Goal: Contribute content: Contribute content

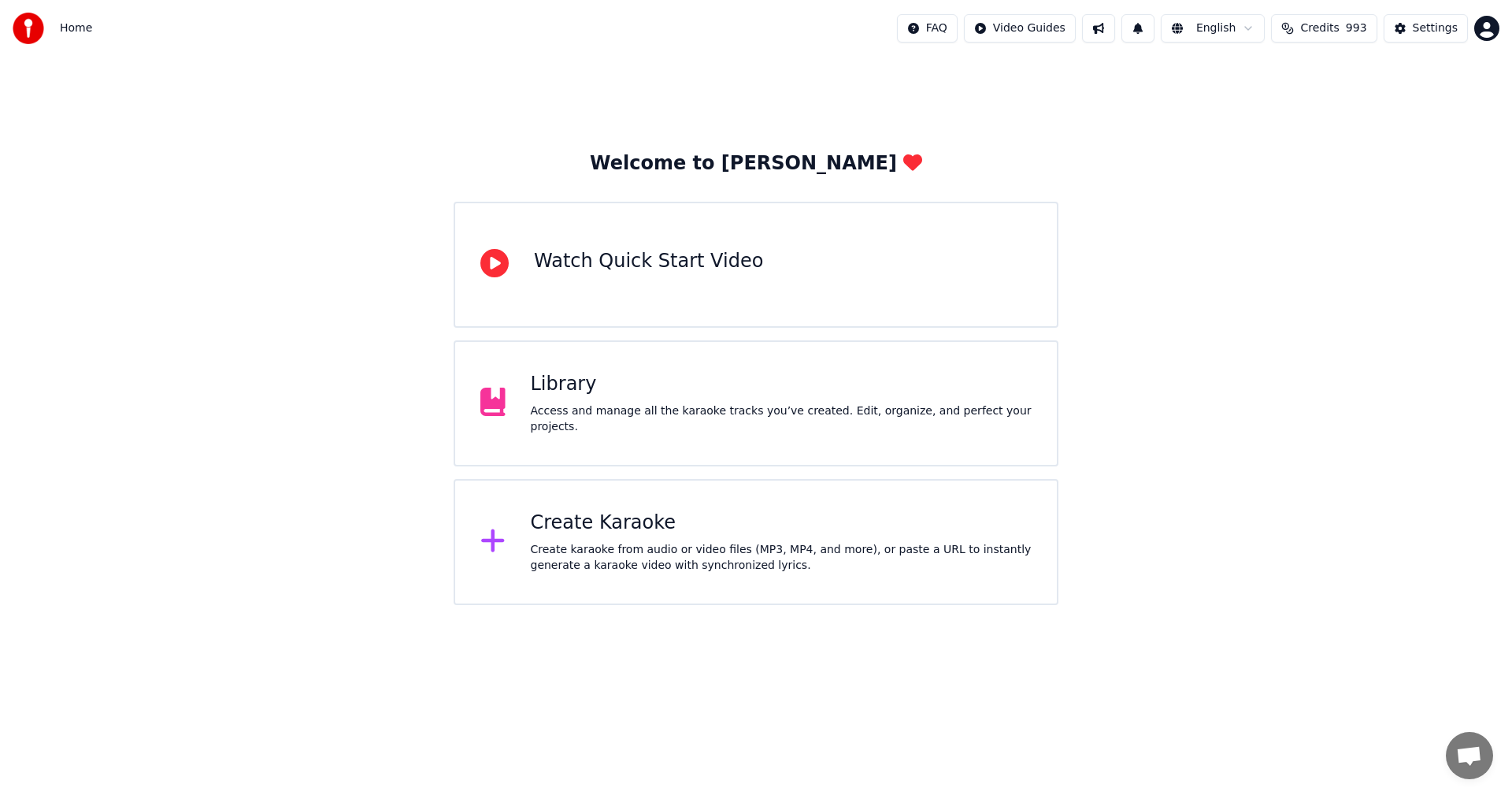
click at [552, 394] on div "Library" at bounding box center [781, 384] width 501 height 25
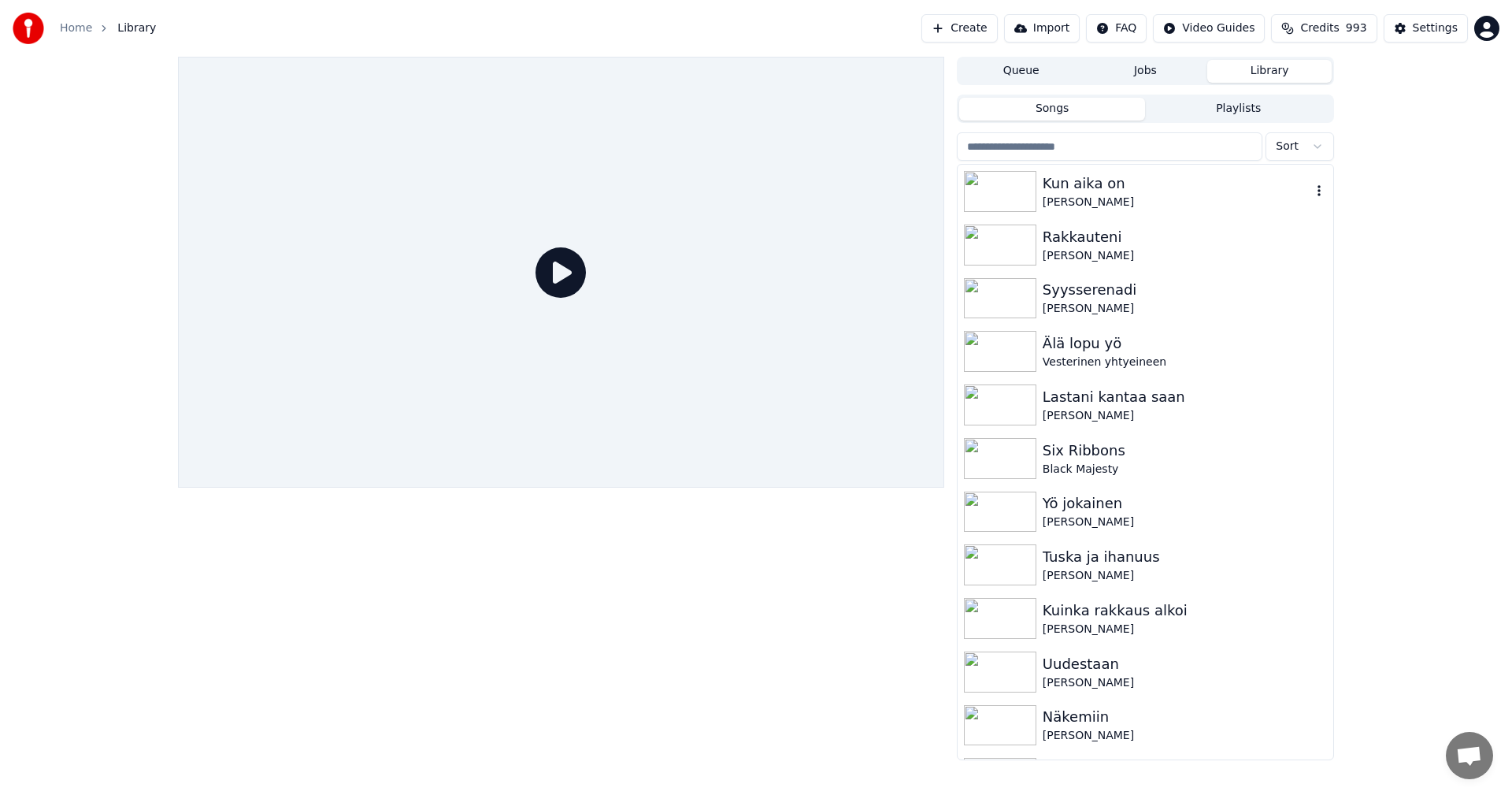
click at [1087, 187] on div "Kun aika on" at bounding box center [1177, 183] width 268 height 22
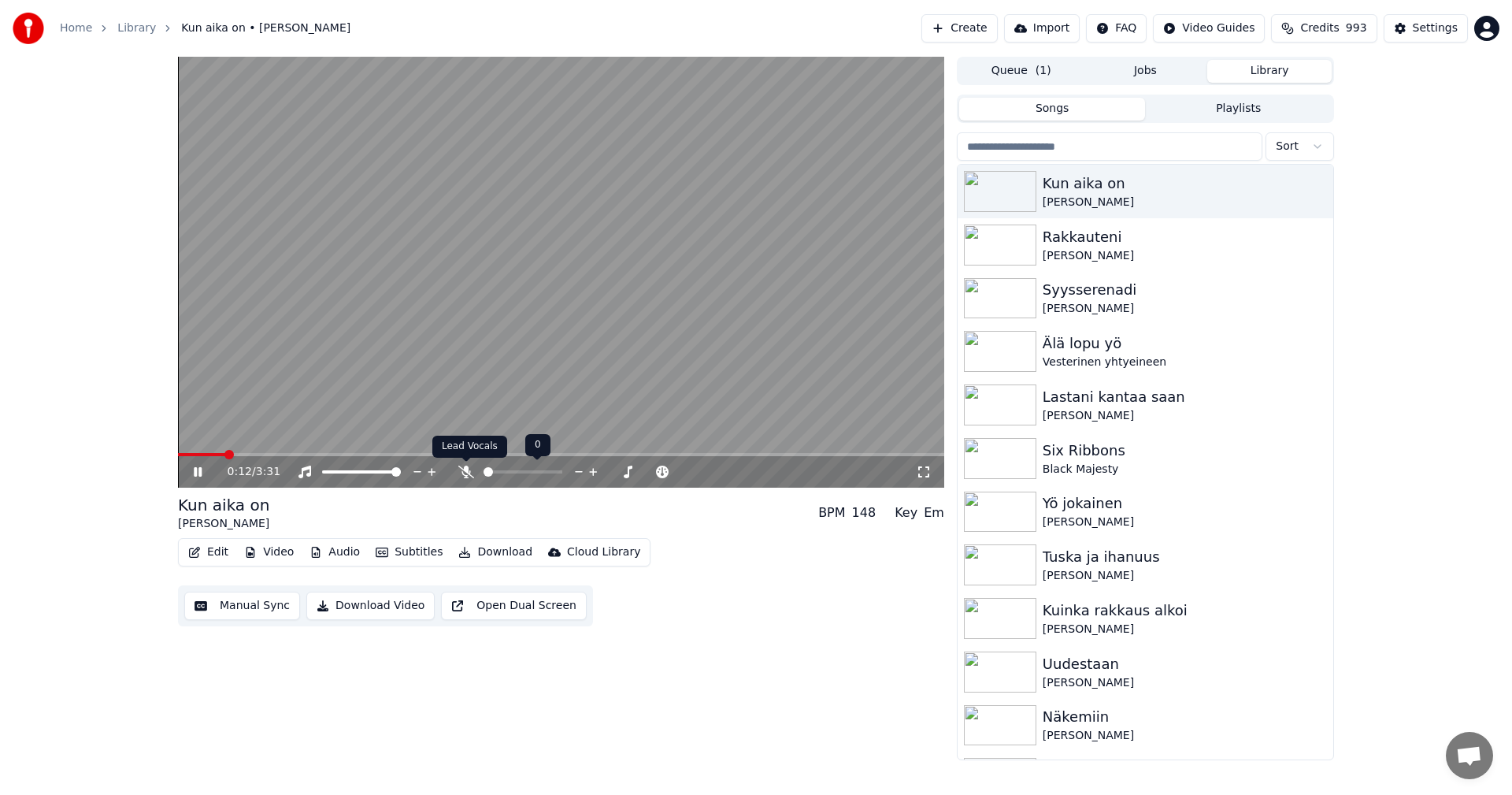
drag, startPoint x: 467, startPoint y: 468, endPoint x: 441, endPoint y: 469, distance: 26.0
click at [467, 468] on icon at bounding box center [466, 471] width 16 height 12
click at [584, 455] on span at bounding box center [560, 454] width 766 height 3
click at [671, 455] on span at bounding box center [424, 454] width 493 height 3
click at [654, 457] on div "2:19 / 3:31" at bounding box center [560, 471] width 766 height 31
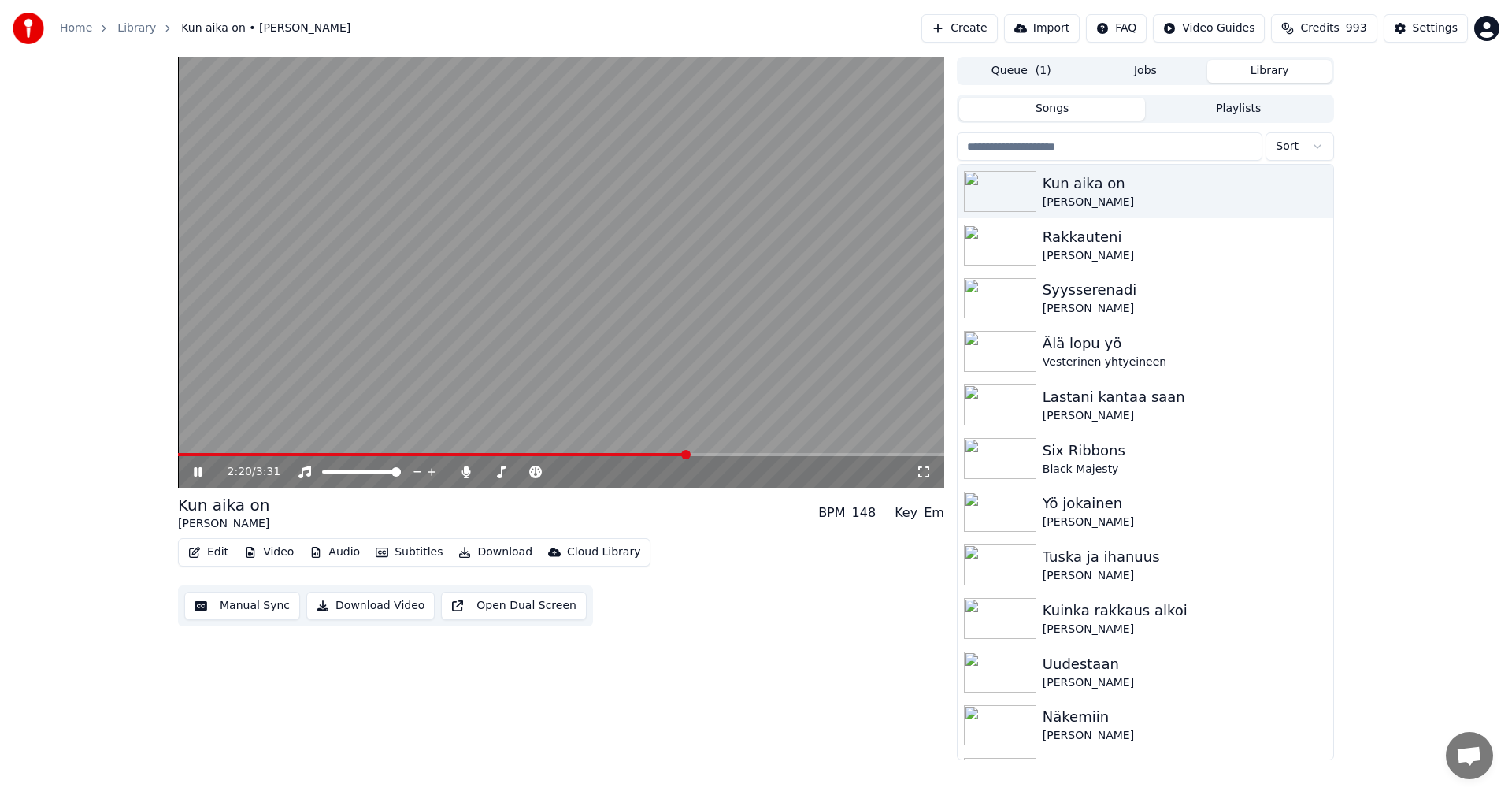
click at [649, 453] on span at bounding box center [433, 454] width 510 height 3
drag, startPoint x: 196, startPoint y: 467, endPoint x: 213, endPoint y: 484, distance: 24.0
click at [196, 467] on icon at bounding box center [209, 471] width 37 height 12
click at [220, 552] on button "Edit" at bounding box center [209, 551] width 53 height 22
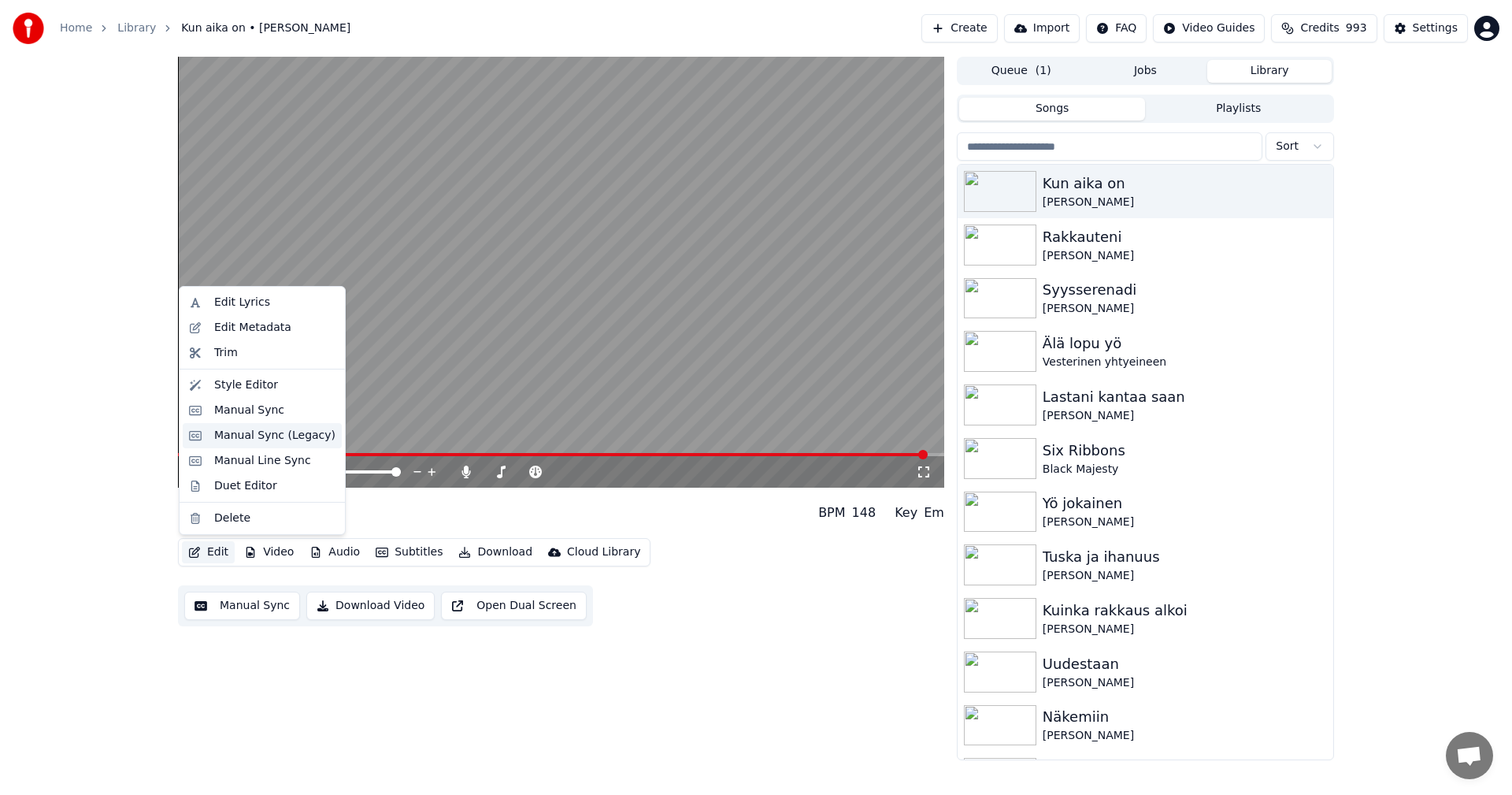
click at [263, 434] on div "Manual Sync (Legacy)" at bounding box center [275, 435] width 121 height 16
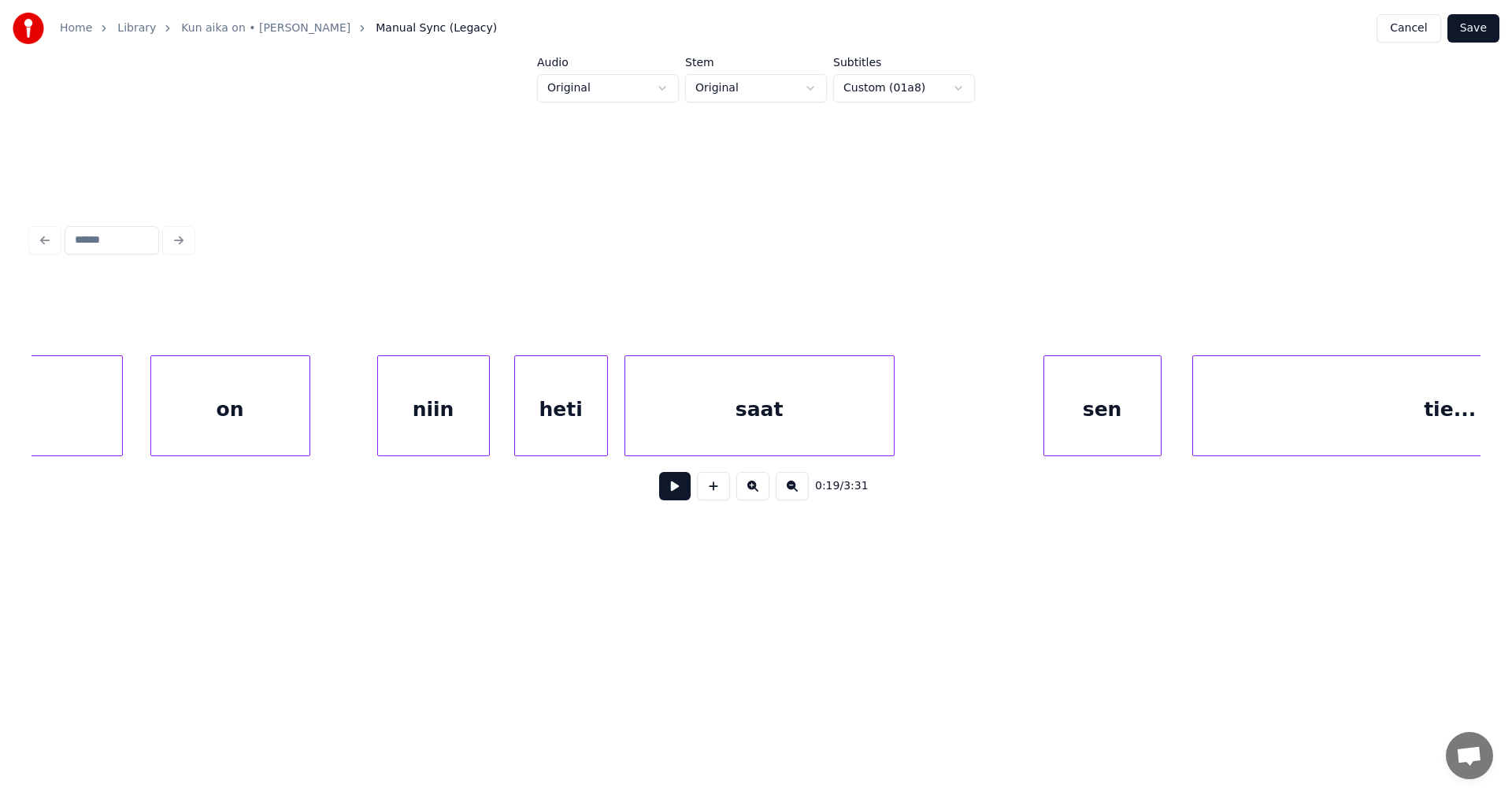
scroll to position [0, 37202]
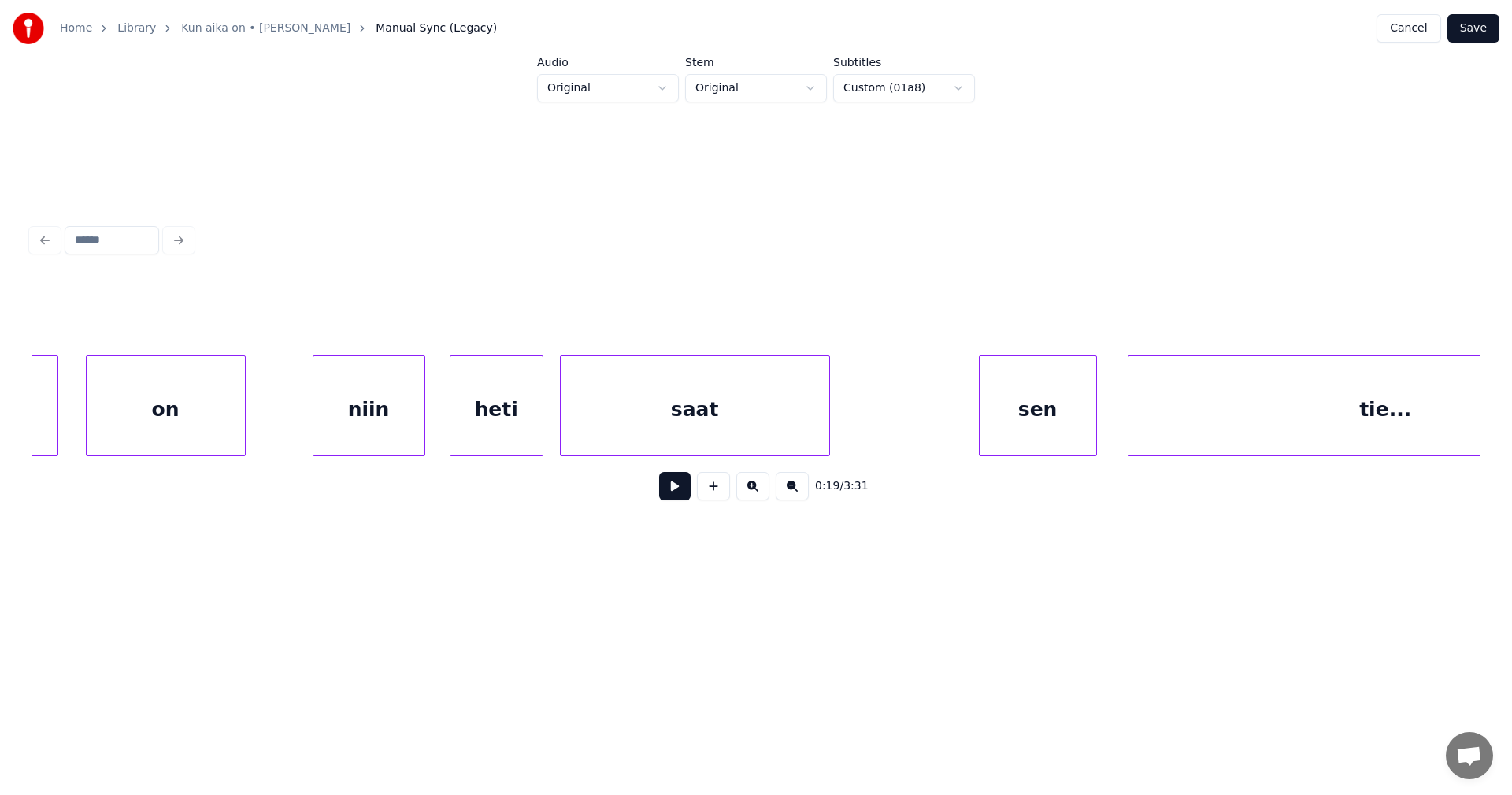
click at [748, 431] on div "saat" at bounding box center [695, 409] width 268 height 107
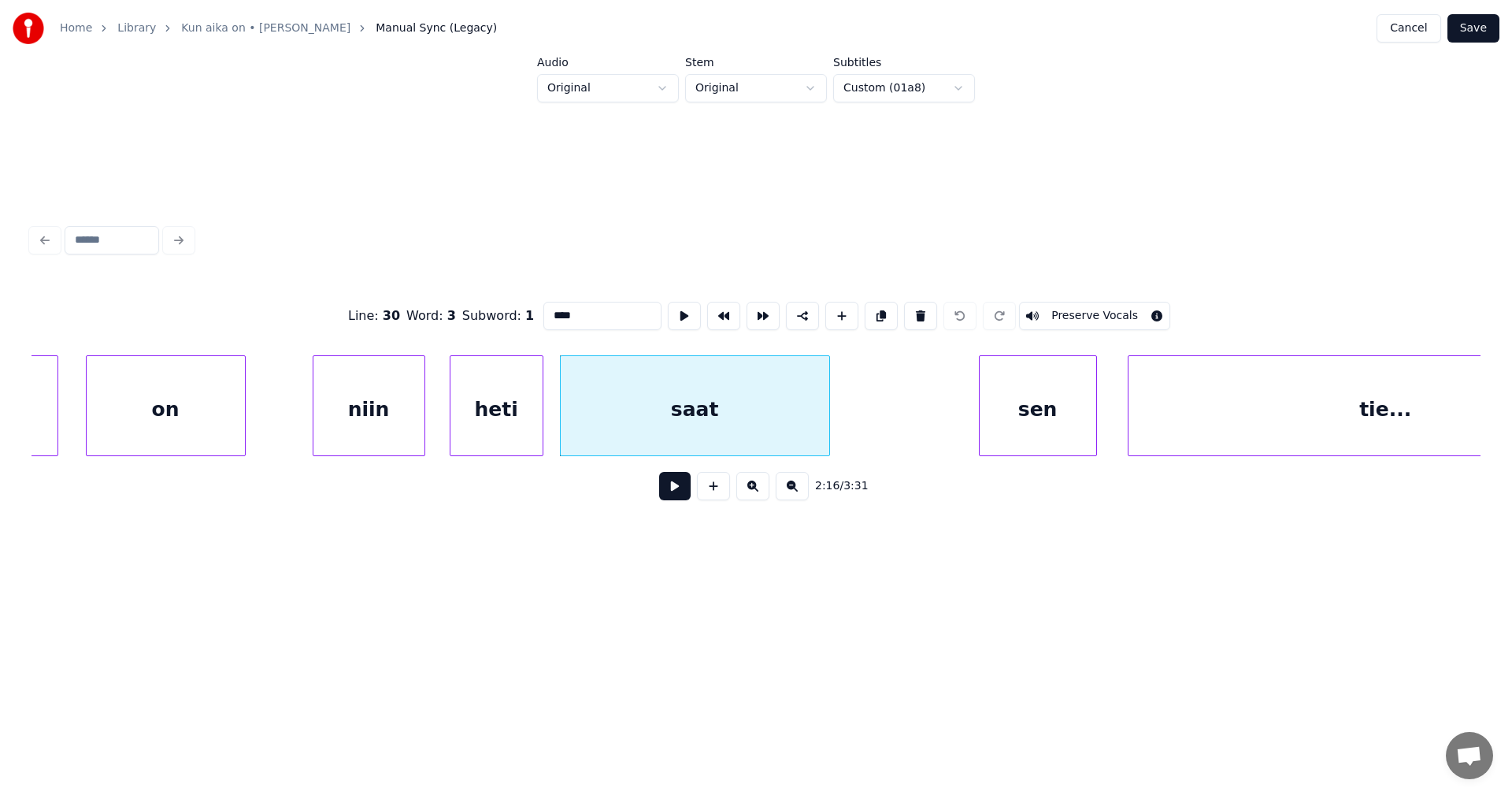
click at [680, 500] on button at bounding box center [674, 486] width 31 height 28
click at [682, 494] on button at bounding box center [674, 486] width 31 height 28
click at [682, 497] on button at bounding box center [674, 486] width 31 height 28
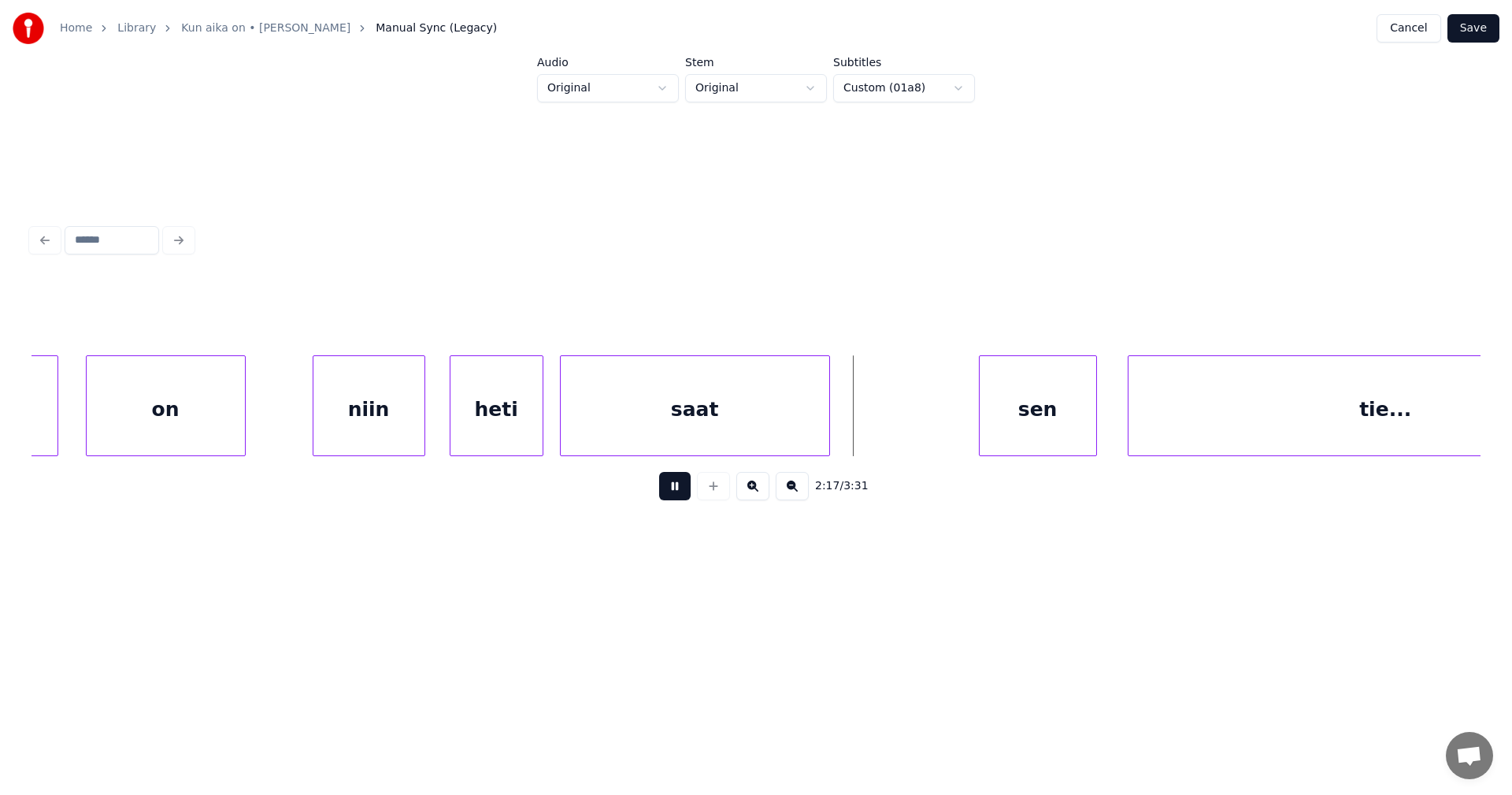
drag, startPoint x: 682, startPoint y: 496, endPoint x: 704, endPoint y: 441, distance: 59.2
click at [682, 495] on button at bounding box center [674, 486] width 31 height 28
click at [705, 431] on div "saat" at bounding box center [695, 409] width 268 height 107
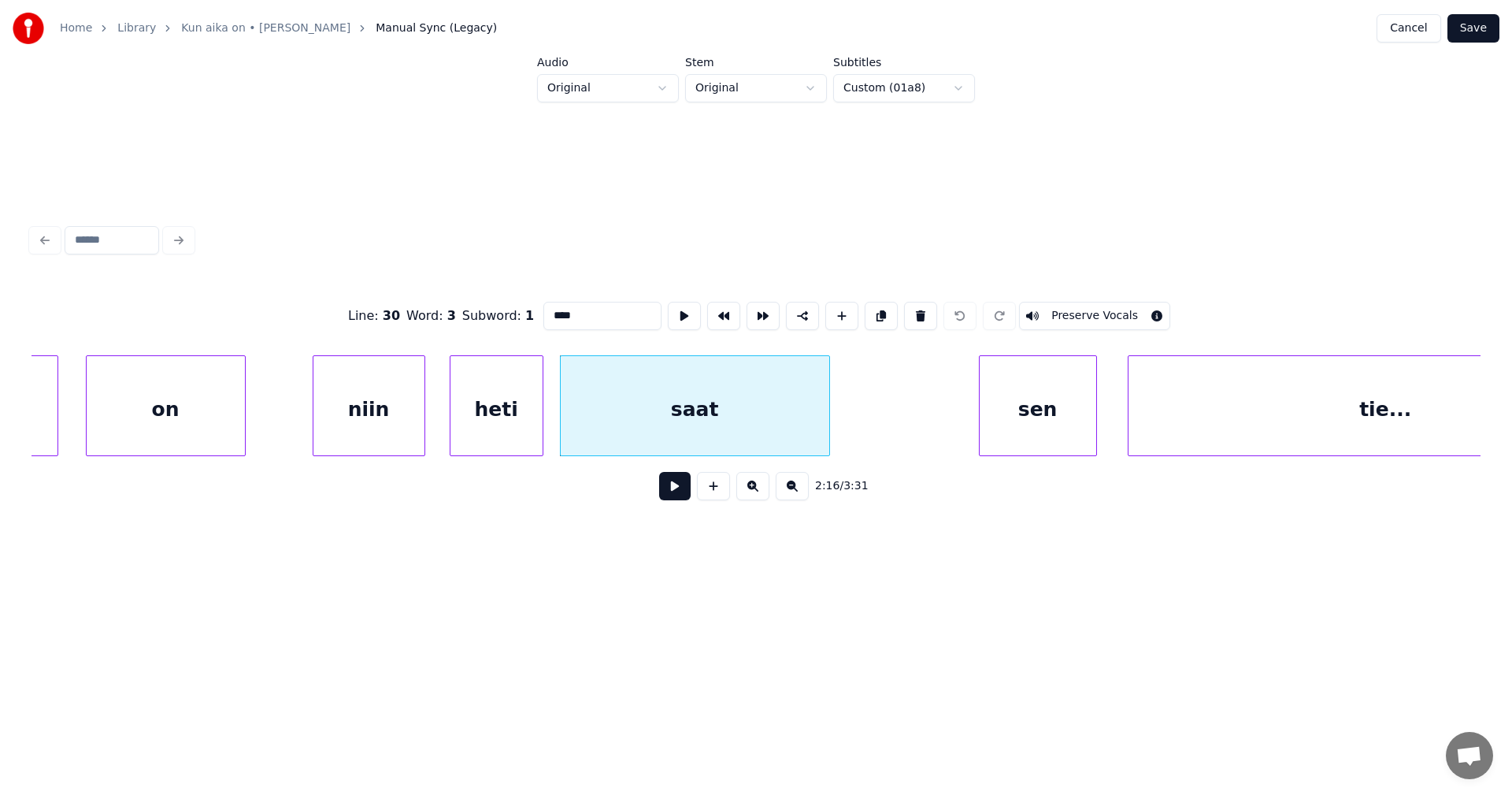
click at [683, 499] on button at bounding box center [674, 486] width 31 height 28
click at [681, 491] on button at bounding box center [674, 486] width 31 height 28
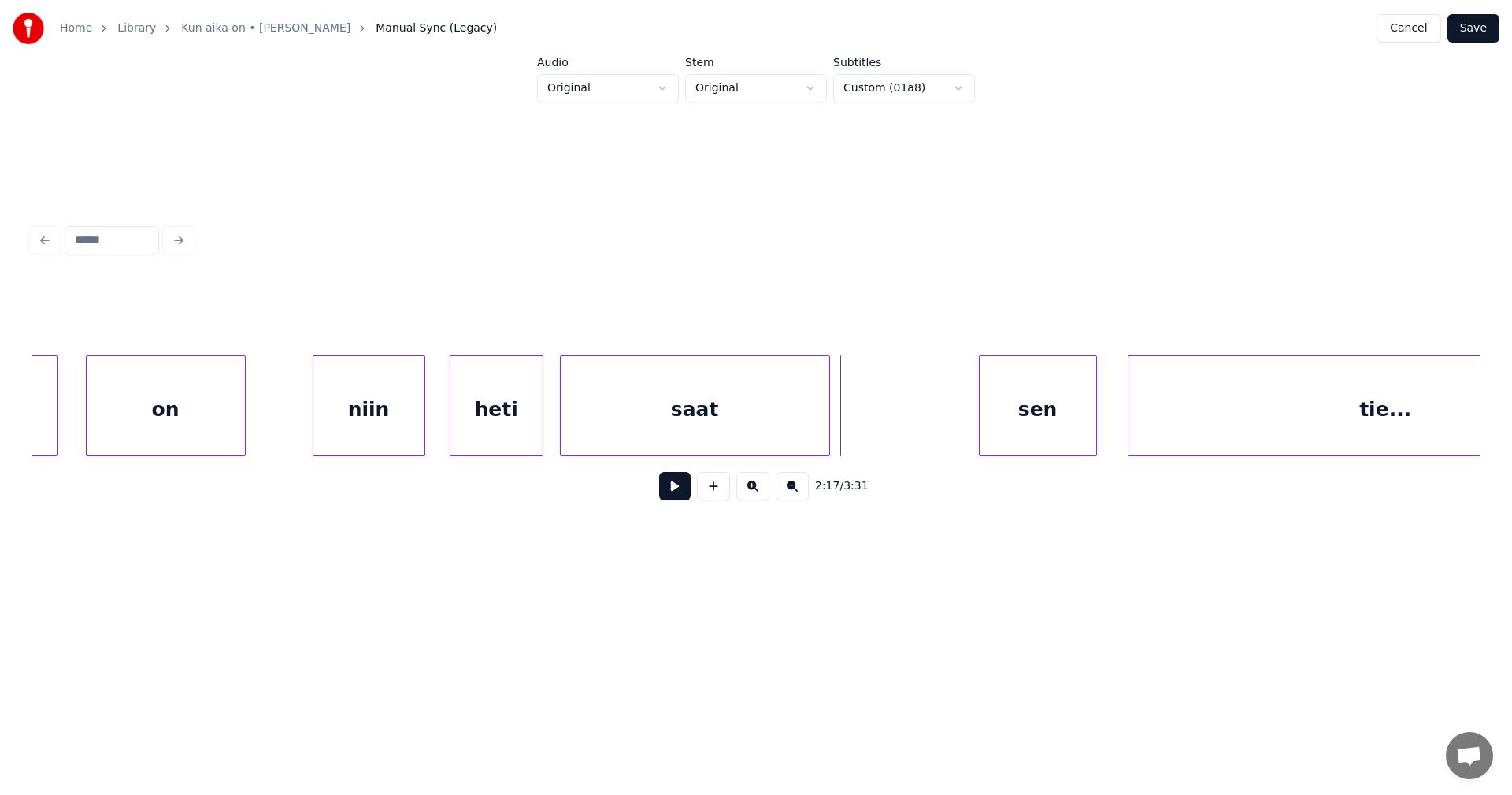
click at [681, 491] on button at bounding box center [674, 486] width 31 height 28
drag, startPoint x: 681, startPoint y: 491, endPoint x: 705, endPoint y: 411, distance: 83.5
click at [681, 489] on button at bounding box center [674, 486] width 31 height 28
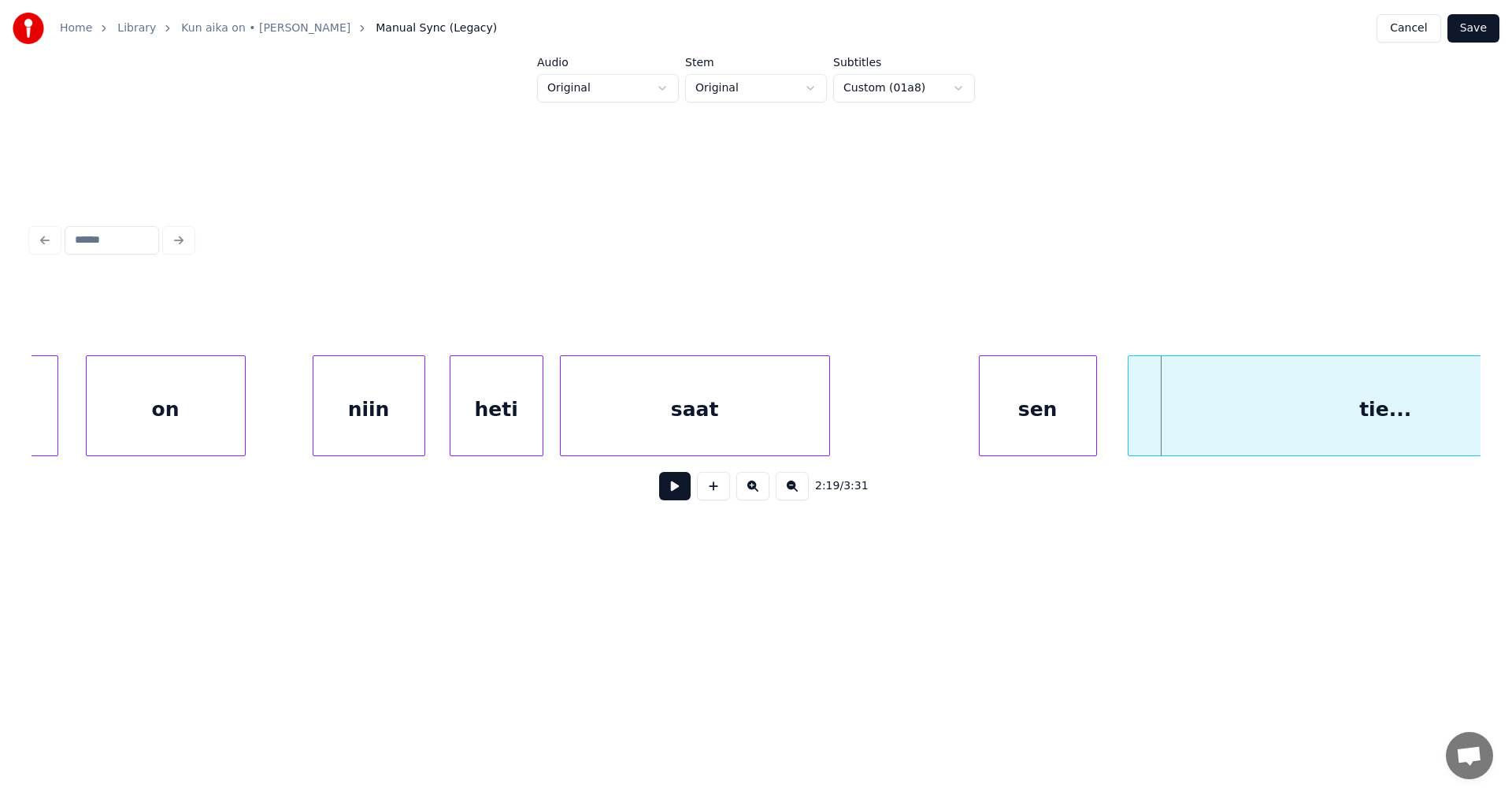
click at [705, 399] on div "saat" at bounding box center [695, 409] width 268 height 107
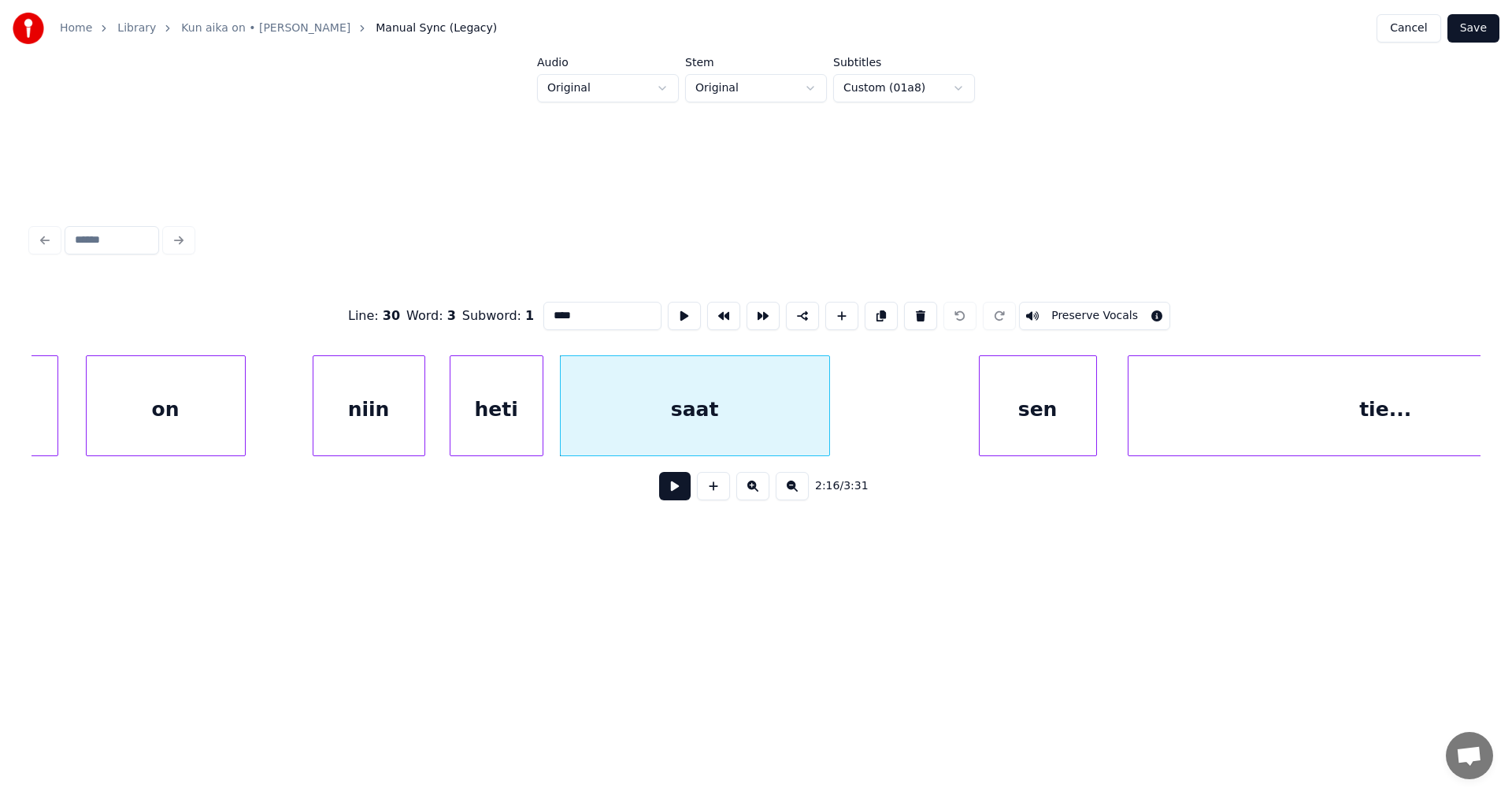
click at [682, 486] on button at bounding box center [674, 486] width 31 height 28
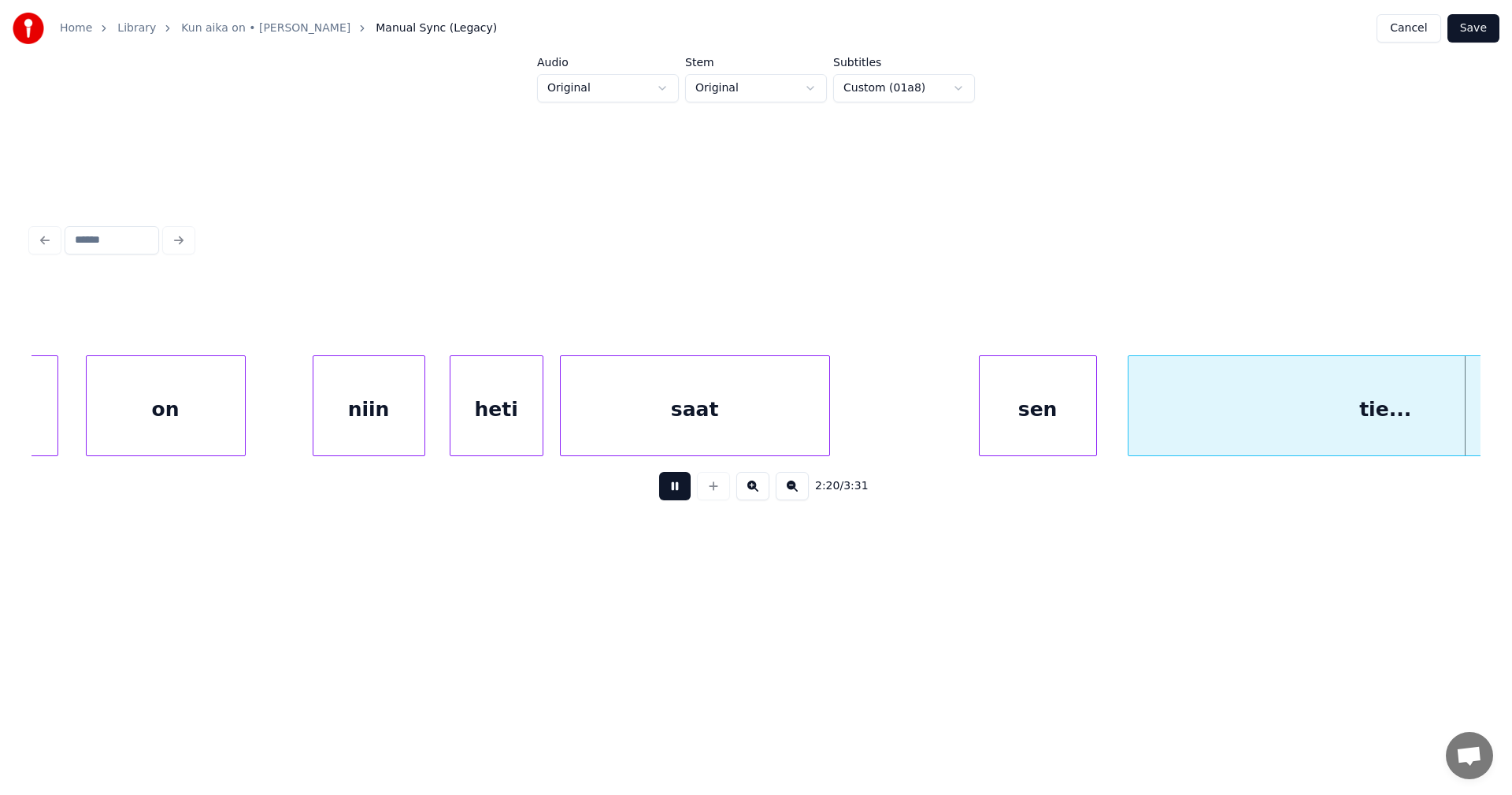
scroll to position [0, 38654]
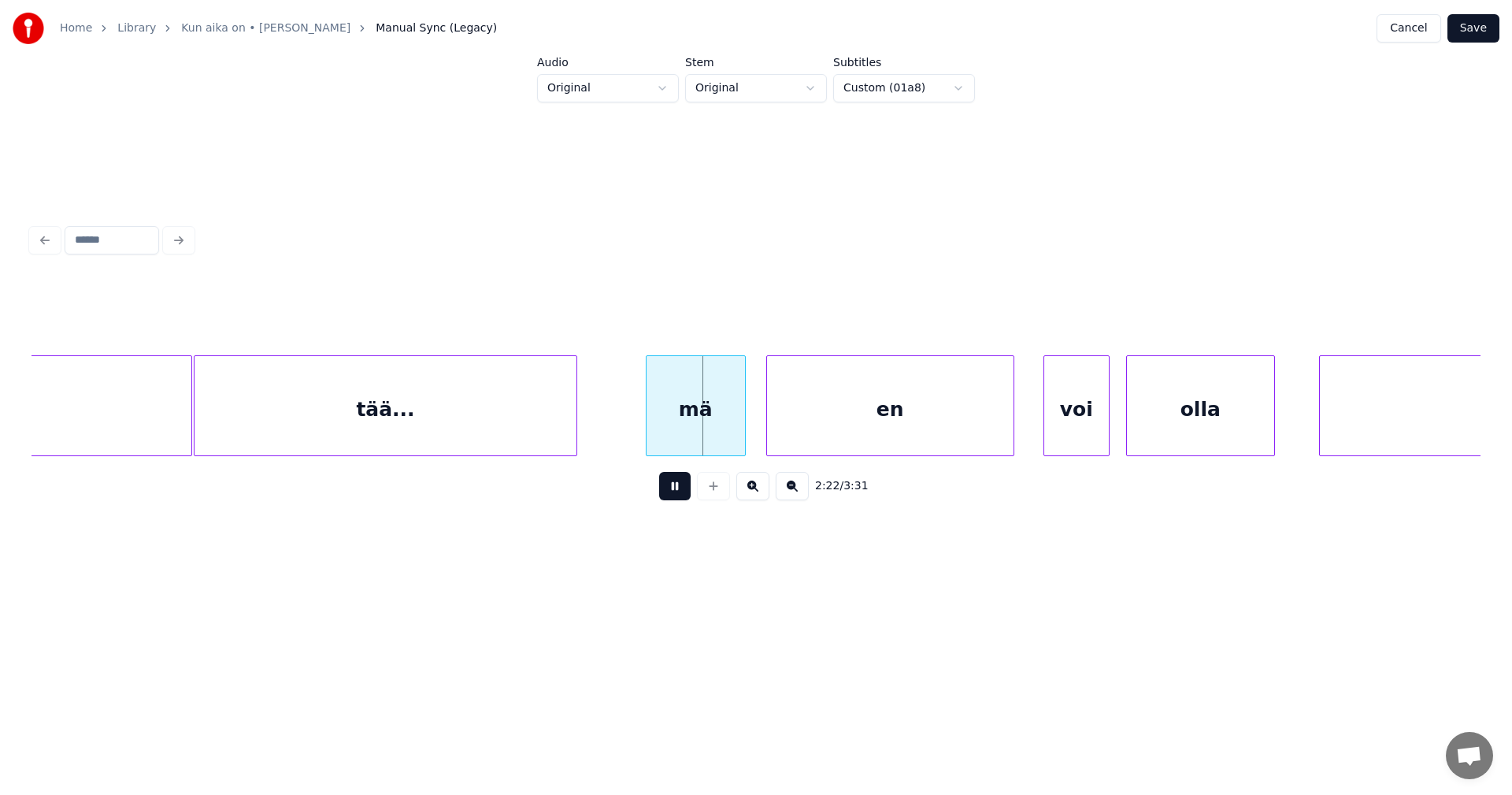
click at [682, 486] on button at bounding box center [674, 486] width 31 height 28
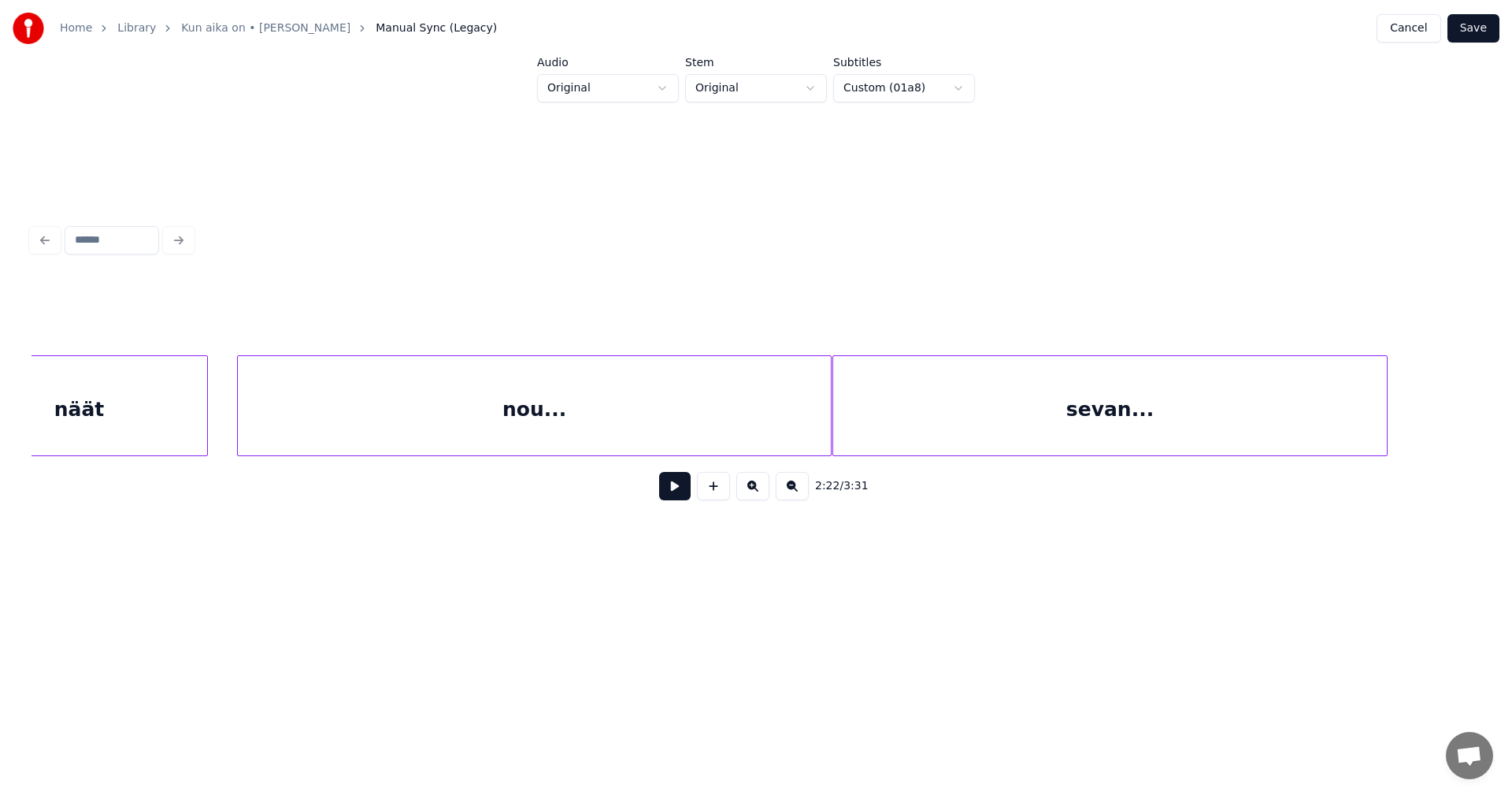
scroll to position [0, 44882]
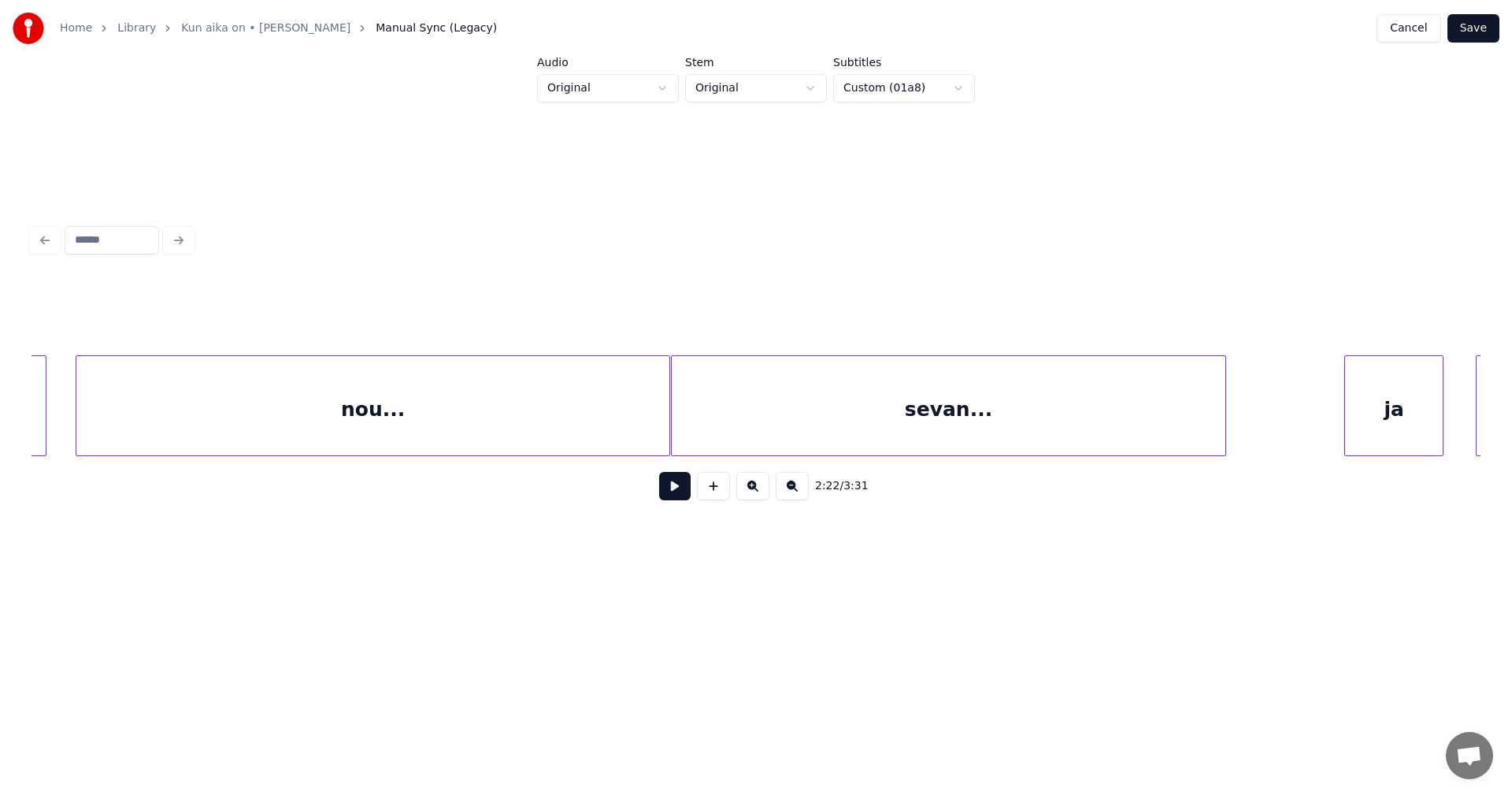
click at [624, 436] on div "nou..." at bounding box center [373, 409] width 593 height 107
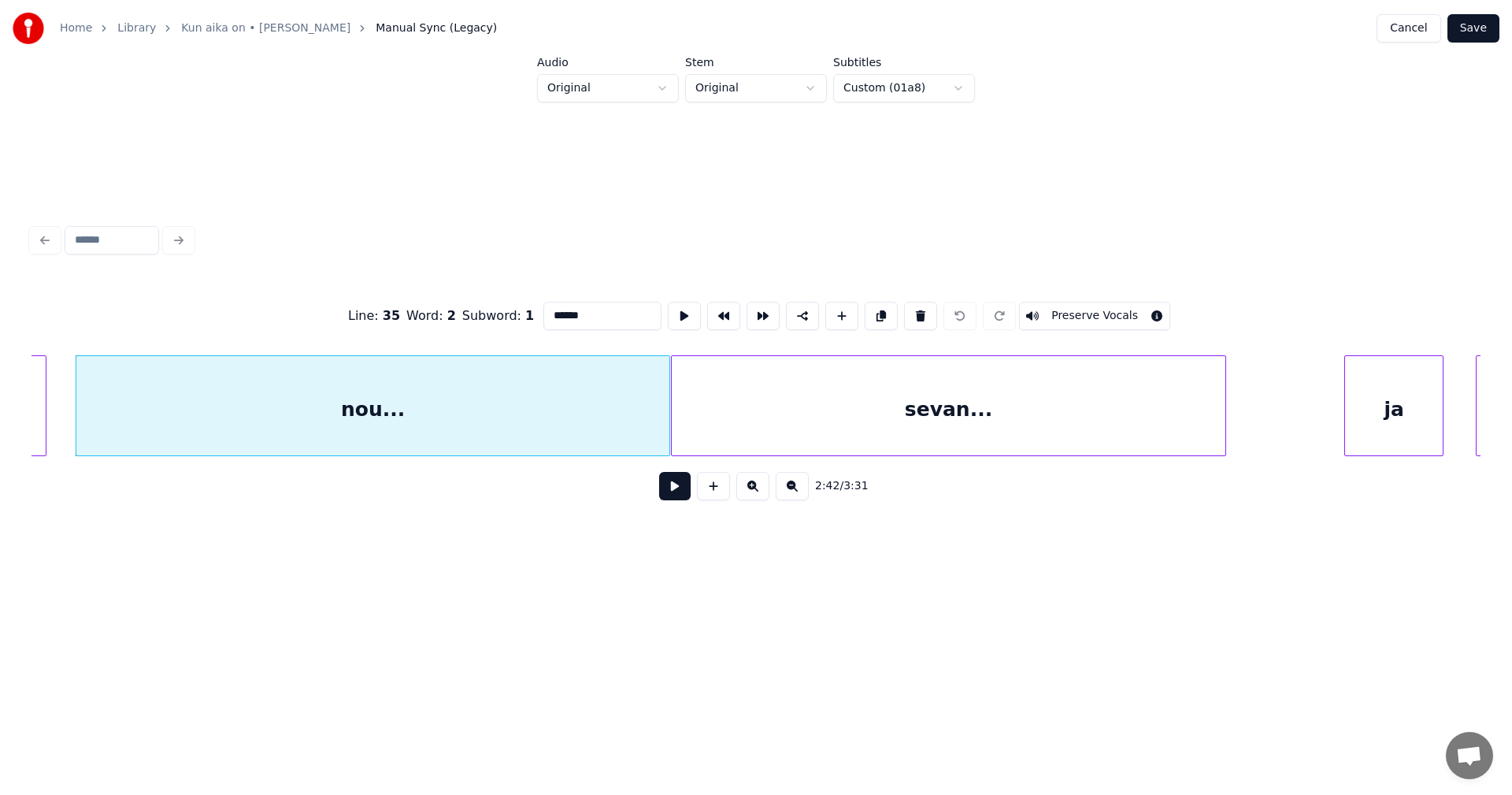
click at [769, 421] on div "sevan..." at bounding box center [948, 409] width 553 height 107
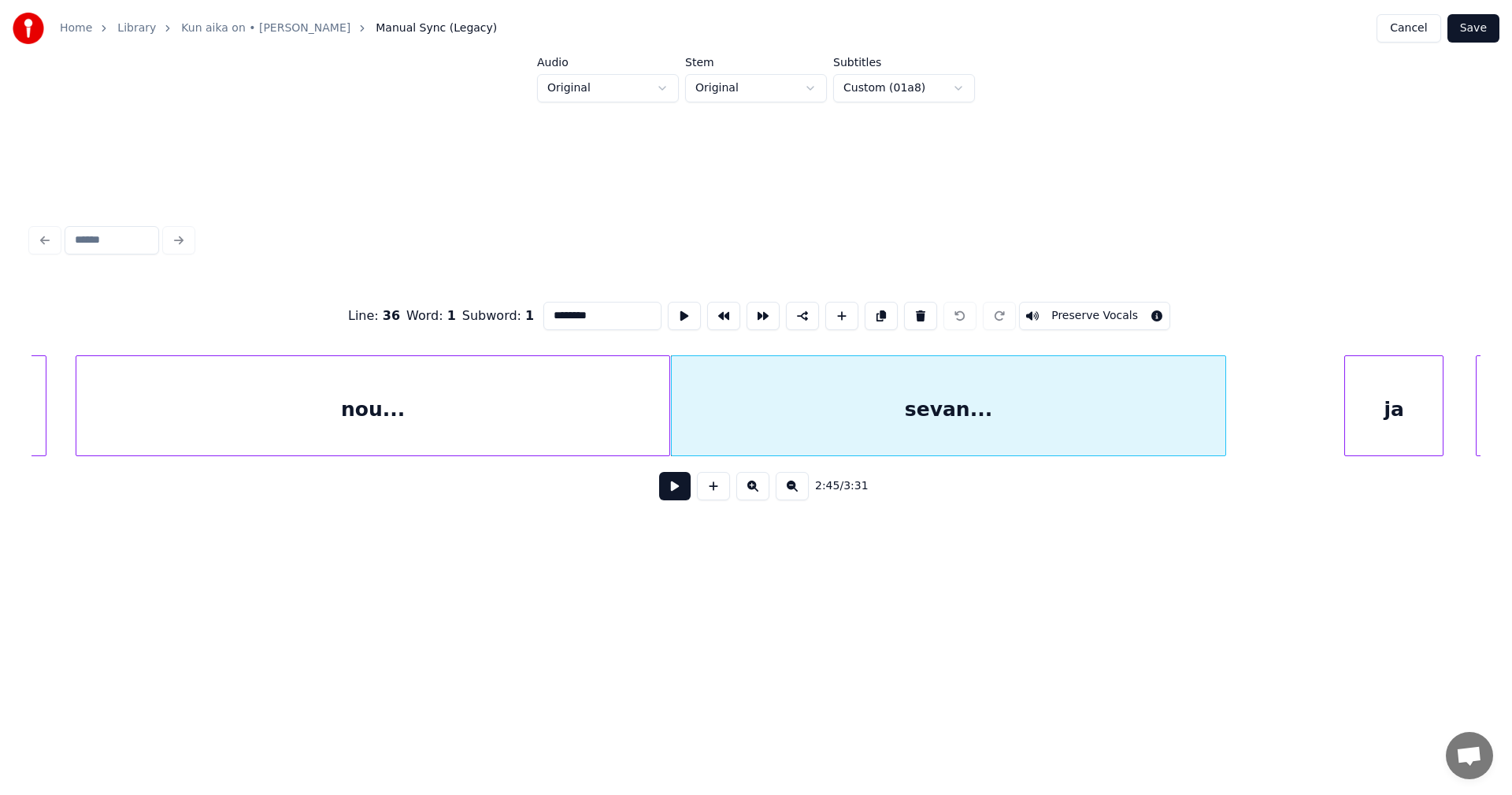
click at [616, 440] on div "nou..." at bounding box center [373, 409] width 593 height 107
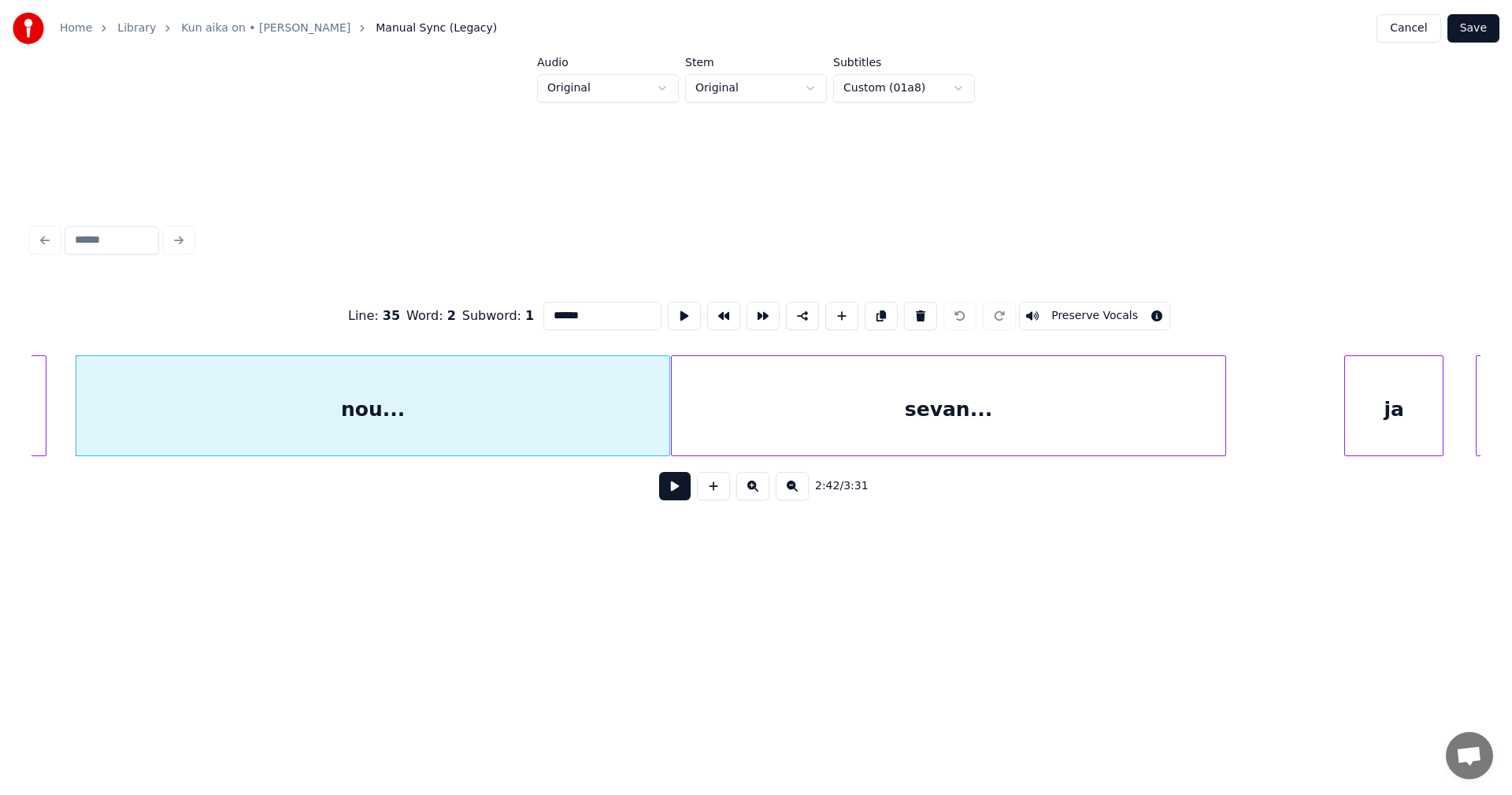
click at [741, 422] on div "sevan..." at bounding box center [948, 409] width 553 height 107
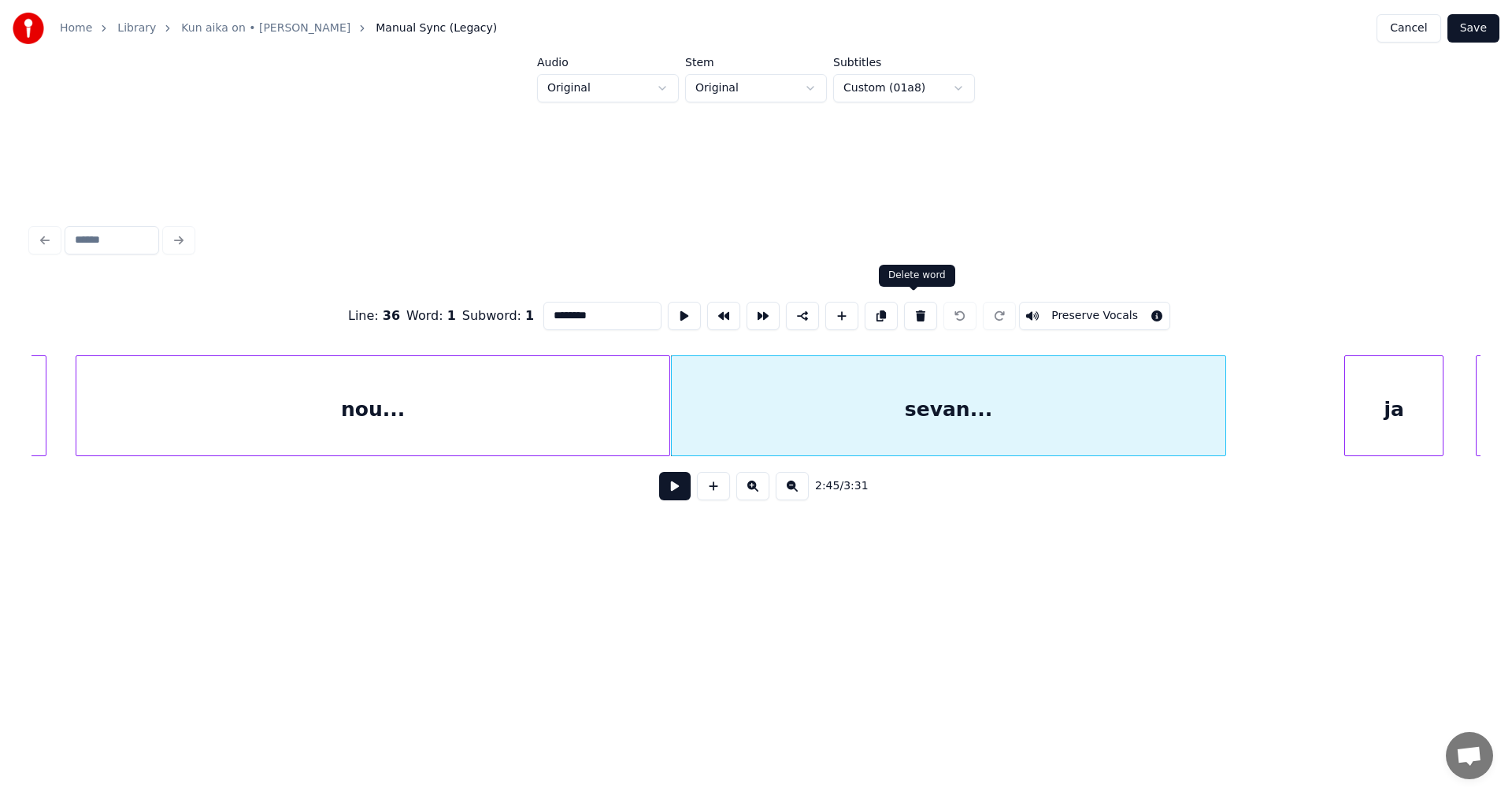
click at [916, 317] on button at bounding box center [920, 315] width 33 height 28
type input "******"
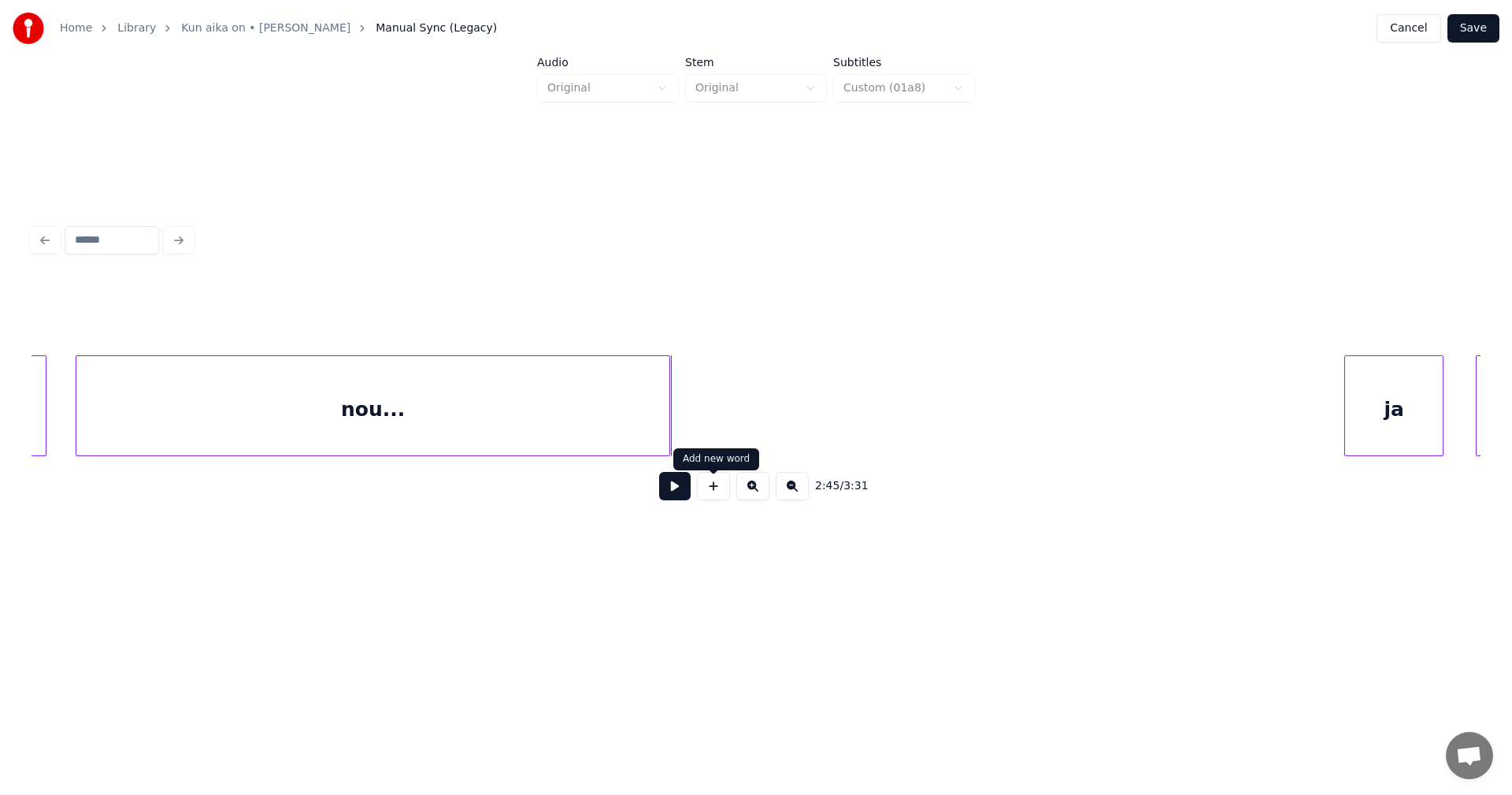
click at [713, 491] on button at bounding box center [713, 486] width 33 height 28
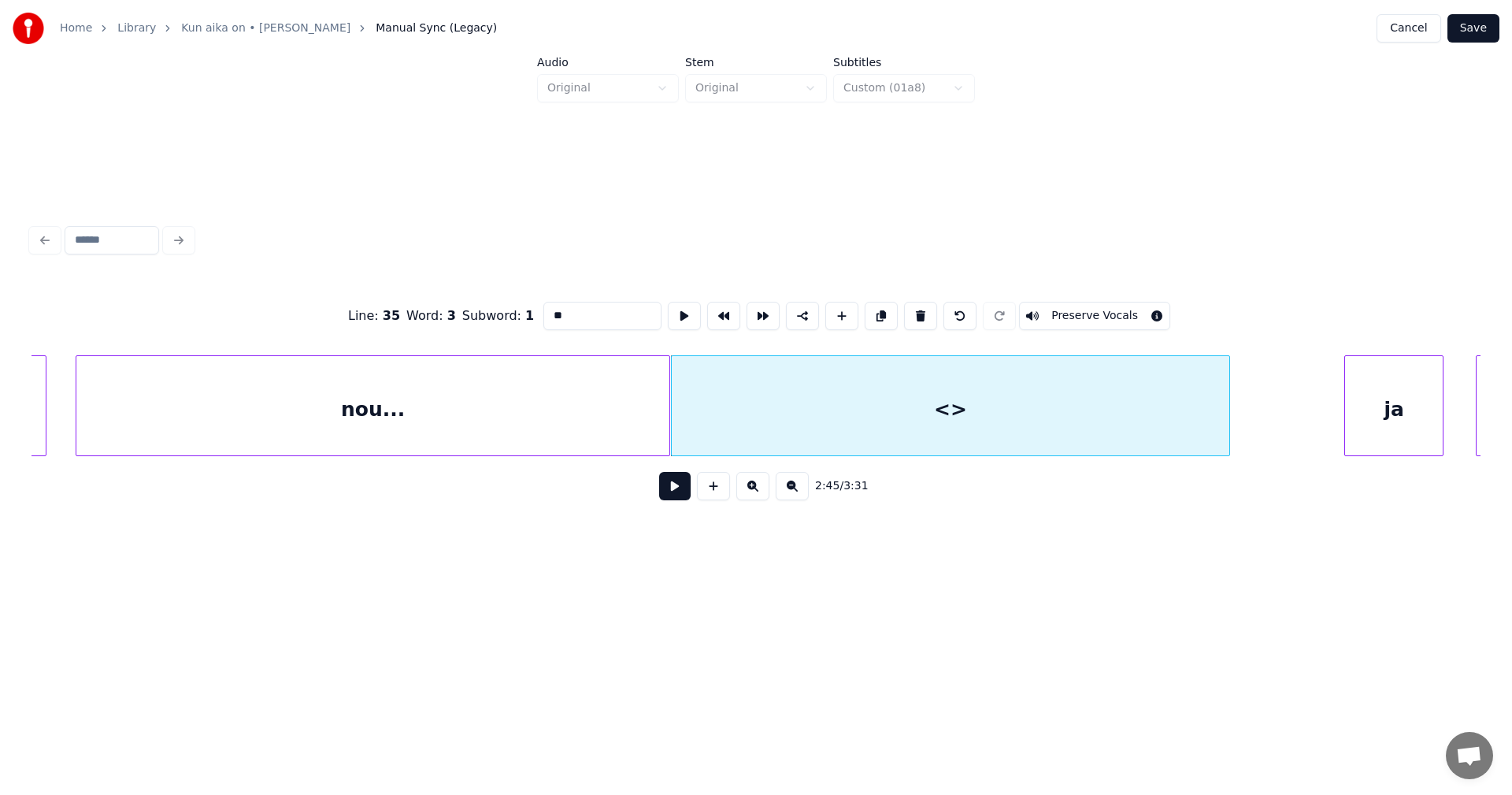
click at [1228, 375] on div at bounding box center [1227, 405] width 5 height 99
click at [907, 426] on div "<>" at bounding box center [950, 409] width 557 height 107
drag, startPoint x: 563, startPoint y: 307, endPoint x: 529, endPoint y: 325, distance: 38.5
click at [529, 322] on div "Line : 35 Word : 3 Subword : 1 ** Preserve Vocals" at bounding box center [756, 315] width 1450 height 78
click at [476, 394] on div "nou..." at bounding box center [373, 409] width 593 height 107
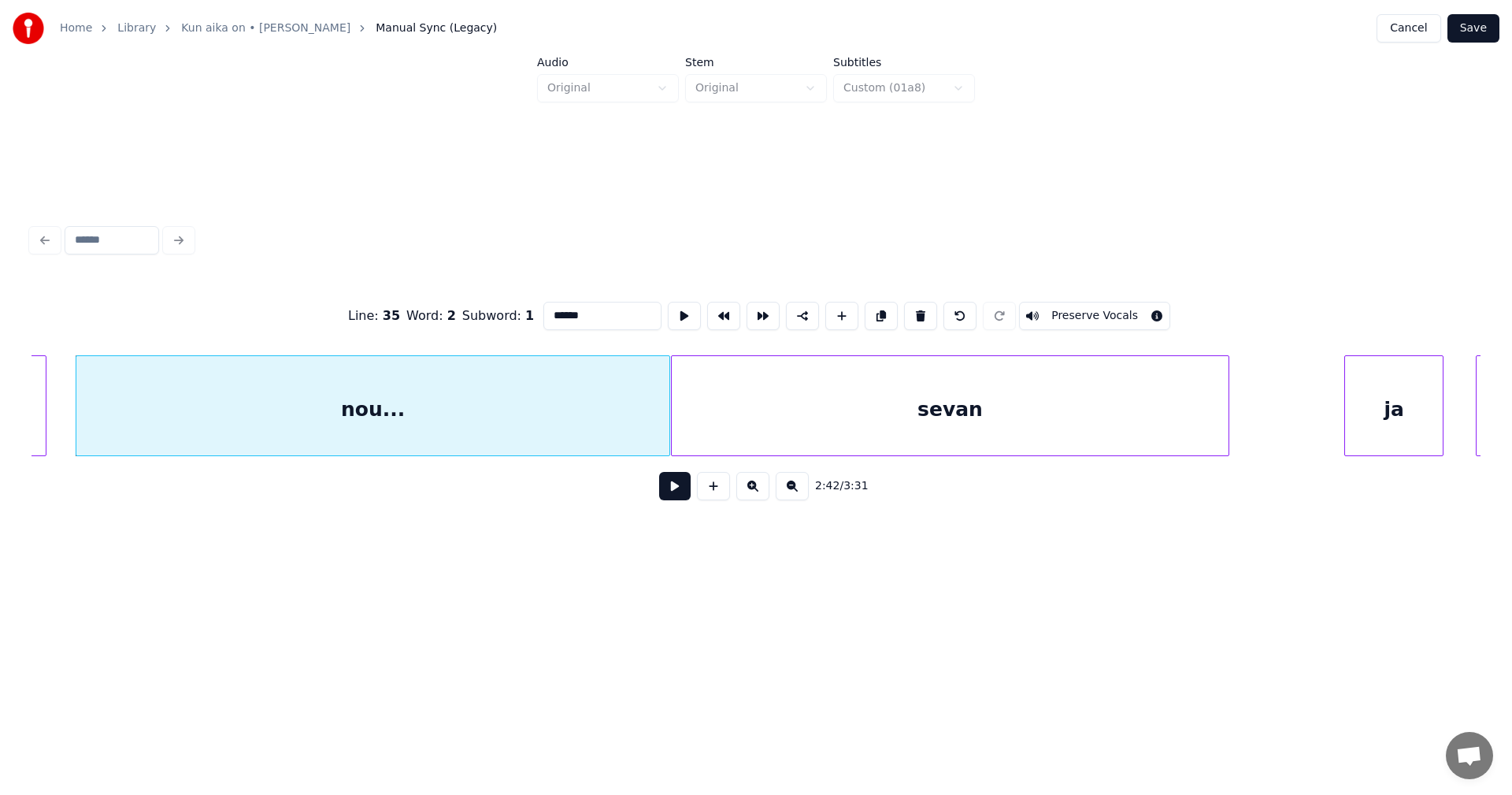
type input "******"
click at [672, 495] on button at bounding box center [674, 486] width 31 height 28
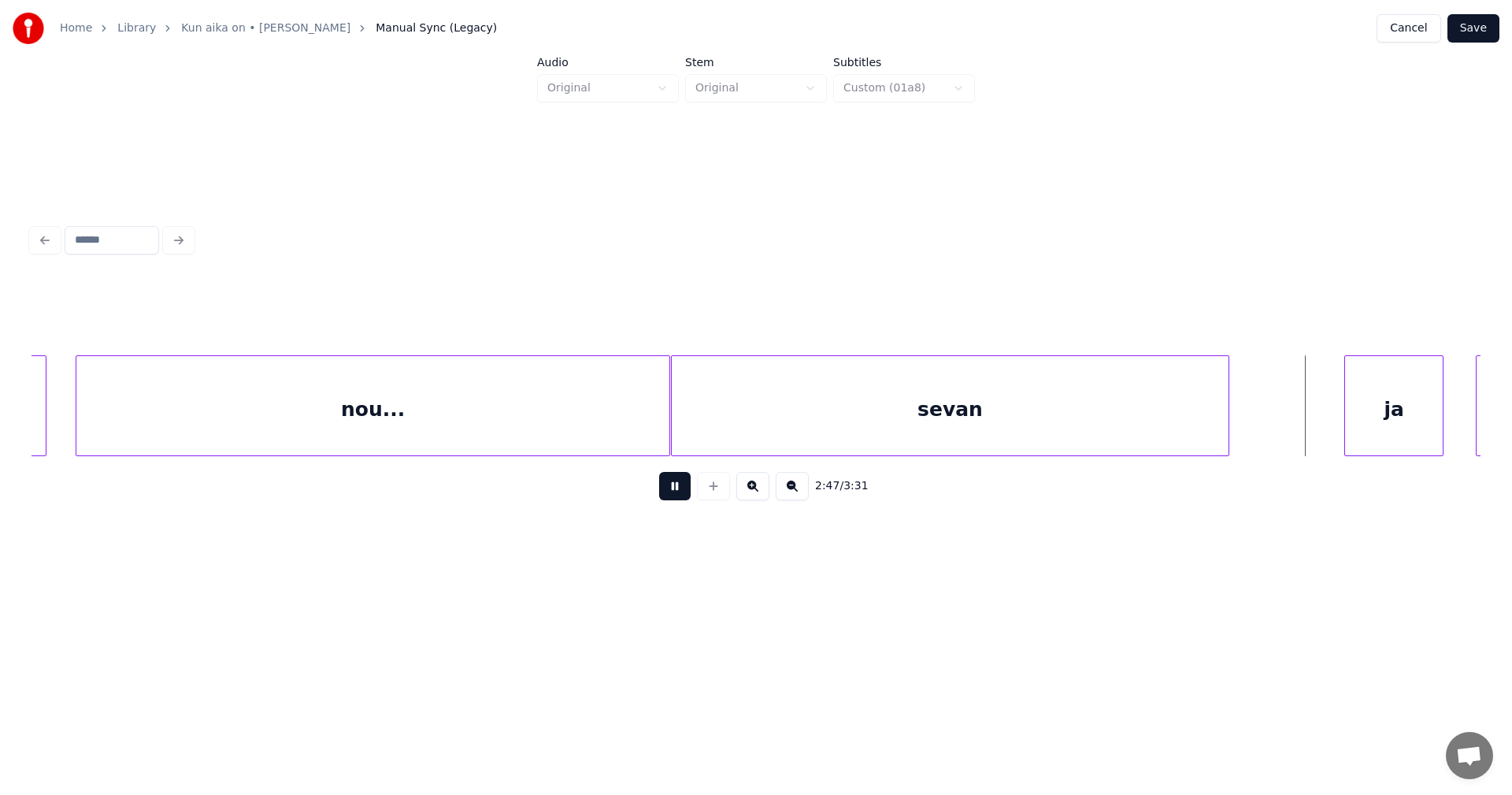
drag, startPoint x: 669, startPoint y: 491, endPoint x: 842, endPoint y: 377, distance: 207.2
click at [696, 465] on div "2:47 / 3:31" at bounding box center [756, 485] width 1450 height 59
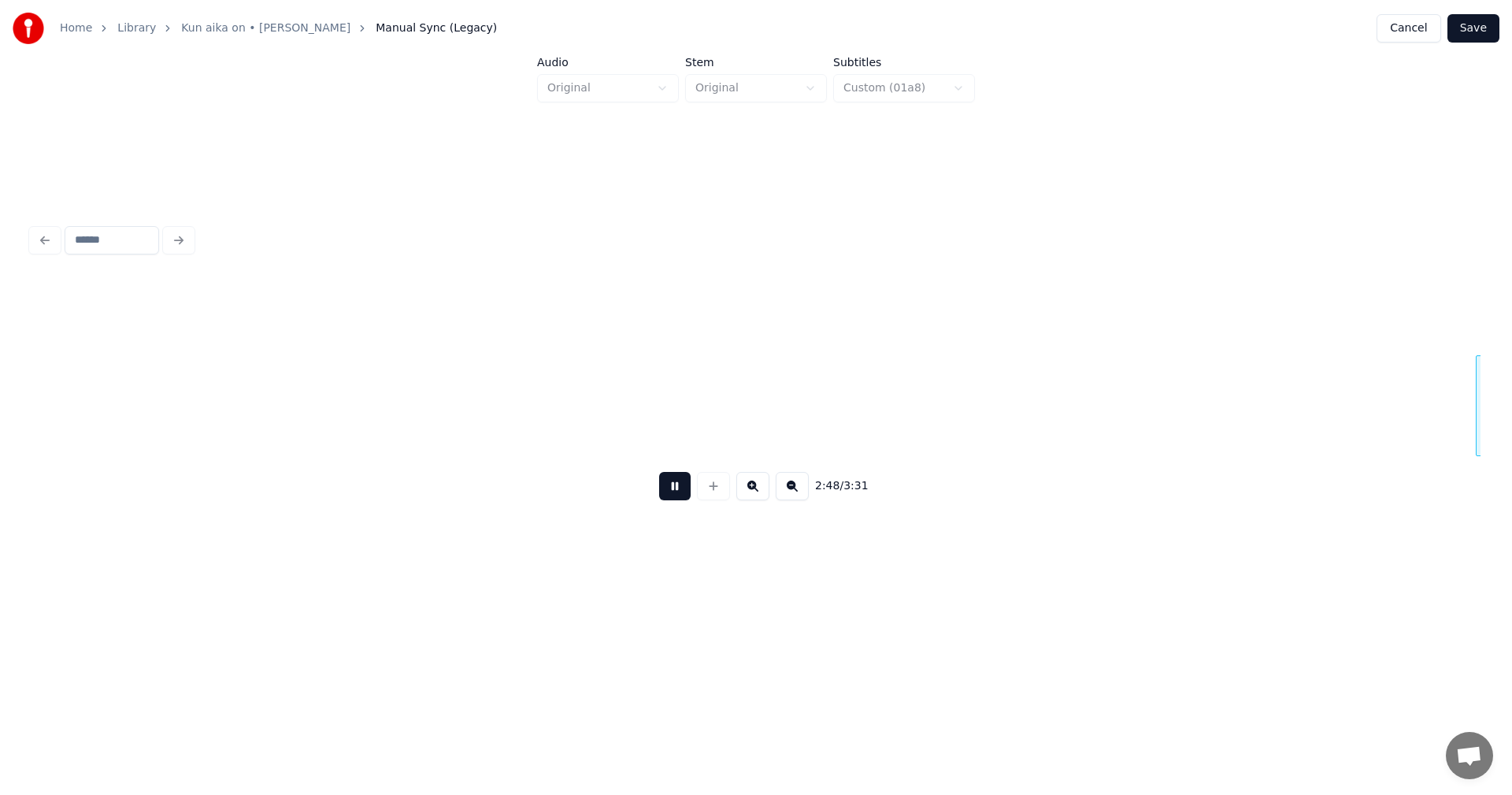
scroll to position [0, 46335]
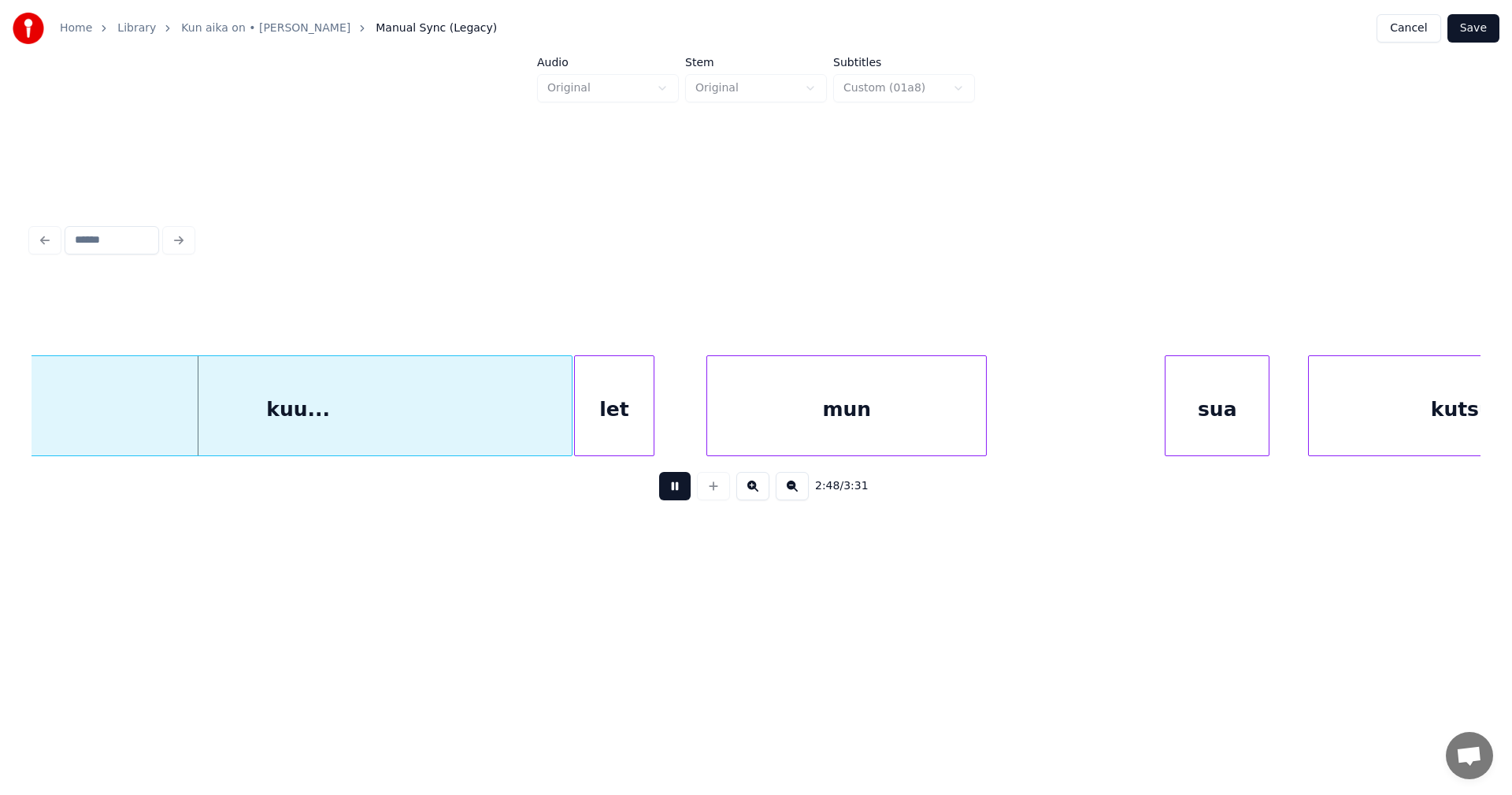
click at [1480, 28] on button "Save" at bounding box center [1473, 28] width 52 height 28
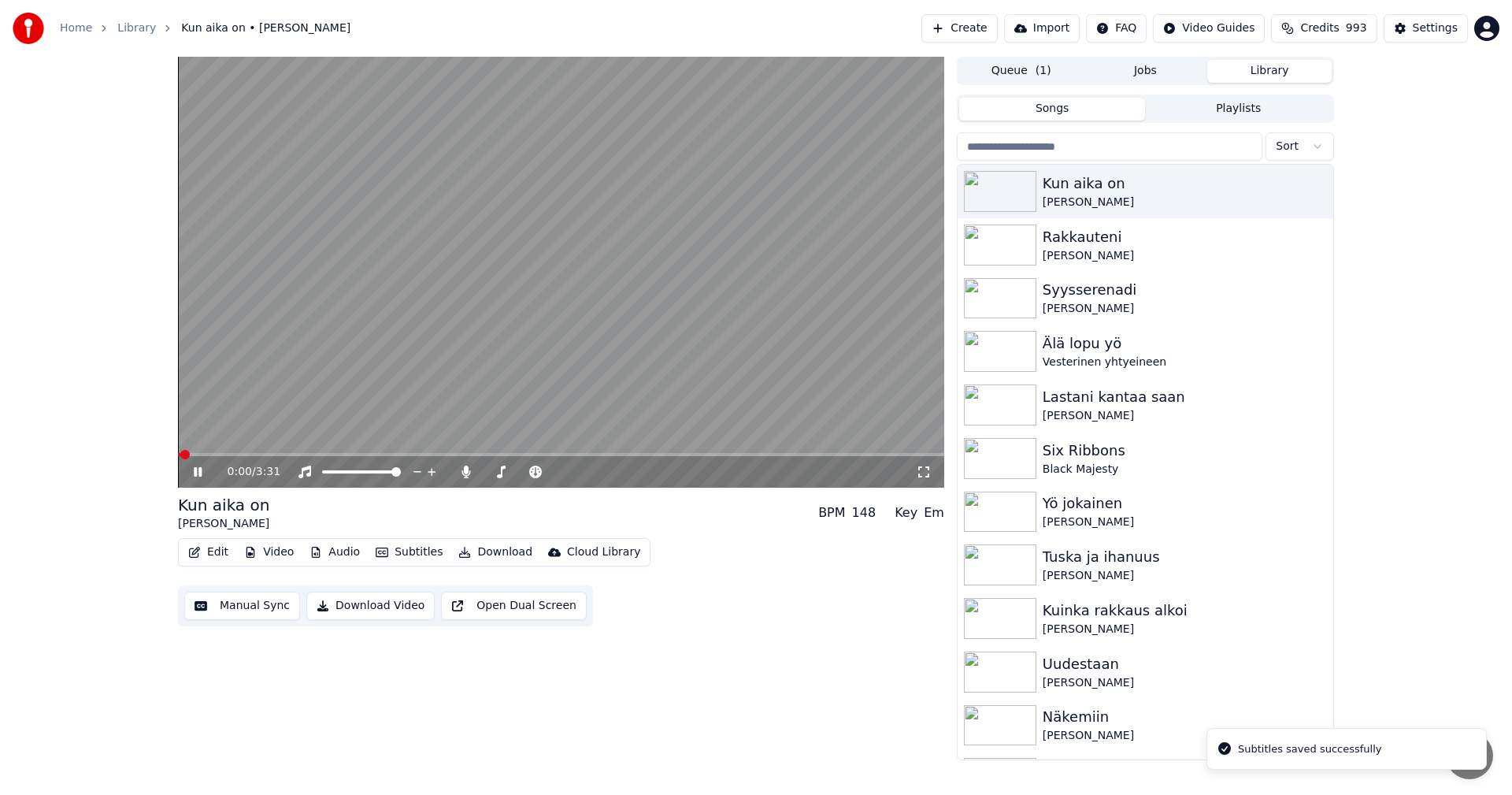
click at [751, 453] on span at bounding box center [560, 454] width 766 height 3
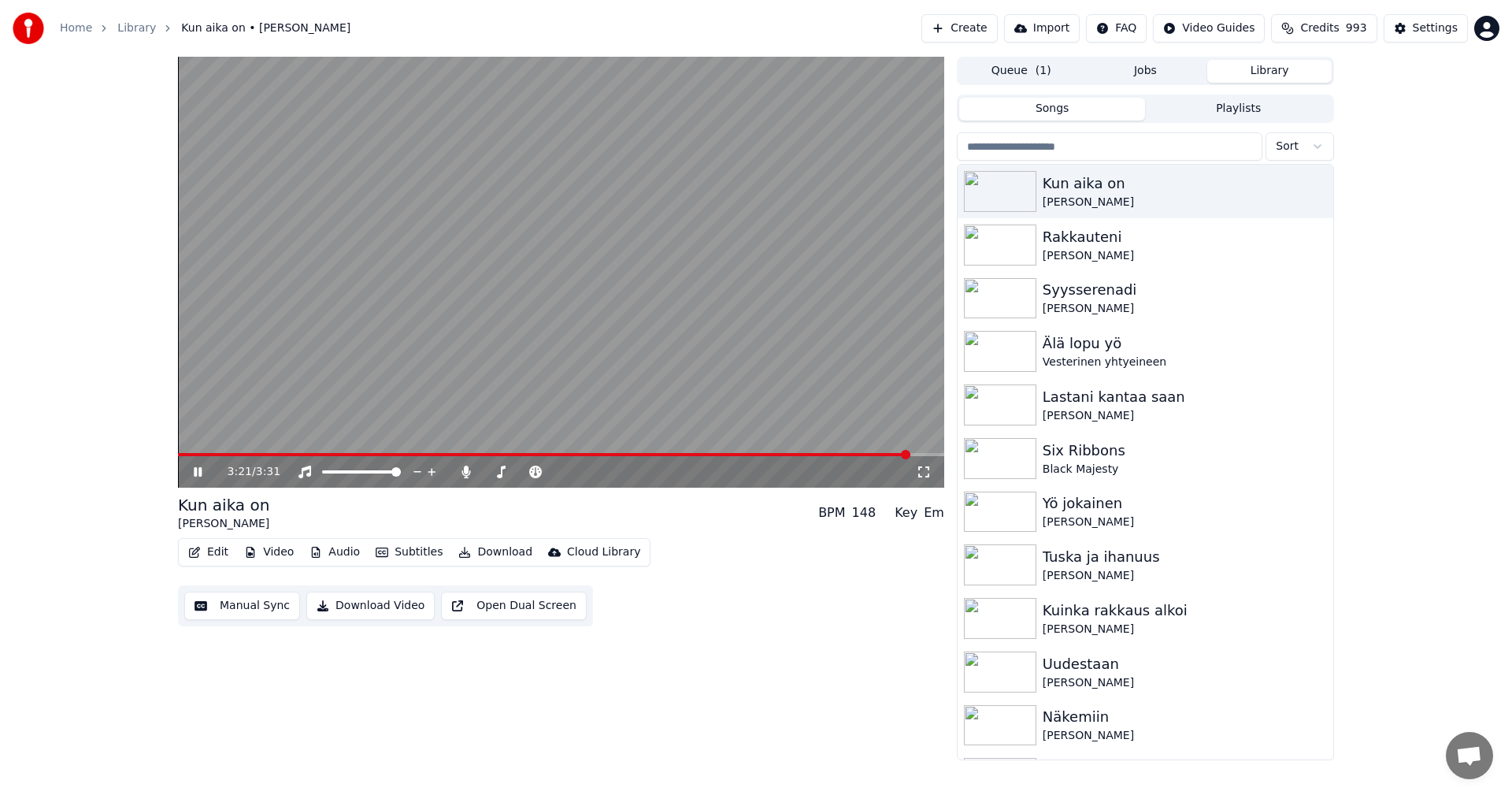
click at [300, 452] on video at bounding box center [560, 272] width 766 height 431
click at [300, 455] on span at bounding box center [544, 454] width 733 height 3
click at [201, 470] on icon at bounding box center [197, 472] width 9 height 11
click at [200, 472] on icon at bounding box center [197, 472] width 8 height 9
click at [803, 453] on span at bounding box center [560, 454] width 766 height 3
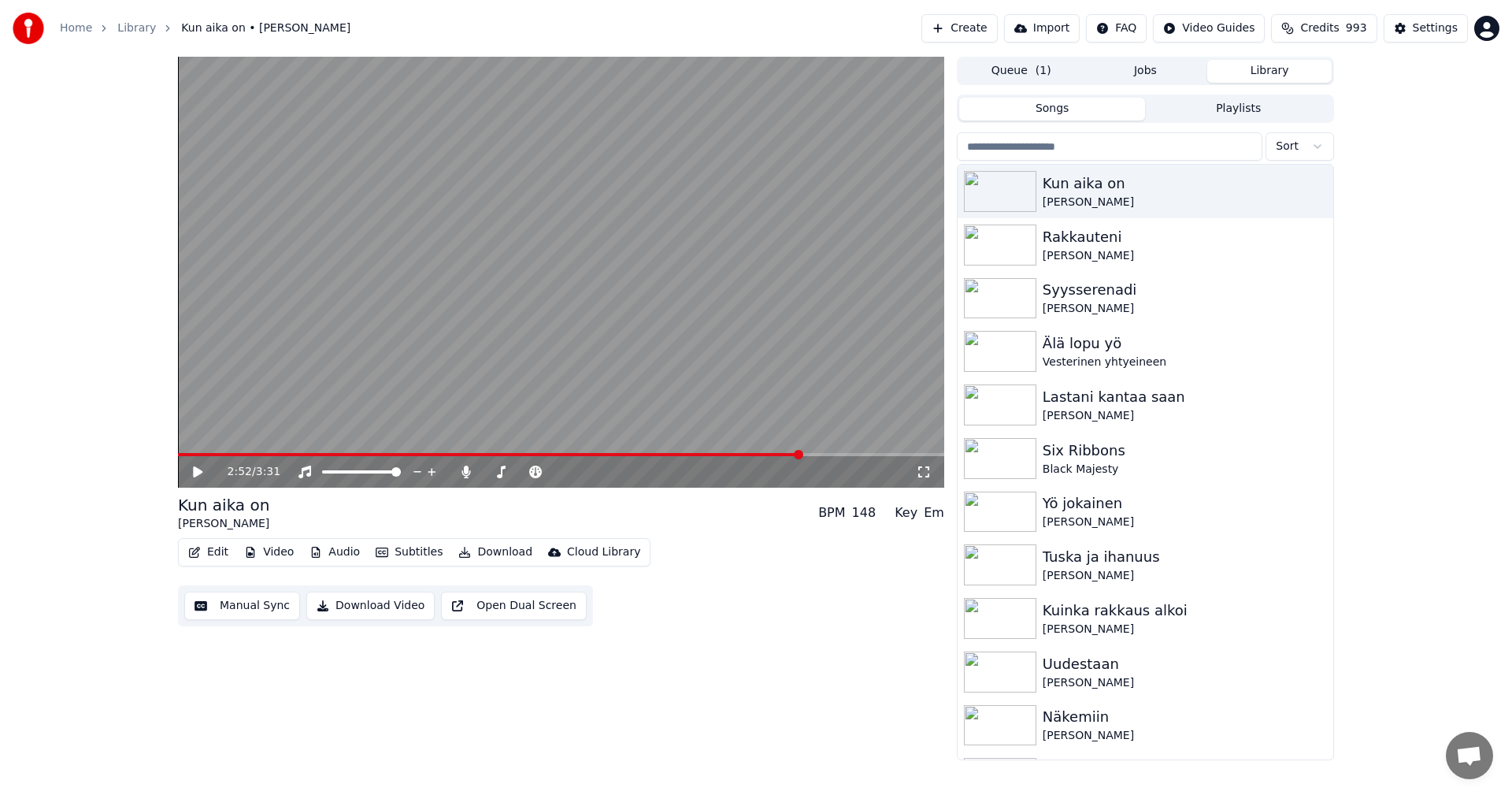
click at [204, 478] on icon at bounding box center [209, 471] width 37 height 12
click at [711, 453] on span at bounding box center [444, 454] width 534 height 3
click at [200, 472] on icon at bounding box center [197, 472] width 8 height 9
click at [224, 552] on button "Edit" at bounding box center [209, 551] width 53 height 22
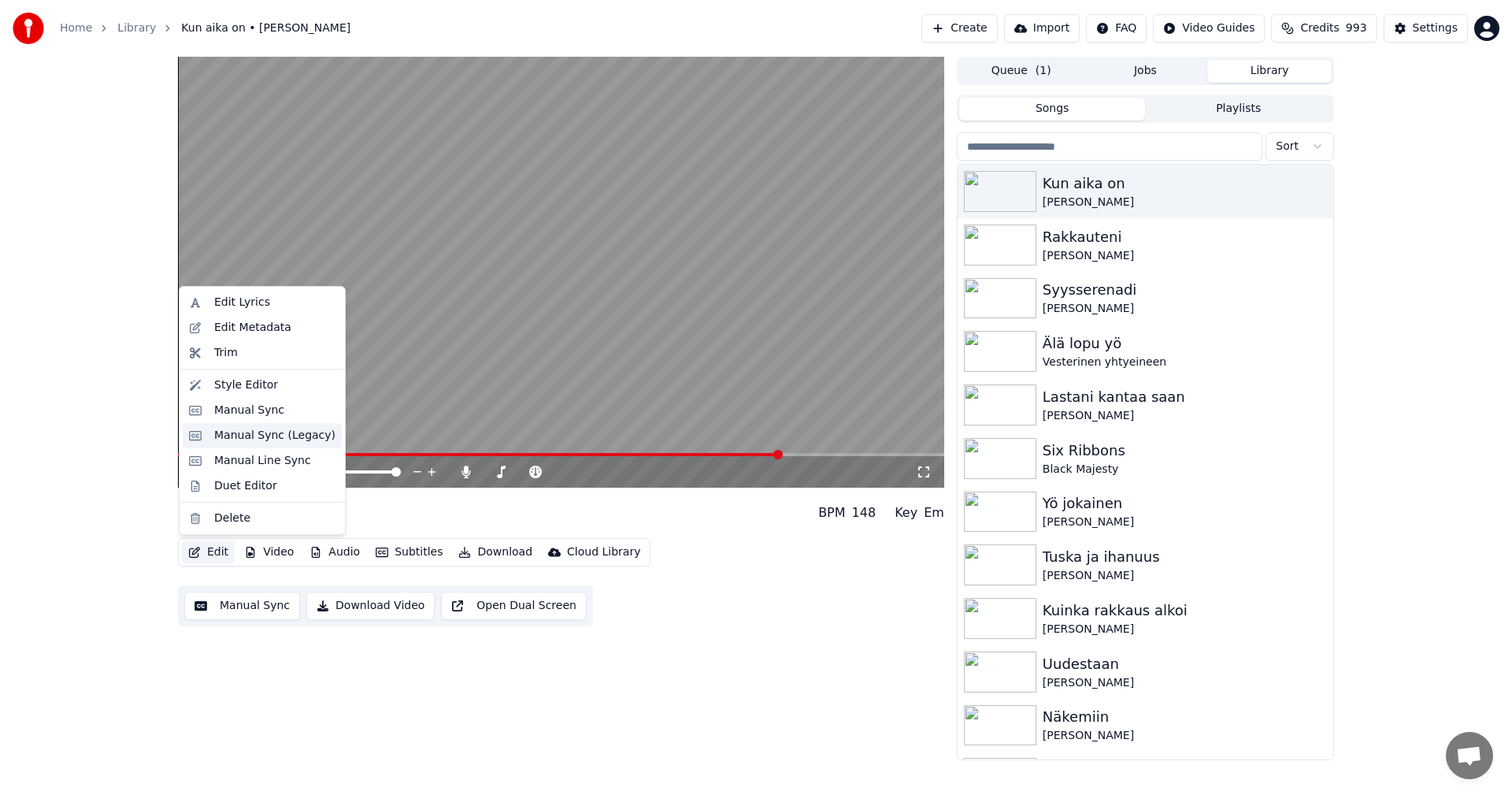
click at [292, 439] on div "Manual Sync (Legacy)" at bounding box center [275, 435] width 121 height 16
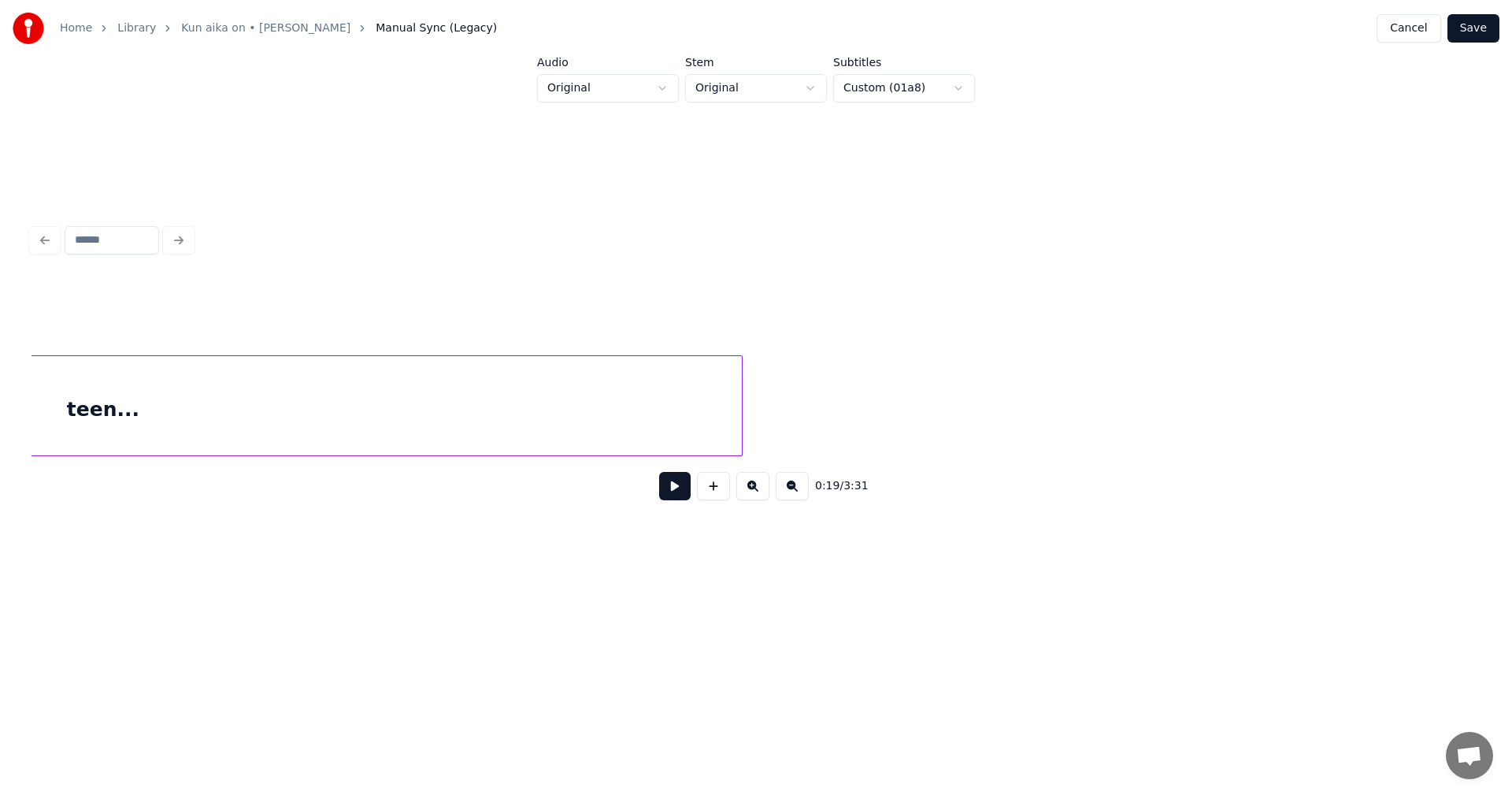
scroll to position [0, 56432]
click at [1427, 32] on button "Cancel" at bounding box center [1409, 28] width 64 height 28
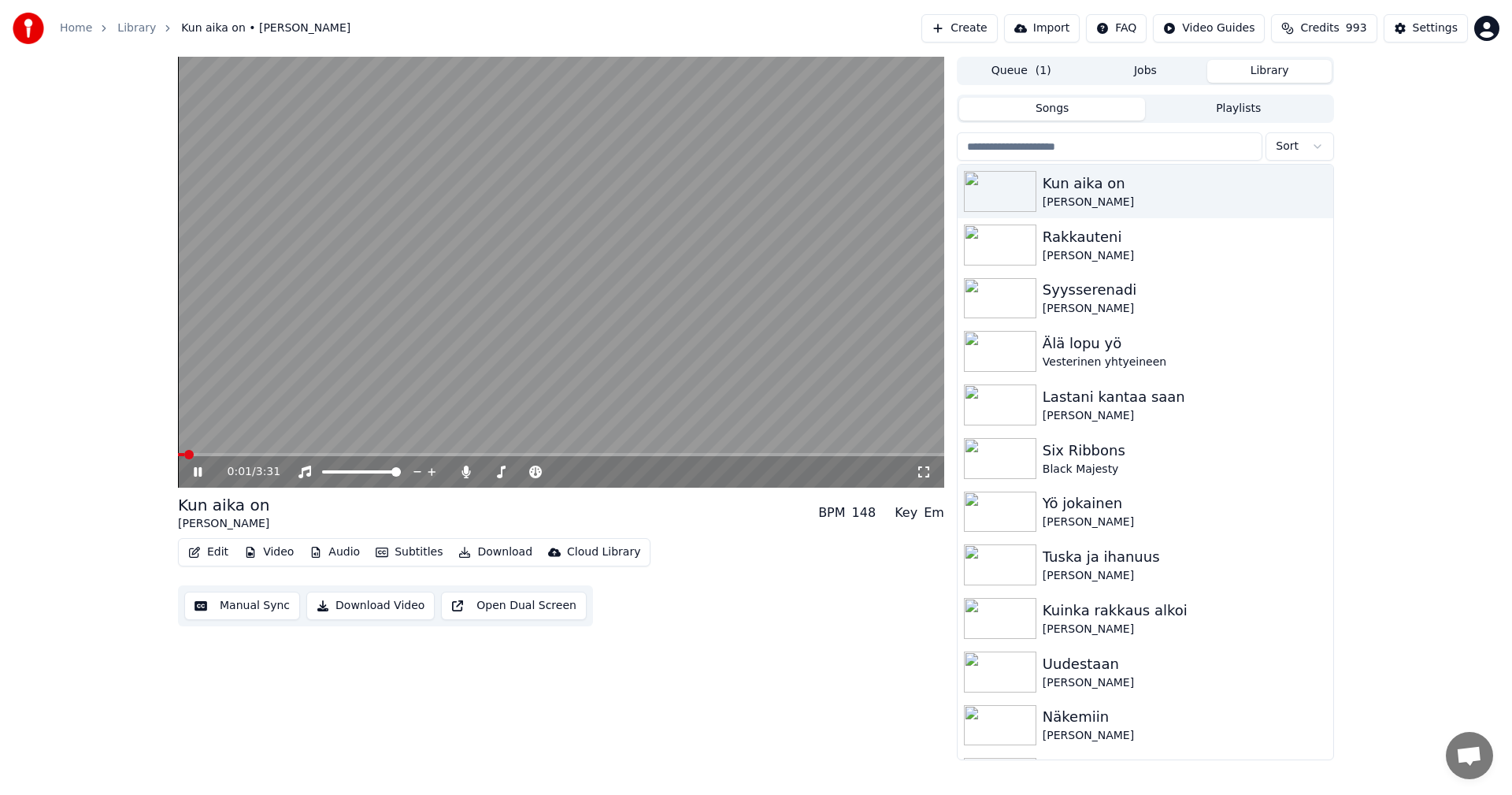
click at [273, 454] on span at bounding box center [560, 454] width 766 height 3
click at [612, 455] on span at bounding box center [560, 454] width 766 height 3
click at [200, 463] on div "2:52 / 3:31" at bounding box center [560, 471] width 766 height 31
click at [196, 470] on icon at bounding box center [197, 472] width 8 height 9
click at [222, 553] on button "Edit" at bounding box center [209, 551] width 53 height 22
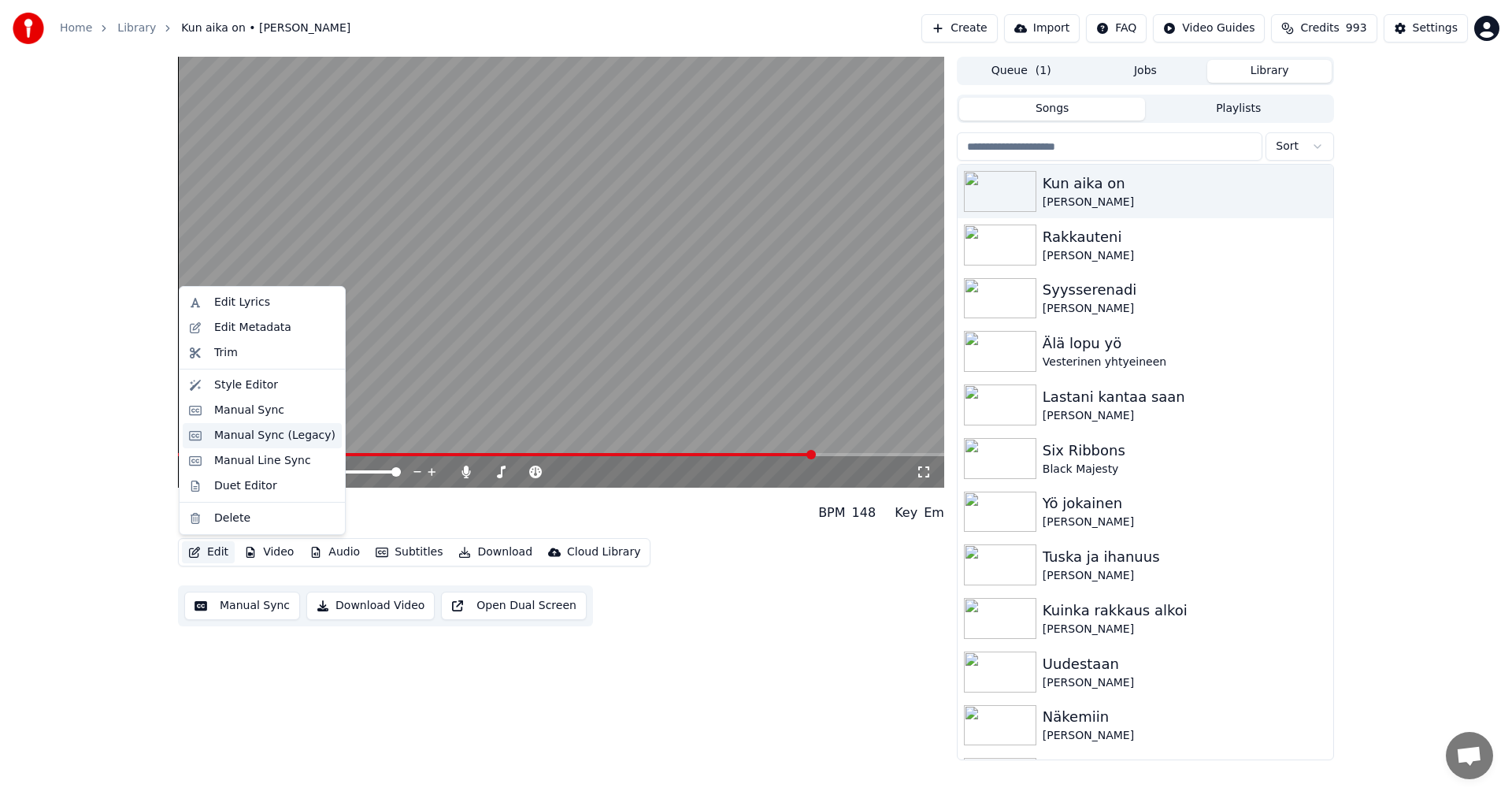
click at [256, 439] on div "Manual Sync (Legacy)" at bounding box center [275, 435] width 121 height 16
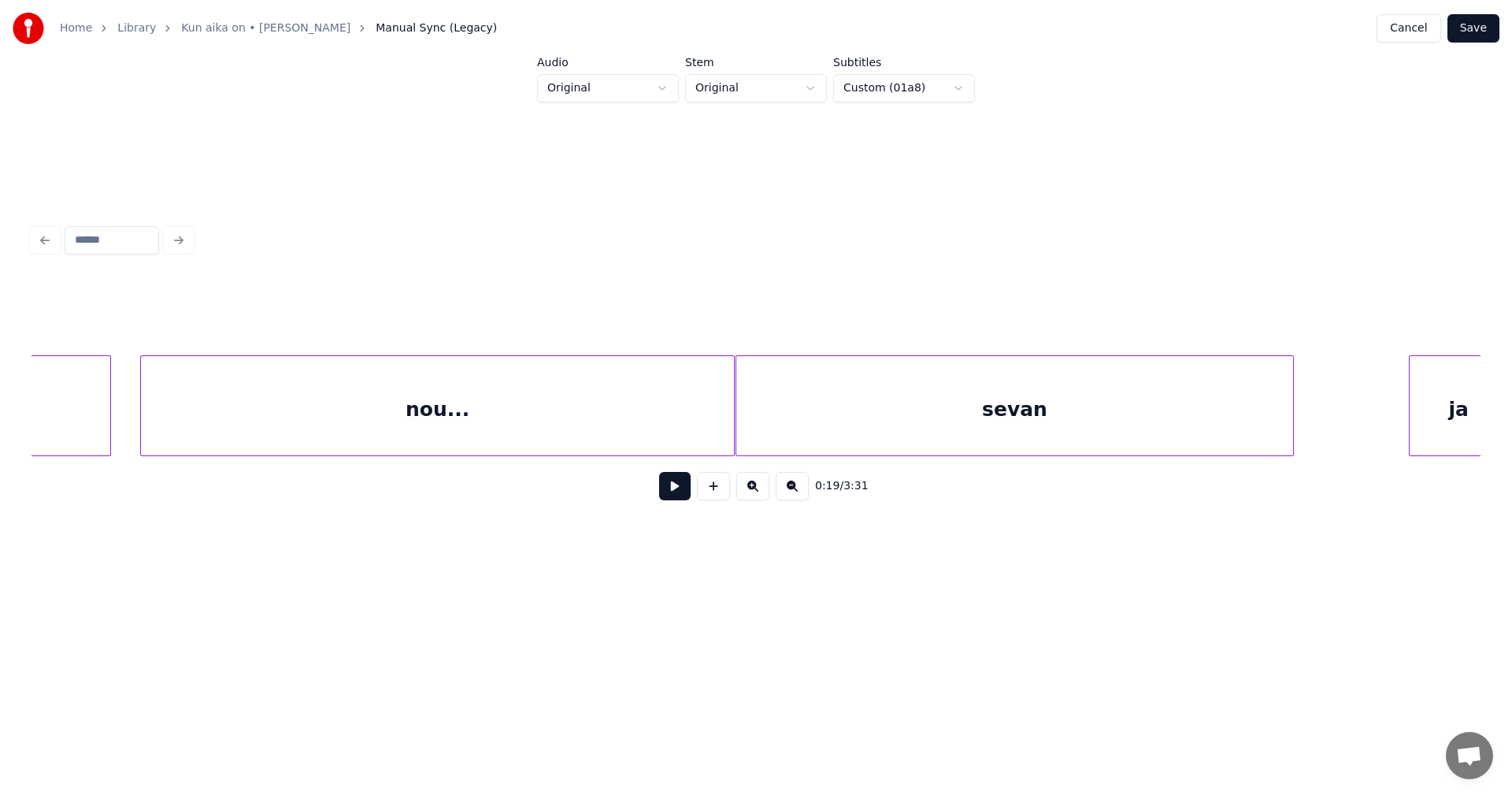
scroll to position [0, 44849]
click at [972, 428] on div "sevan" at bounding box center [983, 409] width 557 height 107
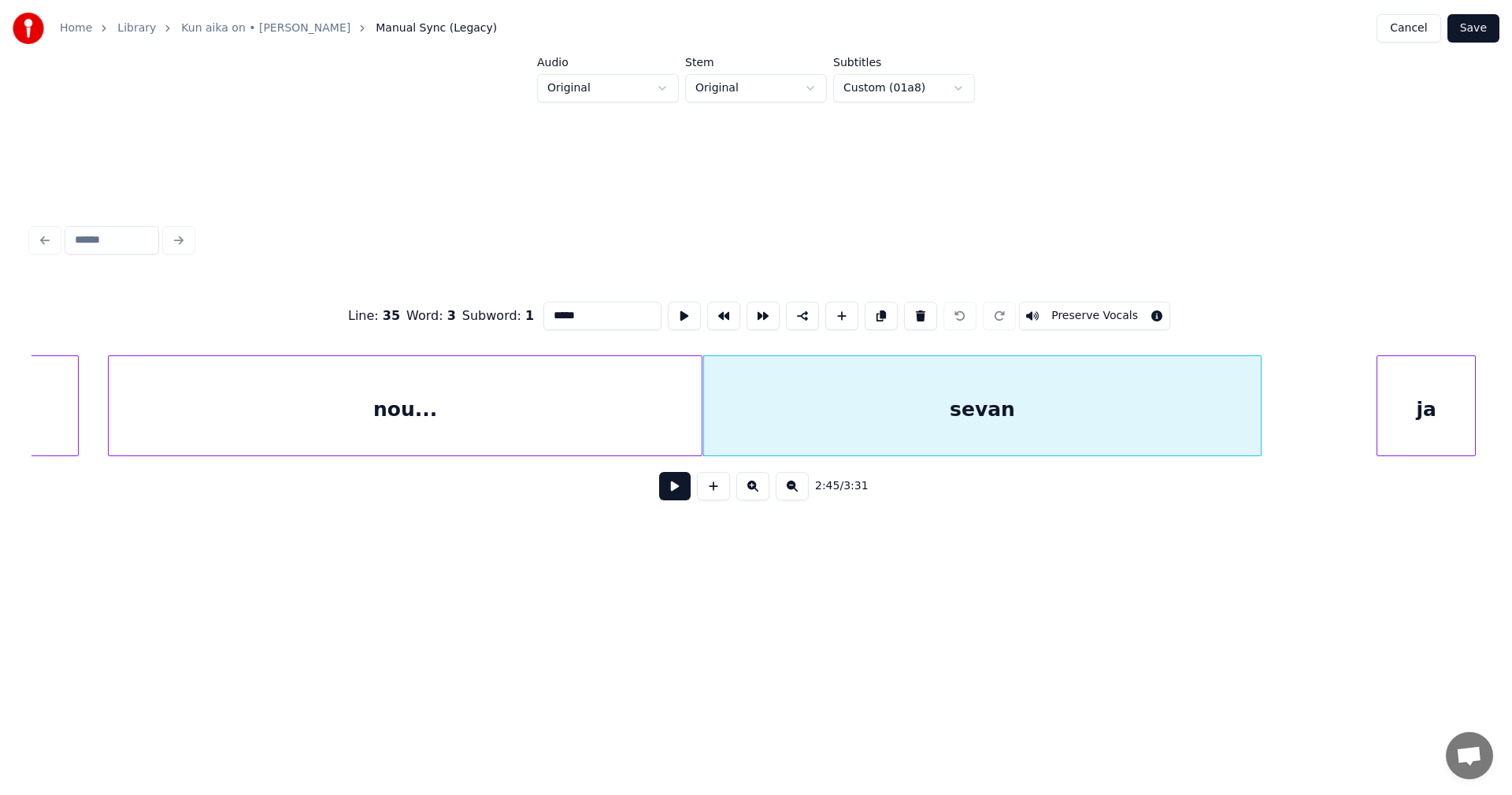
click at [586, 306] on input "*****" at bounding box center [602, 315] width 118 height 28
click at [537, 406] on div "nou..." at bounding box center [405, 409] width 593 height 107
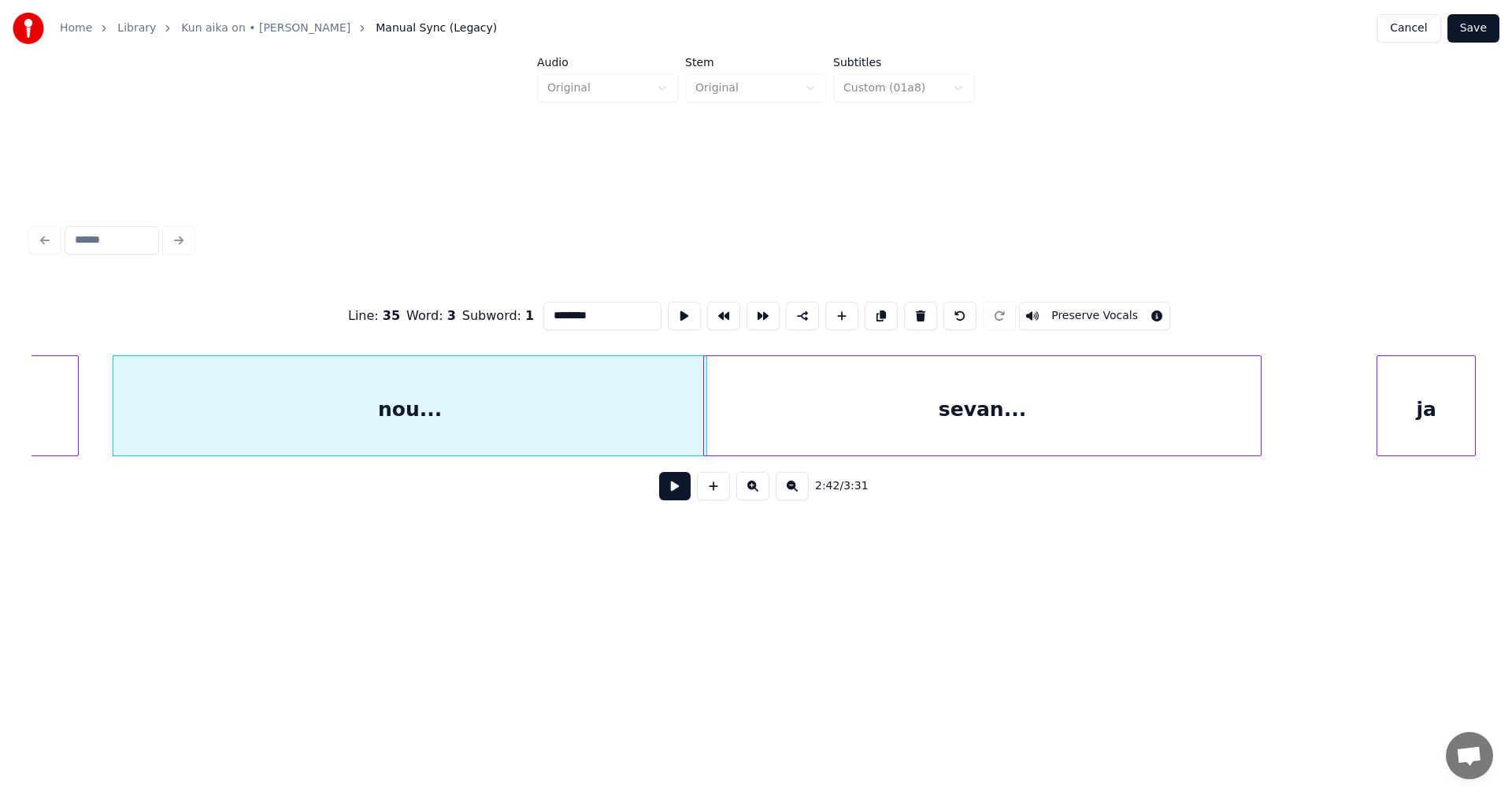
type input "********"
click at [670, 491] on button at bounding box center [674, 486] width 31 height 28
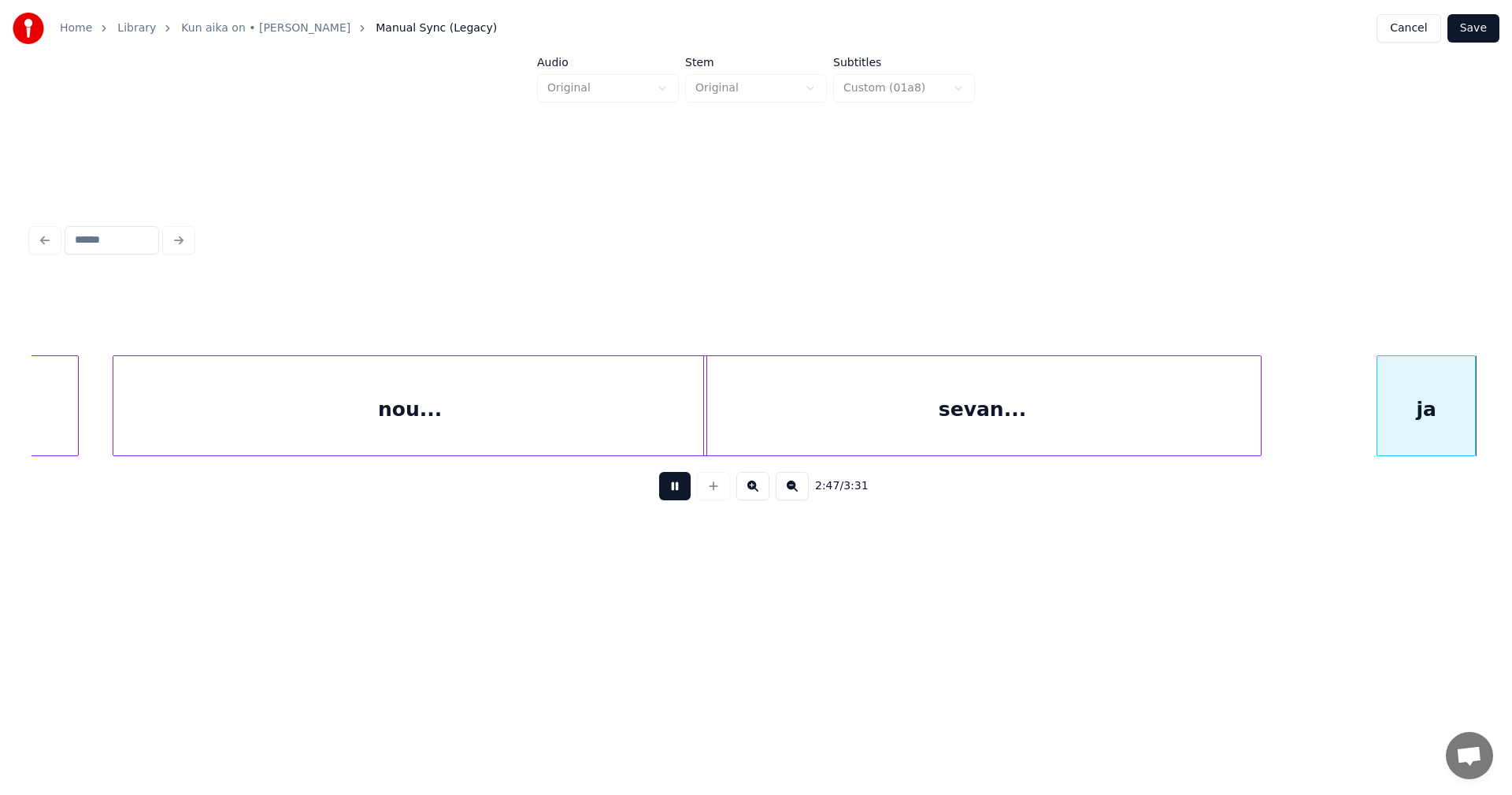
scroll to position [0, 46303]
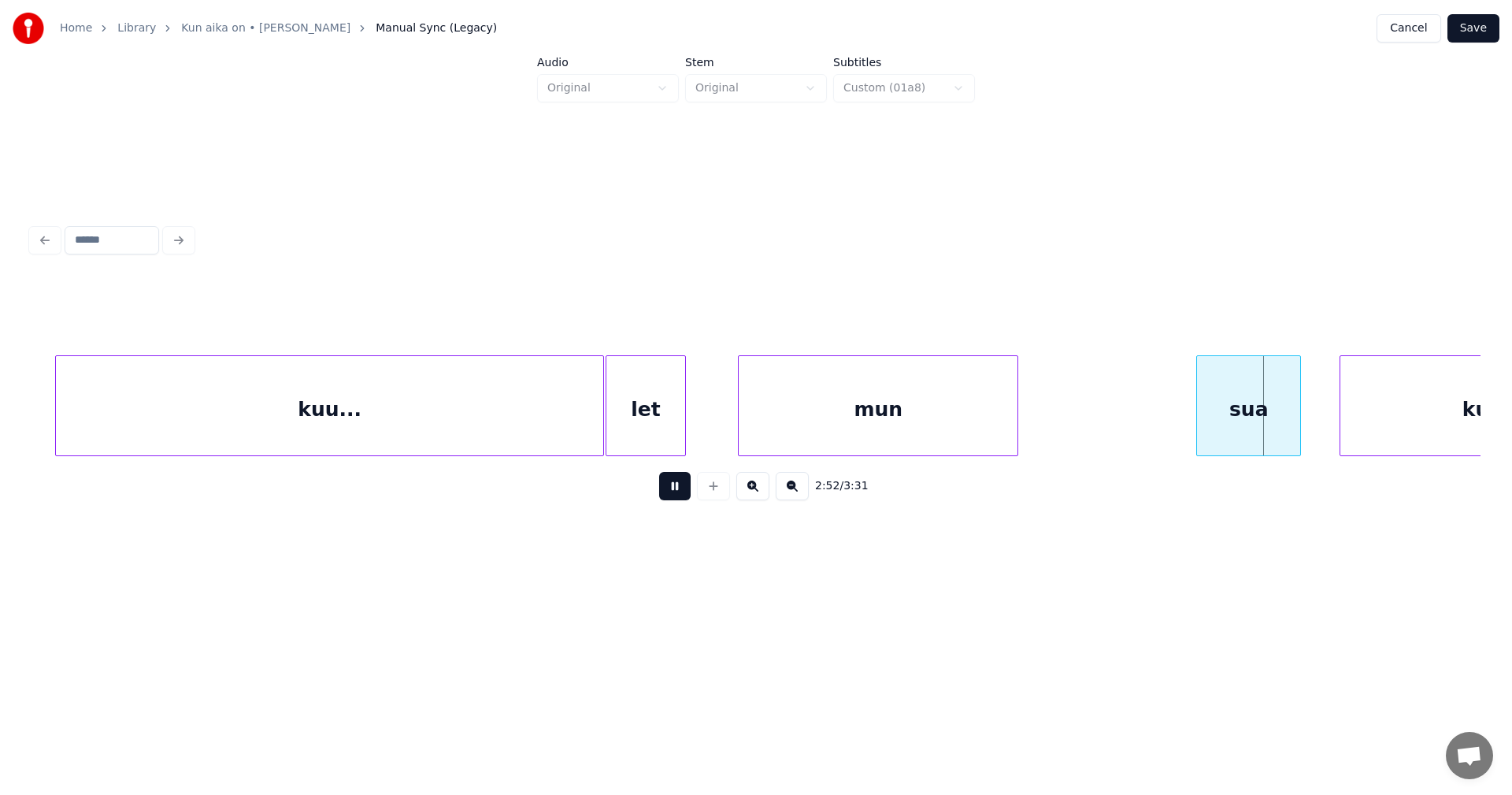
click at [671, 490] on button at bounding box center [674, 486] width 31 height 28
click at [1476, 21] on button "Save" at bounding box center [1473, 28] width 52 height 28
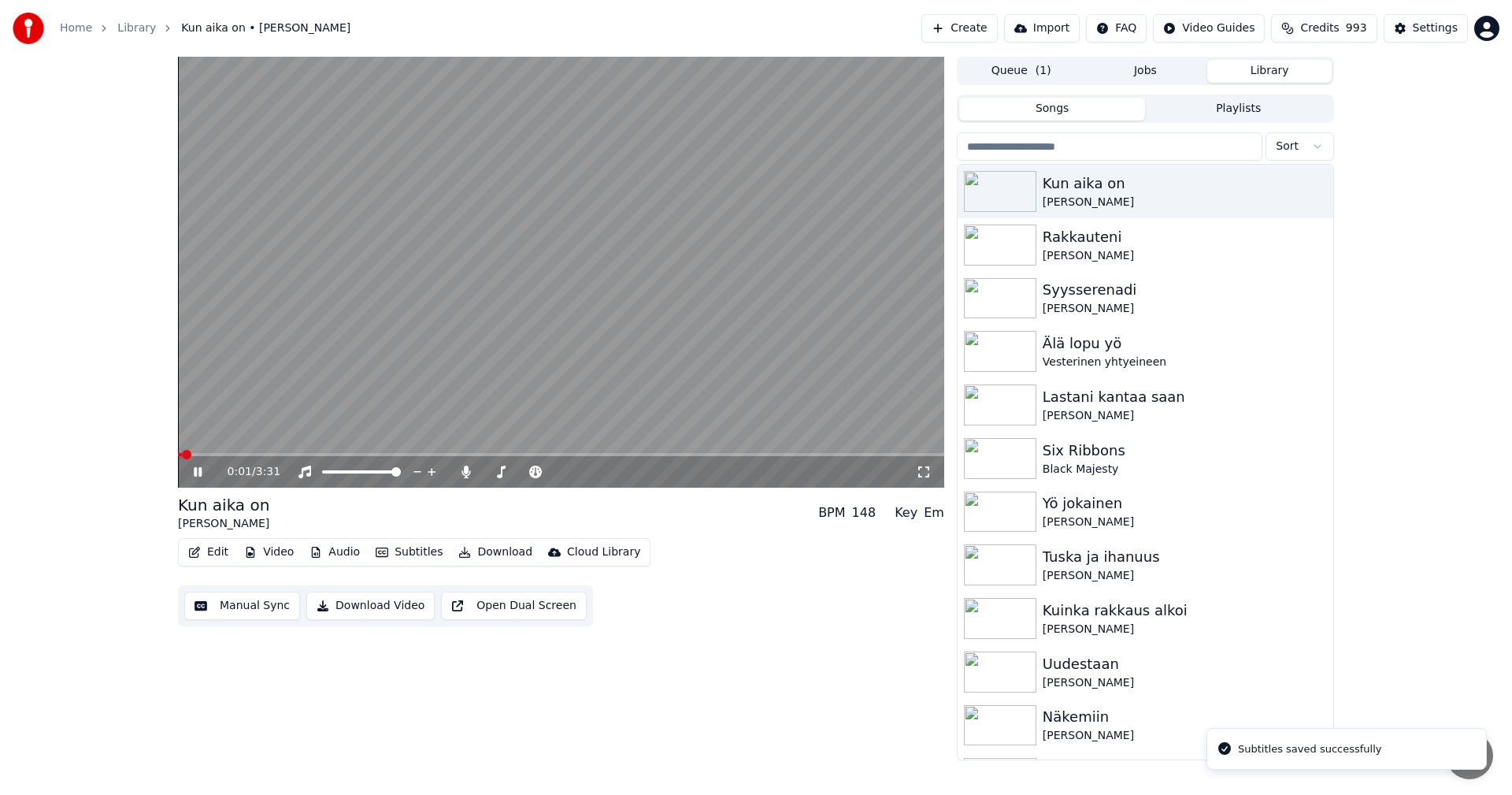
click at [199, 467] on icon at bounding box center [209, 471] width 37 height 12
click at [469, 470] on icon at bounding box center [466, 471] width 16 height 12
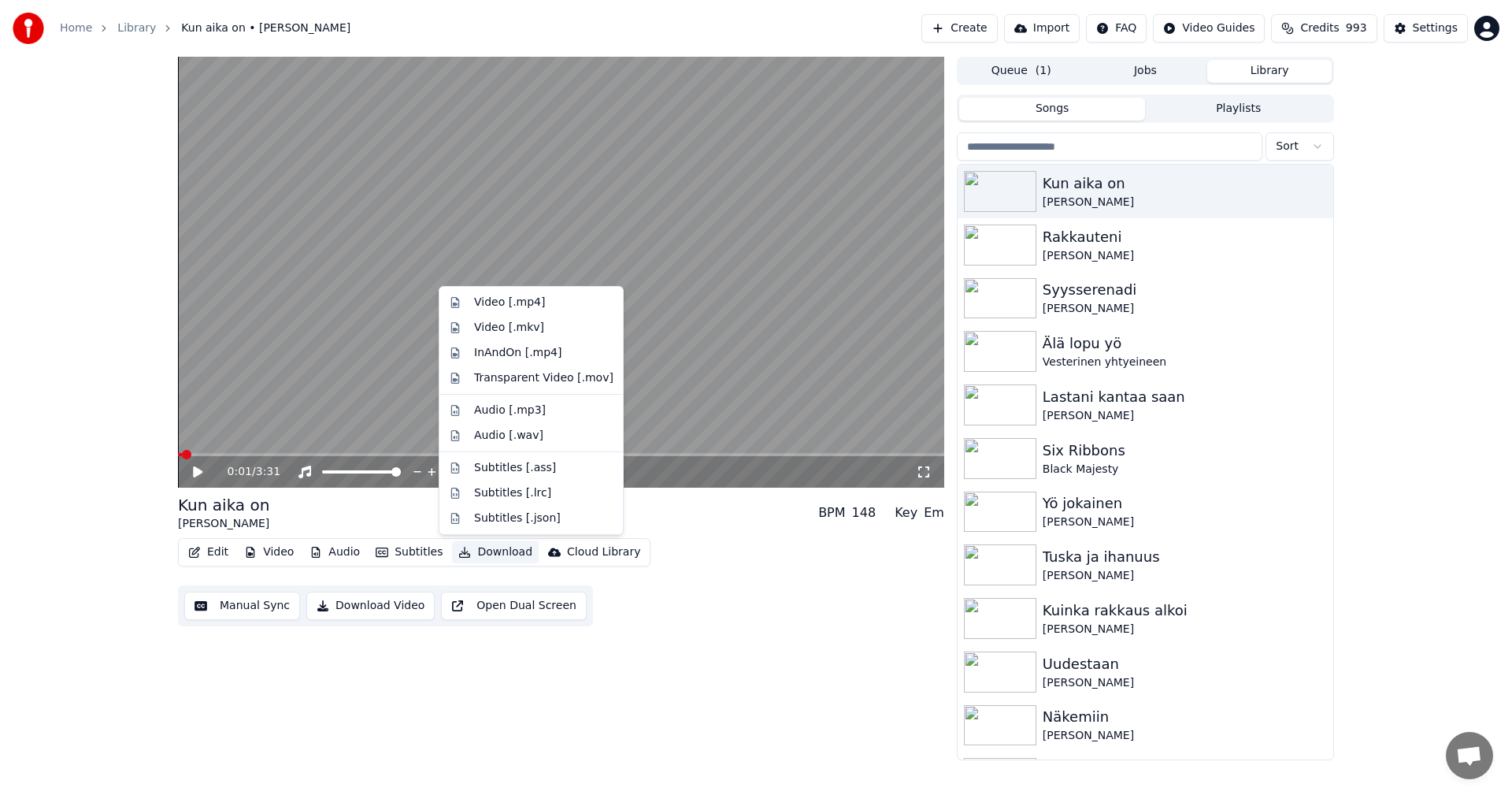
click at [498, 553] on button "Download" at bounding box center [496, 551] width 87 height 22
click at [529, 300] on div "Video [.mp4]" at bounding box center [509, 302] width 71 height 16
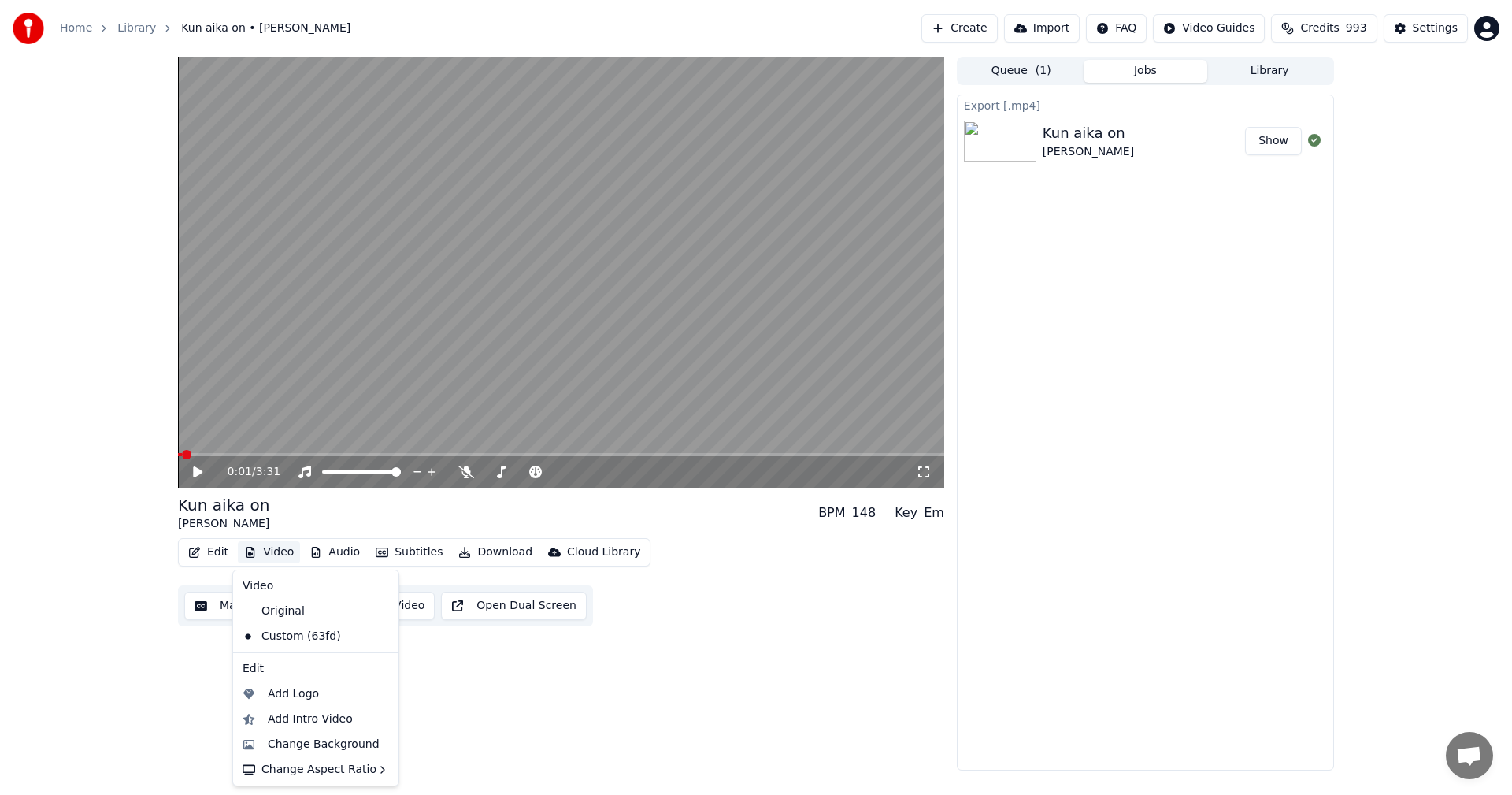
click at [269, 545] on button "Video" at bounding box center [269, 551] width 62 height 22
click at [315, 739] on div "Change Background" at bounding box center [324, 744] width 111 height 16
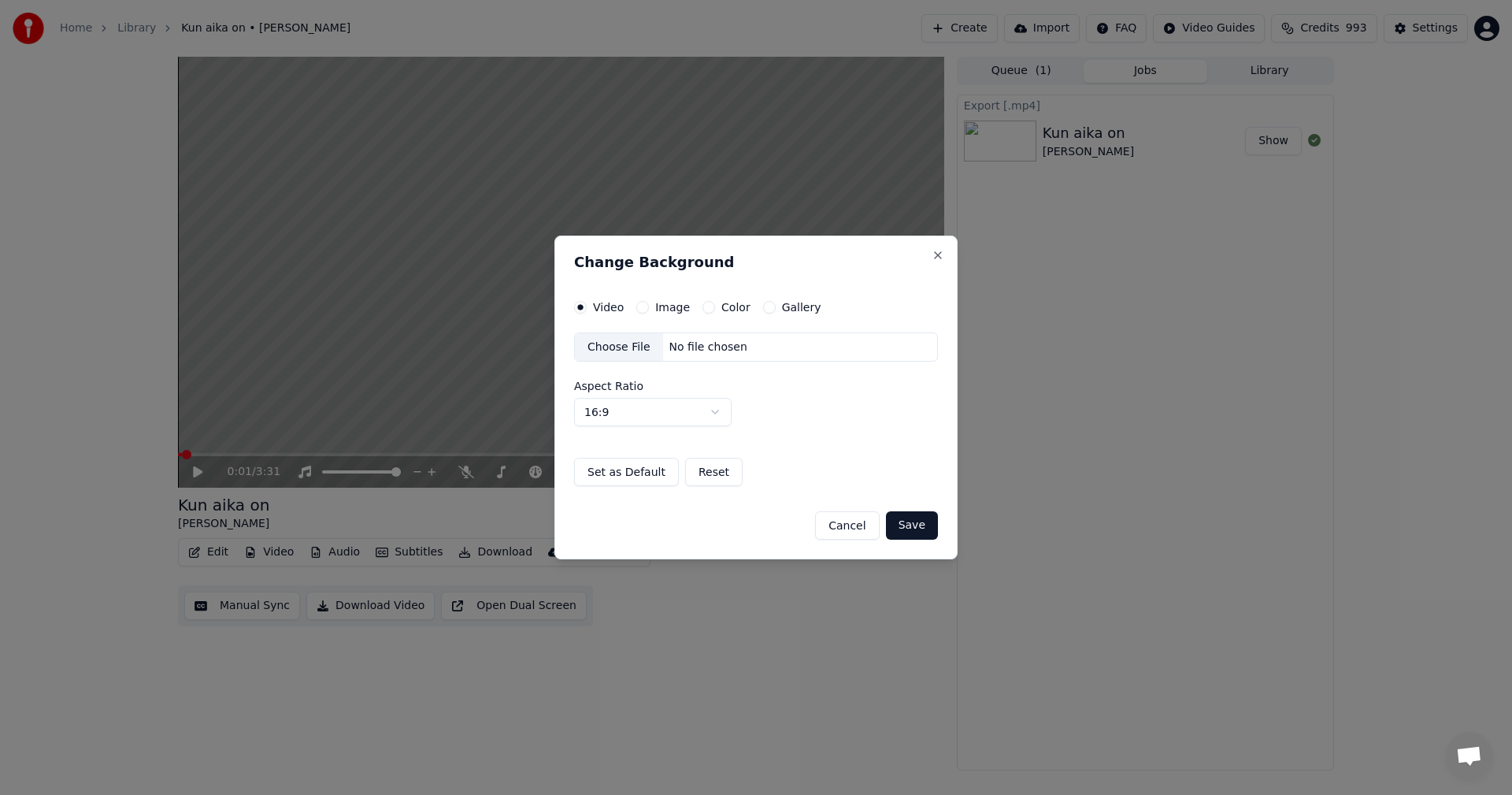
click at [643, 303] on button "Image" at bounding box center [642, 307] width 12 height 12
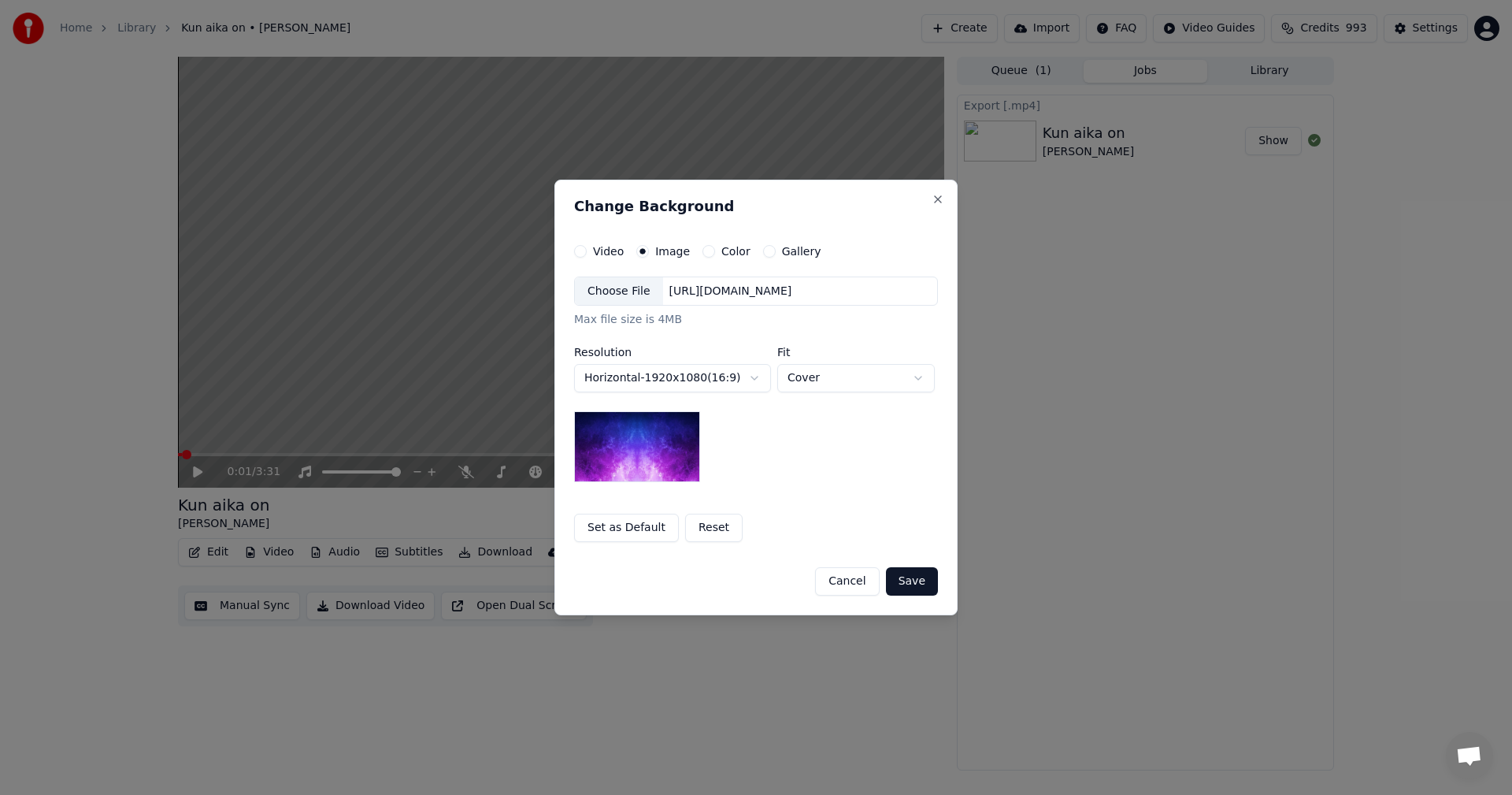
click at [643, 297] on div "Choose File" at bounding box center [619, 292] width 88 height 28
click at [926, 581] on button "Save" at bounding box center [911, 581] width 52 height 28
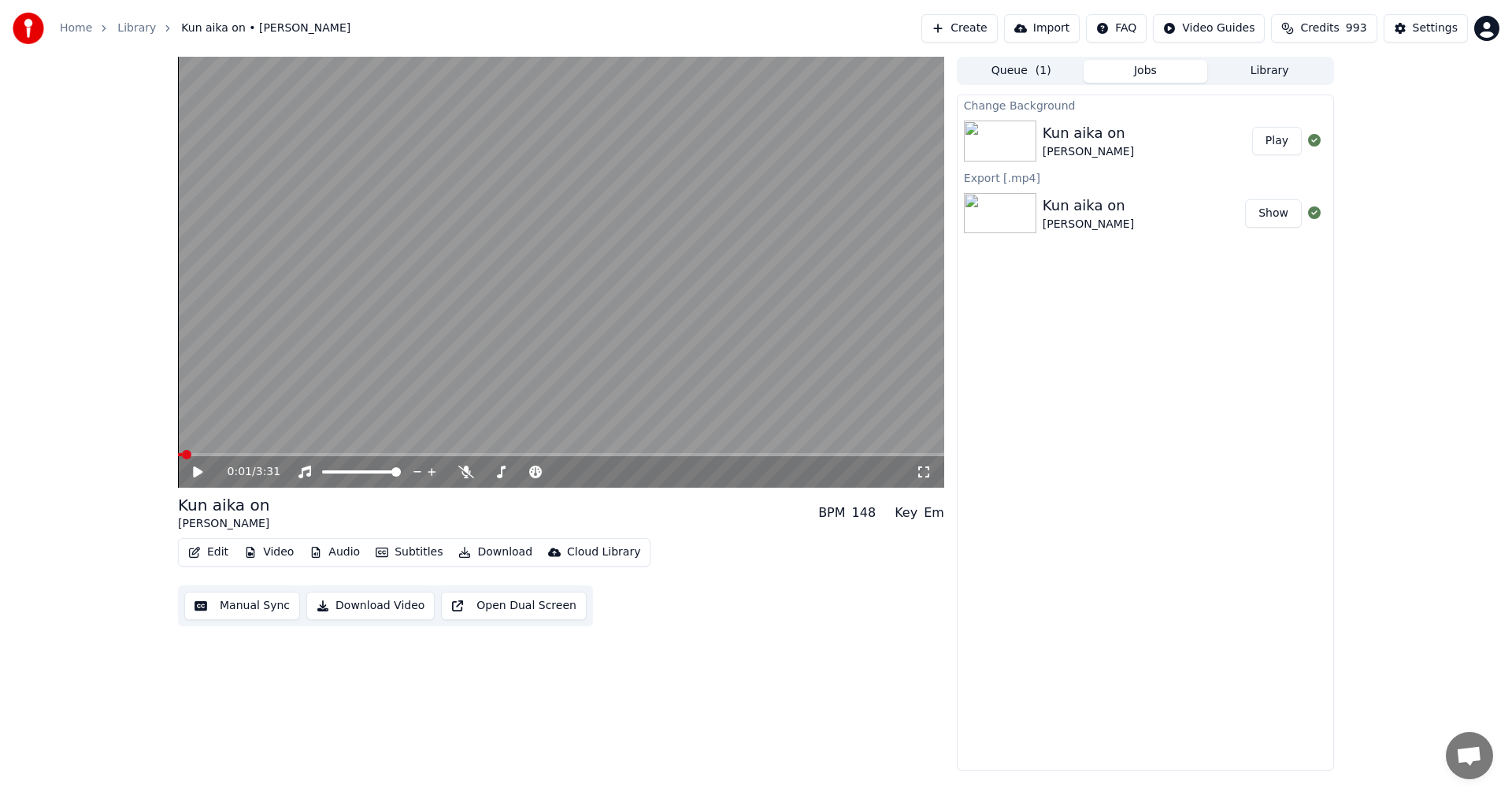
click at [1265, 139] on button "Play" at bounding box center [1277, 141] width 50 height 28
click at [289, 453] on span at bounding box center [560, 454] width 766 height 3
click at [193, 467] on icon at bounding box center [209, 471] width 37 height 12
click at [506, 551] on button "Download" at bounding box center [496, 551] width 87 height 22
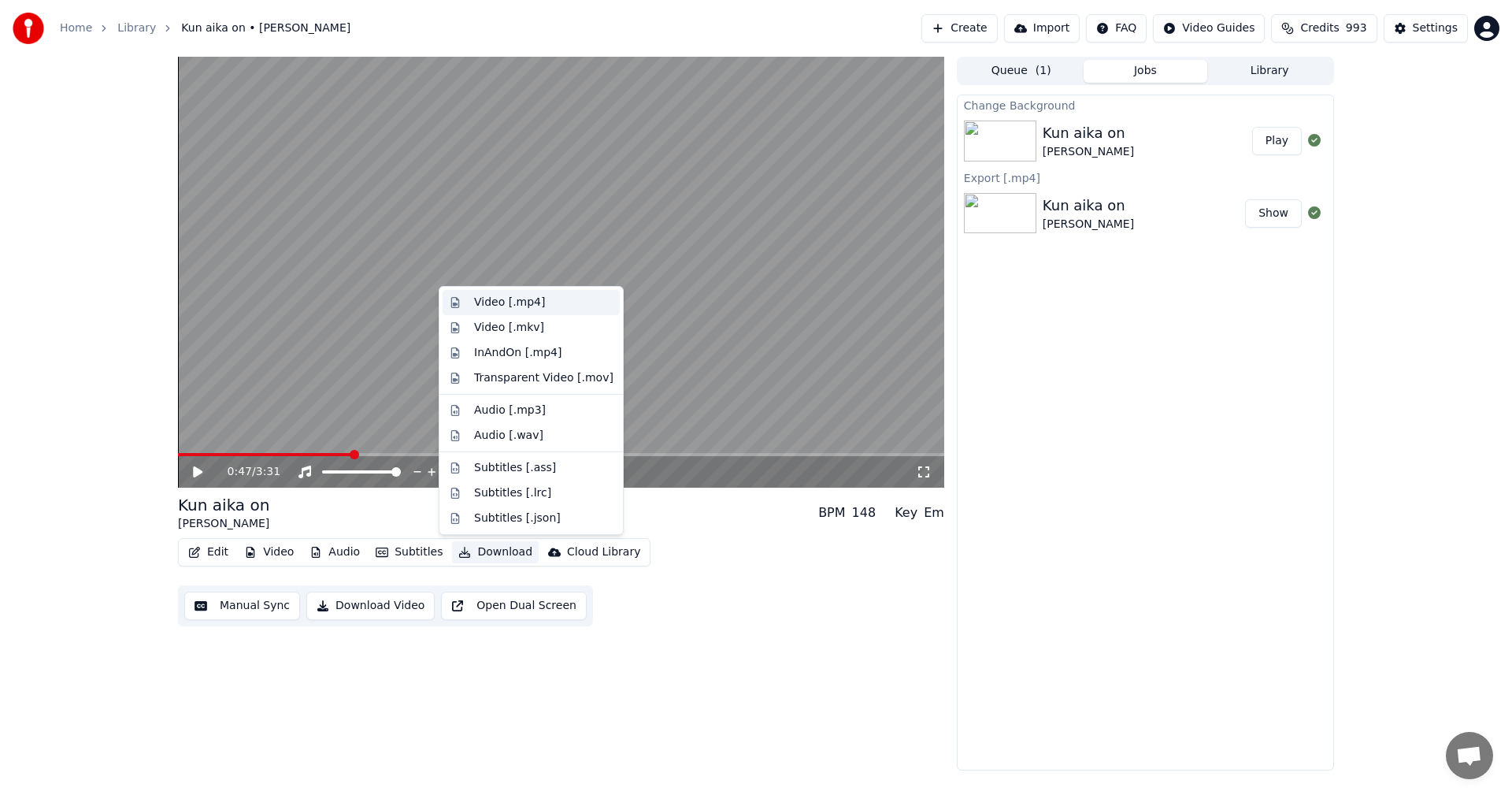
click at [520, 297] on div "Video [.mp4]" at bounding box center [509, 302] width 71 height 16
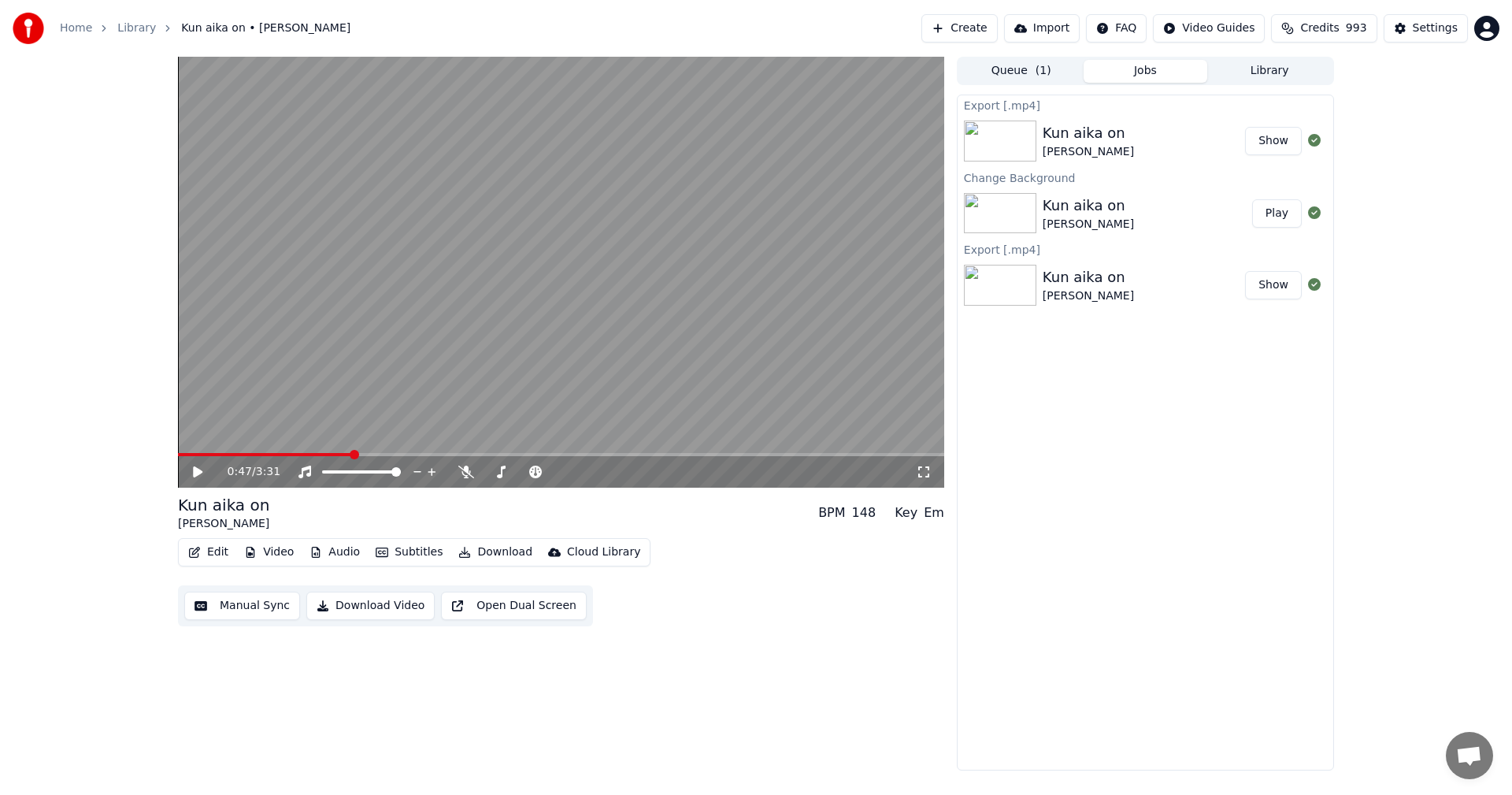
click at [79, 29] on link "Home" at bounding box center [76, 28] width 32 height 16
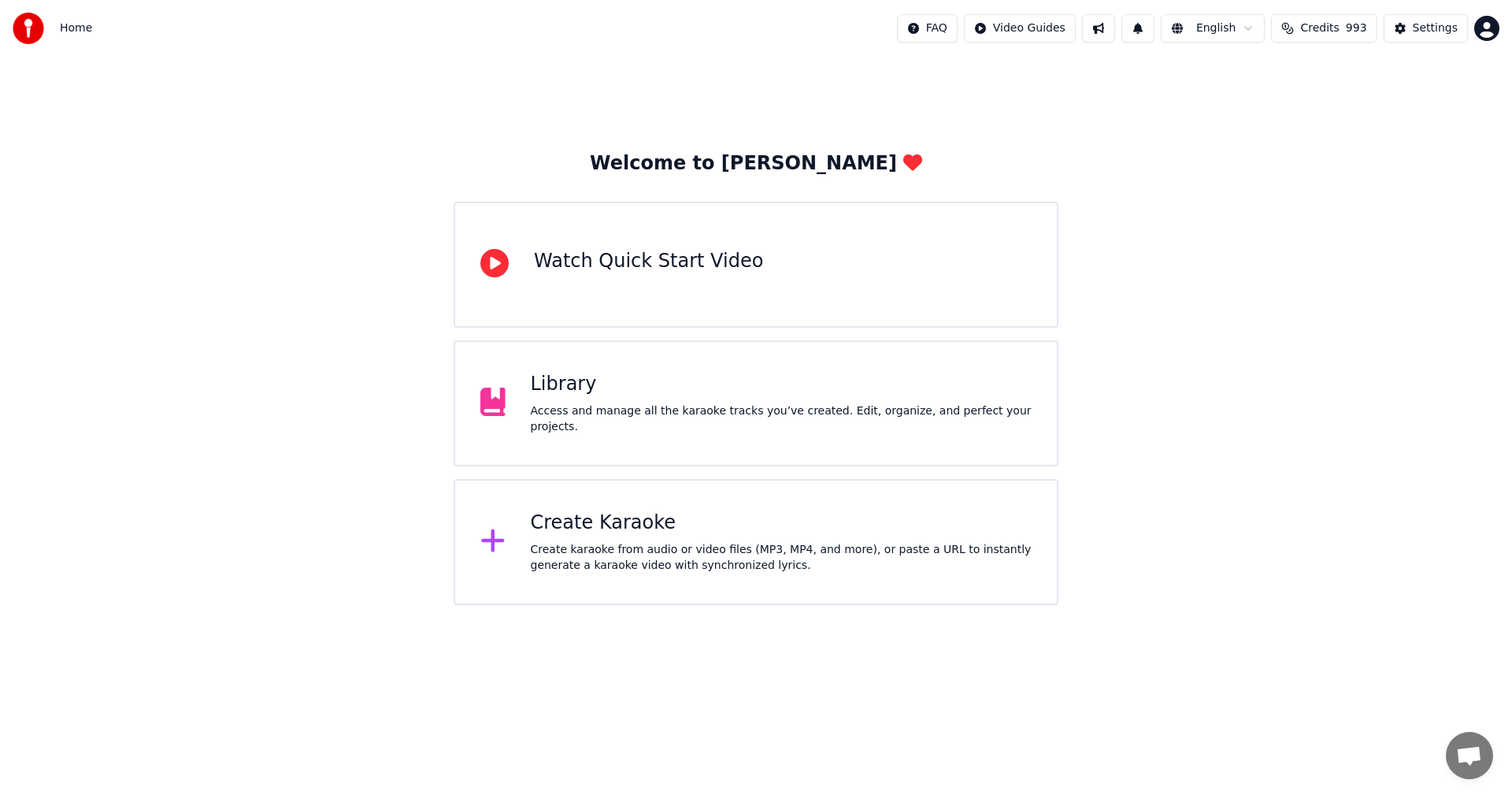
click at [603, 536] on div "Create Karaoke Create karaoke from audio or video files (MP3, MP4, and more), o…" at bounding box center [781, 541] width 501 height 63
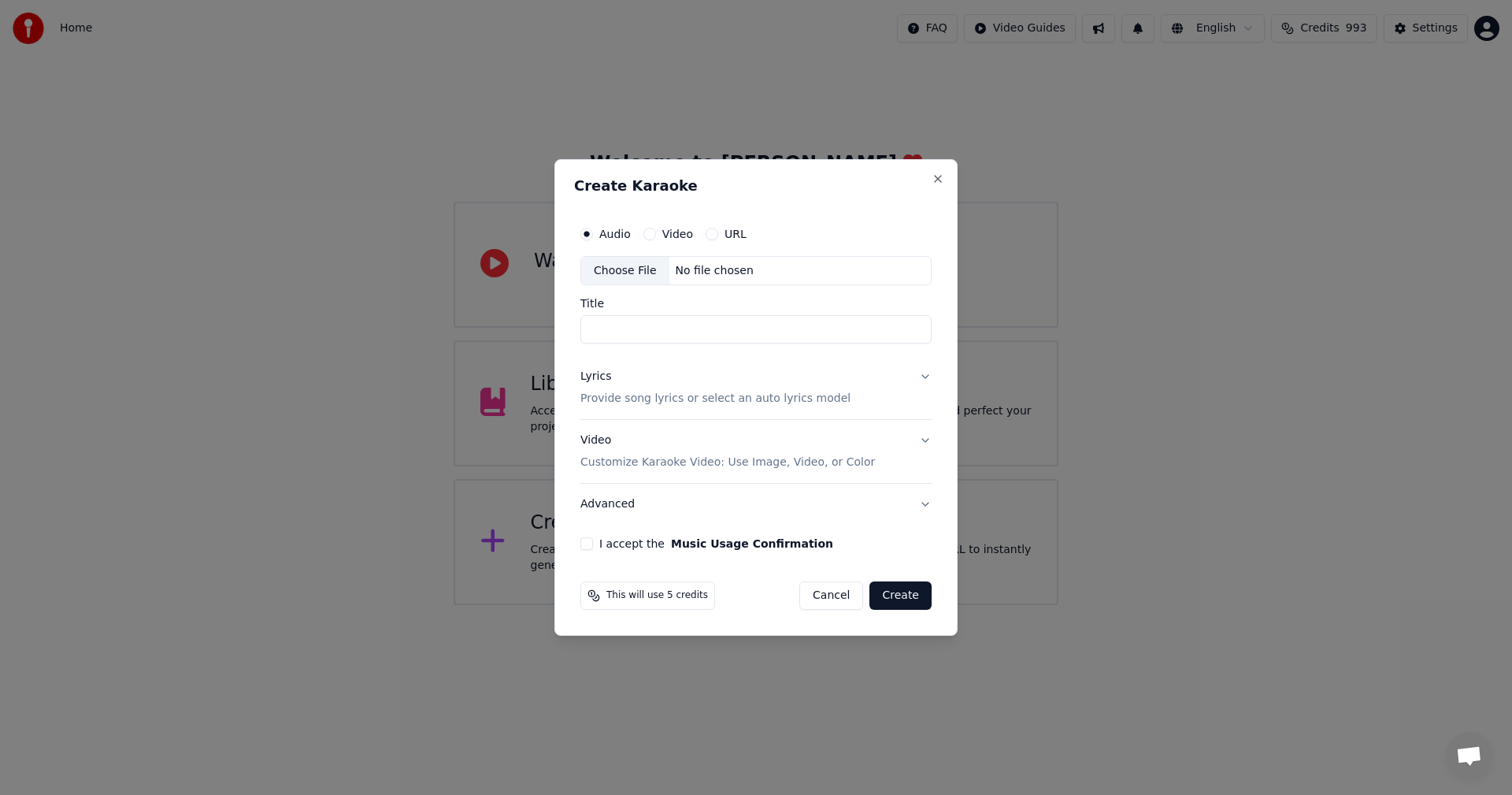
click at [637, 277] on div "Choose File" at bounding box center [624, 271] width 88 height 28
type input "**********"
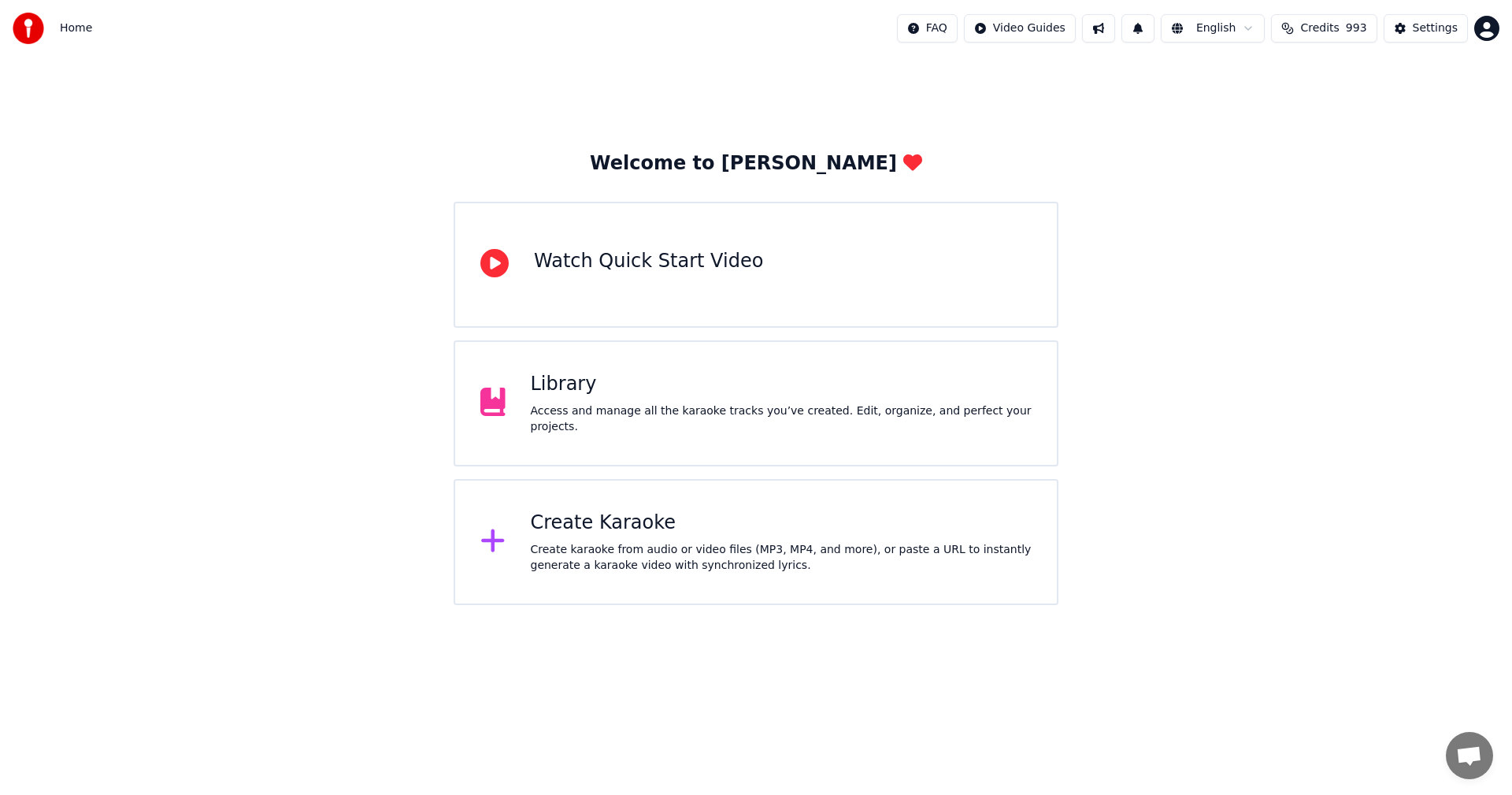
click at [575, 395] on div "Library" at bounding box center [781, 384] width 501 height 25
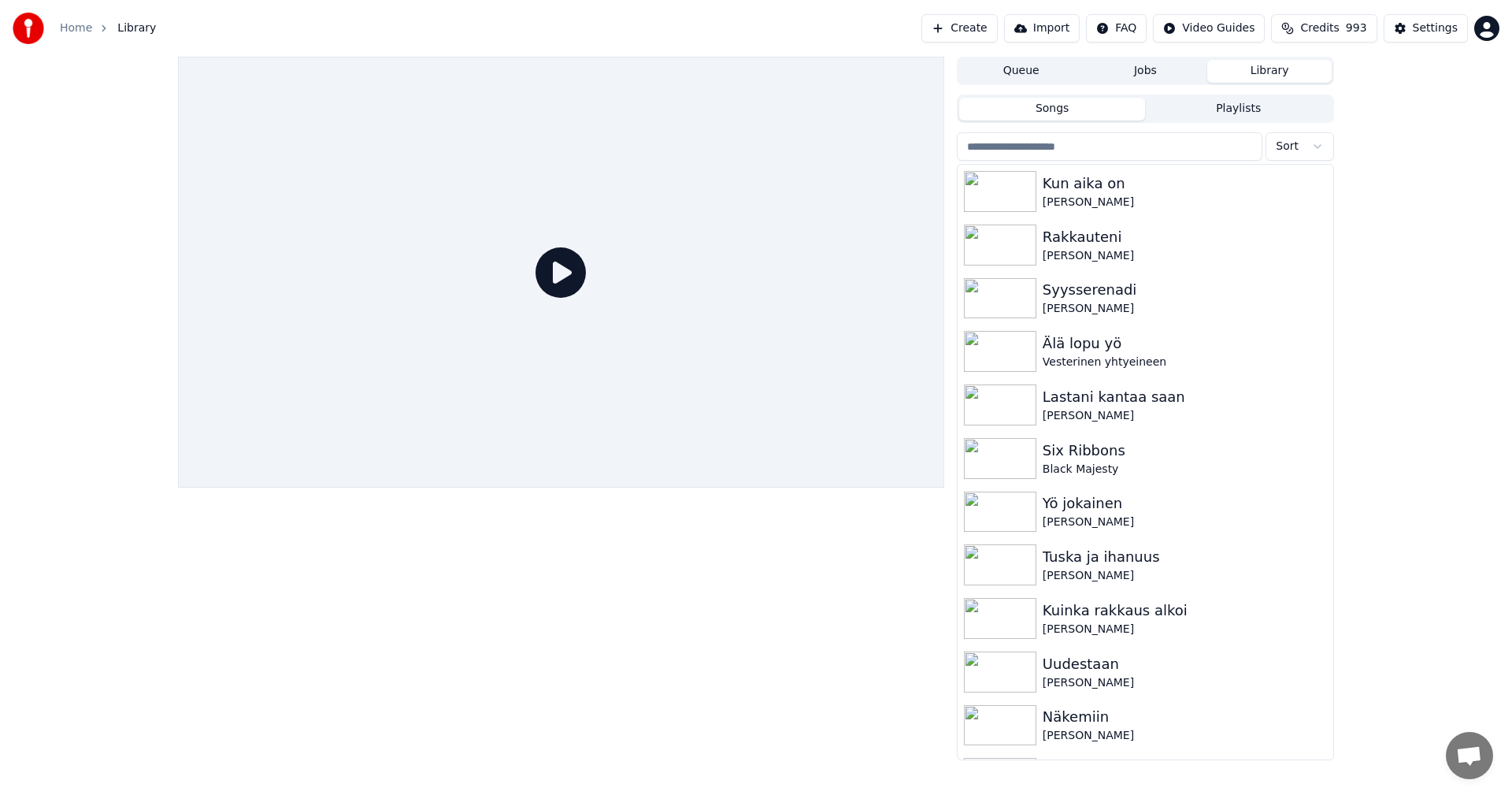
click at [65, 35] on link "Home" at bounding box center [76, 28] width 32 height 16
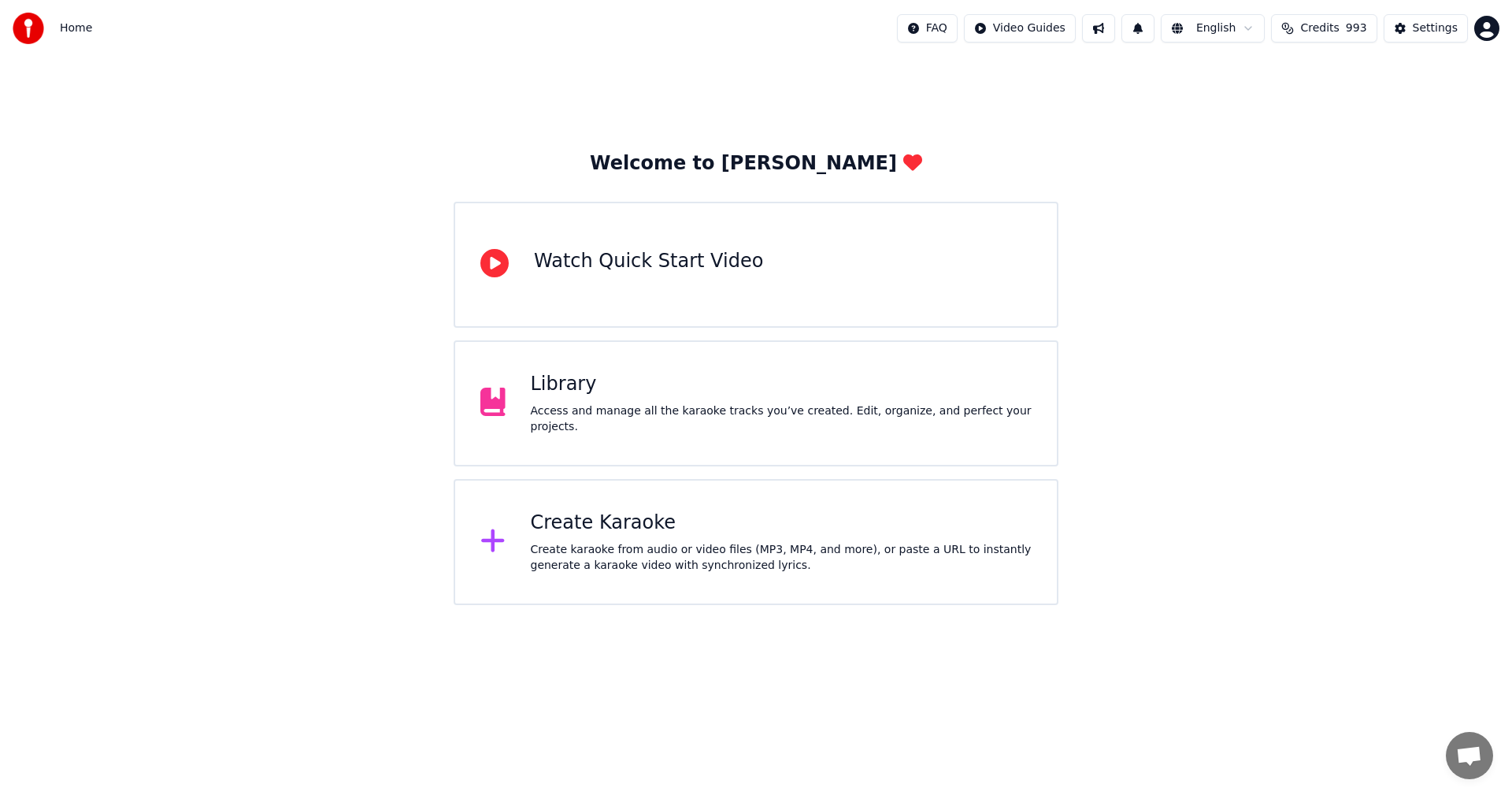
click at [610, 538] on div "Create Karaoke Create karaoke from audio or video files (MP3, MP4, and more), o…" at bounding box center [781, 541] width 501 height 63
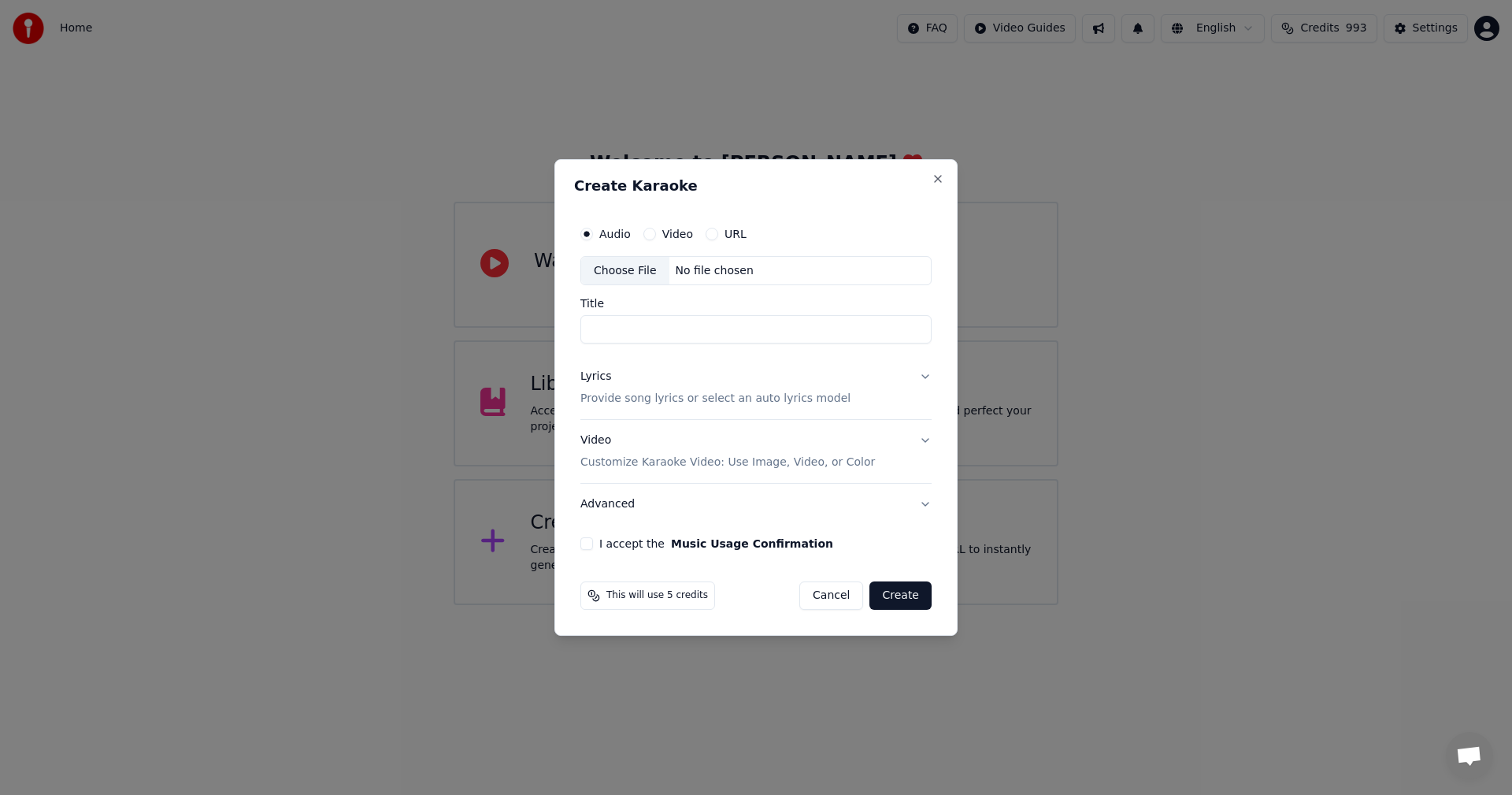
click at [630, 279] on div "Choose File" at bounding box center [624, 271] width 88 height 28
type input "**********"
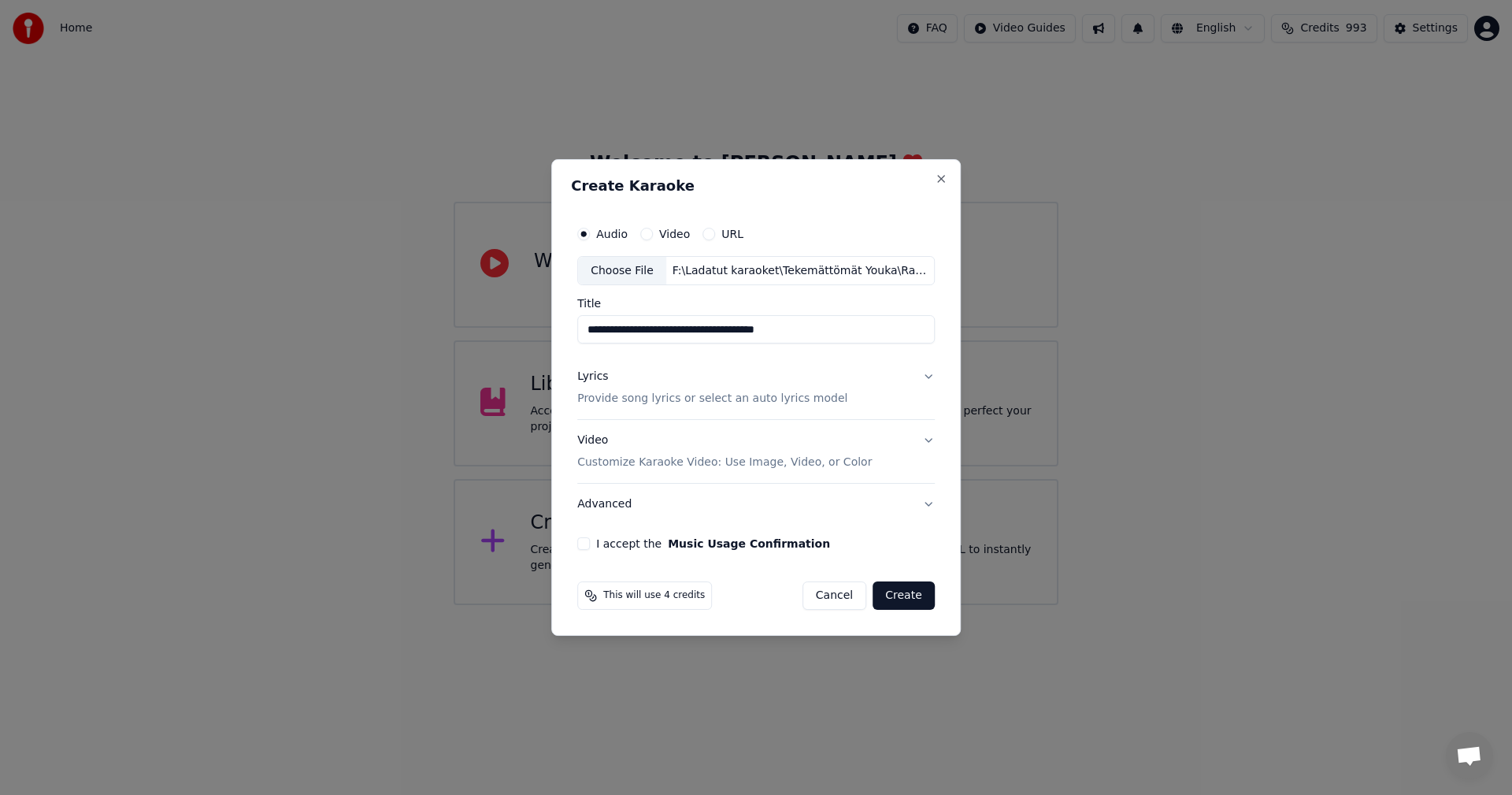
click at [586, 545] on button "I accept the Music Usage Confirmation" at bounding box center [583, 543] width 12 height 12
click at [606, 377] on div "Lyrics" at bounding box center [592, 377] width 31 height 16
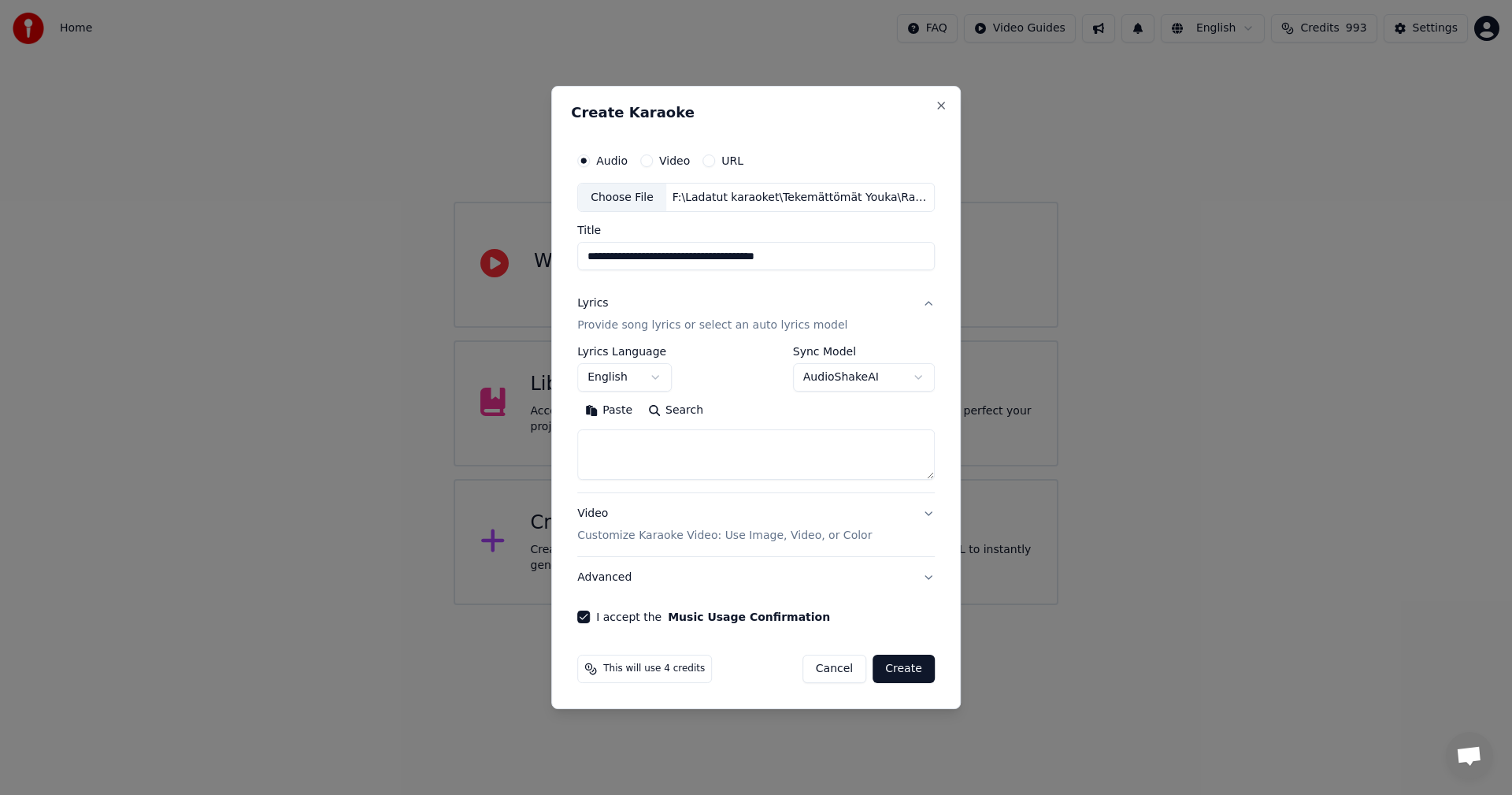
click at [619, 409] on button "Paste" at bounding box center [608, 411] width 63 height 25
click at [659, 377] on button "English" at bounding box center [624, 378] width 94 height 28
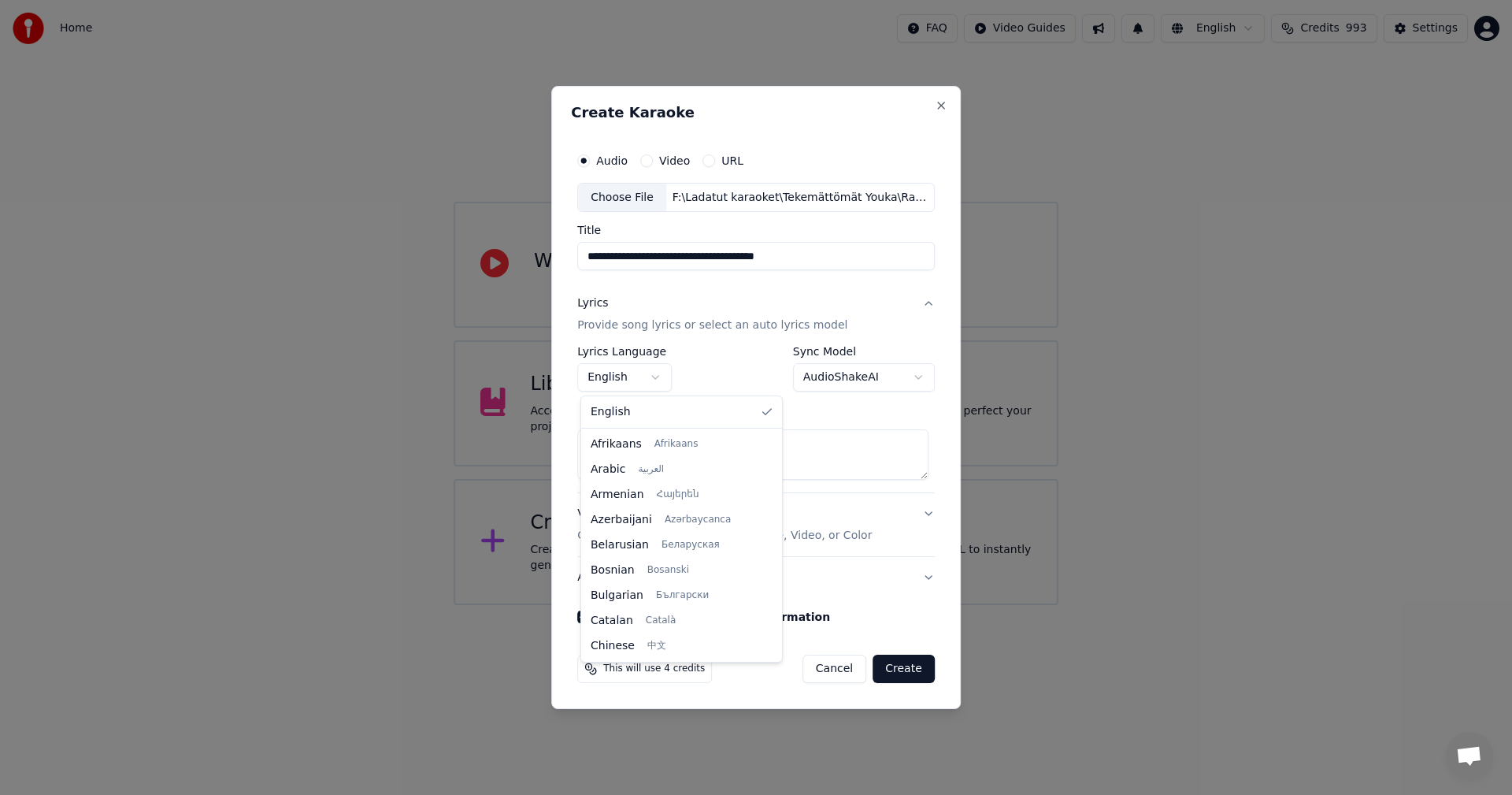
type textarea "**********"
select select "**"
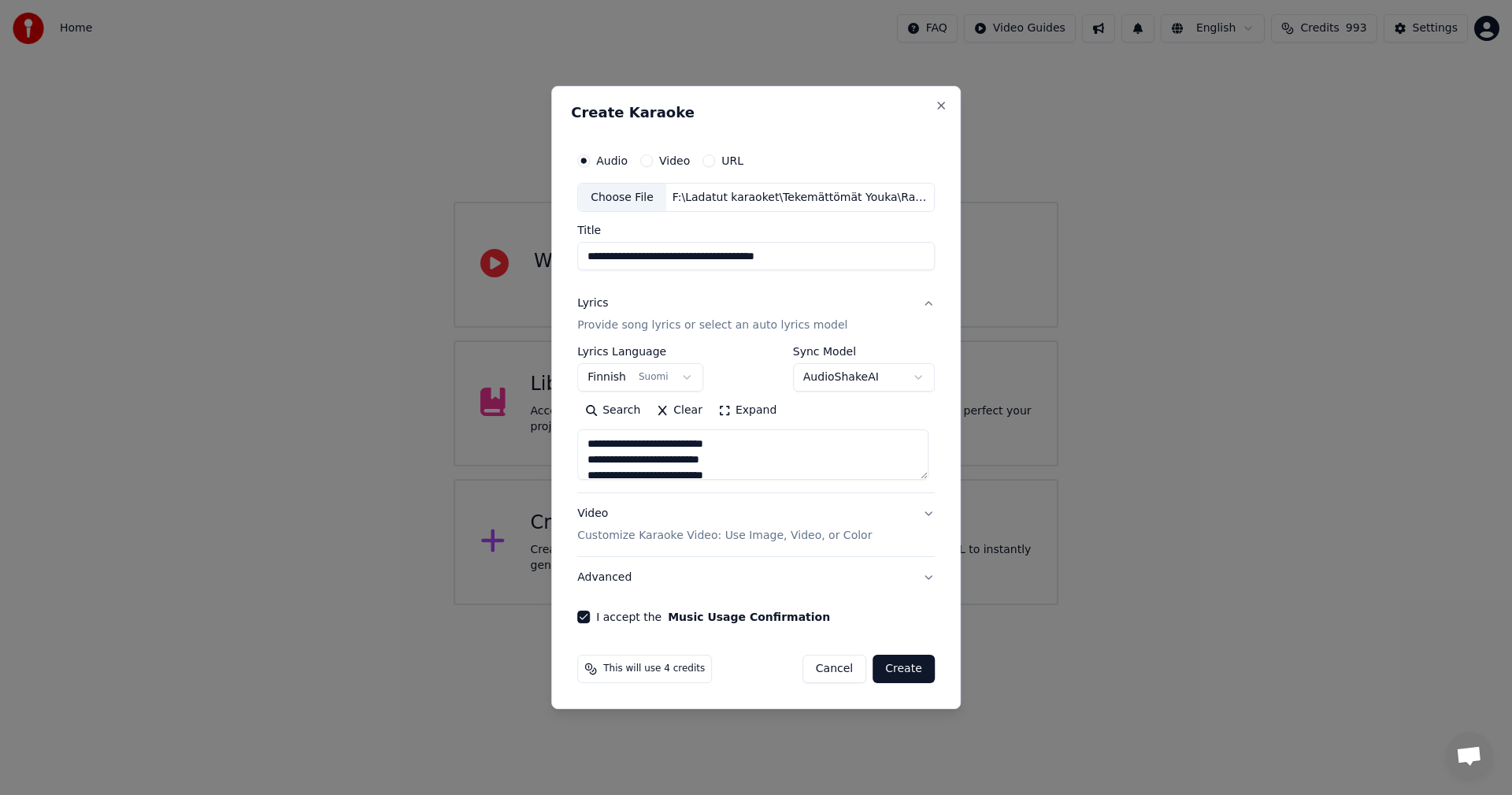
click at [914, 666] on button "Create" at bounding box center [904, 668] width 62 height 28
type textarea "**********"
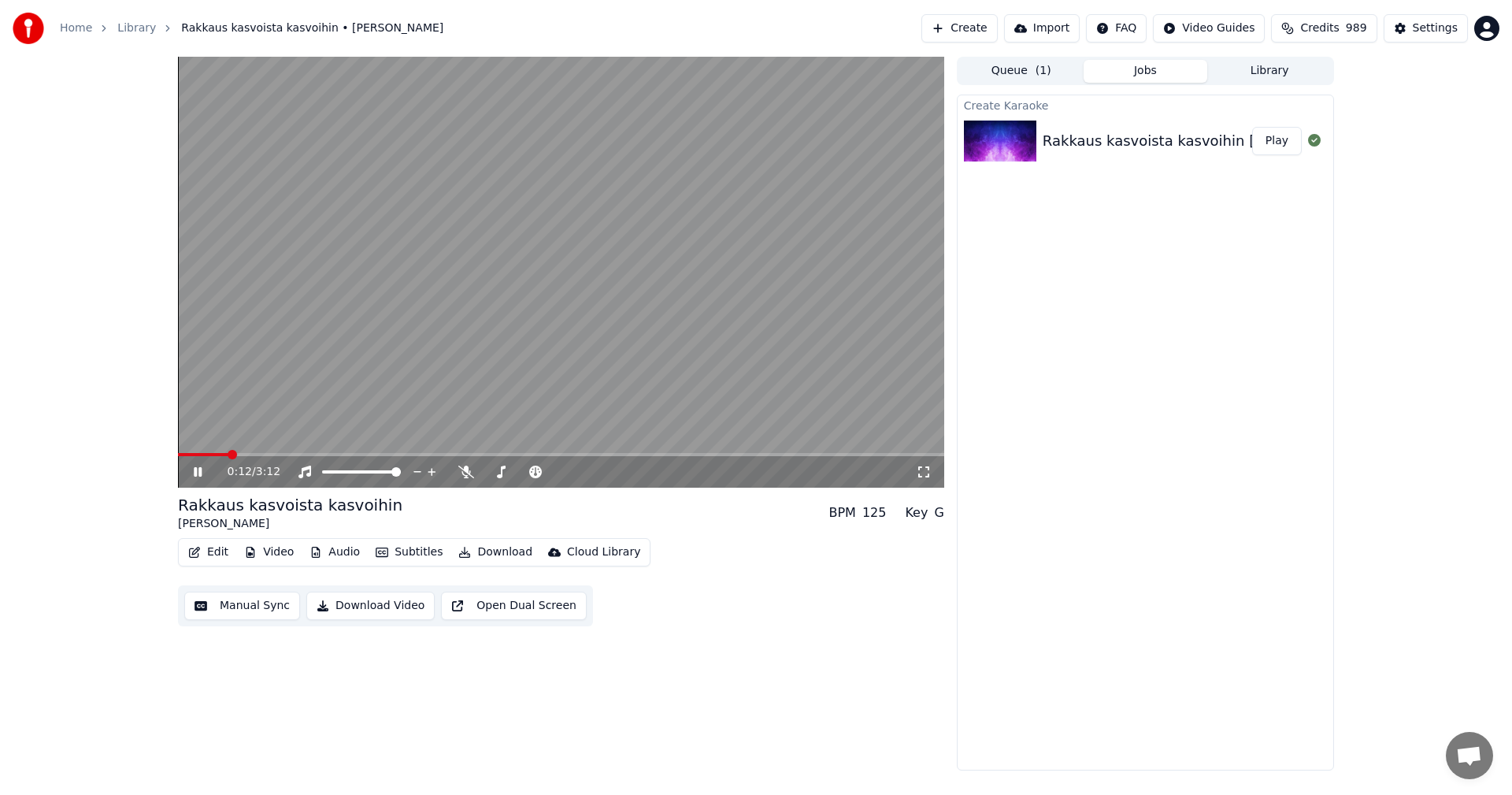
click at [200, 472] on icon at bounding box center [197, 472] width 8 height 9
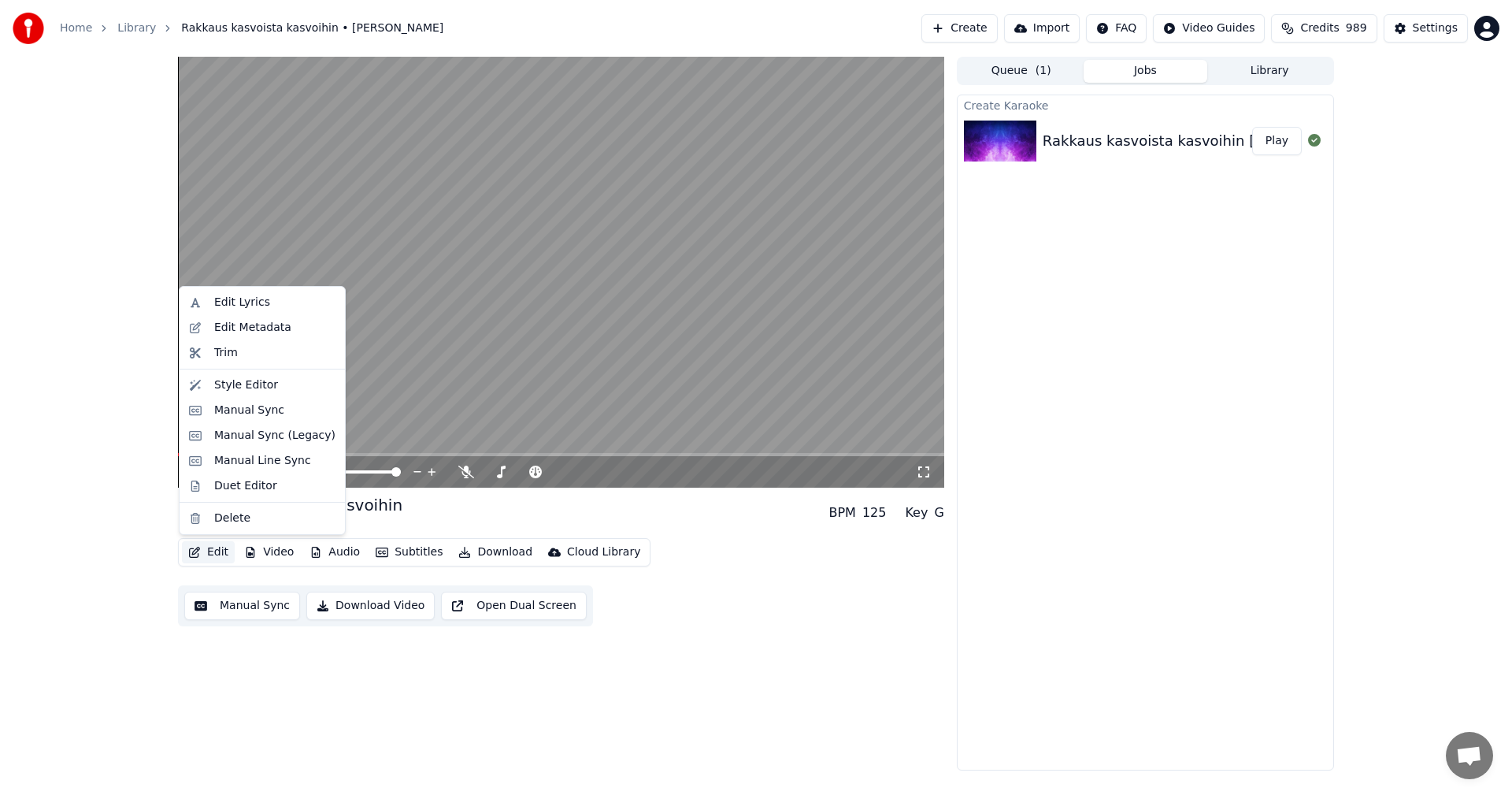
click at [221, 547] on button "Edit" at bounding box center [209, 551] width 53 height 22
click at [257, 437] on div "Manual Sync (Legacy)" at bounding box center [275, 435] width 121 height 16
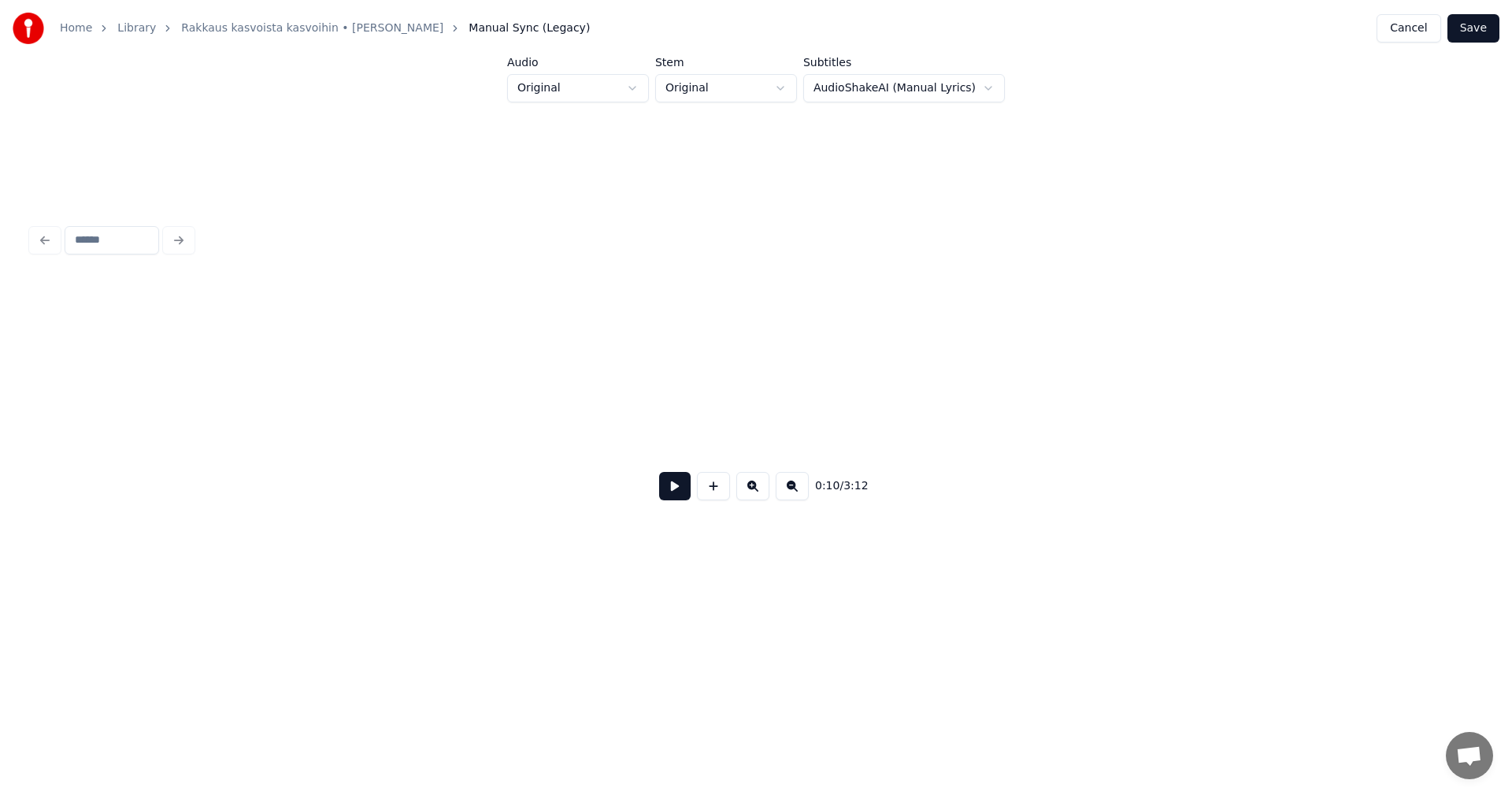
scroll to position [0, 2994]
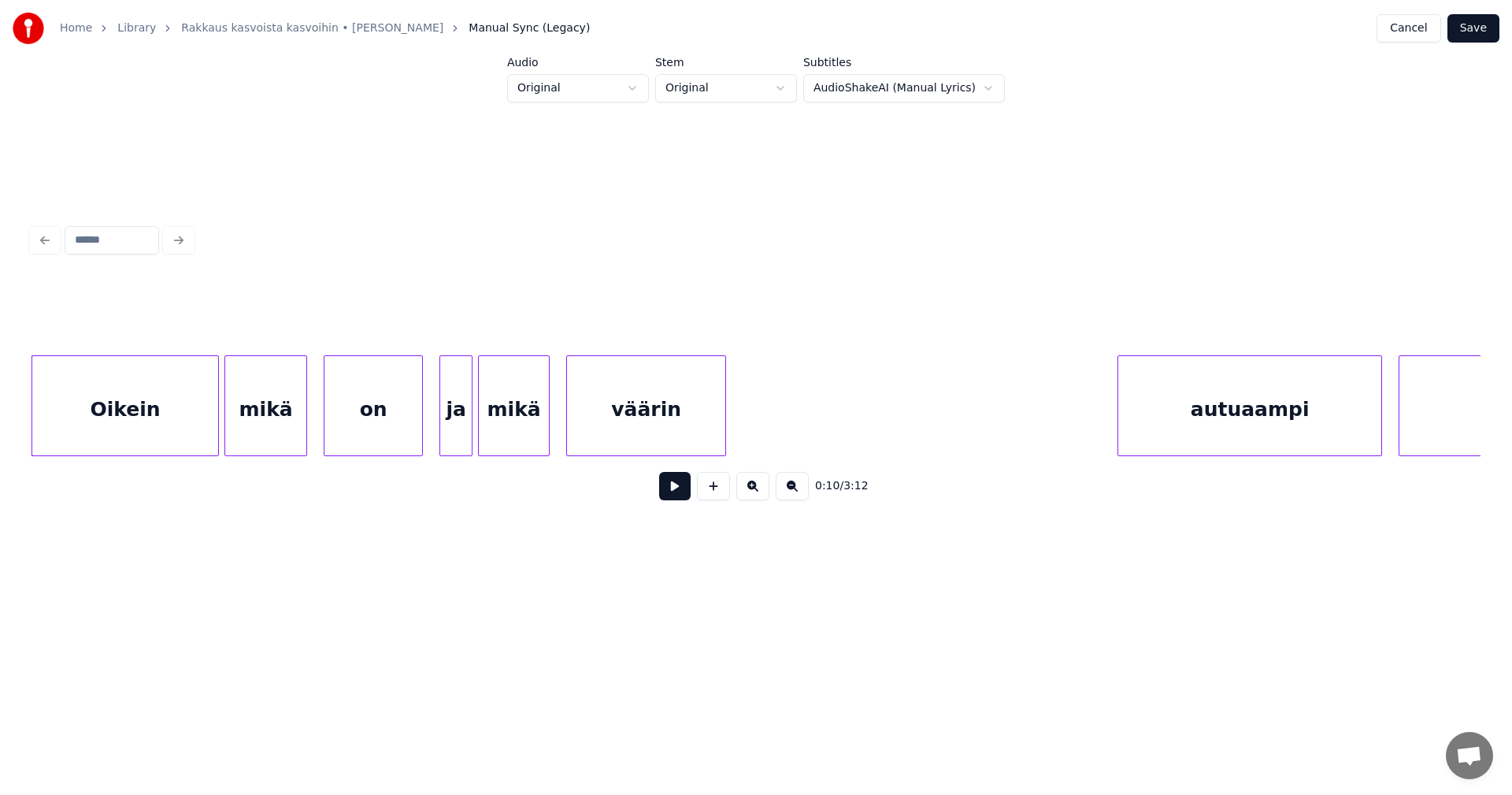
click at [675, 493] on button at bounding box center [674, 486] width 31 height 28
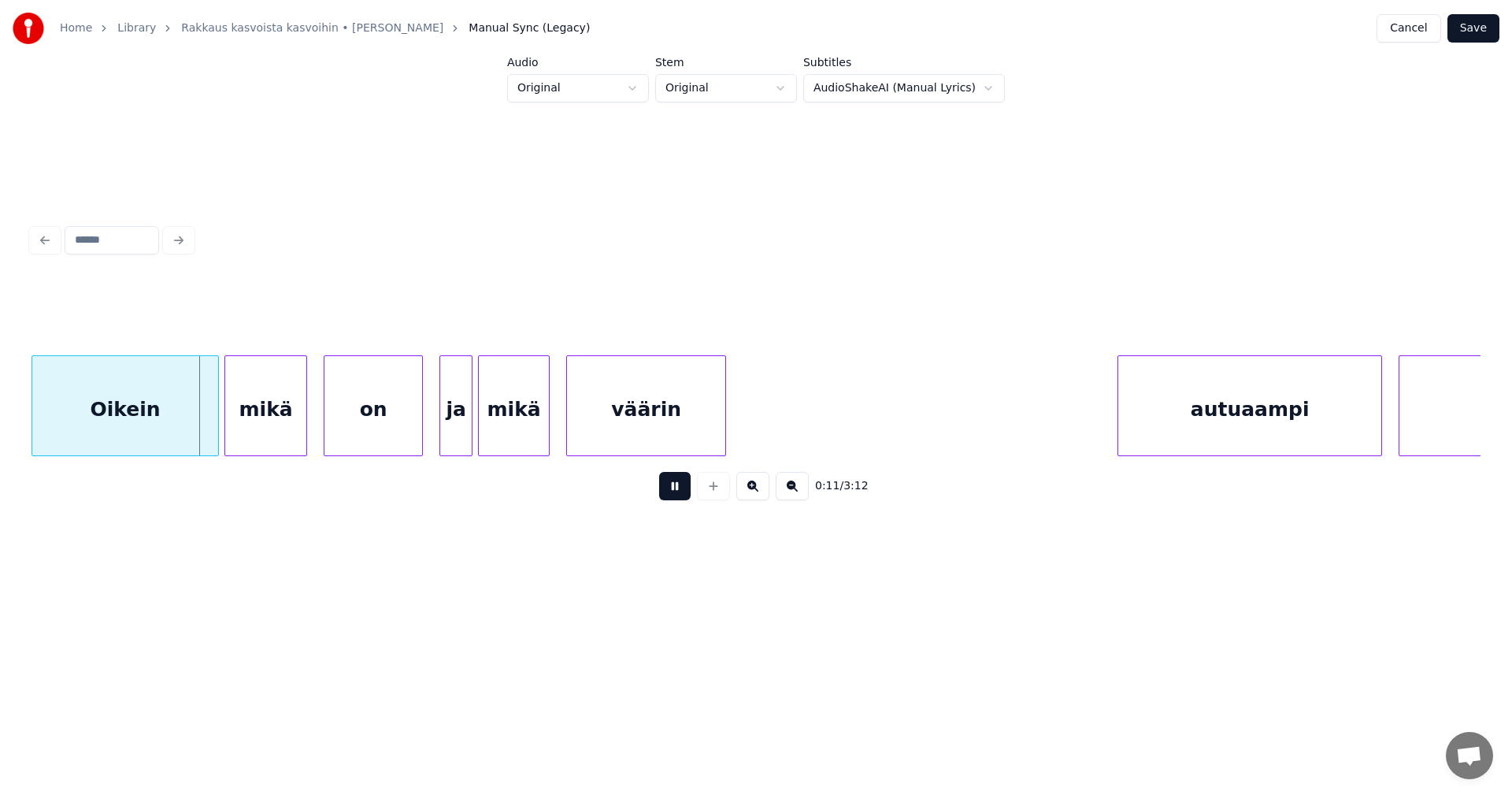
drag, startPoint x: 675, startPoint y: 493, endPoint x: 345, endPoint y: 535, distance: 332.7
click at [667, 495] on button at bounding box center [674, 486] width 31 height 28
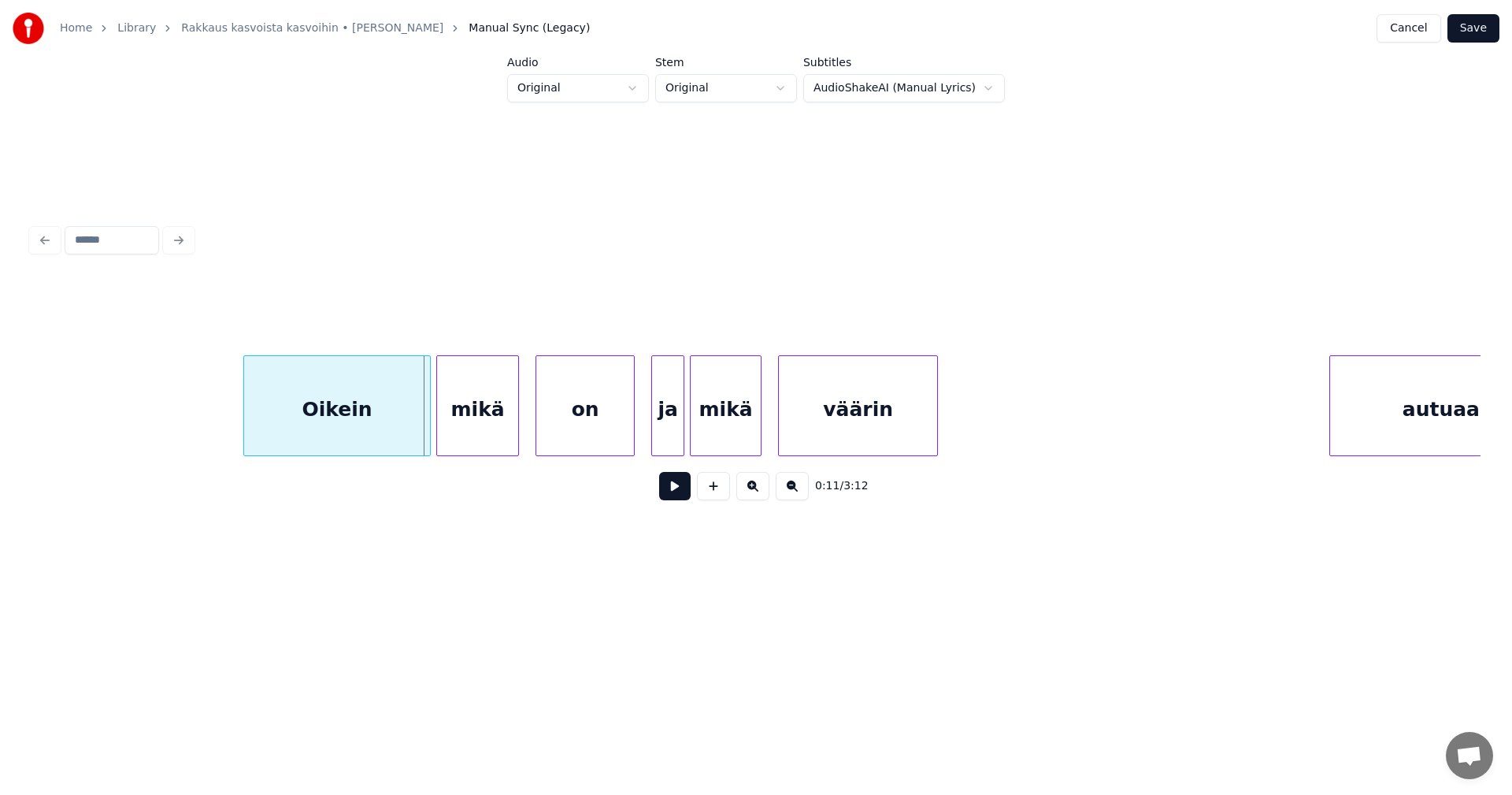
scroll to position [0, 2774]
click at [686, 493] on button at bounding box center [674, 486] width 31 height 28
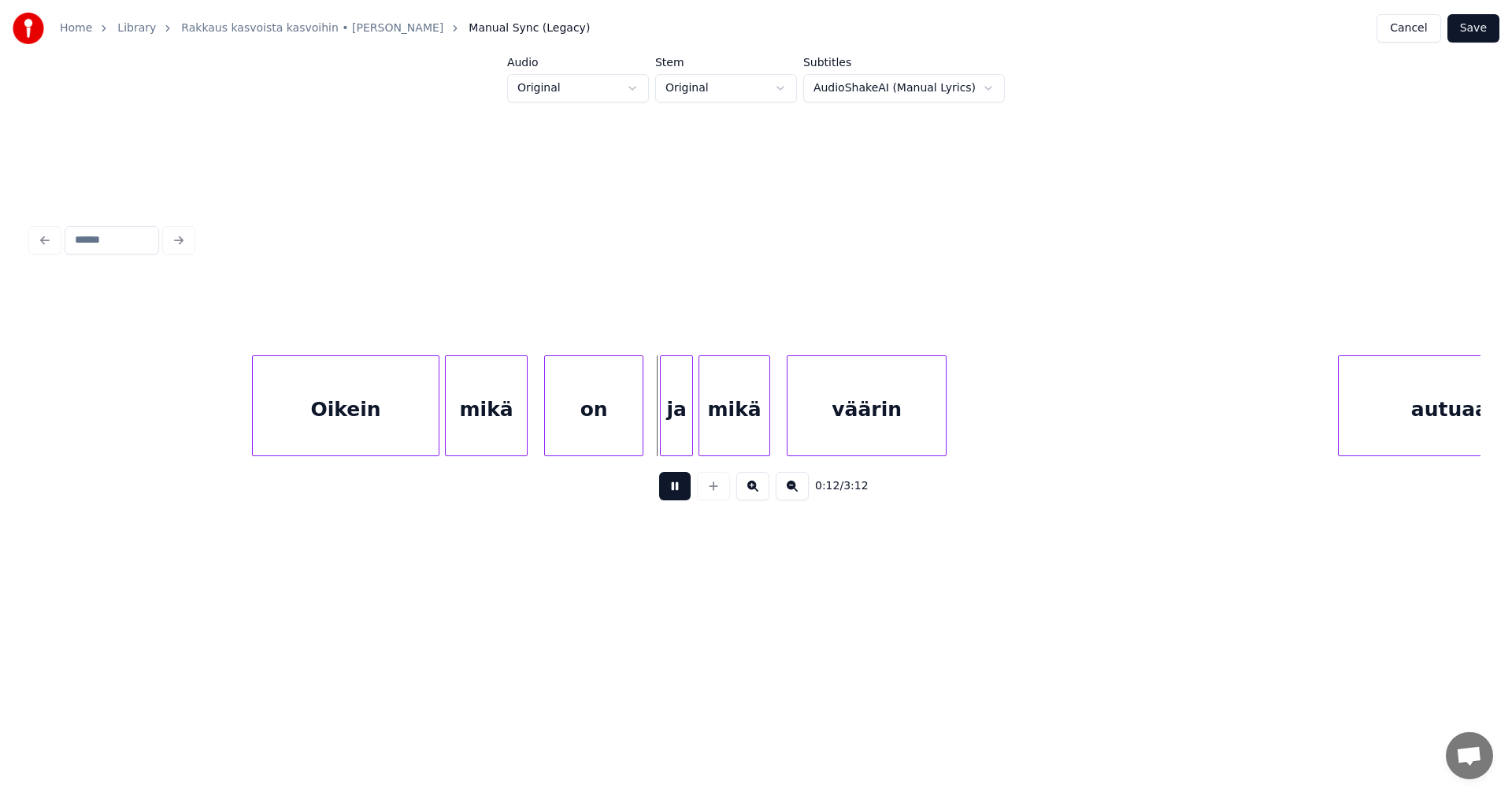
drag, startPoint x: 679, startPoint y: 489, endPoint x: 458, endPoint y: 476, distance: 221.4
click at [671, 489] on button at bounding box center [674, 486] width 31 height 28
click at [396, 415] on div "Oikein" at bounding box center [346, 409] width 186 height 107
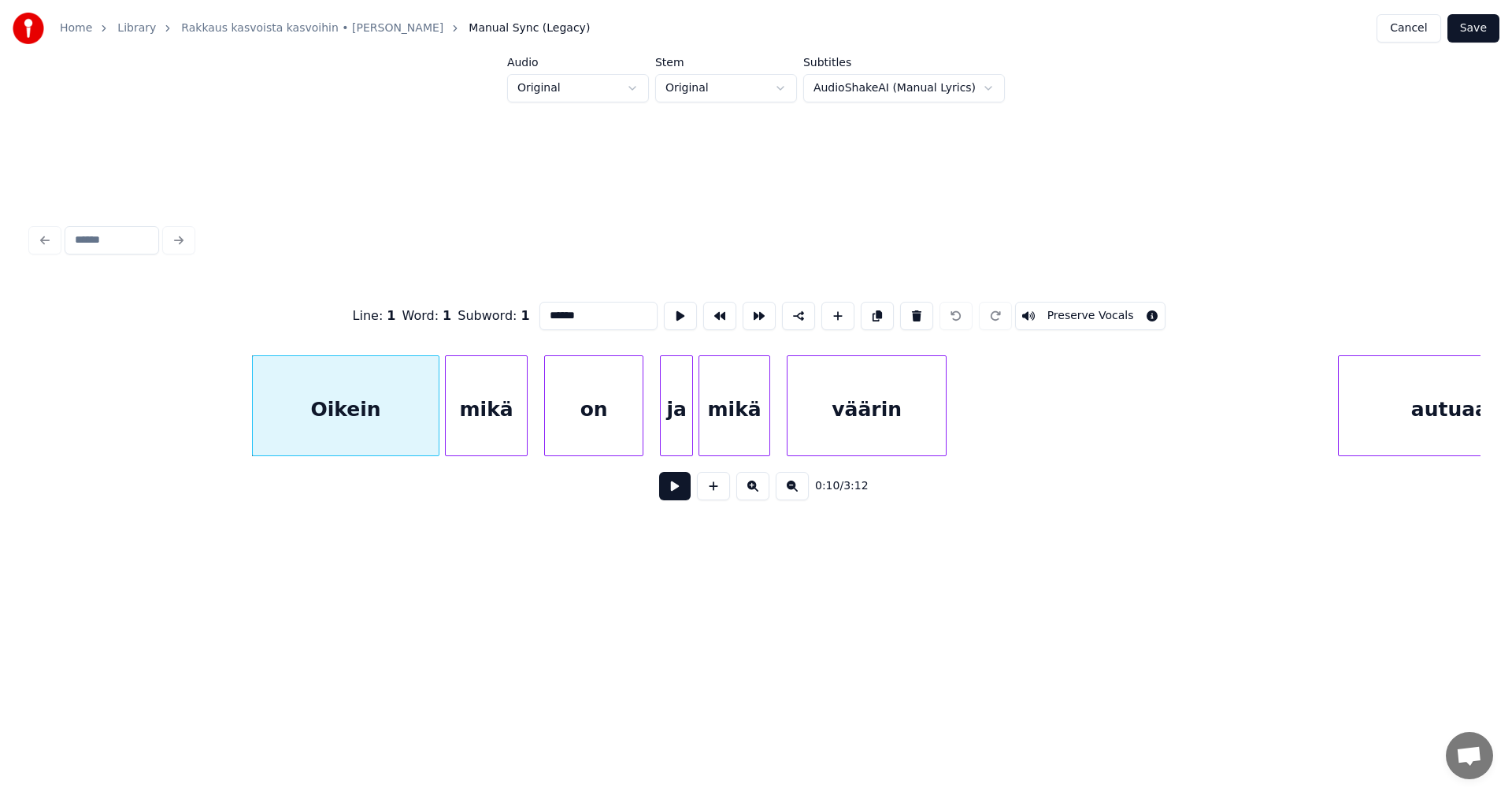
click at [671, 489] on button at bounding box center [674, 486] width 31 height 28
click at [672, 491] on button at bounding box center [674, 486] width 31 height 28
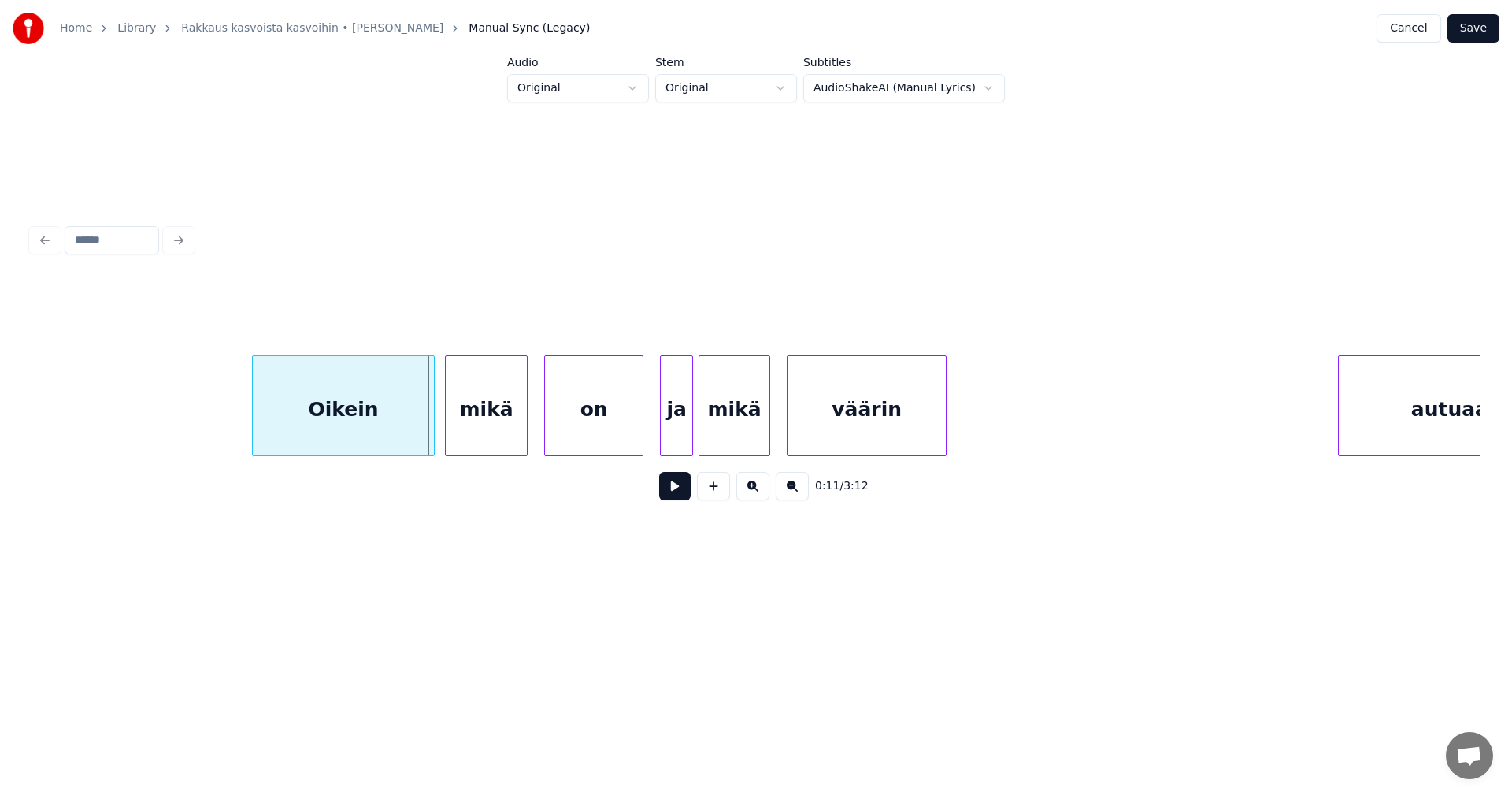
click at [433, 431] on div at bounding box center [432, 405] width 5 height 99
click at [681, 496] on button at bounding box center [674, 486] width 31 height 28
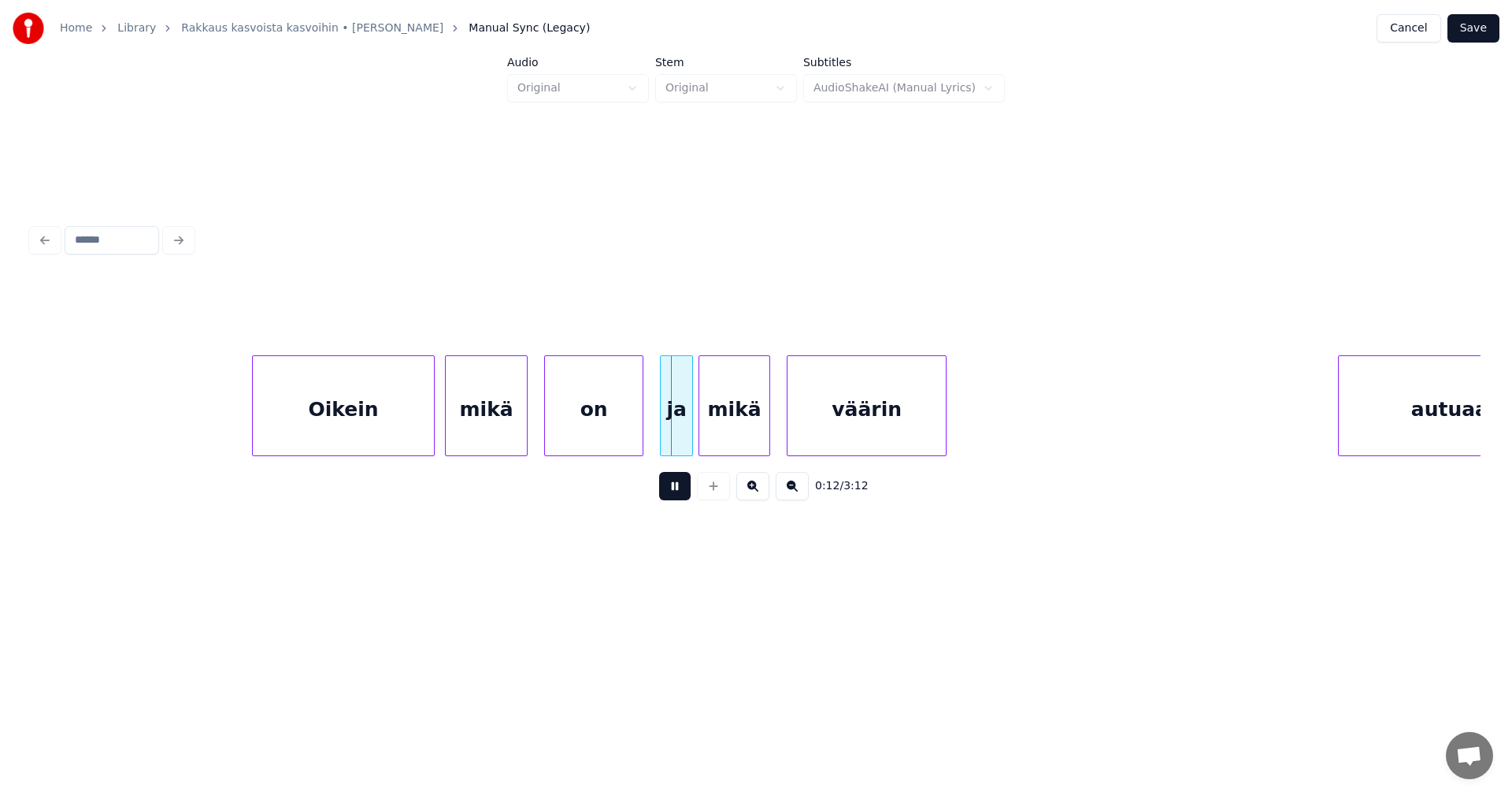
drag, startPoint x: 679, startPoint y: 496, endPoint x: 653, endPoint y: 464, distance: 41.2
click at [679, 495] on button at bounding box center [674, 486] width 31 height 28
click at [620, 430] on div "on" at bounding box center [590, 409] width 97 height 107
click at [519, 425] on div at bounding box center [520, 405] width 5 height 99
click at [676, 425] on div "ja" at bounding box center [676, 409] width 31 height 107
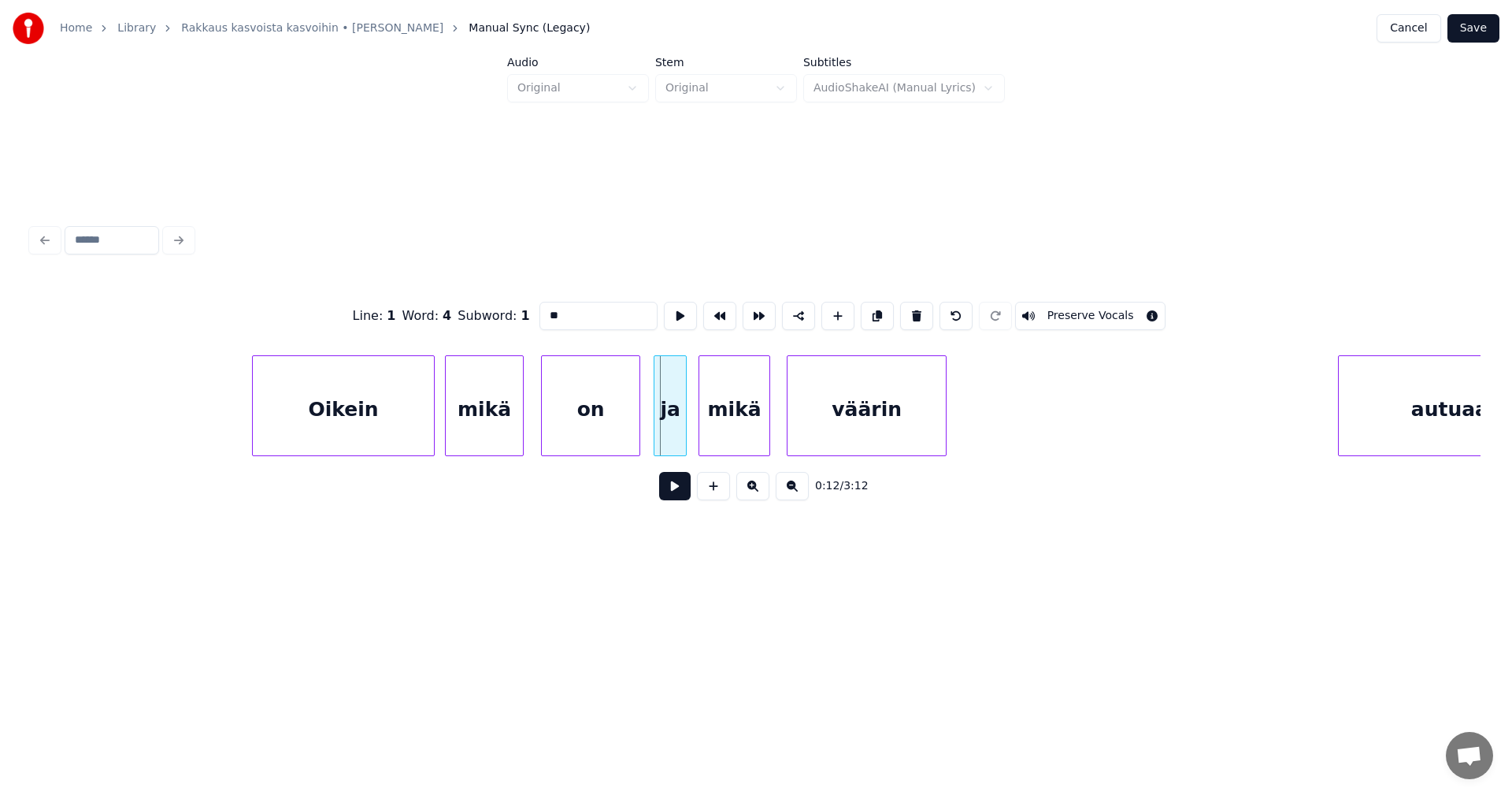
click at [669, 439] on div "ja" at bounding box center [670, 409] width 31 height 107
click at [762, 425] on div at bounding box center [763, 405] width 5 height 99
click at [405, 425] on div "Oikein" at bounding box center [344, 409] width 181 height 107
type input "******"
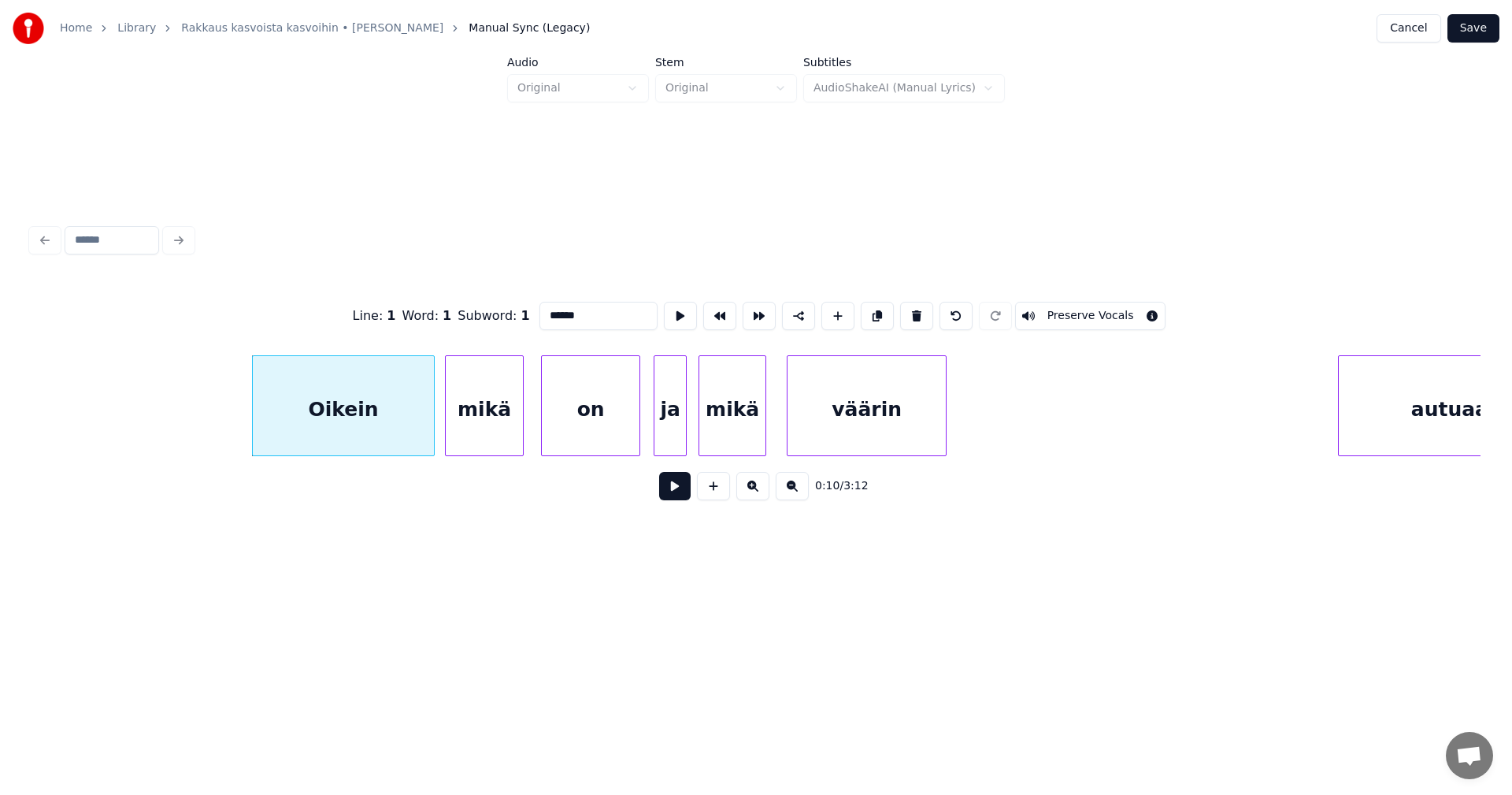
click at [673, 487] on button at bounding box center [674, 486] width 31 height 28
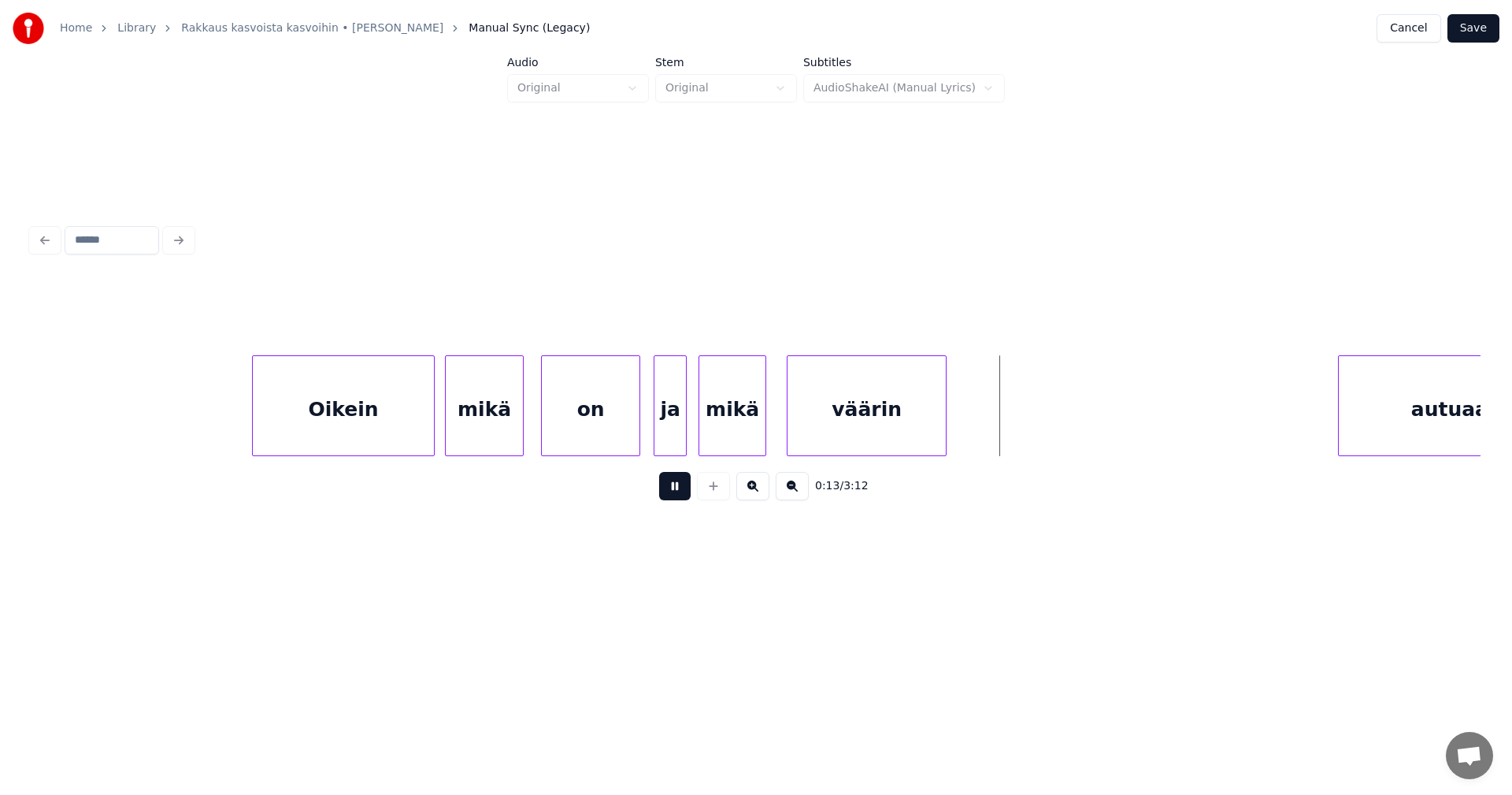
drag, startPoint x: 671, startPoint y: 492, endPoint x: 686, endPoint y: 486, distance: 16.2
click at [672, 492] on button at bounding box center [674, 486] width 31 height 28
click at [979, 409] on div at bounding box center [977, 405] width 5 height 99
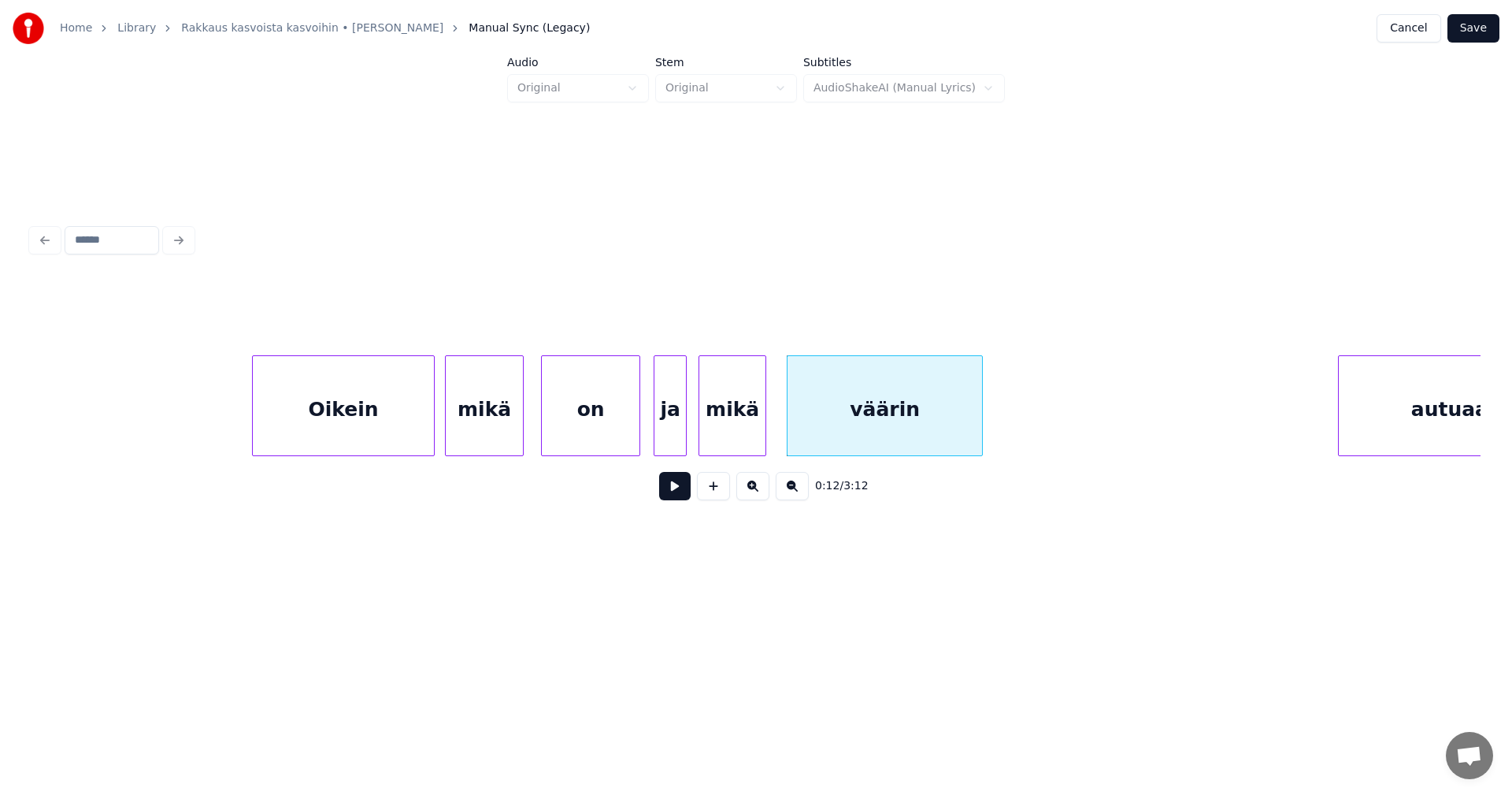
click at [686, 492] on button at bounding box center [674, 486] width 31 height 28
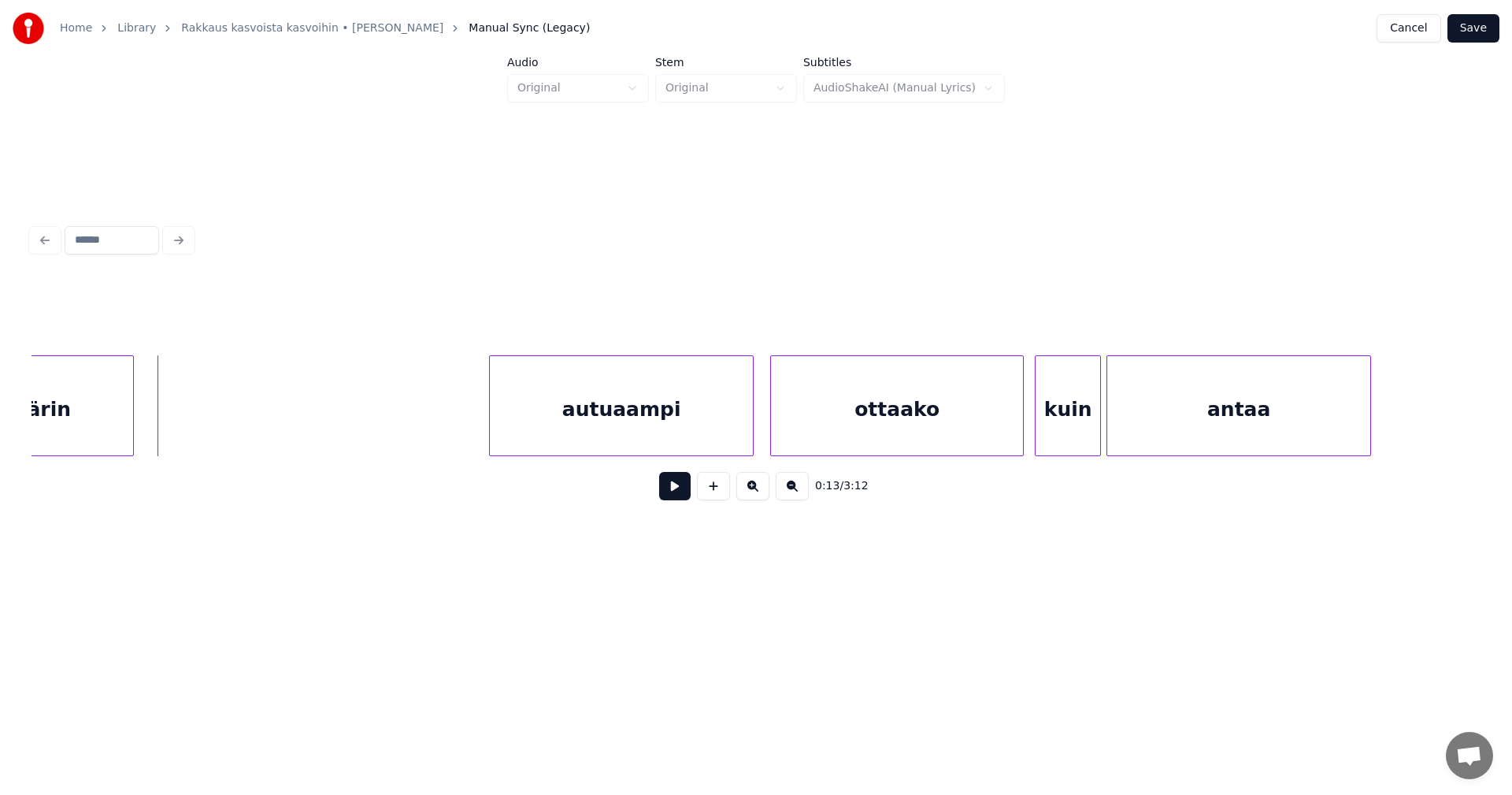
scroll to position [0, 3656]
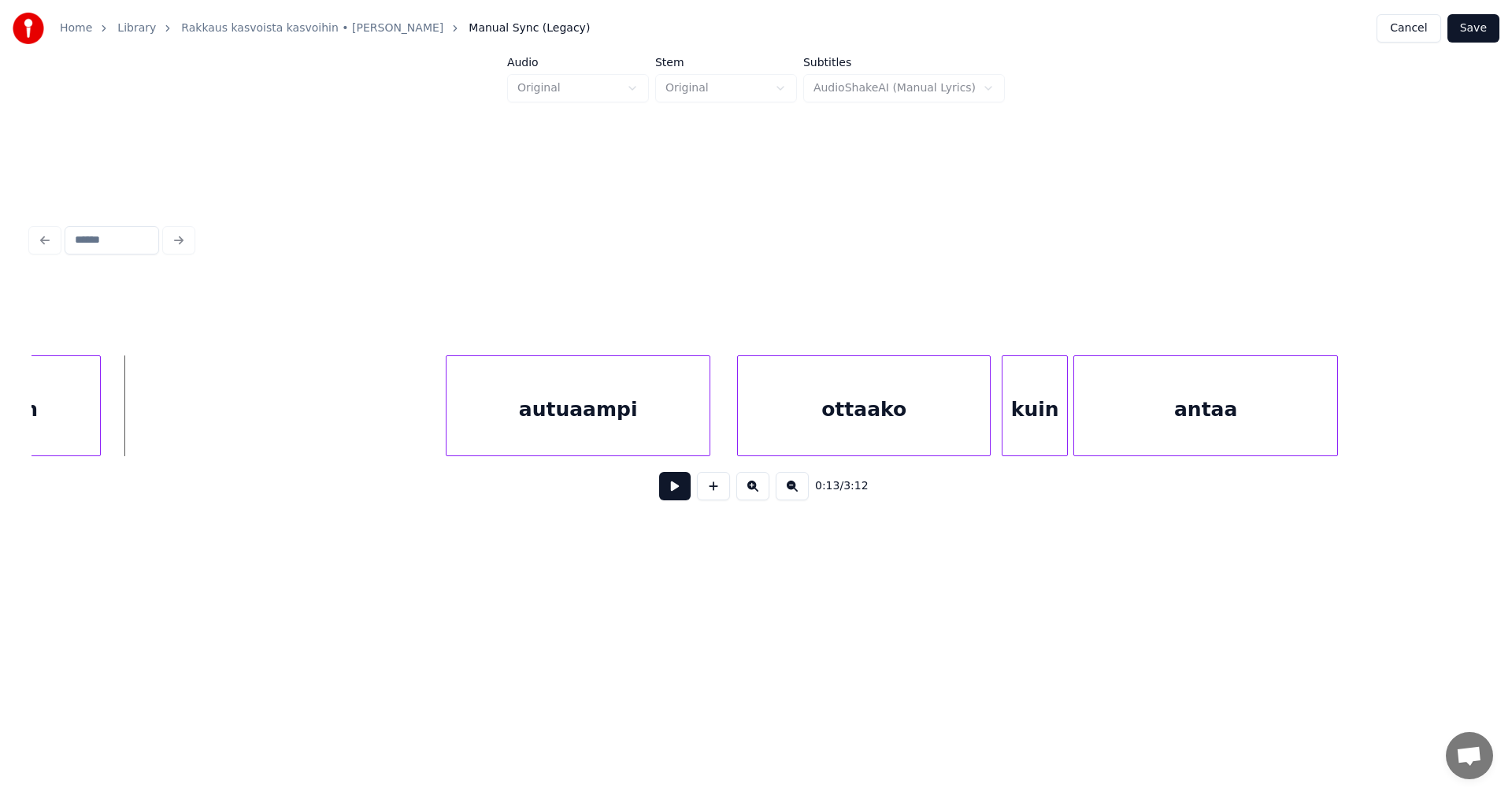
click at [638, 439] on div "autuaampi" at bounding box center [578, 409] width 263 height 107
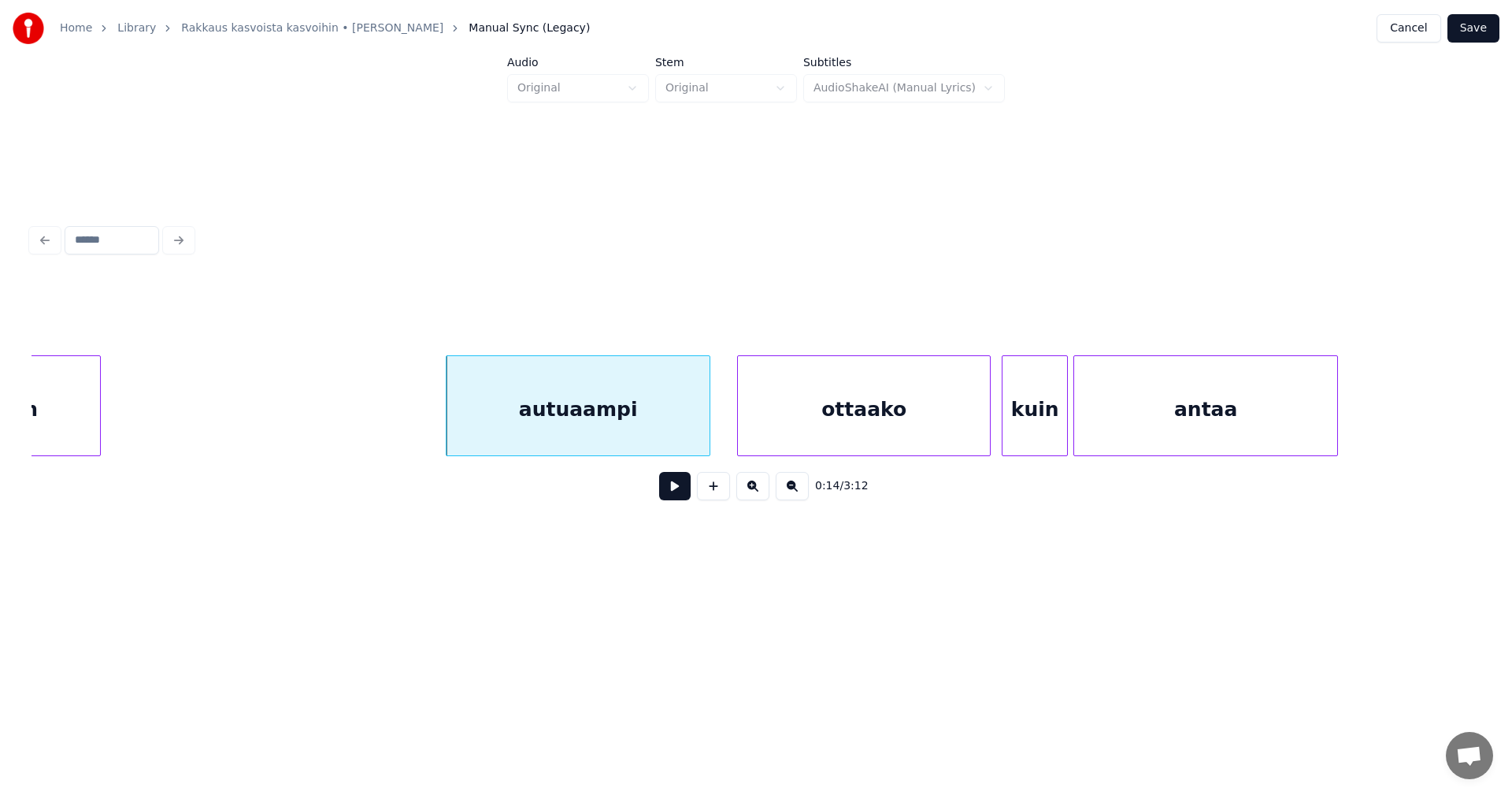
click at [675, 497] on button at bounding box center [674, 486] width 31 height 28
click at [672, 493] on button at bounding box center [674, 486] width 31 height 28
click at [702, 433] on div at bounding box center [699, 405] width 5 height 99
click at [795, 422] on div "ottaako" at bounding box center [859, 409] width 252 height 107
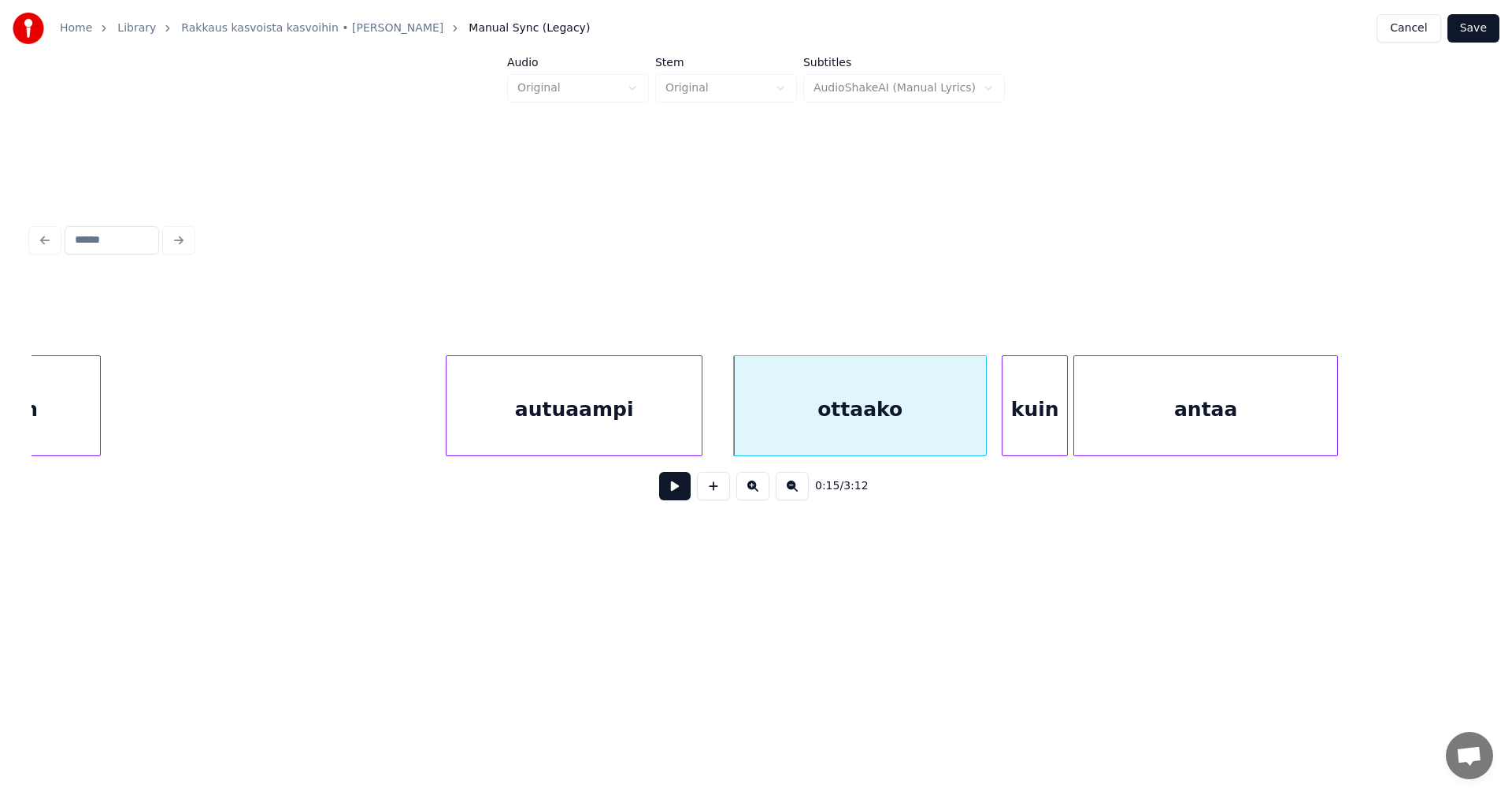
click at [683, 494] on button at bounding box center [674, 486] width 31 height 28
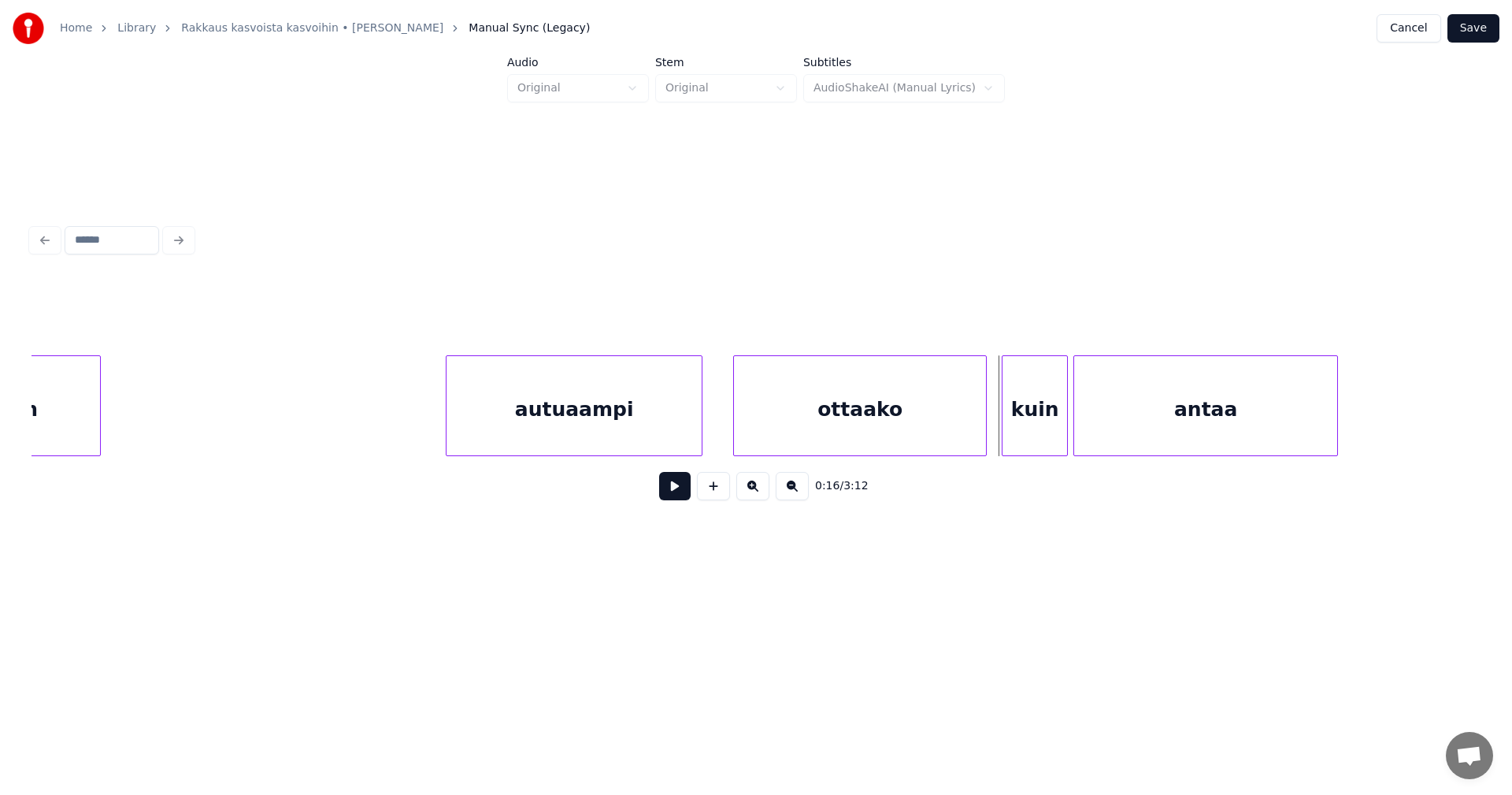
click at [683, 494] on button at bounding box center [674, 486] width 31 height 28
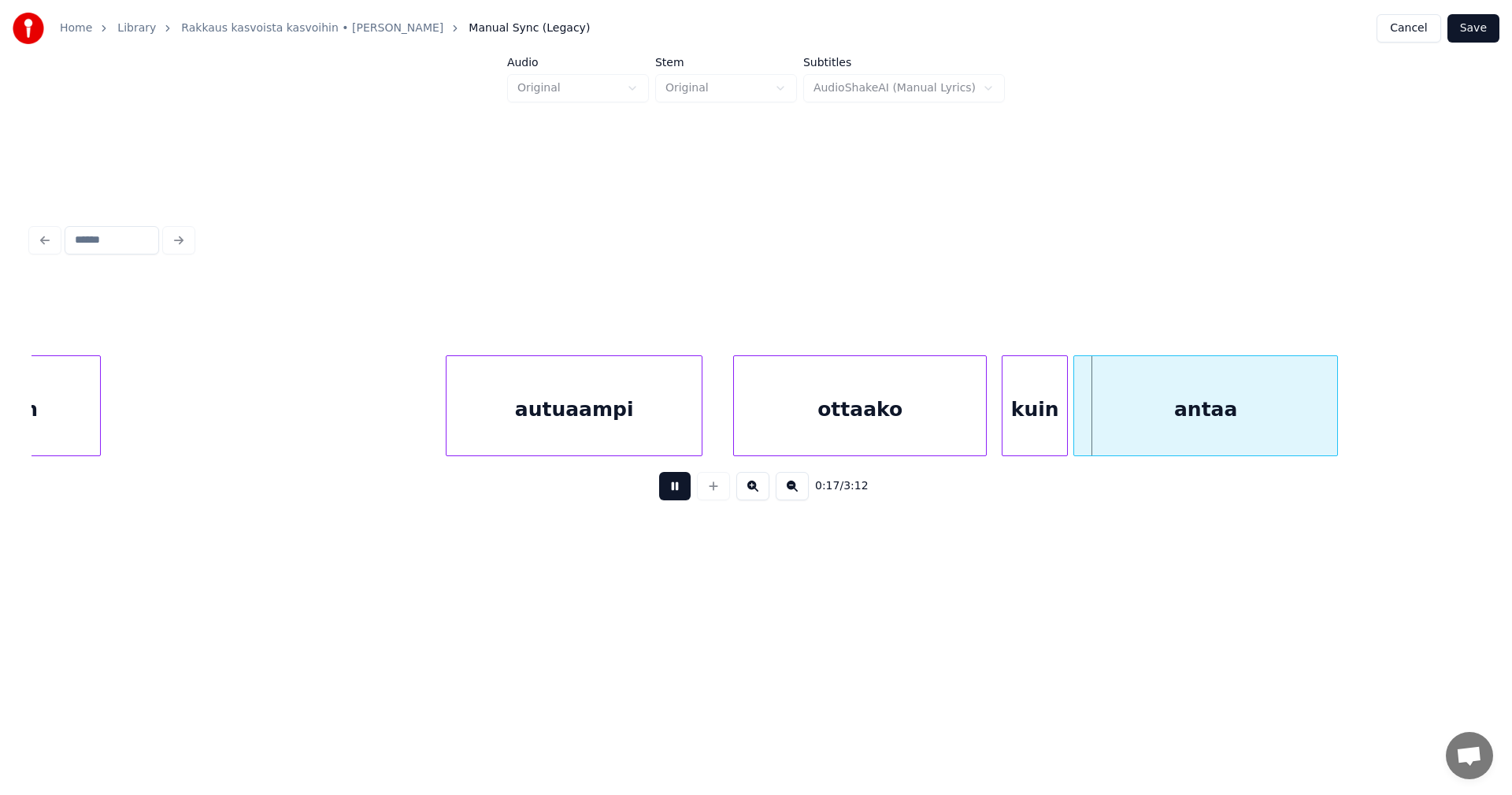
click at [683, 494] on button at bounding box center [674, 486] width 31 height 28
click at [1055, 411] on div at bounding box center [1053, 405] width 5 height 99
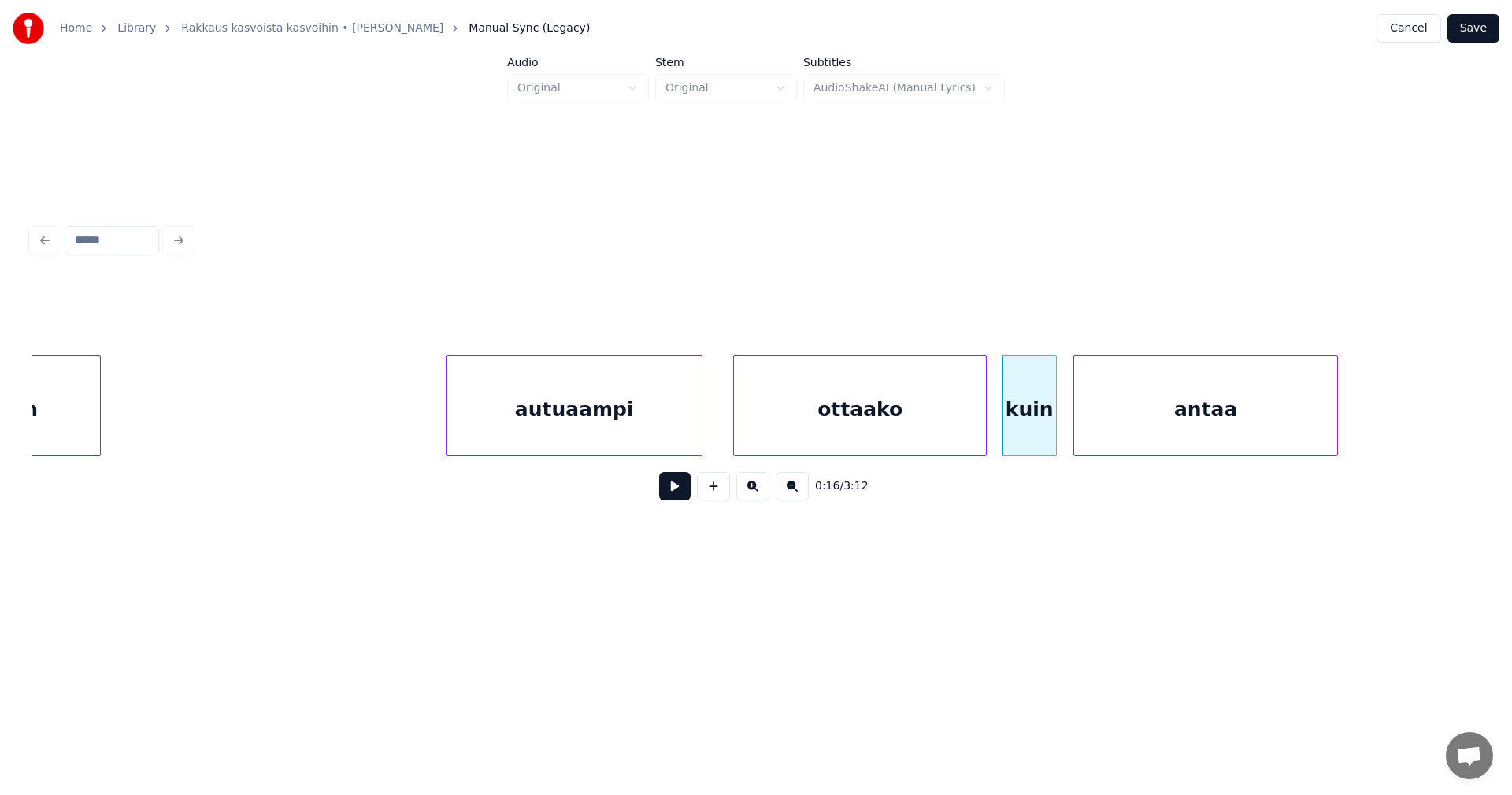
click at [1084, 414] on div "antaa" at bounding box center [1206, 409] width 263 height 107
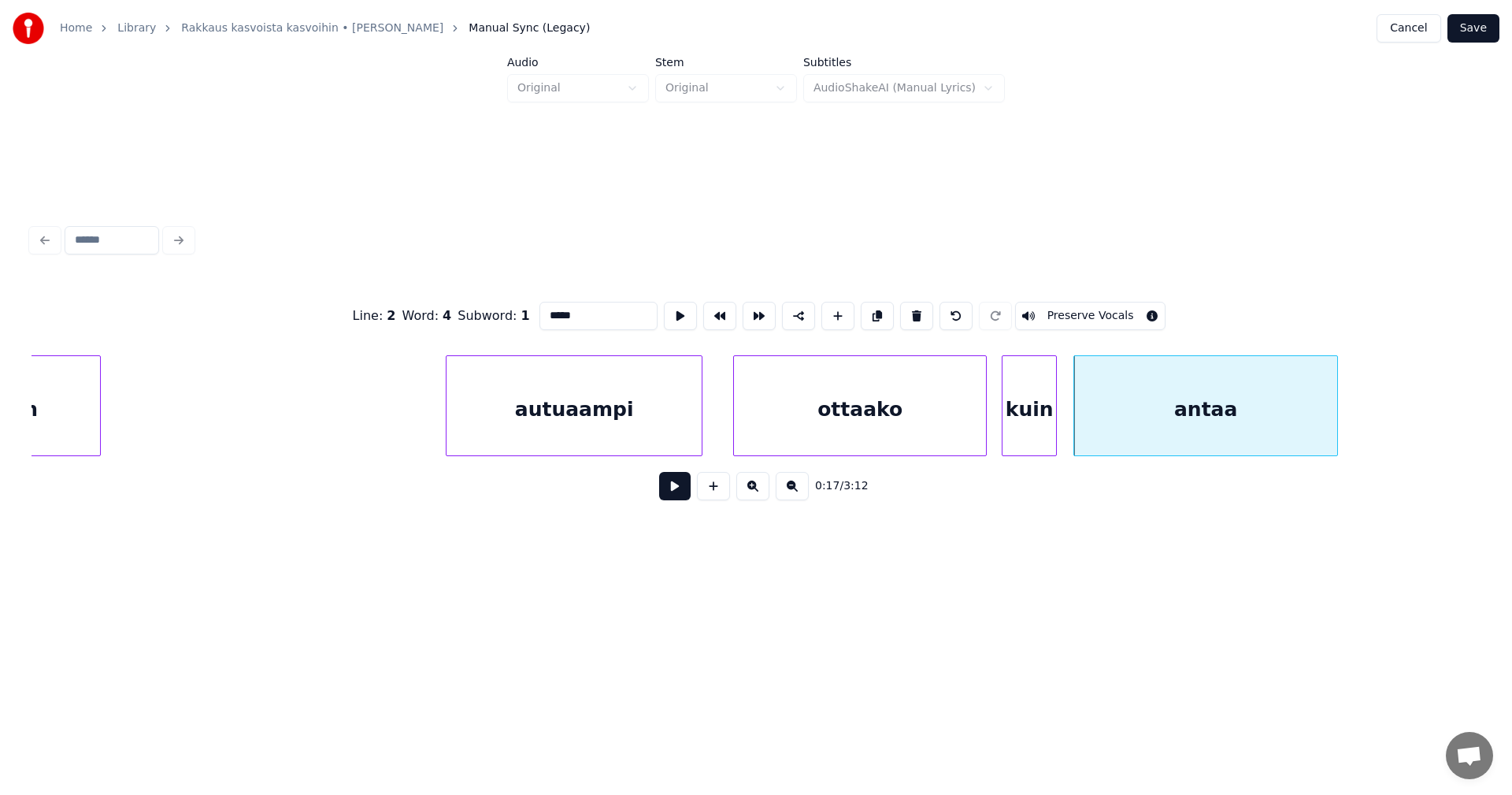
click at [681, 499] on button at bounding box center [674, 486] width 31 height 28
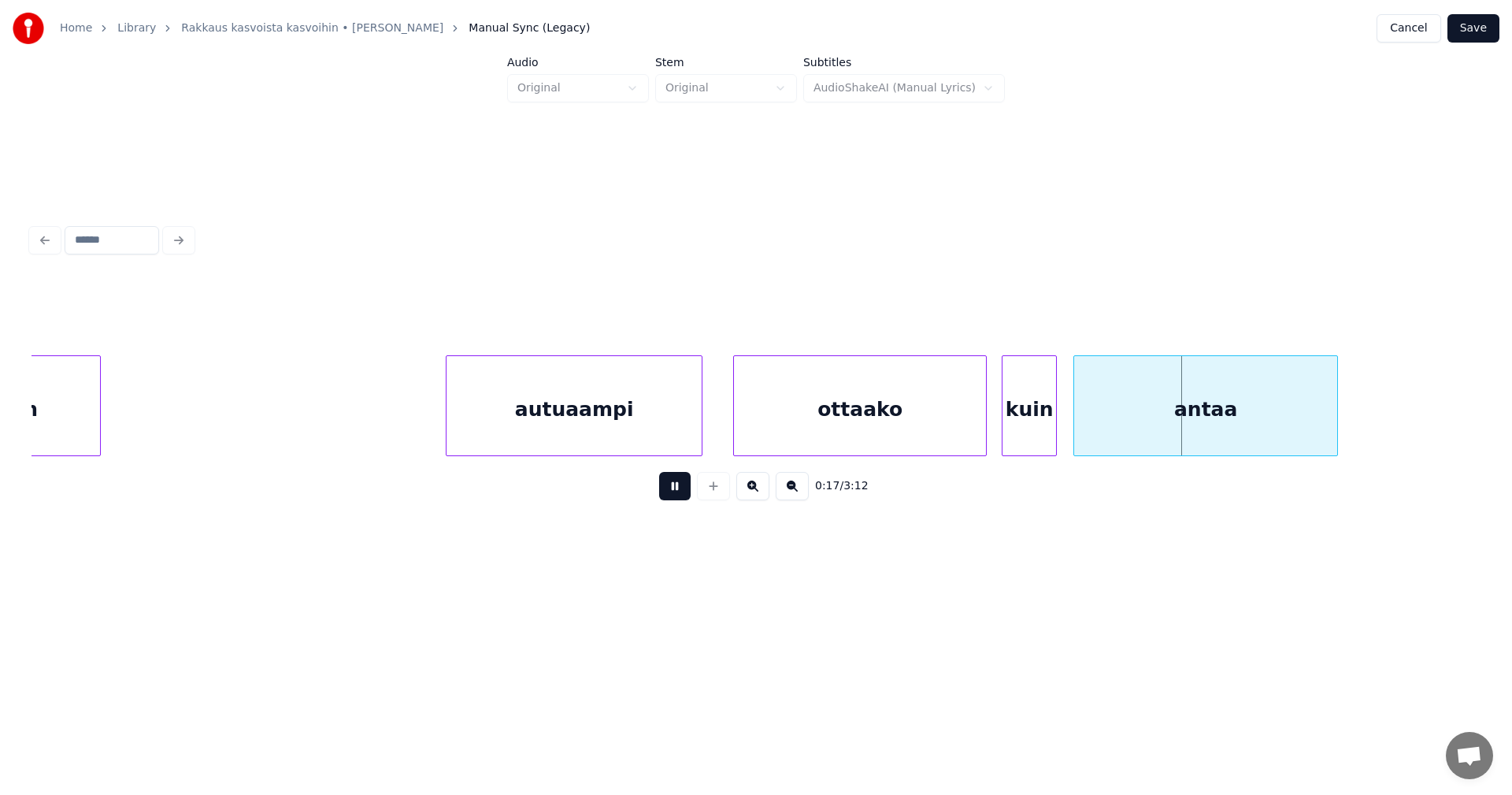
click at [681, 499] on button at bounding box center [674, 486] width 31 height 28
click at [1023, 407] on div "kuin" at bounding box center [1029, 409] width 54 height 107
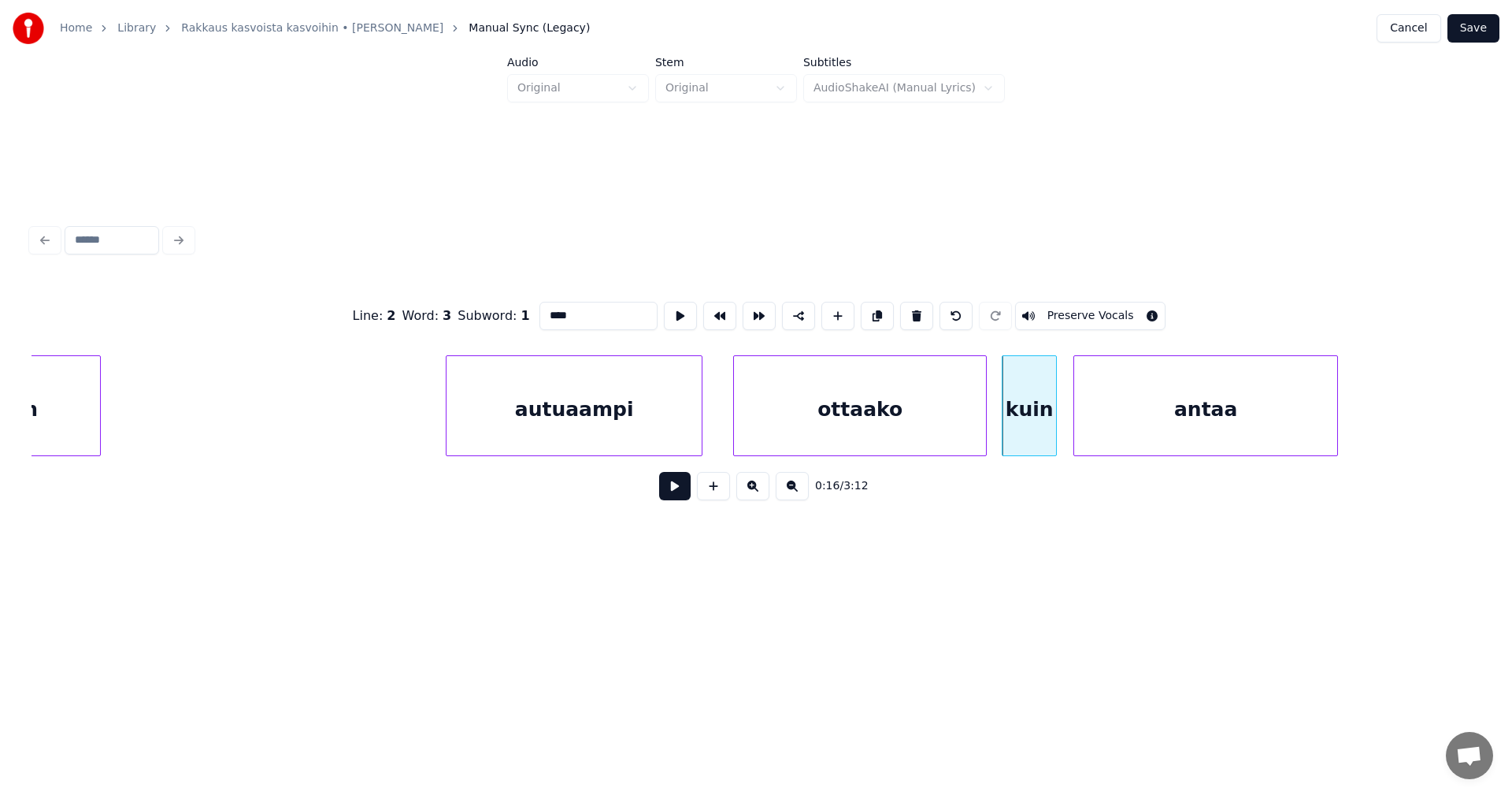
click at [875, 428] on div "ottaako" at bounding box center [859, 409] width 252 height 107
type input "*******"
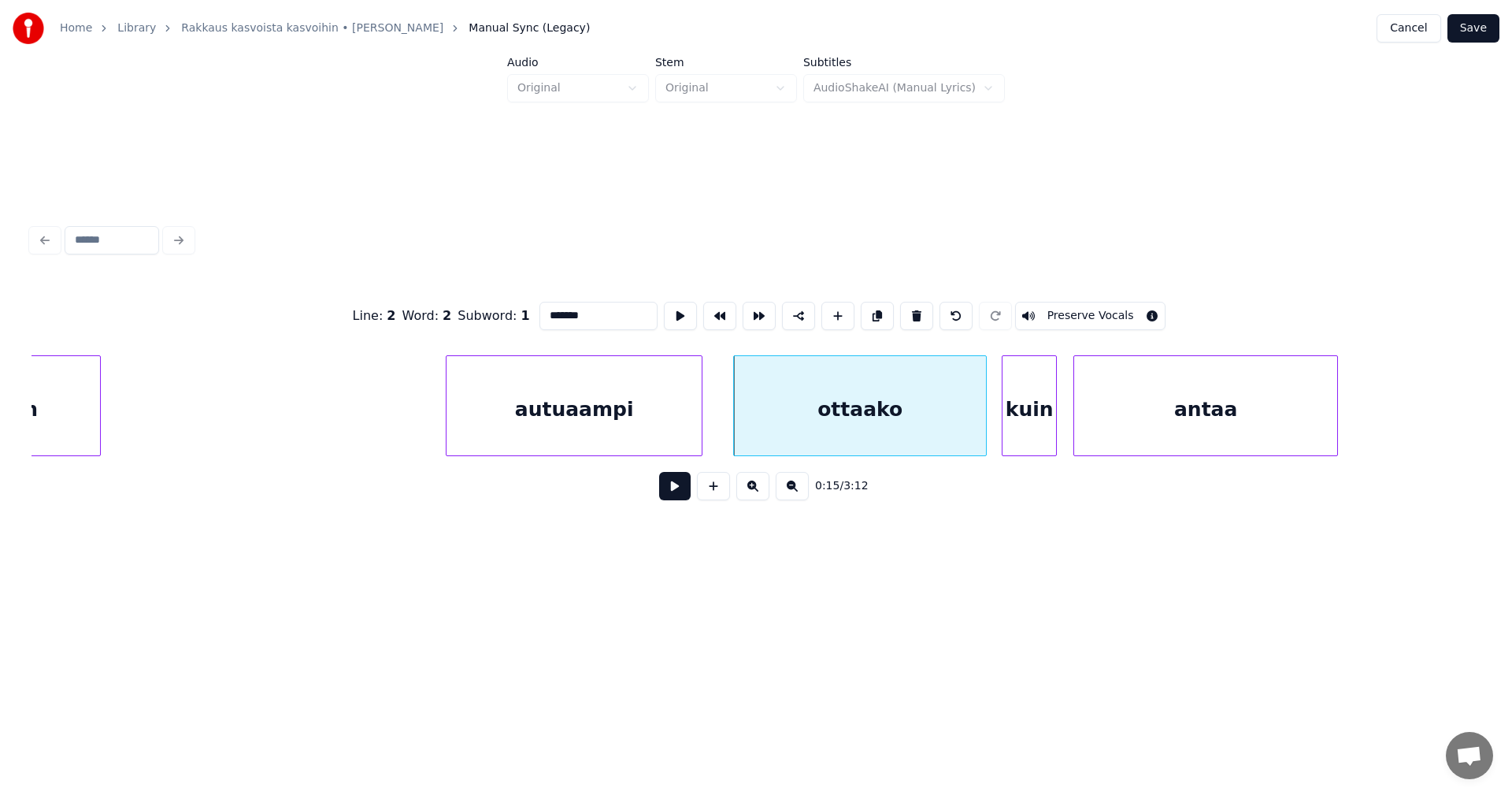
click at [688, 492] on button at bounding box center [674, 486] width 31 height 28
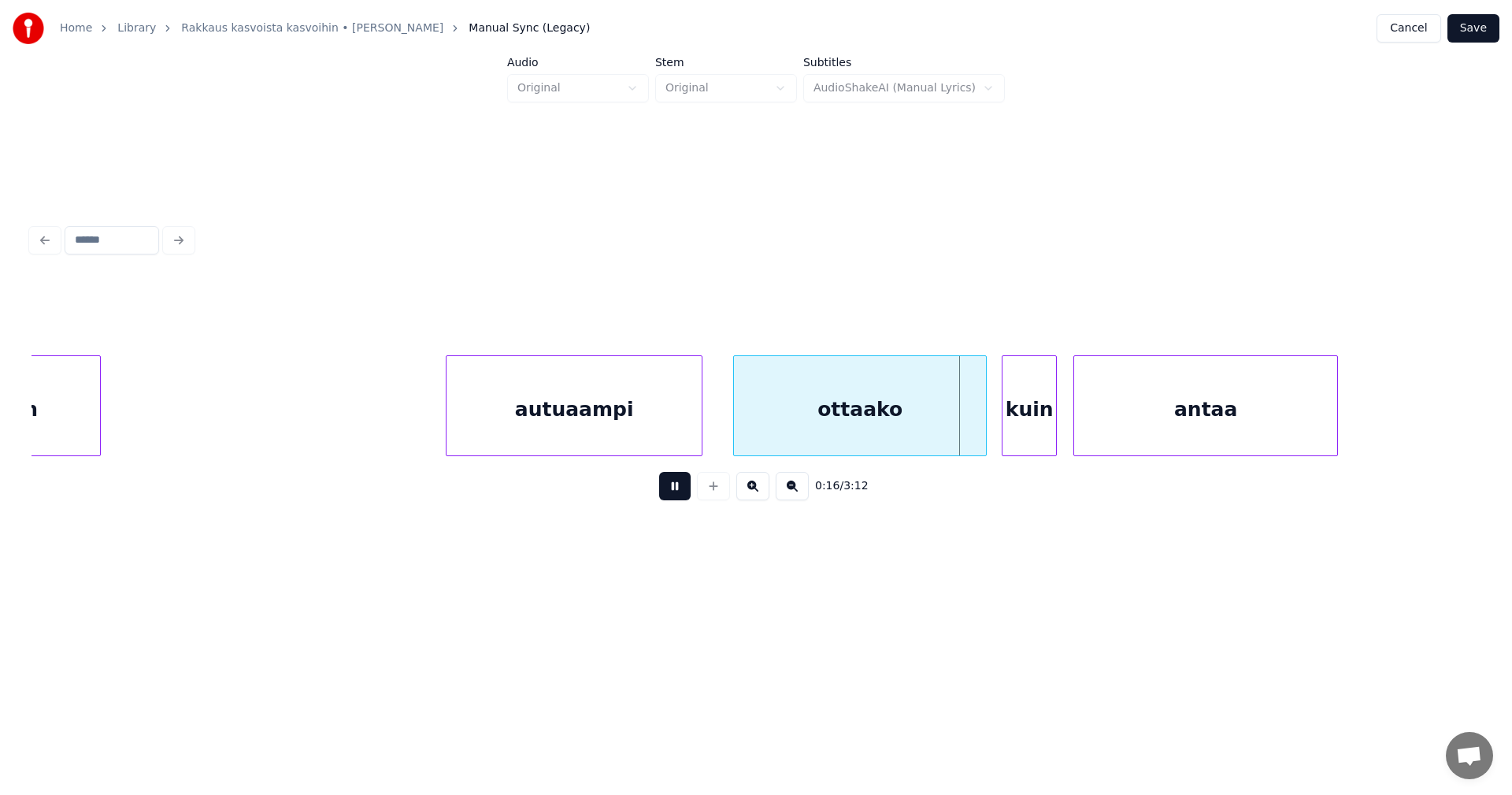
click at [688, 492] on button at bounding box center [674, 486] width 31 height 28
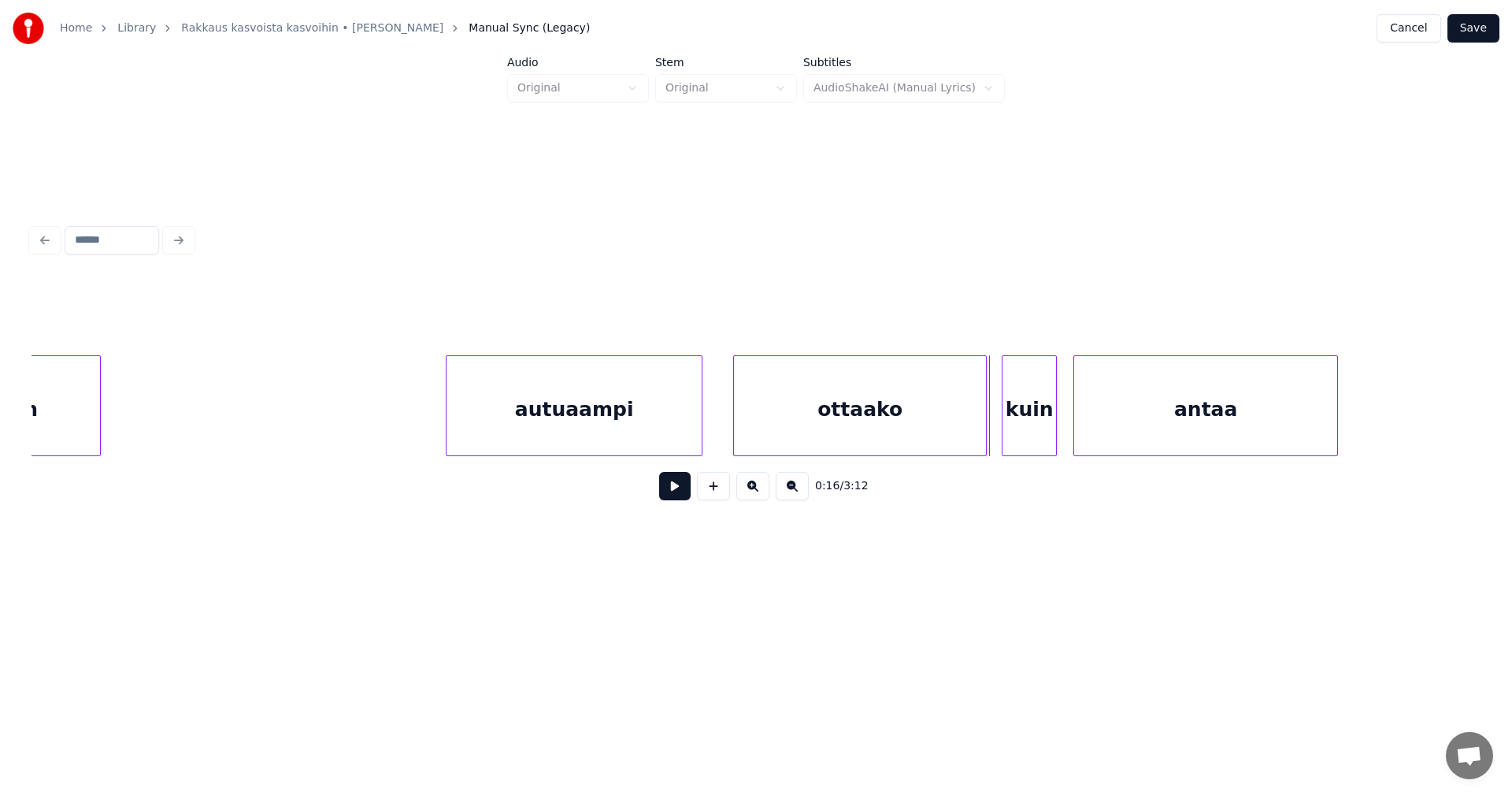
click at [688, 494] on button at bounding box center [674, 486] width 31 height 28
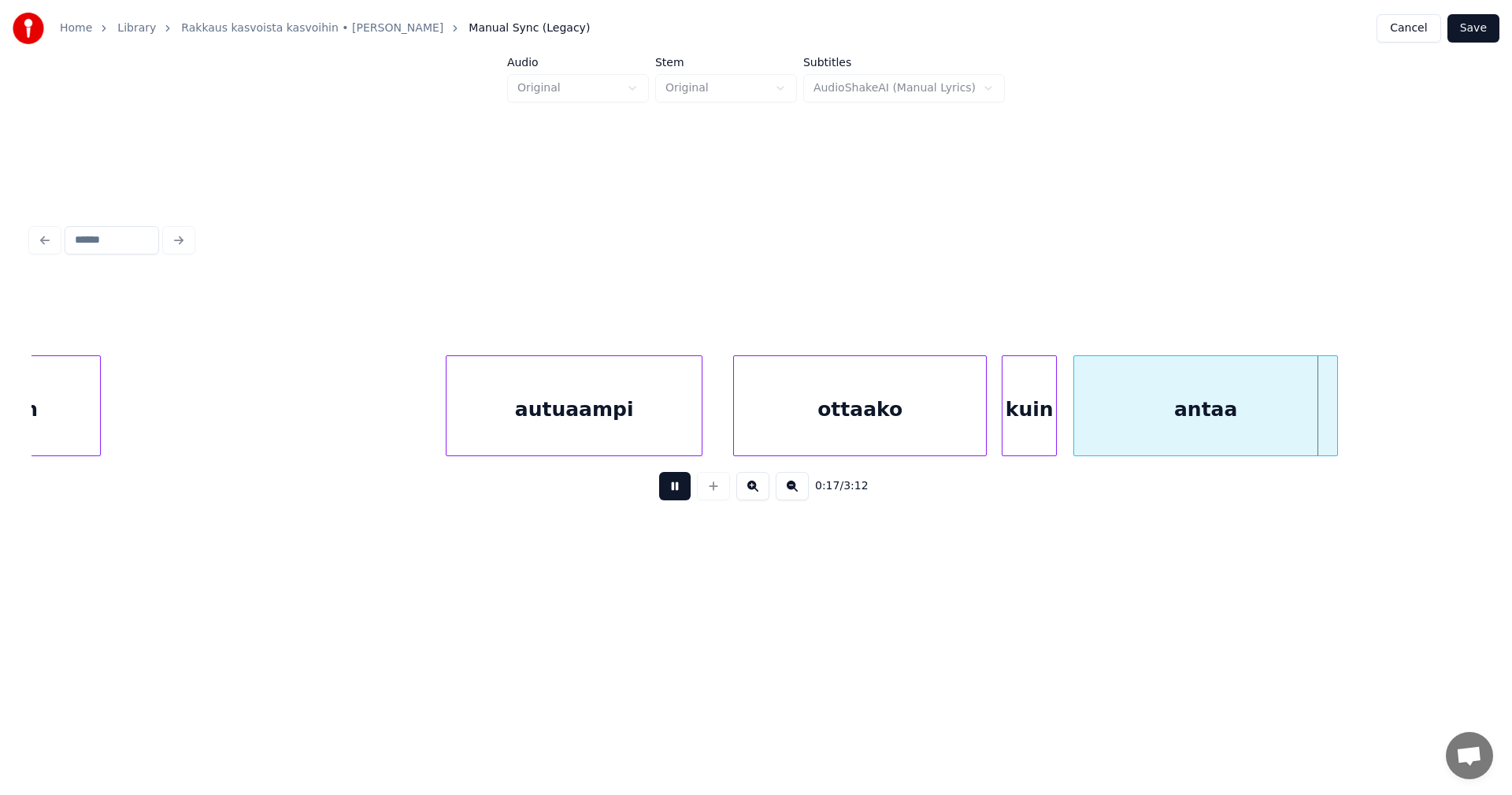
click at [688, 494] on button at bounding box center [674, 486] width 31 height 28
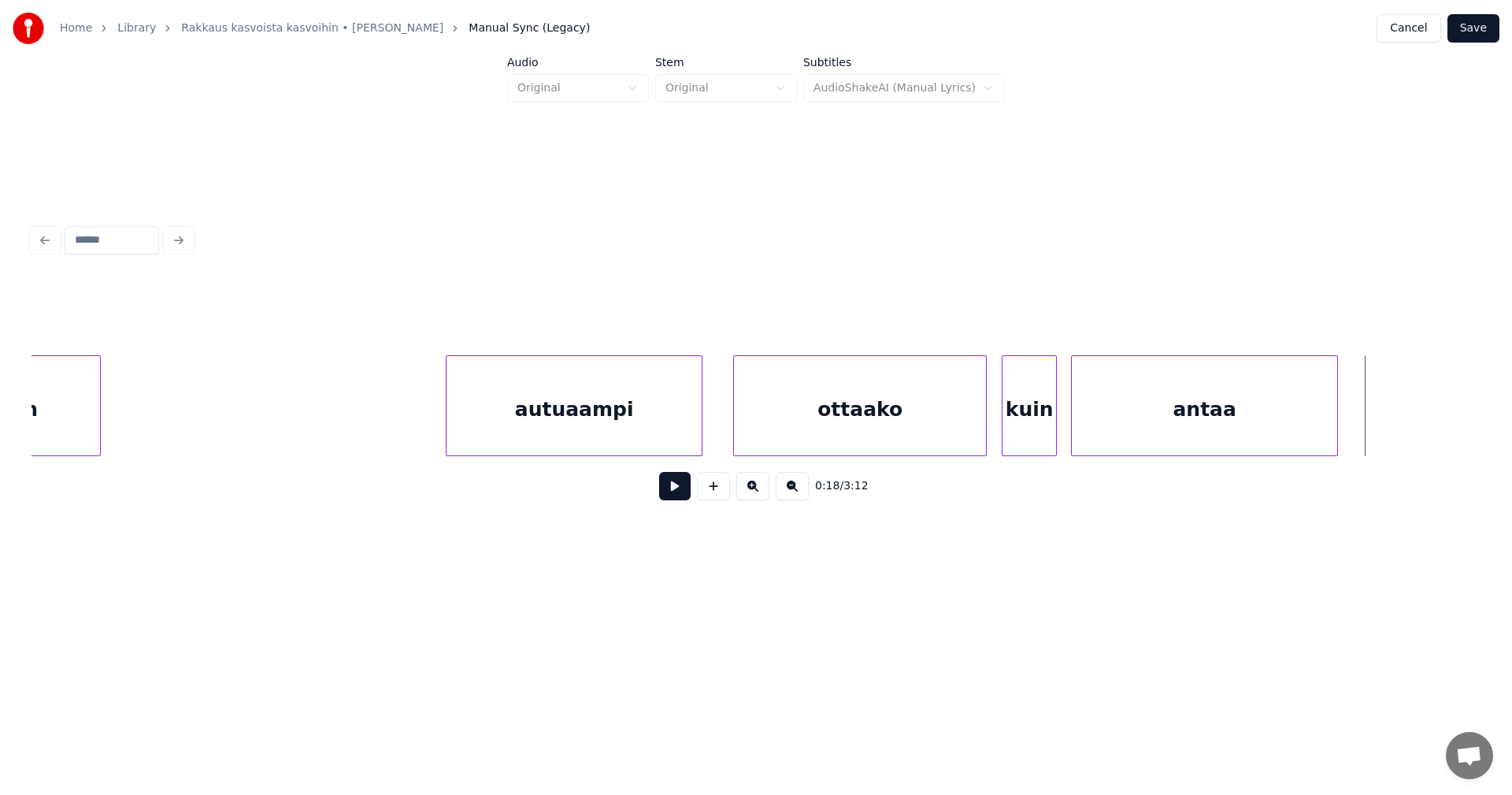
click at [1073, 414] on div at bounding box center [1074, 405] width 5 height 99
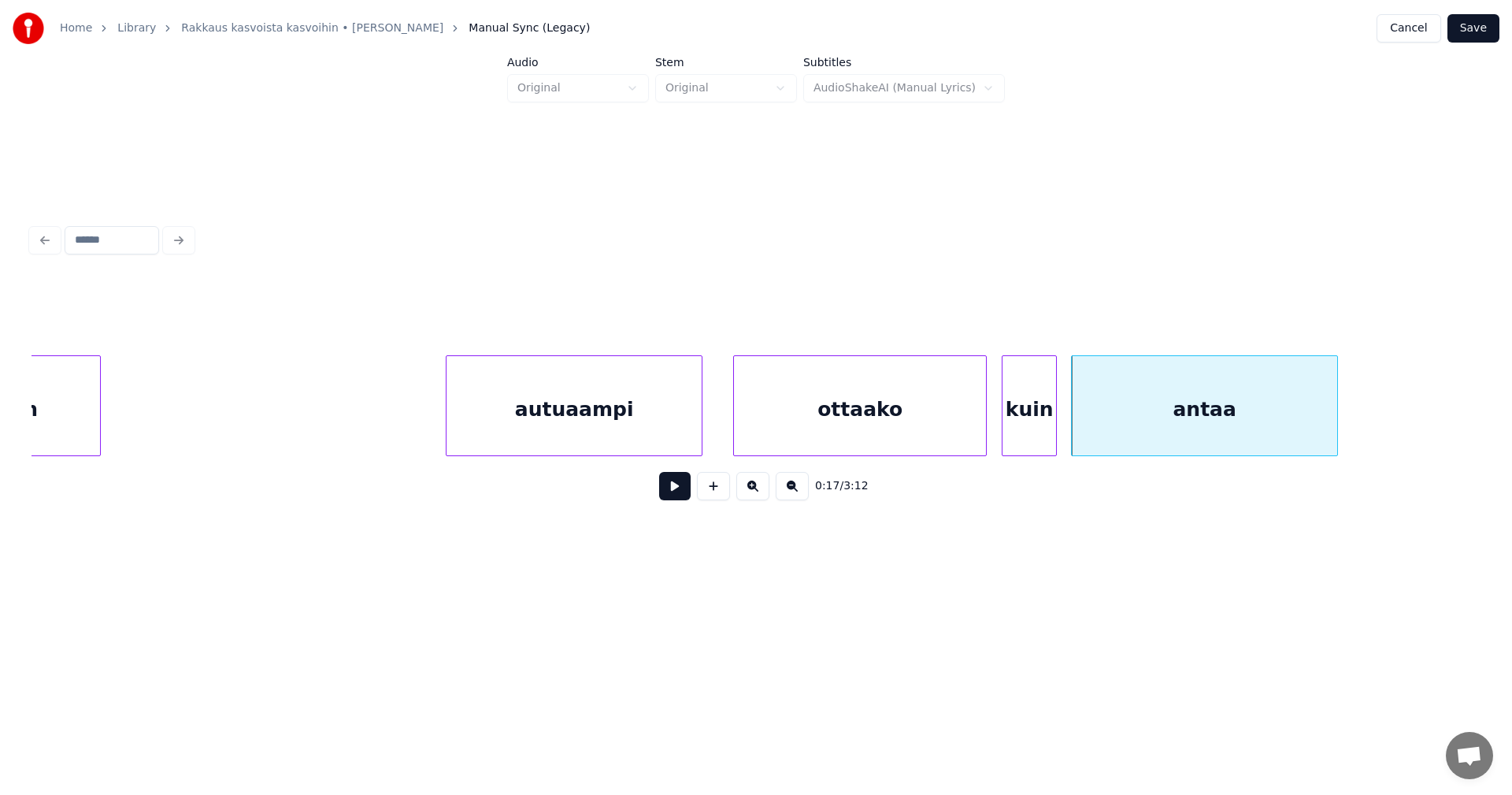
click at [671, 494] on button at bounding box center [674, 486] width 31 height 28
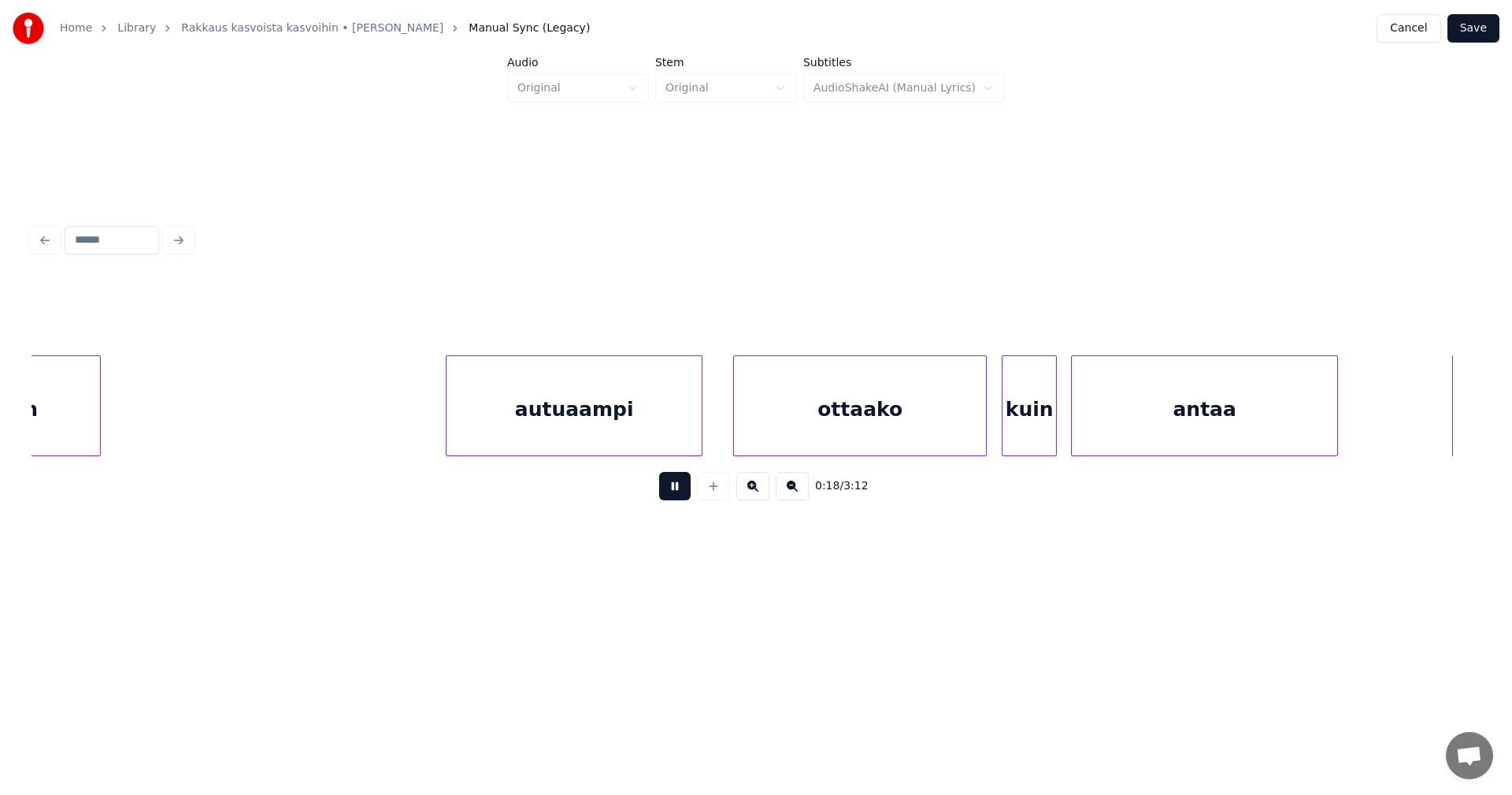
scroll to position [0, 5107]
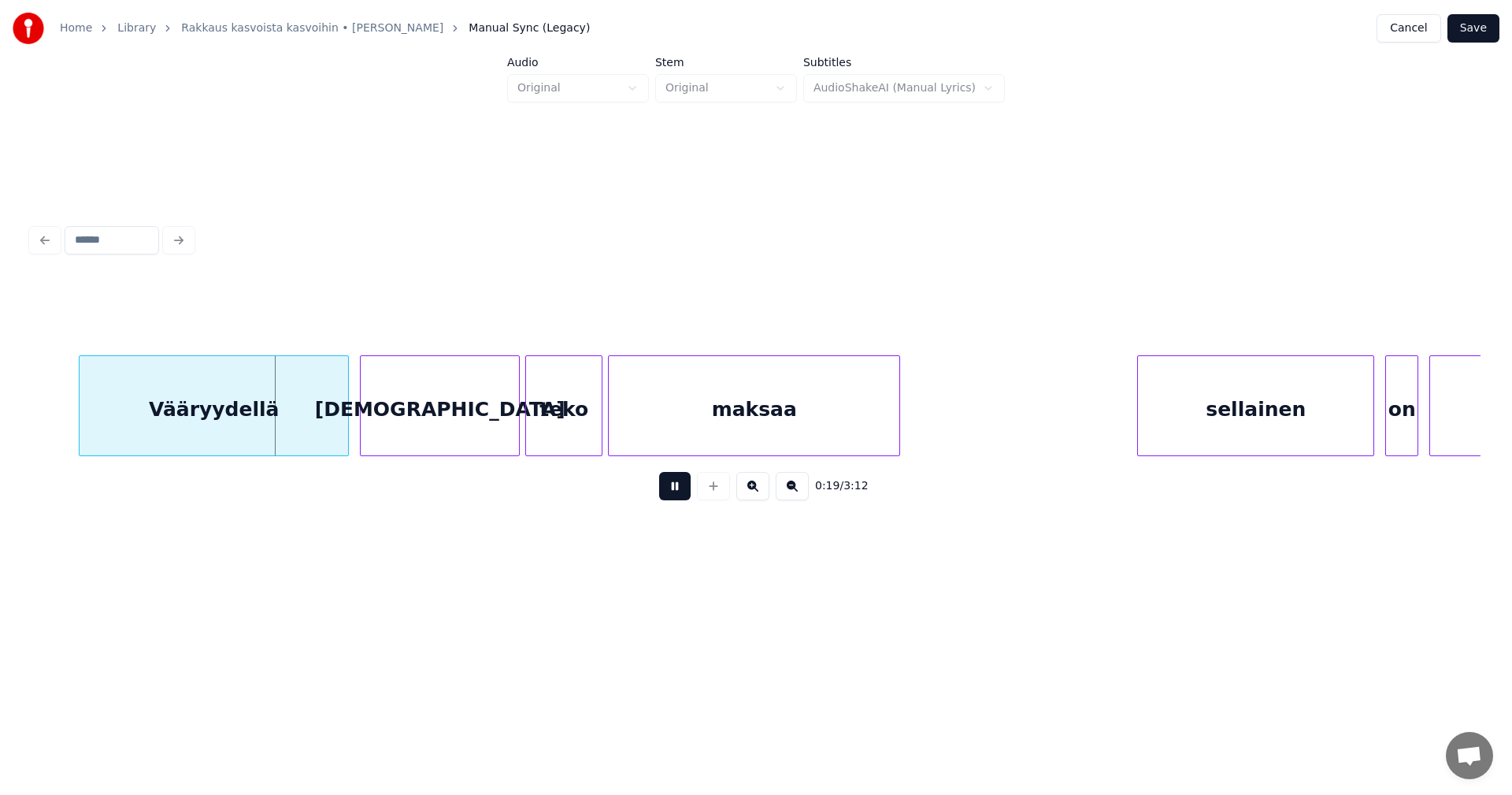
drag, startPoint x: 671, startPoint y: 494, endPoint x: 538, endPoint y: 491, distance: 133.0
click at [671, 494] on button at bounding box center [674, 486] width 31 height 28
click at [230, 423] on div "Vääryydellä" at bounding box center [206, 409] width 268 height 107
click at [668, 492] on button at bounding box center [674, 486] width 31 height 28
click at [669, 492] on button at bounding box center [674, 486] width 31 height 28
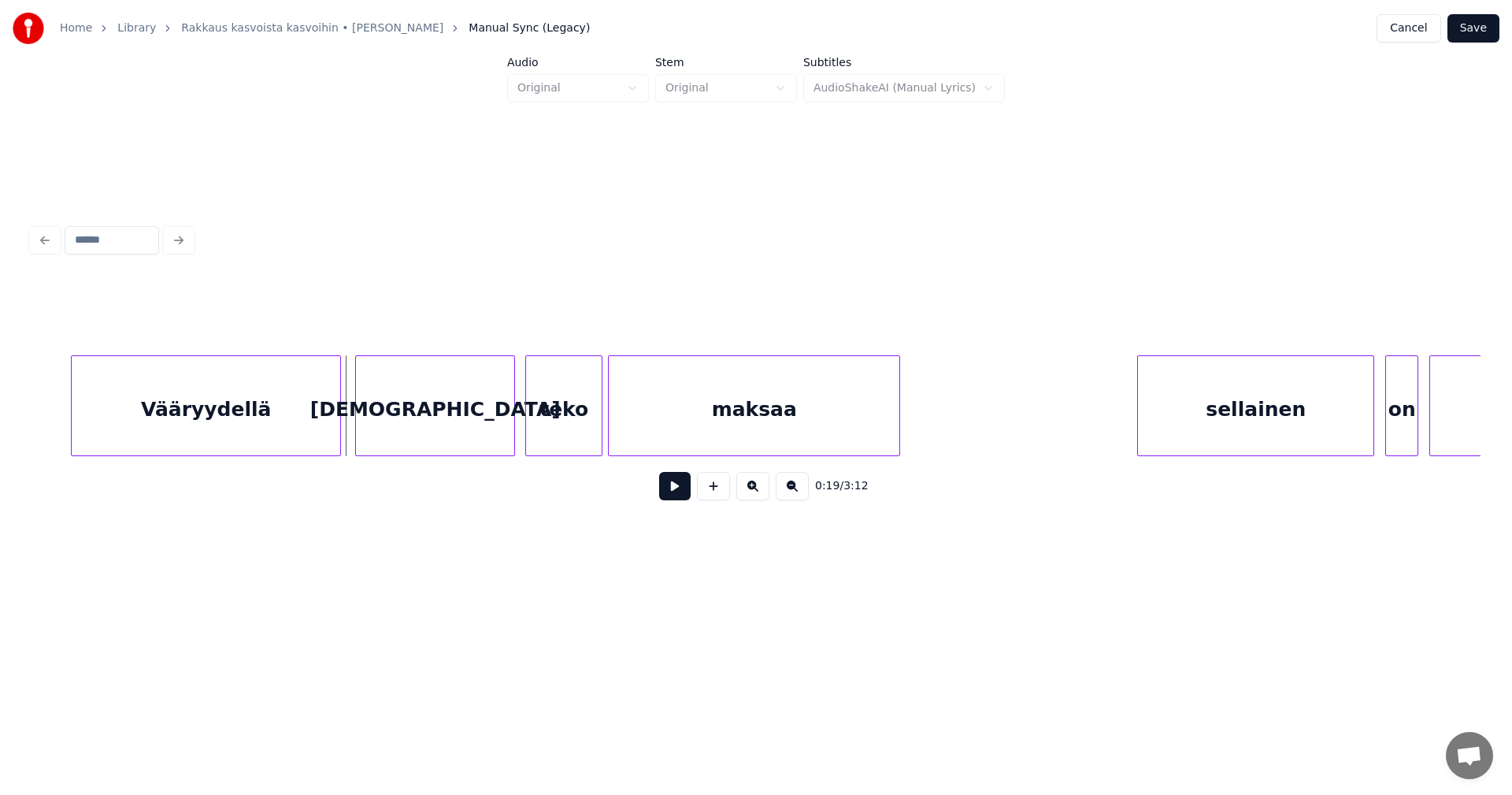
click at [491, 422] on div "suora" at bounding box center [435, 409] width 159 height 107
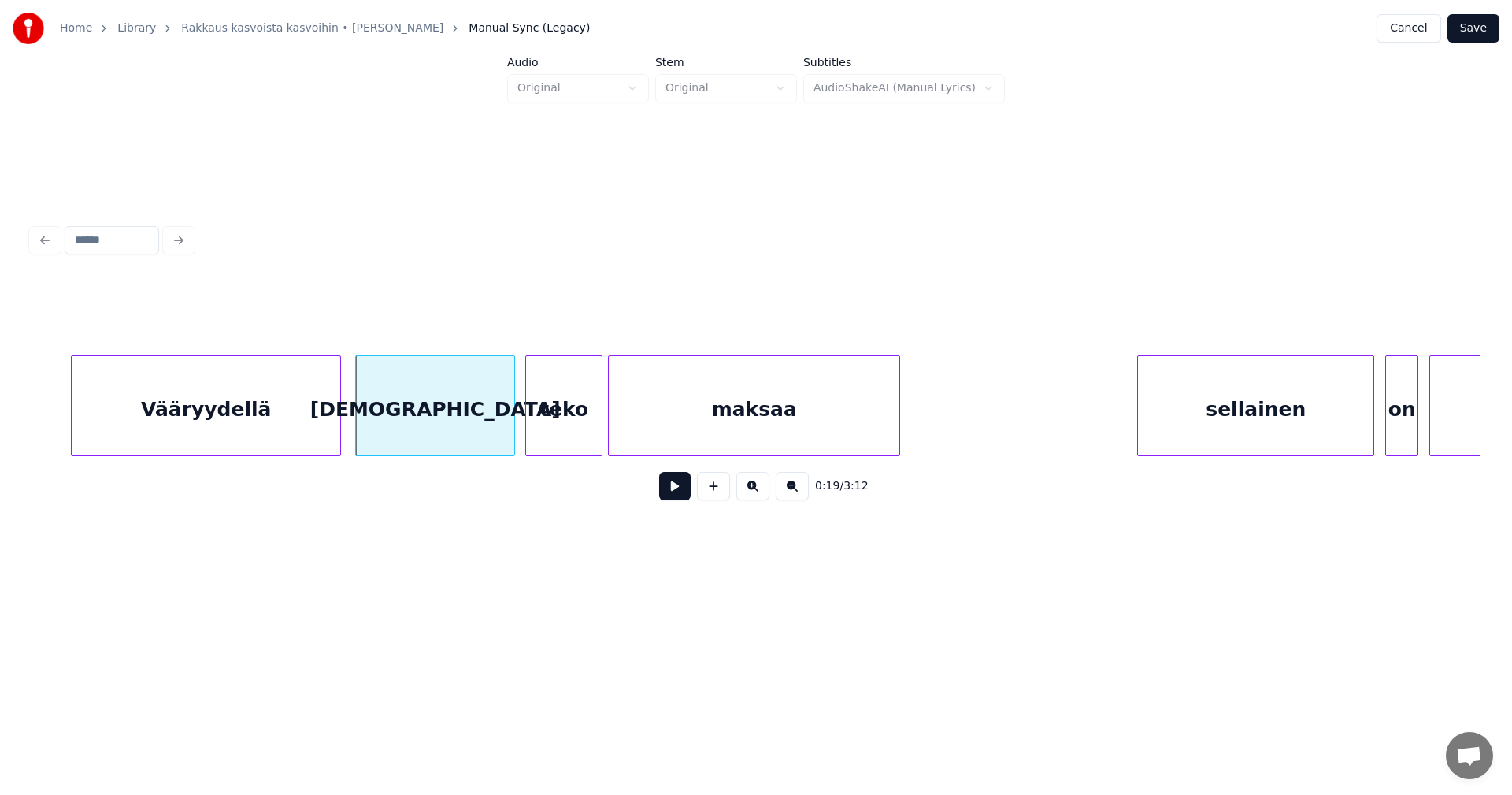
click at [682, 492] on button at bounding box center [674, 486] width 31 height 28
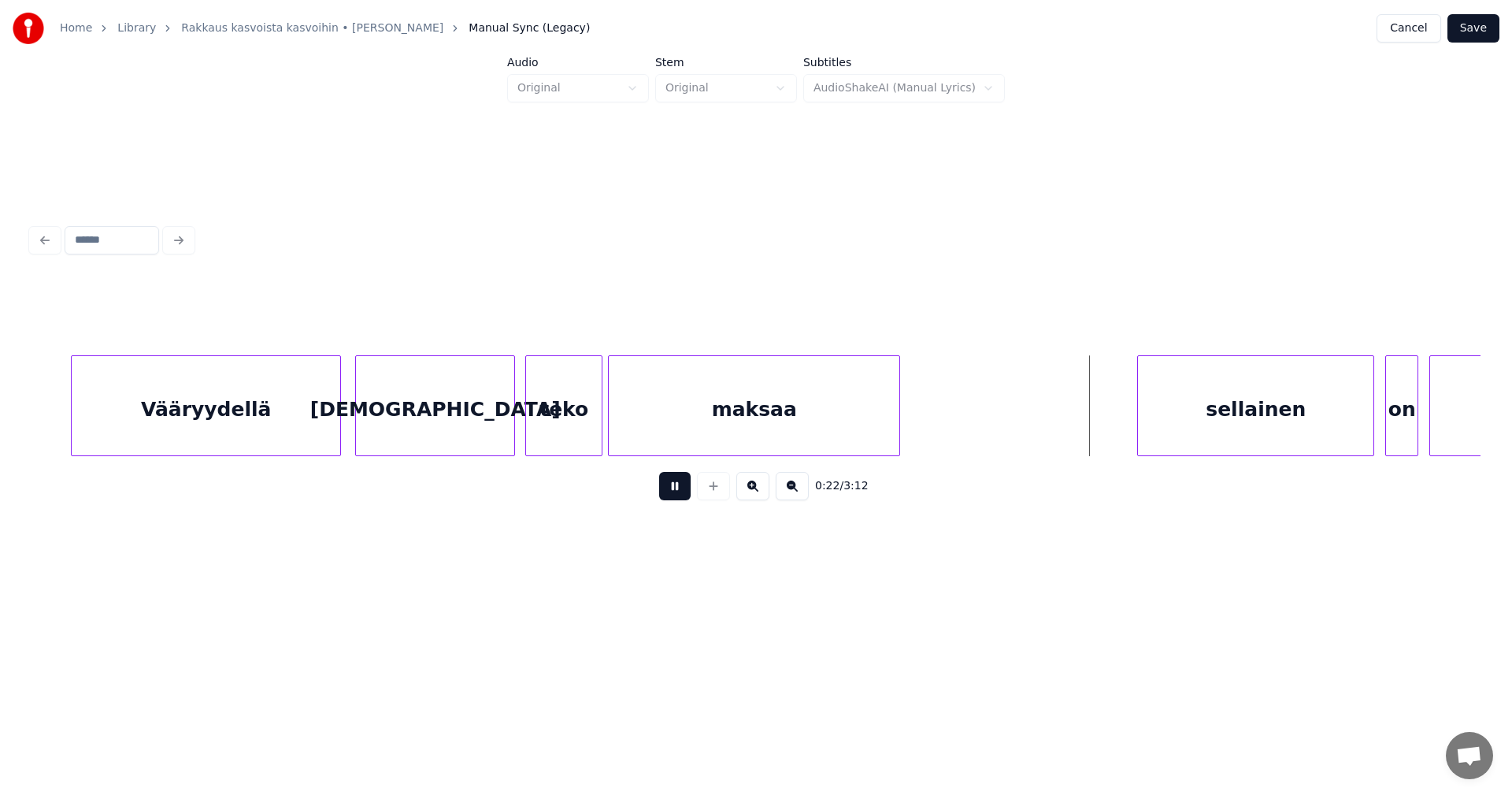
click at [682, 492] on button at bounding box center [674, 486] width 31 height 28
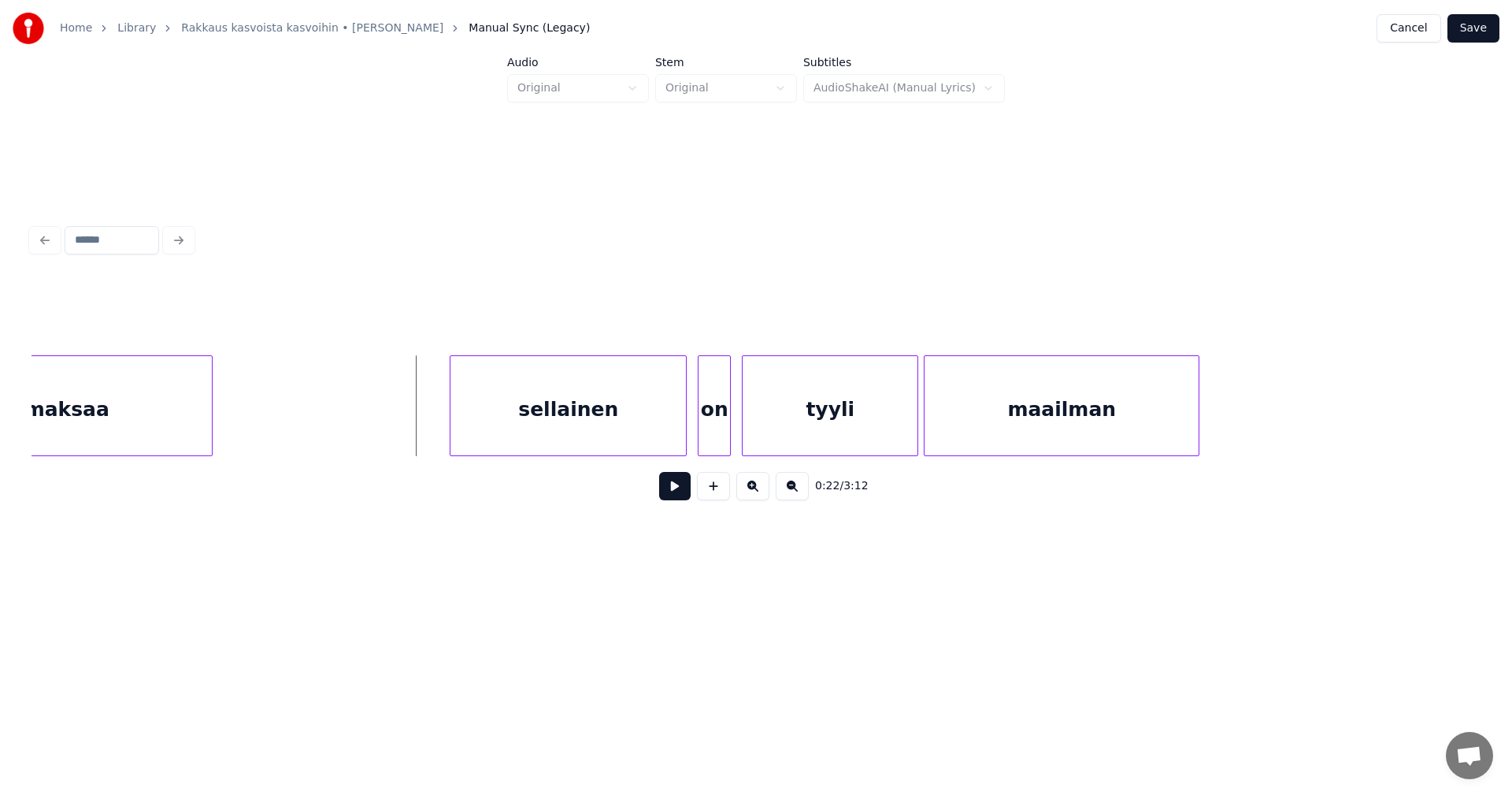
scroll to position [0, 5801]
click at [594, 430] on div "sellainen" at bounding box center [542, 409] width 235 height 107
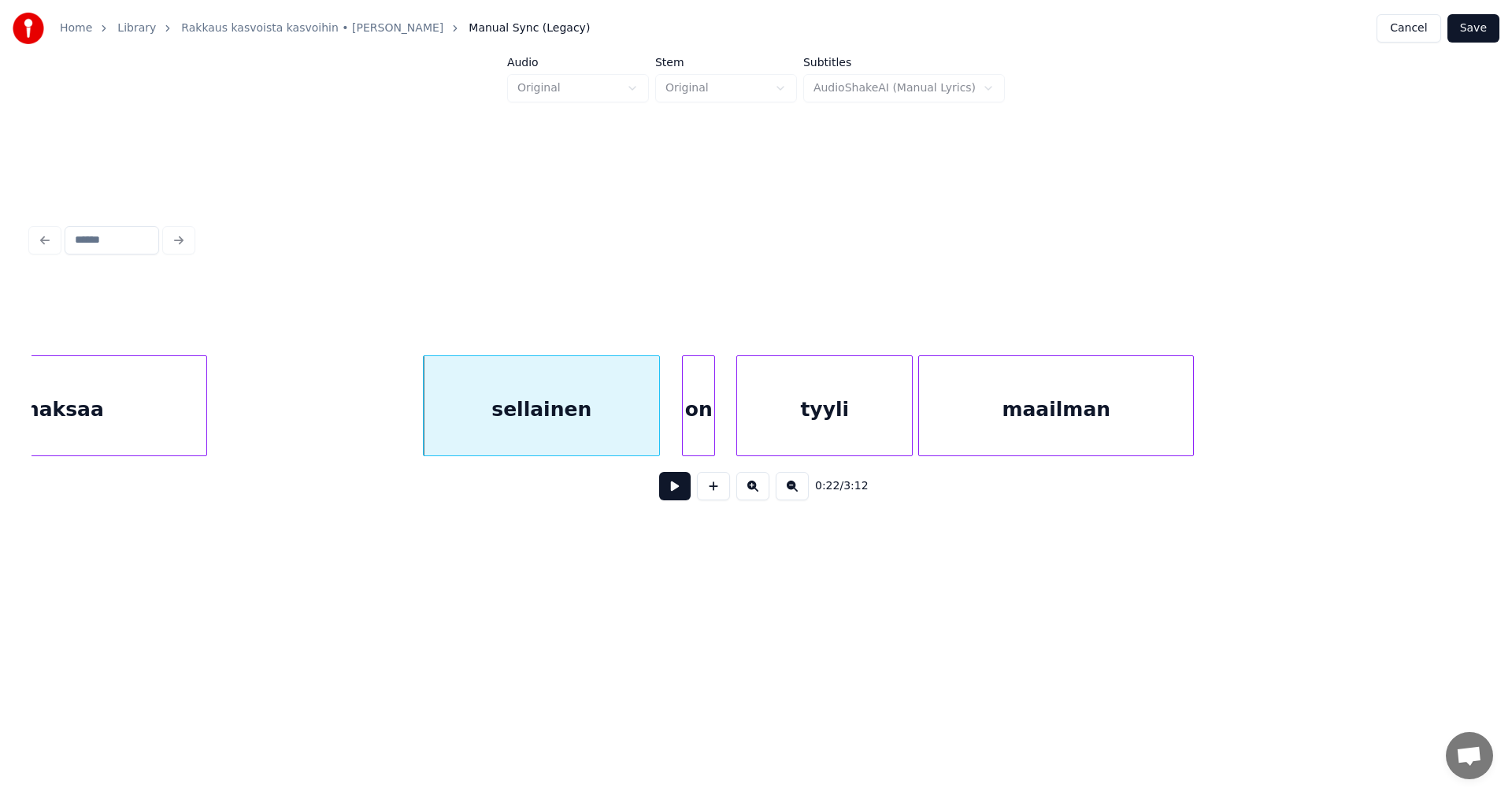
click at [688, 426] on div "on" at bounding box center [698, 409] width 31 height 107
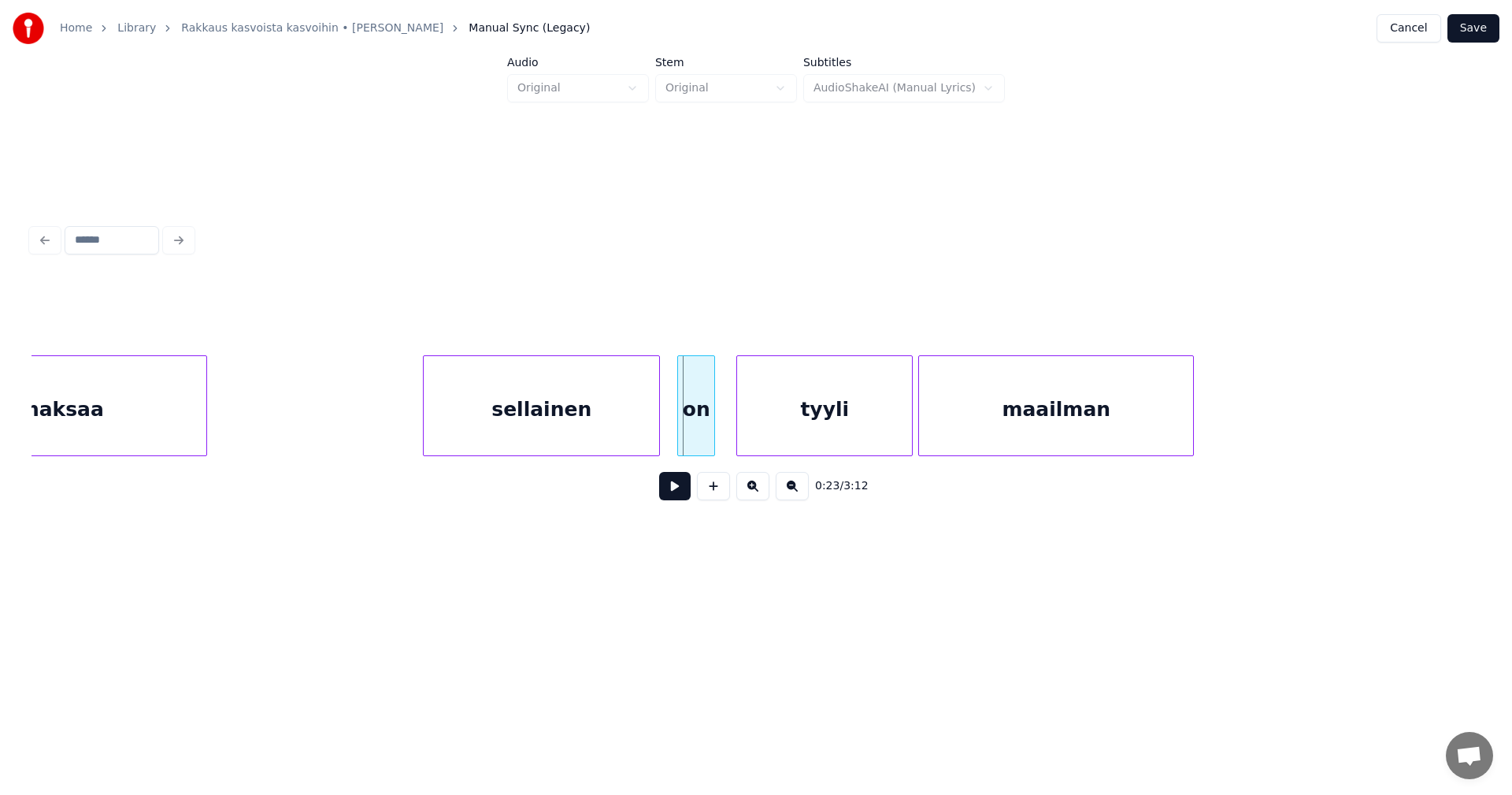
click at [681, 420] on div at bounding box center [680, 405] width 5 height 99
click at [766, 428] on div "tyyli" at bounding box center [818, 409] width 175 height 107
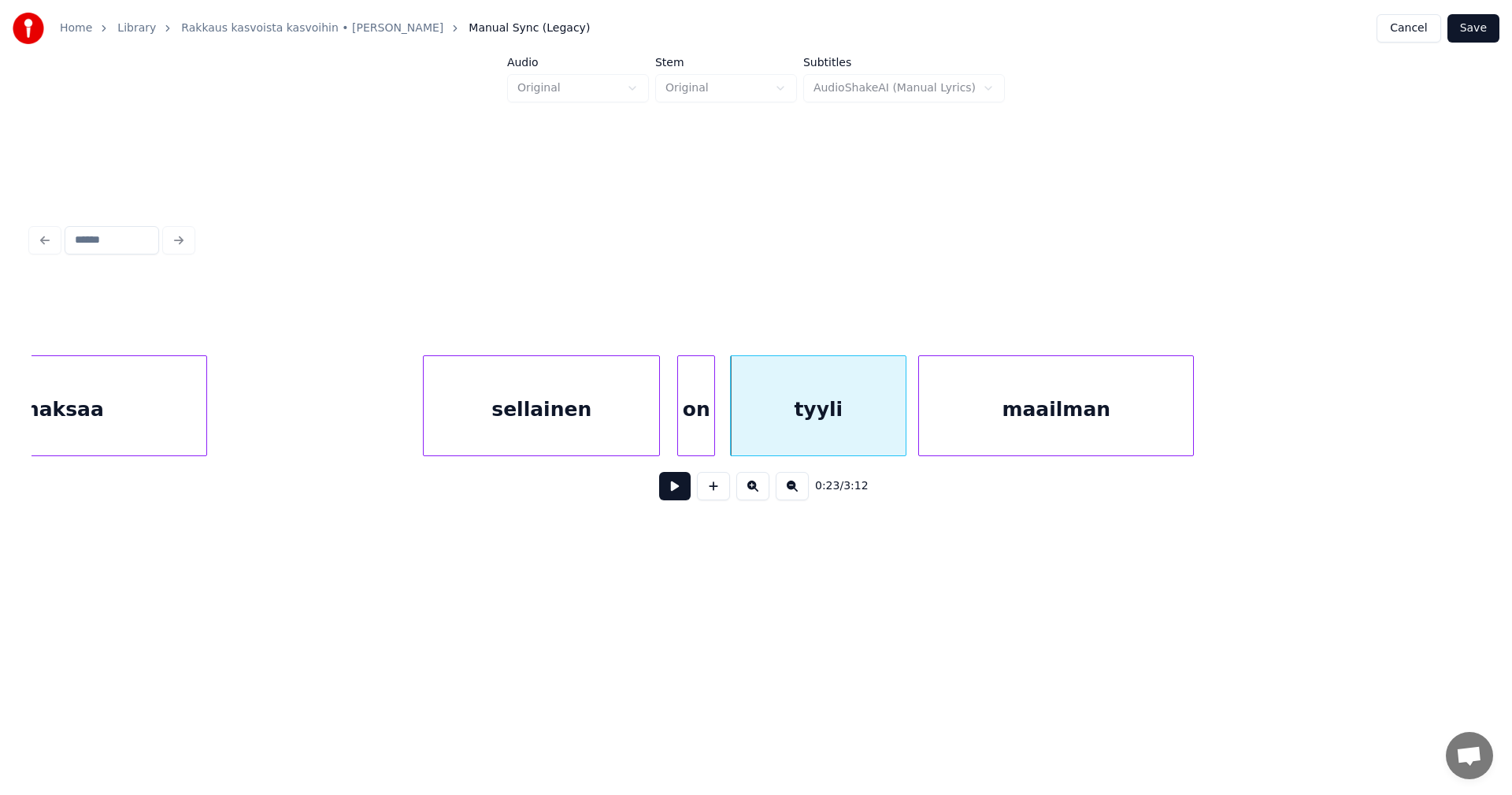
click at [608, 433] on div "sellainen" at bounding box center [541, 409] width 235 height 107
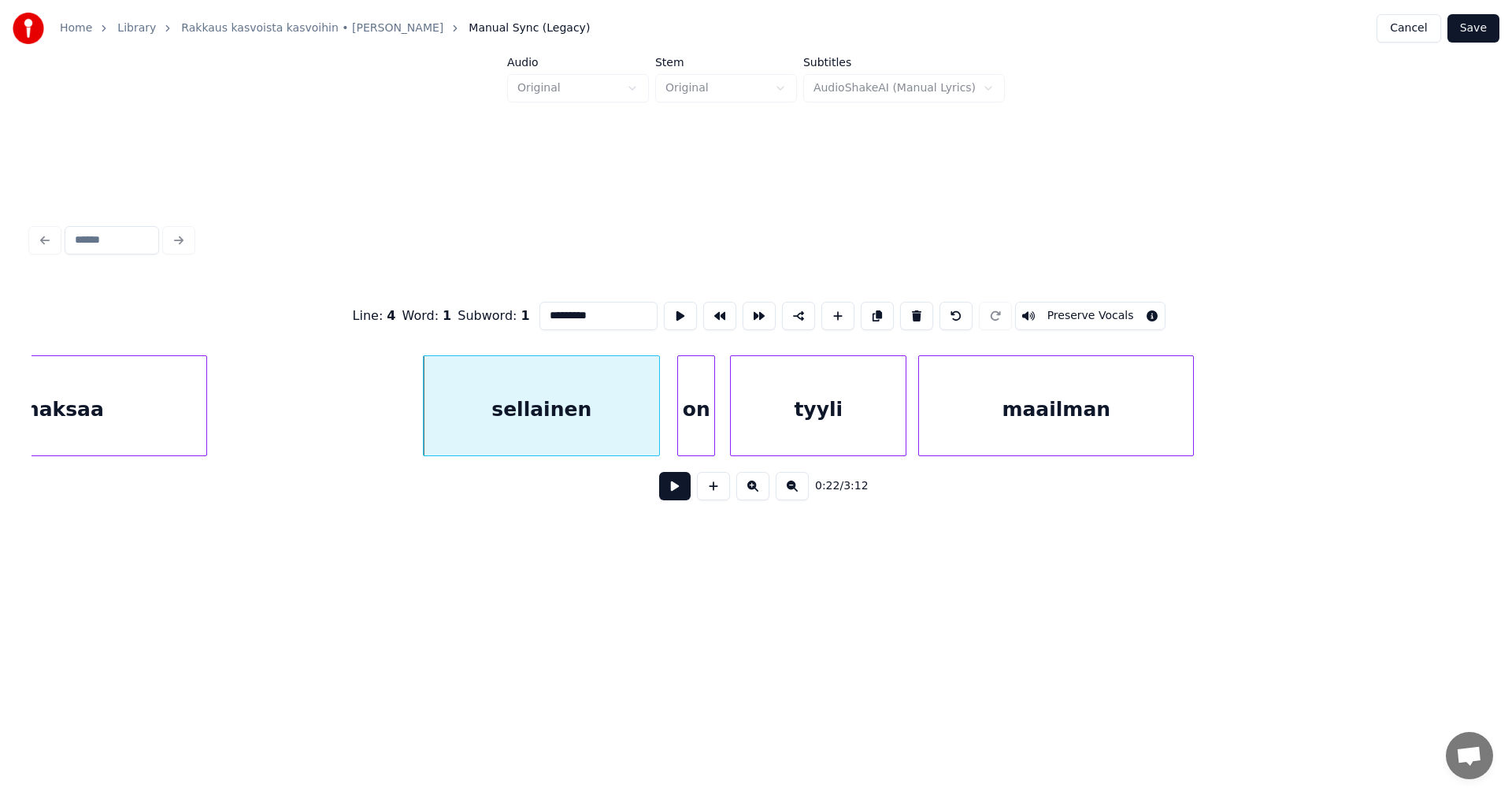
click at [682, 497] on button at bounding box center [674, 486] width 31 height 28
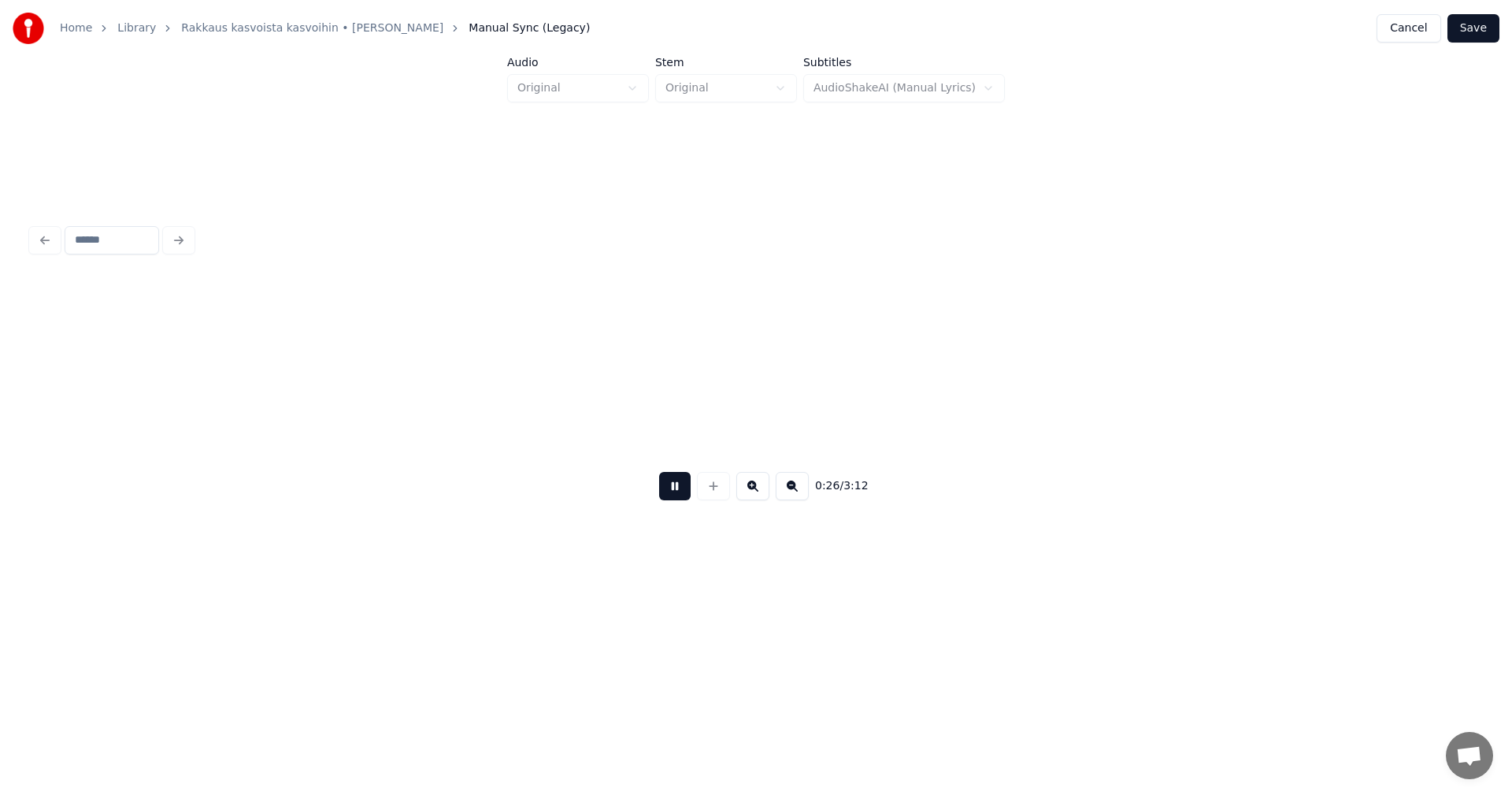
scroll to position [0, 7251]
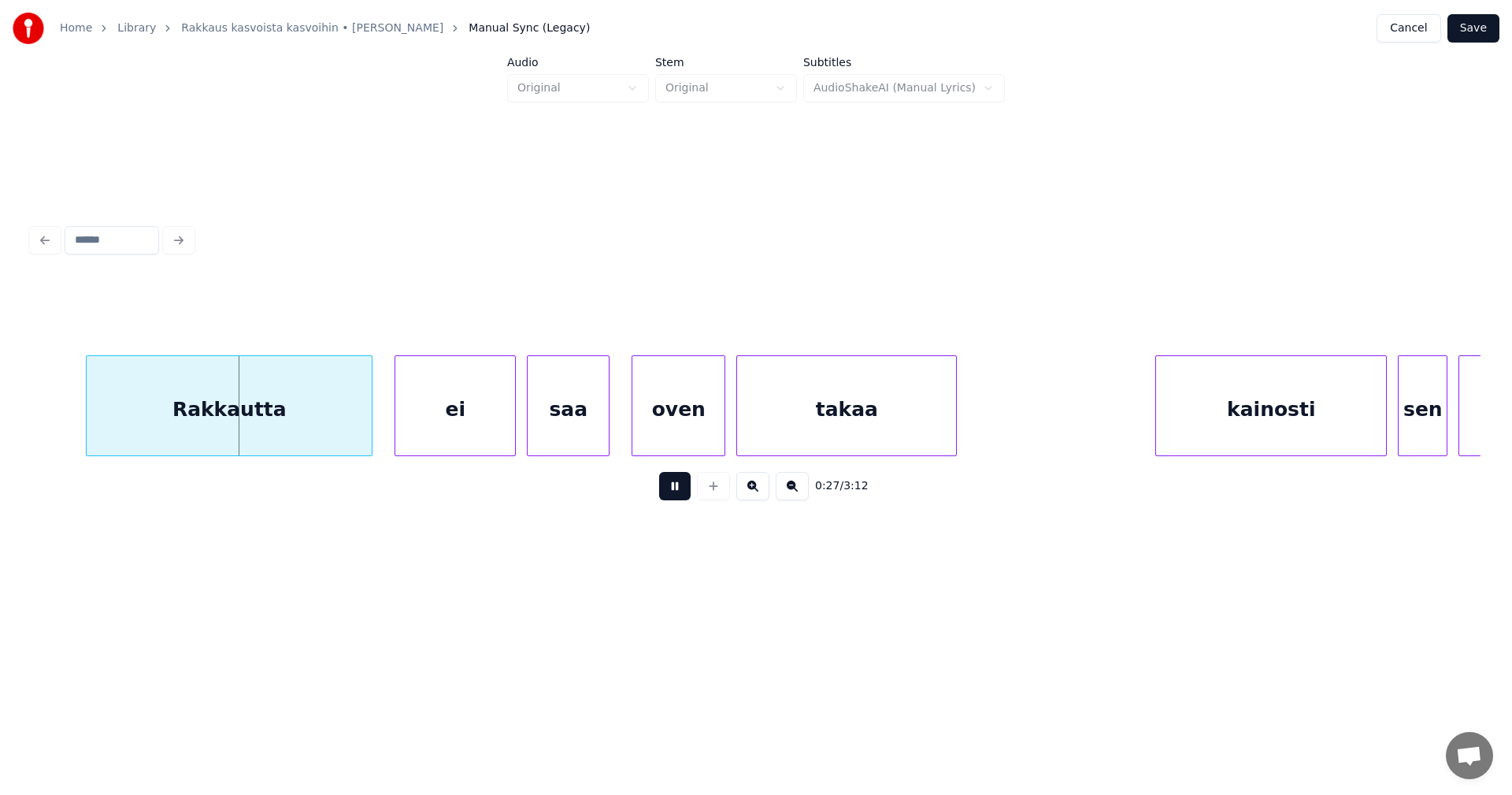
drag, startPoint x: 676, startPoint y: 496, endPoint x: 628, endPoint y: 498, distance: 48.0
click at [668, 496] on button at bounding box center [674, 486] width 31 height 28
click at [272, 413] on div "Rakkautta" at bounding box center [212, 409] width 285 height 107
click at [443, 410] on div "ei" at bounding box center [447, 409] width 120 height 107
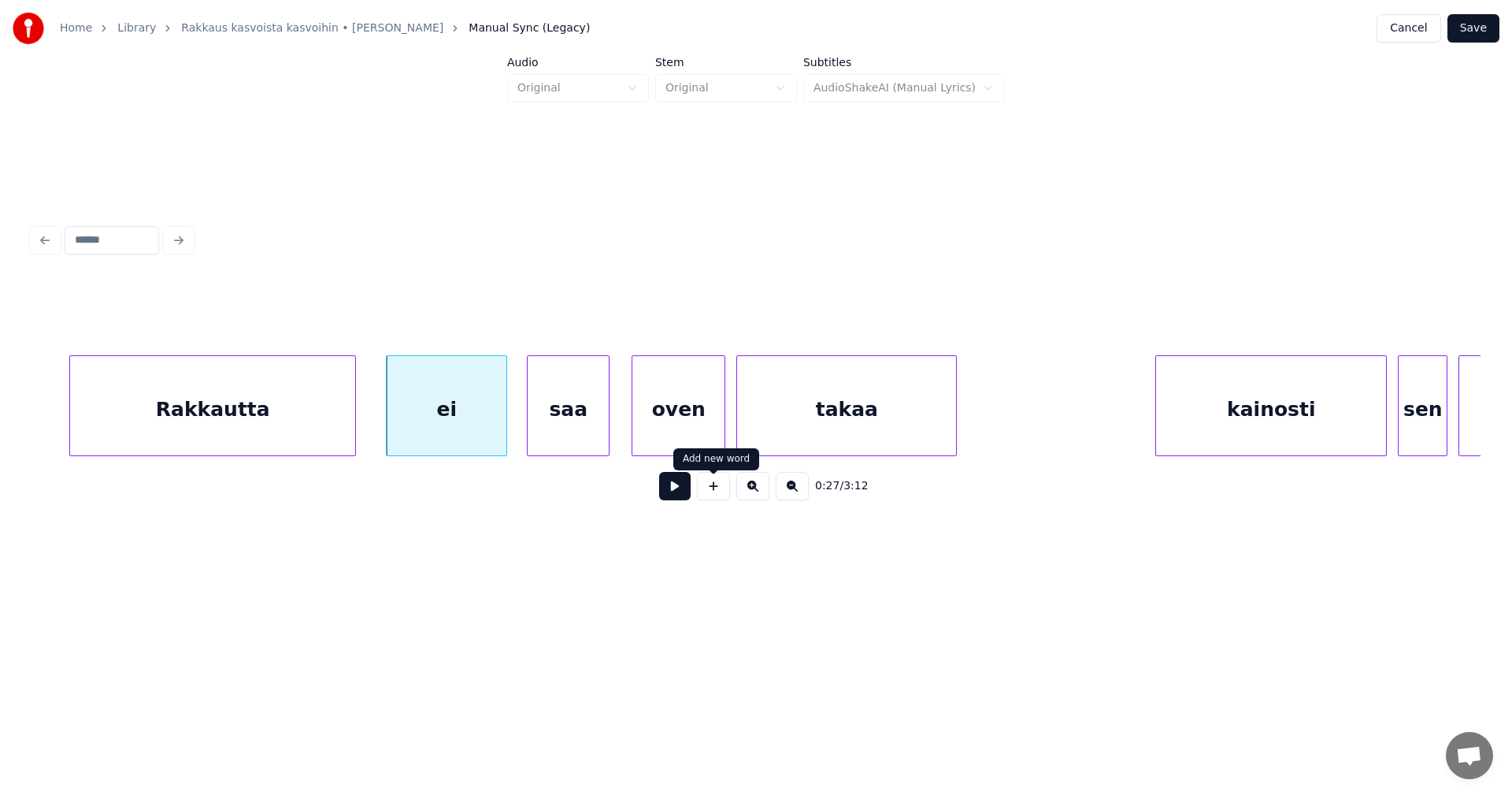
click at [684, 490] on button at bounding box center [674, 486] width 31 height 28
click at [680, 490] on button at bounding box center [674, 486] width 31 height 28
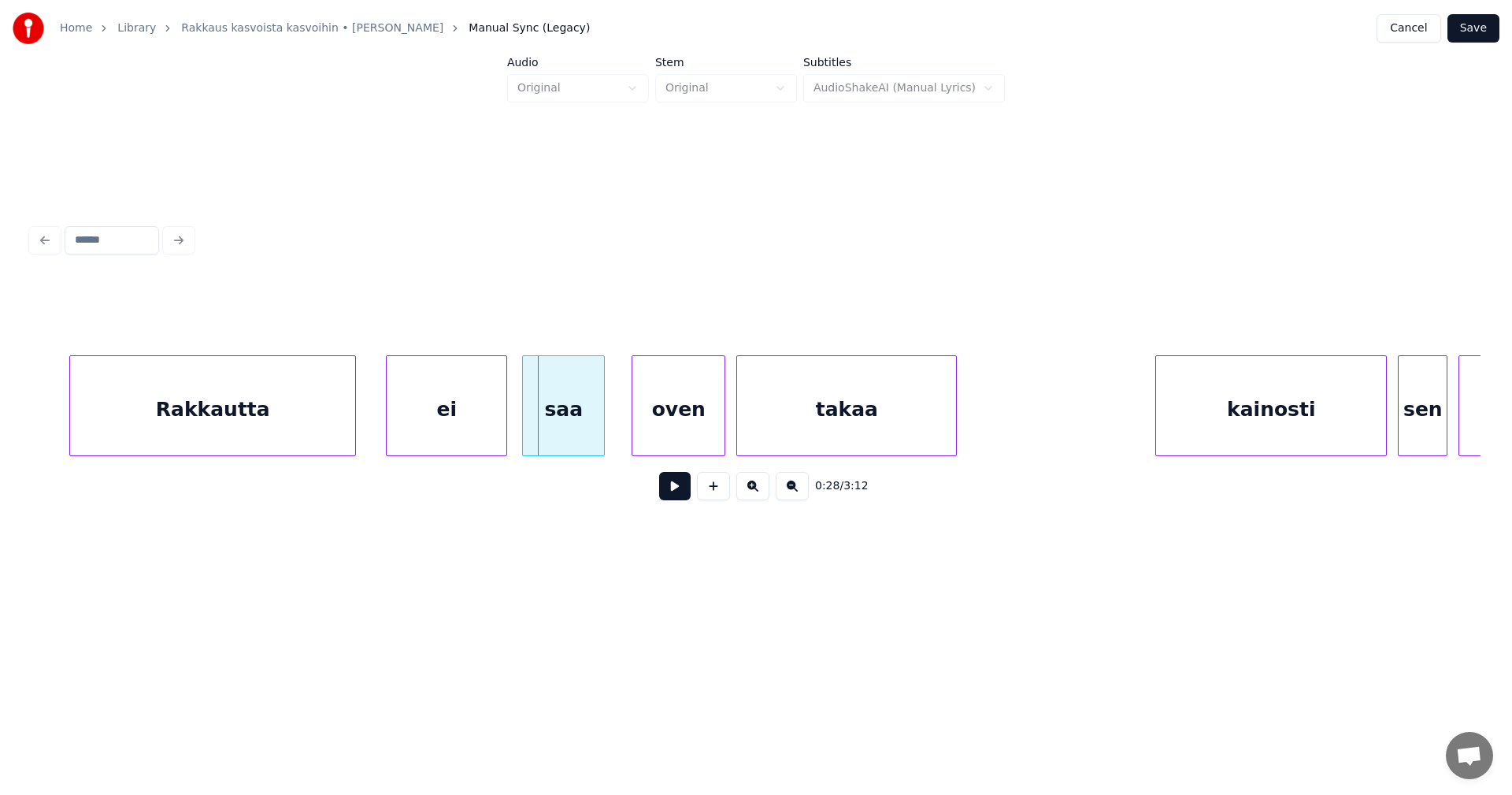
click at [590, 435] on div "saa" at bounding box center [564, 409] width 81 height 107
click at [504, 429] on div at bounding box center [502, 405] width 5 height 99
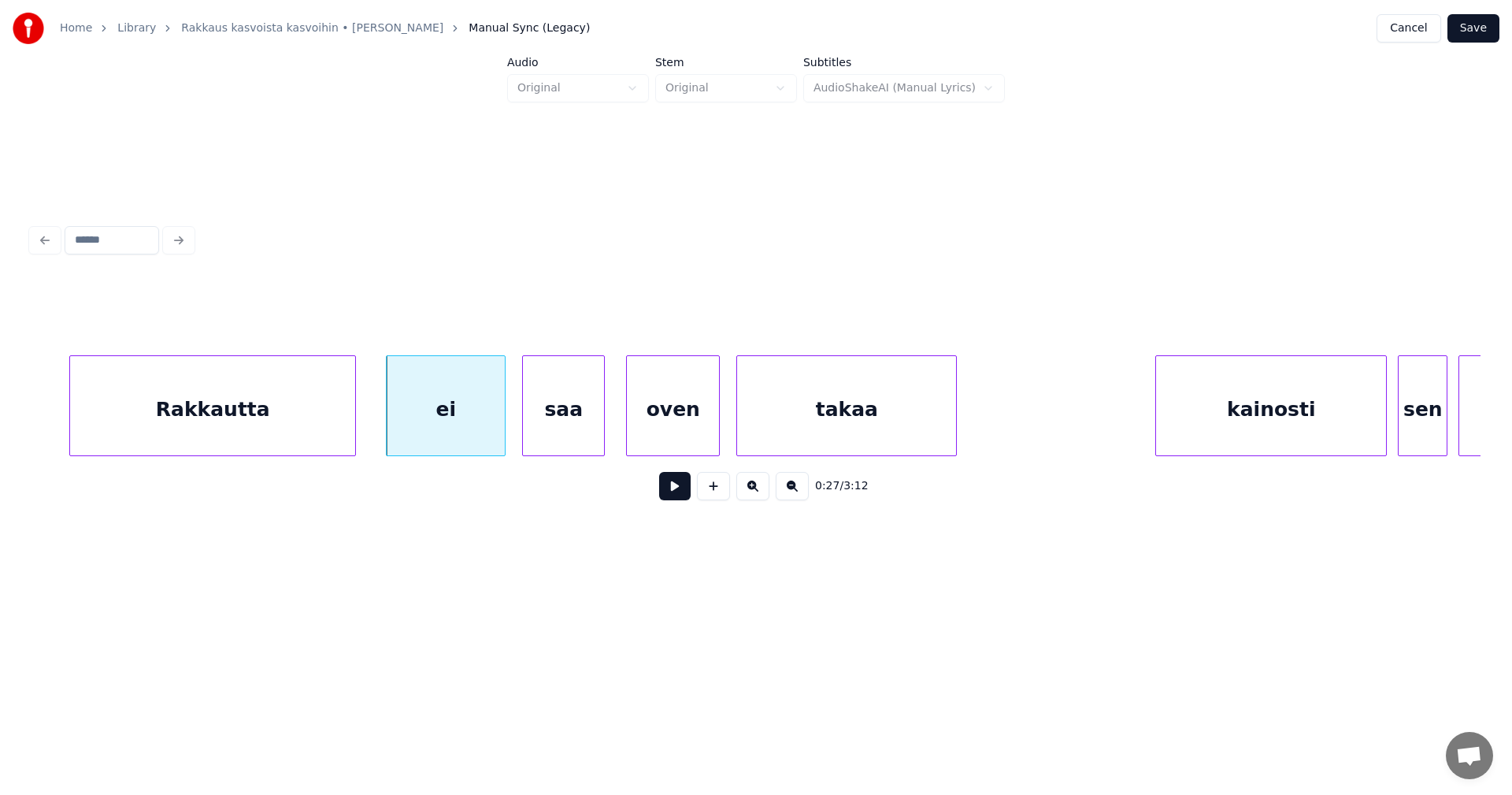
click at [658, 428] on div "oven" at bounding box center [673, 409] width 93 height 107
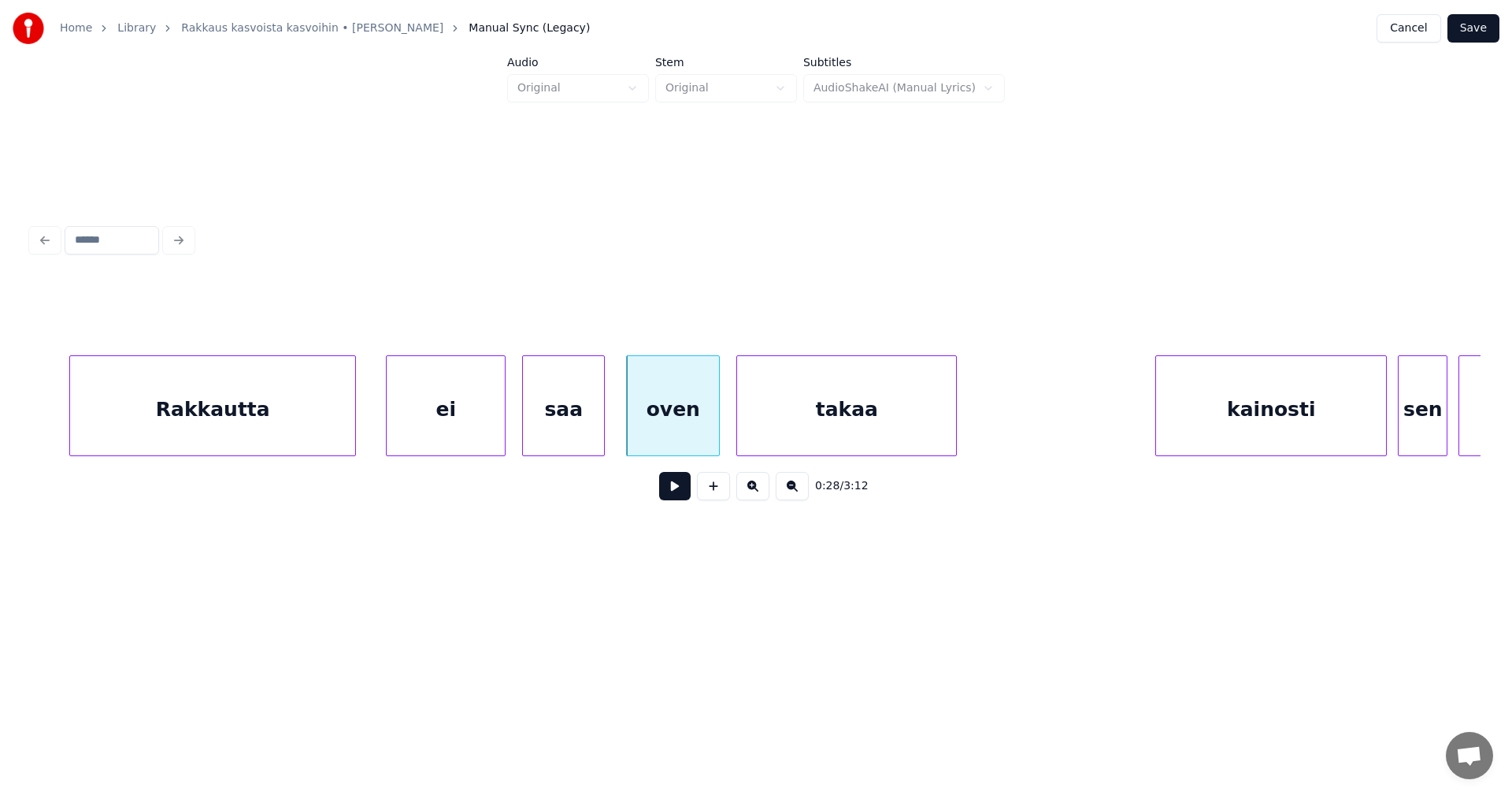
click at [333, 431] on div "Rakkautta" at bounding box center [212, 409] width 285 height 107
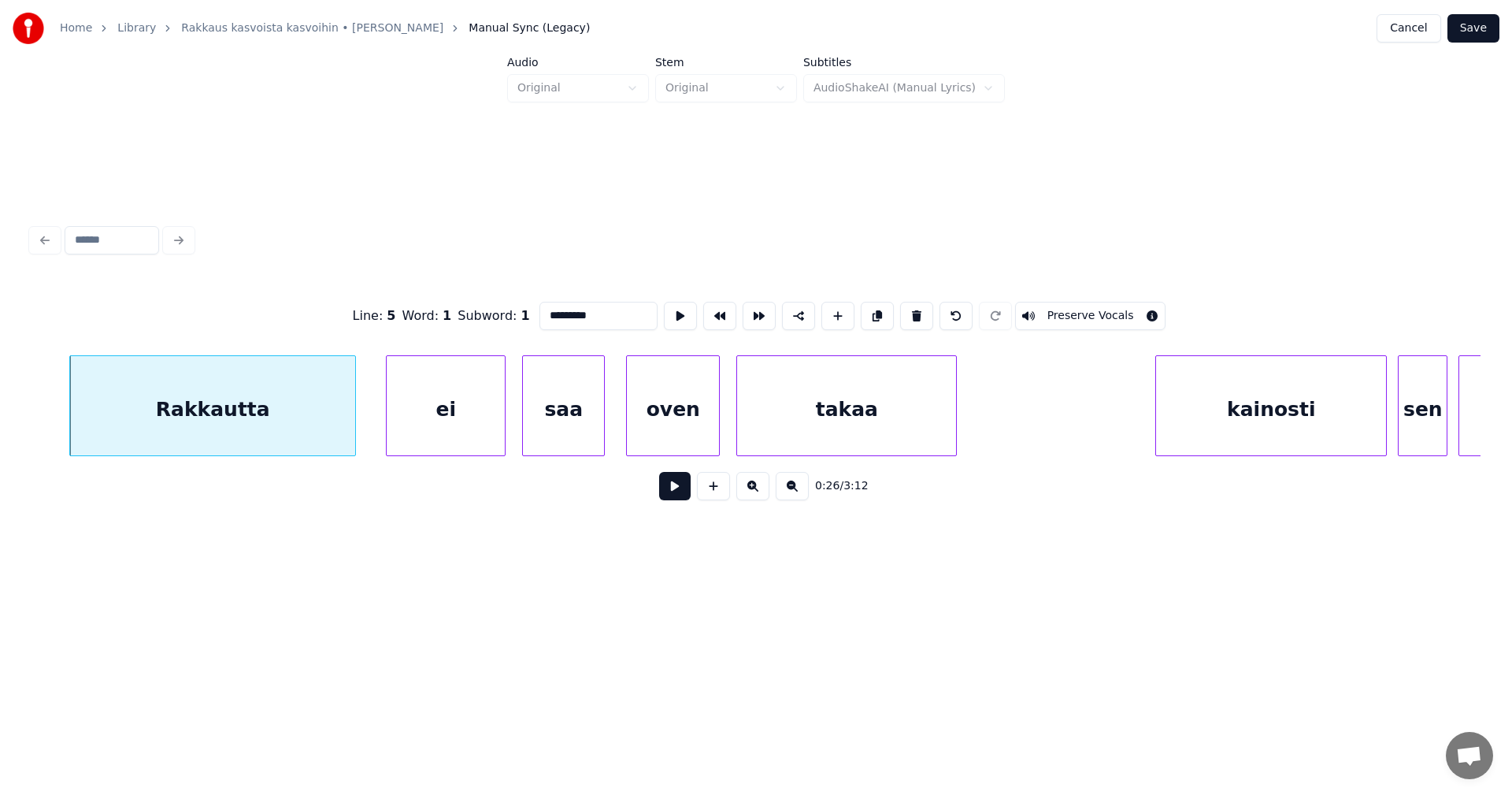
click at [680, 493] on button at bounding box center [674, 486] width 31 height 28
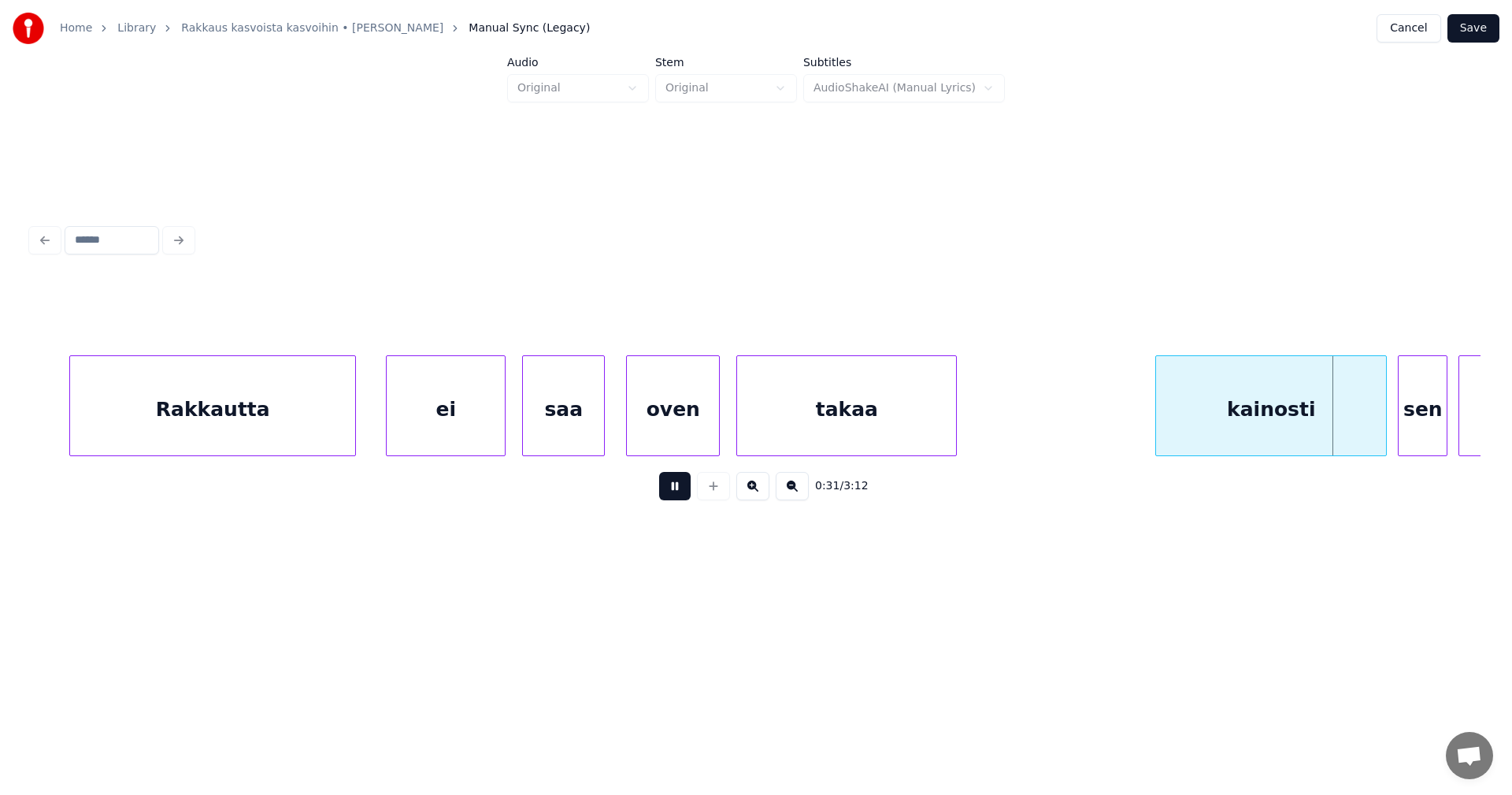
click at [680, 493] on button at bounding box center [674, 486] width 31 height 28
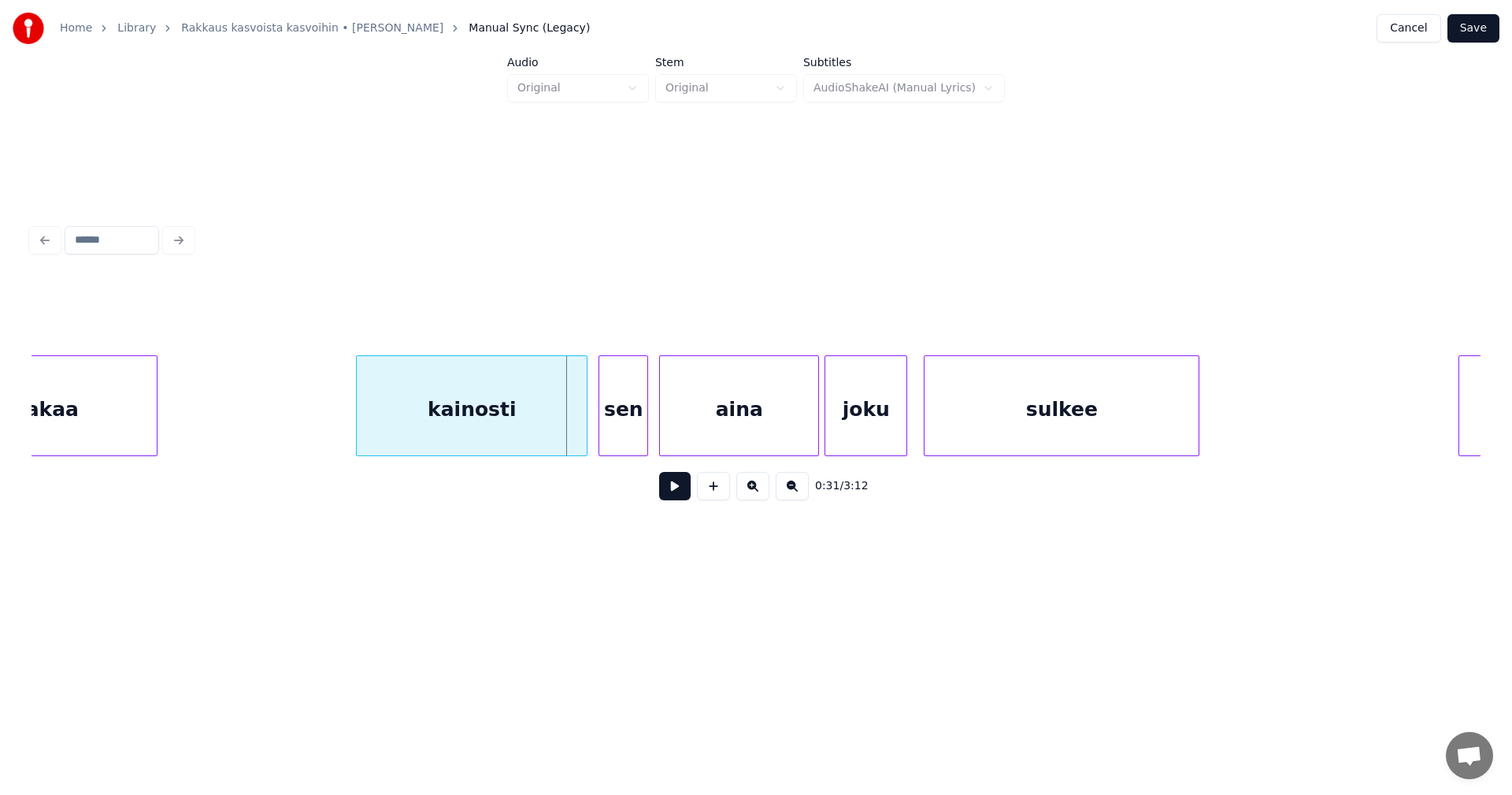
scroll to position [0, 8070]
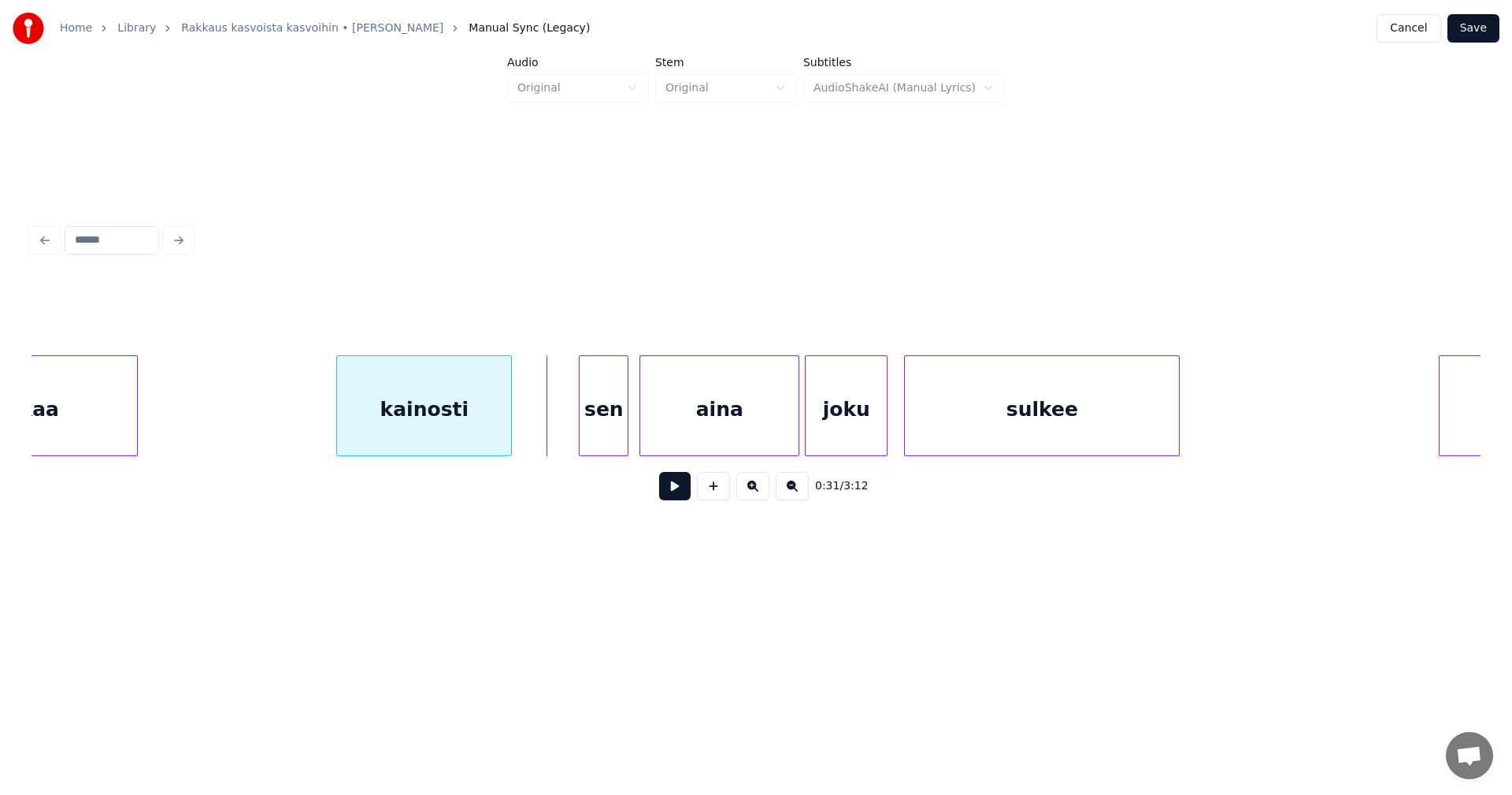
click at [506, 437] on div at bounding box center [508, 405] width 5 height 99
click at [568, 439] on div "sen" at bounding box center [565, 409] width 48 height 107
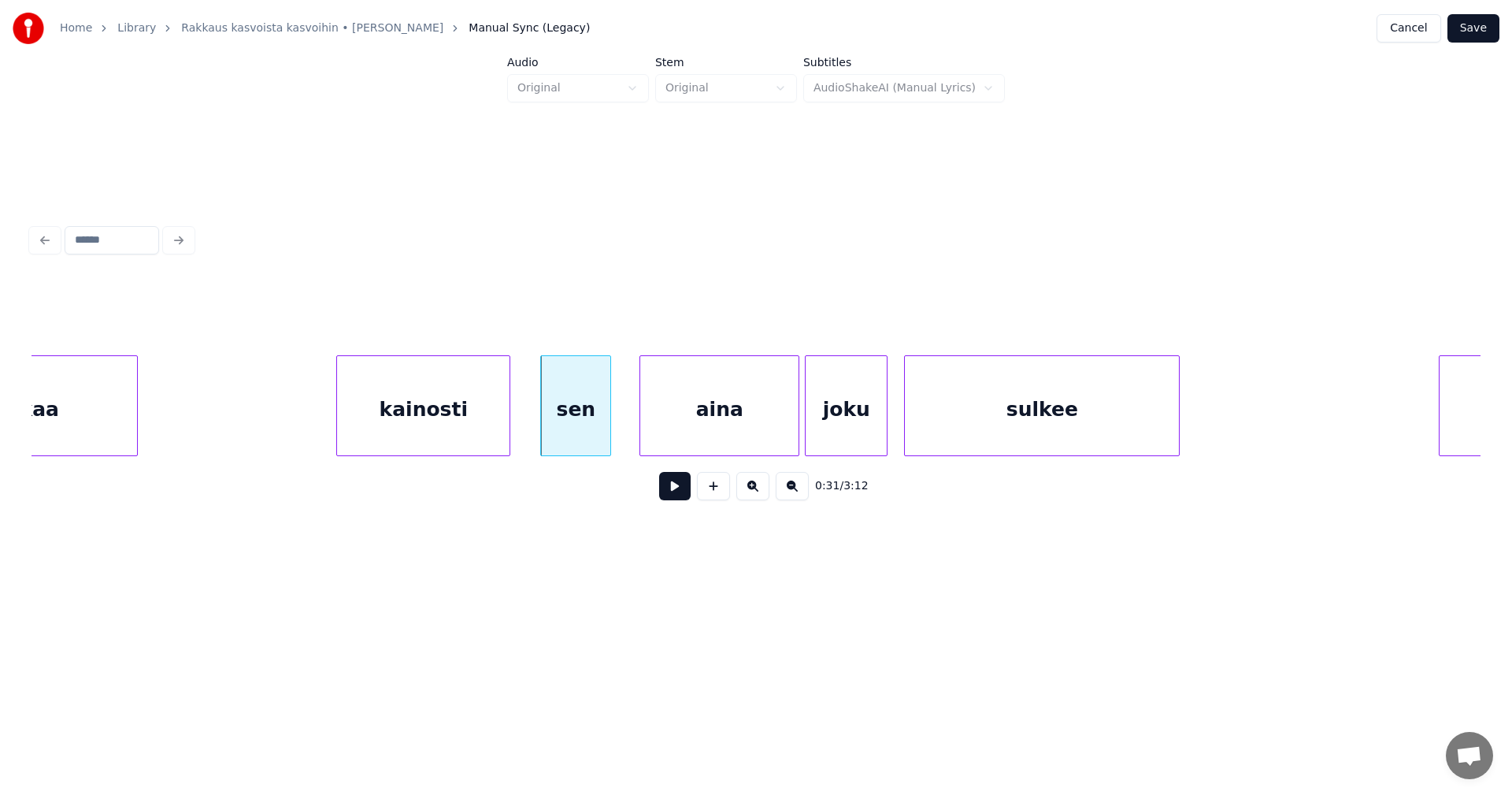
click at [610, 431] on div at bounding box center [607, 405] width 5 height 99
click at [524, 429] on div at bounding box center [521, 405] width 5 height 99
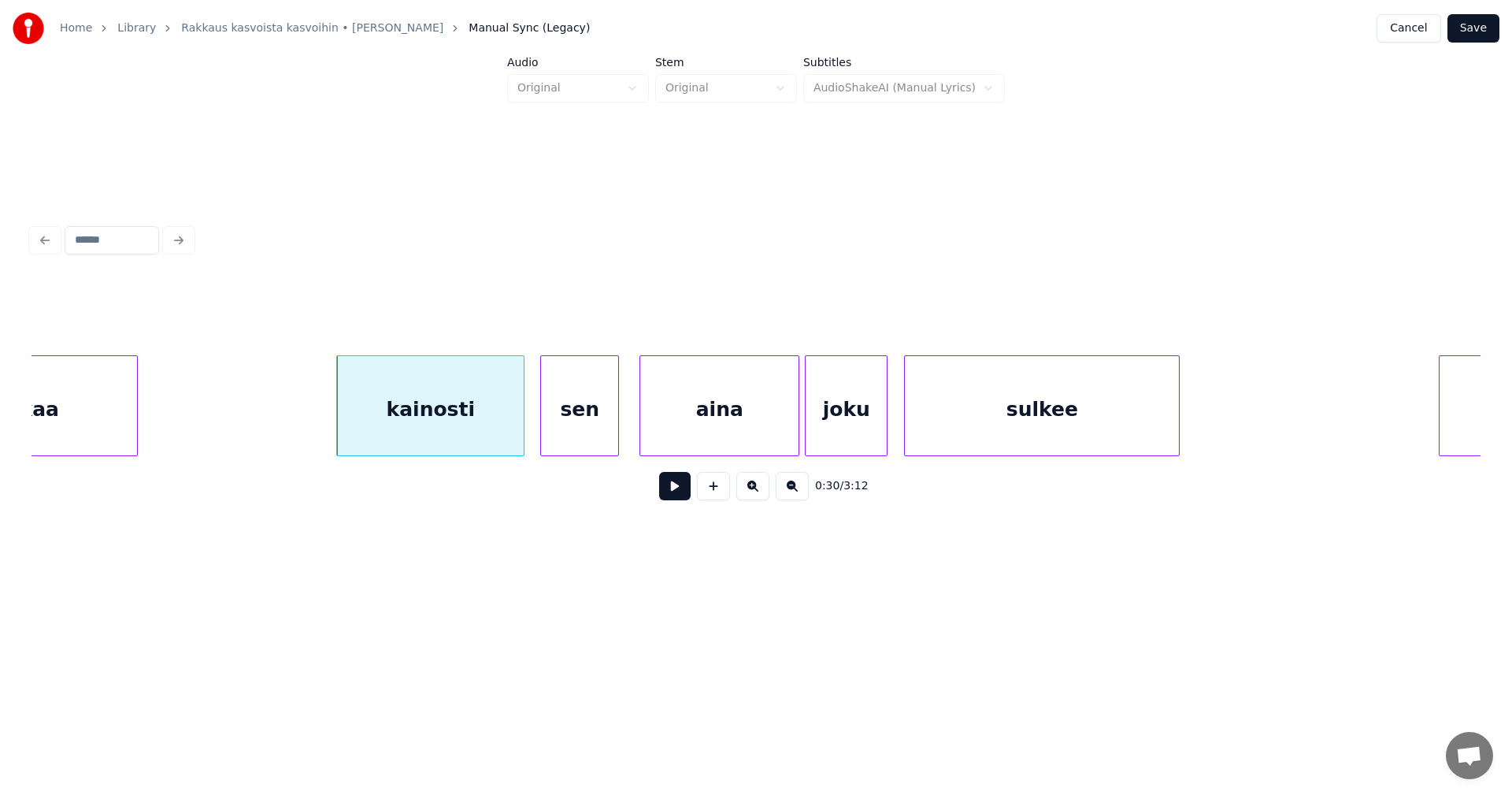
click at [671, 495] on button at bounding box center [674, 486] width 31 height 28
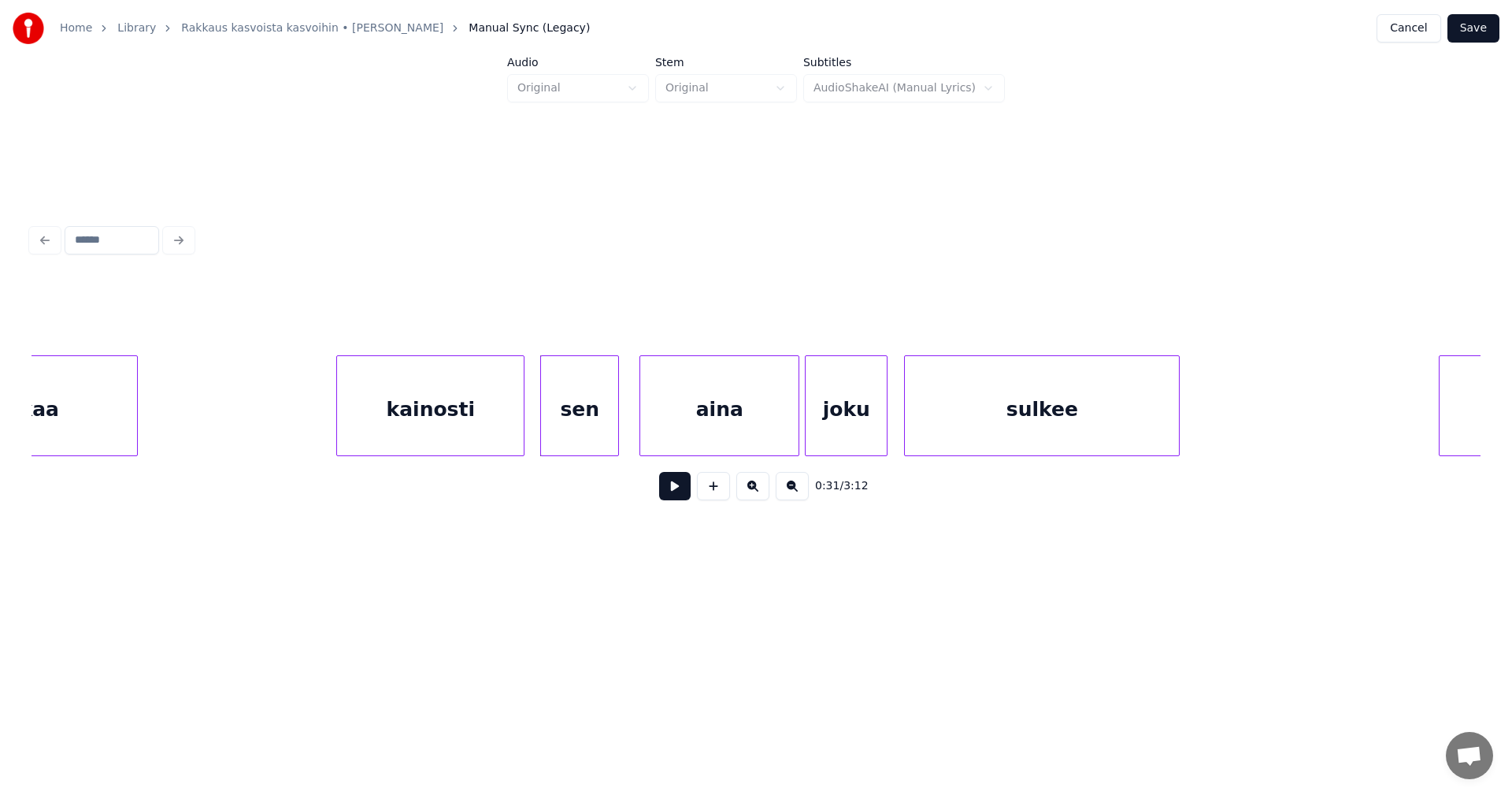
click at [671, 495] on button at bounding box center [674, 486] width 31 height 28
click at [689, 439] on div "aina" at bounding box center [713, 409] width 159 height 107
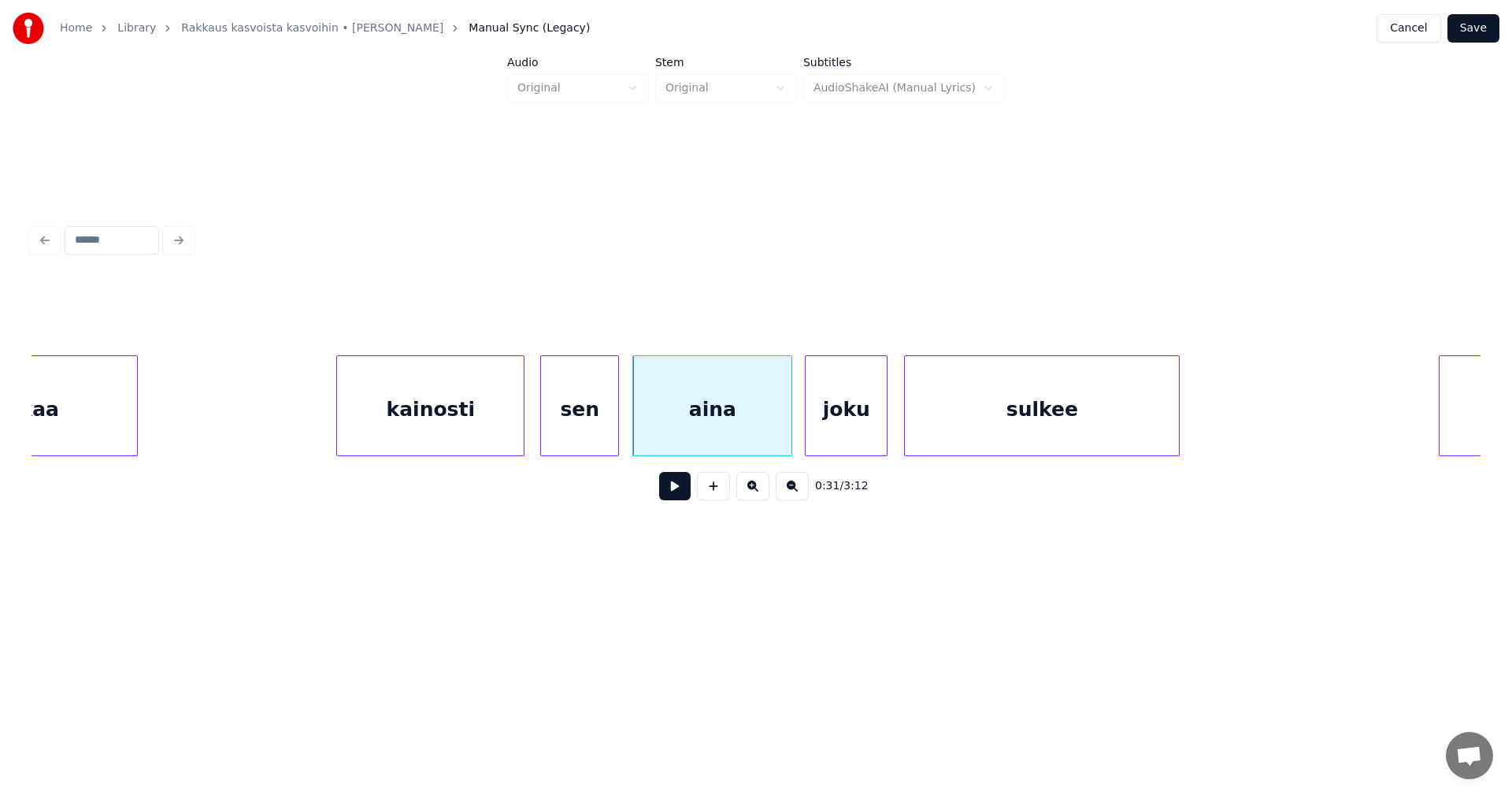
click at [503, 442] on div "kainosti" at bounding box center [431, 409] width 187 height 107
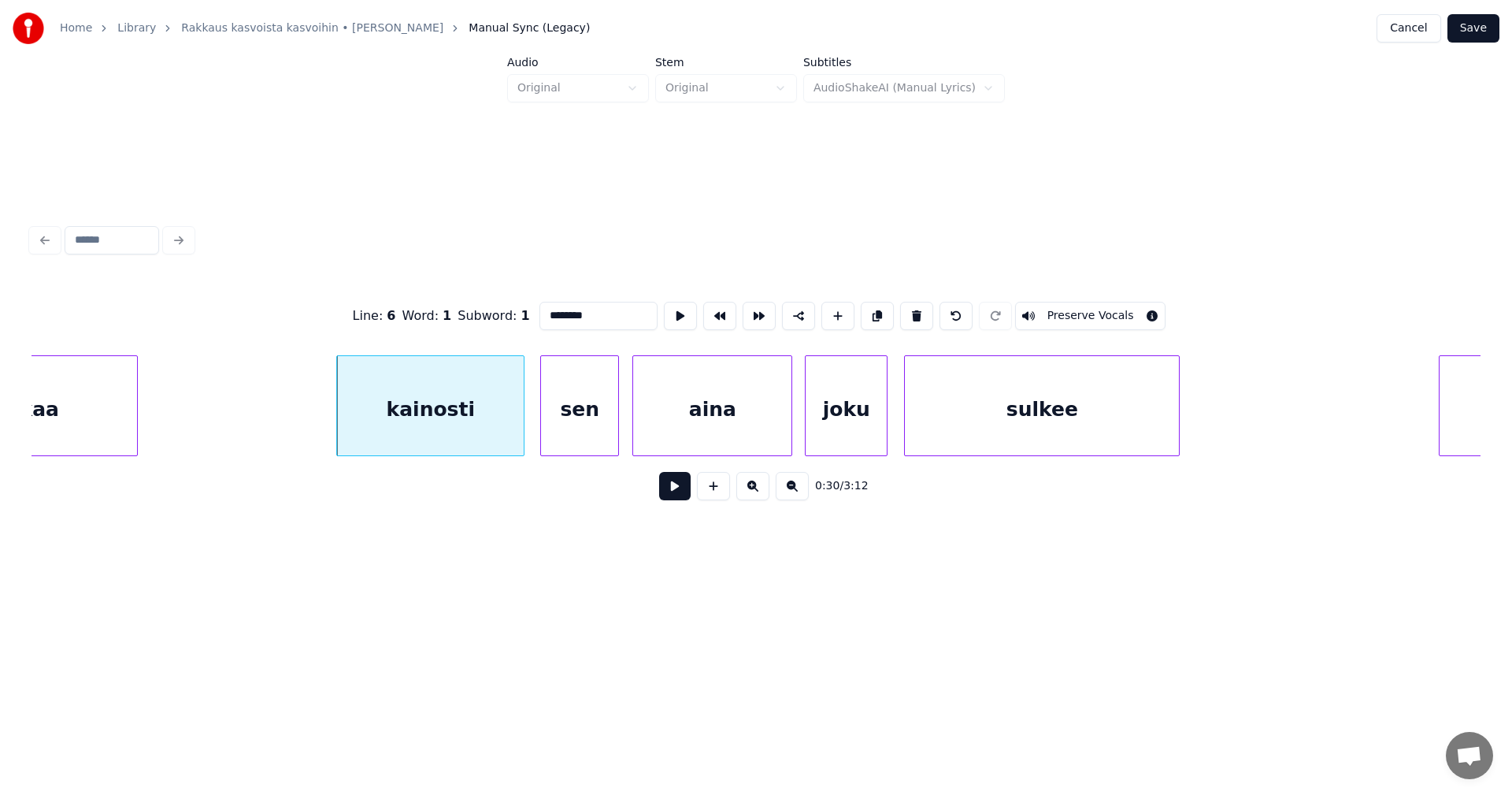
click at [671, 499] on button at bounding box center [674, 486] width 31 height 28
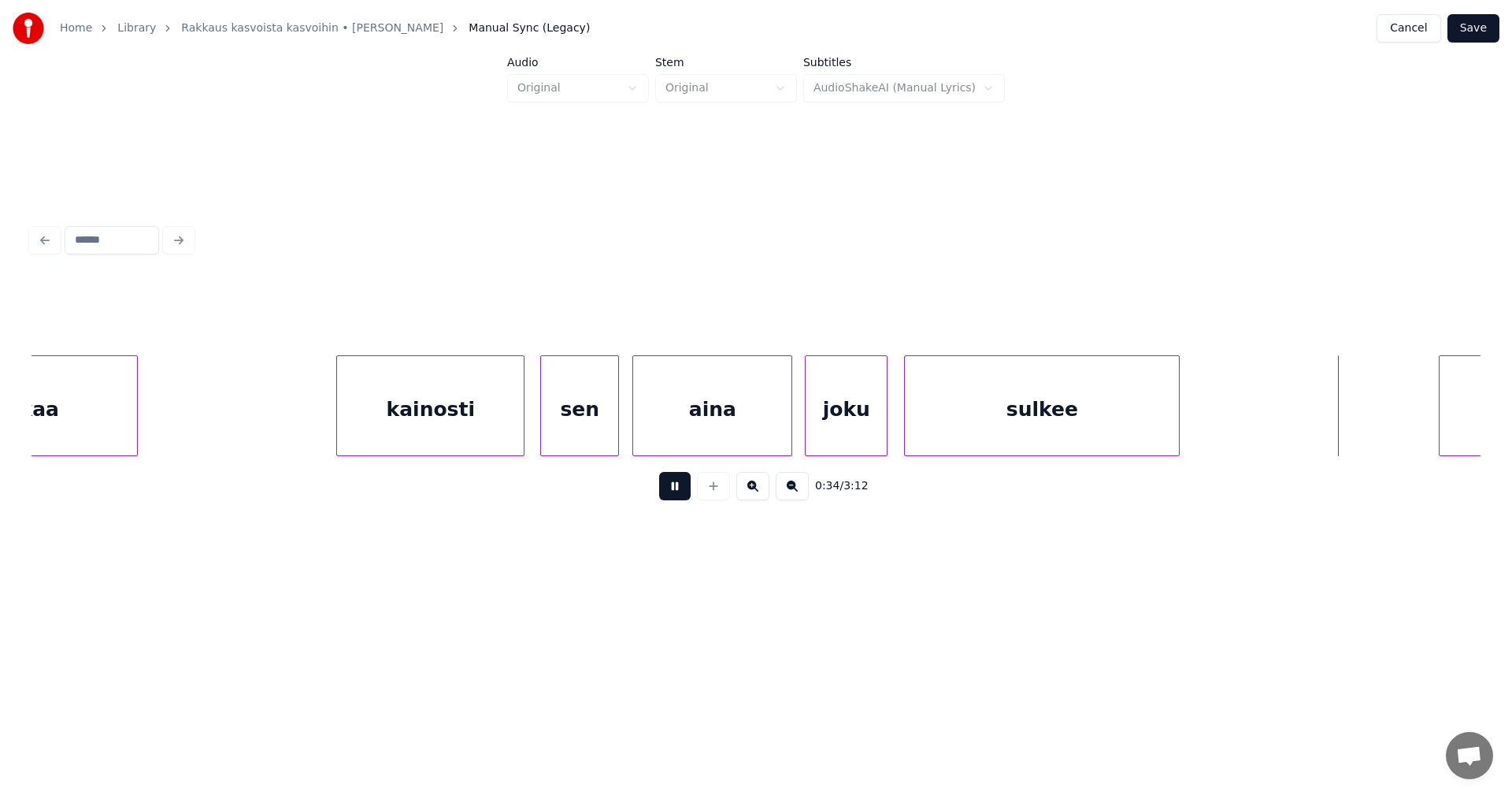
click at [671, 495] on button at bounding box center [674, 486] width 31 height 28
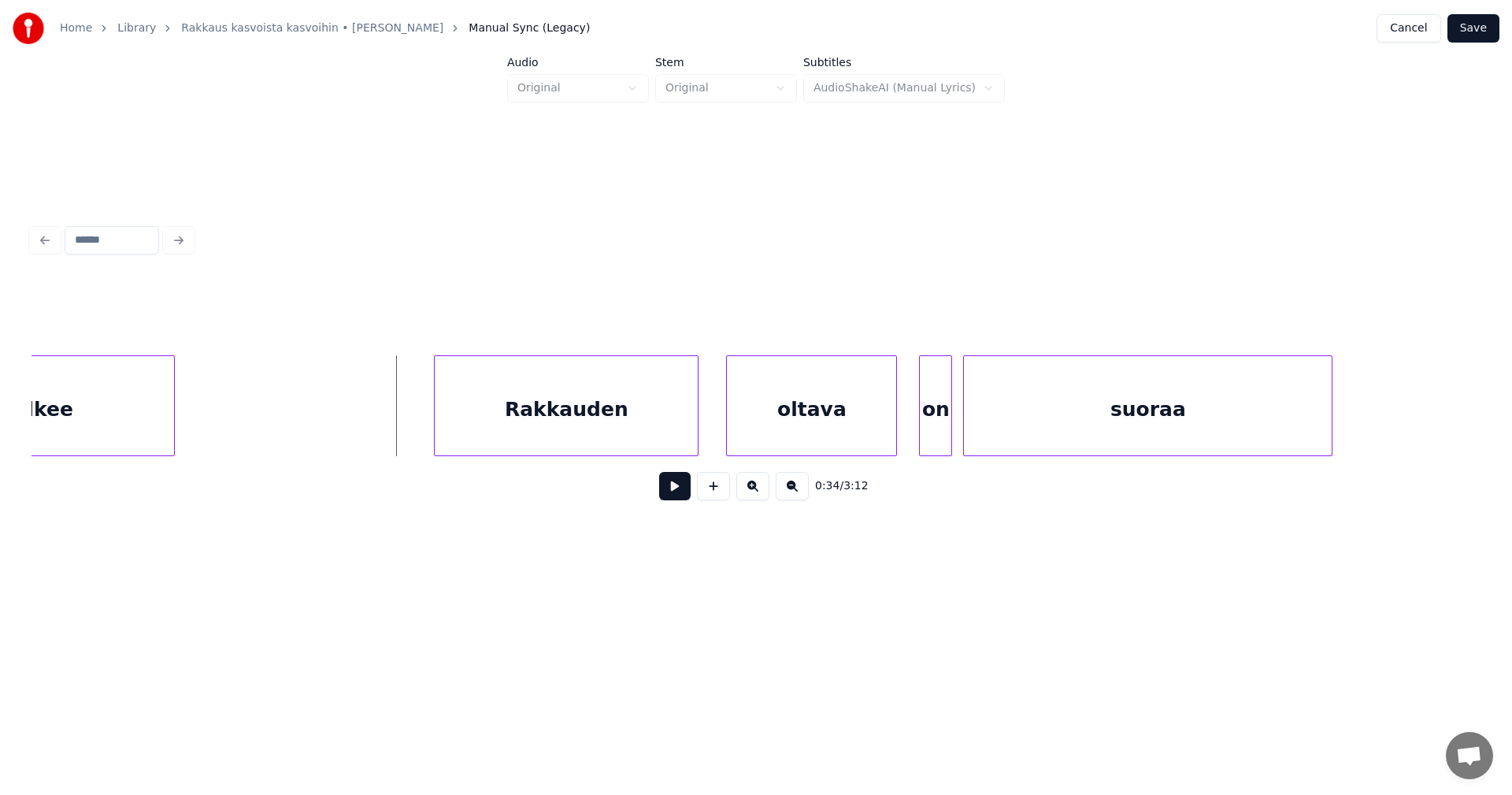
scroll to position [0, 9079]
click at [522, 430] on div "Rakkauden" at bounding box center [528, 409] width 263 height 107
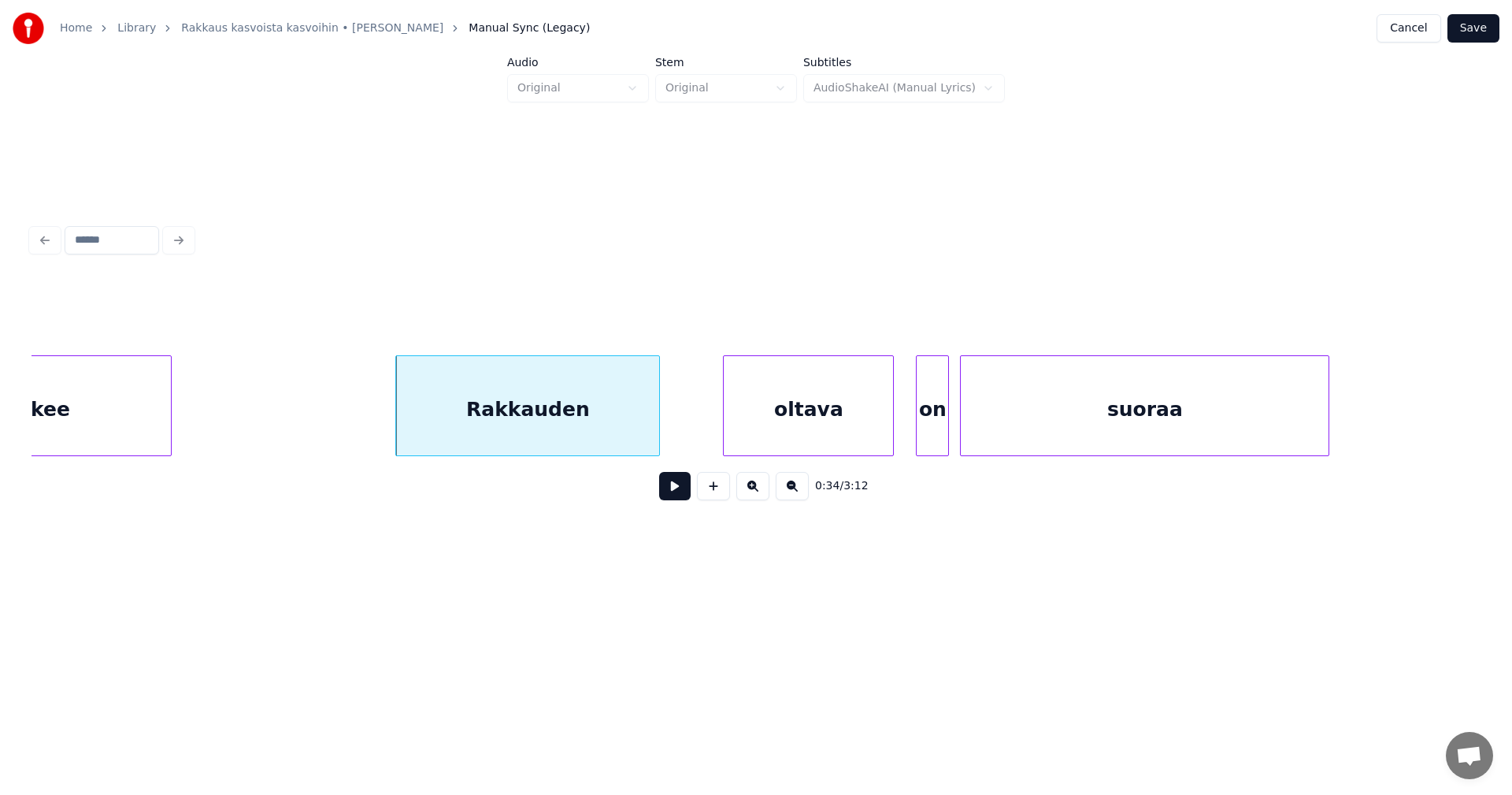
click at [681, 498] on button at bounding box center [674, 486] width 31 height 28
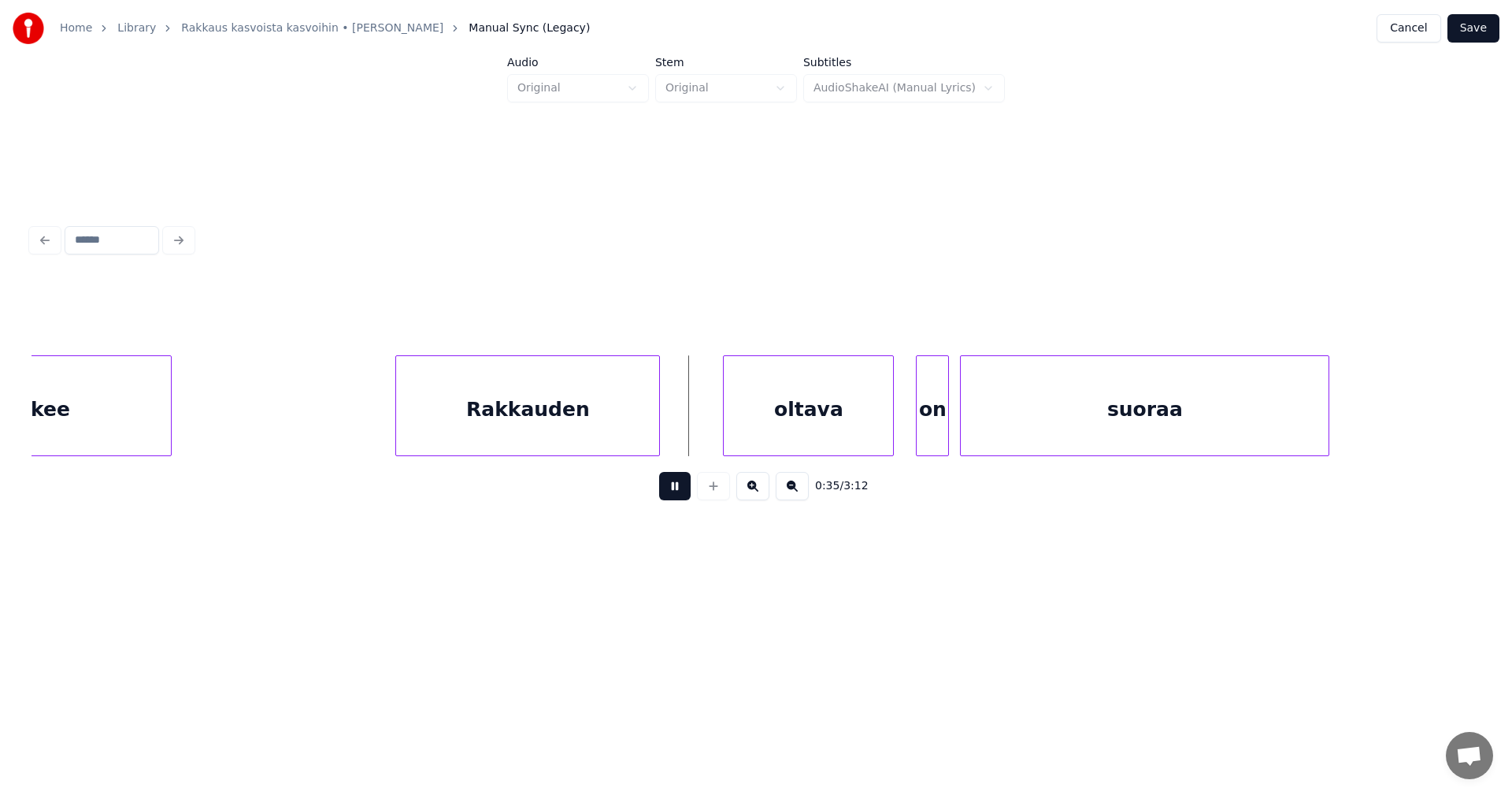
click at [681, 498] on button at bounding box center [674, 486] width 31 height 28
click at [727, 439] on div "oltava" at bounding box center [764, 409] width 169 height 107
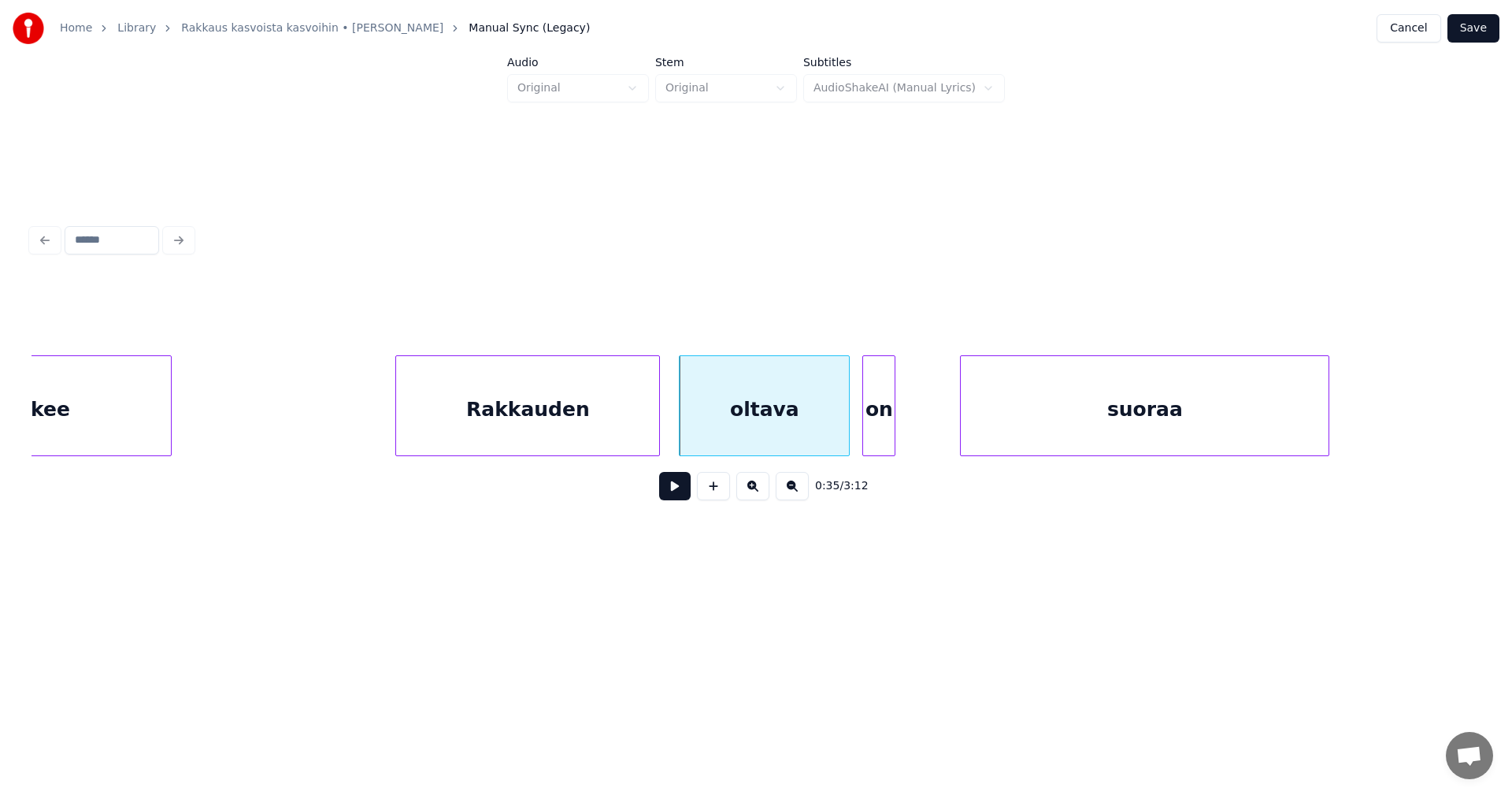
click at [880, 431] on div "on" at bounding box center [878, 409] width 31 height 107
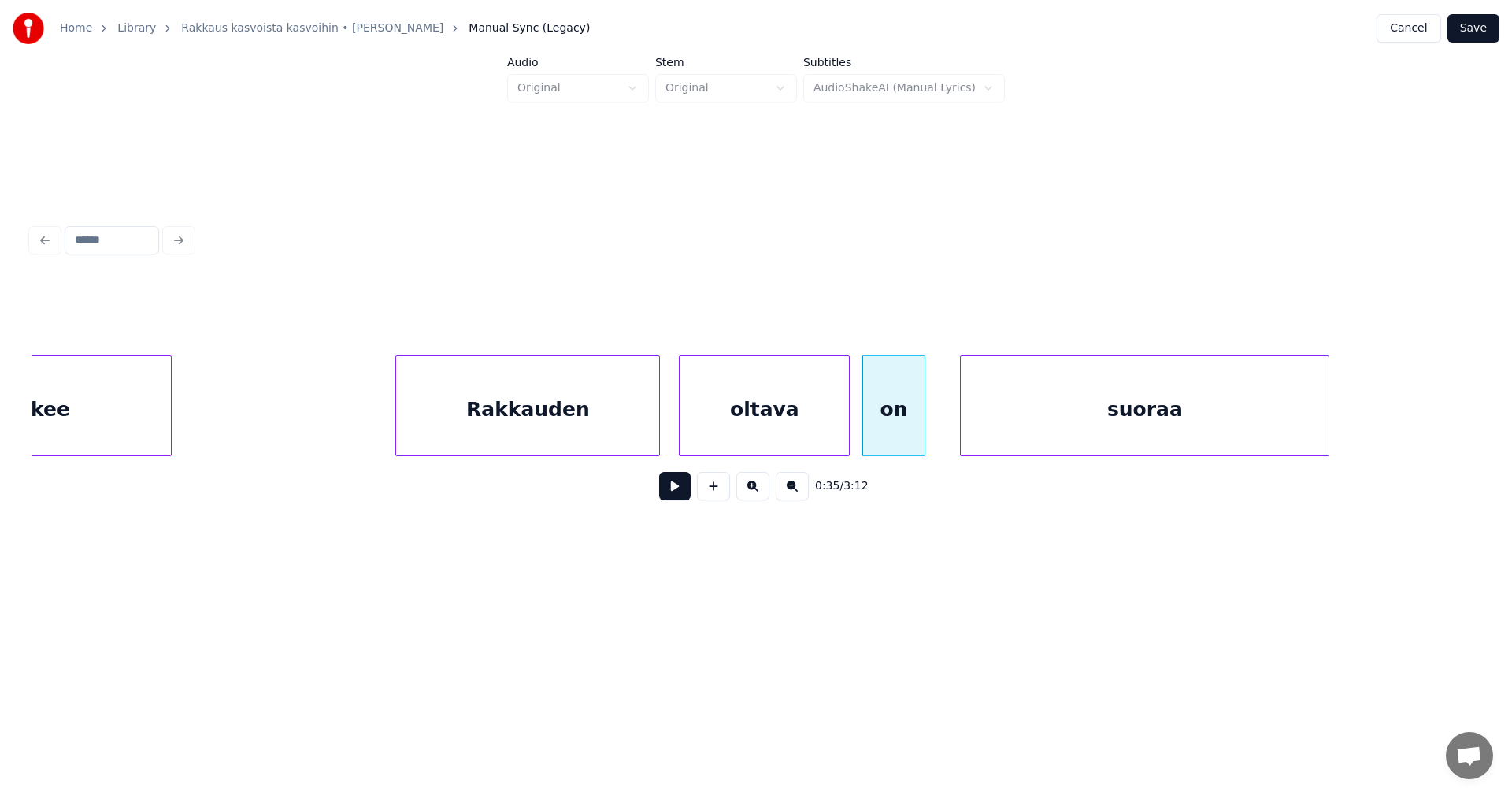
click at [920, 426] on div at bounding box center [922, 405] width 5 height 99
click at [973, 421] on div "suoraa" at bounding box center [1134, 409] width 367 height 107
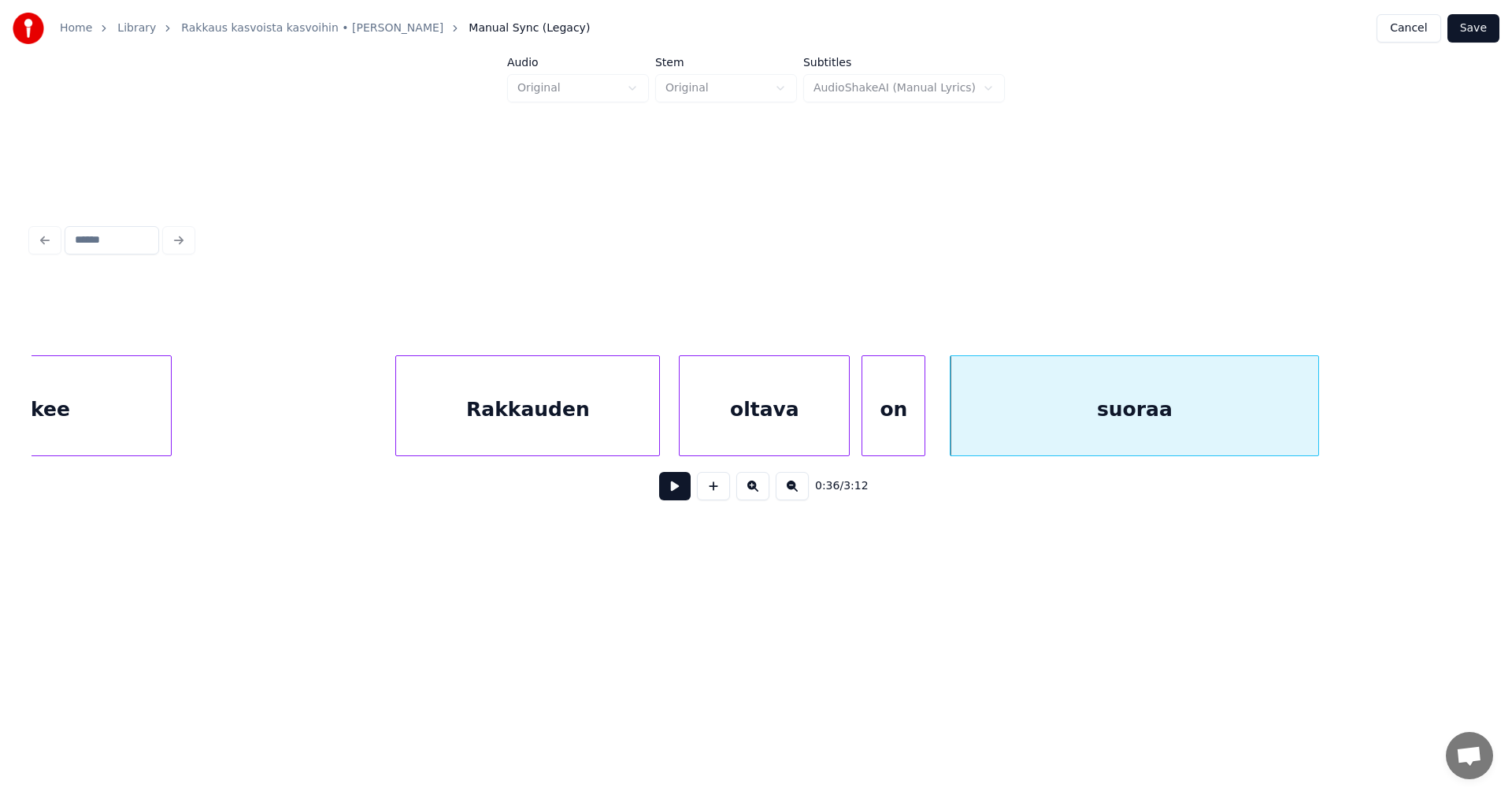
click at [633, 434] on div "Rakkauden" at bounding box center [528, 409] width 263 height 107
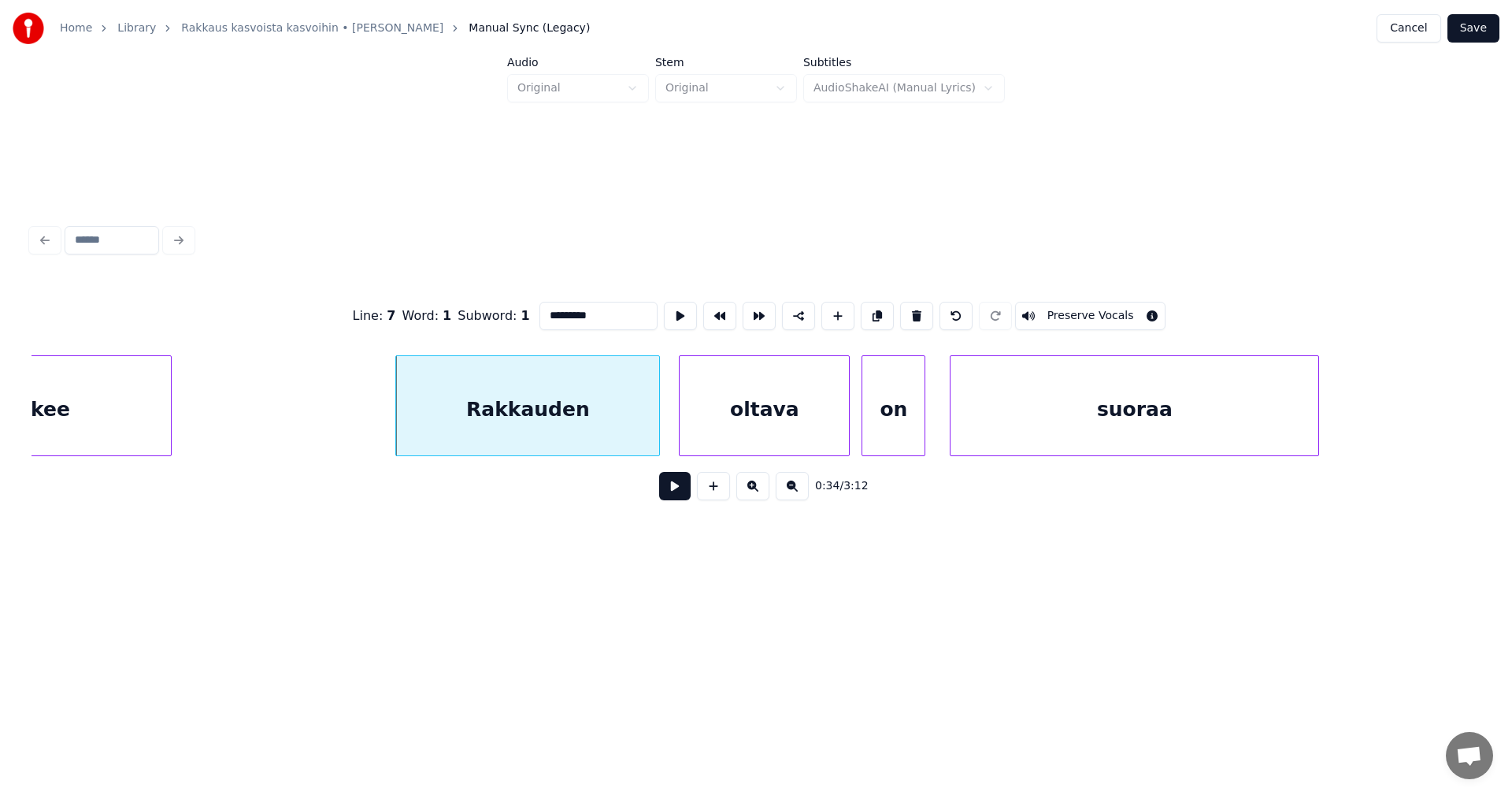
click at [676, 496] on button at bounding box center [674, 486] width 31 height 28
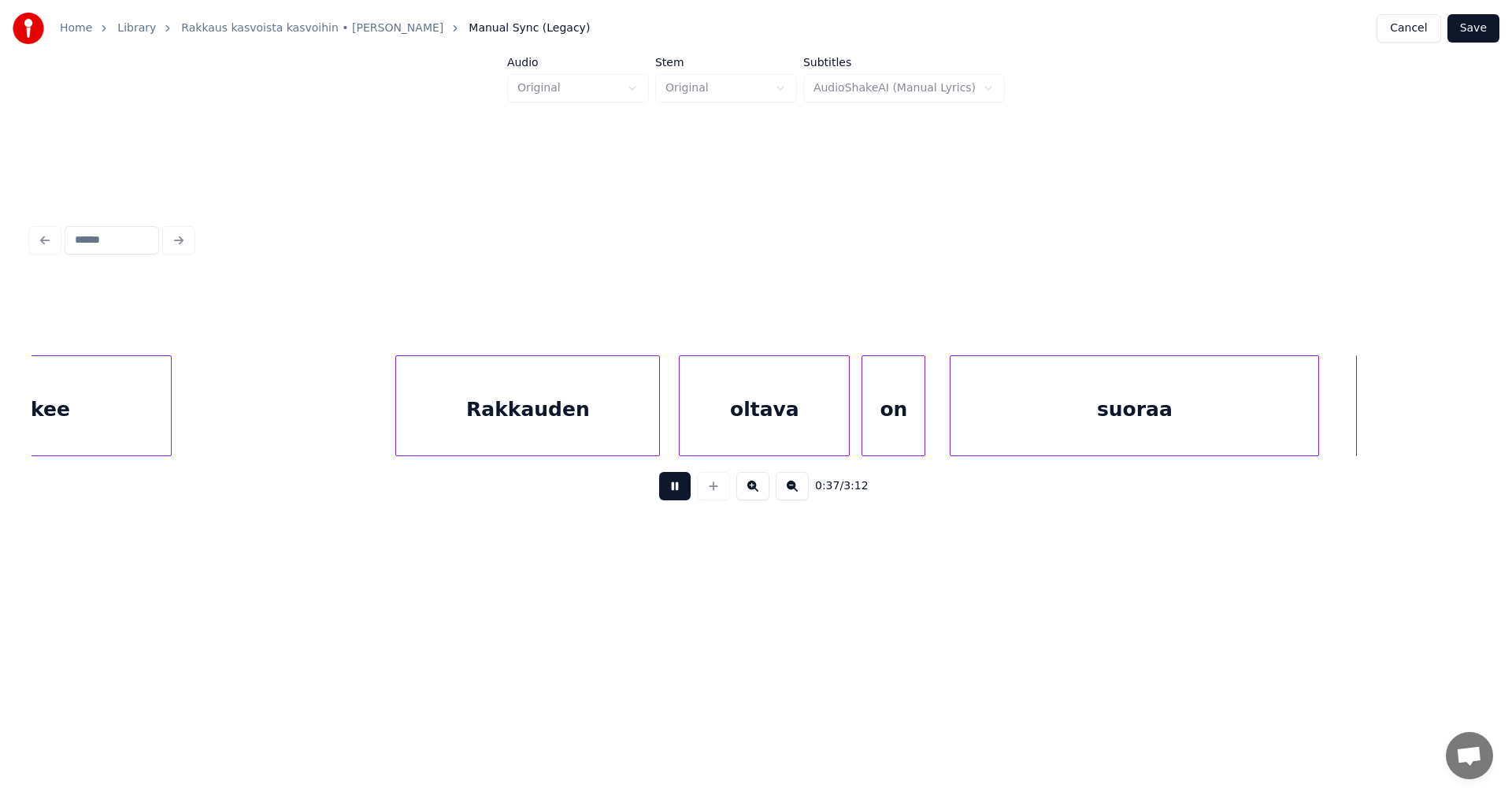
drag, startPoint x: 673, startPoint y: 491, endPoint x: 693, endPoint y: 497, distance: 20.9
click at [672, 491] on button at bounding box center [674, 486] width 31 height 28
click at [1354, 425] on div at bounding box center [1355, 405] width 5 height 99
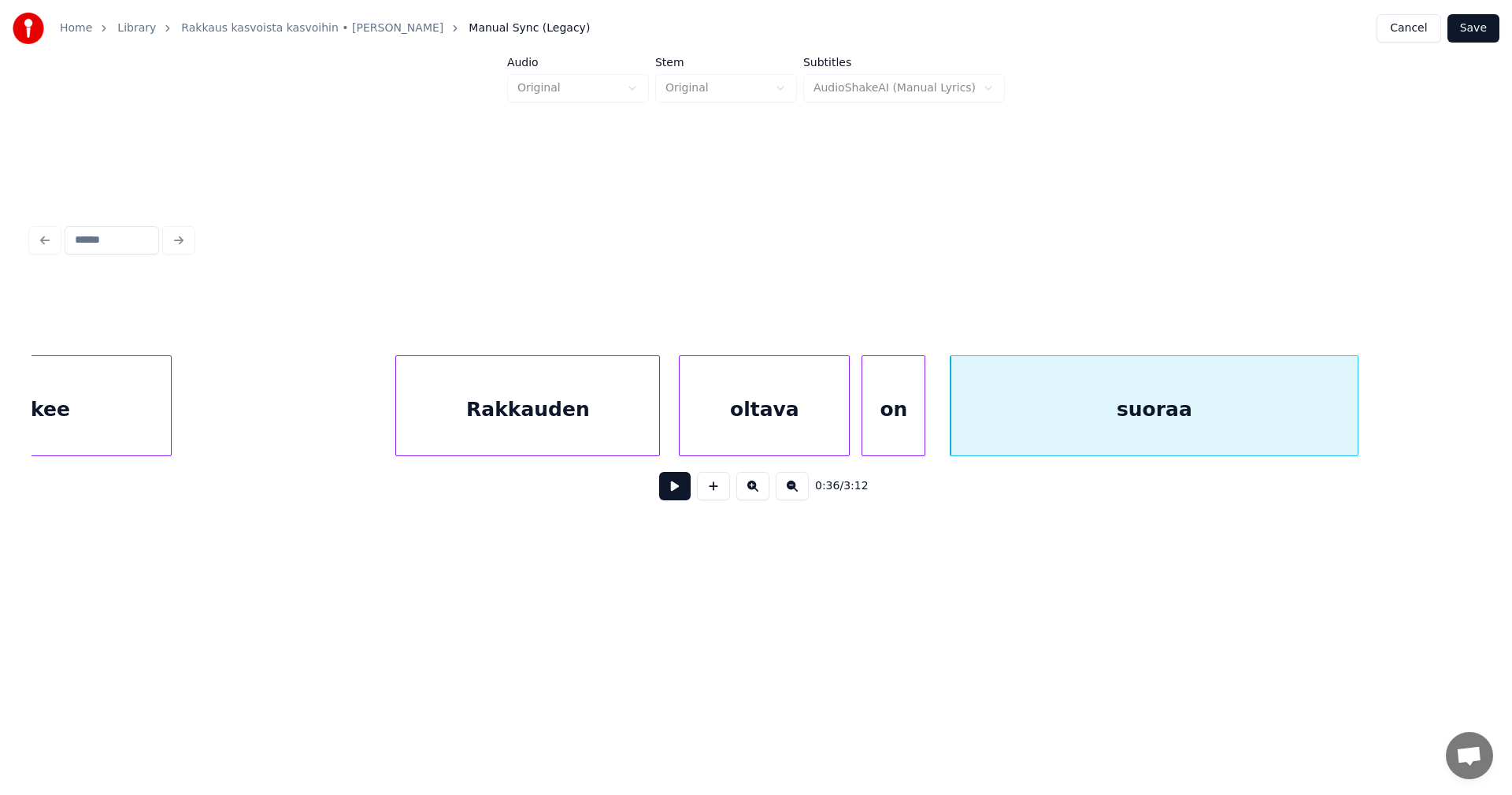
click at [676, 491] on button at bounding box center [674, 486] width 31 height 28
click at [887, 417] on div "on" at bounding box center [893, 409] width 62 height 107
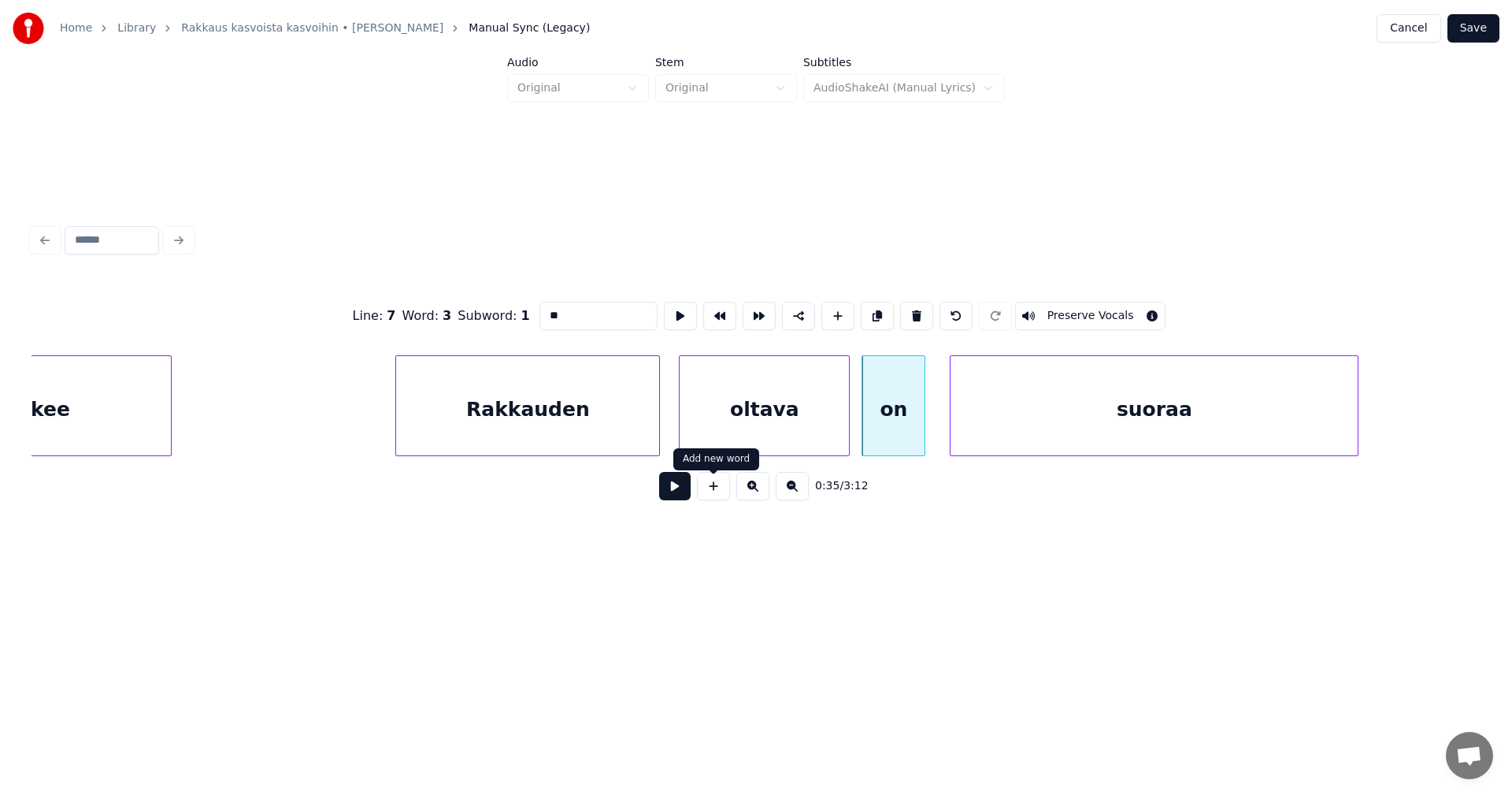
click at [690, 496] on div "0:35 / 3:12" at bounding box center [756, 485] width 1424 height 35
click at [683, 497] on button at bounding box center [674, 486] width 31 height 28
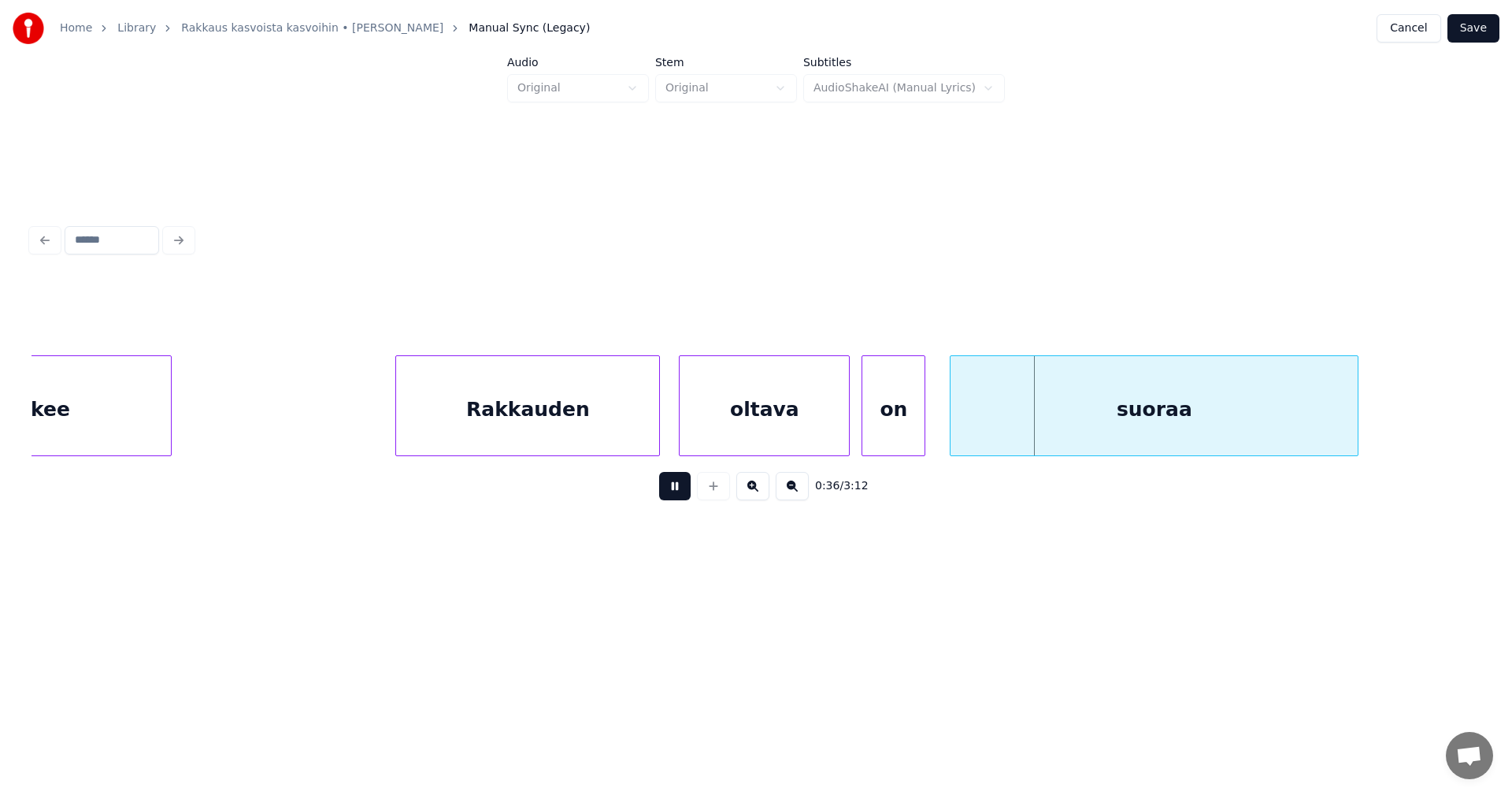
click at [683, 497] on button at bounding box center [674, 486] width 31 height 28
click at [766, 420] on div "oltava" at bounding box center [764, 409] width 169 height 107
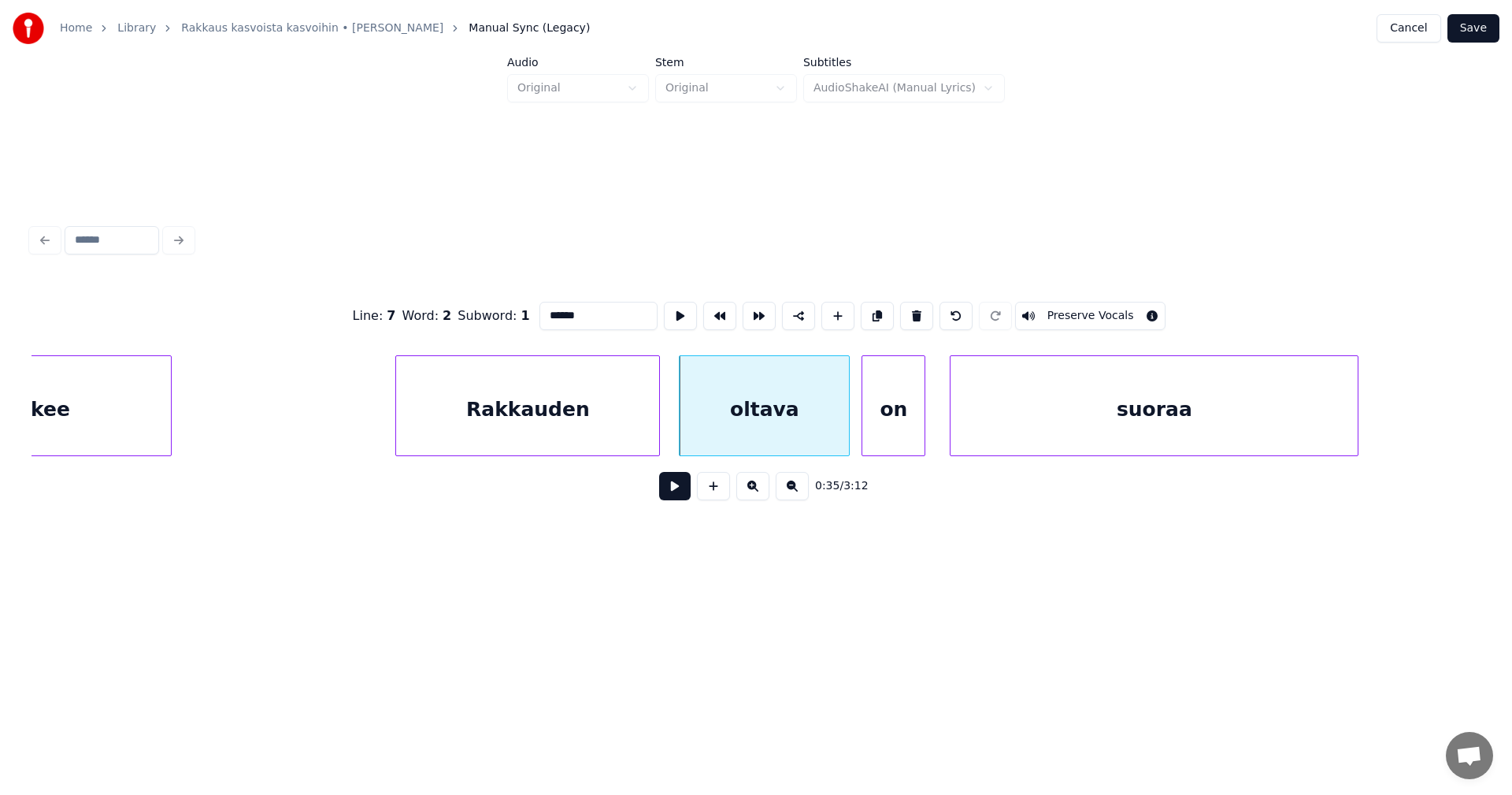
click at [678, 500] on button at bounding box center [674, 486] width 31 height 28
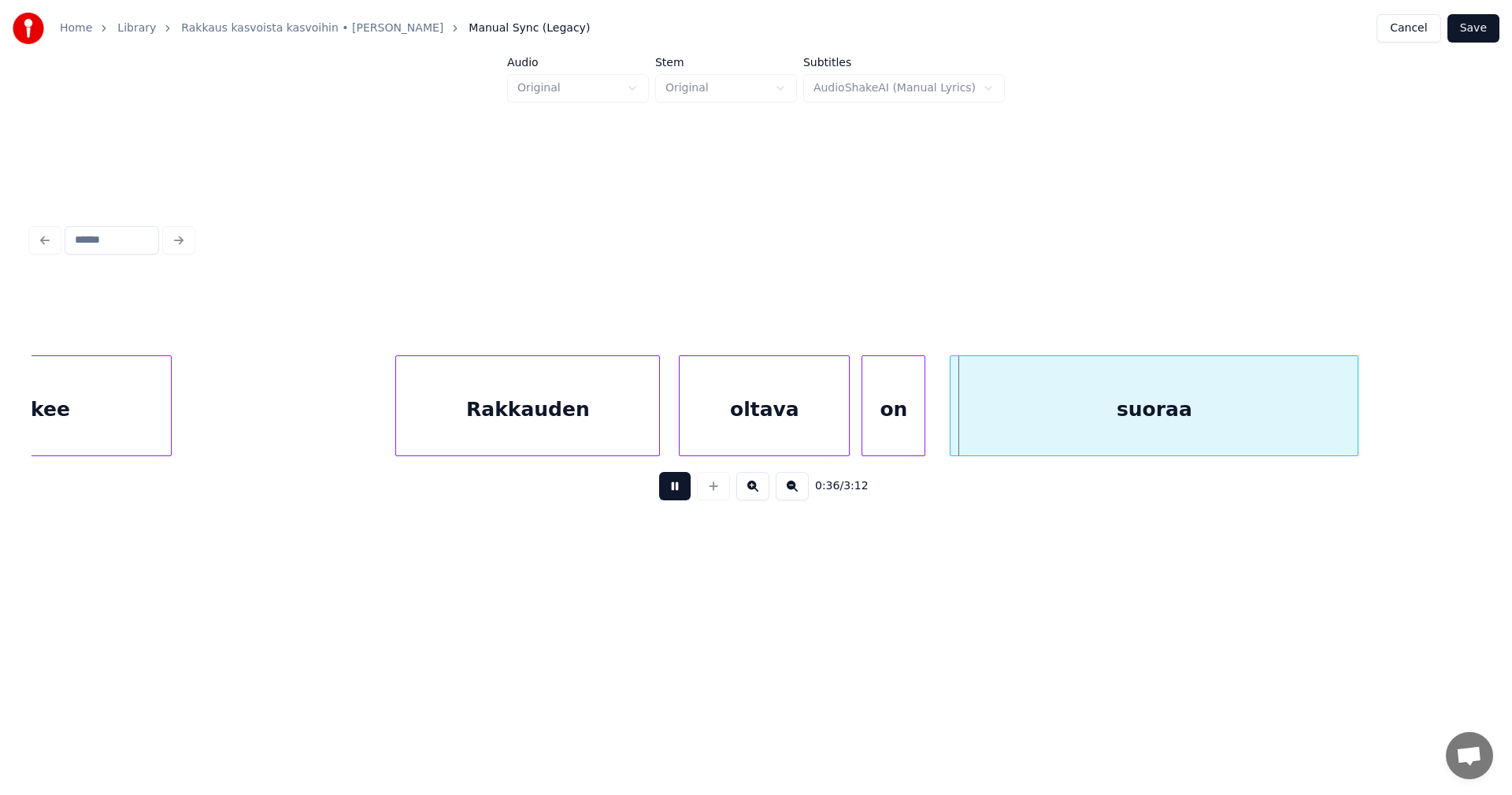
click at [678, 500] on button at bounding box center [674, 486] width 31 height 28
click at [761, 432] on div "oltava" at bounding box center [764, 409] width 169 height 107
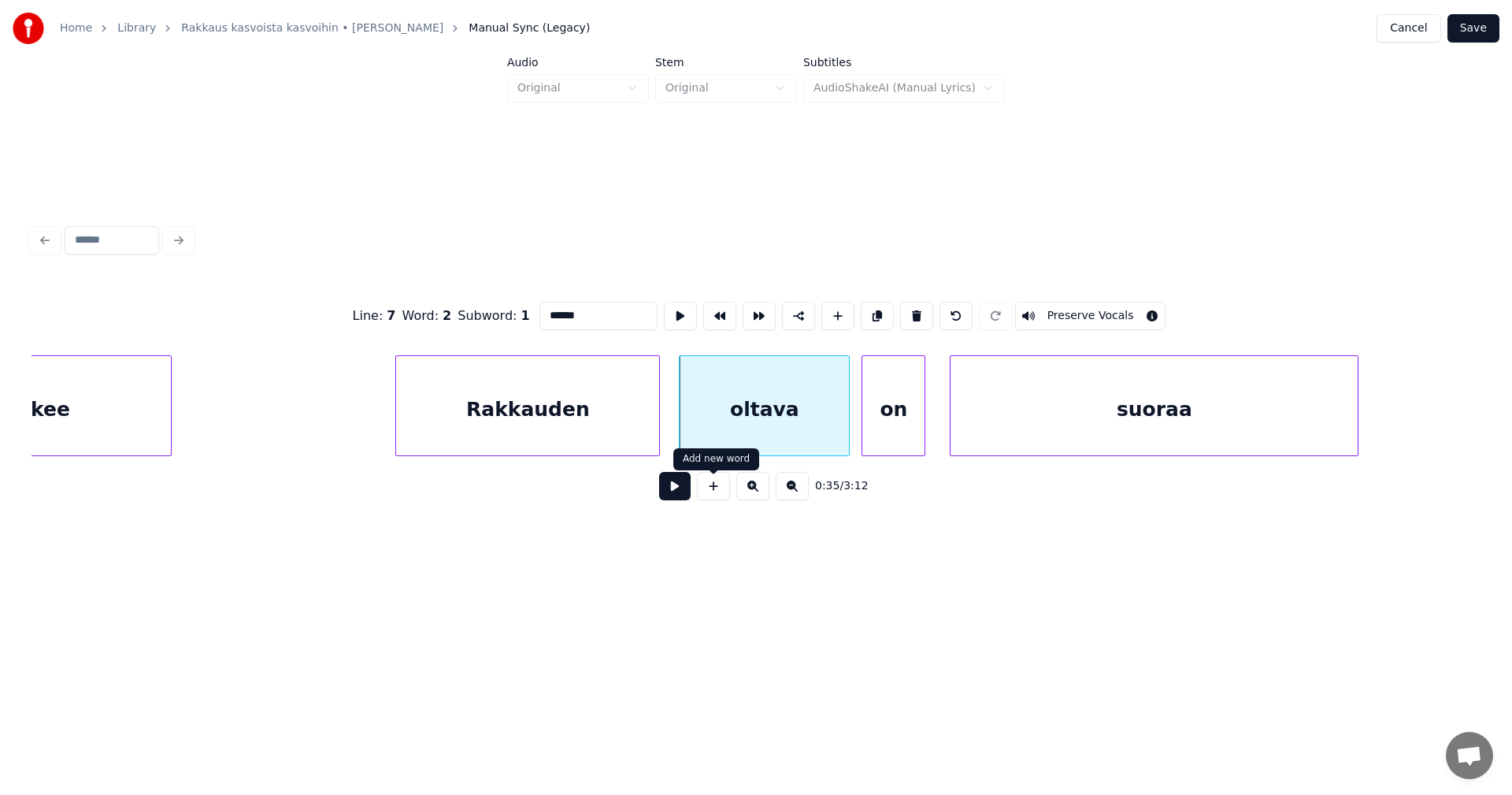
click at [685, 493] on button at bounding box center [674, 486] width 31 height 28
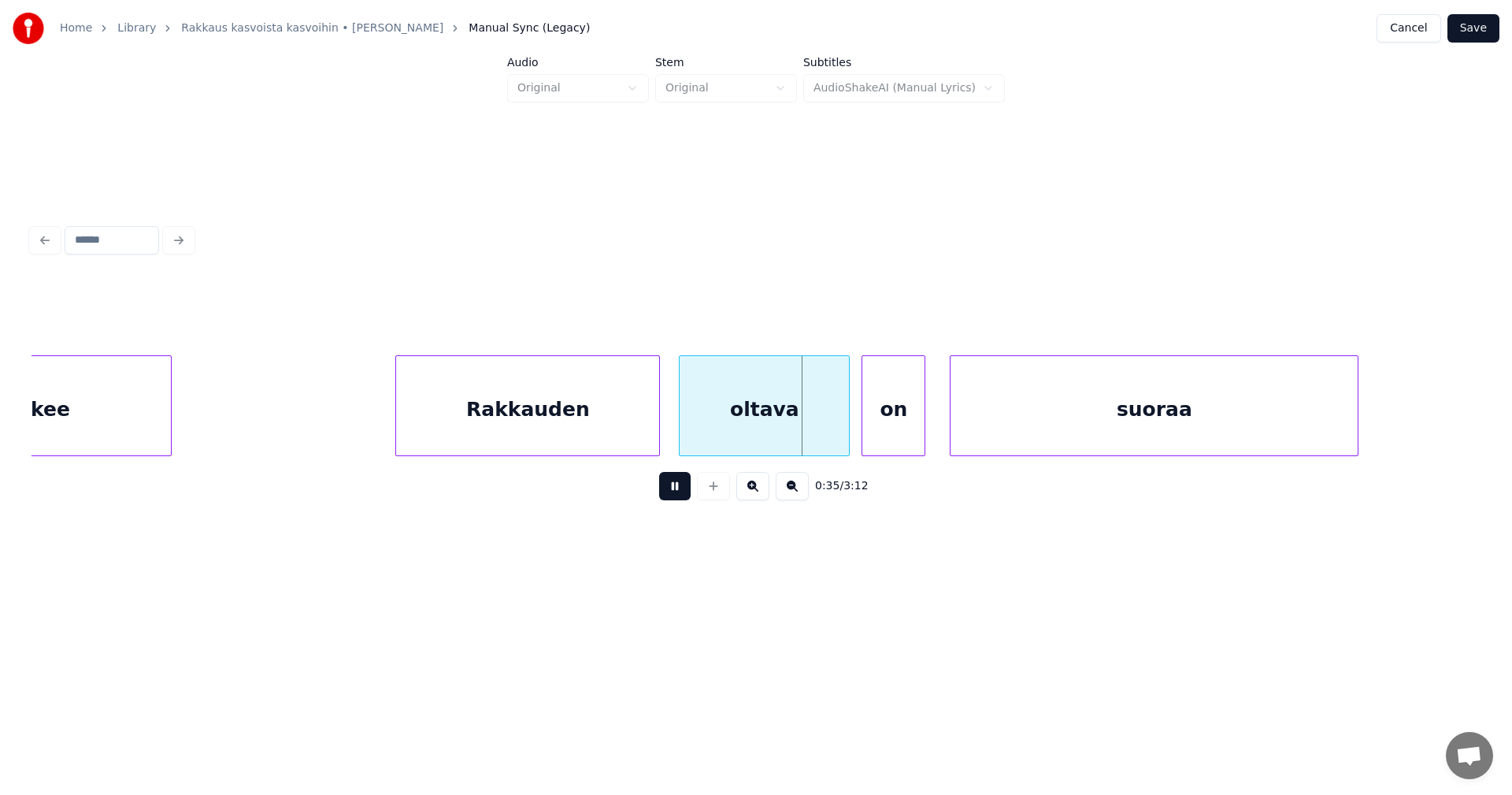
click at [684, 495] on button at bounding box center [674, 486] width 31 height 28
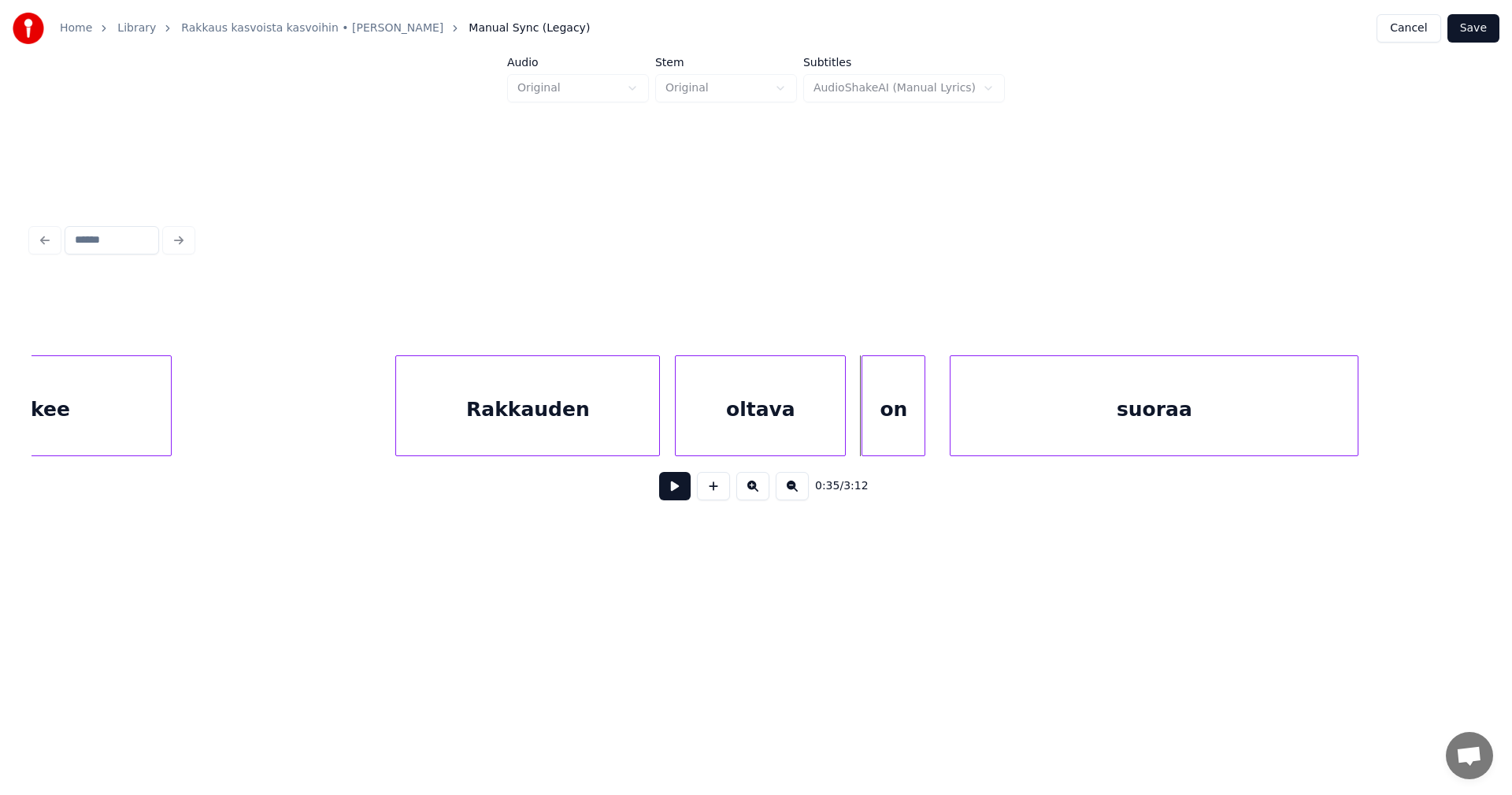
click at [758, 429] on div "oltava" at bounding box center [760, 409] width 169 height 107
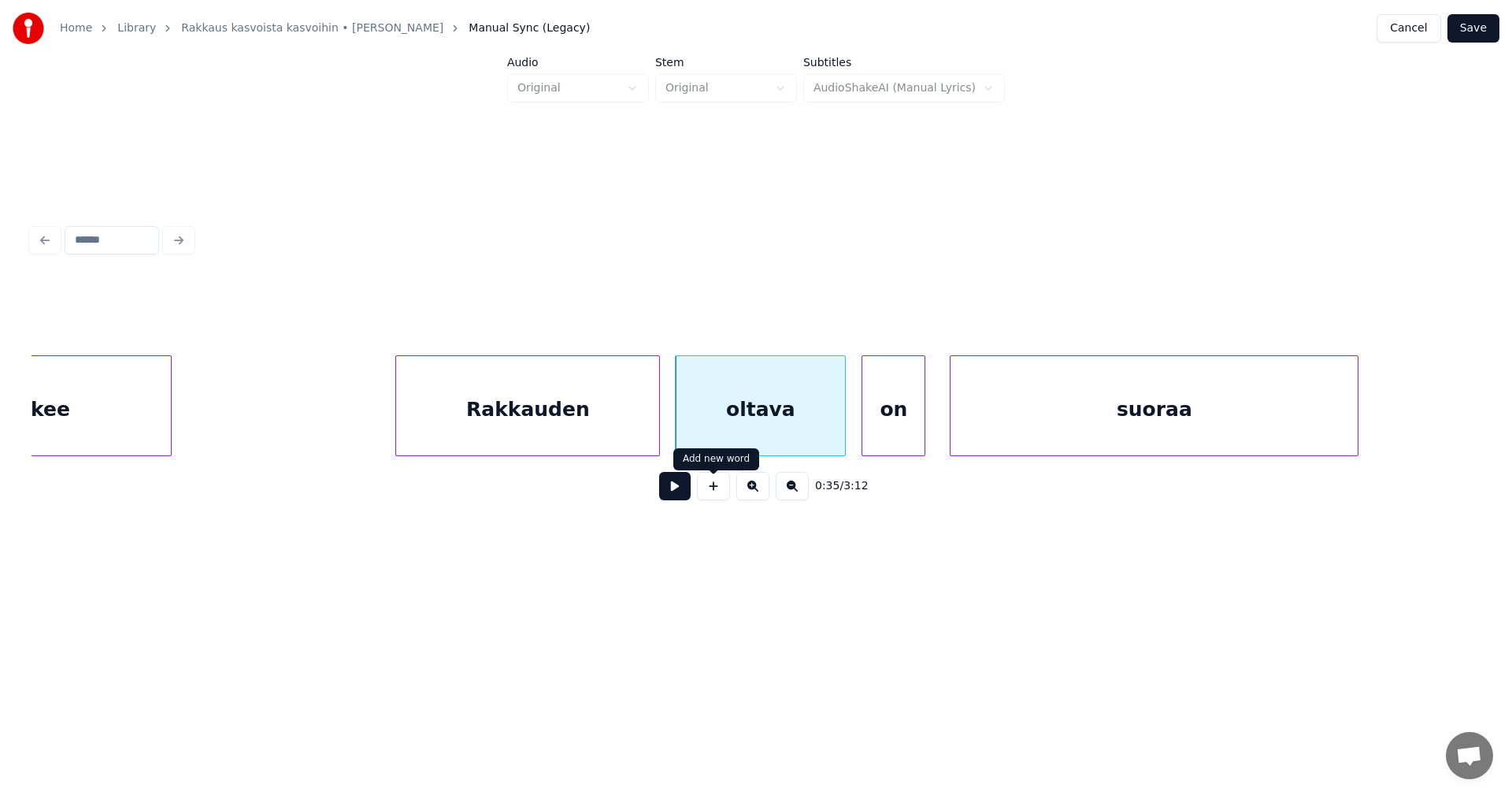
click at [685, 496] on button at bounding box center [674, 486] width 31 height 28
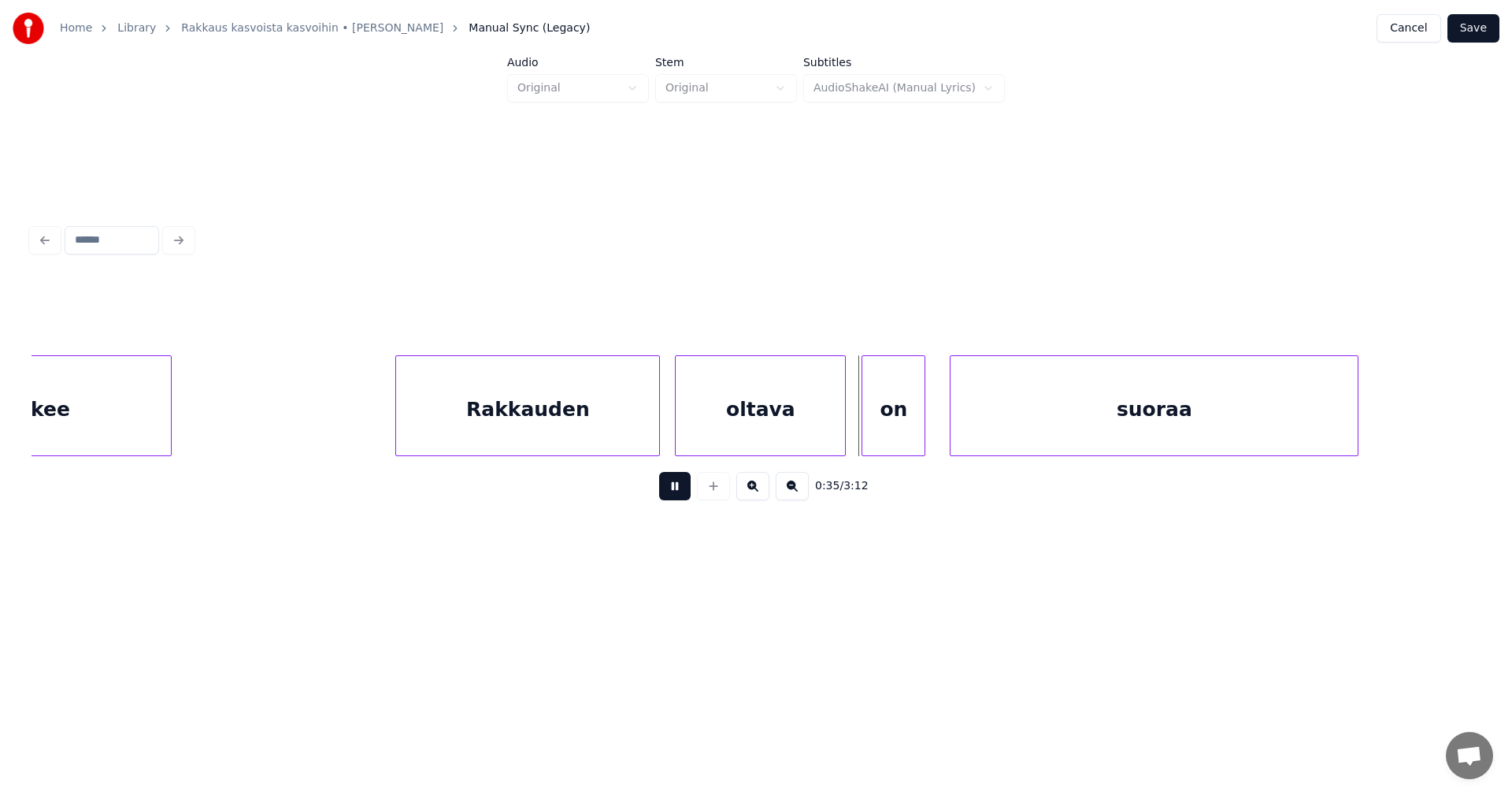
click at [685, 496] on button at bounding box center [674, 486] width 31 height 28
click at [632, 428] on div "Rakkauden" at bounding box center [528, 409] width 263 height 107
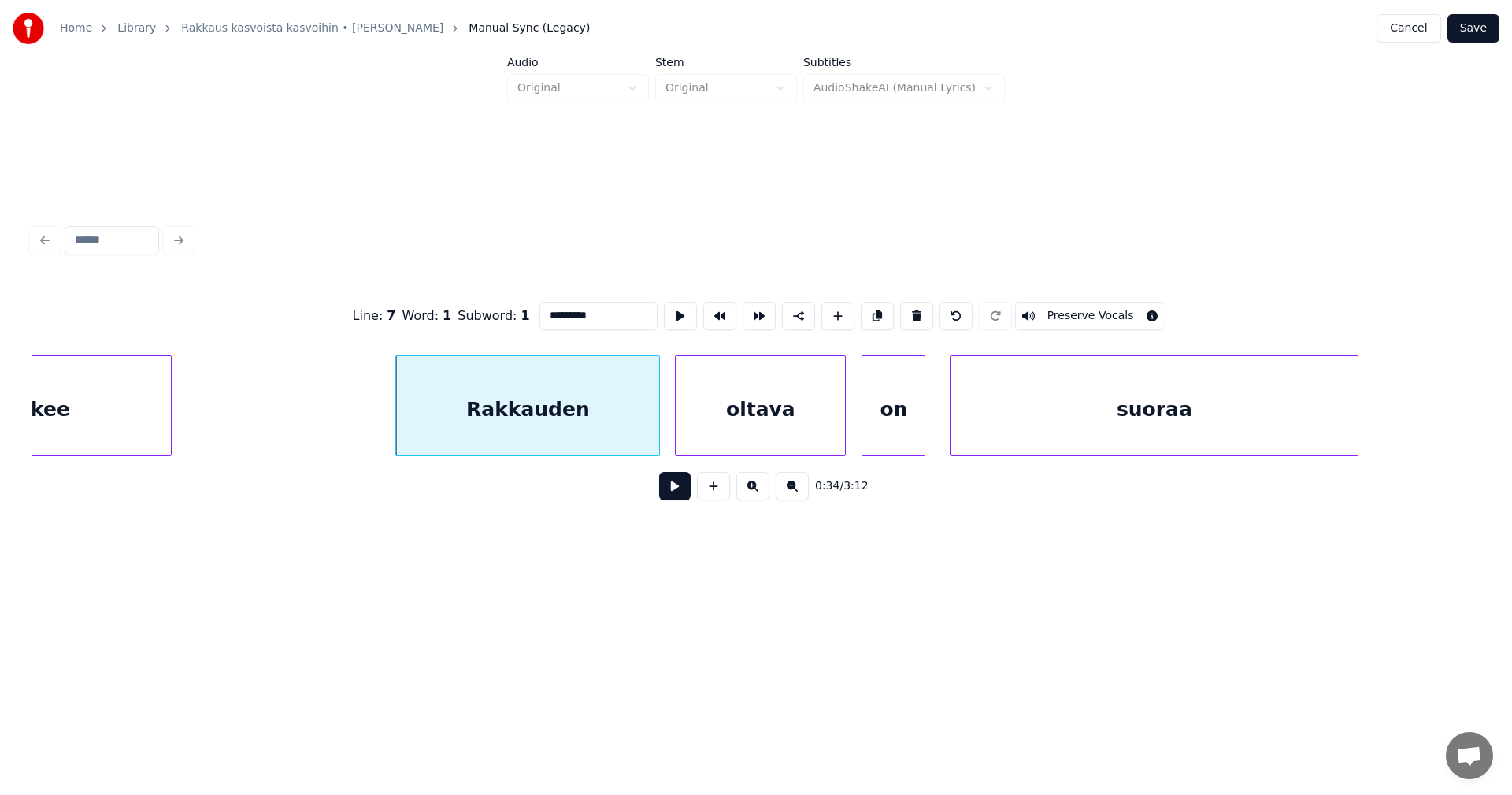
click at [670, 488] on button at bounding box center [674, 486] width 31 height 28
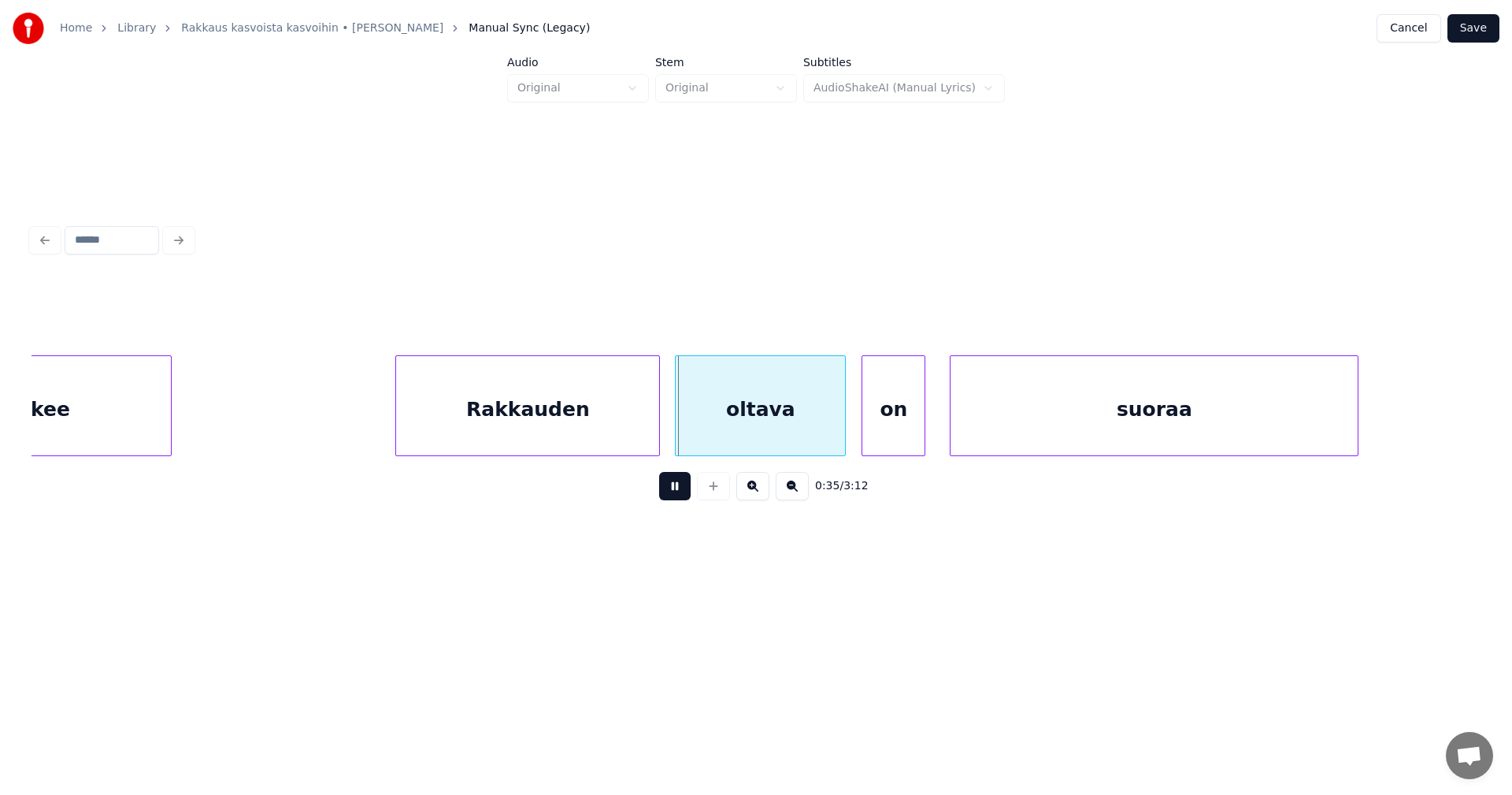
drag, startPoint x: 670, startPoint y: 488, endPoint x: 694, endPoint y: 471, distance: 29.4
click at [671, 488] on button at bounding box center [674, 486] width 31 height 28
click at [702, 430] on div "oltava" at bounding box center [766, 409] width 169 height 107
click at [685, 498] on button at bounding box center [674, 486] width 31 height 28
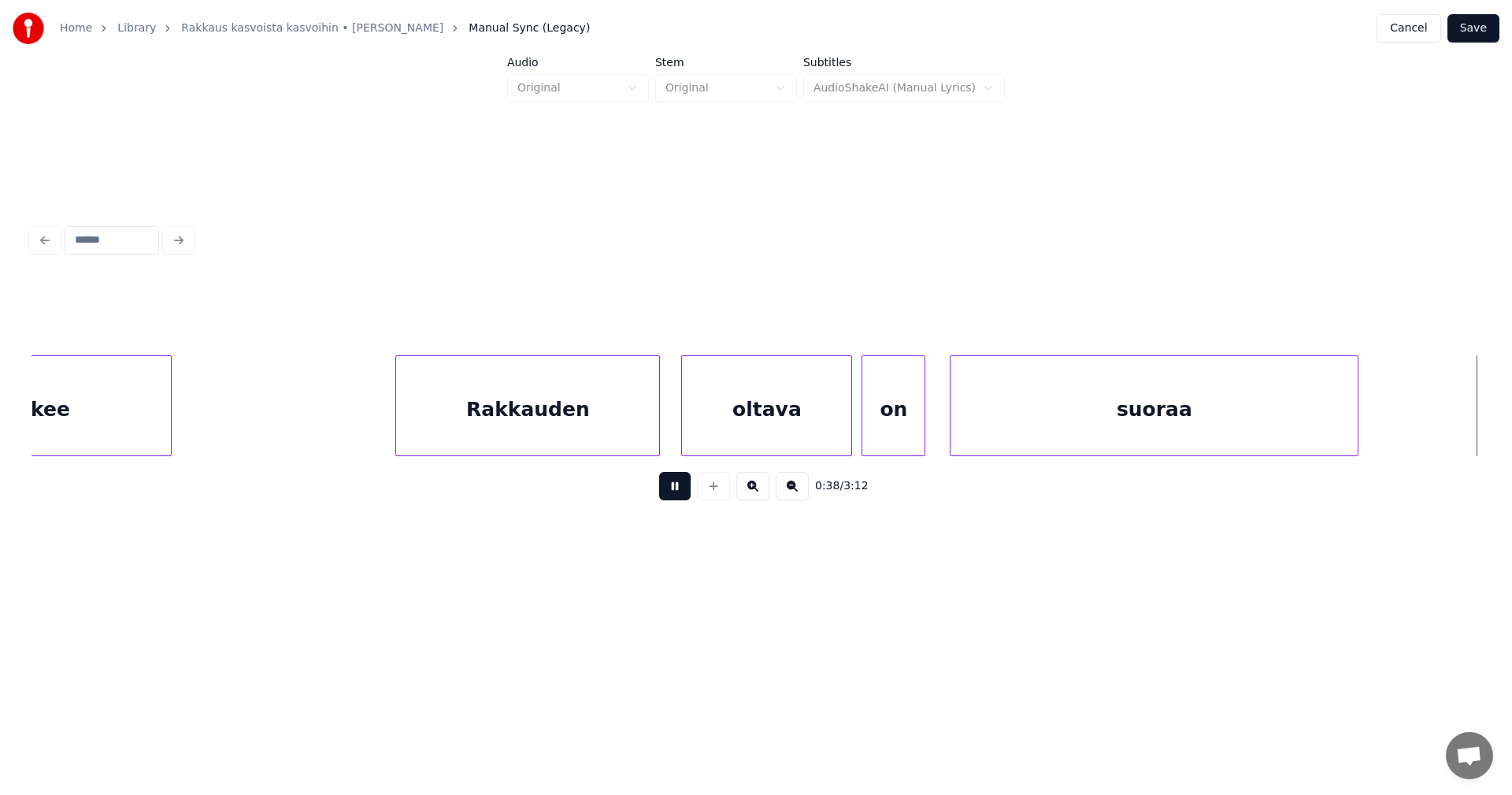
scroll to position [0, 10527]
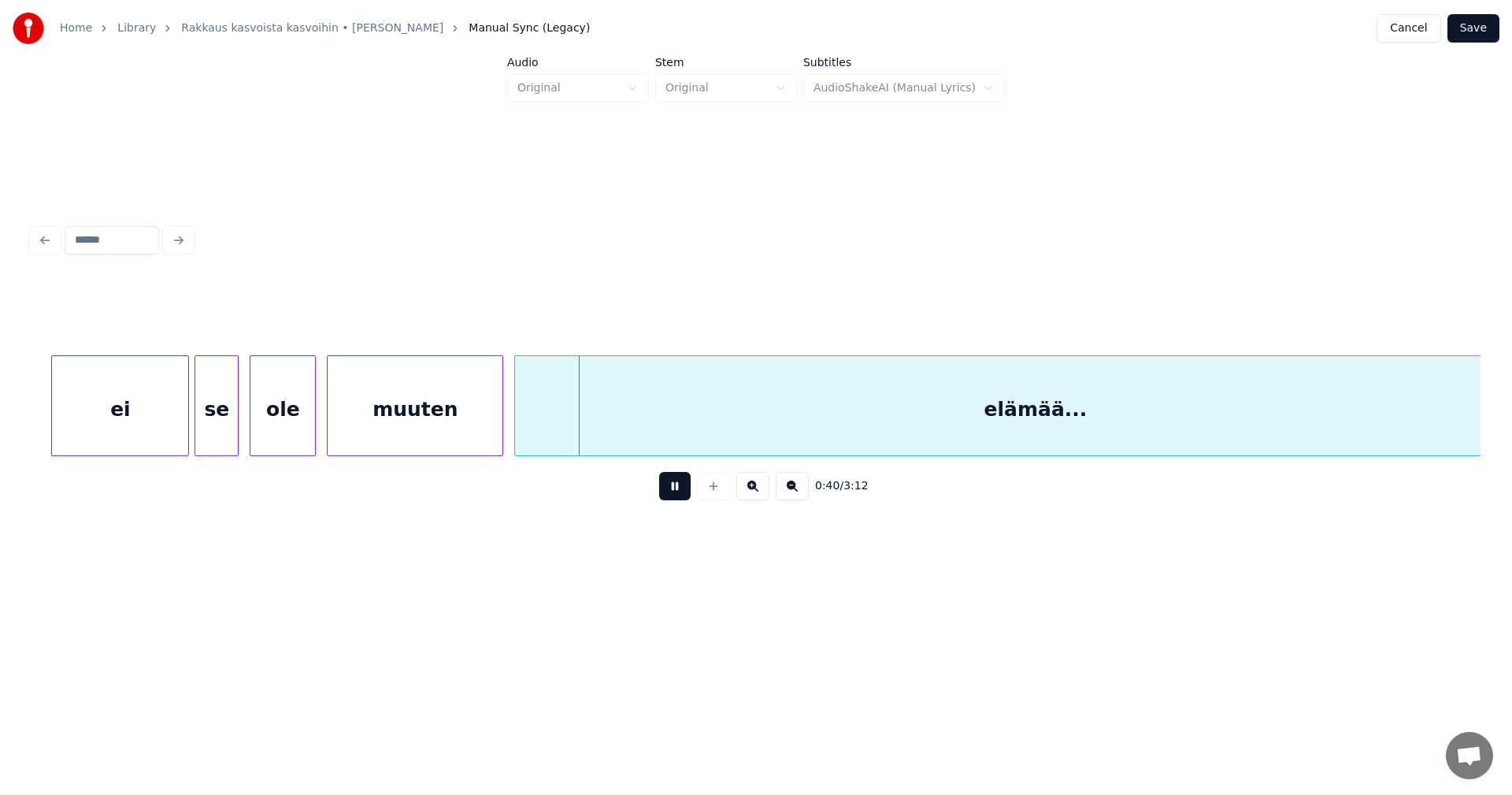
drag, startPoint x: 685, startPoint y: 498, endPoint x: 467, endPoint y: 510, distance: 218.3
click at [683, 497] on button at bounding box center [674, 486] width 31 height 28
click at [137, 425] on div "ei" at bounding box center [116, 409] width 136 height 107
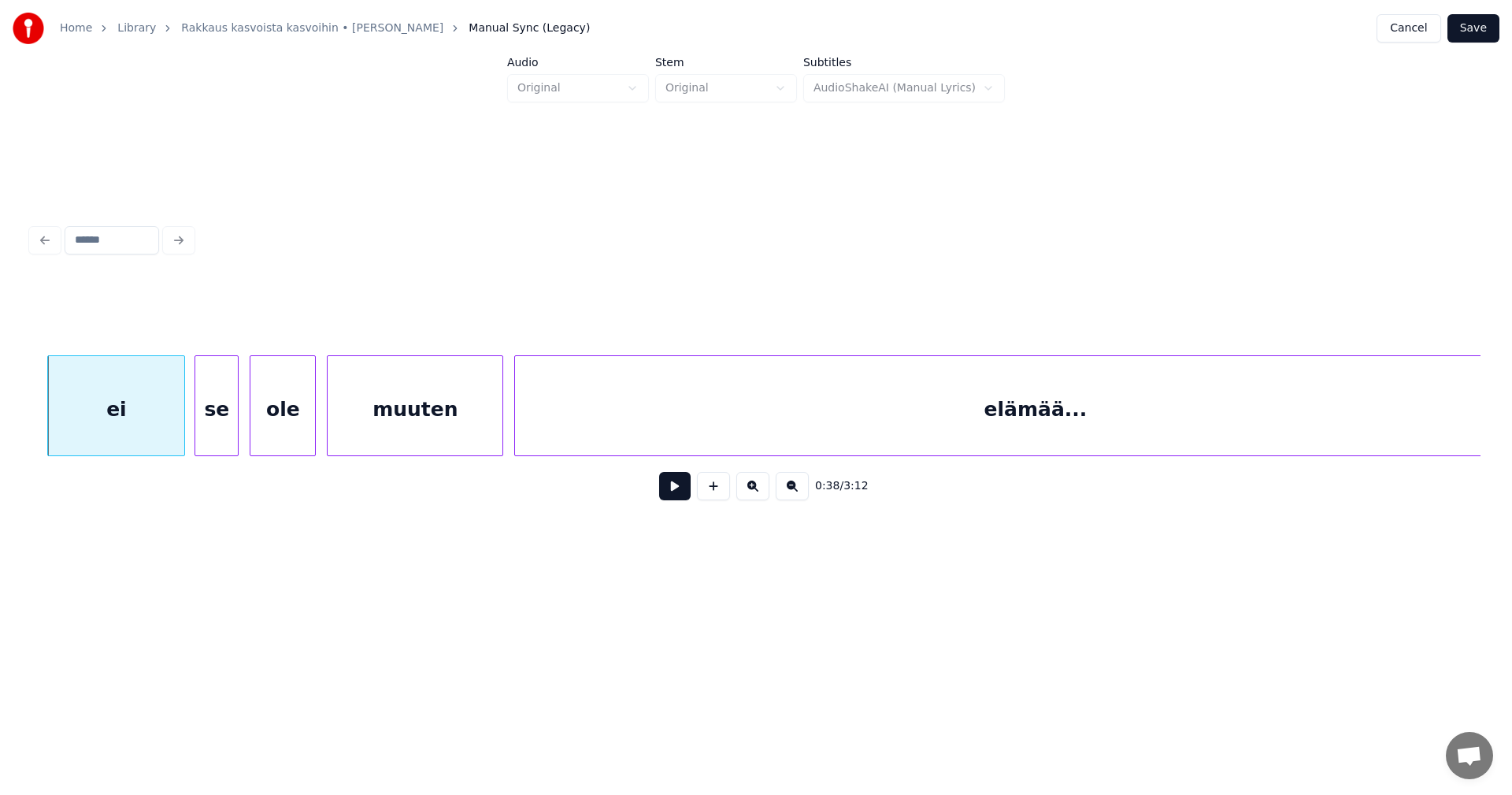
click at [677, 484] on button at bounding box center [674, 486] width 31 height 28
click at [676, 486] on button at bounding box center [674, 486] width 31 height 28
click at [97, 406] on div "ei" at bounding box center [116, 409] width 136 height 107
click at [671, 493] on button at bounding box center [674, 486] width 31 height 28
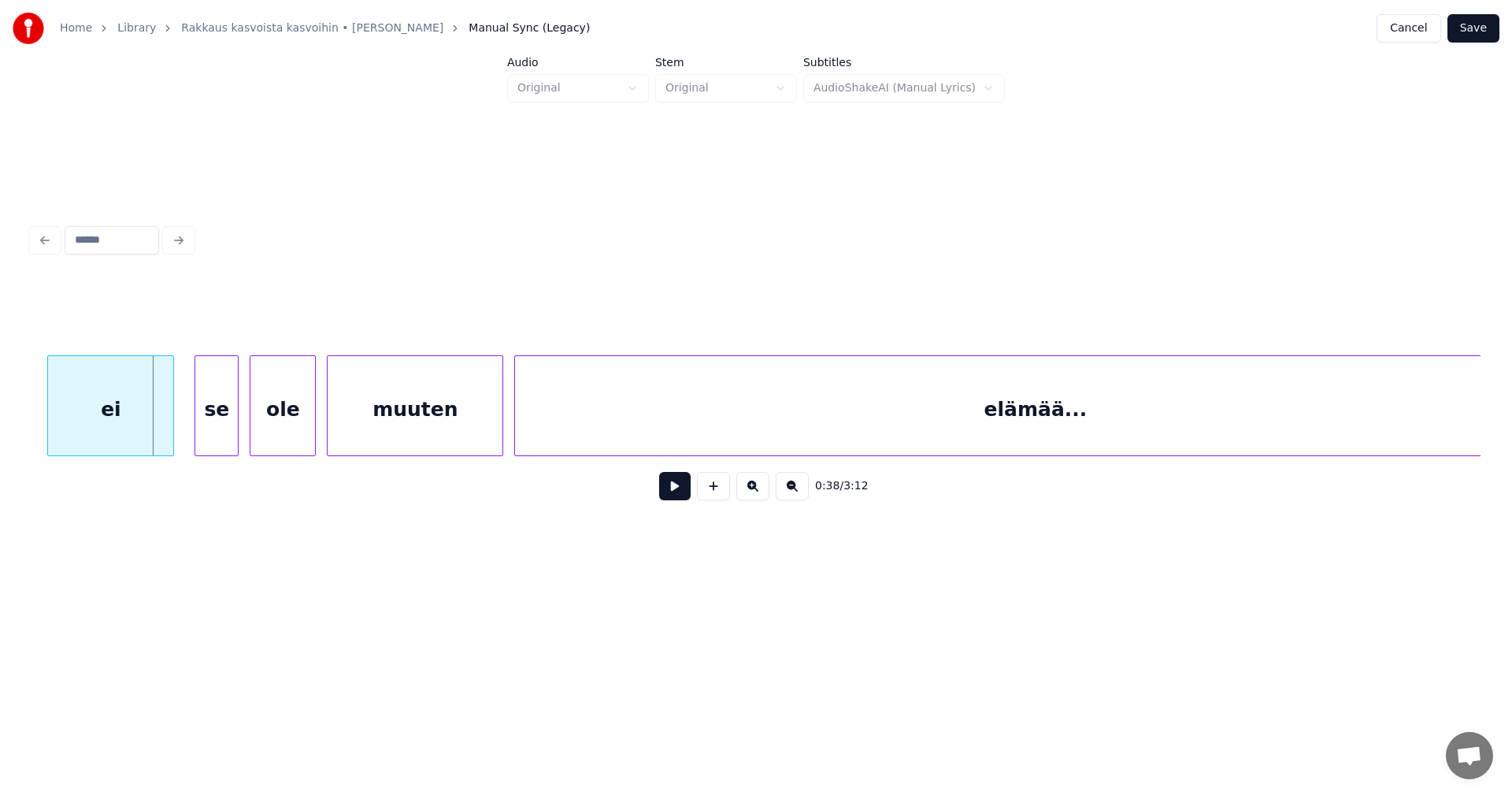
click at [170, 422] on div at bounding box center [170, 405] width 5 height 99
click at [208, 423] on div "se" at bounding box center [211, 409] width 42 height 107
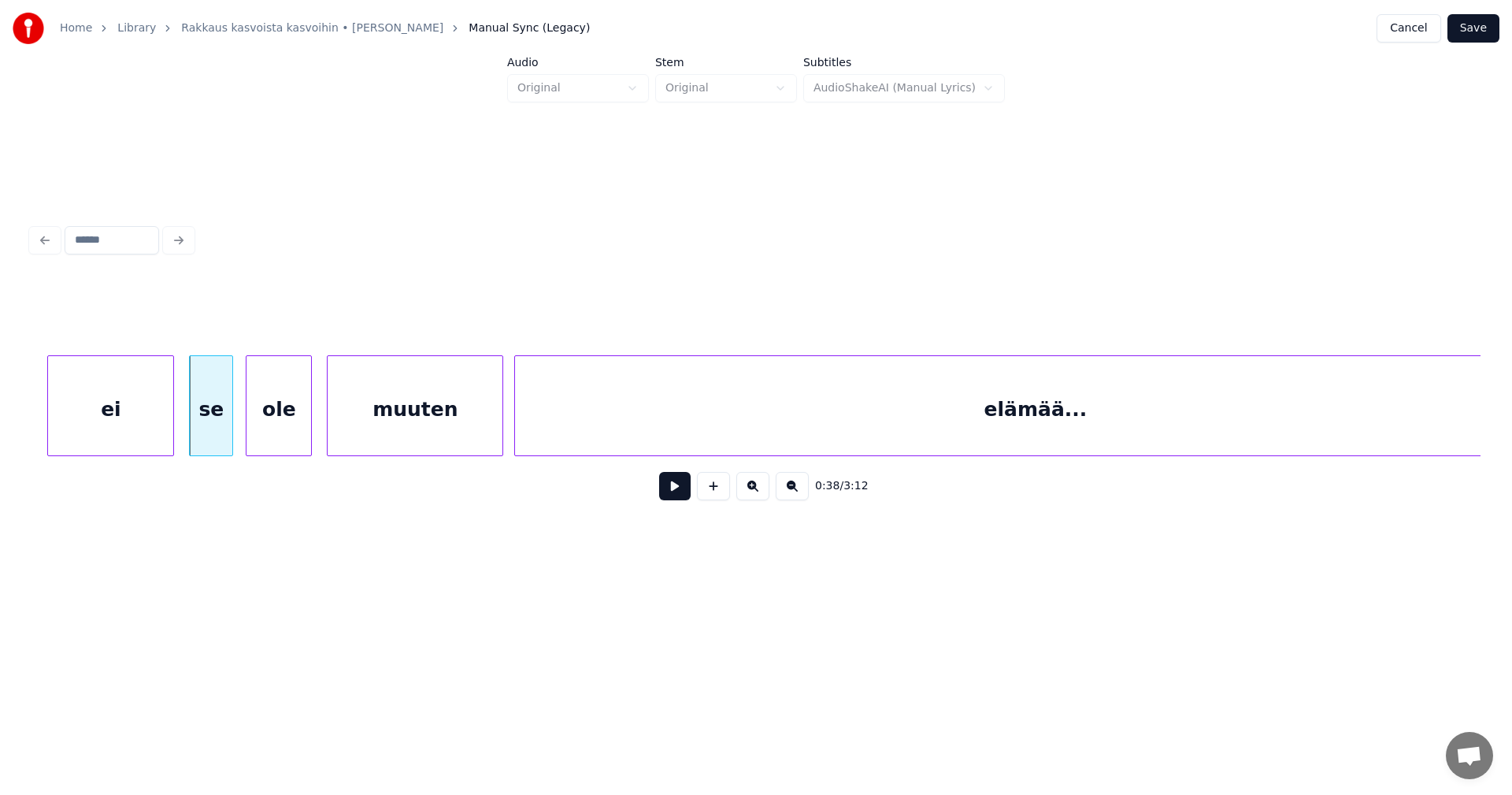
click at [275, 420] on div "ole" at bounding box center [279, 409] width 64 height 107
click at [151, 433] on div "ei" at bounding box center [110, 409] width 126 height 107
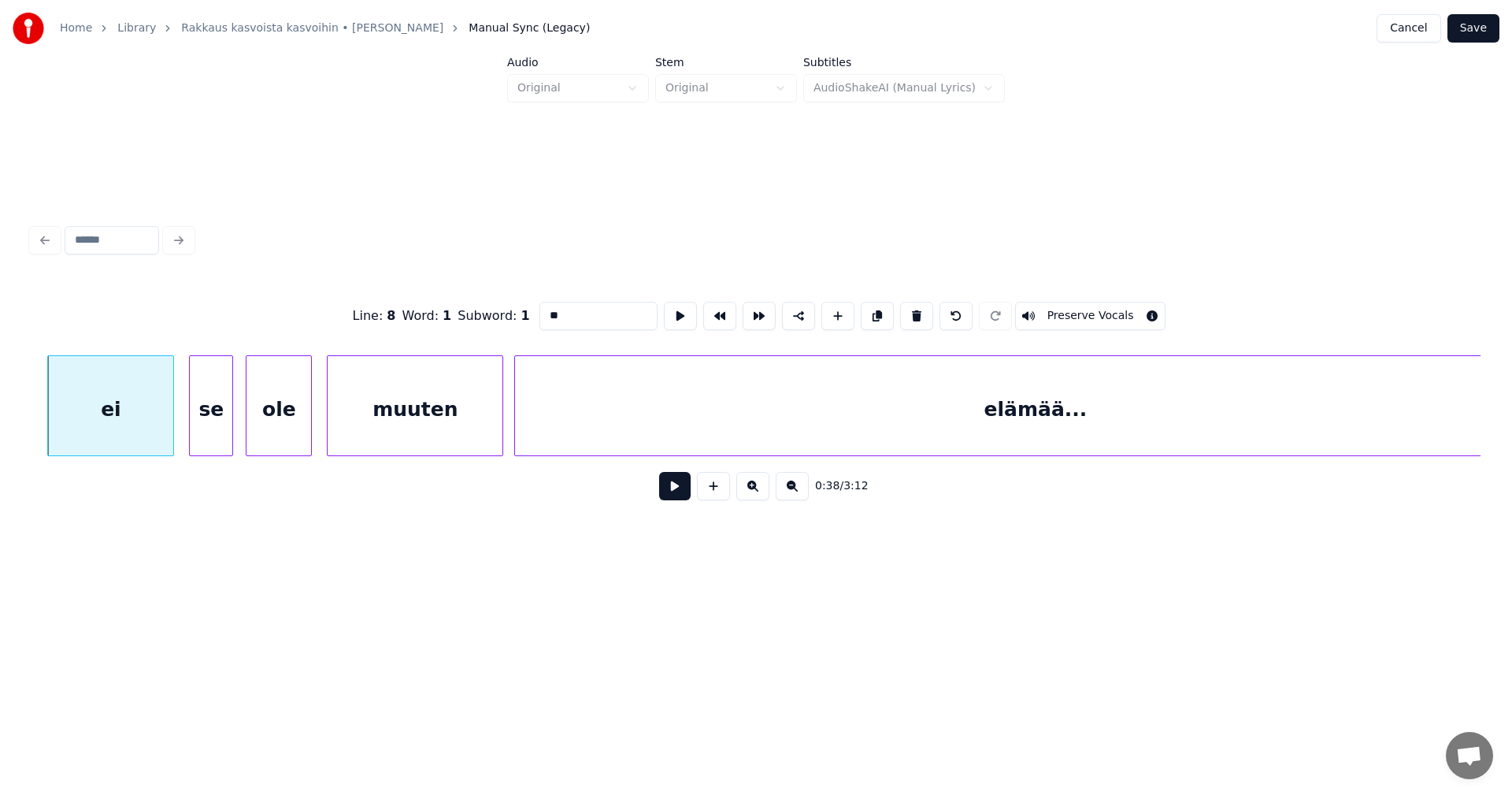
click at [682, 495] on button at bounding box center [674, 486] width 31 height 28
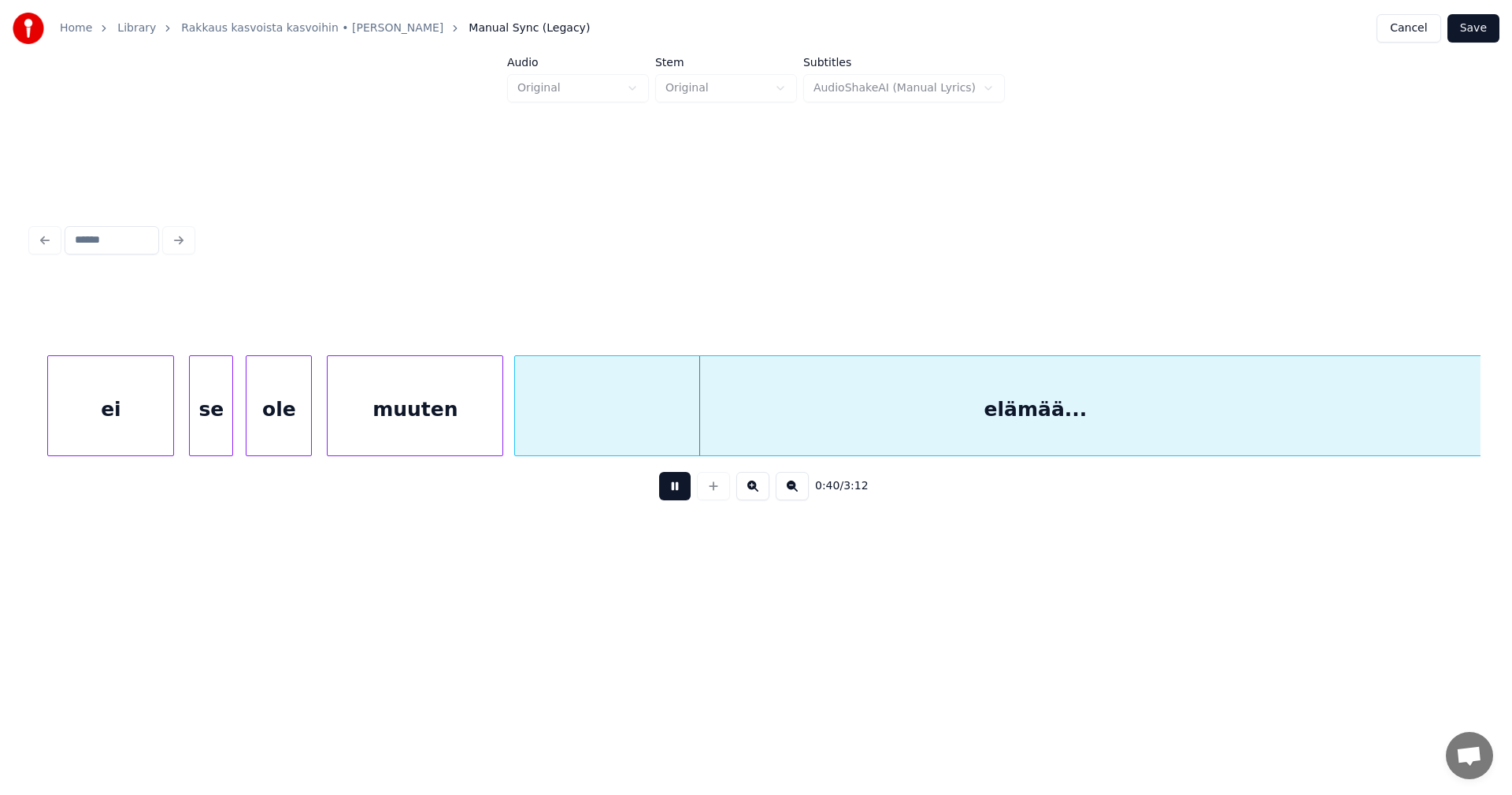
drag, startPoint x: 666, startPoint y: 499, endPoint x: 629, endPoint y: 494, distance: 37.3
click at [644, 498] on div "0:40 / 3:12" at bounding box center [756, 485] width 1424 height 35
click at [671, 492] on button at bounding box center [674, 486] width 31 height 28
click at [468, 440] on div "muuten" at bounding box center [415, 409] width 175 height 107
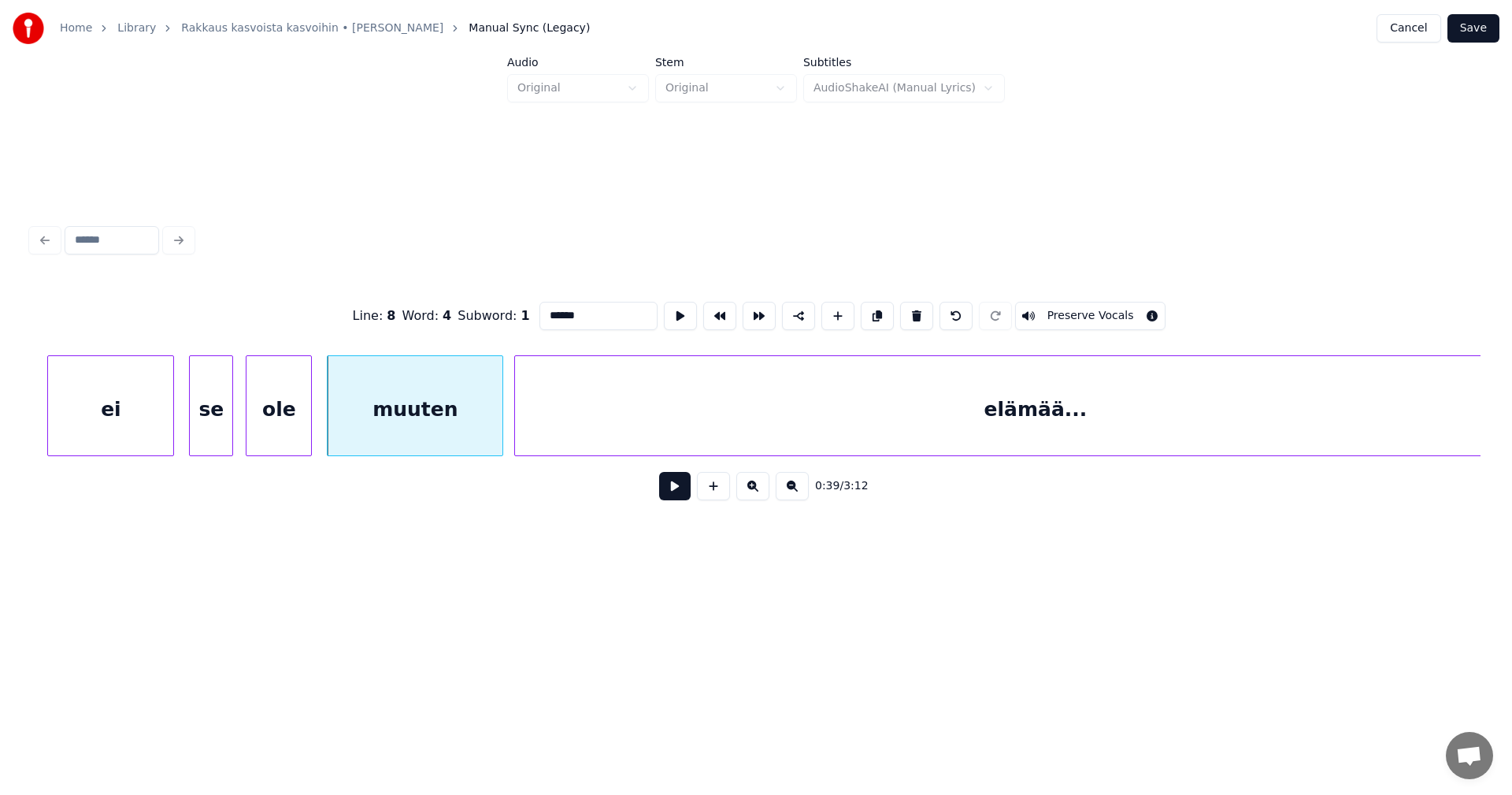
click at [670, 489] on button at bounding box center [674, 486] width 31 height 28
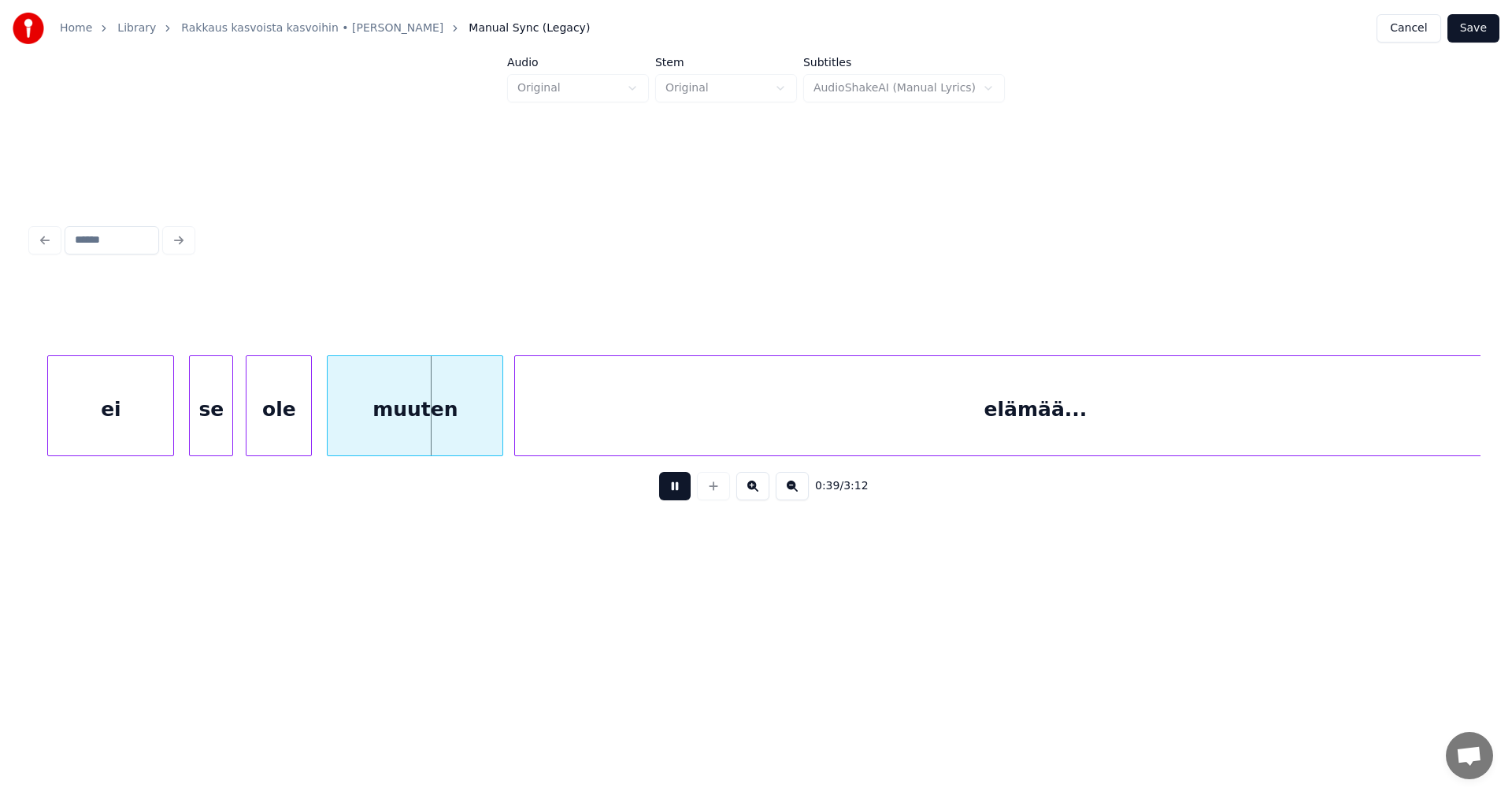
click at [669, 489] on button at bounding box center [674, 486] width 31 height 28
click at [484, 425] on div at bounding box center [484, 405] width 5 height 99
click at [510, 423] on div at bounding box center [507, 405] width 5 height 99
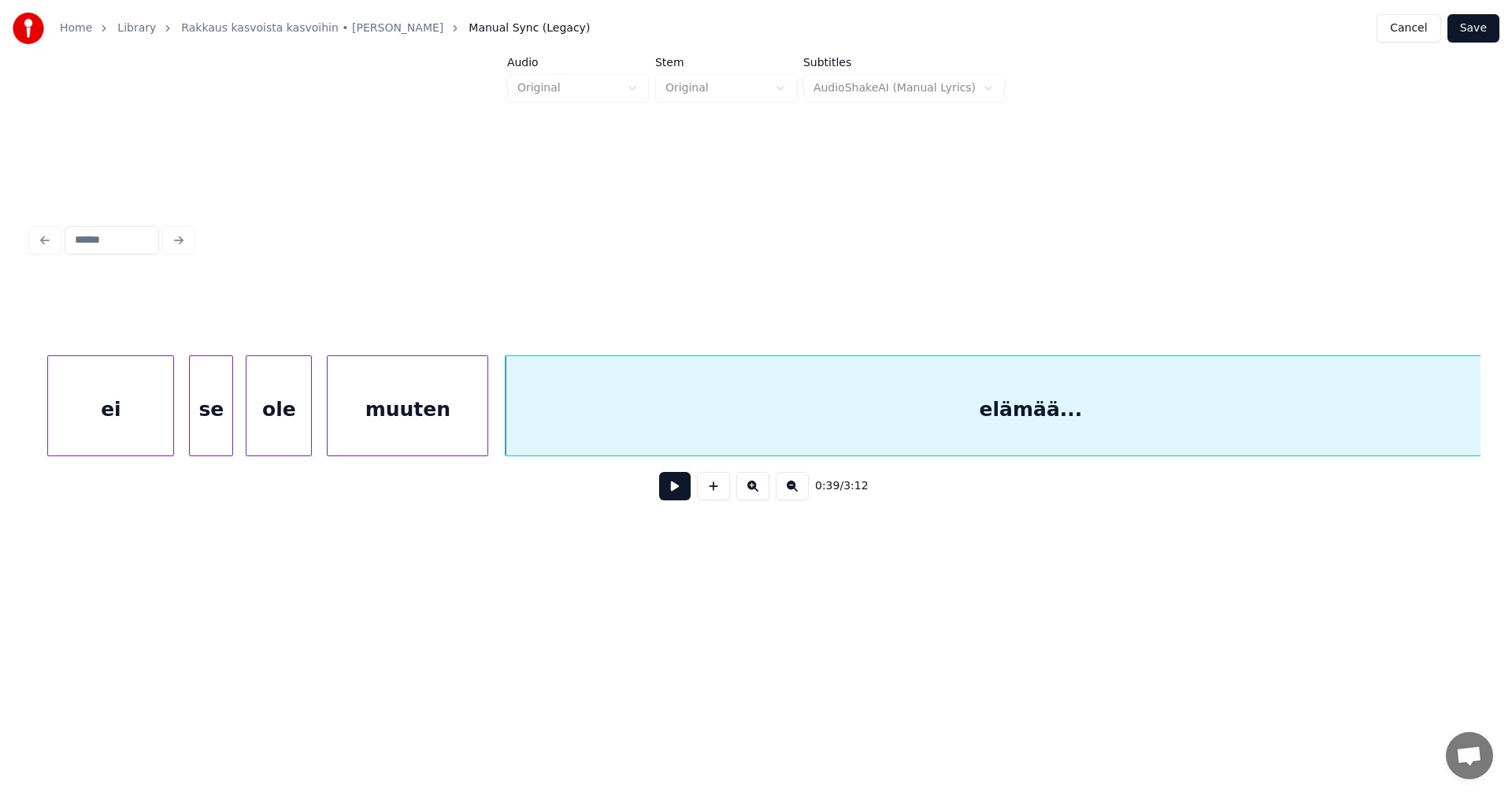
click at [436, 425] on div "muuten" at bounding box center [407, 409] width 160 height 107
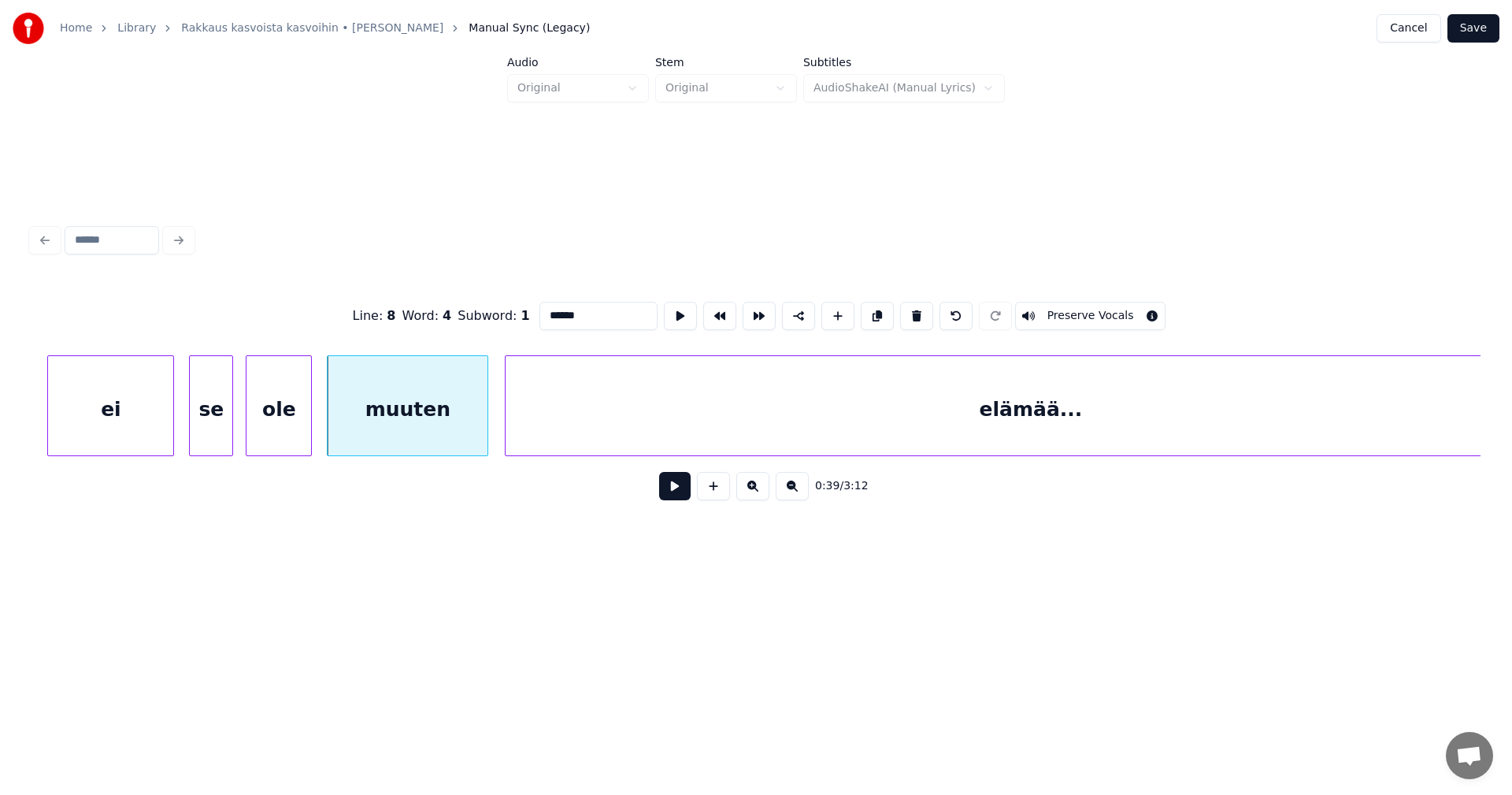
click at [679, 493] on button at bounding box center [674, 486] width 31 height 28
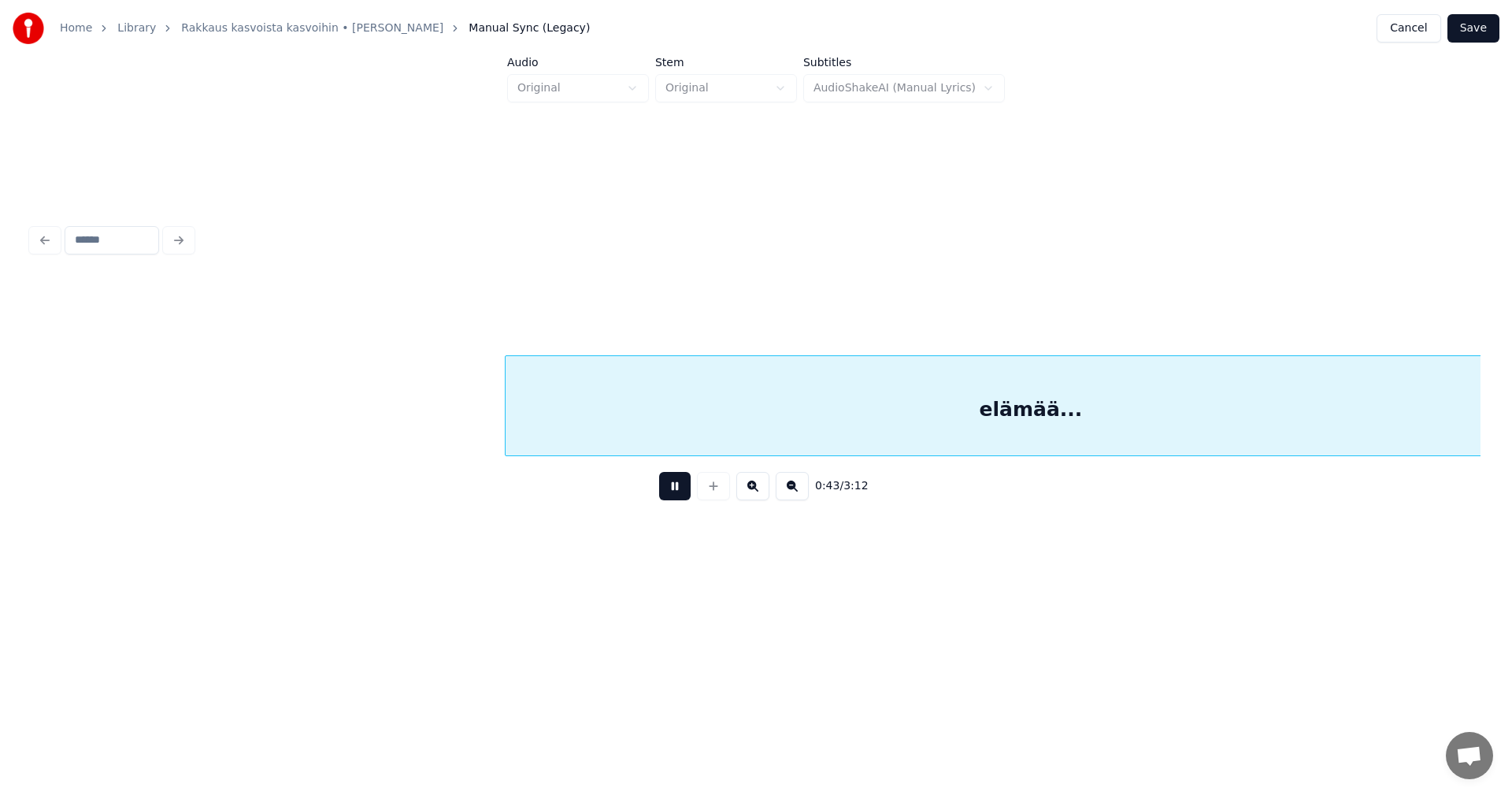
scroll to position [0, 11978]
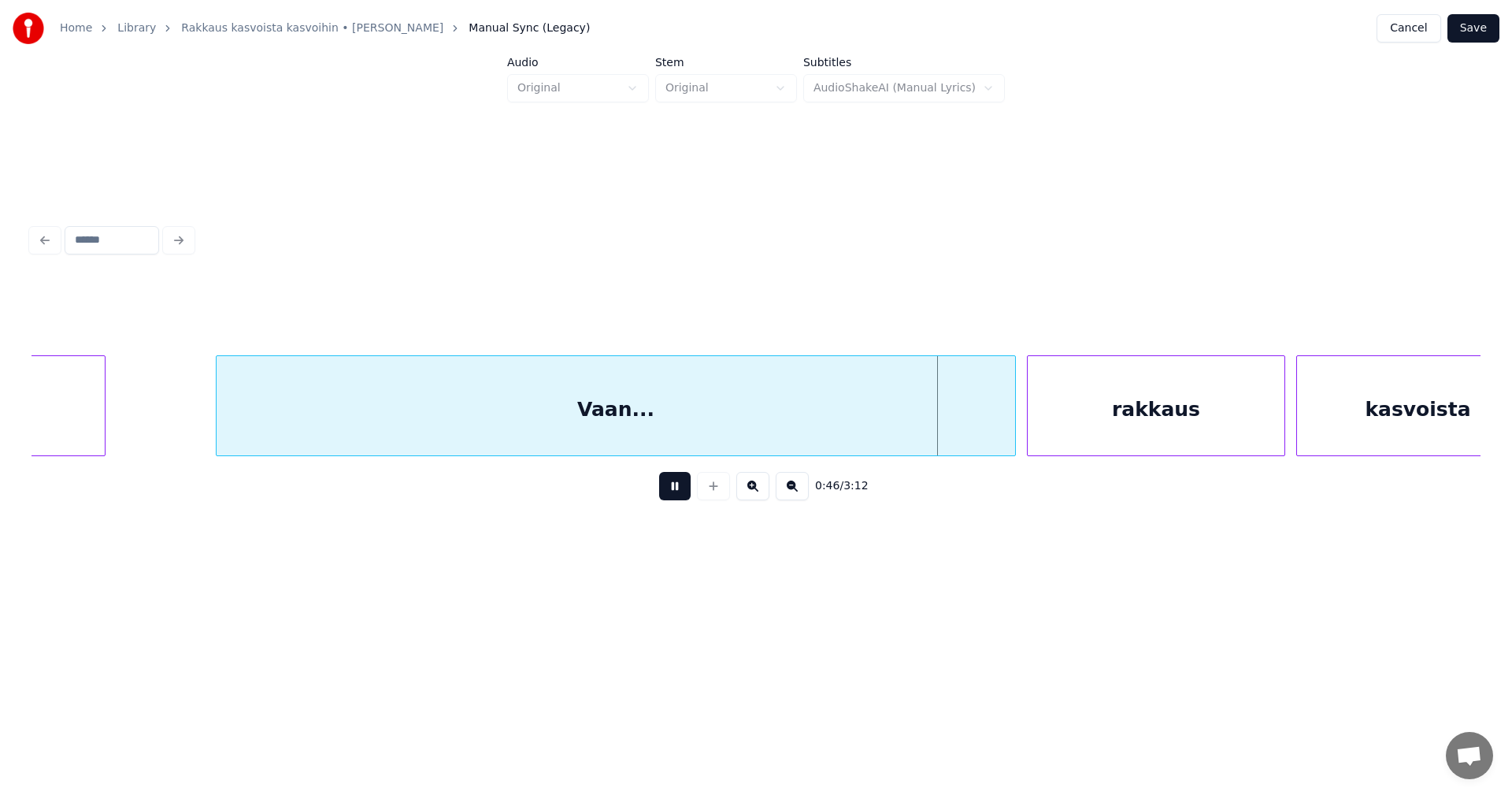
click at [672, 494] on button at bounding box center [674, 486] width 31 height 28
click at [989, 435] on div at bounding box center [991, 405] width 5 height 99
click at [1058, 434] on div "rakkaus" at bounding box center [1147, 409] width 258 height 107
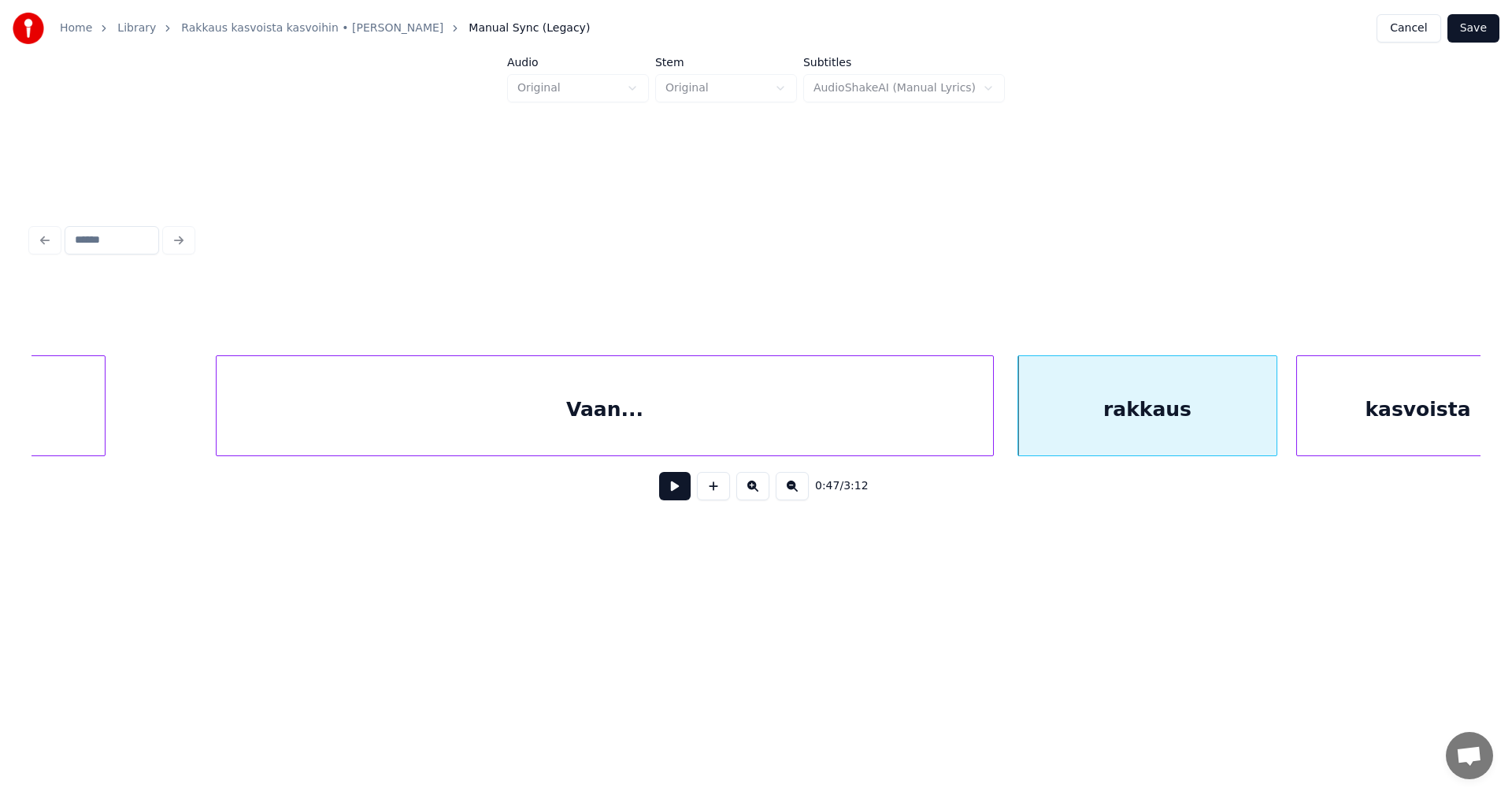
click at [681, 496] on button at bounding box center [674, 486] width 31 height 28
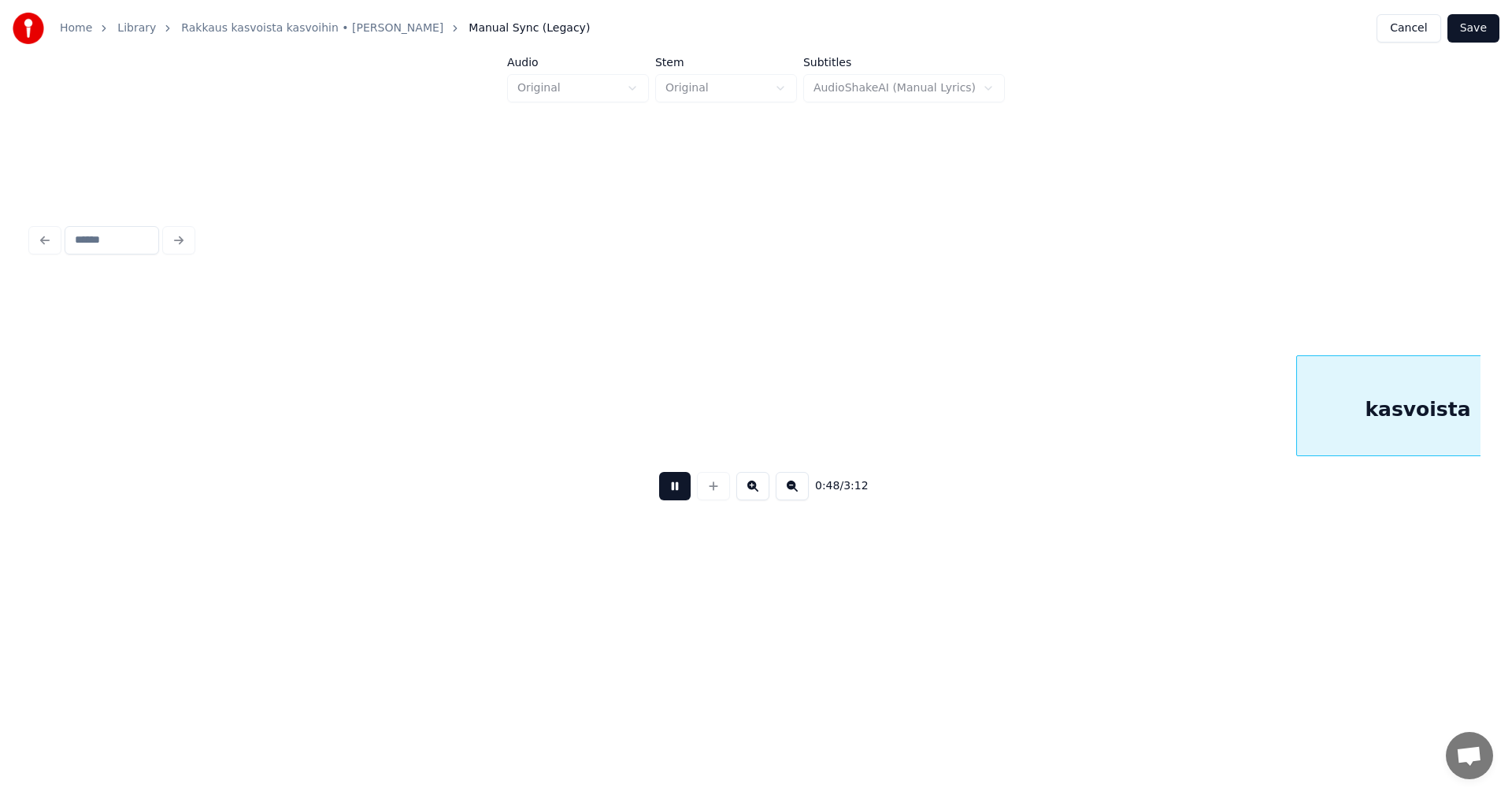
scroll to position [0, 13428]
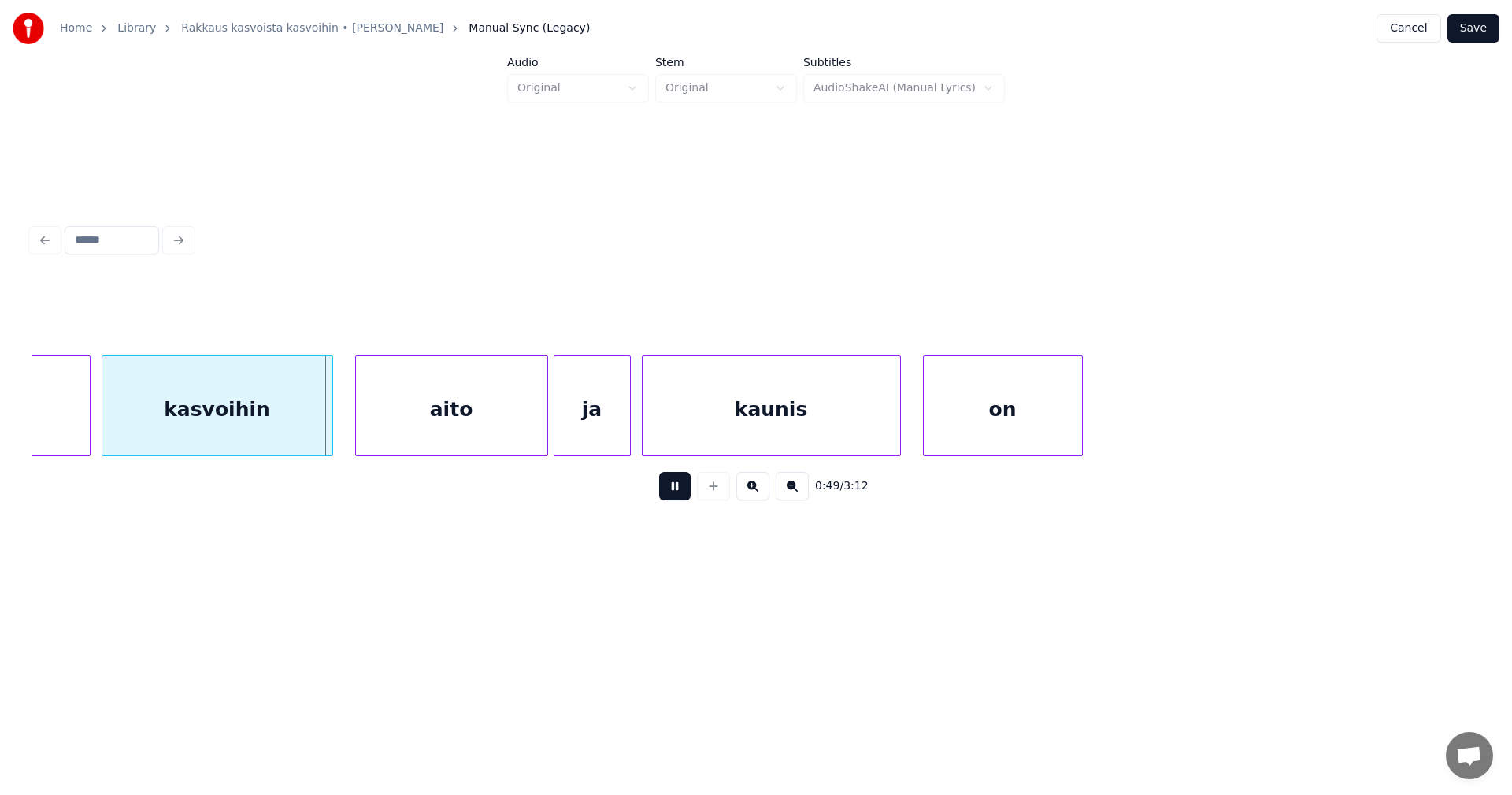
click at [681, 496] on button at bounding box center [674, 486] width 31 height 28
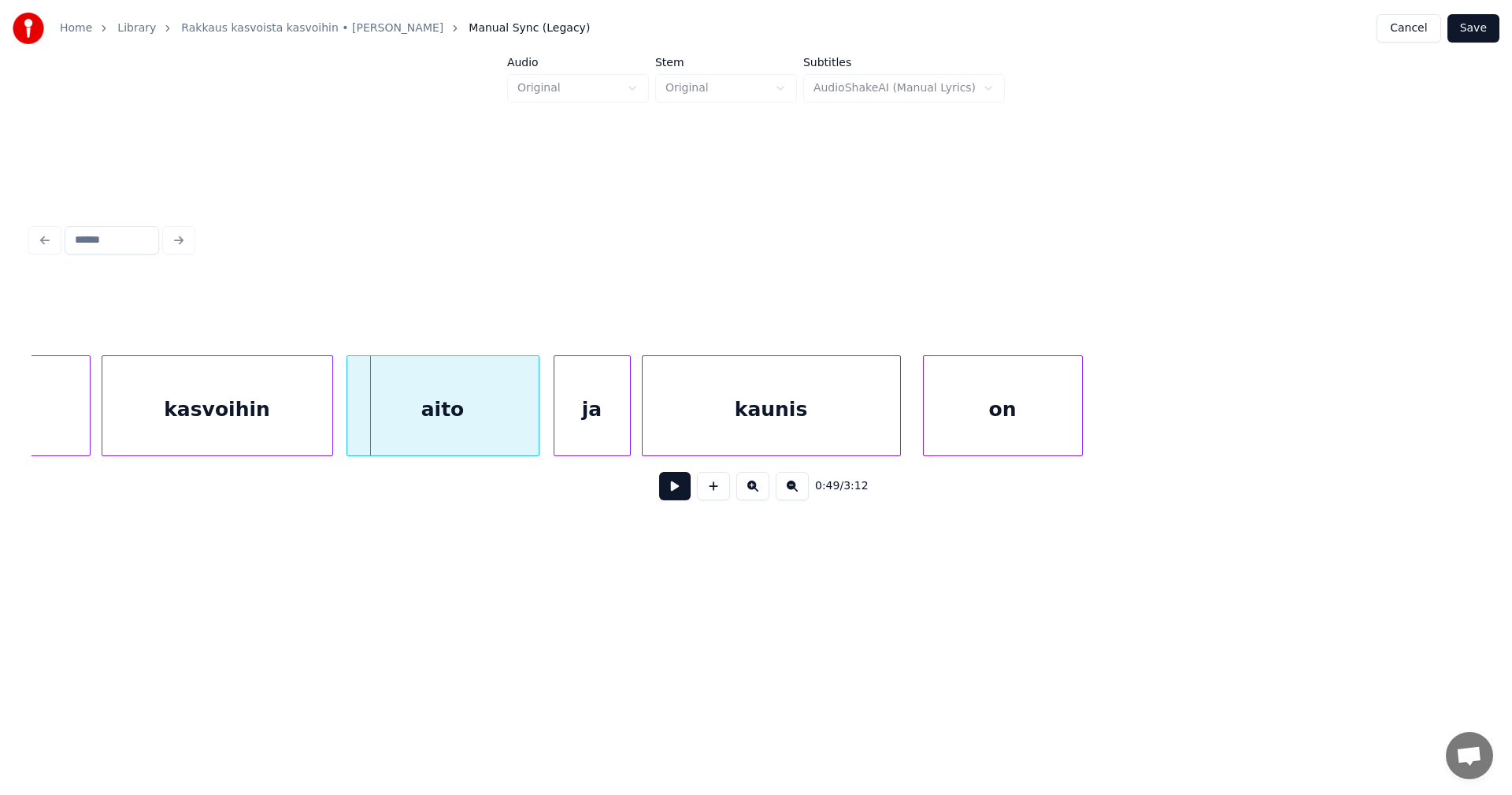
click at [477, 446] on div "aito" at bounding box center [443, 409] width 192 height 107
click at [671, 490] on button at bounding box center [674, 486] width 31 height 28
click at [672, 491] on button at bounding box center [674, 486] width 31 height 28
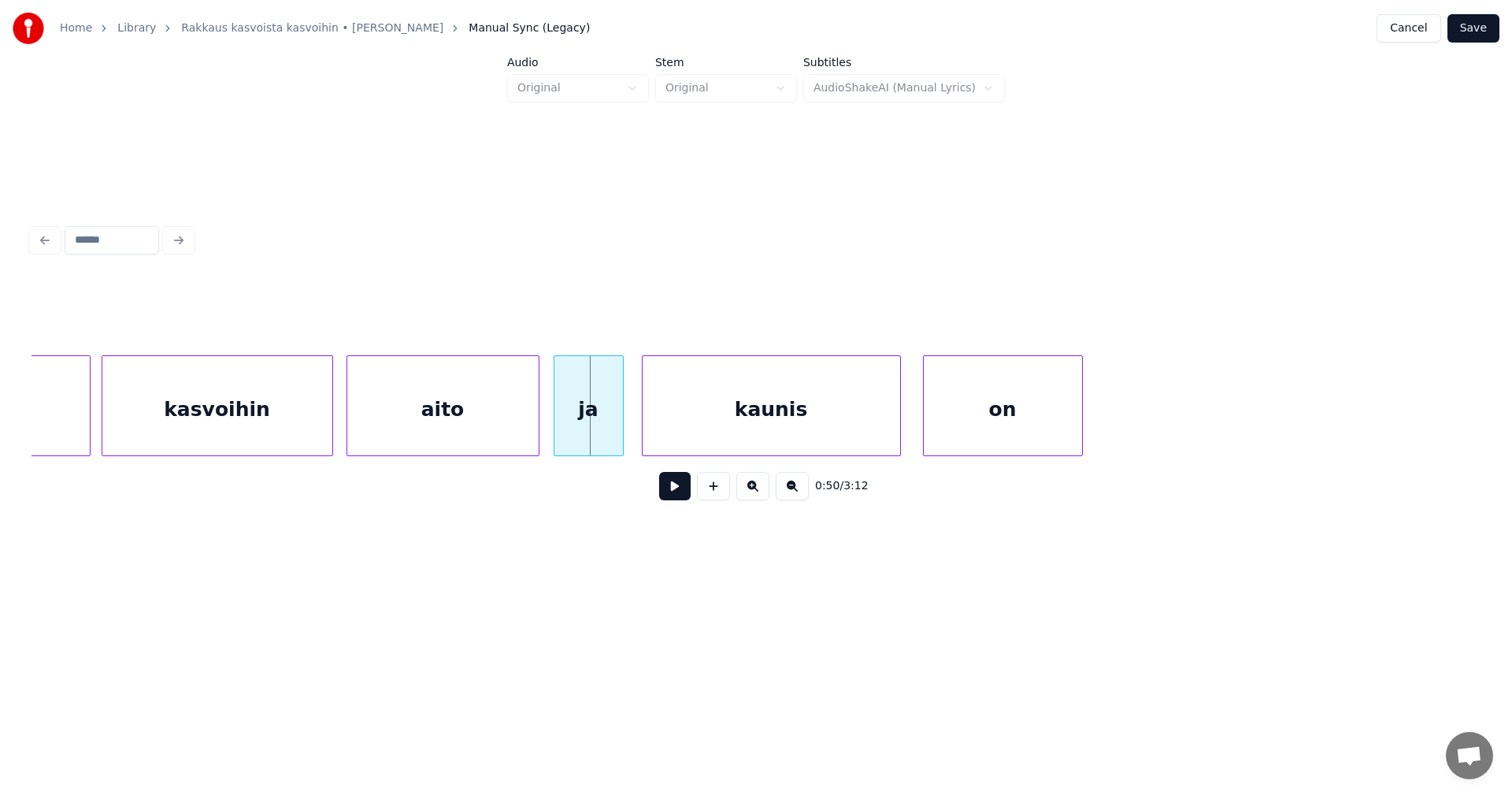
click at [619, 439] on div at bounding box center [620, 405] width 5 height 99
click at [677, 438] on div "kaunis" at bounding box center [762, 409] width 258 height 107
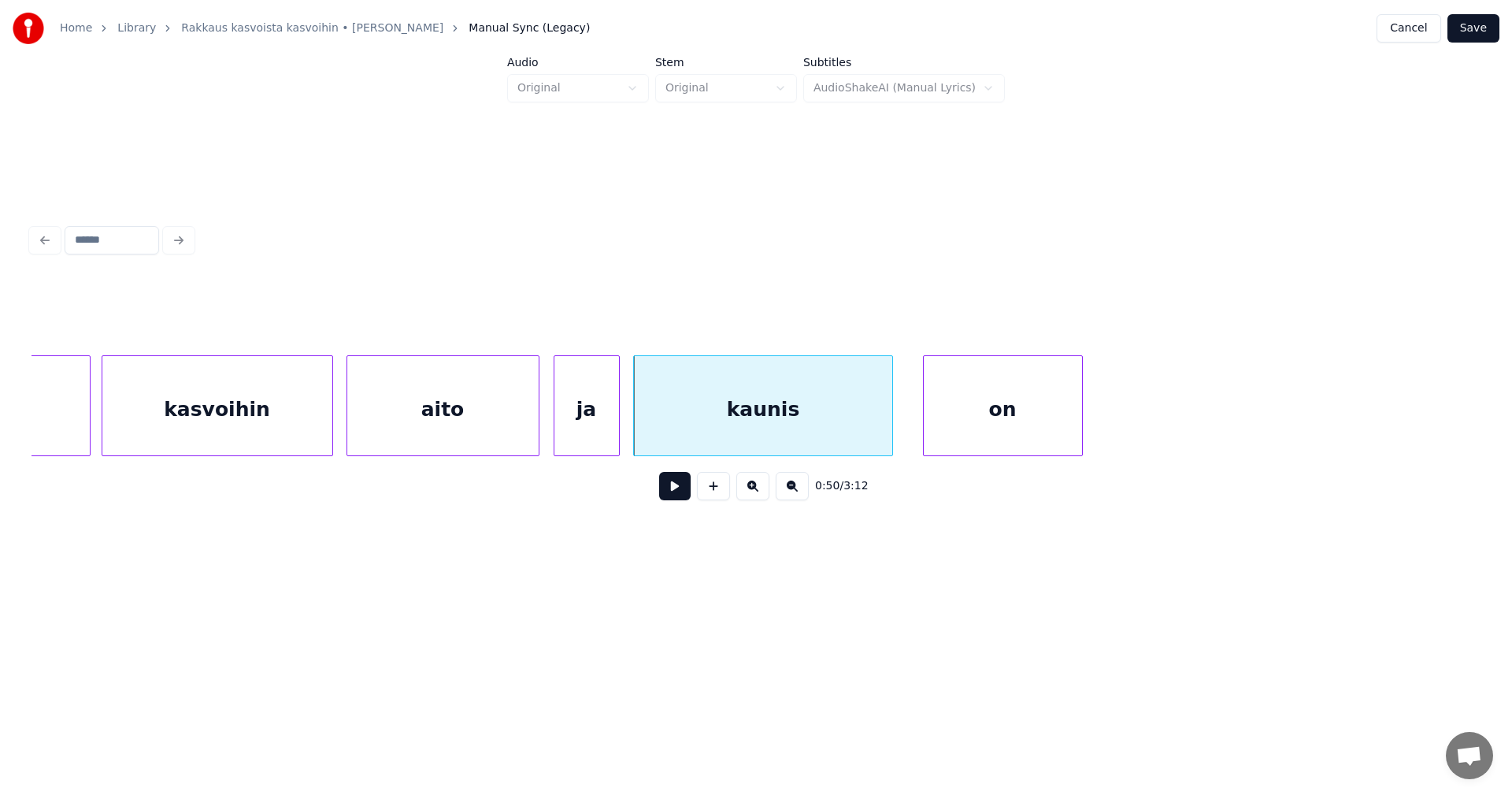
click at [682, 494] on button at bounding box center [674, 486] width 31 height 28
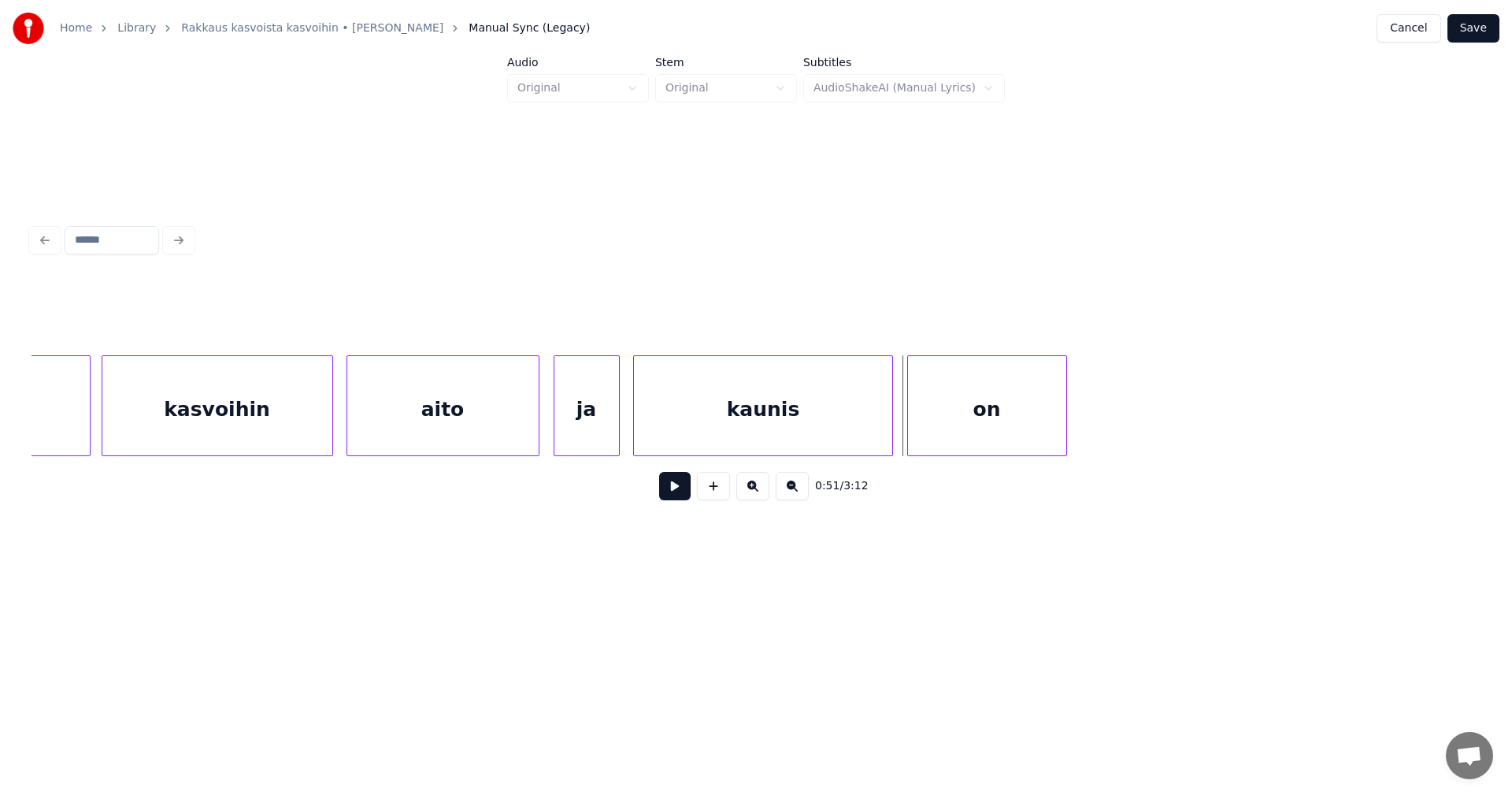
click at [947, 424] on div "on" at bounding box center [988, 409] width 159 height 107
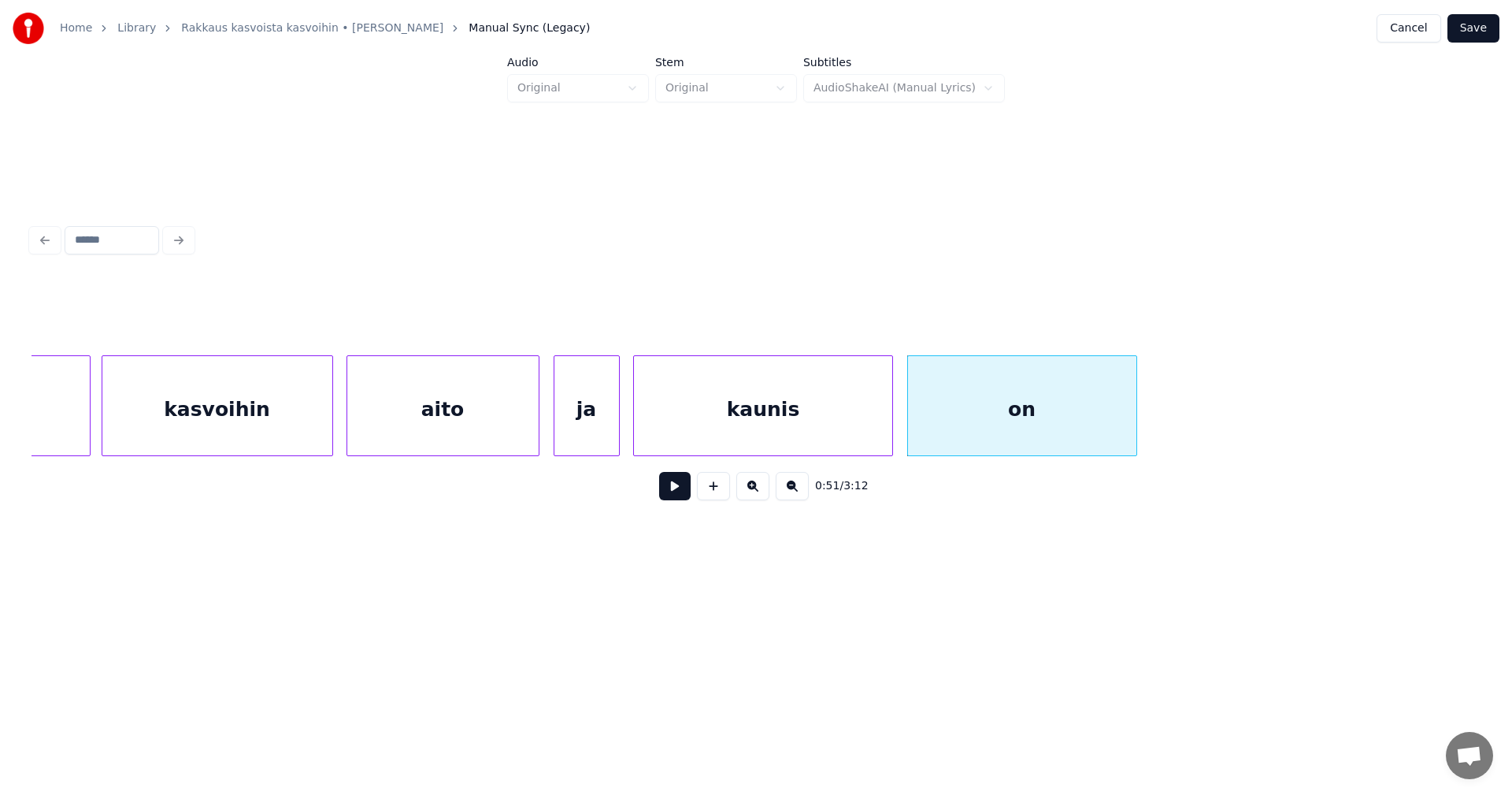
click at [1136, 419] on div at bounding box center [1133, 405] width 5 height 99
click at [690, 496] on div "0:51 / 3:12" at bounding box center [756, 485] width 1424 height 35
click at [683, 496] on button at bounding box center [674, 486] width 31 height 28
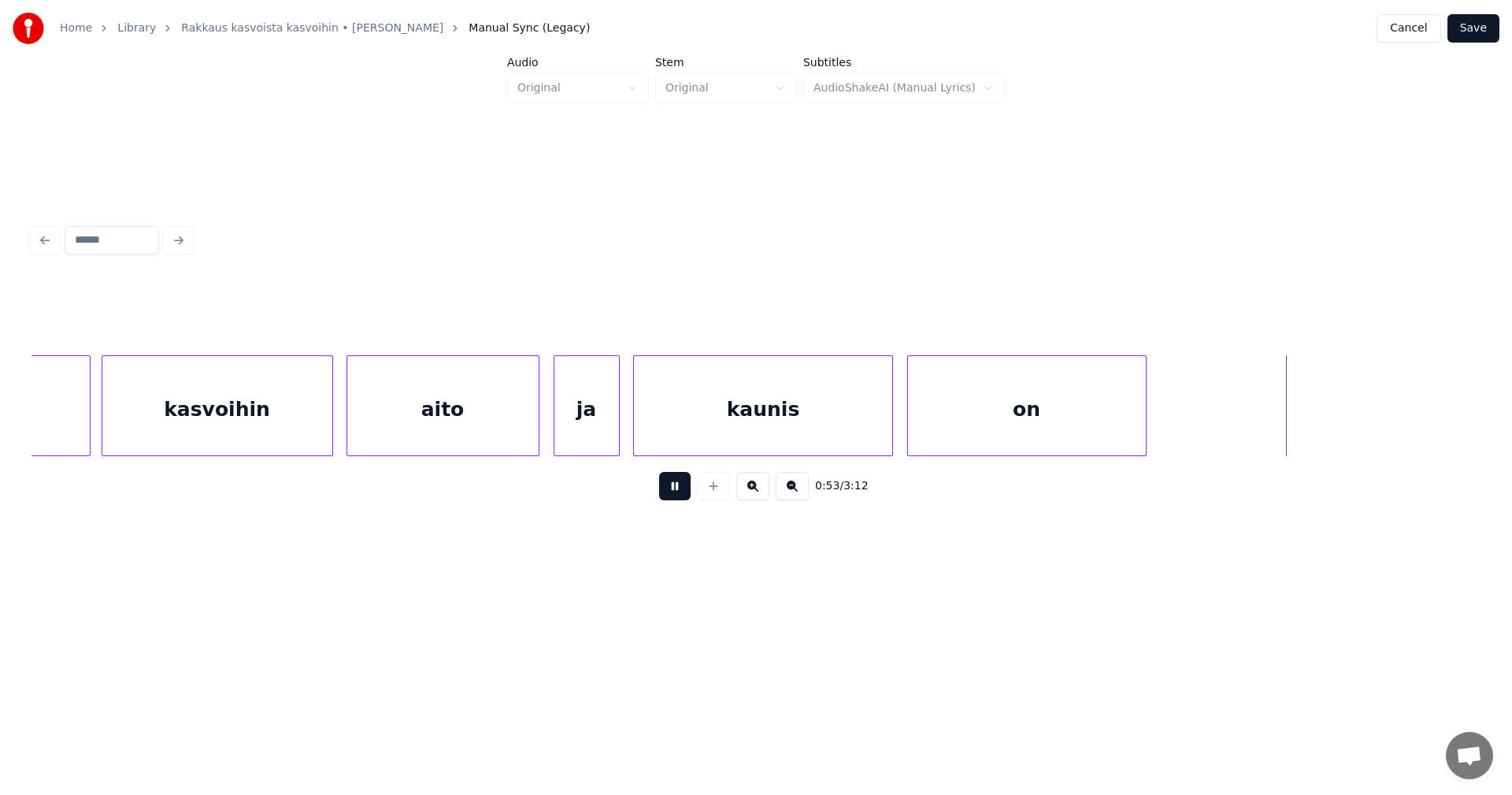
click at [683, 496] on button at bounding box center [674, 486] width 31 height 28
click at [944, 411] on div "on" at bounding box center [1028, 409] width 238 height 107
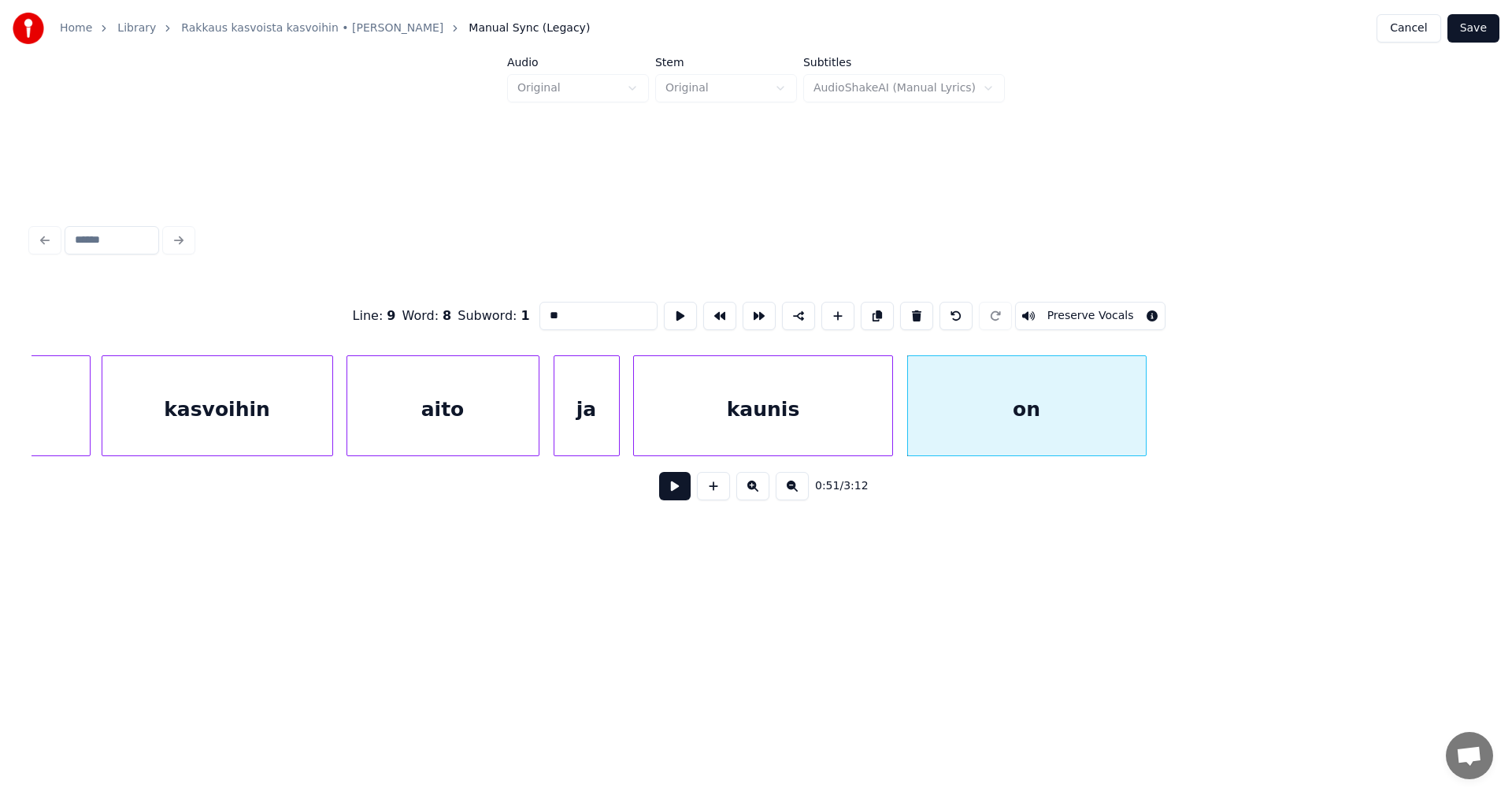
click at [675, 496] on button at bounding box center [674, 486] width 31 height 28
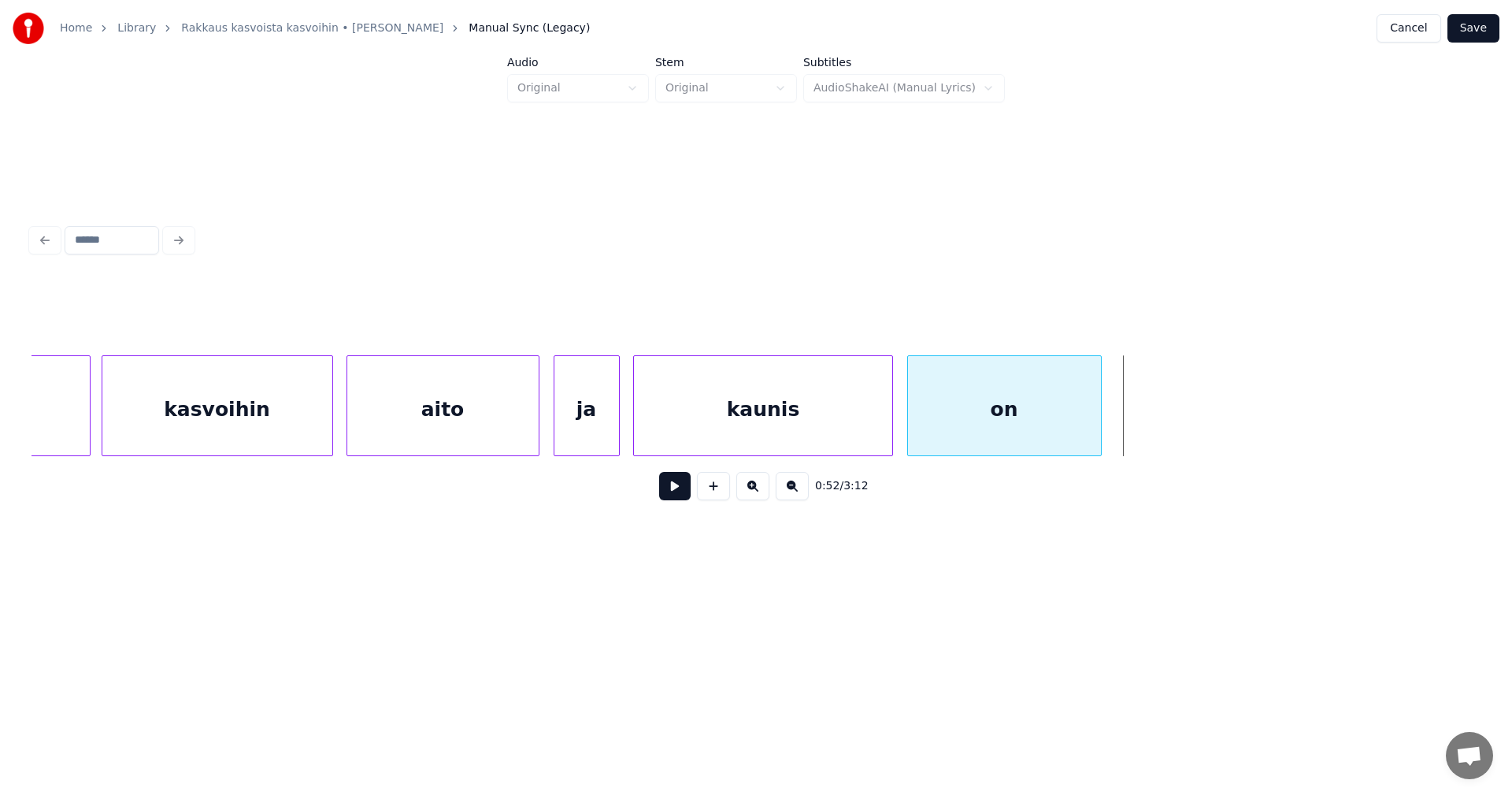
click at [1098, 437] on div at bounding box center [1098, 405] width 5 height 99
click at [679, 499] on button at bounding box center [674, 486] width 31 height 28
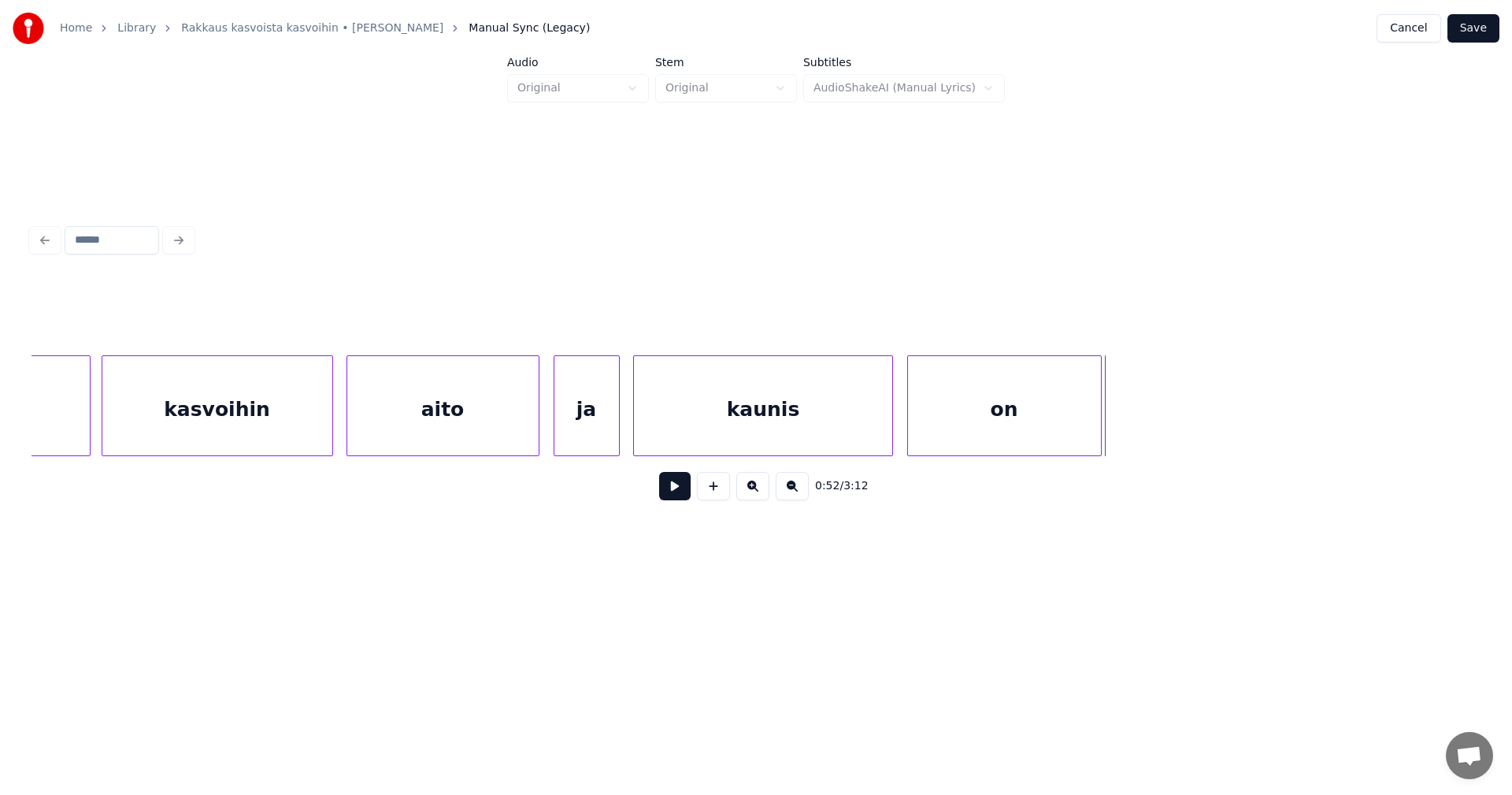
click at [1054, 391] on div "on" at bounding box center [1005, 409] width 193 height 107
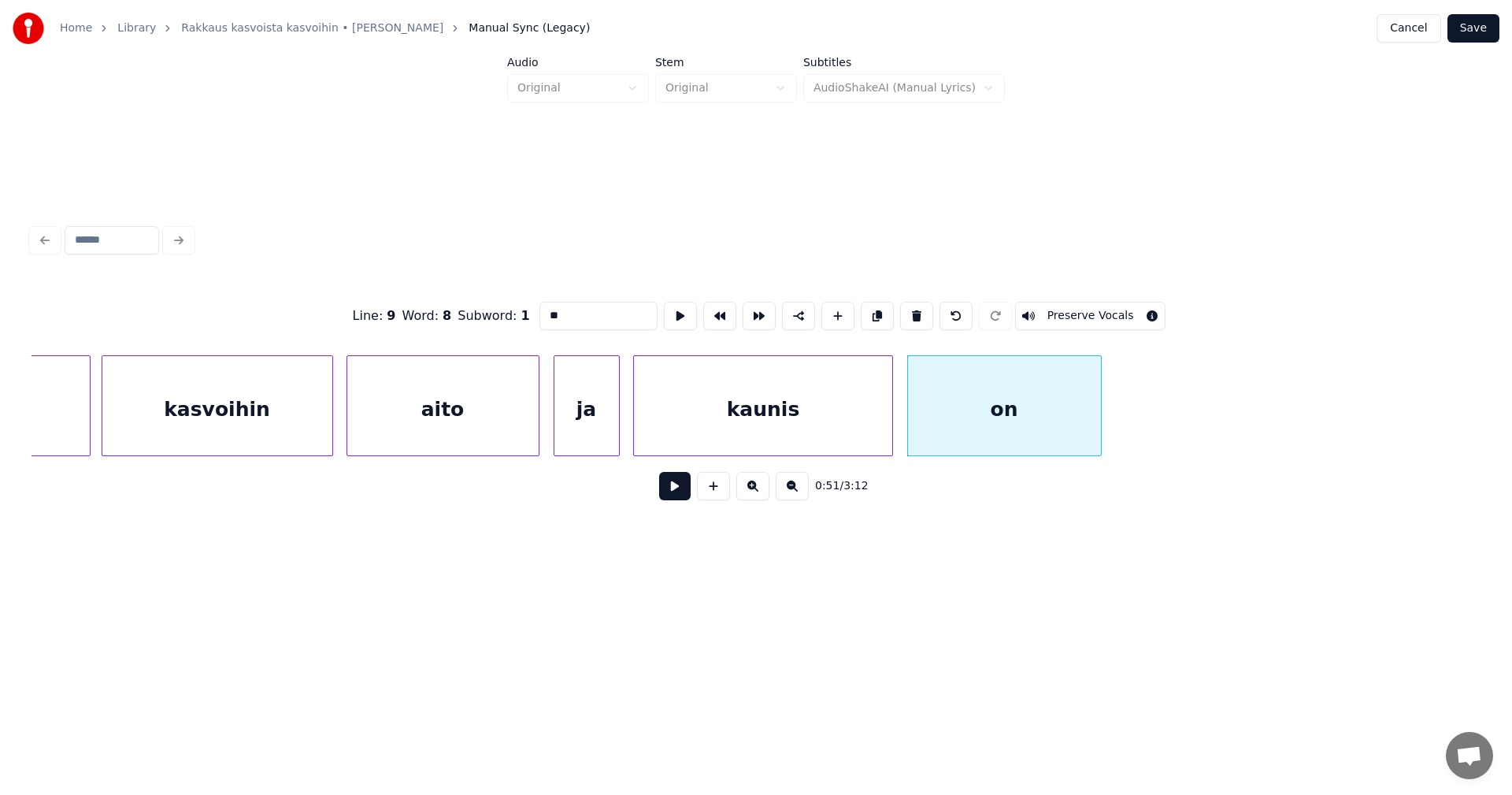
click at [678, 497] on button at bounding box center [674, 486] width 31 height 28
click at [677, 497] on button at bounding box center [674, 486] width 31 height 28
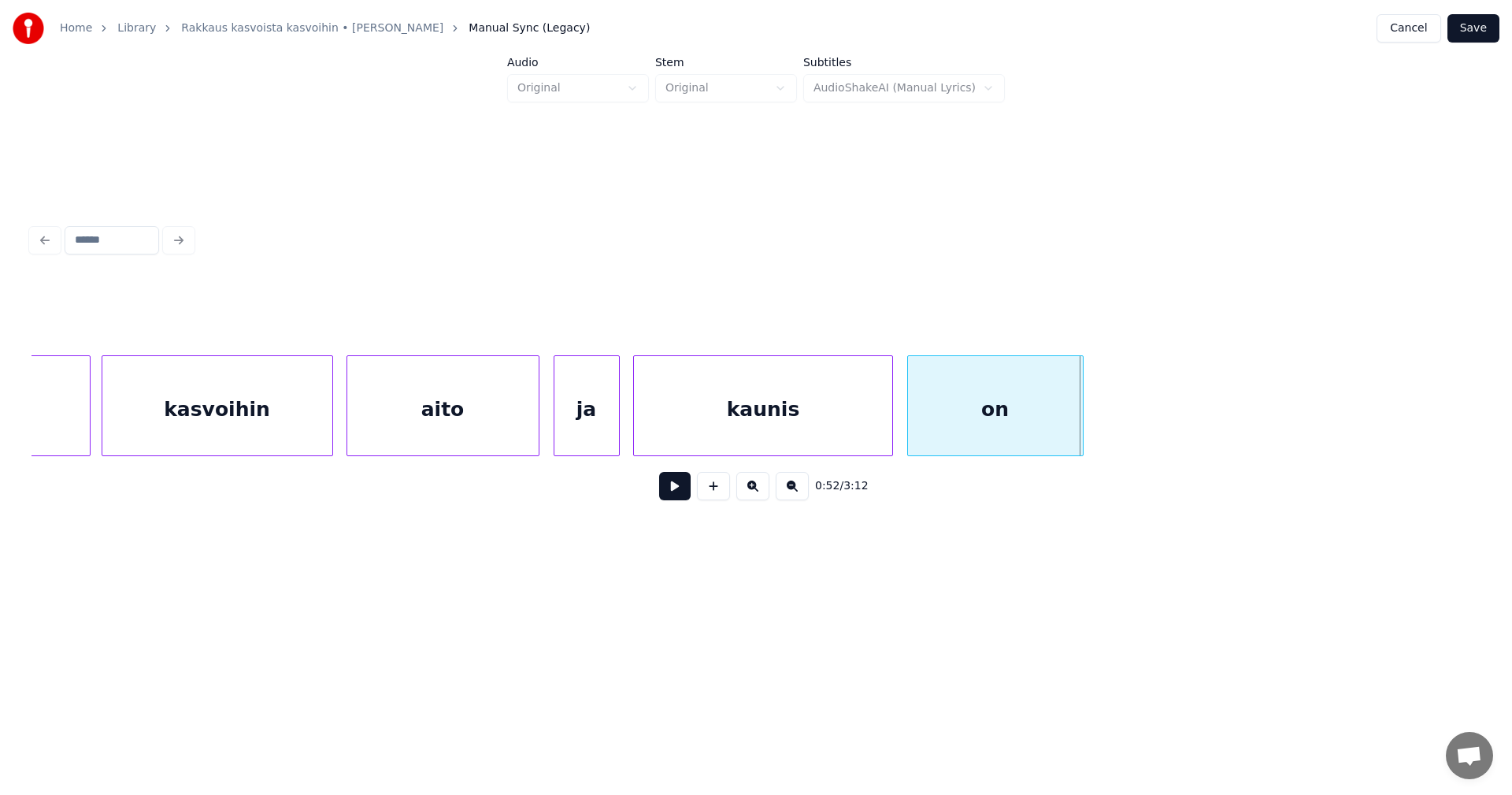
click at [1082, 434] on div at bounding box center [1080, 405] width 5 height 99
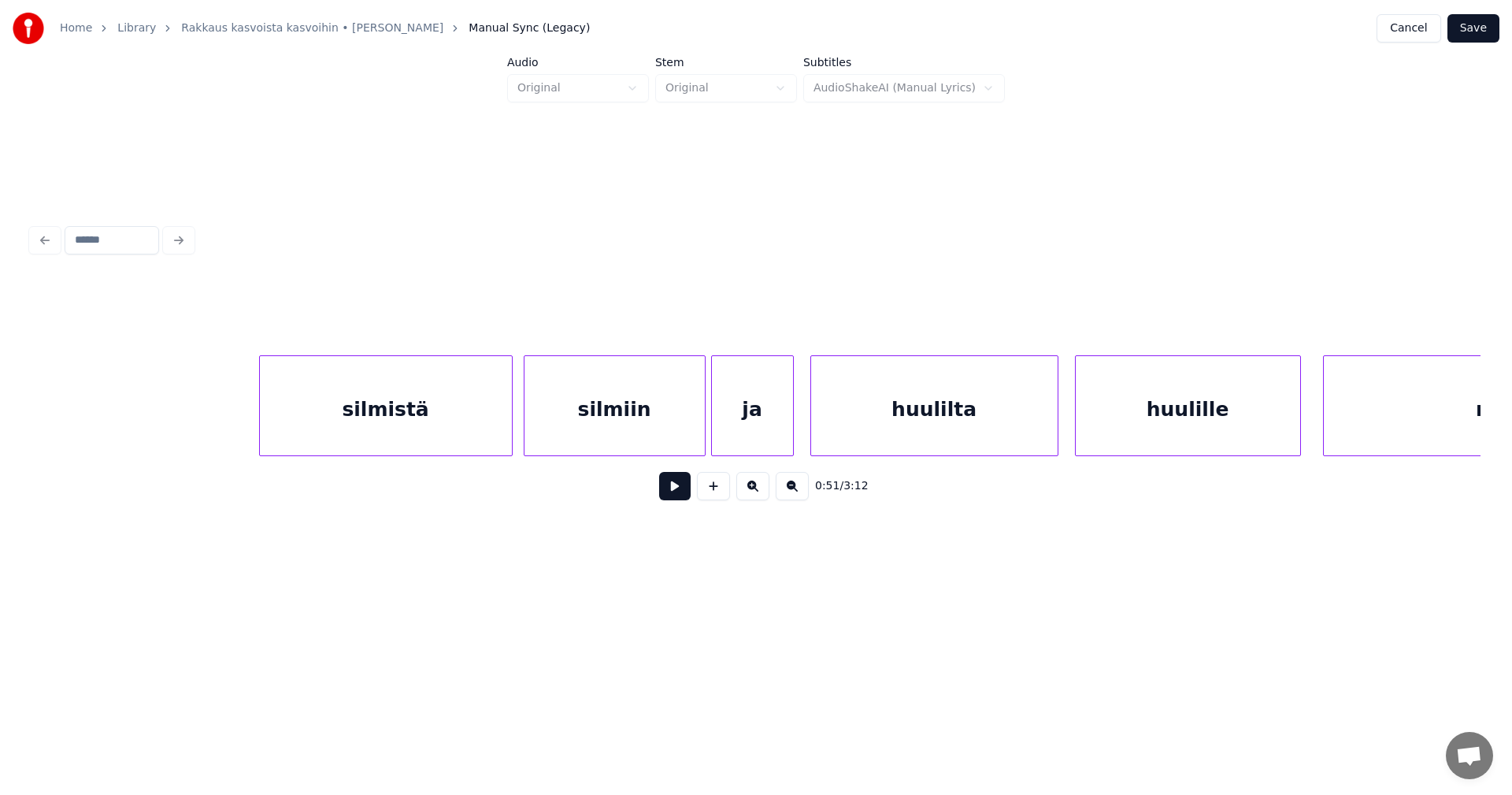
scroll to position [0, 14887]
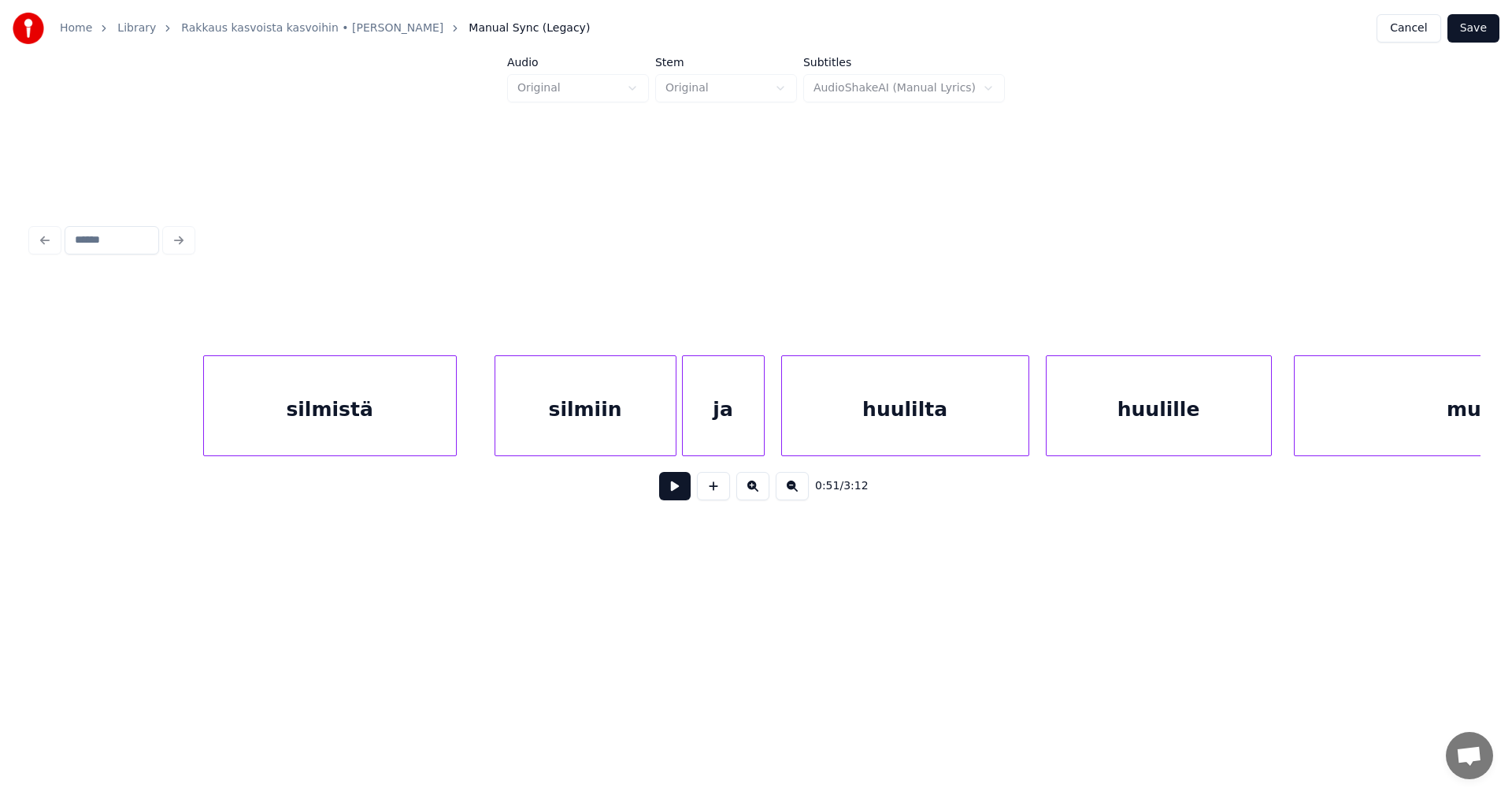
click at [399, 426] on div "silmistä" at bounding box center [330, 409] width 252 height 107
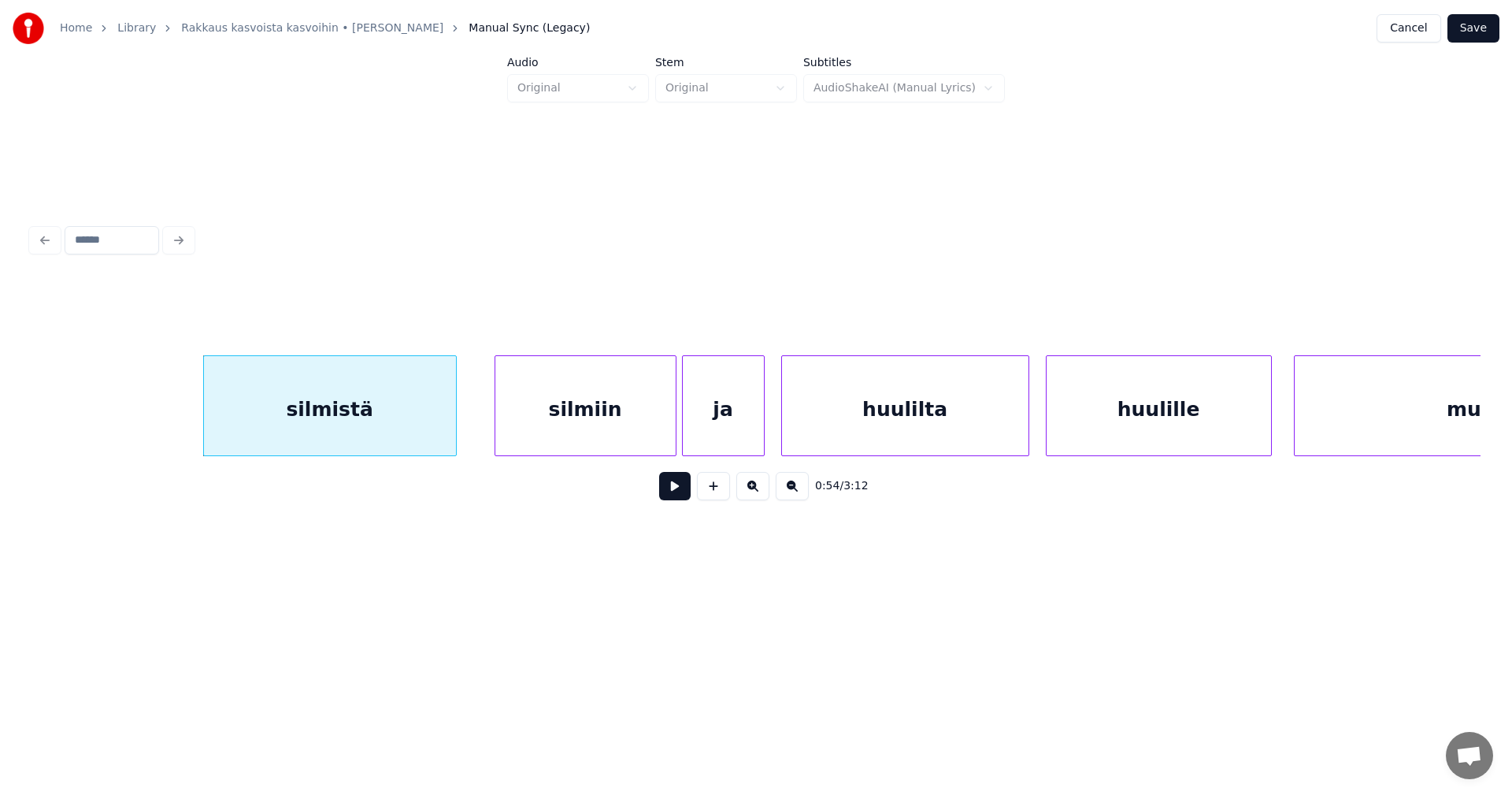
click at [676, 492] on button at bounding box center [674, 486] width 31 height 28
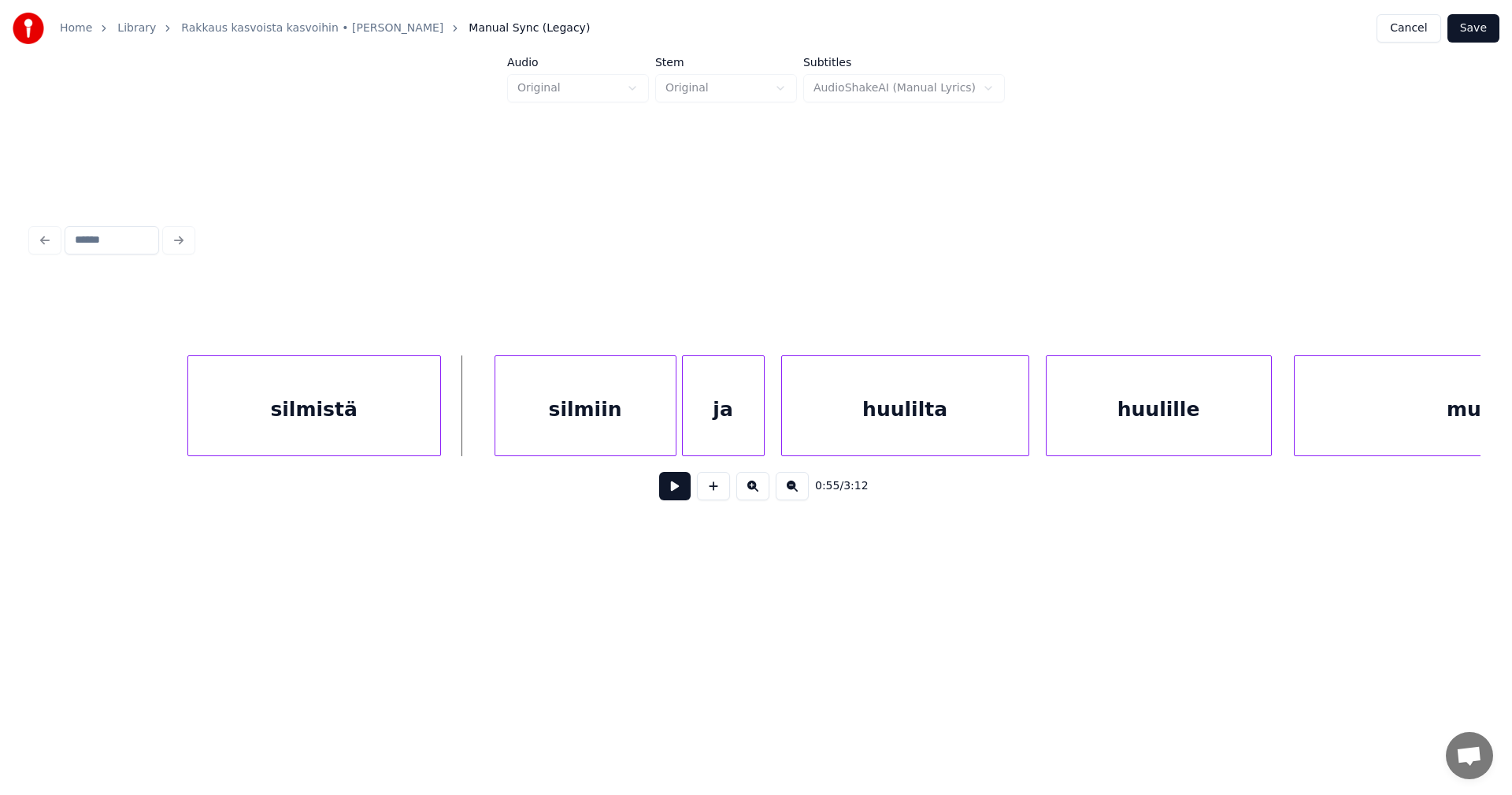
click at [386, 420] on div "silmistä" at bounding box center [314, 409] width 252 height 107
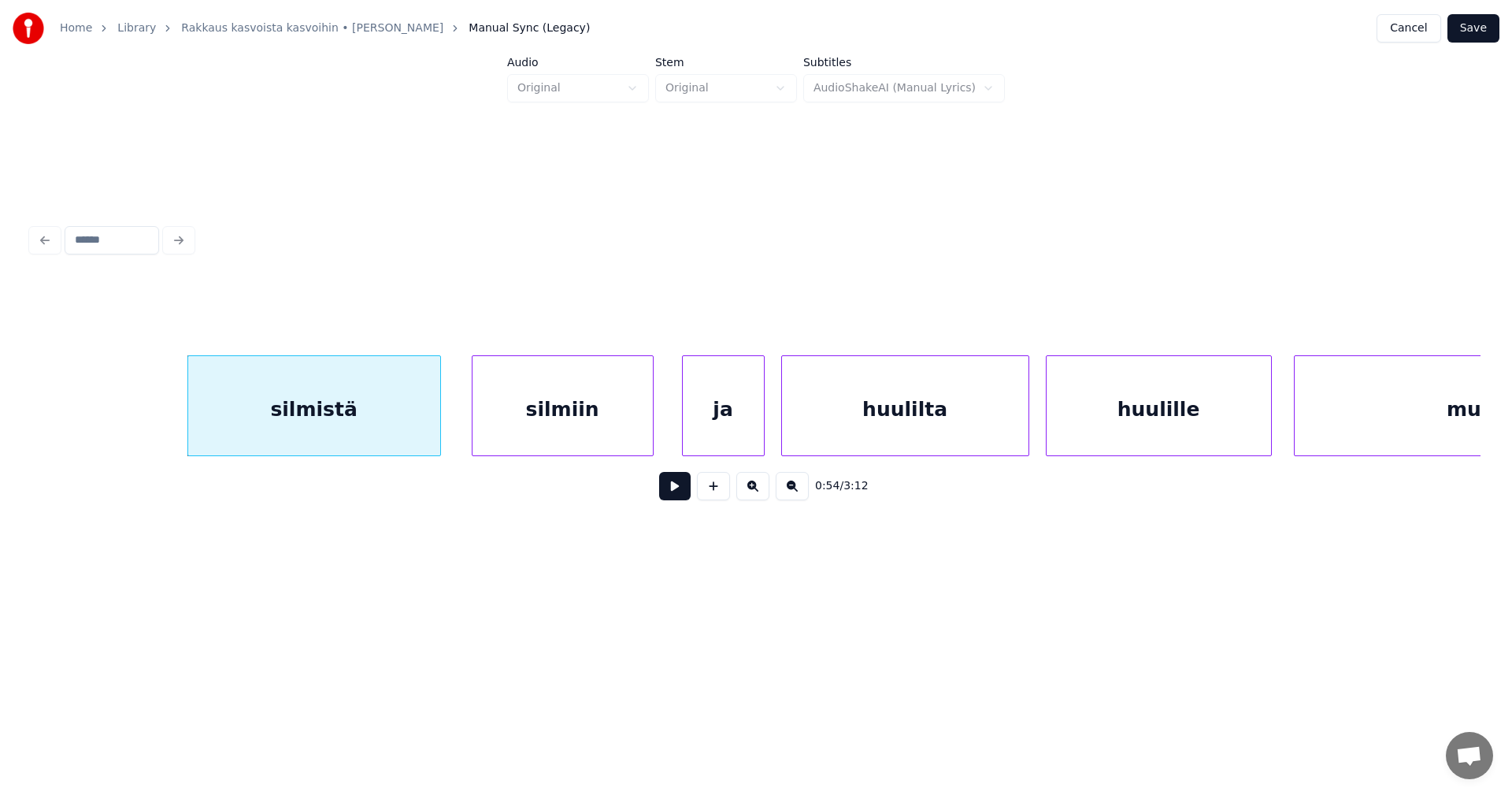
click at [538, 421] on div "silmiin" at bounding box center [562, 409] width 180 height 107
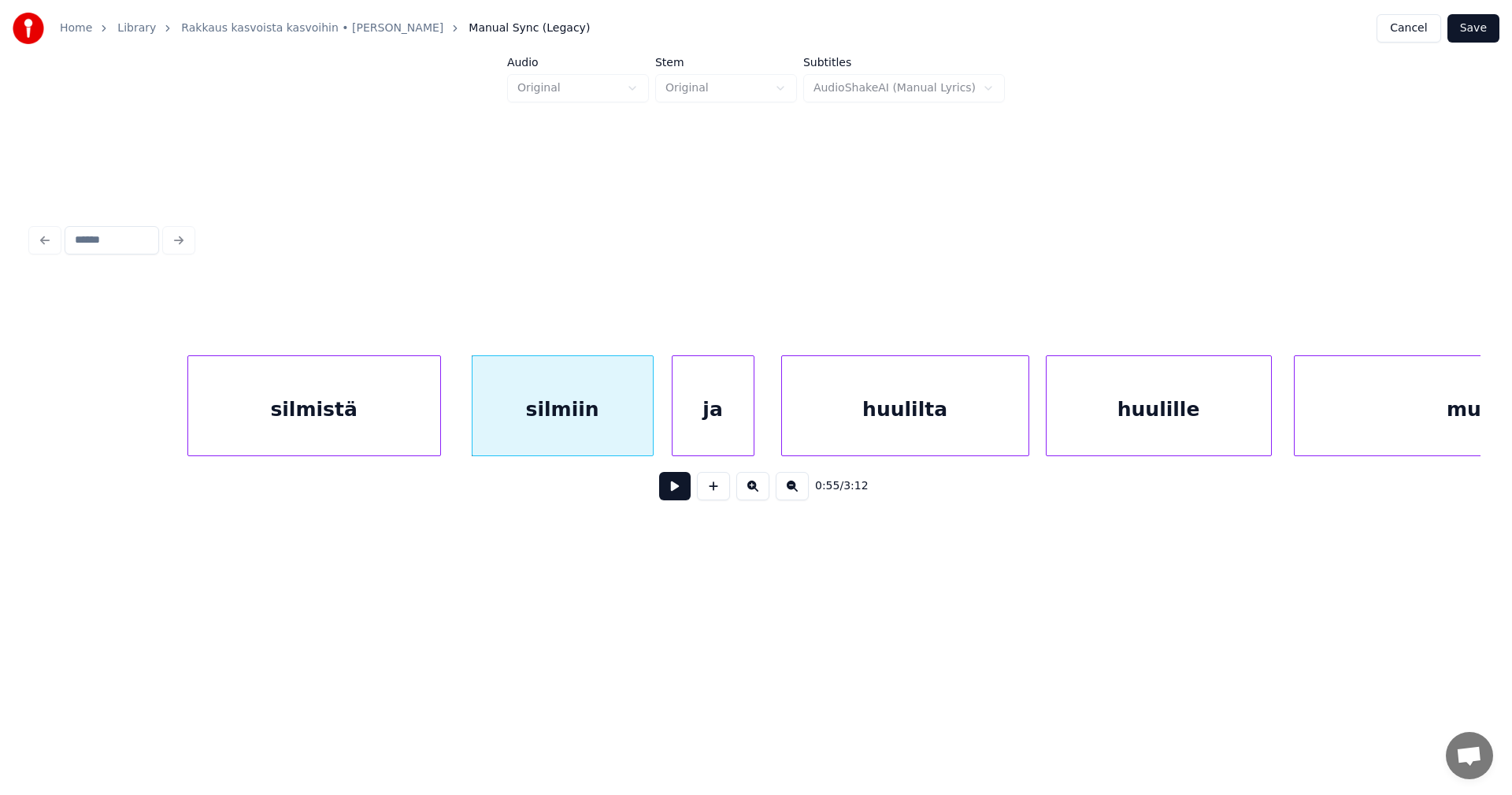
click at [718, 420] on div "ja" at bounding box center [713, 409] width 81 height 107
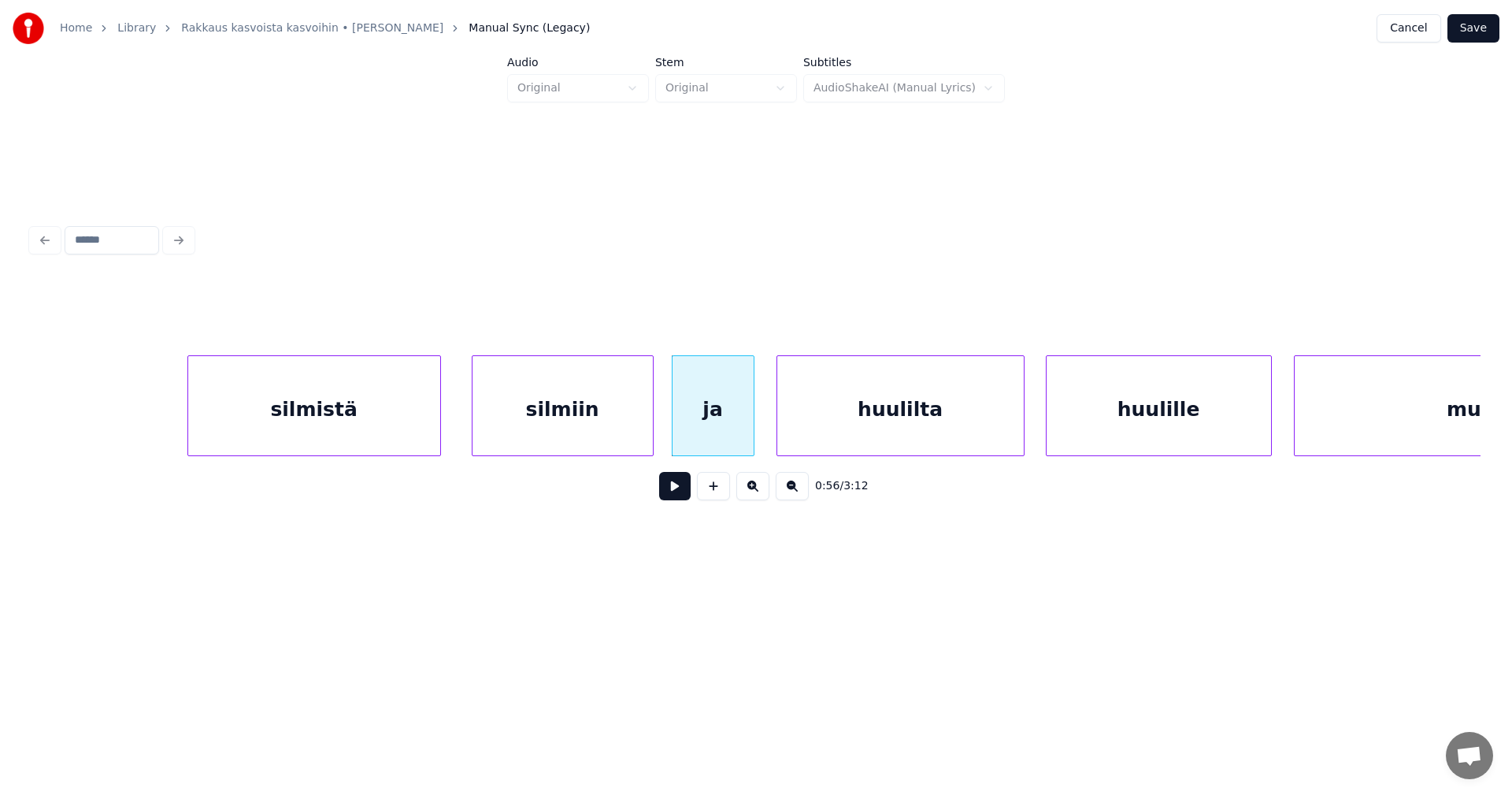
click at [856, 414] on div "huulilta" at bounding box center [900, 409] width 246 height 107
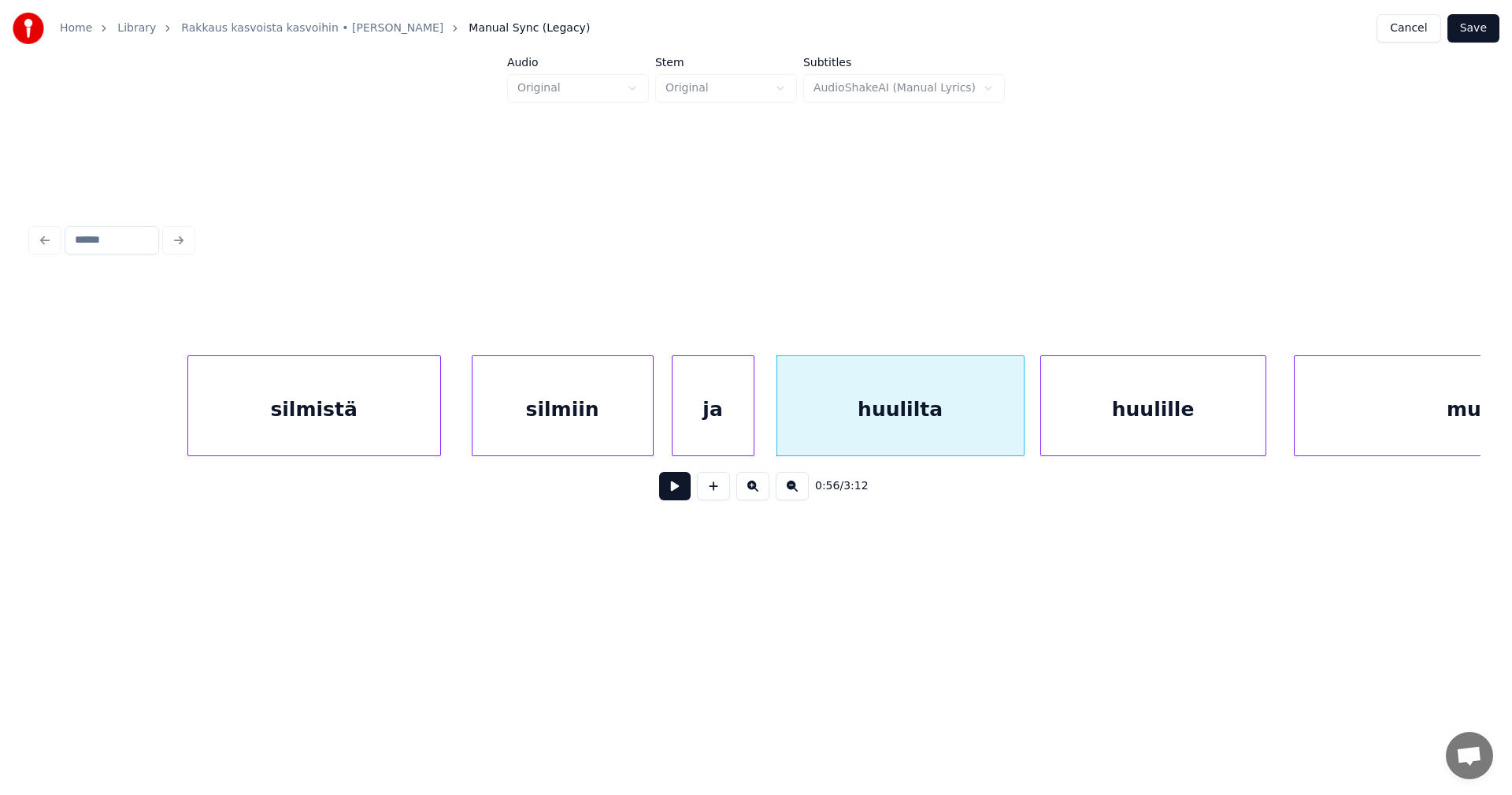
click at [1123, 415] on div "huulille" at bounding box center [1154, 409] width 225 height 107
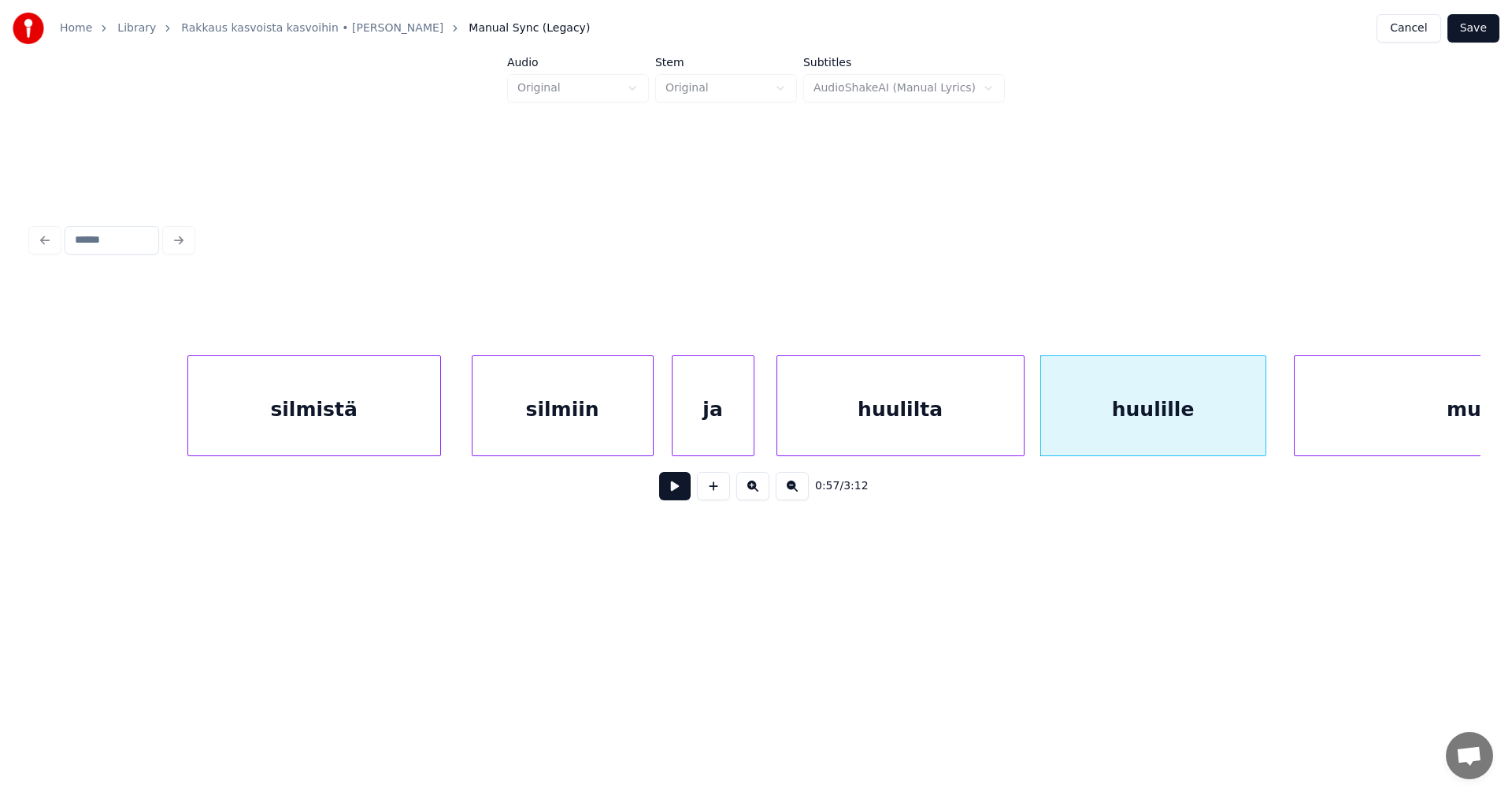
scroll to position [0, 15110]
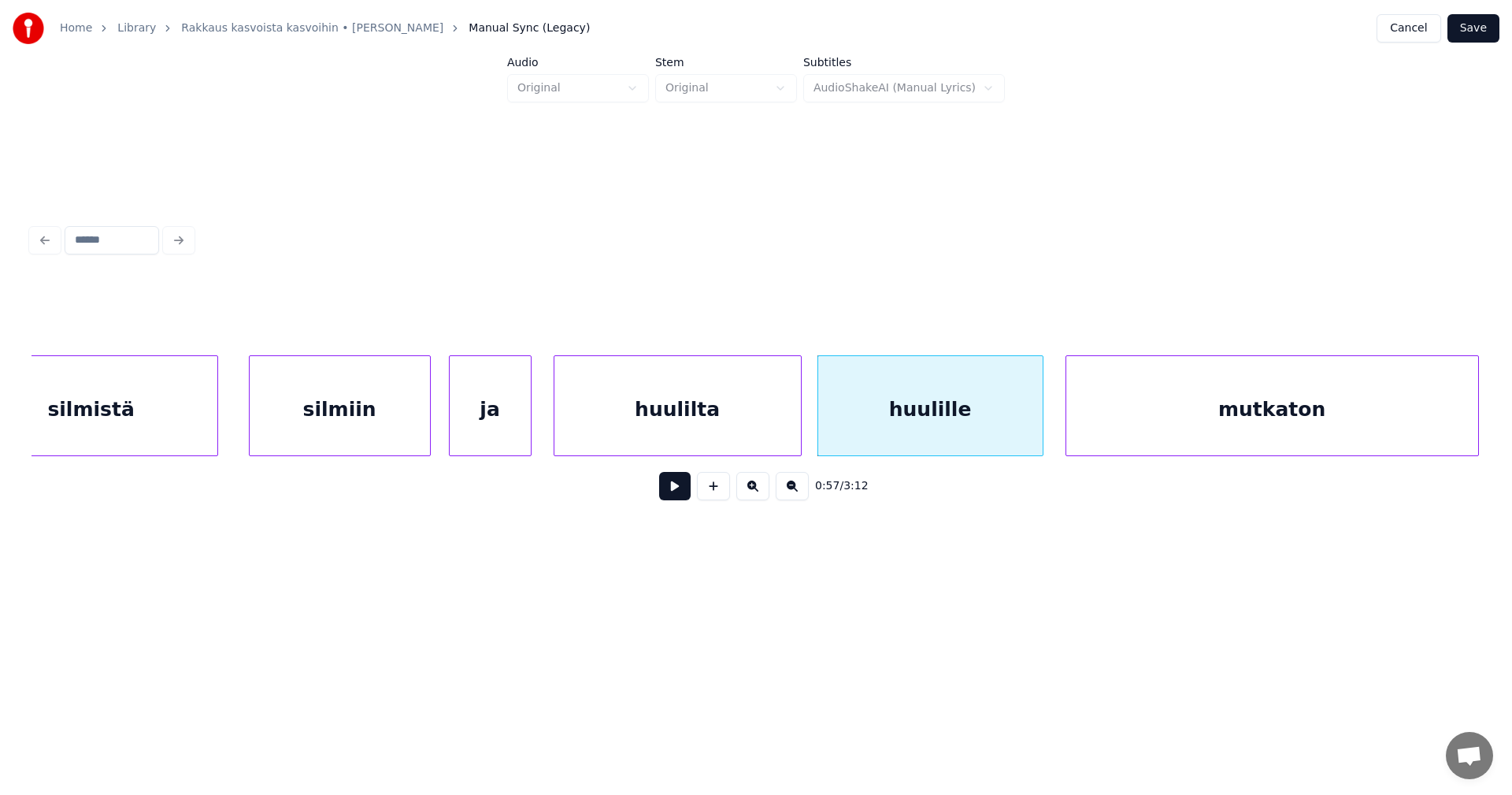
click at [1330, 411] on div "mutkaton" at bounding box center [1272, 409] width 412 height 107
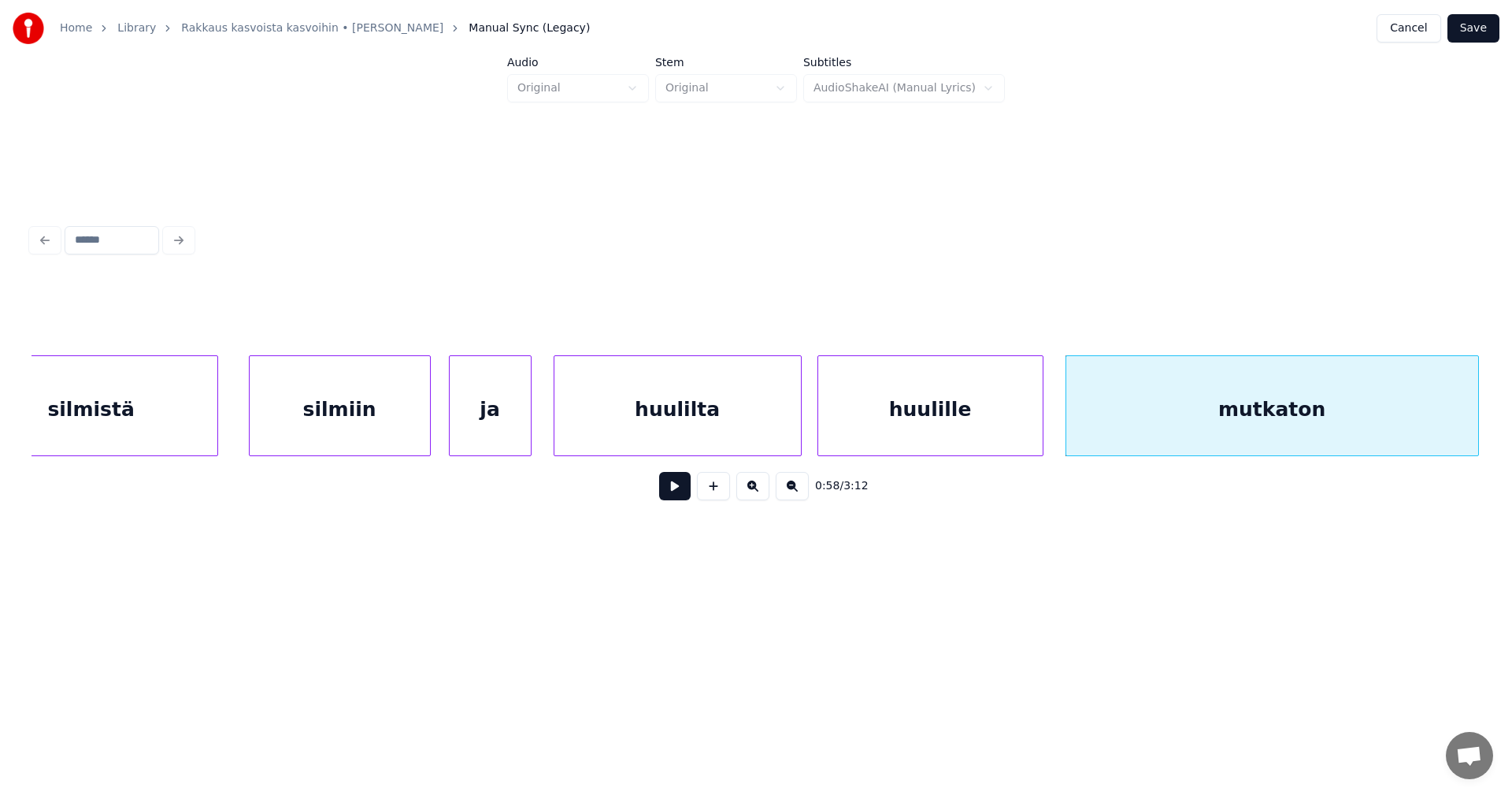
click at [195, 425] on div "silmistä" at bounding box center [91, 409] width 252 height 107
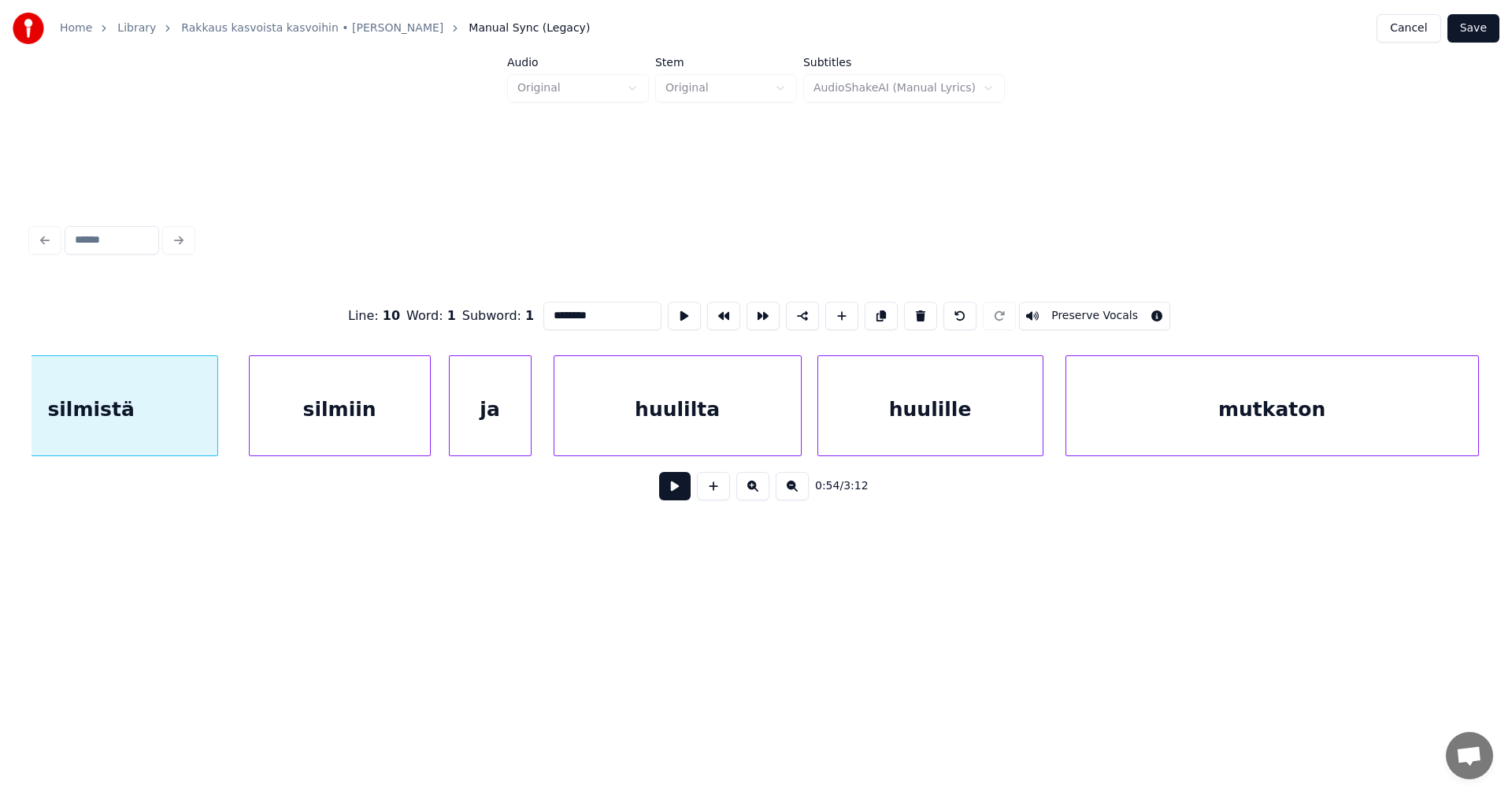
scroll to position [0, 15043]
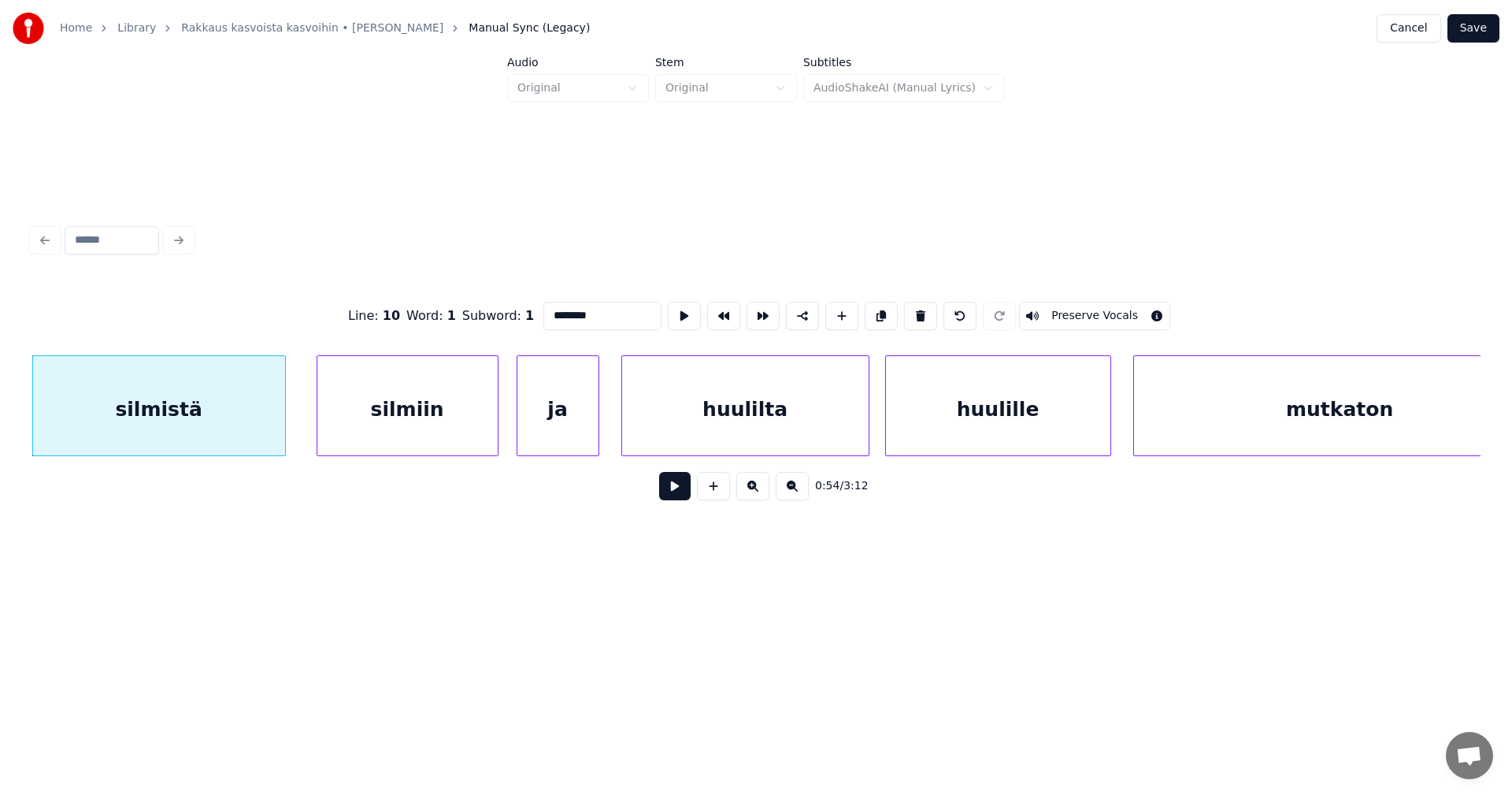
click at [666, 494] on button at bounding box center [674, 486] width 31 height 28
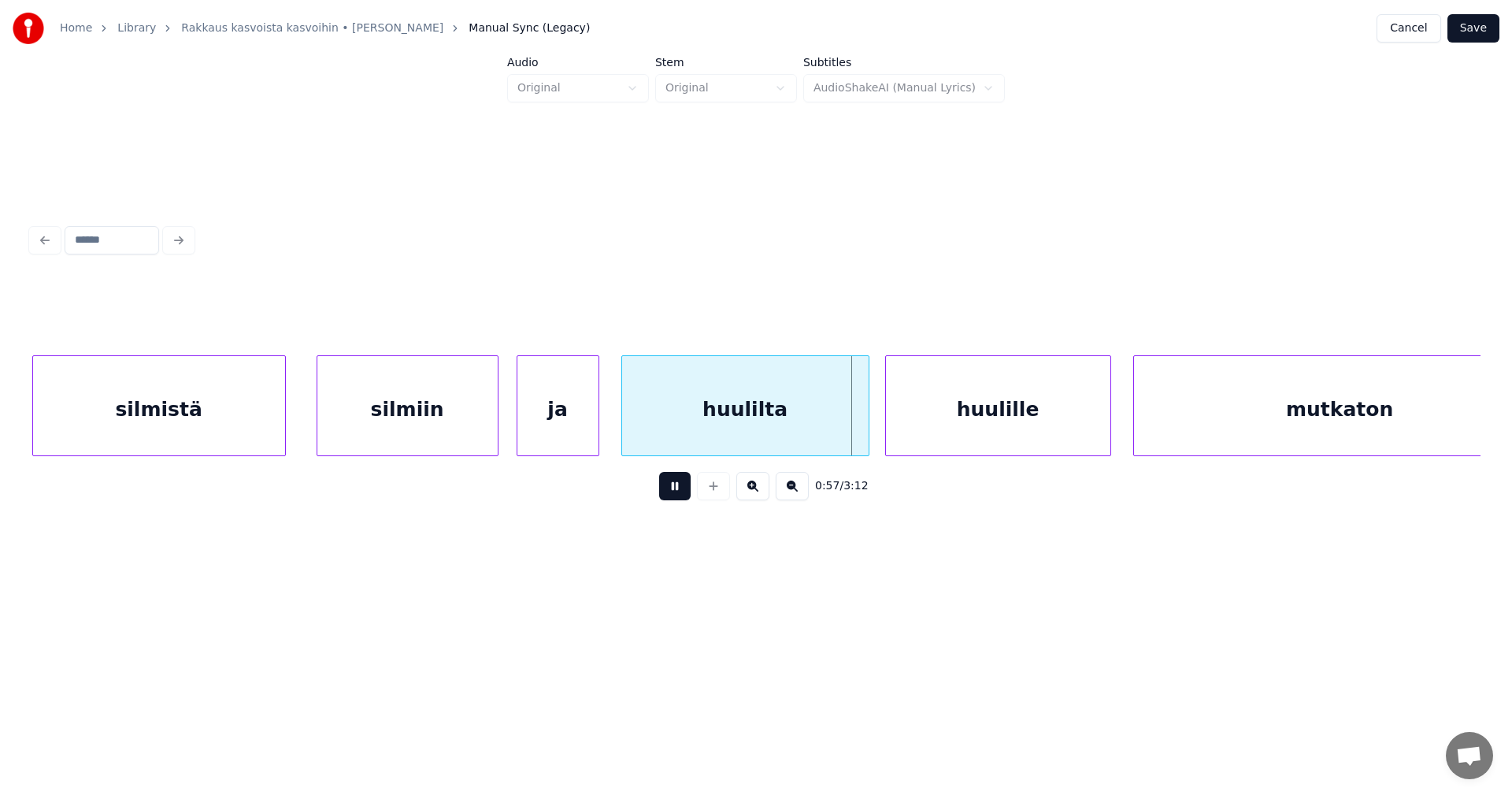
click at [671, 494] on button at bounding box center [674, 486] width 31 height 28
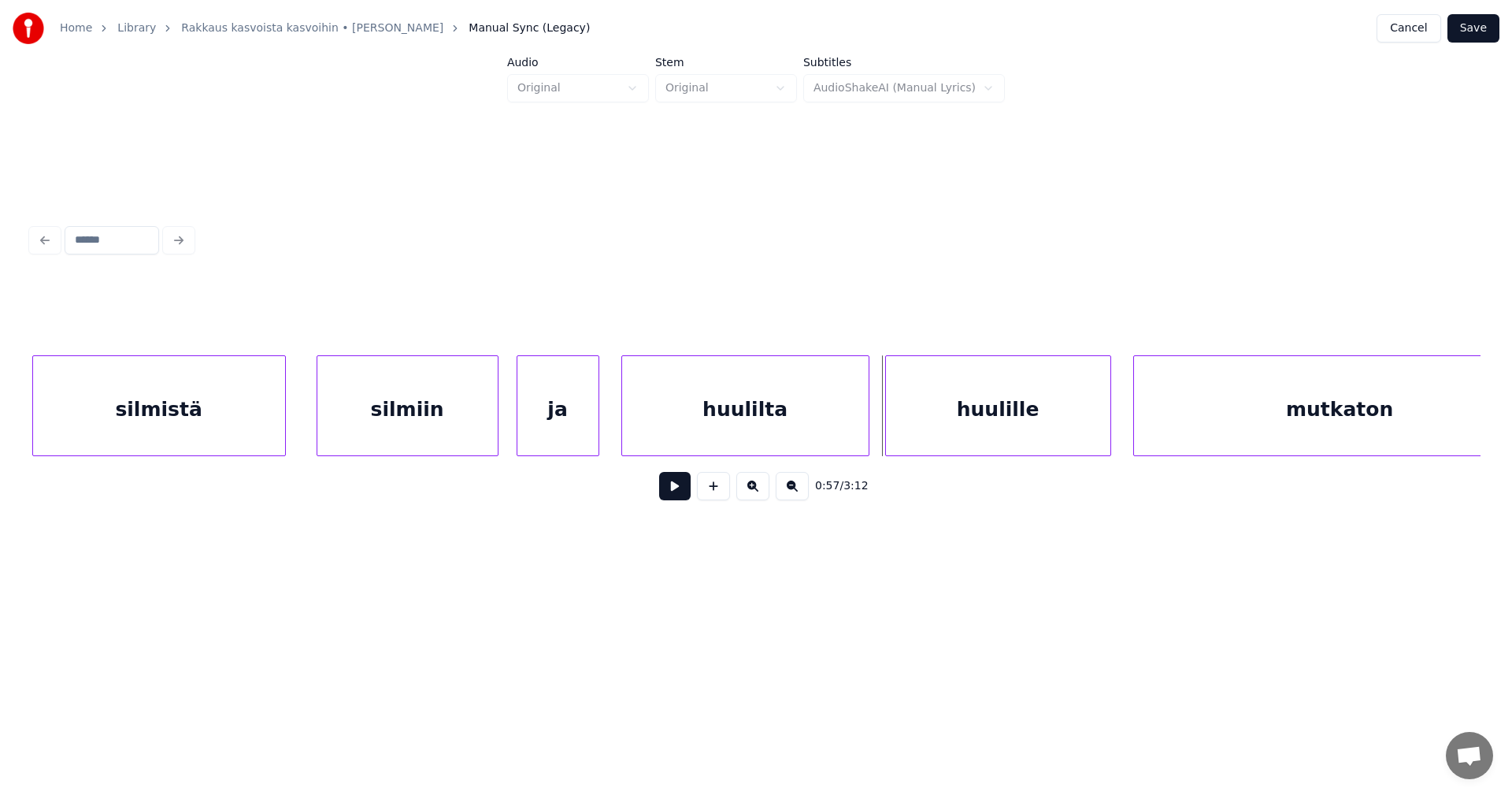
click at [671, 494] on button at bounding box center [674, 486] width 31 height 28
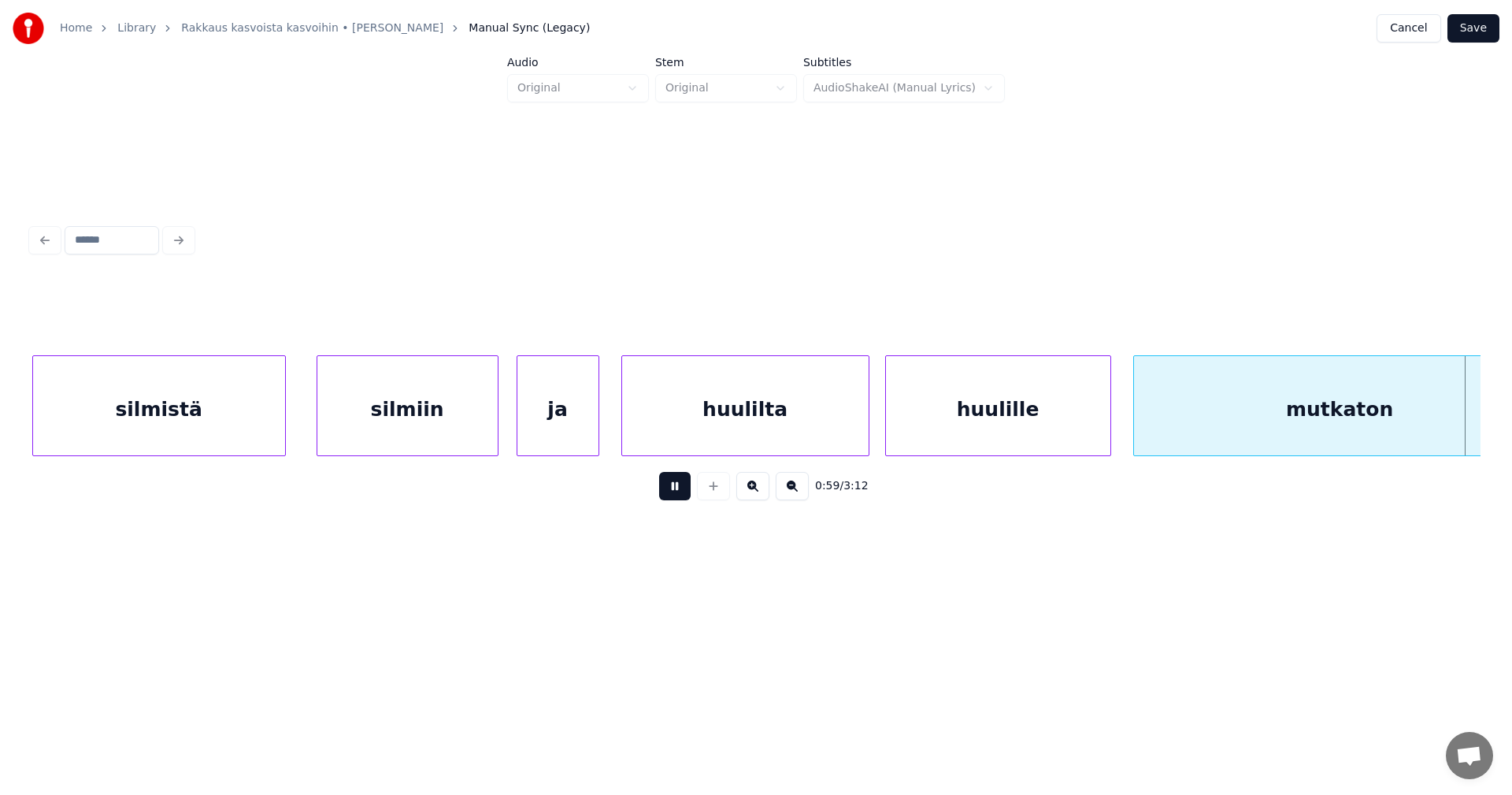
scroll to position [0, 16492]
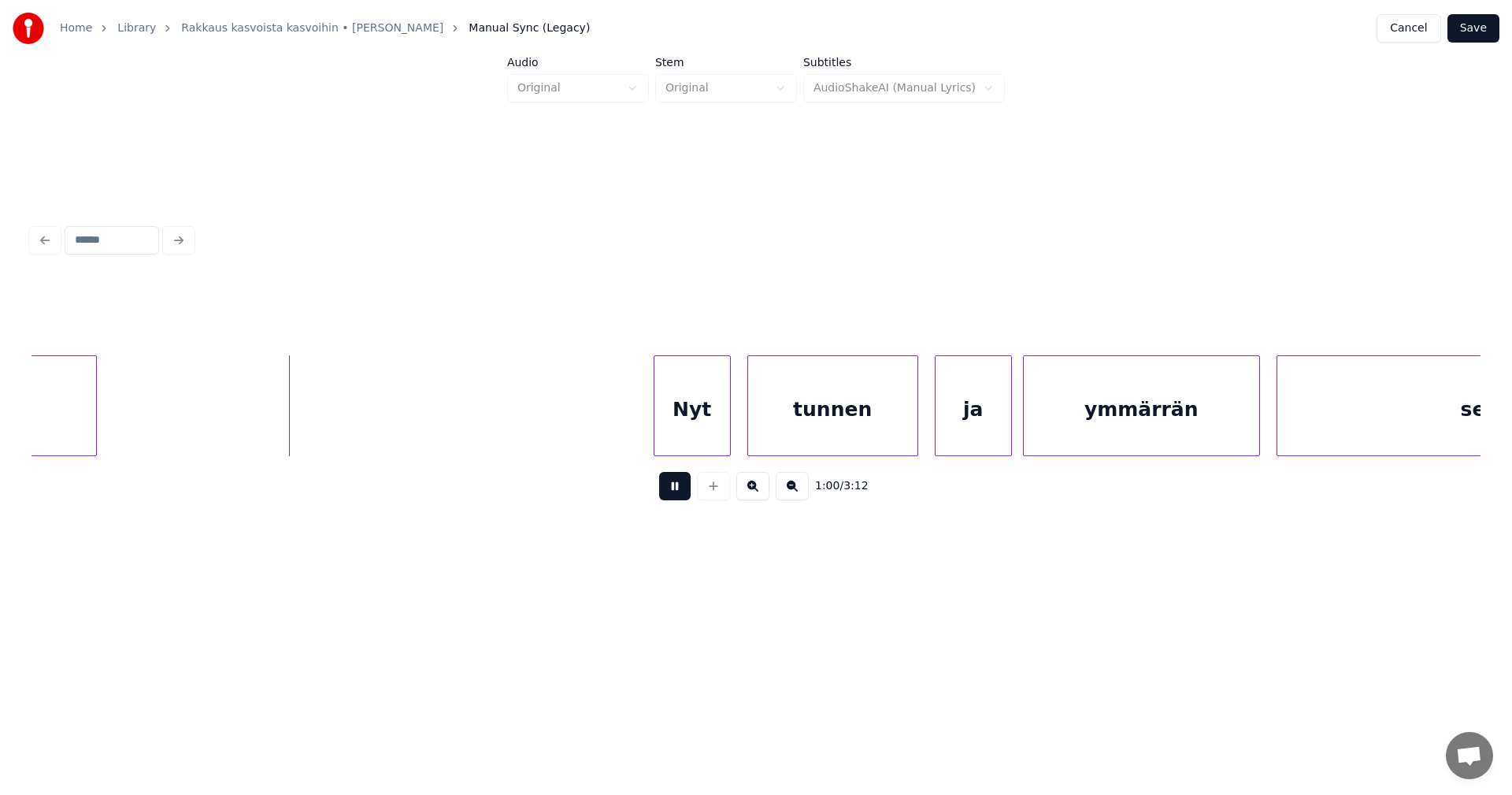
drag, startPoint x: 671, startPoint y: 495, endPoint x: 470, endPoint y: 525, distance: 203.2
click at [670, 495] on button at bounding box center [674, 486] width 31 height 28
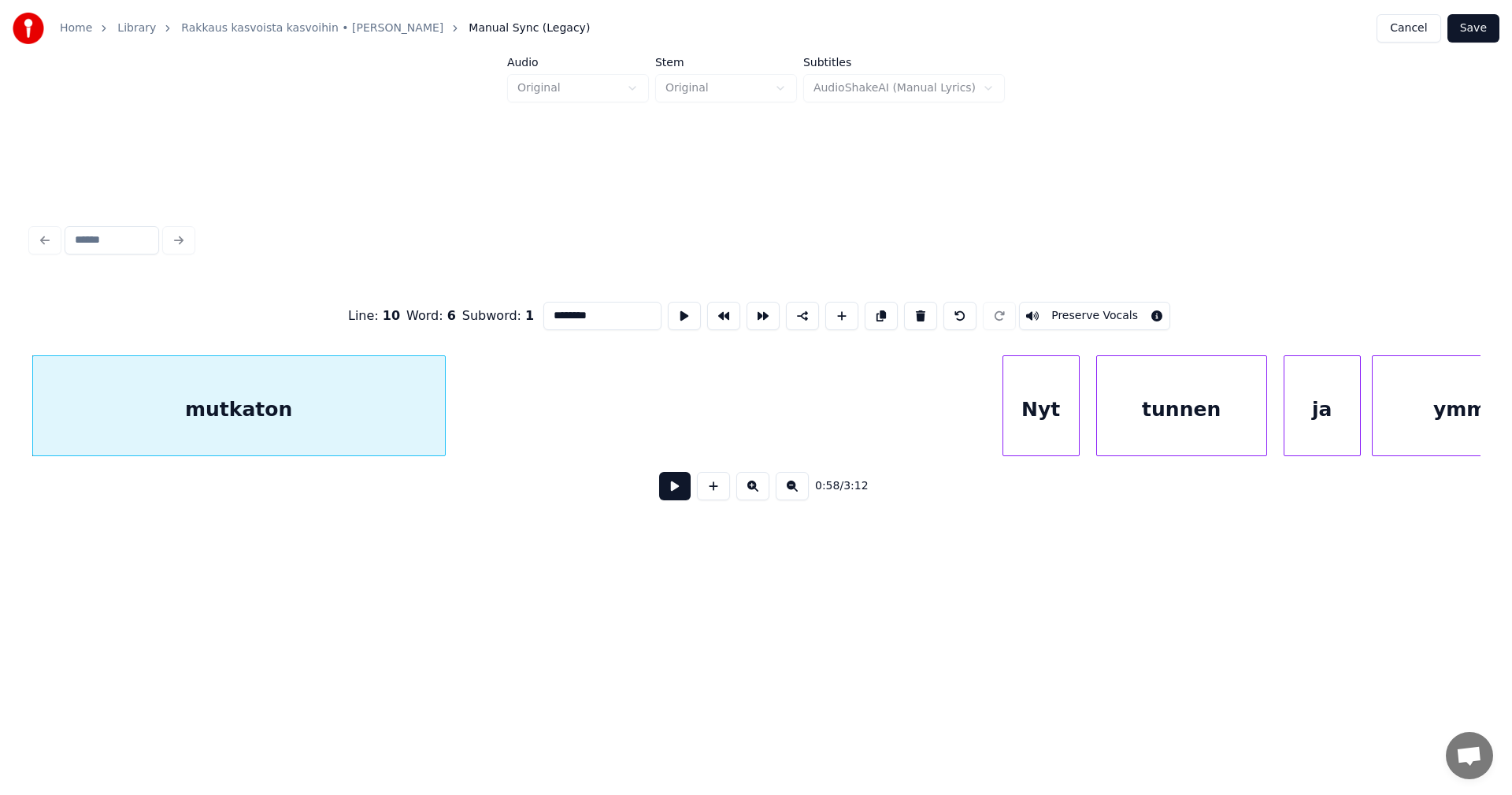
click at [671, 494] on button at bounding box center [674, 486] width 31 height 28
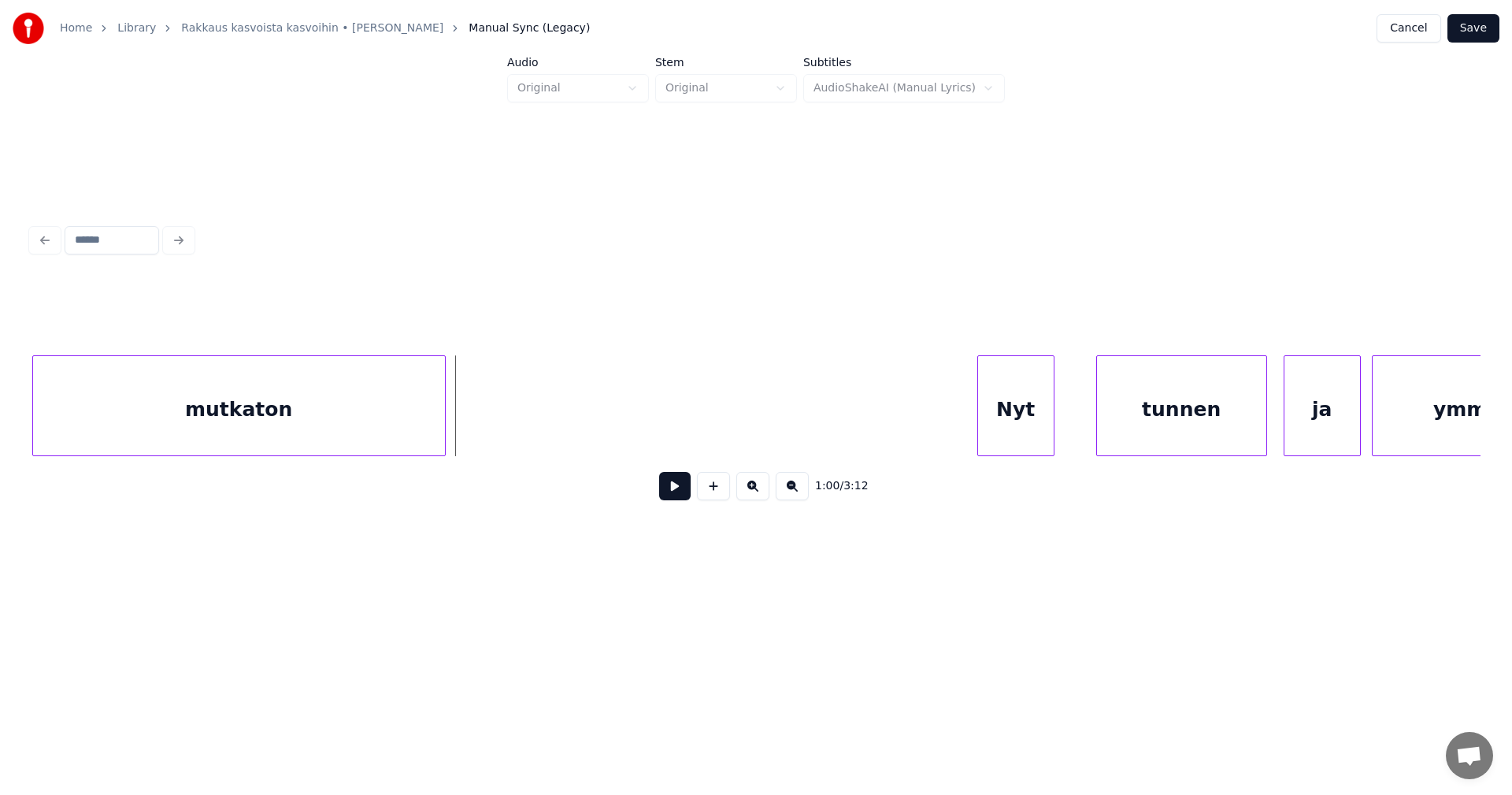
click at [1035, 410] on div "Nyt" at bounding box center [1016, 409] width 76 height 107
click at [1162, 414] on div "tunnen" at bounding box center [1170, 409] width 169 height 107
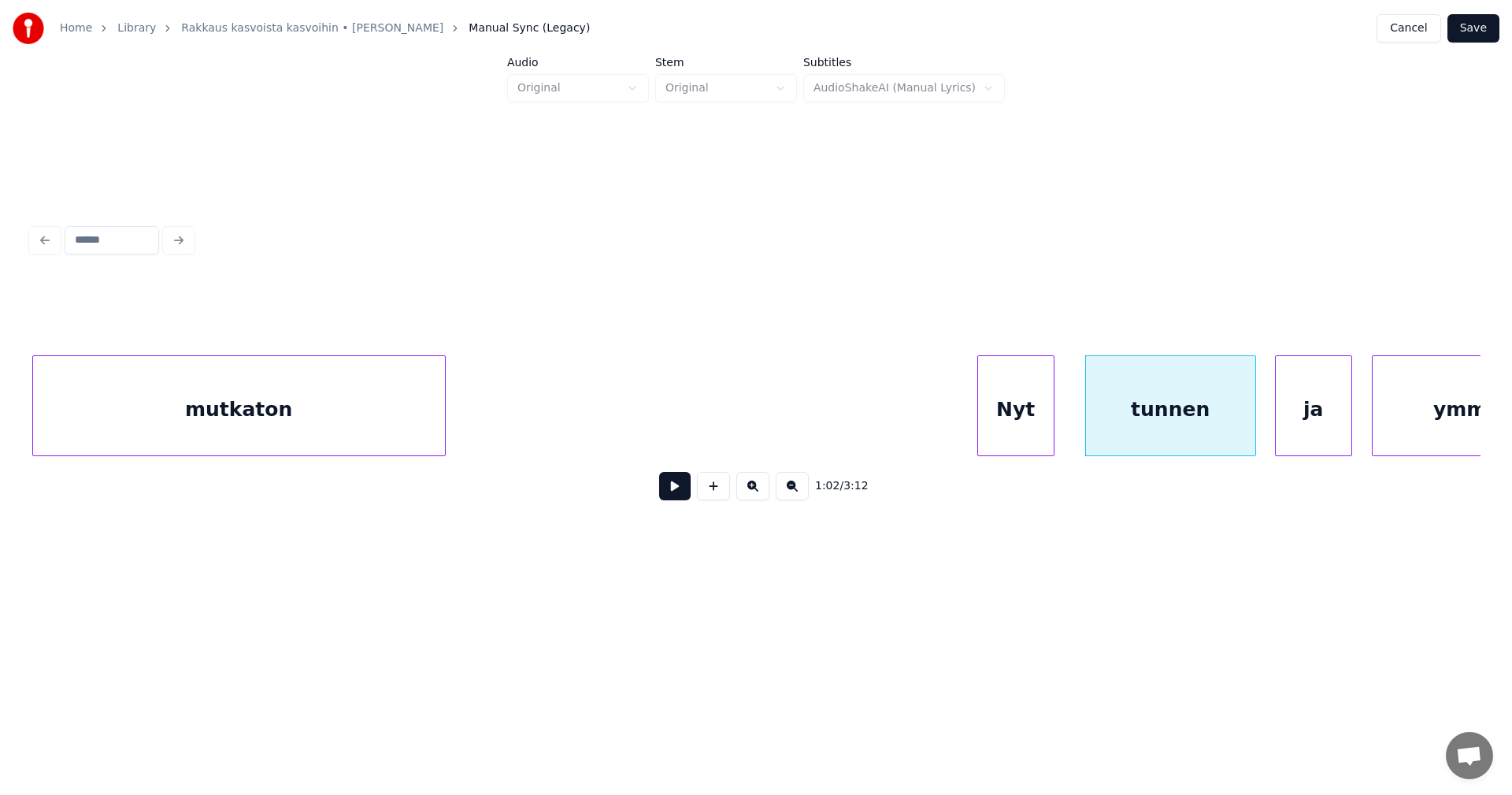
click at [1314, 415] on div "ja" at bounding box center [1314, 409] width 76 height 107
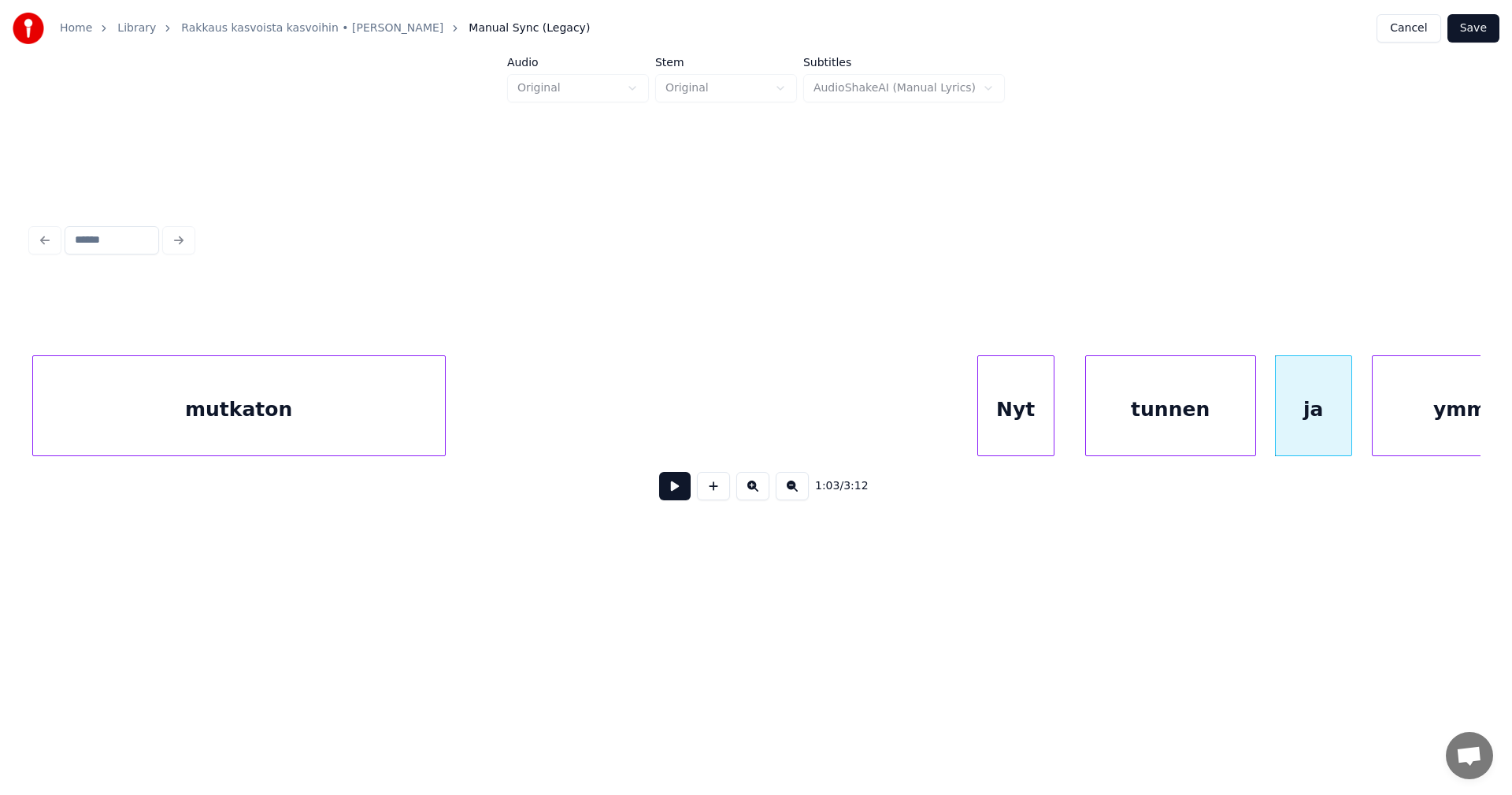
click at [1019, 432] on div "Nyt" at bounding box center [1016, 409] width 76 height 107
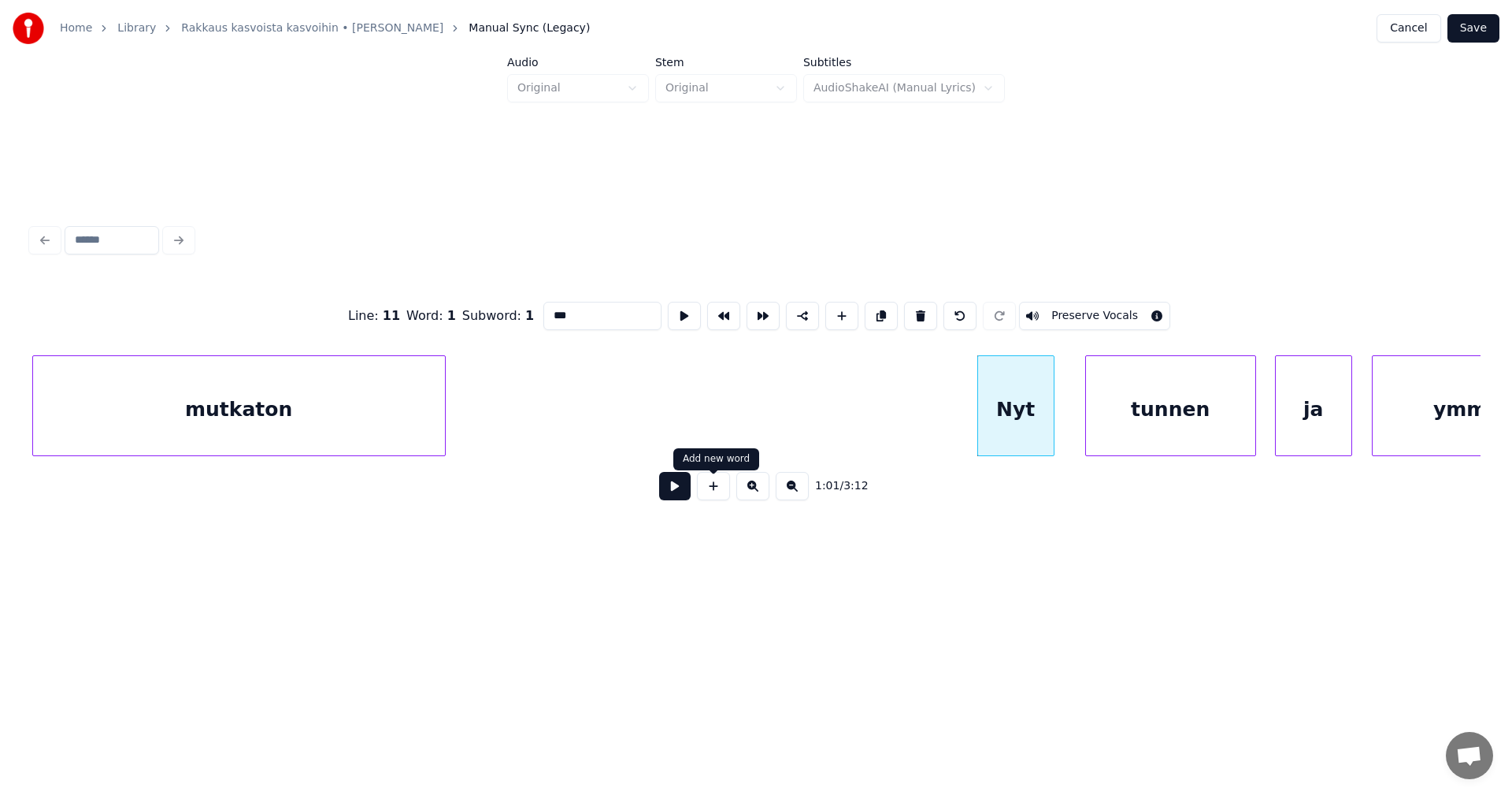
click at [676, 489] on button at bounding box center [674, 486] width 31 height 28
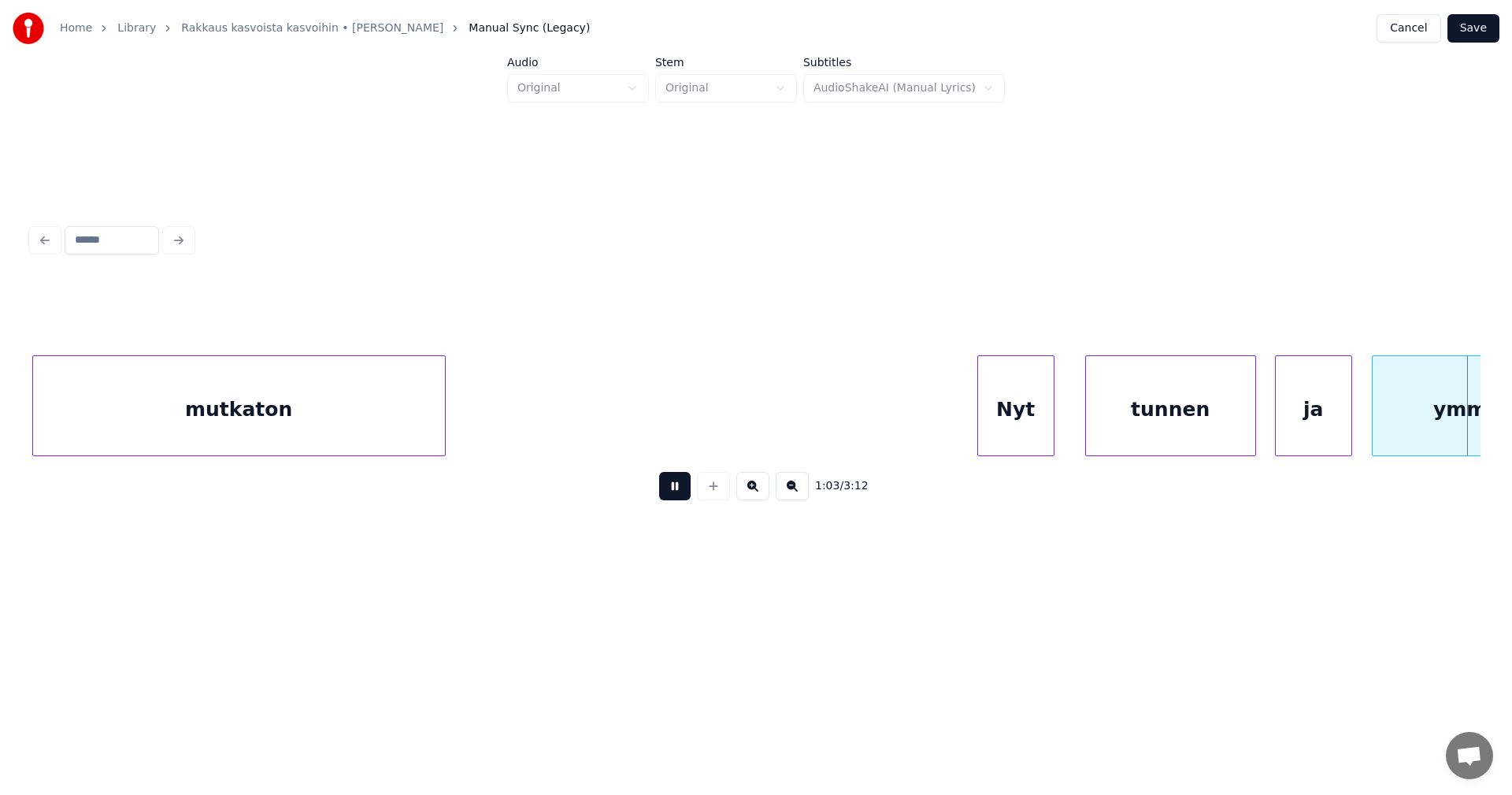
scroll to position [0, 17595]
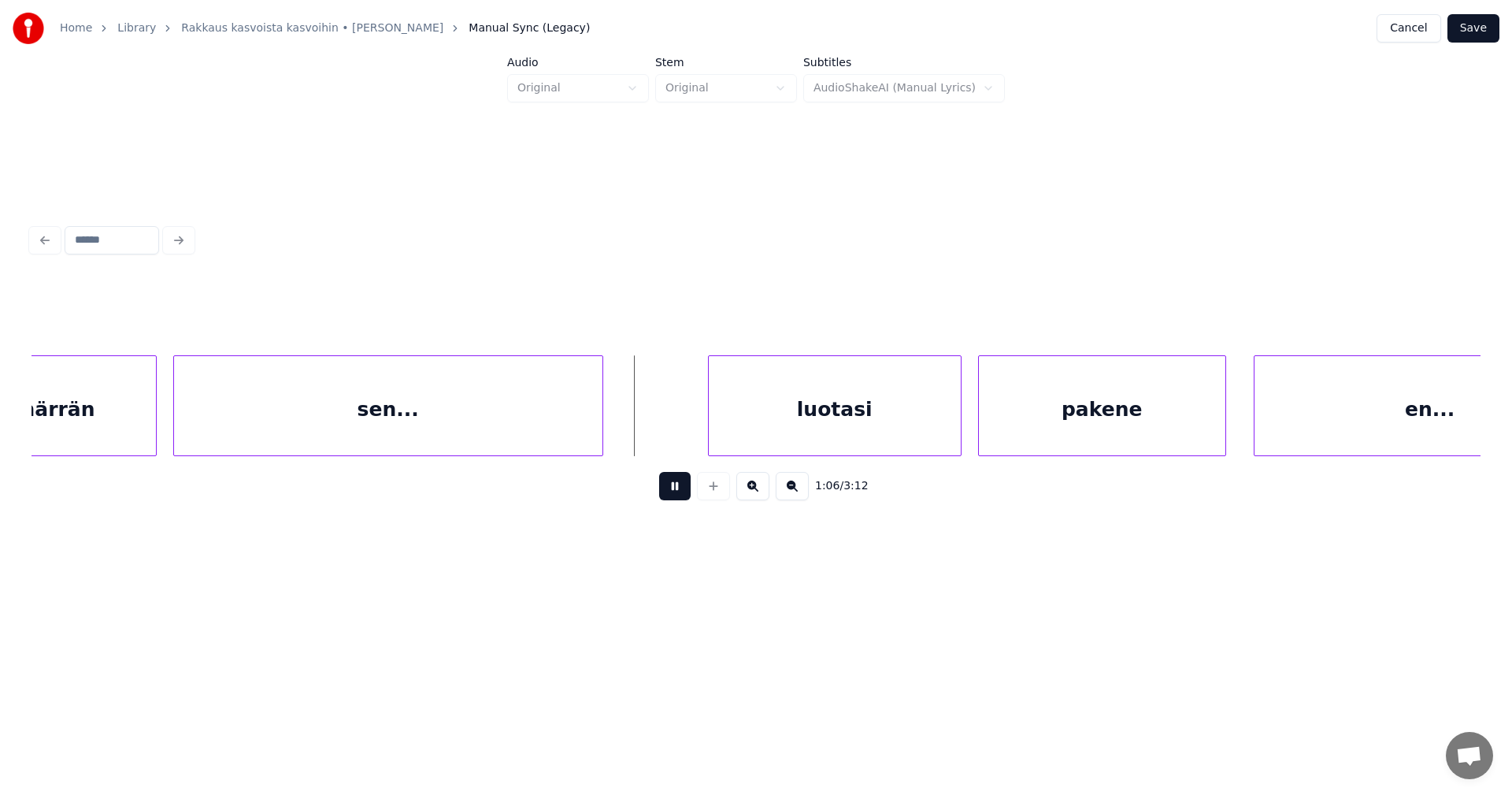
click at [677, 490] on button at bounding box center [674, 486] width 31 height 28
click at [766, 441] on div "luotasi" at bounding box center [810, 409] width 252 height 107
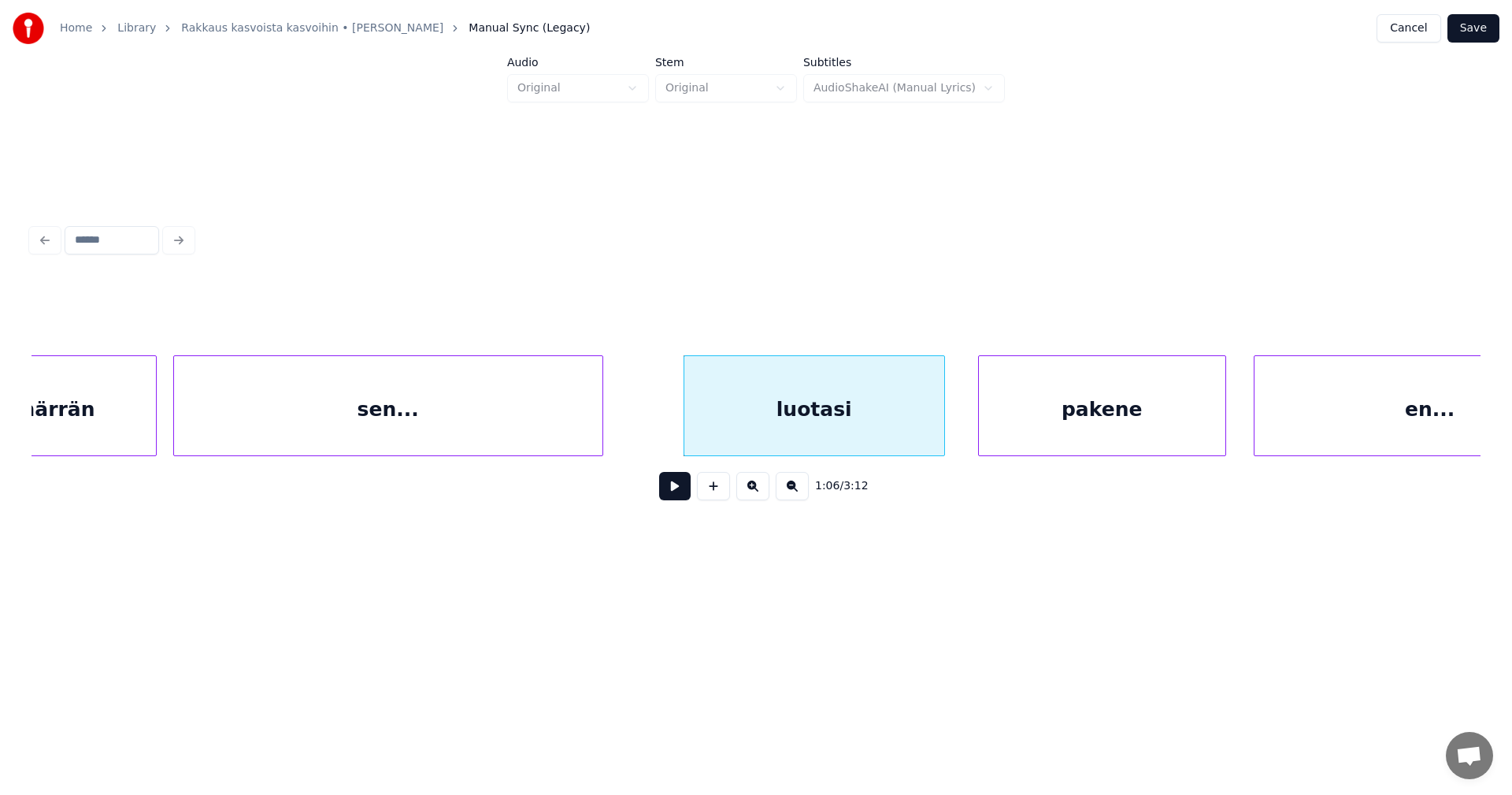
click at [944, 420] on div at bounding box center [942, 405] width 5 height 99
click at [1020, 420] on div "pakene" at bounding box center [1096, 409] width 246 height 107
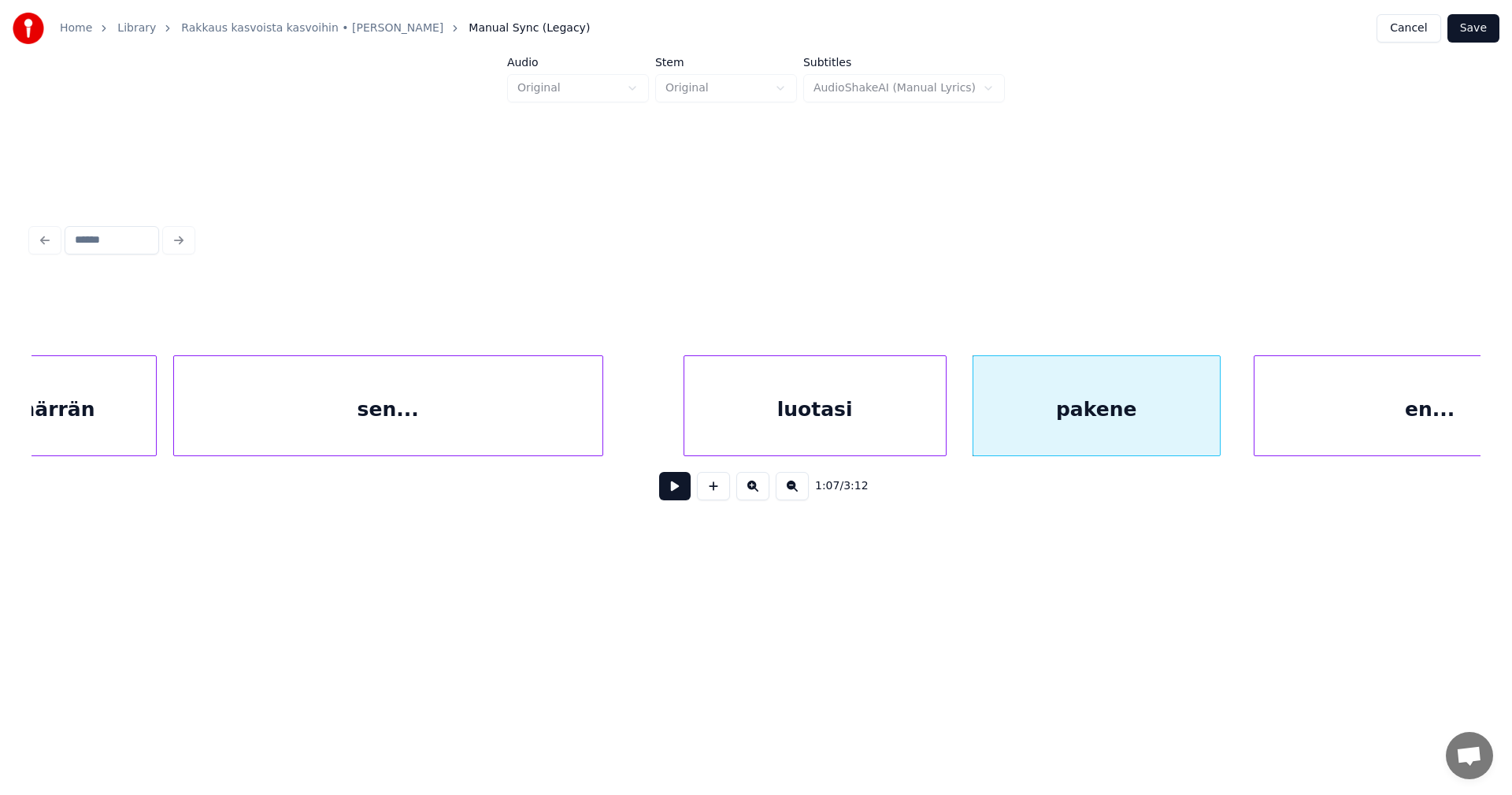
scroll to position [0, 17717]
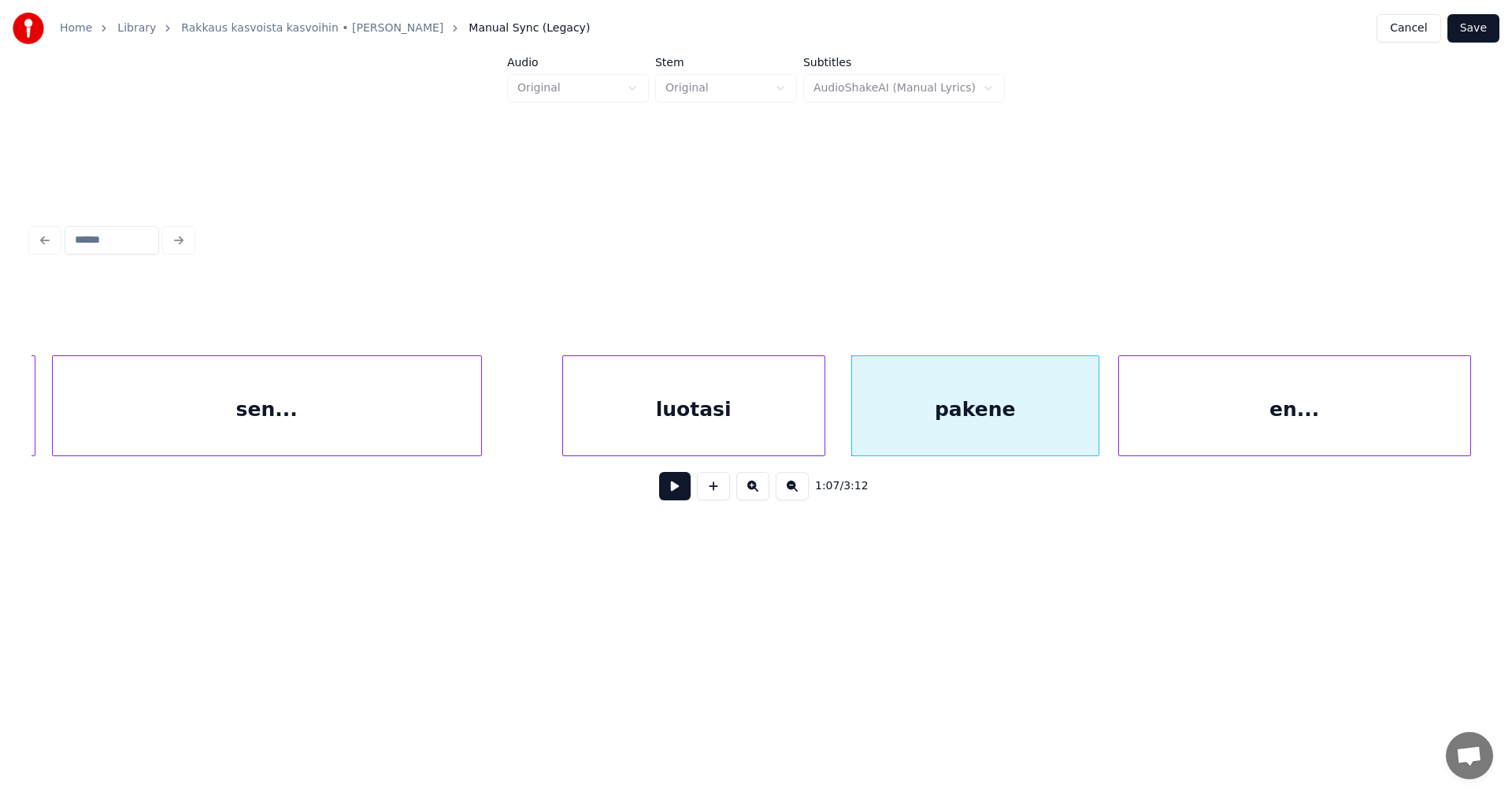
click at [1276, 418] on div "en..." at bounding box center [1295, 409] width 351 height 107
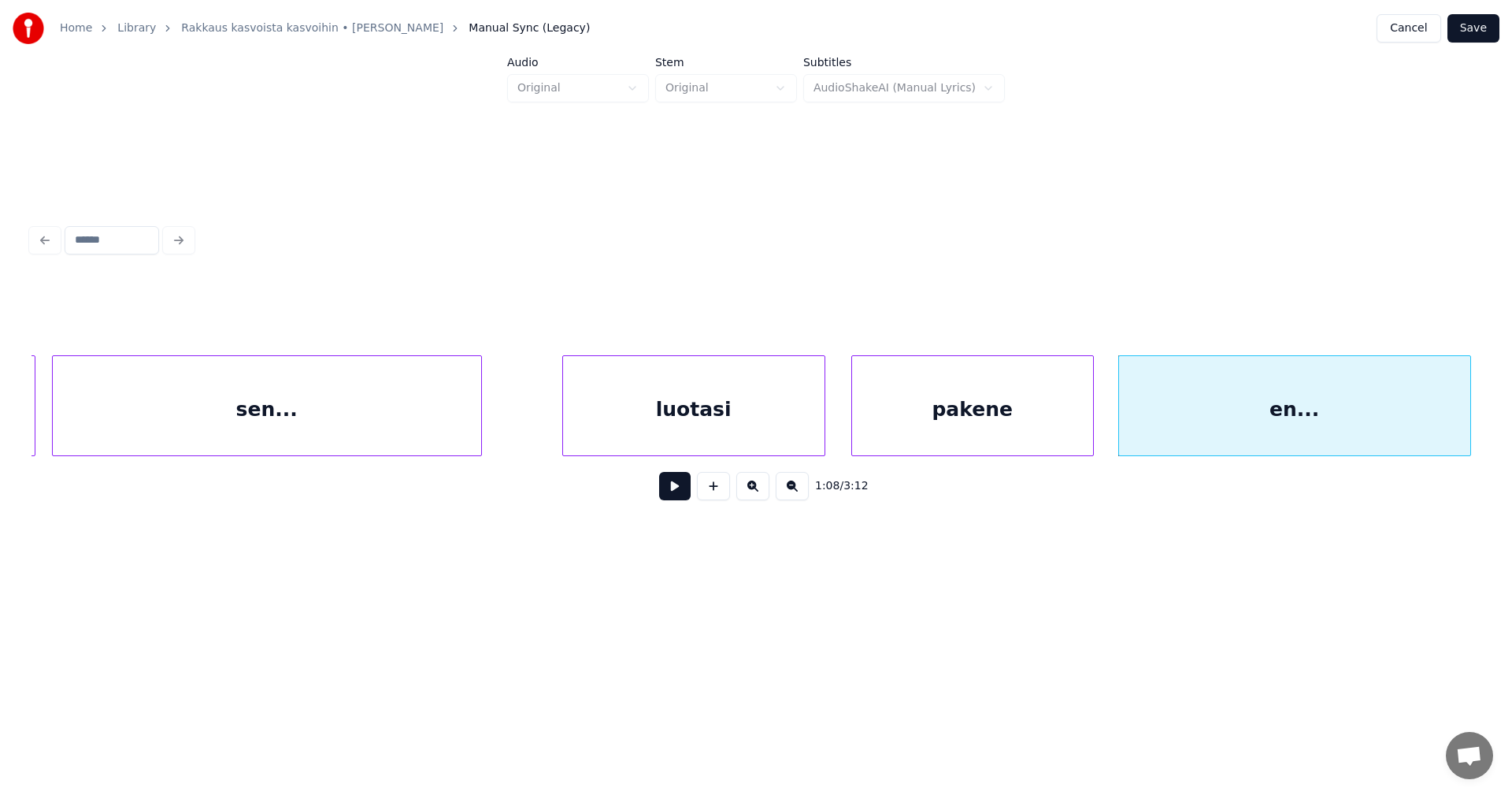
click at [1092, 437] on div at bounding box center [1091, 405] width 5 height 99
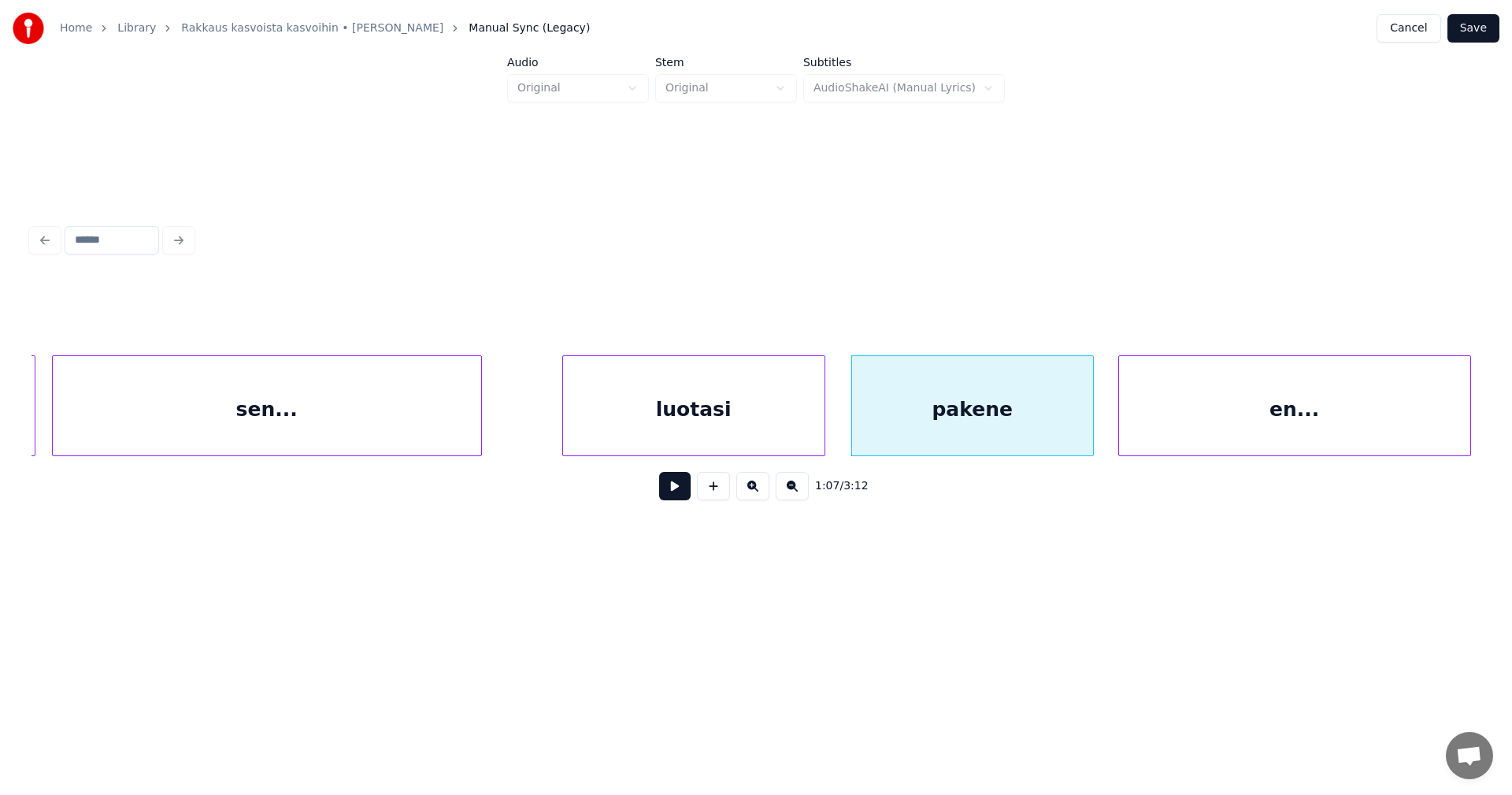
click at [761, 444] on div "luotasi" at bounding box center [693, 409] width 262 height 107
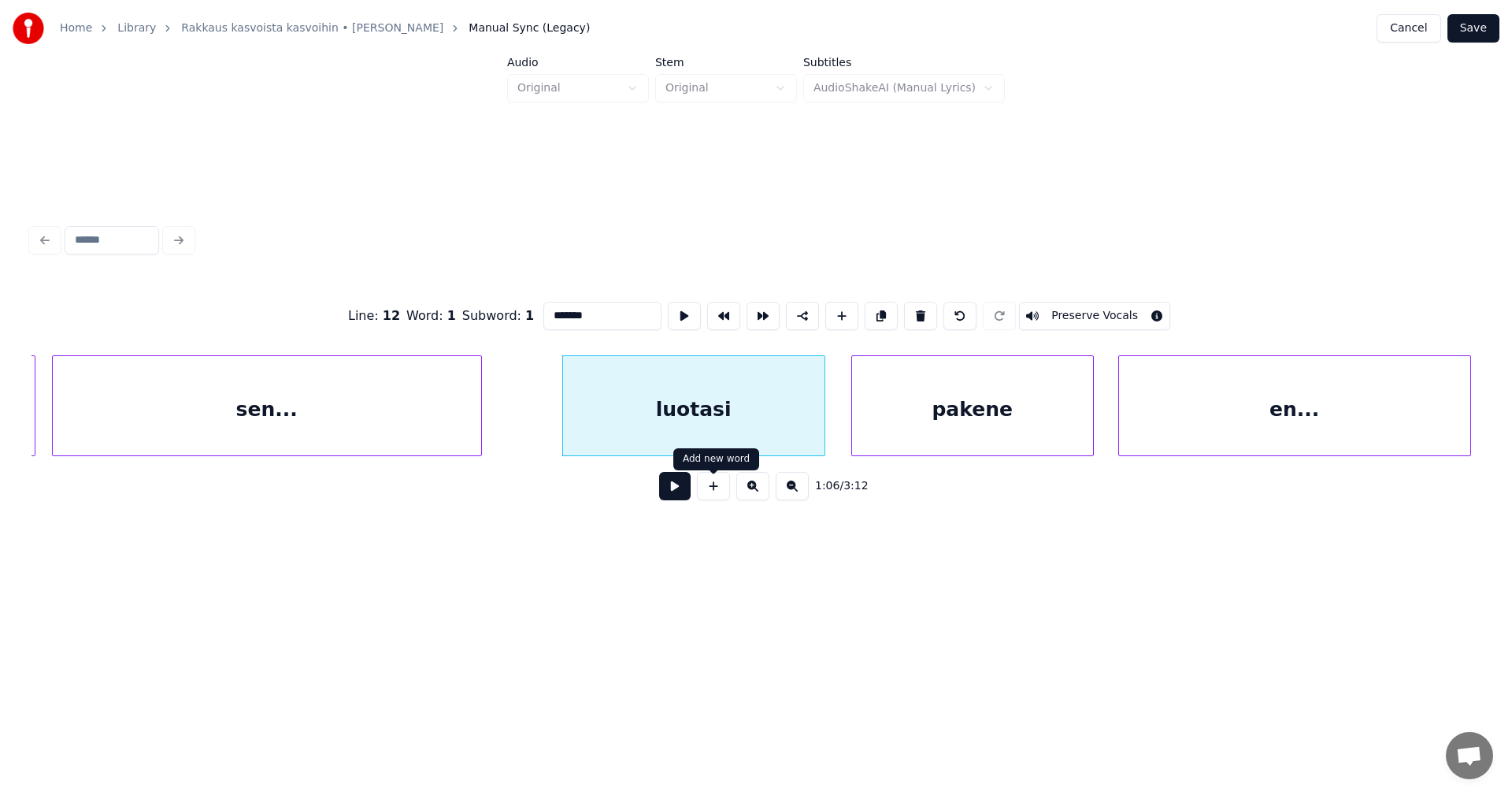
click at [684, 492] on button at bounding box center [674, 486] width 31 height 28
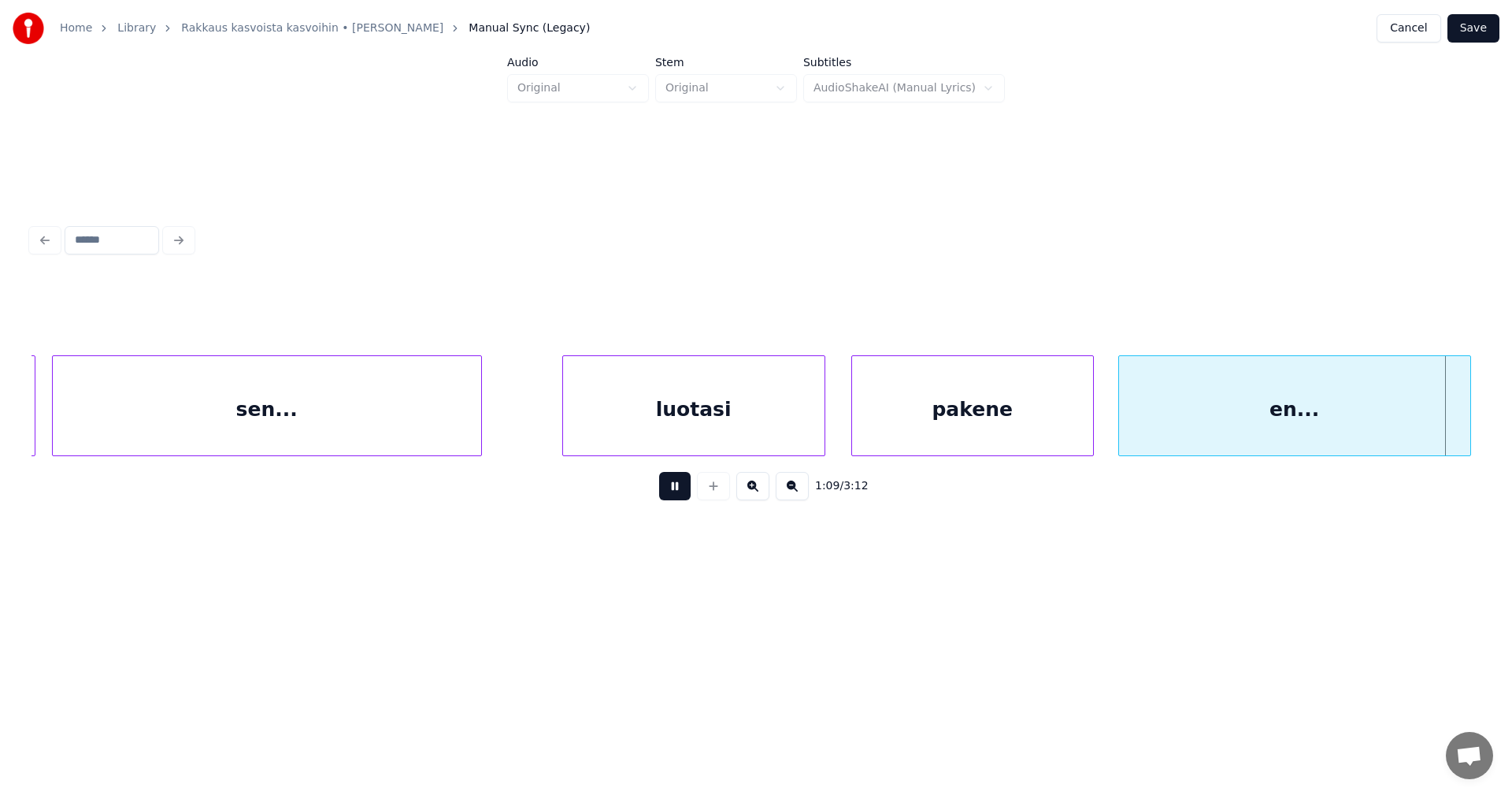
scroll to position [0, 19167]
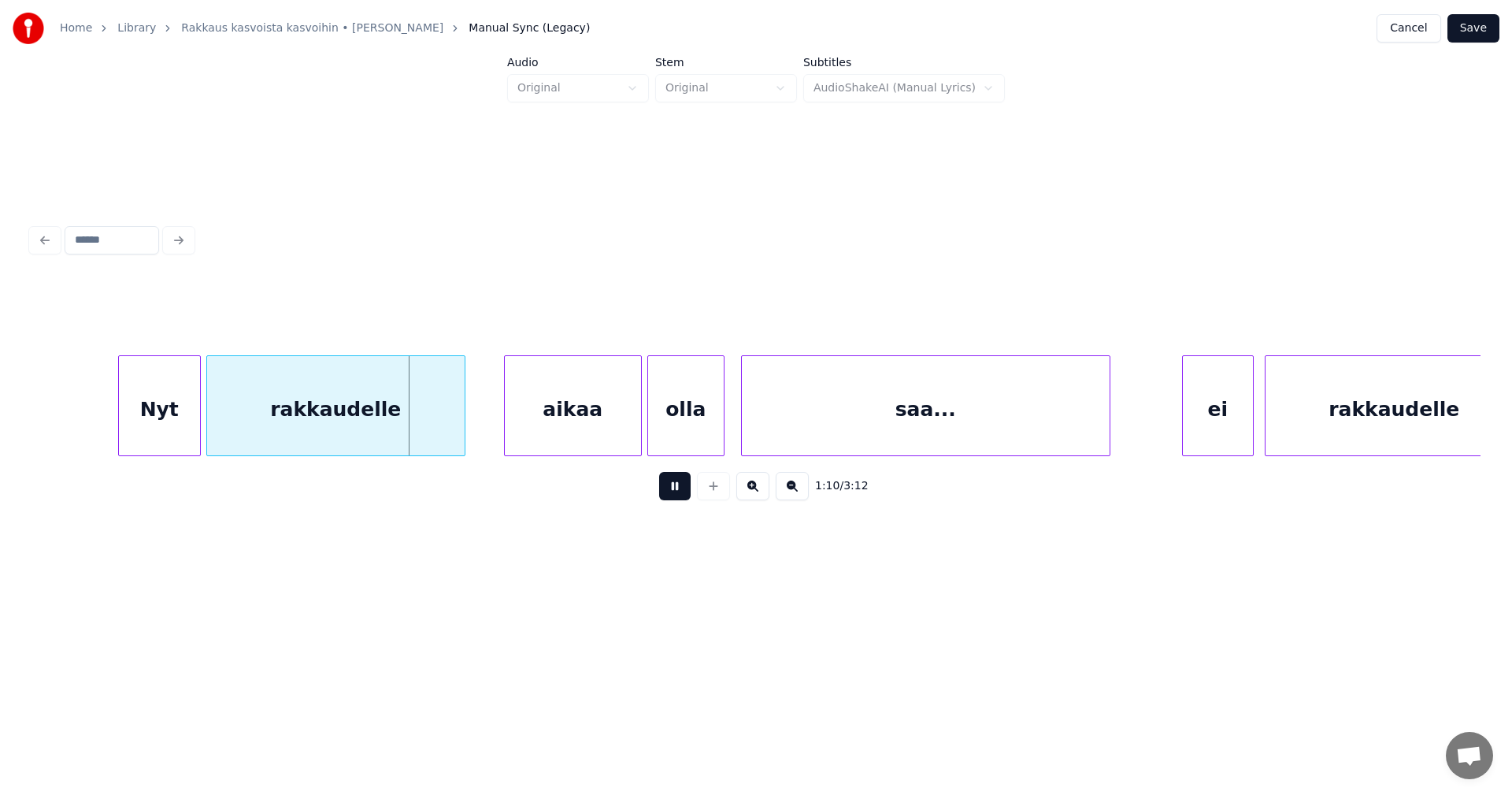
click at [686, 494] on button at bounding box center [674, 486] width 31 height 28
click at [173, 433] on div "Nyt" at bounding box center [152, 409] width 81 height 107
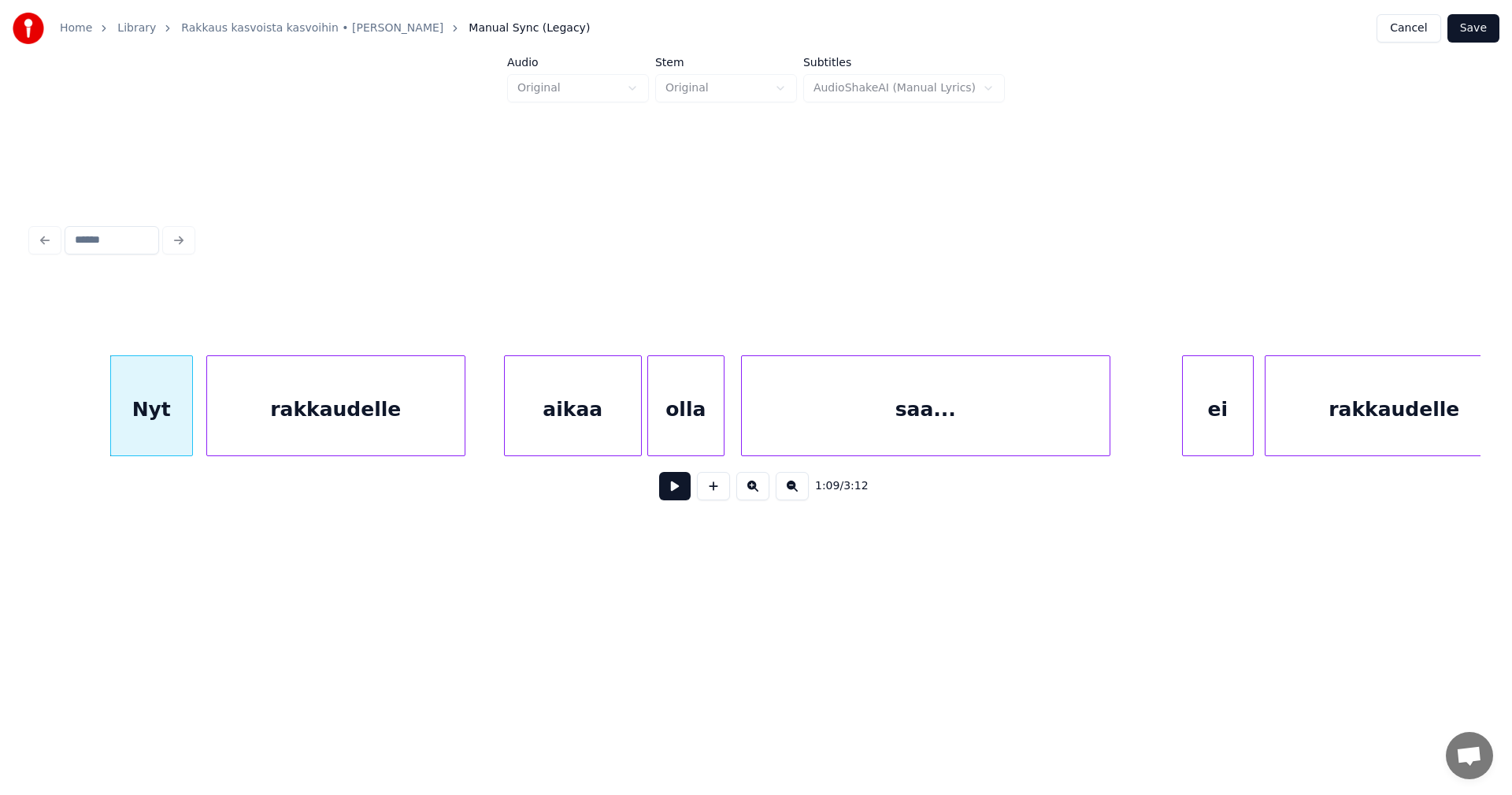
click at [673, 489] on button at bounding box center [674, 486] width 31 height 28
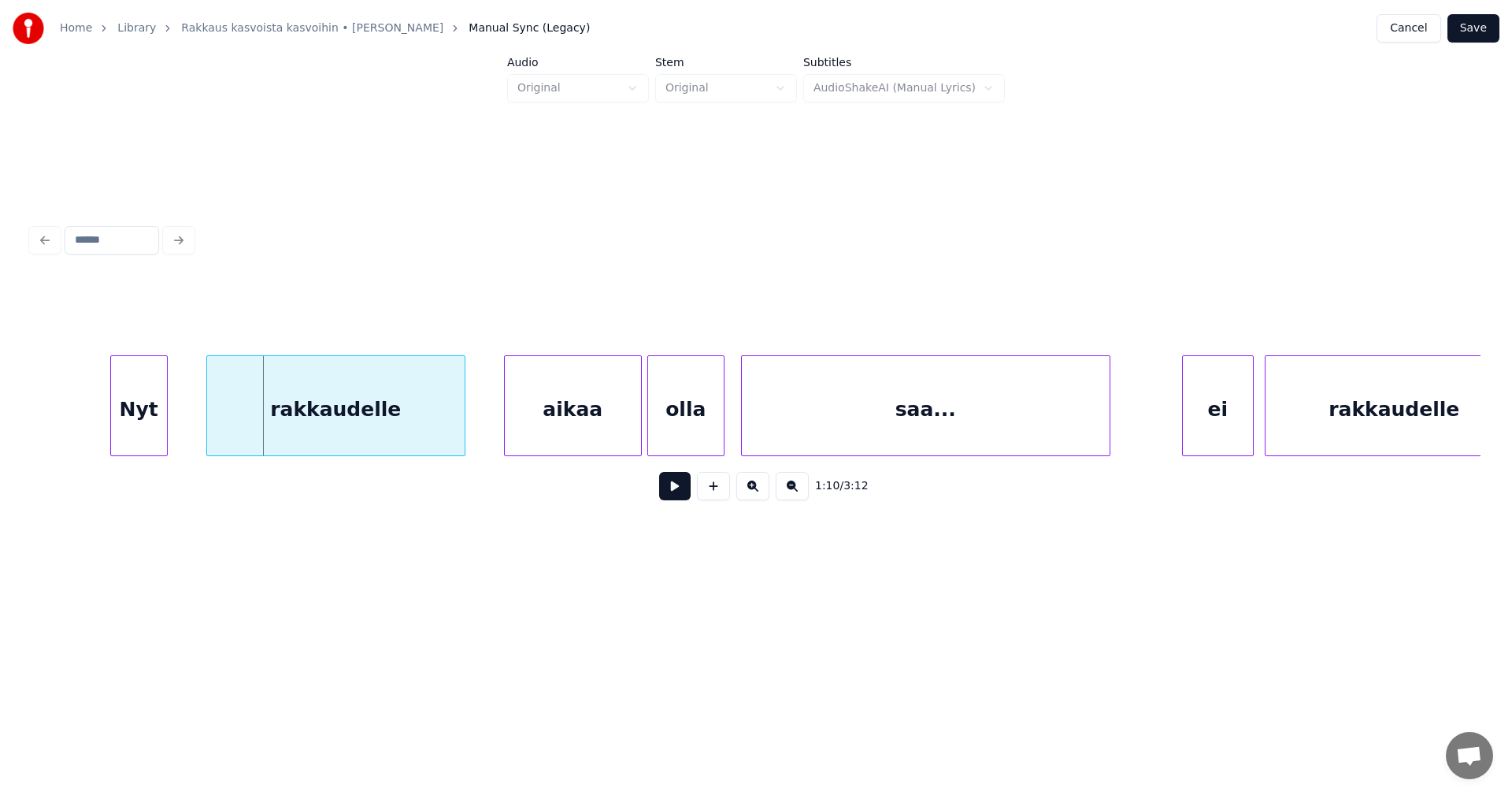
click at [163, 430] on div at bounding box center [164, 405] width 5 height 99
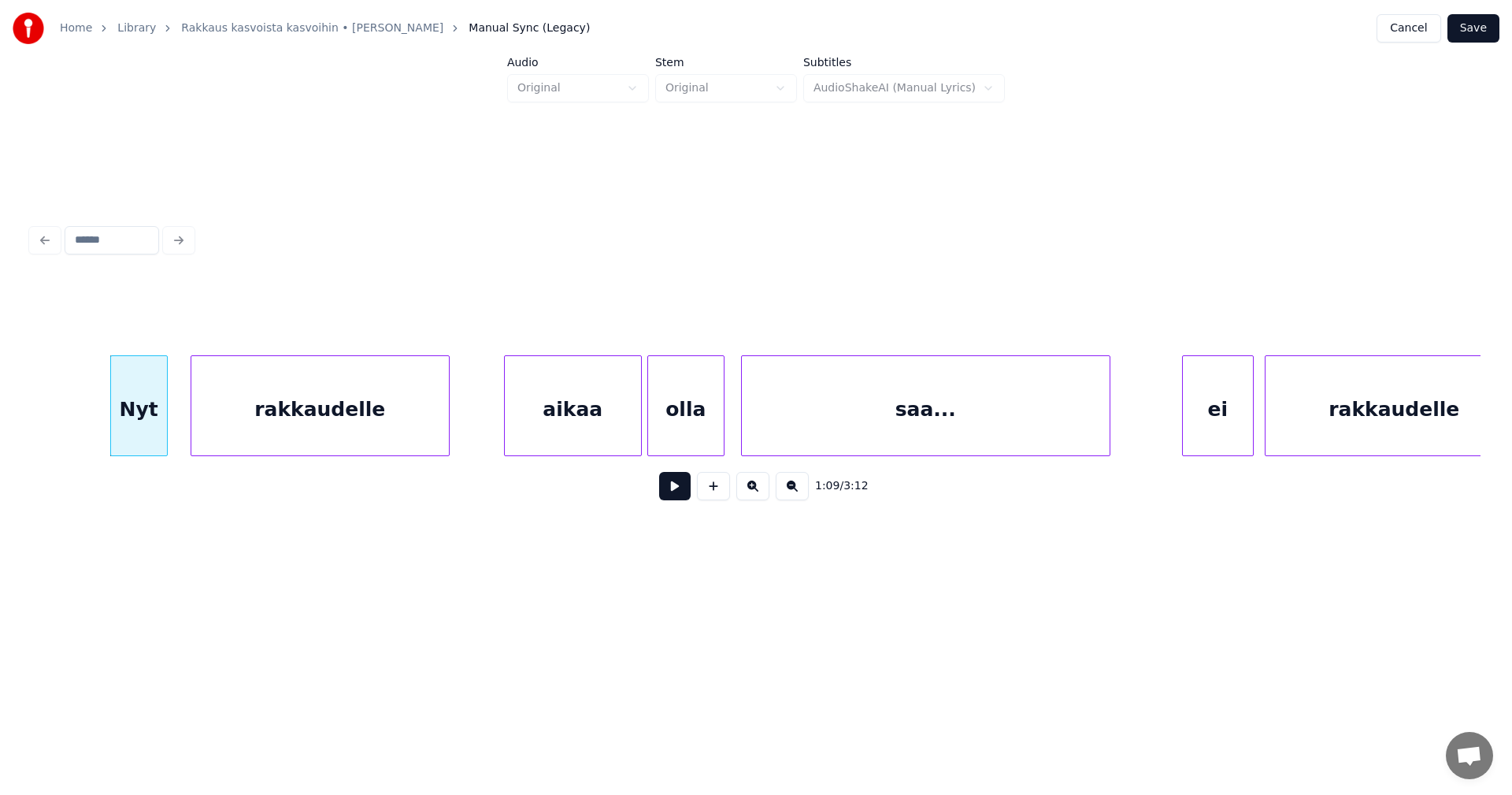
click at [280, 431] on div "rakkaudelle" at bounding box center [320, 409] width 258 height 107
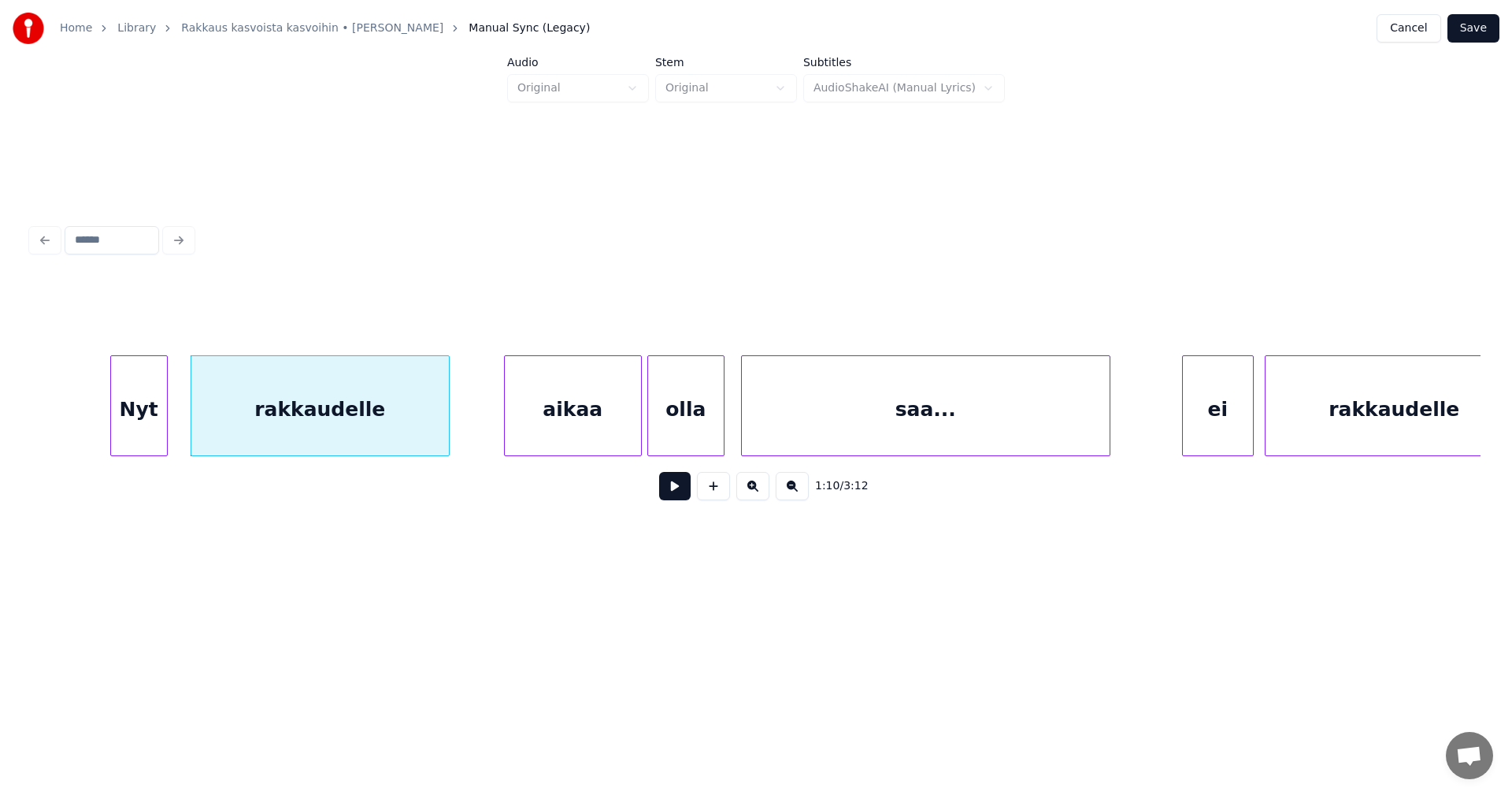
click at [682, 493] on button at bounding box center [674, 486] width 31 height 28
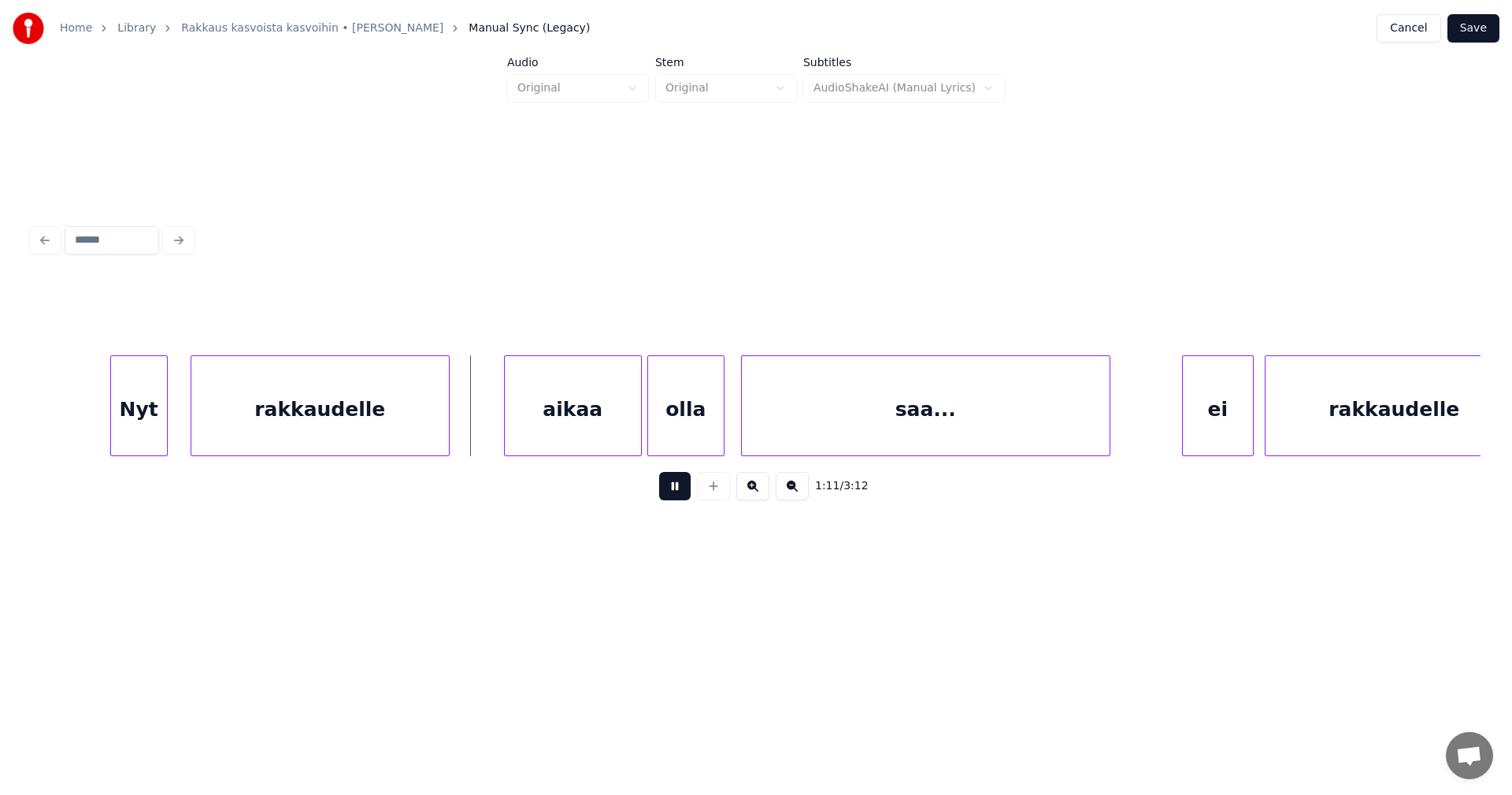
click at [682, 493] on button at bounding box center [674, 486] width 31 height 28
click at [510, 422] on div "aikaa" at bounding box center [533, 409] width 136 height 107
click at [567, 430] on div "aikaa" at bounding box center [533, 409] width 136 height 107
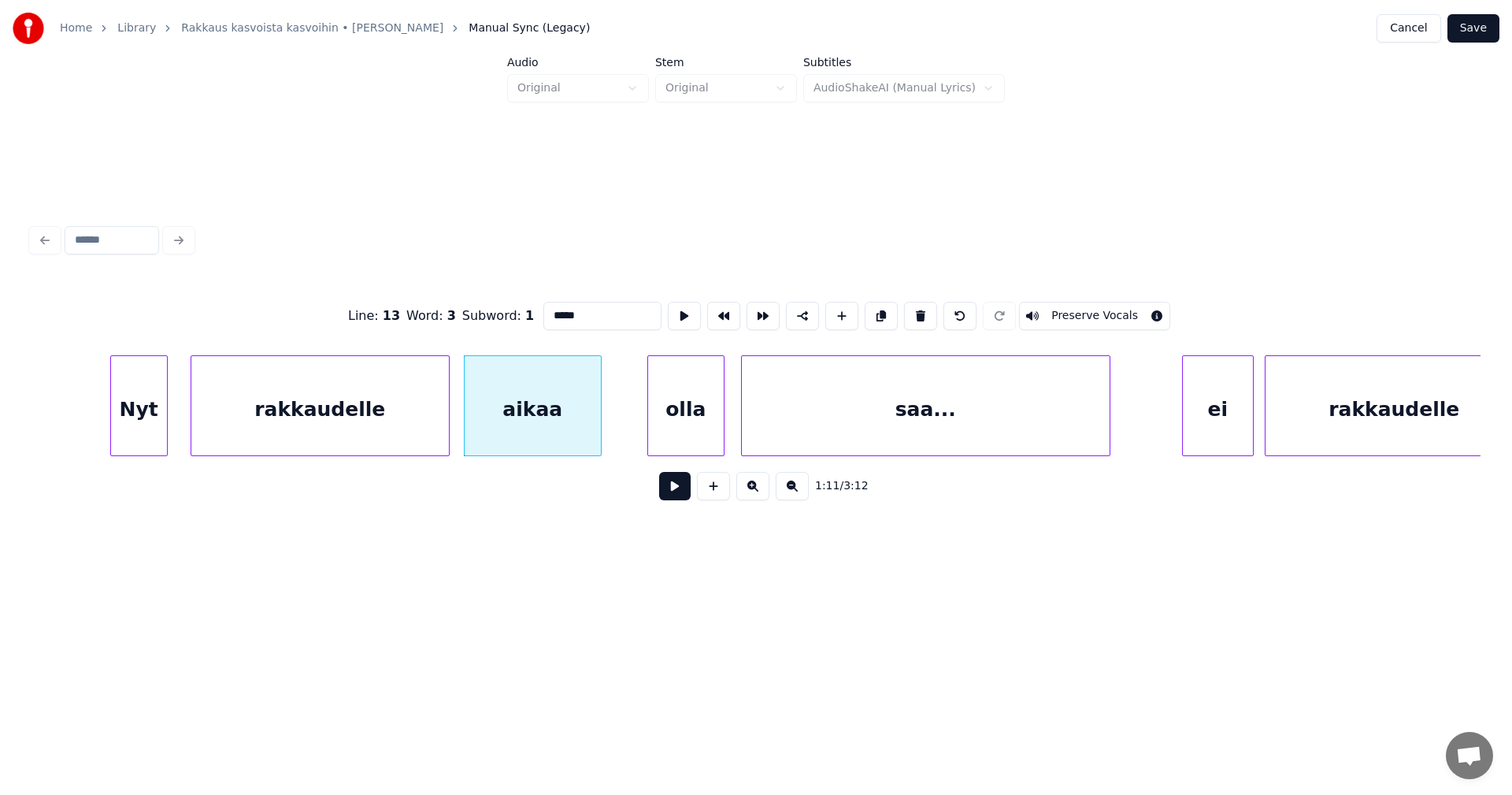
click at [682, 486] on button at bounding box center [674, 486] width 31 height 28
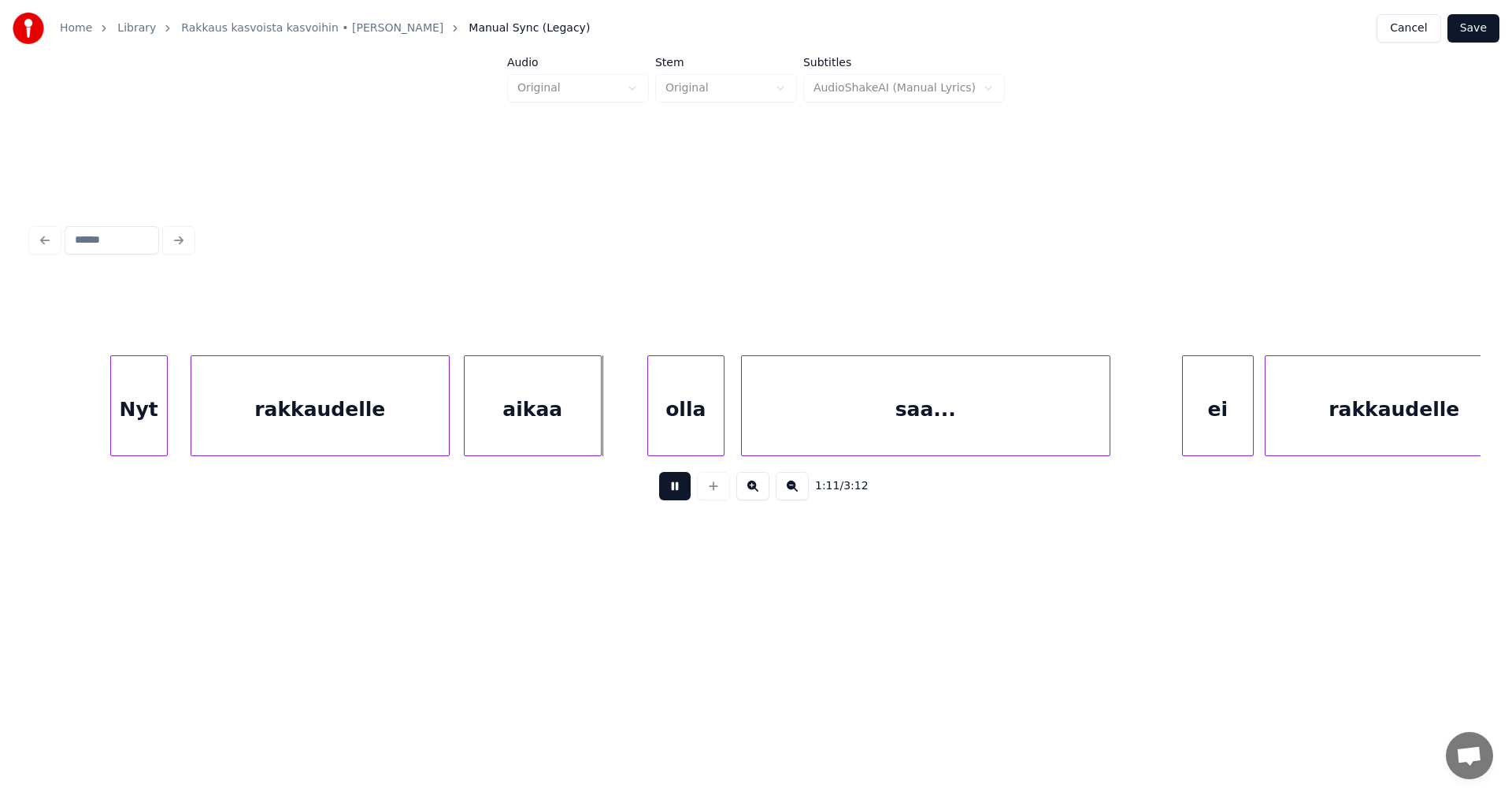
drag, startPoint x: 681, startPoint y: 487, endPoint x: 613, endPoint y: 450, distance: 77.4
click at [679, 486] on button at bounding box center [674, 486] width 31 height 28
click at [572, 421] on div "aikaa" at bounding box center [550, 409] width 136 height 107
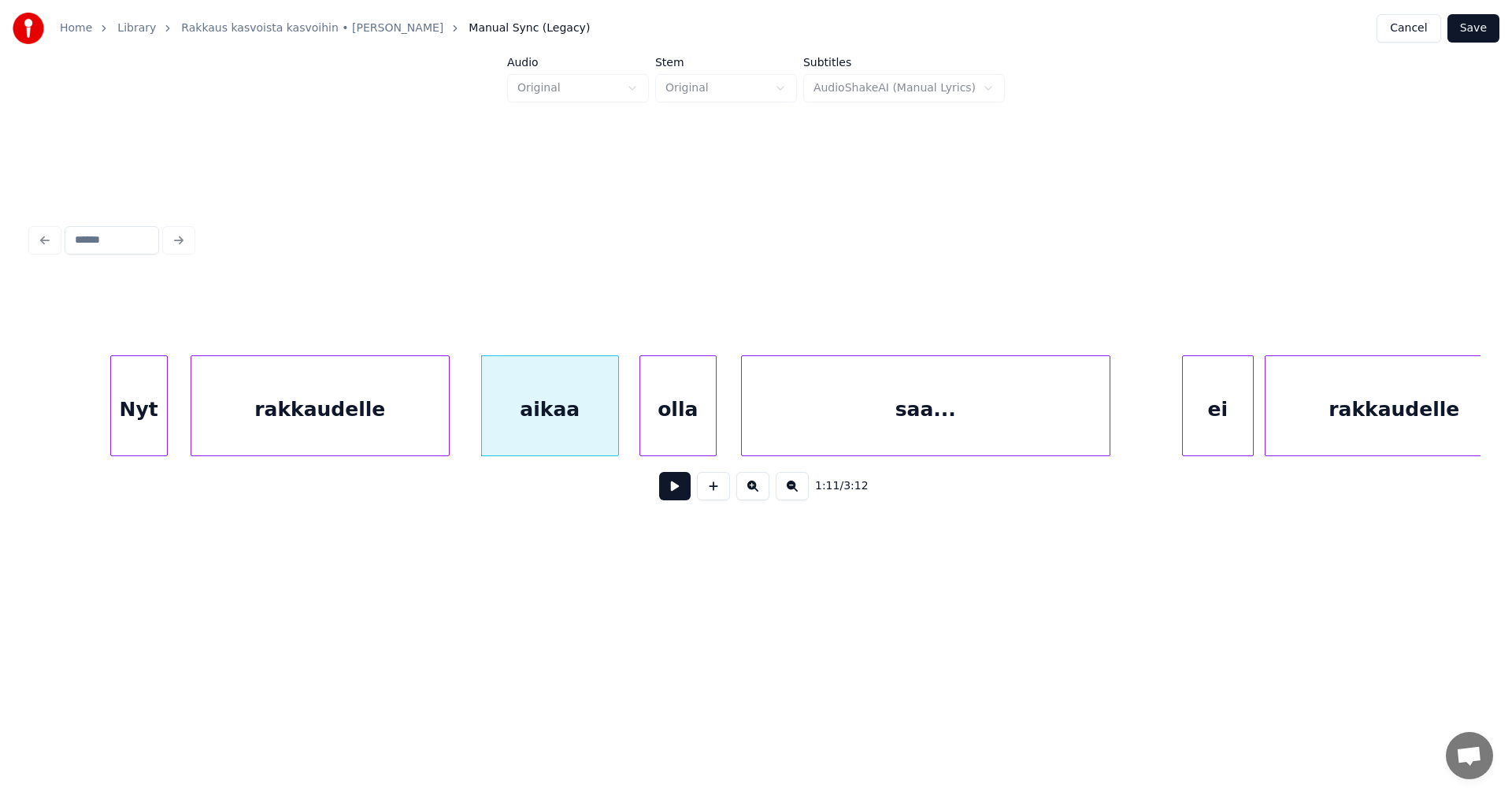
click at [670, 431] on div "olla" at bounding box center [678, 409] width 76 height 107
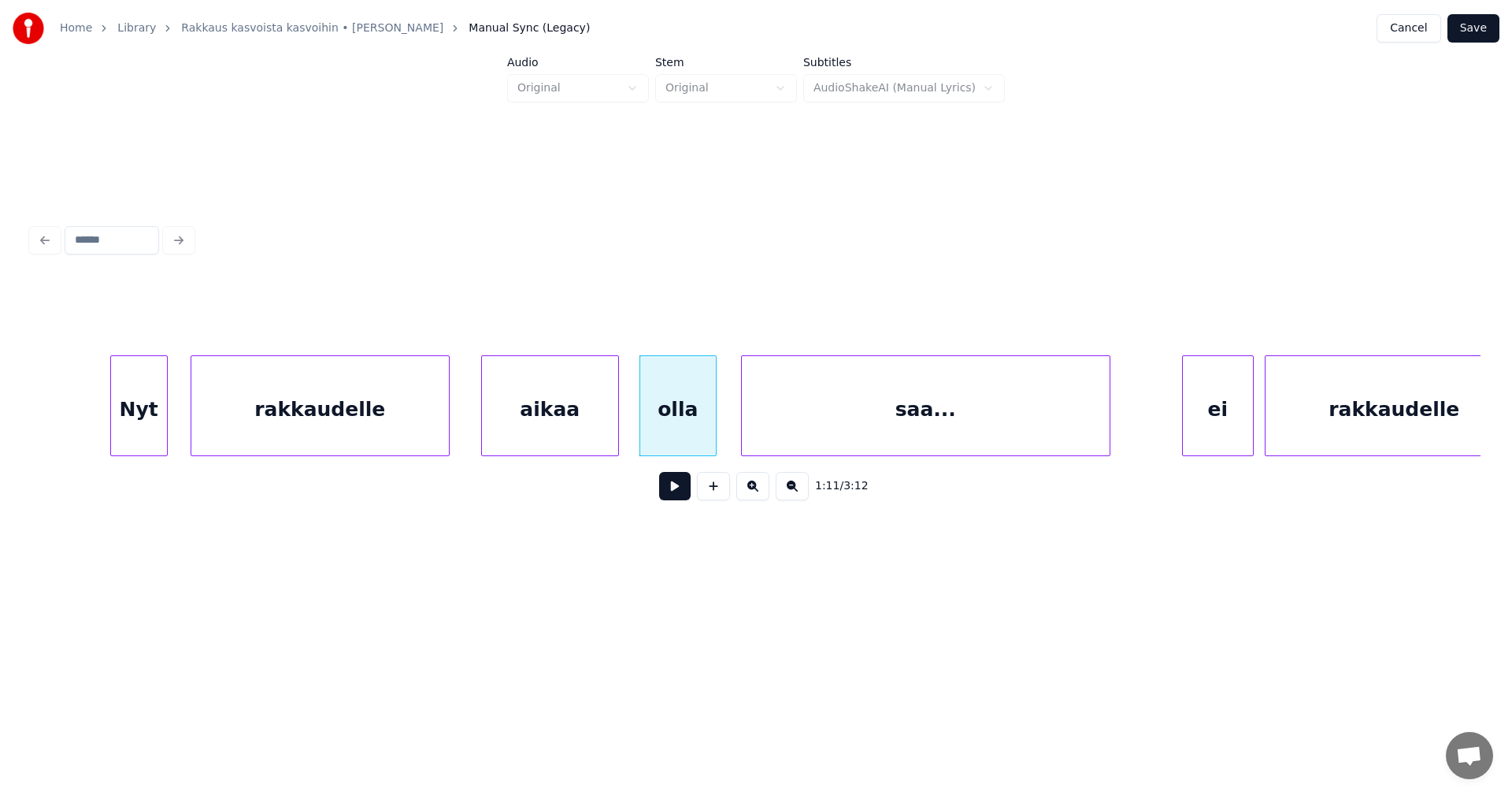
click at [802, 422] on div "saa..." at bounding box center [926, 409] width 367 height 107
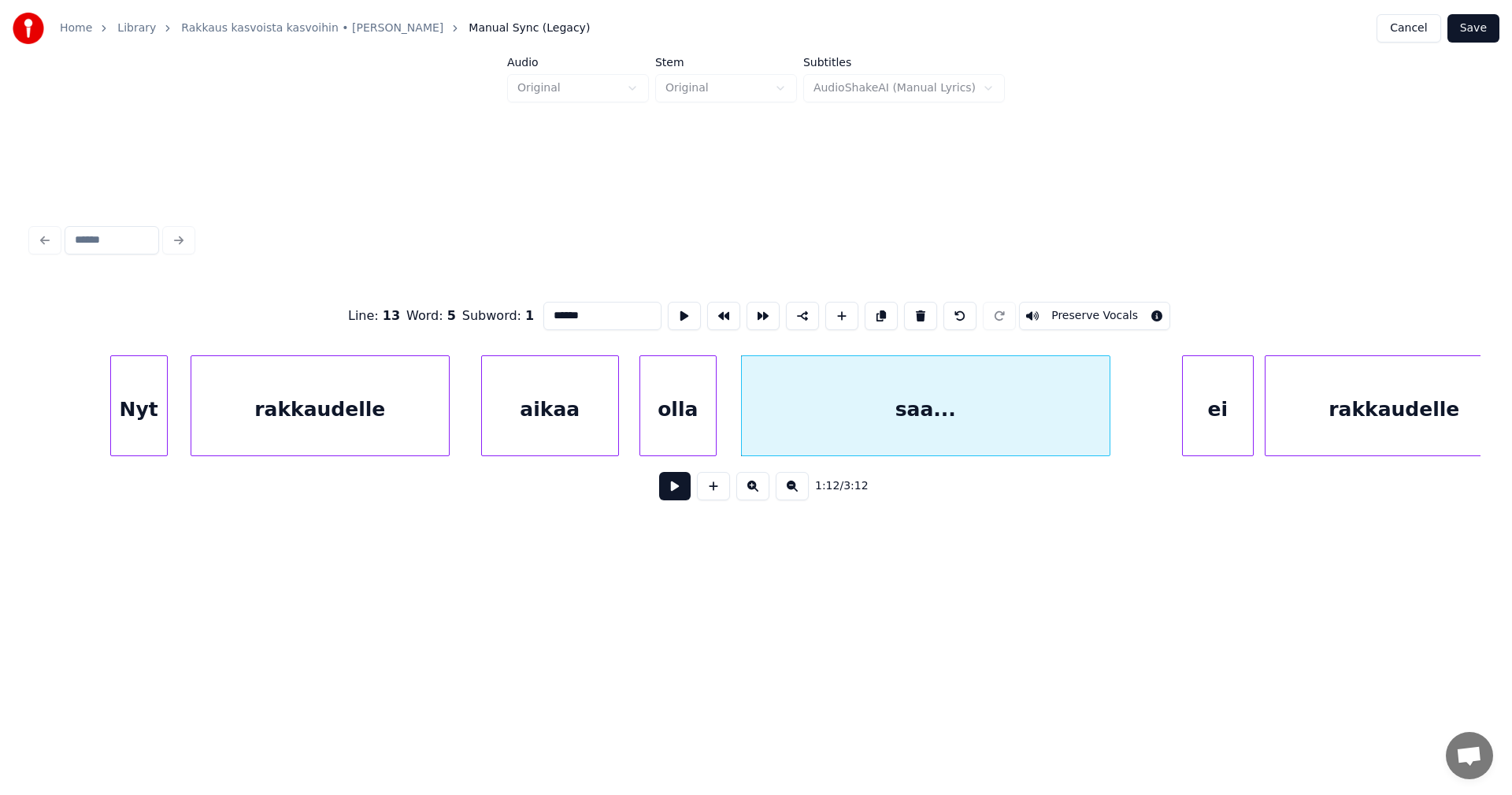
click at [144, 432] on div "Nyt" at bounding box center [139, 409] width 56 height 107
type input "***"
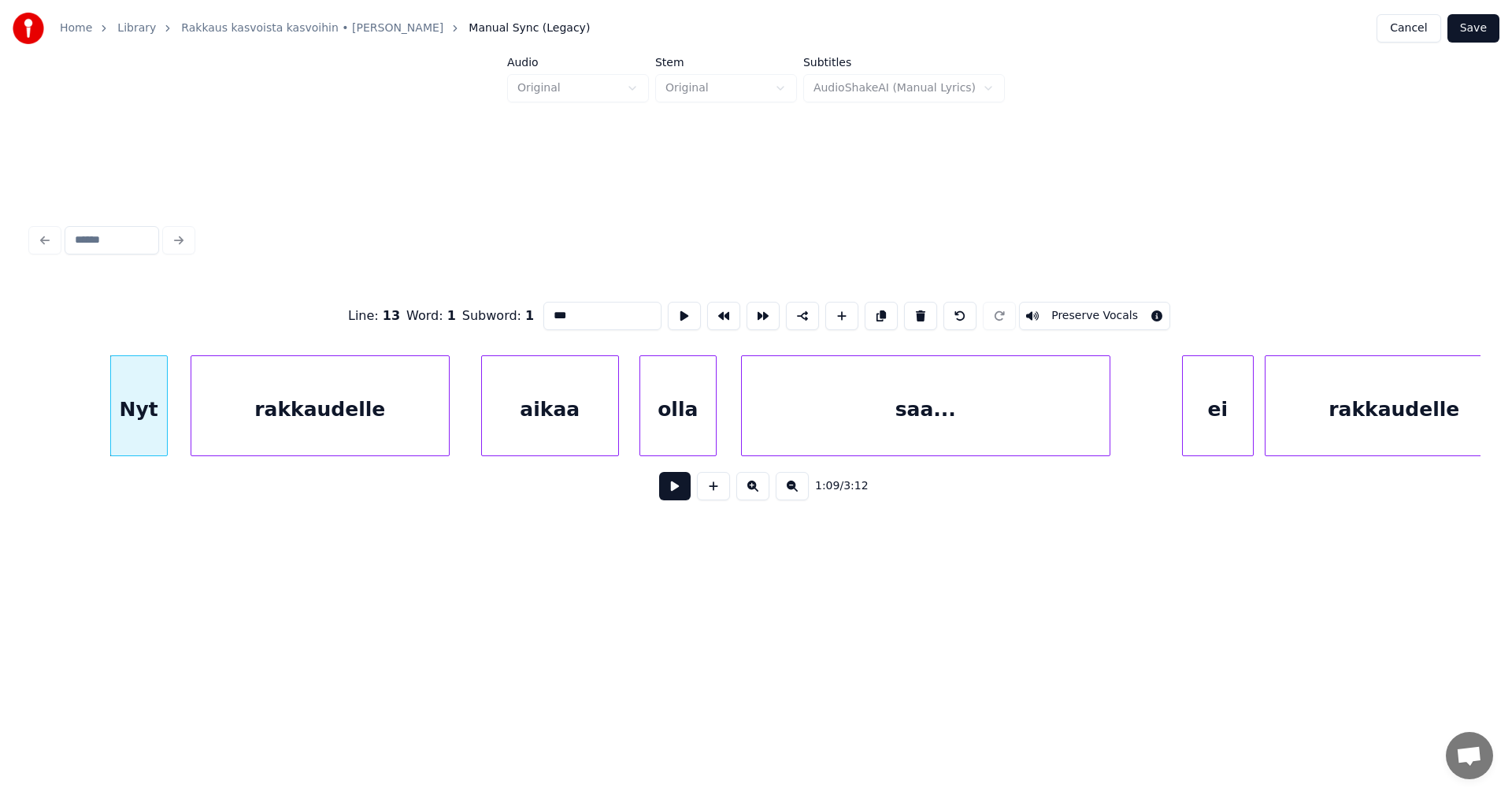
click at [676, 496] on button at bounding box center [674, 486] width 31 height 28
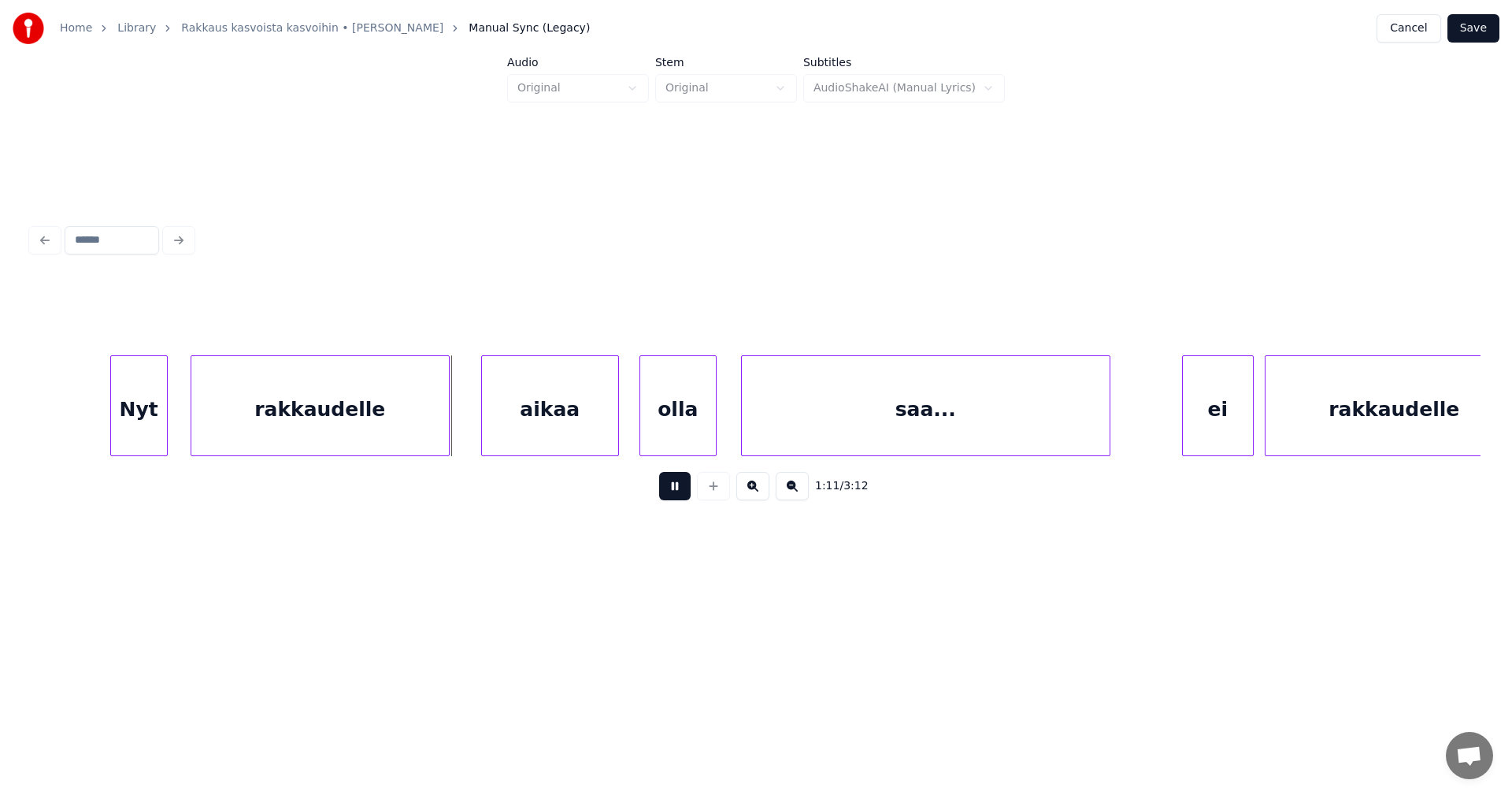
click at [675, 496] on button at bounding box center [674, 486] width 31 height 28
click at [510, 431] on div "aikaa" at bounding box center [541, 409] width 136 height 107
click at [680, 491] on button at bounding box center [674, 486] width 31 height 28
click at [585, 445] on div "aikaa" at bounding box center [540, 409] width 136 height 107
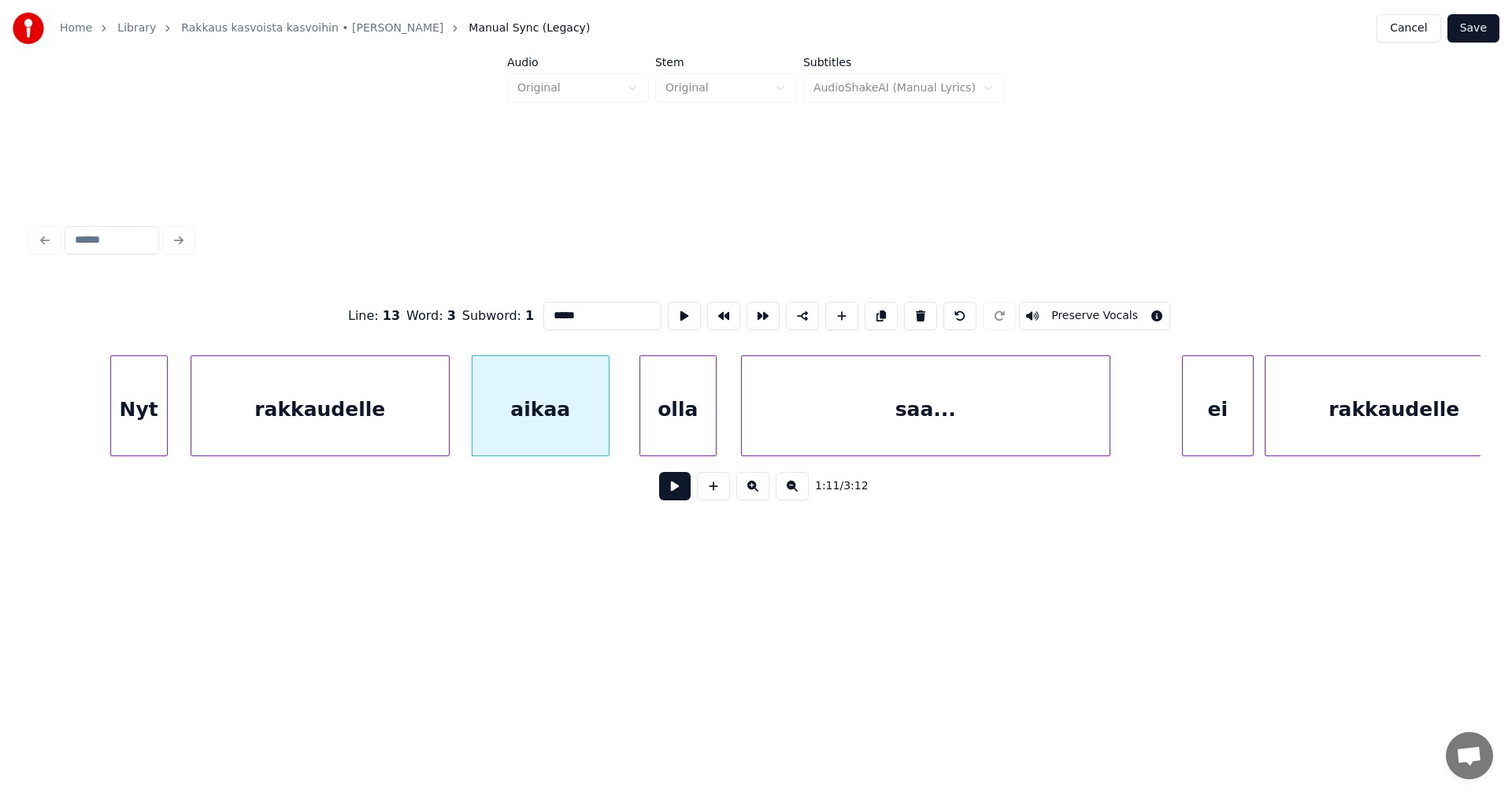
click at [683, 493] on button at bounding box center [674, 486] width 31 height 28
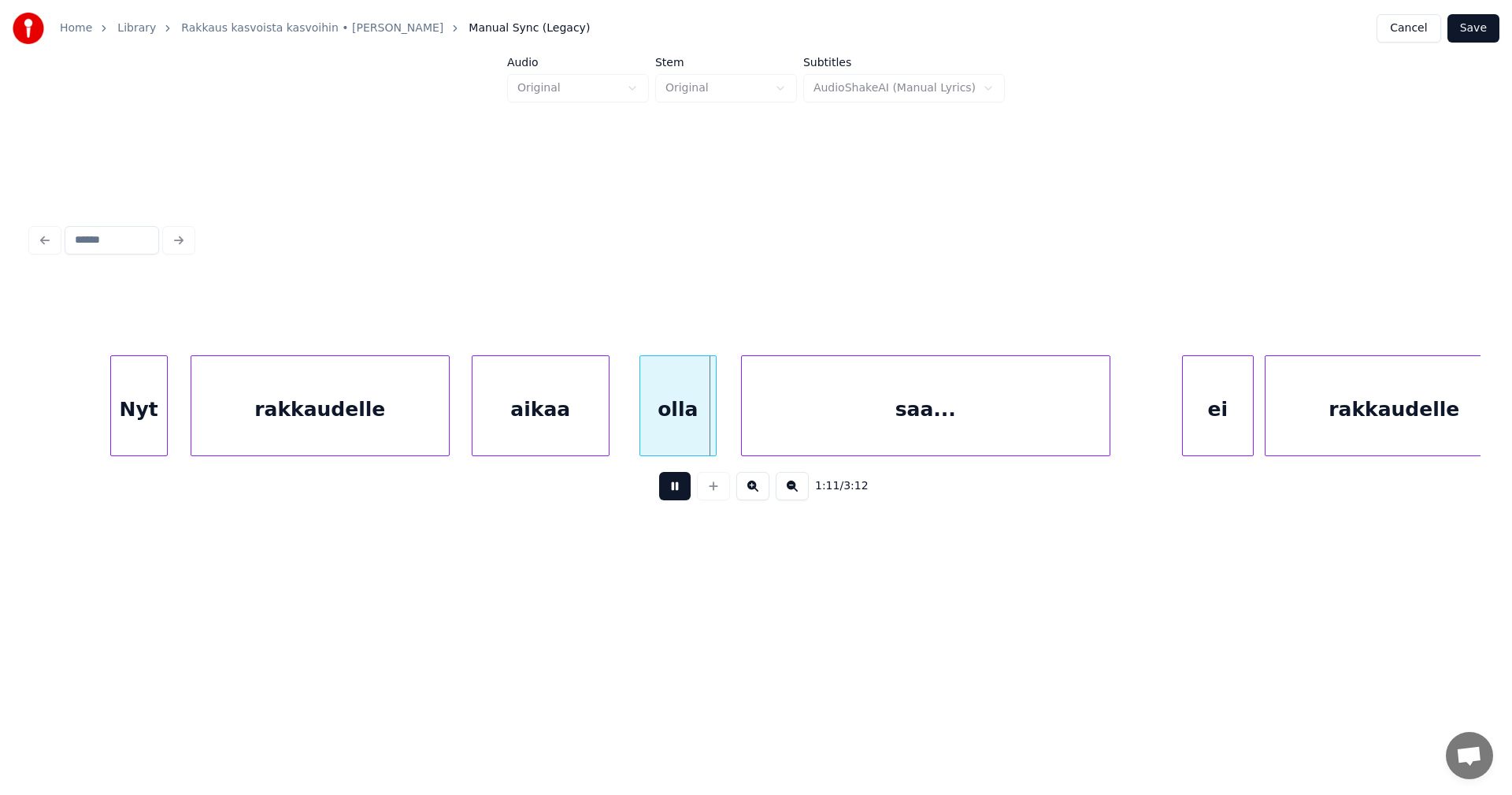
drag, startPoint x: 683, startPoint y: 493, endPoint x: 678, endPoint y: 486, distance: 8.6
click at [681, 490] on button at bounding box center [674, 486] width 31 height 28
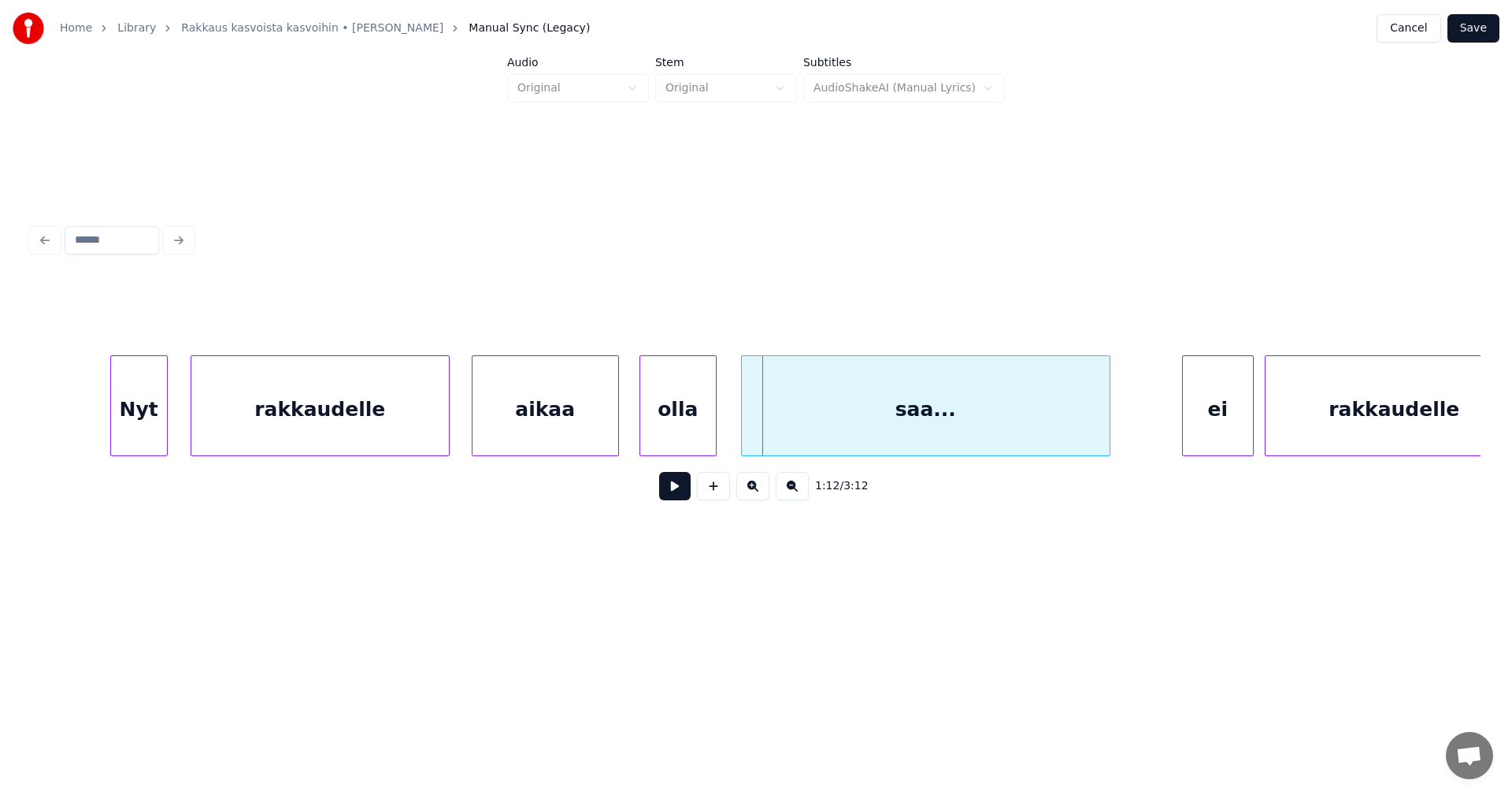
click at [615, 424] on div at bounding box center [616, 405] width 5 height 99
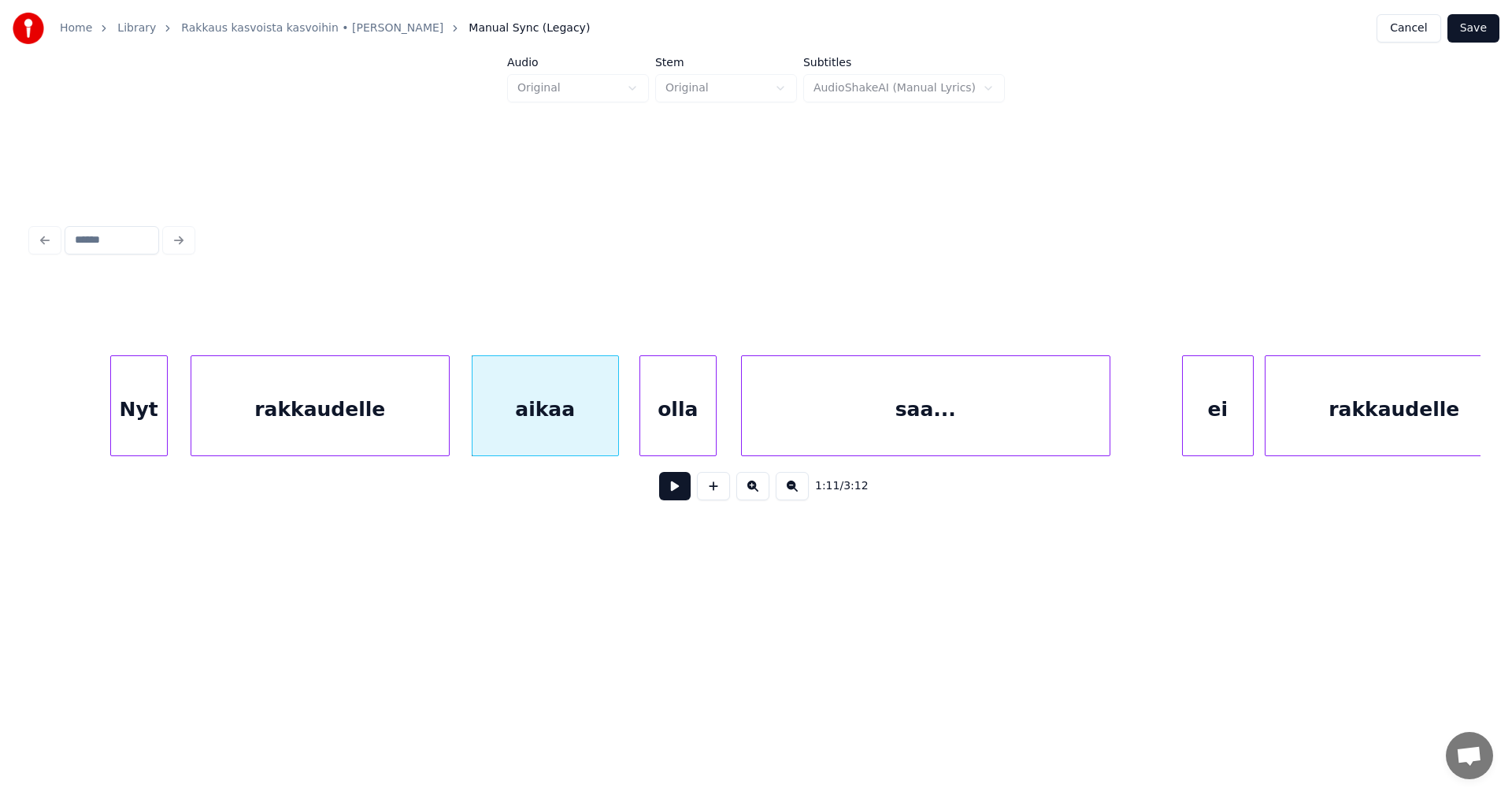
click at [672, 495] on button at bounding box center [674, 486] width 31 height 28
click at [676, 495] on button at bounding box center [674, 486] width 31 height 28
click at [682, 500] on button at bounding box center [674, 486] width 31 height 28
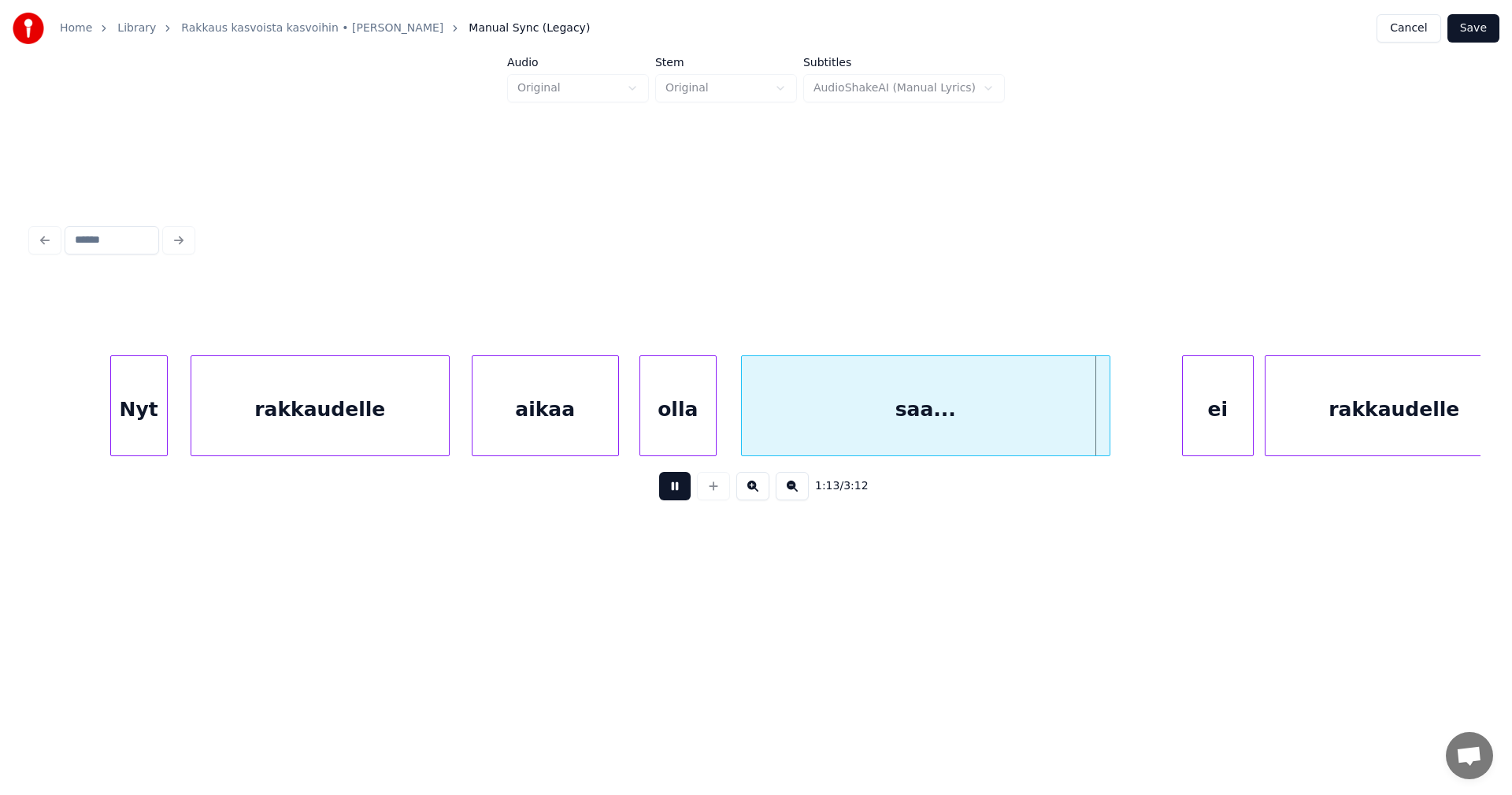
click at [676, 496] on button at bounding box center [674, 486] width 31 height 28
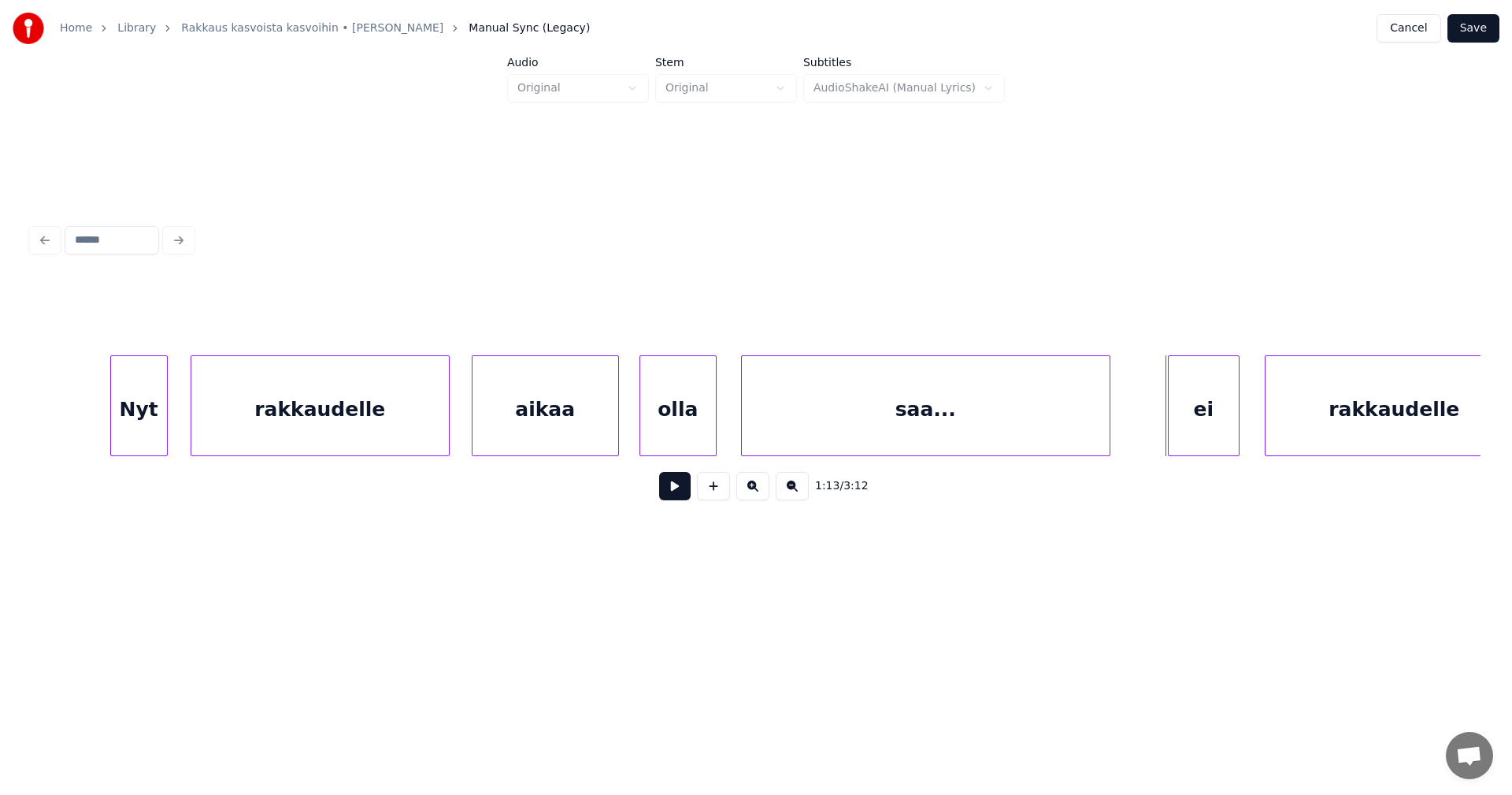
click at [1197, 415] on div "ei" at bounding box center [1204, 409] width 70 height 107
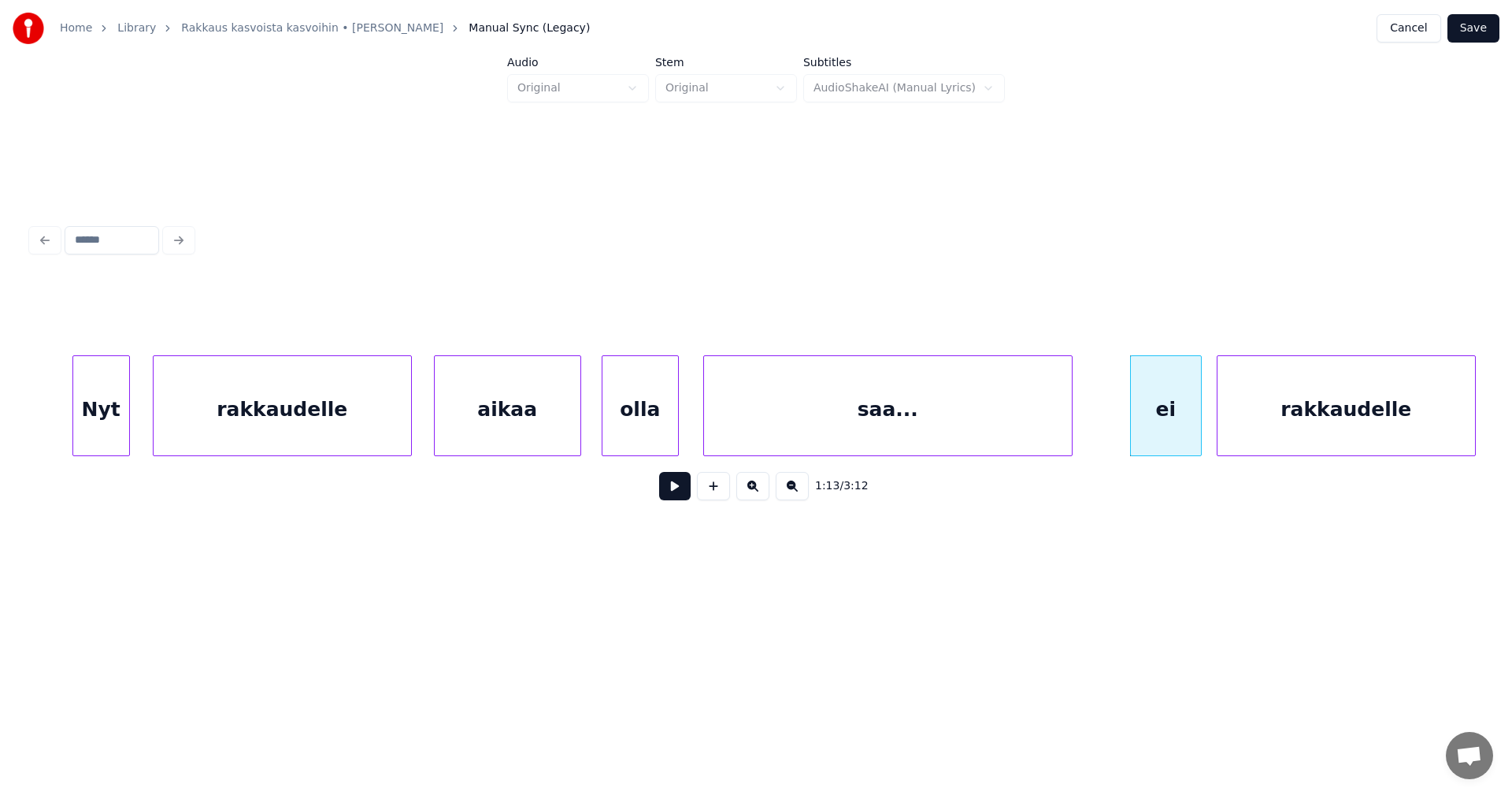
click at [1291, 411] on div "rakkaudelle" at bounding box center [1346, 409] width 258 height 107
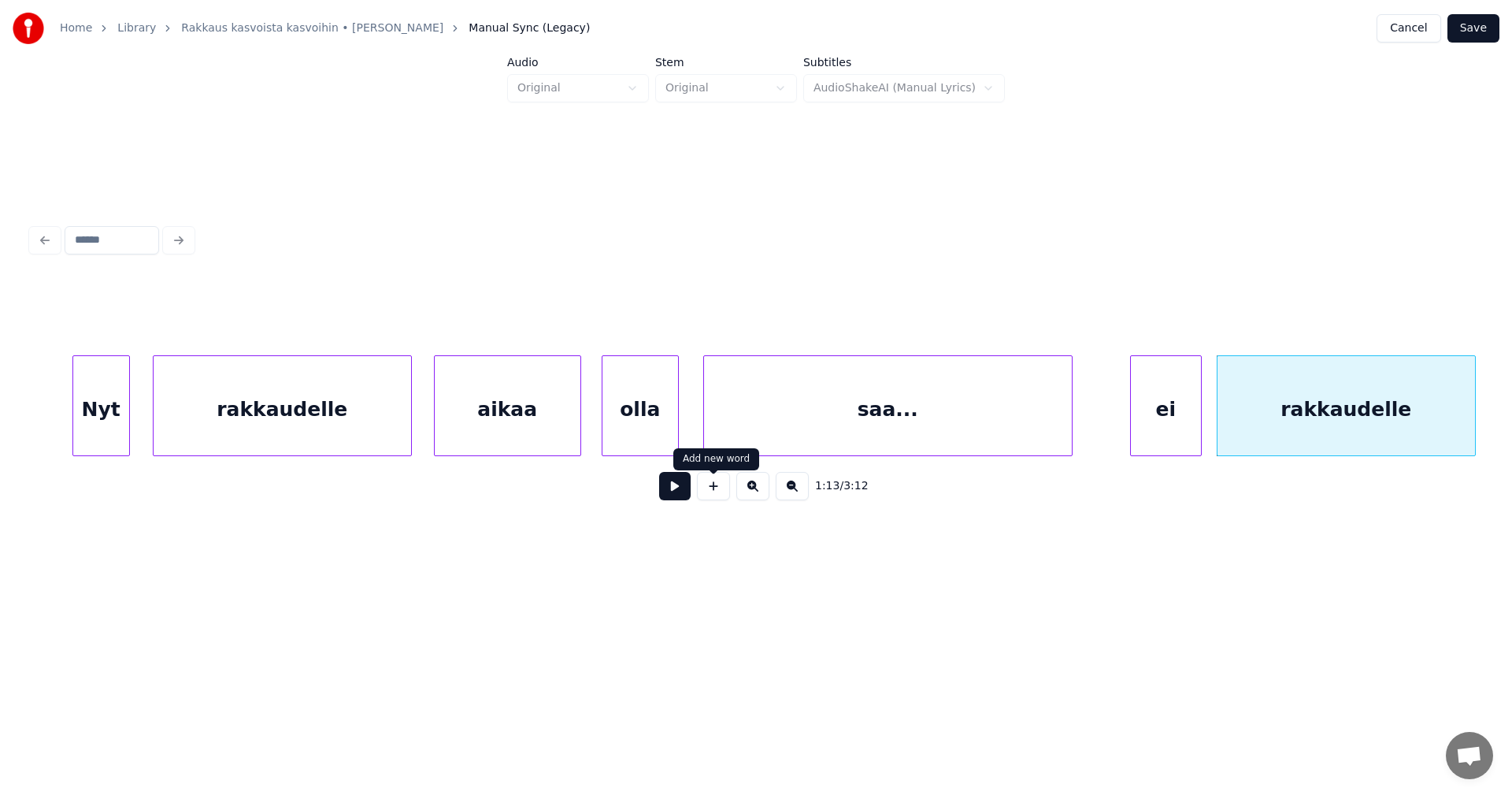
click at [677, 496] on button at bounding box center [674, 486] width 31 height 28
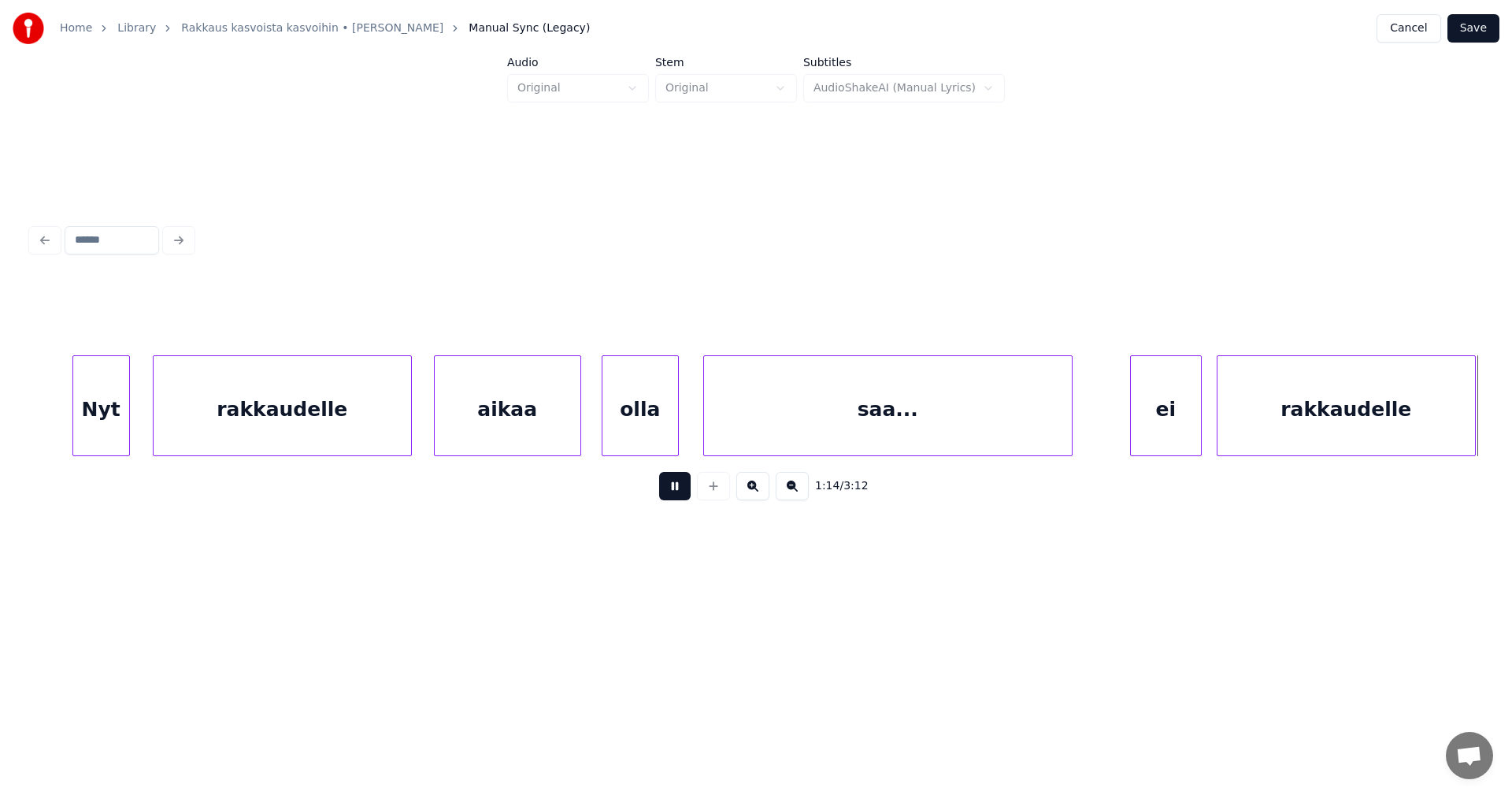
scroll to position [0, 20655]
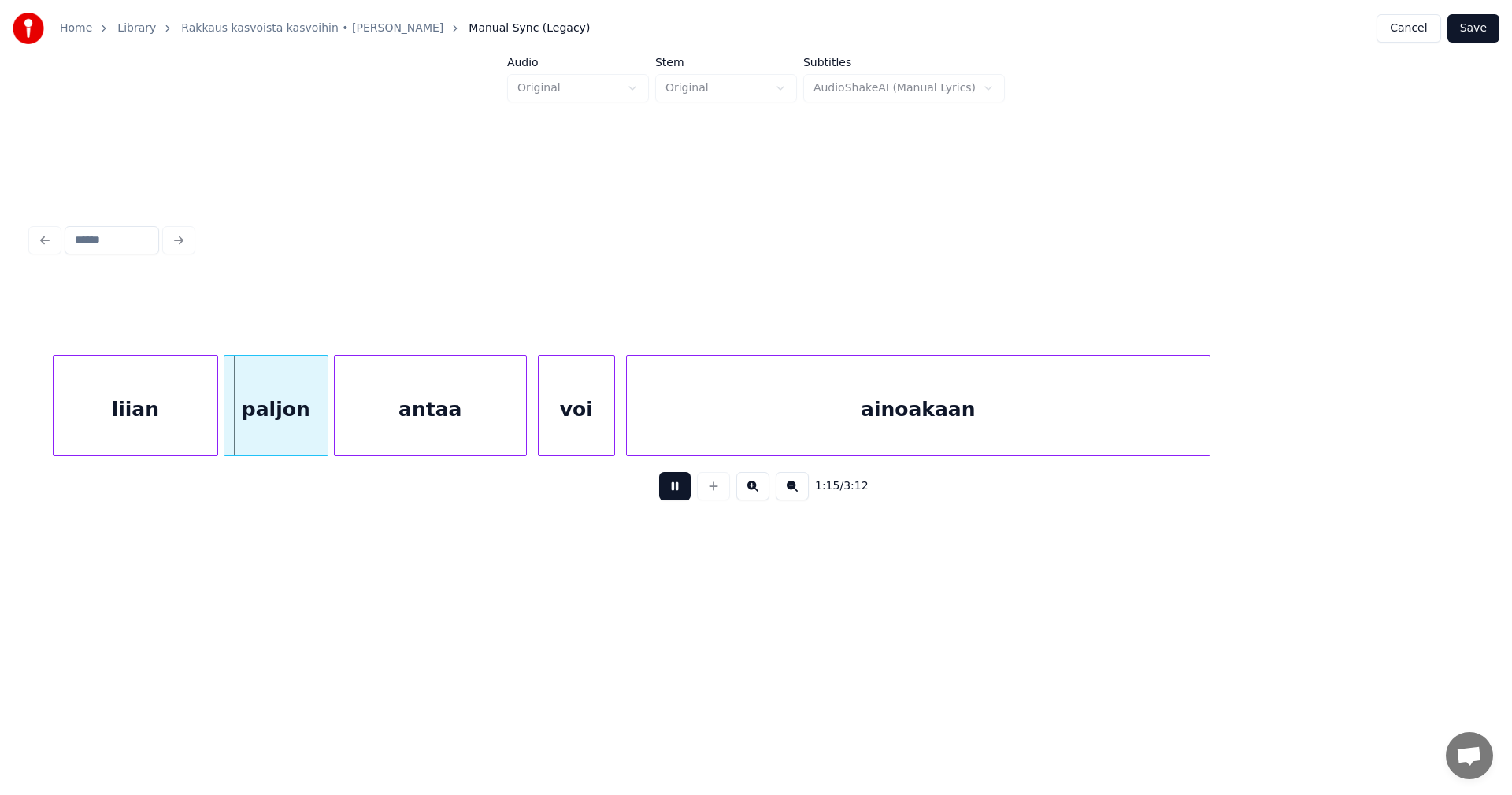
click at [677, 496] on button at bounding box center [674, 486] width 31 height 28
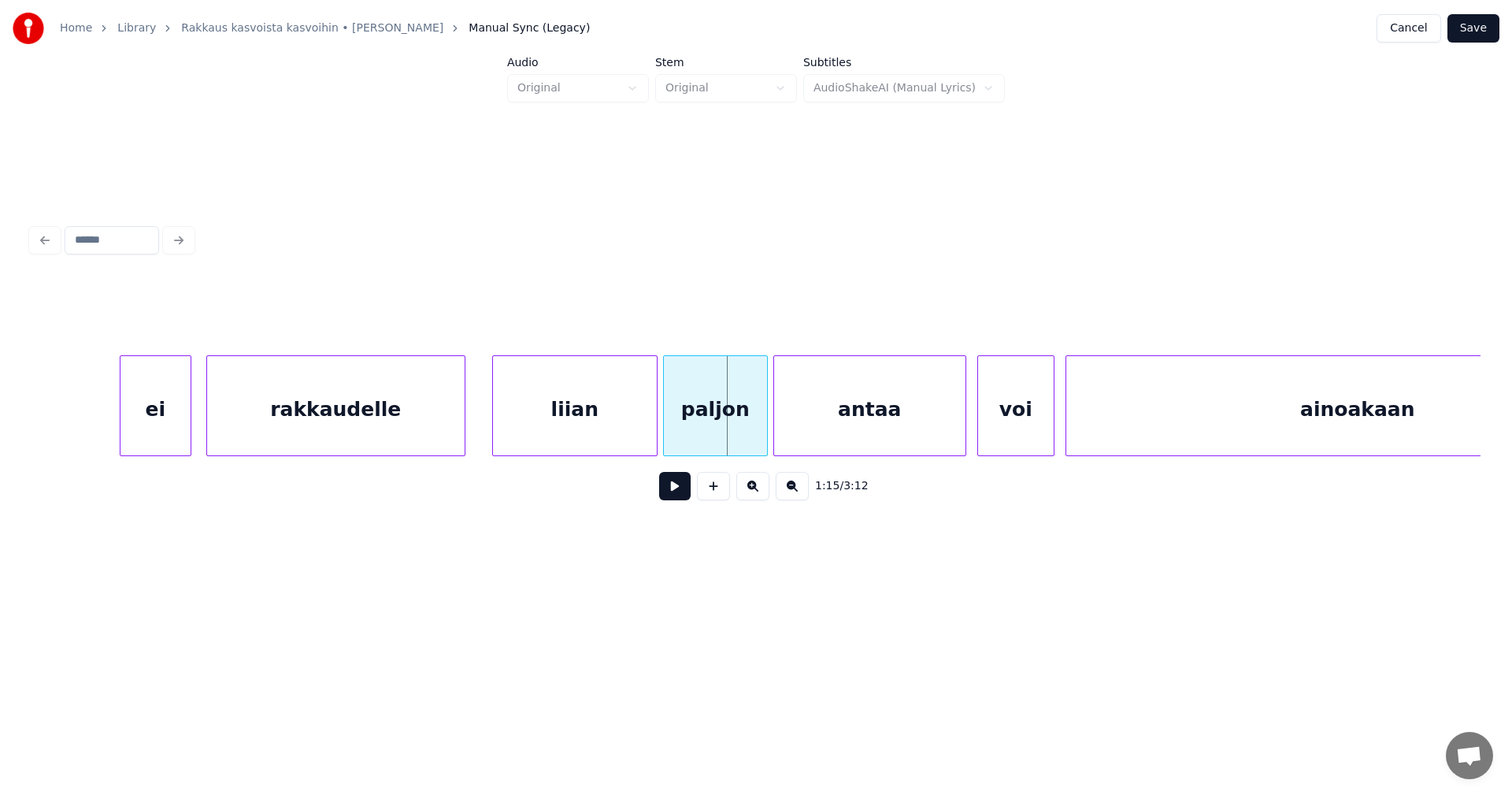
scroll to position [0, 20214]
click at [333, 435] on div "rakkaudelle" at bounding box center [337, 409] width 258 height 107
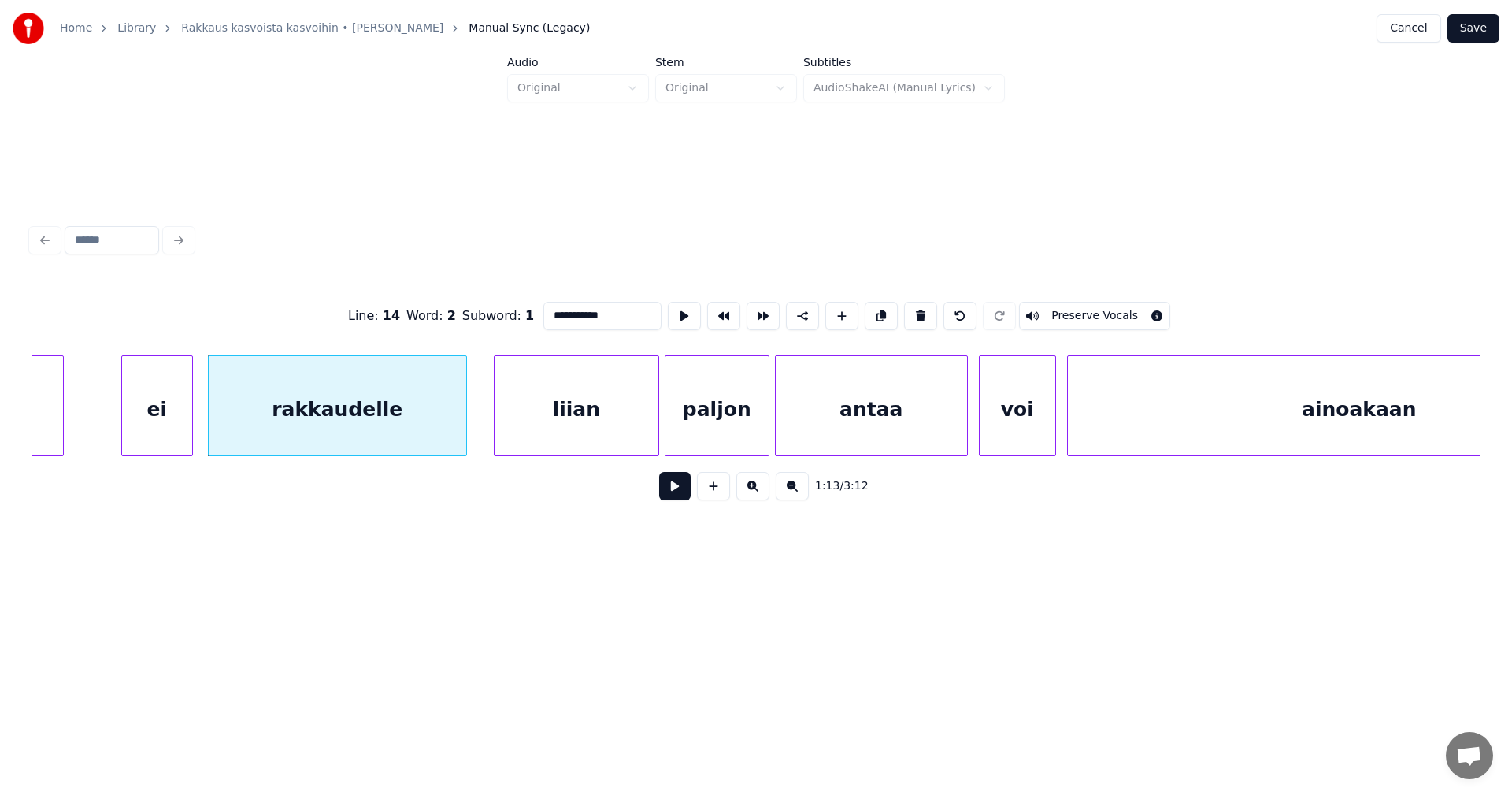
click at [679, 489] on button at bounding box center [674, 486] width 31 height 28
click at [679, 490] on button at bounding box center [674, 486] width 31 height 28
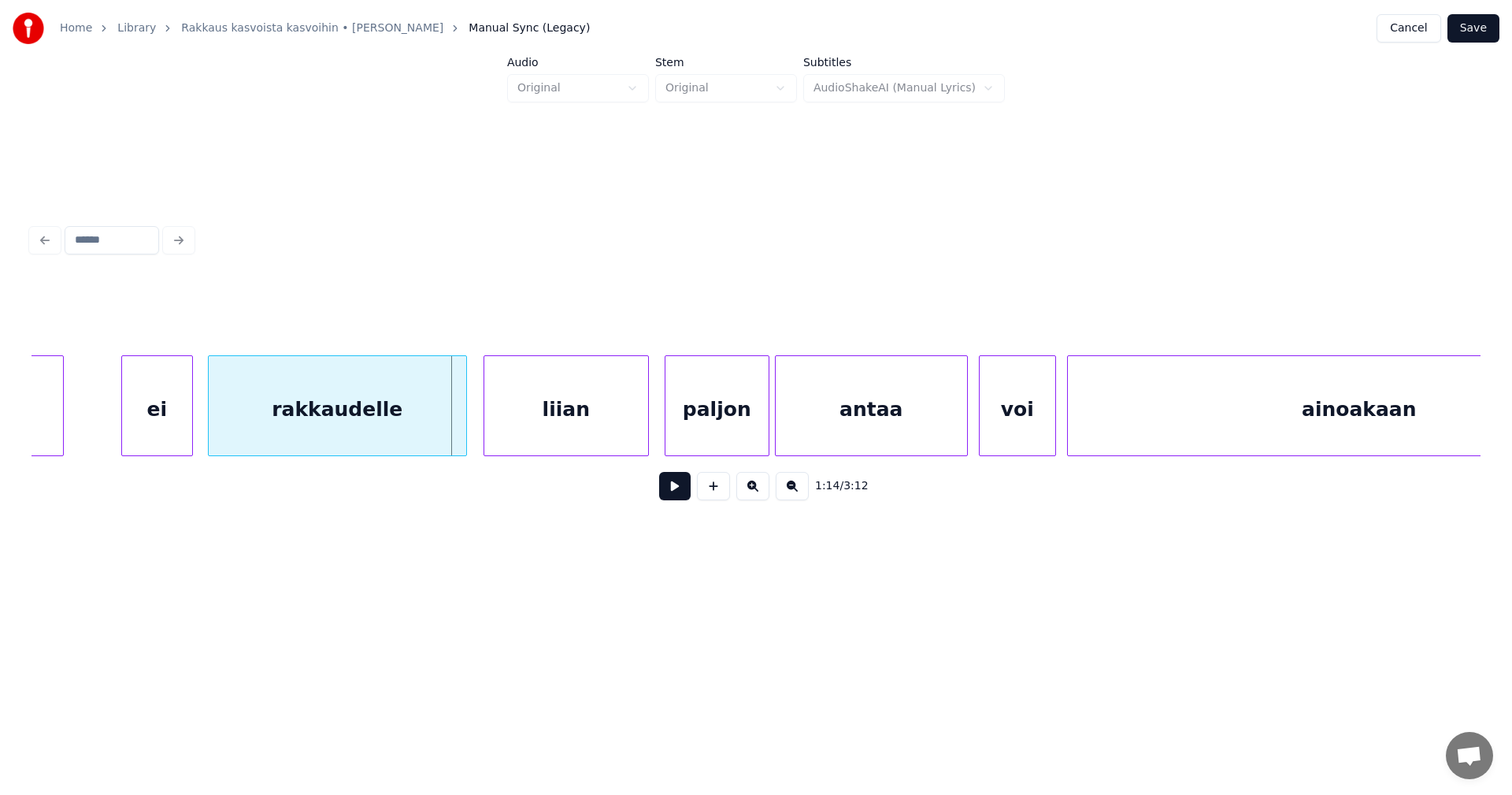
click at [597, 423] on div "liian" at bounding box center [566, 409] width 163 height 107
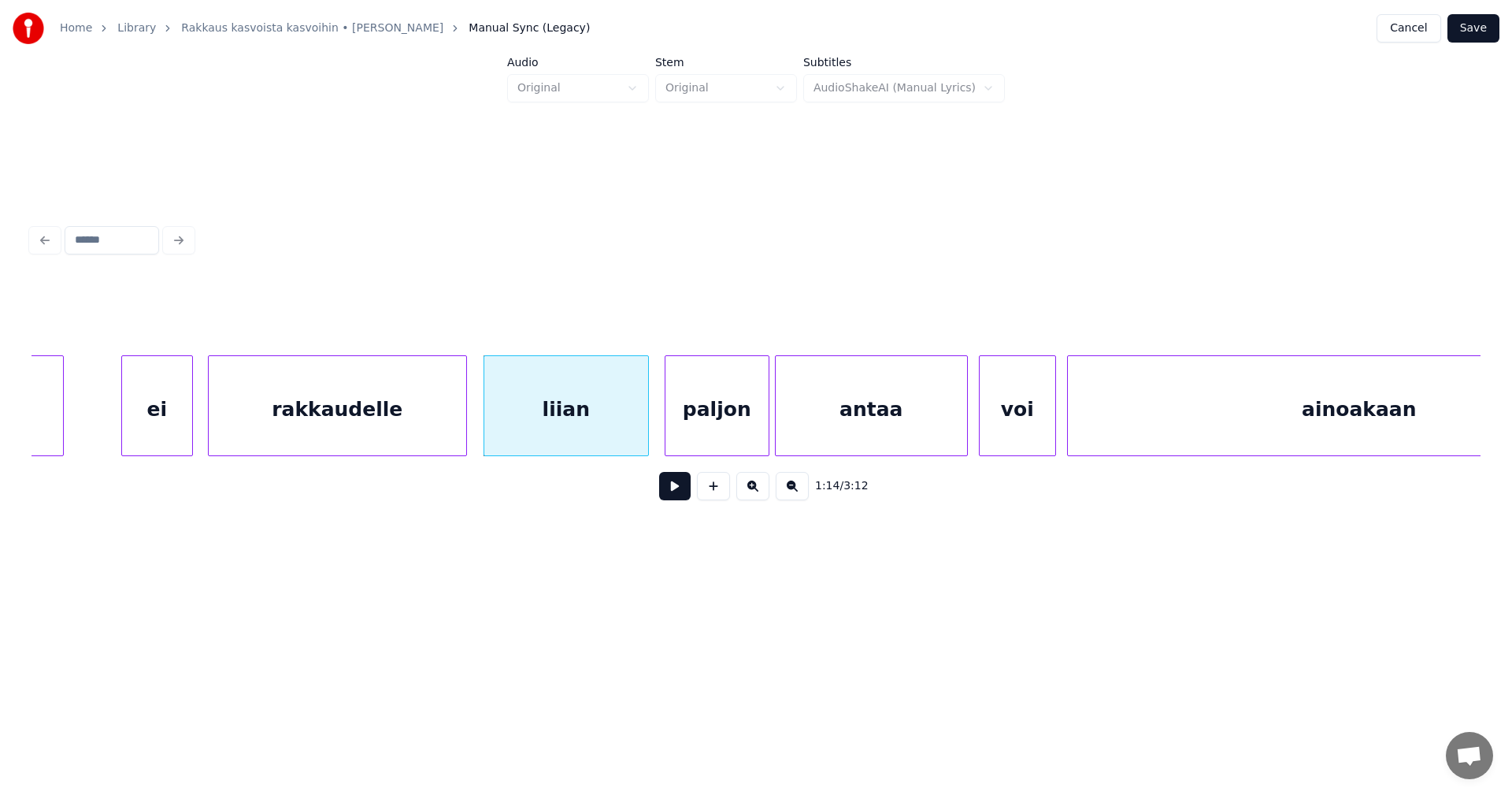
click at [673, 493] on button at bounding box center [674, 486] width 31 height 28
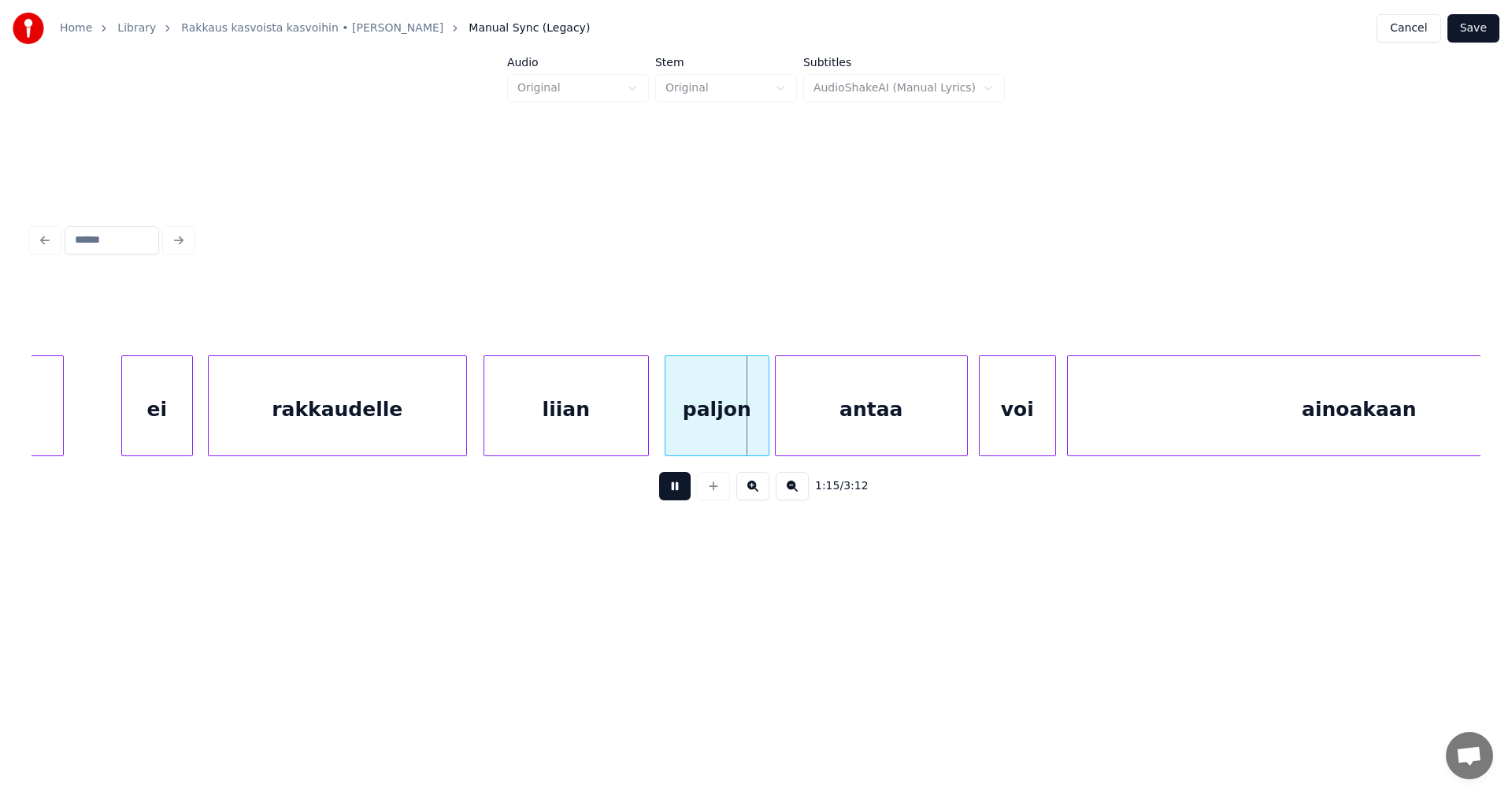
click at [673, 492] on button at bounding box center [674, 486] width 31 height 28
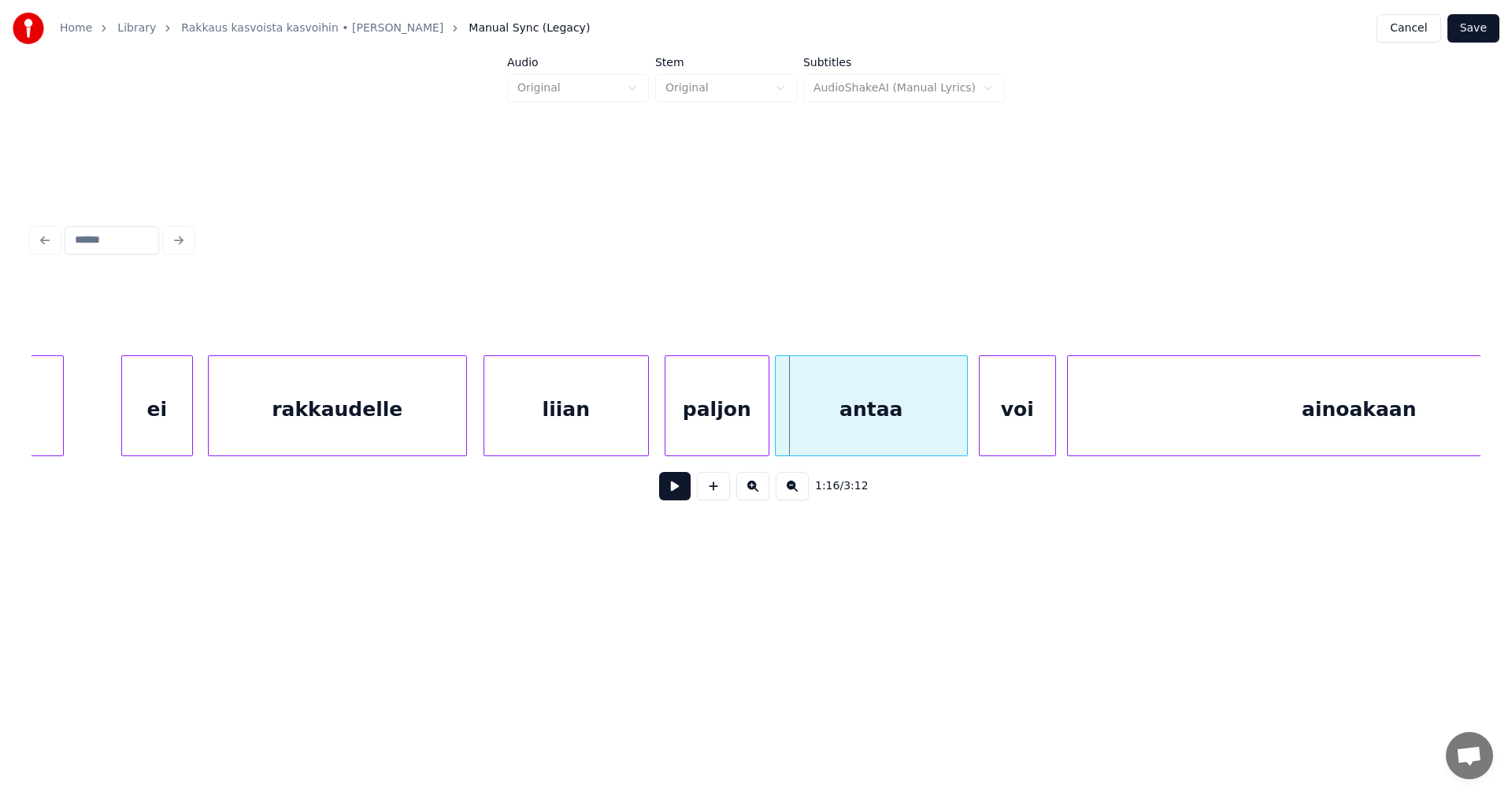
click at [733, 433] on div "paljon" at bounding box center [717, 409] width 103 height 107
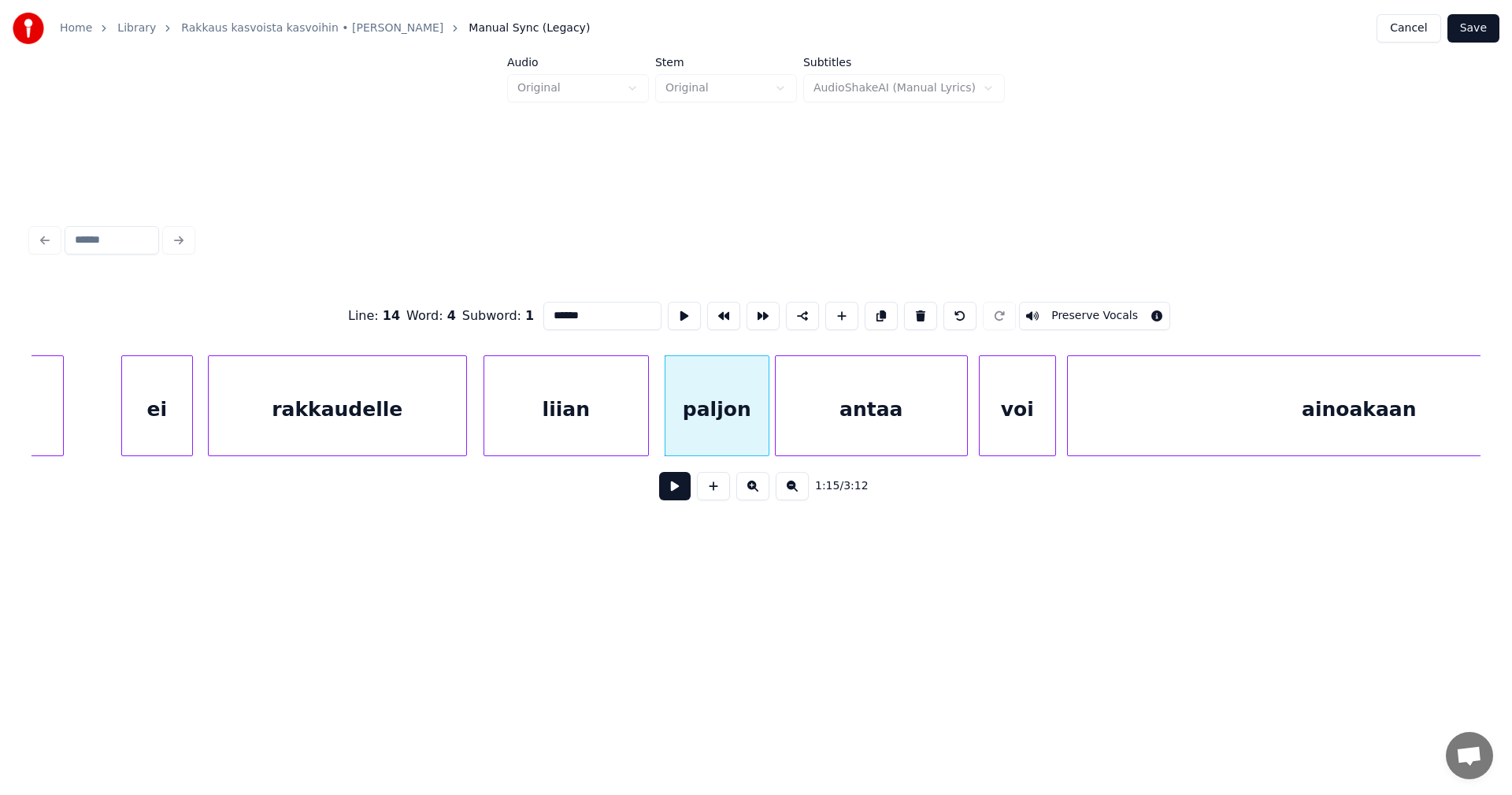
click at [683, 496] on button at bounding box center [674, 486] width 31 height 28
click at [684, 495] on button at bounding box center [674, 486] width 31 height 28
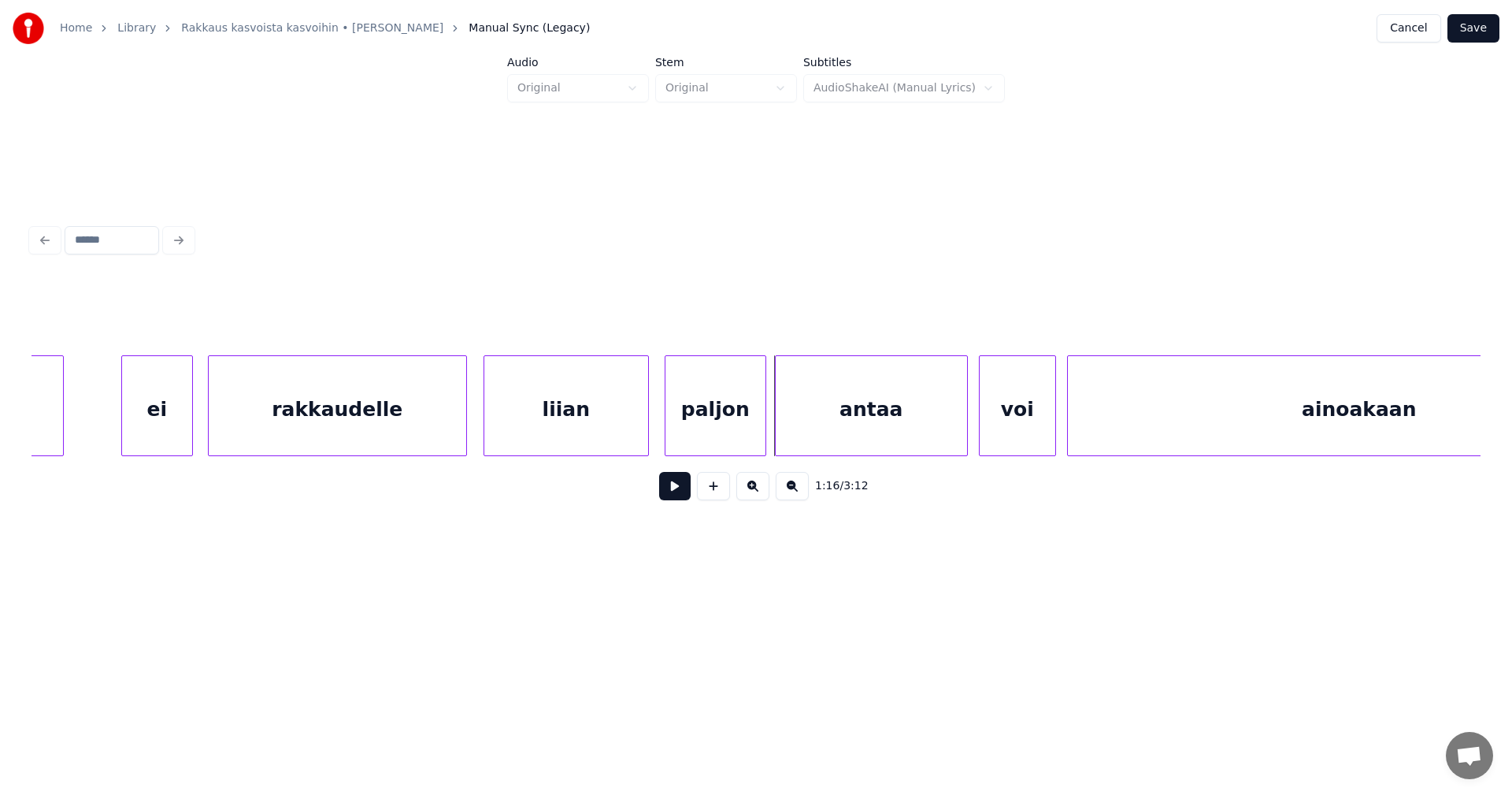
click at [764, 439] on div at bounding box center [763, 405] width 5 height 99
click at [663, 498] on button at bounding box center [674, 486] width 31 height 28
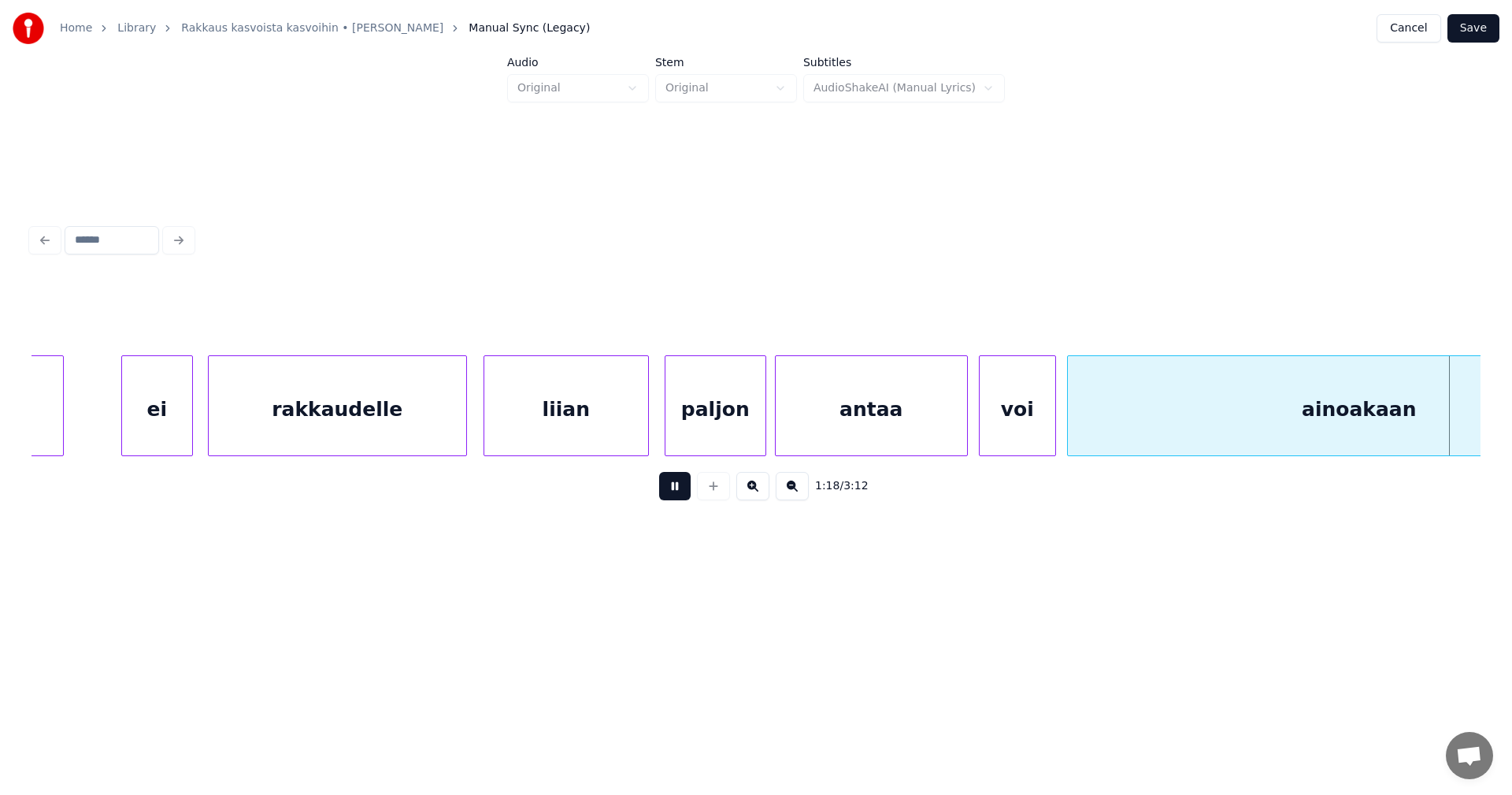
scroll to position [0, 21663]
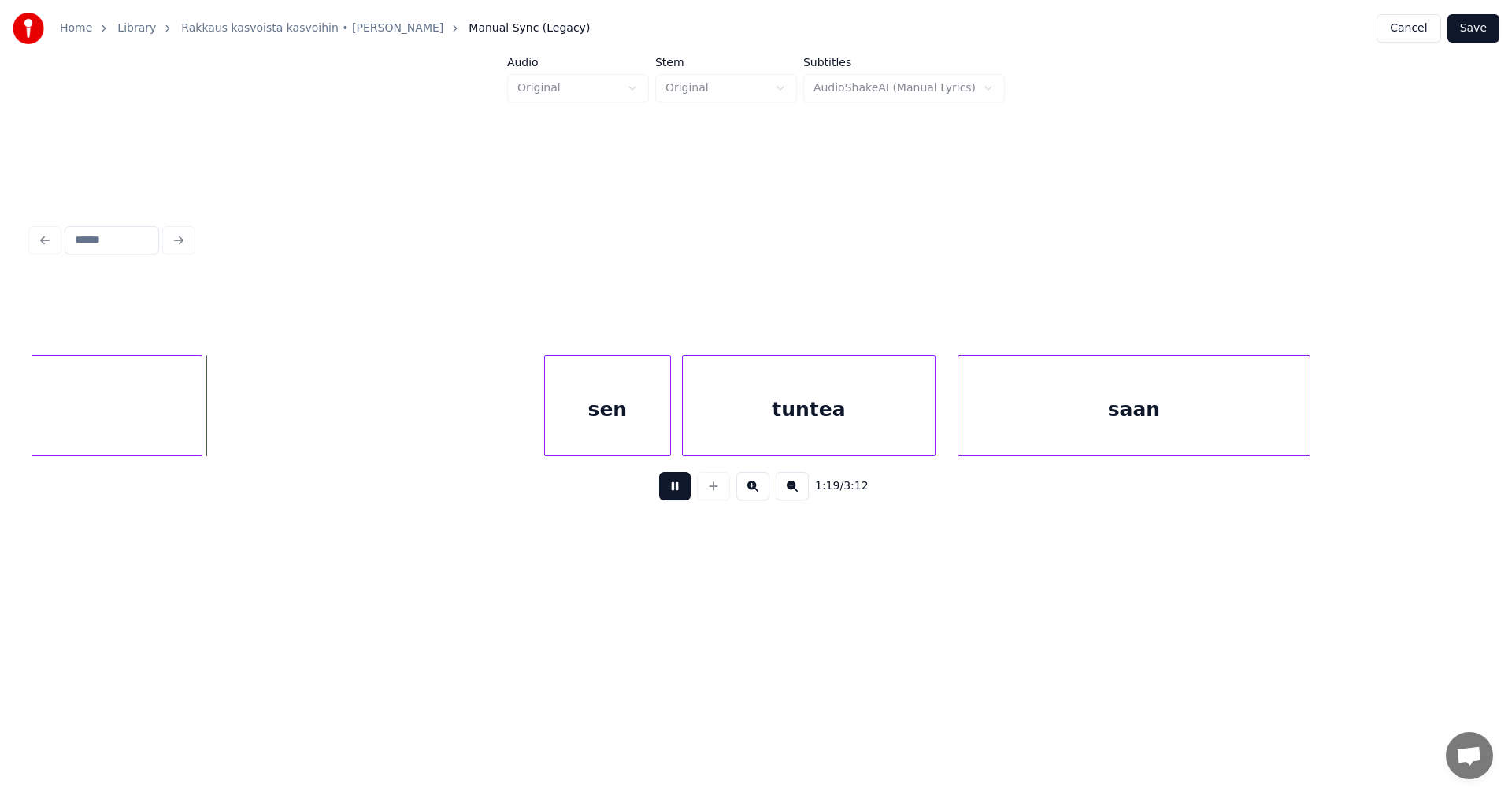
click at [663, 498] on button at bounding box center [674, 486] width 31 height 28
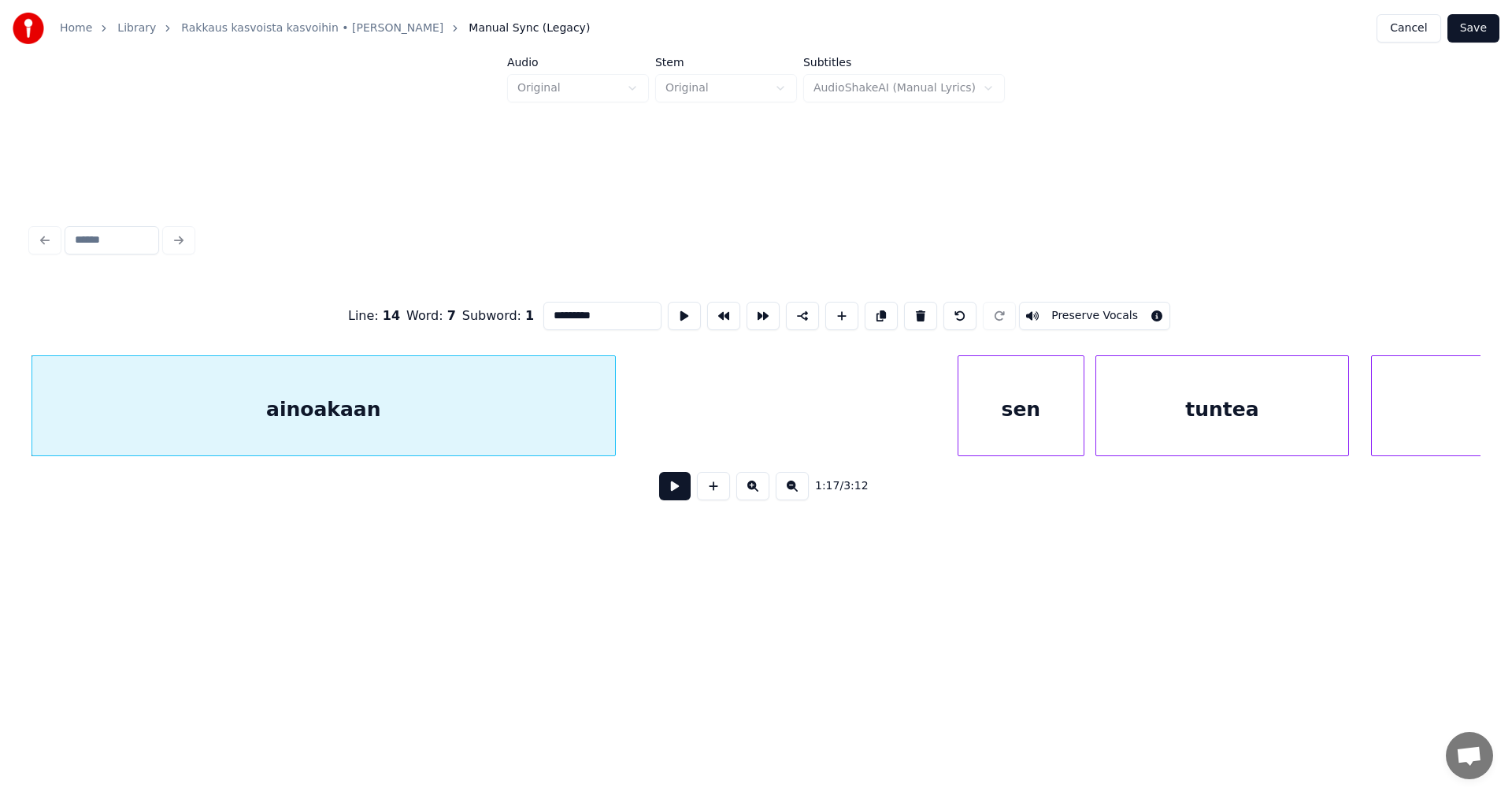
click at [606, 313] on input "*********" at bounding box center [602, 315] width 118 height 28
click at [979, 420] on div "sen" at bounding box center [994, 409] width 126 height 107
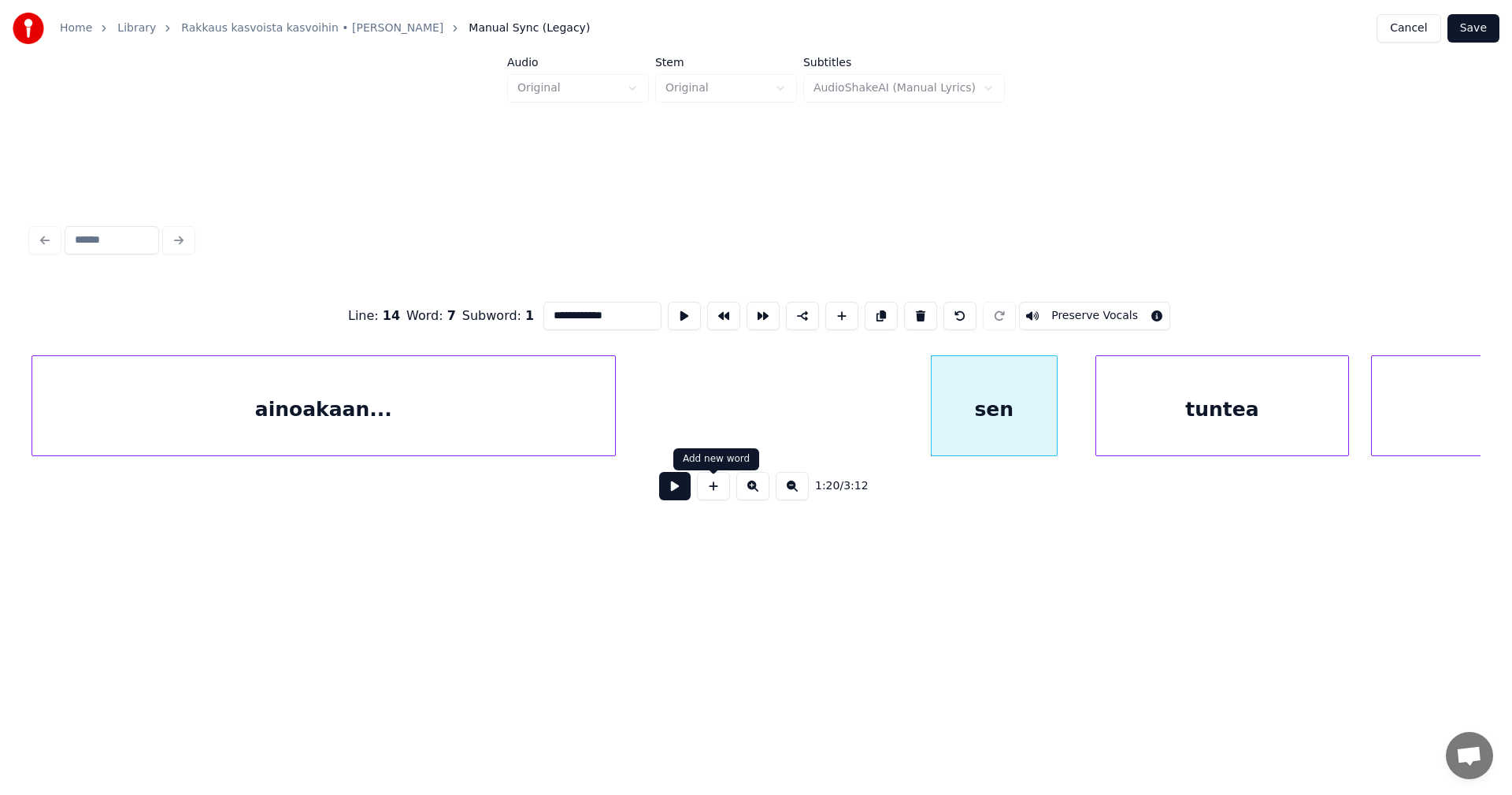
type input "**********"
click at [681, 494] on button at bounding box center [674, 486] width 31 height 28
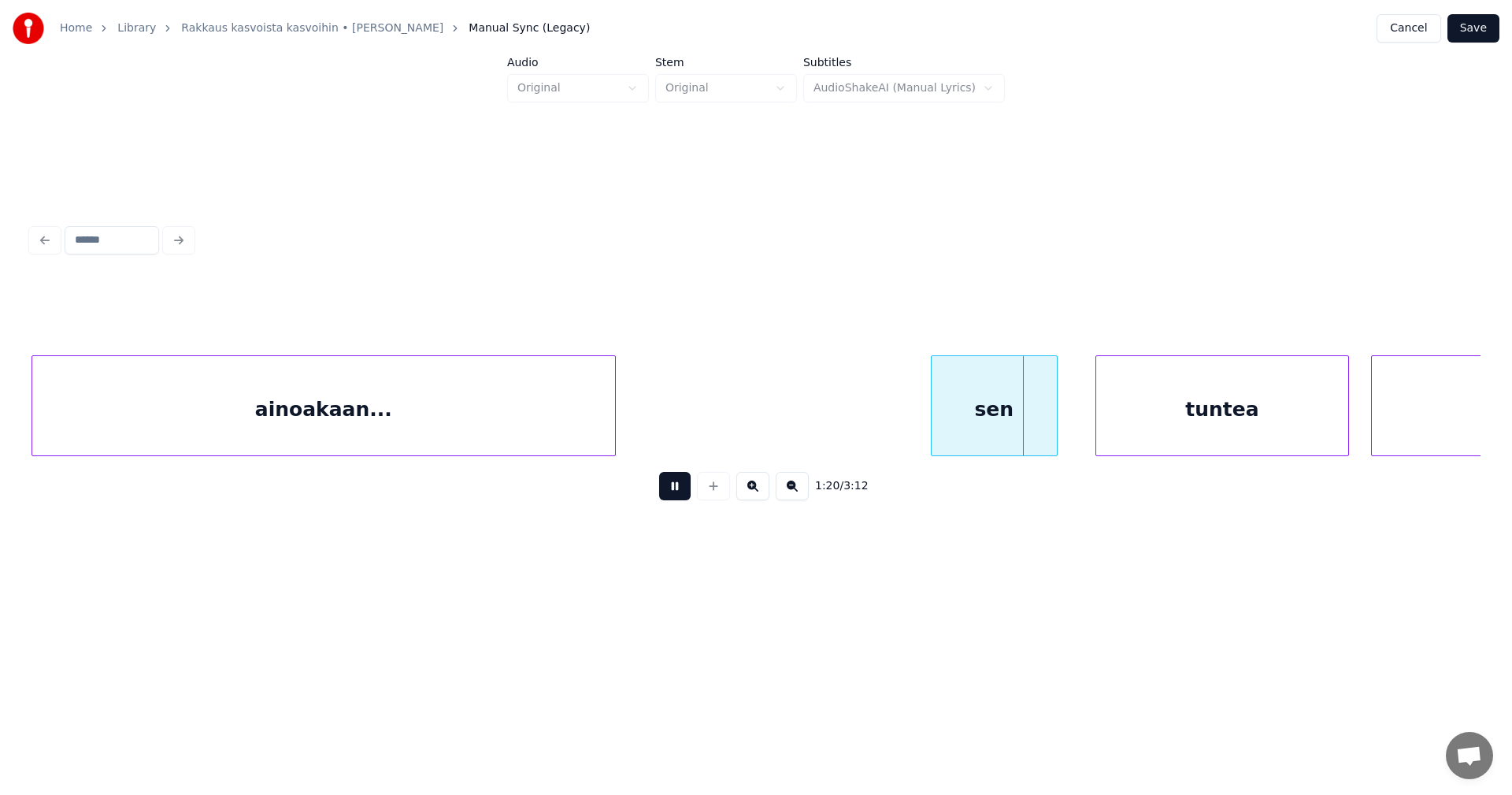
click at [681, 494] on button at bounding box center [674, 486] width 31 height 28
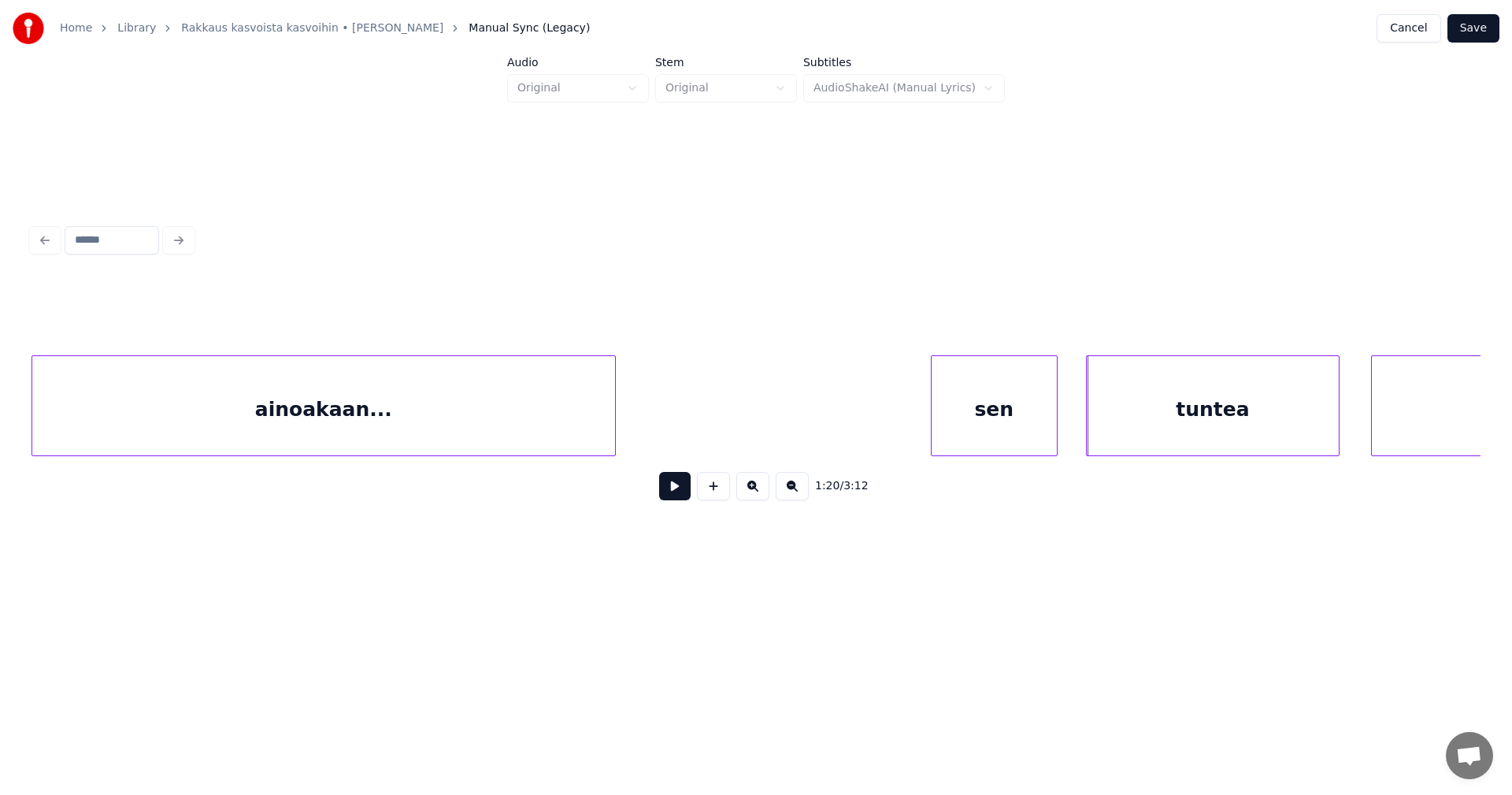
click at [1137, 417] on div "tuntea" at bounding box center [1213, 409] width 252 height 107
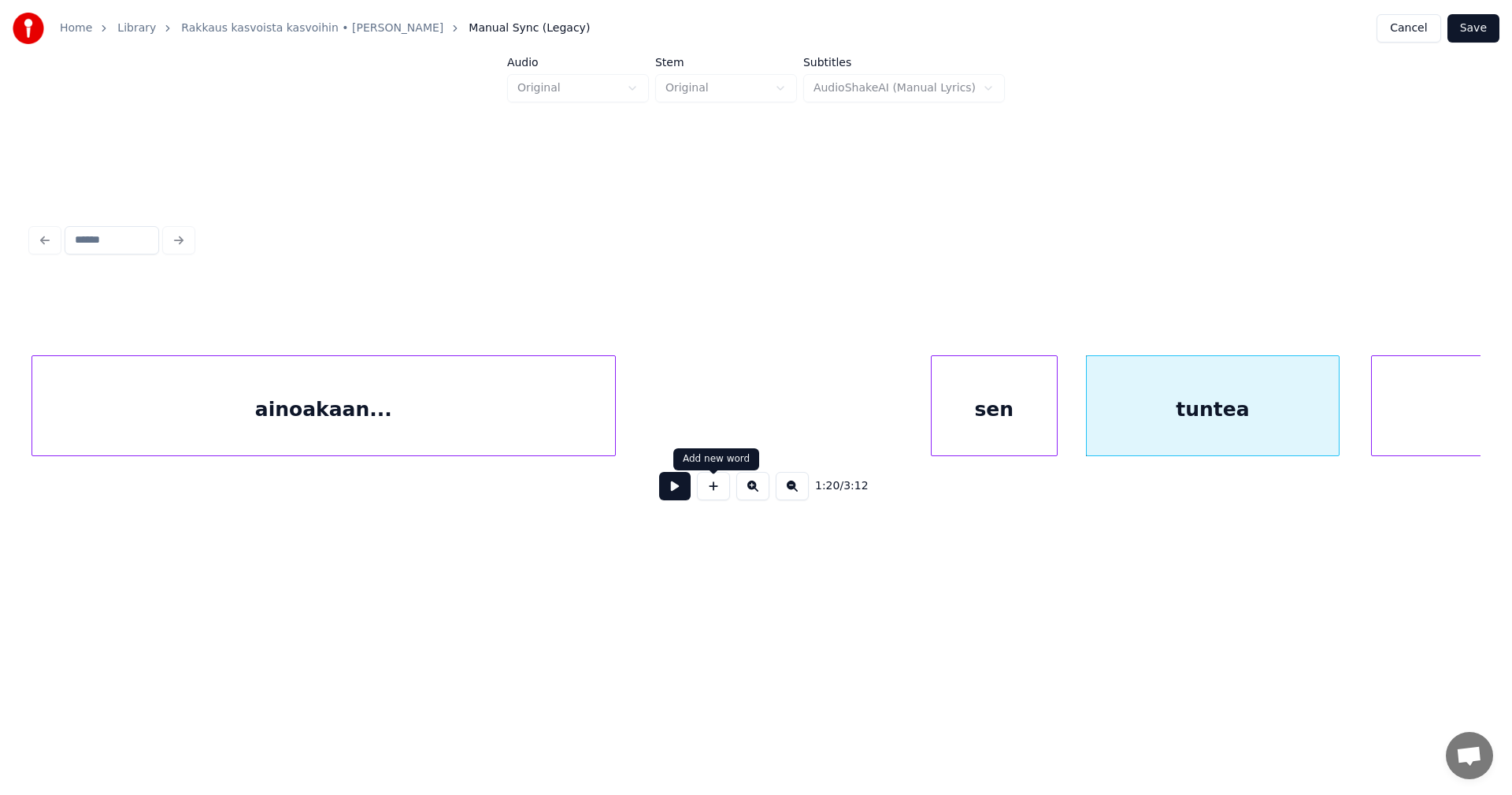
click at [678, 496] on button at bounding box center [674, 486] width 31 height 28
click at [679, 496] on button at bounding box center [674, 486] width 31 height 28
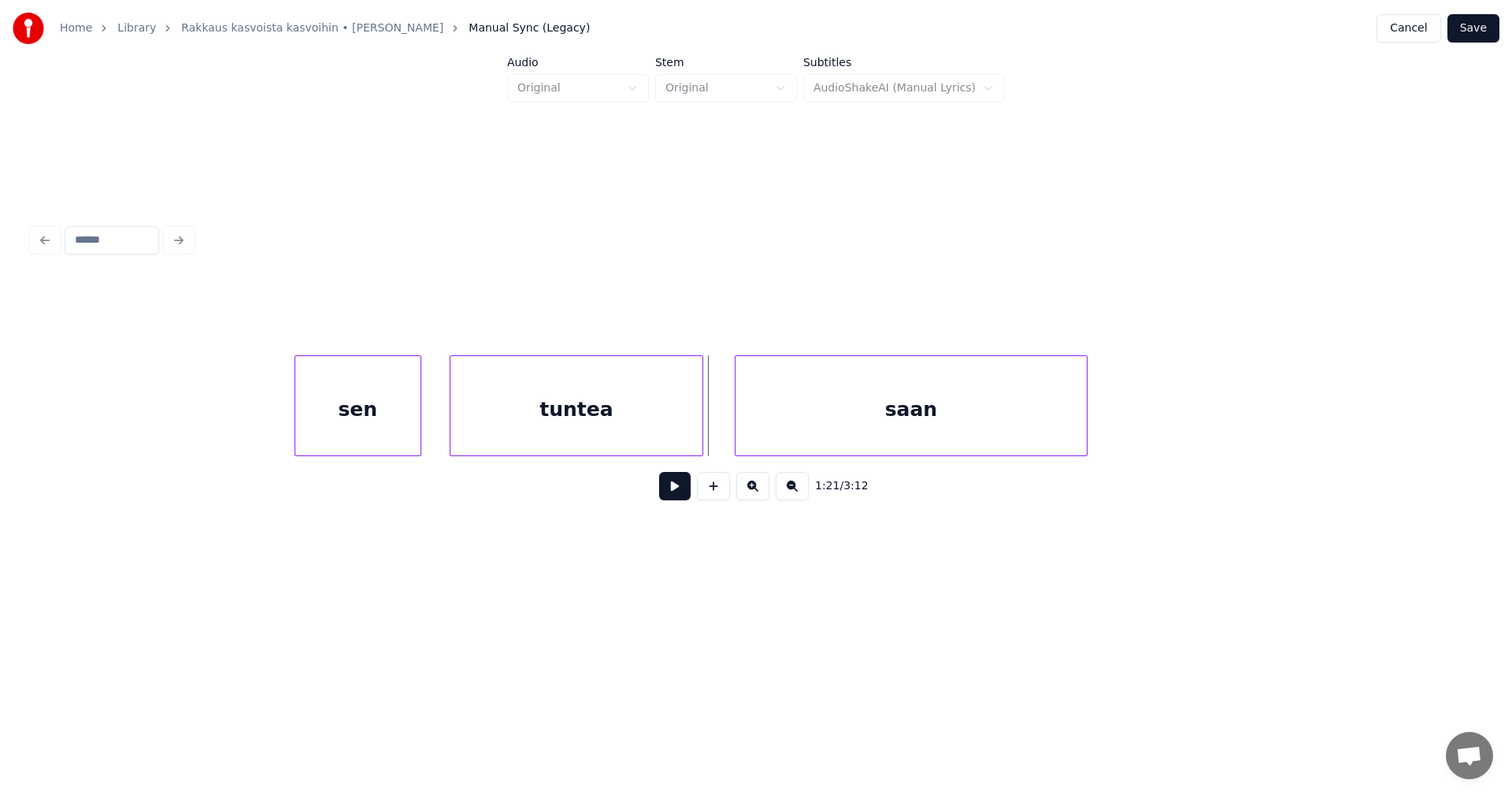
scroll to position [0, 21911]
click at [667, 436] on div at bounding box center [667, 405] width 5 height 99
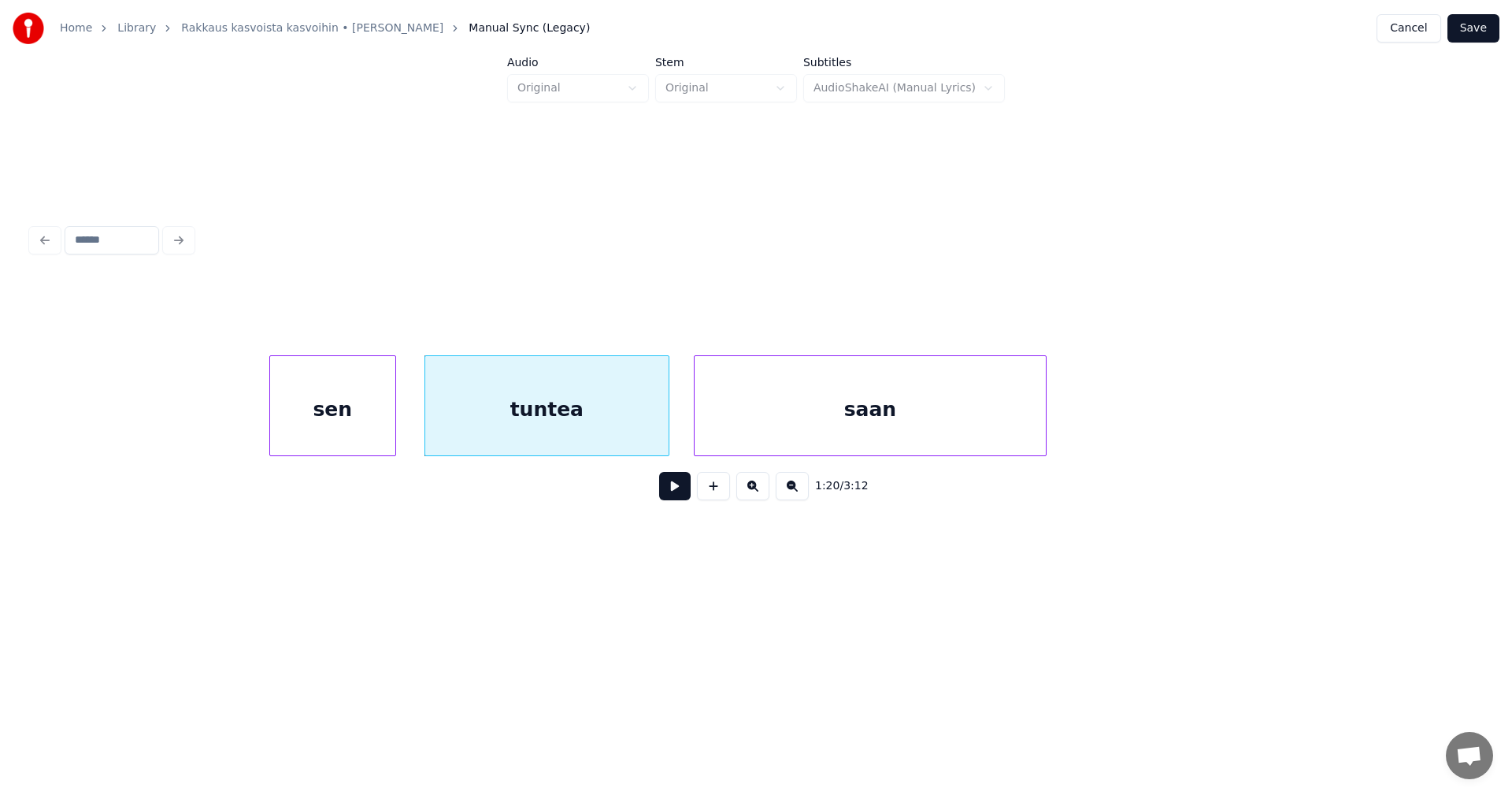
click at [738, 436] on div "saan" at bounding box center [871, 409] width 351 height 107
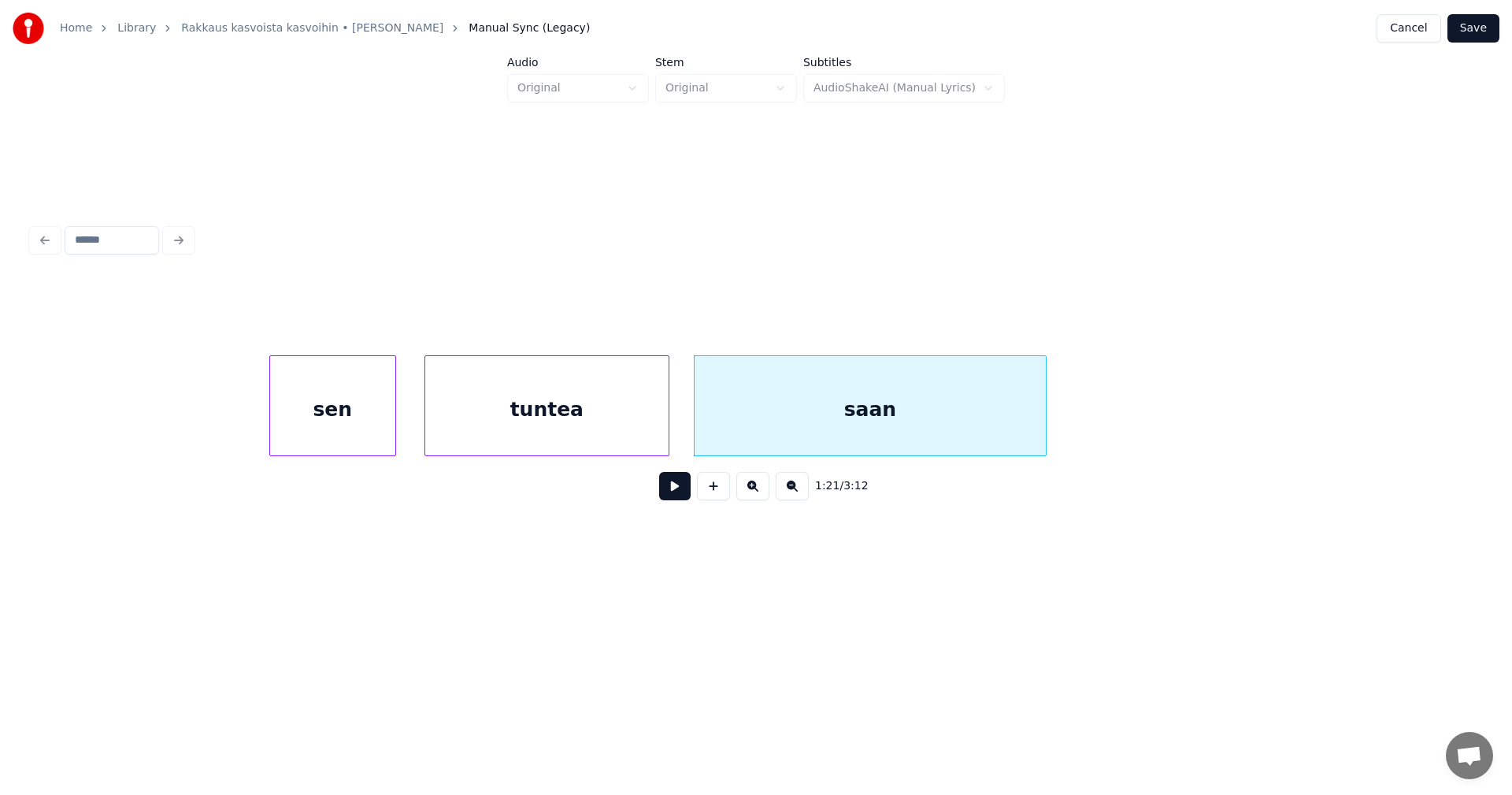
click at [641, 434] on div "tuntea" at bounding box center [547, 409] width 244 height 107
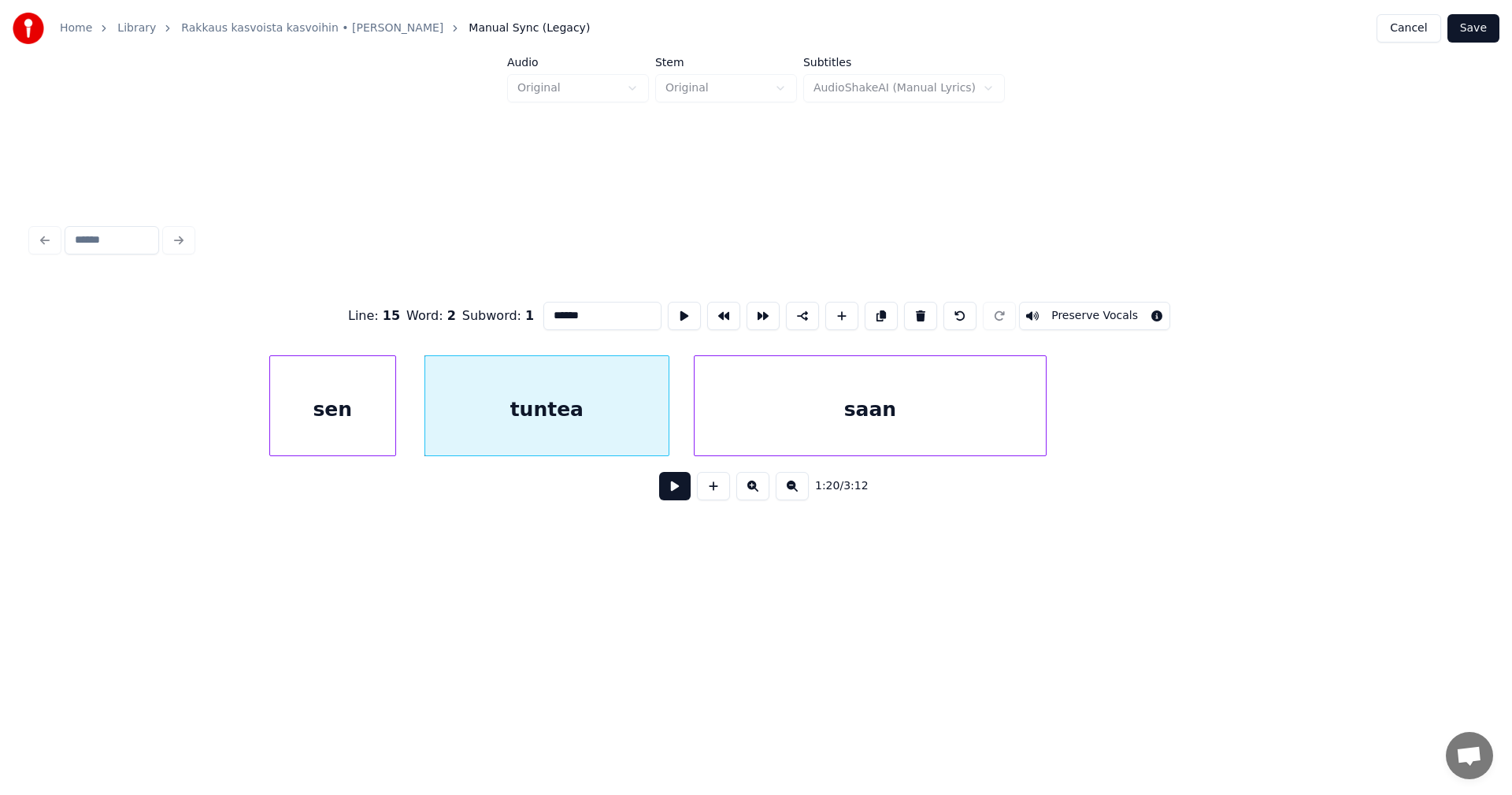
click at [676, 491] on button at bounding box center [674, 486] width 31 height 28
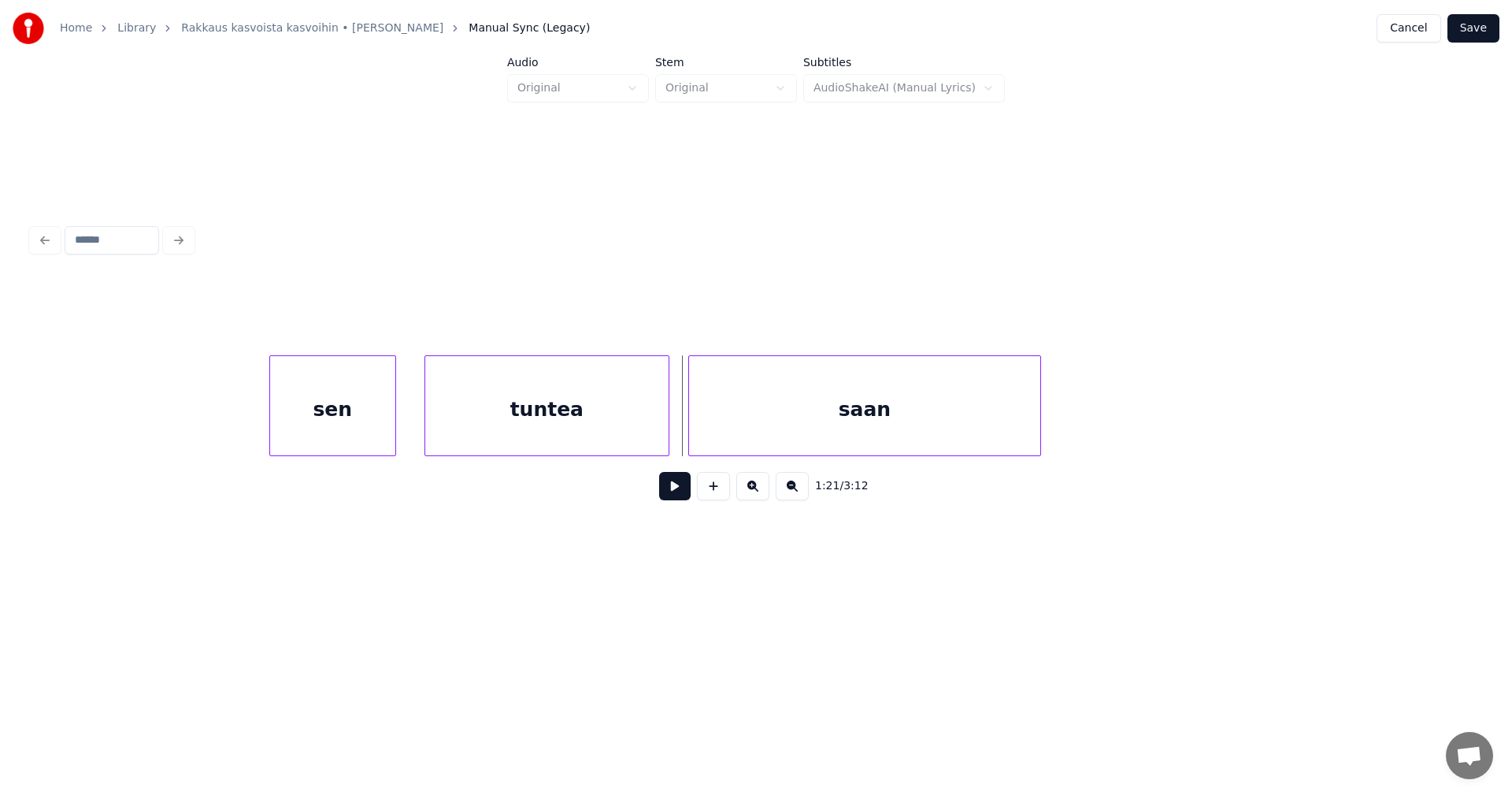
click at [763, 423] on div "saan" at bounding box center [865, 409] width 351 height 107
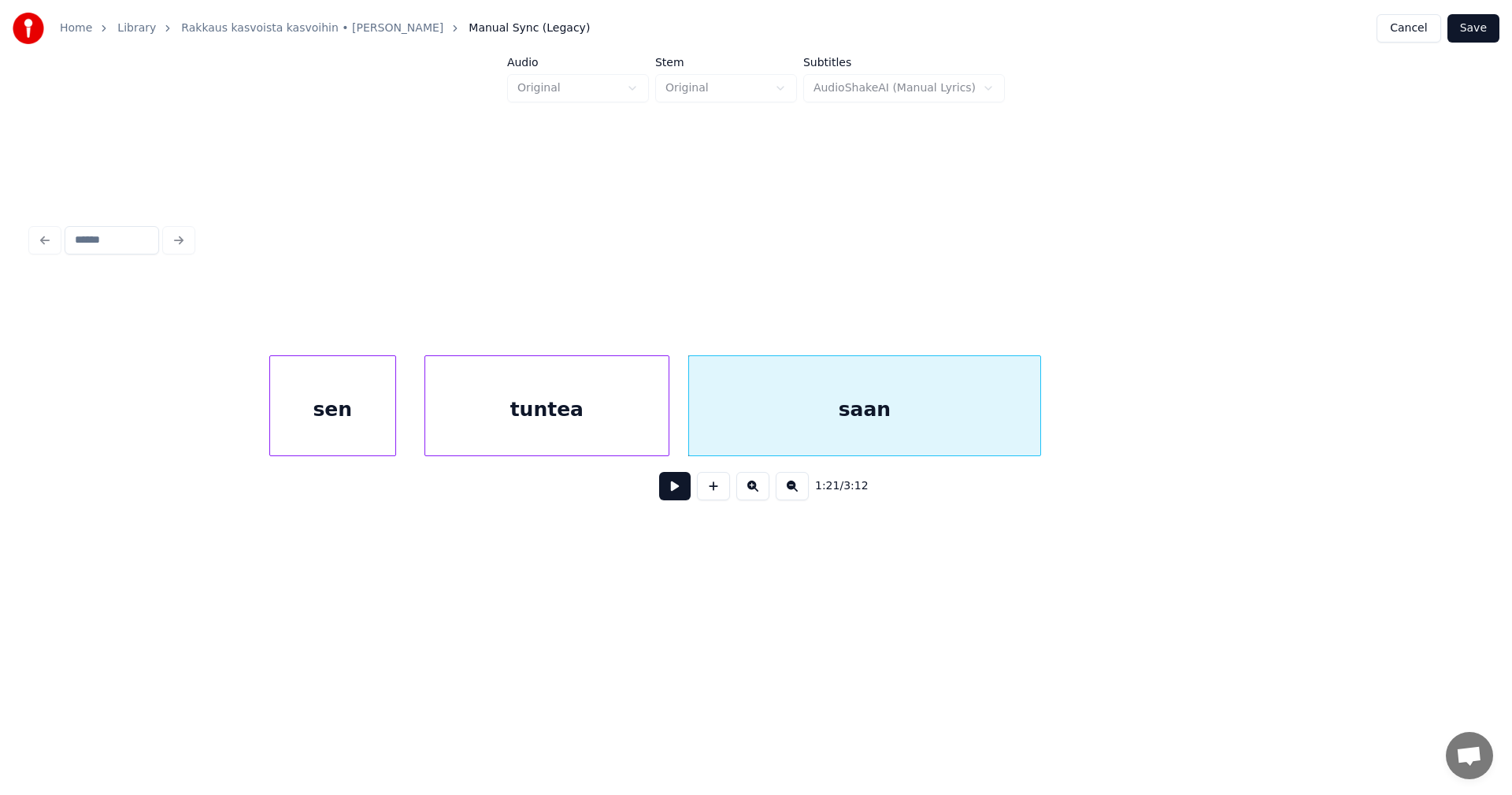
click at [686, 490] on button at bounding box center [674, 486] width 31 height 28
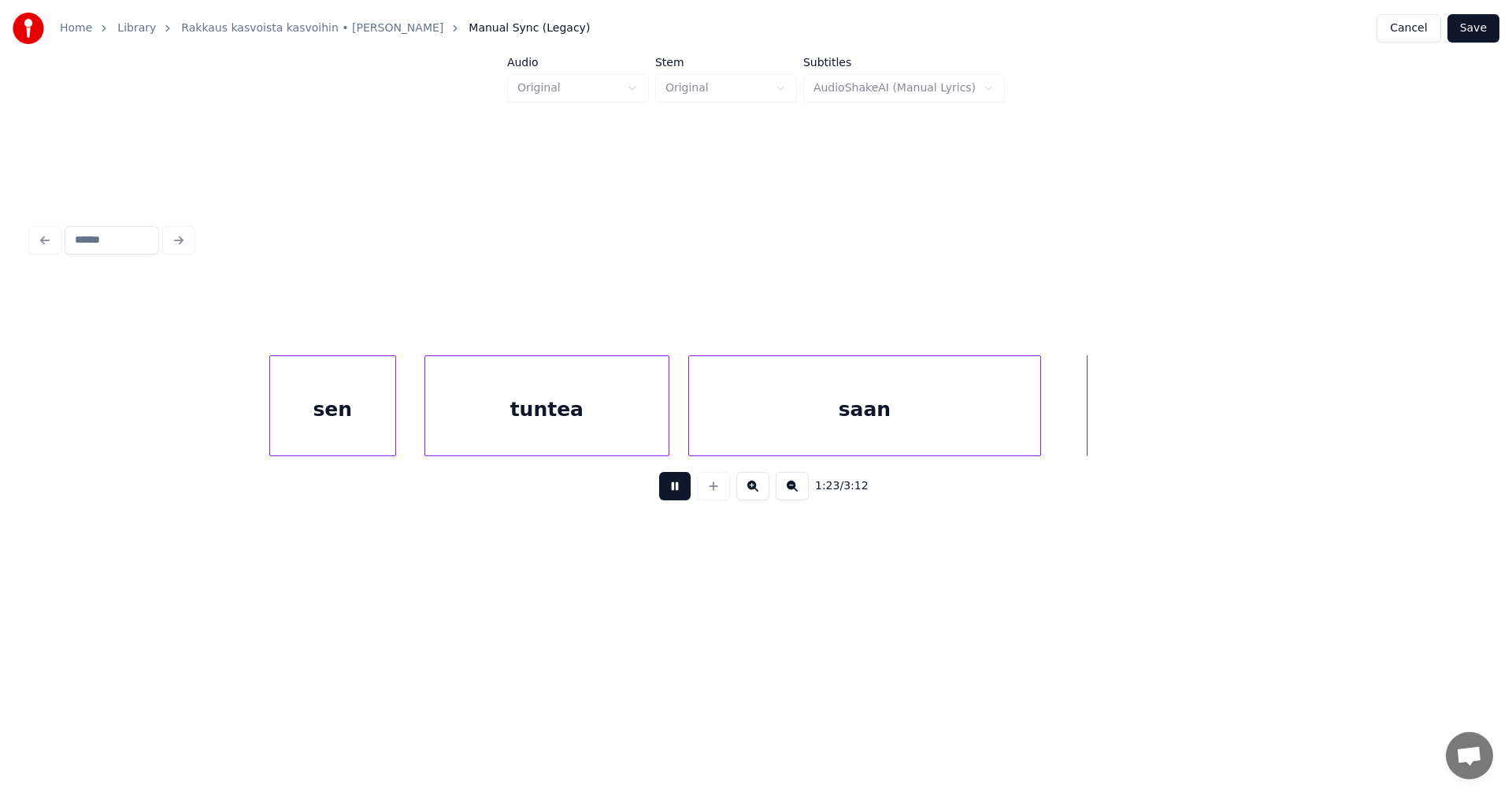
drag, startPoint x: 682, startPoint y: 486, endPoint x: 943, endPoint y: 444, distance: 264.4
click at [683, 487] on button at bounding box center [674, 486] width 31 height 28
click at [1065, 416] on div at bounding box center [1062, 405] width 5 height 99
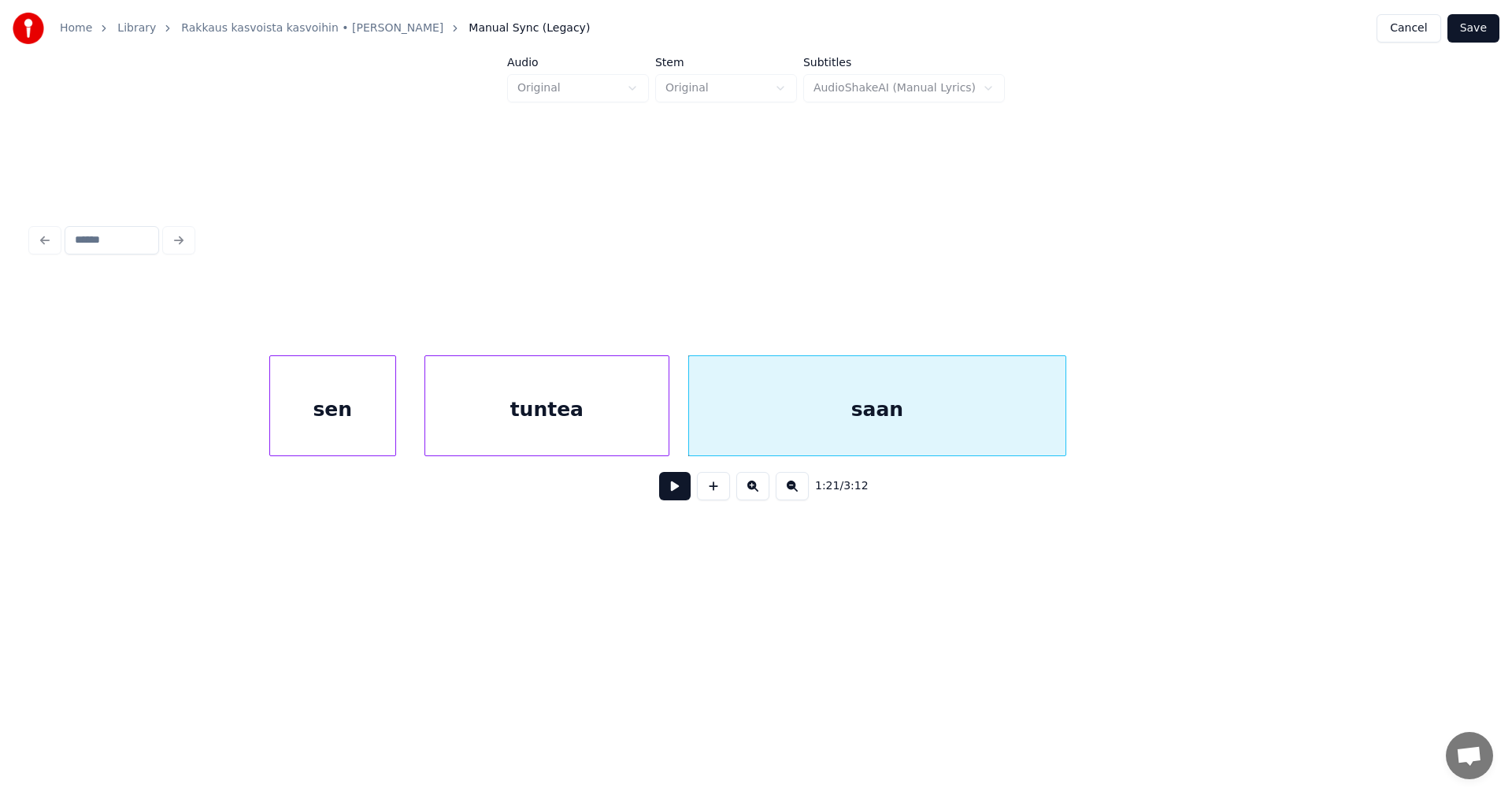
click at [928, 415] on div "saan" at bounding box center [877, 409] width 377 height 107
click at [686, 495] on button at bounding box center [674, 486] width 31 height 28
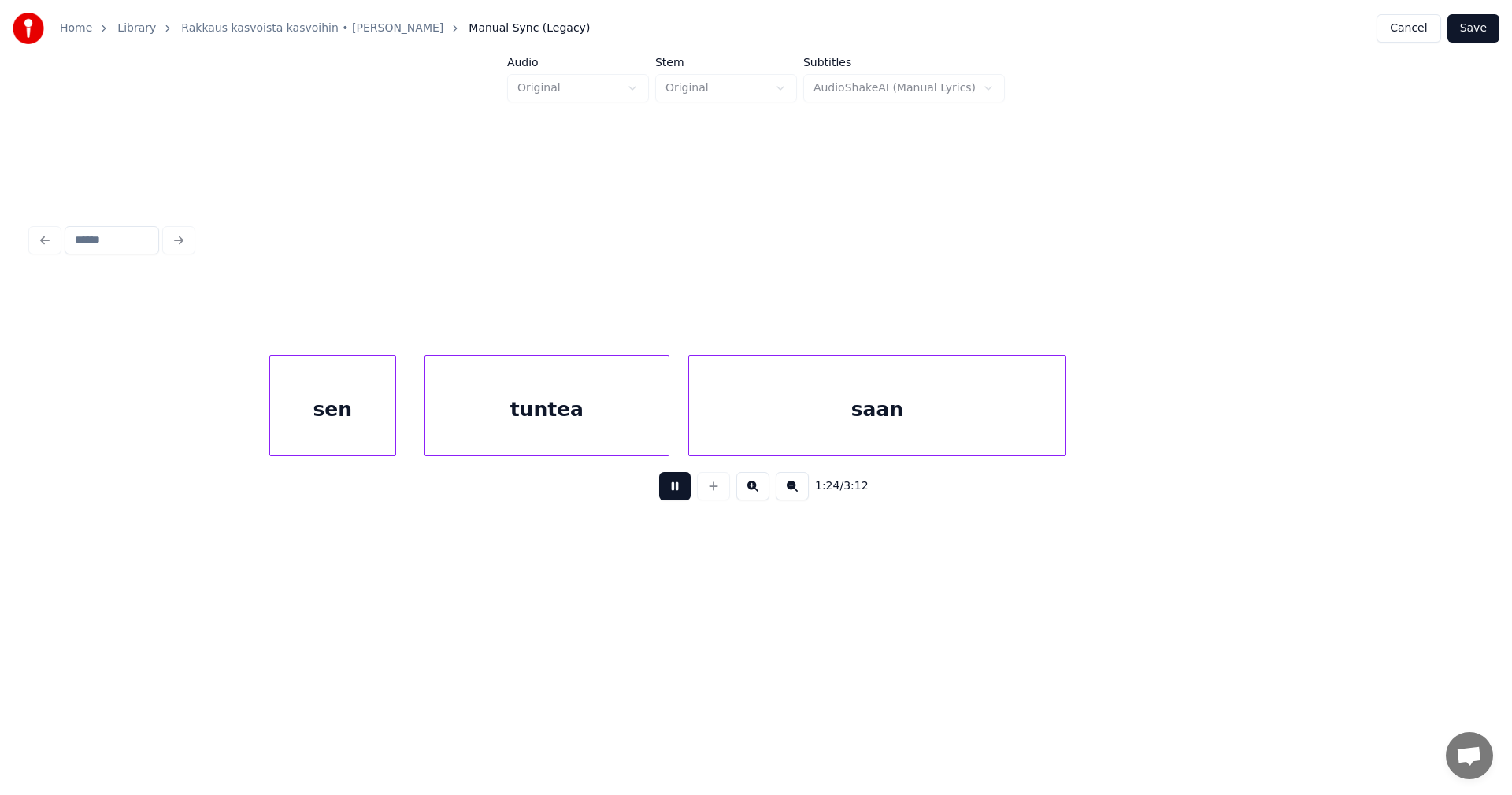
scroll to position [0, 23365]
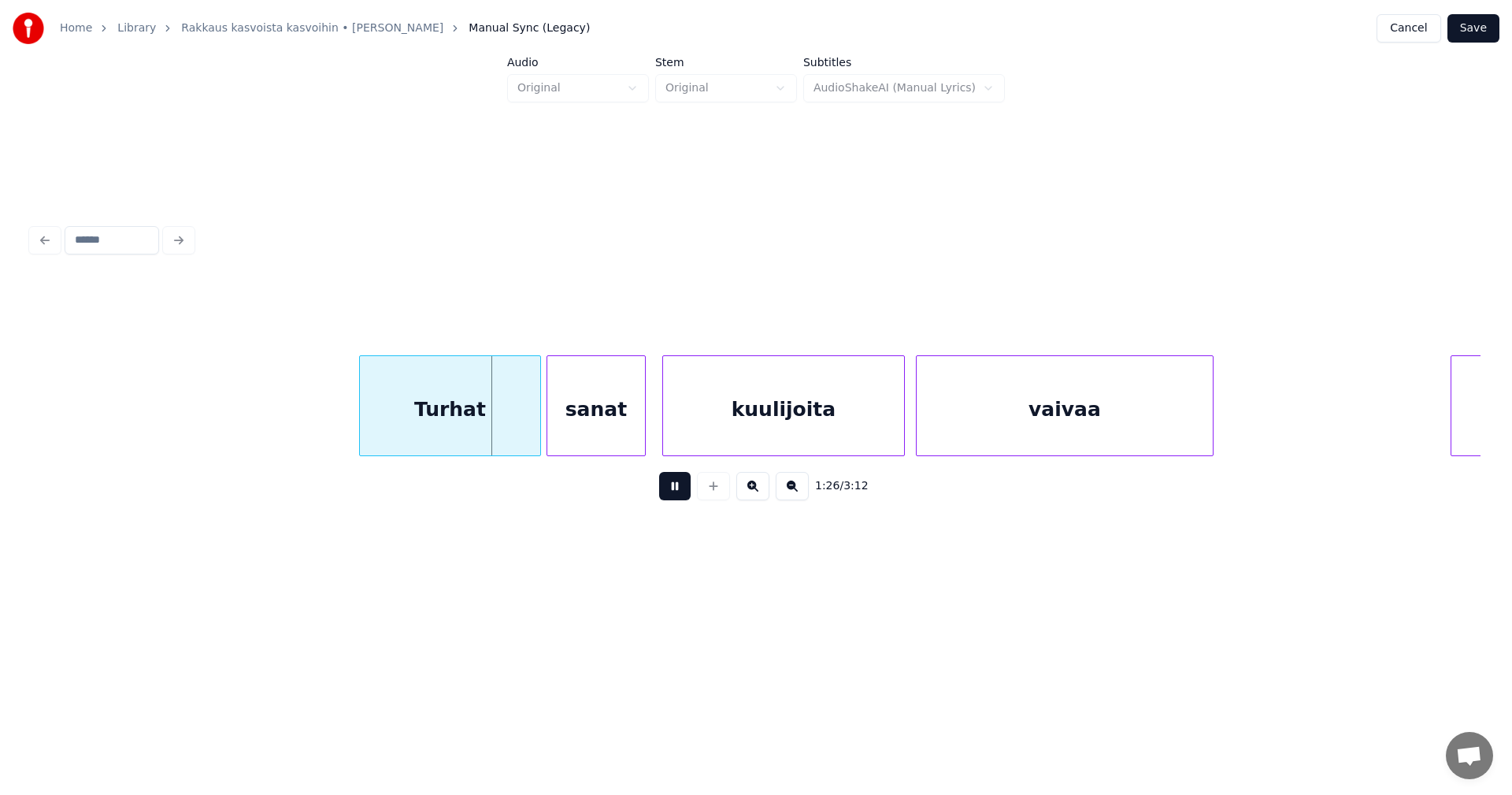
drag, startPoint x: 685, startPoint y: 496, endPoint x: 656, endPoint y: 496, distance: 29.0
click at [681, 496] on button at bounding box center [674, 486] width 31 height 28
click at [503, 422] on div at bounding box center [505, 405] width 5 height 99
click at [568, 430] on div "sanat" at bounding box center [575, 409] width 97 height 107
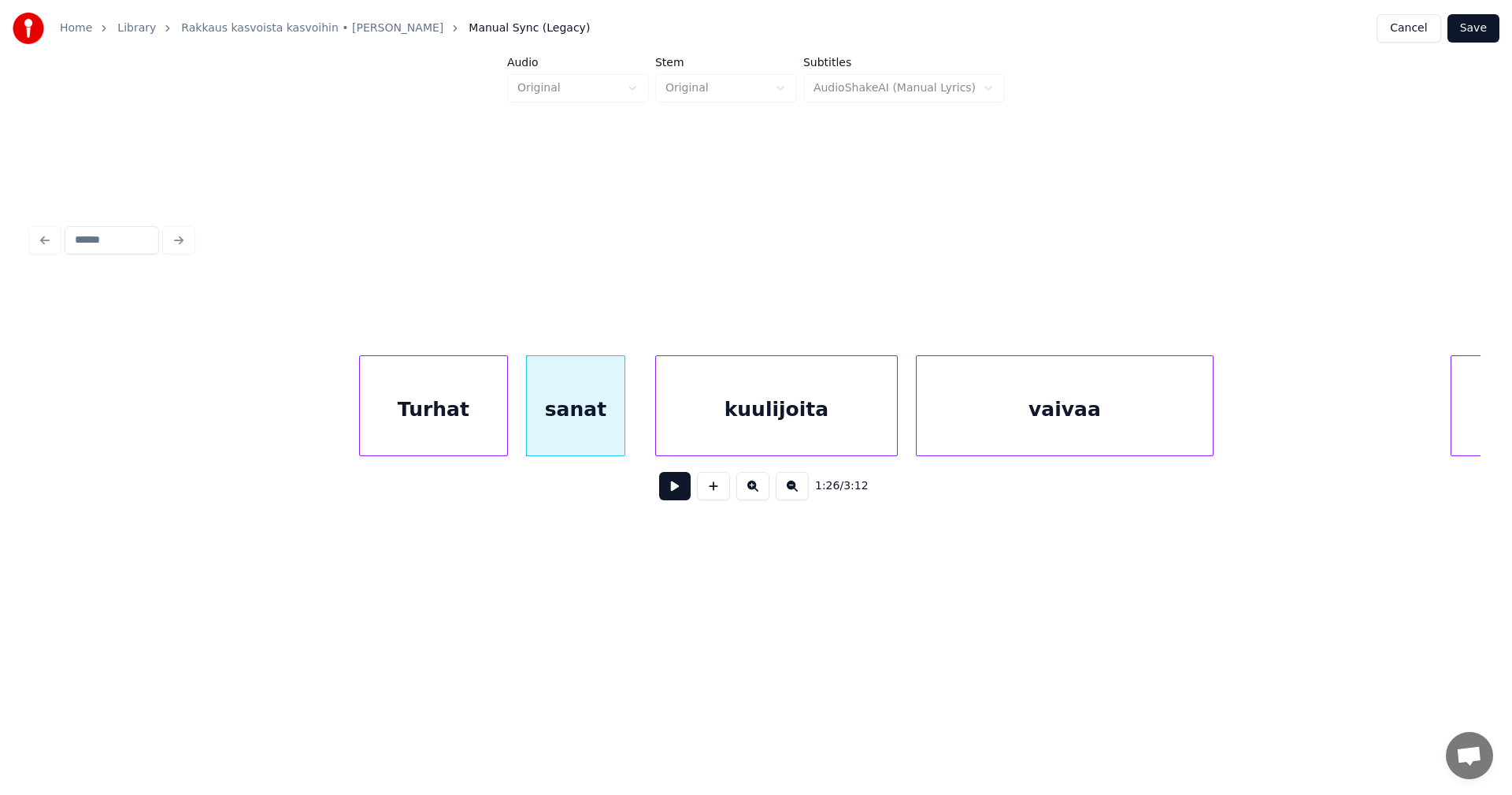
click at [709, 427] on div "kuulijoita" at bounding box center [776, 409] width 241 height 107
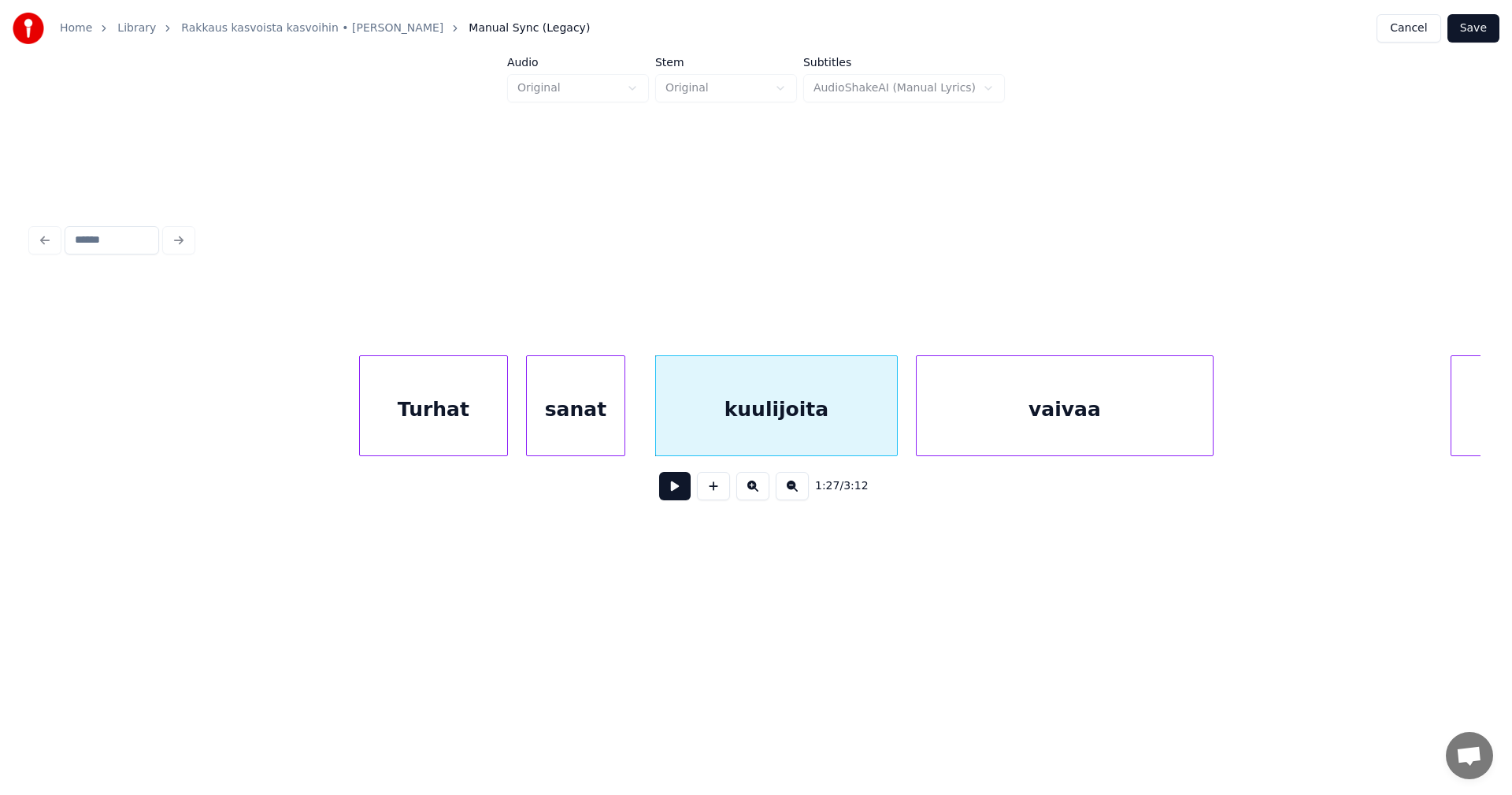
click at [675, 491] on button at bounding box center [674, 486] width 31 height 28
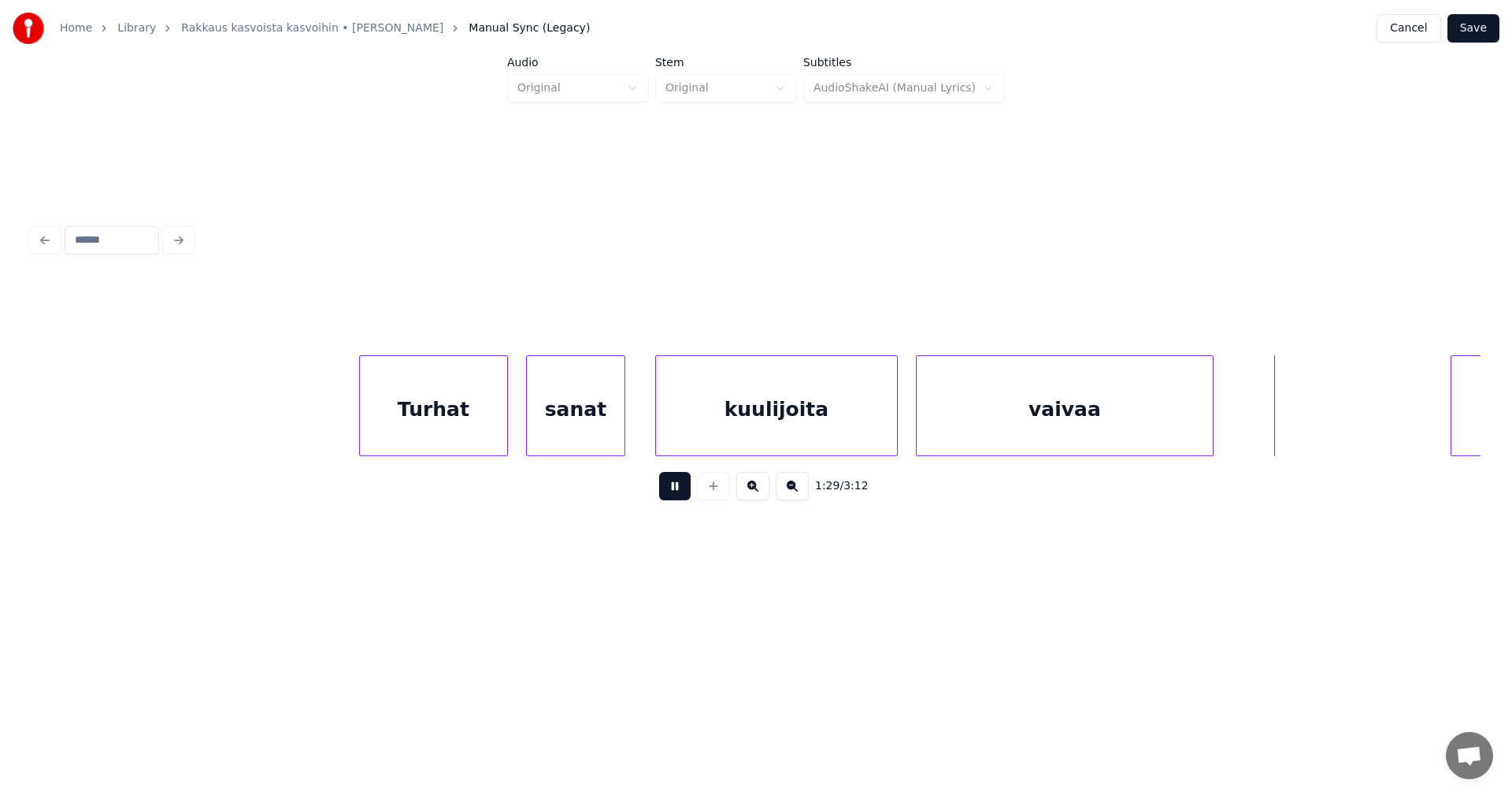
click at [679, 491] on button at bounding box center [674, 486] width 31 height 28
click at [679, 494] on button at bounding box center [674, 486] width 31 height 28
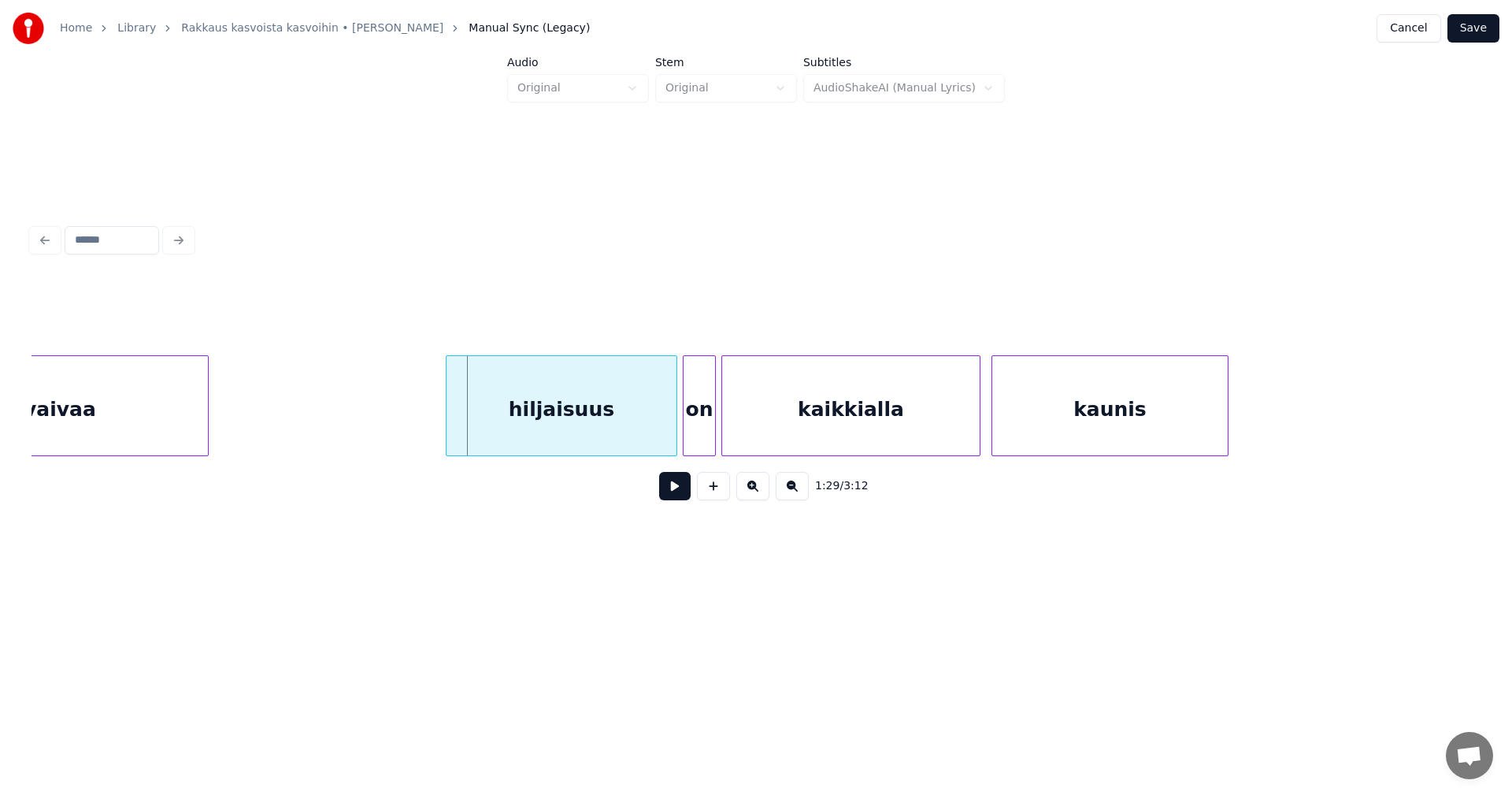
scroll to position [0, 24372]
click at [576, 431] on div "hiljaisuus" at bounding box center [543, 409] width 230 height 107
click at [690, 436] on div "on" at bounding box center [688, 409] width 31 height 107
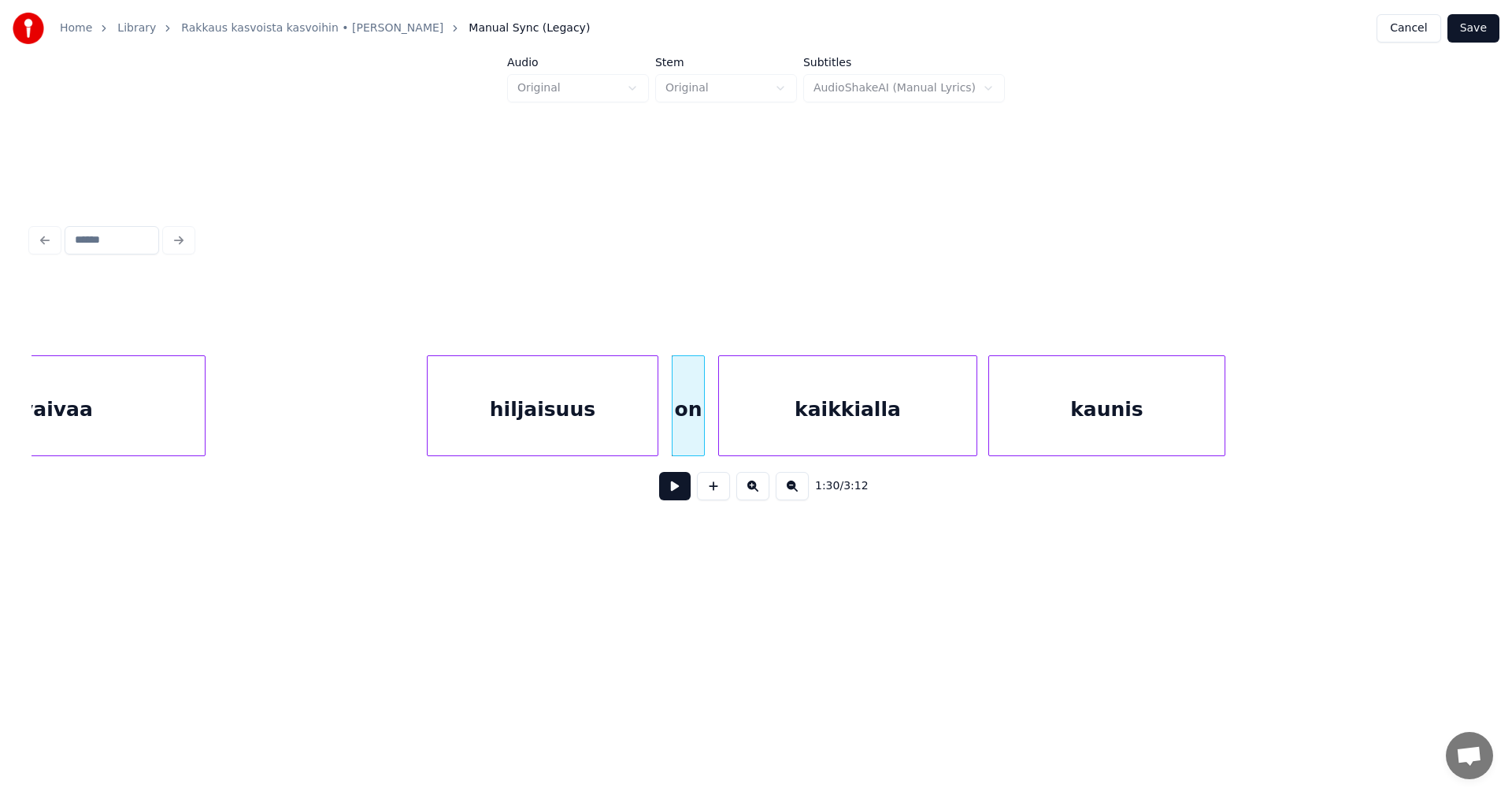
click at [622, 430] on div "hiljaisuus" at bounding box center [543, 409] width 230 height 107
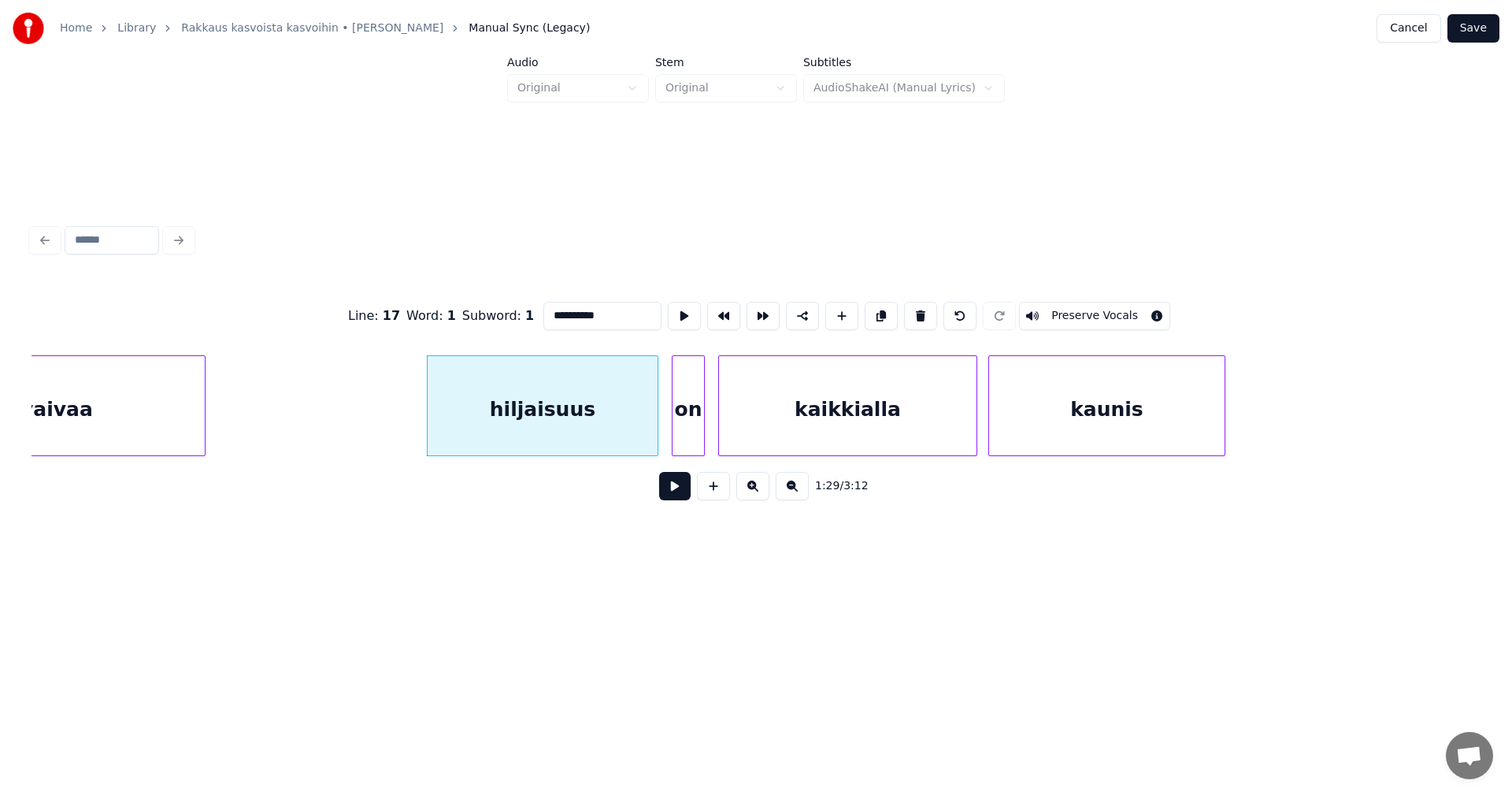
click at [673, 499] on button at bounding box center [674, 486] width 31 height 28
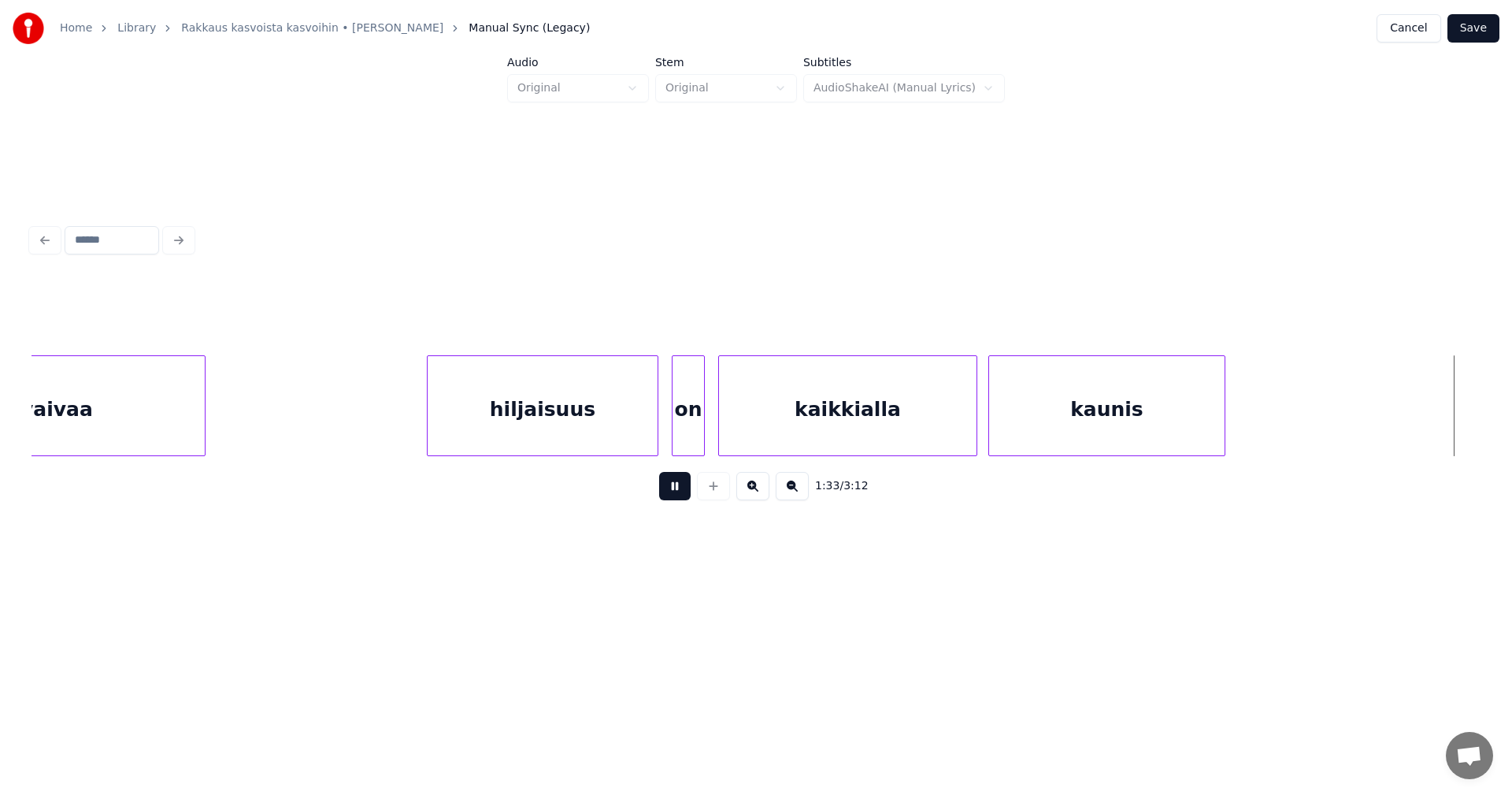
scroll to position [0, 25823]
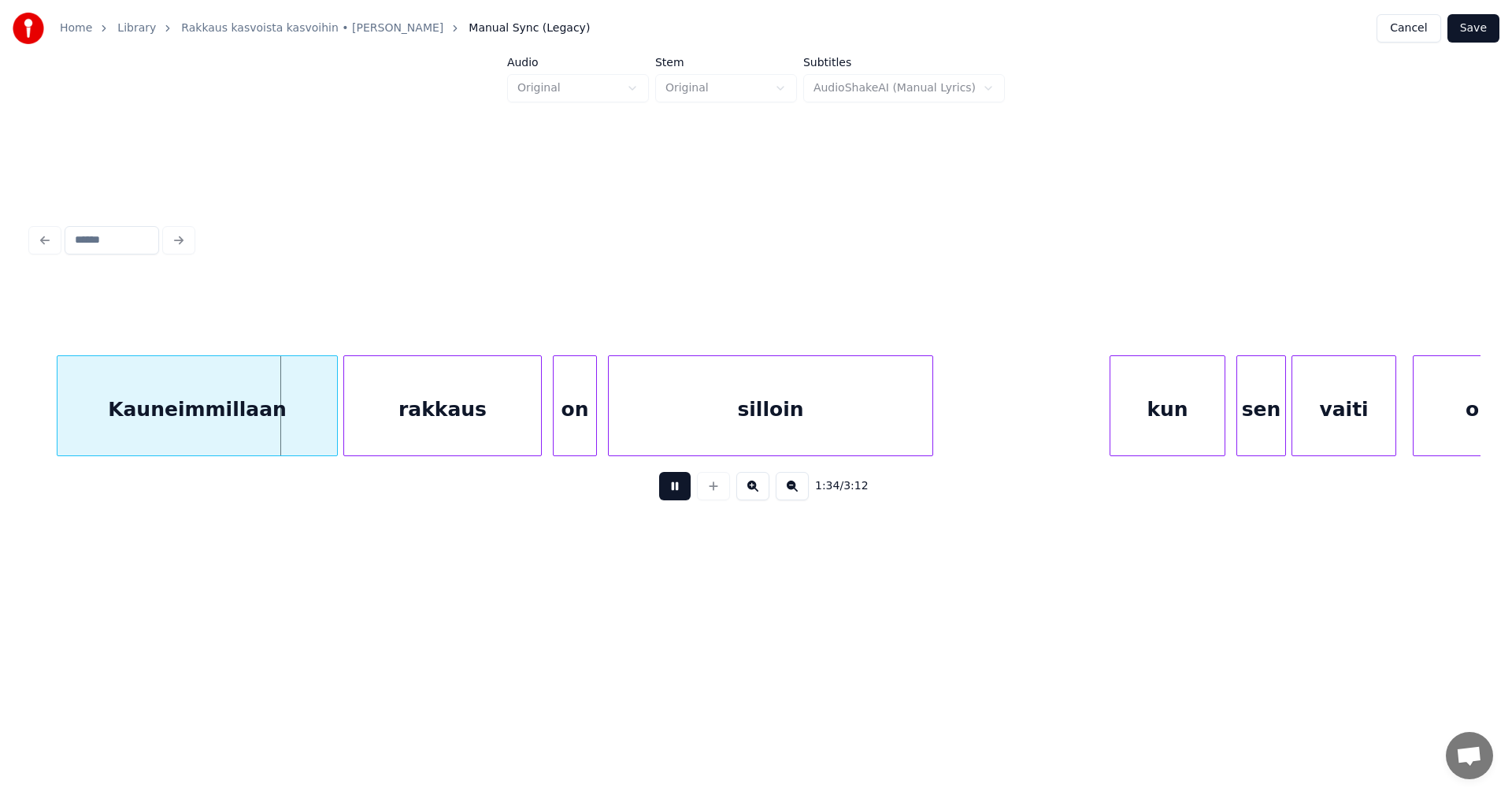
click at [674, 499] on button at bounding box center [674, 486] width 31 height 28
click at [229, 421] on div "Kauneimmillaan" at bounding box center [181, 409] width 280 height 107
click at [671, 497] on button at bounding box center [674, 486] width 31 height 28
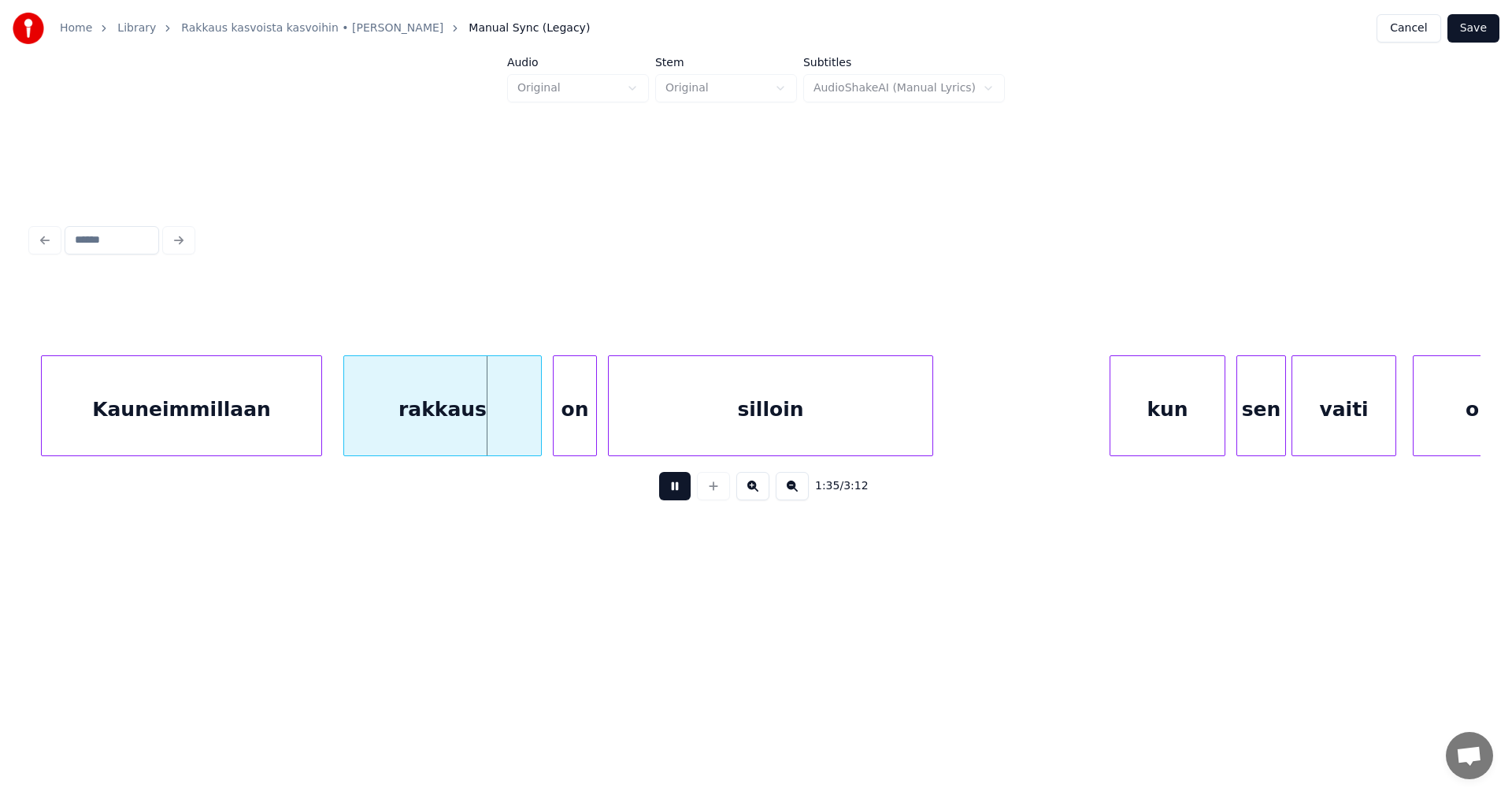
click at [670, 493] on button at bounding box center [674, 486] width 31 height 28
click at [529, 430] on div at bounding box center [529, 405] width 5 height 99
click at [574, 434] on div "on" at bounding box center [569, 409] width 42 height 107
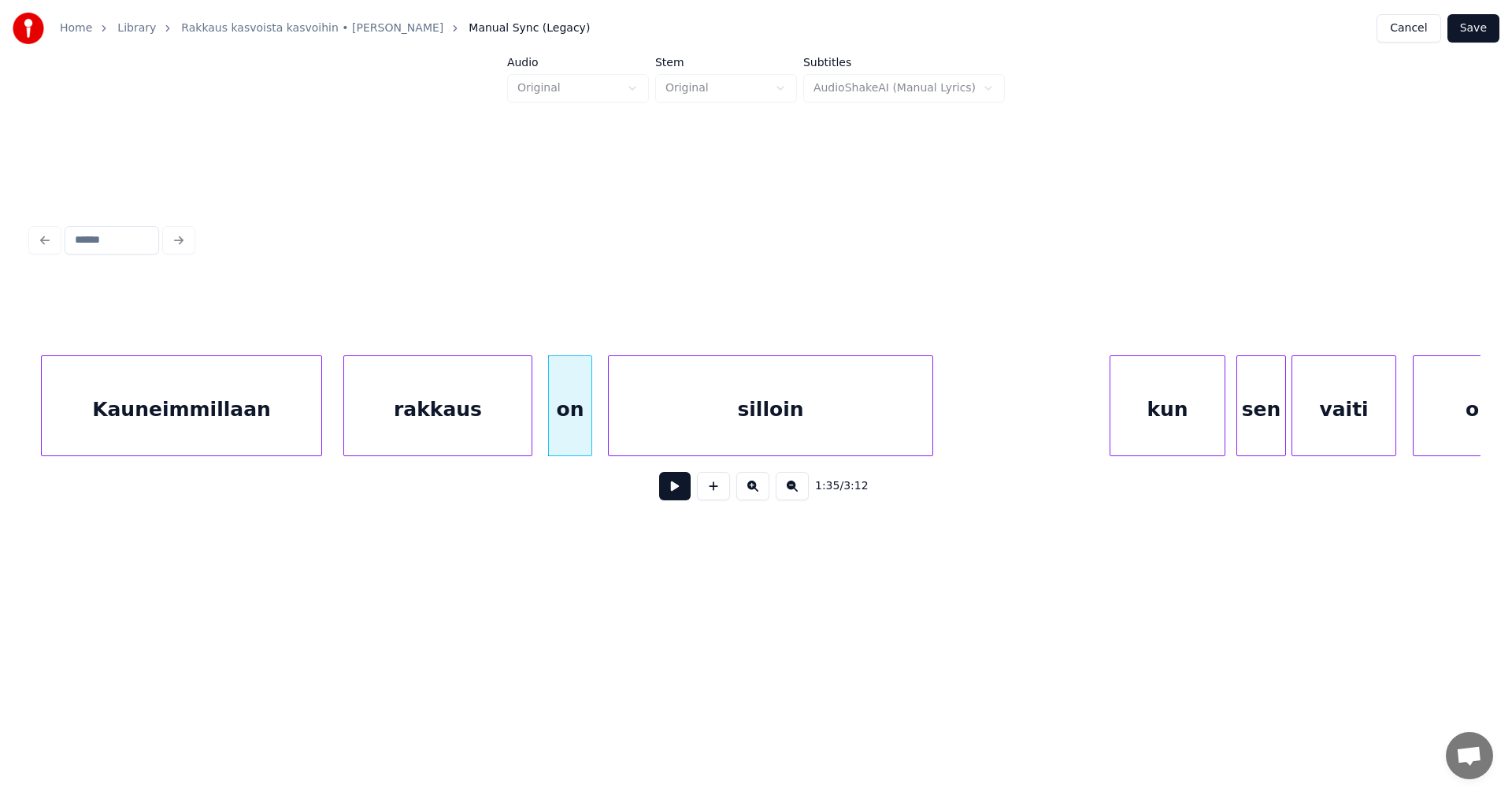
click at [671, 496] on button at bounding box center [674, 486] width 31 height 28
click at [673, 493] on button at bounding box center [674, 486] width 31 height 28
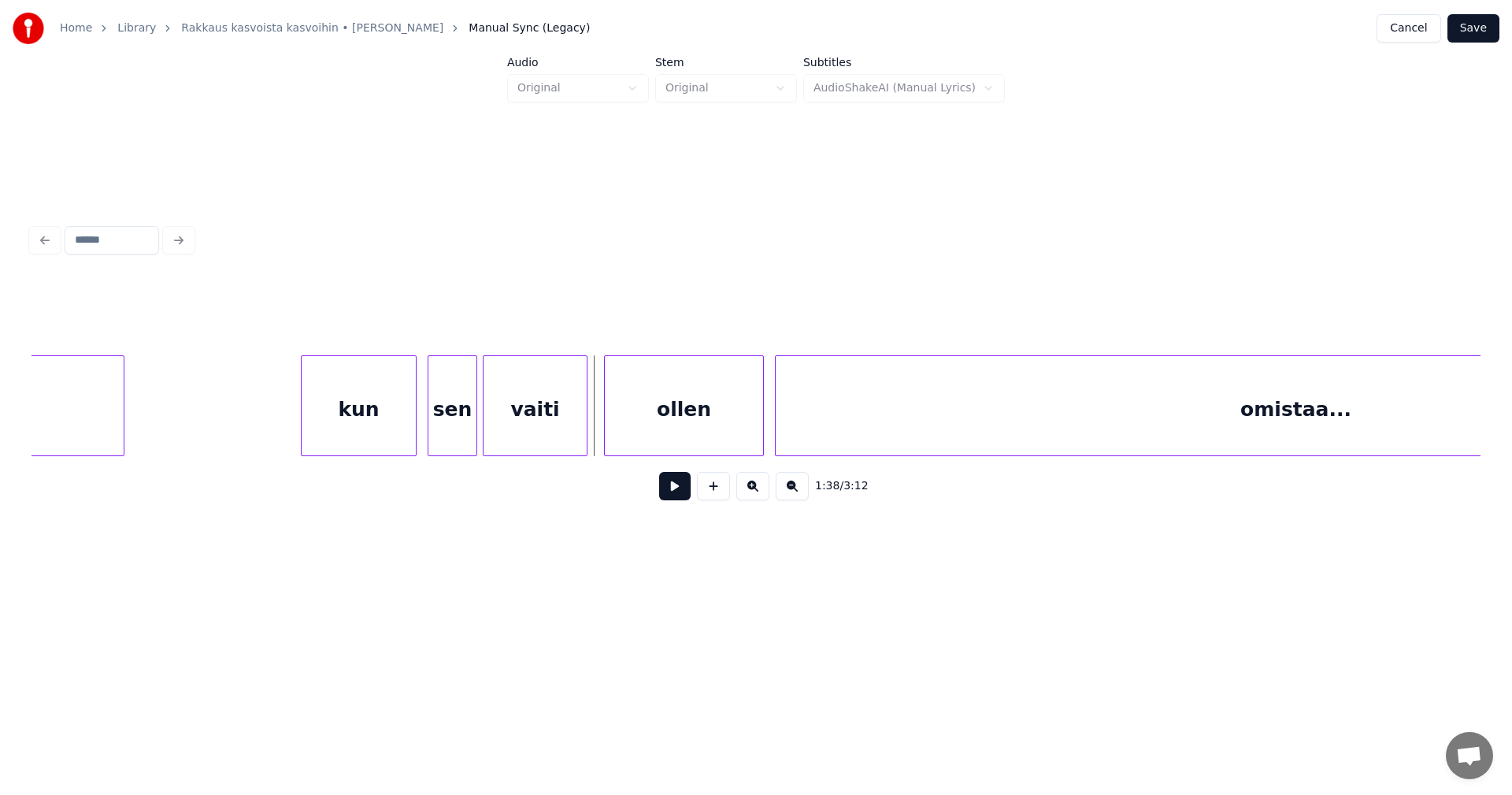
scroll to position [0, 26642]
click at [397, 430] on div at bounding box center [398, 405] width 5 height 99
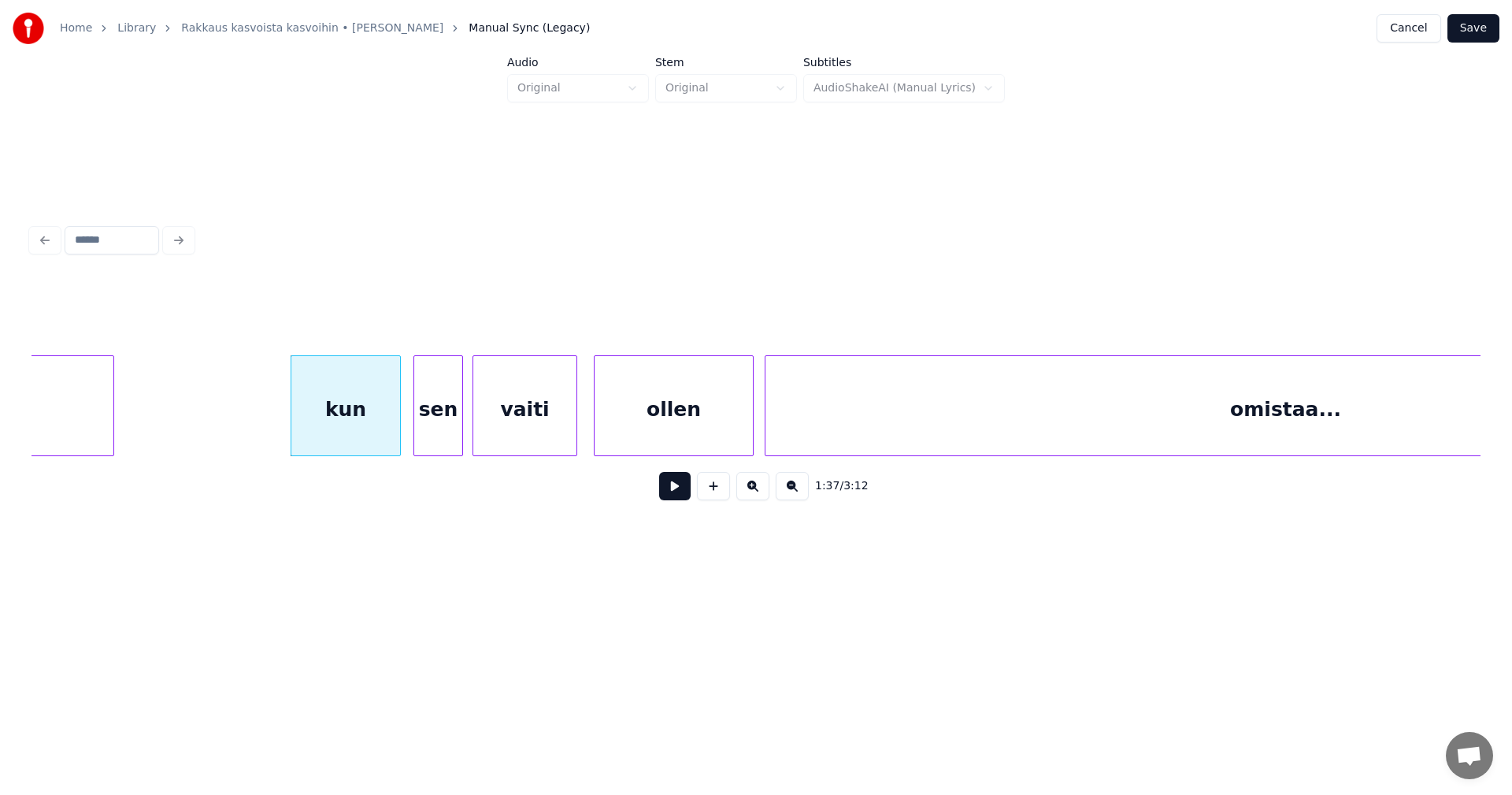
click at [434, 434] on div "sen" at bounding box center [438, 409] width 48 height 107
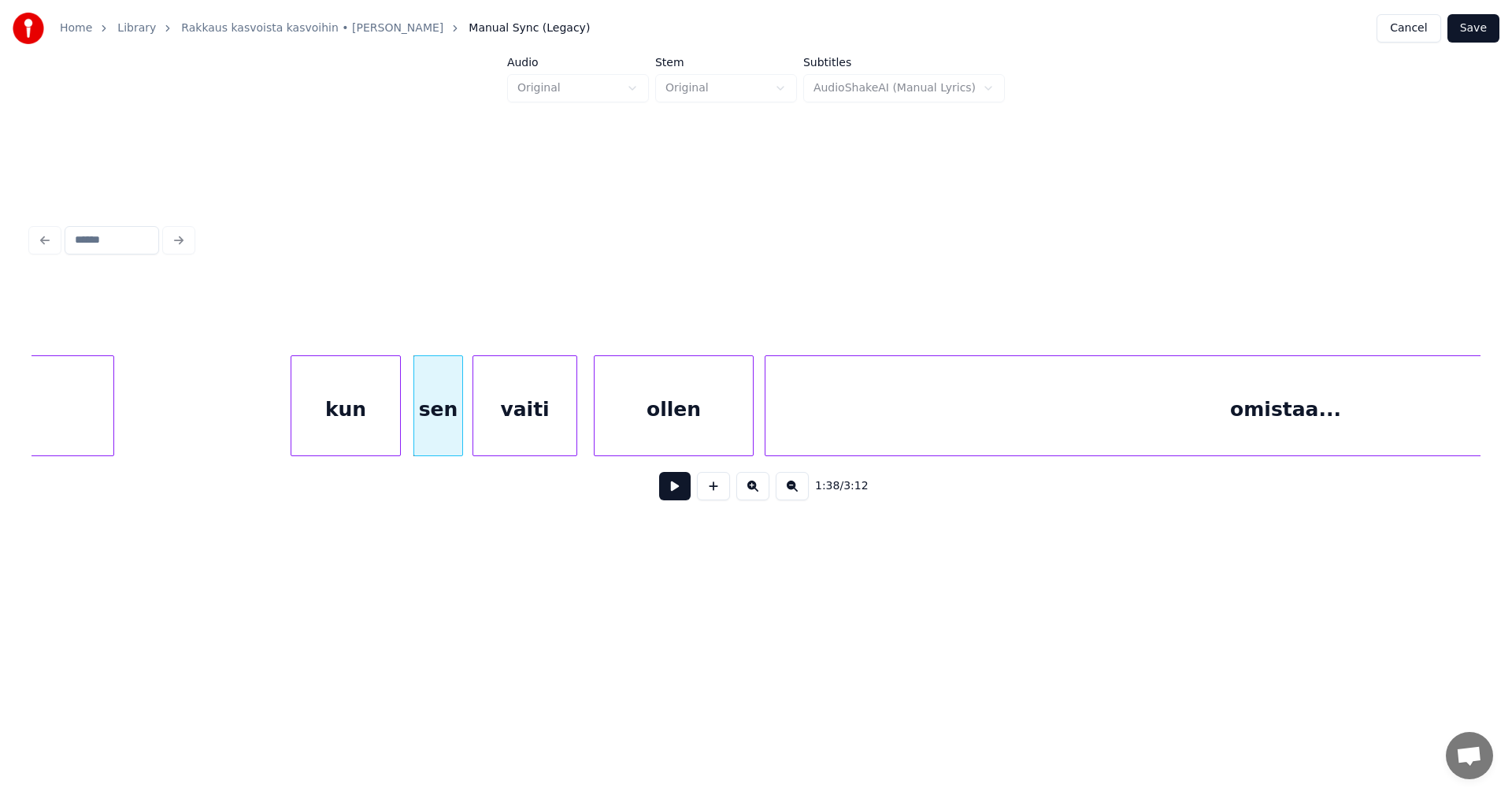
scroll to position [0, 25373]
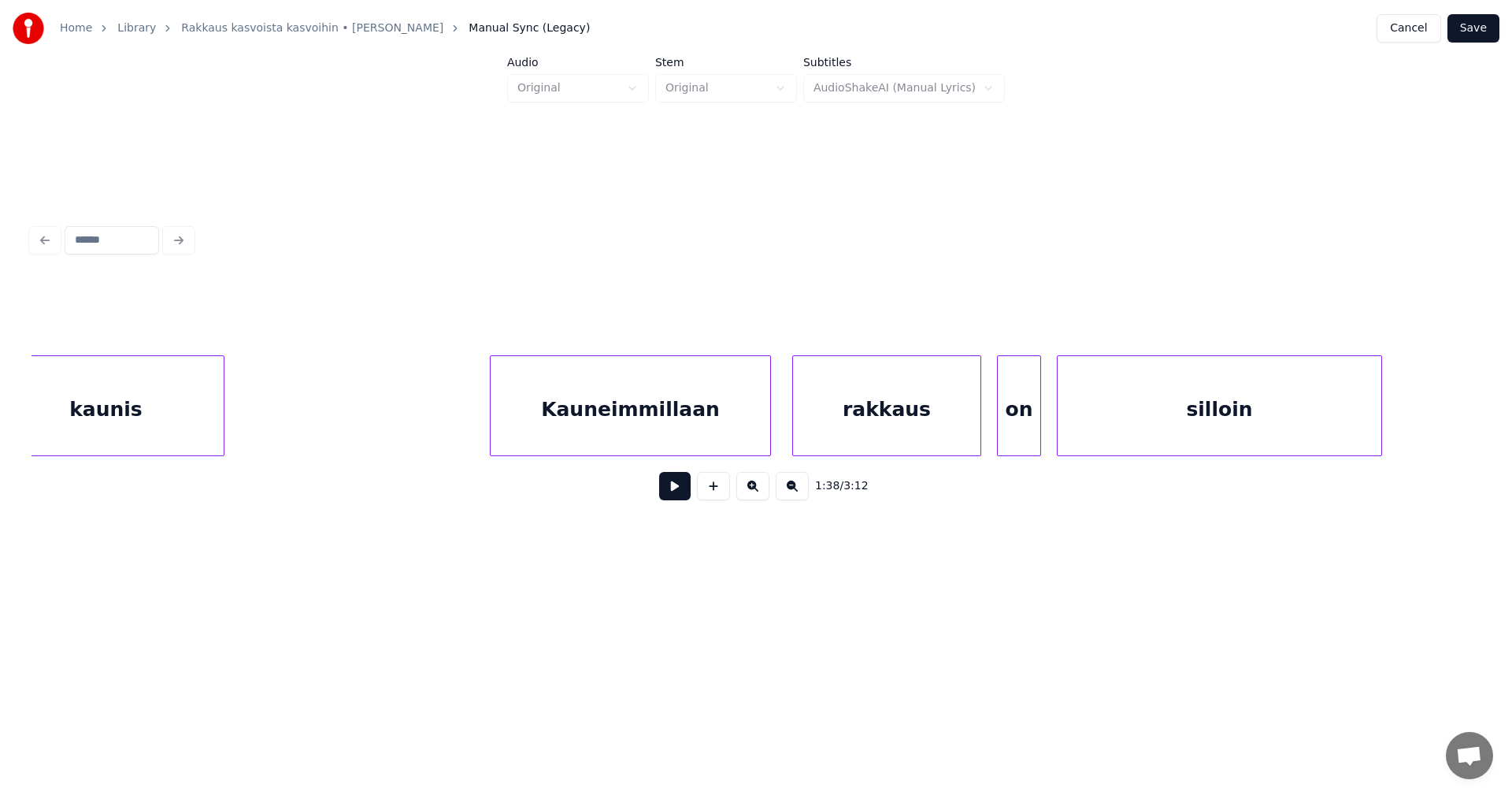
click at [1181, 423] on div "silloin" at bounding box center [1219, 409] width 324 height 107
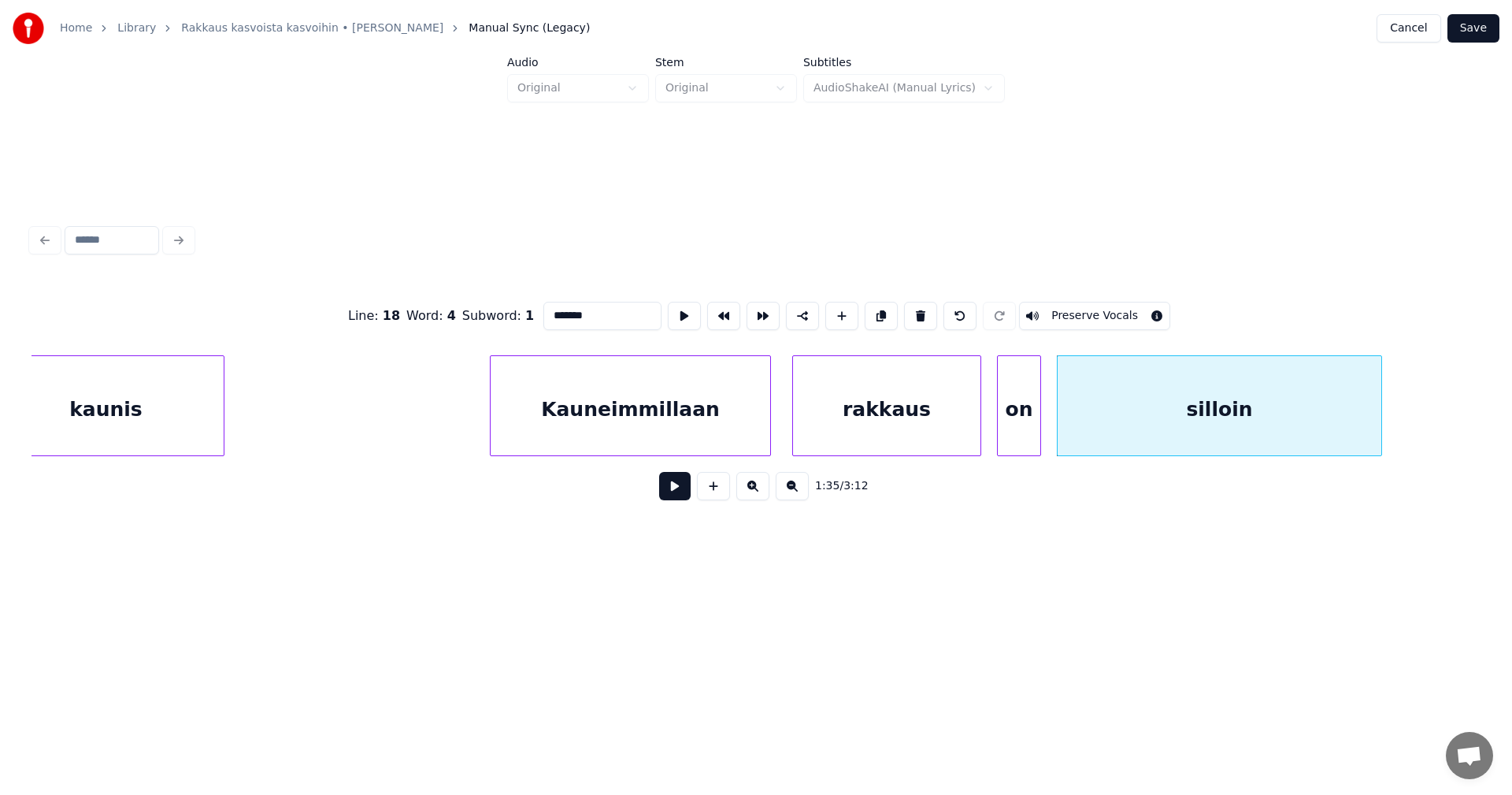
click at [676, 494] on button at bounding box center [674, 486] width 31 height 28
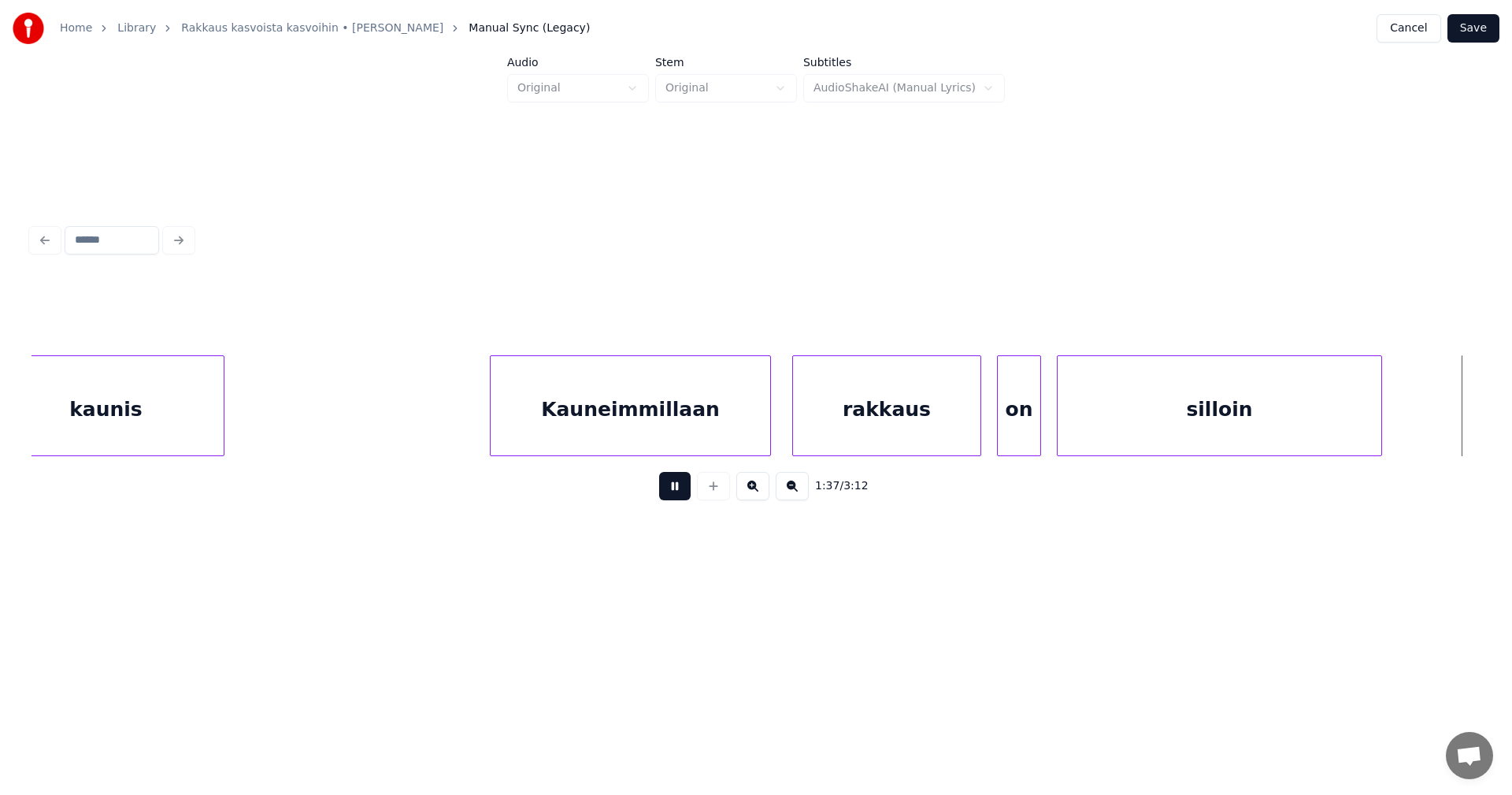
scroll to position [0, 26826]
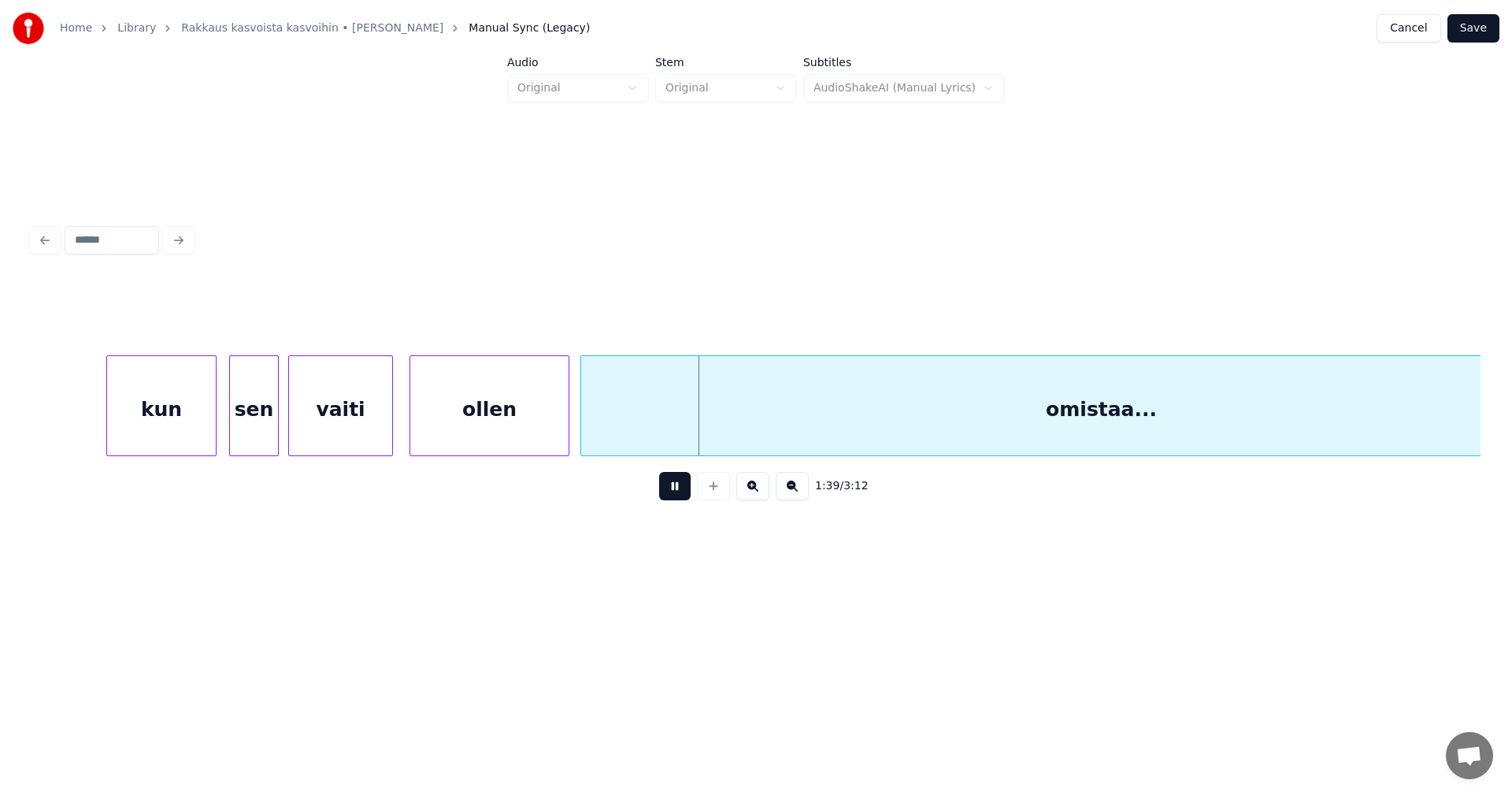
drag, startPoint x: 673, startPoint y: 494, endPoint x: 594, endPoint y: 449, distance: 90.9
click at [662, 485] on button at bounding box center [674, 486] width 31 height 28
click at [550, 424] on div "ollen" at bounding box center [490, 409] width 159 height 107
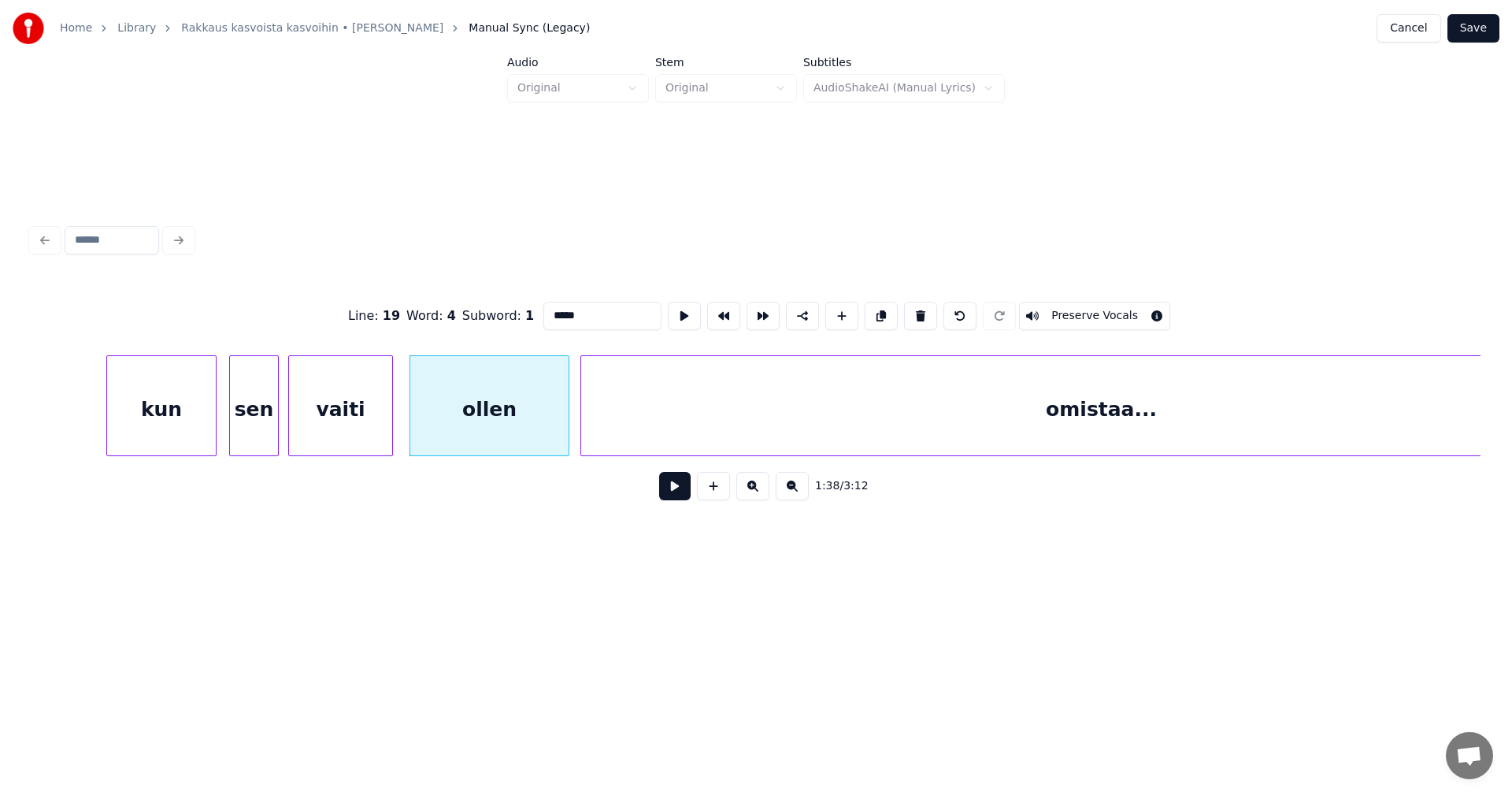
click at [674, 486] on button at bounding box center [674, 486] width 31 height 28
drag, startPoint x: 671, startPoint y: 487, endPoint x: 644, endPoint y: 484, distance: 27.2
click at [666, 488] on button at bounding box center [674, 486] width 31 height 28
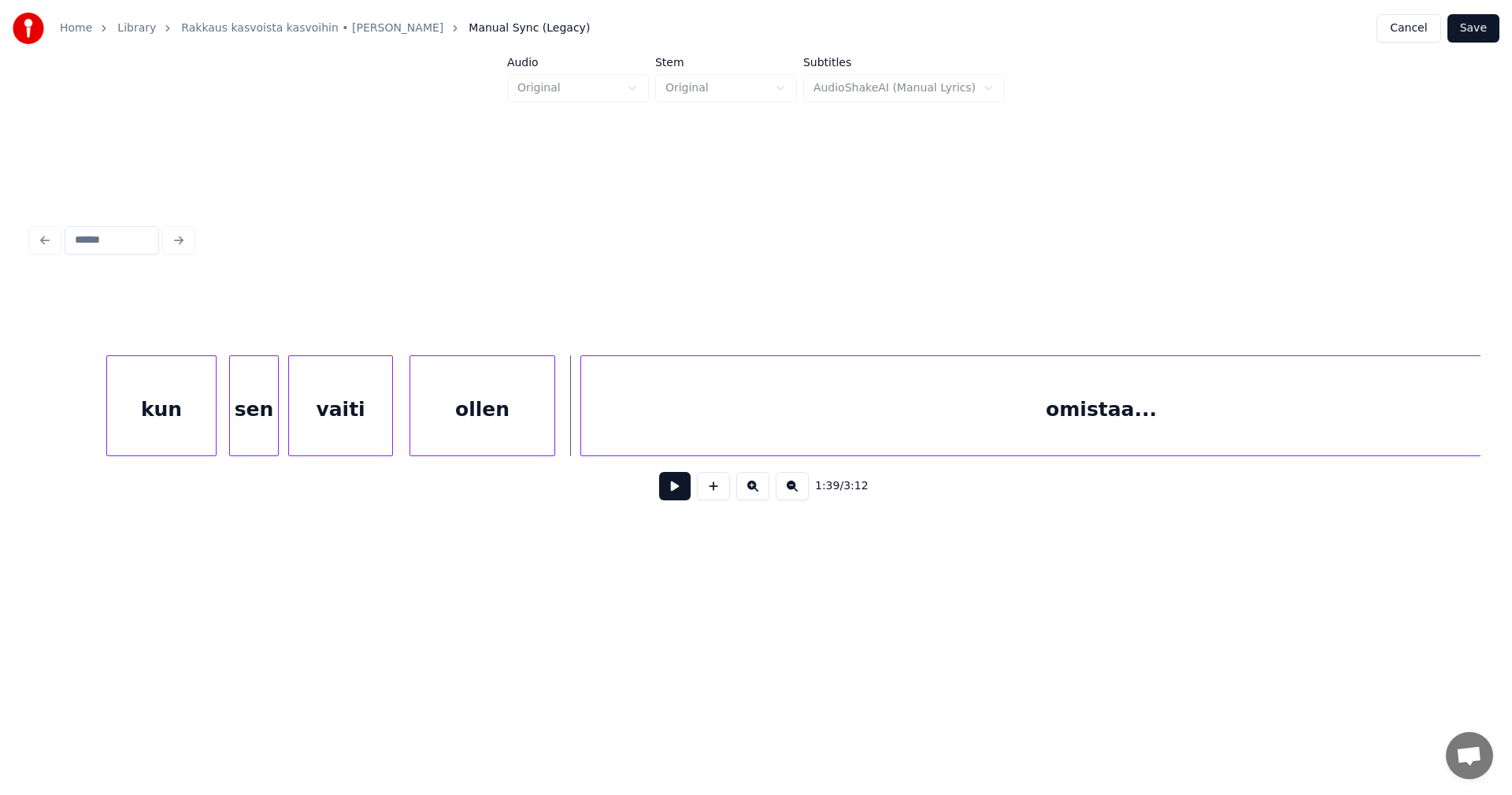
click at [552, 434] on div at bounding box center [552, 405] width 5 height 99
click at [571, 431] on div at bounding box center [573, 405] width 5 height 99
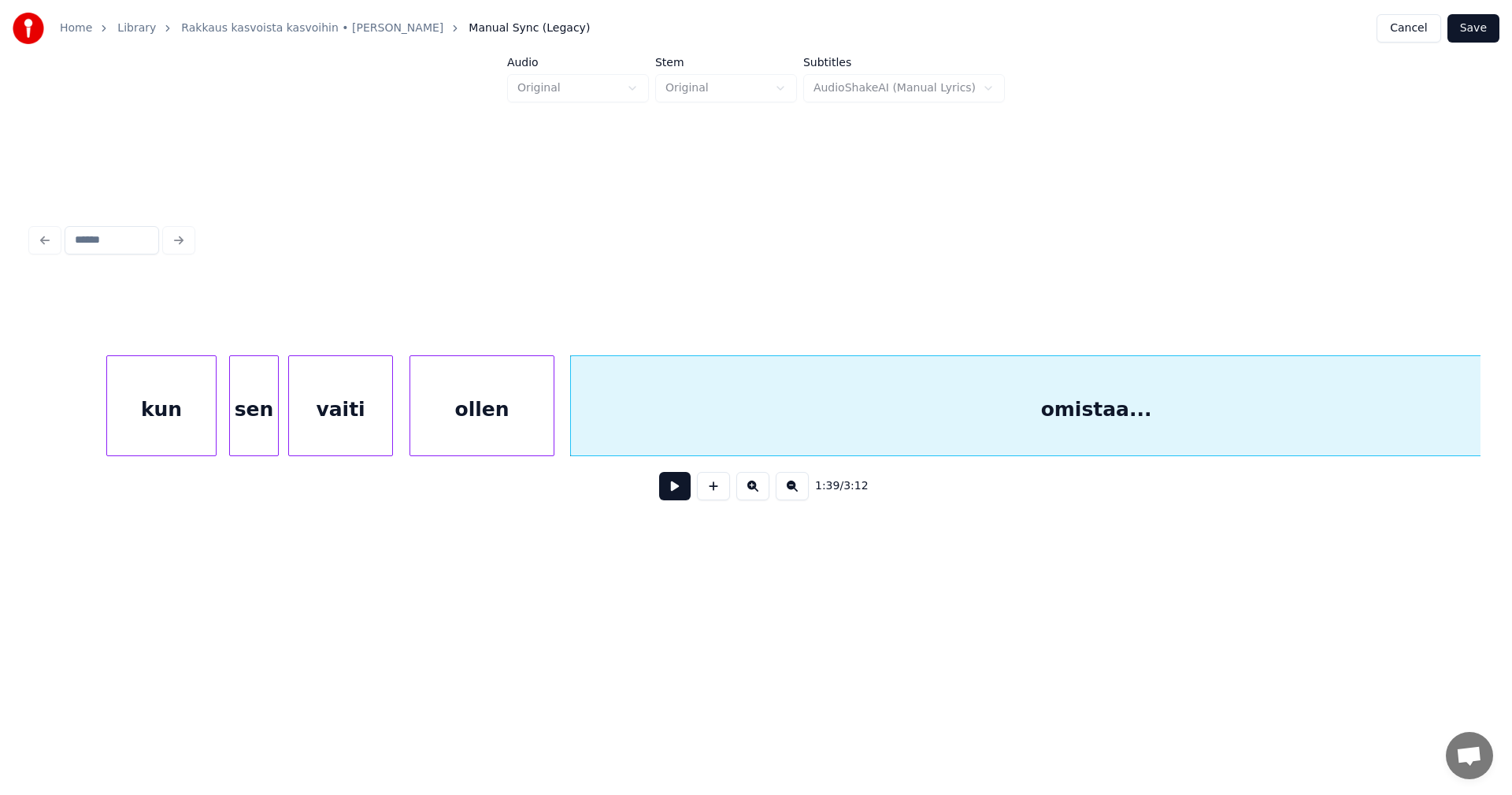
click at [531, 434] on div "ollen" at bounding box center [483, 409] width 144 height 107
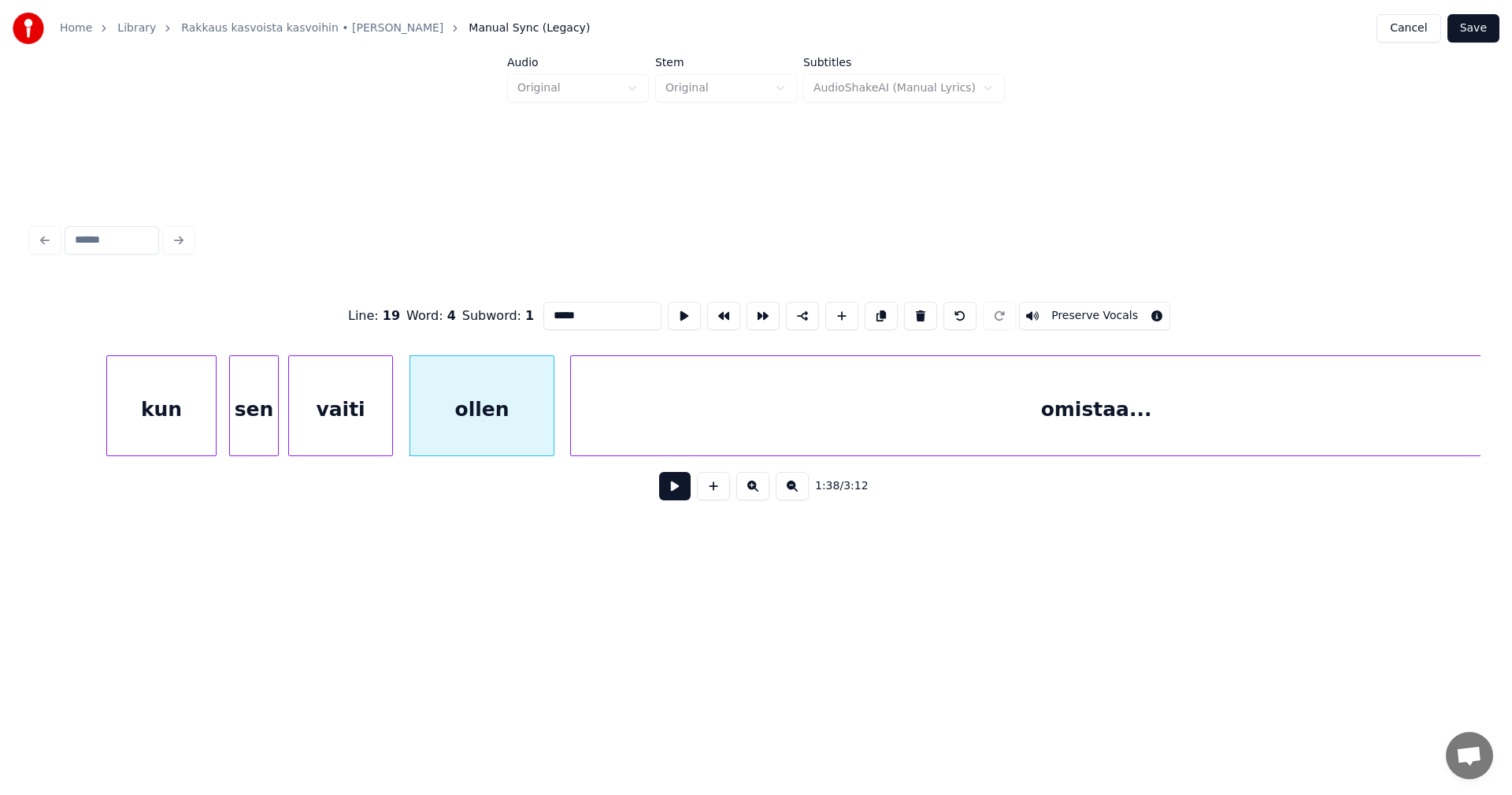
click at [668, 498] on button at bounding box center [674, 486] width 31 height 28
click at [671, 498] on button at bounding box center [674, 486] width 31 height 28
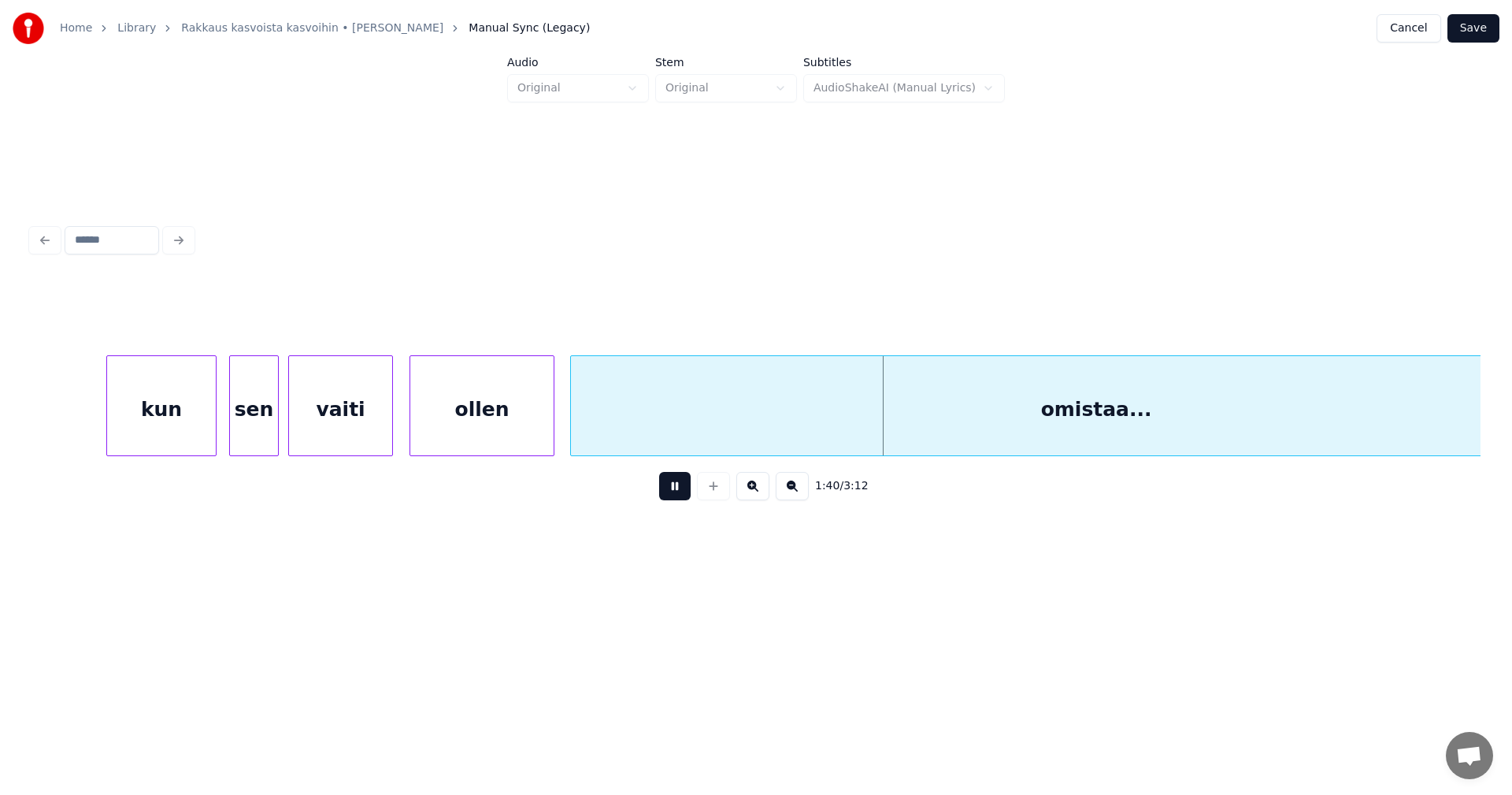
click at [671, 498] on button at bounding box center [674, 486] width 31 height 28
click at [681, 438] on div "omistaa..." at bounding box center [1096, 409] width 1051 height 107
click at [681, 496] on button at bounding box center [674, 486] width 31 height 28
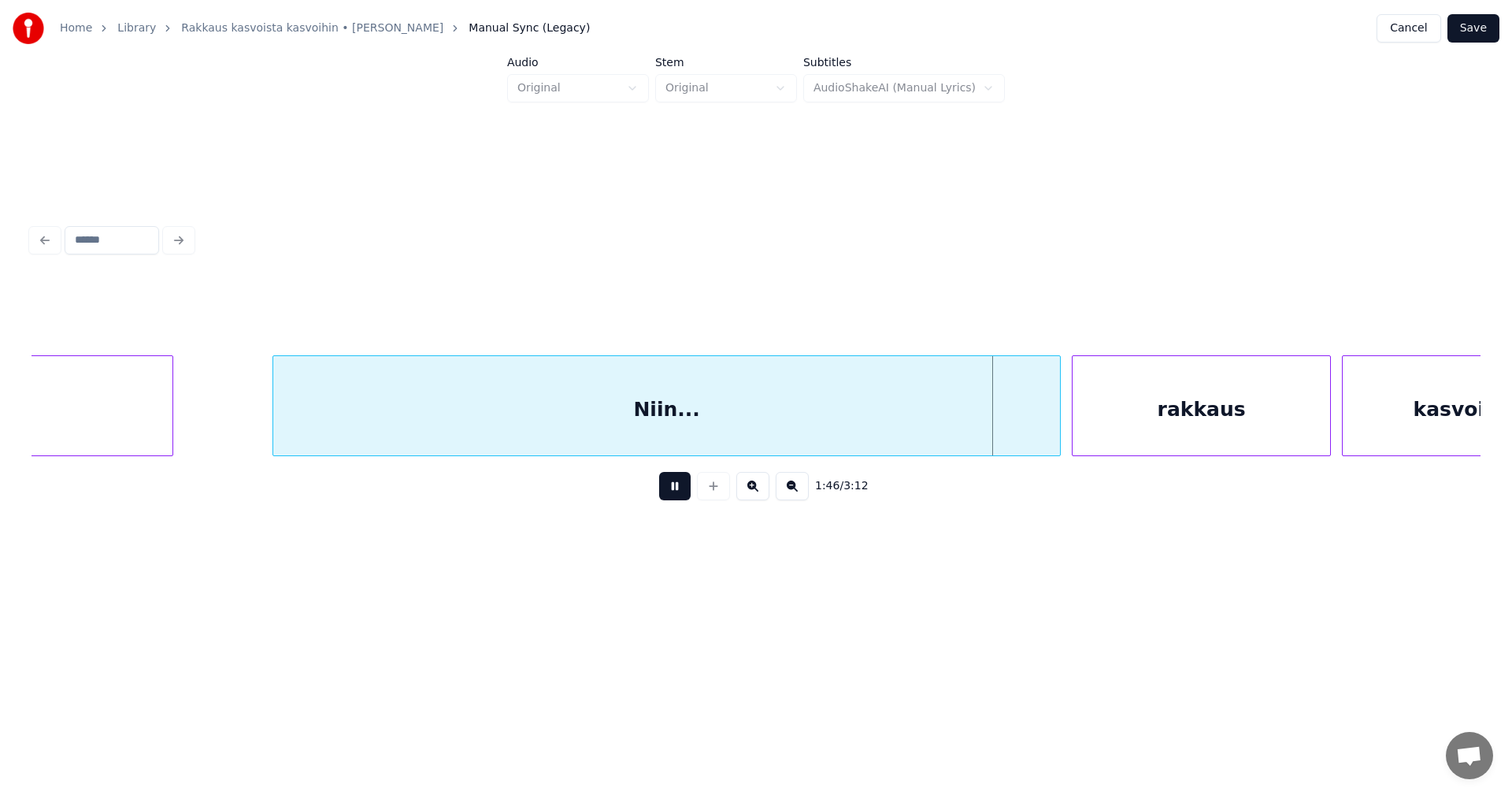
click at [680, 496] on button at bounding box center [674, 486] width 31 height 28
click at [1037, 428] on div at bounding box center [1034, 405] width 5 height 99
click at [1092, 428] on div "rakkaus" at bounding box center [1185, 409] width 258 height 107
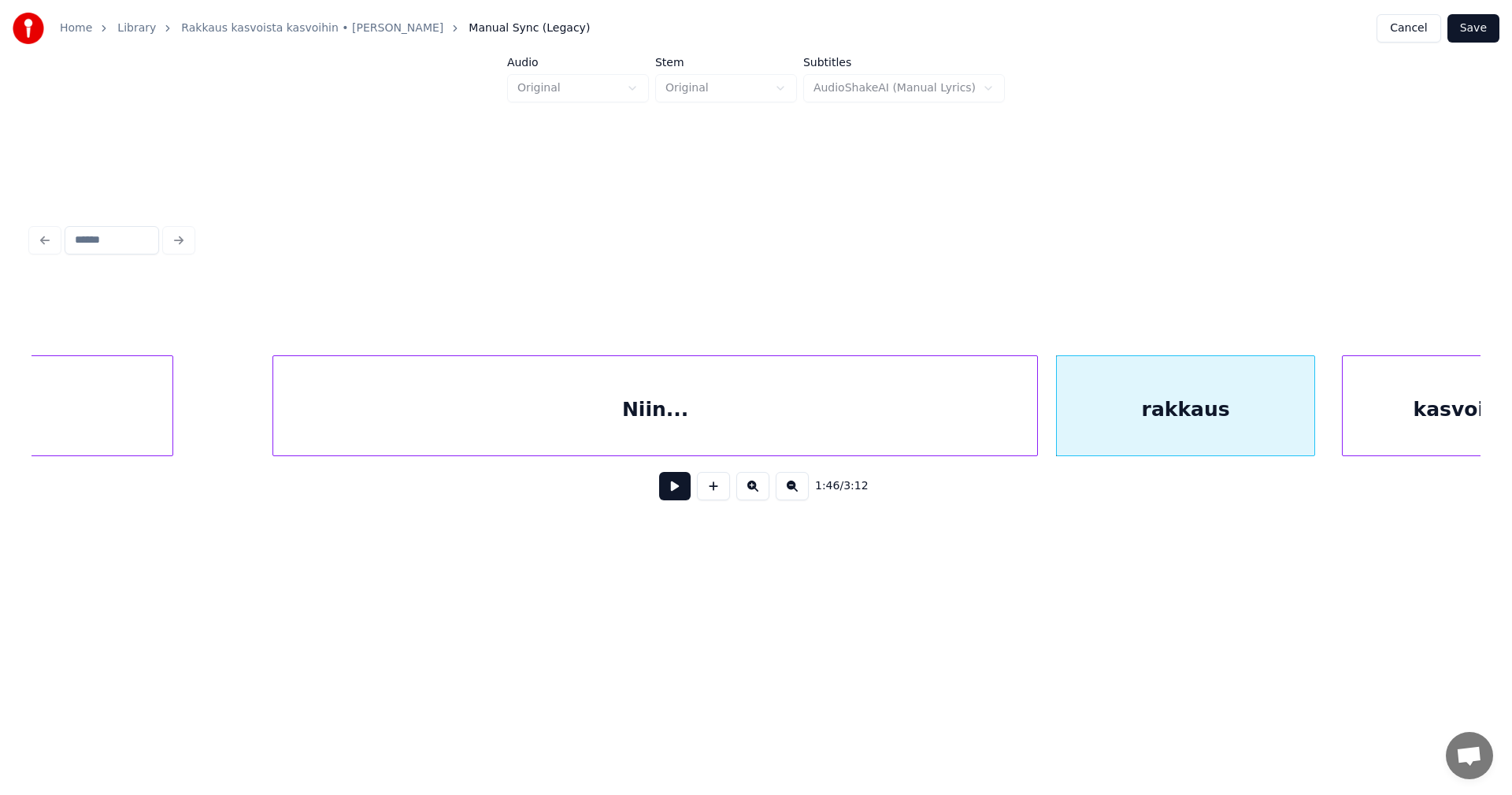
click at [683, 496] on button at bounding box center [674, 486] width 31 height 28
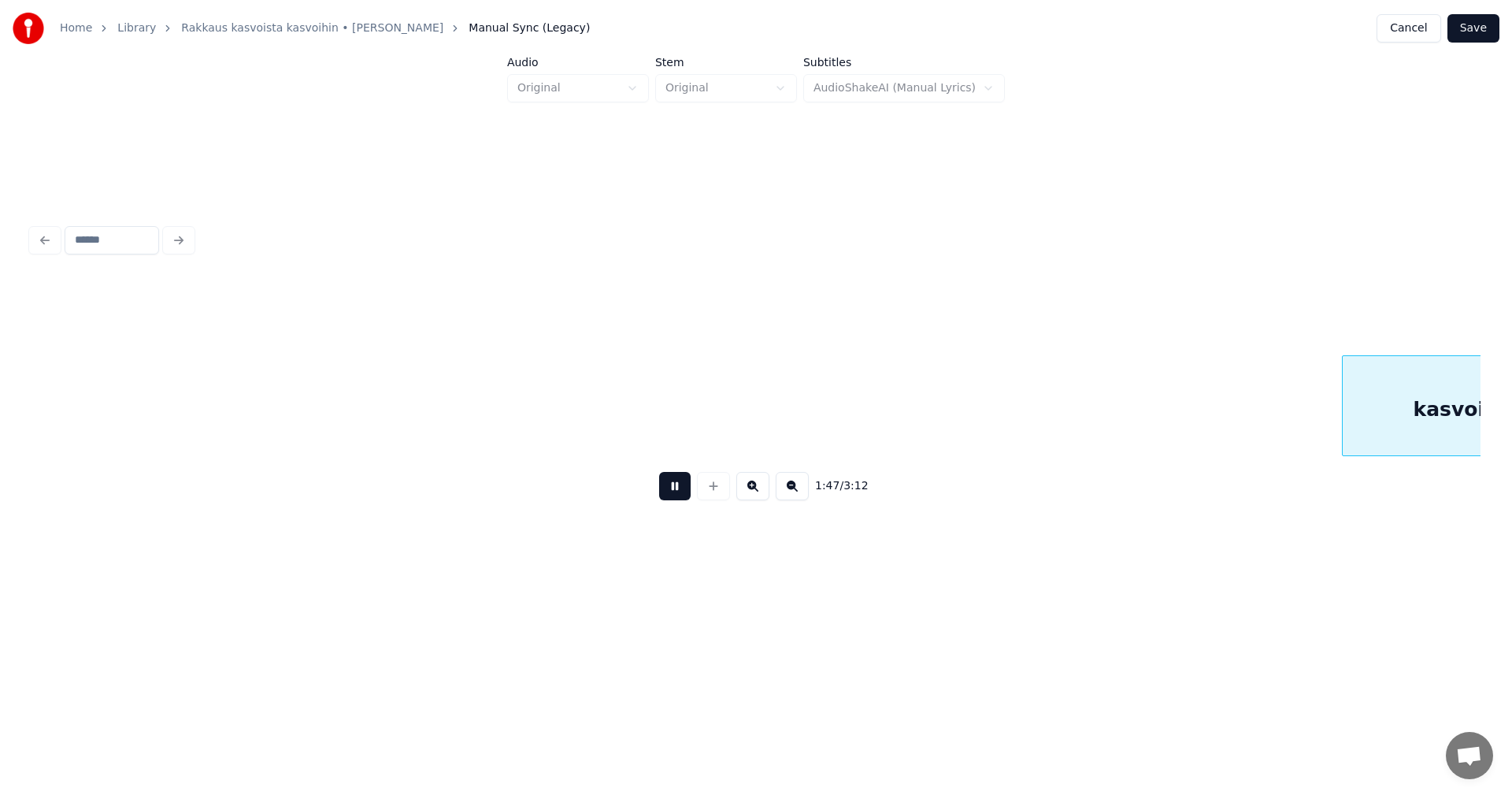
scroll to position [0, 29728]
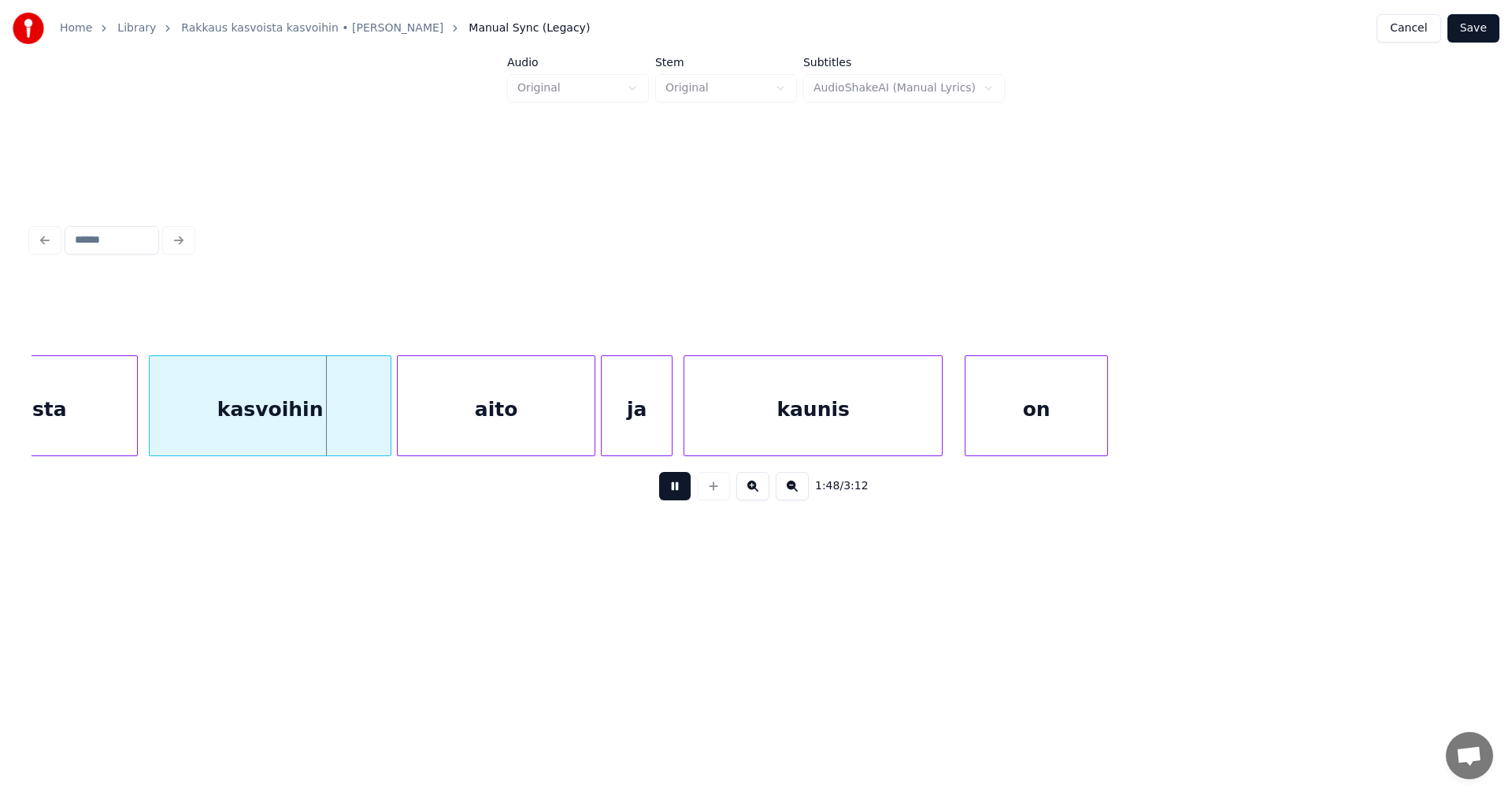
click at [682, 496] on button at bounding box center [674, 486] width 31 height 28
click at [129, 436] on div at bounding box center [128, 405] width 5 height 99
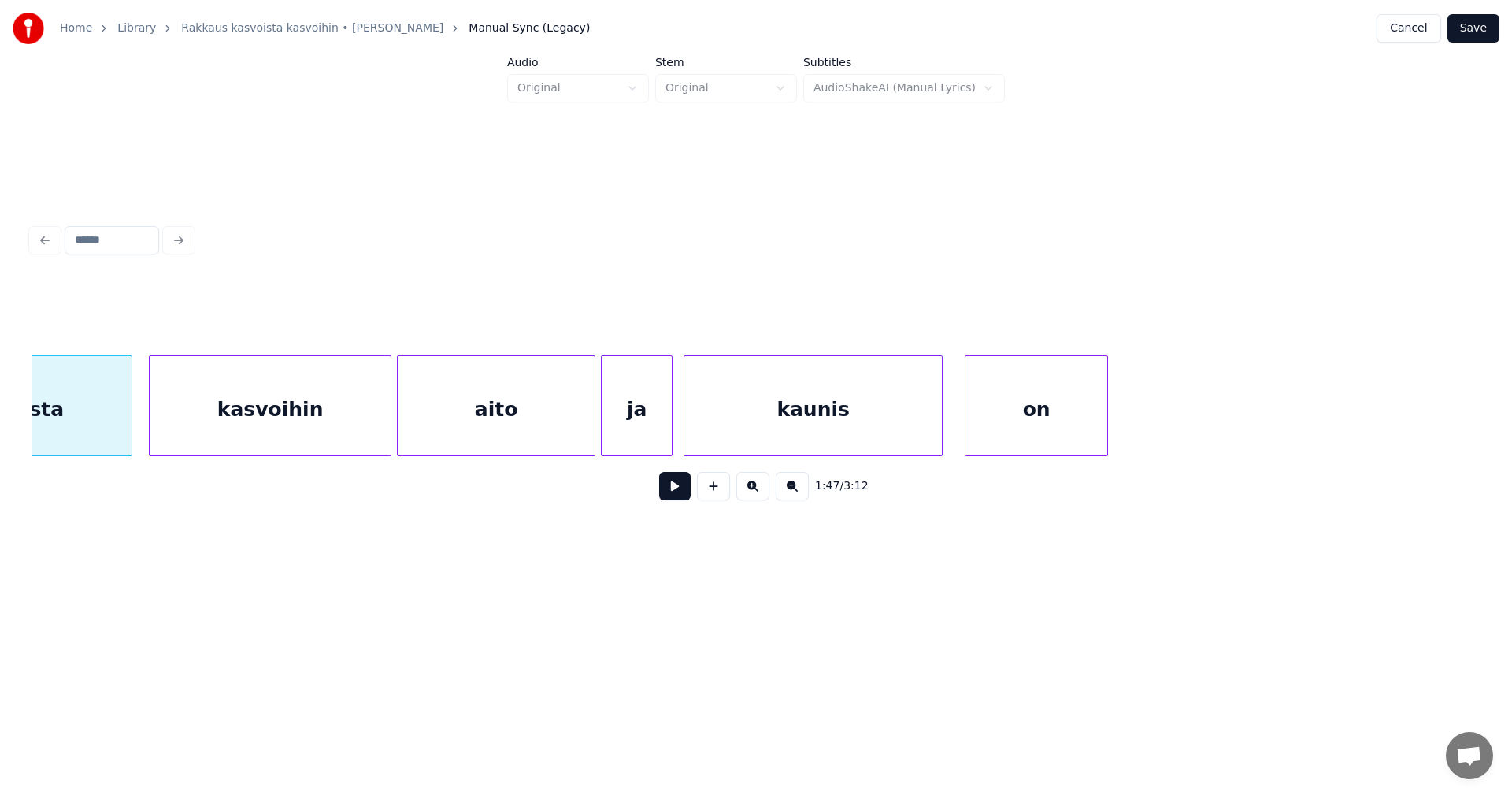
scroll to position [0, 29586]
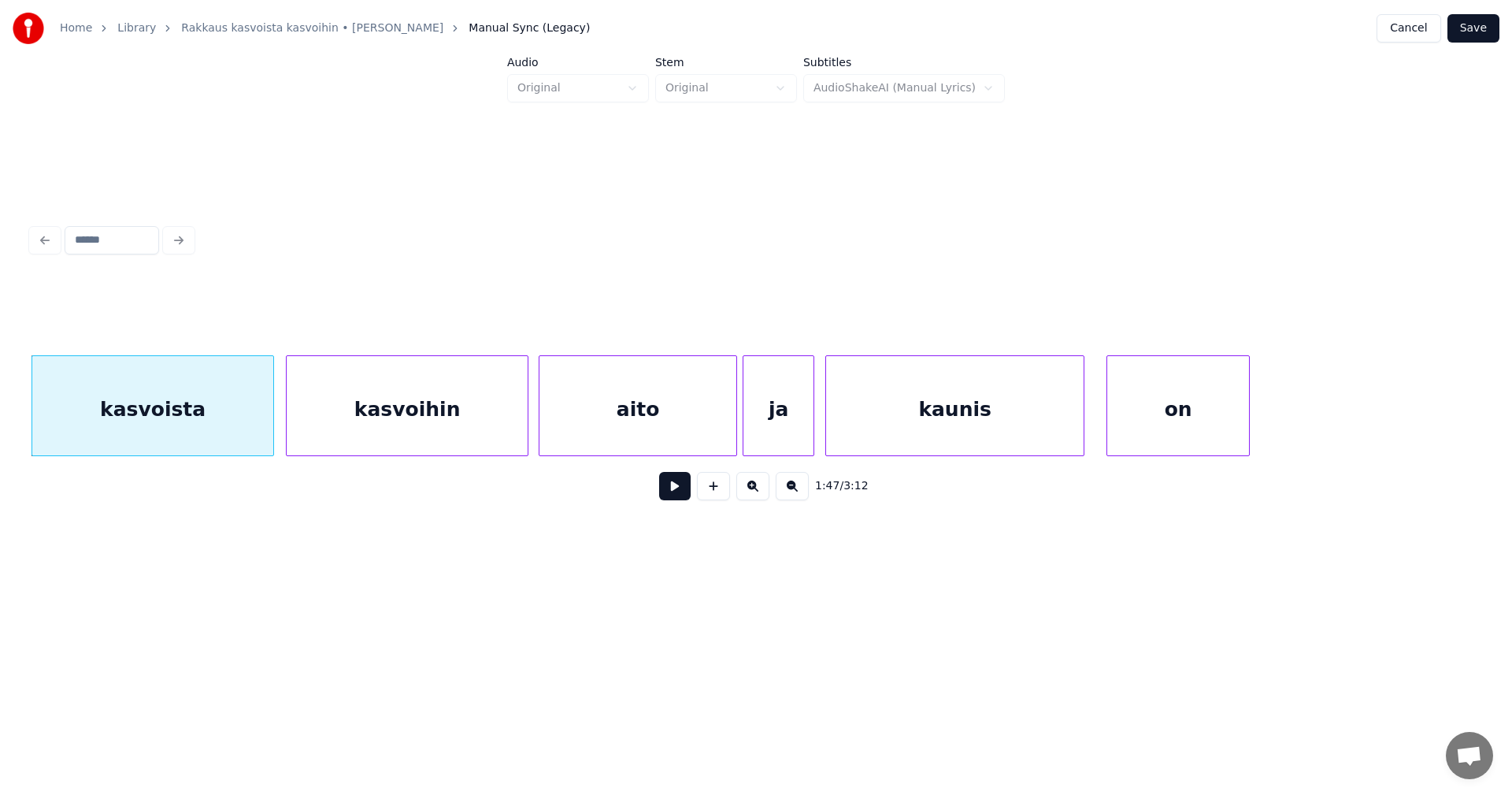
click at [358, 425] on div "kasvoihin" at bounding box center [407, 409] width 241 height 107
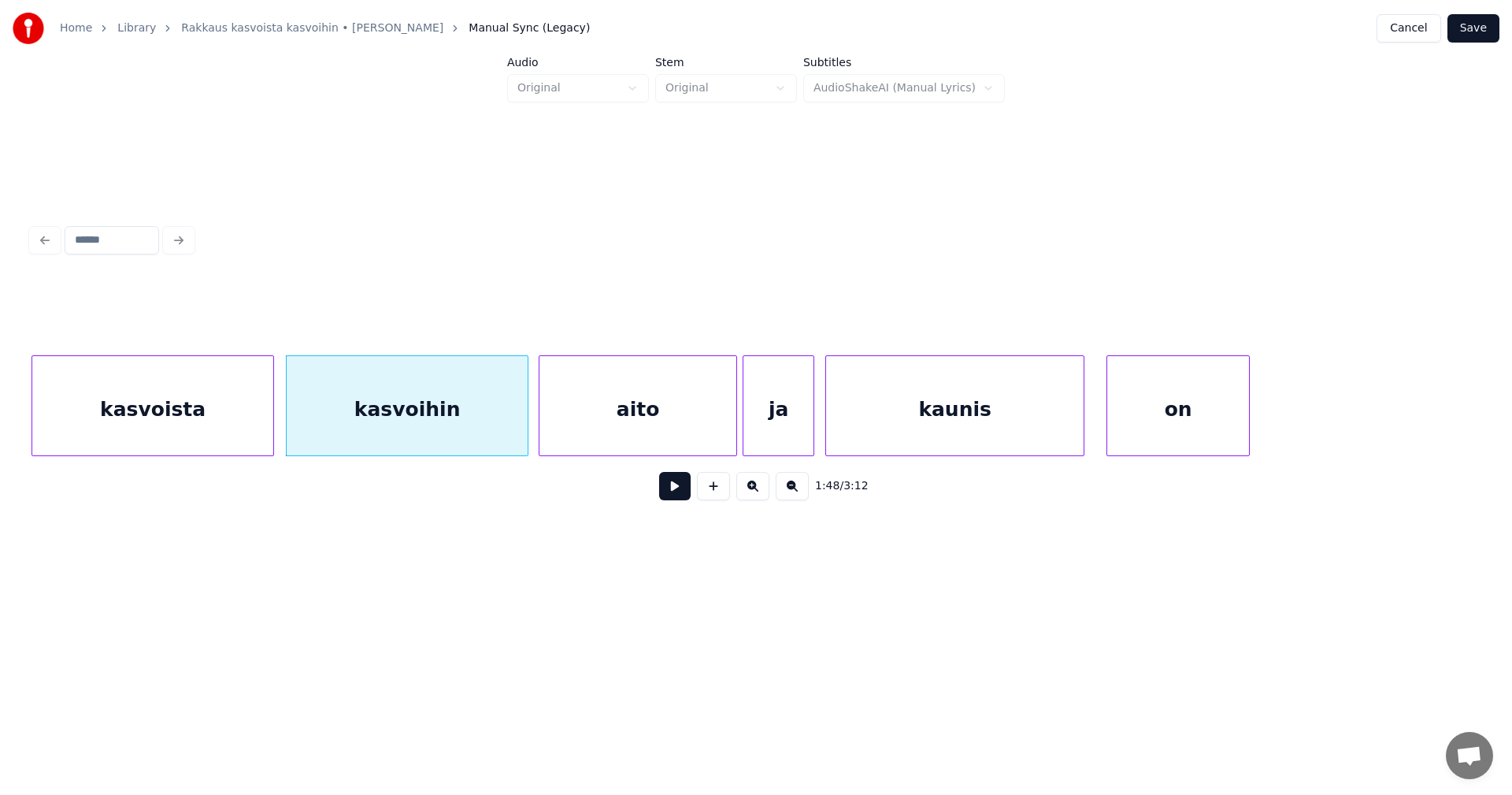
click at [669, 493] on button at bounding box center [674, 486] width 31 height 28
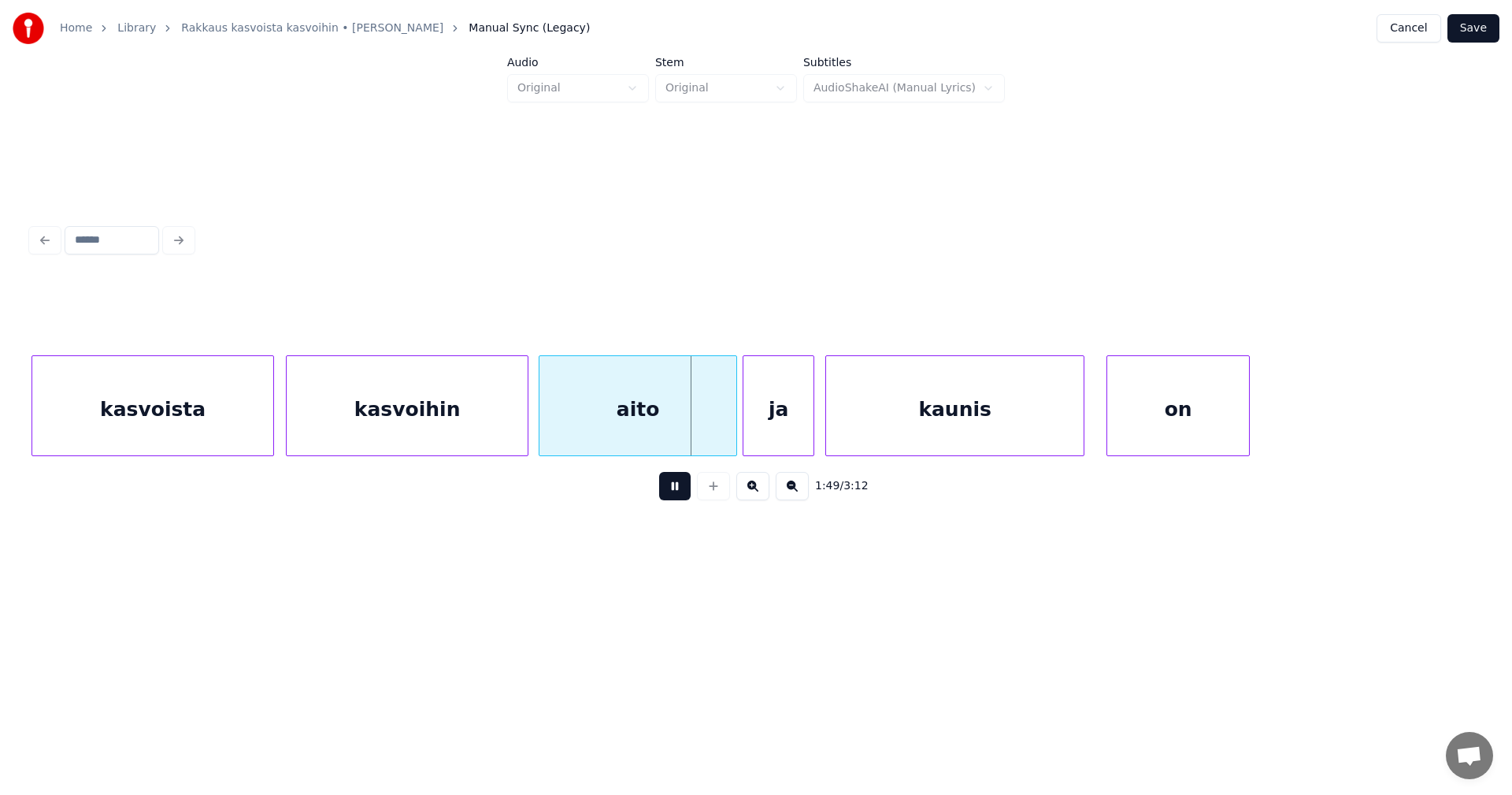
click at [670, 493] on button at bounding box center [674, 486] width 31 height 28
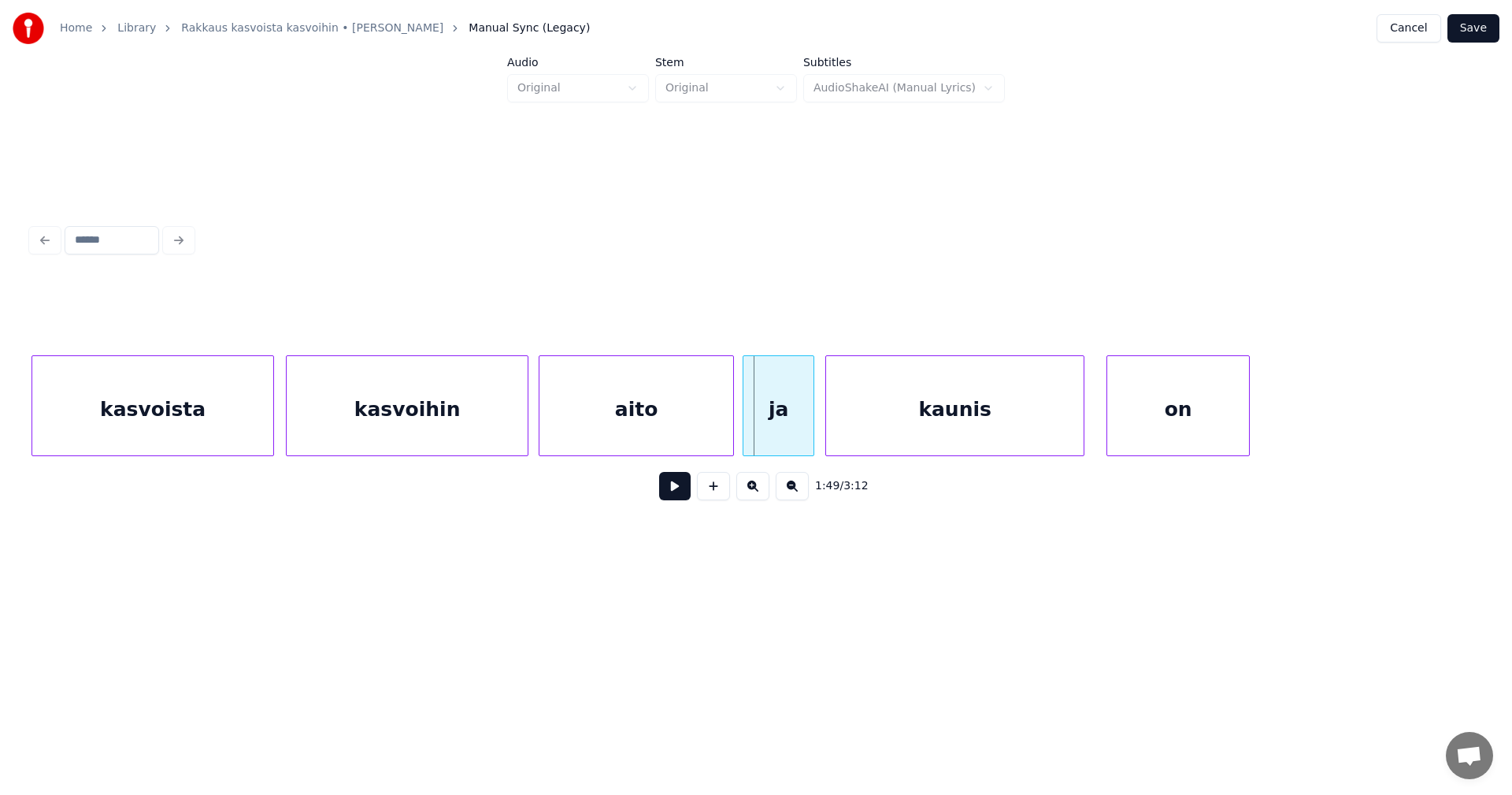
click at [731, 431] on div at bounding box center [730, 405] width 5 height 99
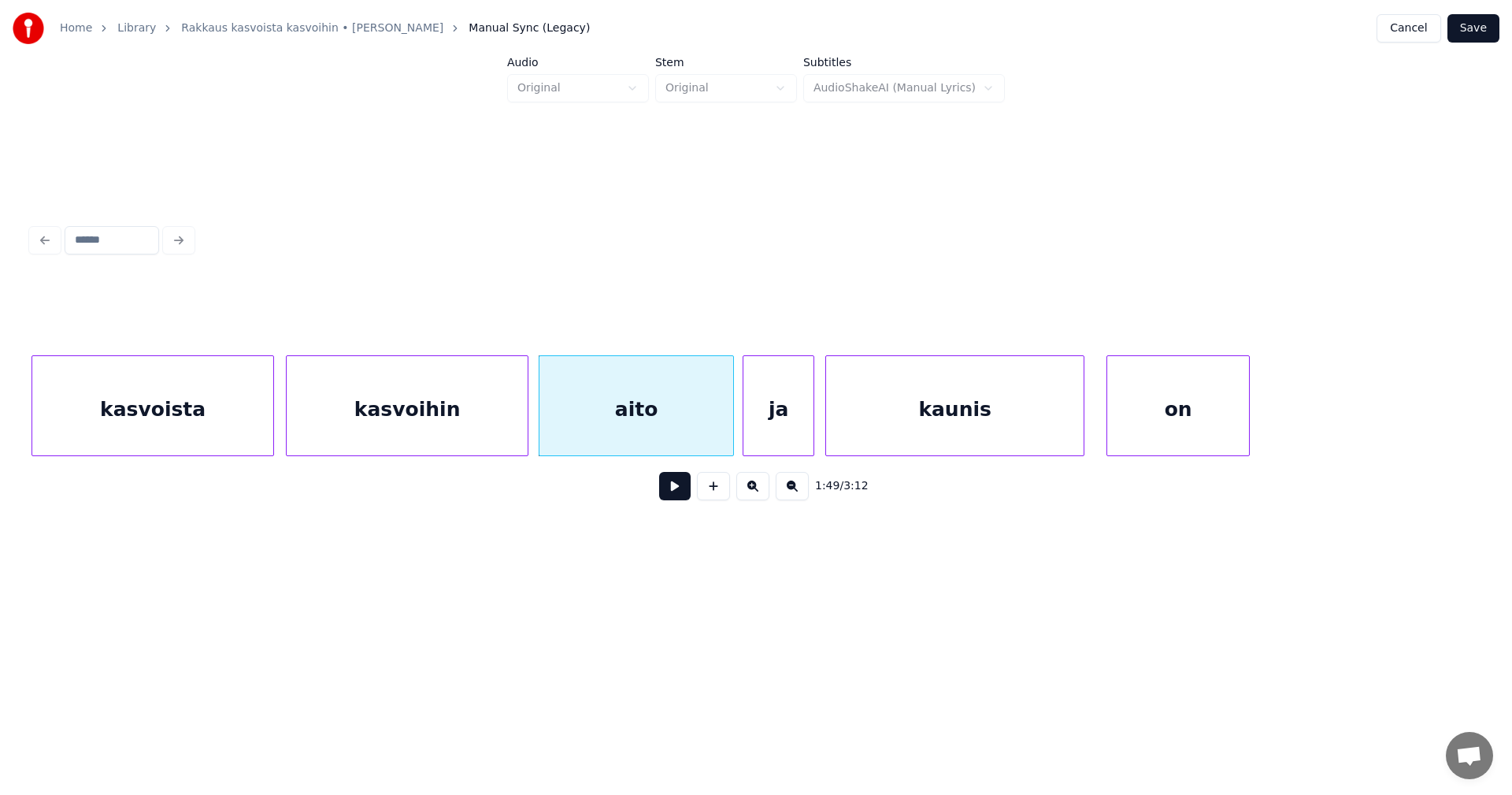
click at [681, 493] on button at bounding box center [674, 486] width 31 height 28
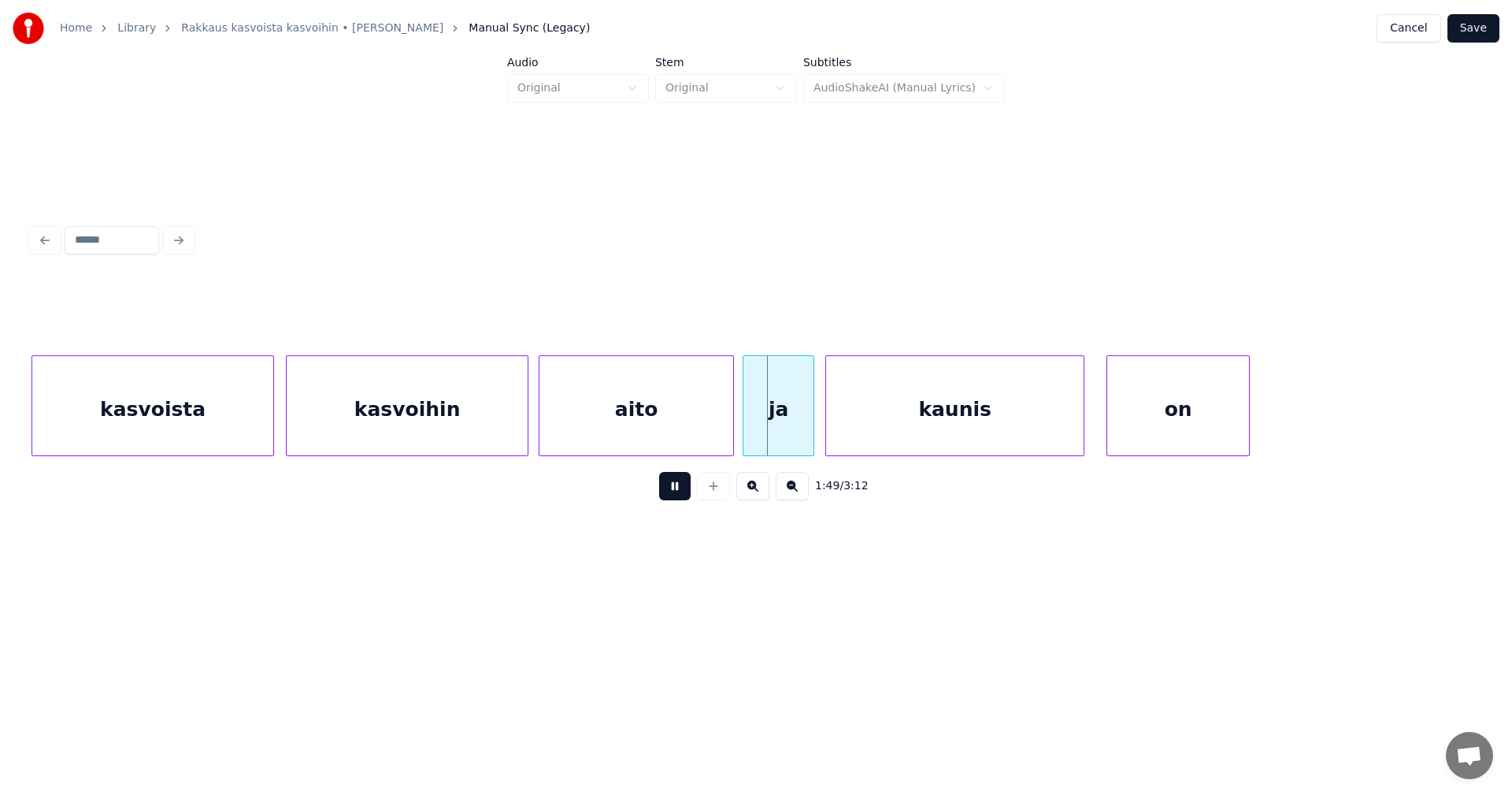
drag, startPoint x: 681, startPoint y: 493, endPoint x: 690, endPoint y: 488, distance: 10.3
click at [681, 492] on button at bounding box center [674, 486] width 31 height 28
click at [805, 430] on div at bounding box center [807, 405] width 5 height 99
click at [799, 428] on div at bounding box center [801, 405] width 5 height 99
click at [853, 432] on div "kaunis" at bounding box center [949, 409] width 258 height 107
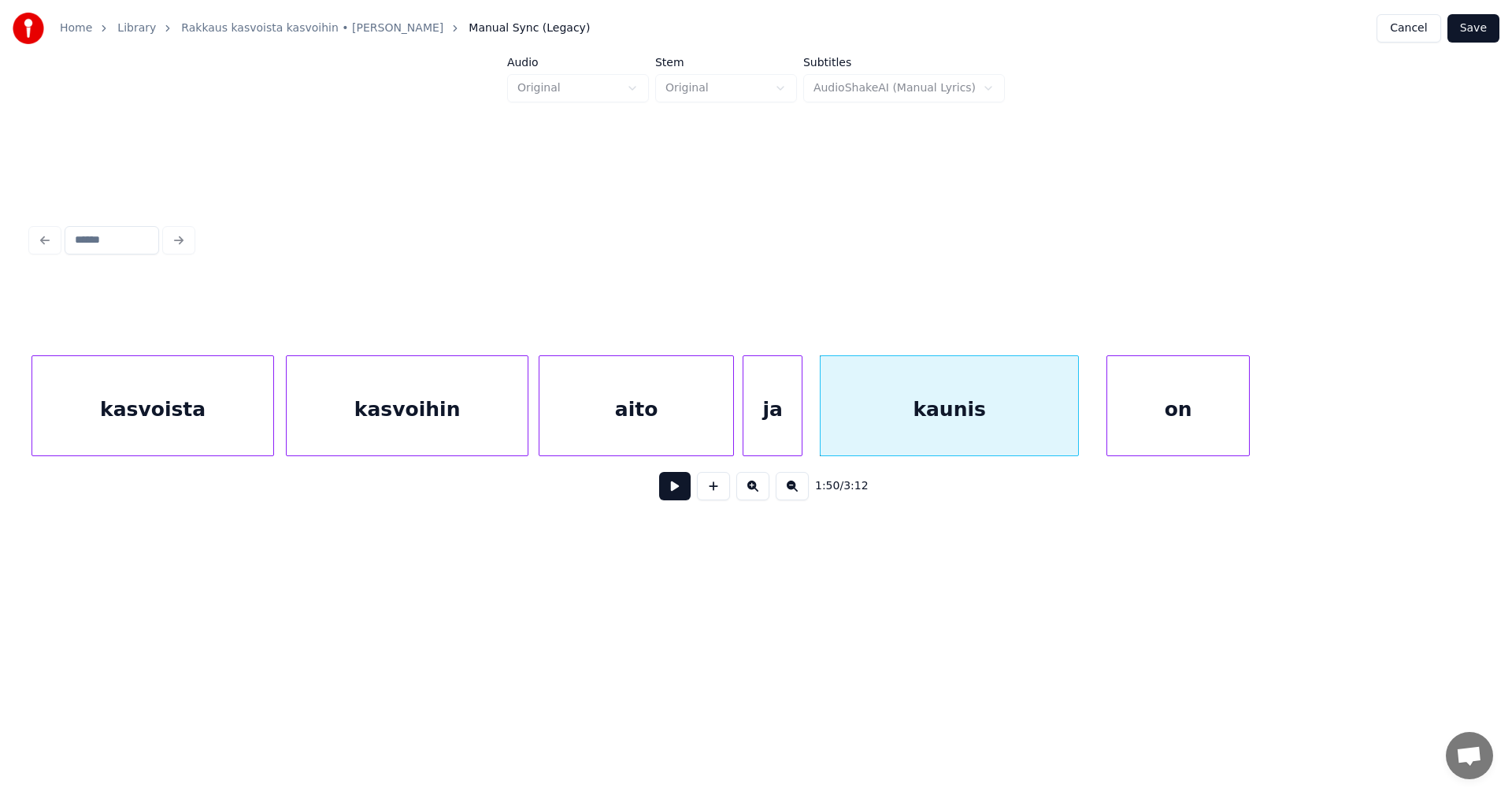
click at [678, 496] on button at bounding box center [674, 486] width 31 height 28
click at [676, 494] on button at bounding box center [674, 486] width 31 height 28
click at [1179, 429] on div "on" at bounding box center [1169, 409] width 142 height 107
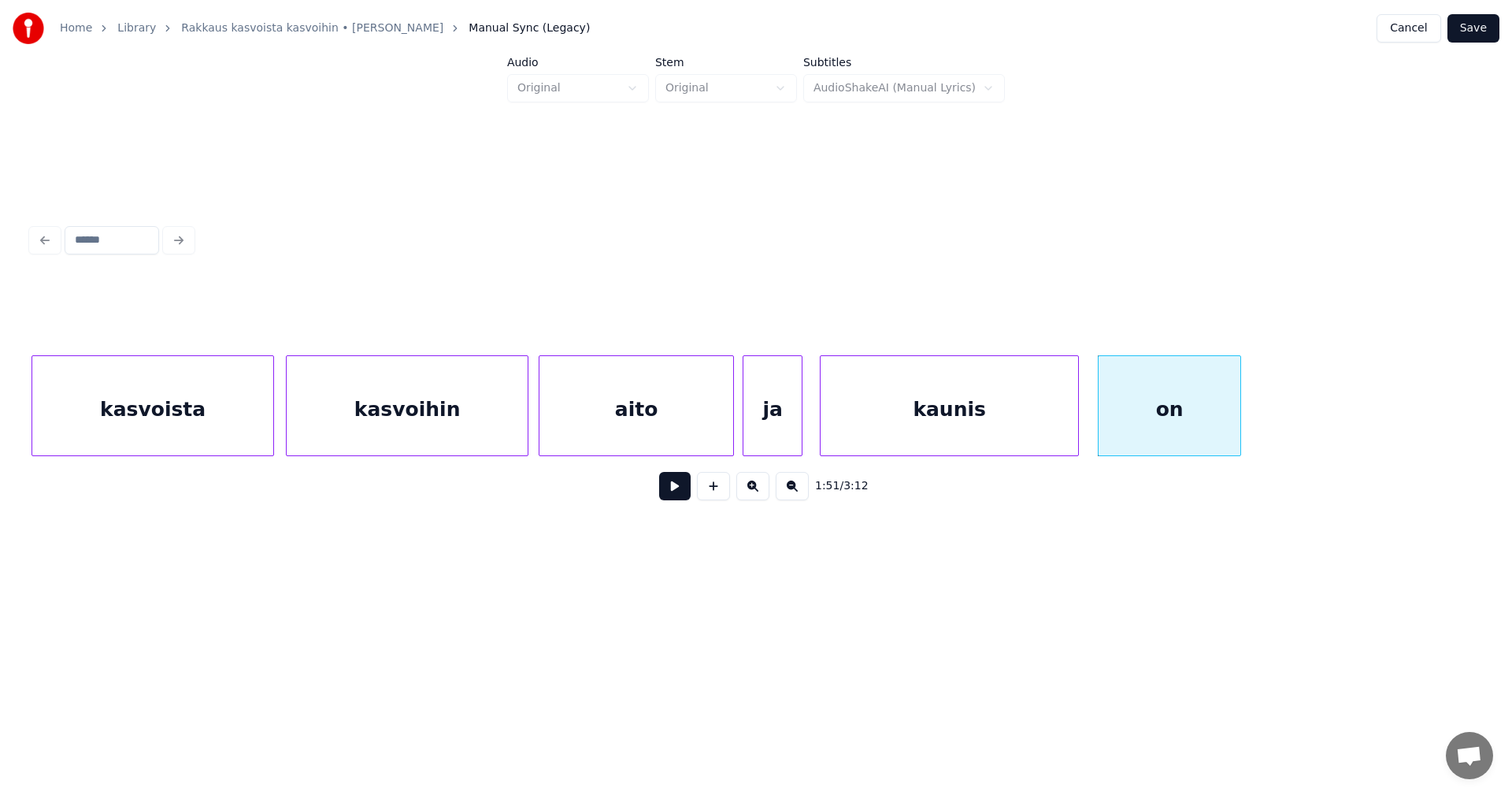
click at [676, 496] on button at bounding box center [674, 486] width 31 height 28
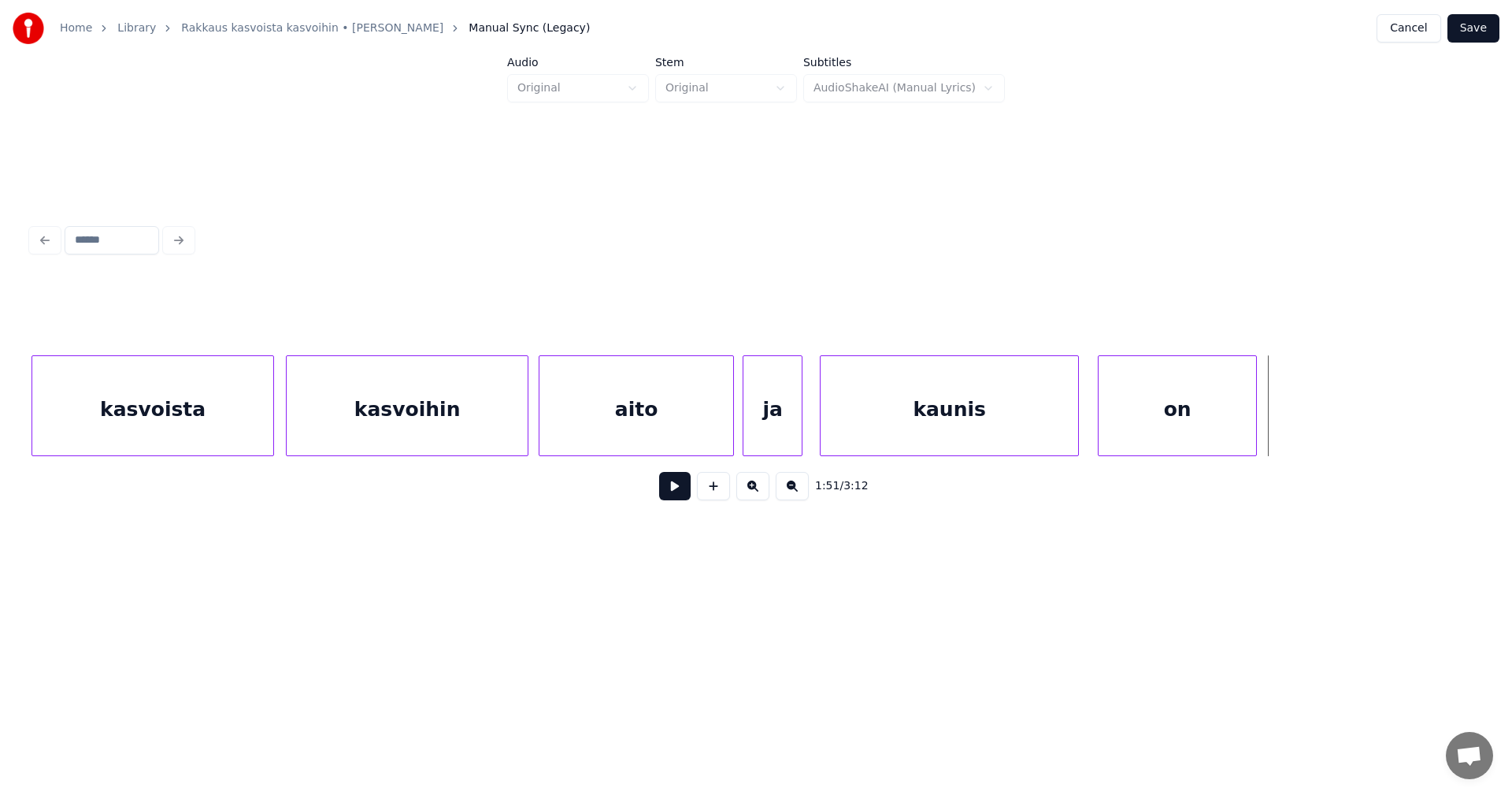
click at [1255, 432] on div at bounding box center [1253, 405] width 5 height 99
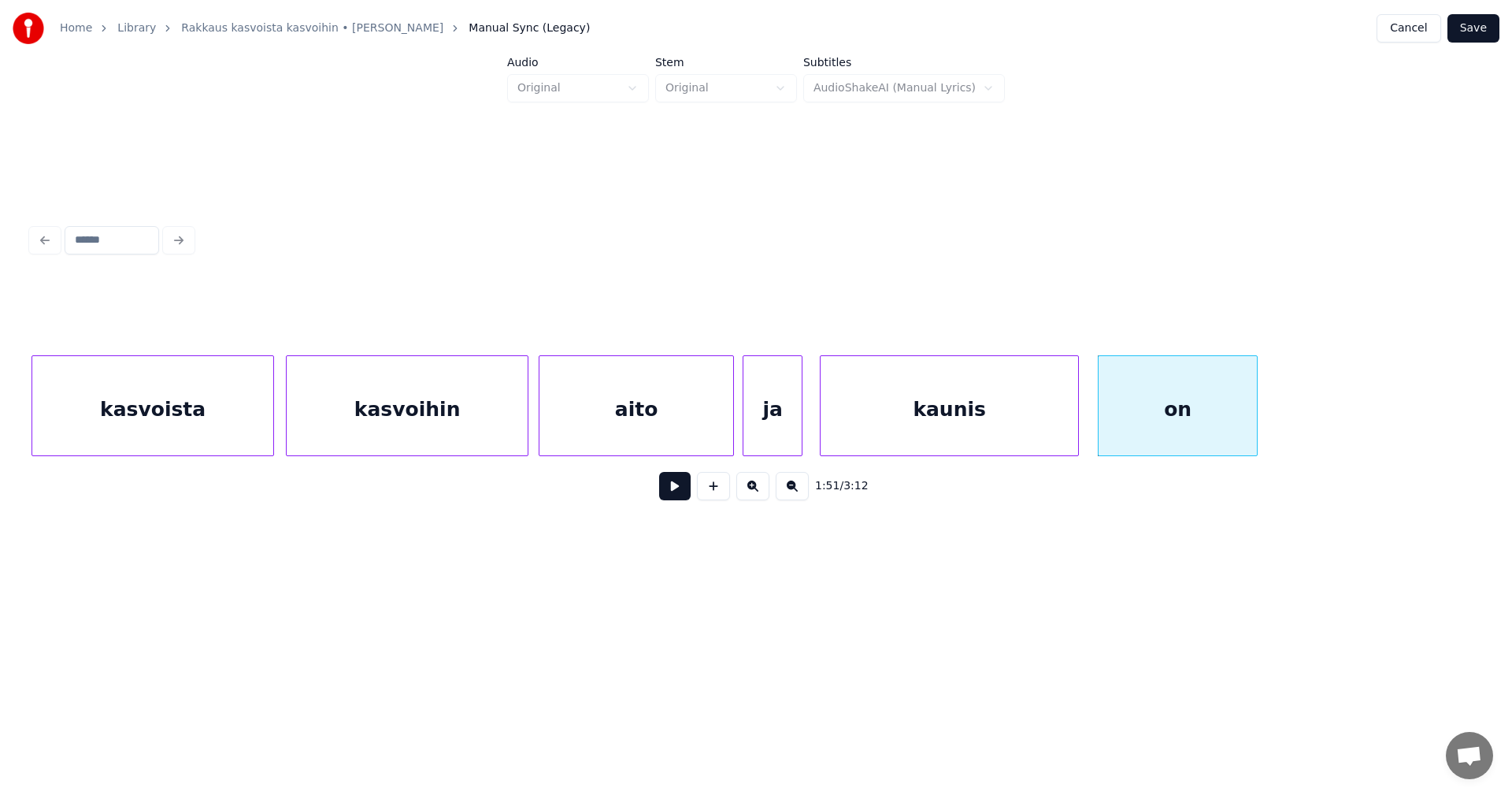
click at [674, 493] on button at bounding box center [674, 486] width 31 height 28
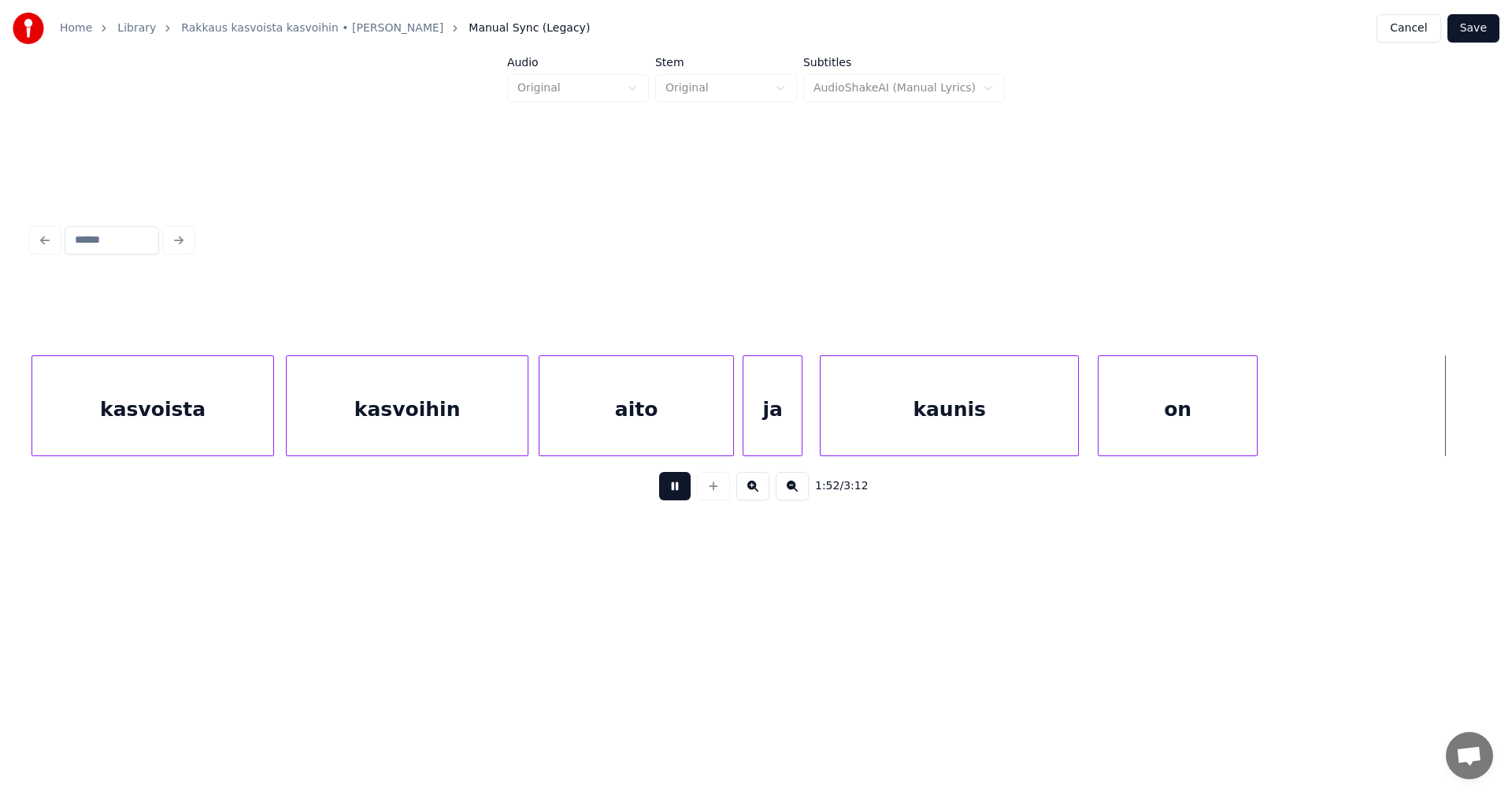
scroll to position [0, 31036]
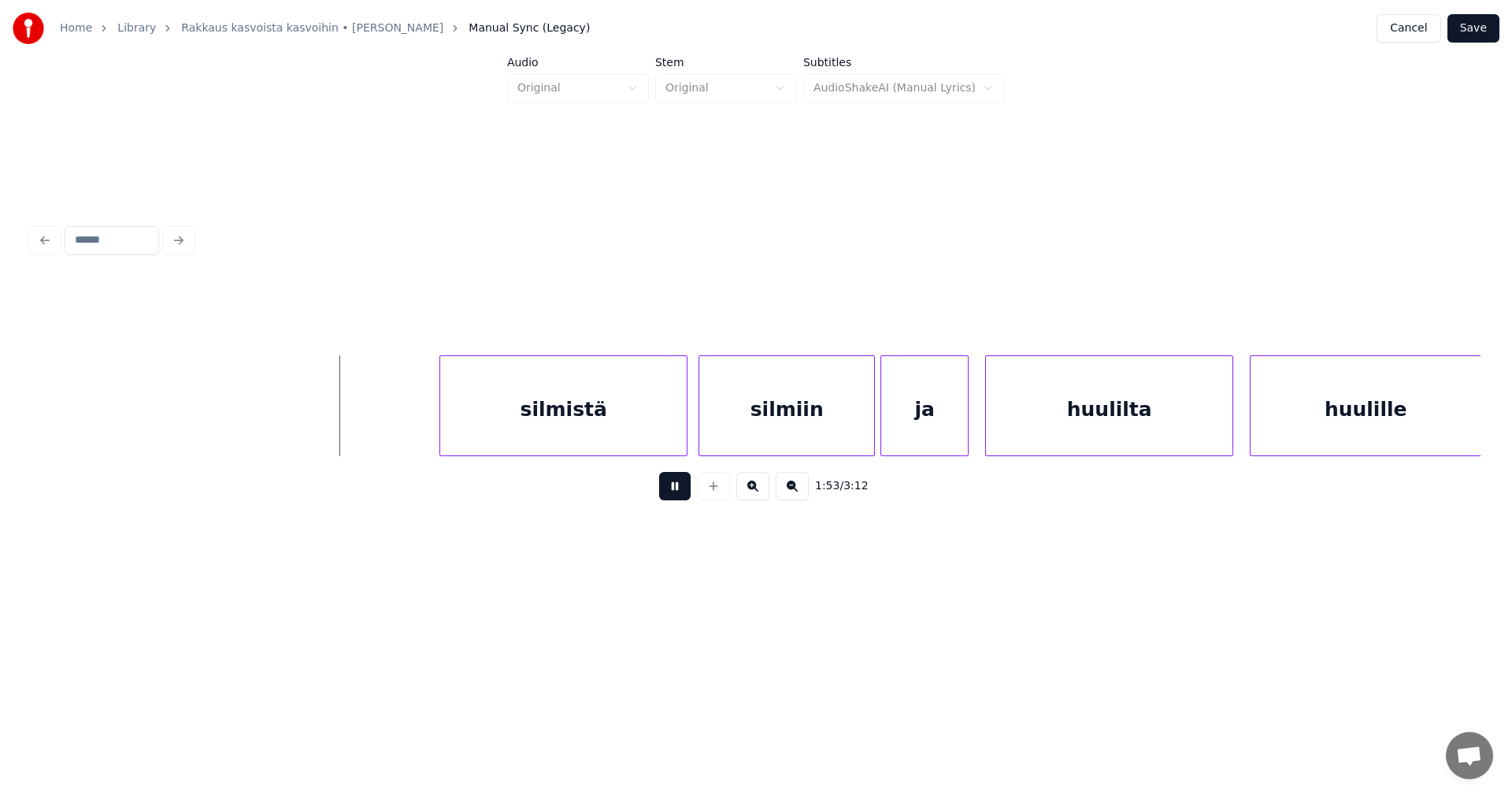
click at [664, 500] on button at bounding box center [674, 486] width 31 height 28
click at [565, 431] on div "silmistä" at bounding box center [521, 409] width 246 height 107
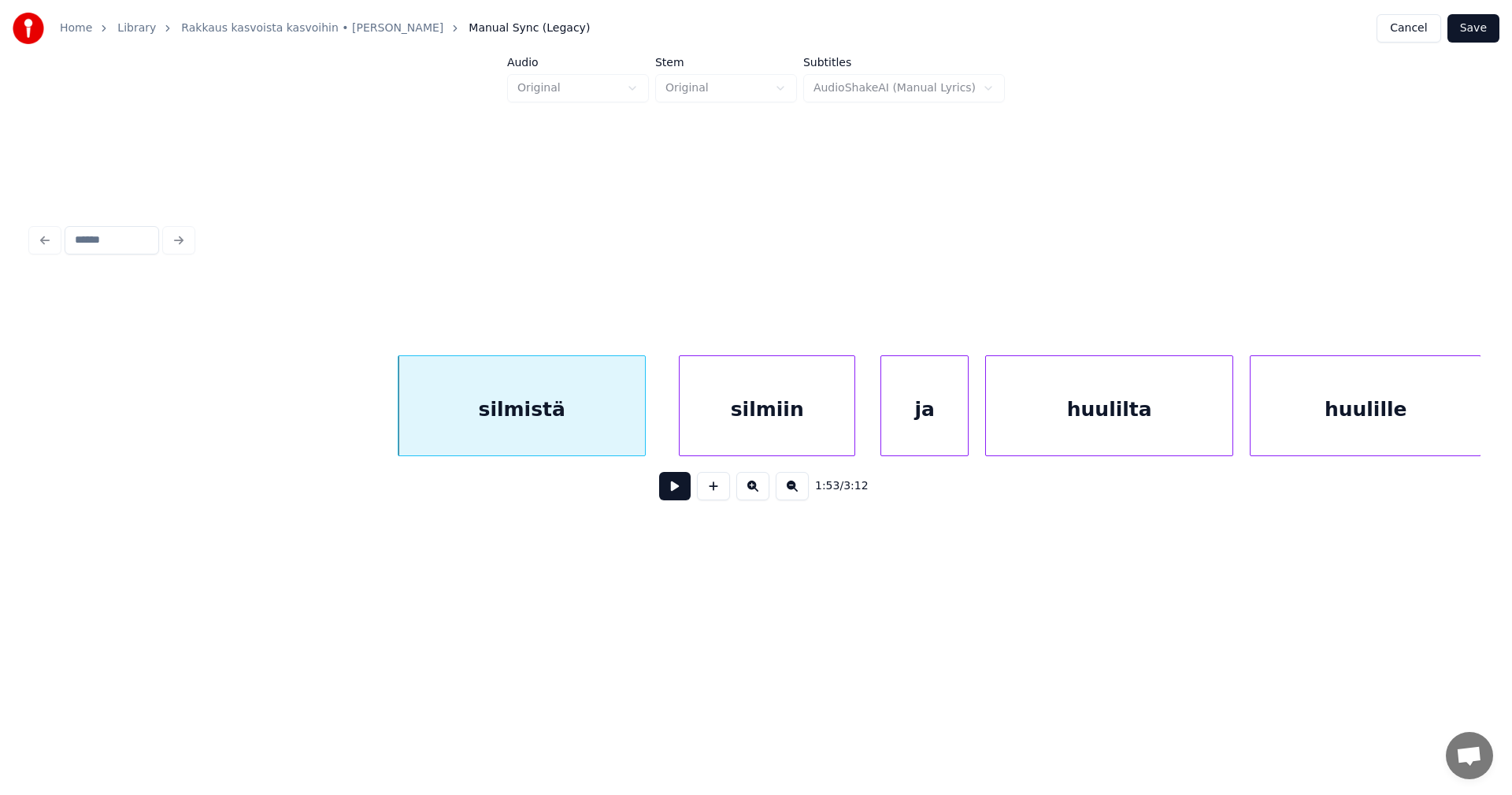
click at [745, 428] on div "silmiin" at bounding box center [767, 409] width 175 height 107
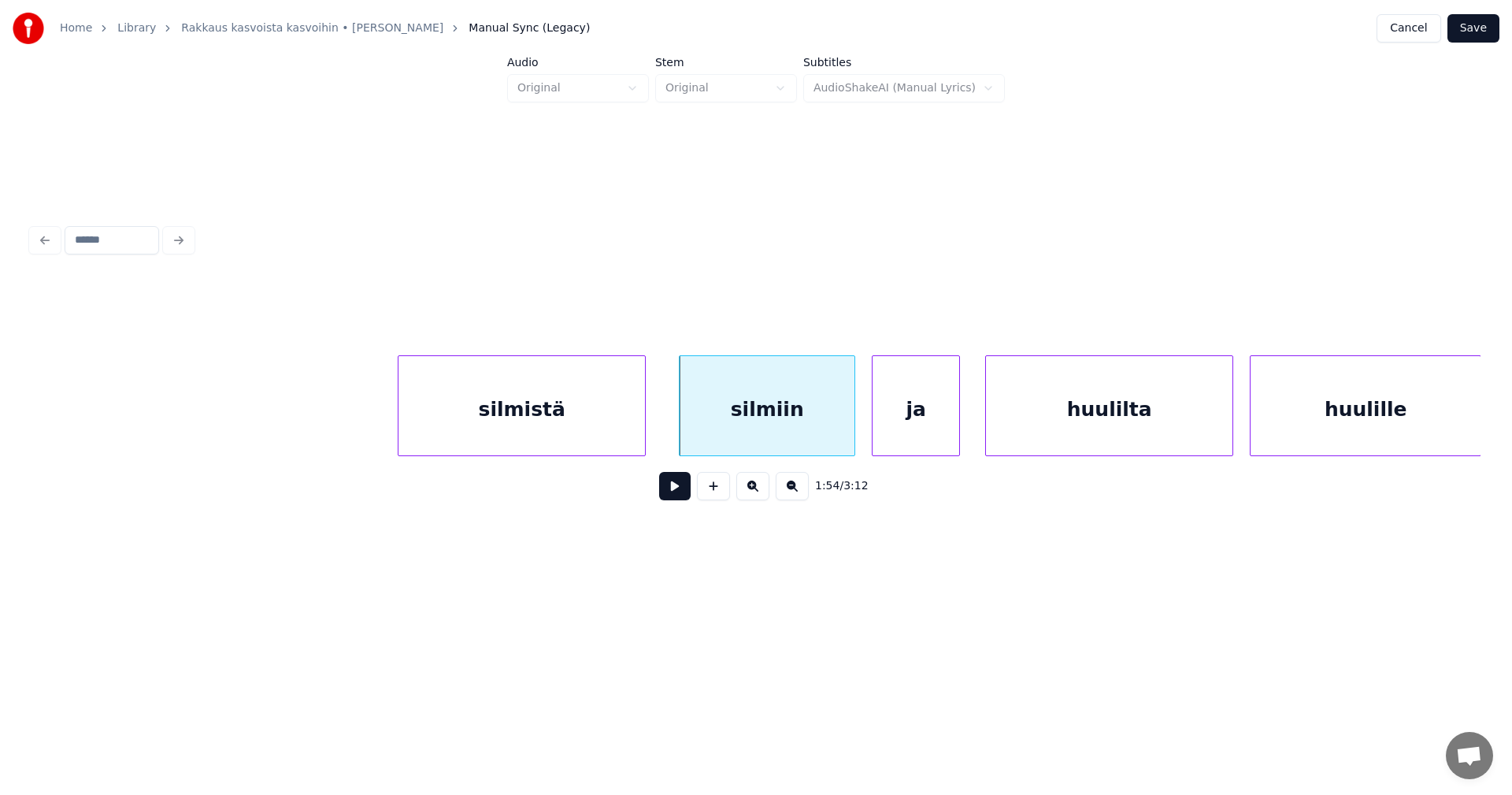
click at [908, 421] on div "ja" at bounding box center [916, 409] width 87 height 107
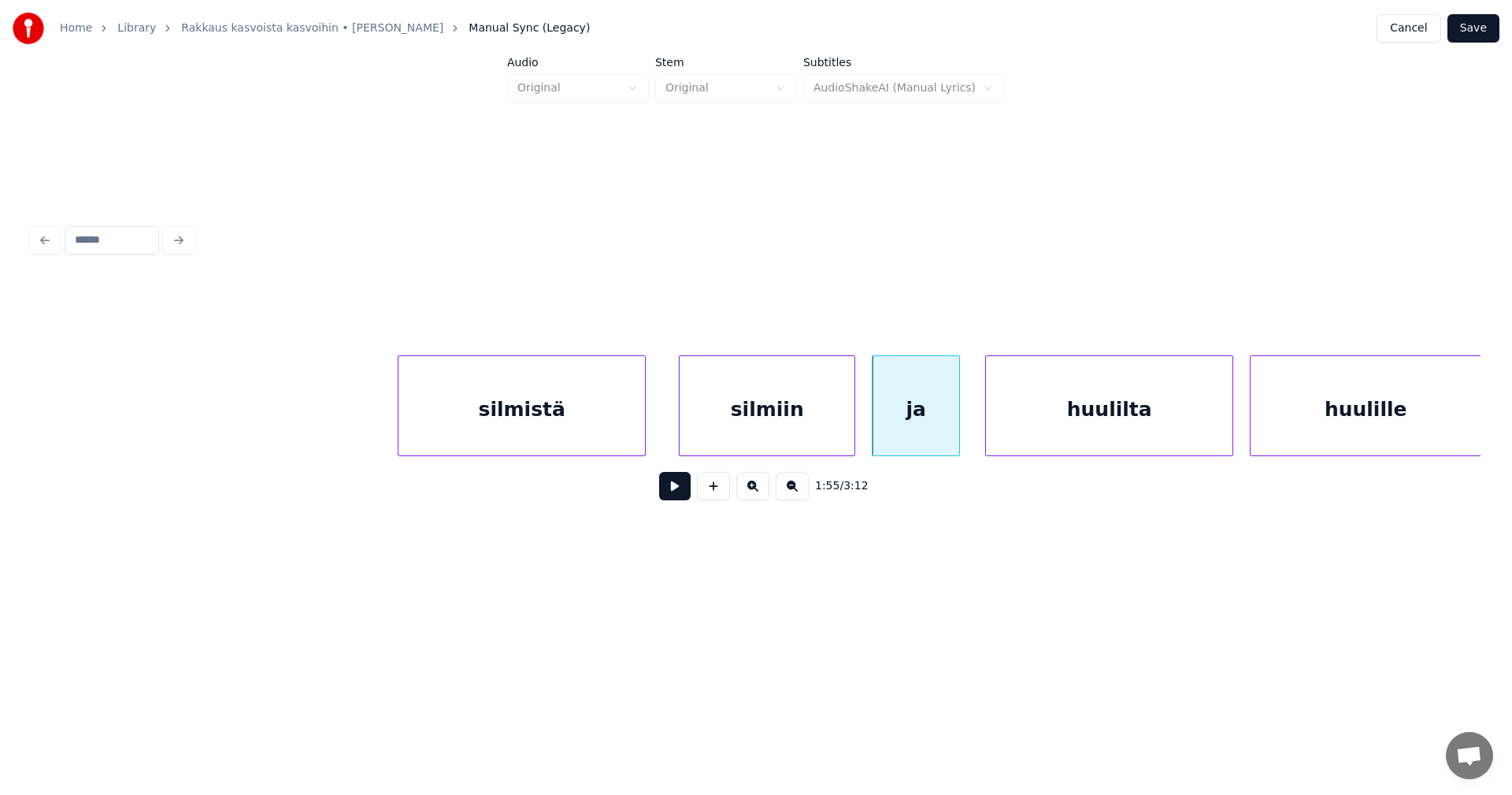
click at [586, 430] on div "silmistä" at bounding box center [521, 409] width 246 height 107
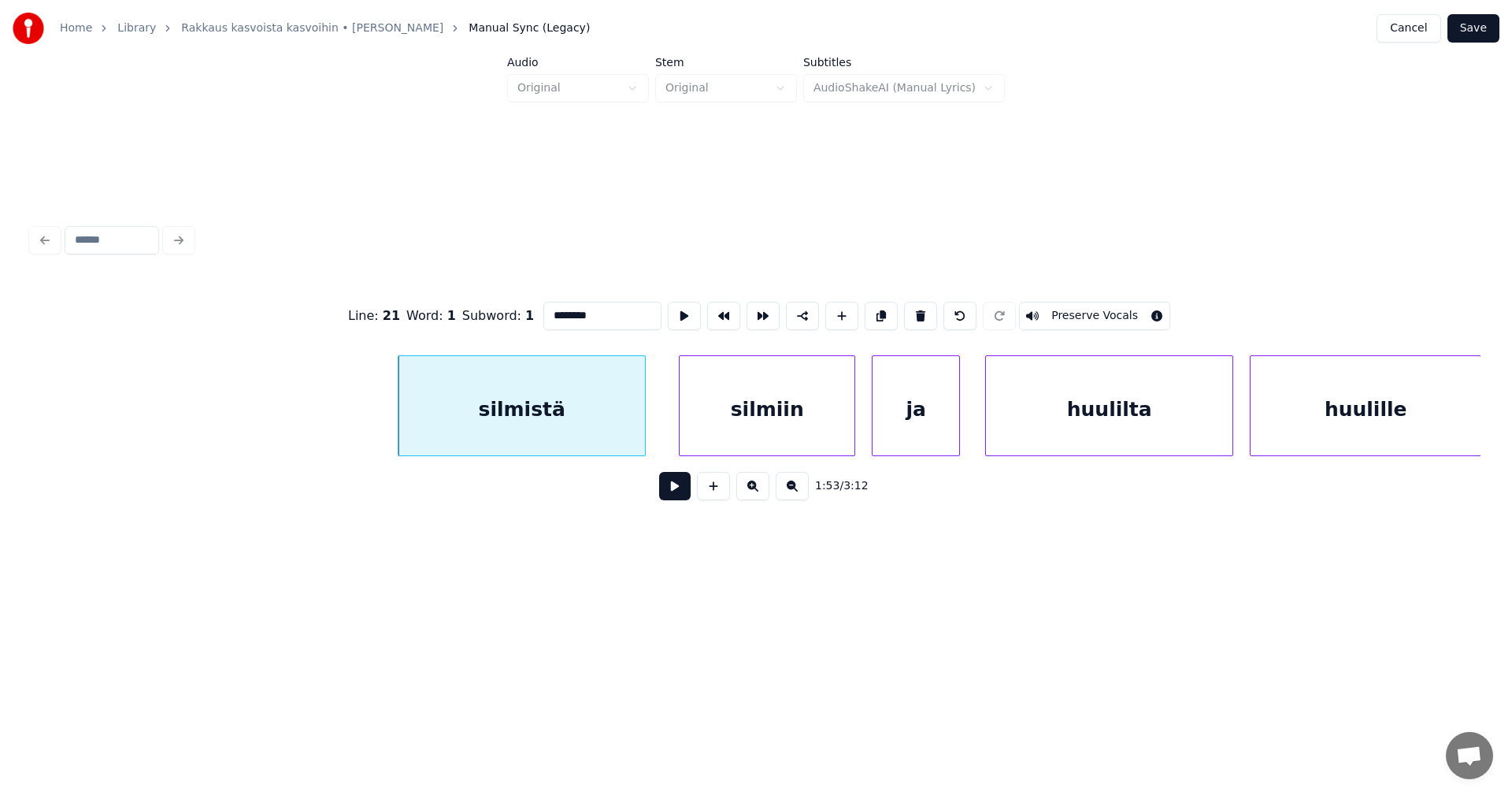
click at [677, 491] on button at bounding box center [674, 486] width 31 height 28
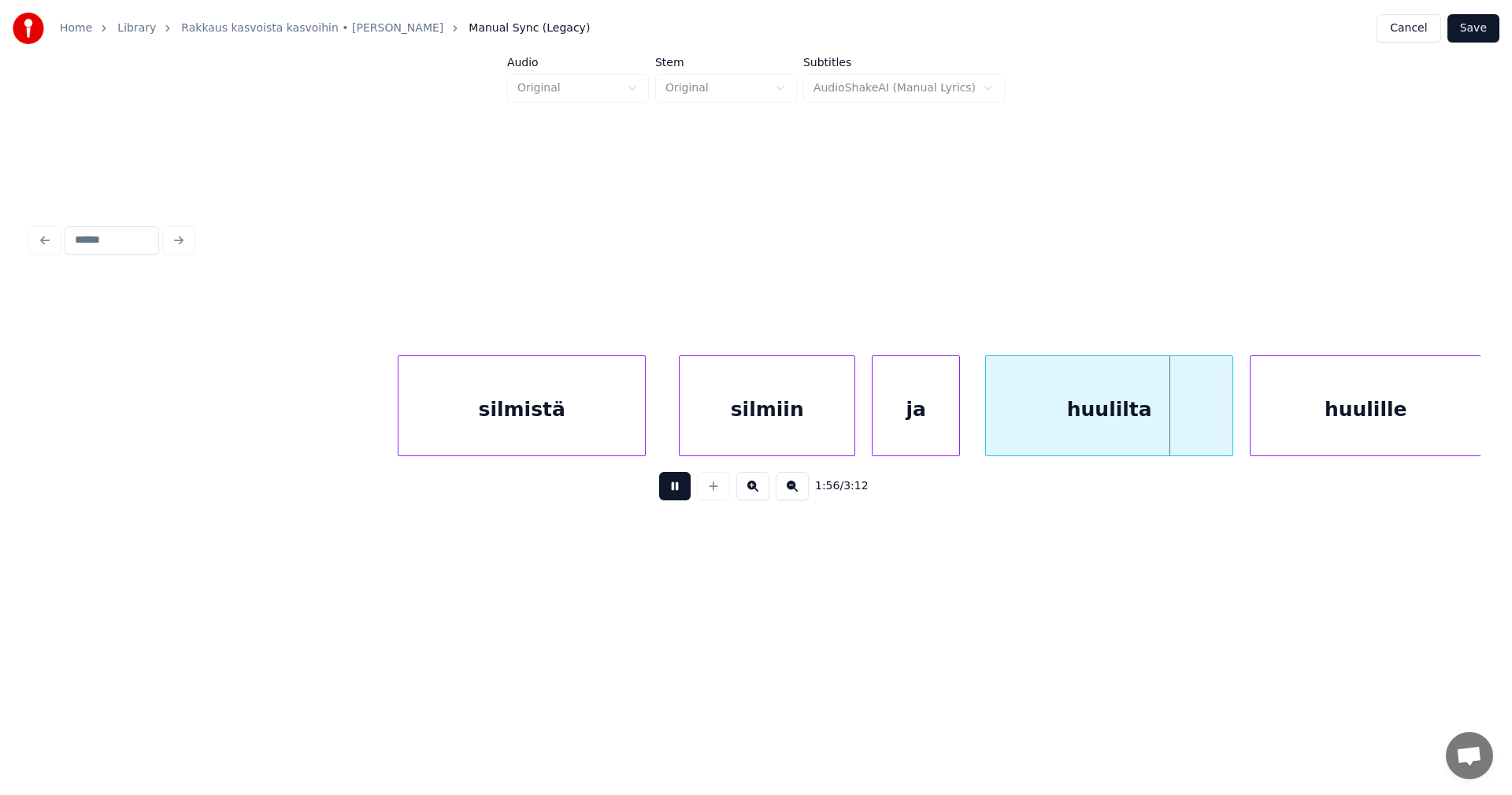
click at [675, 492] on button at bounding box center [674, 486] width 31 height 28
click at [1221, 430] on div at bounding box center [1223, 405] width 5 height 99
click at [1124, 437] on div "huulilta" at bounding box center [1105, 409] width 239 height 107
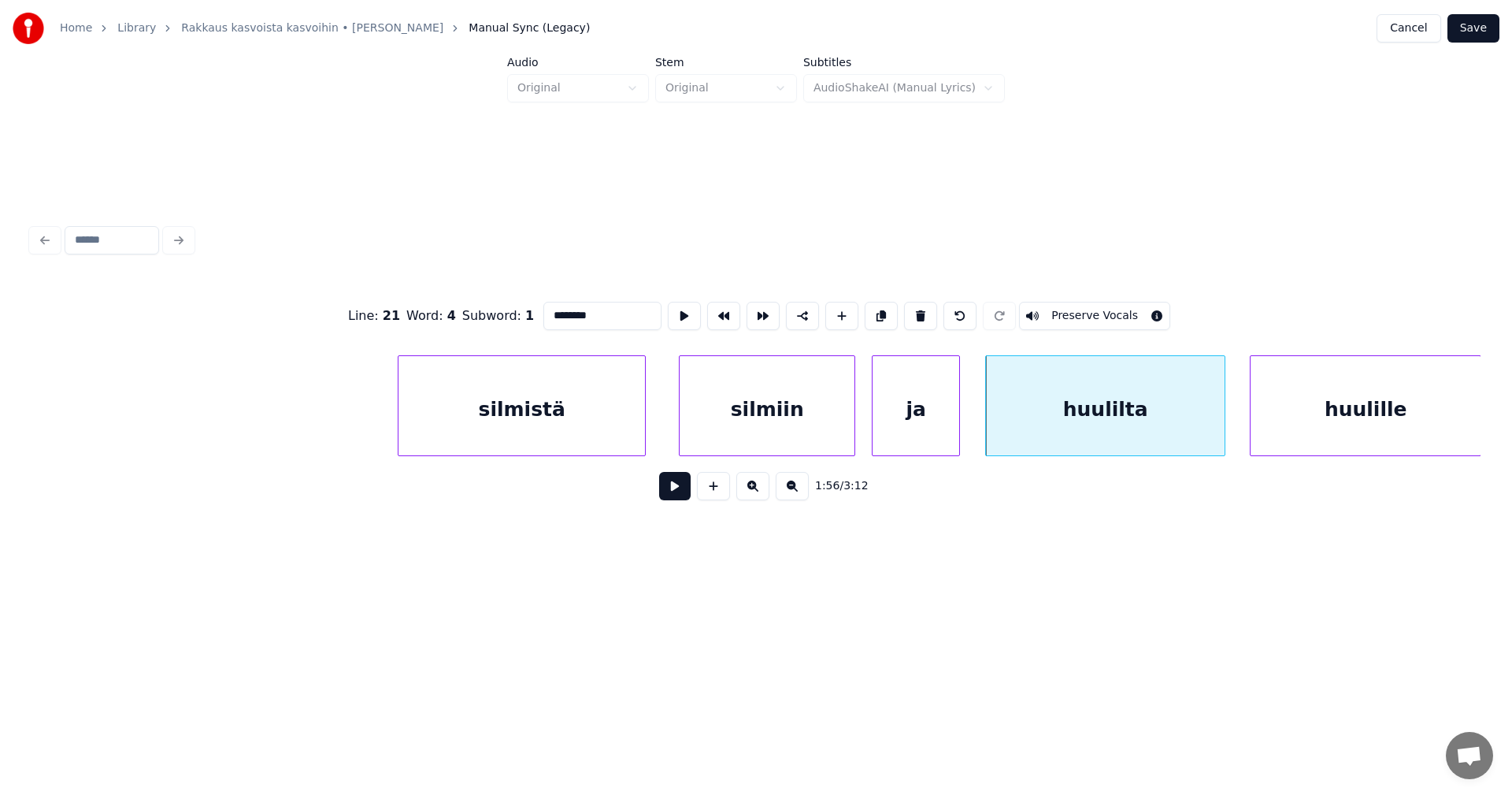
click at [674, 492] on button at bounding box center [674, 486] width 31 height 28
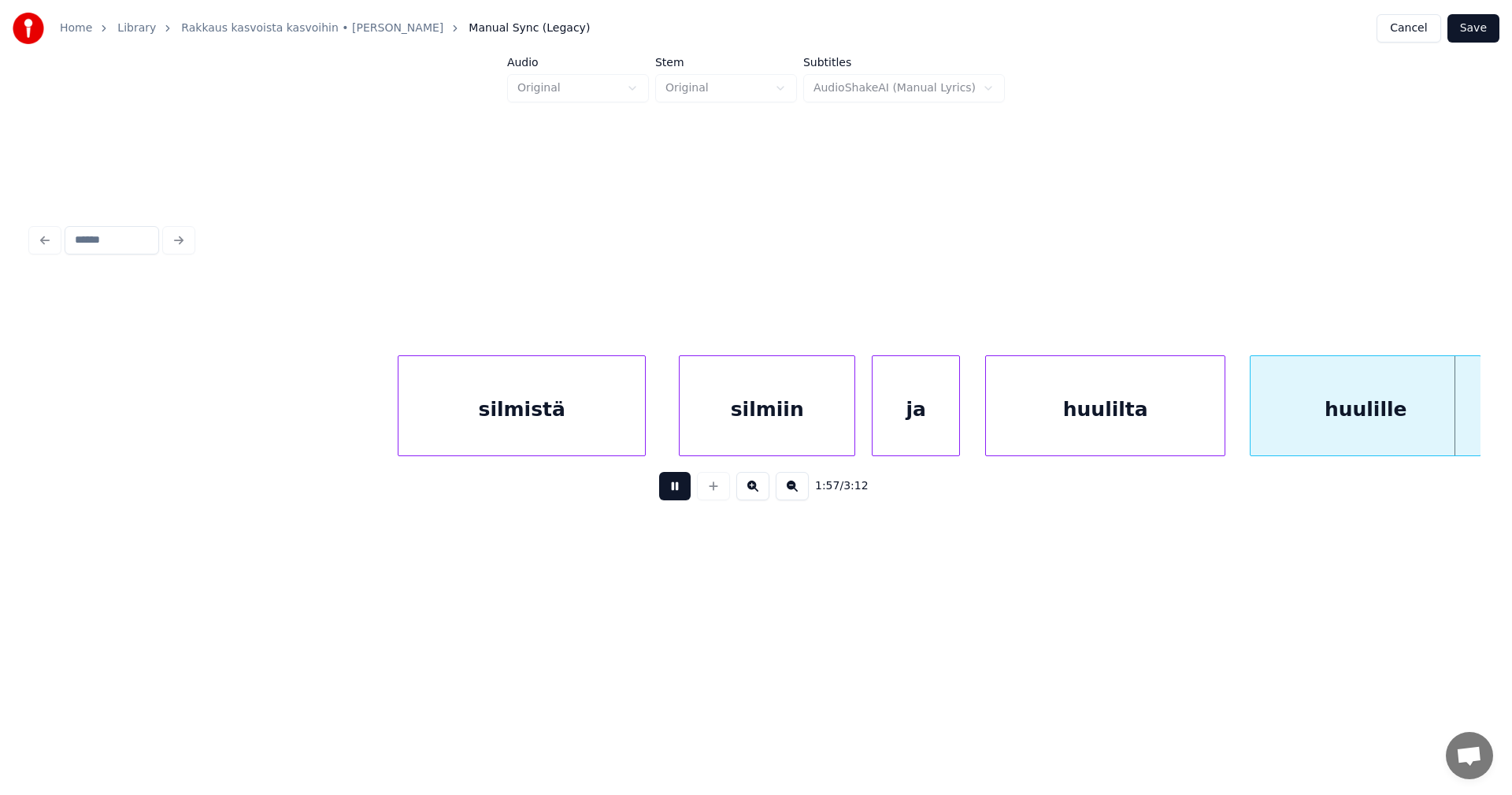
scroll to position [0, 32486]
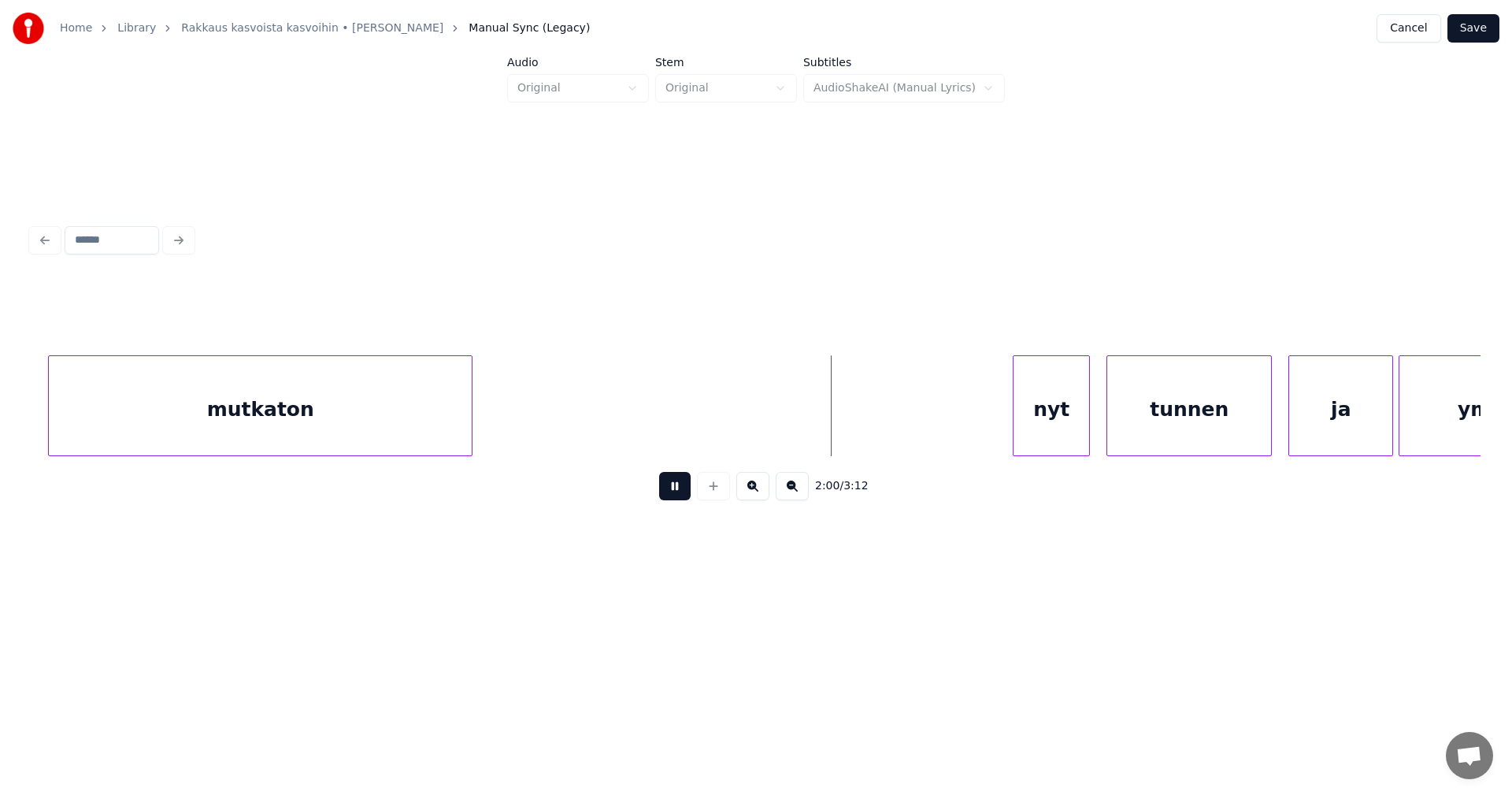
drag, startPoint x: 672, startPoint y: 493, endPoint x: 377, endPoint y: 510, distance: 295.5
click at [669, 493] on button at bounding box center [674, 486] width 31 height 28
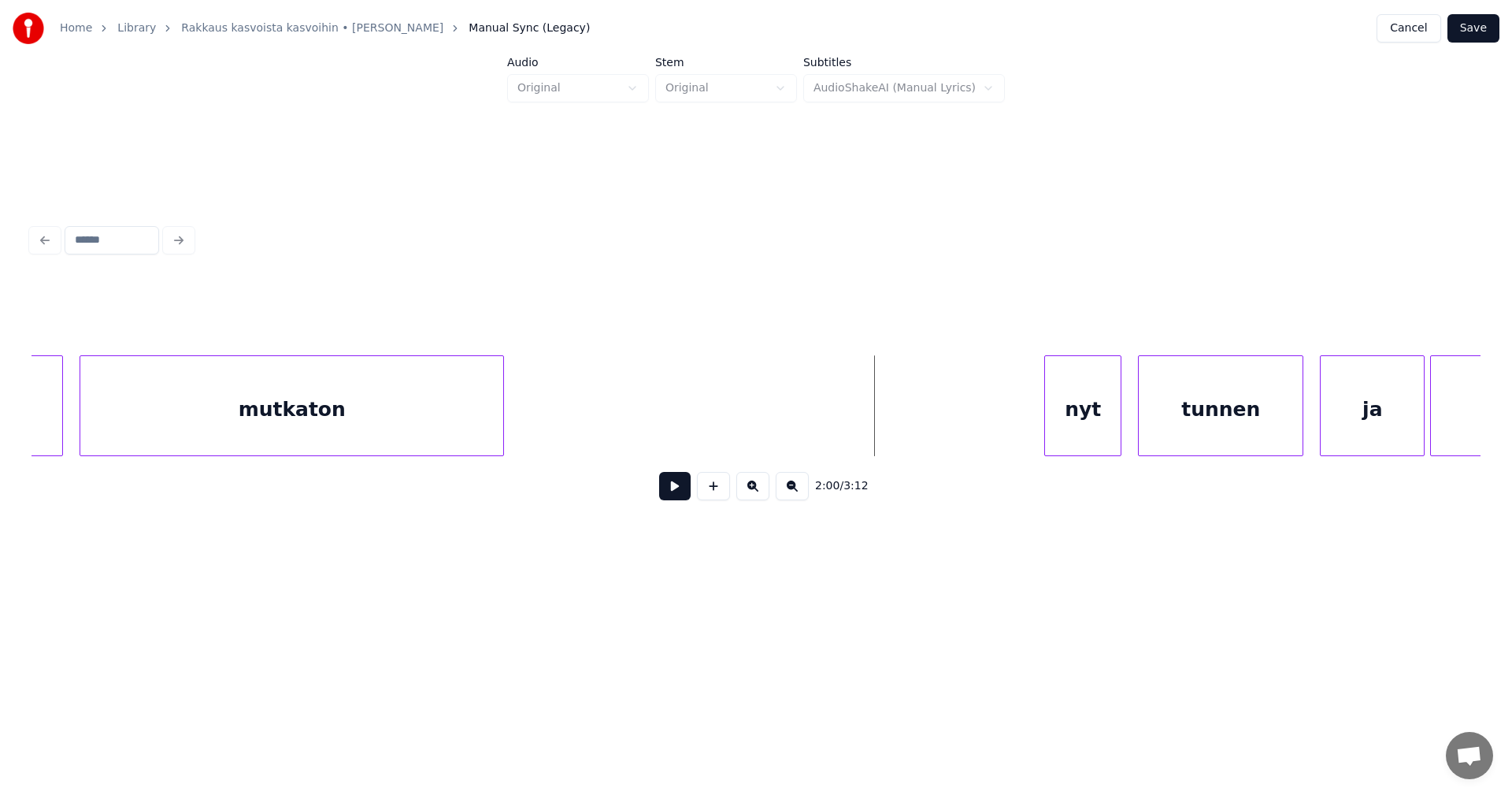
scroll to position [0, 32423]
click at [1077, 428] on div "nyt" at bounding box center [1082, 409] width 76 height 107
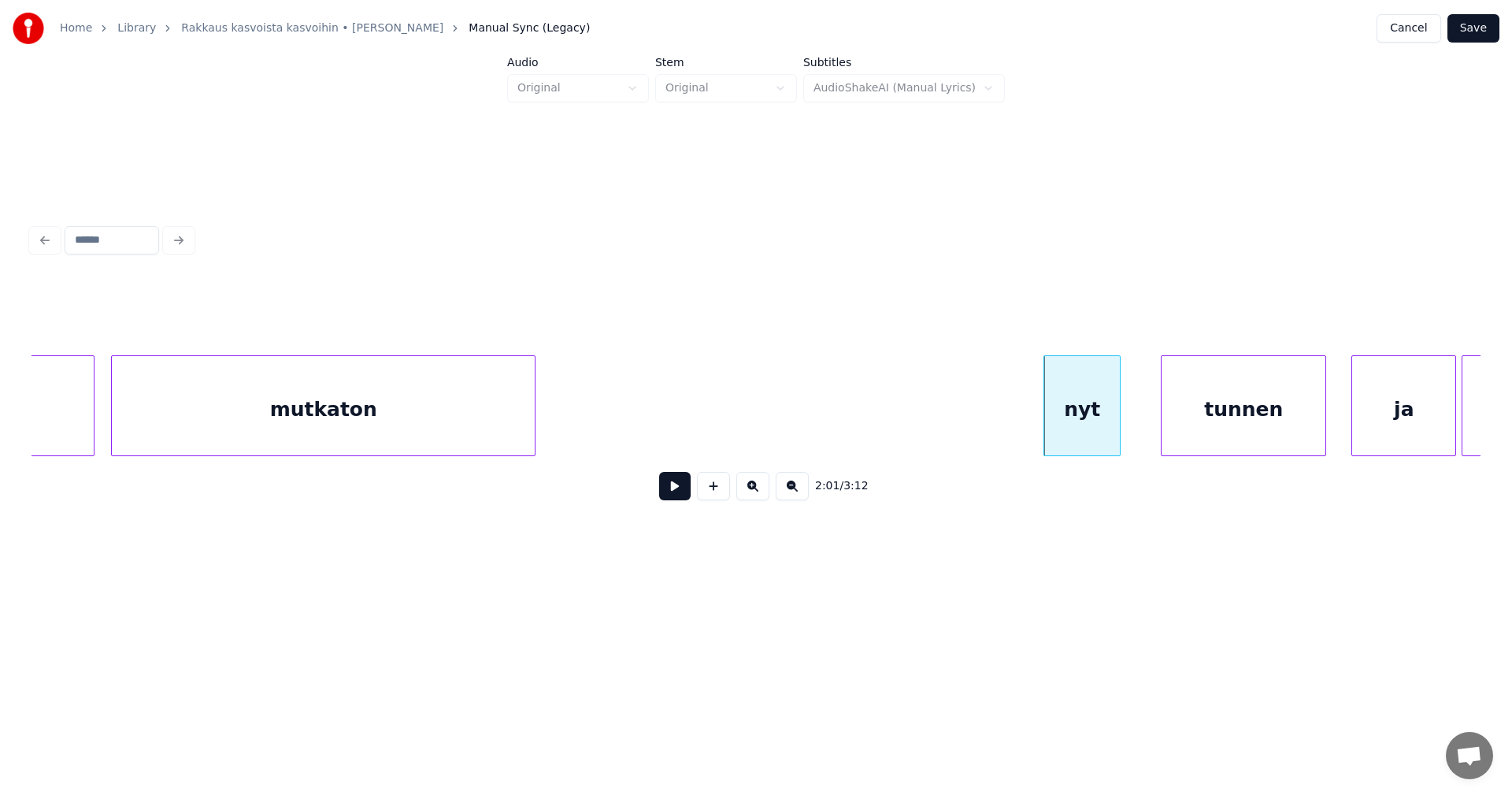
click at [1198, 425] on div "tunnen" at bounding box center [1243, 409] width 163 height 107
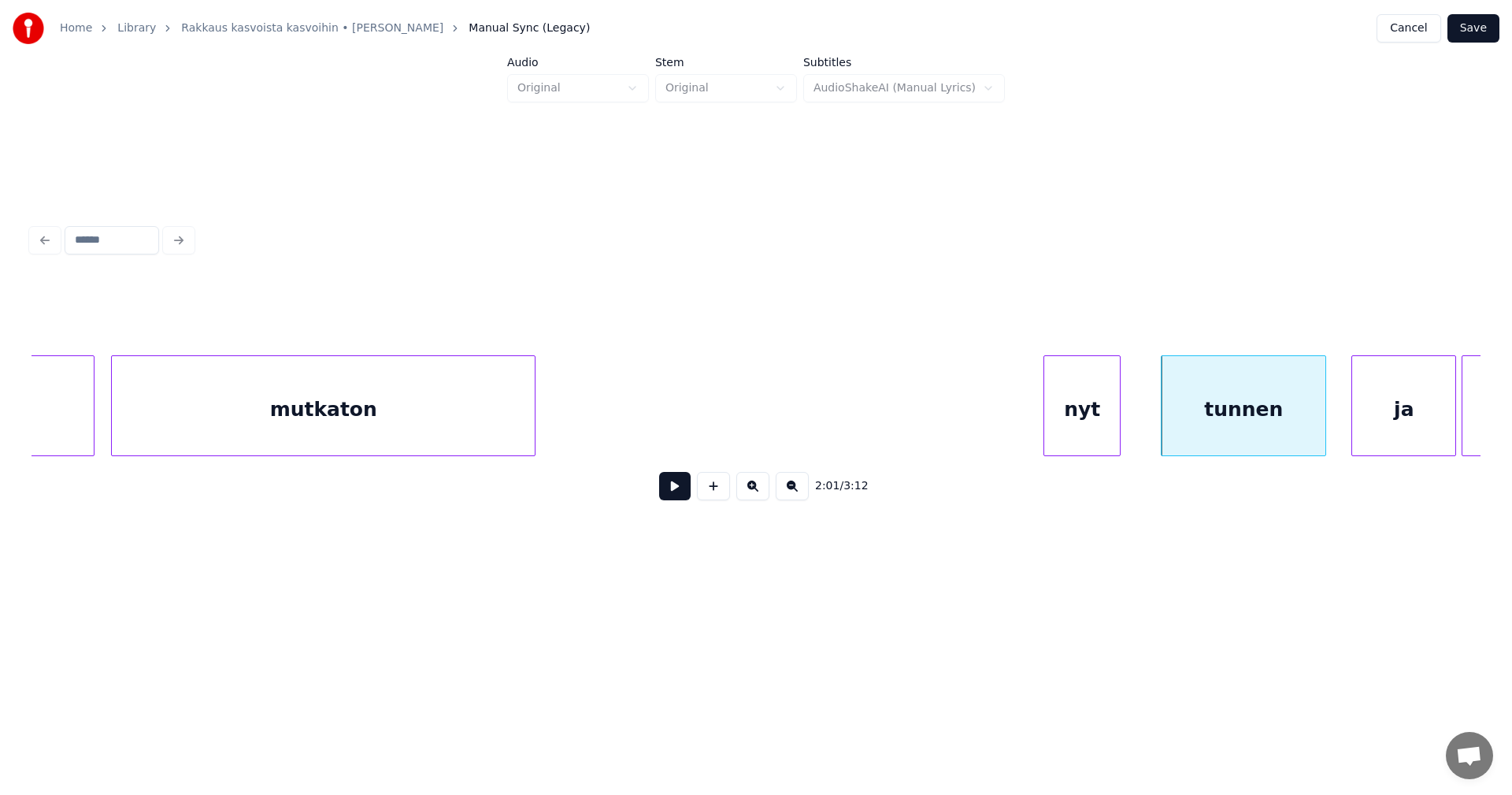
click at [686, 496] on button at bounding box center [674, 486] width 31 height 28
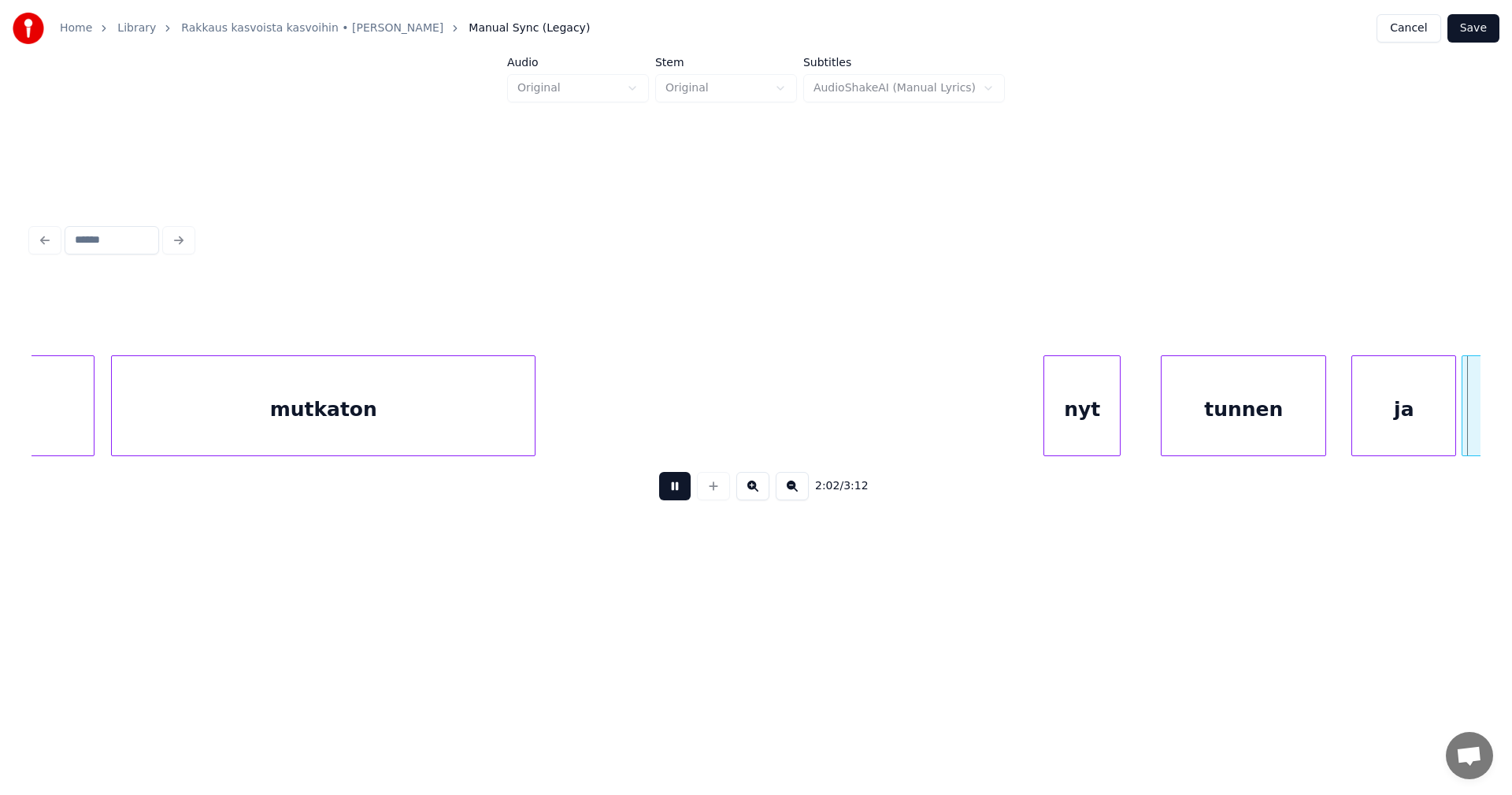
scroll to position [0, 33872]
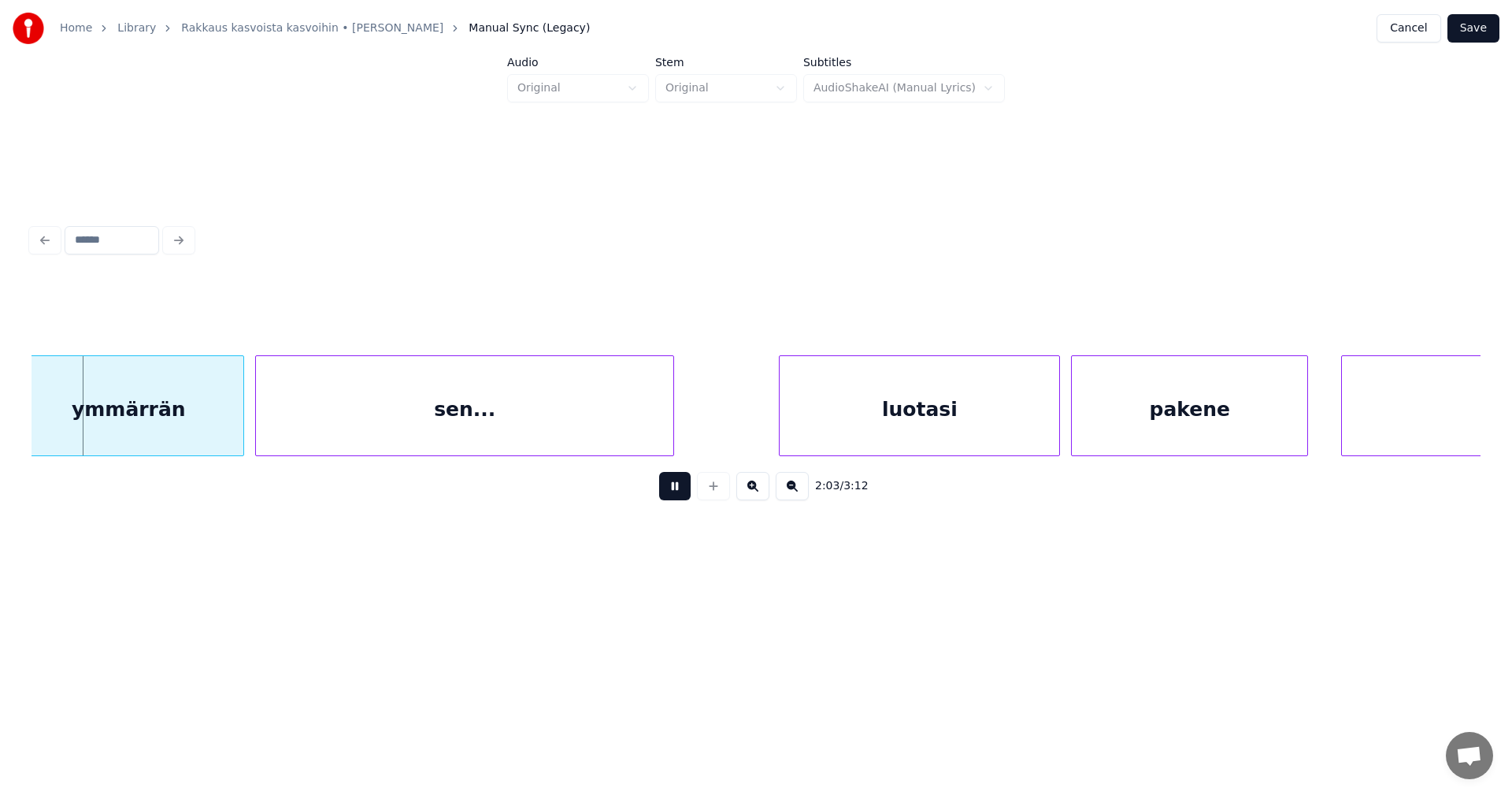
click at [686, 496] on button at bounding box center [674, 486] width 31 height 28
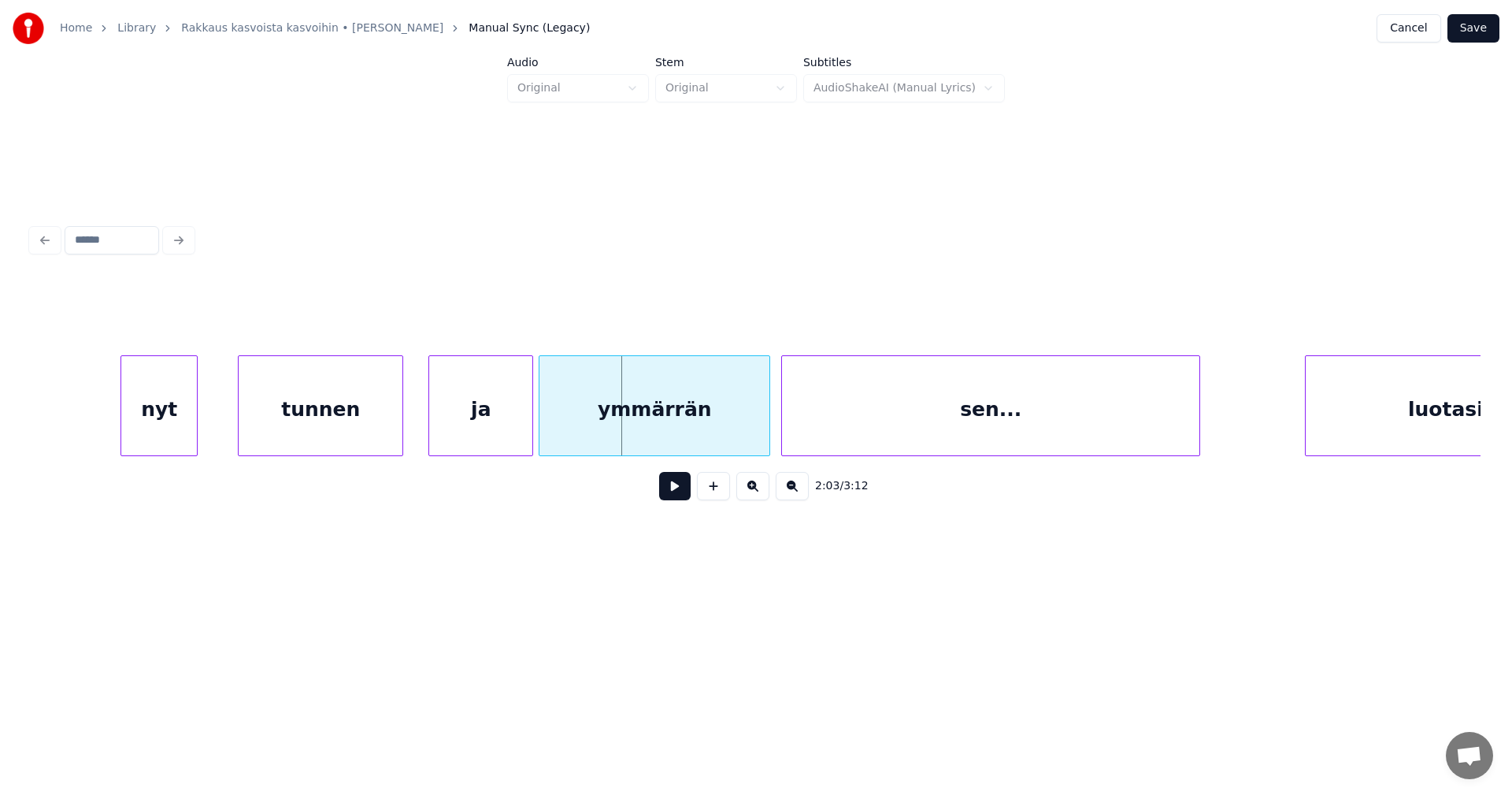
scroll to position [0, 33391]
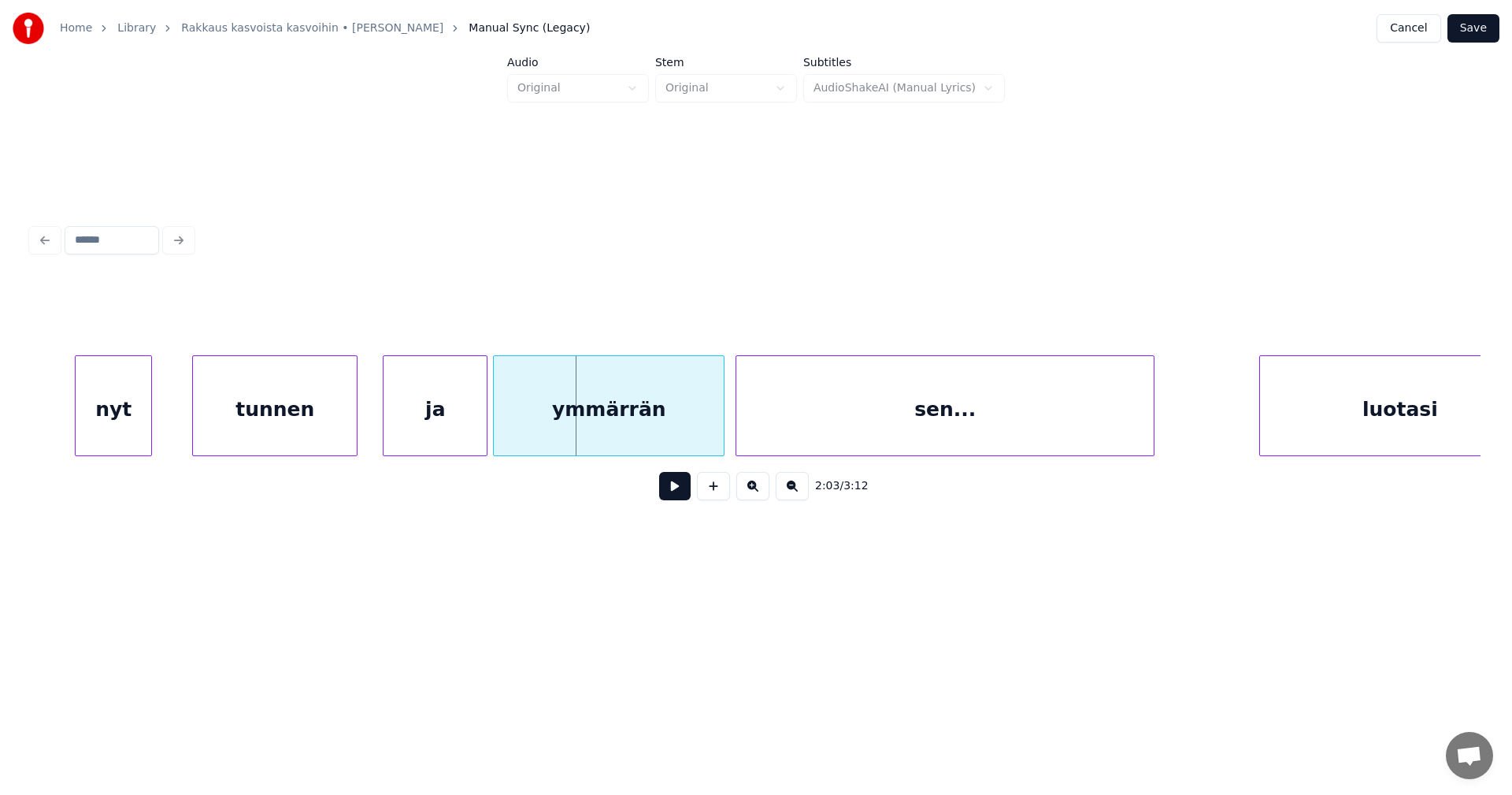
click at [406, 417] on div "ja" at bounding box center [434, 409] width 103 height 107
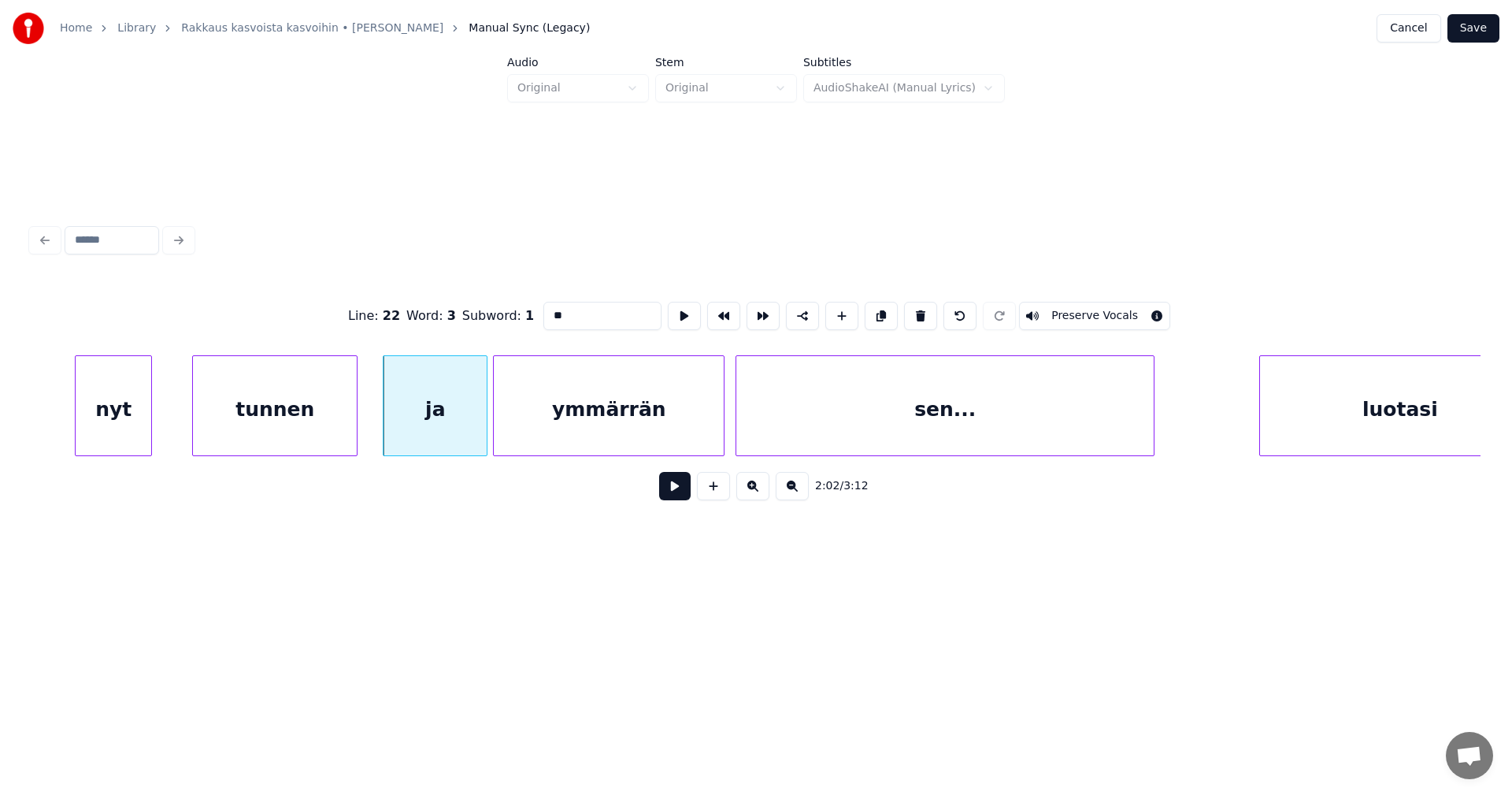
click at [680, 496] on button at bounding box center [674, 486] width 31 height 28
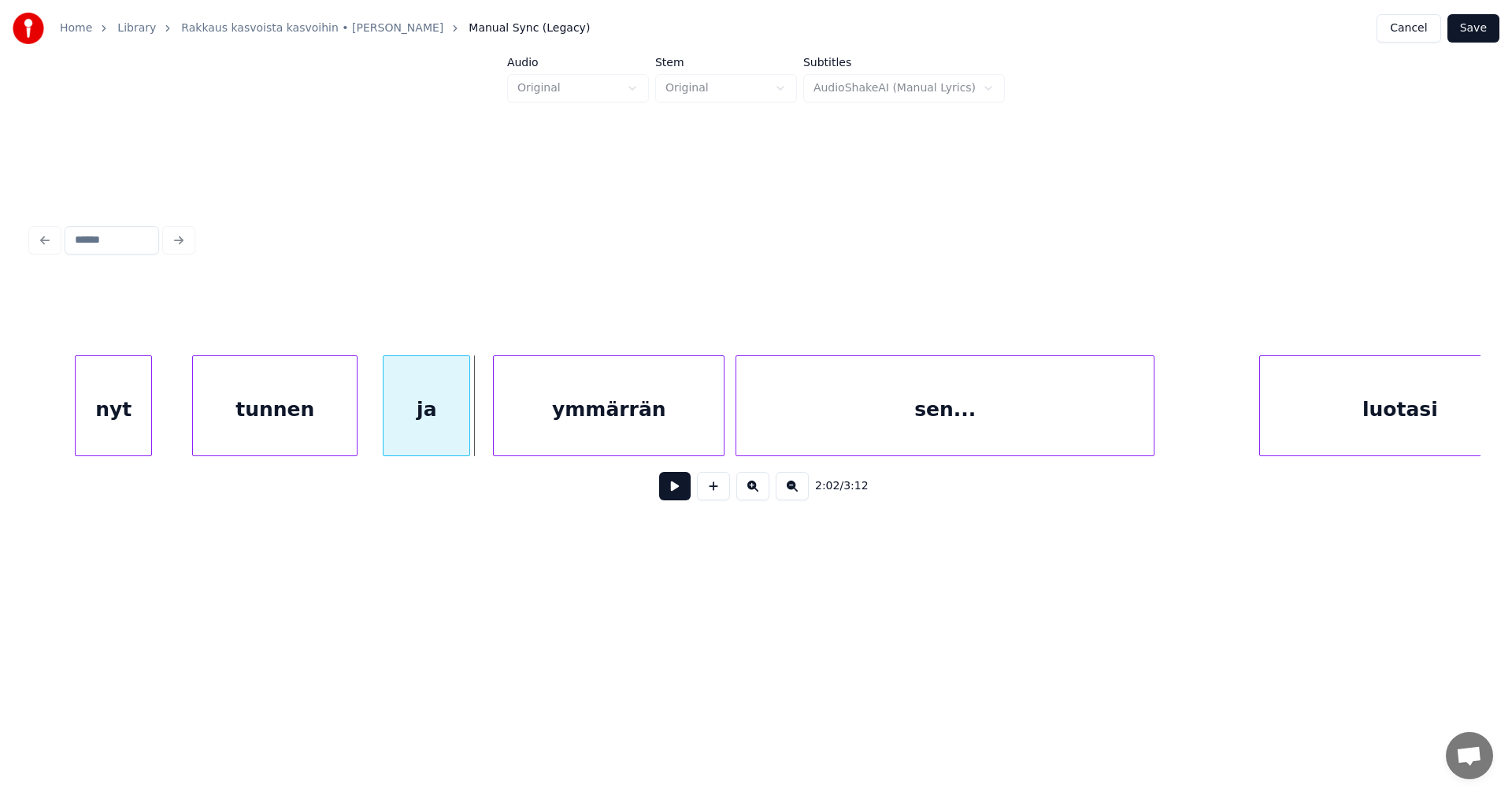
click at [467, 421] on div at bounding box center [467, 405] width 5 height 99
click at [442, 421] on div "ja" at bounding box center [422, 409] width 85 height 107
click at [484, 427] on div at bounding box center [484, 405] width 5 height 99
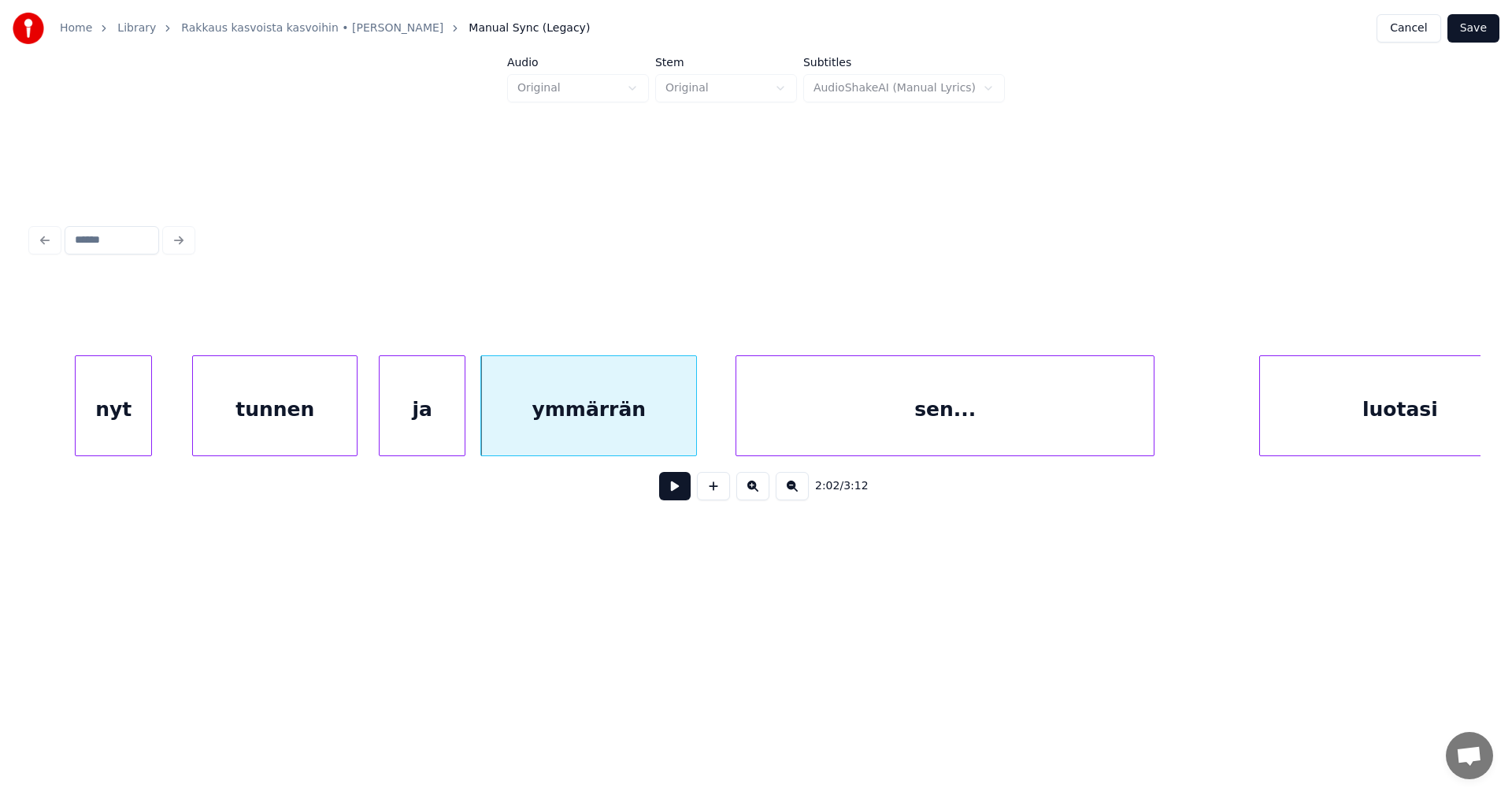
click at [692, 433] on div at bounding box center [693, 405] width 5 height 99
click at [725, 431] on div "sen..." at bounding box center [935, 405] width 419 height 101
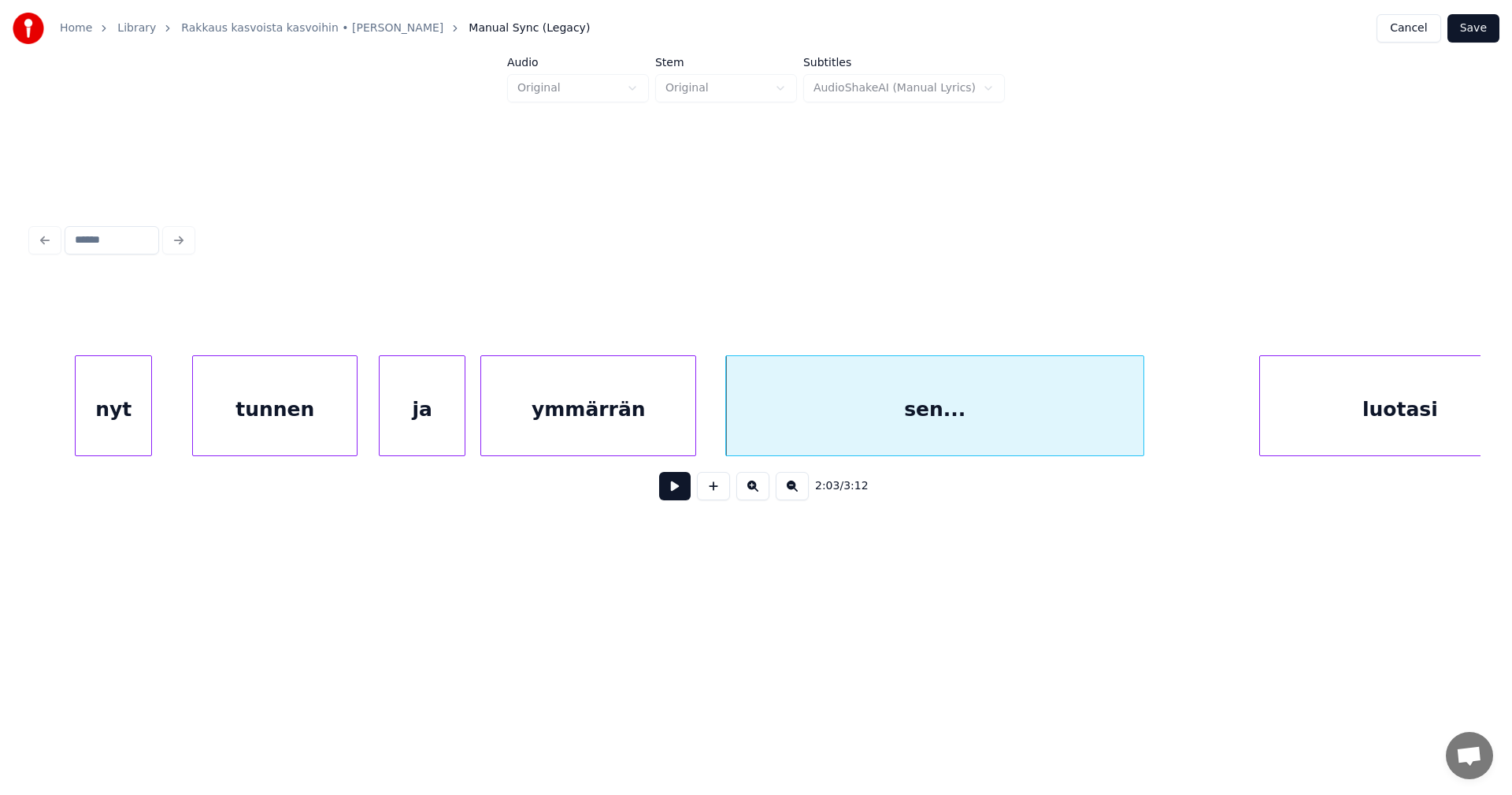
click at [140, 430] on div "nyt" at bounding box center [113, 409] width 76 height 107
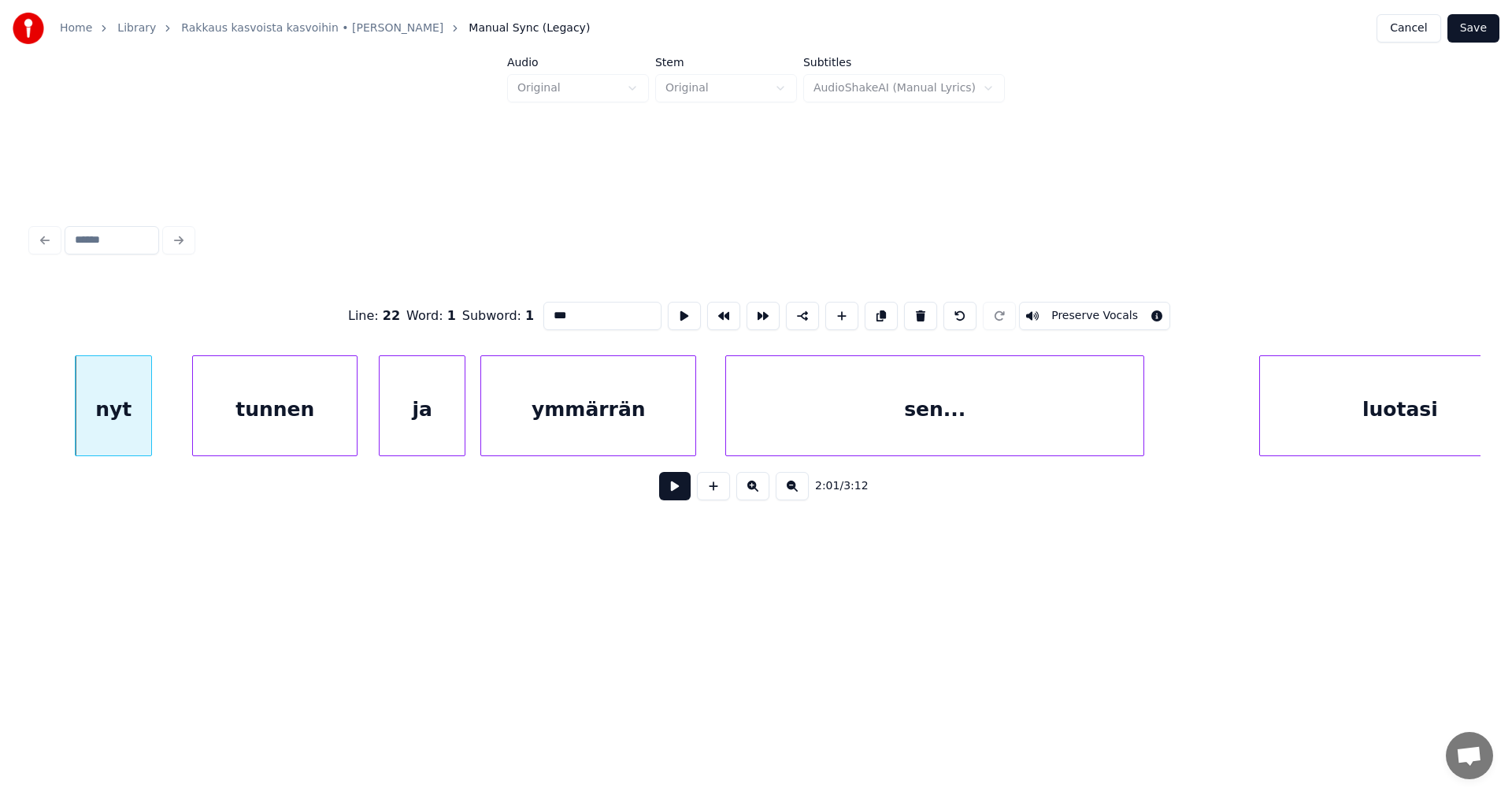
click at [666, 493] on button at bounding box center [674, 486] width 31 height 28
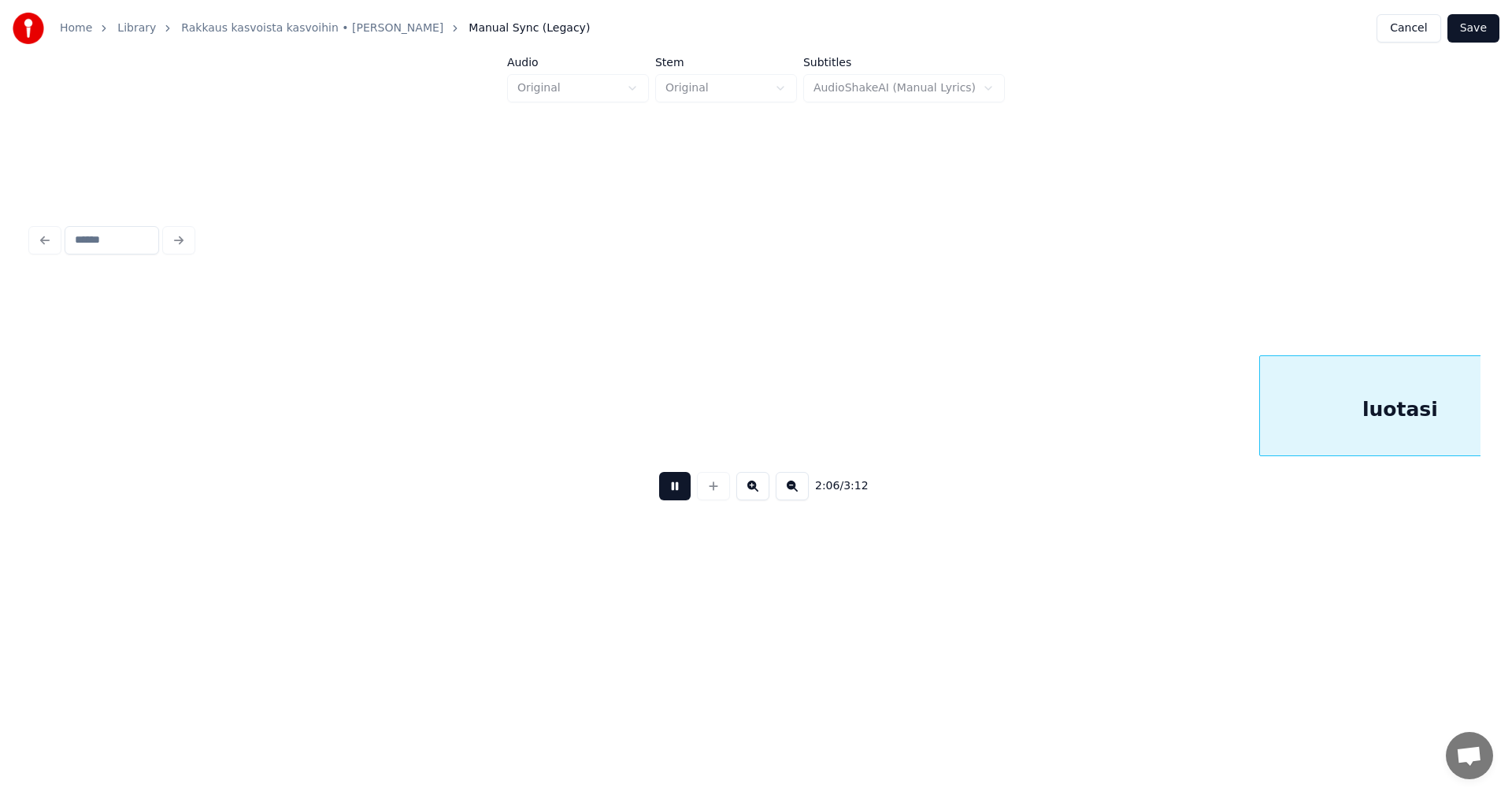
scroll to position [0, 34845]
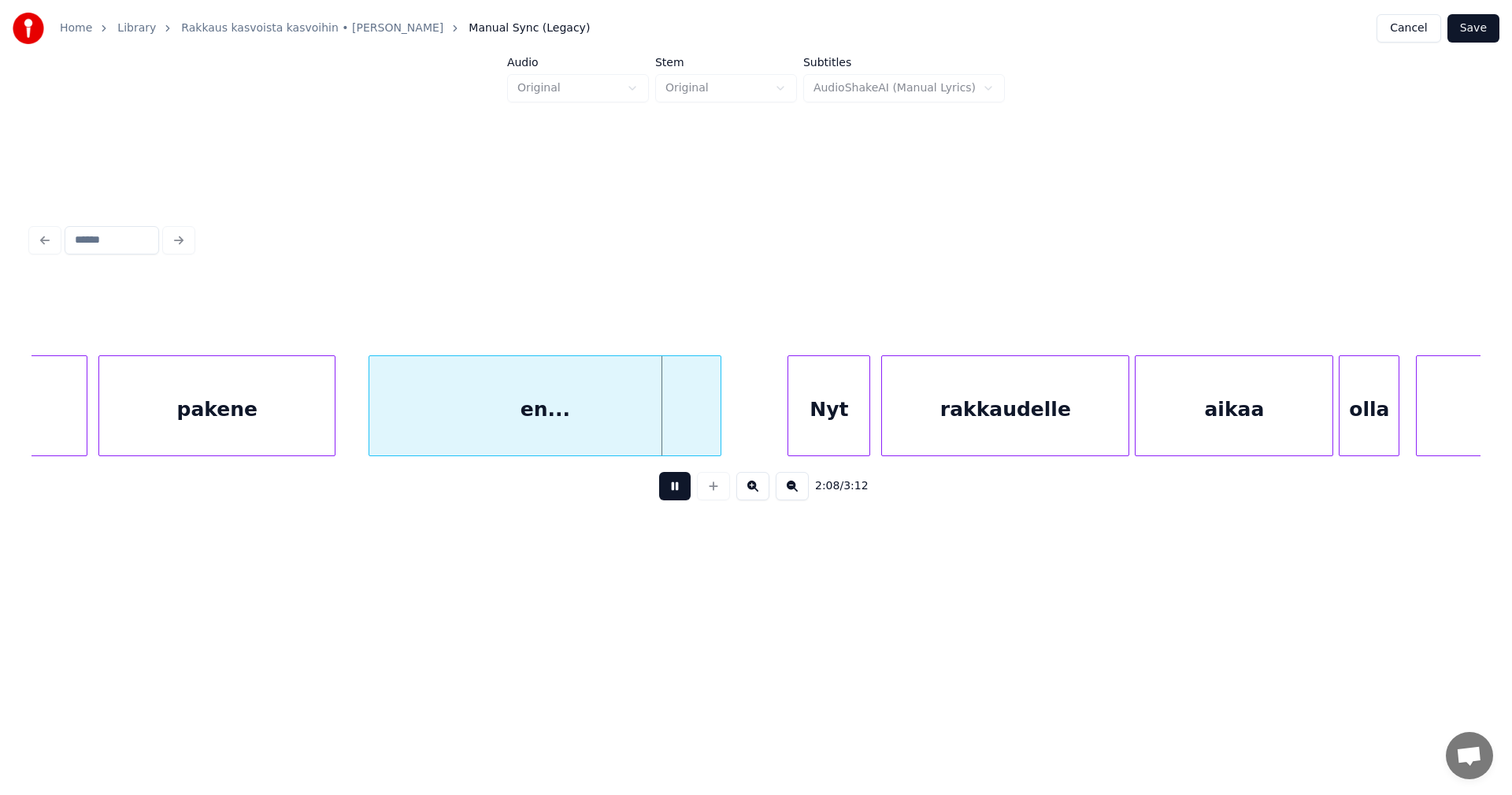
drag, startPoint x: 667, startPoint y: 492, endPoint x: 628, endPoint y: 491, distance: 39.0
click at [665, 491] on button at bounding box center [674, 486] width 31 height 28
click at [75, 431] on div at bounding box center [74, 405] width 5 height 99
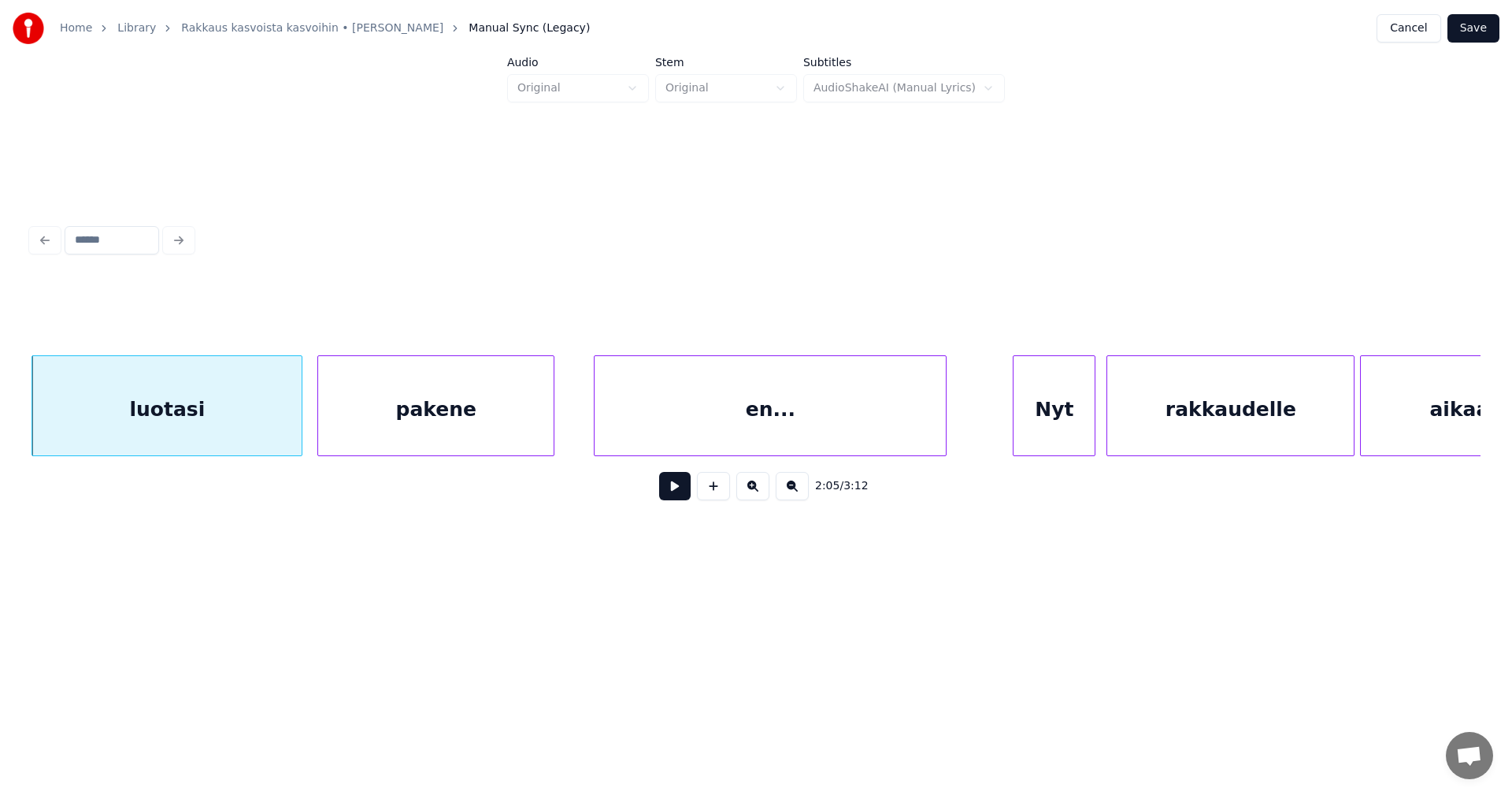
click at [360, 434] on div "pakene" at bounding box center [435, 409] width 235 height 107
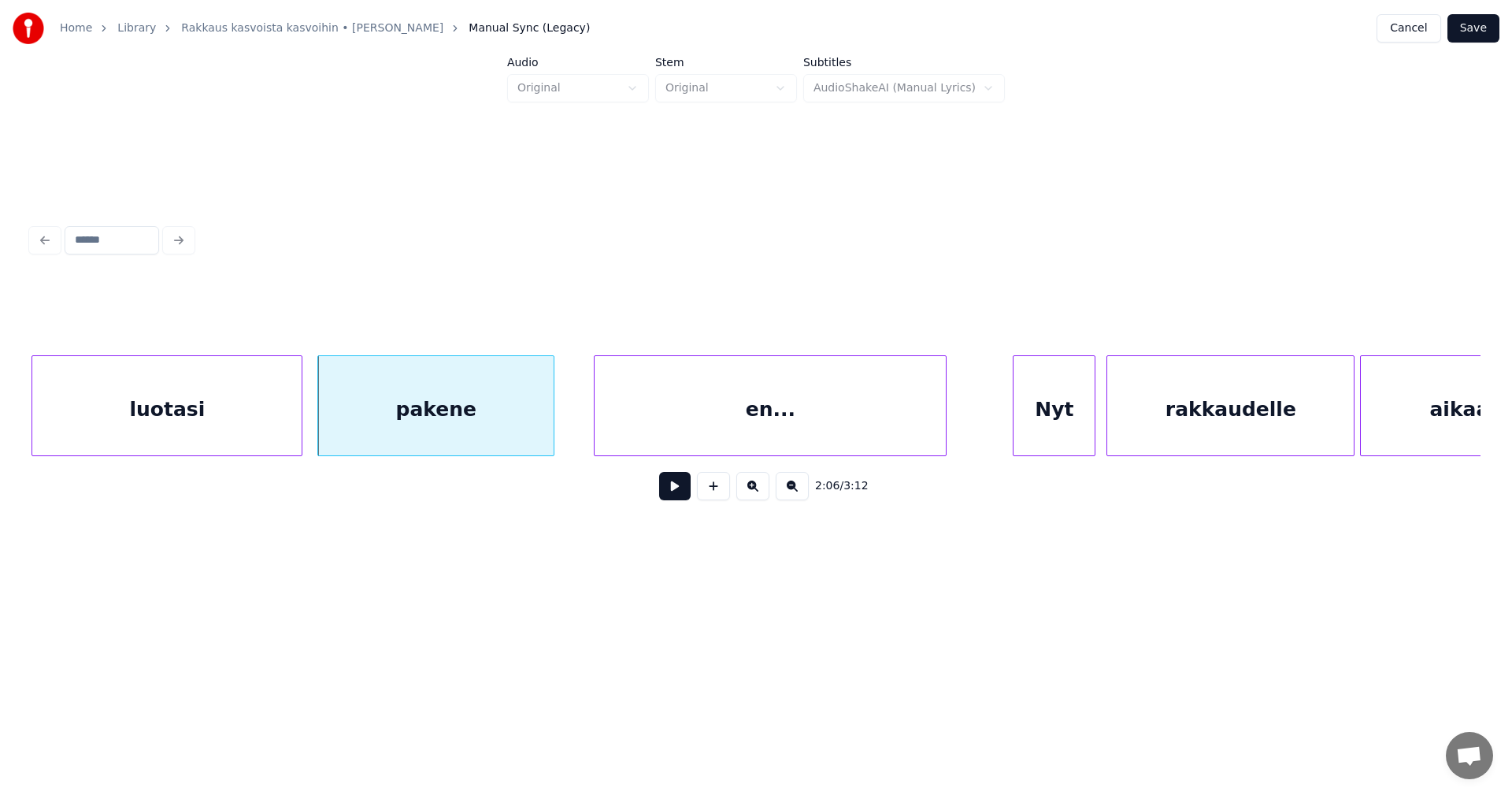
click at [678, 497] on button at bounding box center [674, 486] width 31 height 28
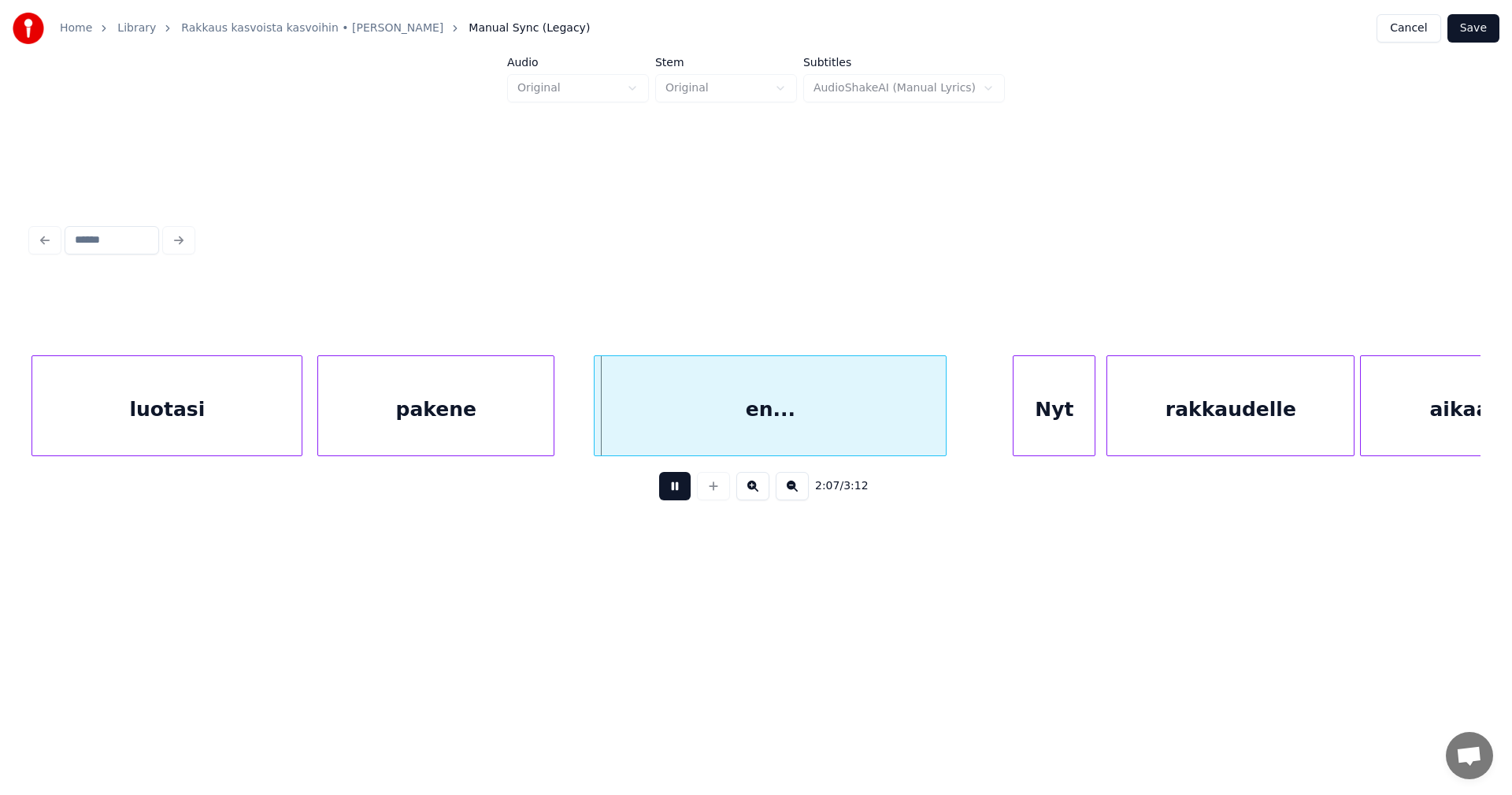
drag, startPoint x: 678, startPoint y: 496, endPoint x: 669, endPoint y: 447, distance: 49.8
click at [674, 492] on button at bounding box center [674, 486] width 31 height 28
click at [664, 430] on div "en..." at bounding box center [759, 409] width 351 height 107
click at [672, 498] on button at bounding box center [674, 486] width 31 height 28
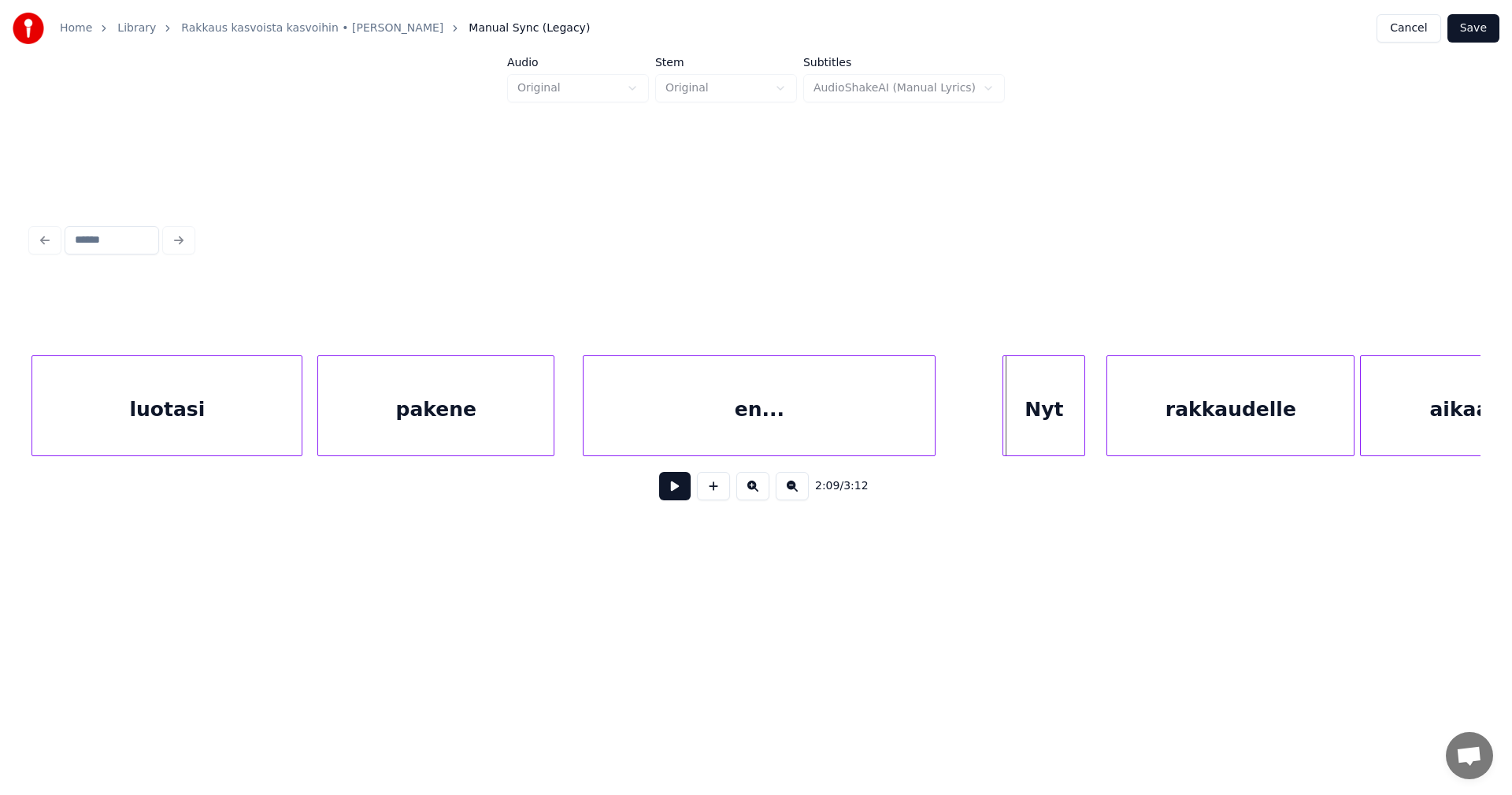
click at [1036, 425] on div "Nyt" at bounding box center [1045, 409] width 81 height 107
click at [1063, 426] on div at bounding box center [1062, 405] width 5 height 99
click at [1122, 429] on div "rakkaudelle" at bounding box center [1212, 409] width 246 height 107
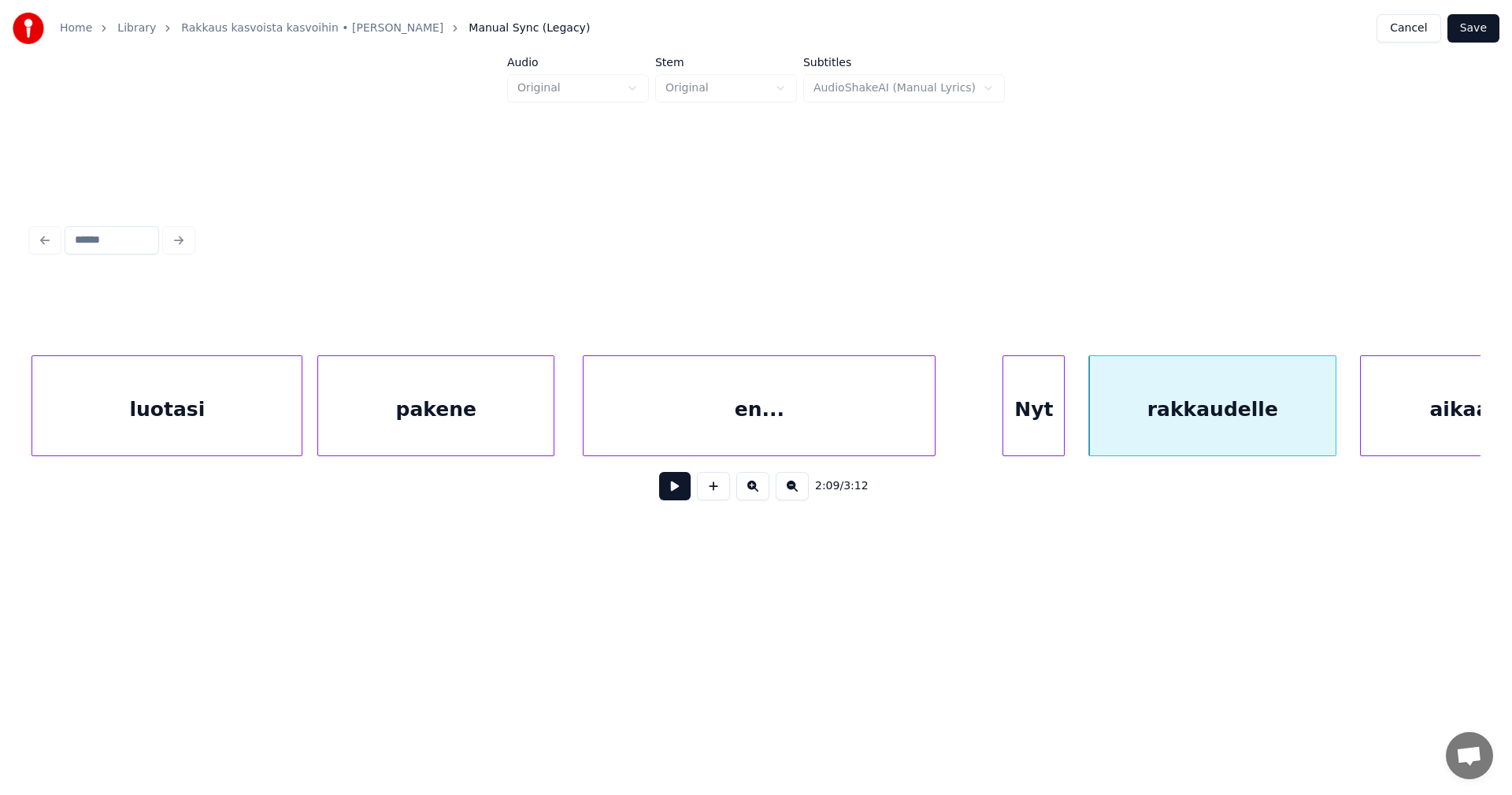
click at [1052, 421] on div "Nyt" at bounding box center [1034, 409] width 60 height 107
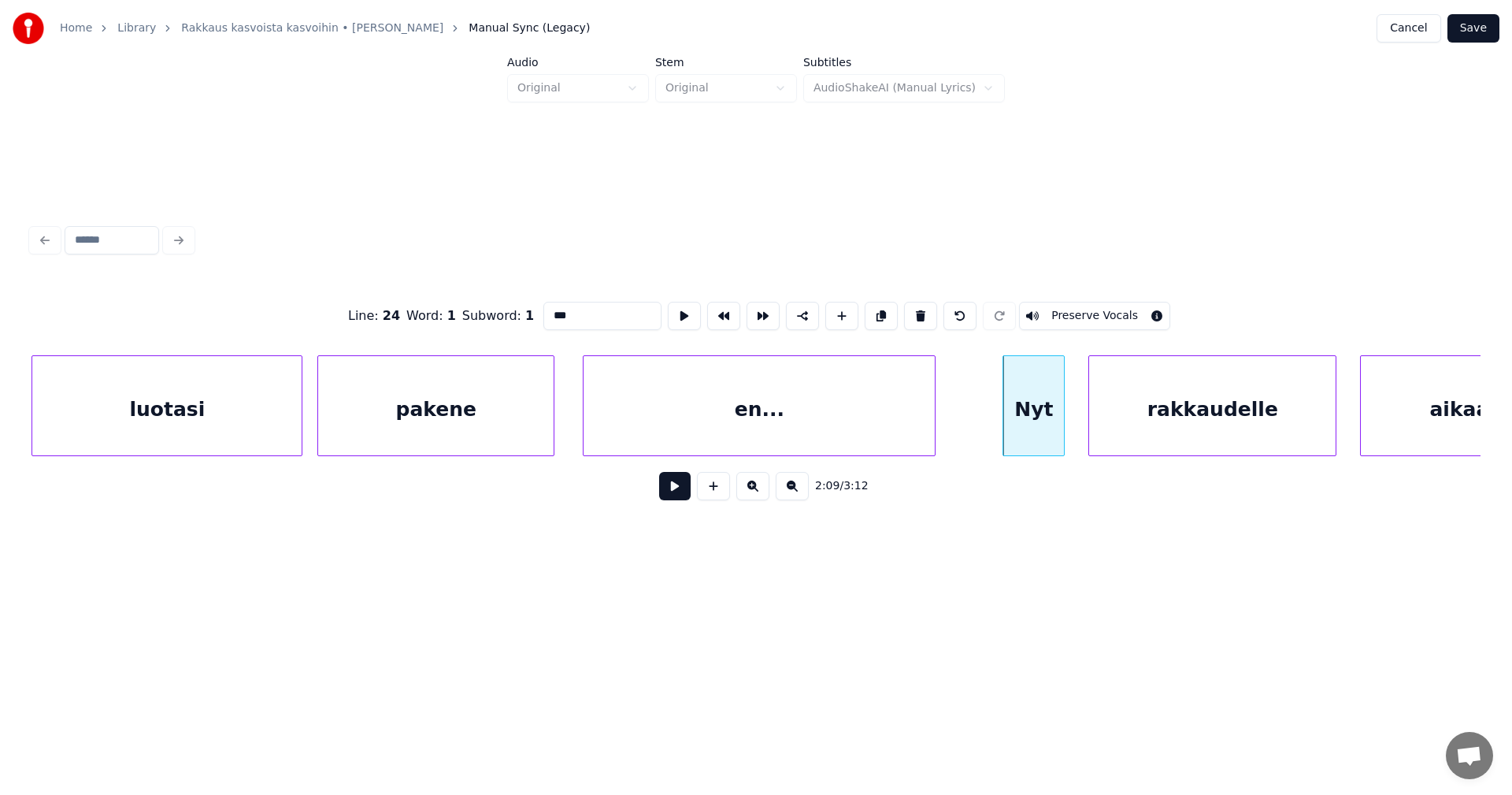
click at [682, 494] on button at bounding box center [674, 486] width 31 height 28
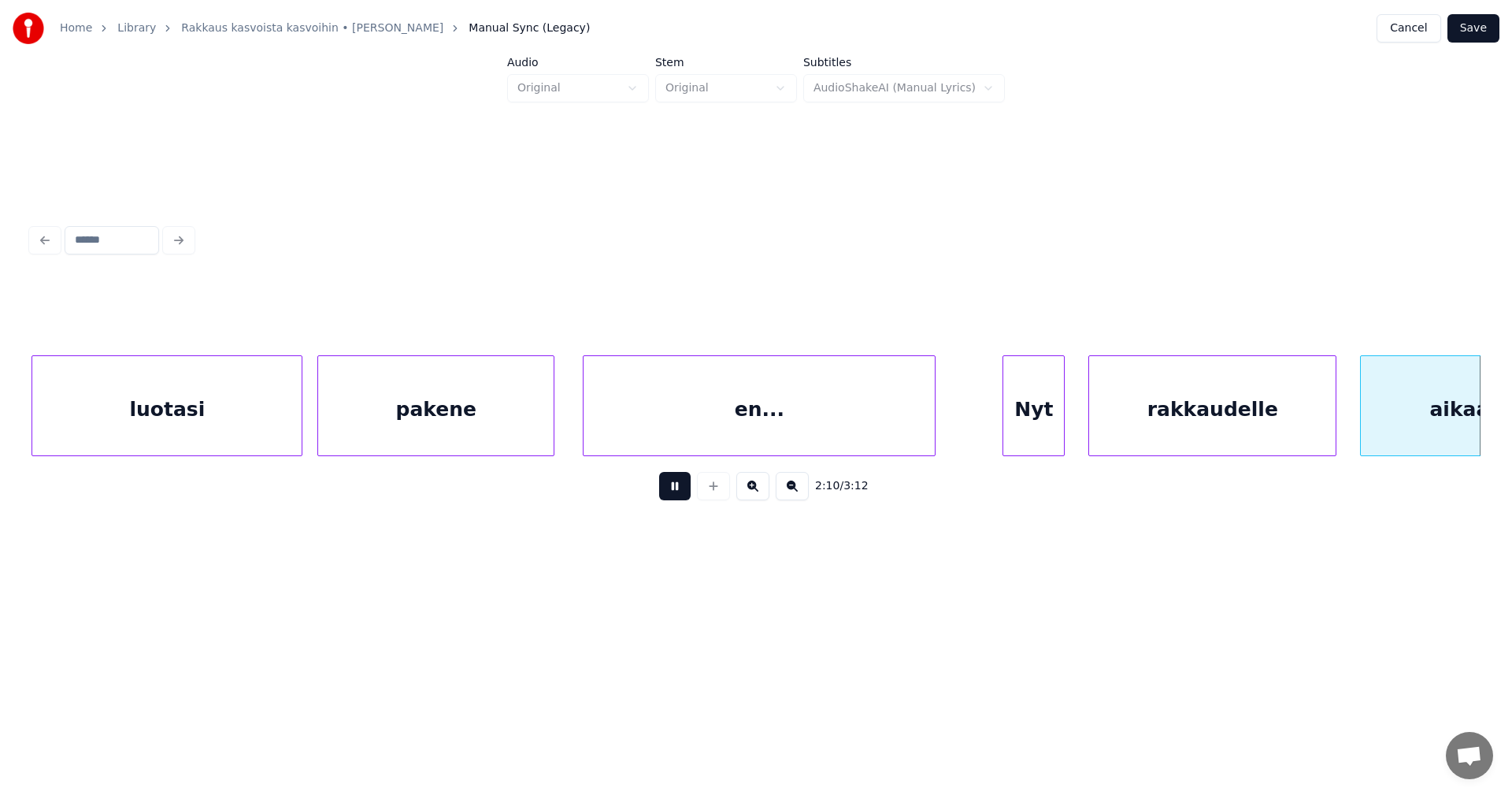
scroll to position [0, 36072]
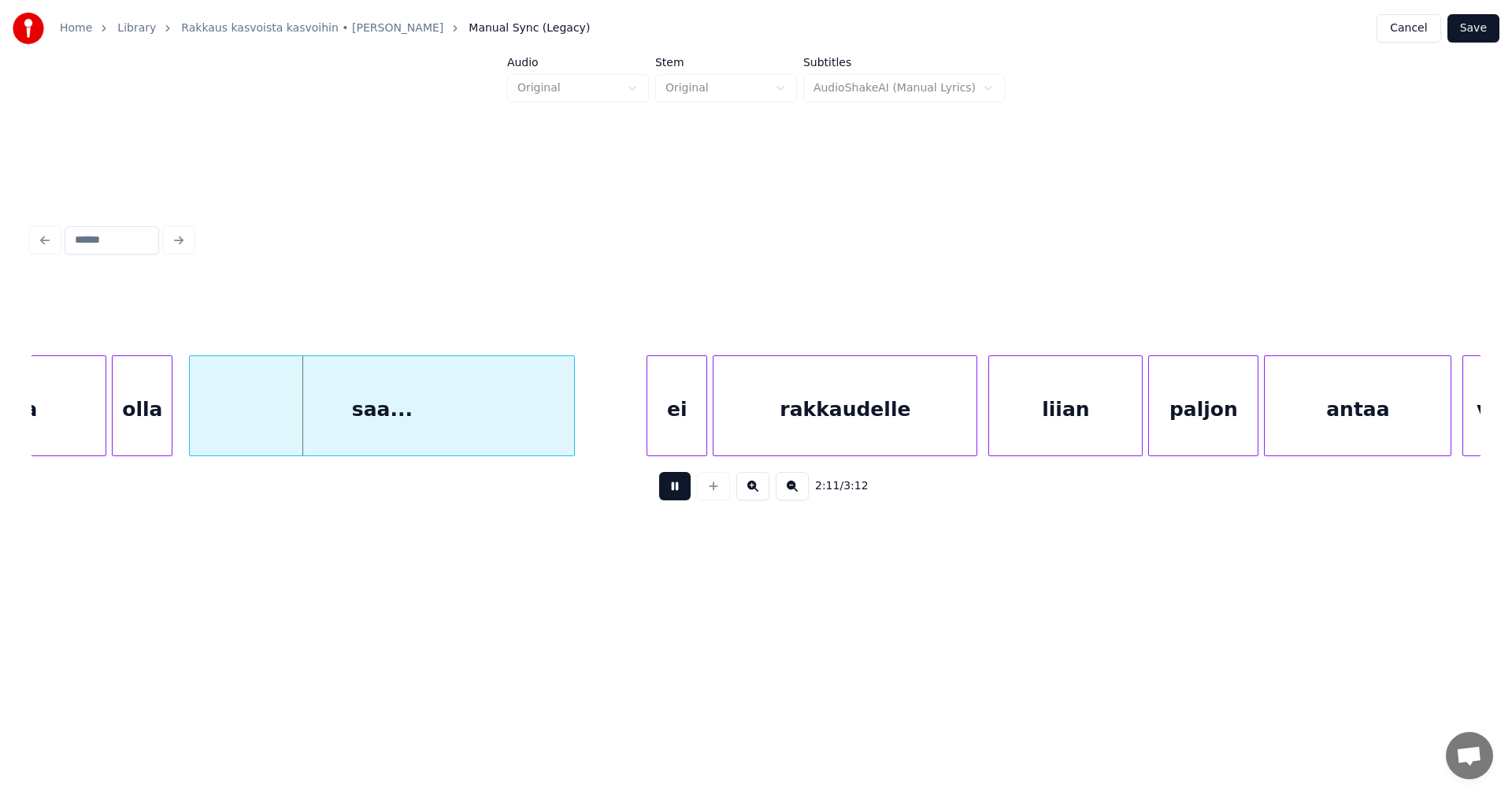
click at [682, 496] on button at bounding box center [674, 486] width 31 height 28
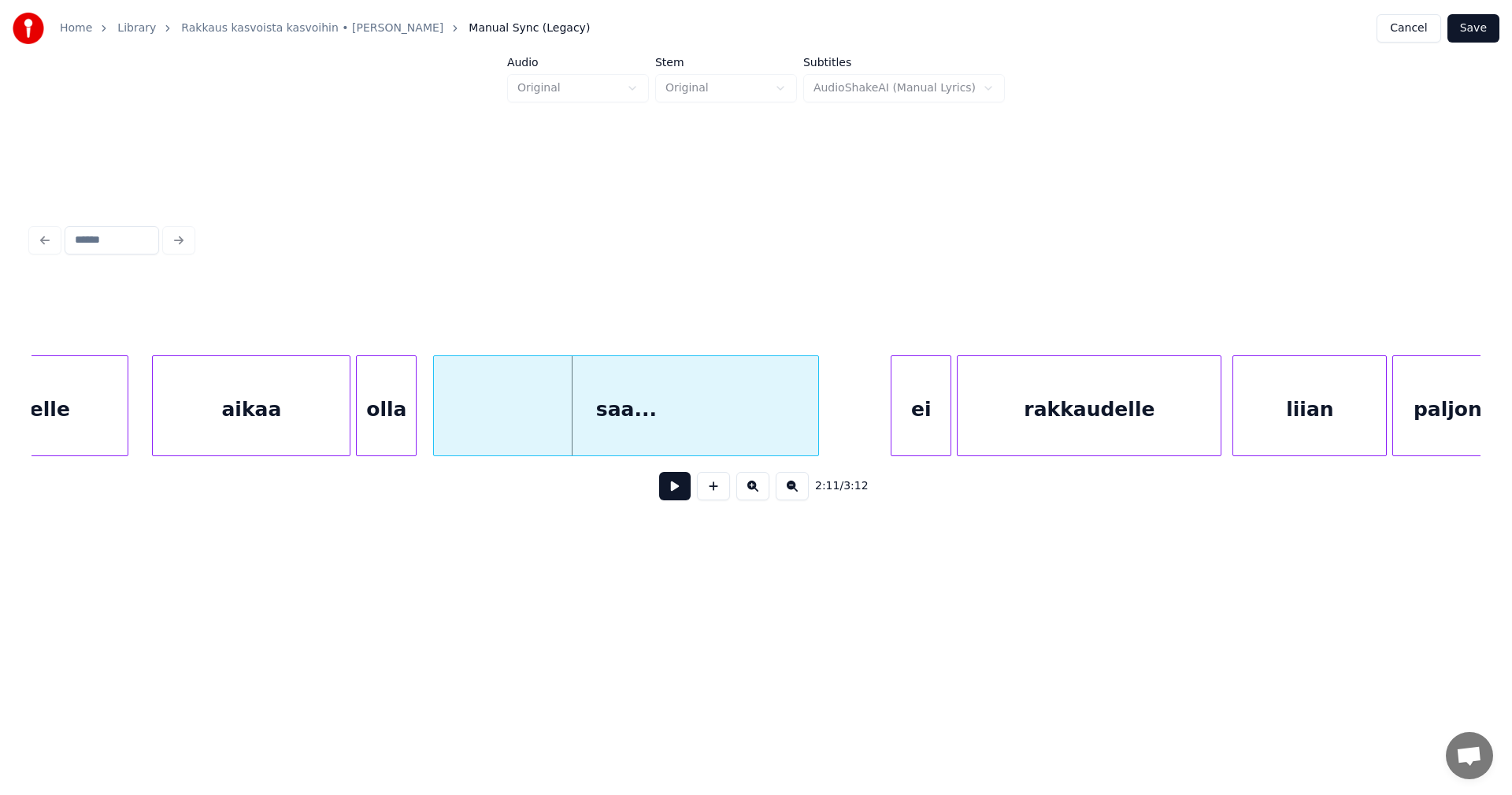
scroll to position [0, 35820]
click at [263, 431] on div "aikaa" at bounding box center [259, 409] width 196 height 107
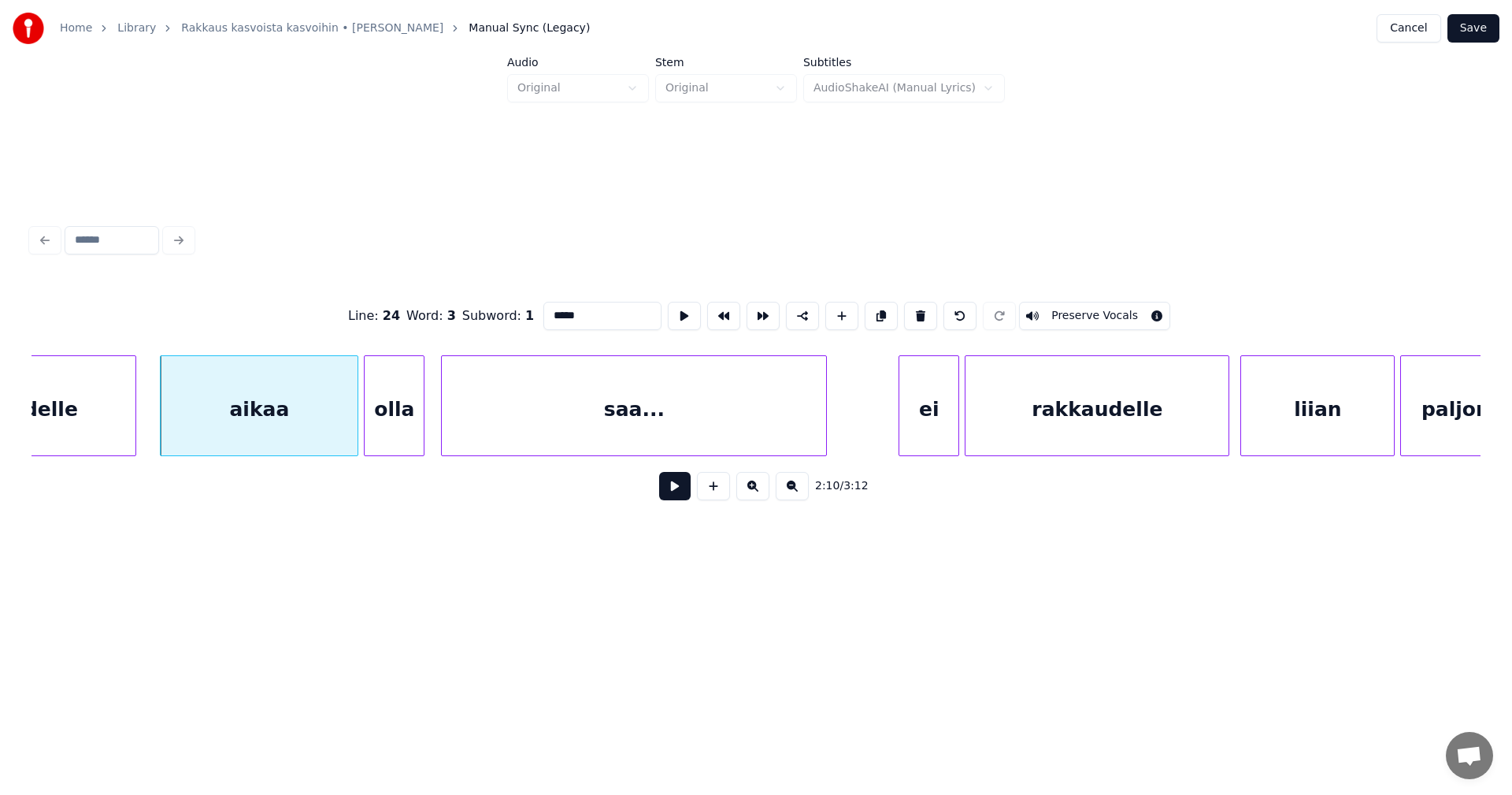
click at [669, 494] on button at bounding box center [674, 486] width 31 height 28
click at [673, 491] on button at bounding box center [674, 486] width 31 height 28
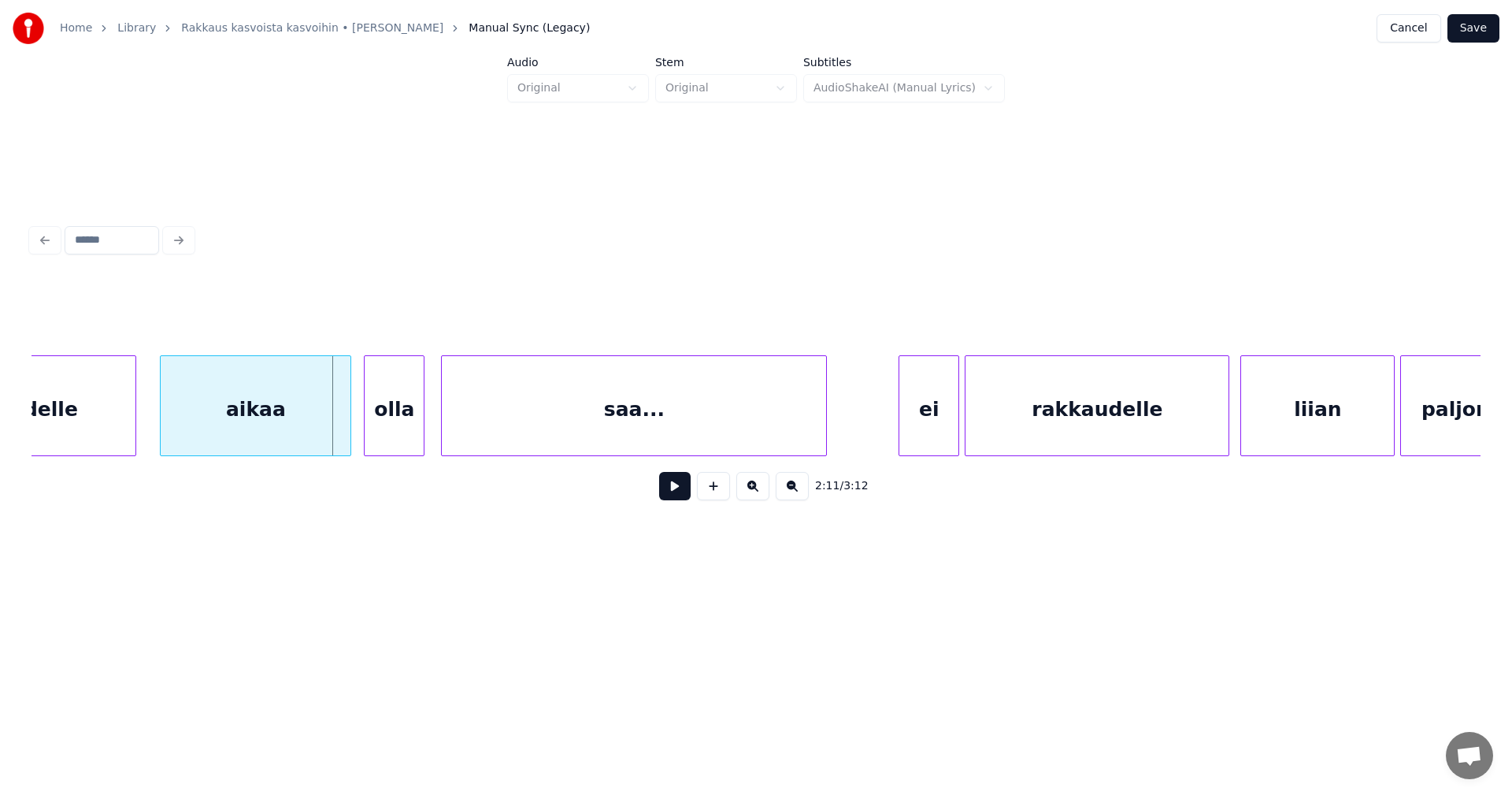
click at [346, 431] on div at bounding box center [348, 405] width 5 height 99
click at [671, 496] on button at bounding box center [674, 486] width 31 height 28
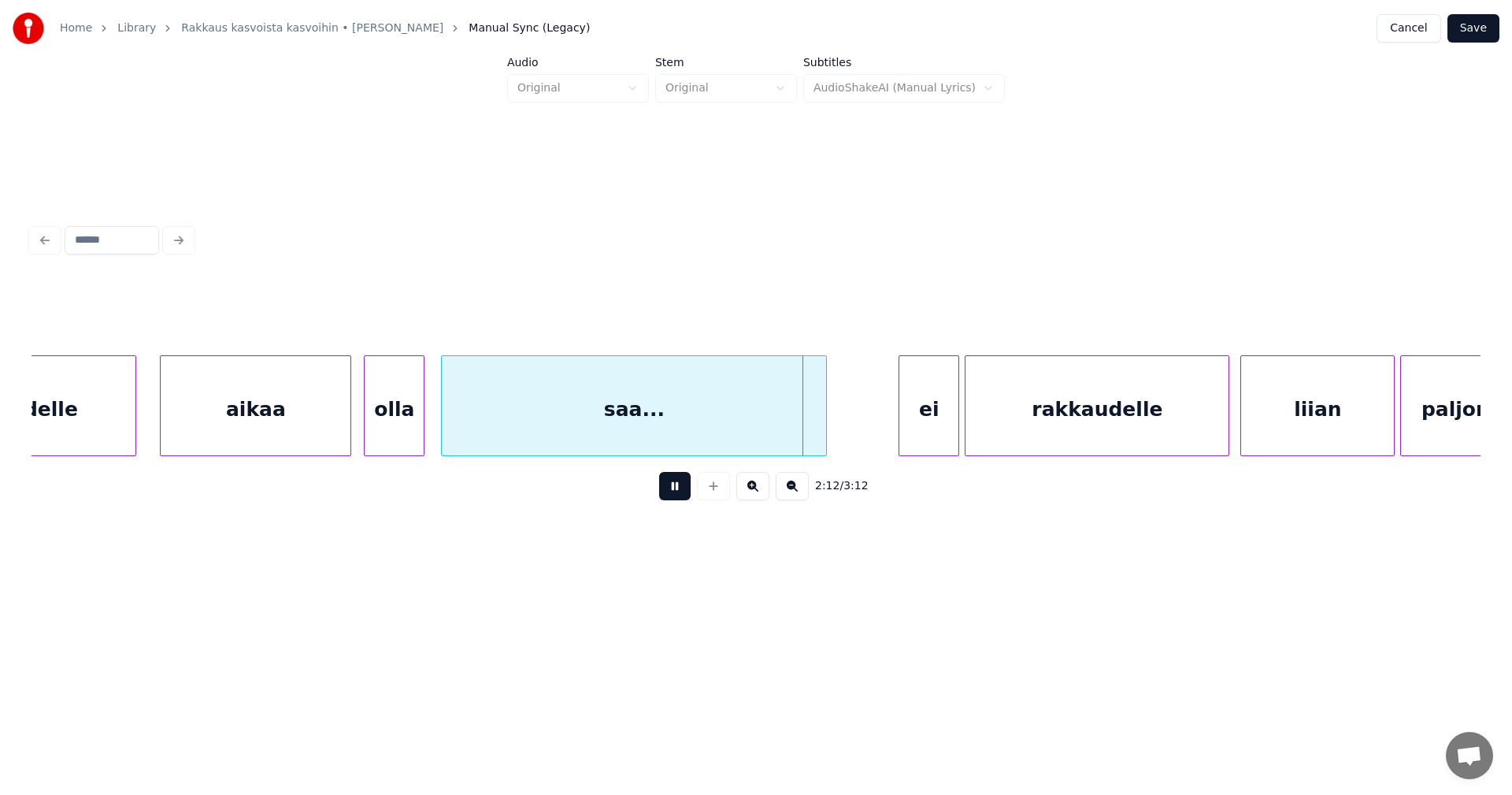
click at [671, 496] on button at bounding box center [674, 486] width 31 height 28
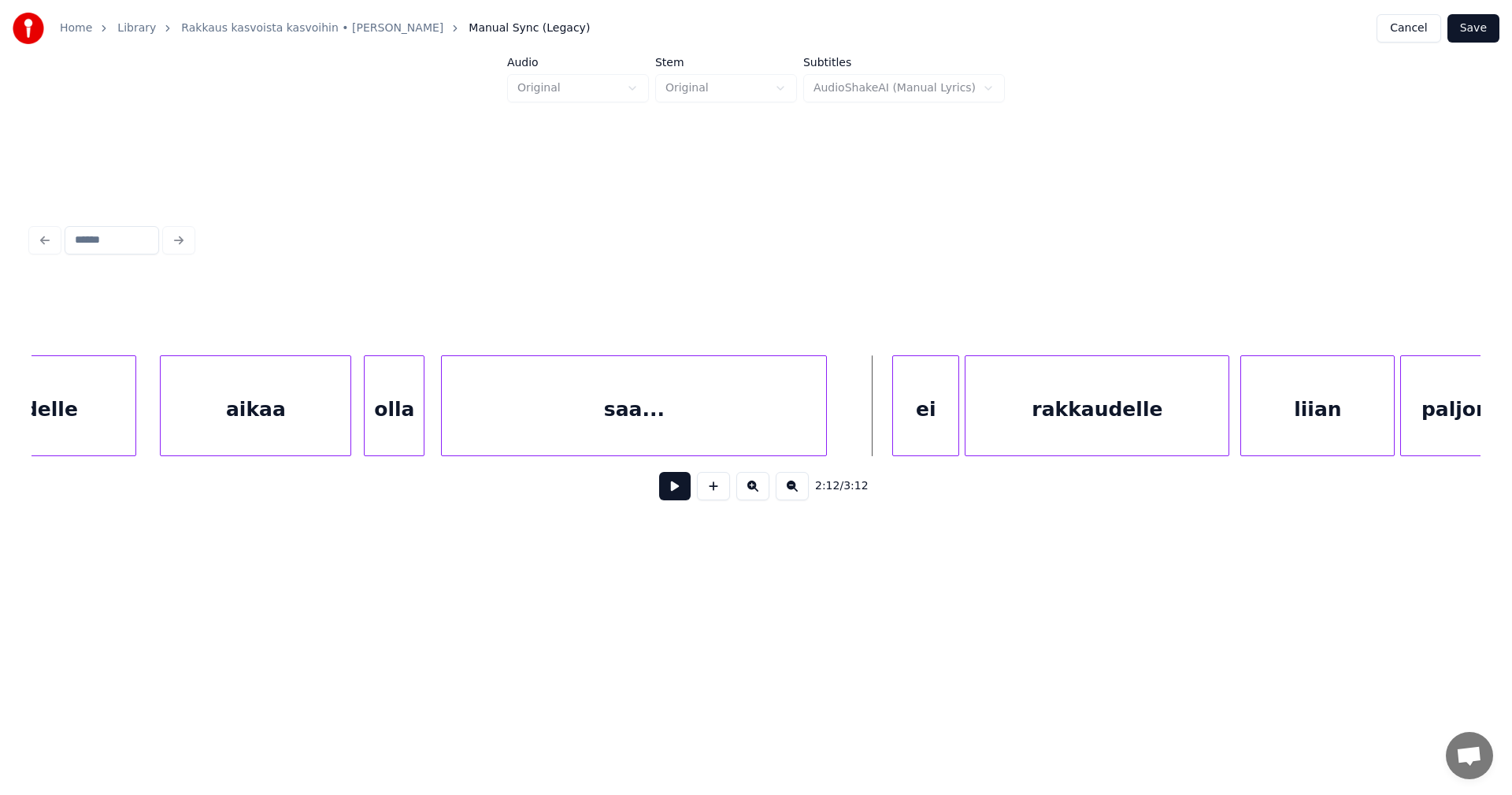
click at [894, 430] on div at bounding box center [895, 405] width 5 height 99
click at [902, 428] on div "ei" at bounding box center [913, 409] width 65 height 107
click at [939, 429] on div at bounding box center [941, 405] width 5 height 99
click at [686, 495] on button at bounding box center [674, 486] width 31 height 28
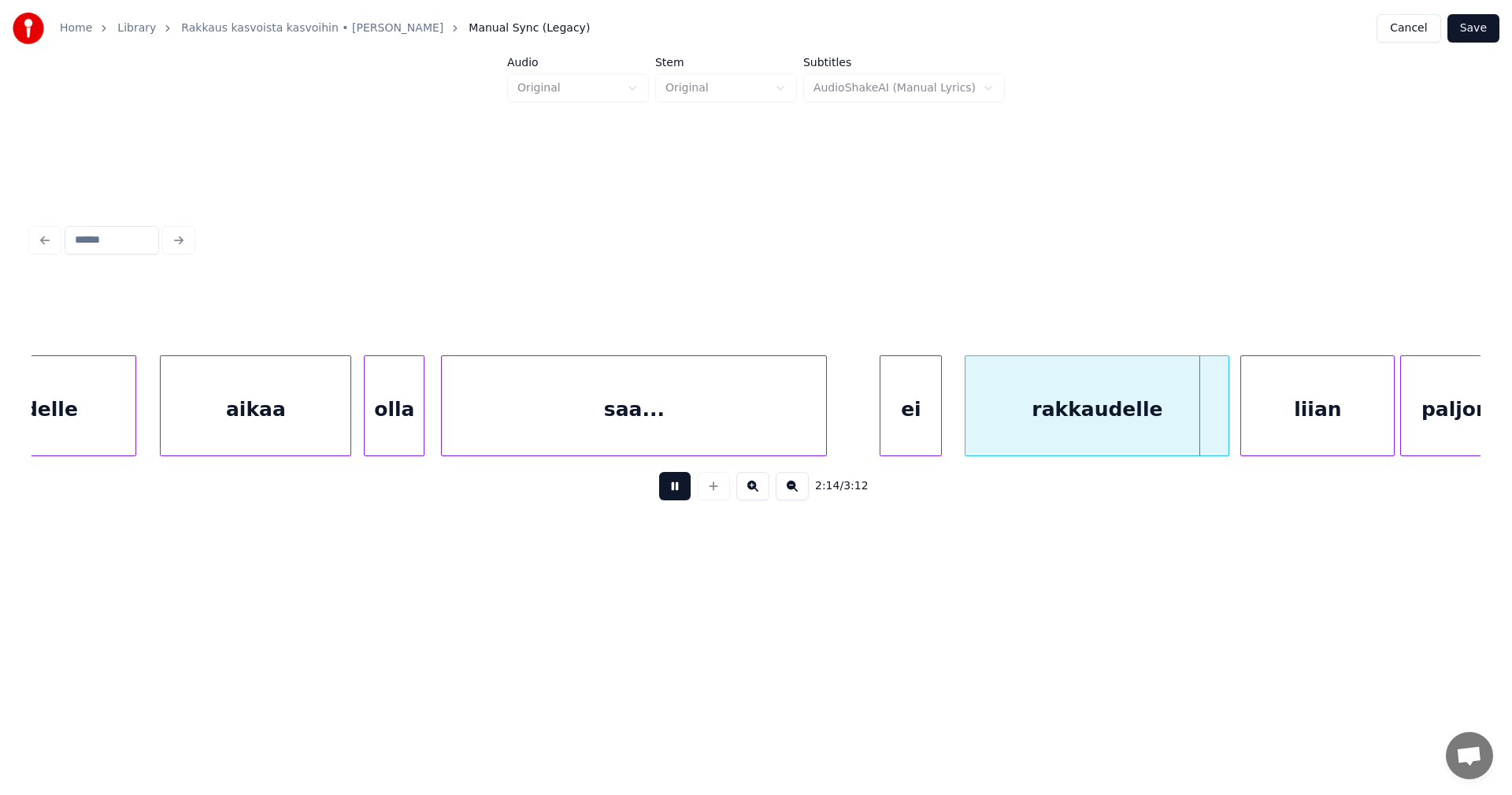
click at [682, 494] on button at bounding box center [674, 486] width 31 height 28
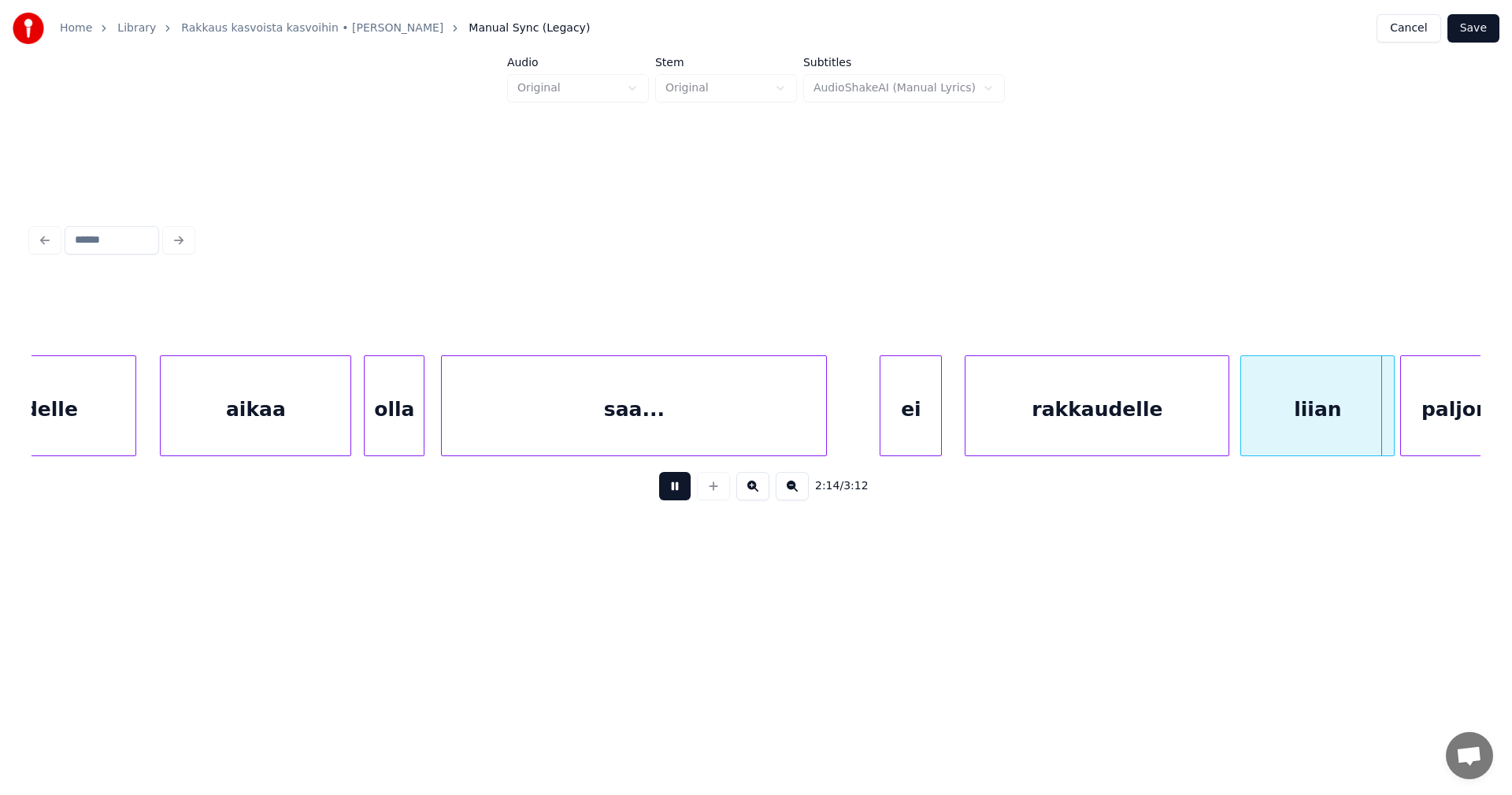
click at [682, 494] on button at bounding box center [674, 486] width 31 height 28
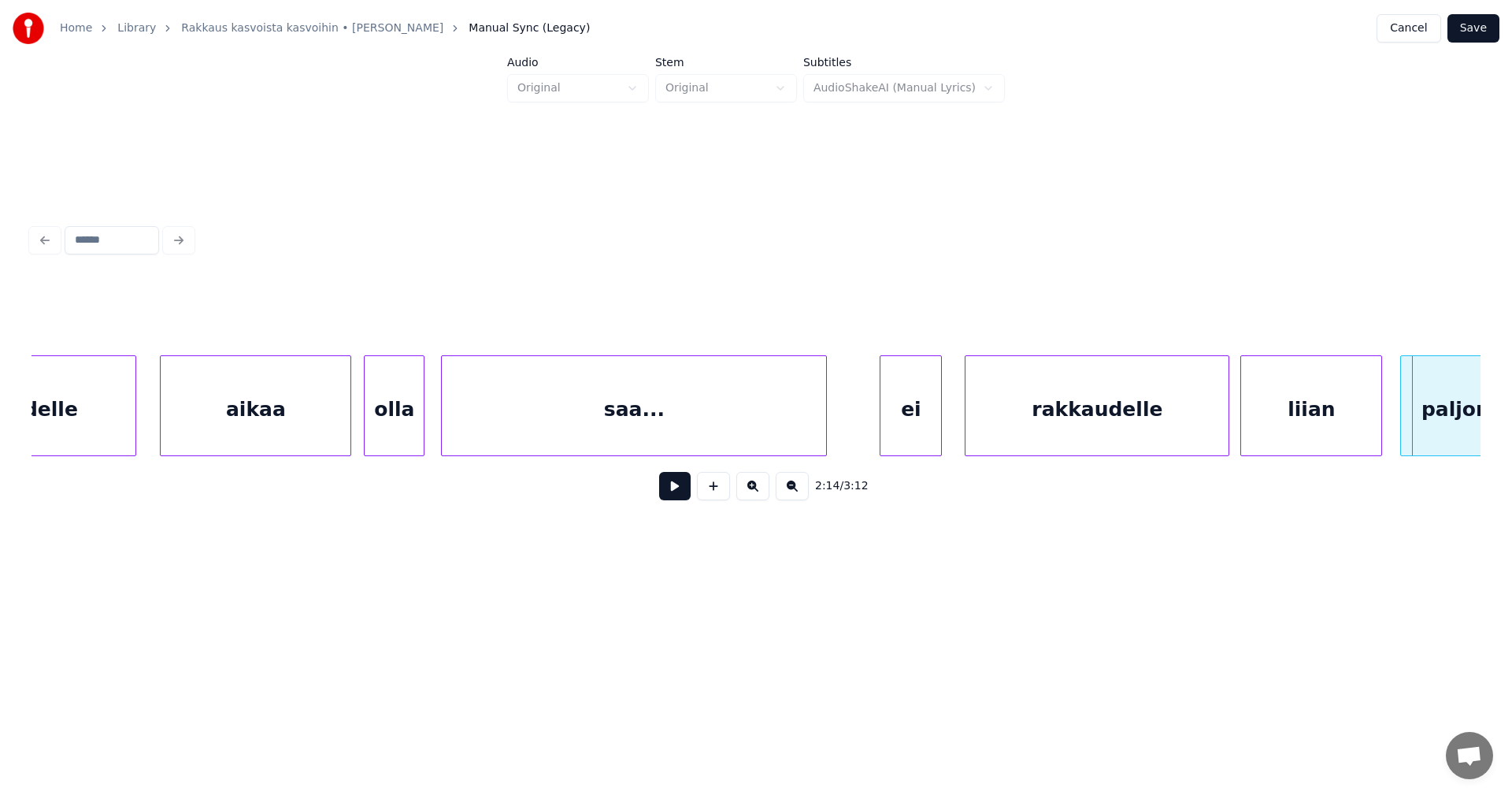
click at [1379, 427] on div at bounding box center [1379, 405] width 5 height 99
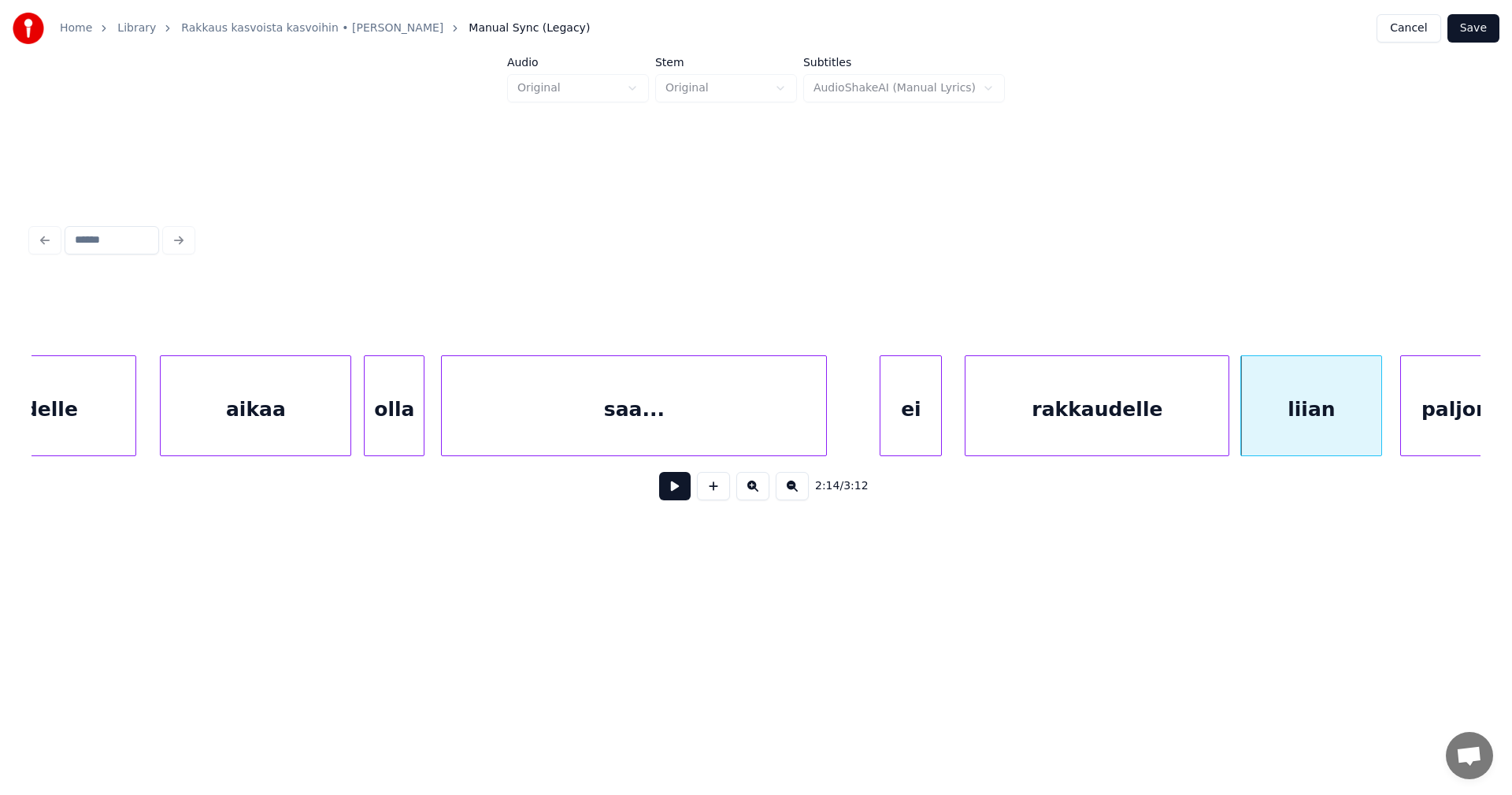
click at [682, 491] on button at bounding box center [674, 486] width 31 height 28
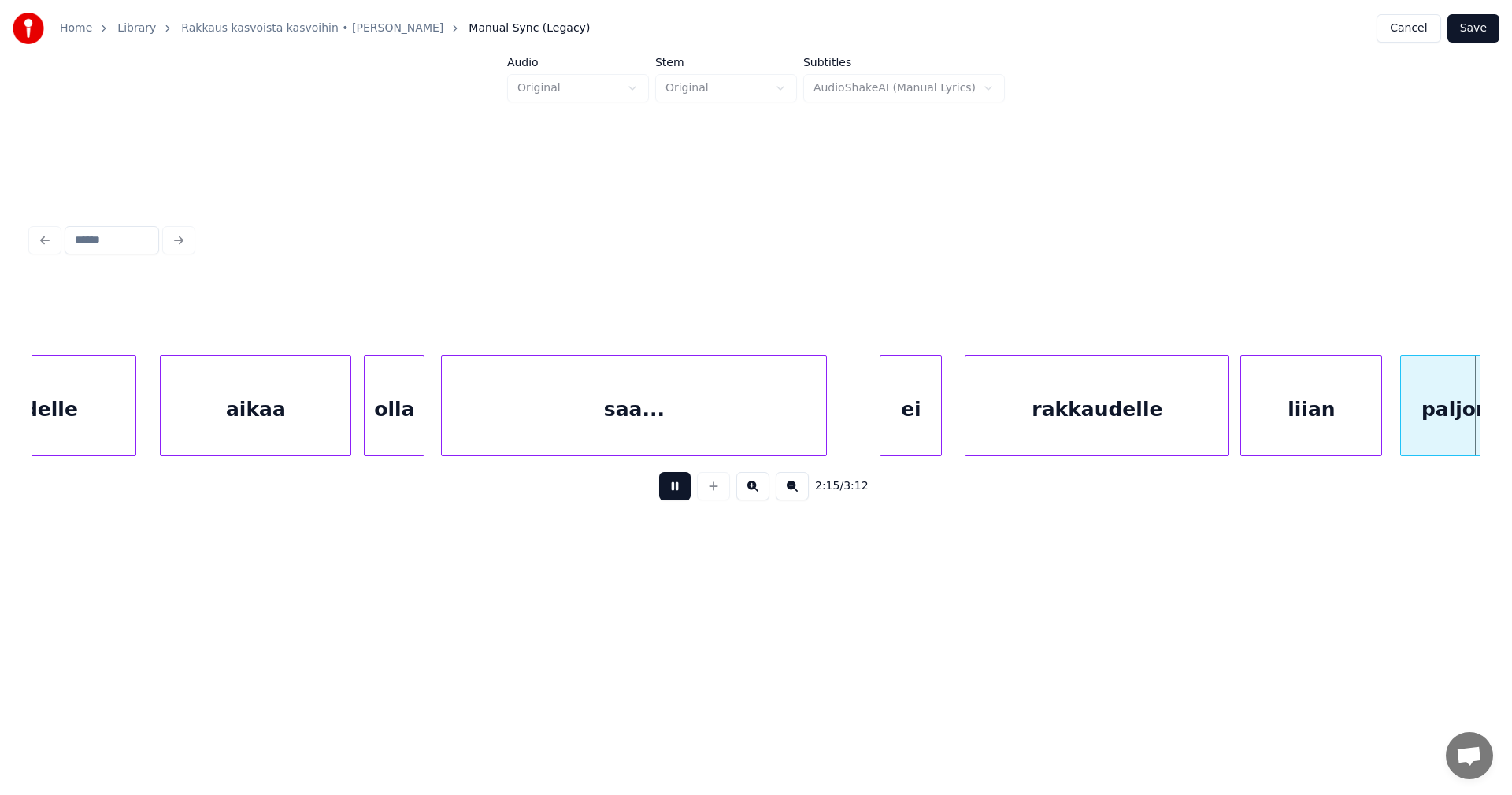
scroll to position [0, 37272]
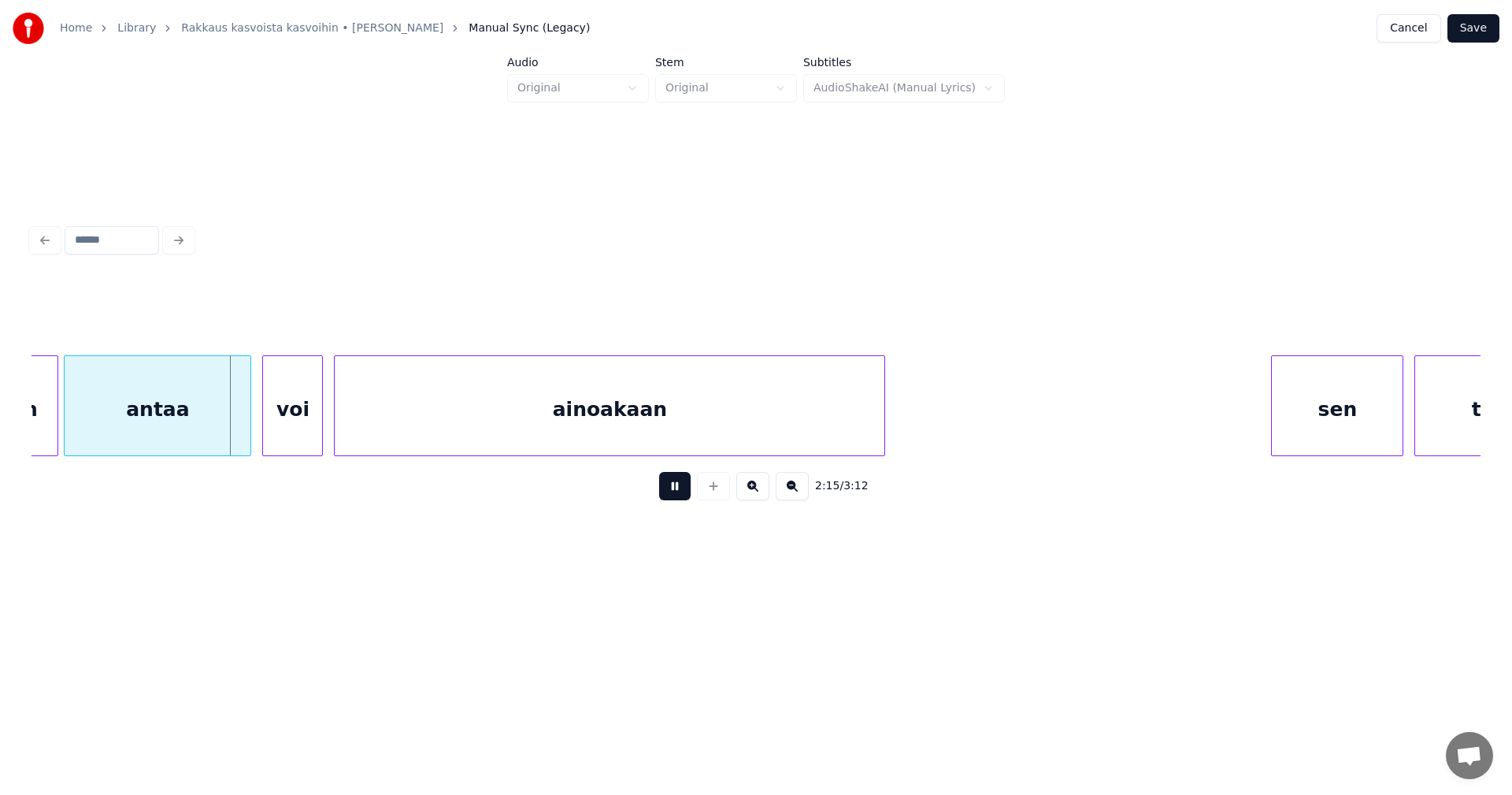
drag, startPoint x: 682, startPoint y: 491, endPoint x: 589, endPoint y: 498, distance: 93.3
click at [681, 491] on button at bounding box center [674, 486] width 31 height 28
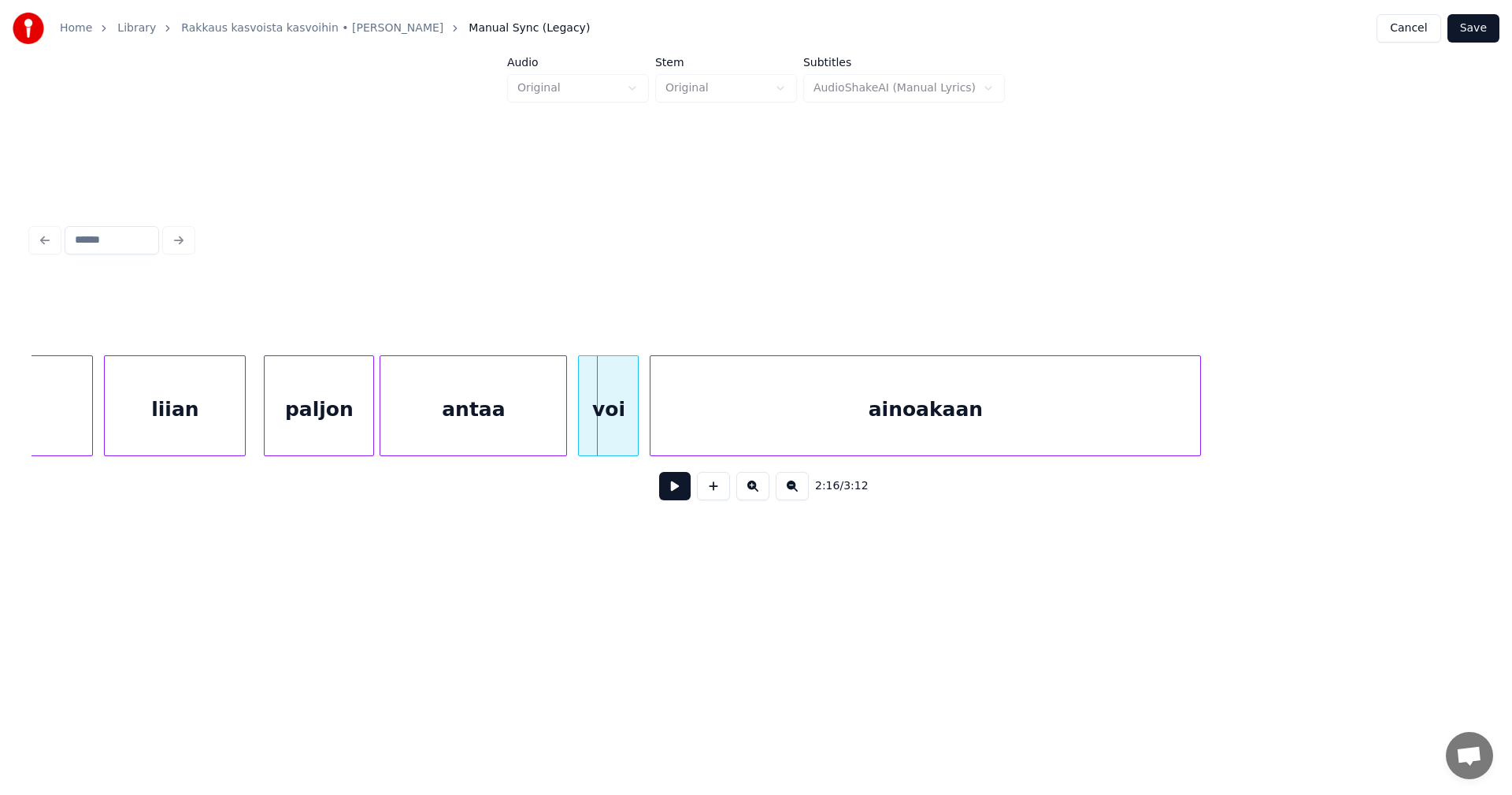
scroll to position [0, 36925]
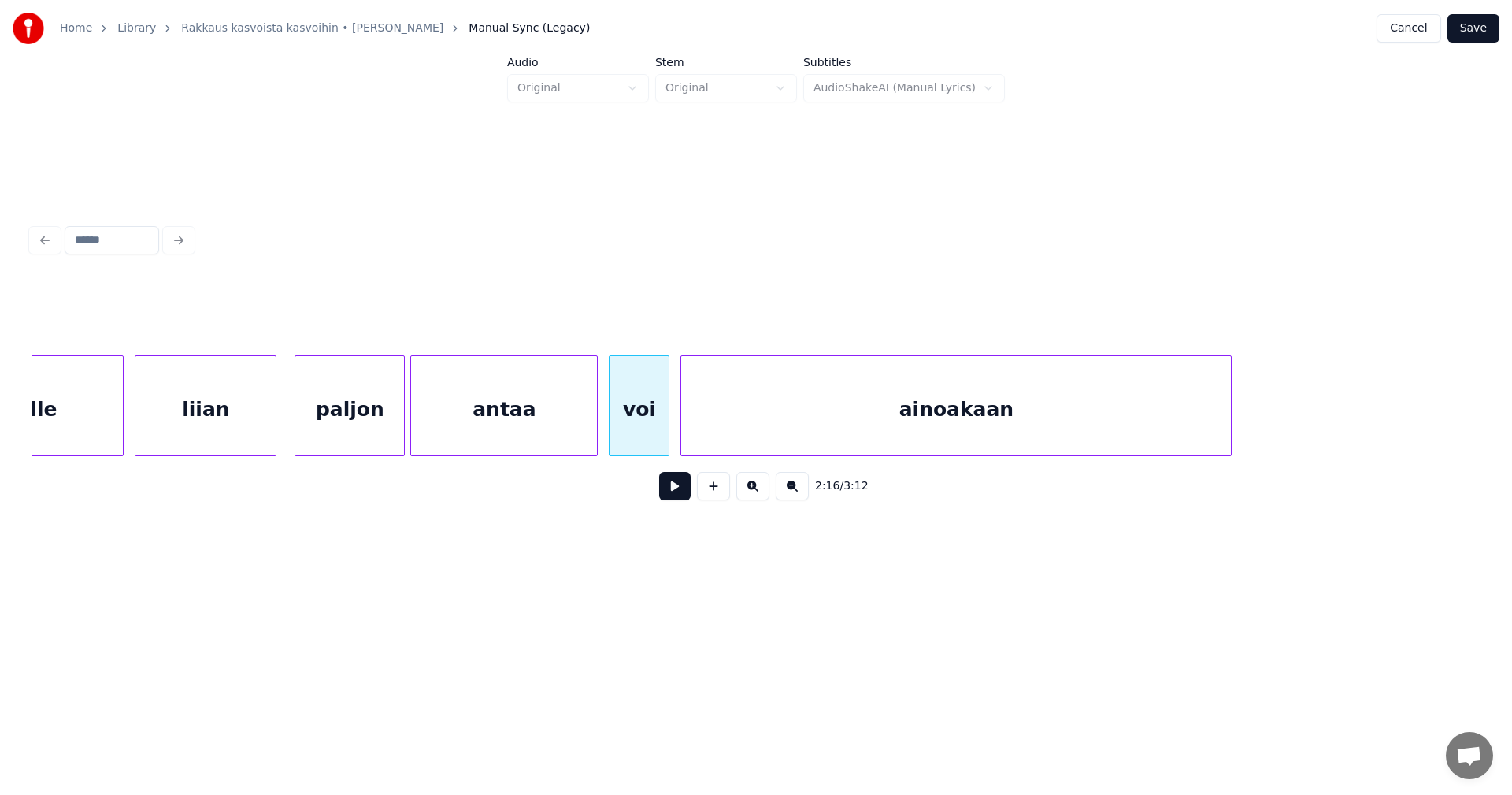
click at [325, 429] on div "paljon" at bounding box center [349, 409] width 109 height 107
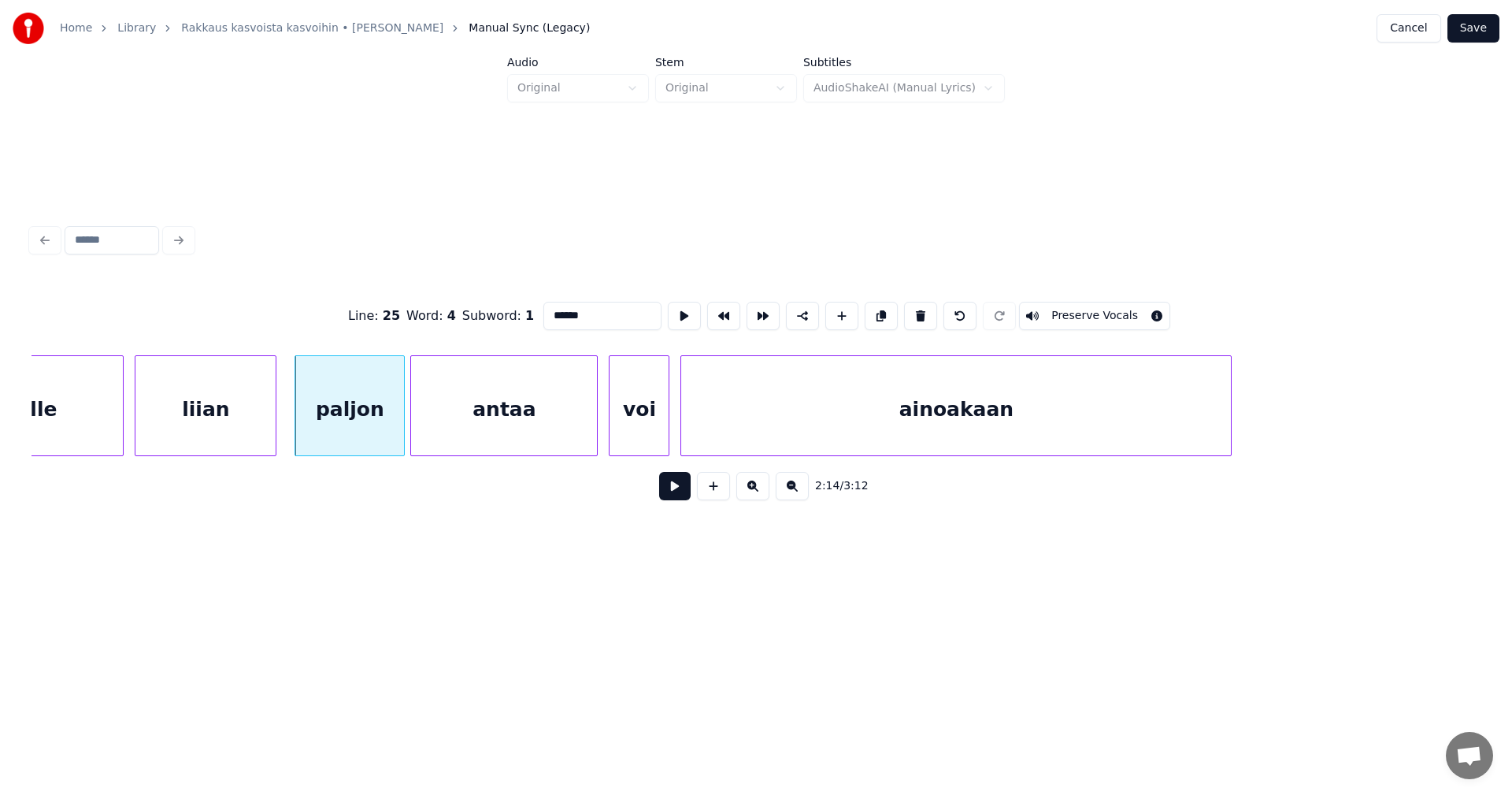
click at [680, 488] on button at bounding box center [674, 486] width 31 height 28
click at [680, 491] on button at bounding box center [674, 486] width 31 height 28
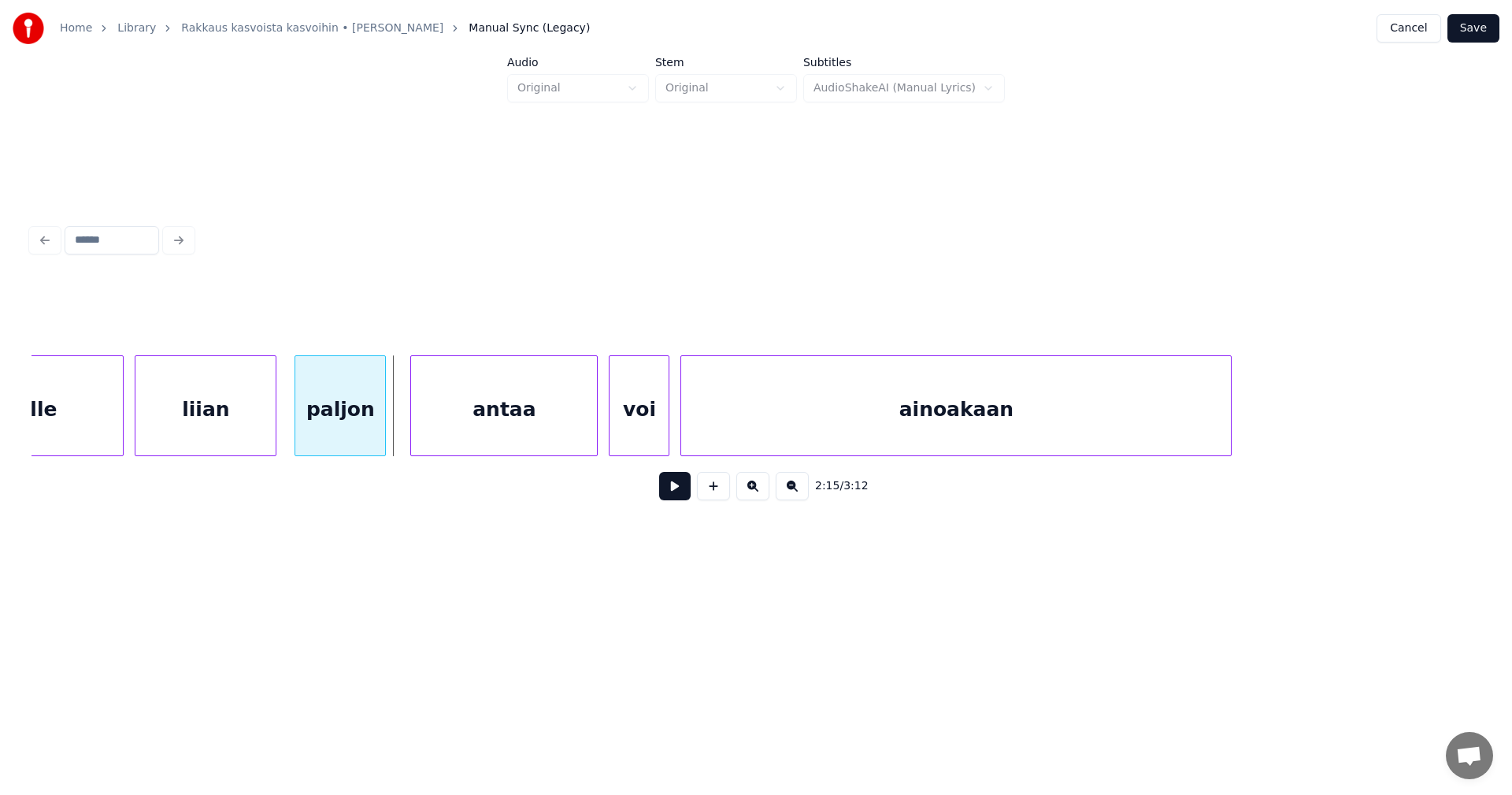
click at [382, 433] on div at bounding box center [382, 405] width 5 height 99
click at [404, 432] on div at bounding box center [402, 405] width 5 height 99
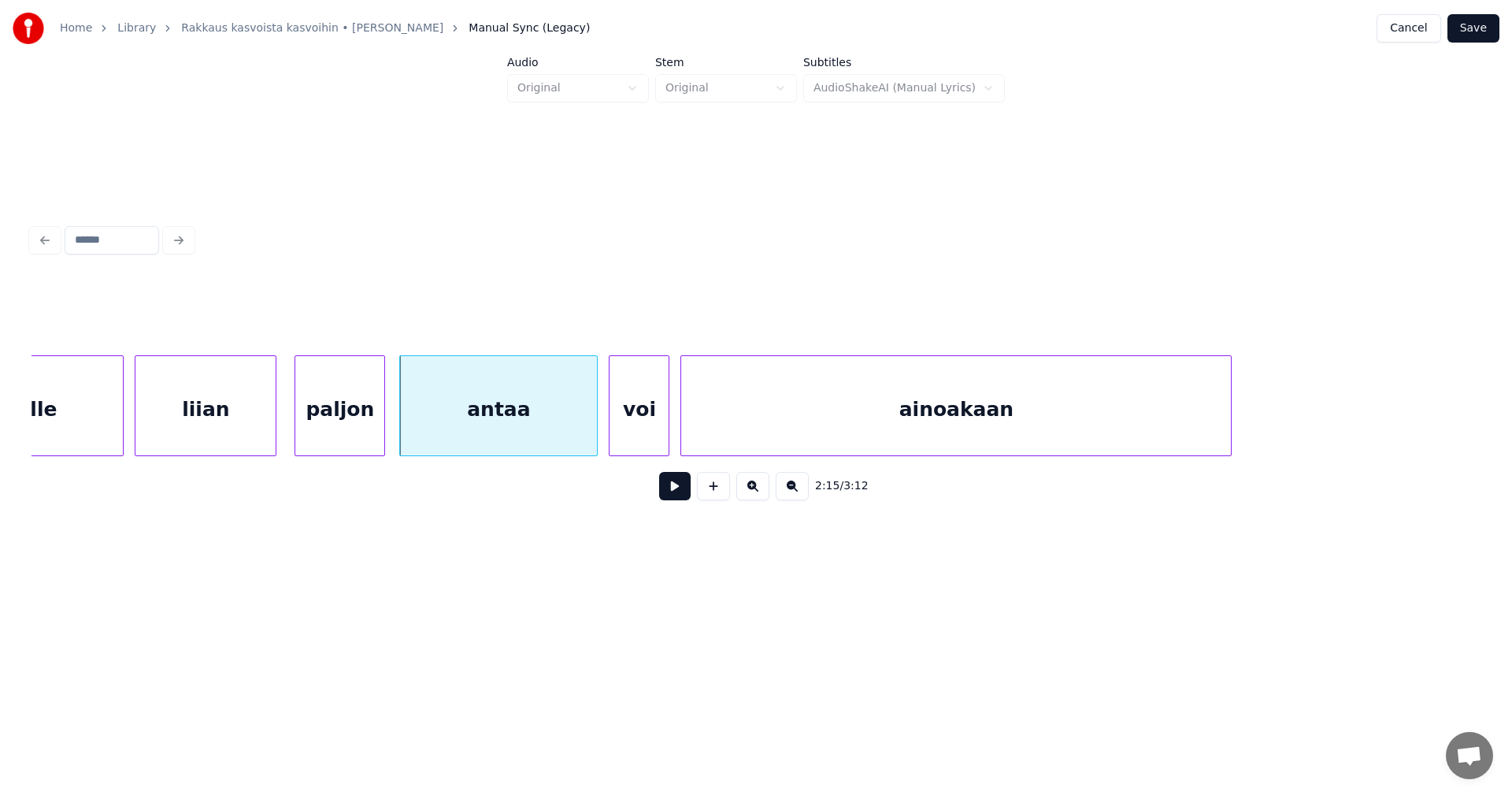
click at [681, 491] on button at bounding box center [674, 486] width 31 height 28
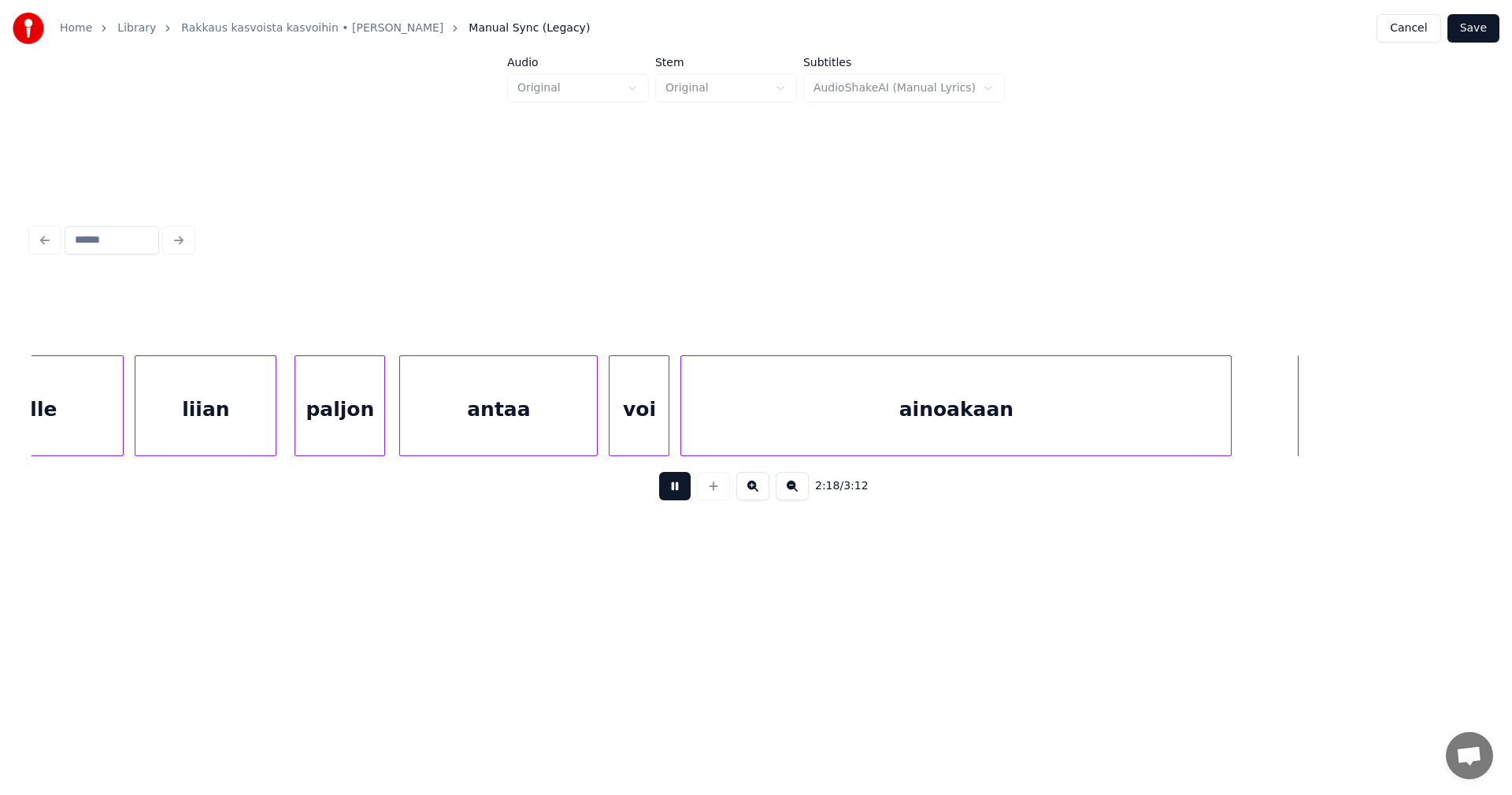
click at [675, 493] on button at bounding box center [674, 486] width 31 height 28
click at [674, 493] on button at bounding box center [674, 486] width 31 height 28
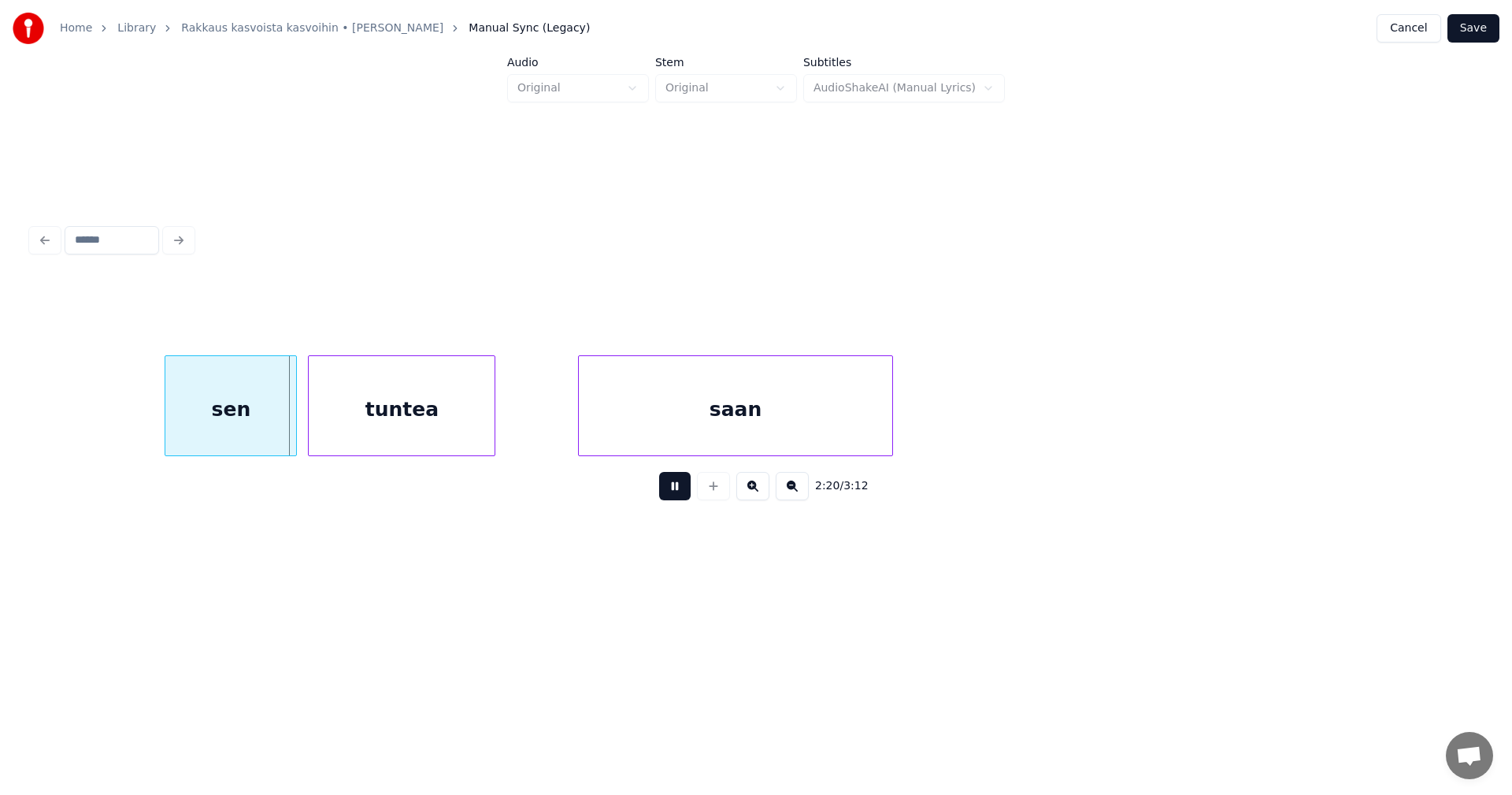
drag, startPoint x: 672, startPoint y: 493, endPoint x: 536, endPoint y: 500, distance: 136.2
click at [671, 492] on button at bounding box center [674, 486] width 31 height 28
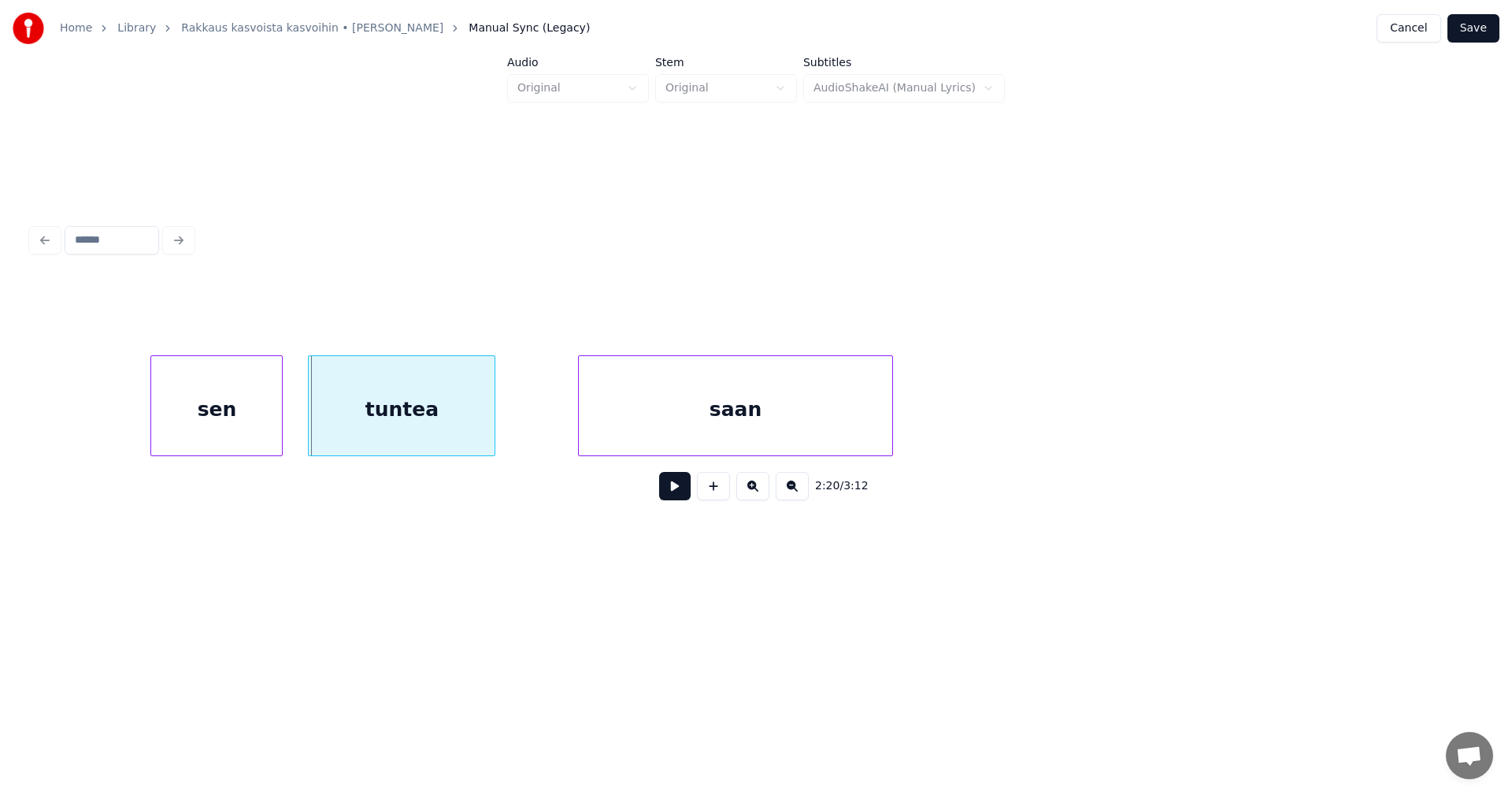
click at [263, 430] on div "sen" at bounding box center [216, 409] width 130 height 107
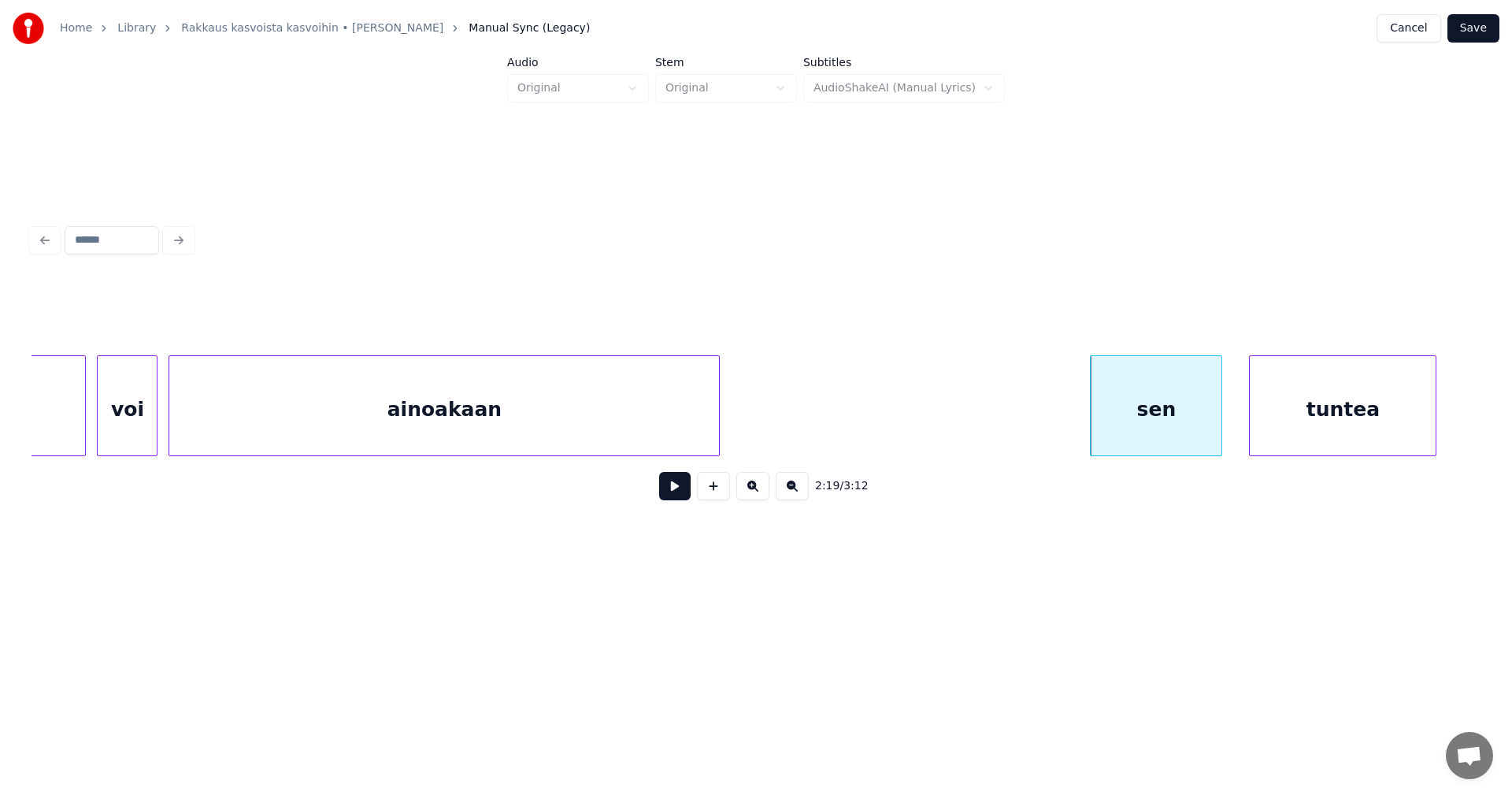
scroll to position [0, 37434]
click at [382, 397] on div "ainoakaan" at bounding box center [448, 409] width 550 height 107
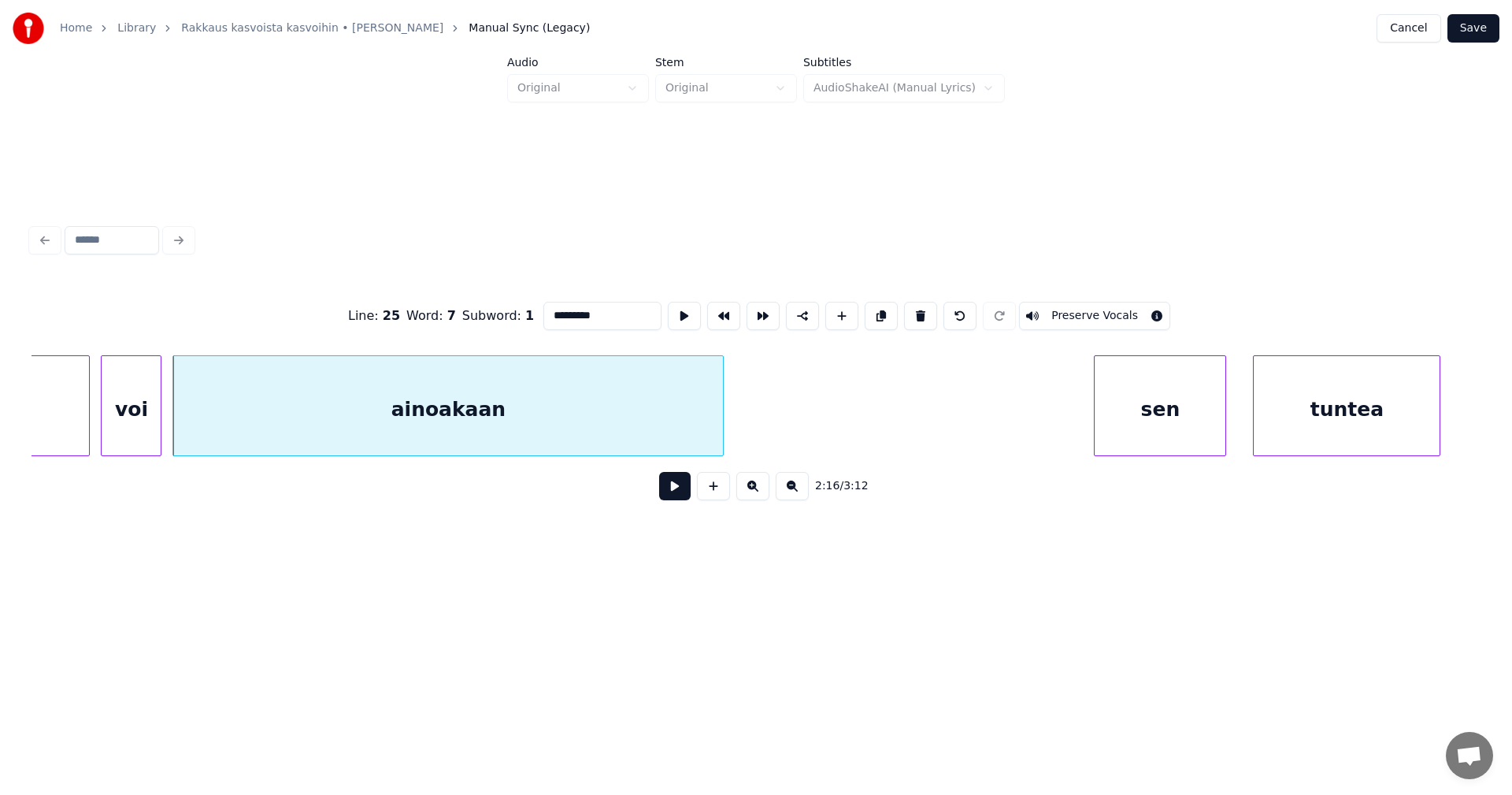
click at [675, 493] on button at bounding box center [674, 486] width 31 height 28
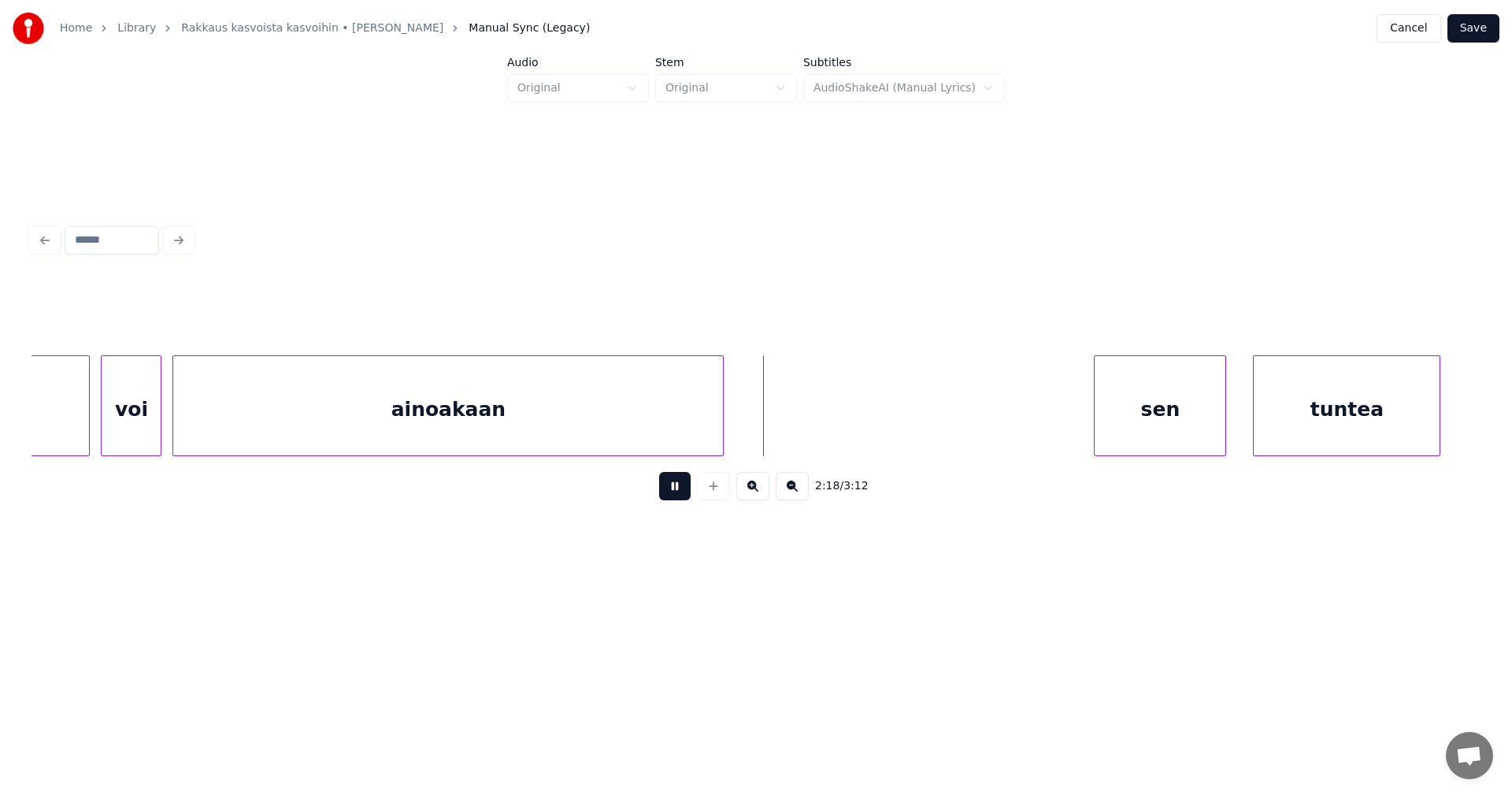
click at [676, 493] on button at bounding box center [674, 486] width 31 height 28
click at [721, 437] on div "ainoakaan" at bounding box center [451, 409] width 550 height 107
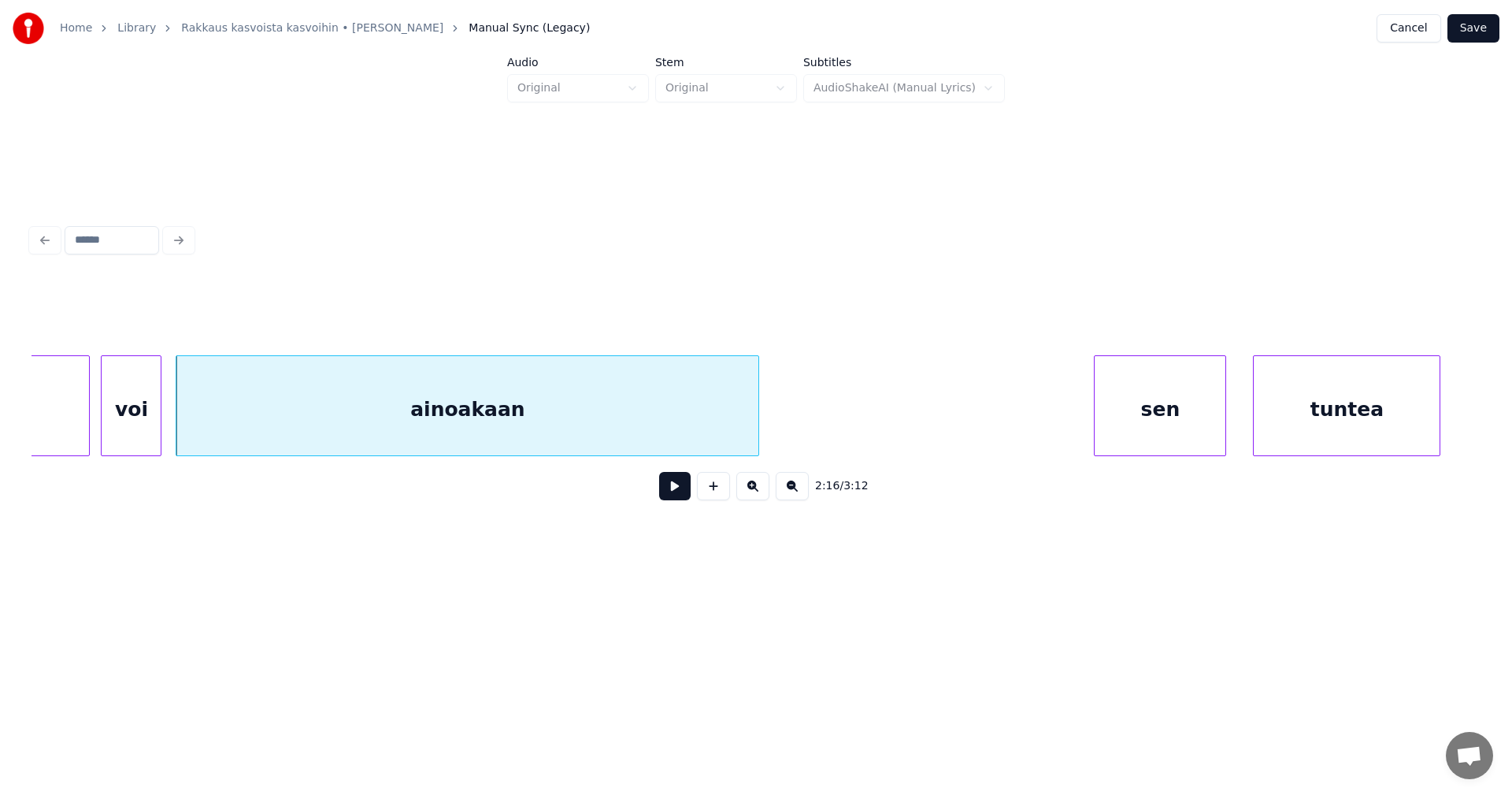
click at [758, 431] on div at bounding box center [756, 405] width 5 height 99
click at [677, 494] on button at bounding box center [674, 486] width 31 height 28
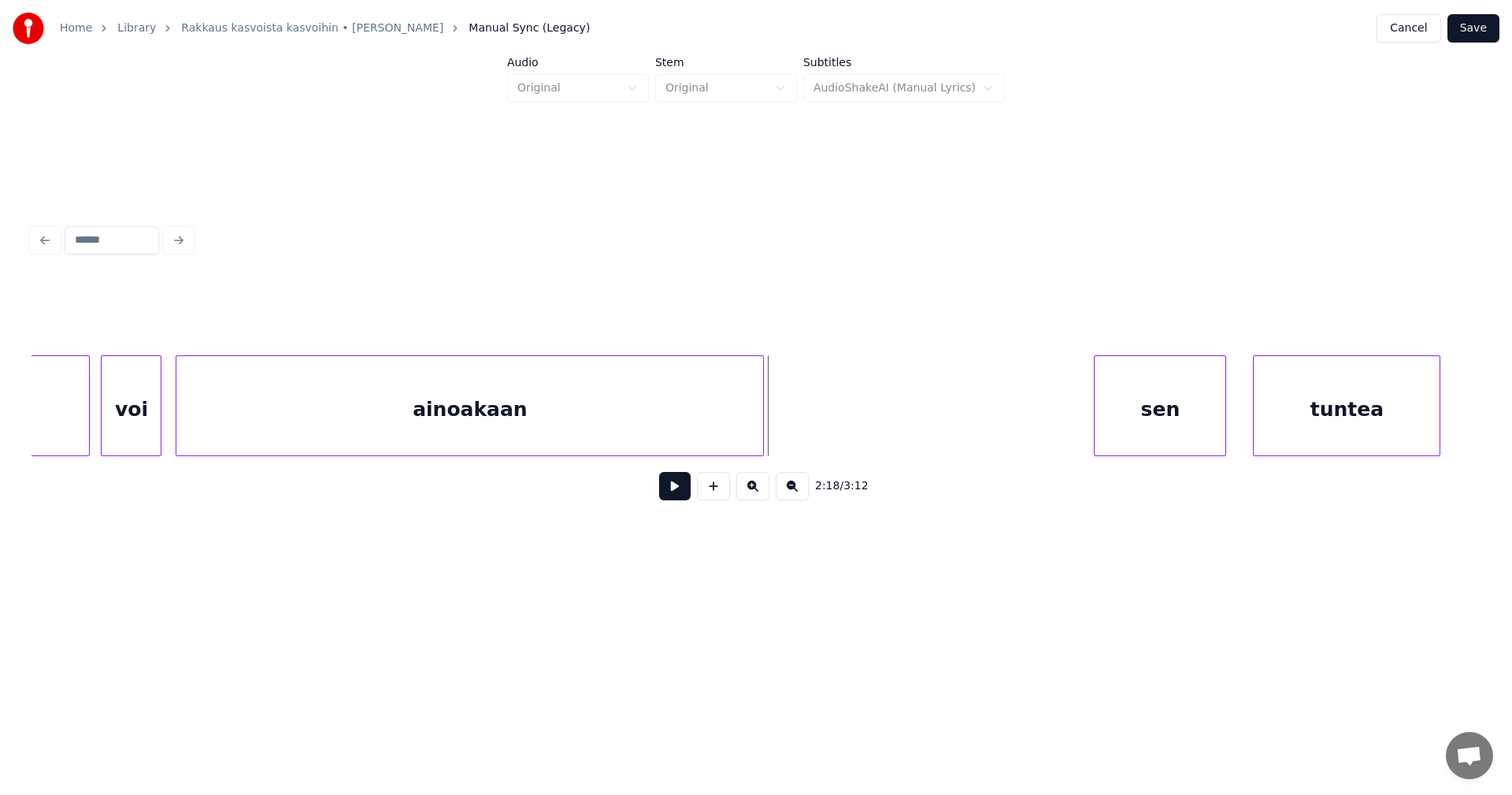
click at [677, 494] on button at bounding box center [674, 486] width 31 height 28
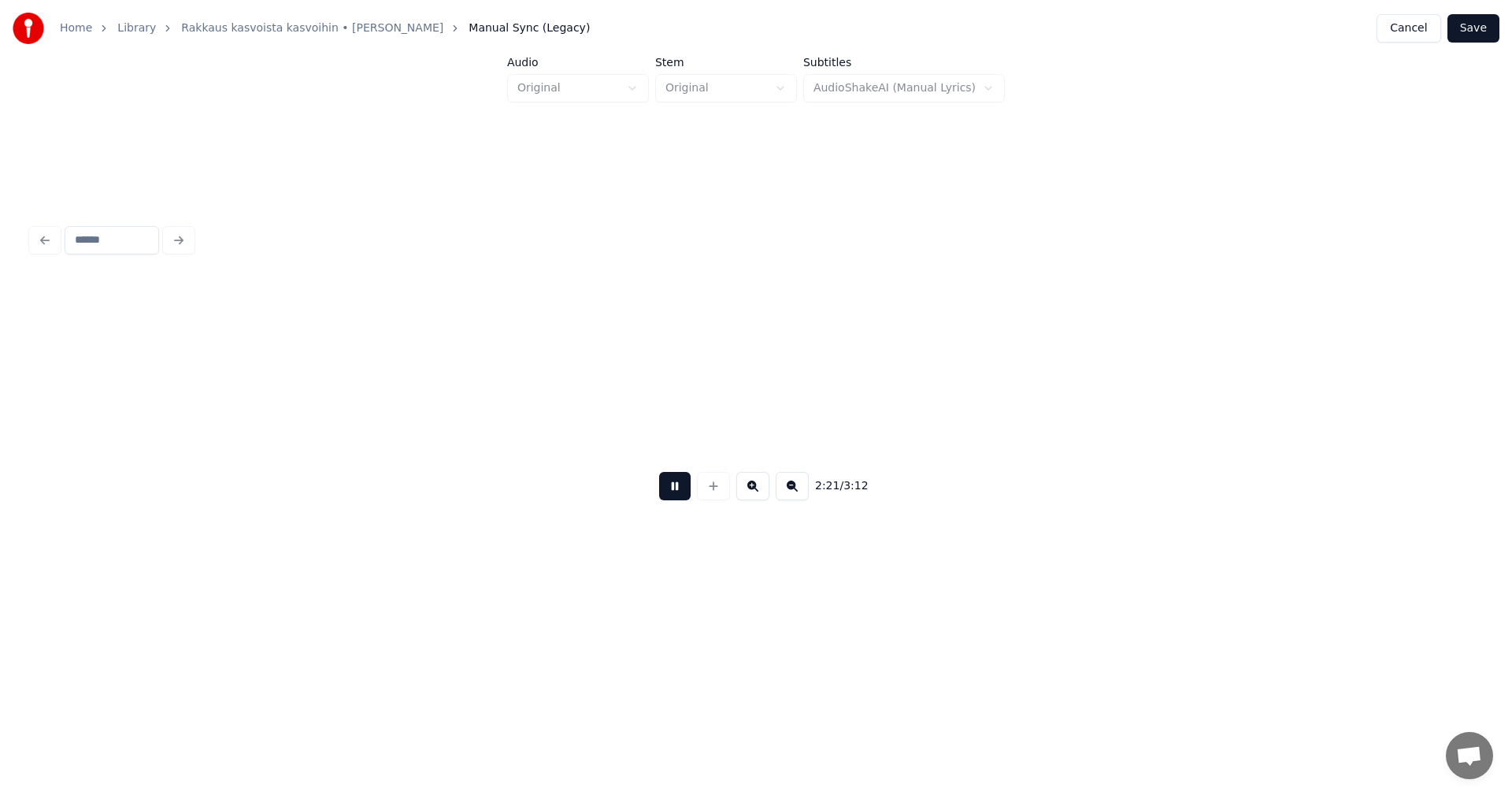
scroll to position [0, 38883]
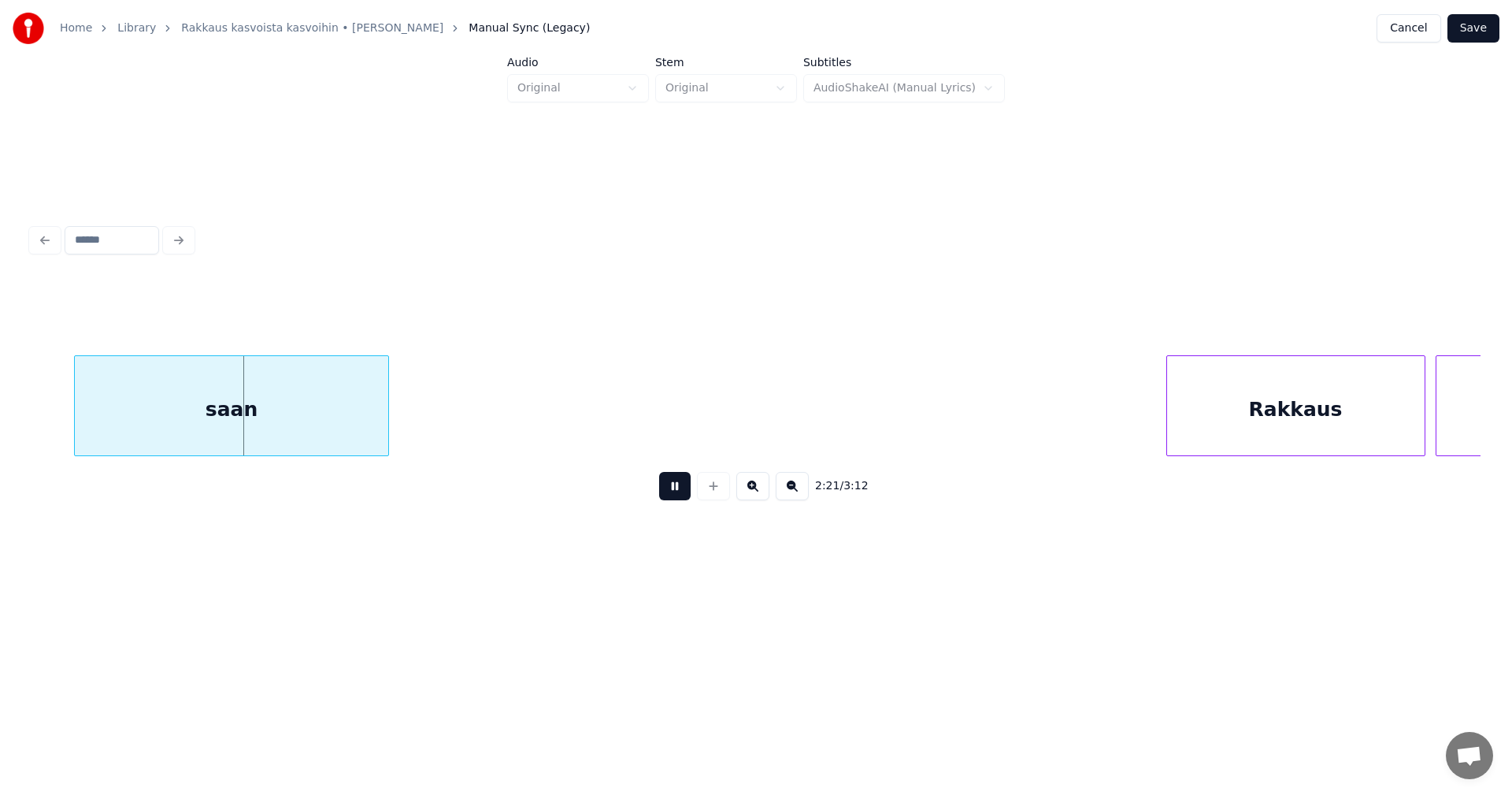
click at [678, 494] on button at bounding box center [674, 486] width 31 height 28
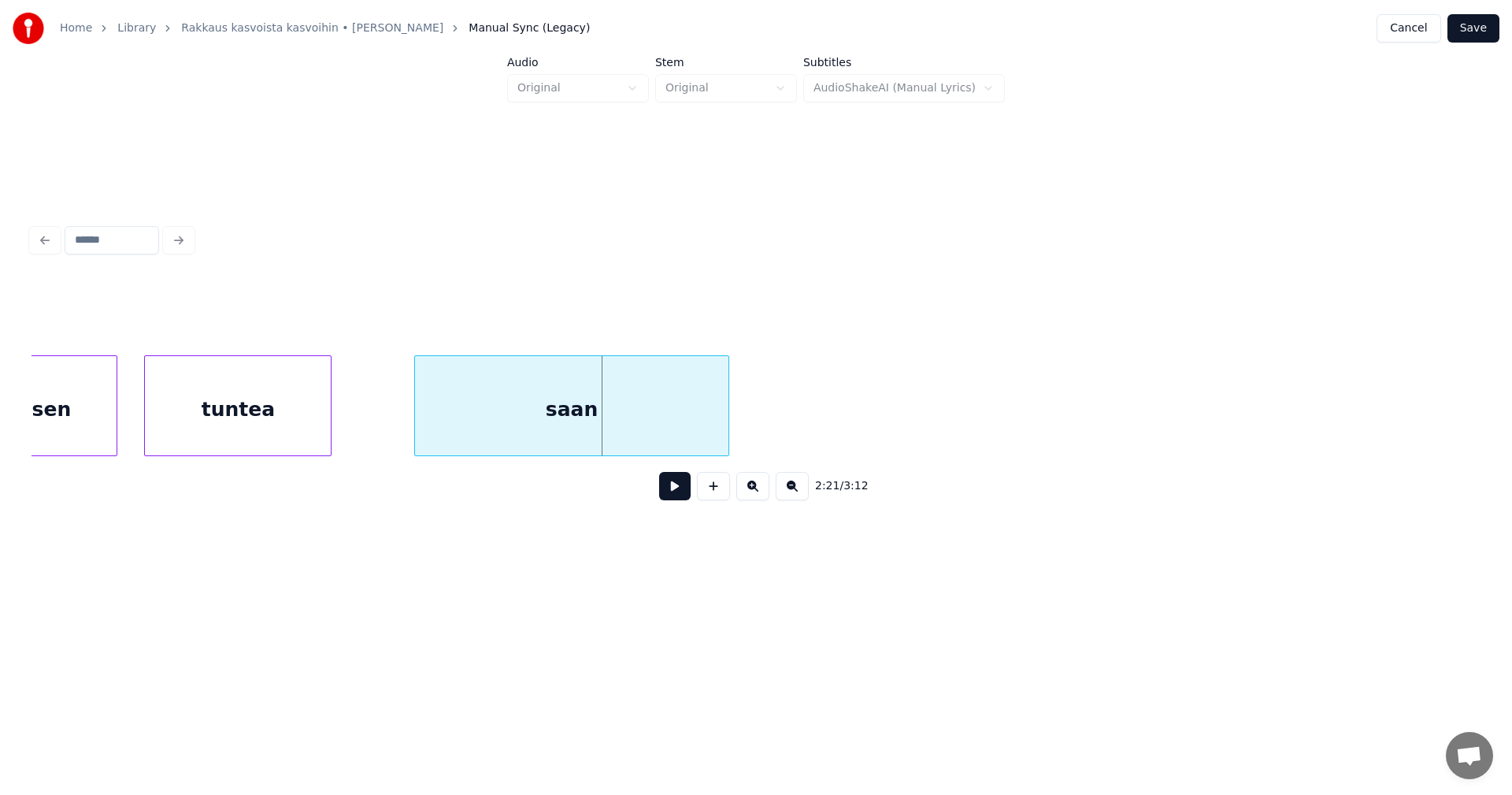
scroll to position [0, 38537]
click at [205, 424] on div "tuntea" at bounding box center [244, 409] width 186 height 107
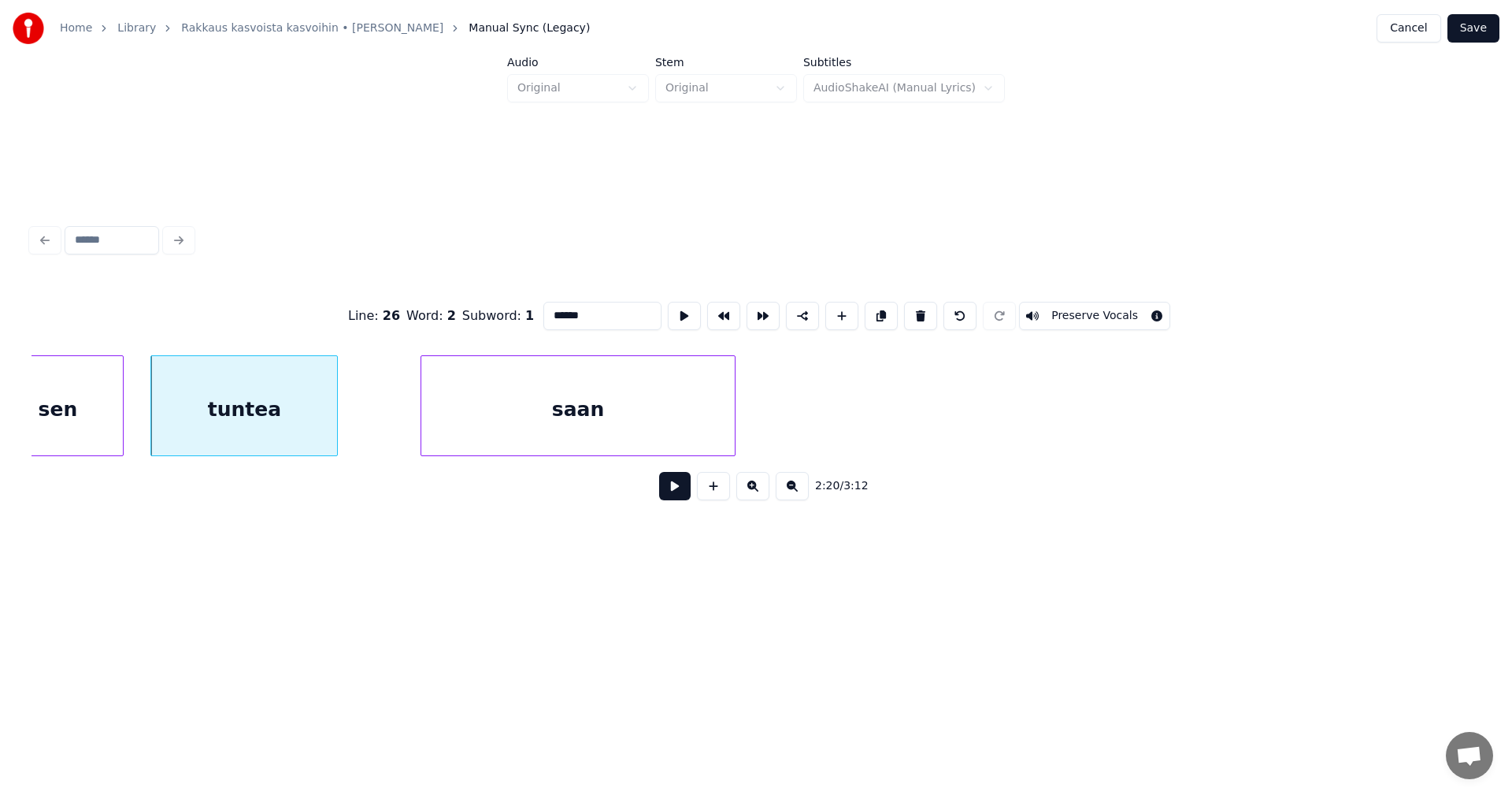
click at [673, 487] on button at bounding box center [674, 486] width 31 height 28
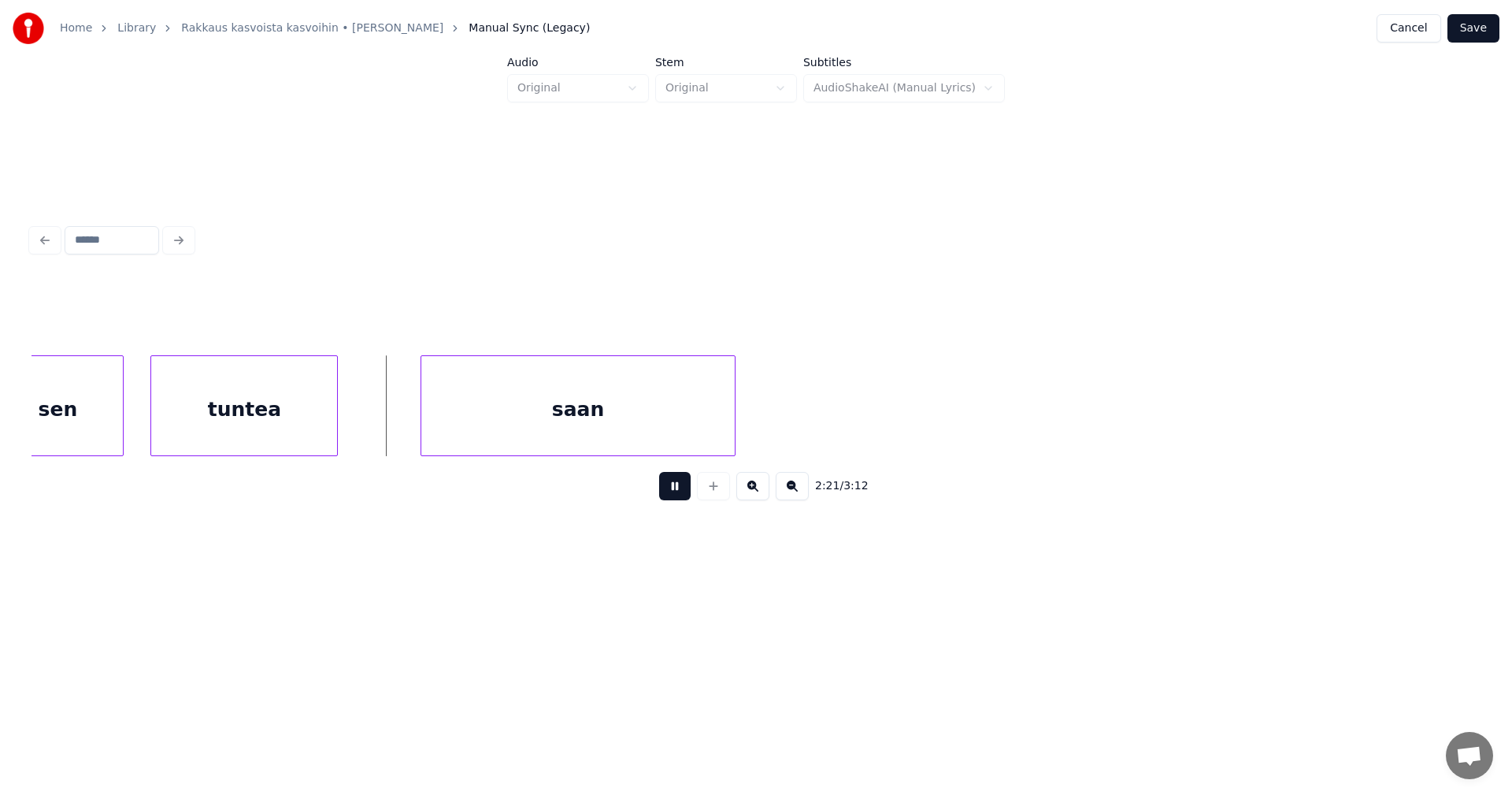
click at [673, 486] on button at bounding box center [674, 486] width 31 height 28
click at [287, 407] on div "tuntea" at bounding box center [244, 409] width 186 height 107
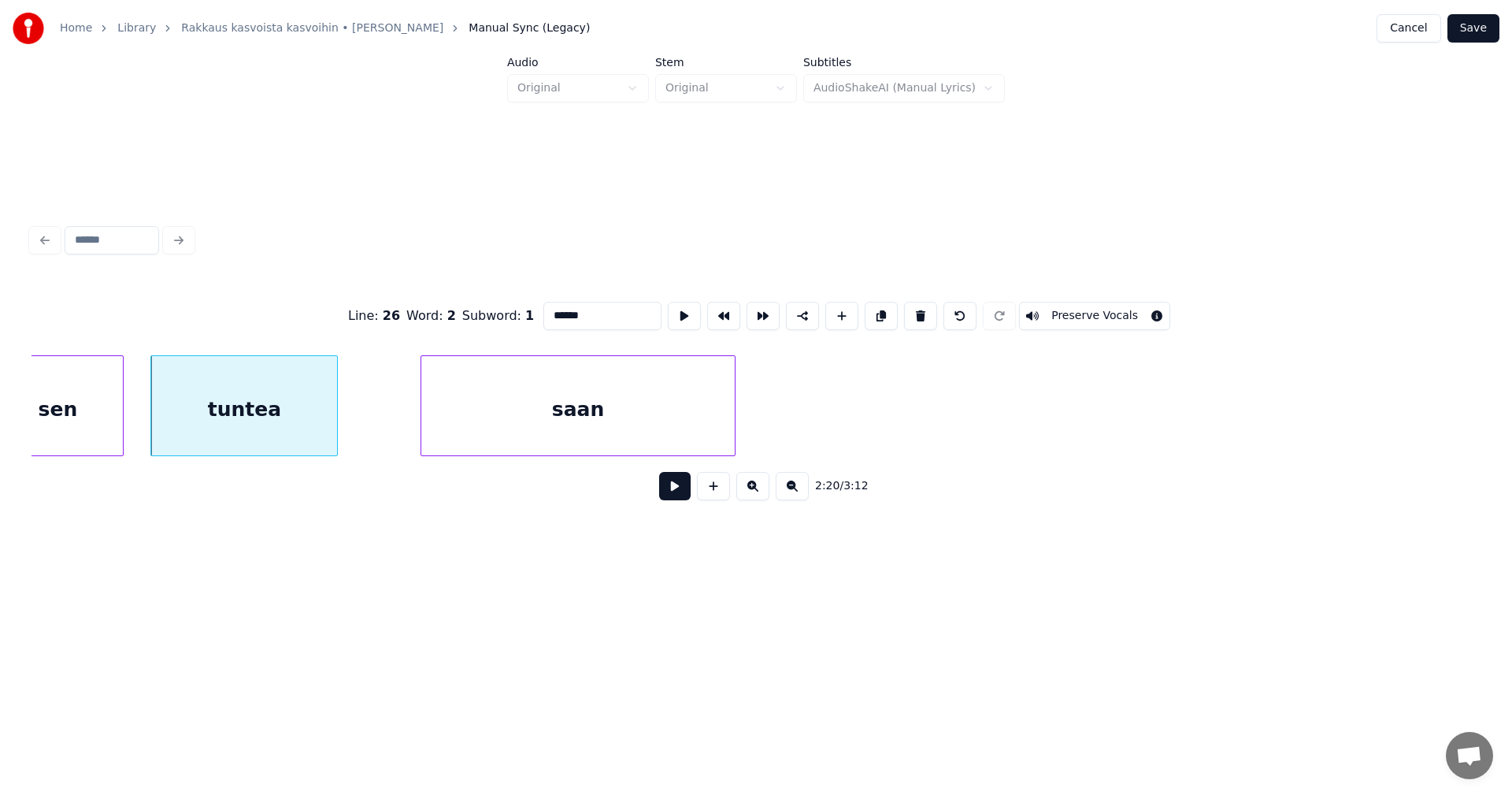
click at [675, 493] on button at bounding box center [674, 486] width 31 height 28
click at [674, 491] on button at bounding box center [674, 486] width 31 height 28
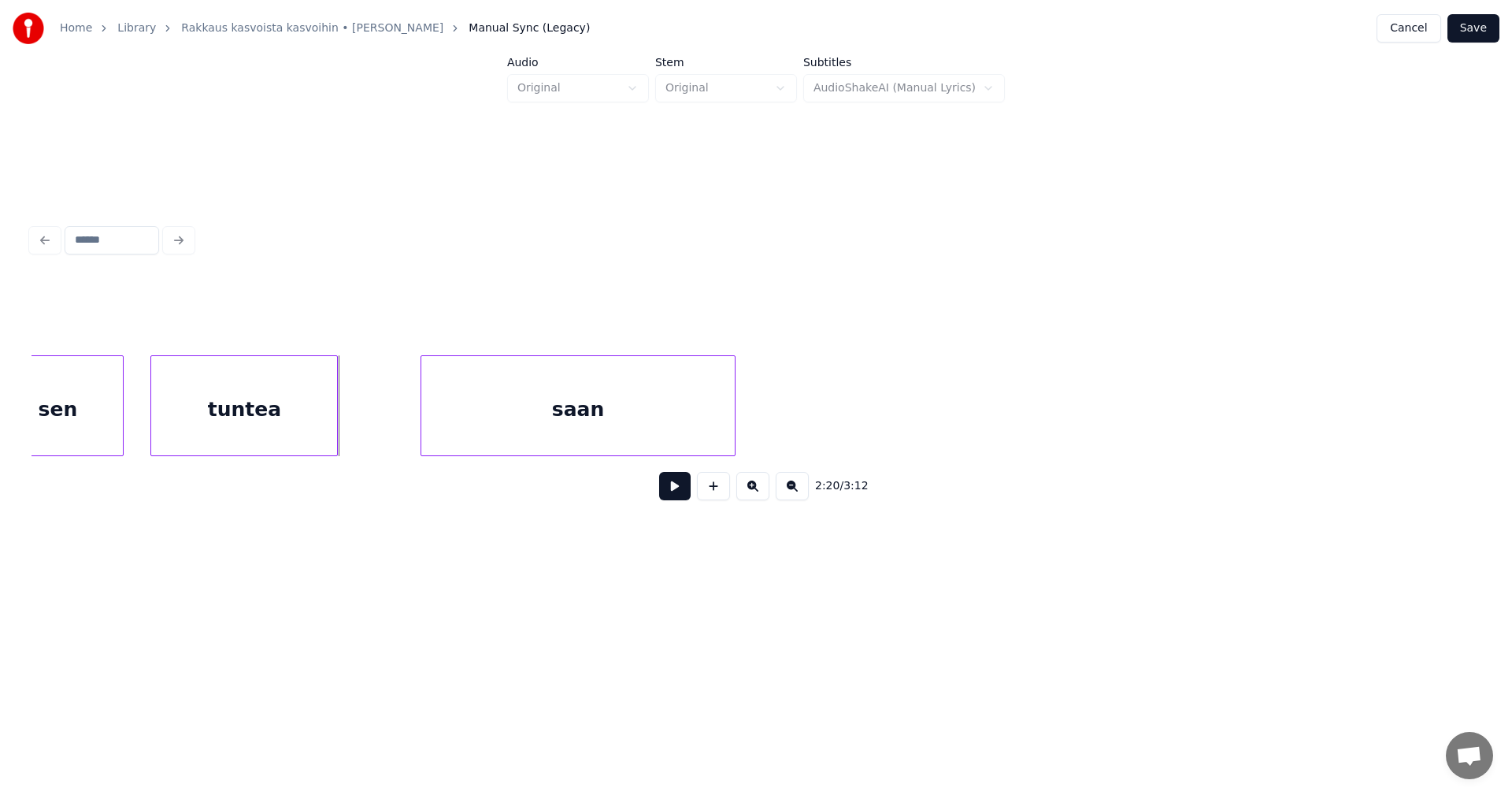
click at [674, 491] on button at bounding box center [674, 486] width 31 height 28
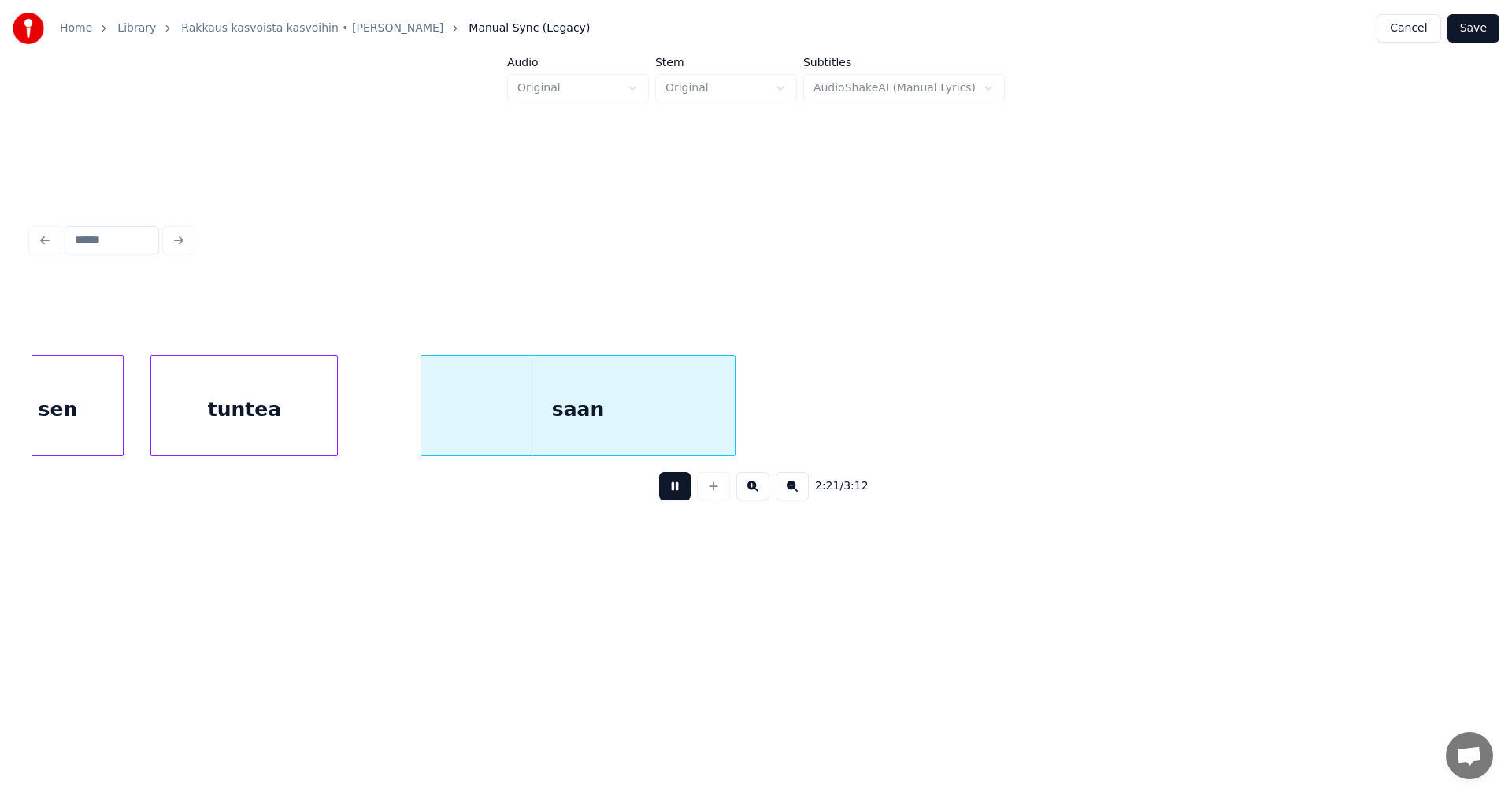
drag, startPoint x: 671, startPoint y: 493, endPoint x: 662, endPoint y: 482, distance: 14.2
click at [671, 491] on button at bounding box center [674, 486] width 31 height 28
click at [297, 425] on div "tuntea" at bounding box center [244, 409] width 186 height 107
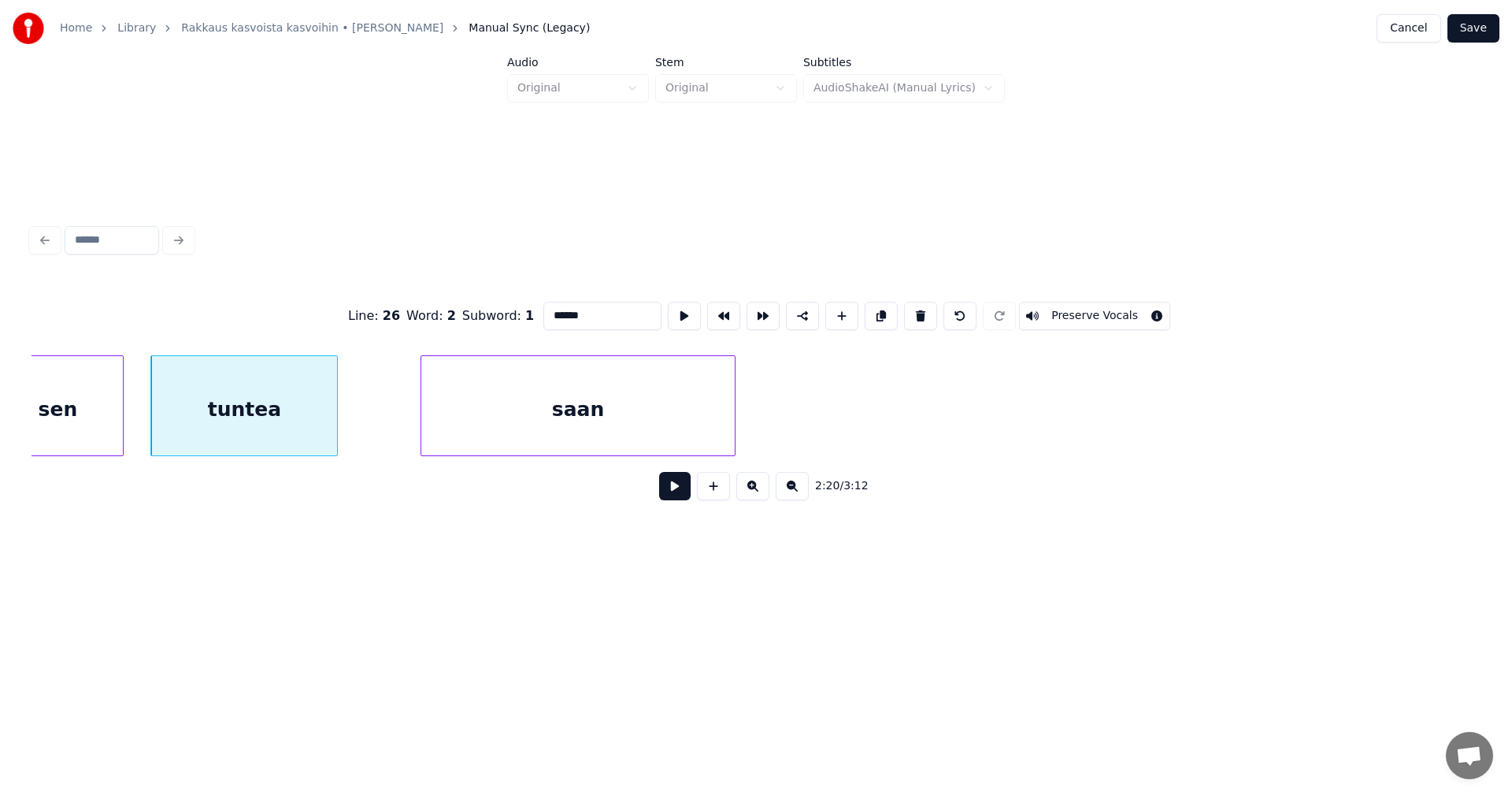
click at [680, 494] on button at bounding box center [674, 486] width 31 height 28
click at [671, 491] on button at bounding box center [674, 486] width 31 height 28
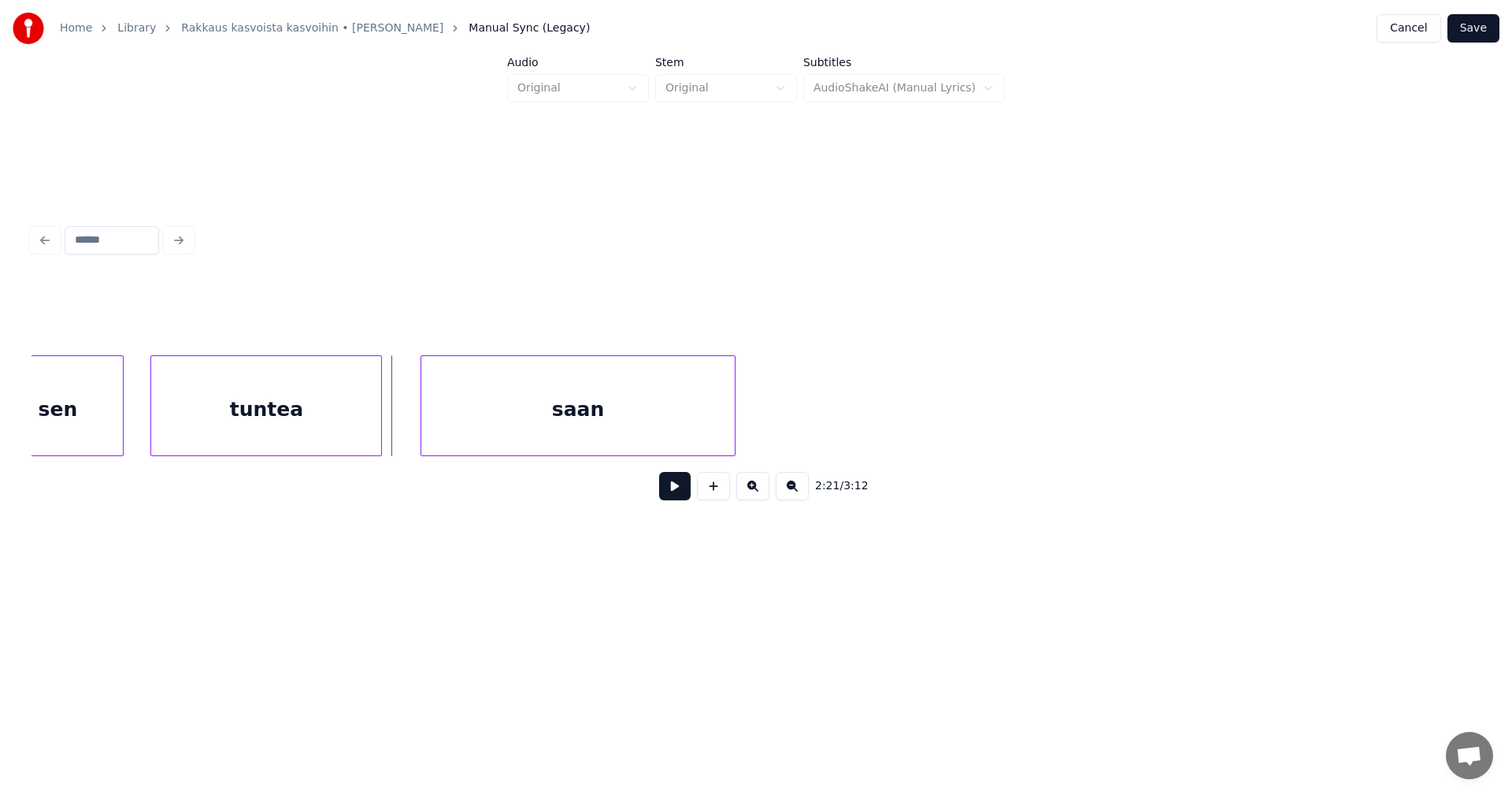
click at [379, 426] on div at bounding box center [379, 405] width 5 height 99
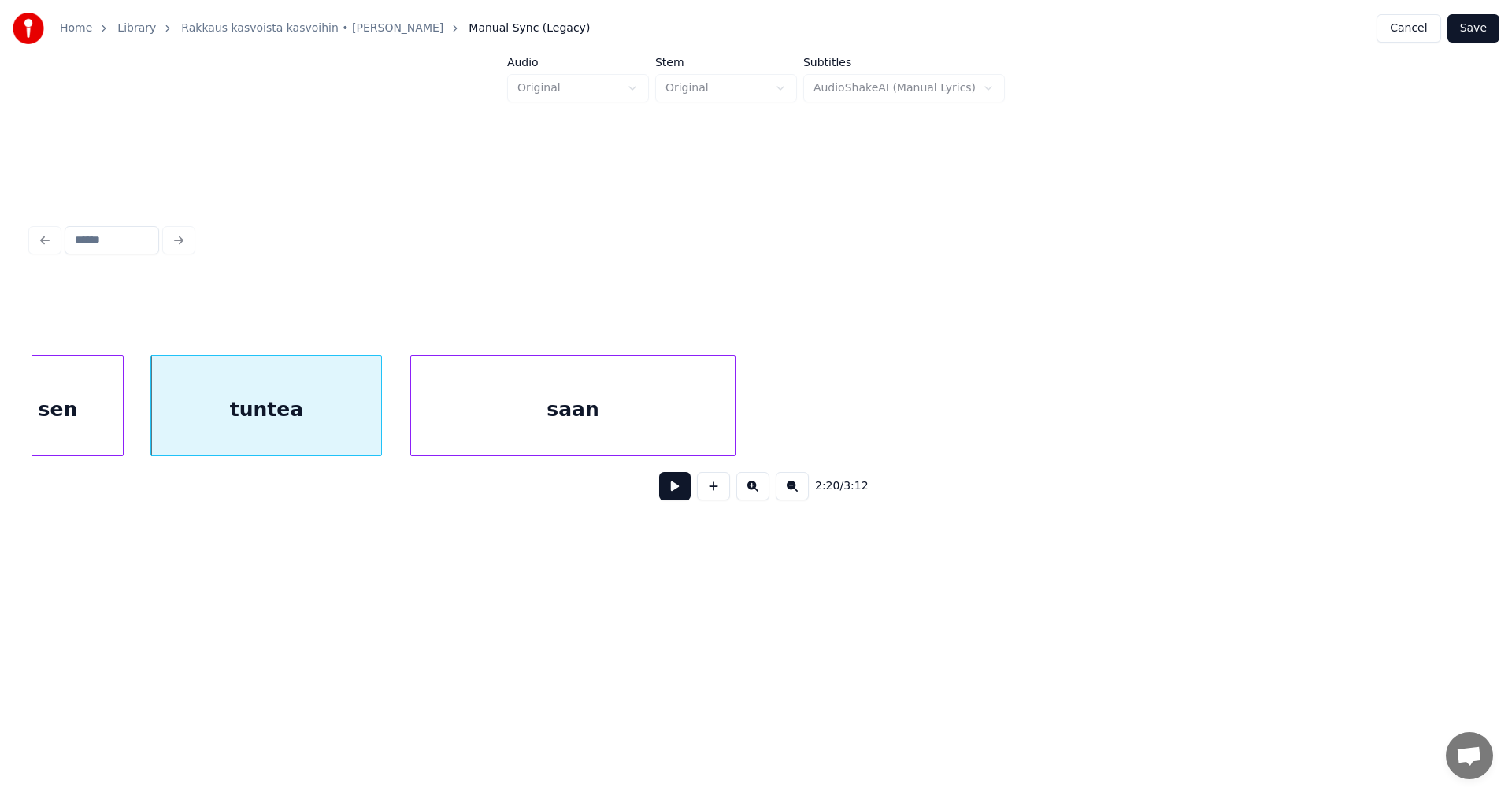
click at [414, 420] on div at bounding box center [413, 405] width 5 height 99
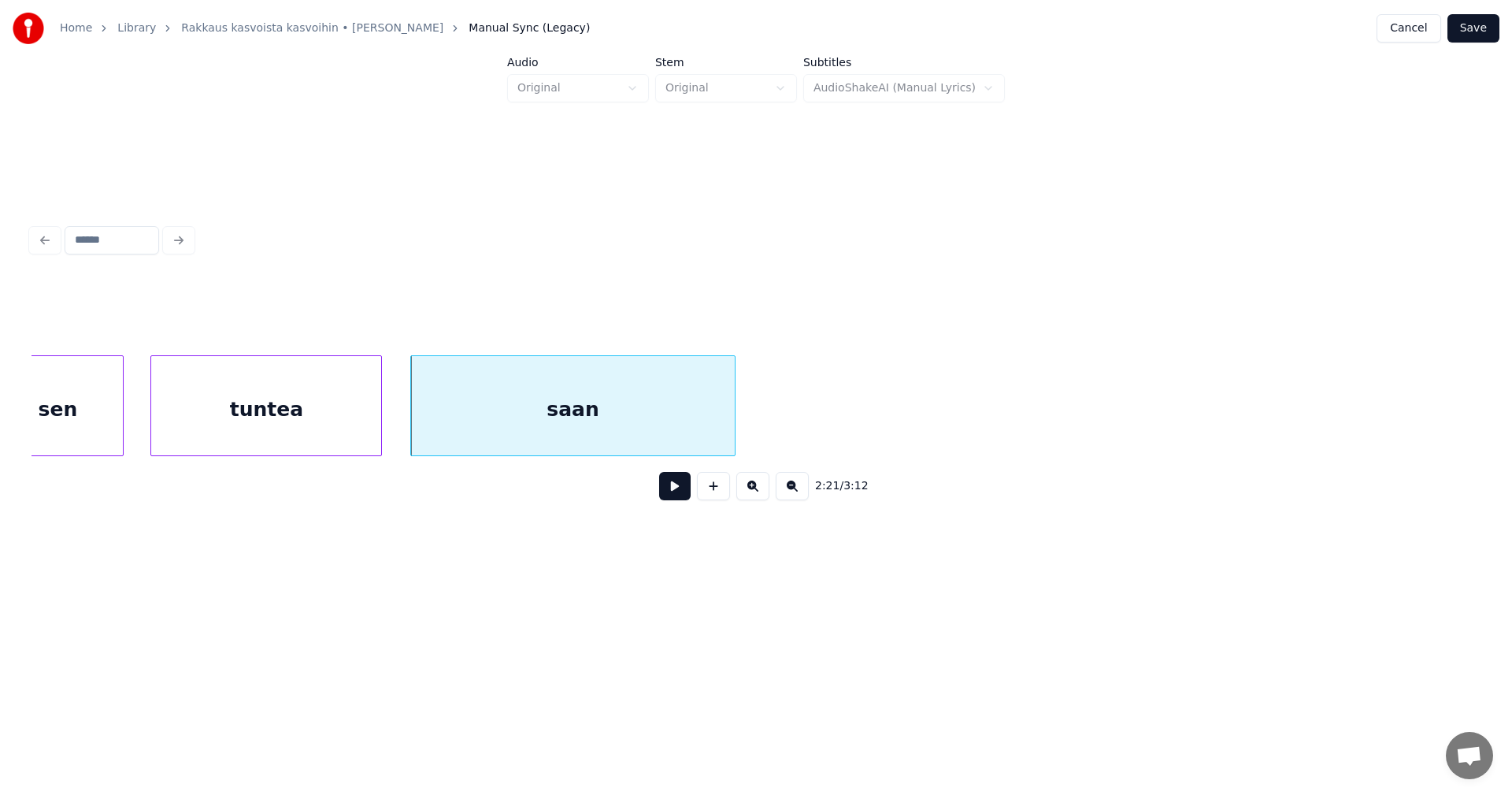
click at [349, 438] on div "tuntea" at bounding box center [266, 409] width 230 height 107
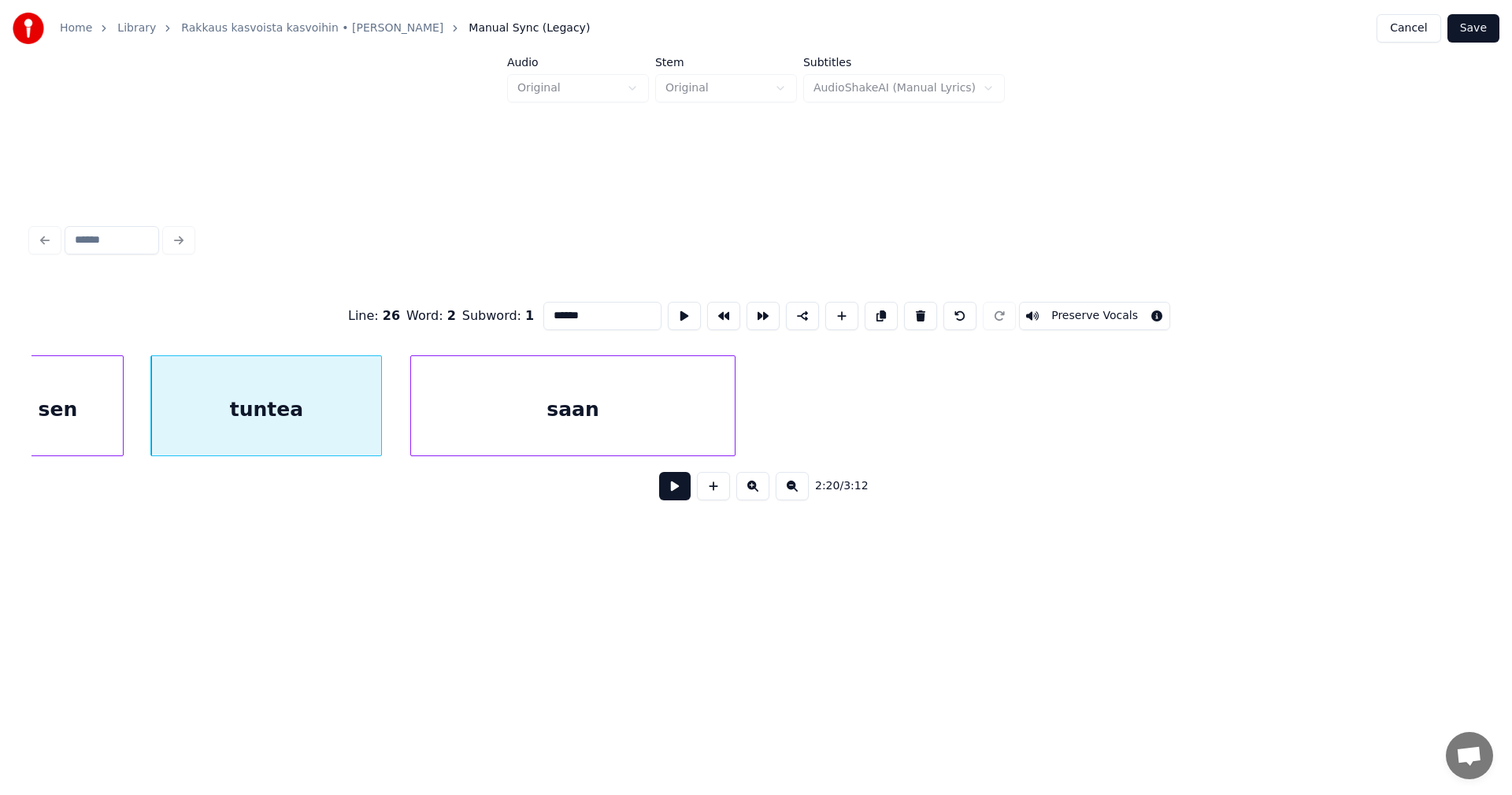
click at [668, 496] on button at bounding box center [674, 486] width 31 height 28
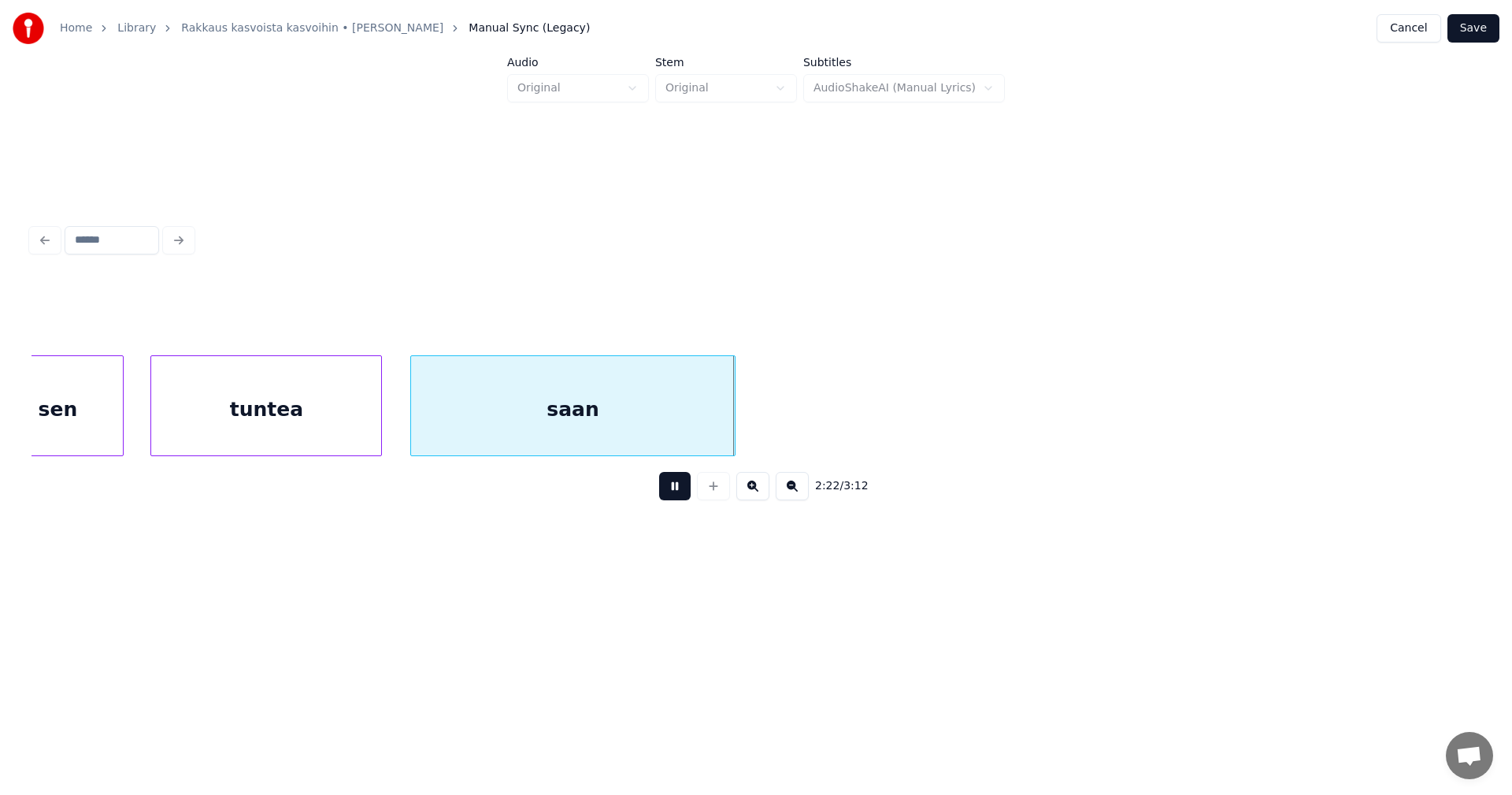
click at [680, 492] on button at bounding box center [674, 486] width 31 height 28
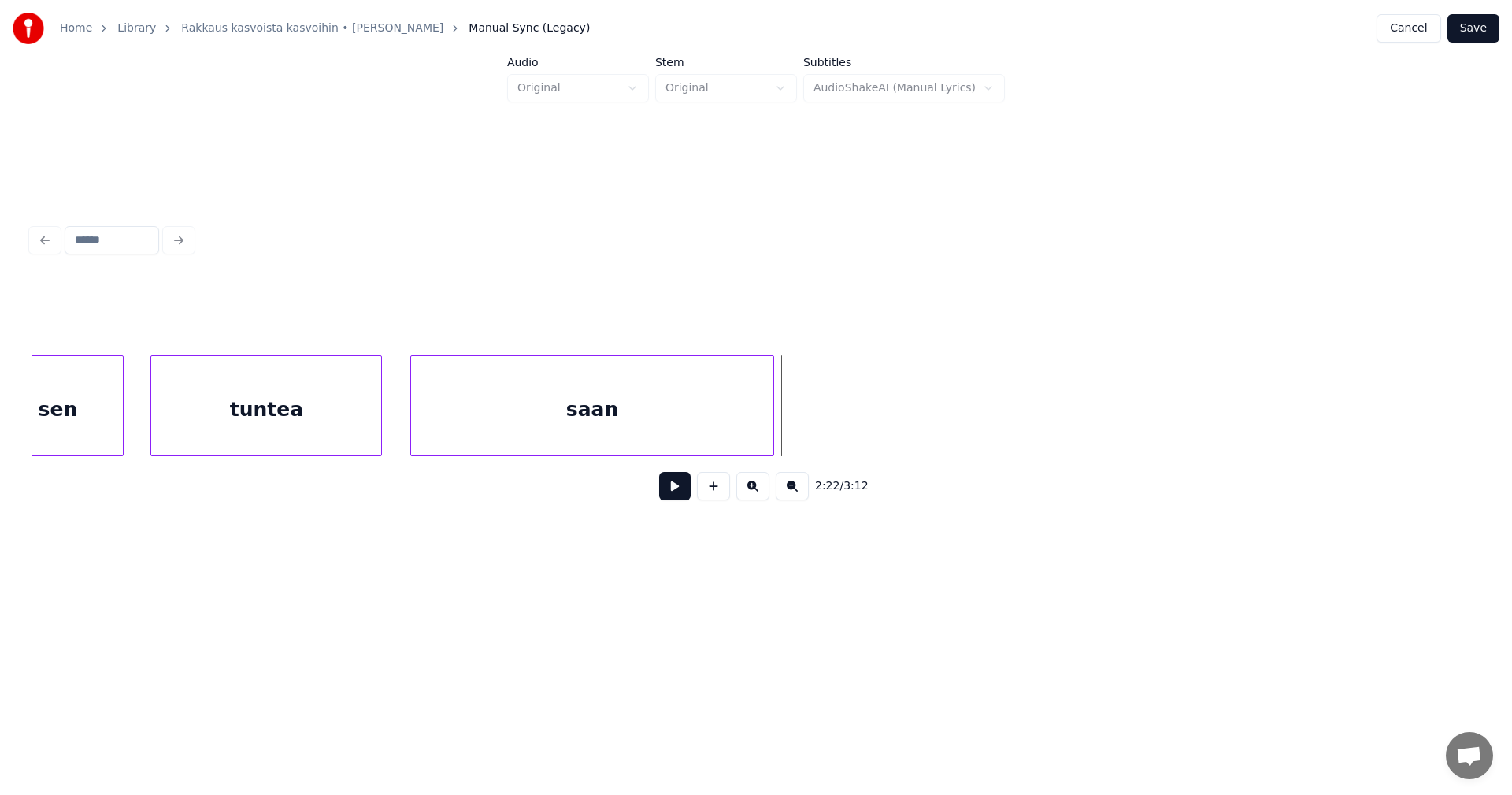
click at [769, 431] on div at bounding box center [771, 405] width 5 height 99
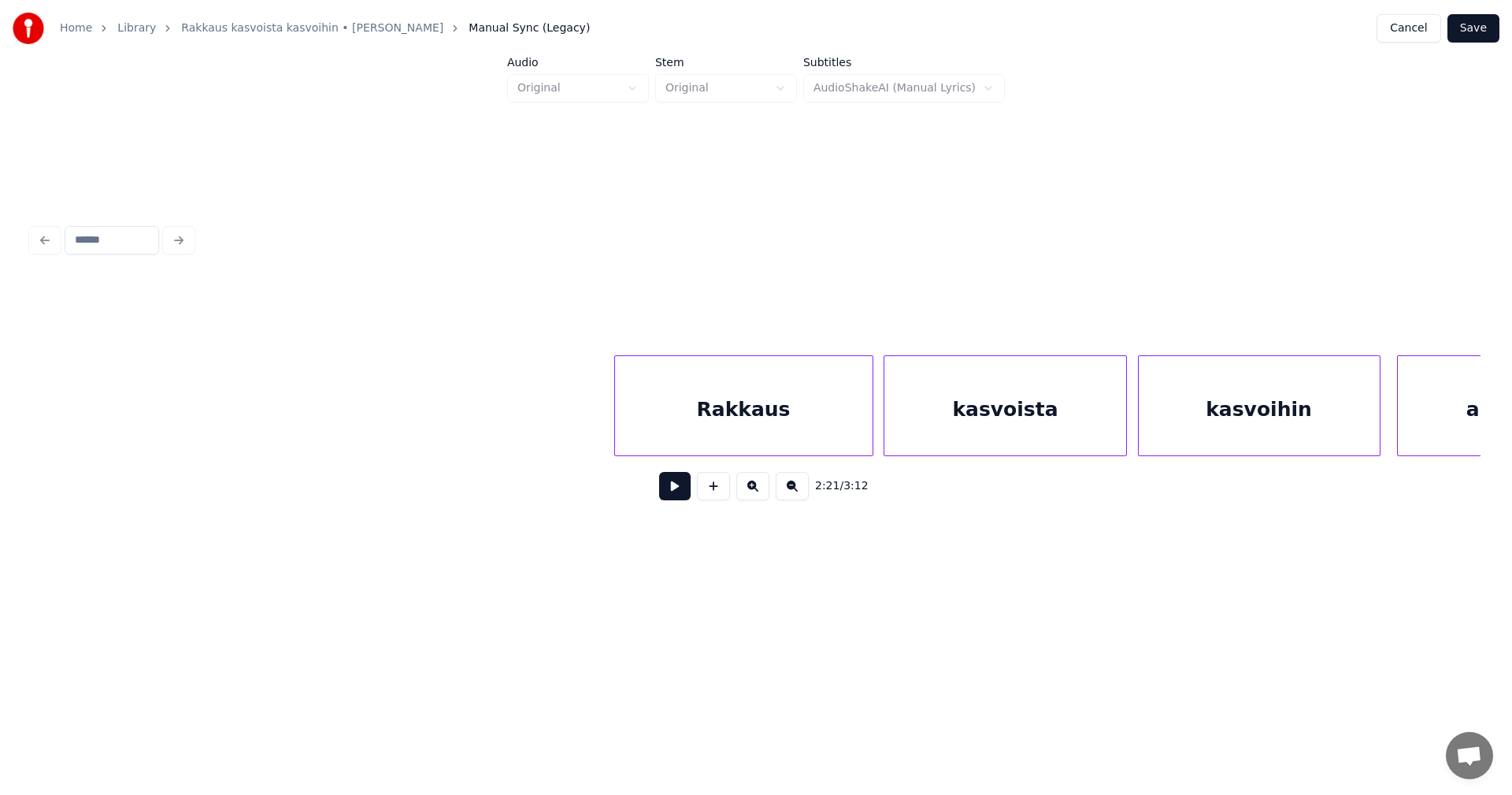
scroll to position [0, 39493]
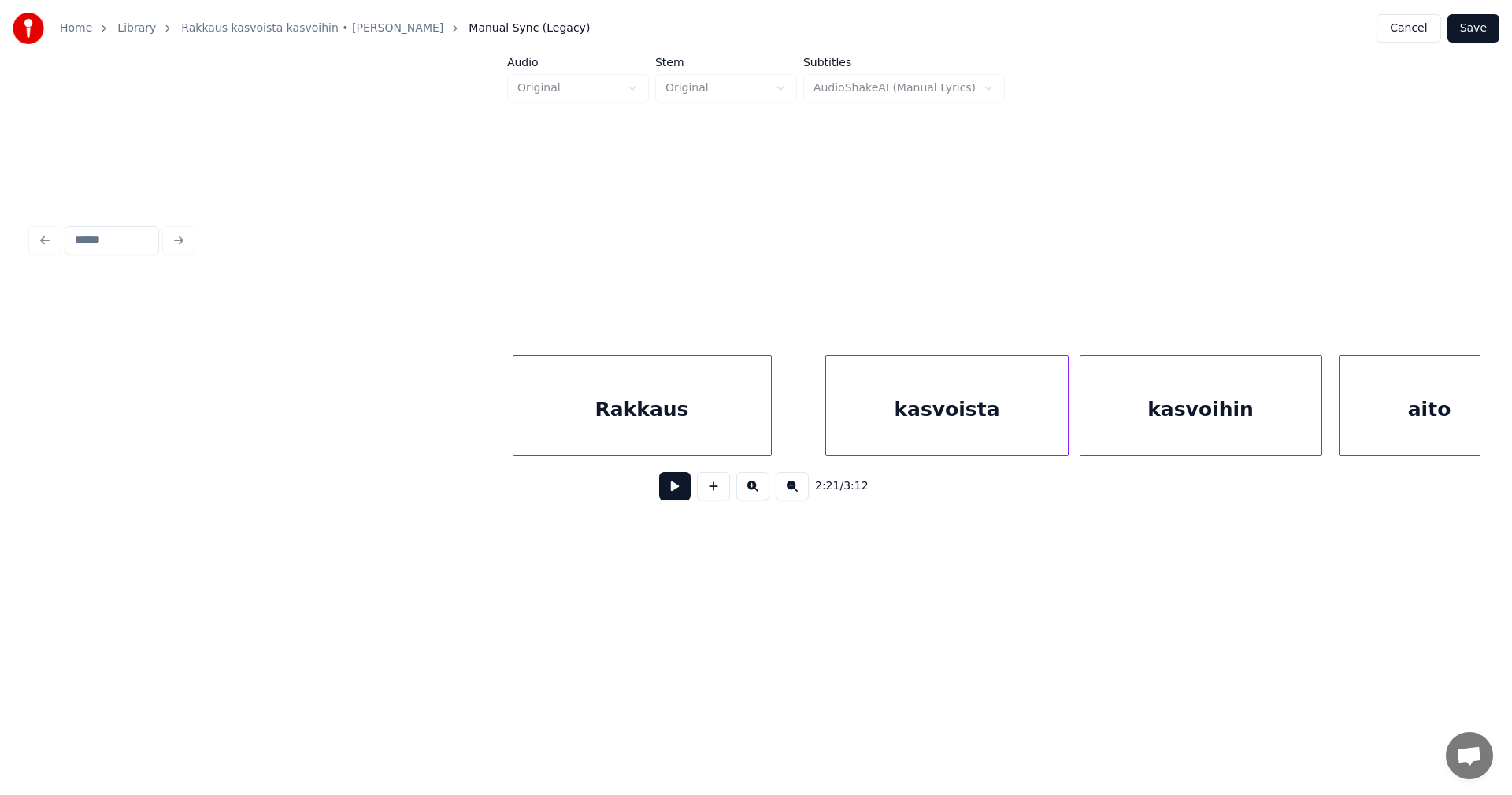
click at [731, 428] on div "Rakkaus" at bounding box center [642, 409] width 258 height 107
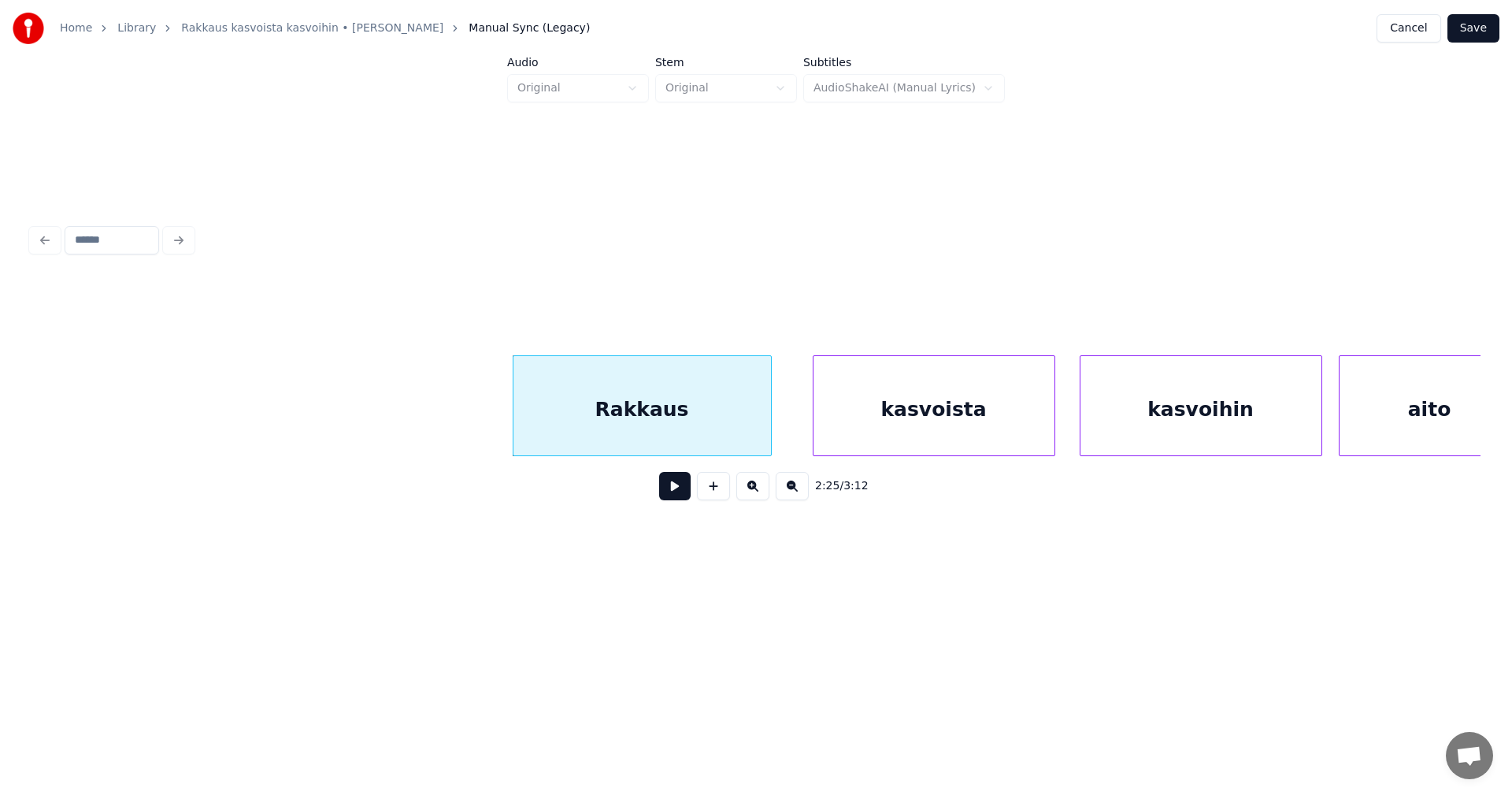
click at [880, 430] on div "kasvoista" at bounding box center [934, 409] width 241 height 107
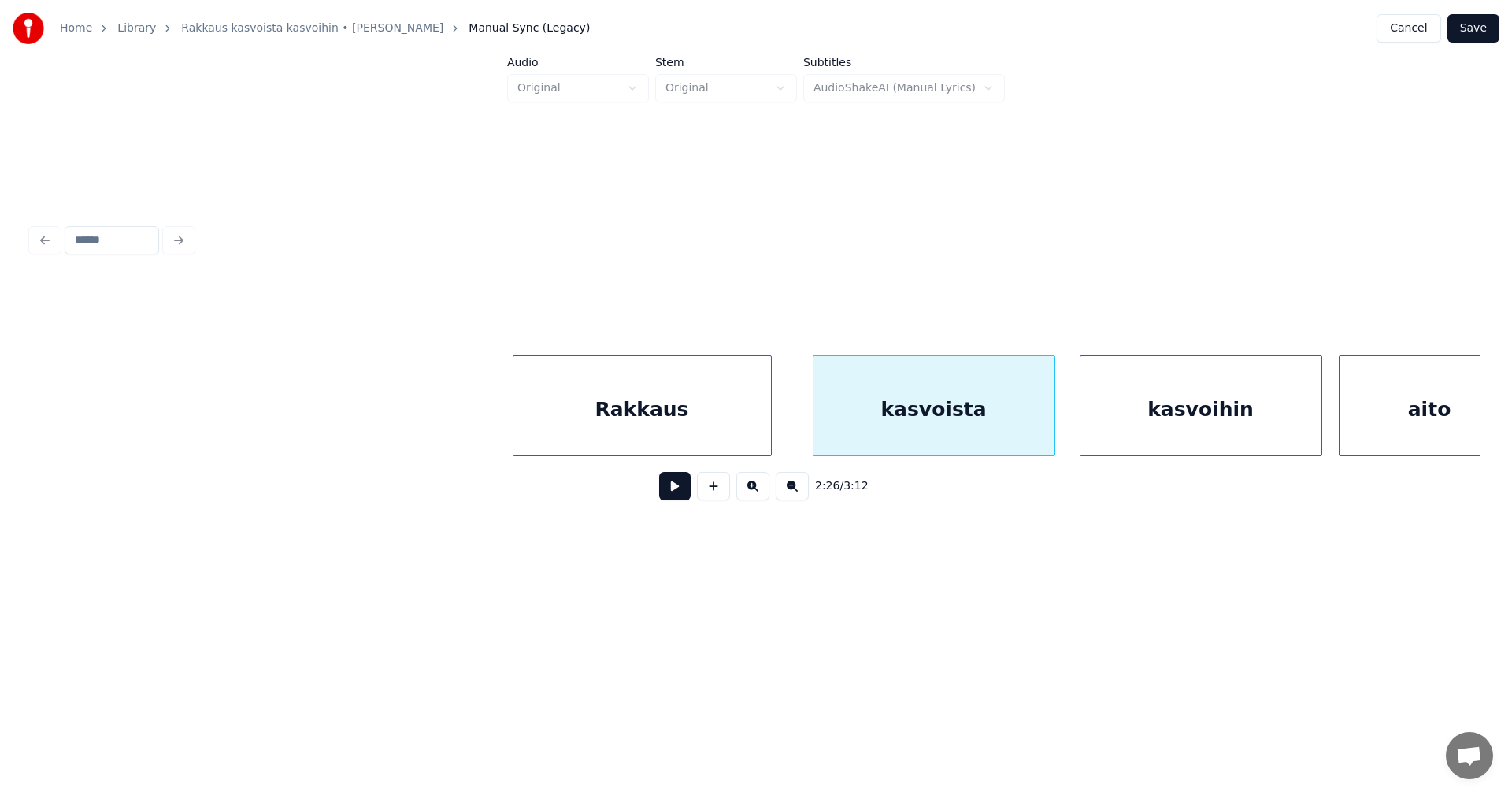
click at [741, 434] on div "Rakkaus" at bounding box center [642, 409] width 258 height 107
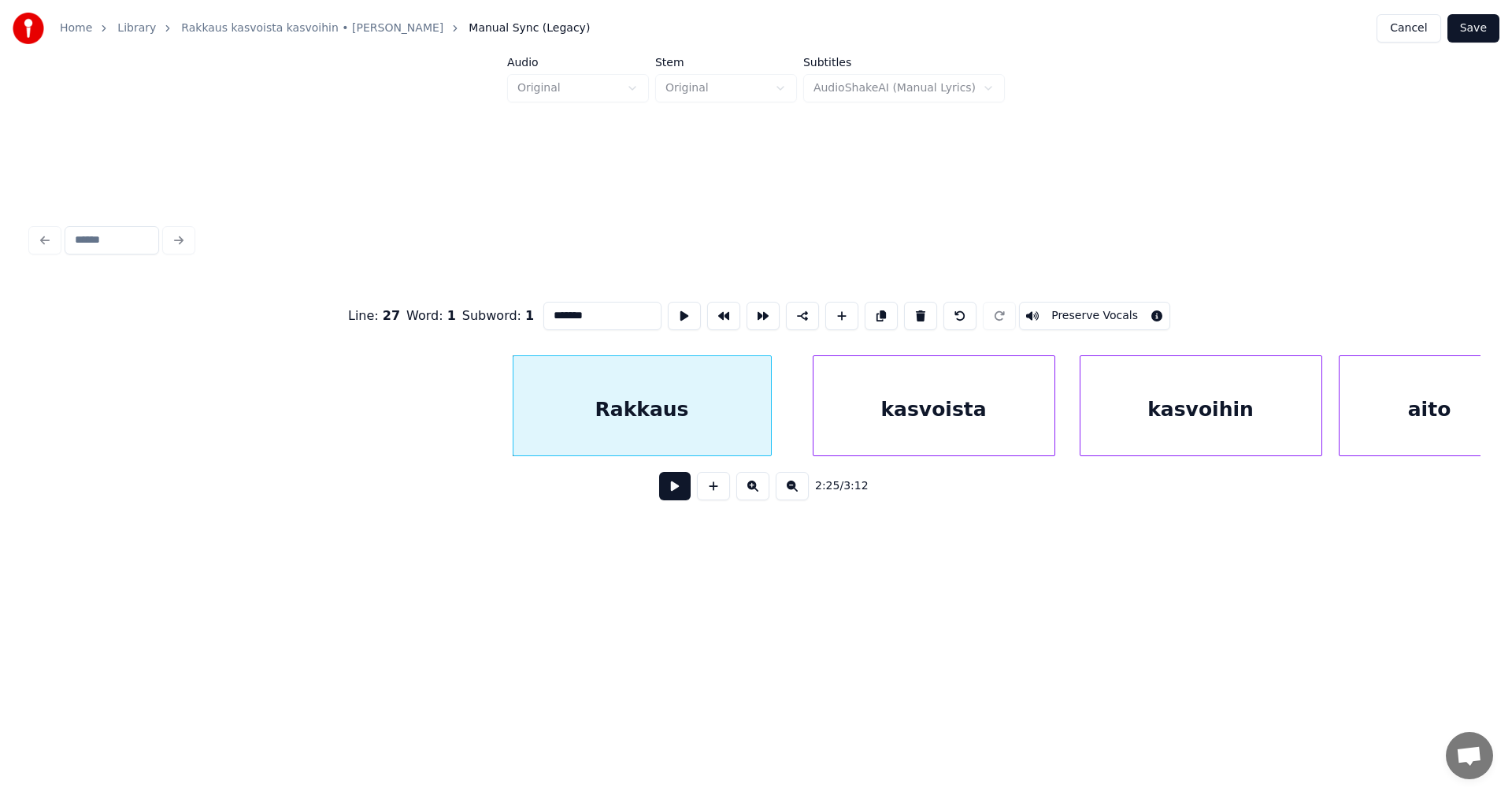
click at [683, 496] on button at bounding box center [674, 486] width 31 height 28
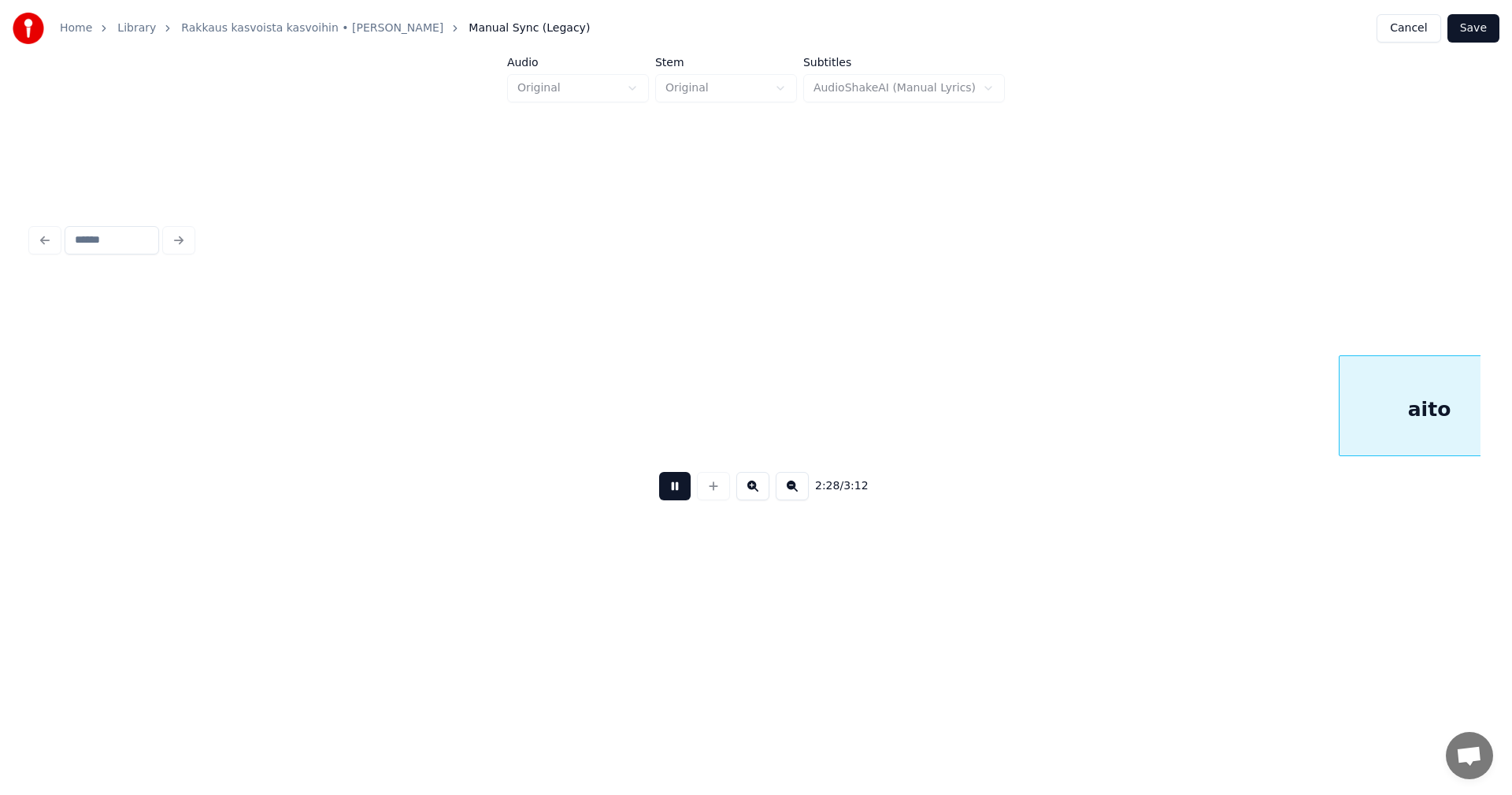
scroll to position [0, 40945]
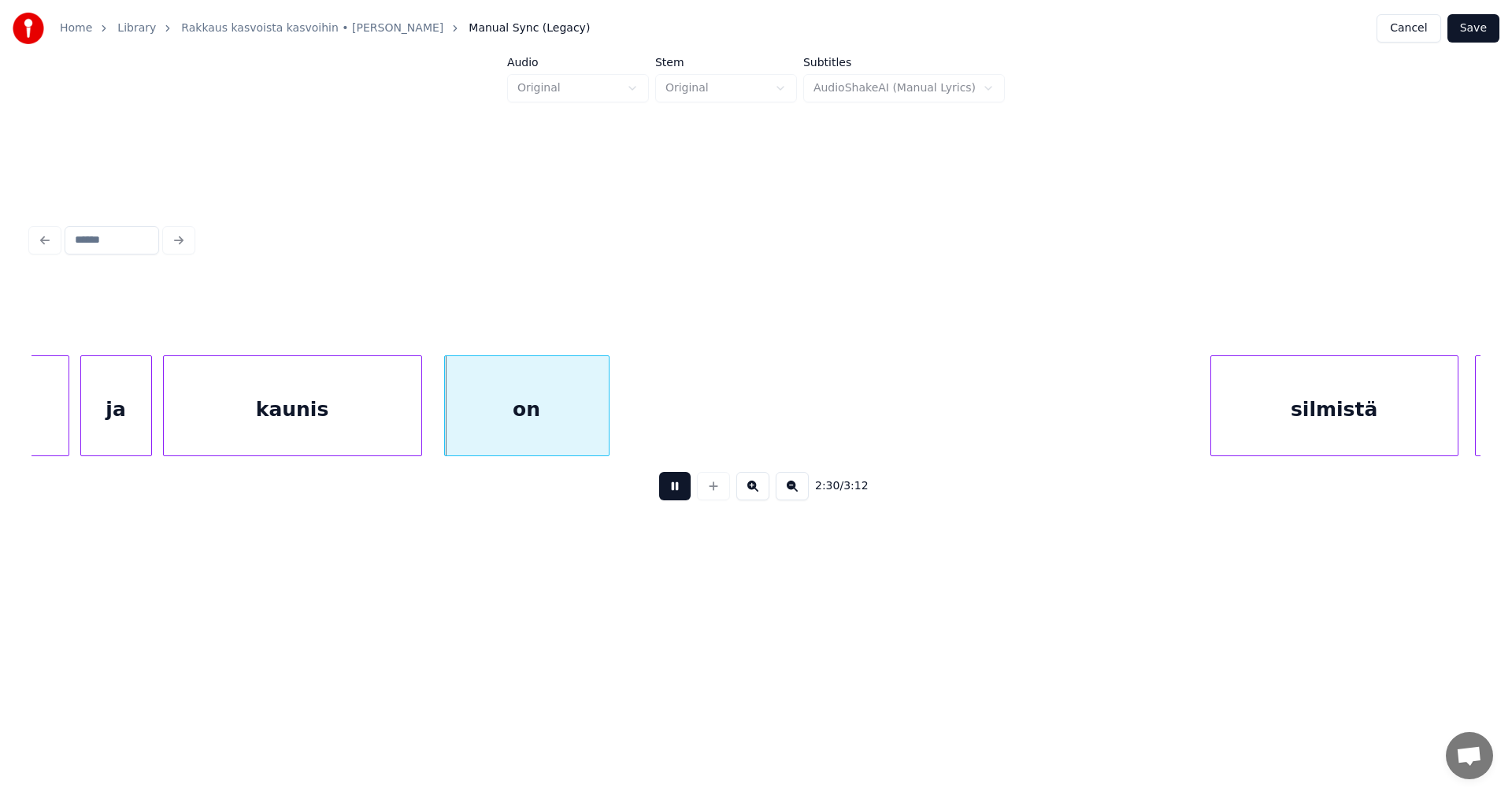
drag, startPoint x: 683, startPoint y: 496, endPoint x: 676, endPoint y: 492, distance: 8.1
click at [681, 496] on button at bounding box center [674, 486] width 31 height 28
click at [353, 415] on div "kaunis" at bounding box center [292, 409] width 258 height 107
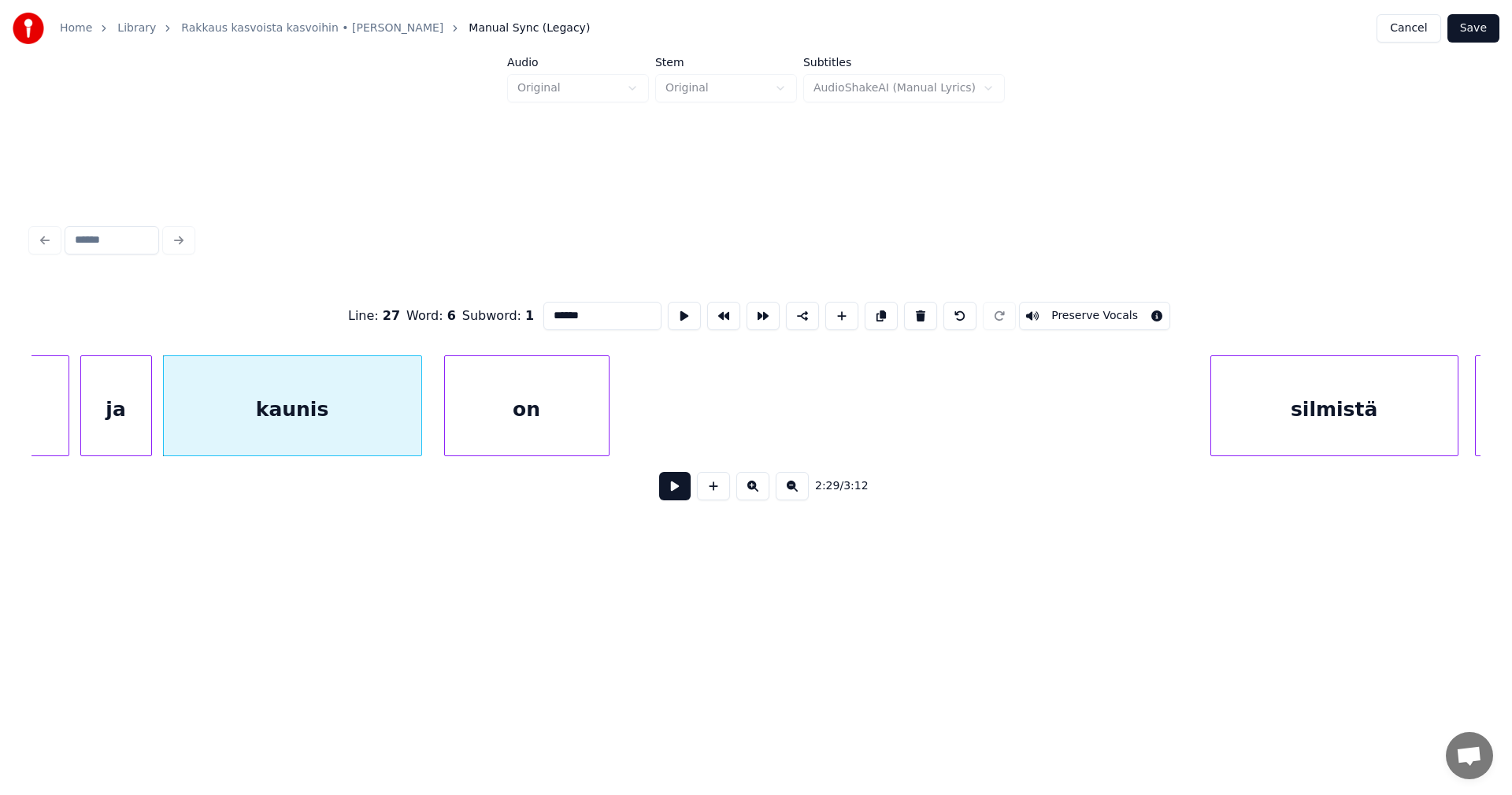
click at [674, 495] on button at bounding box center [674, 486] width 31 height 28
click at [674, 493] on button at bounding box center [674, 486] width 31 height 28
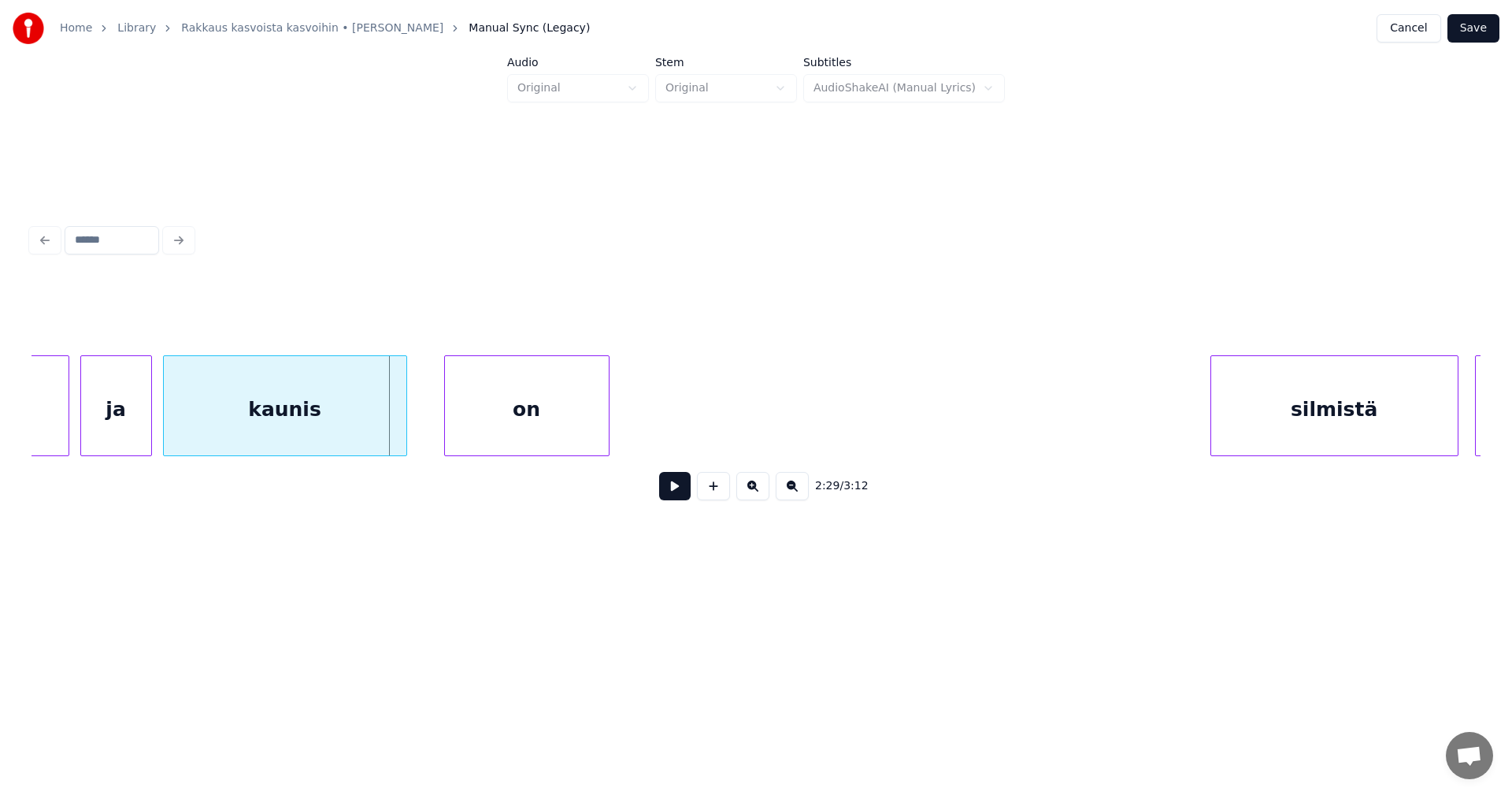
click at [401, 438] on div at bounding box center [403, 405] width 5 height 99
click at [430, 434] on div at bounding box center [430, 405] width 5 height 99
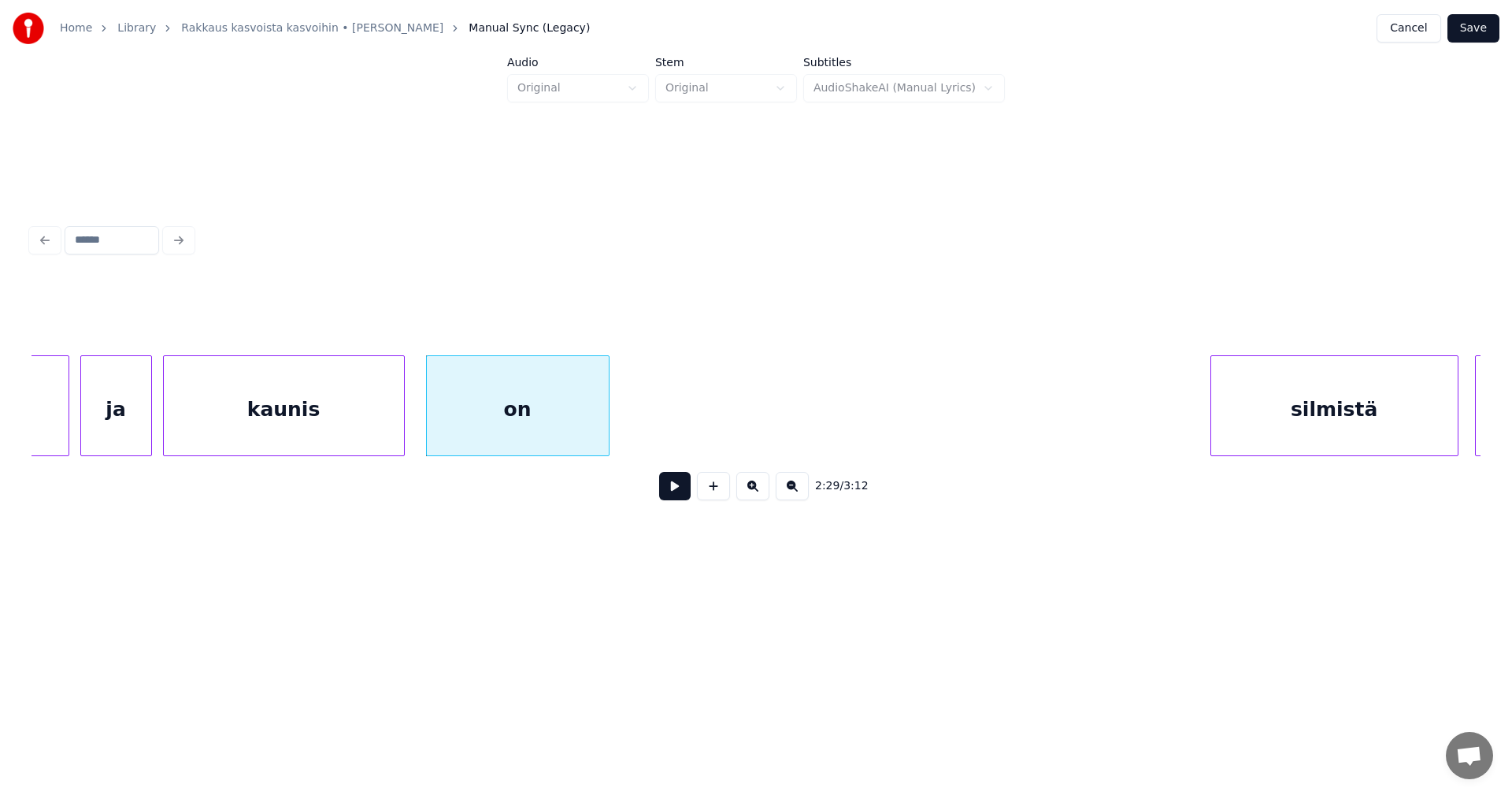
click at [681, 487] on button at bounding box center [674, 486] width 31 height 28
drag, startPoint x: 679, startPoint y: 492, endPoint x: 624, endPoint y: 477, distance: 57.0
click at [677, 492] on button at bounding box center [674, 486] width 31 height 28
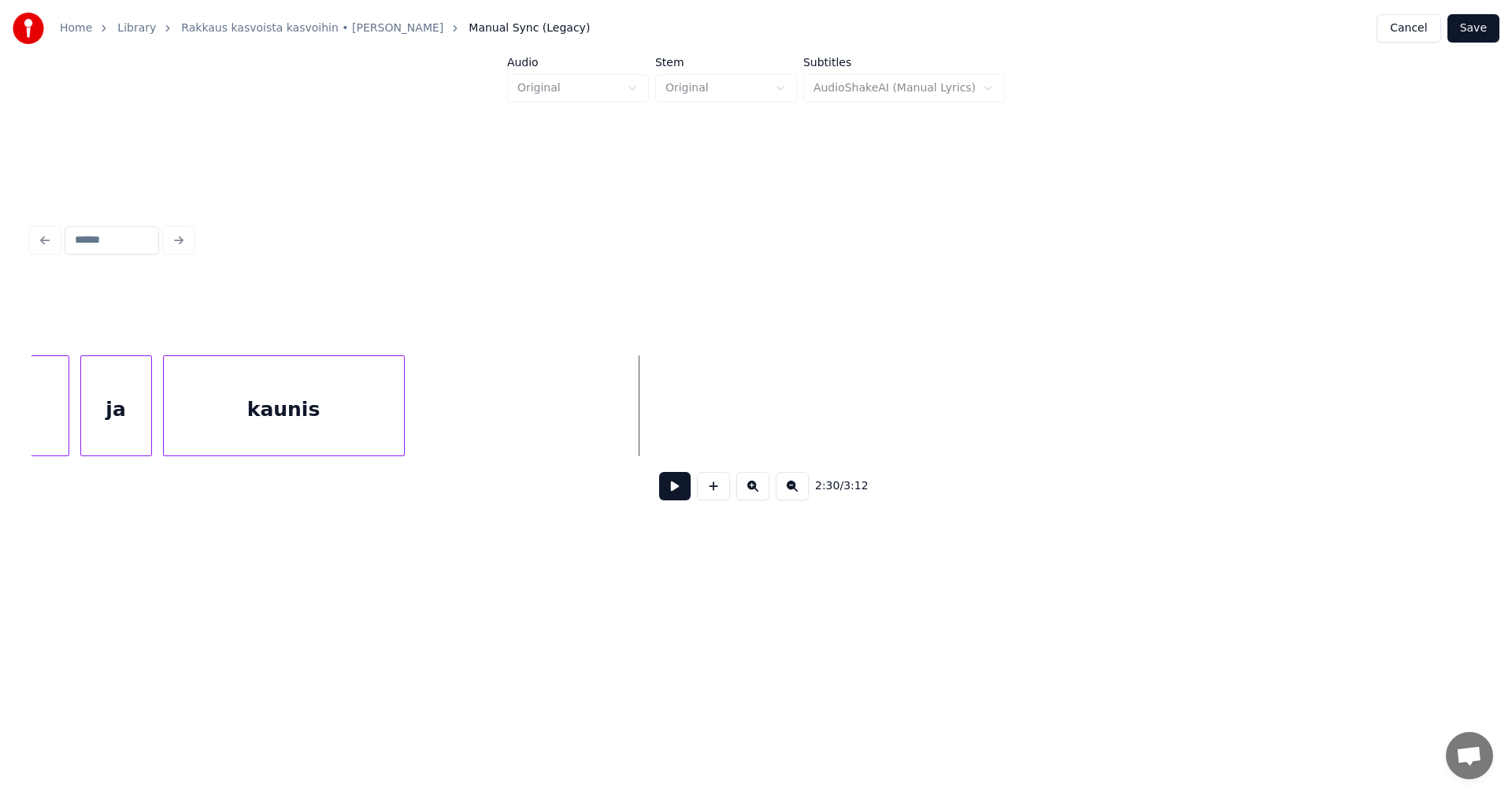
scroll to position [0, 39677]
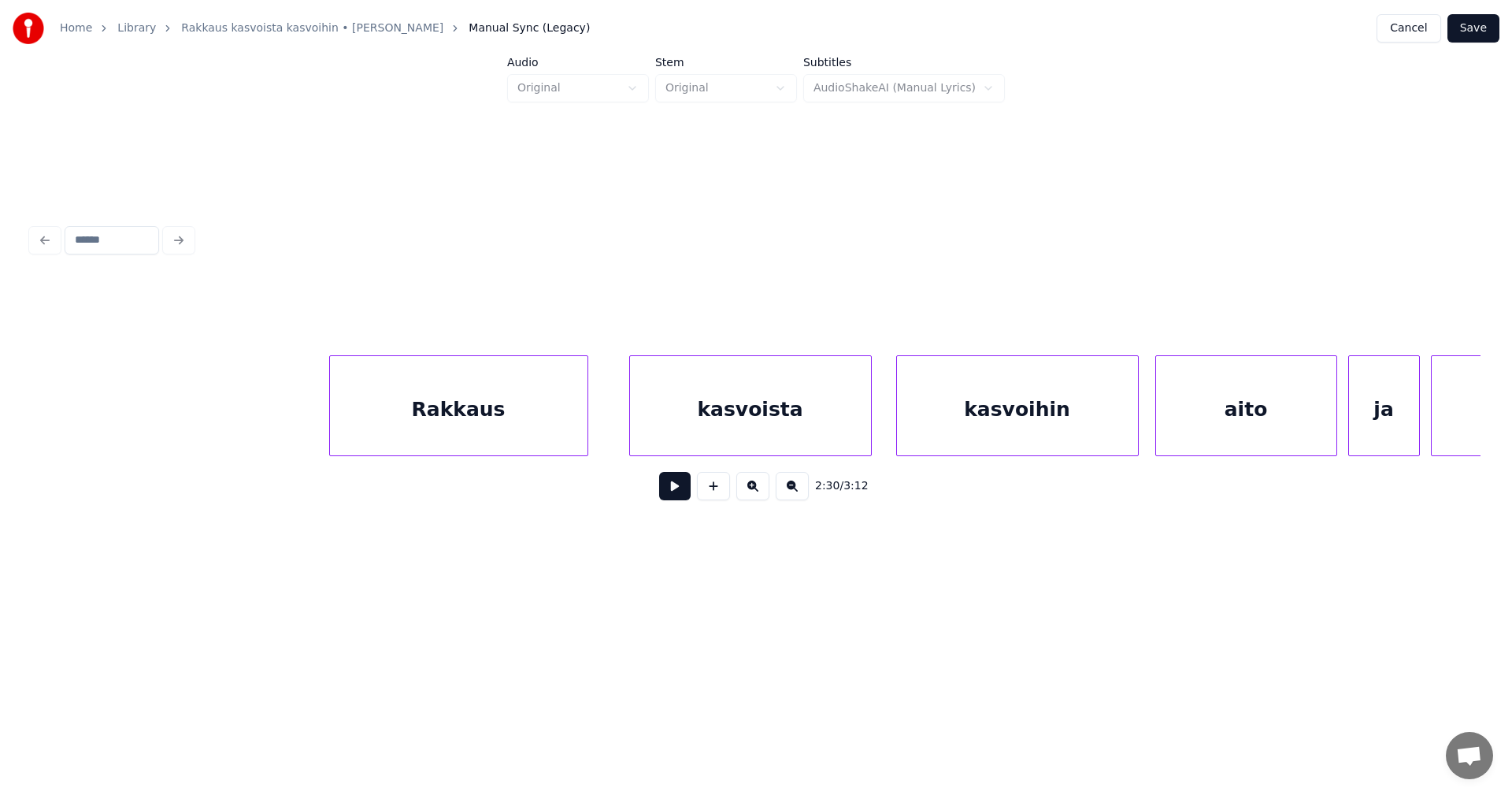
click at [565, 436] on div "Rakkaus" at bounding box center [458, 409] width 258 height 107
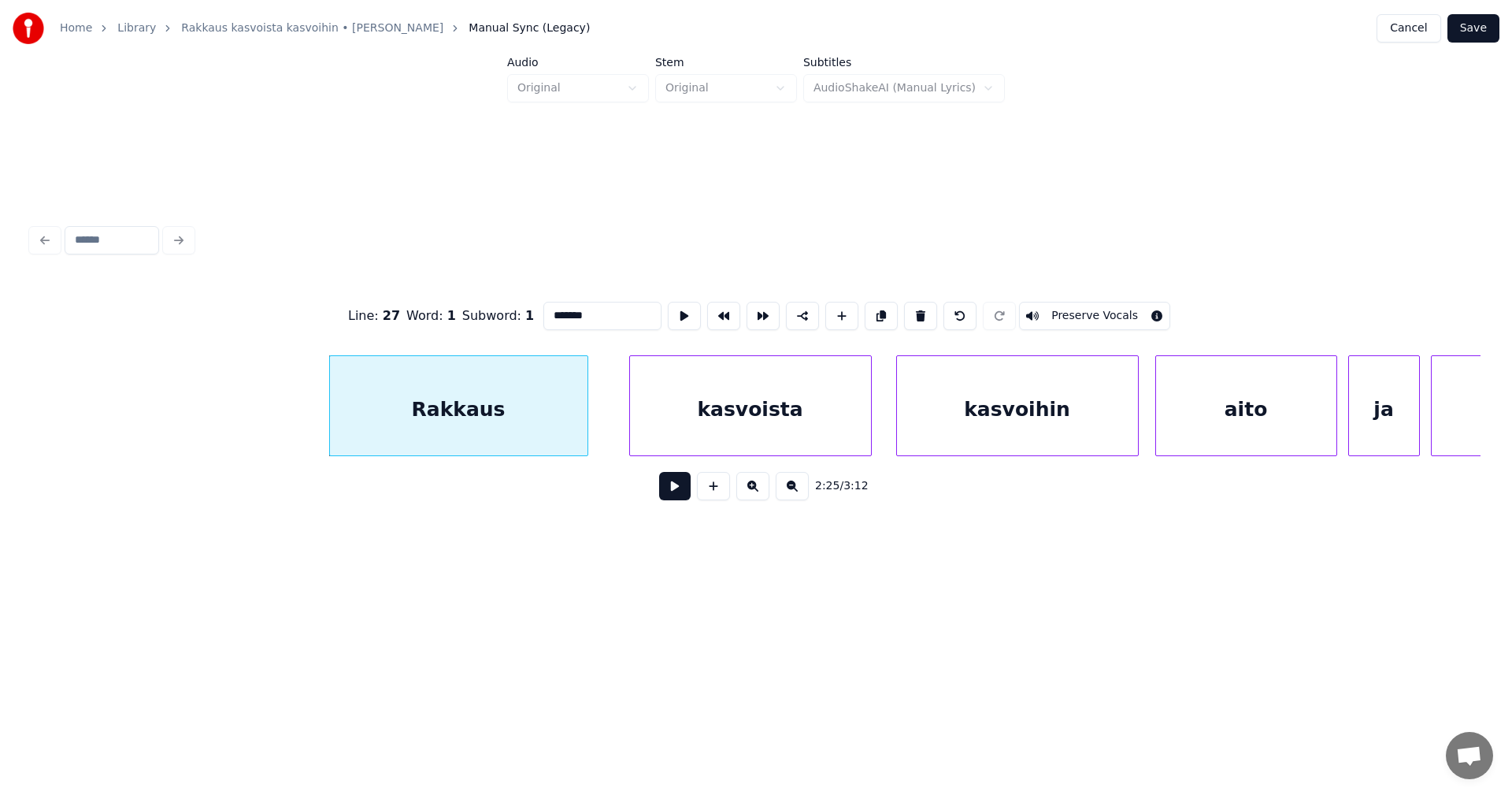
click at [680, 496] on button at bounding box center [674, 486] width 31 height 28
click at [676, 496] on button at bounding box center [674, 486] width 31 height 28
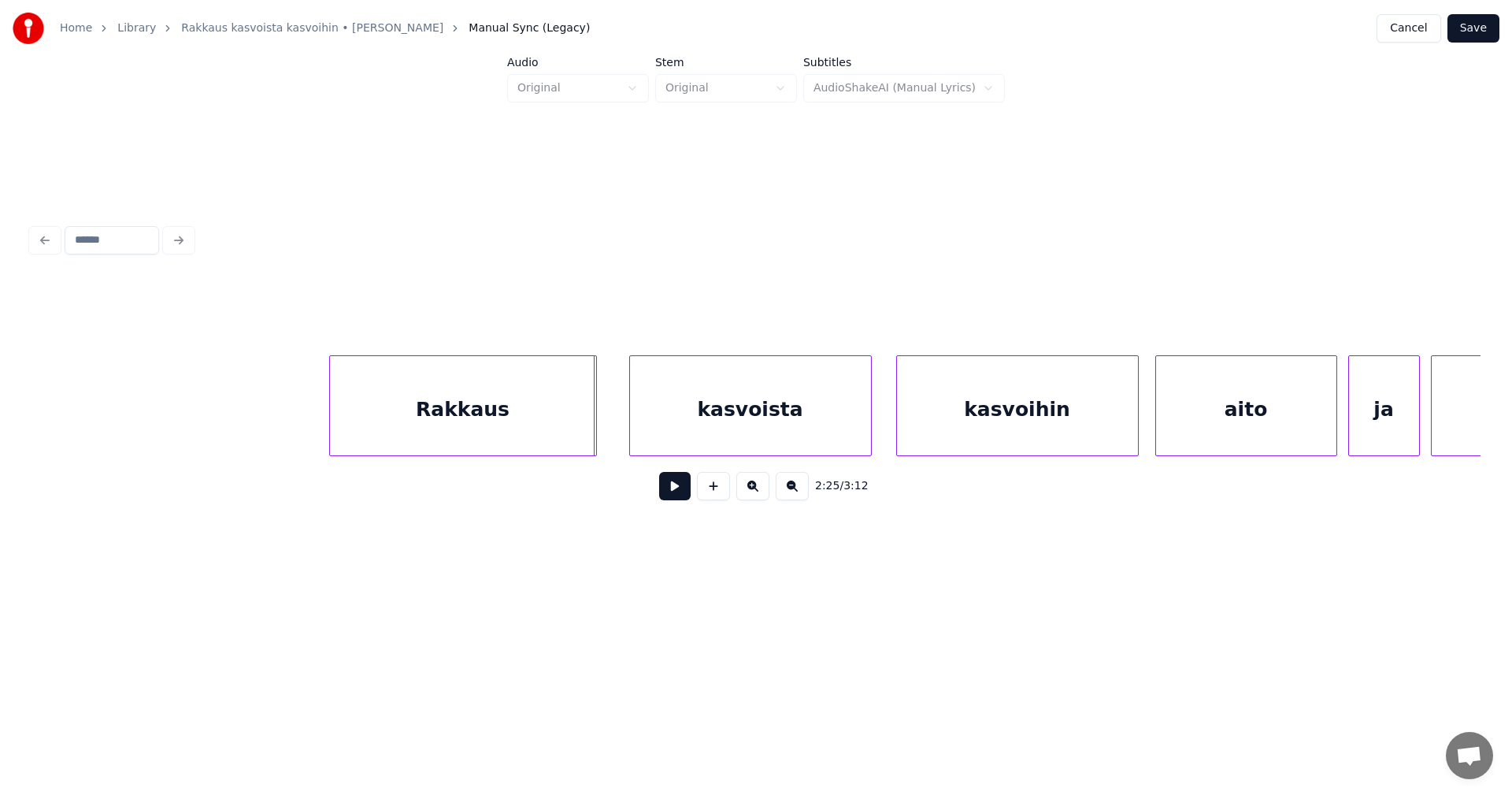
click at [596, 434] on div at bounding box center [593, 405] width 5 height 99
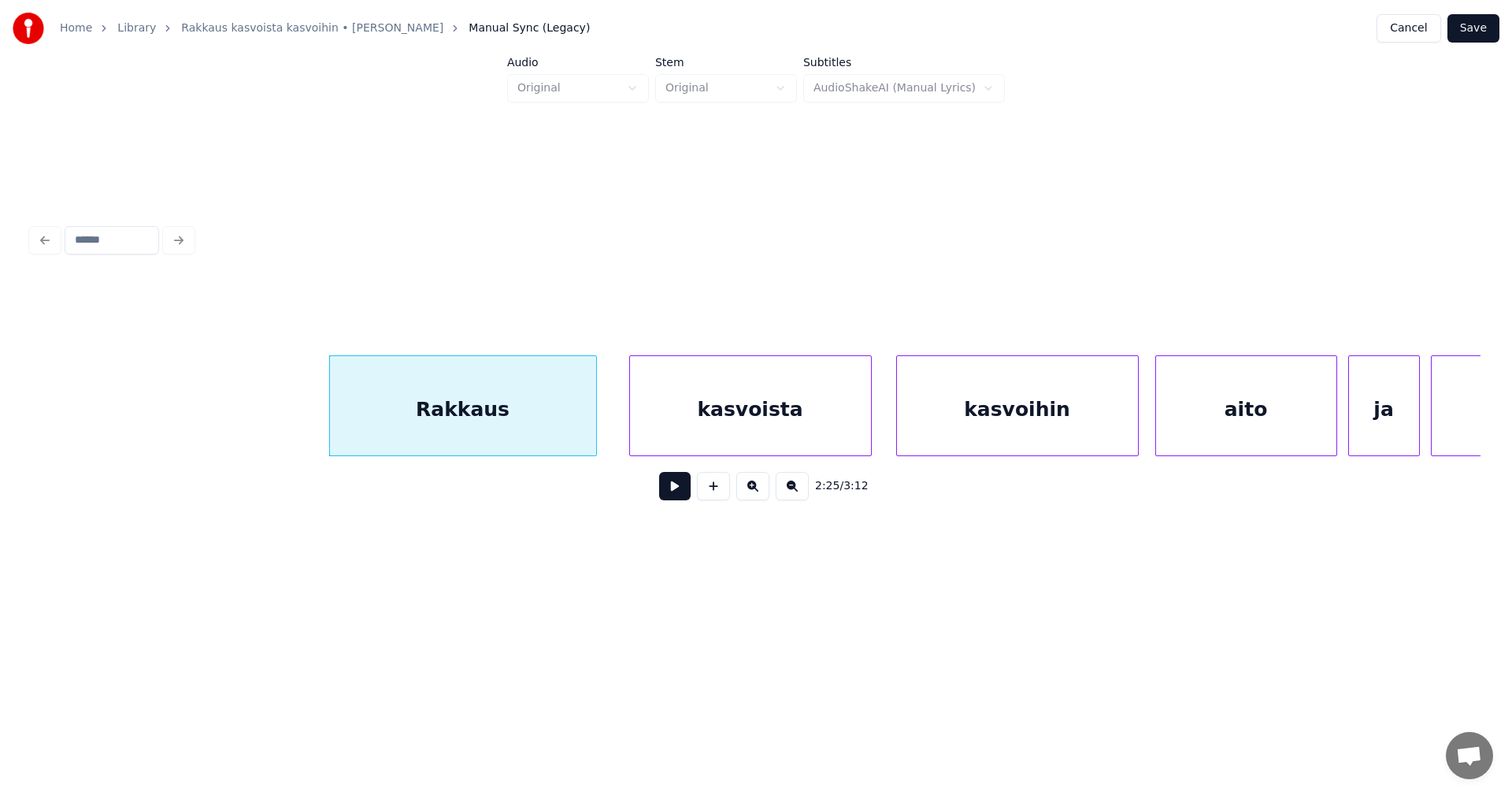
click at [647, 434] on div "kasvoista" at bounding box center [750, 409] width 241 height 107
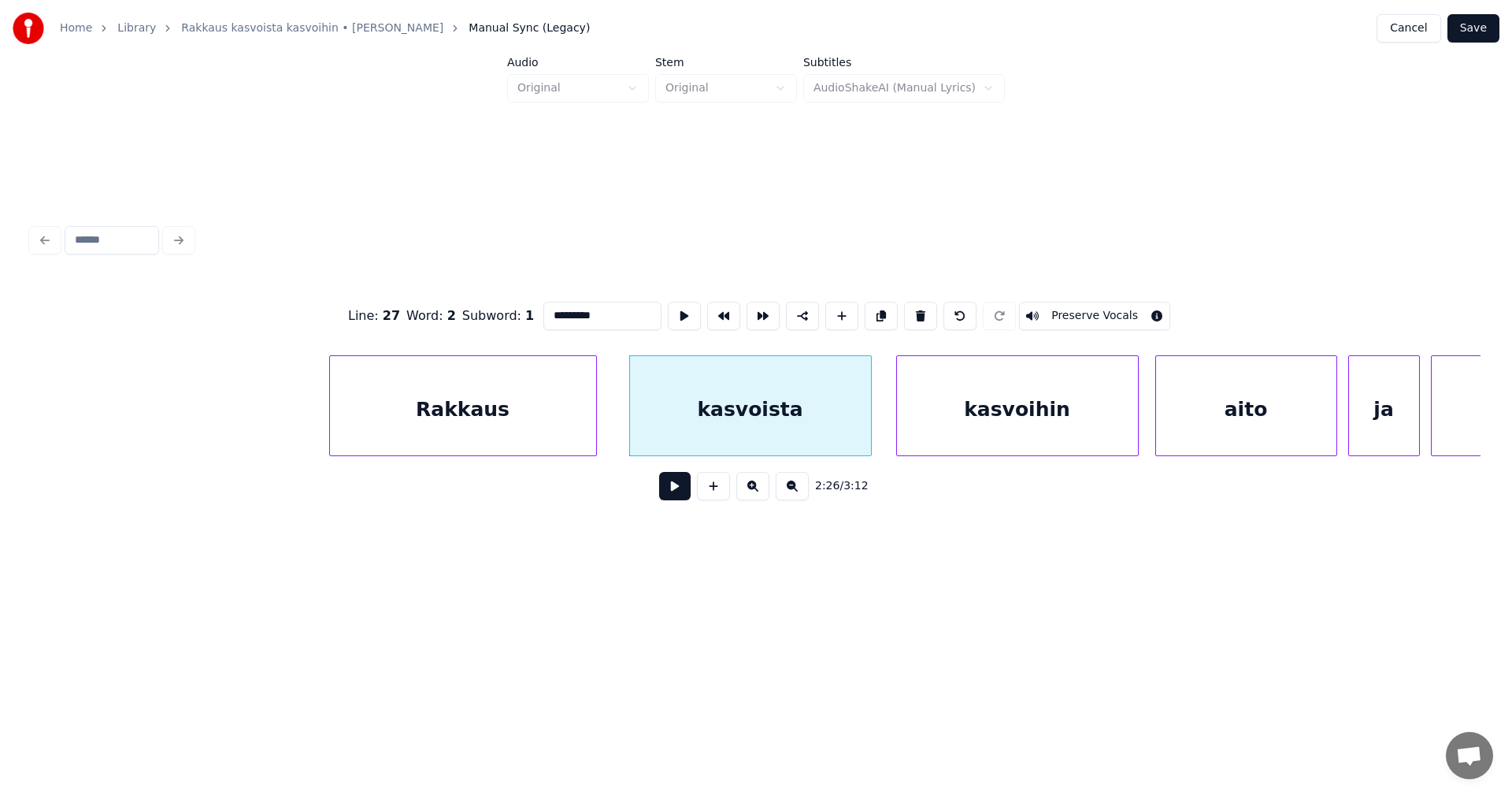
click at [680, 494] on button at bounding box center [674, 486] width 31 height 28
click at [625, 427] on div at bounding box center [626, 405] width 5 height 99
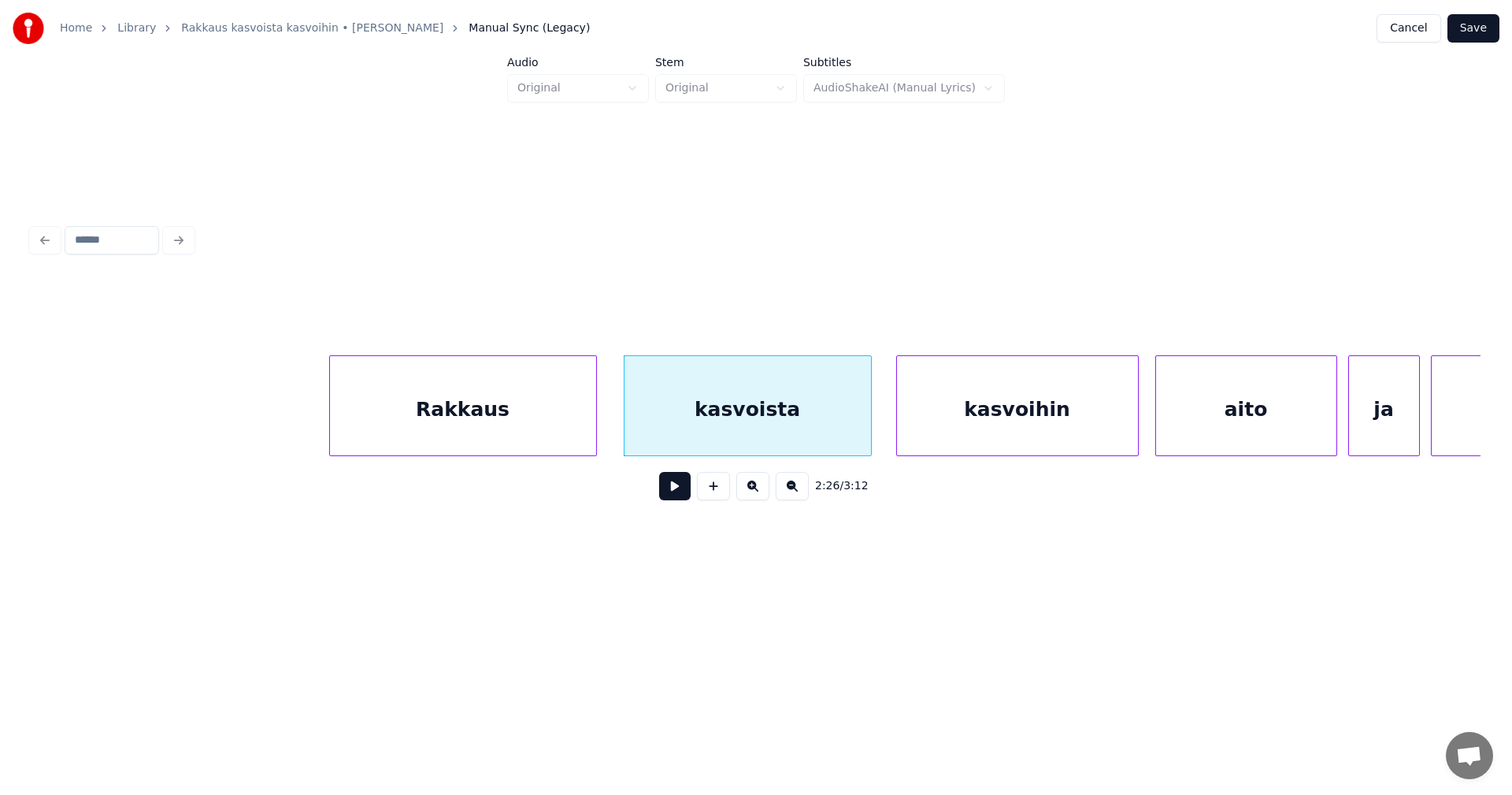
click at [677, 491] on button at bounding box center [674, 486] width 31 height 28
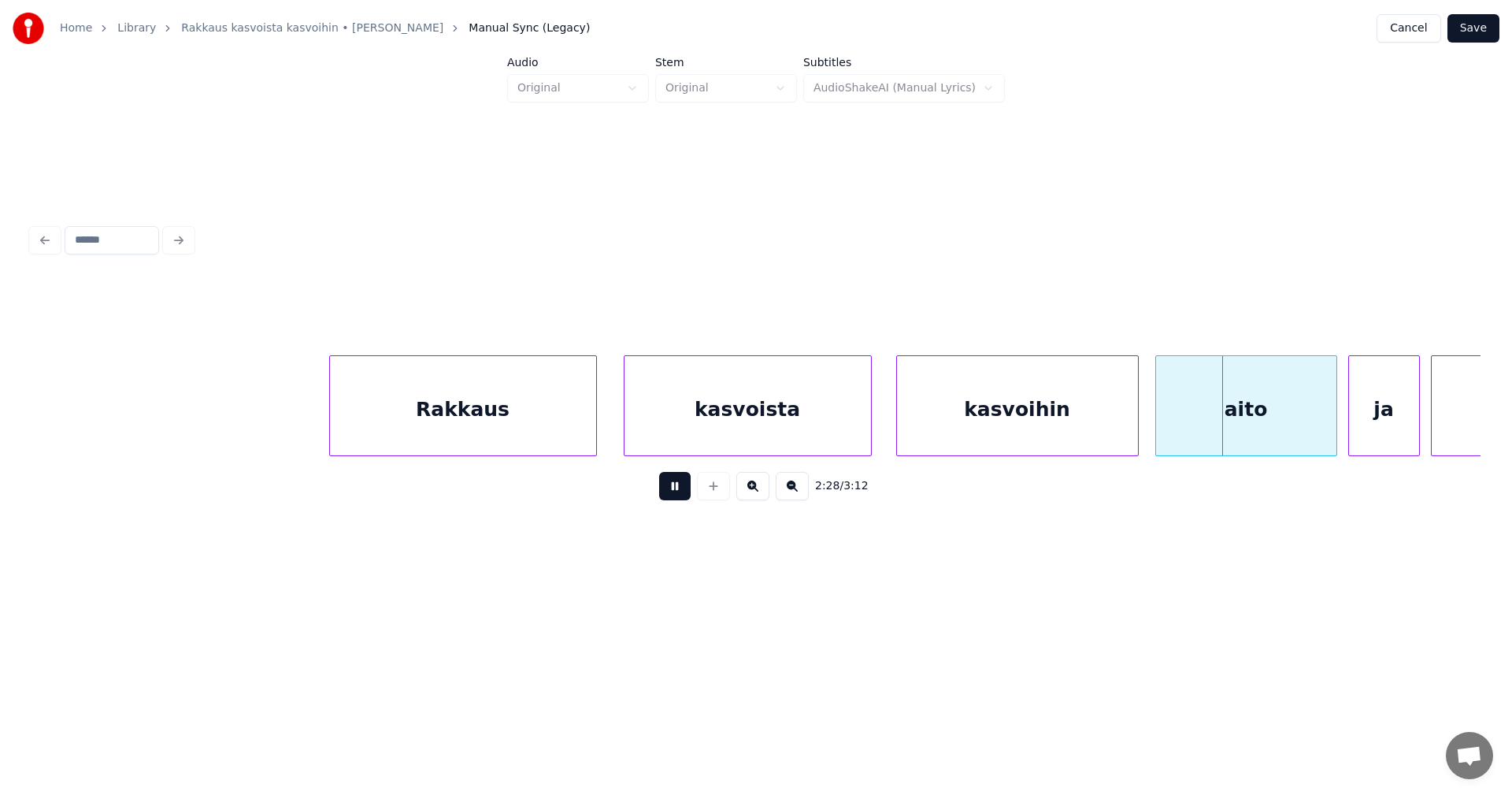
click at [677, 491] on button at bounding box center [674, 486] width 31 height 28
click at [1013, 432] on div "kasvoihin" at bounding box center [1017, 409] width 241 height 107
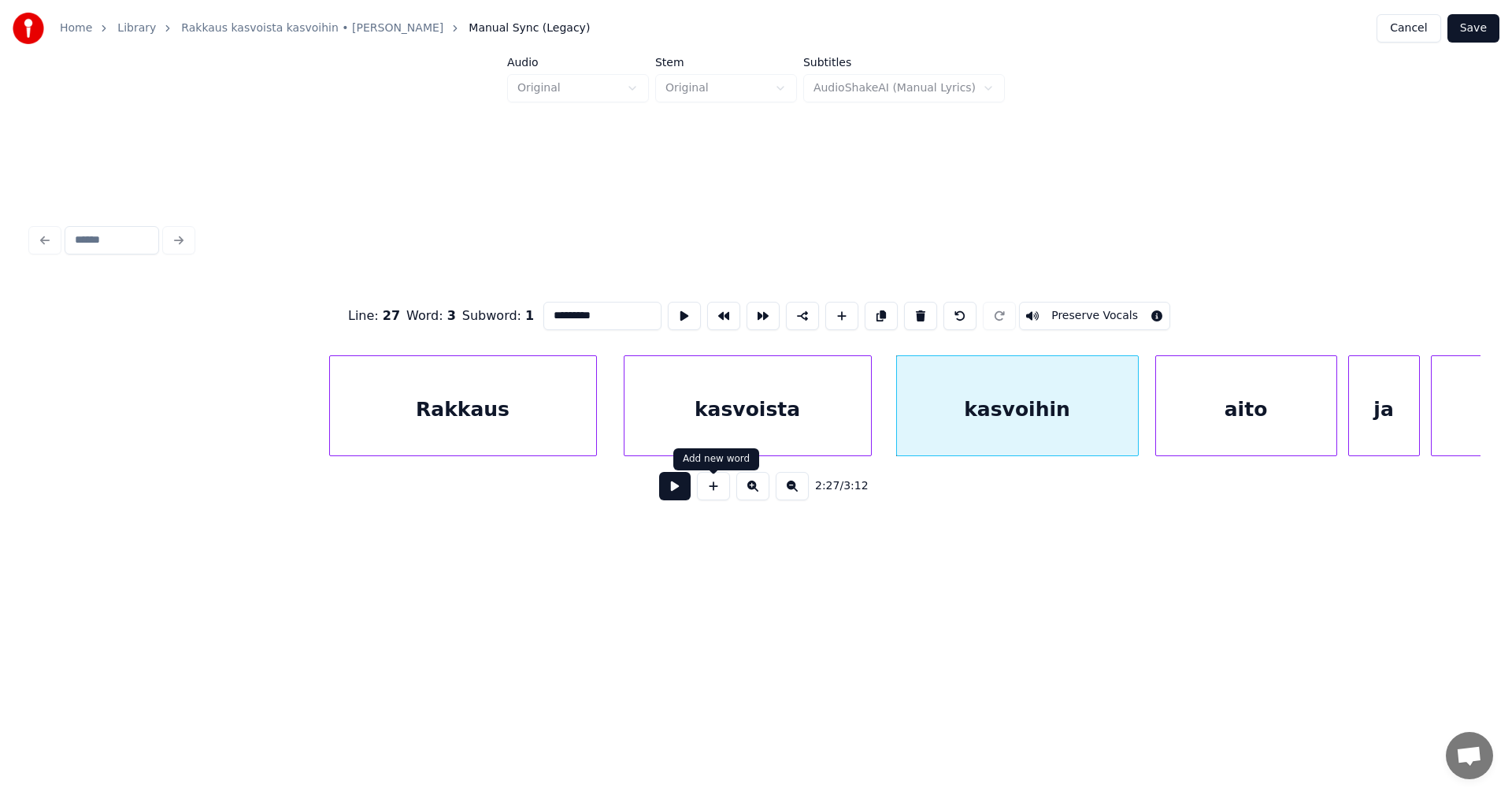
click at [690, 486] on button at bounding box center [674, 486] width 31 height 28
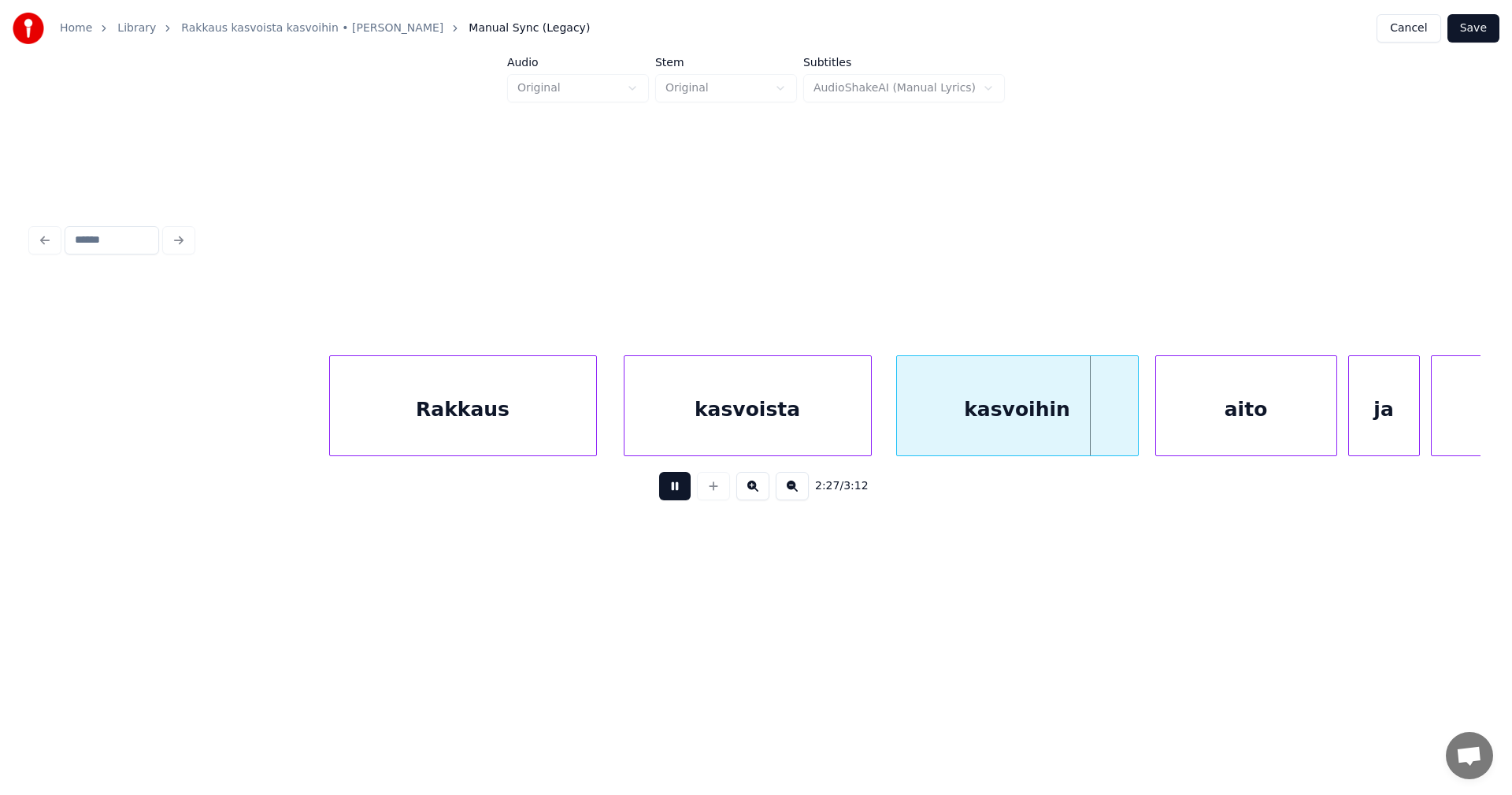
click at [685, 488] on button at bounding box center [674, 486] width 31 height 28
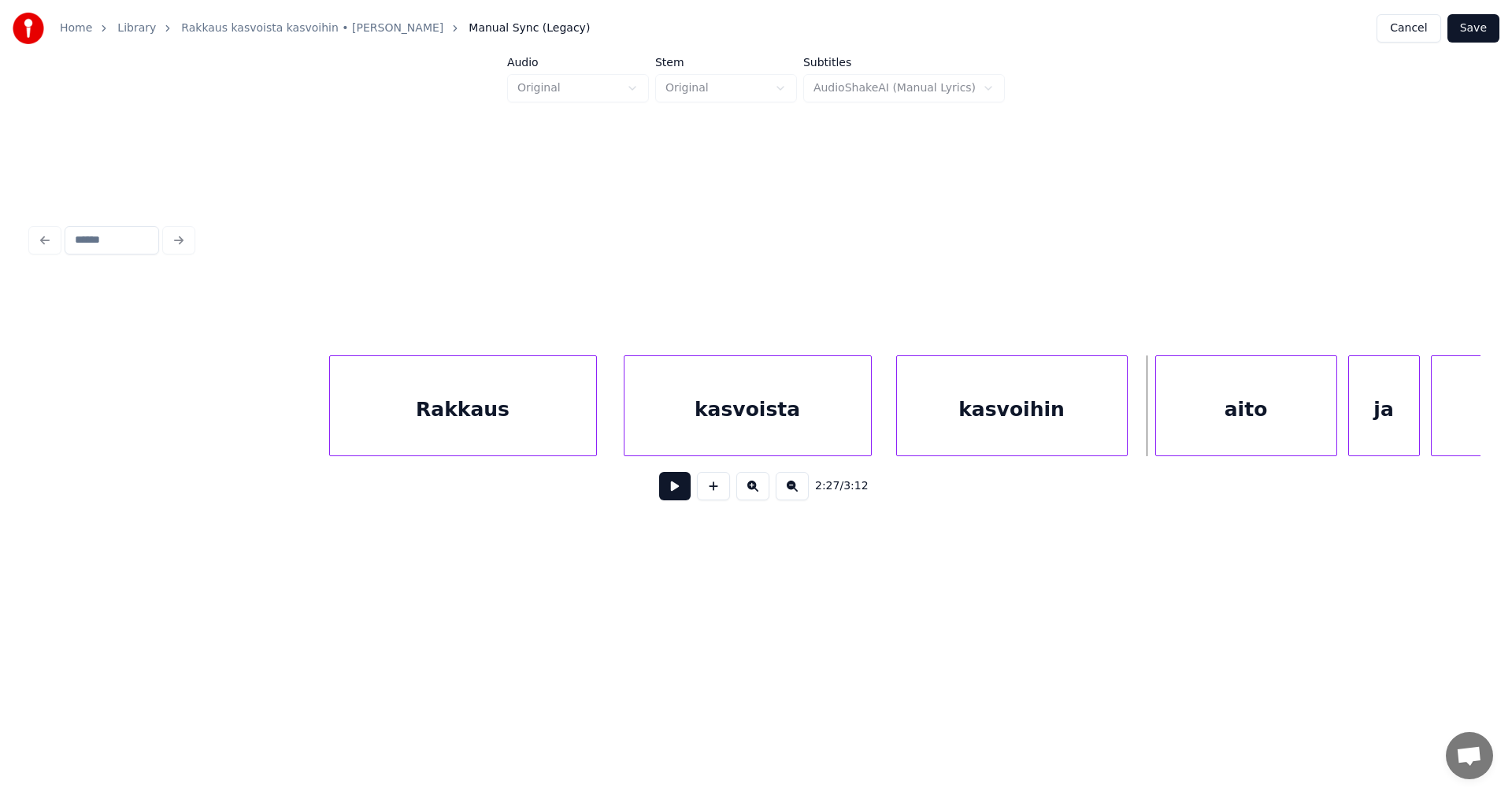
click at [1122, 421] on div at bounding box center [1124, 405] width 5 height 99
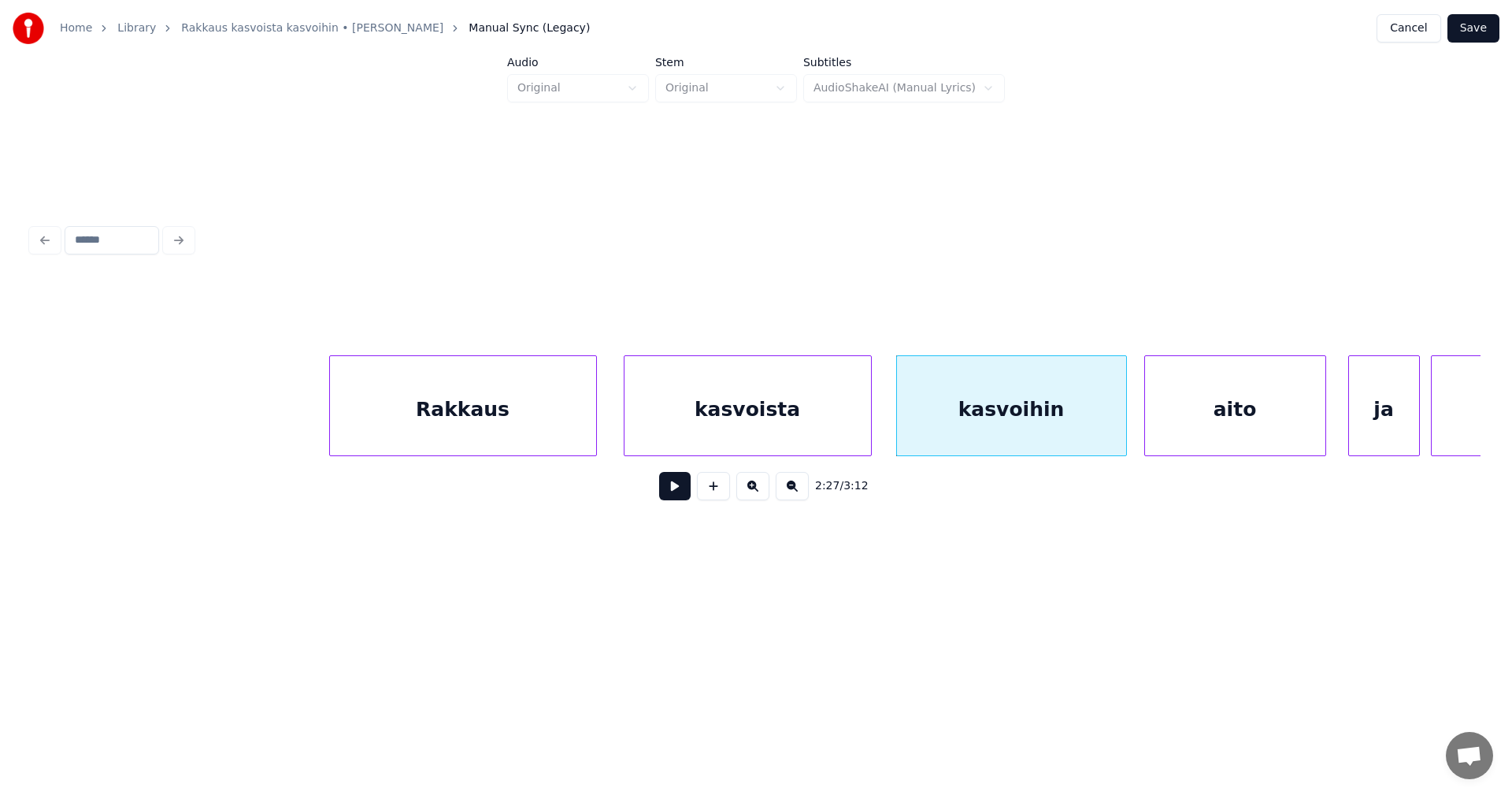
click at [1145, 422] on div "aito" at bounding box center [1235, 405] width 182 height 101
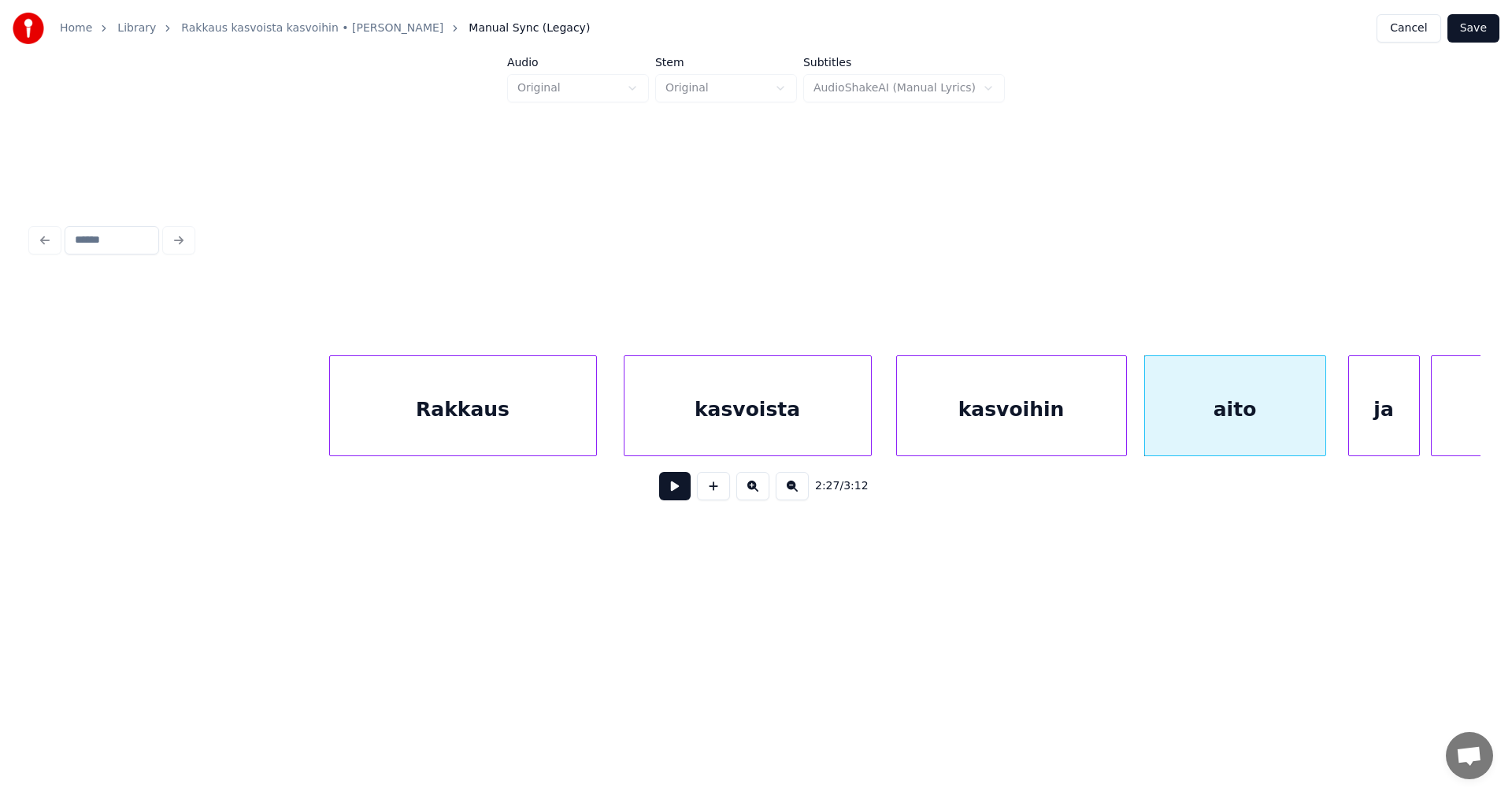
click at [683, 497] on button at bounding box center [674, 486] width 31 height 28
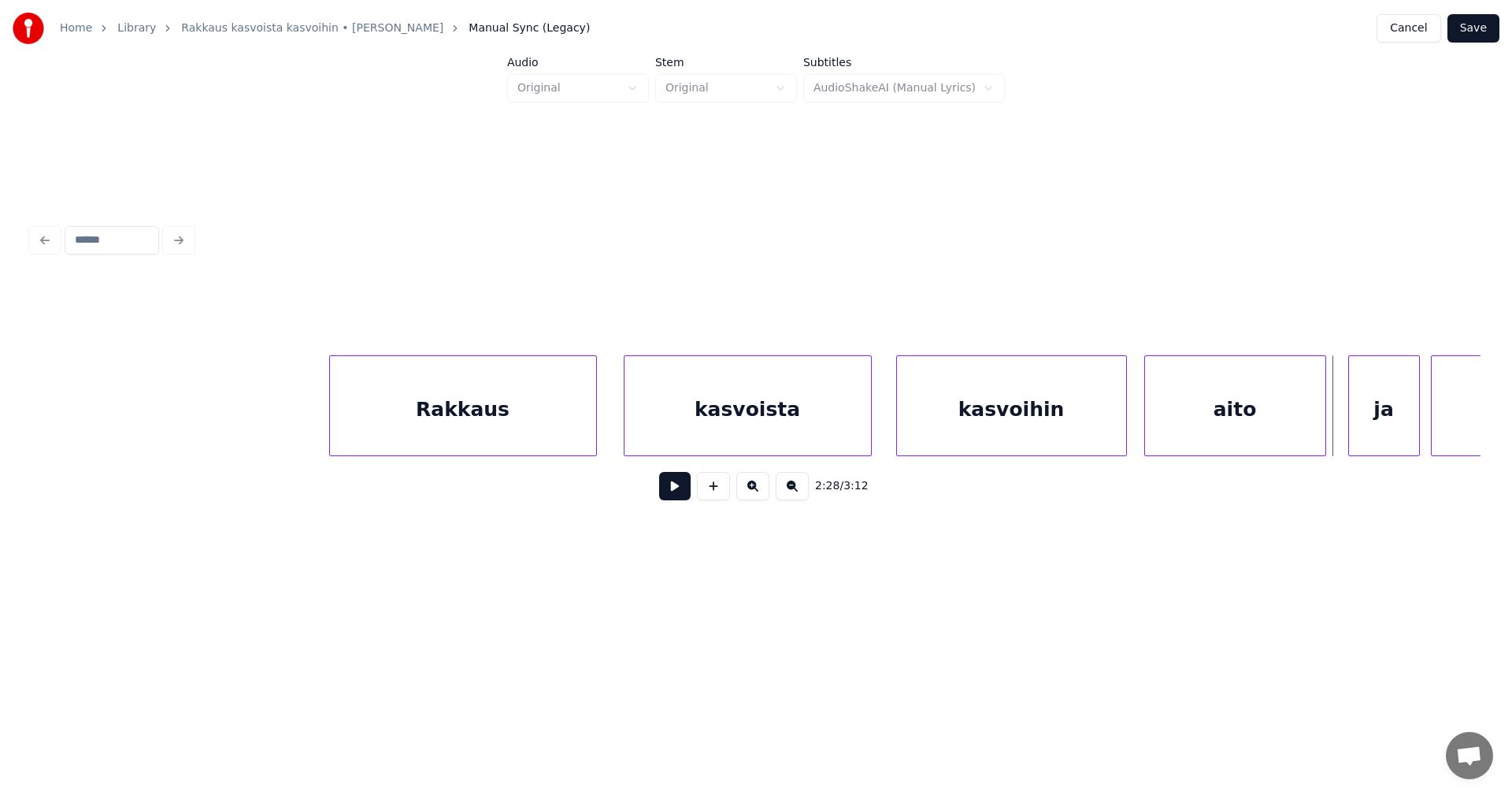
click at [682, 499] on button at bounding box center [674, 486] width 31 height 28
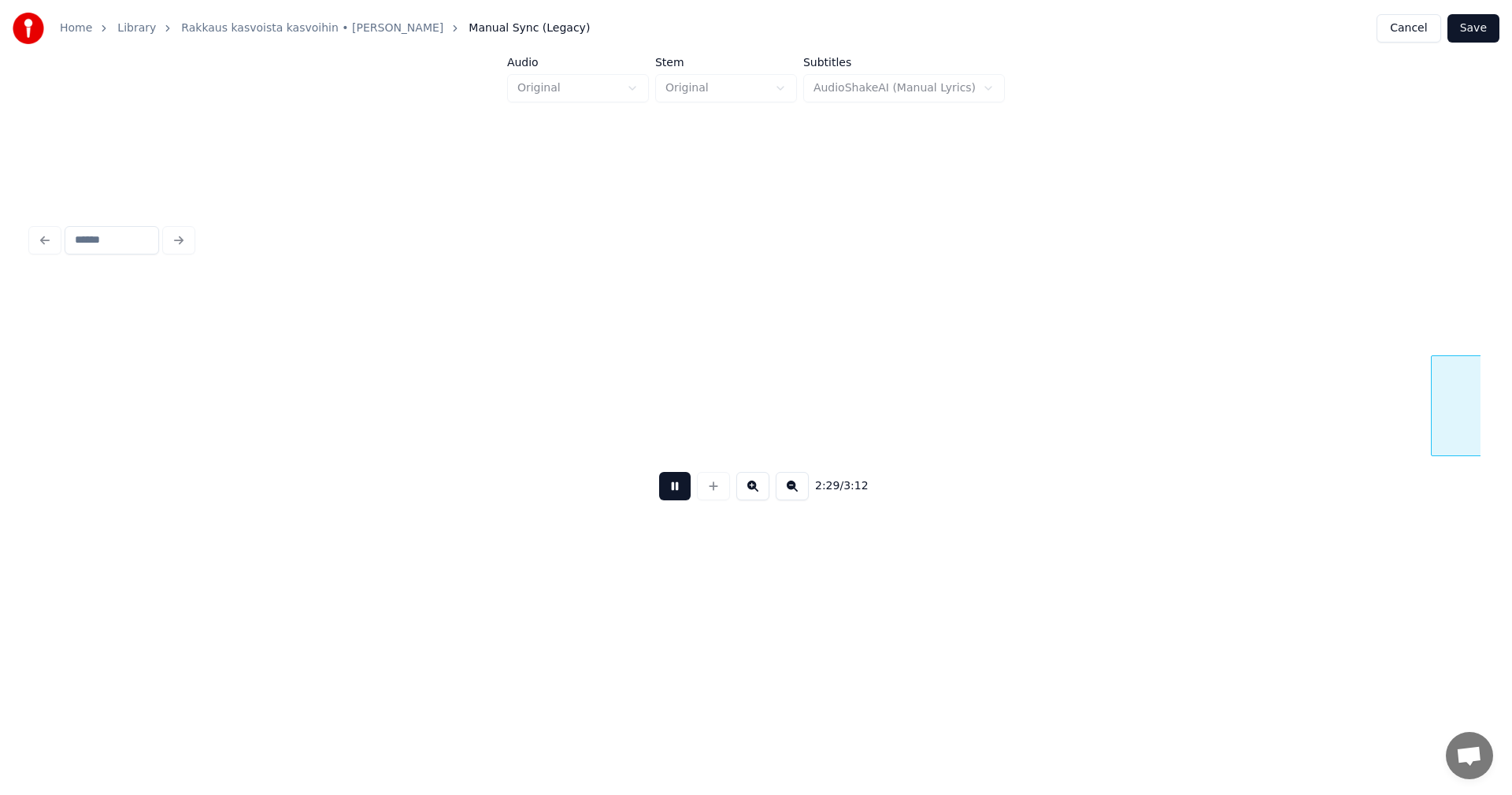
scroll to position [0, 41126]
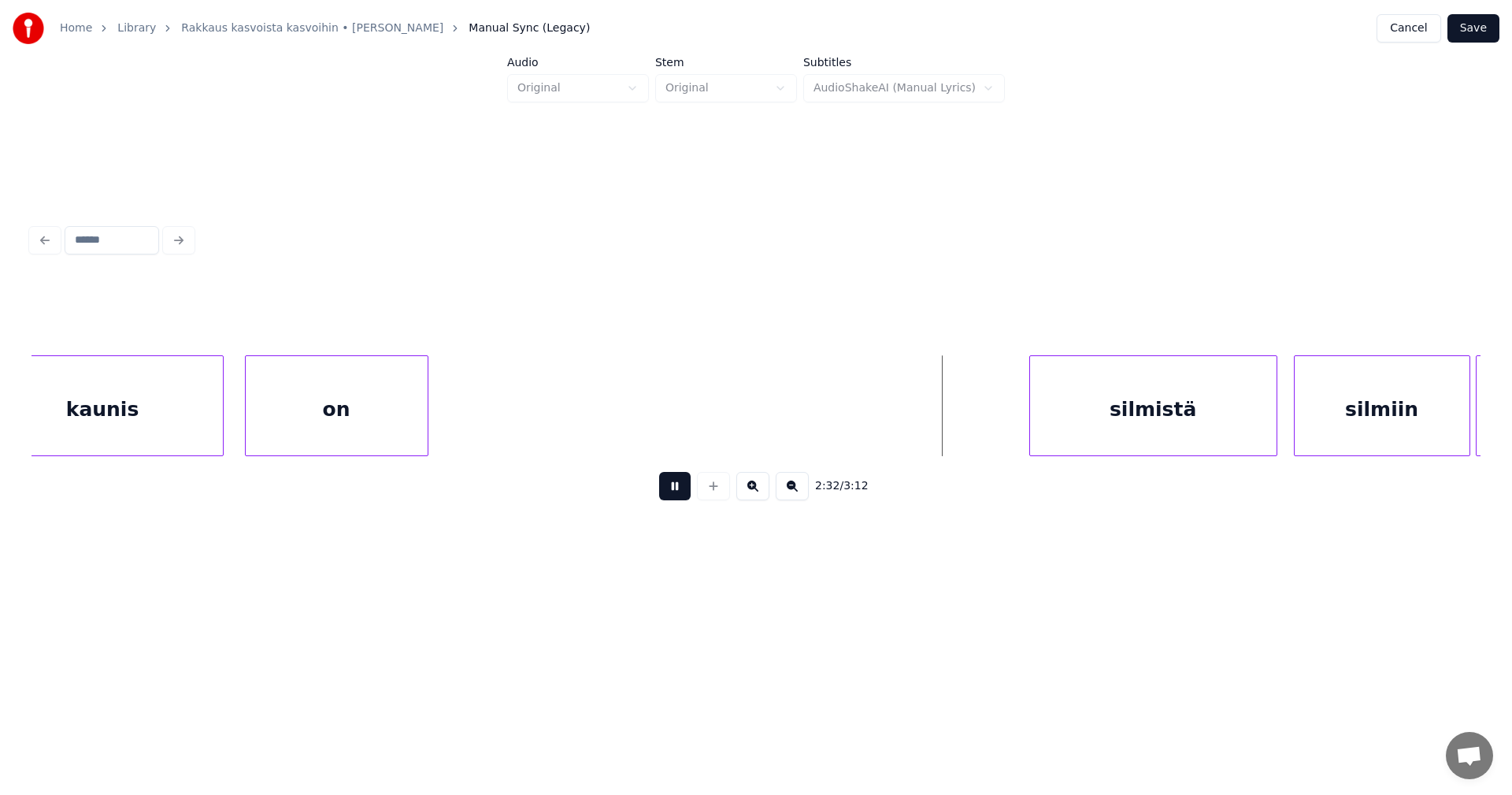
click at [676, 499] on button at bounding box center [674, 486] width 31 height 28
click at [1045, 428] on div "silmistä" at bounding box center [1126, 409] width 246 height 107
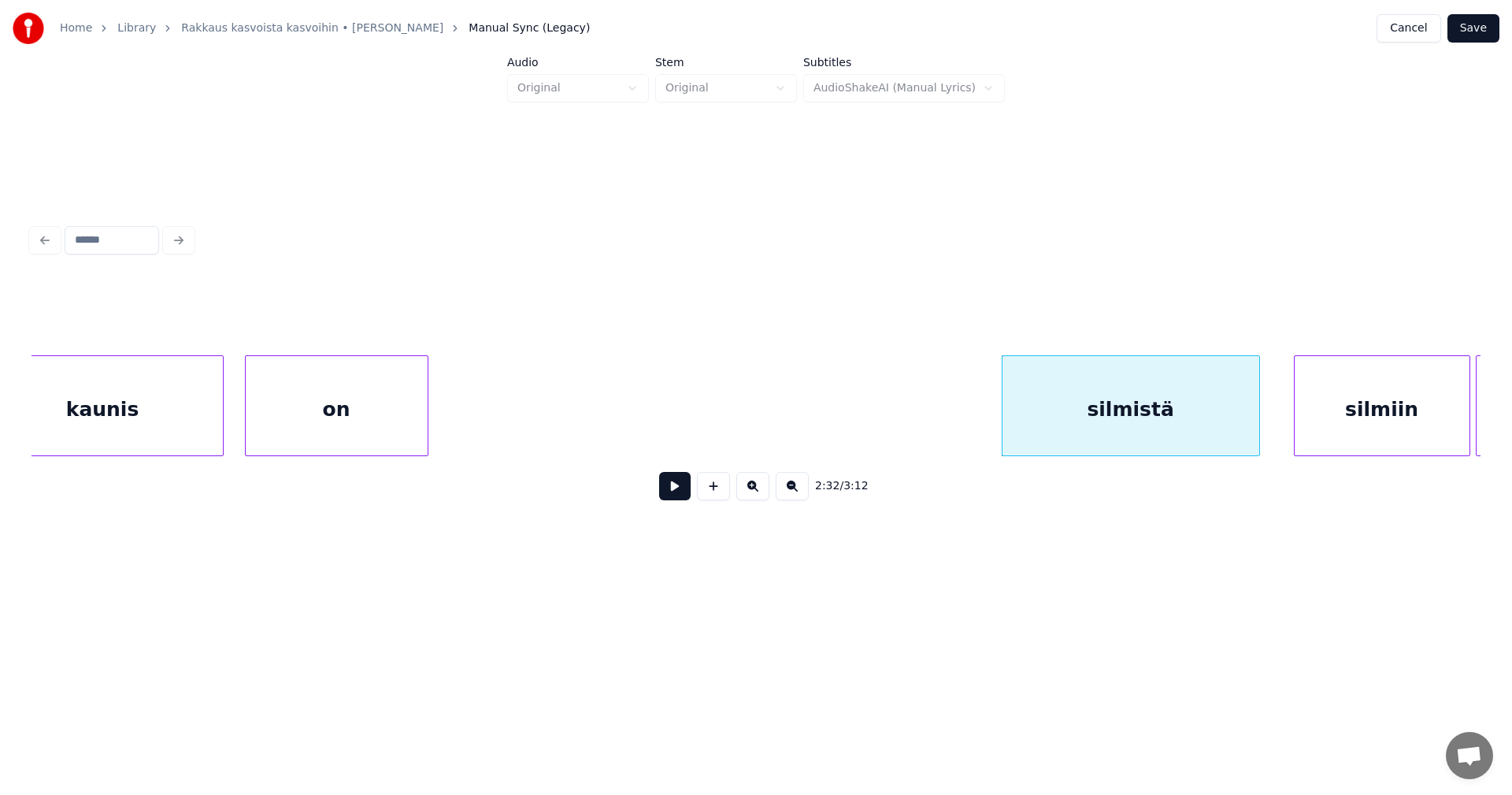
click at [1255, 420] on div at bounding box center [1257, 405] width 5 height 99
click at [684, 496] on button at bounding box center [674, 486] width 31 height 28
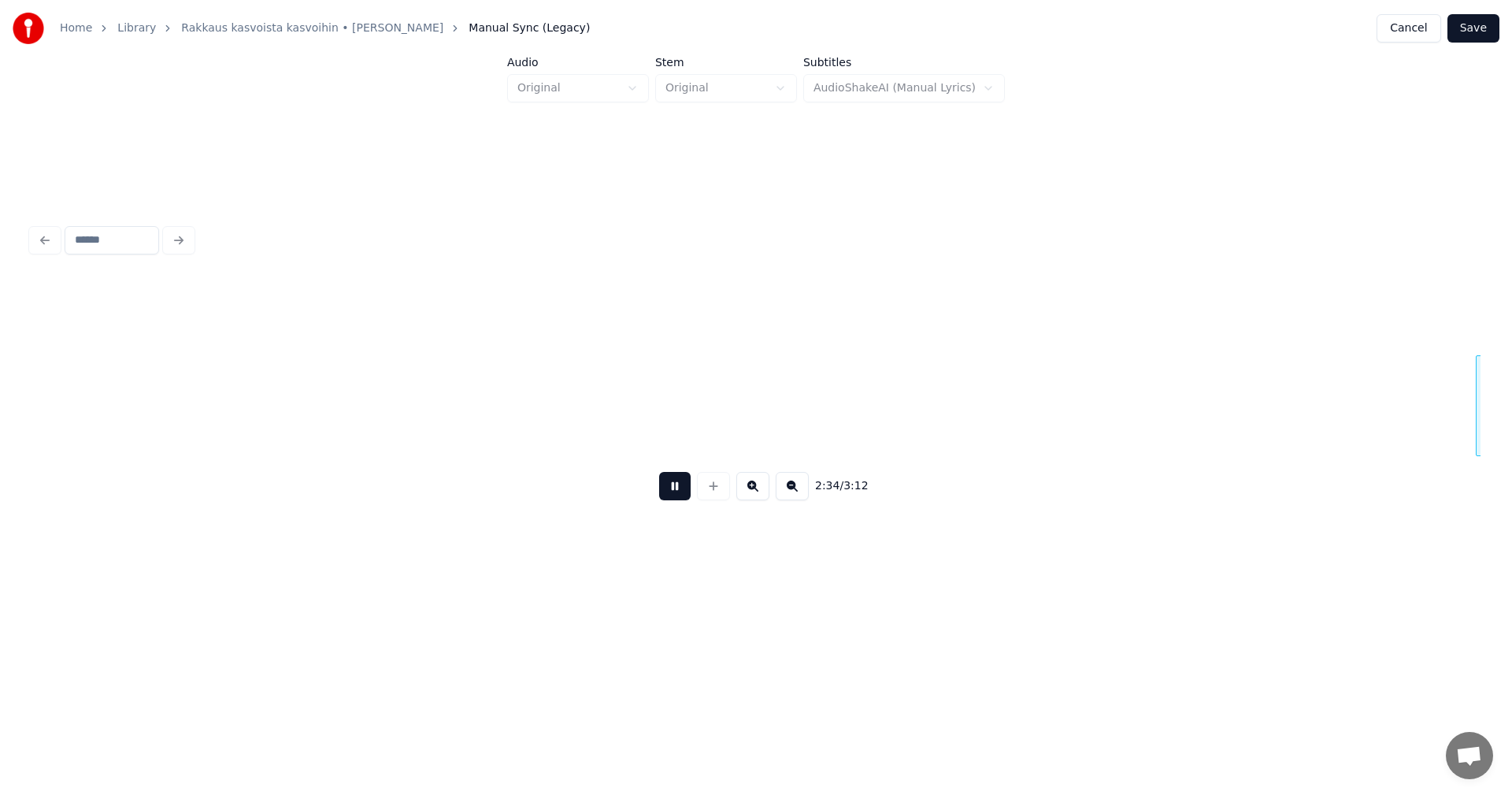
scroll to position [0, 42577]
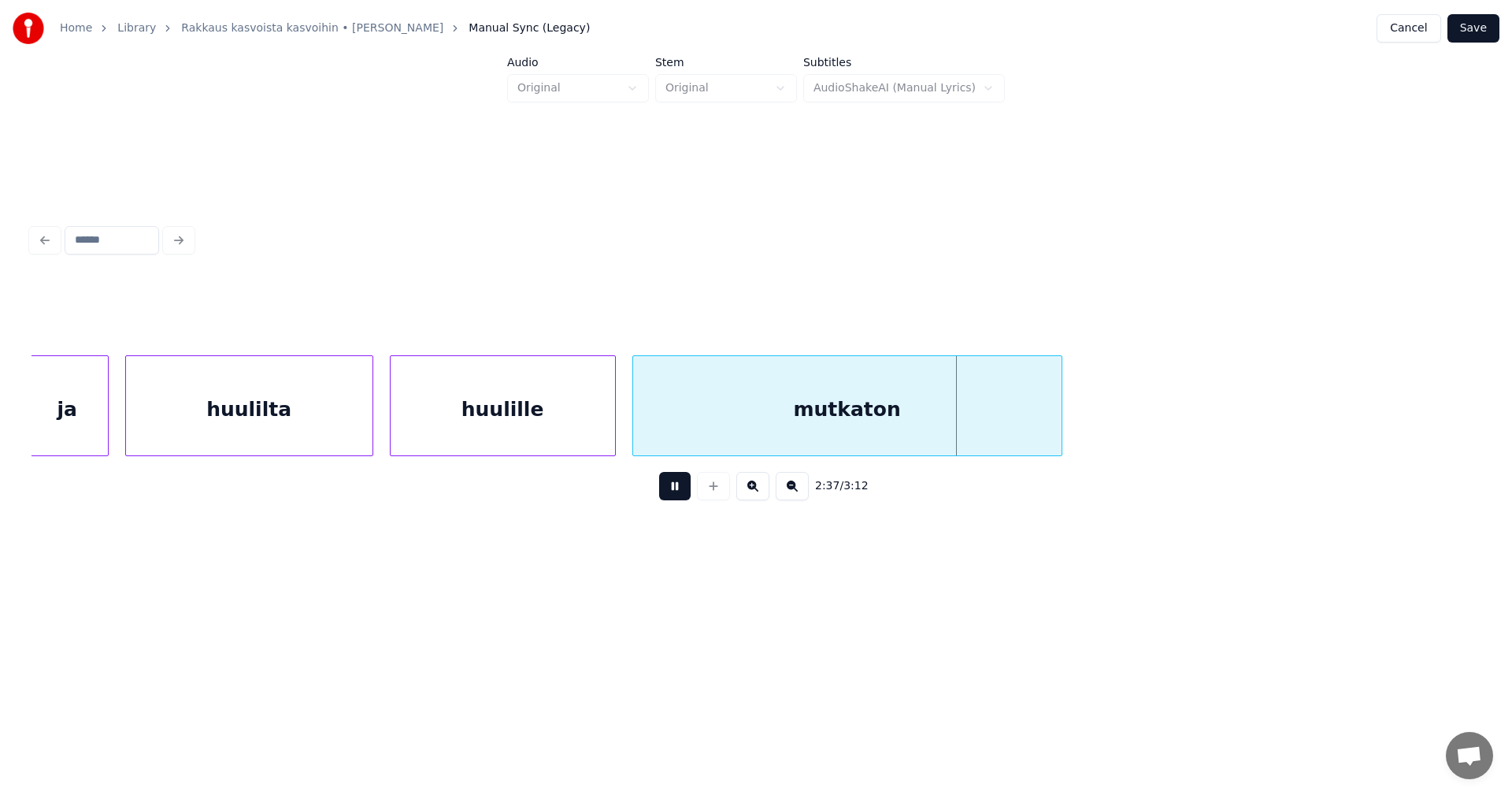
click at [684, 496] on button at bounding box center [674, 486] width 31 height 28
click at [615, 436] on div "huulille" at bounding box center [502, 405] width 226 height 101
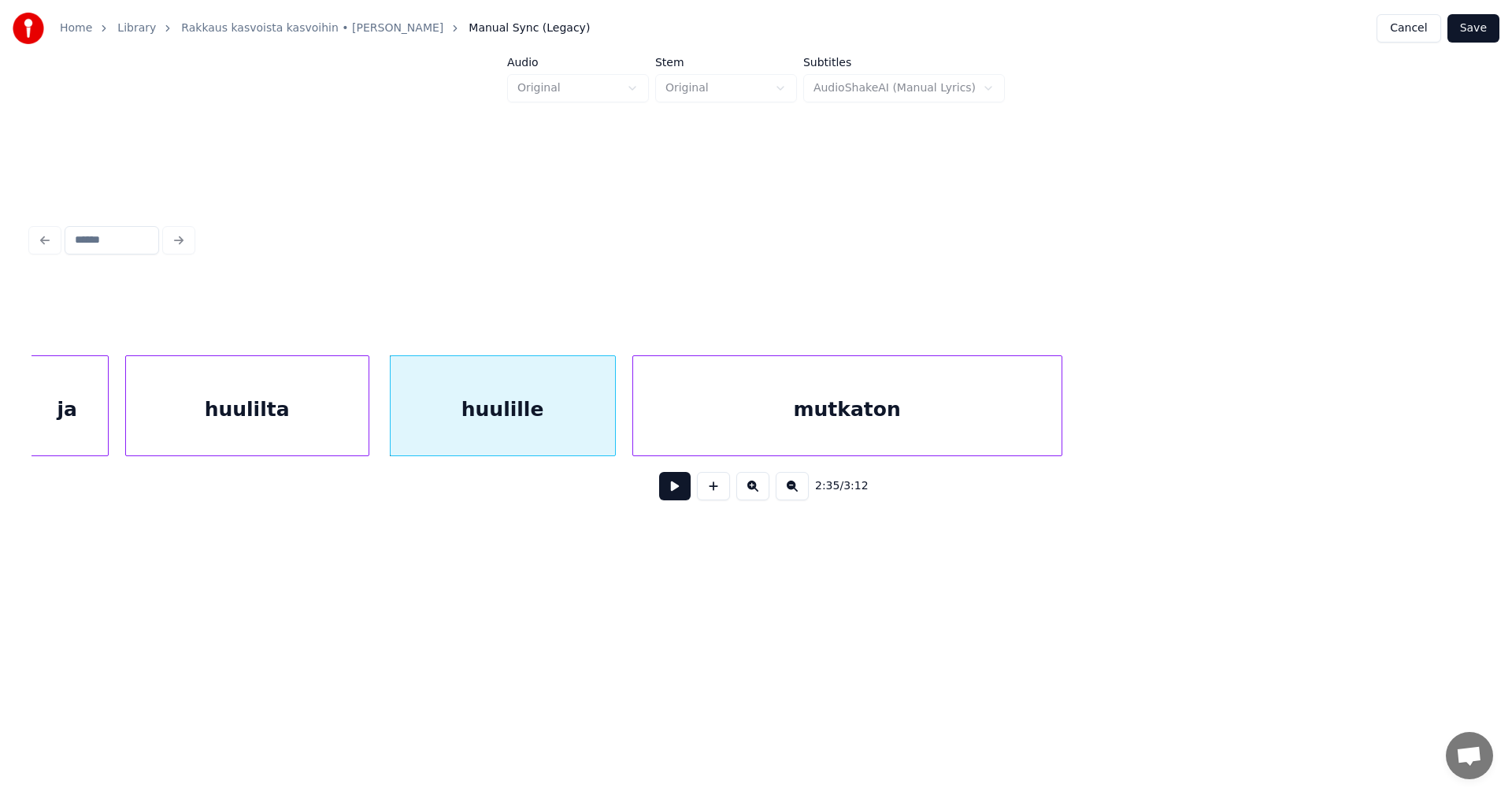
click at [367, 430] on div at bounding box center [365, 405] width 5 height 99
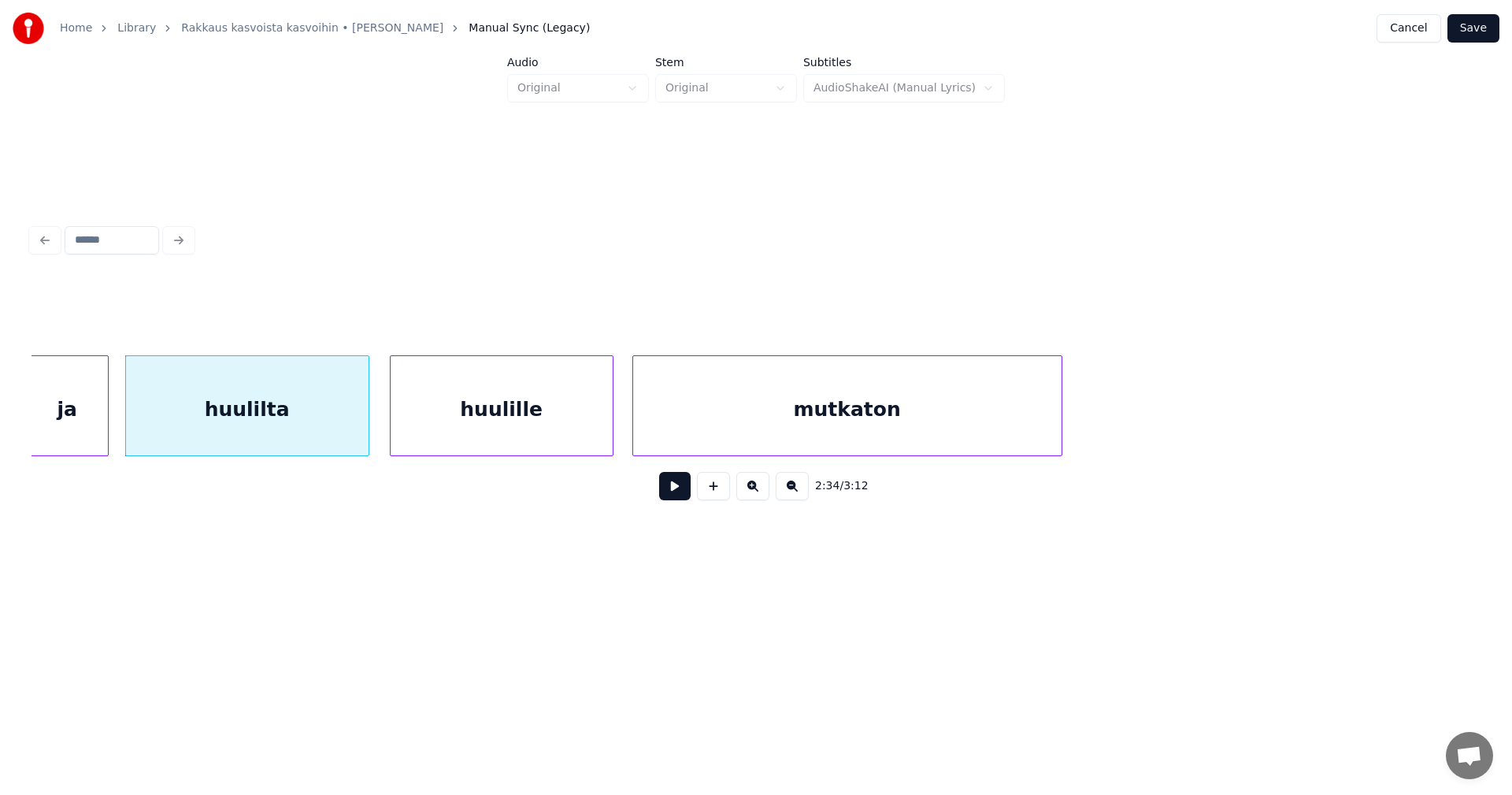
click at [609, 436] on div at bounding box center [610, 405] width 5 height 99
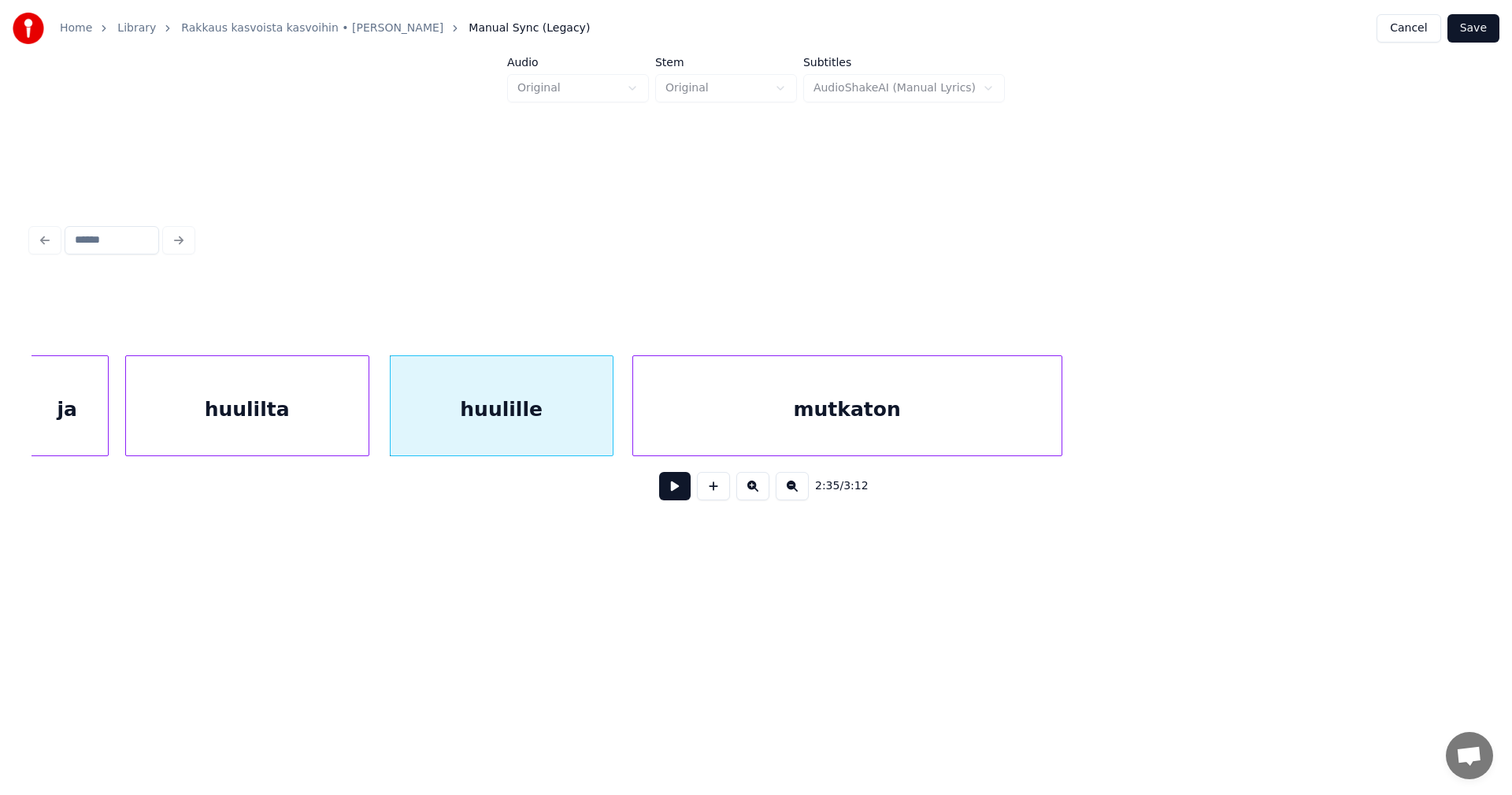
click at [719, 440] on div "mutkaton" at bounding box center [848, 409] width 429 height 107
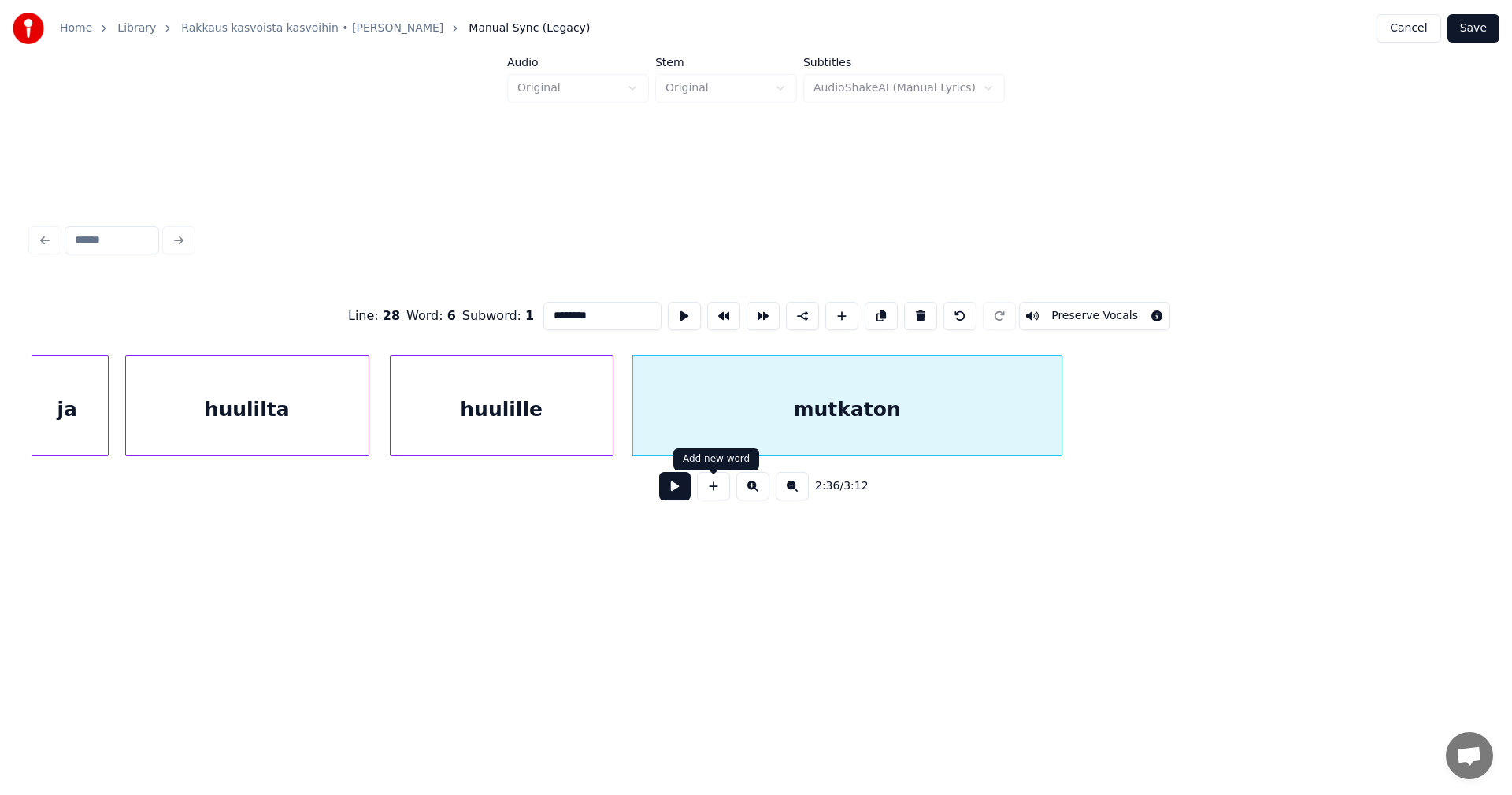
click at [689, 488] on button at bounding box center [674, 486] width 31 height 28
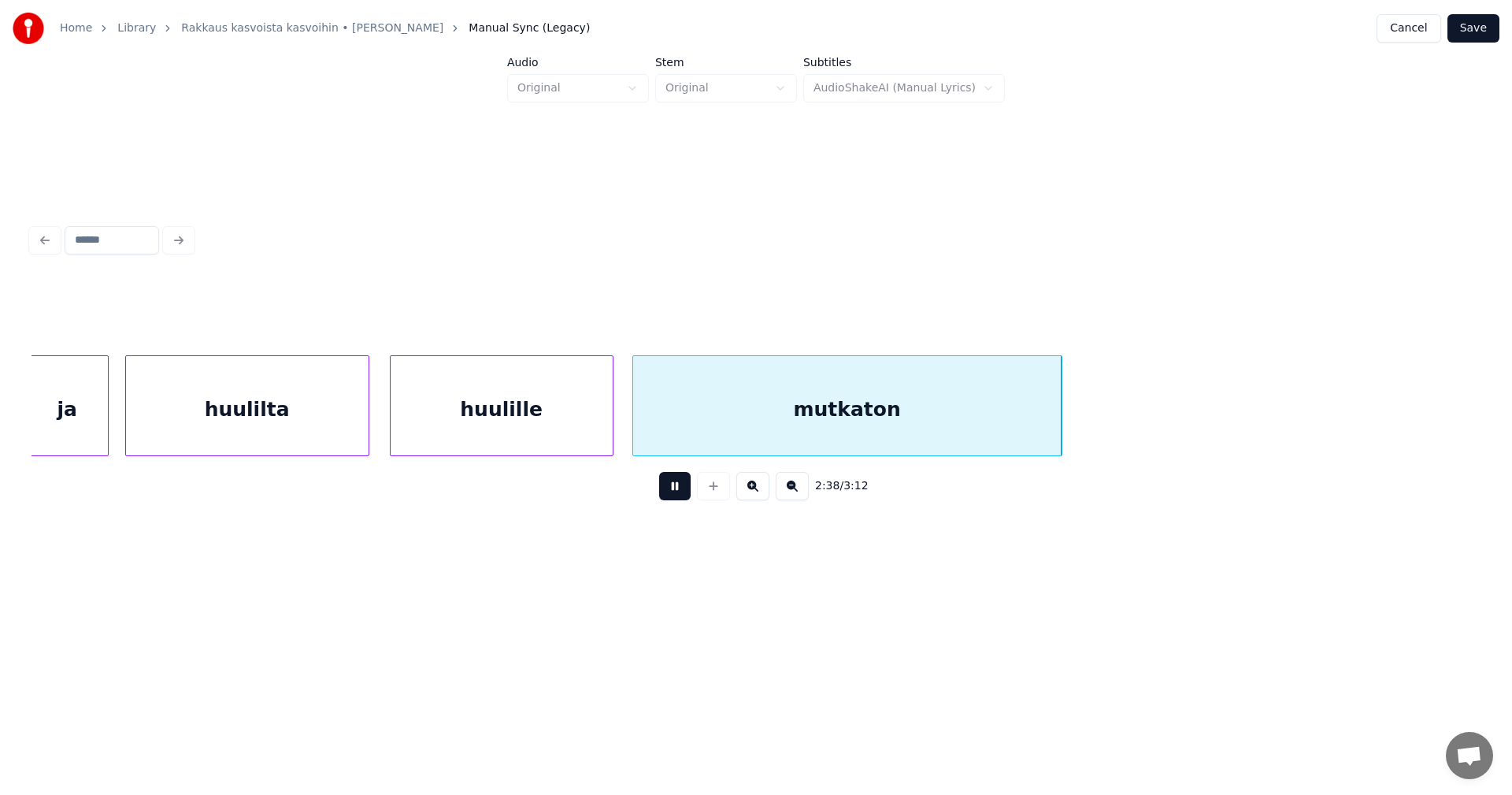
click at [691, 494] on div "2:38 / 3:12" at bounding box center [756, 485] width 1424 height 35
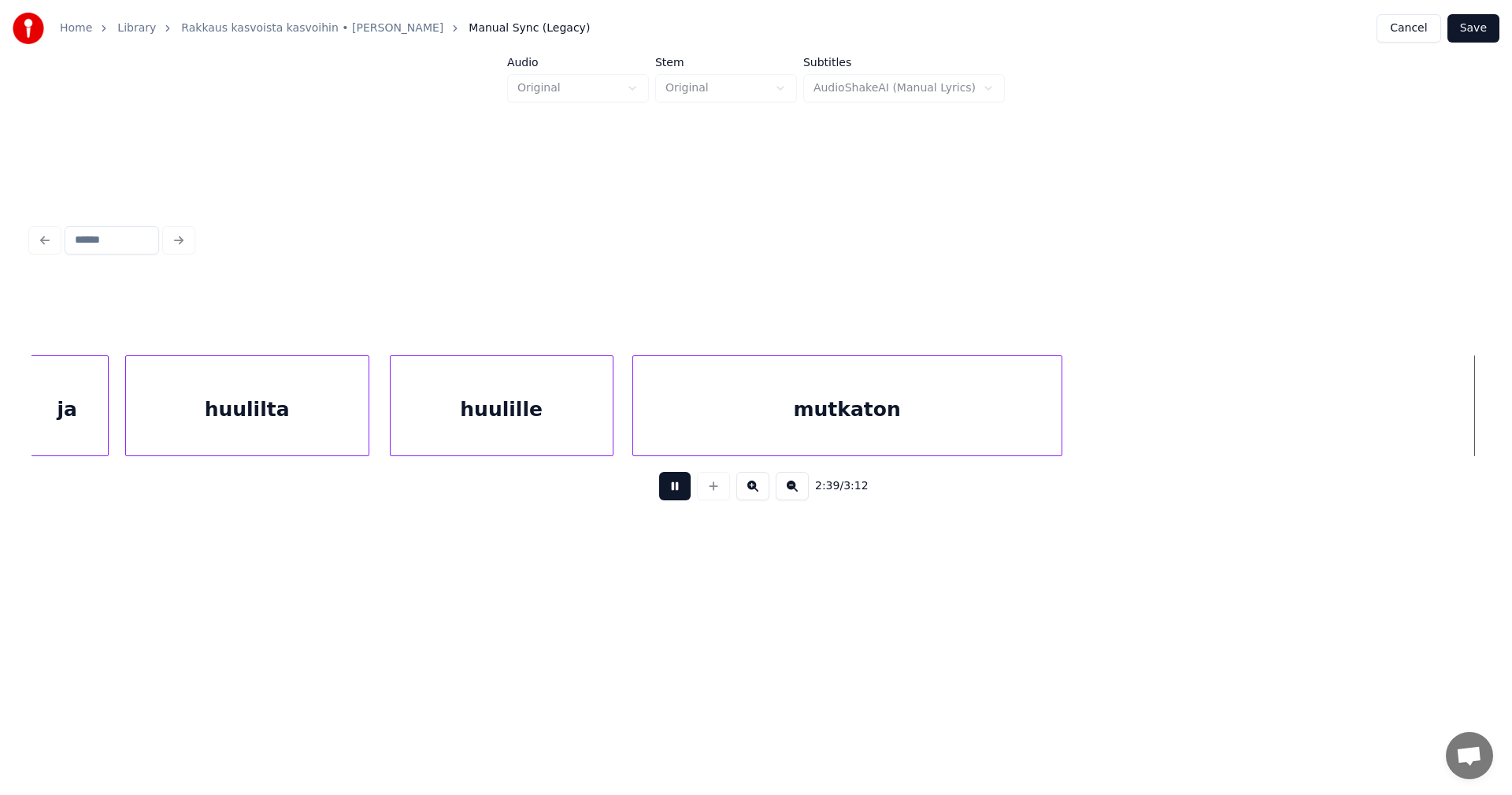
scroll to position [0, 44028]
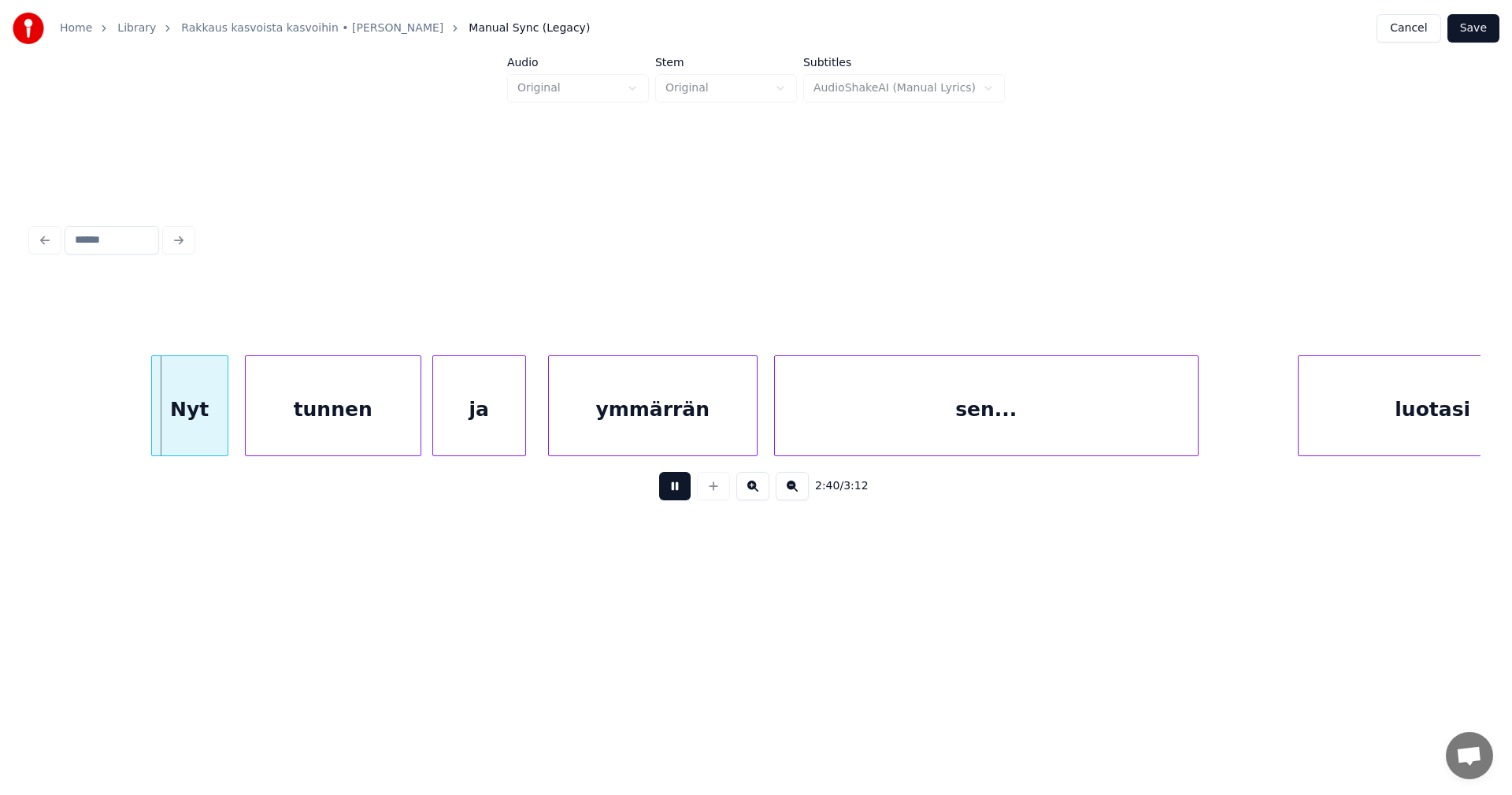
click at [681, 495] on button at bounding box center [674, 486] width 31 height 28
click at [173, 420] on div "Nyt" at bounding box center [165, 409] width 76 height 107
click at [313, 414] on div "tunnen" at bounding box center [322, 409] width 175 height 107
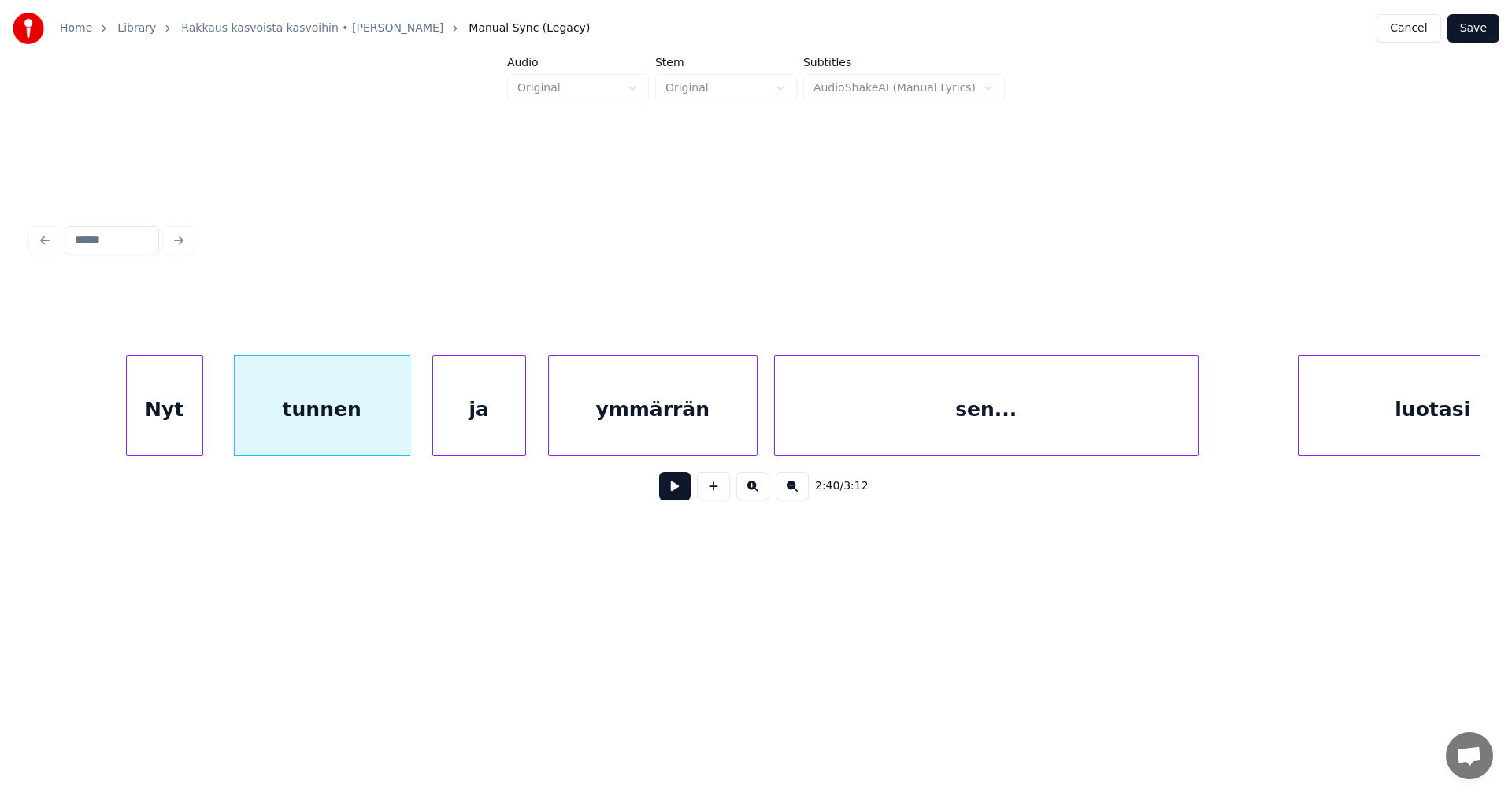
click at [472, 421] on div "ja" at bounding box center [480, 409] width 93 height 107
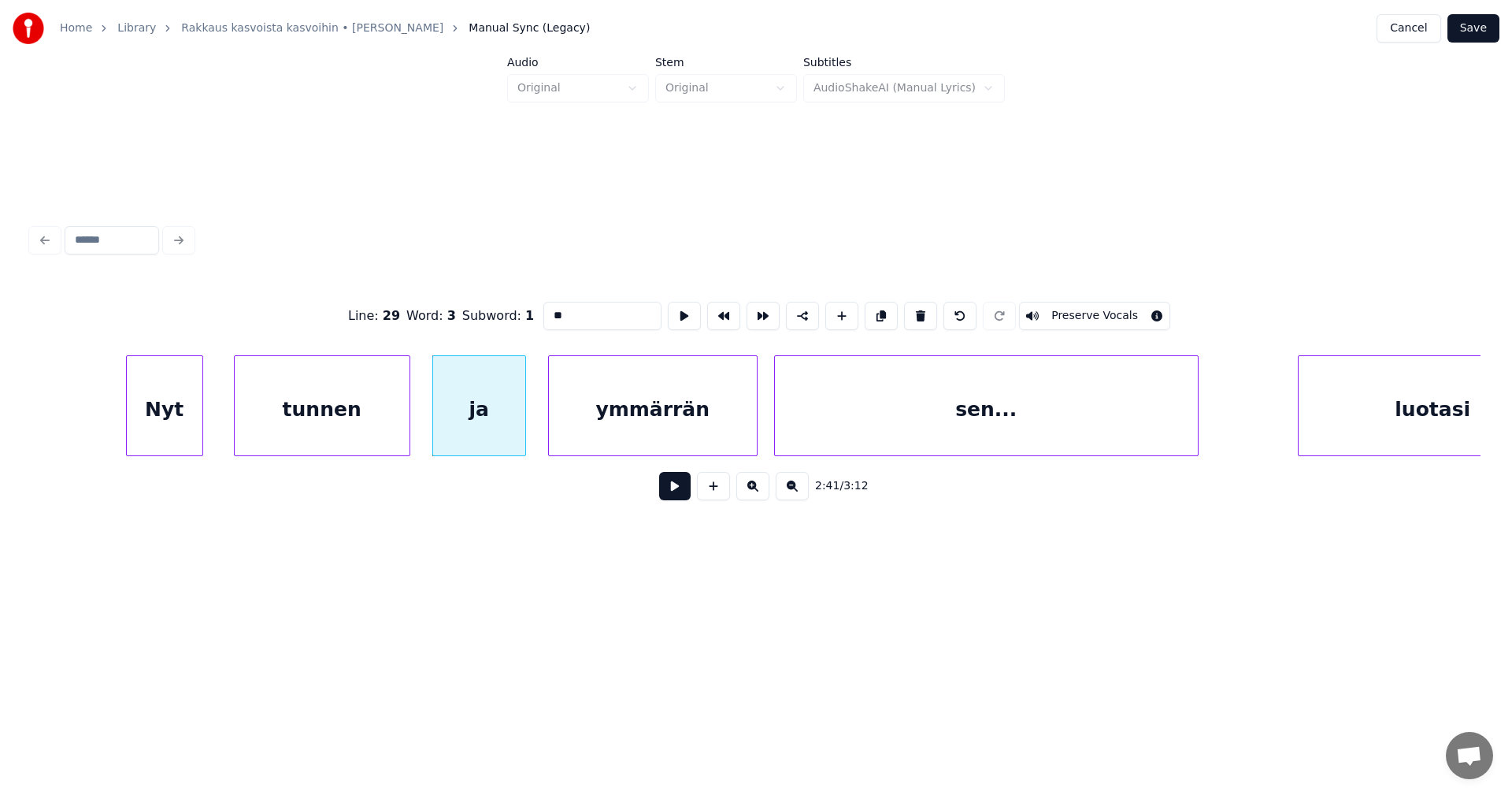
click at [379, 431] on div "tunnen" at bounding box center [322, 409] width 175 height 107
type input "******"
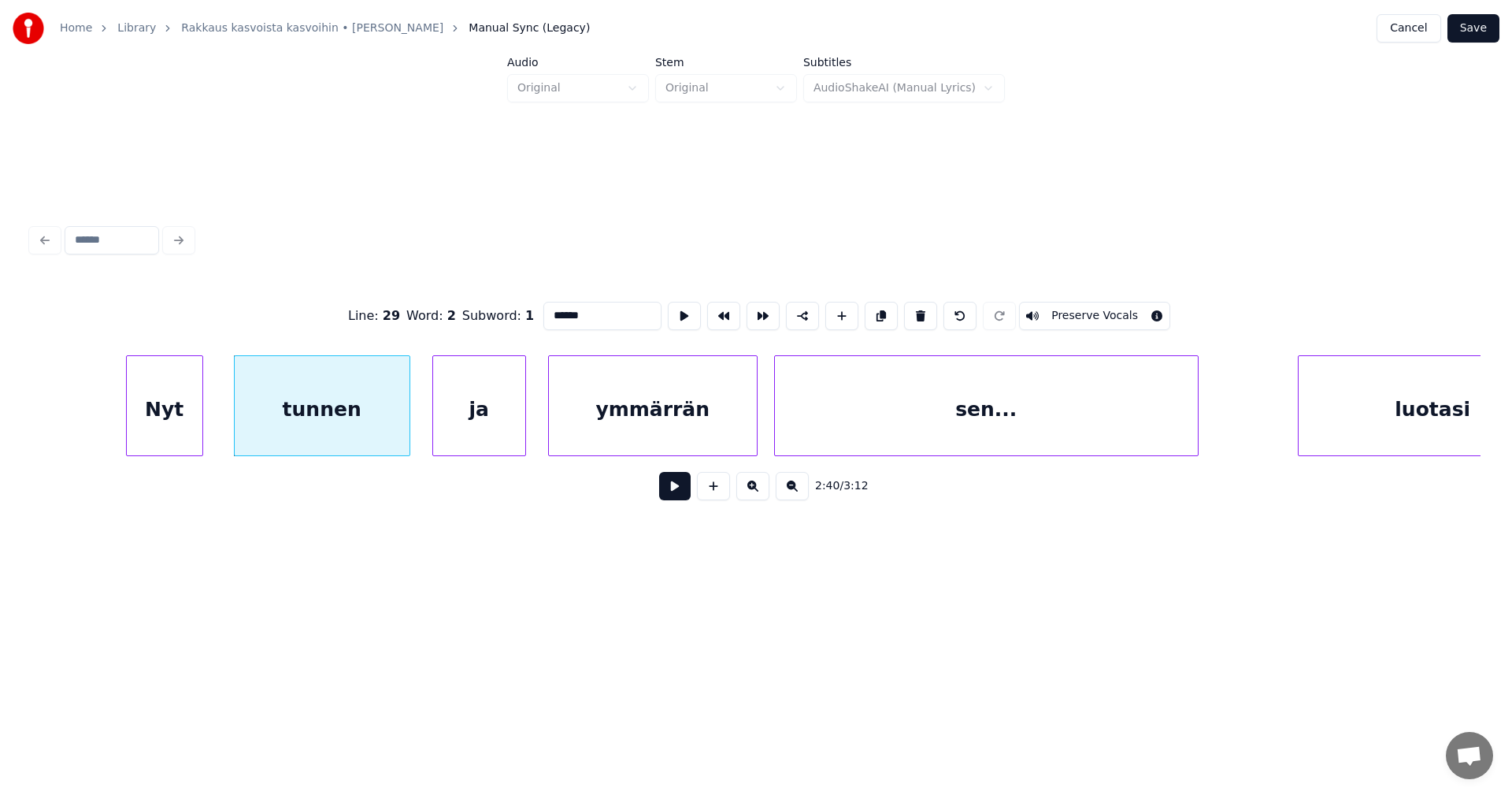
click at [676, 494] on button at bounding box center [674, 486] width 31 height 28
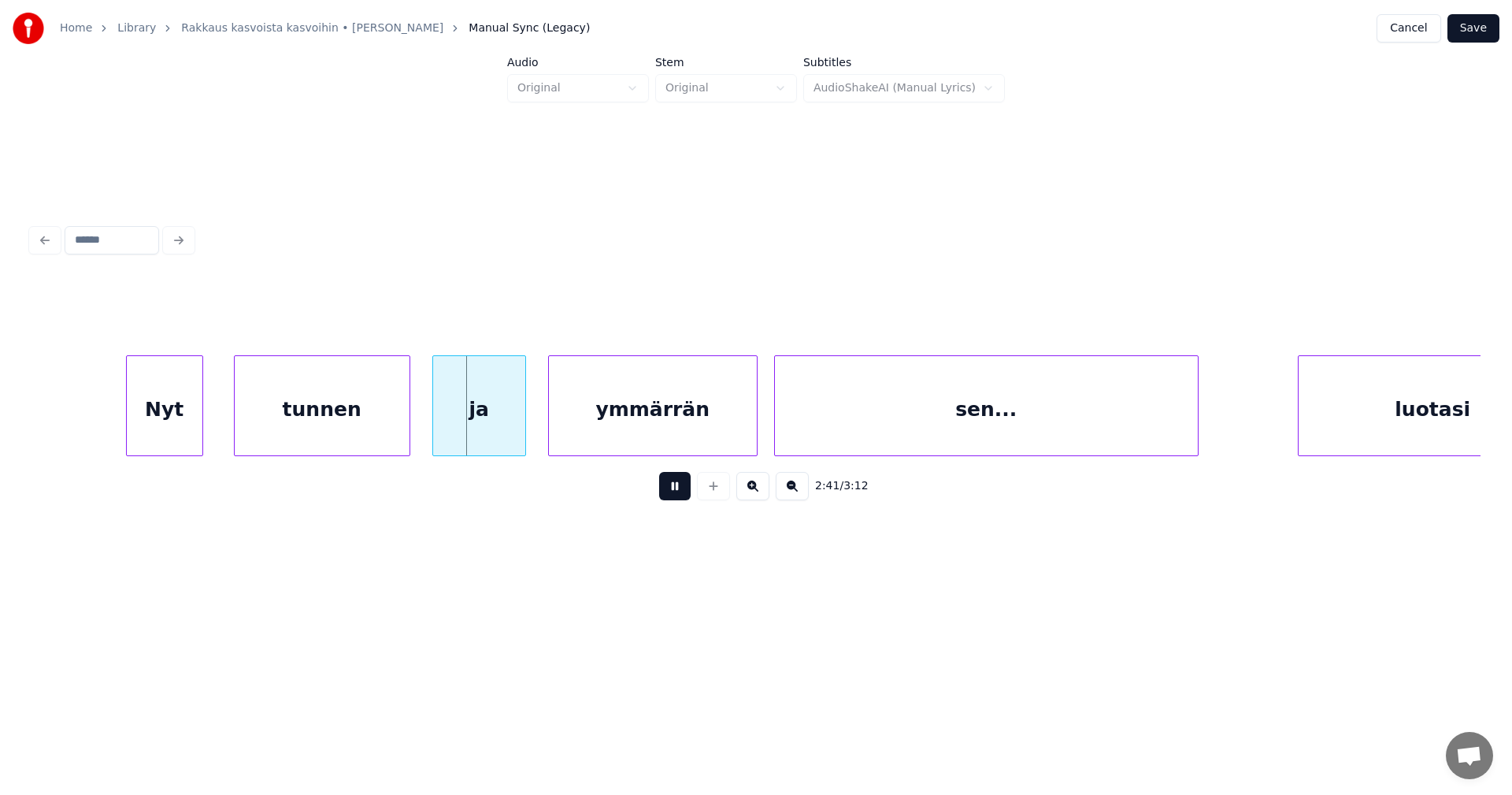
click at [666, 485] on button at bounding box center [674, 486] width 31 height 28
click at [385, 439] on div "tunnen" at bounding box center [322, 409] width 175 height 107
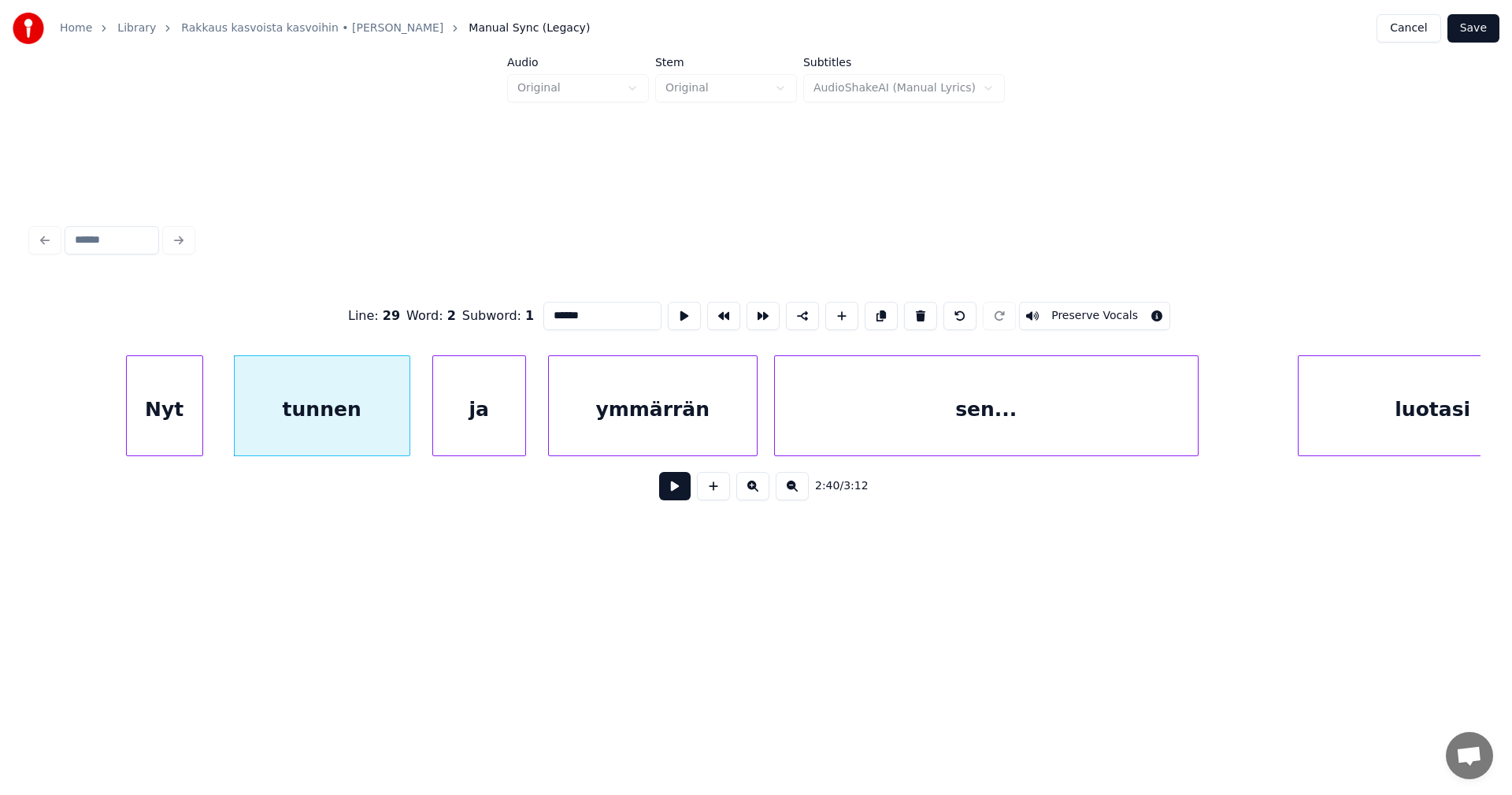
click at [672, 492] on button at bounding box center [674, 486] width 31 height 28
click at [664, 492] on button at bounding box center [674, 486] width 31 height 28
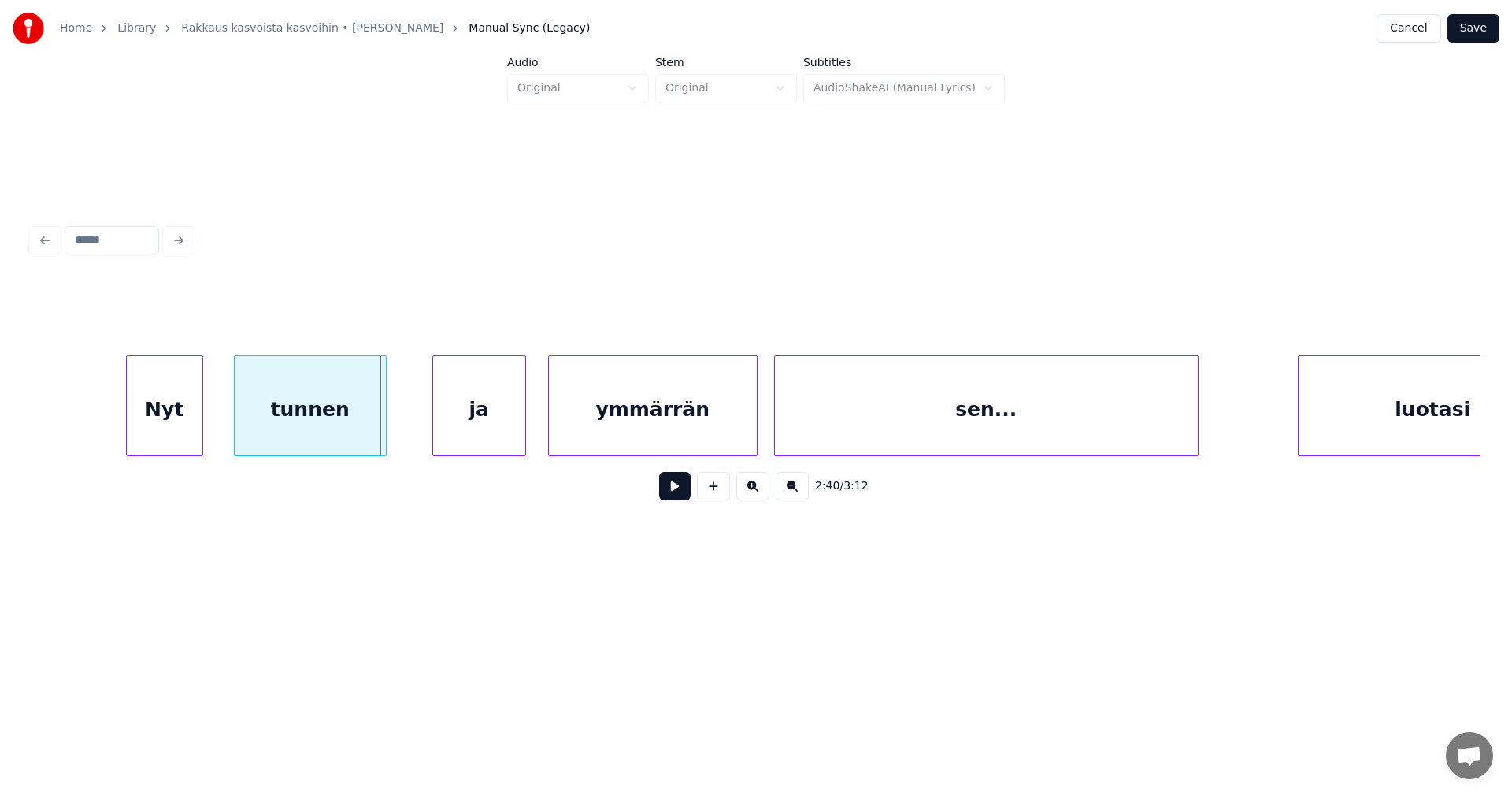
click at [384, 436] on div at bounding box center [383, 405] width 5 height 99
click at [436, 434] on div "ja" at bounding box center [460, 409] width 93 height 107
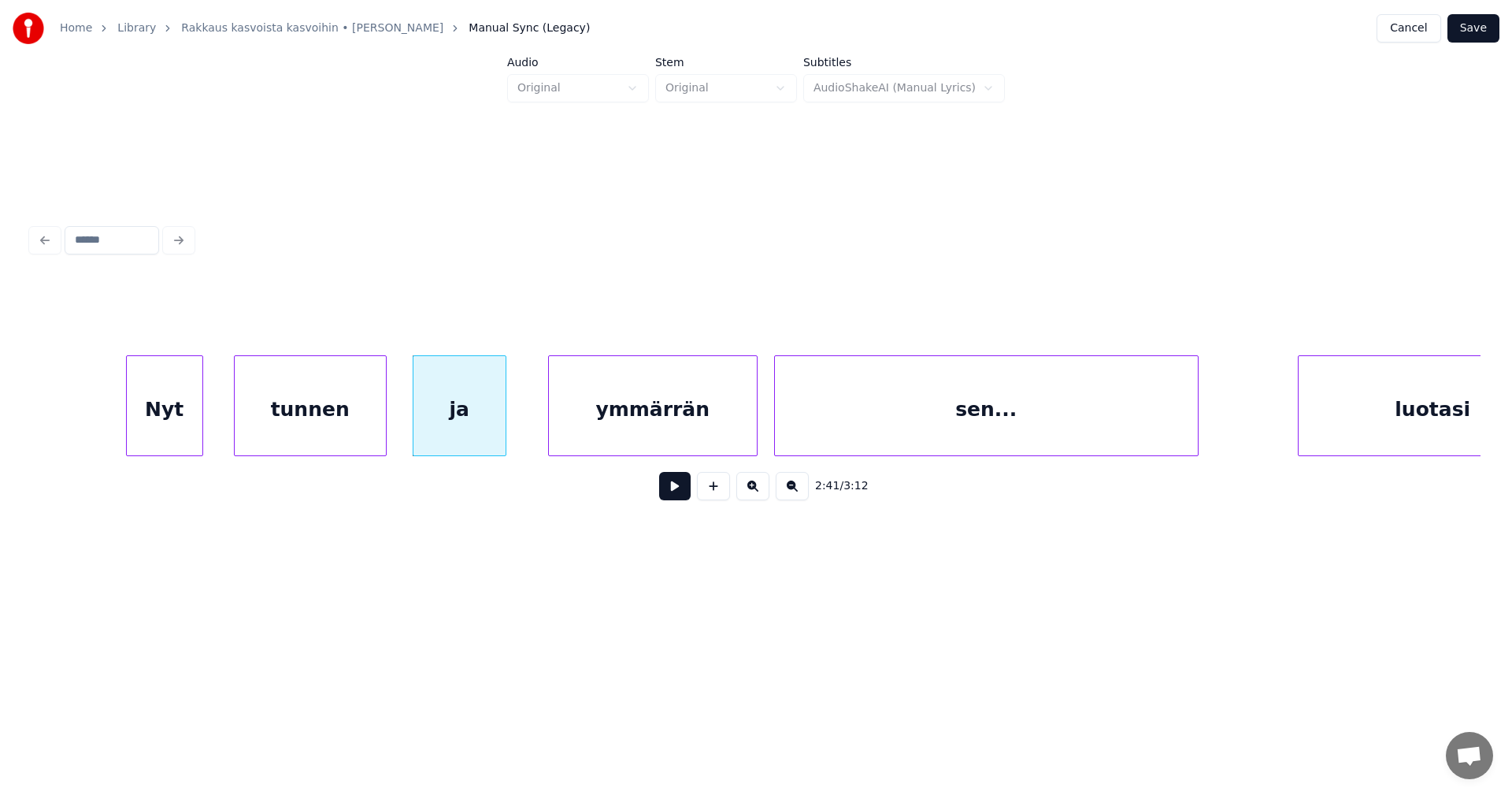
click at [681, 491] on button at bounding box center [674, 486] width 31 height 28
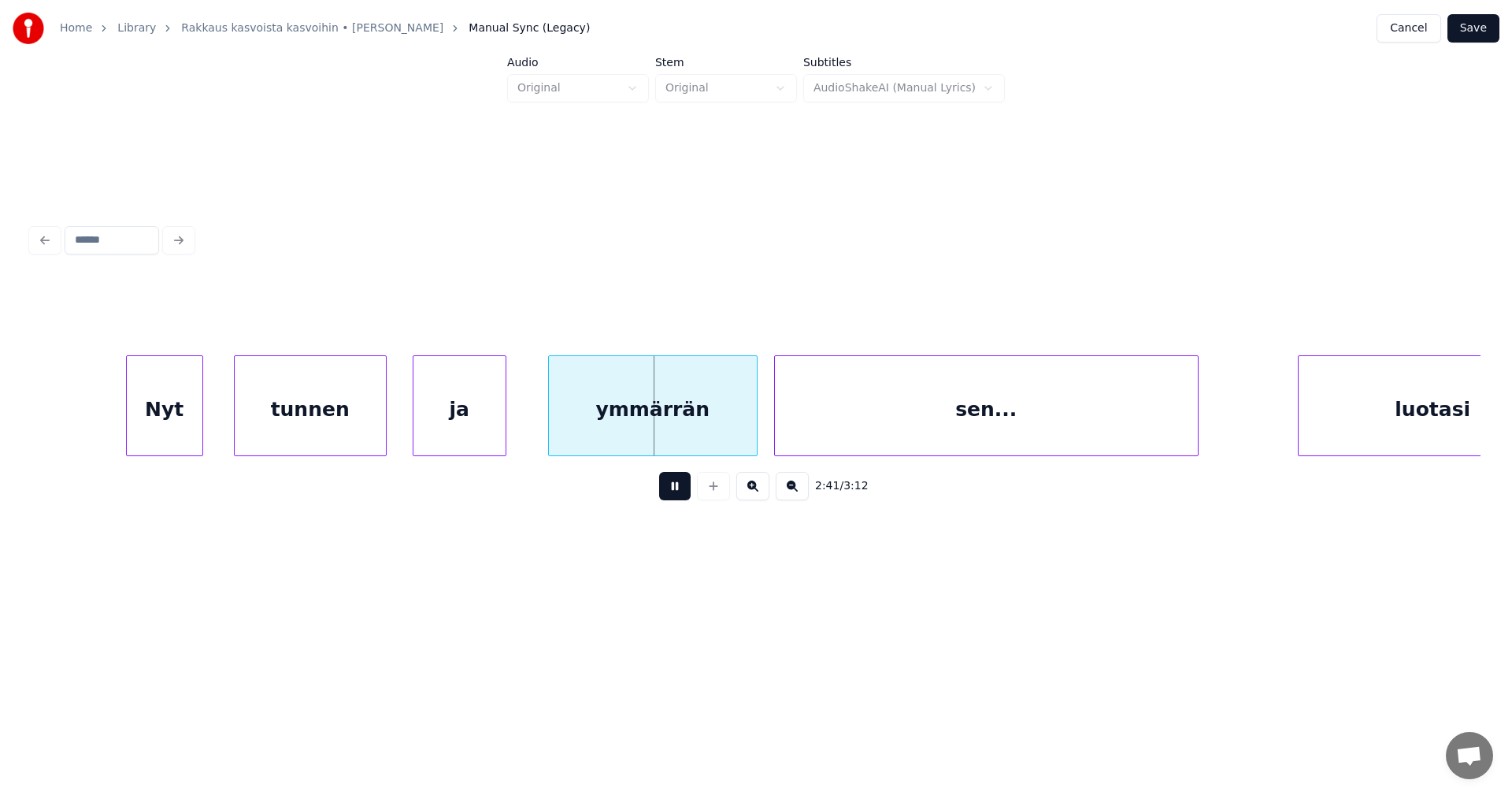
click at [681, 491] on button at bounding box center [674, 486] width 31 height 28
click at [510, 425] on div at bounding box center [509, 405] width 5 height 99
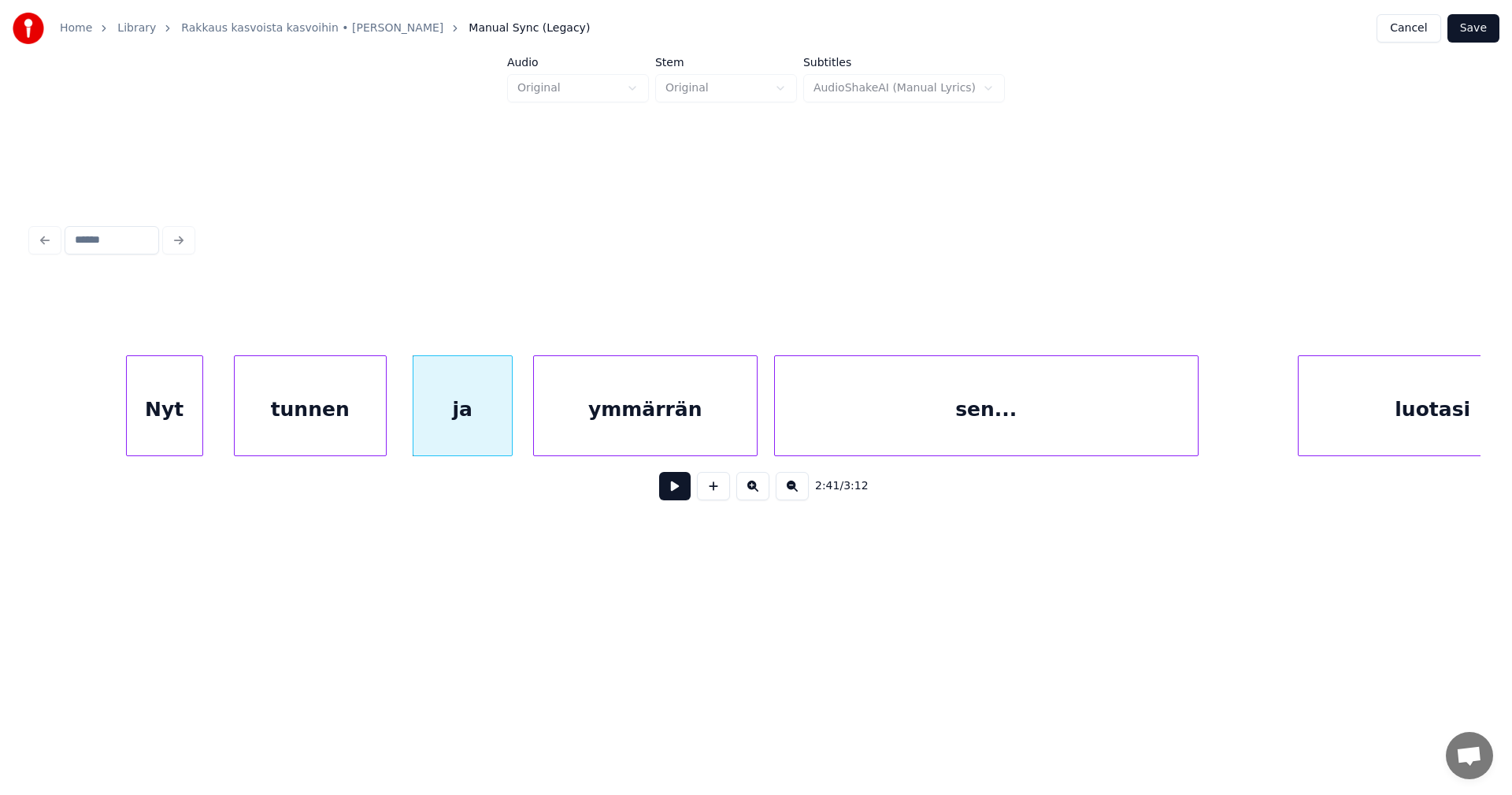
click at [534, 430] on div at bounding box center [535, 405] width 5 height 99
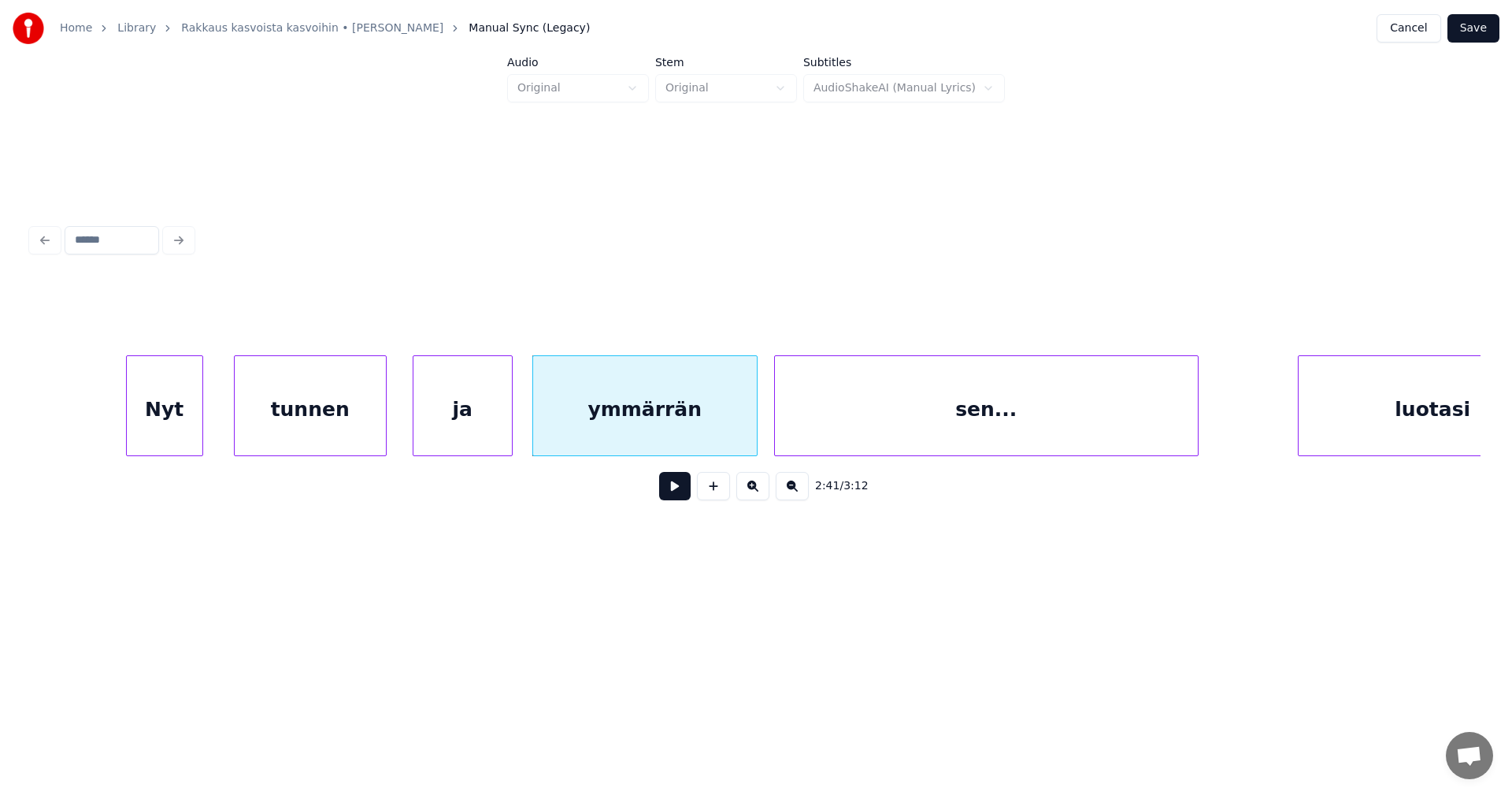
click at [671, 499] on button at bounding box center [674, 486] width 31 height 28
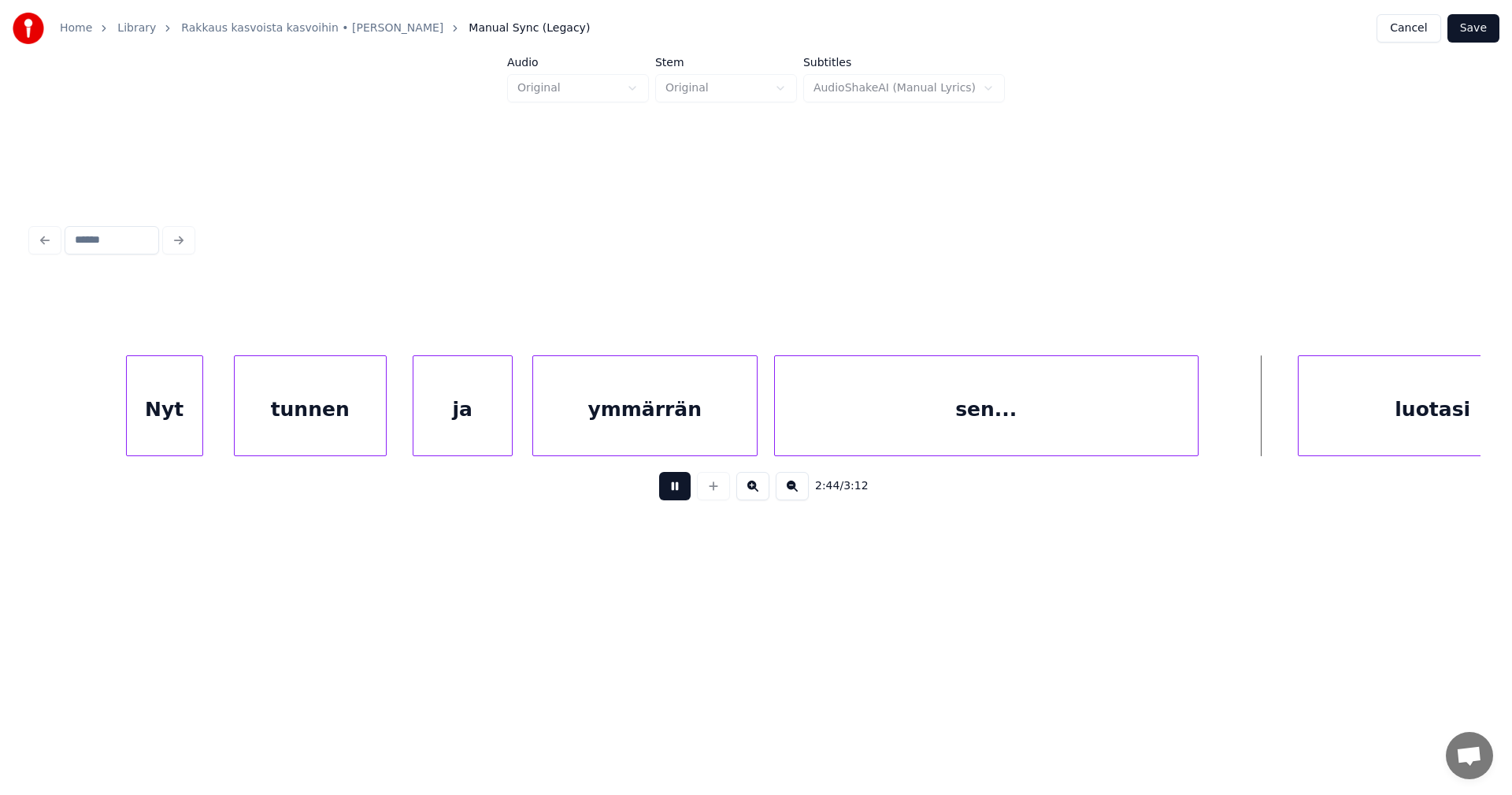
drag, startPoint x: 675, startPoint y: 496, endPoint x: 1046, endPoint y: 497, distance: 371.0
click at [676, 496] on button at bounding box center [674, 486] width 31 height 28
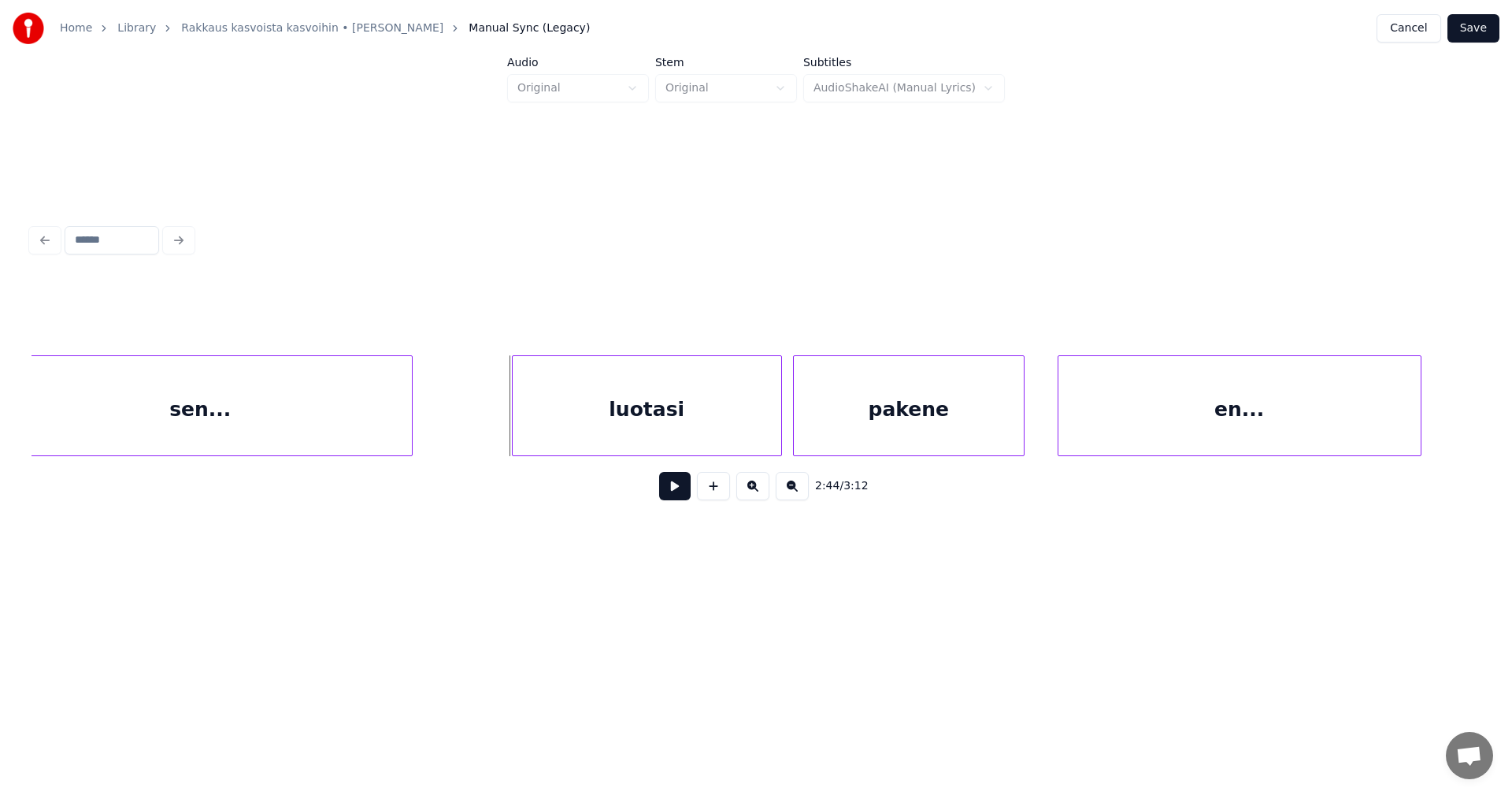
scroll to position [0, 44816]
click at [686, 425] on div "luotasi" at bounding box center [620, 409] width 268 height 107
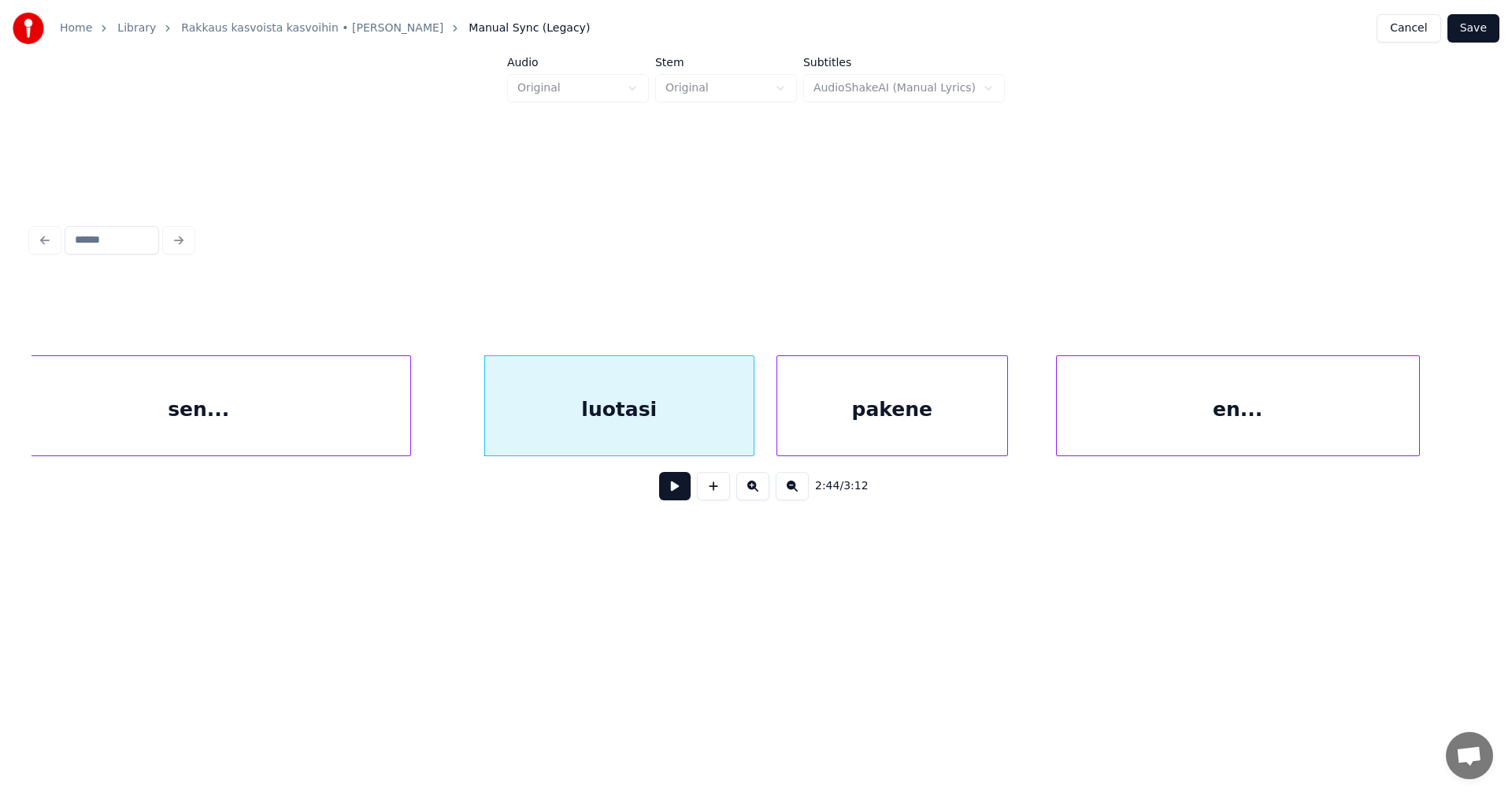
click at [857, 426] on div "pakene" at bounding box center [892, 409] width 230 height 107
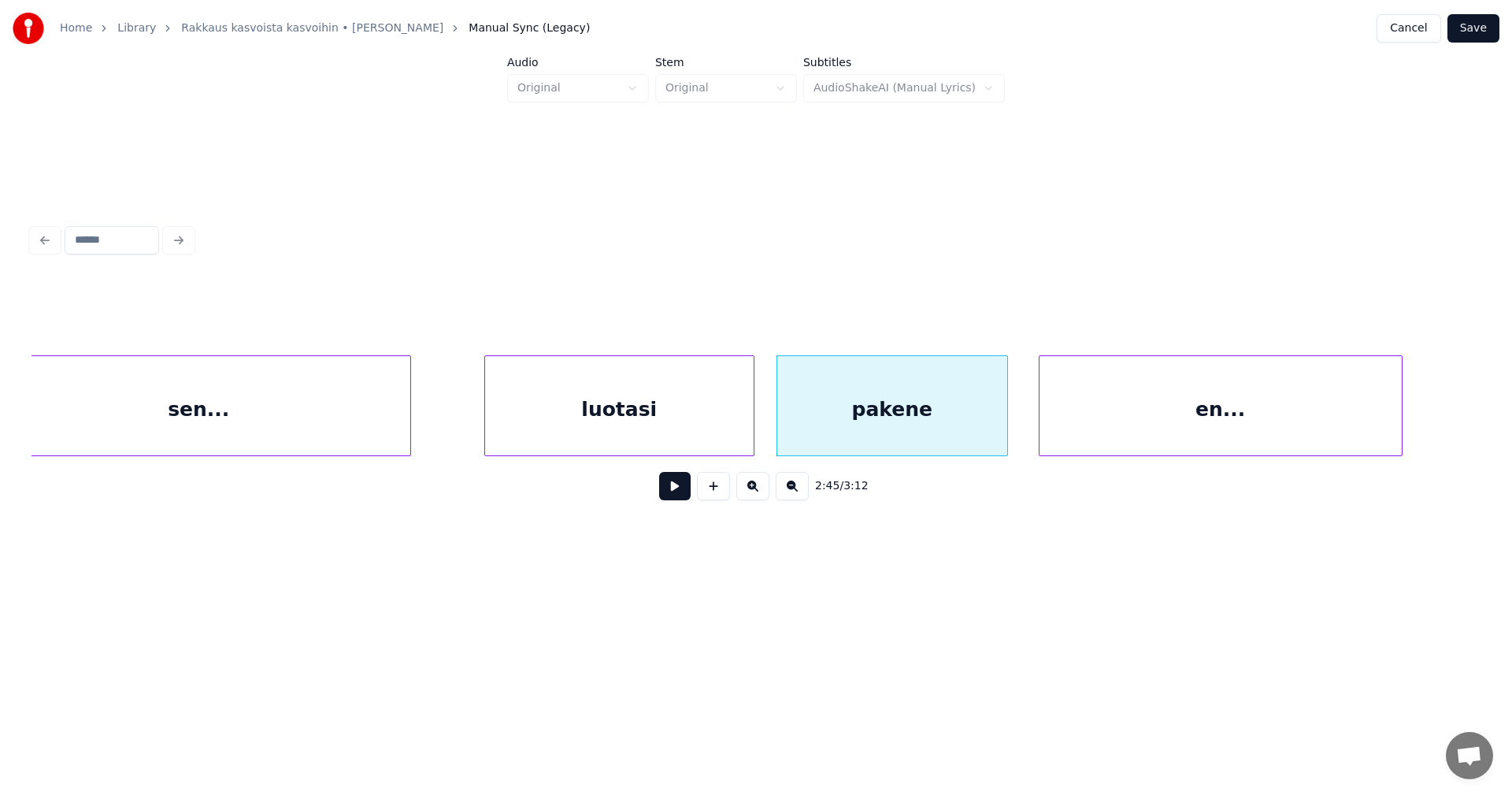
click at [1097, 432] on div "en..." at bounding box center [1221, 409] width 363 height 107
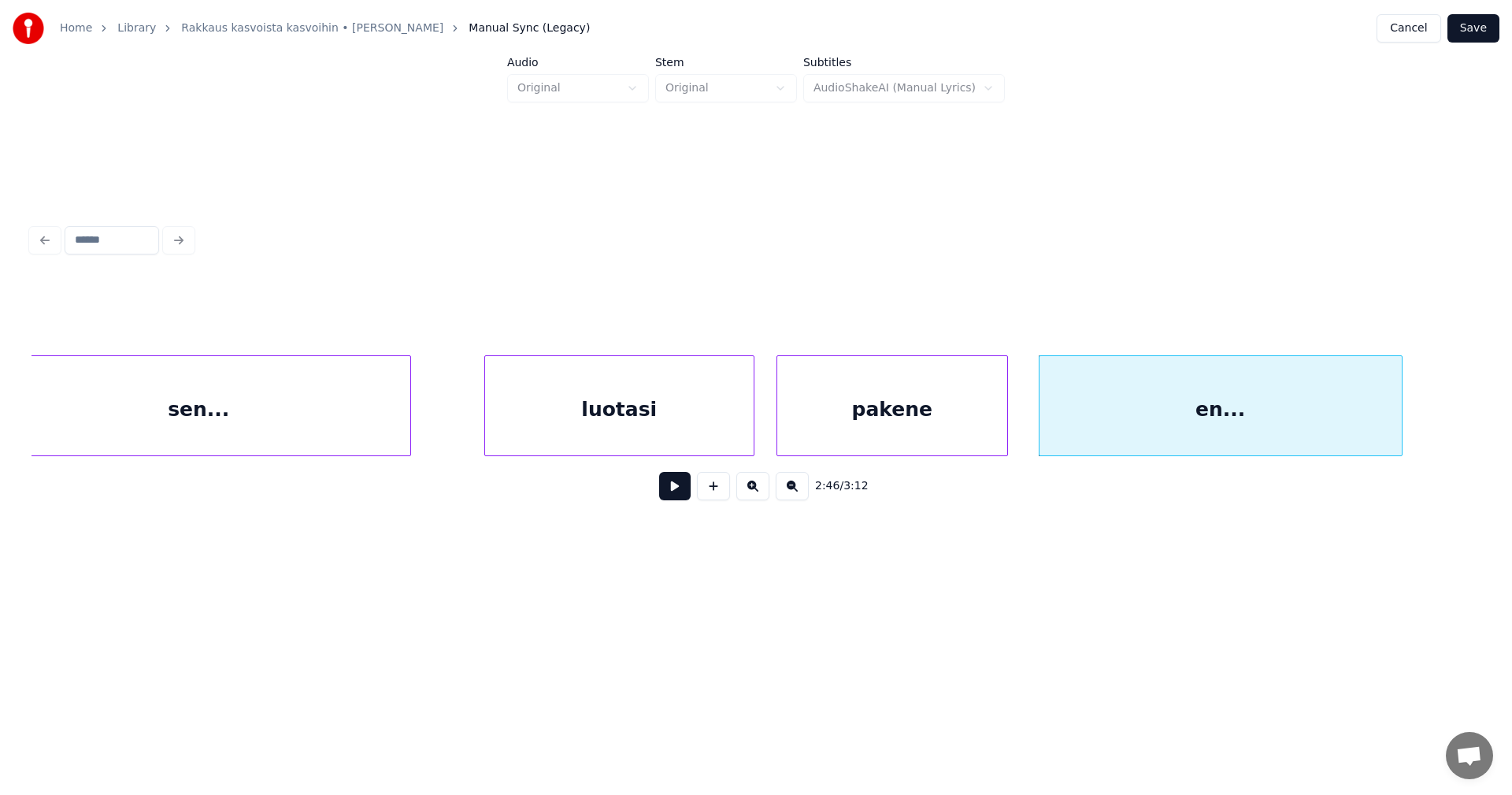
click at [686, 495] on button at bounding box center [674, 486] width 31 height 28
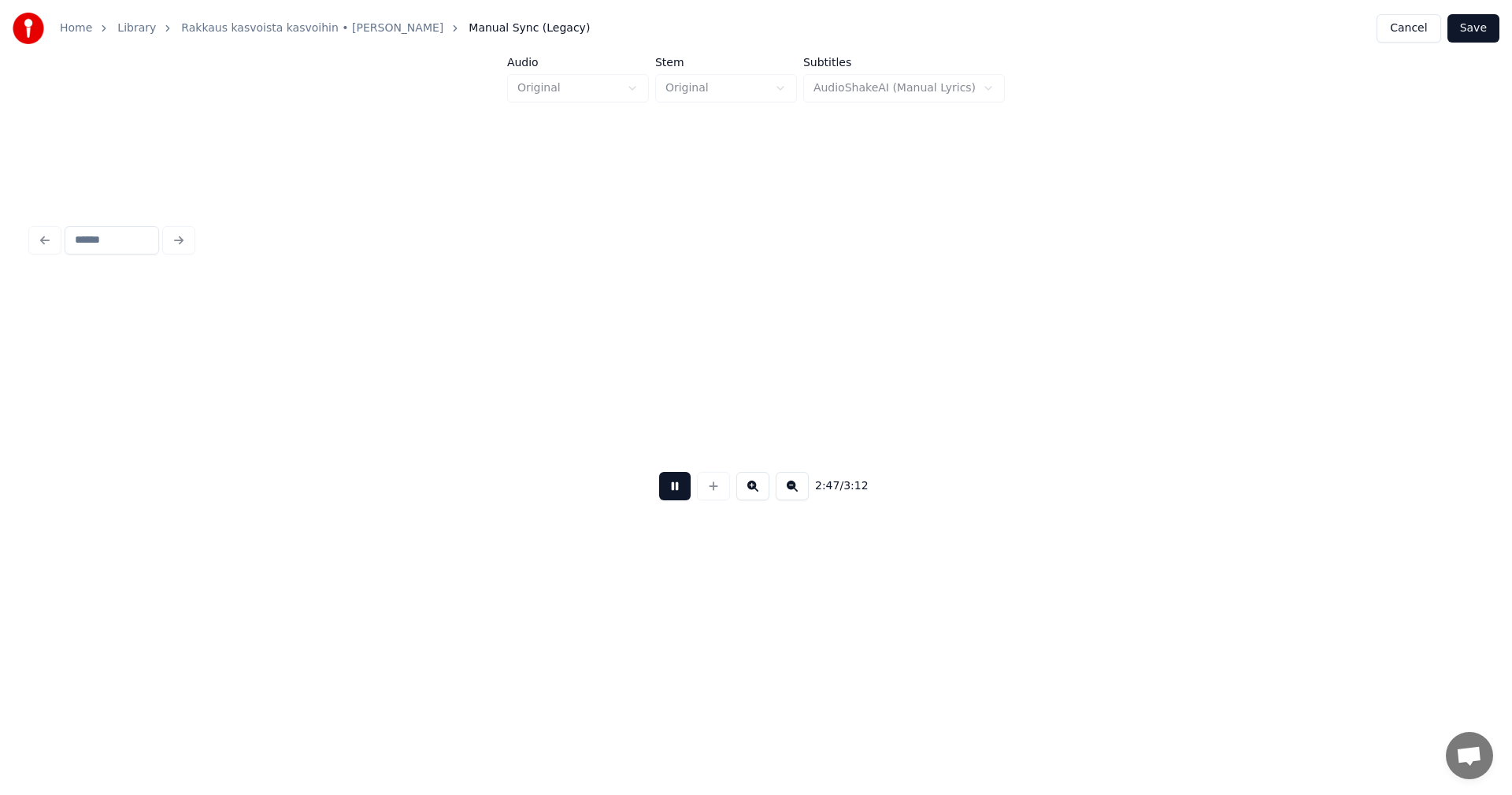
scroll to position [0, 46267]
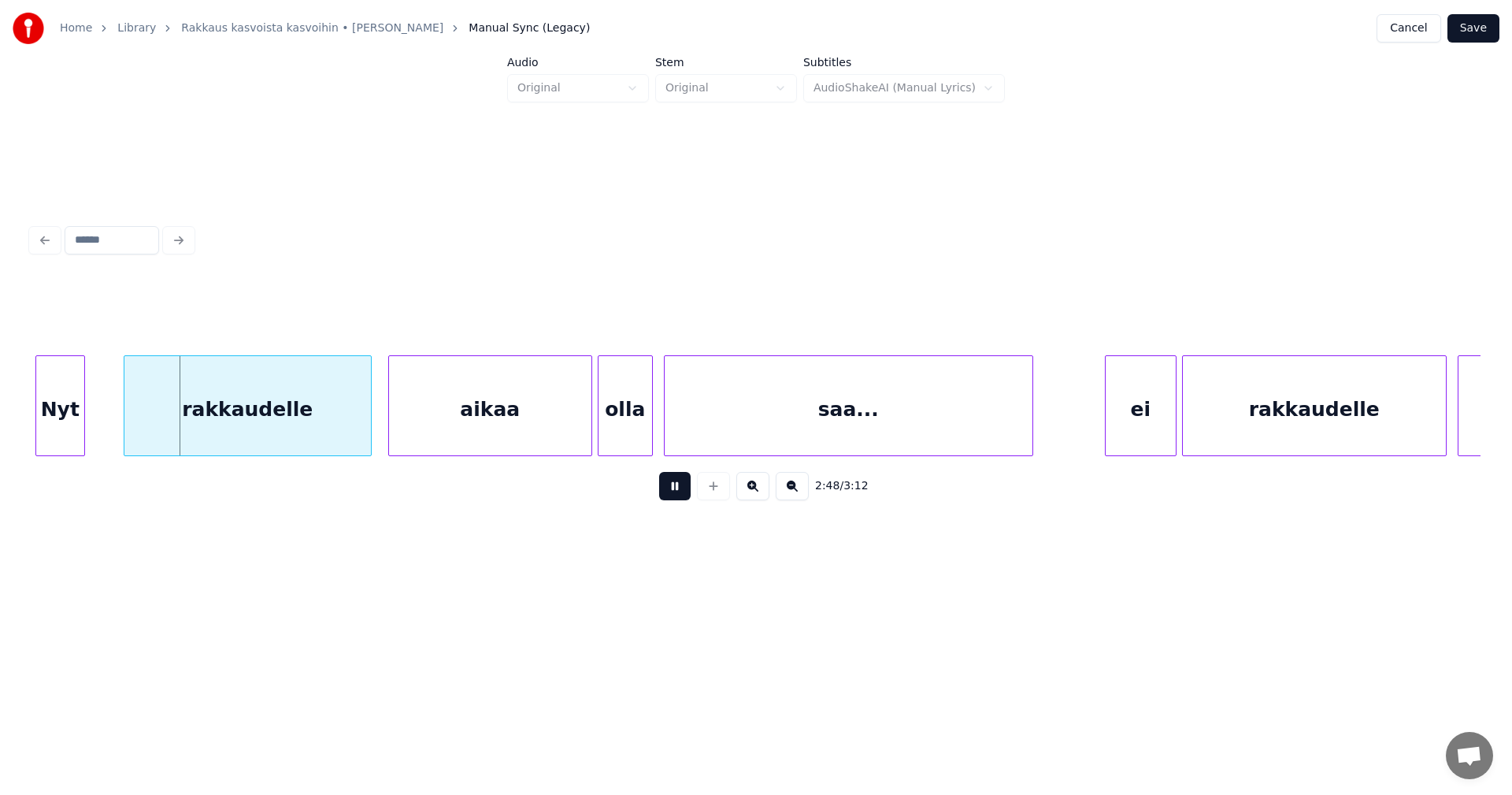
click at [673, 496] on button at bounding box center [674, 486] width 31 height 28
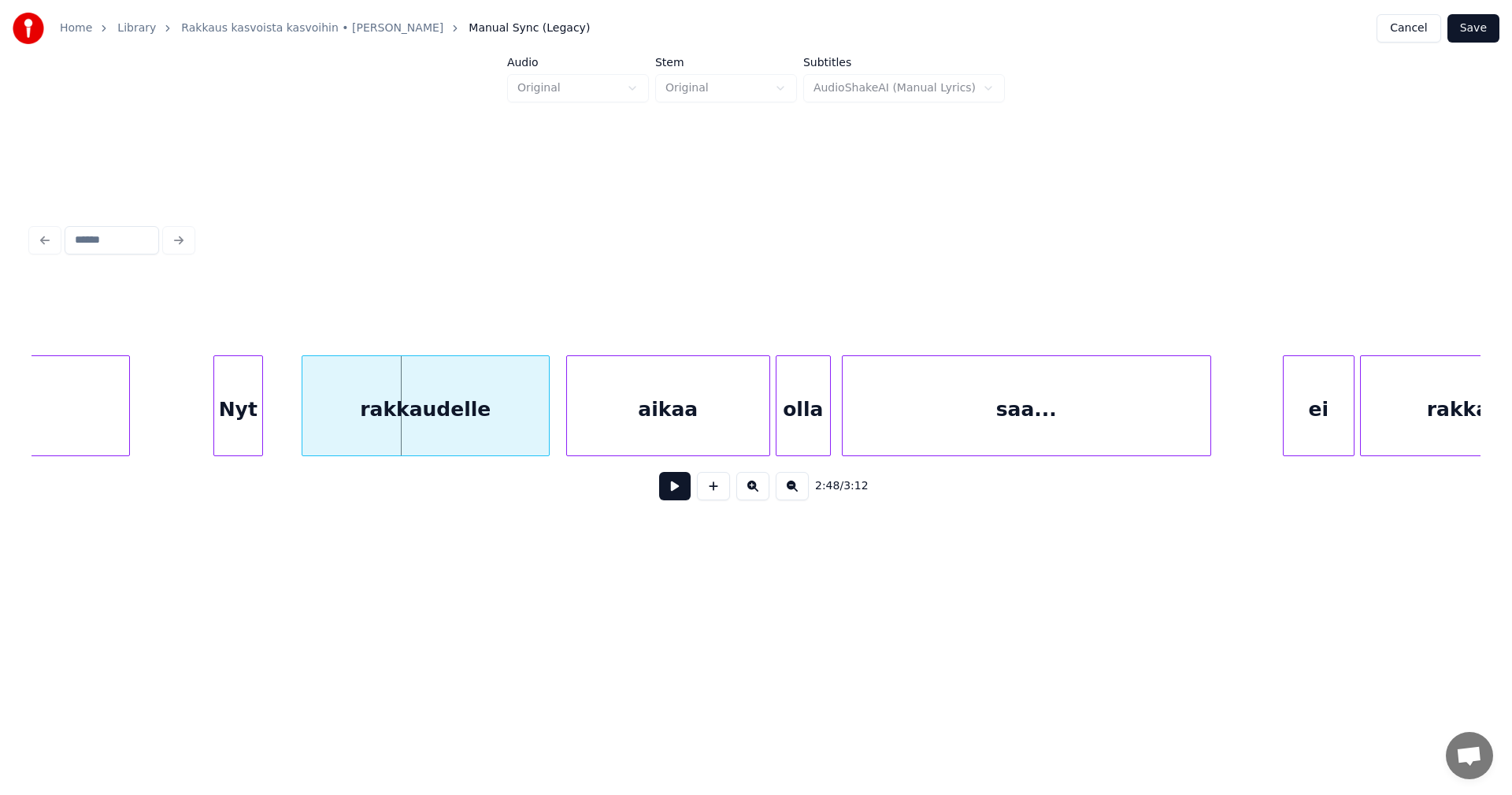
scroll to position [0, 46078]
click at [229, 428] on div "Nyt" at bounding box center [227, 409] width 48 height 107
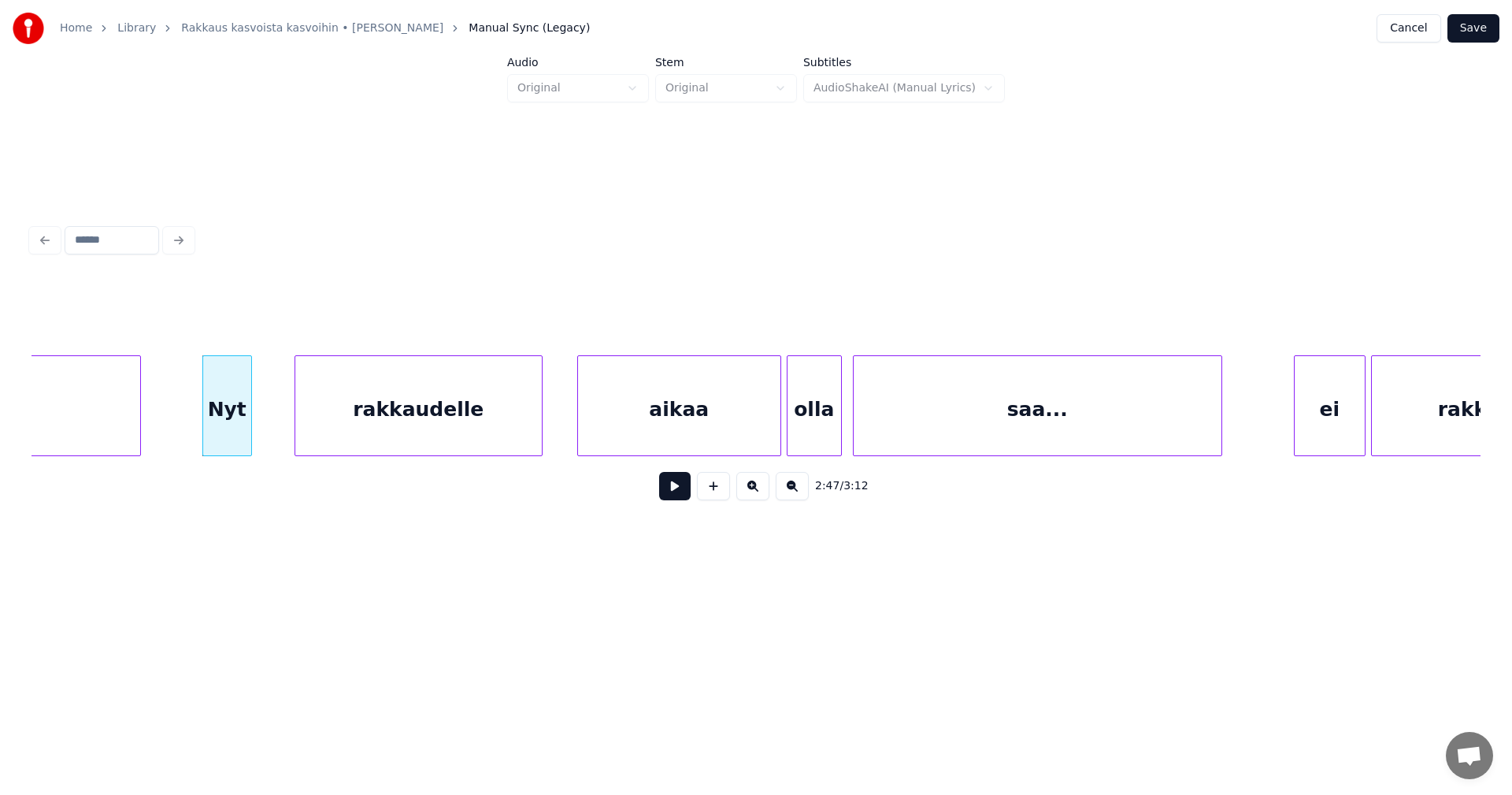
click at [336, 433] on div "rakkaudelle" at bounding box center [418, 409] width 246 height 107
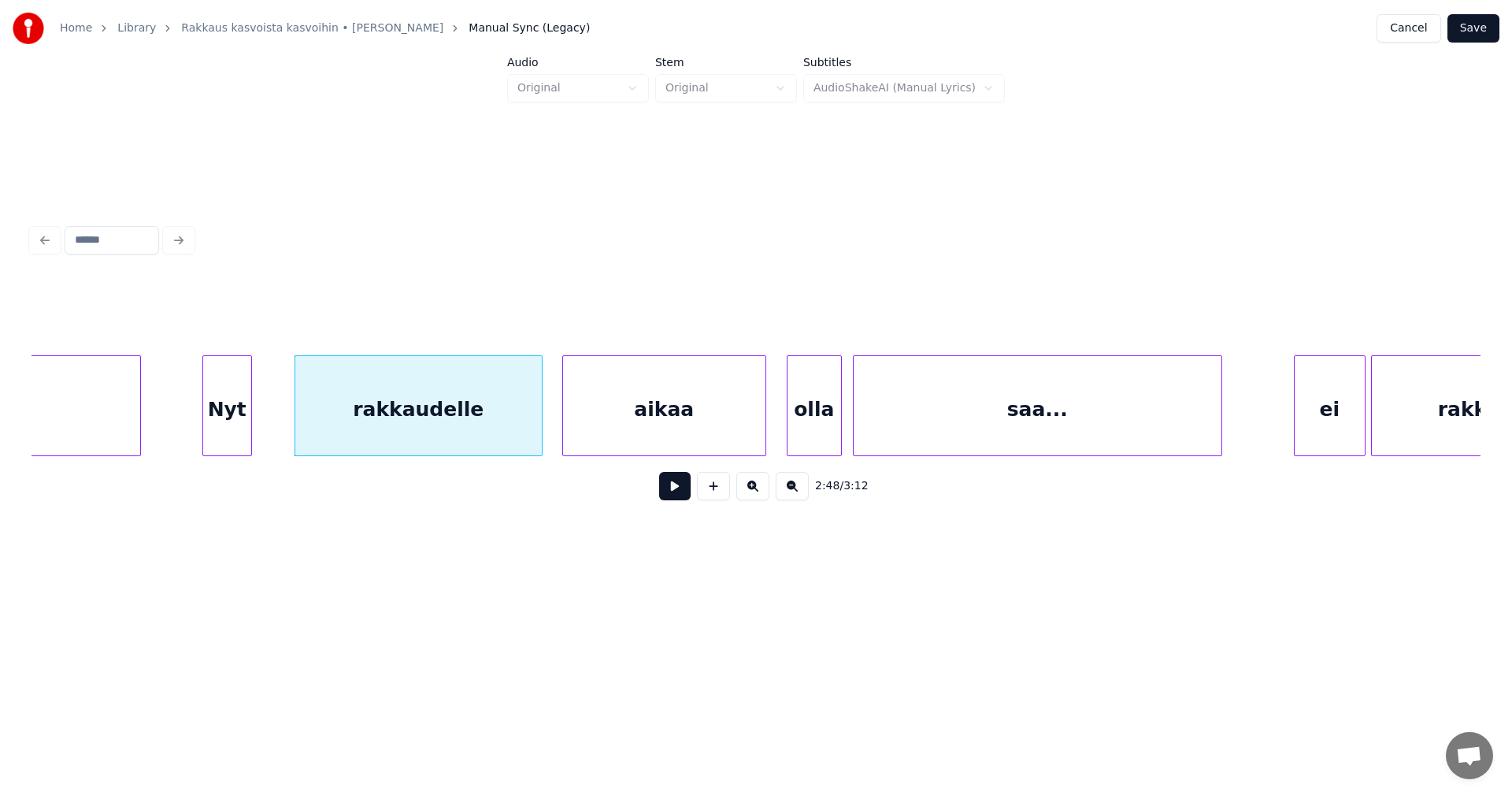
click at [618, 434] on div "aikaa" at bounding box center [664, 409] width 202 height 107
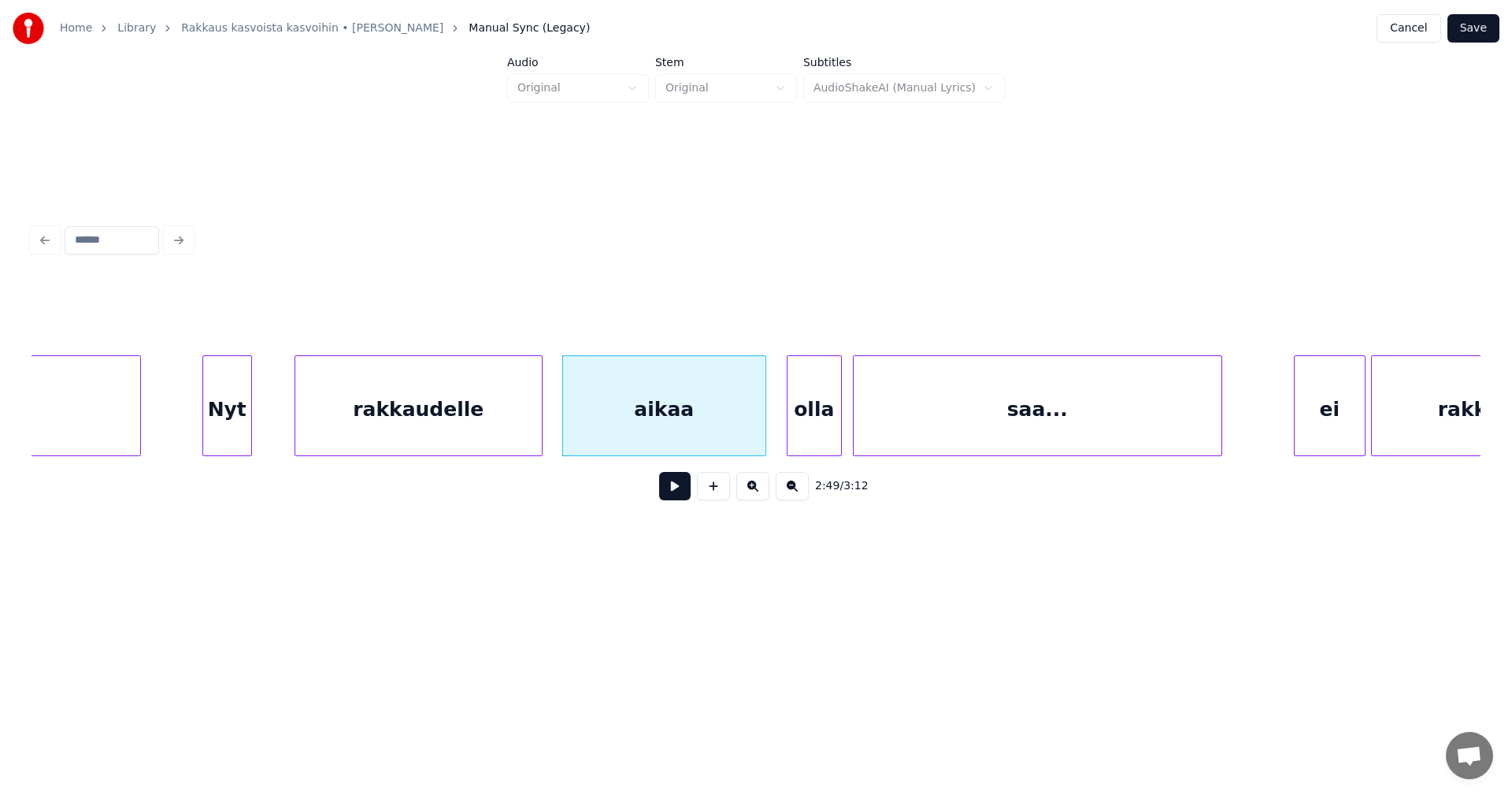
click at [505, 434] on div "rakkaudelle" at bounding box center [418, 409] width 246 height 107
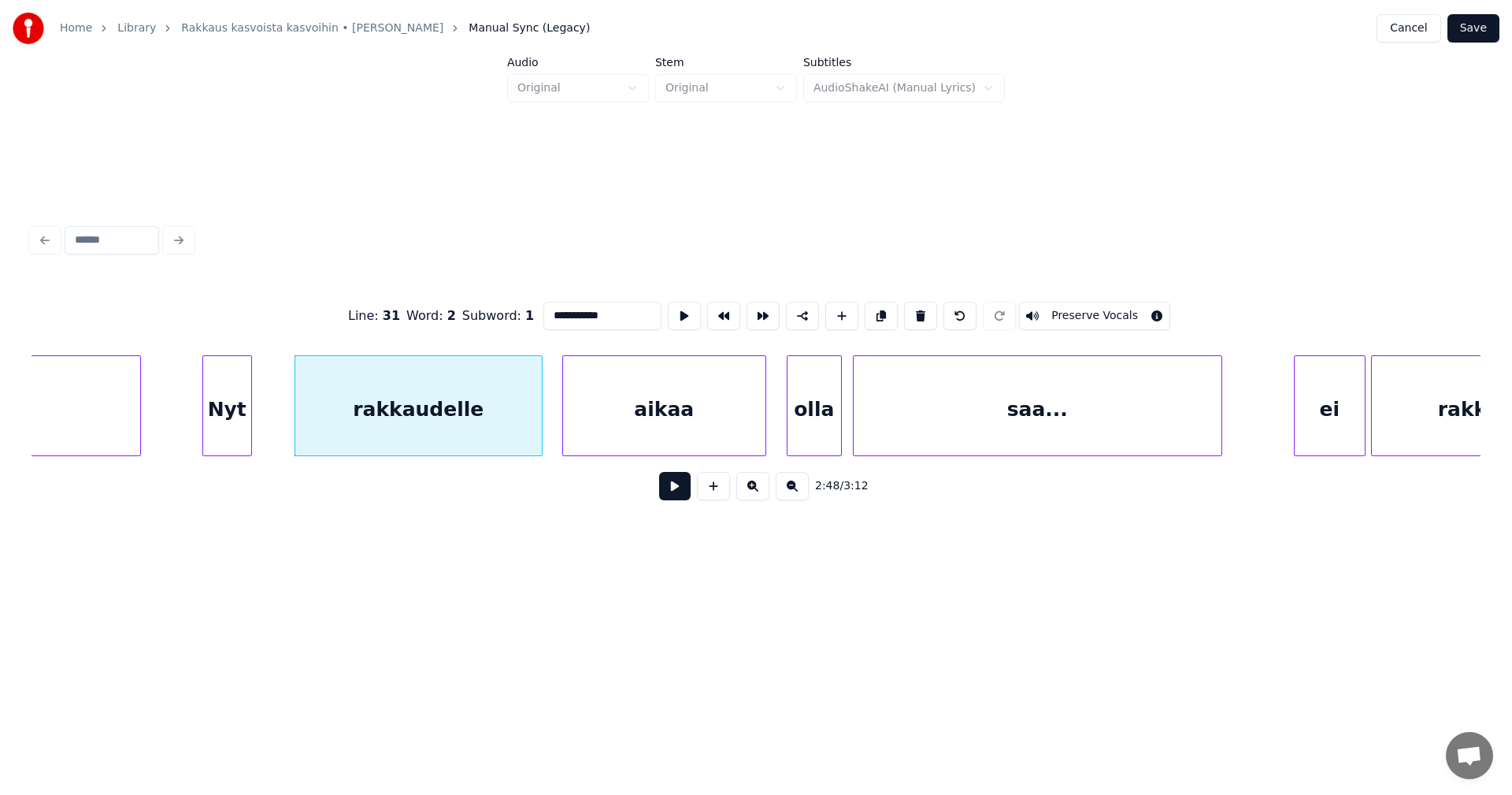
click at [669, 495] on button at bounding box center [674, 486] width 31 height 28
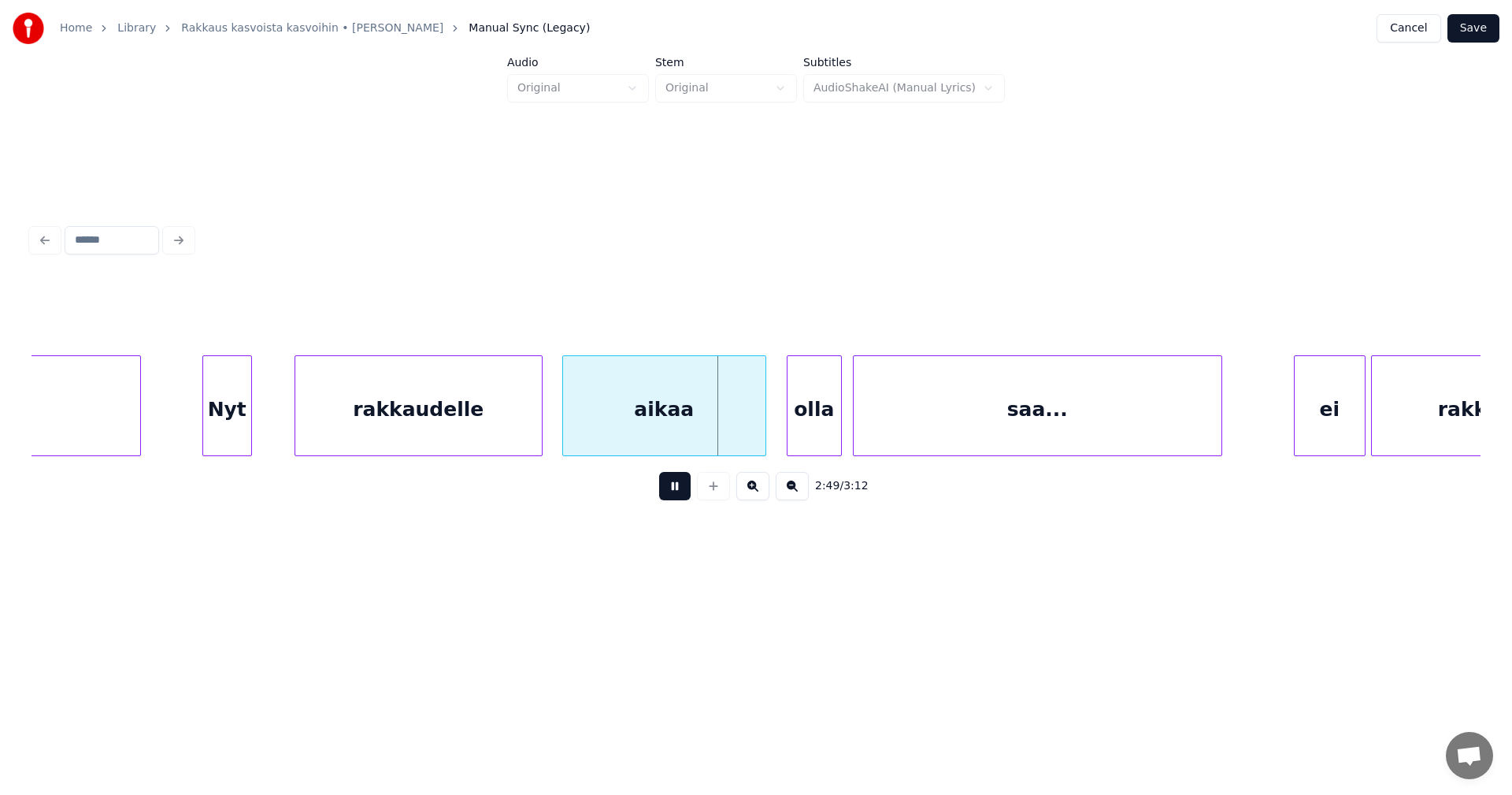
click at [669, 495] on button at bounding box center [674, 486] width 31 height 28
click at [764, 432] on div at bounding box center [763, 405] width 5 height 99
click at [800, 431] on div "olla" at bounding box center [807, 409] width 54 height 107
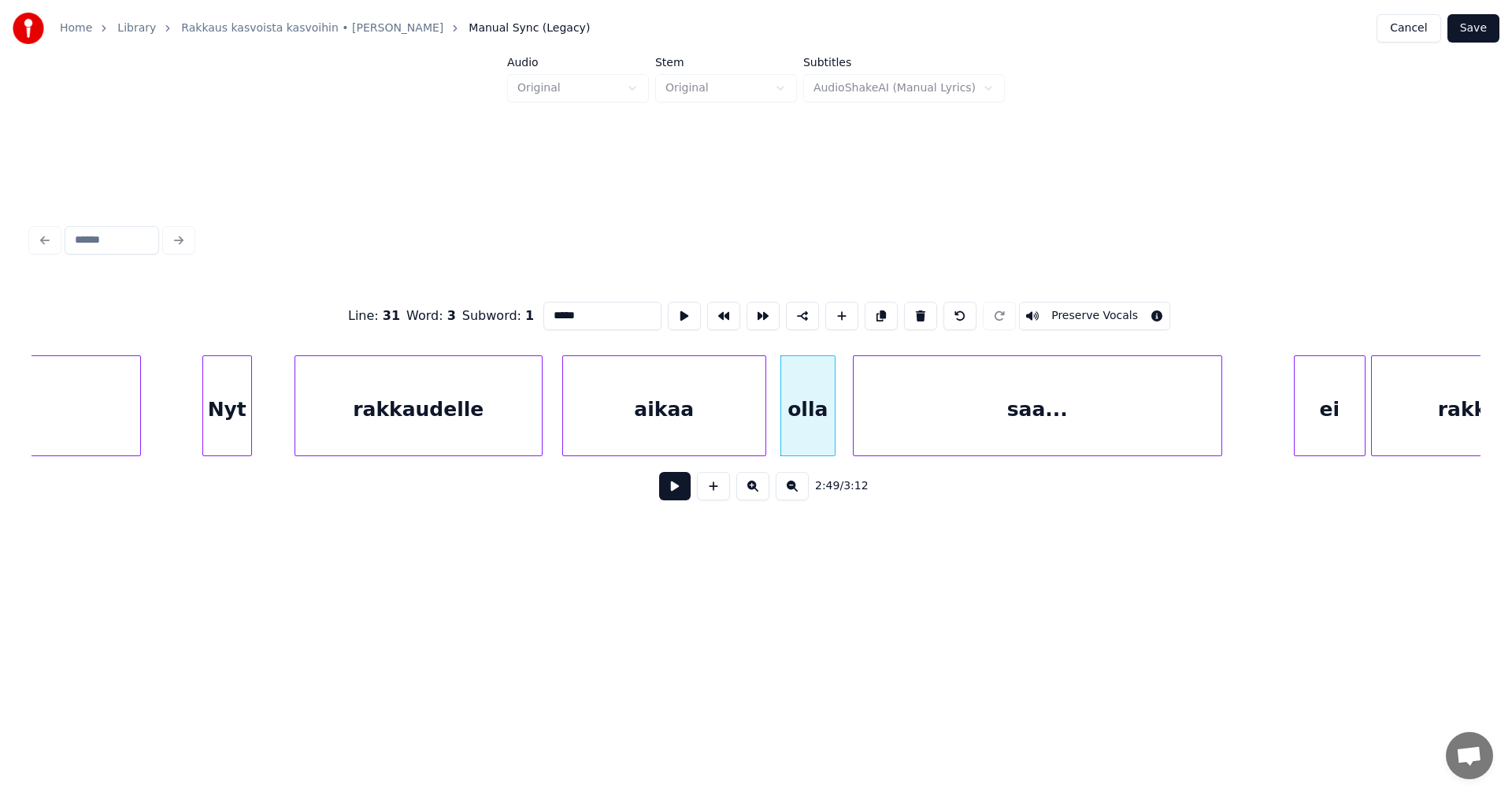
click at [679, 490] on button at bounding box center [674, 486] width 31 height 28
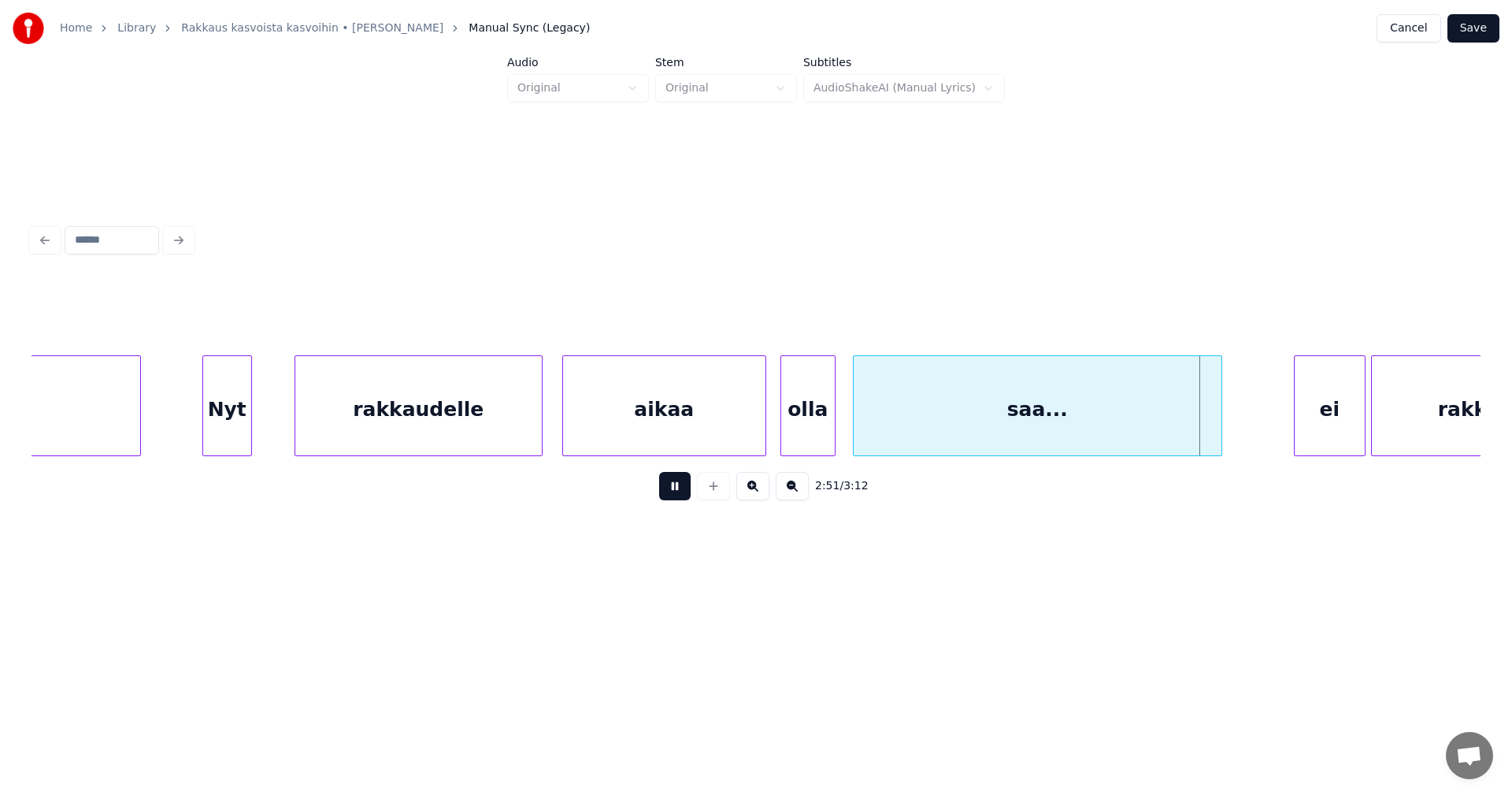
click at [680, 489] on button at bounding box center [674, 486] width 31 height 28
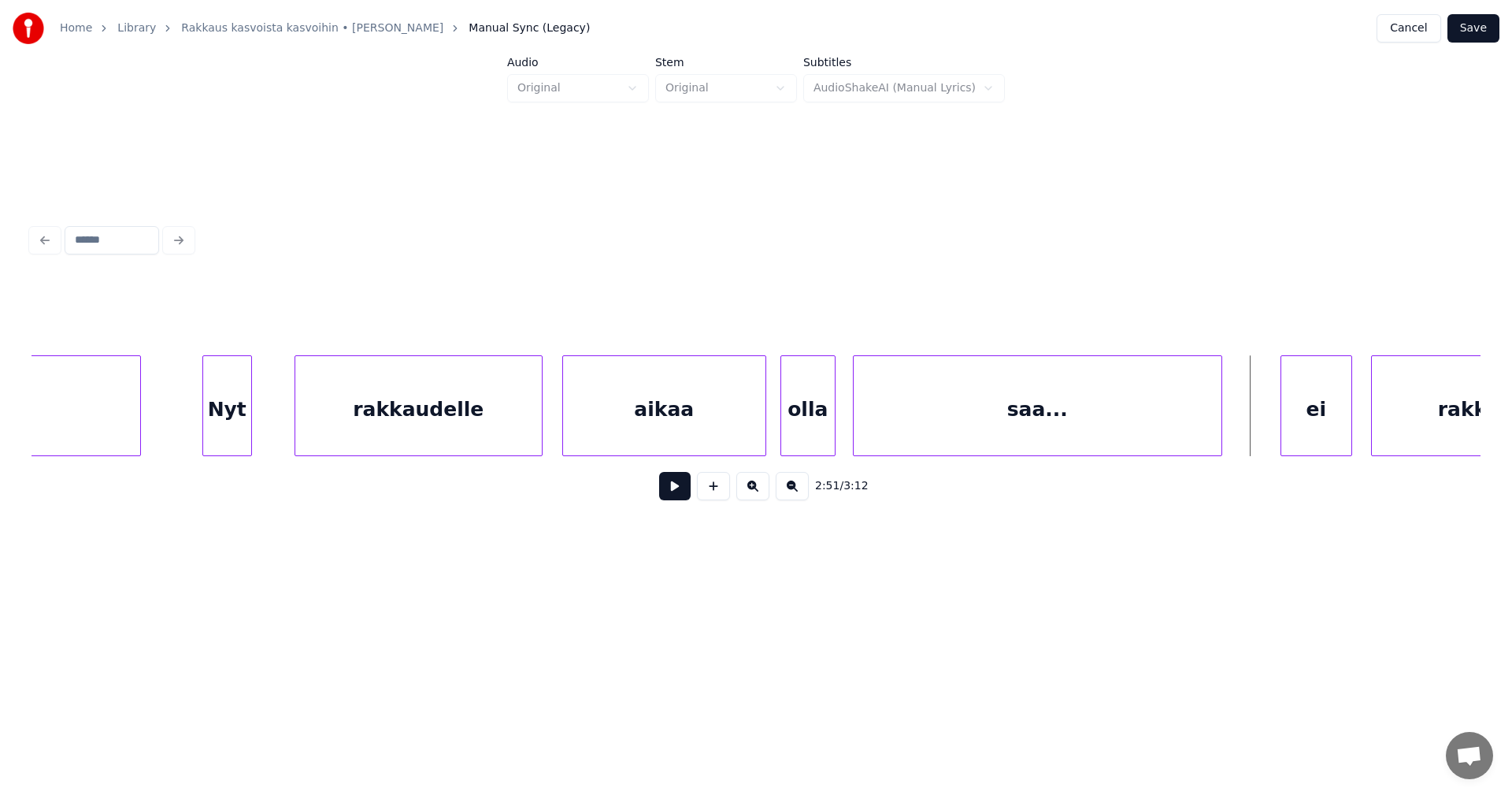
click at [1306, 420] on div "ei" at bounding box center [1317, 409] width 70 height 107
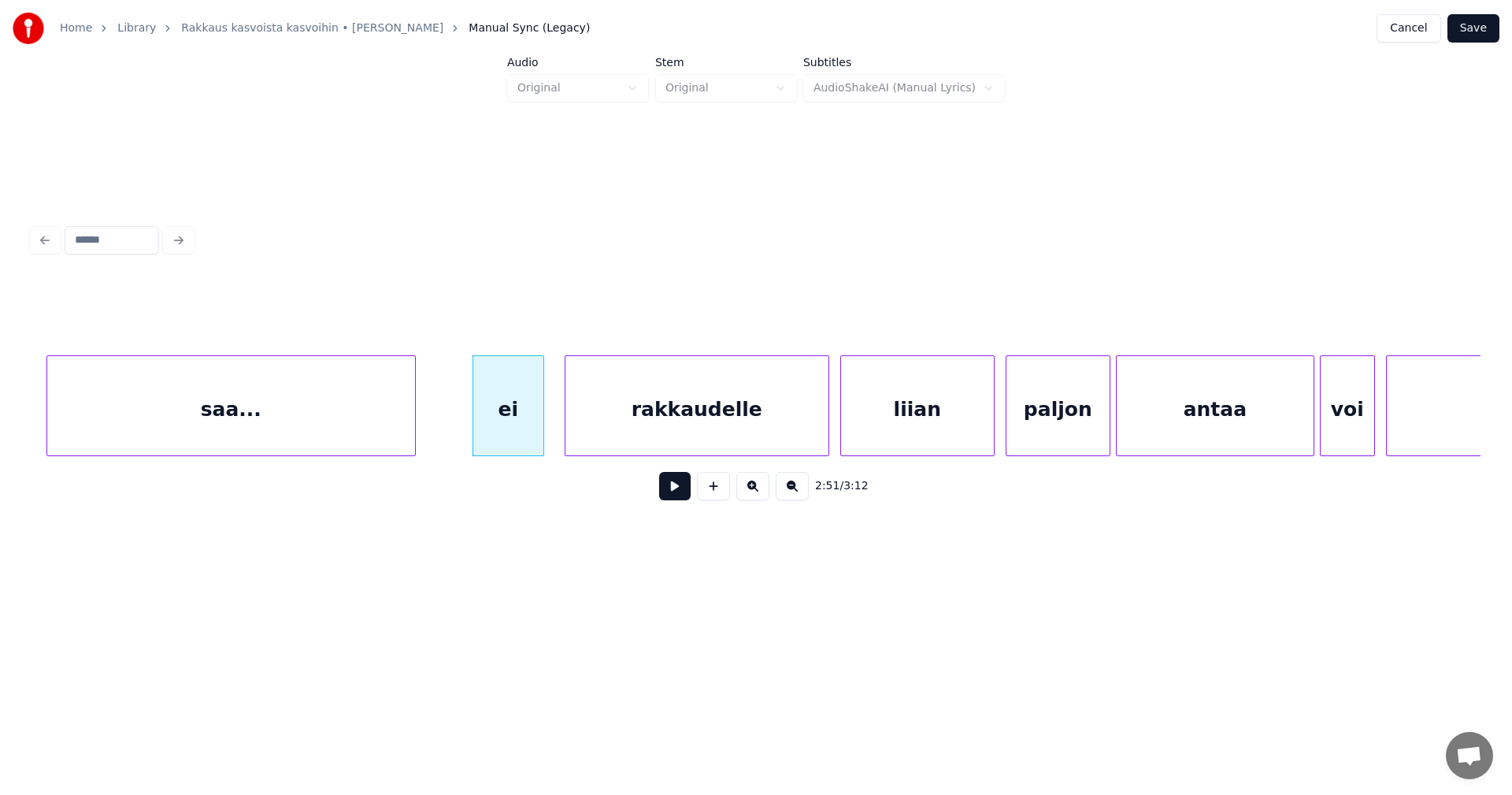
scroll to position [0, 46897]
click at [681, 496] on button at bounding box center [674, 486] width 31 height 28
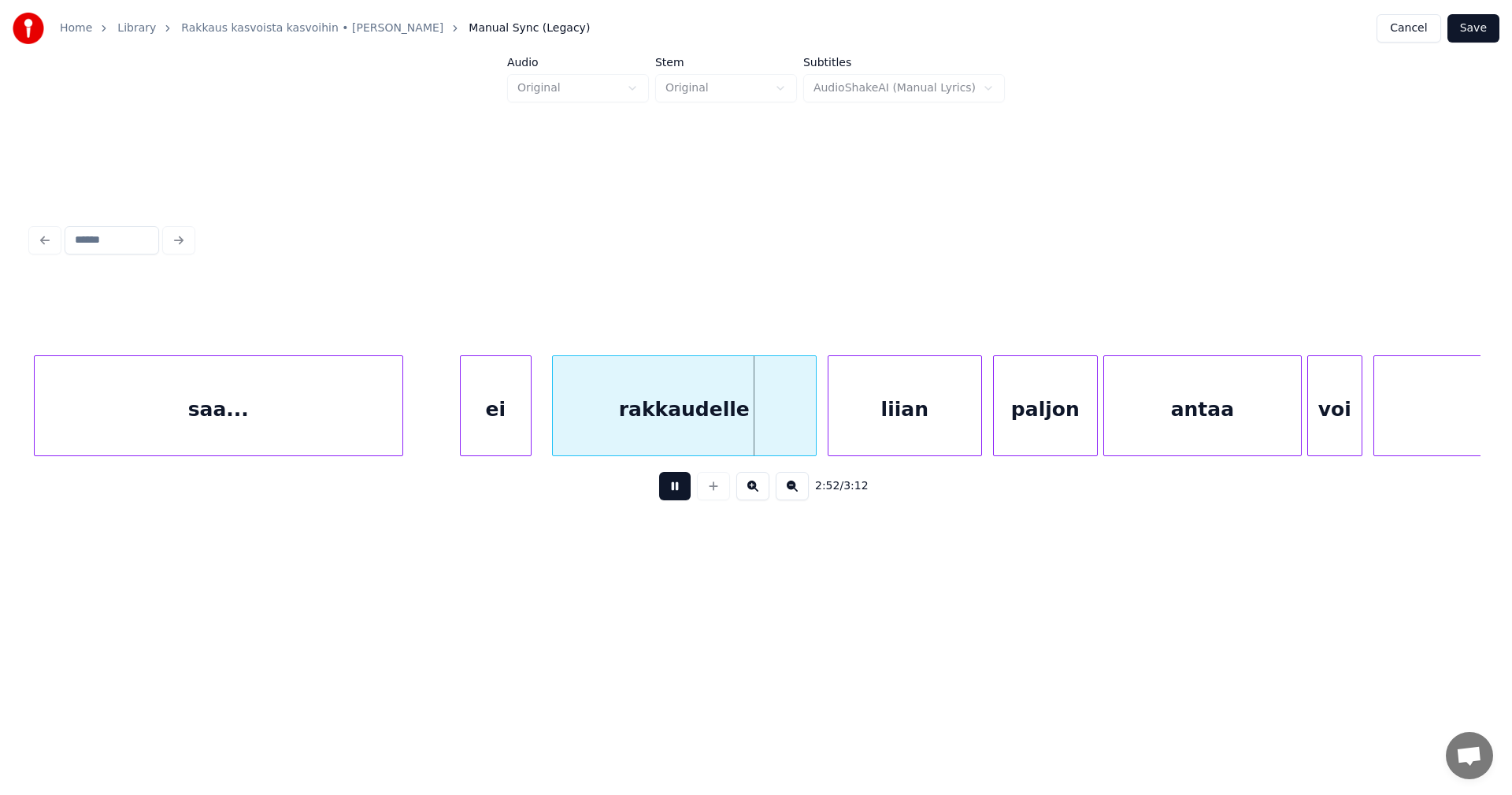
click at [677, 494] on button at bounding box center [674, 486] width 31 height 28
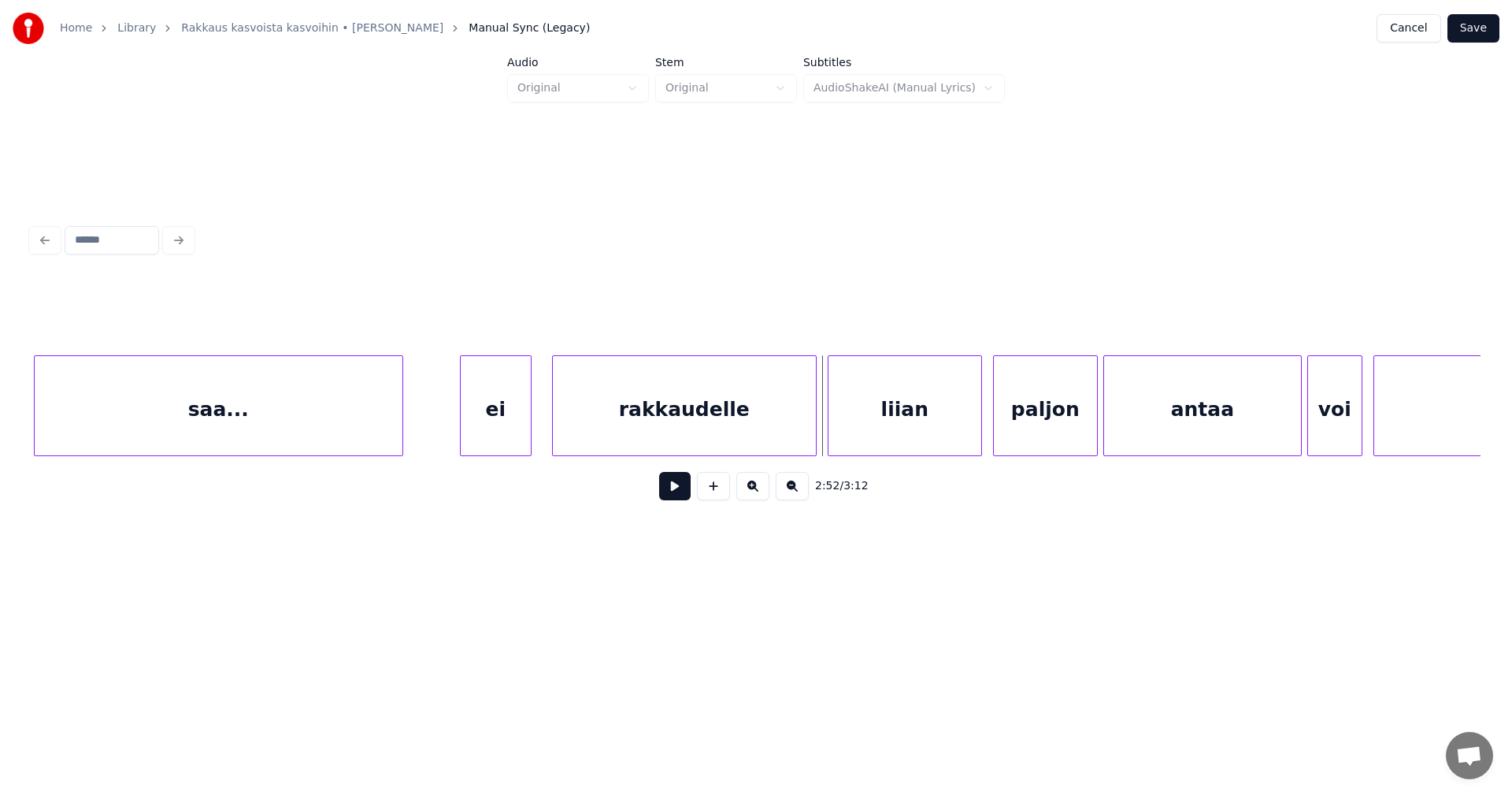
click at [681, 492] on button at bounding box center [674, 486] width 31 height 28
click at [970, 422] on div at bounding box center [970, 405] width 5 height 99
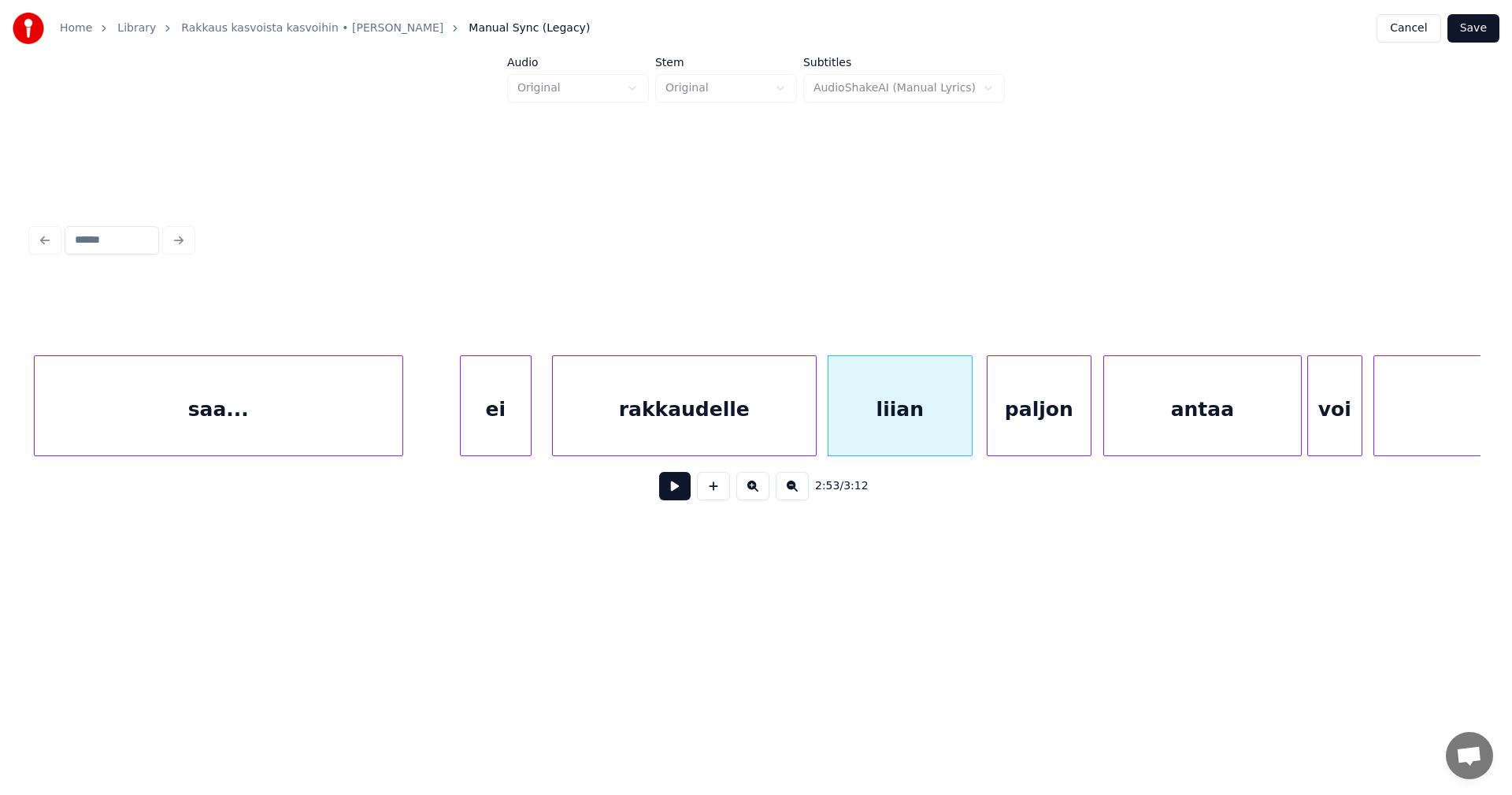
click at [1032, 429] on div "paljon" at bounding box center [1039, 409] width 103 height 107
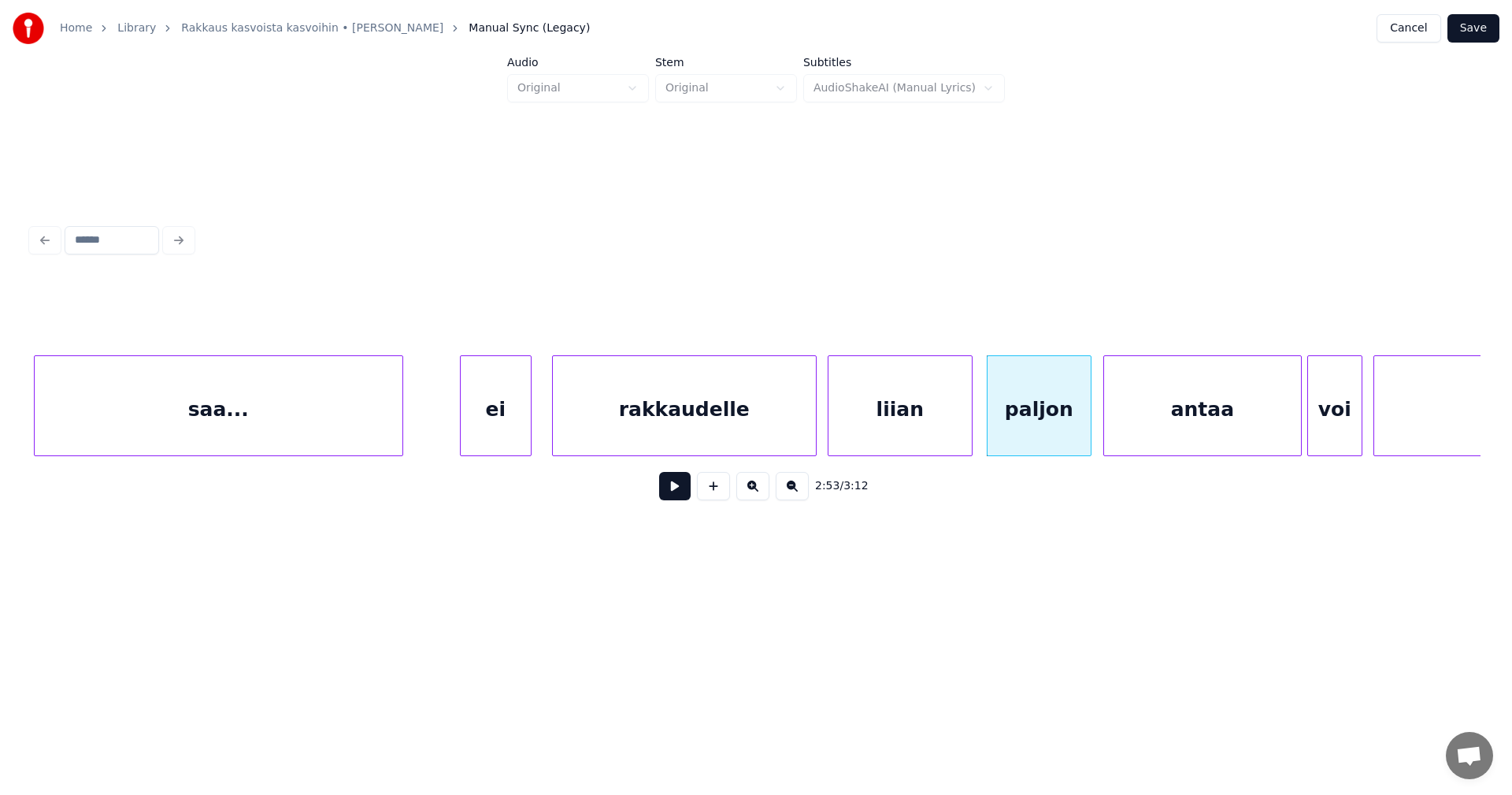
click at [688, 491] on button at bounding box center [674, 486] width 31 height 28
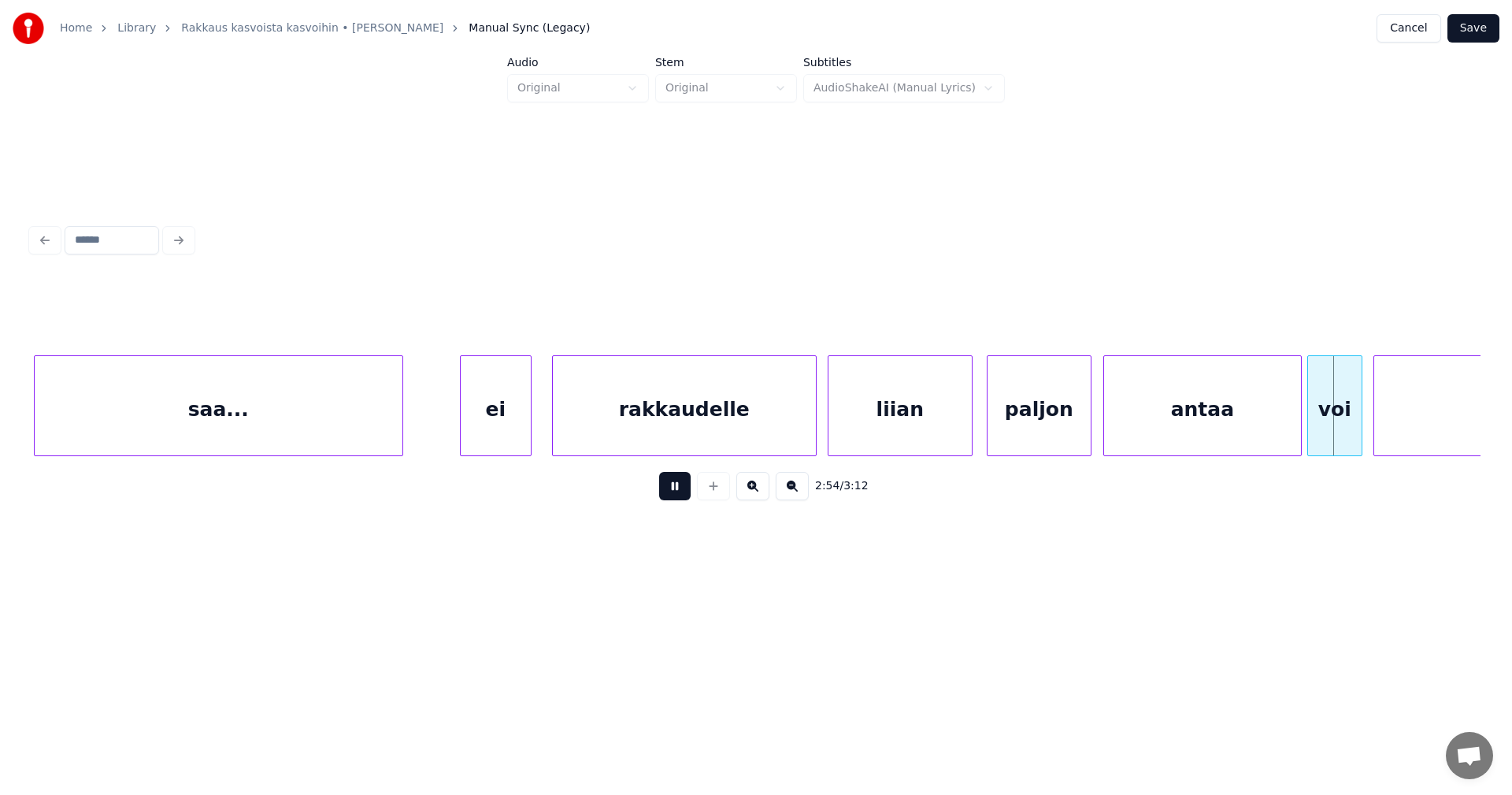
drag, startPoint x: 688, startPoint y: 491, endPoint x: 957, endPoint y: 472, distance: 269.7
click at [697, 493] on div "2:54 / 3:12" at bounding box center [756, 485] width 1424 height 35
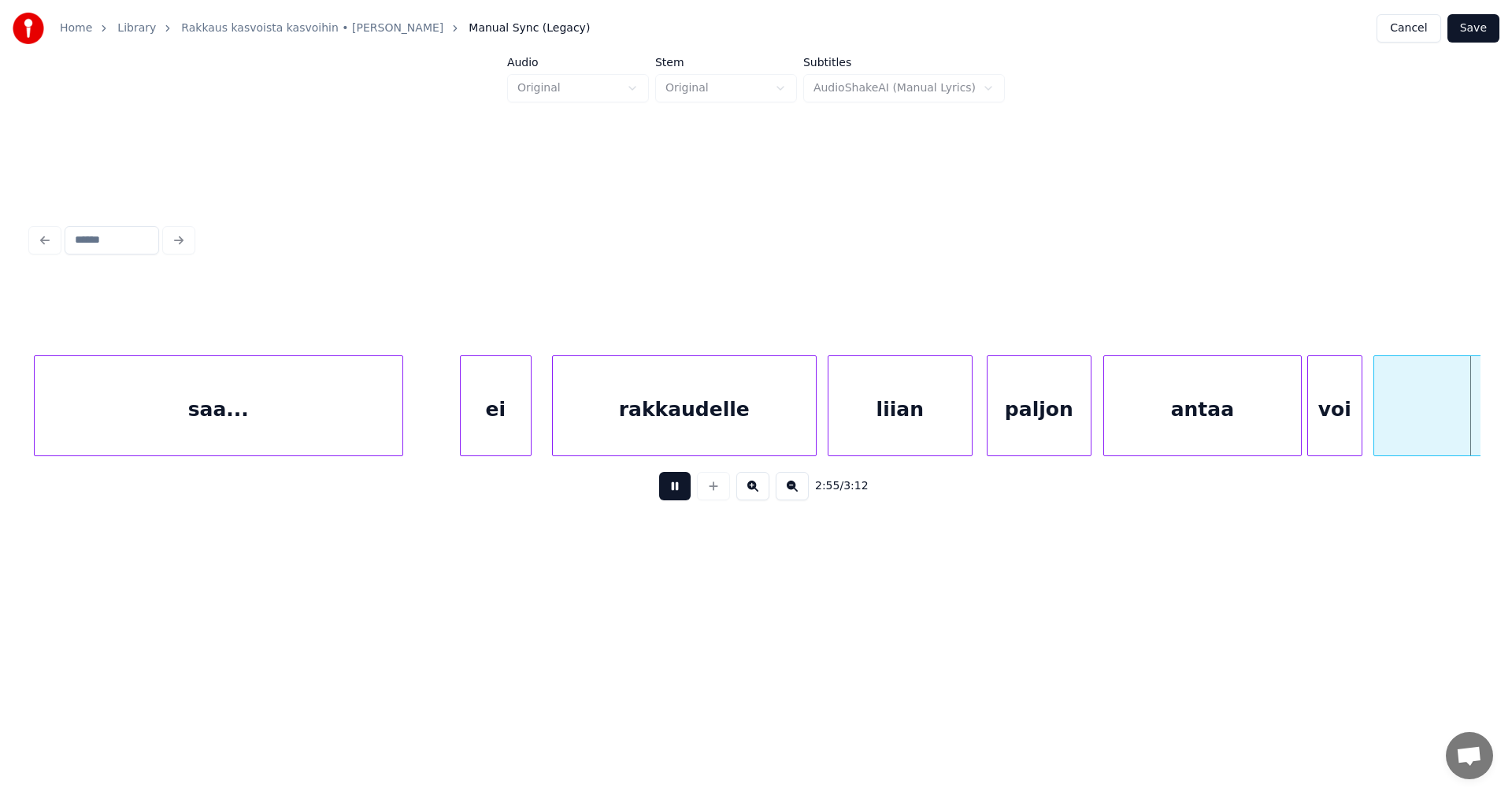
scroll to position [0, 48350]
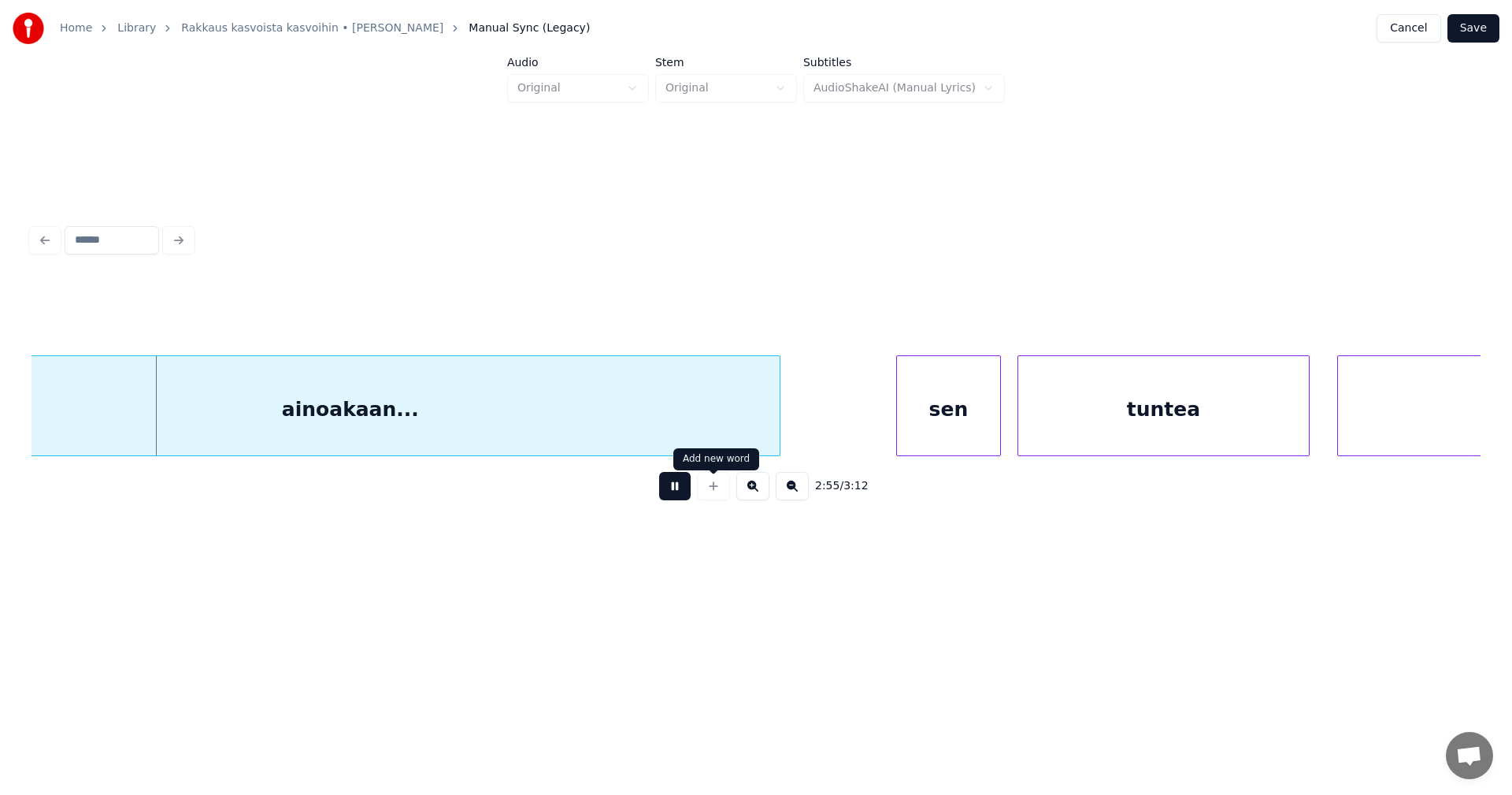
click at [676, 491] on button at bounding box center [674, 486] width 31 height 28
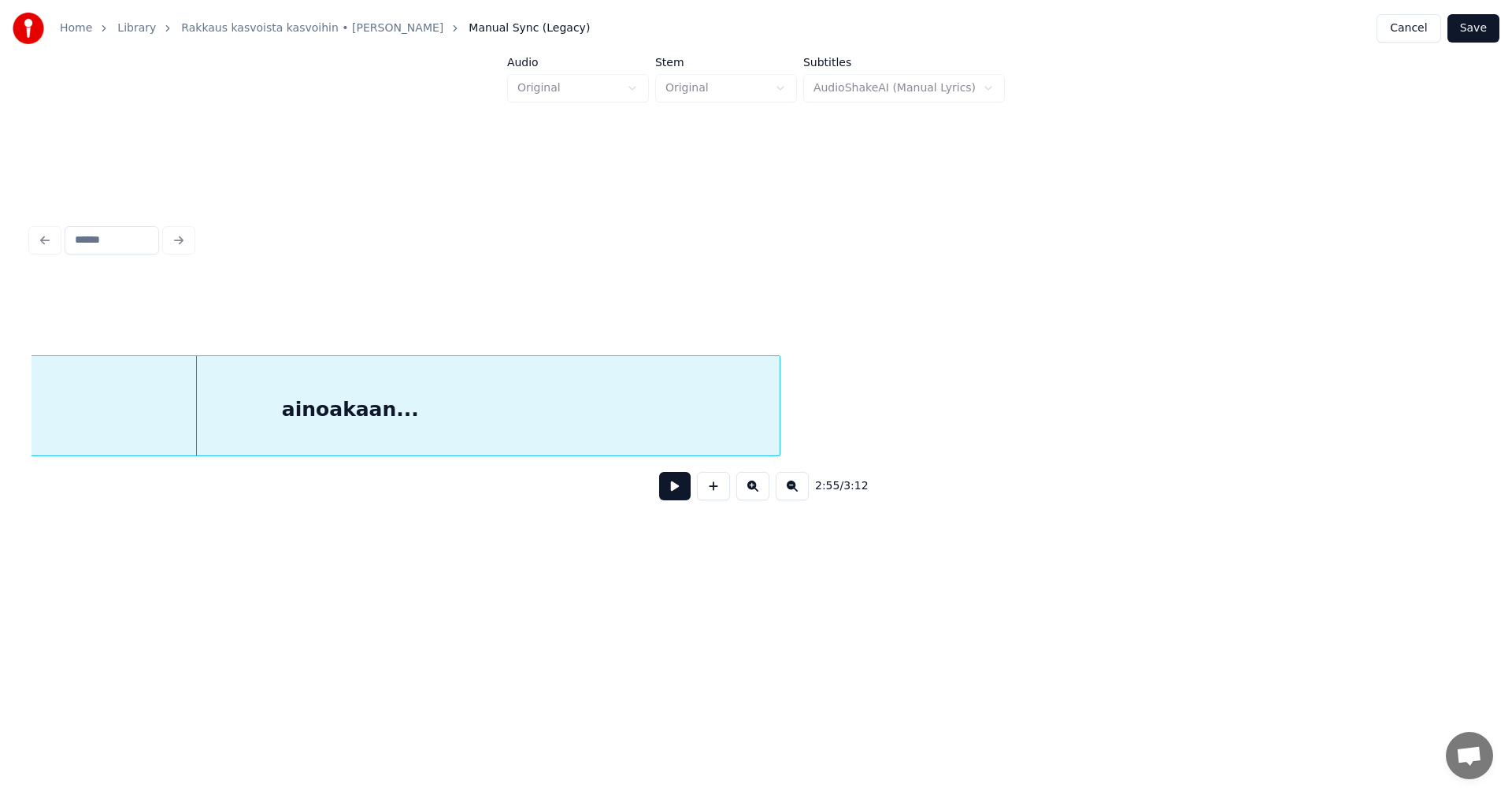
scroll to position [0, 47082]
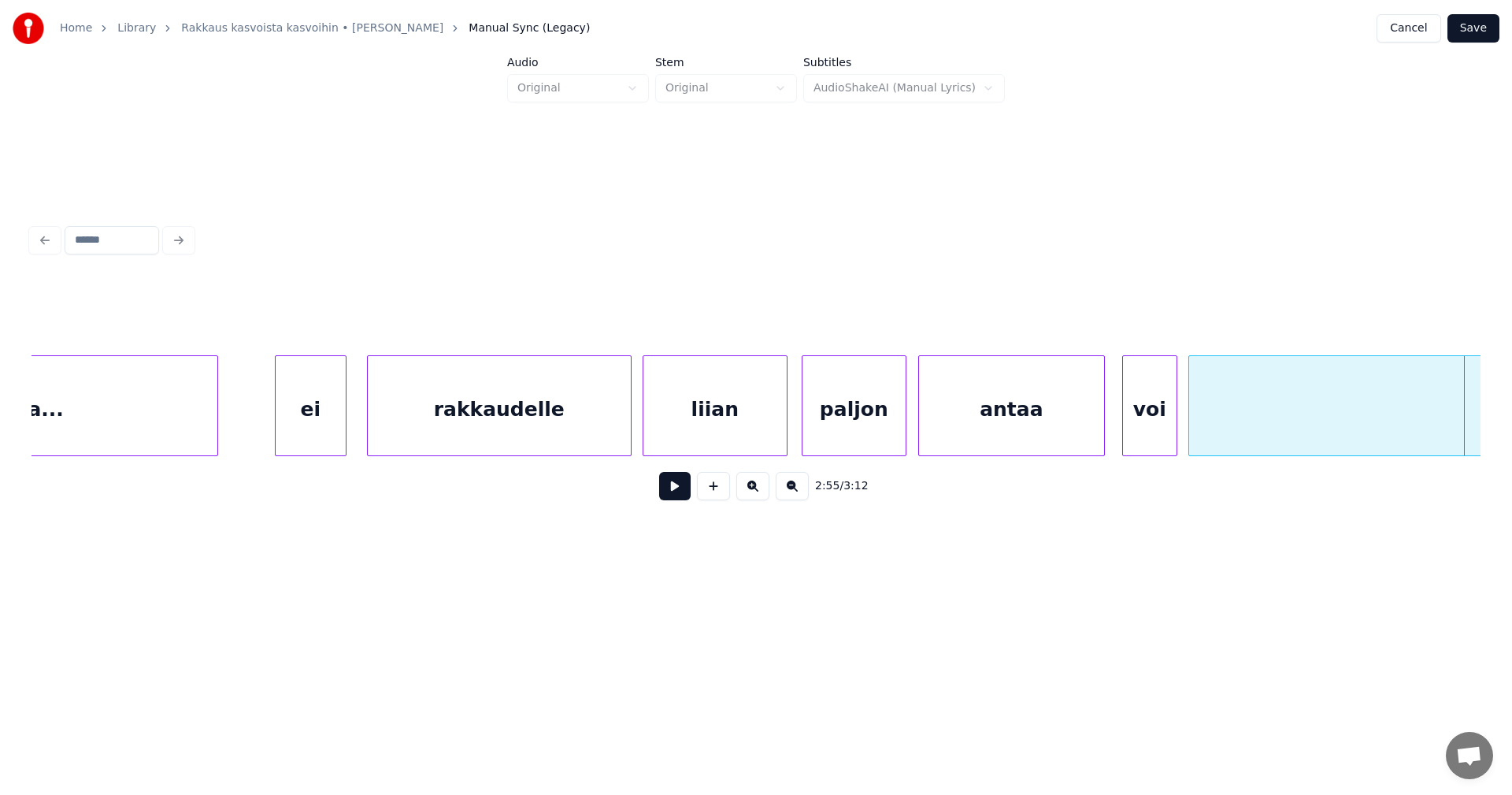
click at [1102, 424] on div at bounding box center [1101, 405] width 5 height 99
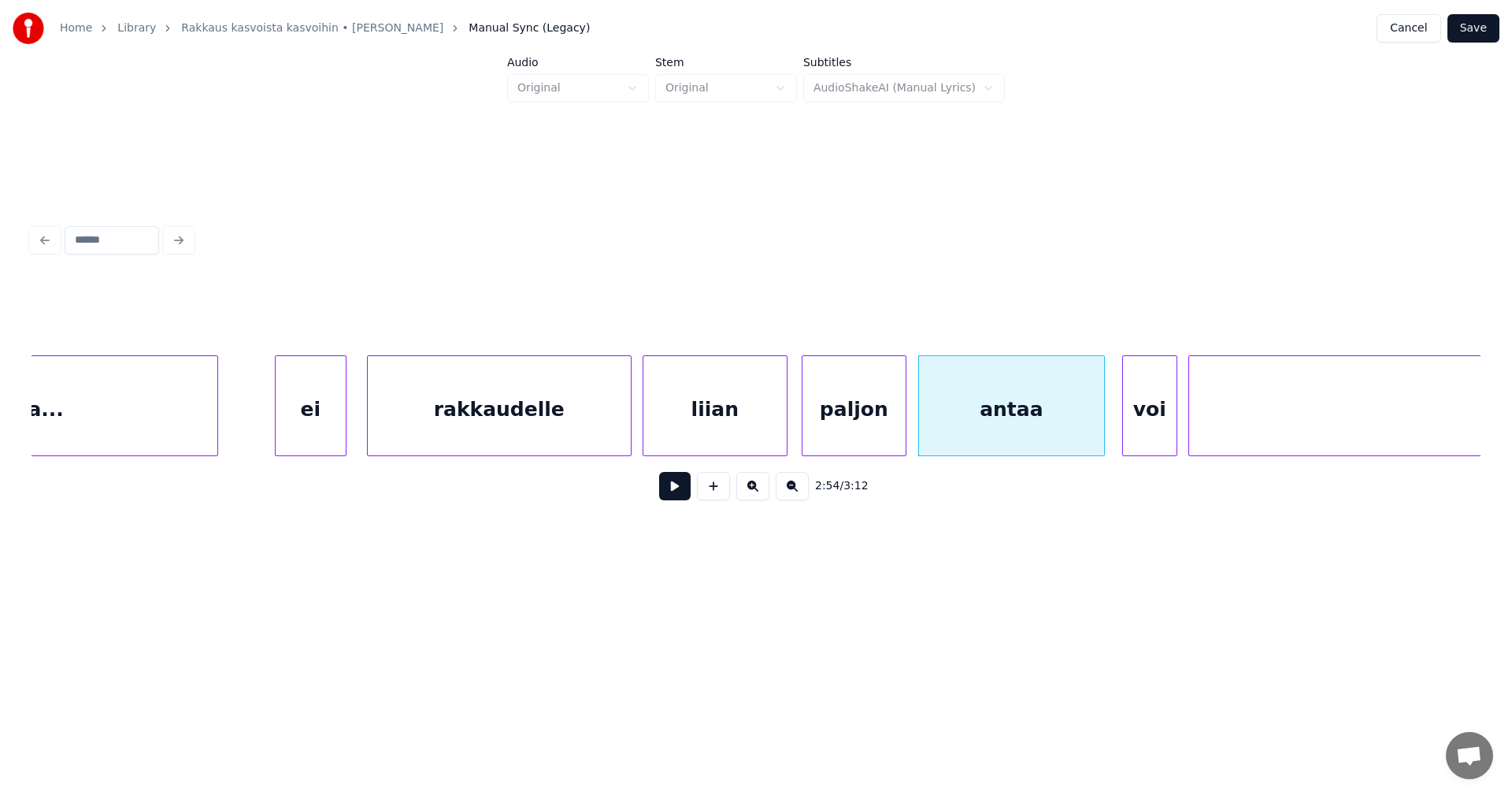
click at [681, 494] on button at bounding box center [674, 486] width 31 height 28
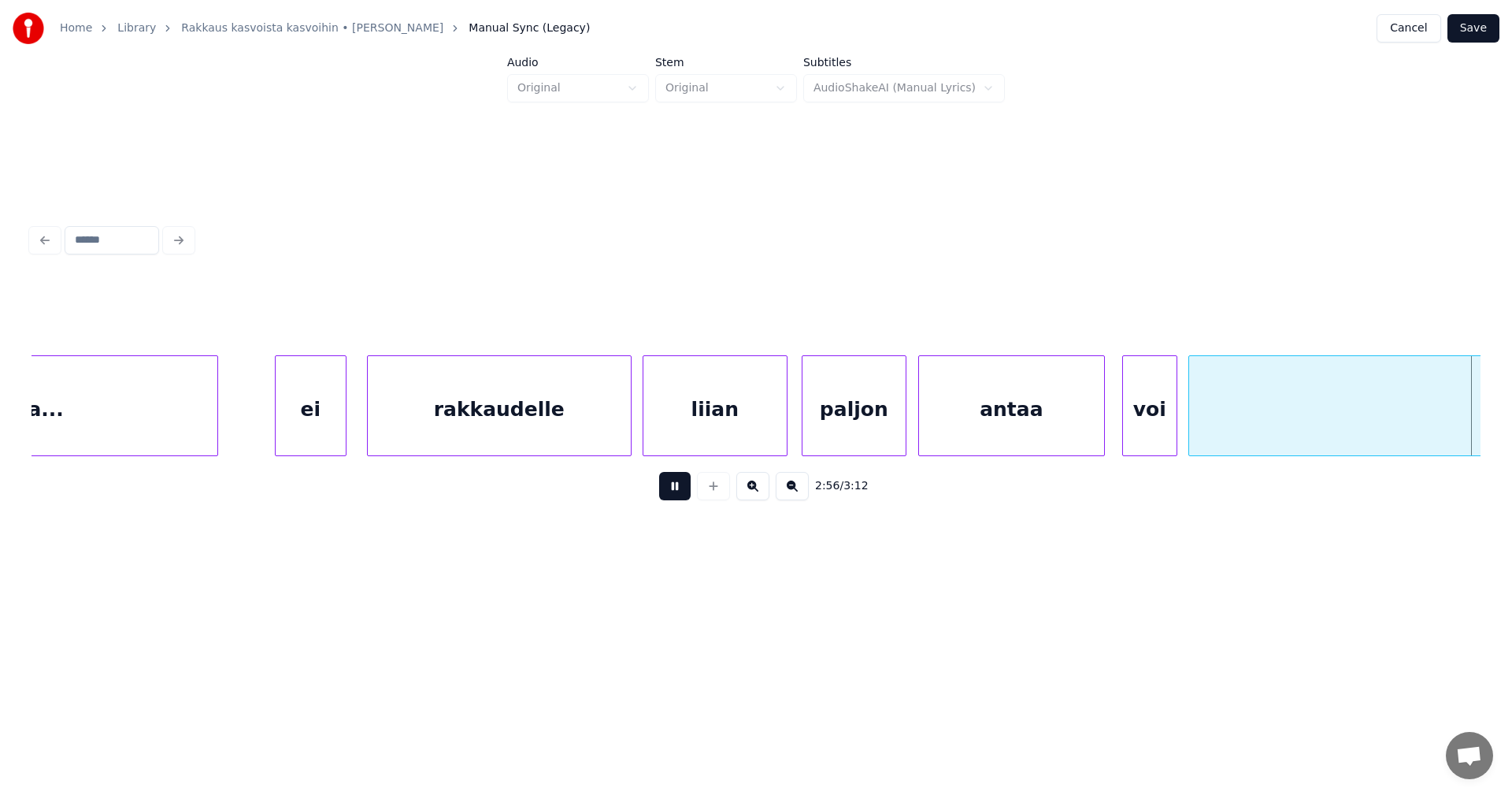
scroll to position [0, 48531]
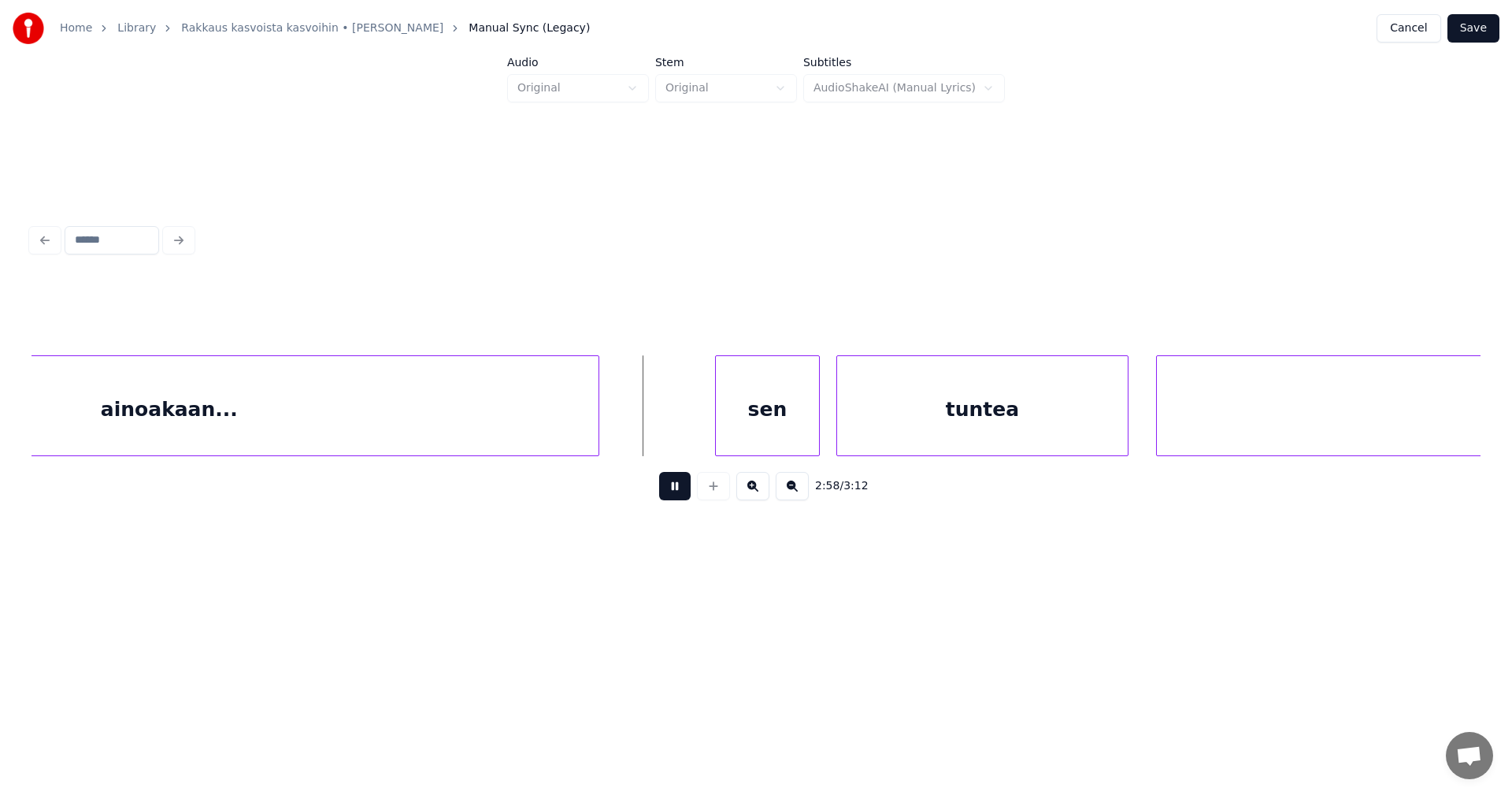
click at [681, 494] on button at bounding box center [674, 486] width 31 height 28
click at [769, 431] on div "sen" at bounding box center [755, 409] width 103 height 107
click at [903, 432] on div "tuntea" at bounding box center [976, 409] width 291 height 107
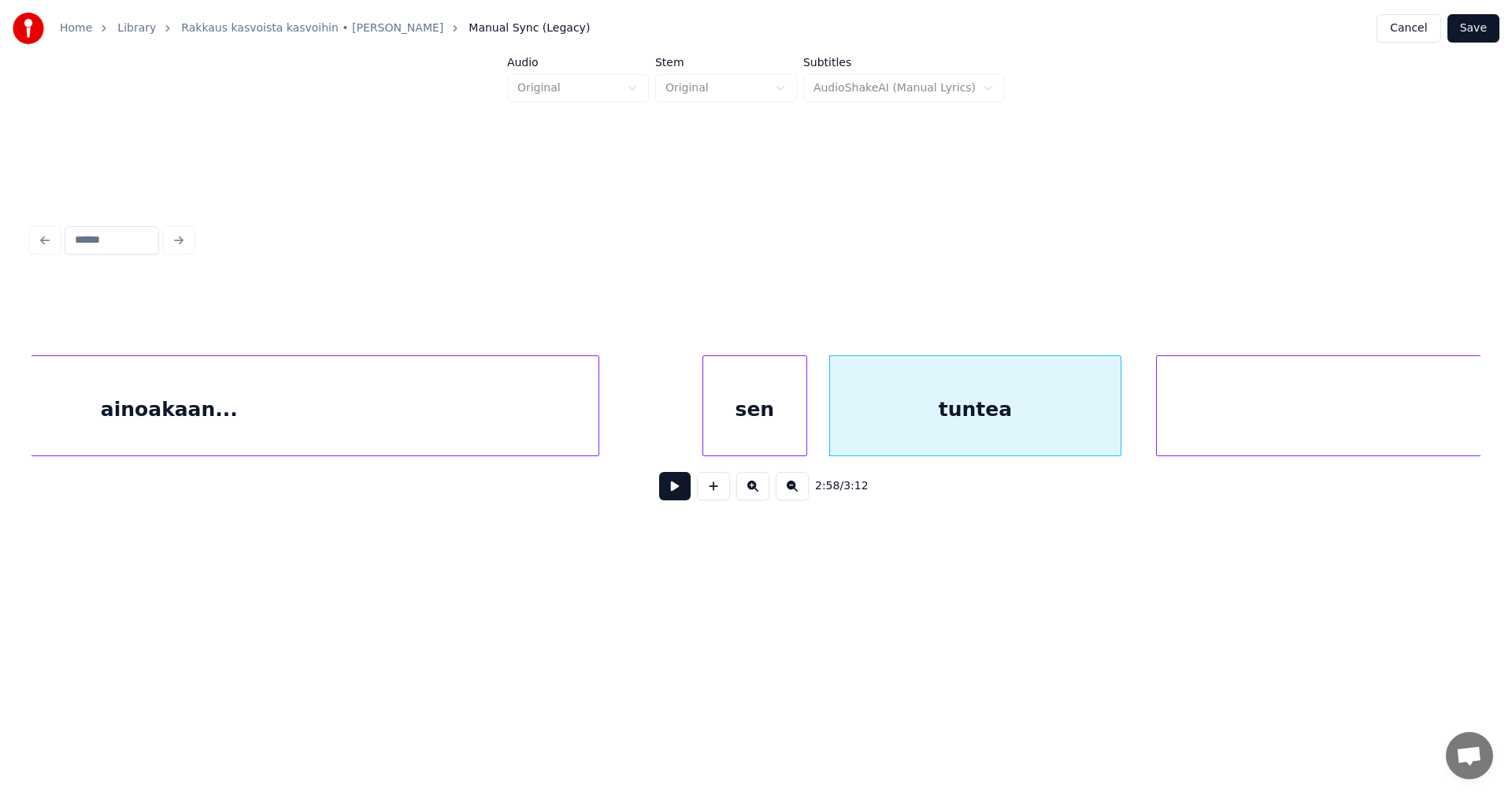
click at [673, 495] on button at bounding box center [674, 486] width 31 height 28
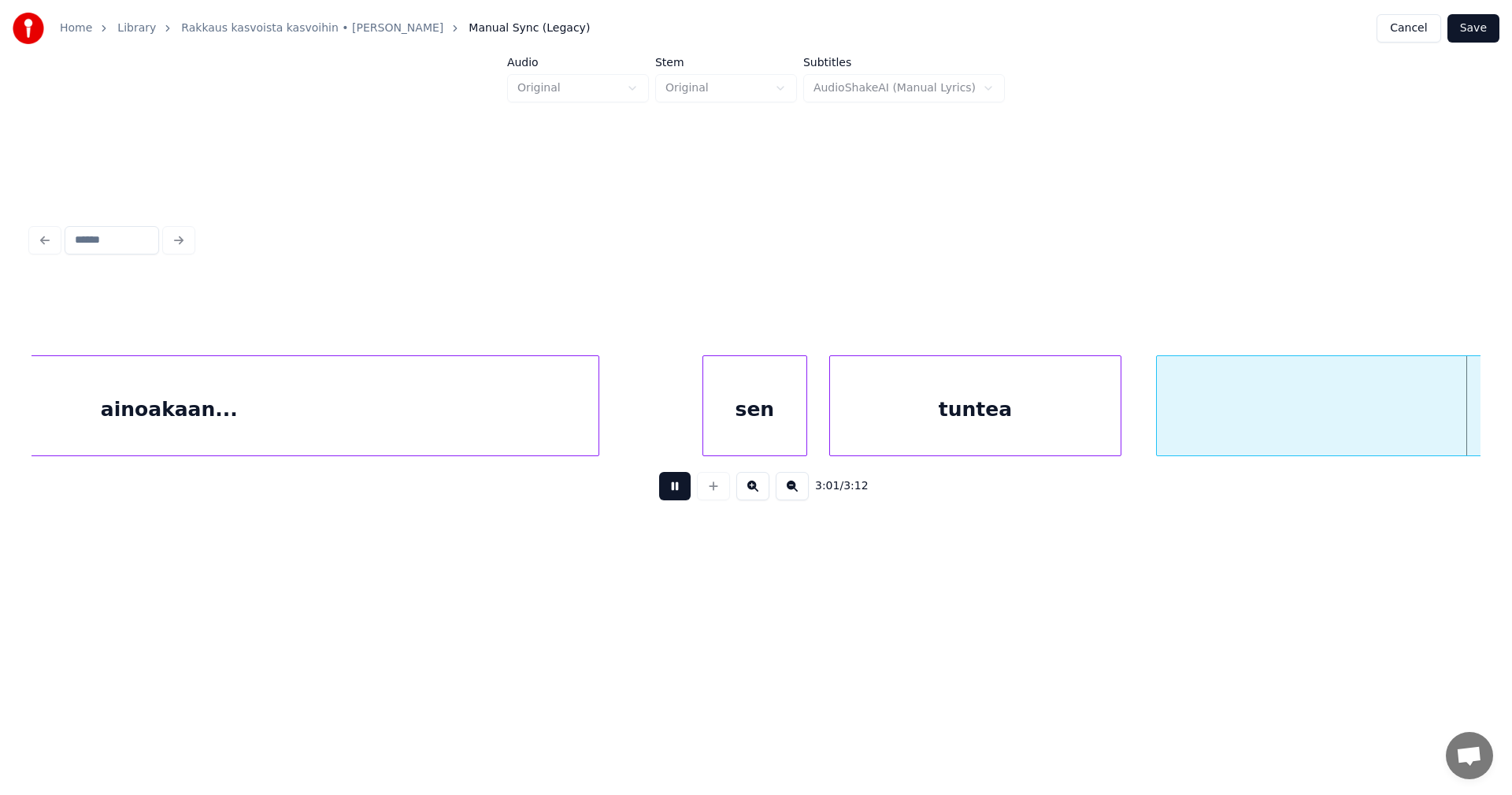
scroll to position [0, 49983]
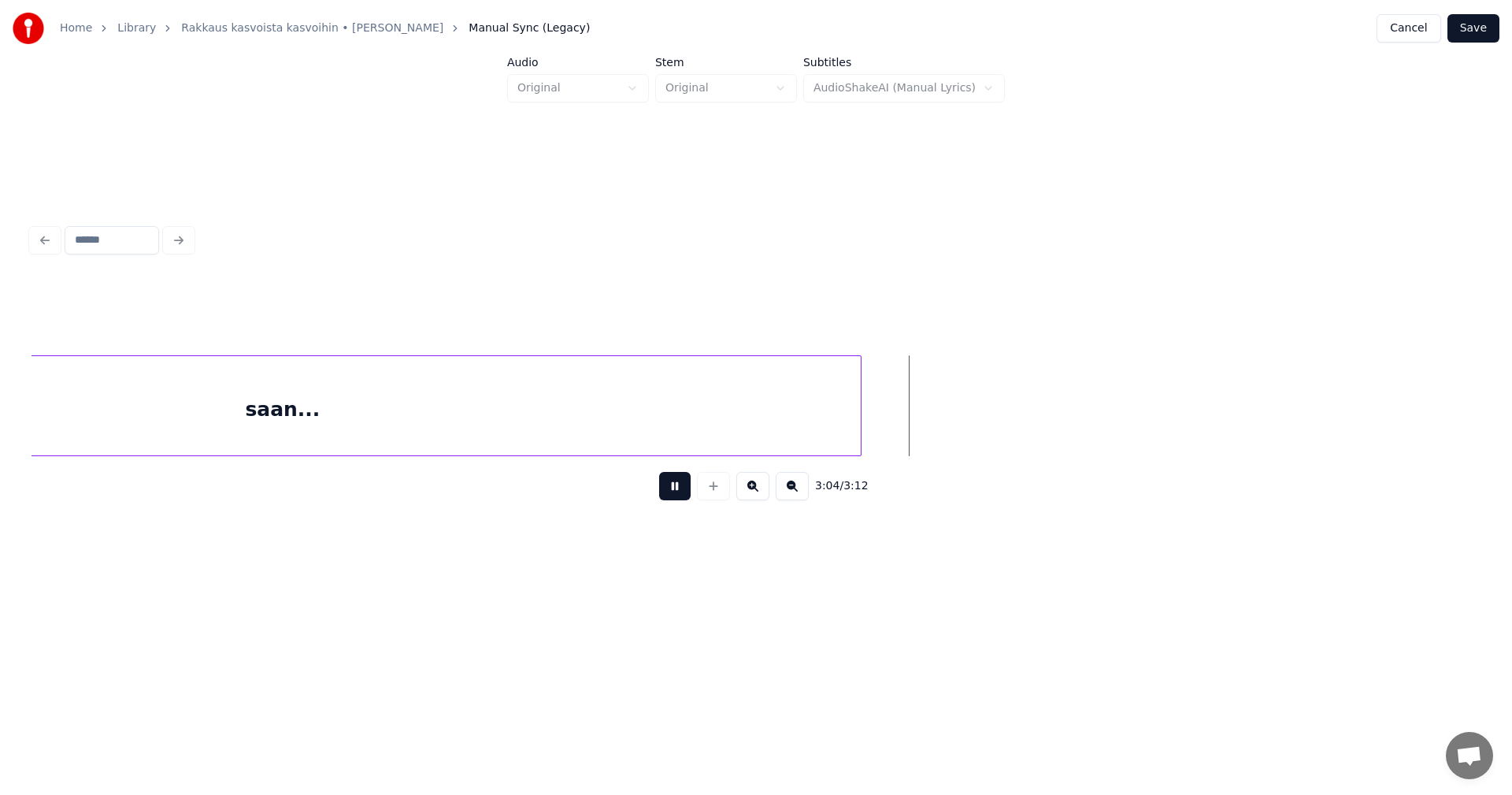
click at [673, 496] on button at bounding box center [674, 486] width 31 height 28
click at [904, 434] on div at bounding box center [905, 405] width 5 height 99
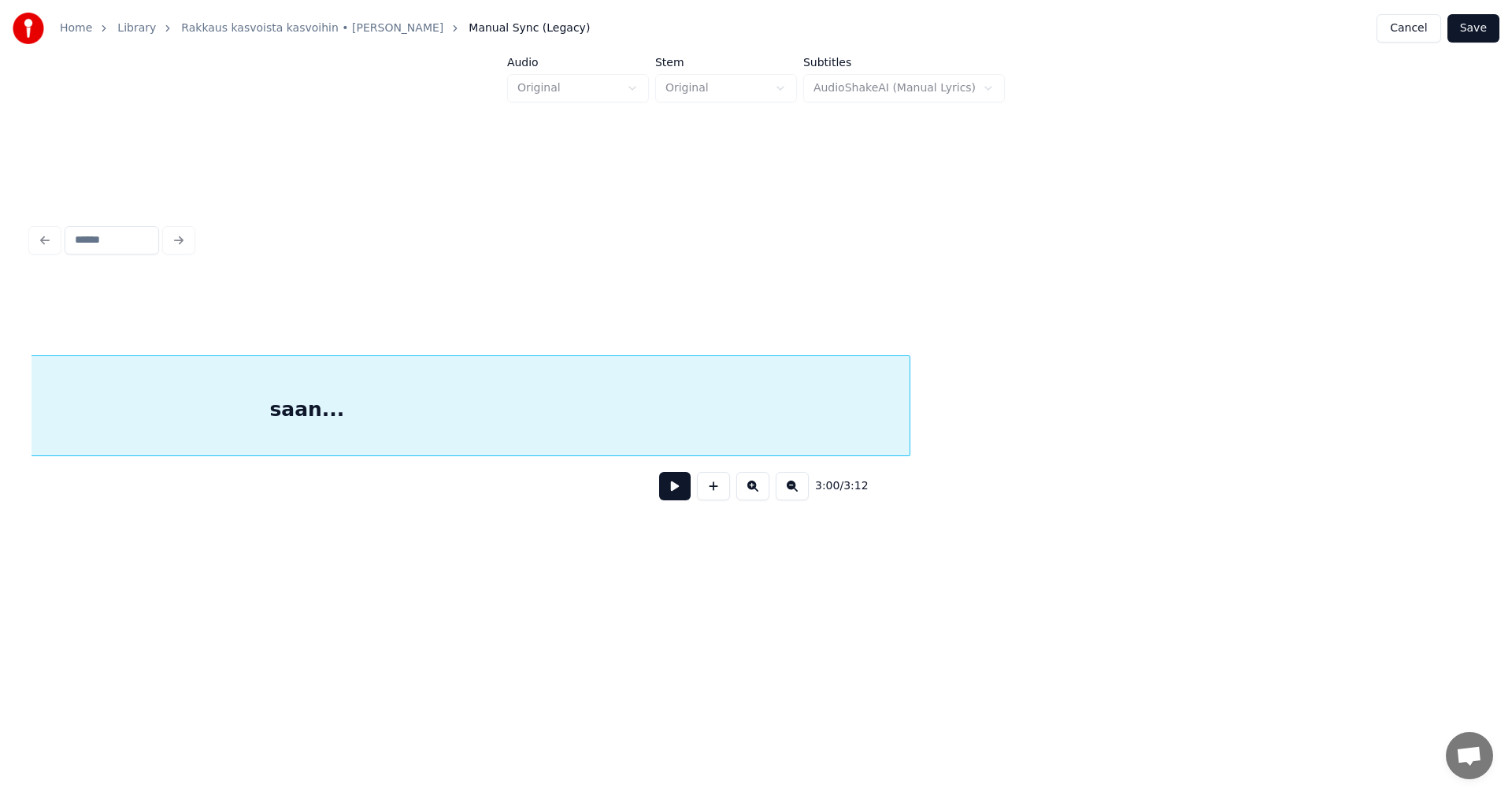
scroll to position [0, 49655]
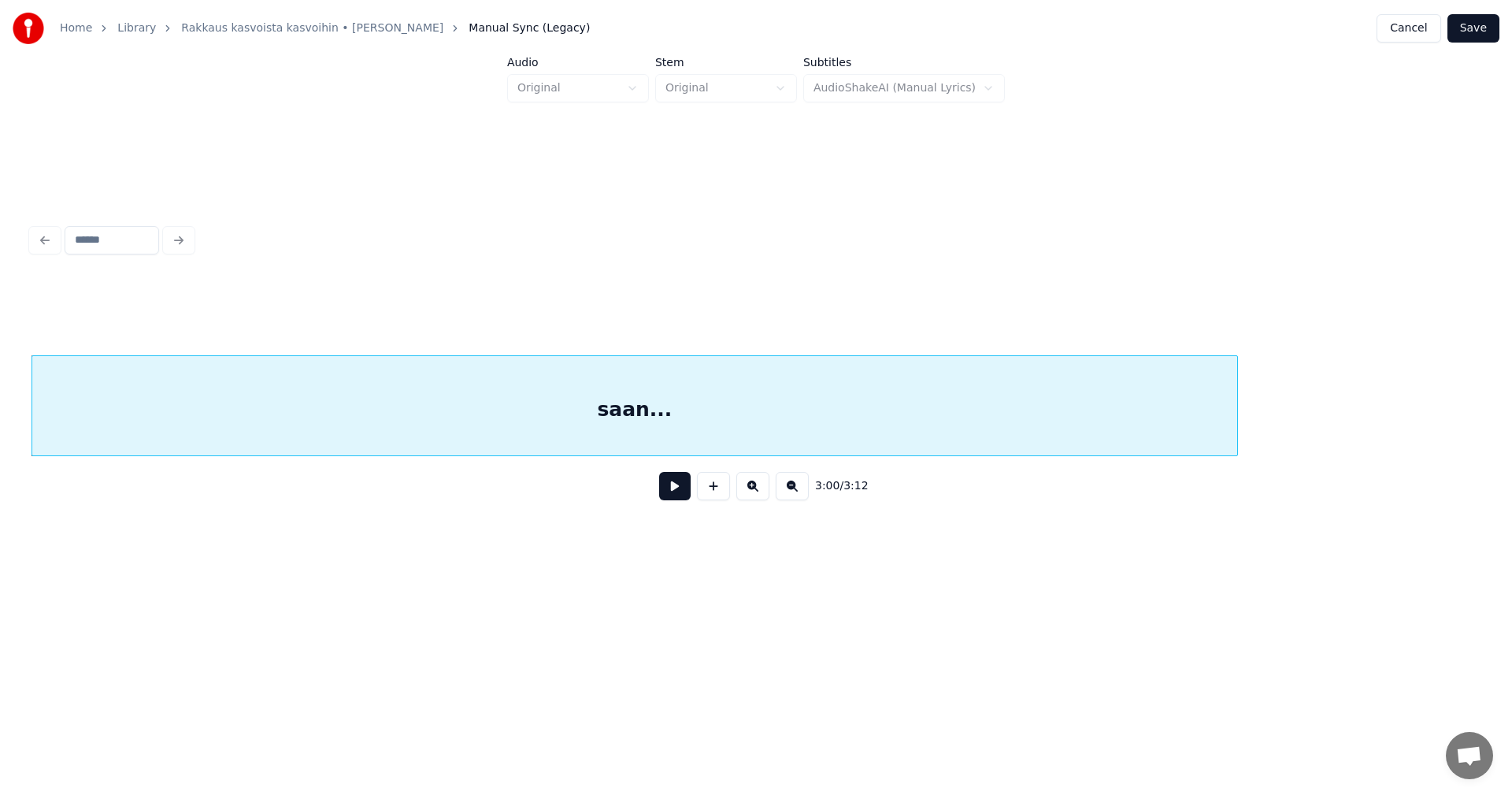
click at [679, 494] on button at bounding box center [674, 486] width 31 height 28
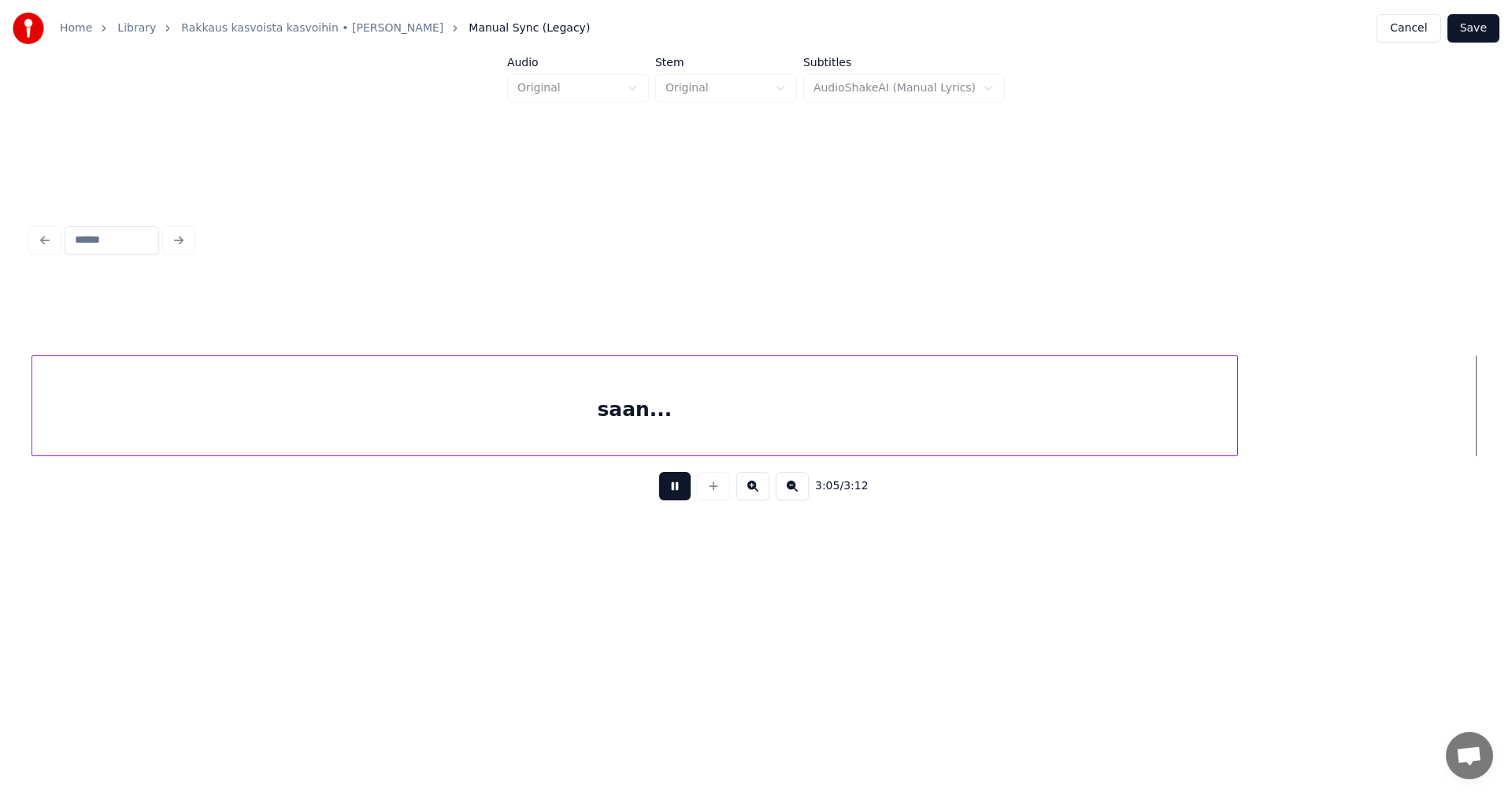
scroll to position [0, 51108]
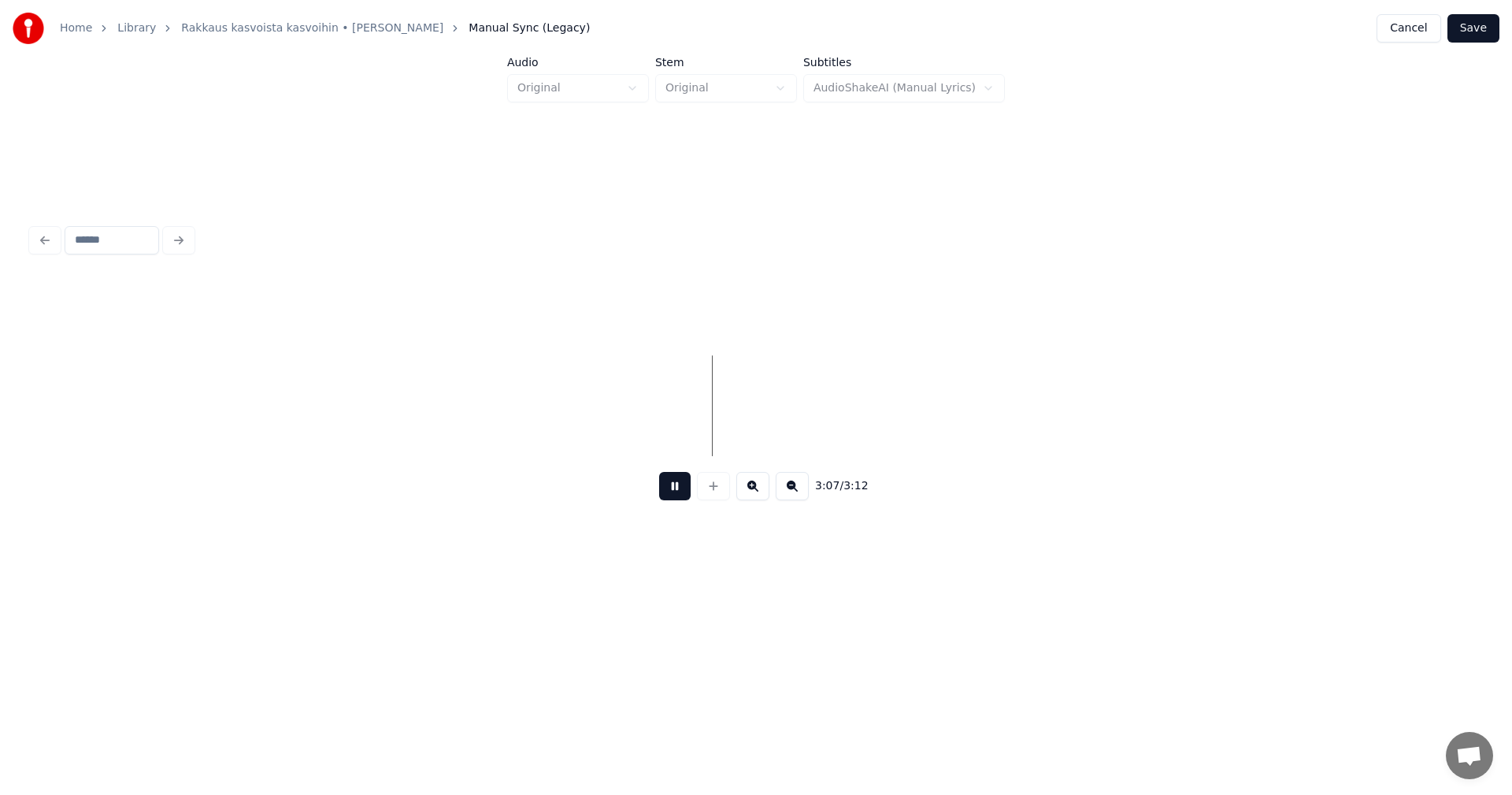
click at [676, 495] on button at bounding box center [674, 486] width 31 height 28
click at [1474, 32] on button "Save" at bounding box center [1473, 28] width 52 height 28
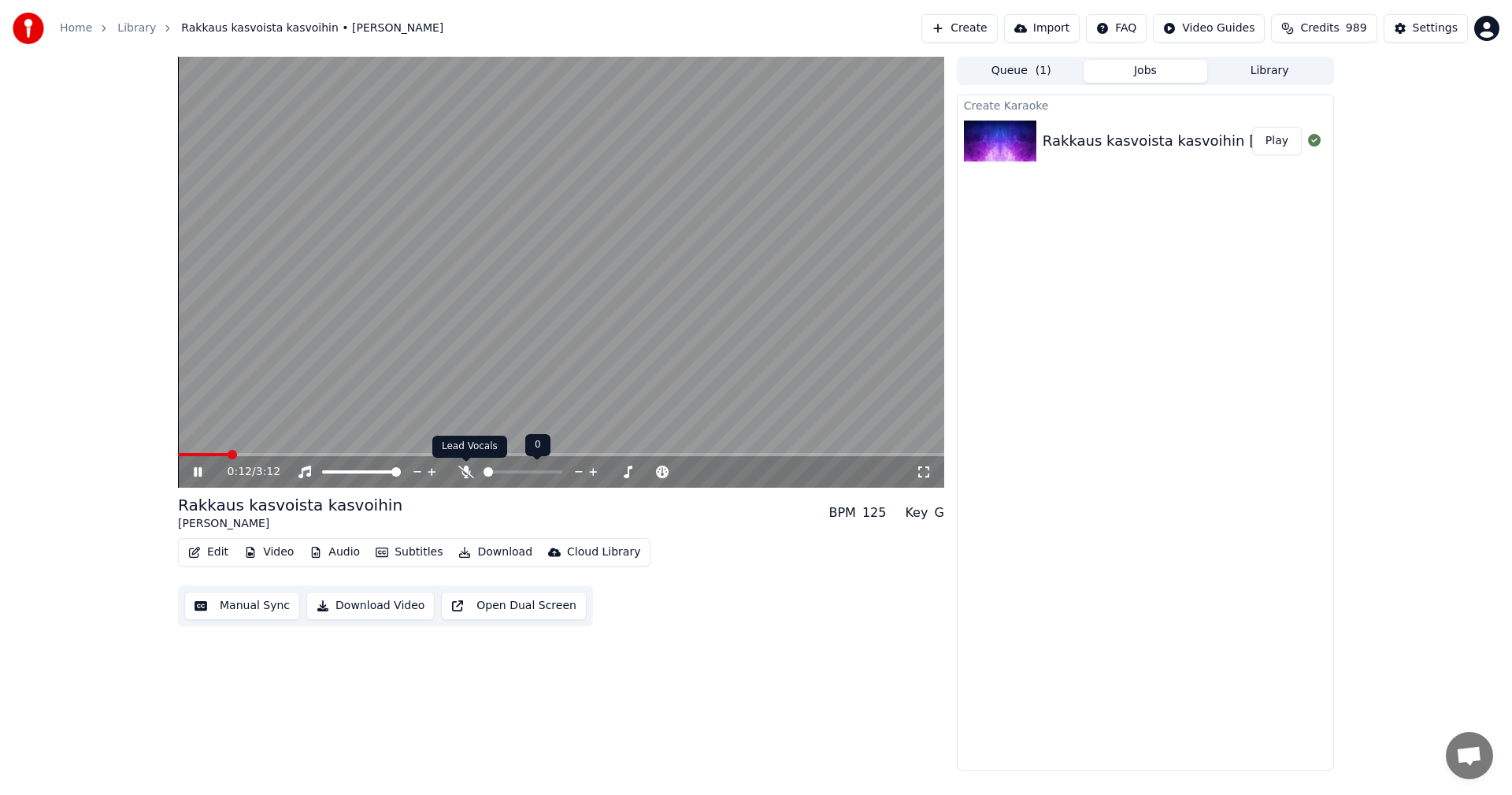
drag, startPoint x: 463, startPoint y: 475, endPoint x: 471, endPoint y: 472, distance: 8.5
click at [463, 474] on icon at bounding box center [466, 471] width 16 height 12
click at [197, 467] on icon at bounding box center [209, 471] width 37 height 12
click at [223, 549] on button "Edit" at bounding box center [209, 551] width 53 height 22
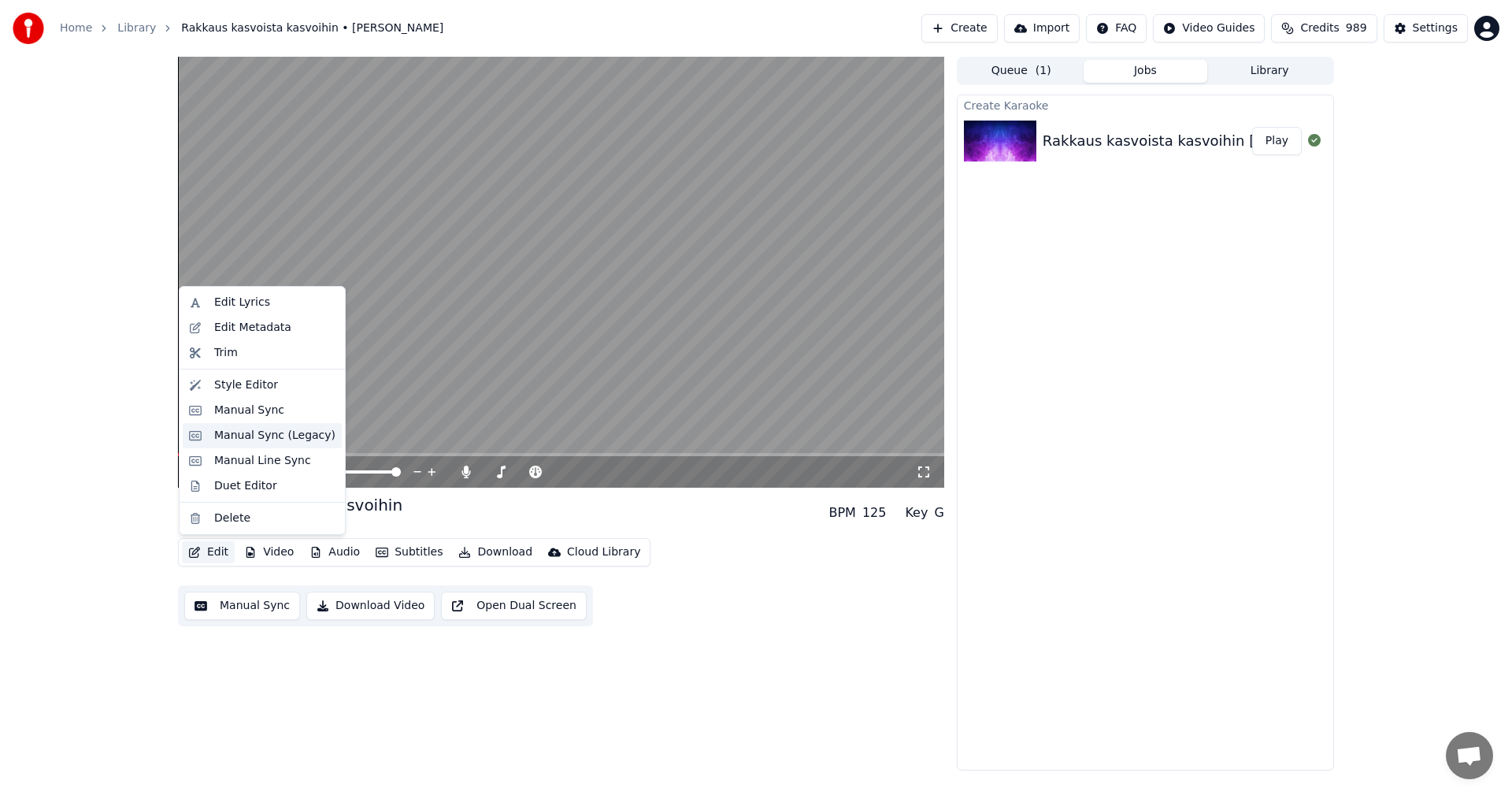
click at [269, 439] on div "Manual Sync (Legacy)" at bounding box center [275, 435] width 121 height 16
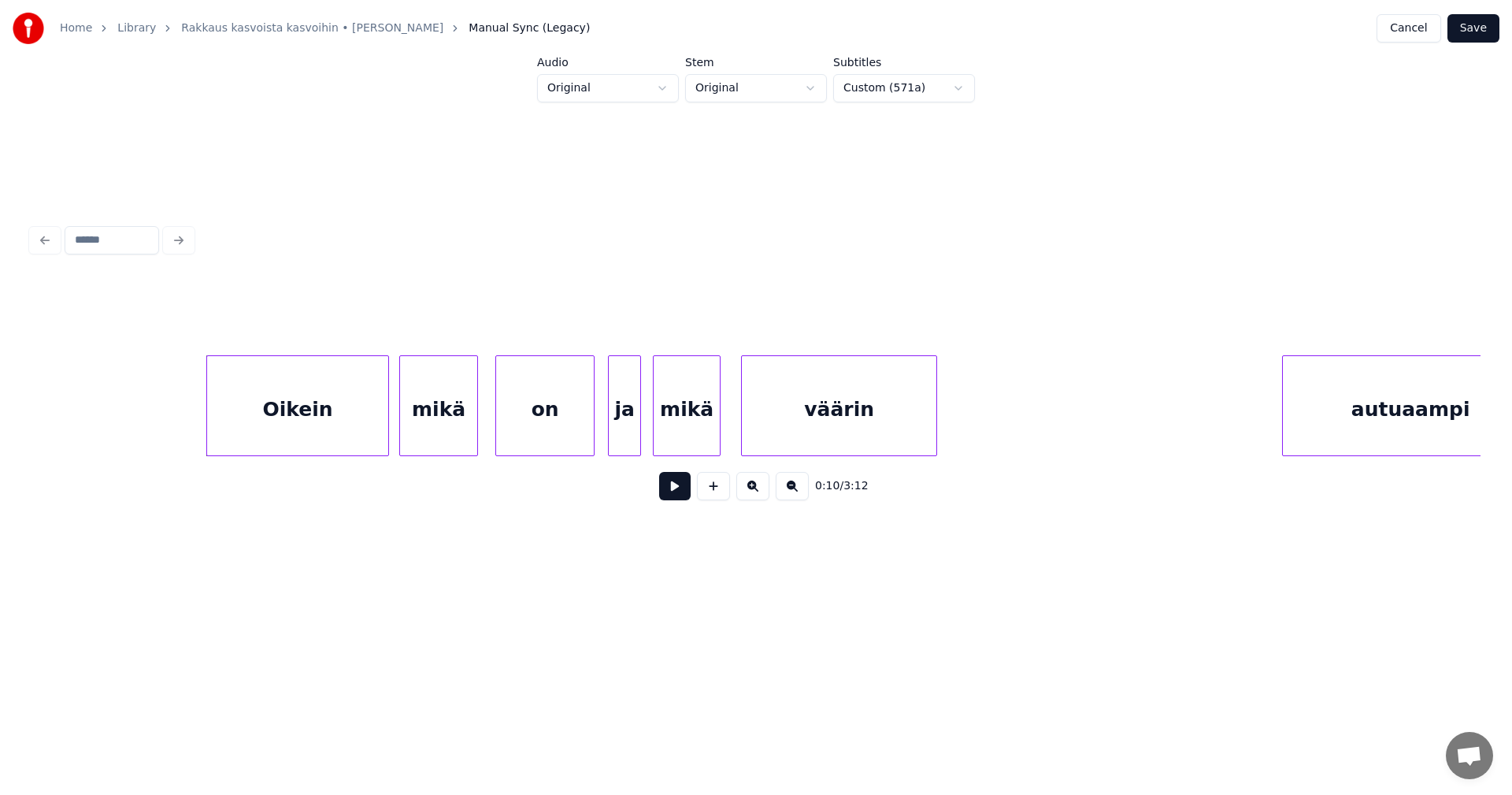
scroll to position [0, 3524]
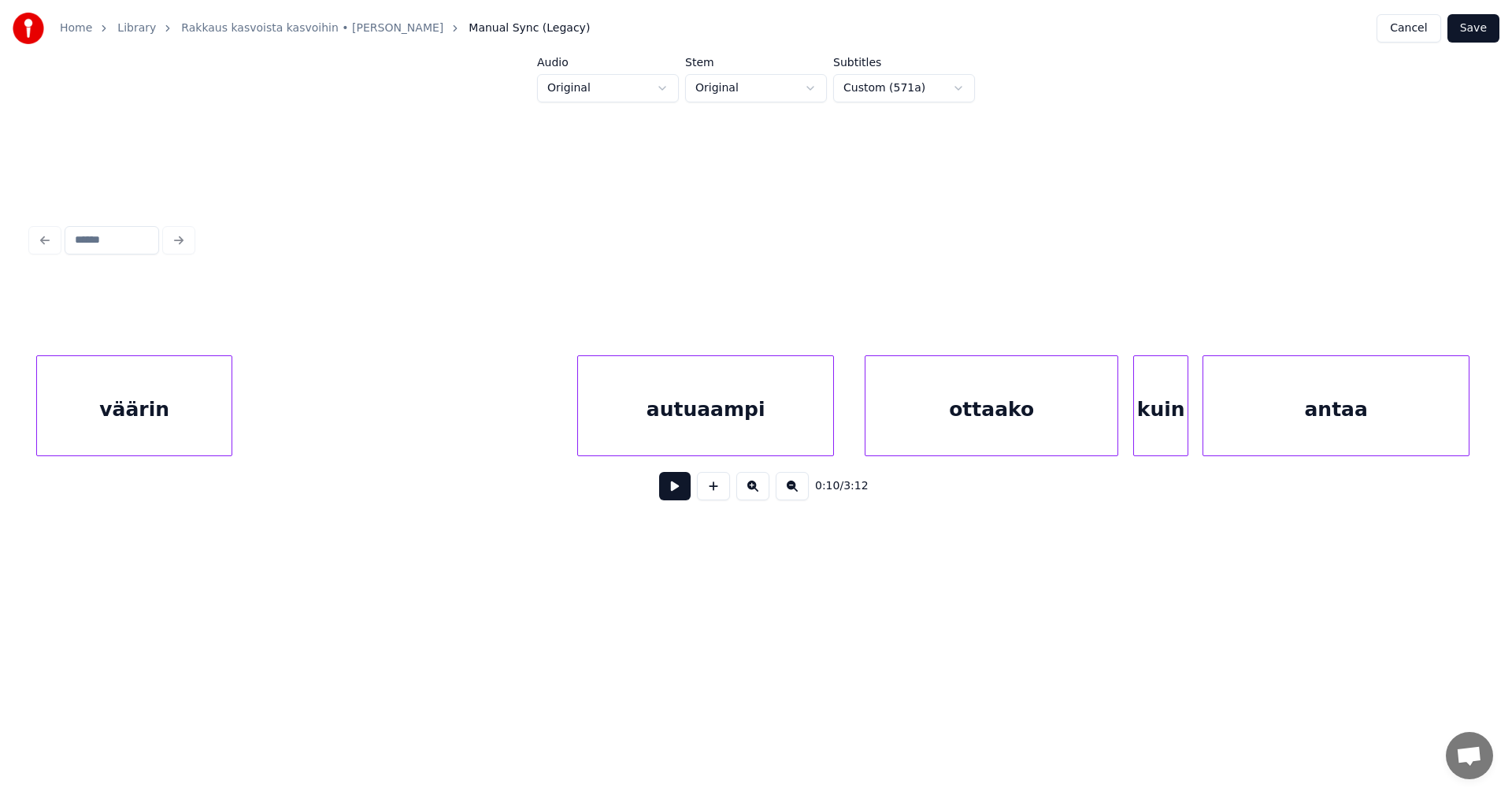
click at [615, 407] on div "autuaampi" at bounding box center [705, 409] width 255 height 107
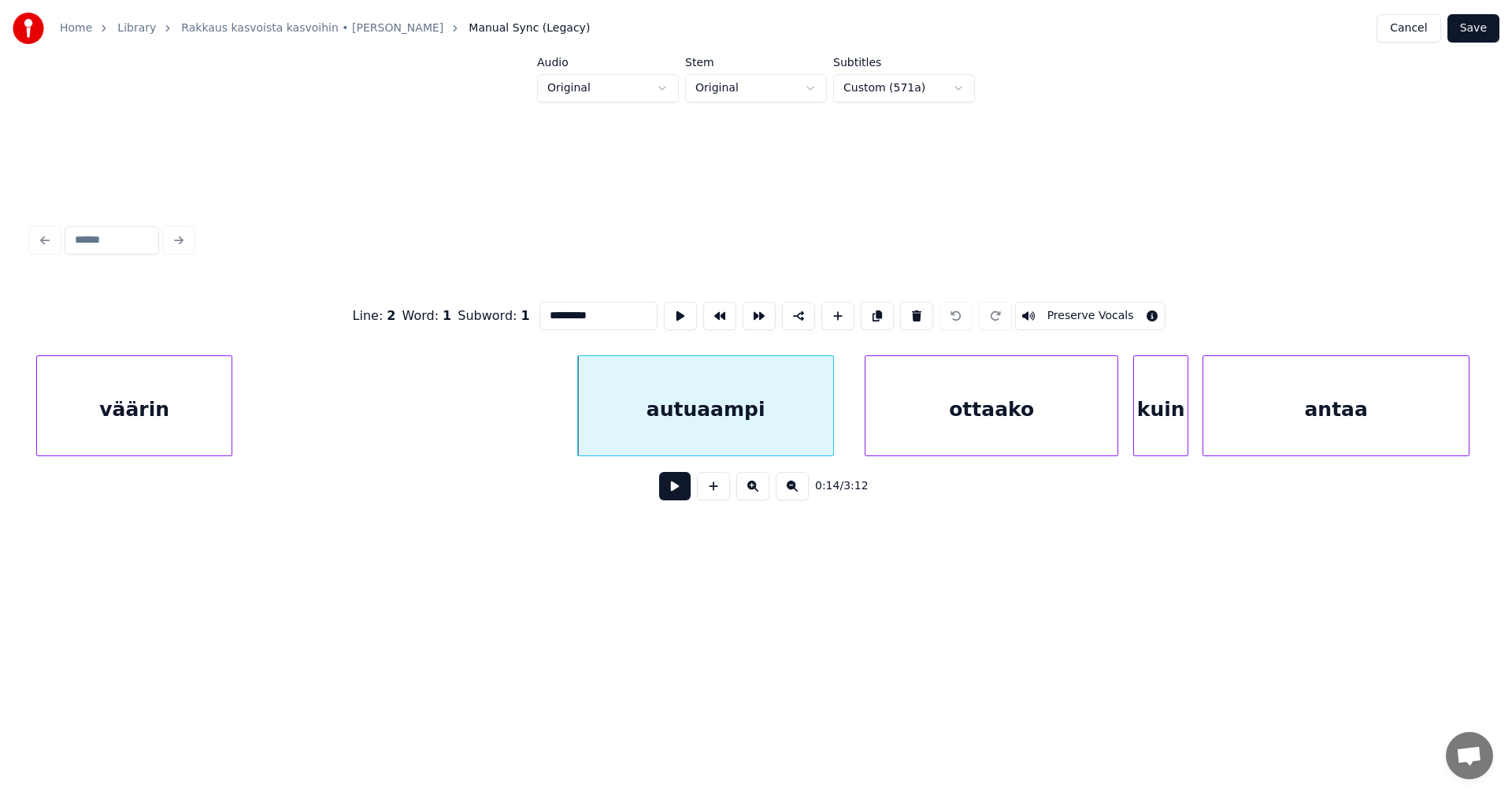
click at [673, 494] on button at bounding box center [674, 486] width 31 height 28
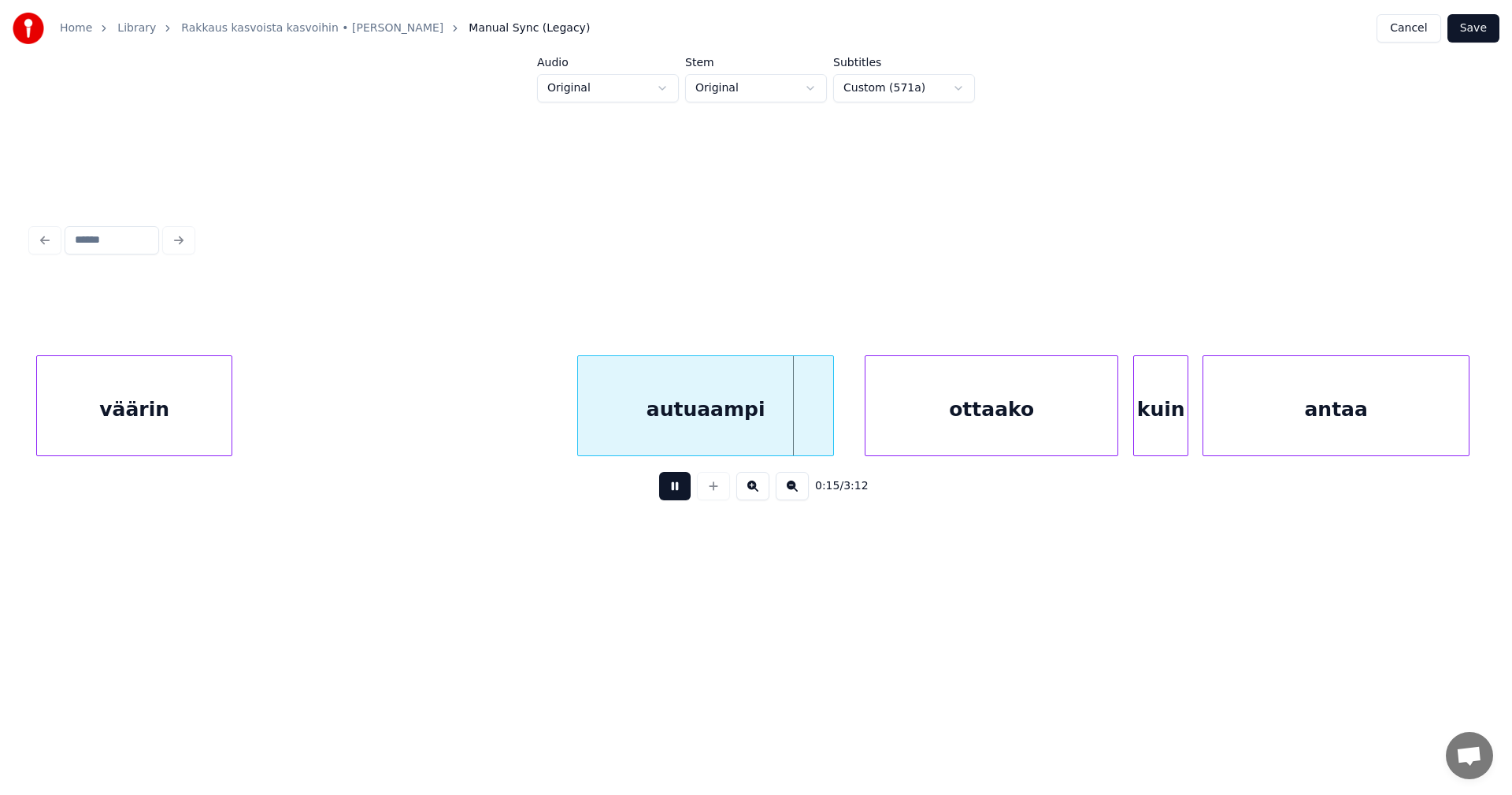
click at [674, 494] on button at bounding box center [674, 486] width 31 height 28
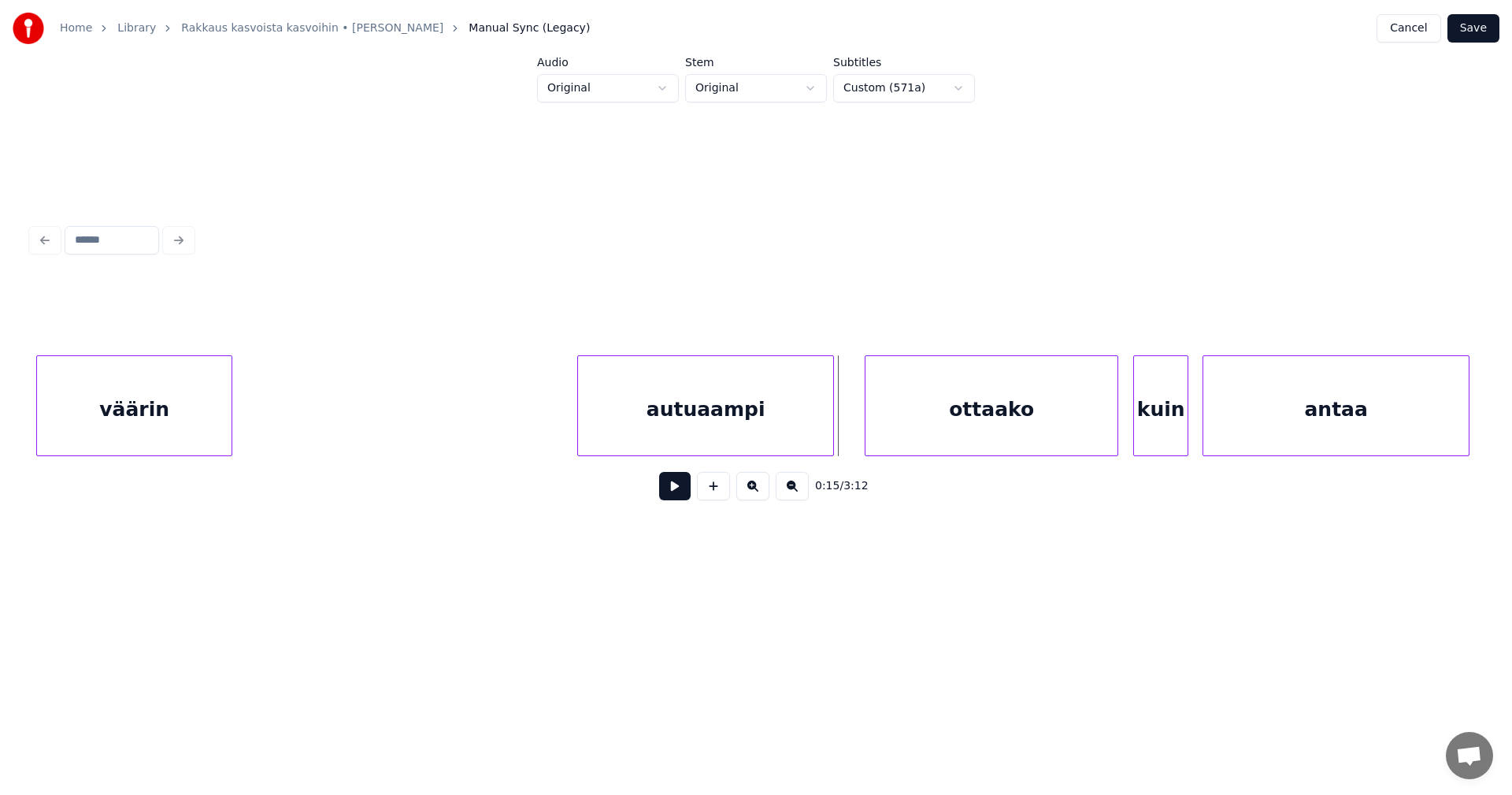
click at [679, 496] on button at bounding box center [674, 486] width 31 height 28
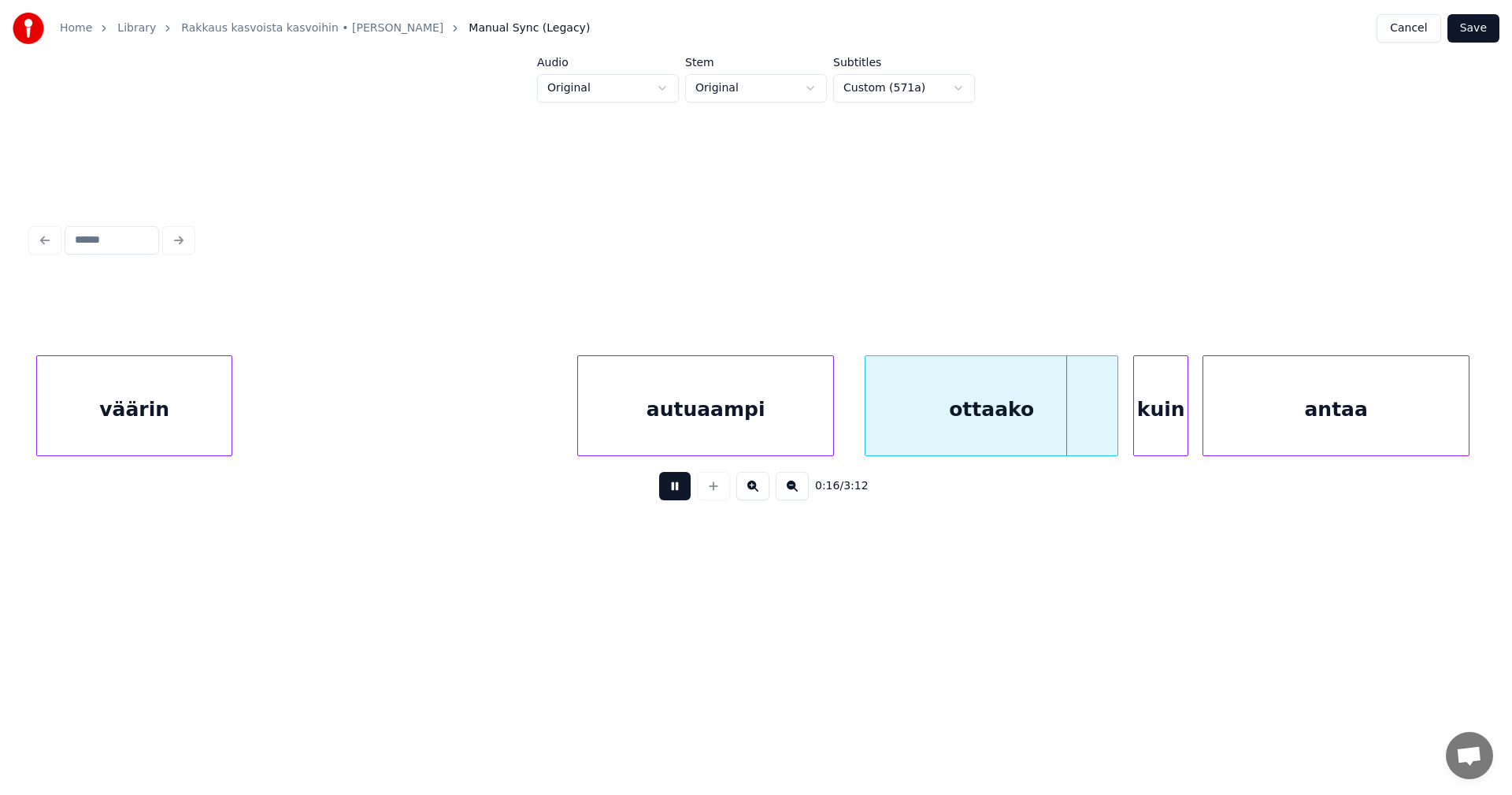
click at [681, 500] on button at bounding box center [674, 486] width 31 height 28
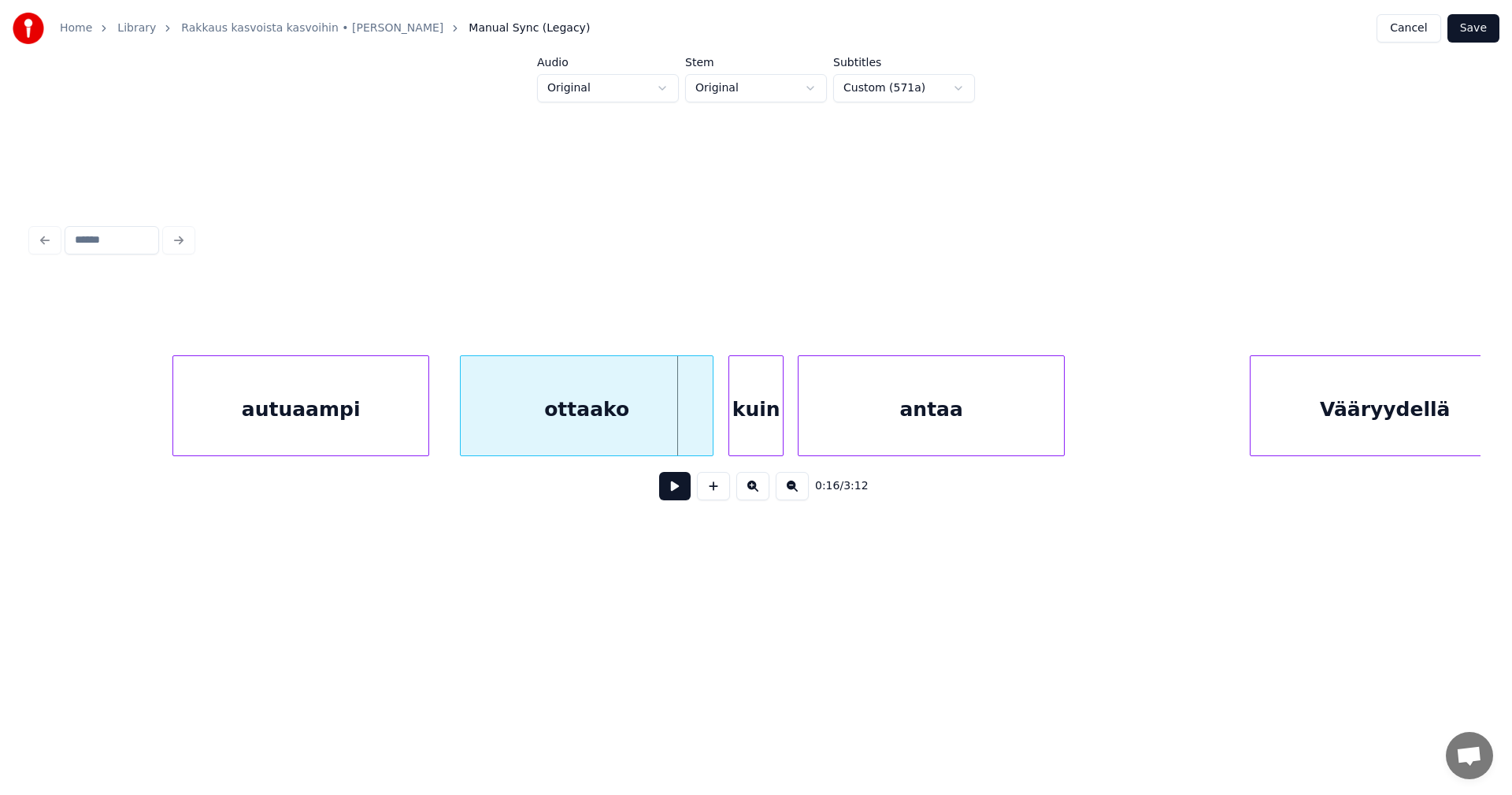
scroll to position [0, 3933]
click at [645, 436] on div at bounding box center [645, 405] width 5 height 99
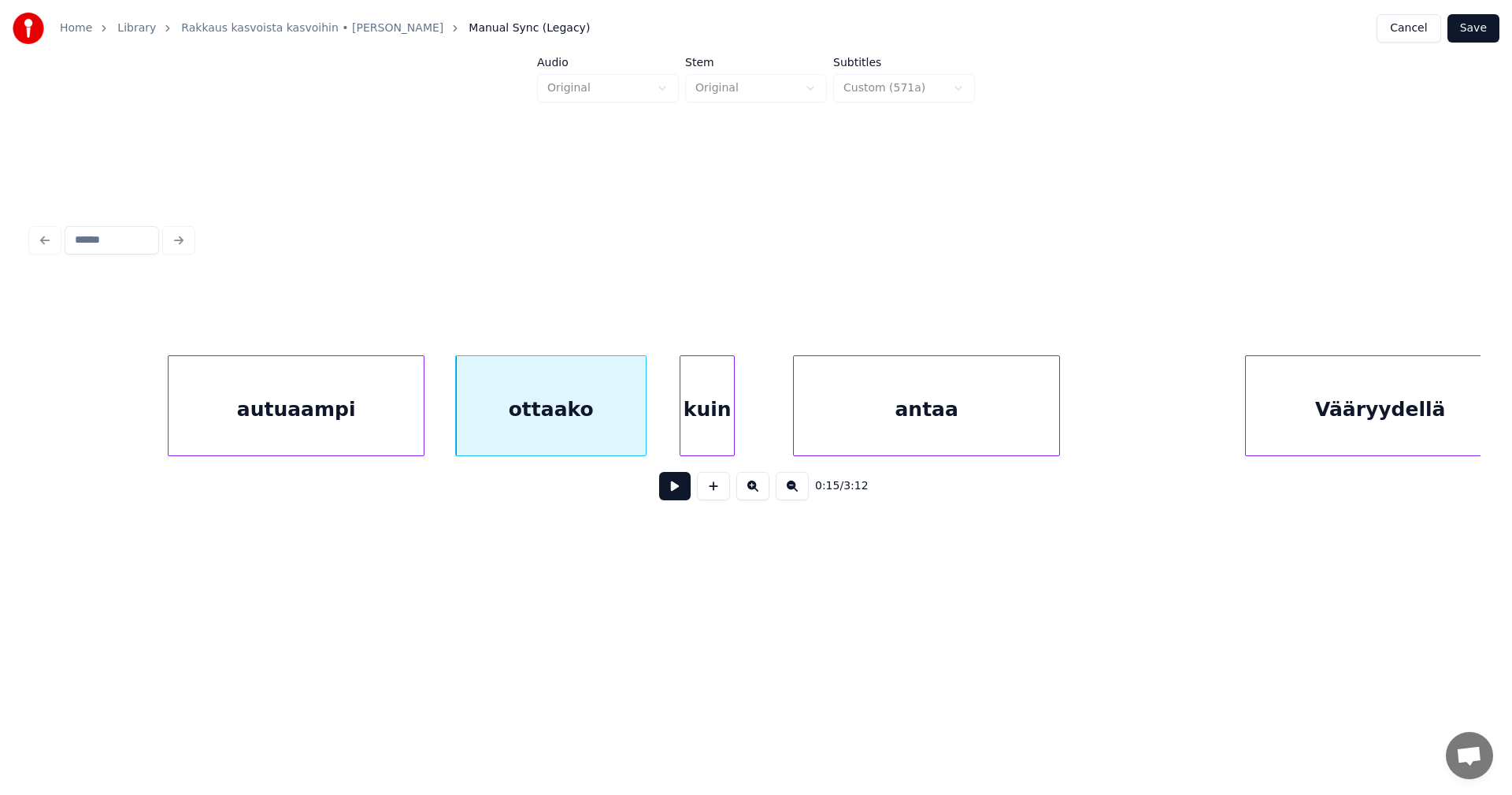
click at [703, 431] on div "kuin" at bounding box center [707, 409] width 54 height 107
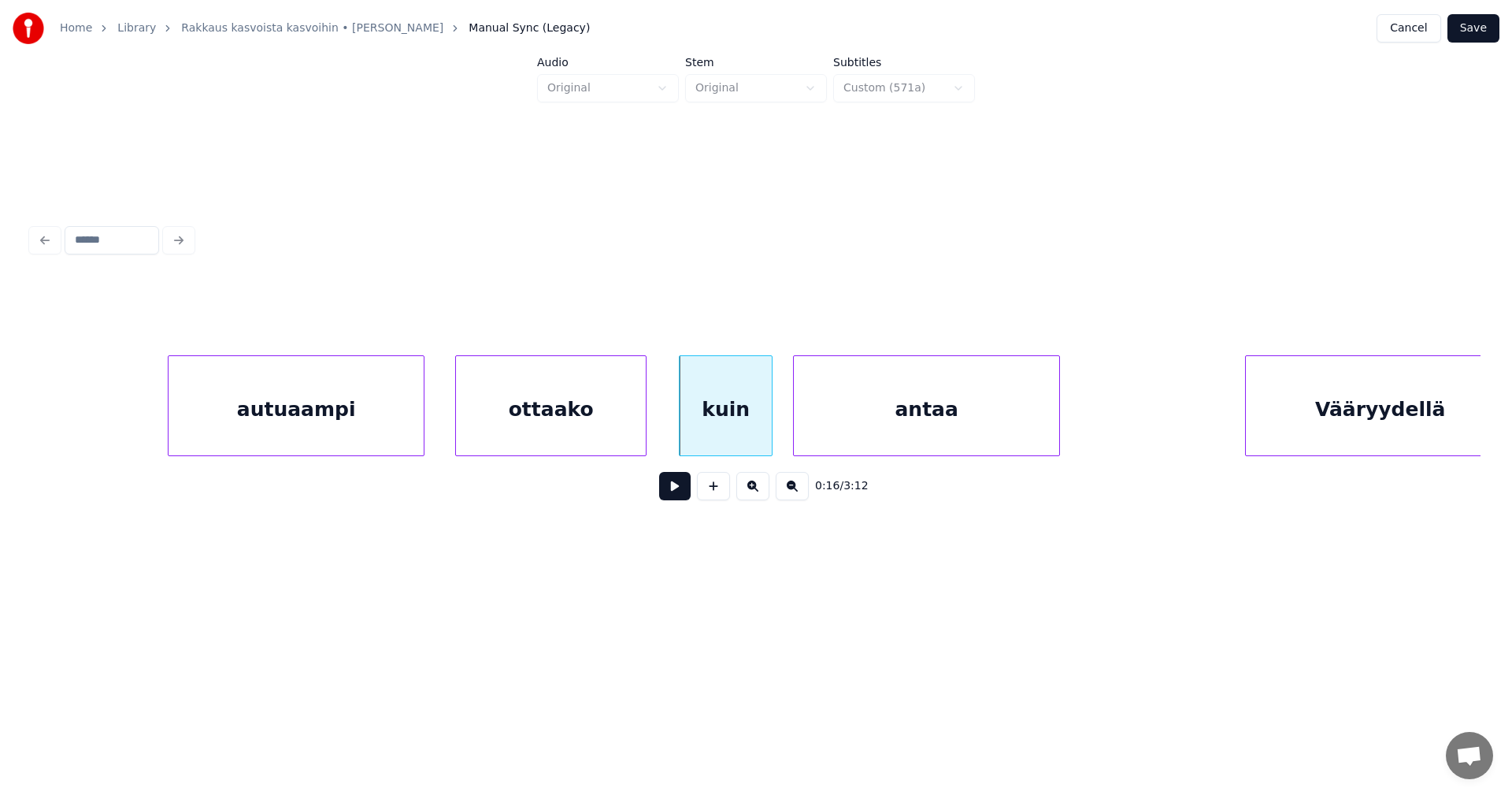
click at [772, 427] on div at bounding box center [769, 405] width 5 height 99
click at [616, 430] on div "ottaako" at bounding box center [551, 409] width 190 height 107
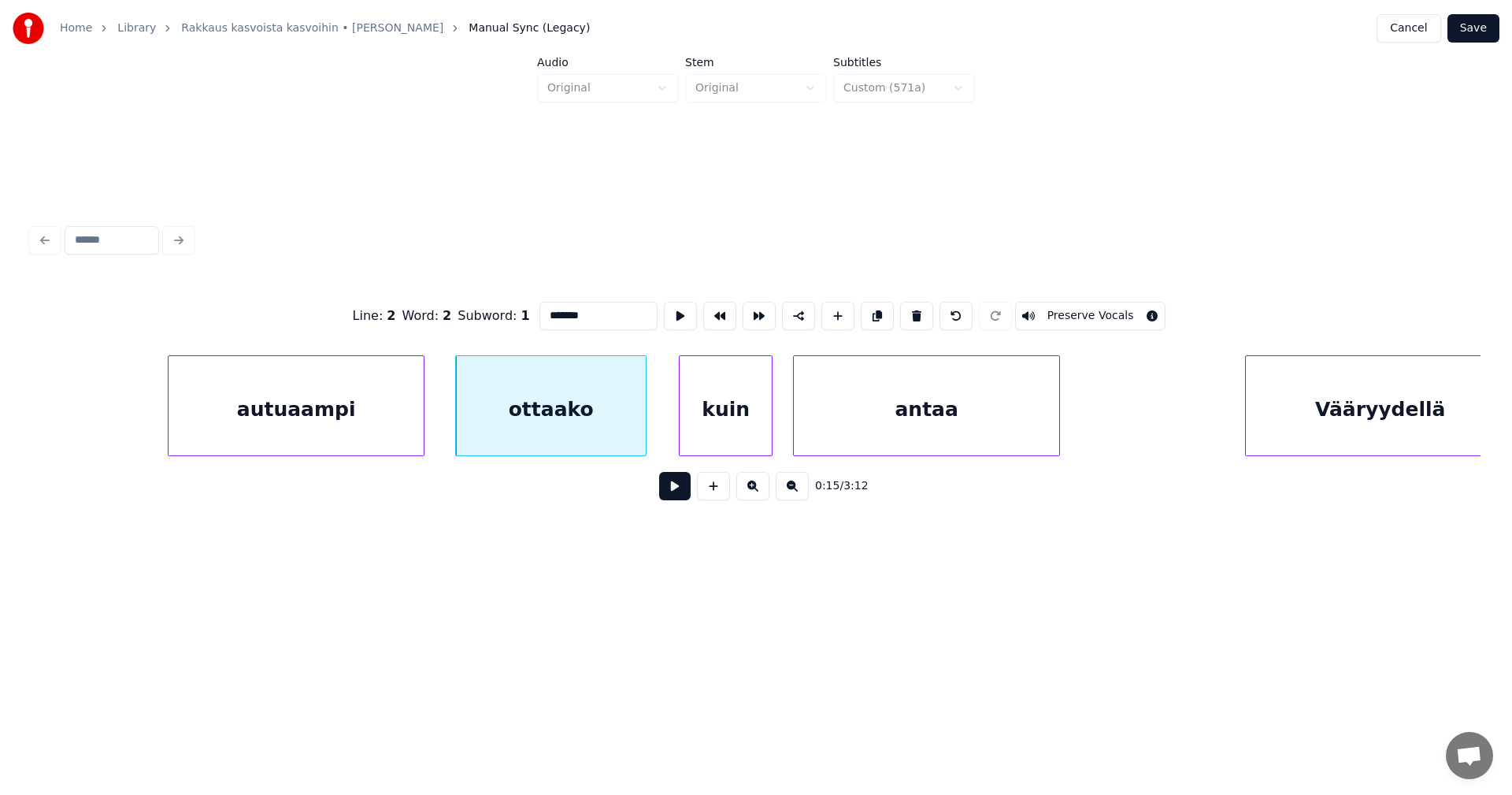
click at [675, 490] on button at bounding box center [674, 486] width 31 height 28
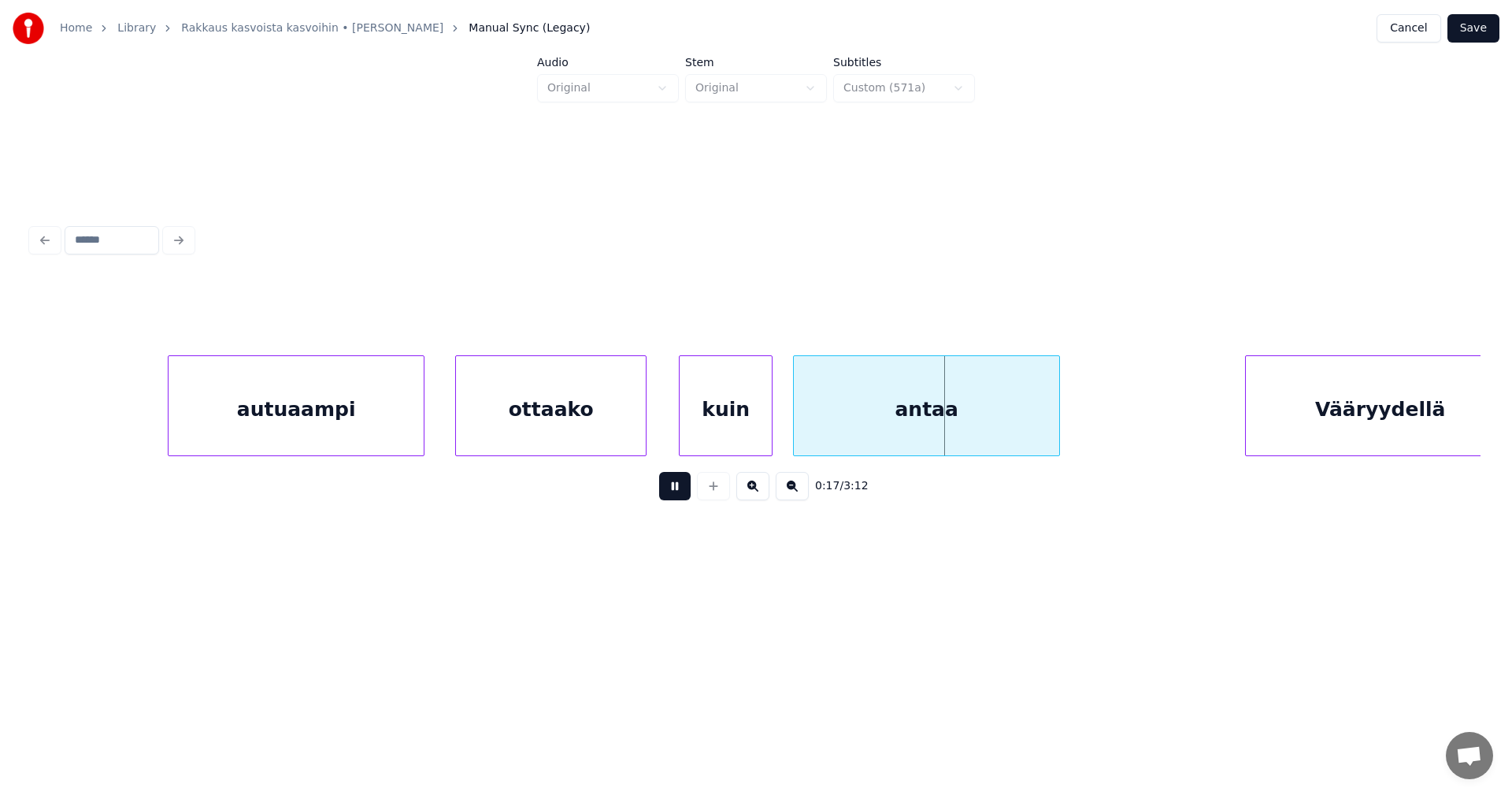
drag, startPoint x: 675, startPoint y: 490, endPoint x: 643, endPoint y: 443, distance: 56.9
click at [676, 489] on button at bounding box center [674, 486] width 31 height 28
click at [630, 428] on div "ottaako" at bounding box center [551, 409] width 190 height 107
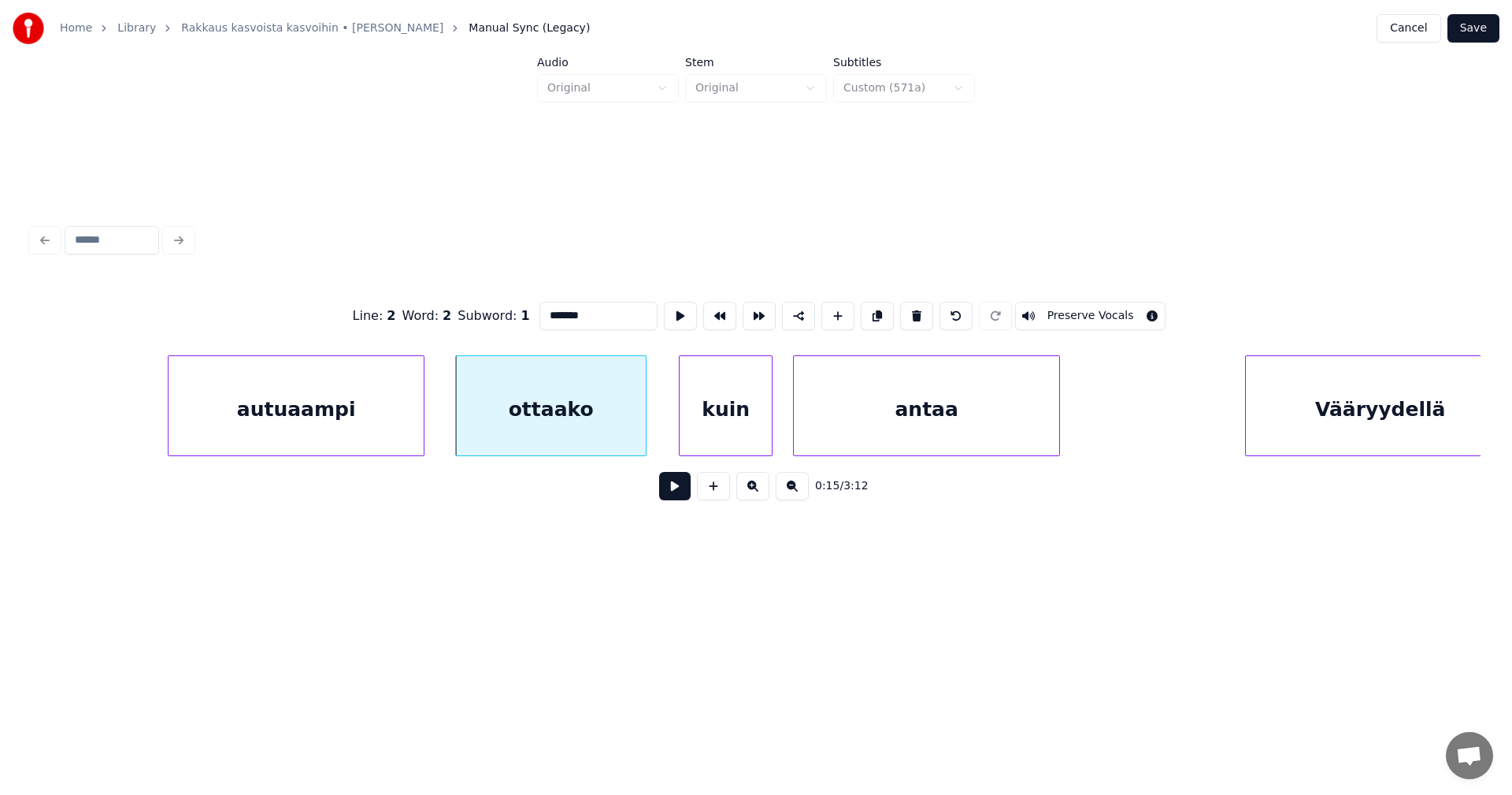
click at [673, 488] on button at bounding box center [674, 486] width 31 height 28
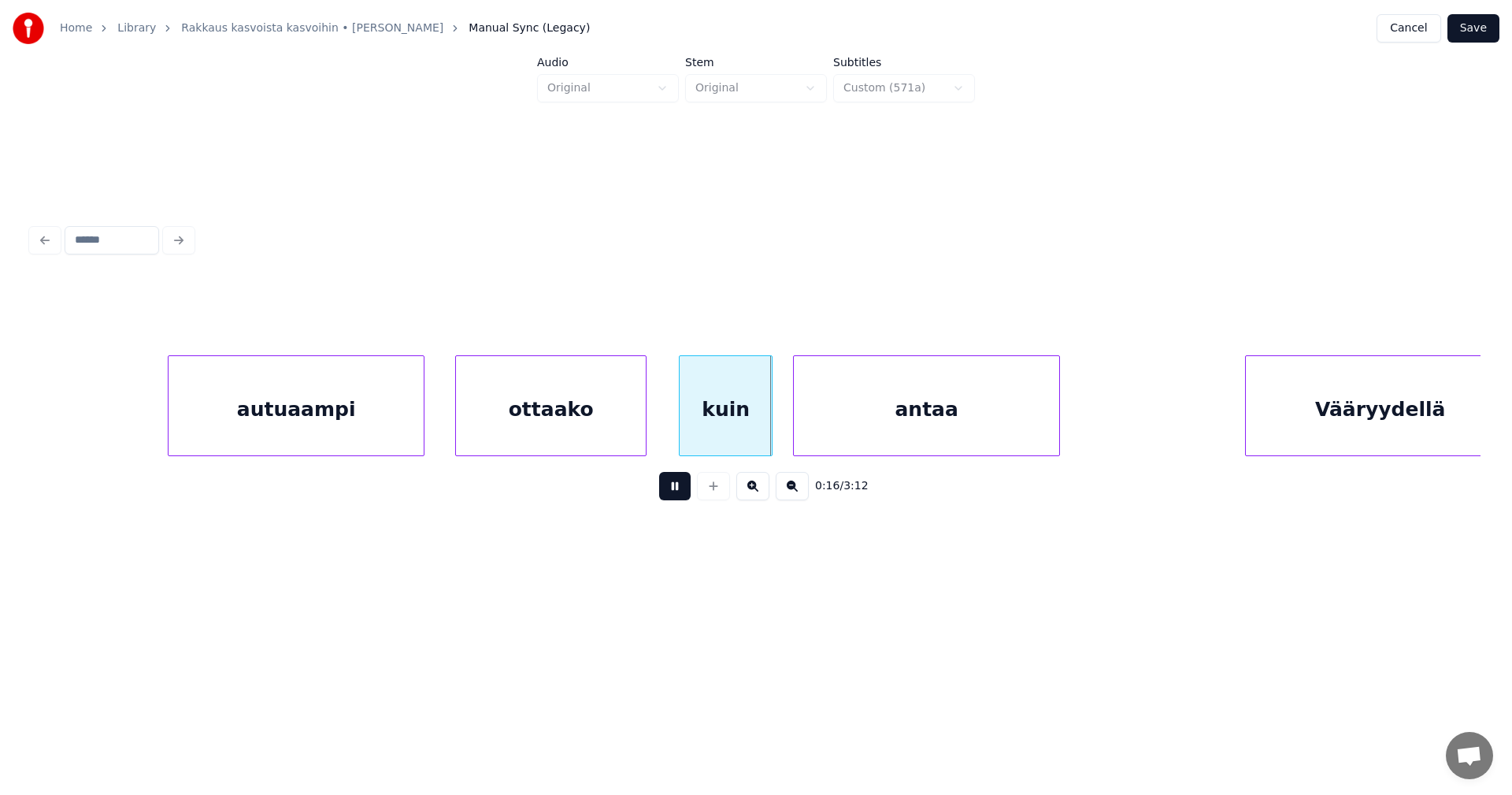
drag, startPoint x: 673, startPoint y: 488, endPoint x: 642, endPoint y: 441, distance: 56.3
click at [672, 487] on button at bounding box center [674, 486] width 31 height 28
click at [623, 430] on div "ottaako" at bounding box center [551, 409] width 190 height 107
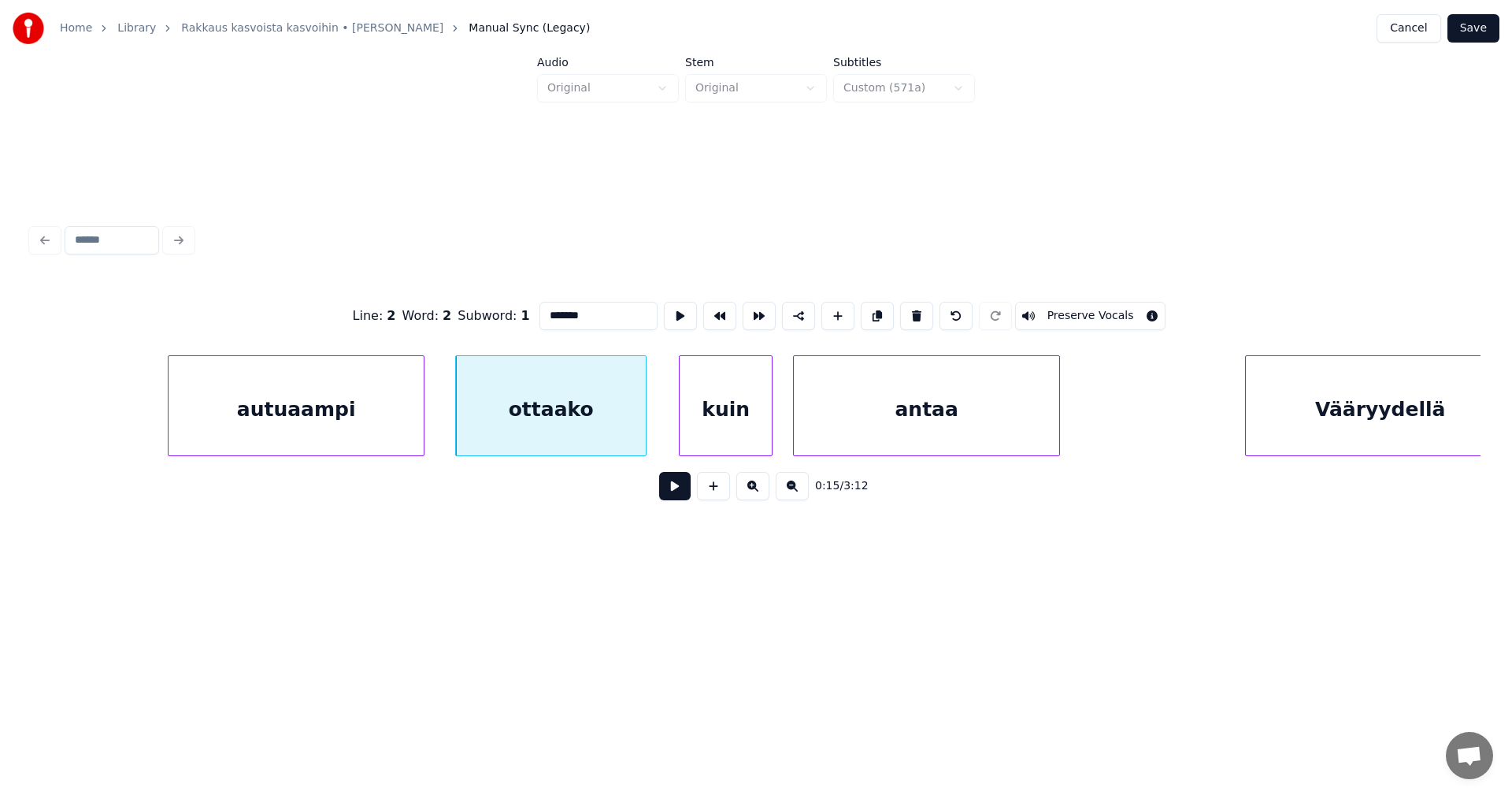
click at [675, 490] on button at bounding box center [674, 486] width 31 height 28
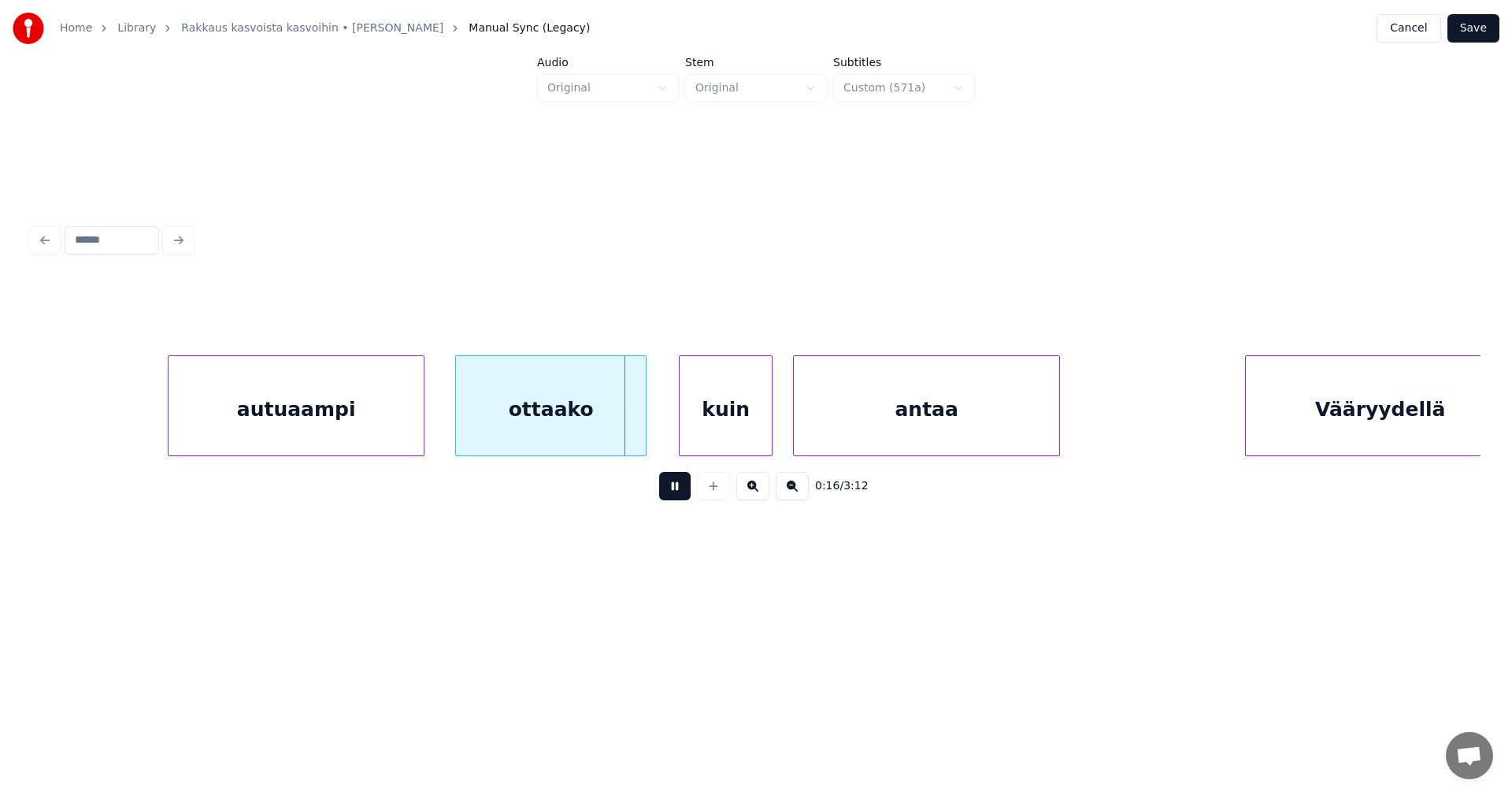
click at [672, 492] on button at bounding box center [674, 486] width 31 height 28
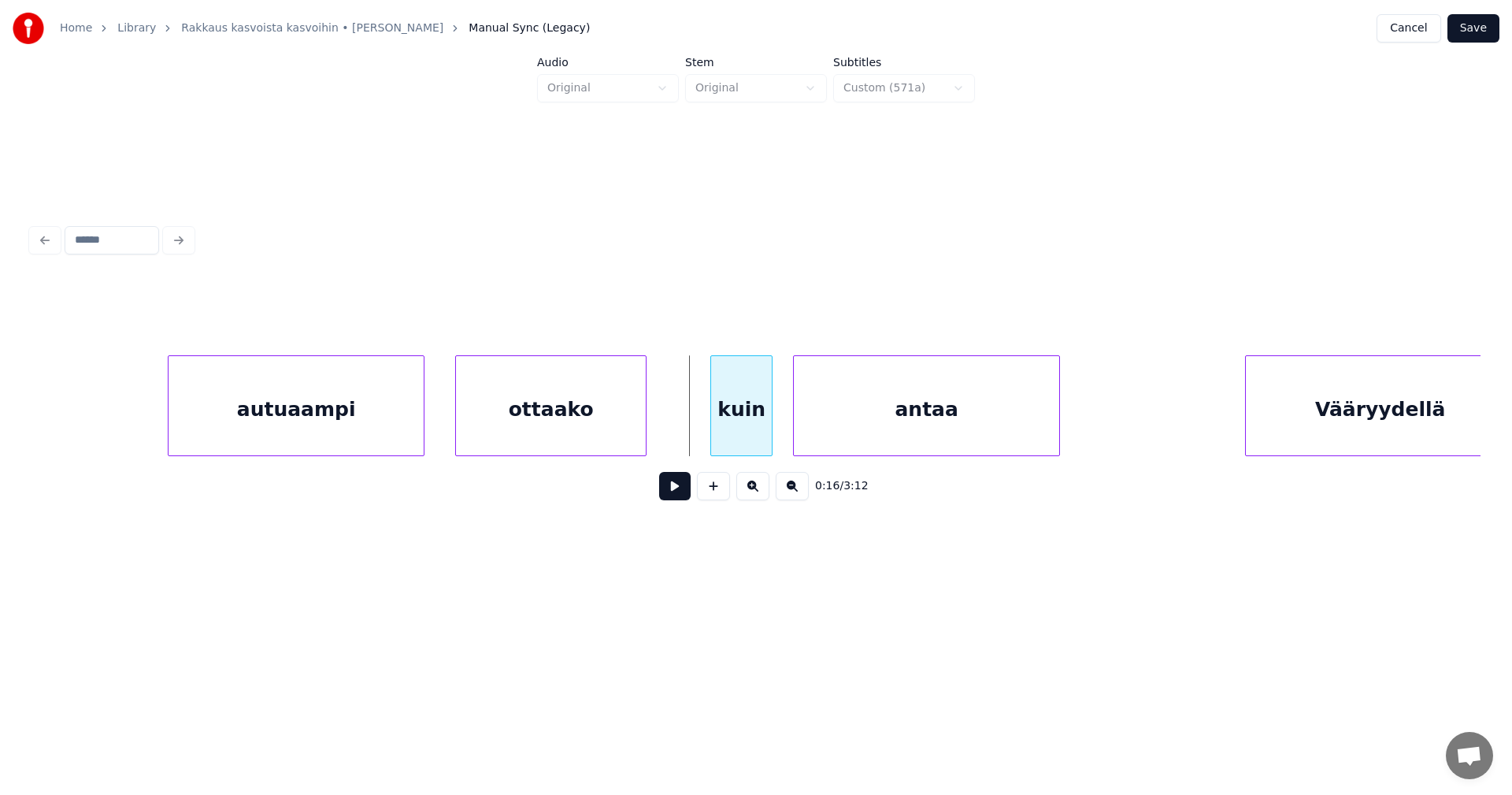
click at [713, 425] on div at bounding box center [713, 405] width 5 height 99
click at [692, 426] on div at bounding box center [693, 405] width 5 height 99
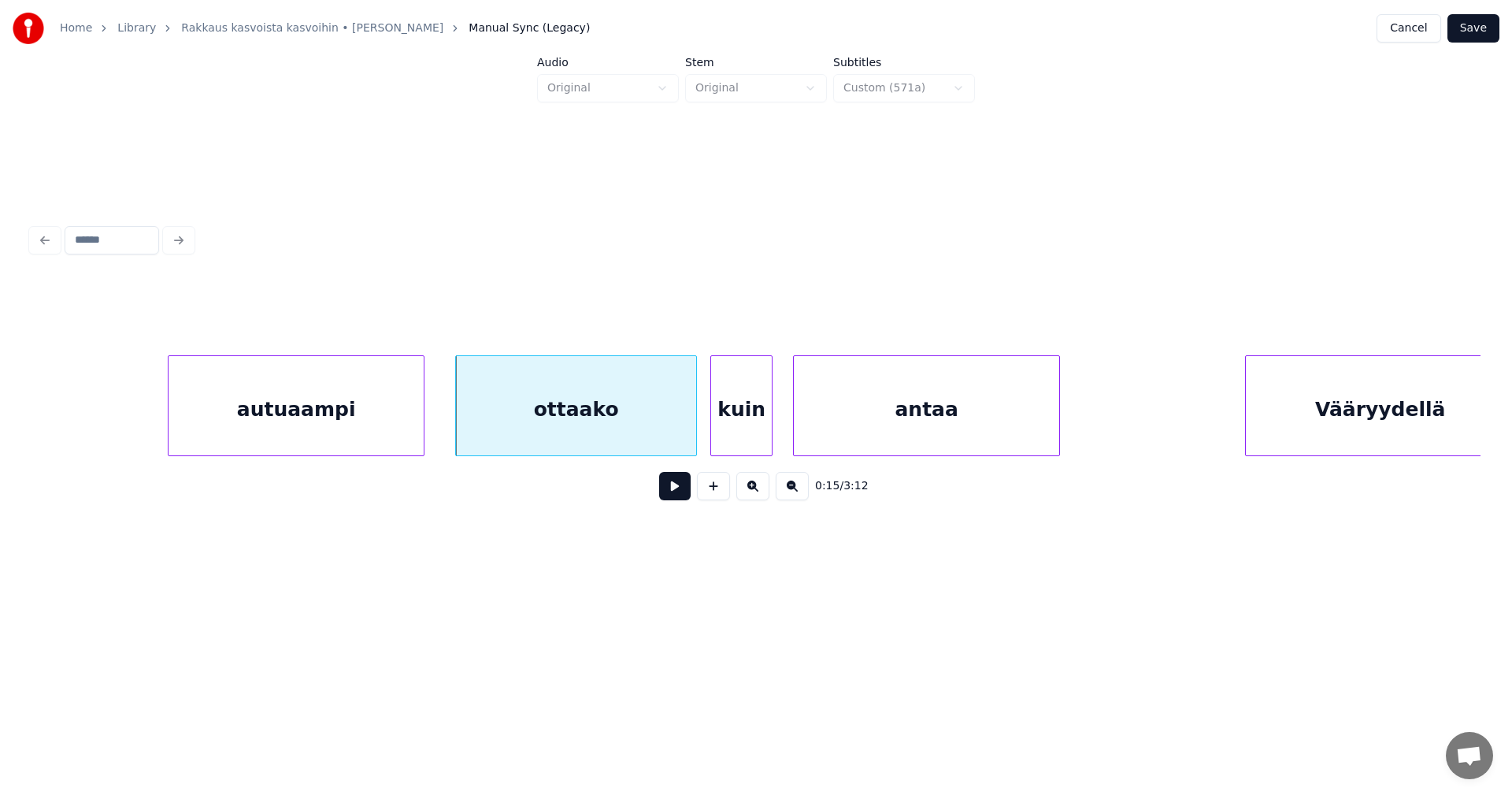
click at [680, 492] on button at bounding box center [674, 486] width 31 height 28
click at [680, 491] on button at bounding box center [674, 486] width 31 height 28
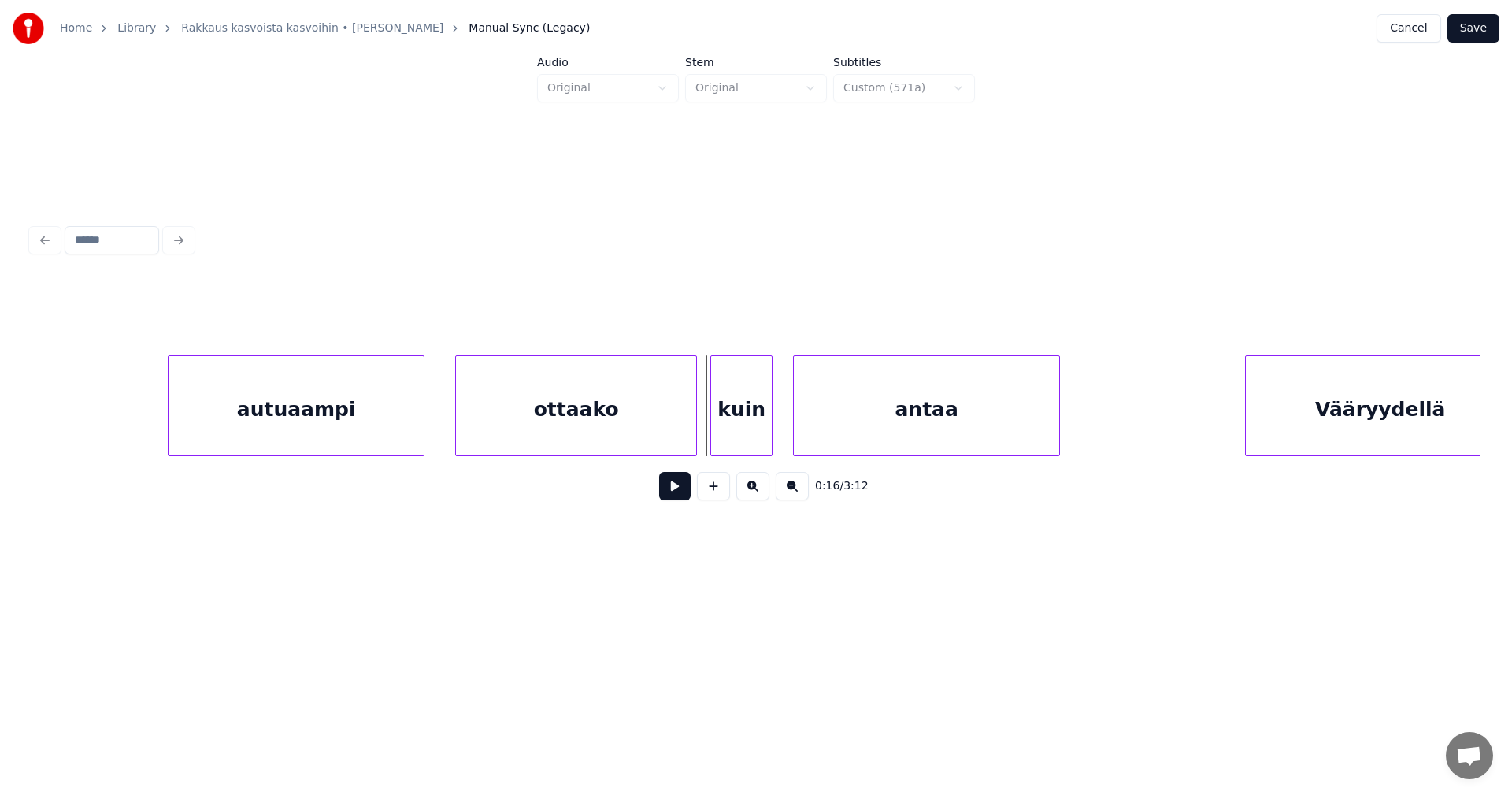
click at [681, 491] on button at bounding box center [674, 486] width 31 height 28
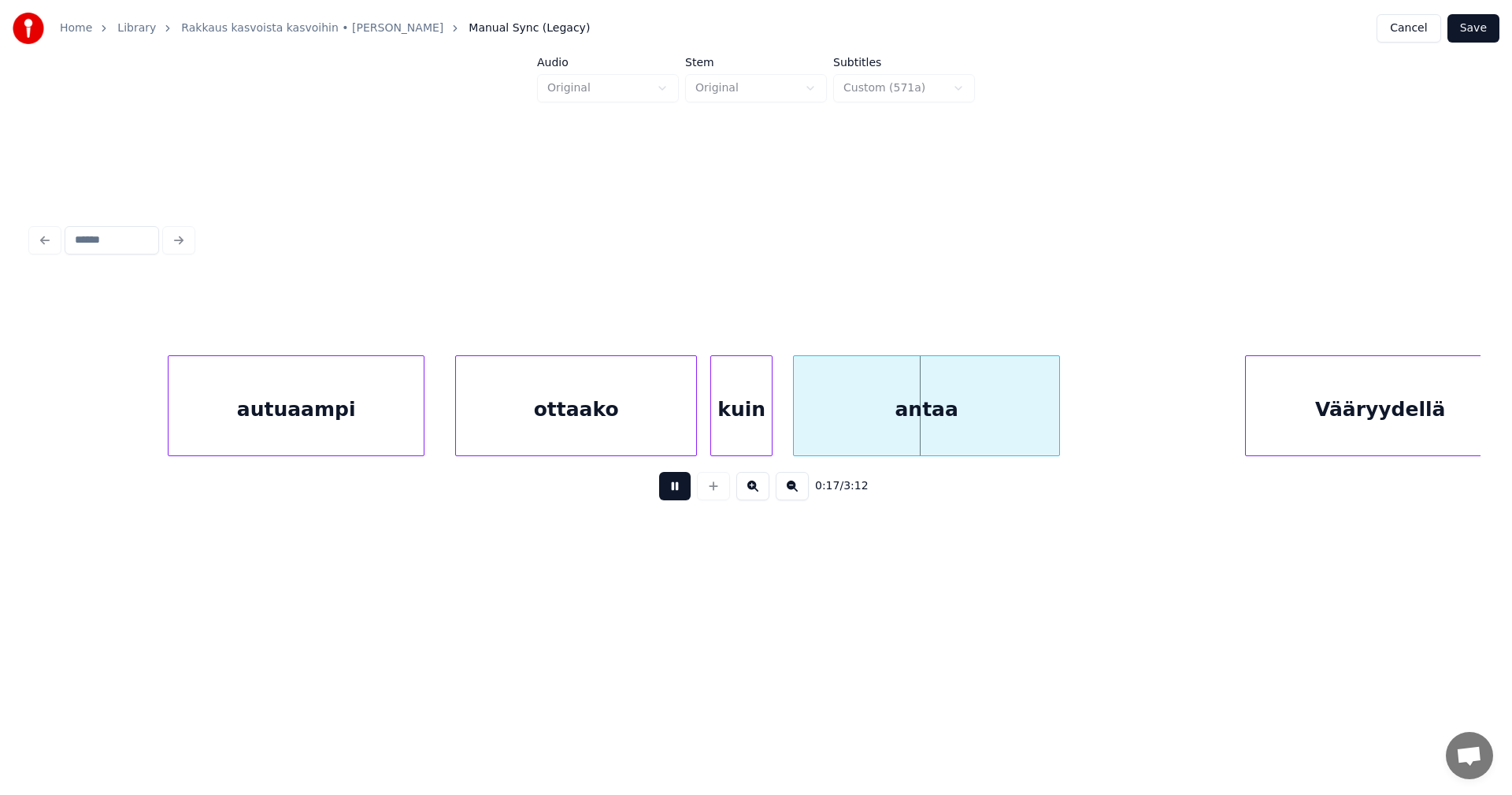
click at [683, 491] on button at bounding box center [674, 486] width 31 height 28
click at [665, 430] on div "ottaako" at bounding box center [576, 409] width 240 height 107
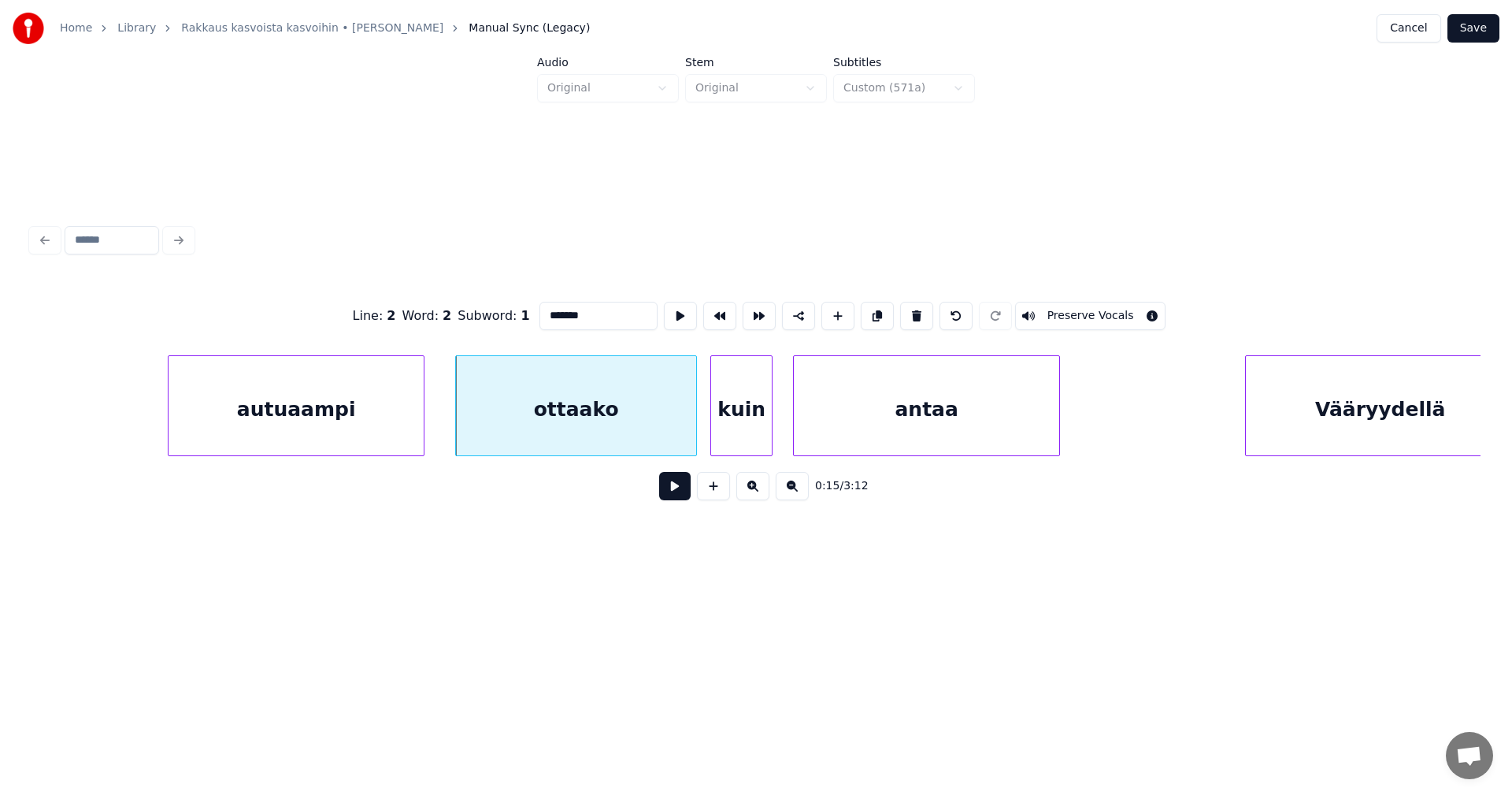
click at [677, 490] on button at bounding box center [674, 486] width 31 height 28
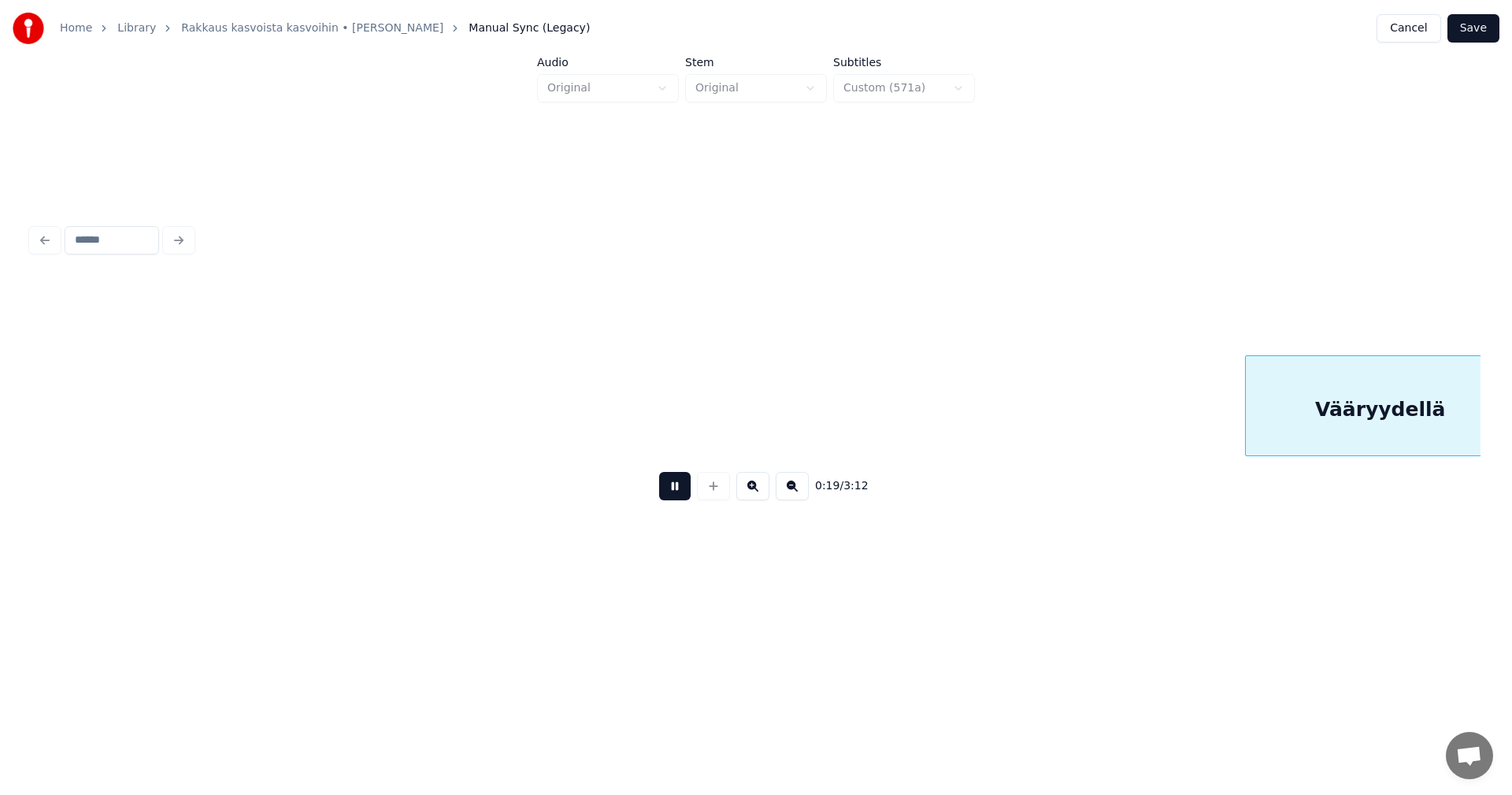
scroll to position [0, 5387]
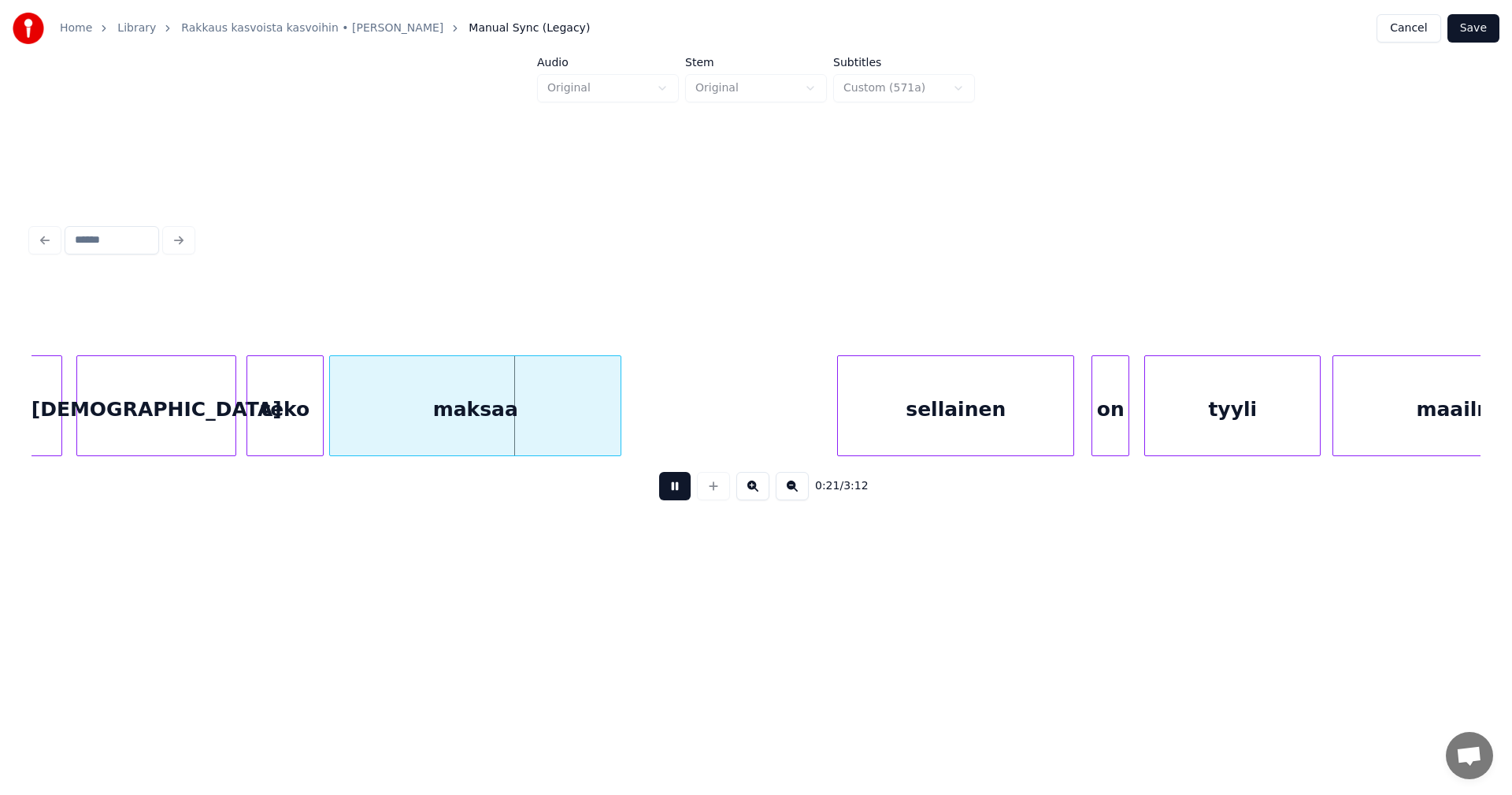
click at [677, 485] on button at bounding box center [674, 486] width 31 height 28
click at [1470, 27] on button "Save" at bounding box center [1473, 28] width 52 height 28
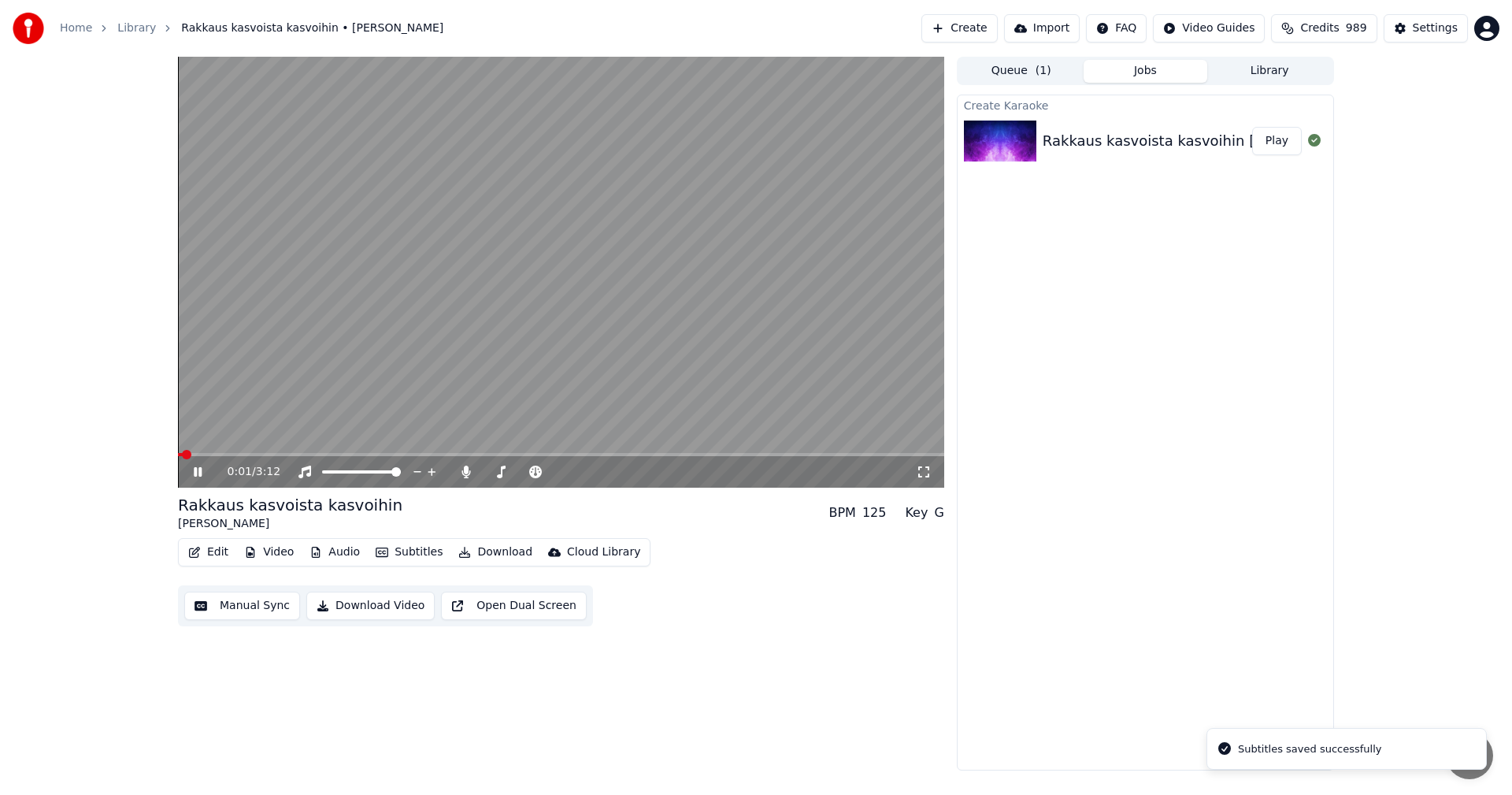
click at [253, 453] on span at bounding box center [560, 454] width 766 height 3
click at [217, 454] on span at bounding box center [197, 454] width 41 height 3
click at [226, 550] on button "Edit" at bounding box center [209, 551] width 53 height 22
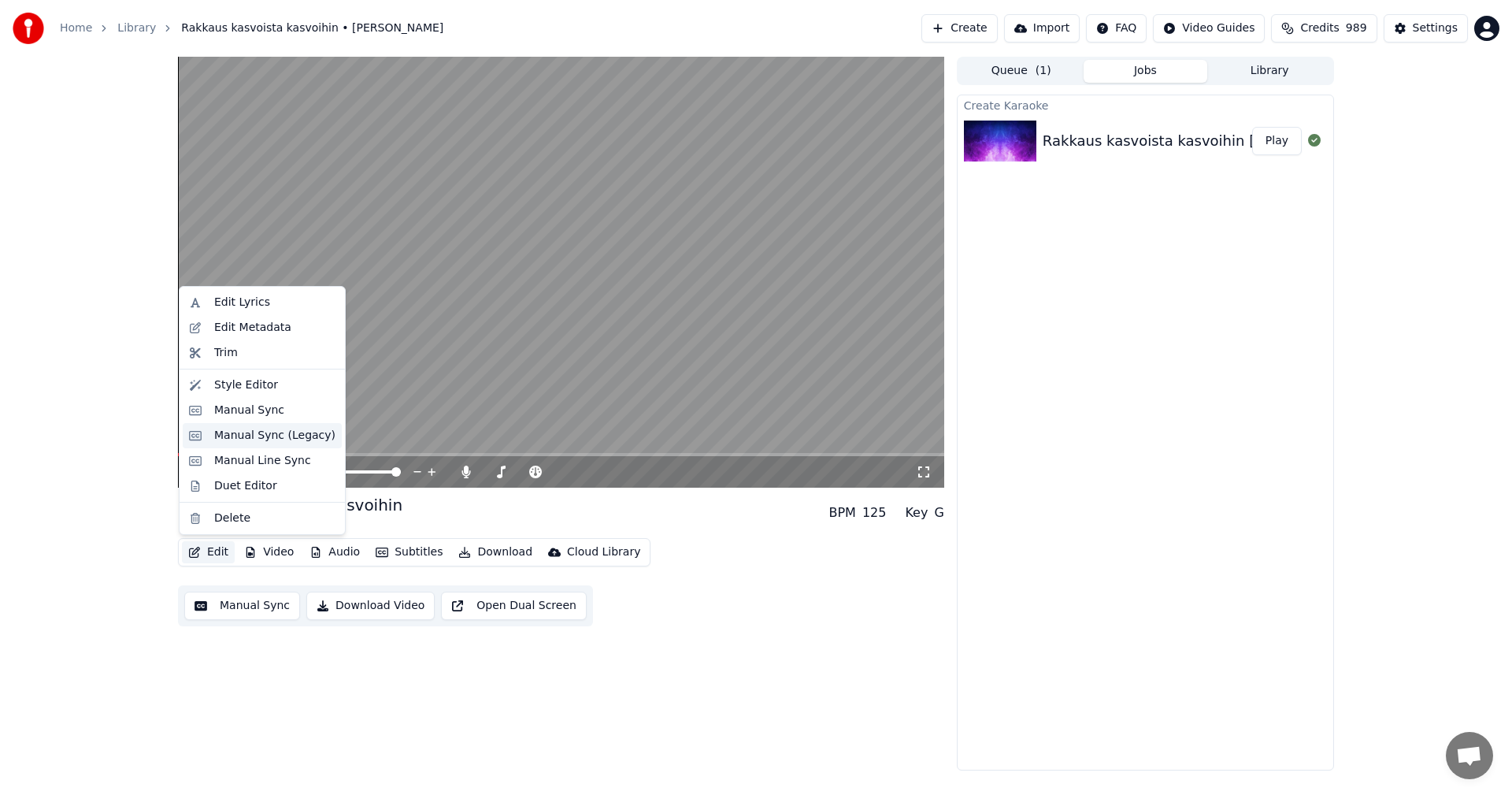
click at [293, 441] on div "Manual Sync (Legacy)" at bounding box center [275, 435] width 121 height 16
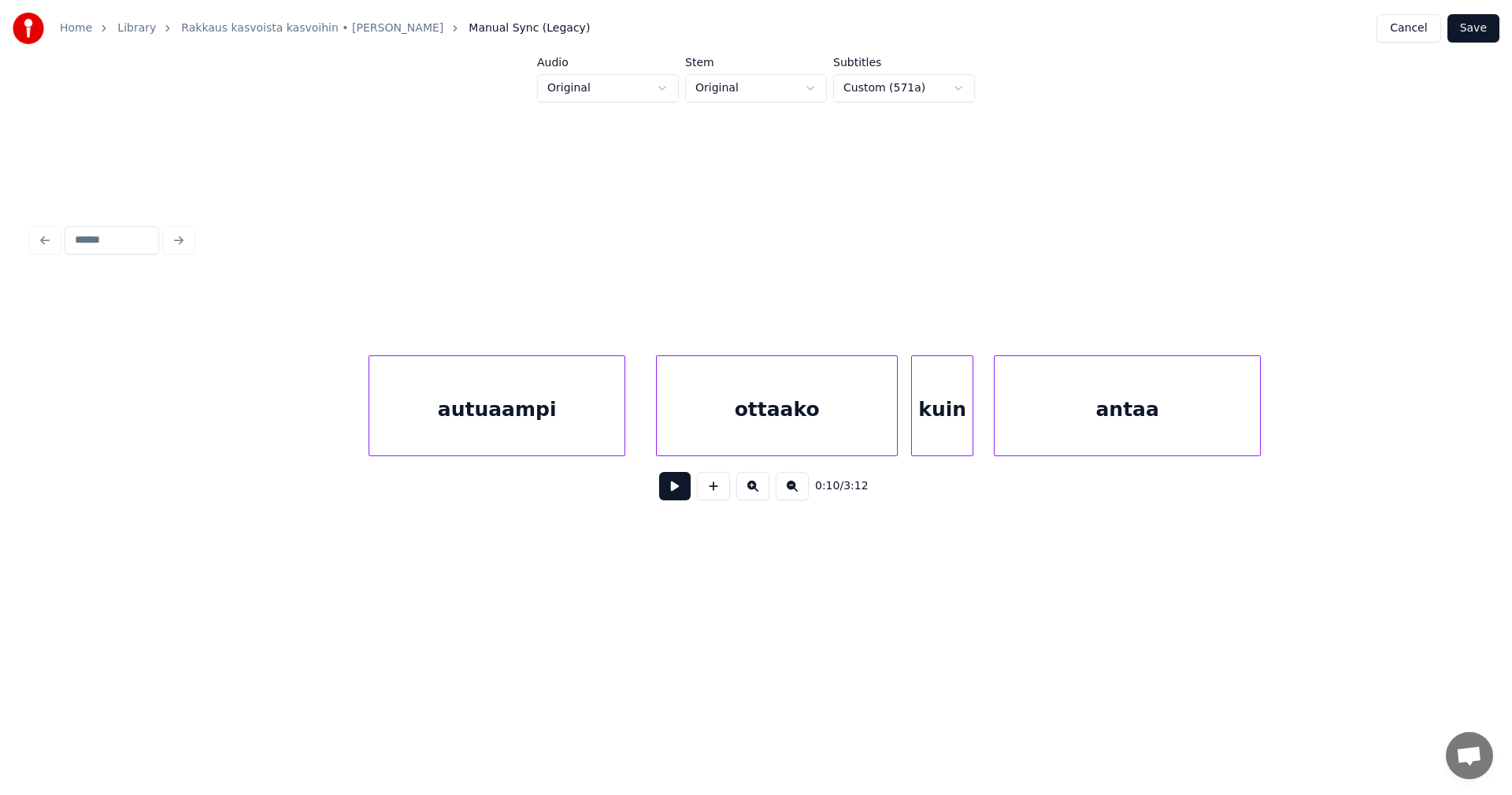
scroll to position [0, 3739]
click at [553, 444] on div "autuaampi" at bounding box center [490, 409] width 255 height 107
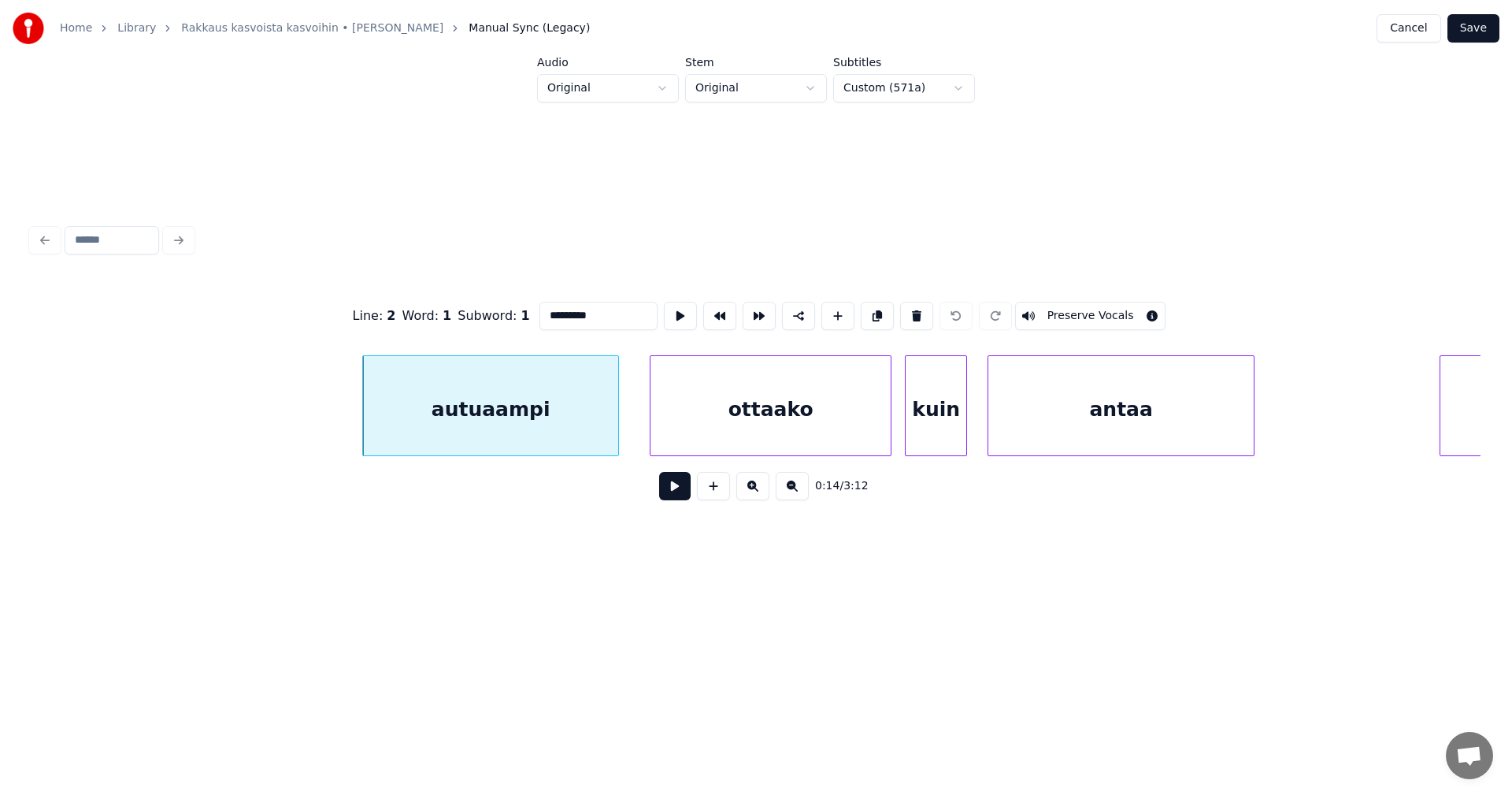
click at [671, 496] on button at bounding box center [674, 486] width 31 height 28
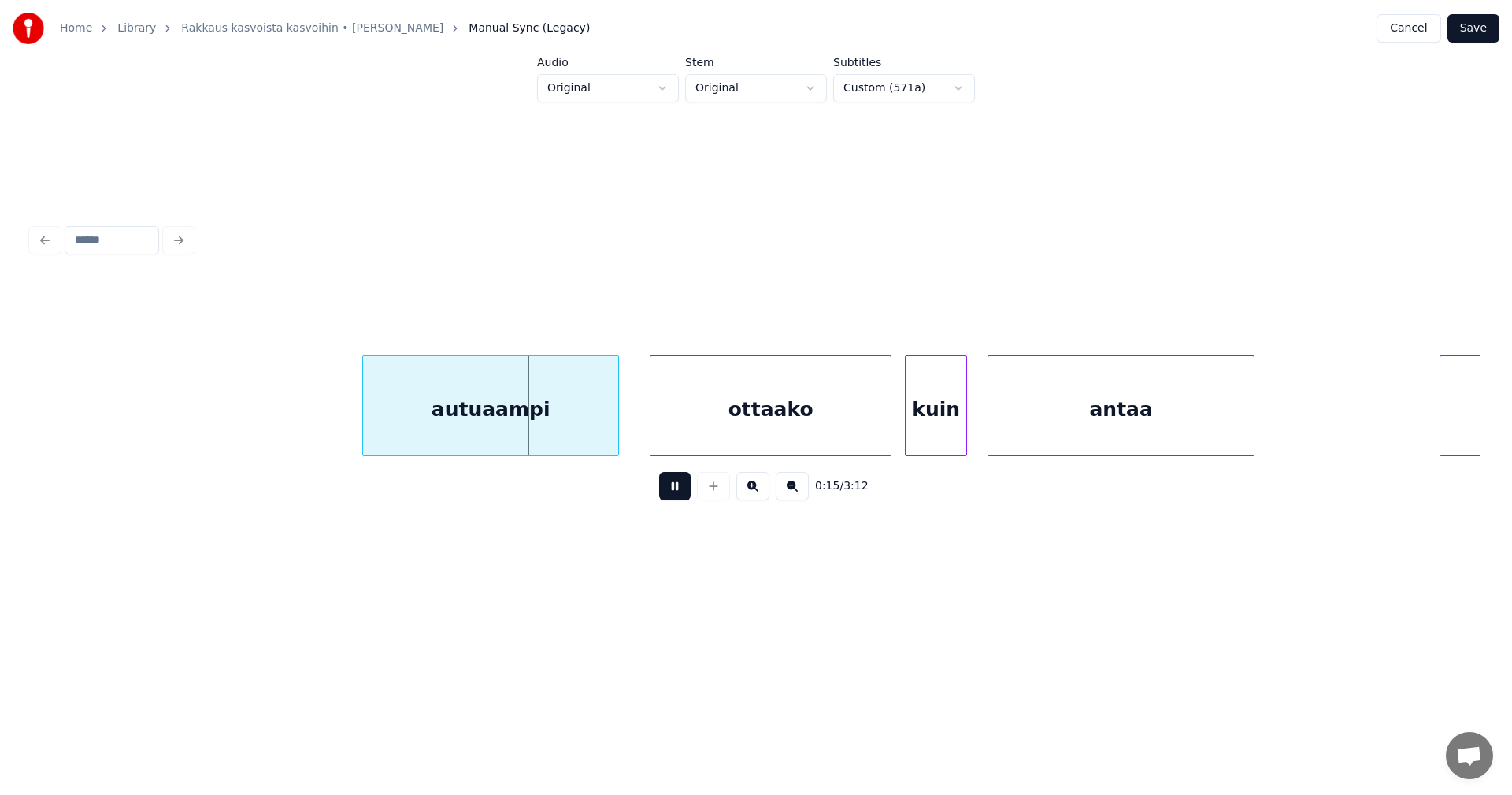
click at [672, 491] on button at bounding box center [674, 486] width 31 height 28
click at [603, 446] on div at bounding box center [603, 405] width 5 height 99
click at [660, 439] on div "ottaako" at bounding box center [758, 409] width 240 height 107
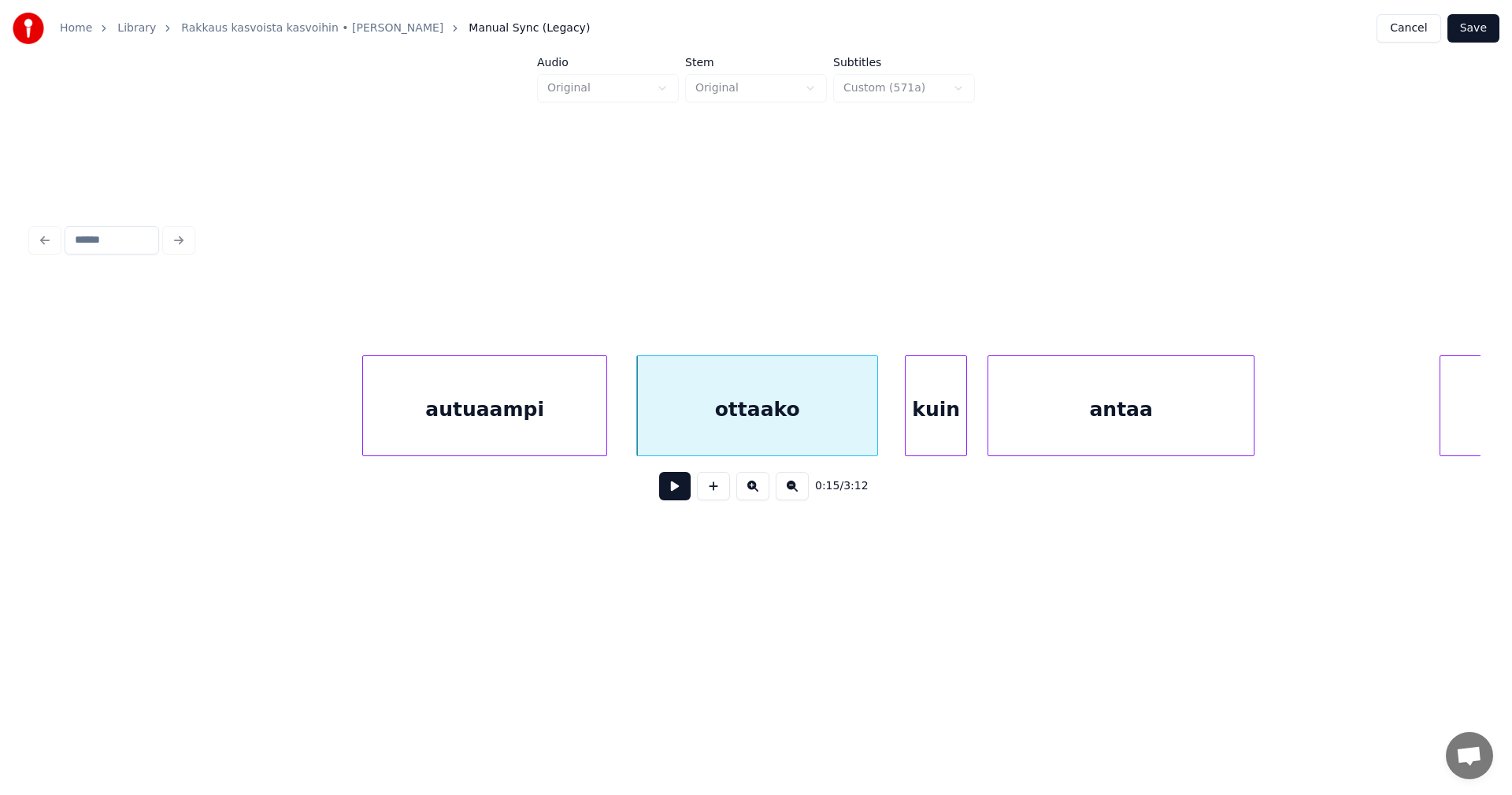
click at [681, 486] on button at bounding box center [674, 486] width 31 height 28
click at [682, 491] on button at bounding box center [674, 486] width 31 height 28
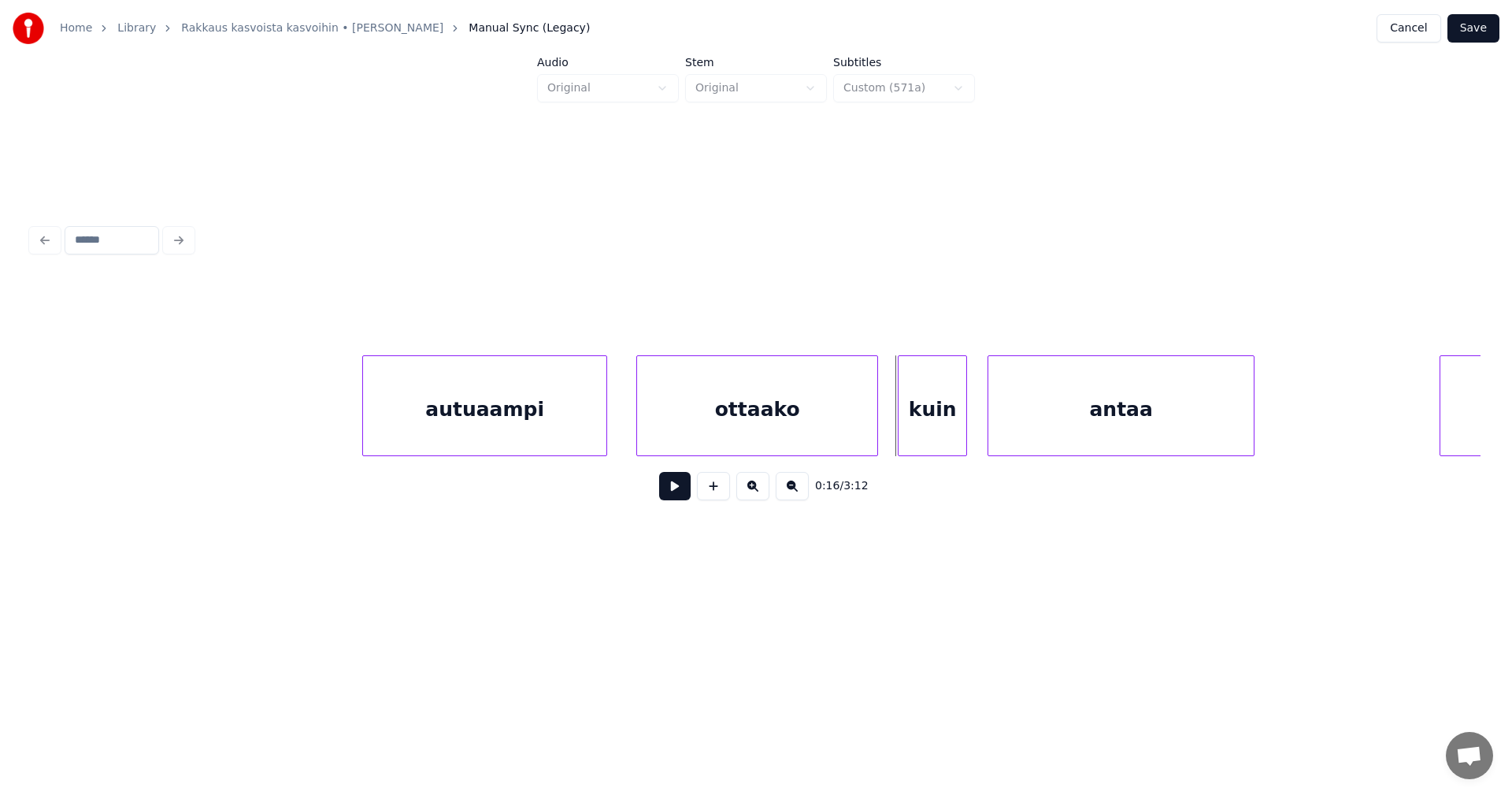
click at [901, 429] on div at bounding box center [901, 405] width 5 height 99
click at [680, 497] on button at bounding box center [674, 486] width 31 height 28
click at [681, 497] on button at bounding box center [674, 486] width 31 height 28
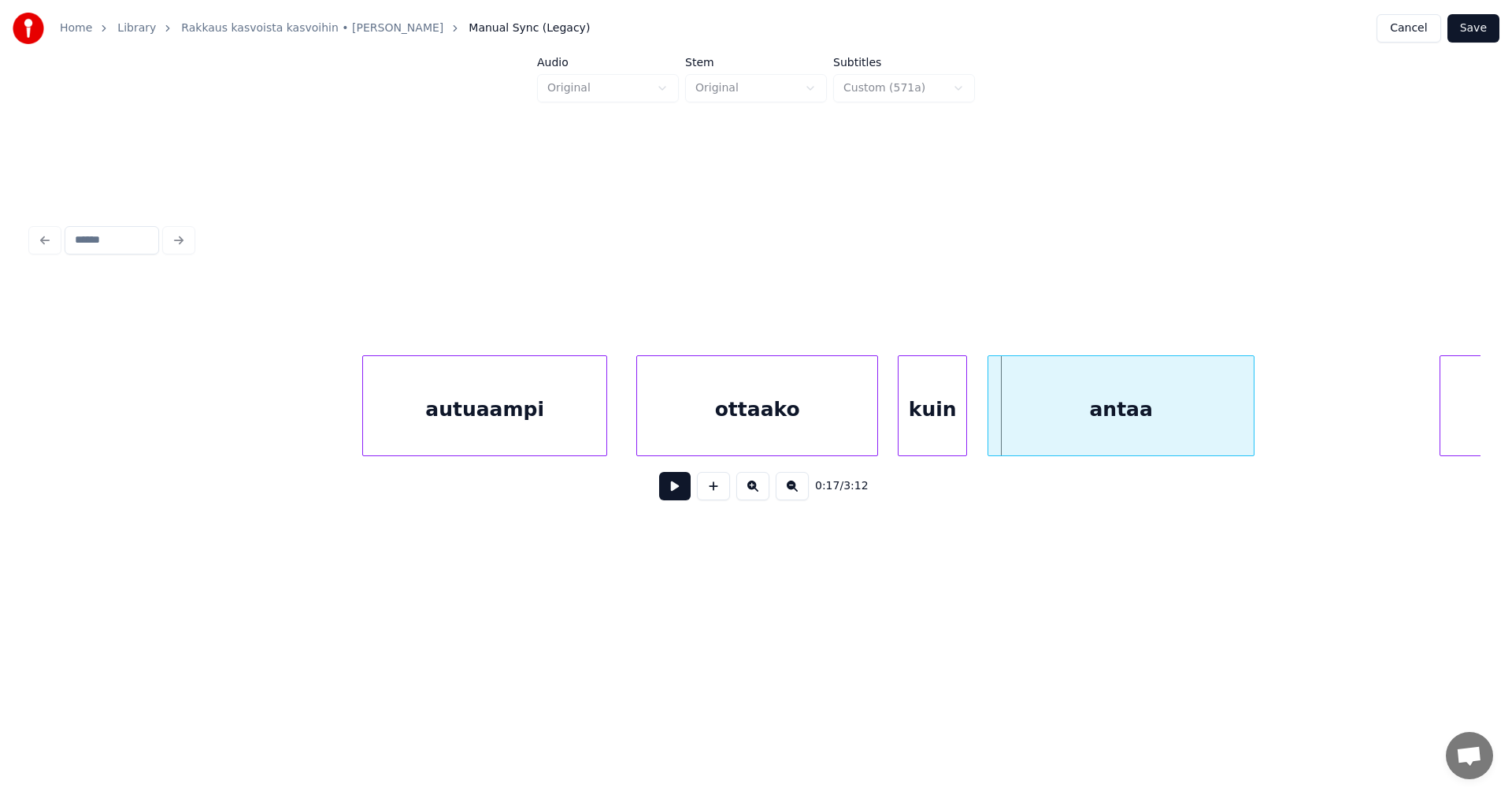
click at [1013, 420] on div "antaa" at bounding box center [1121, 409] width 265 height 107
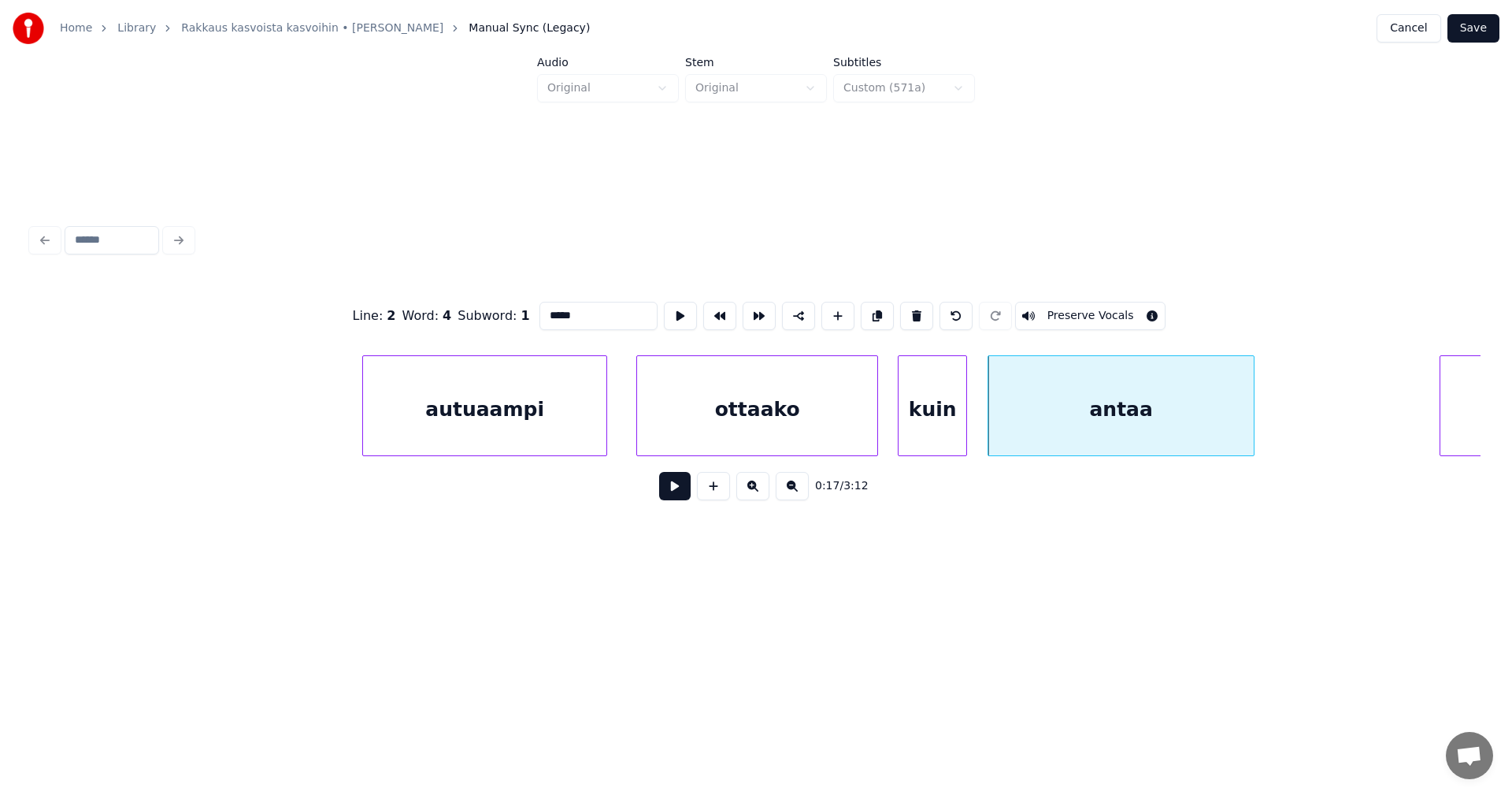
click at [679, 498] on button at bounding box center [674, 486] width 31 height 28
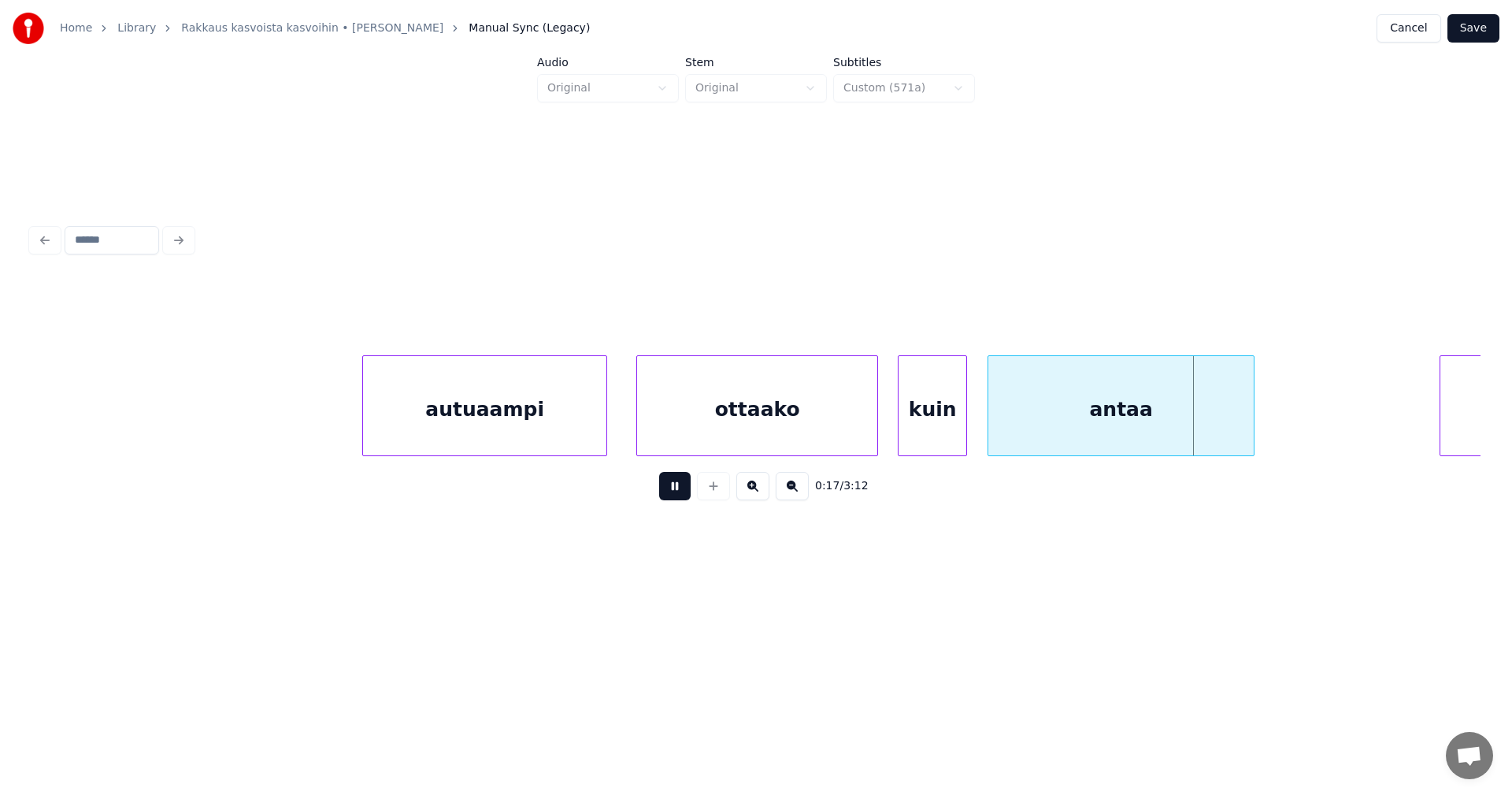
click at [679, 498] on button at bounding box center [674, 486] width 31 height 28
click at [956, 427] on div at bounding box center [953, 405] width 5 height 99
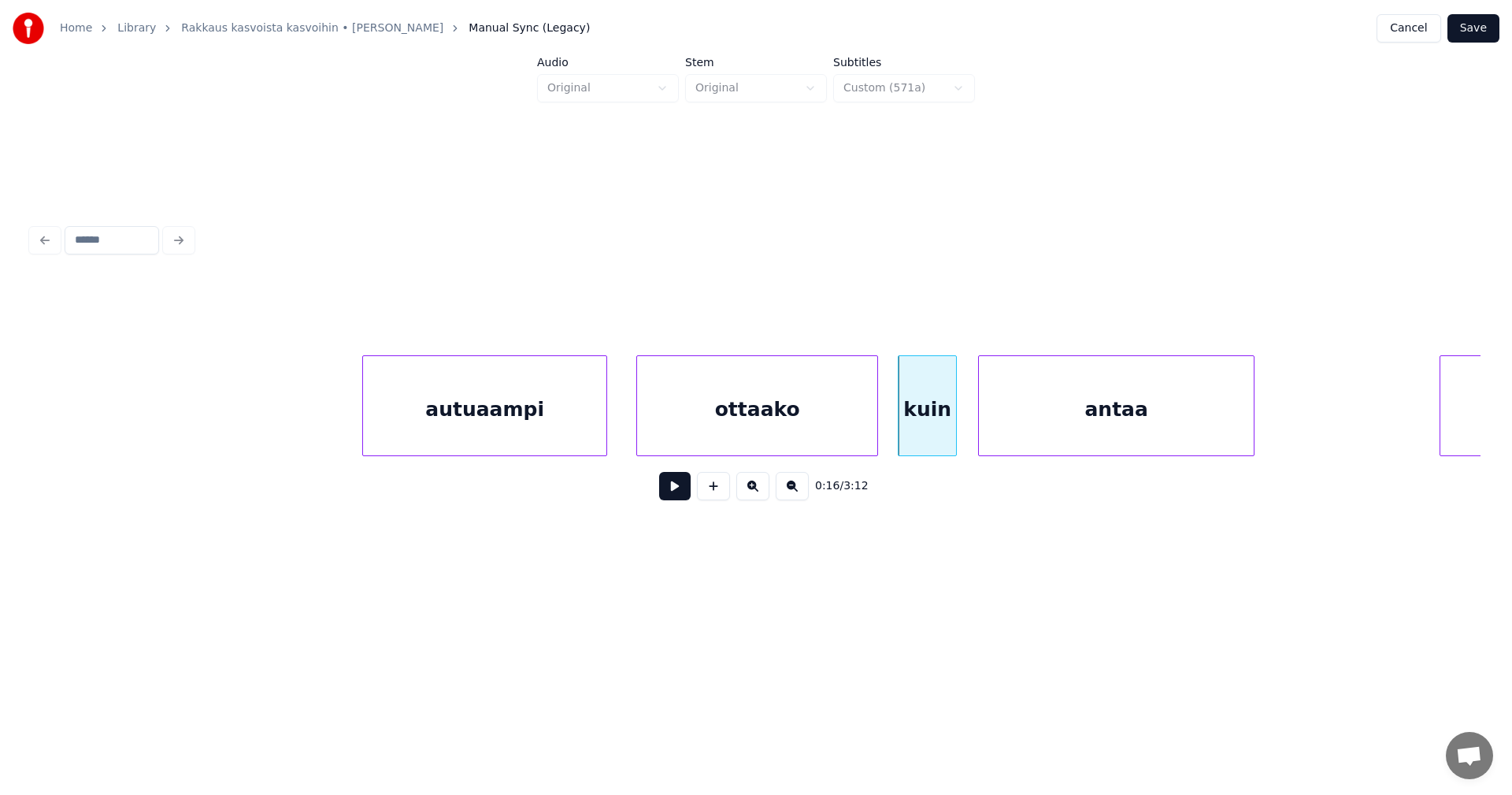
click at [979, 425] on div at bounding box center [981, 405] width 5 height 99
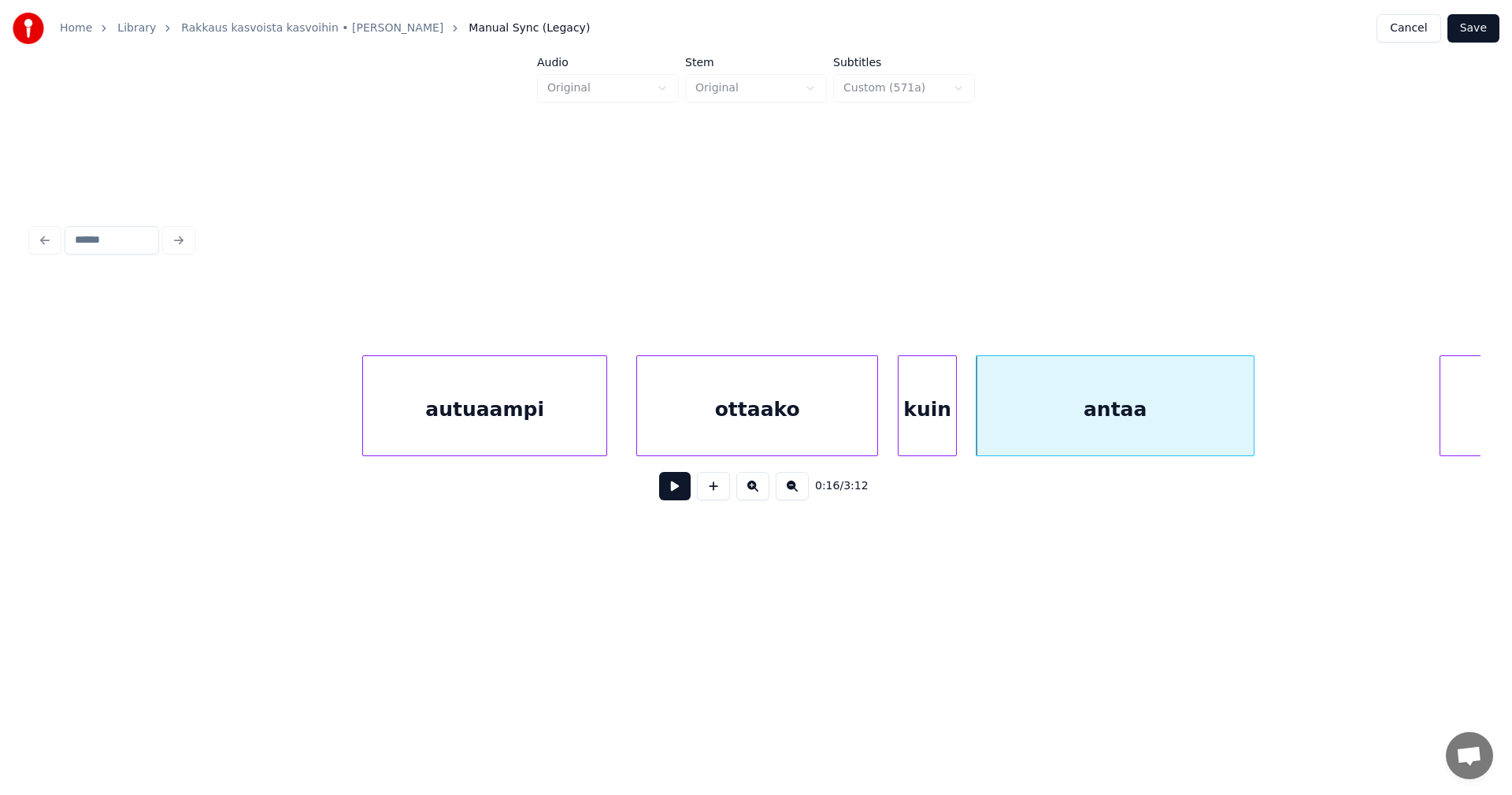
click at [818, 442] on div "ottaako" at bounding box center [757, 409] width 240 height 107
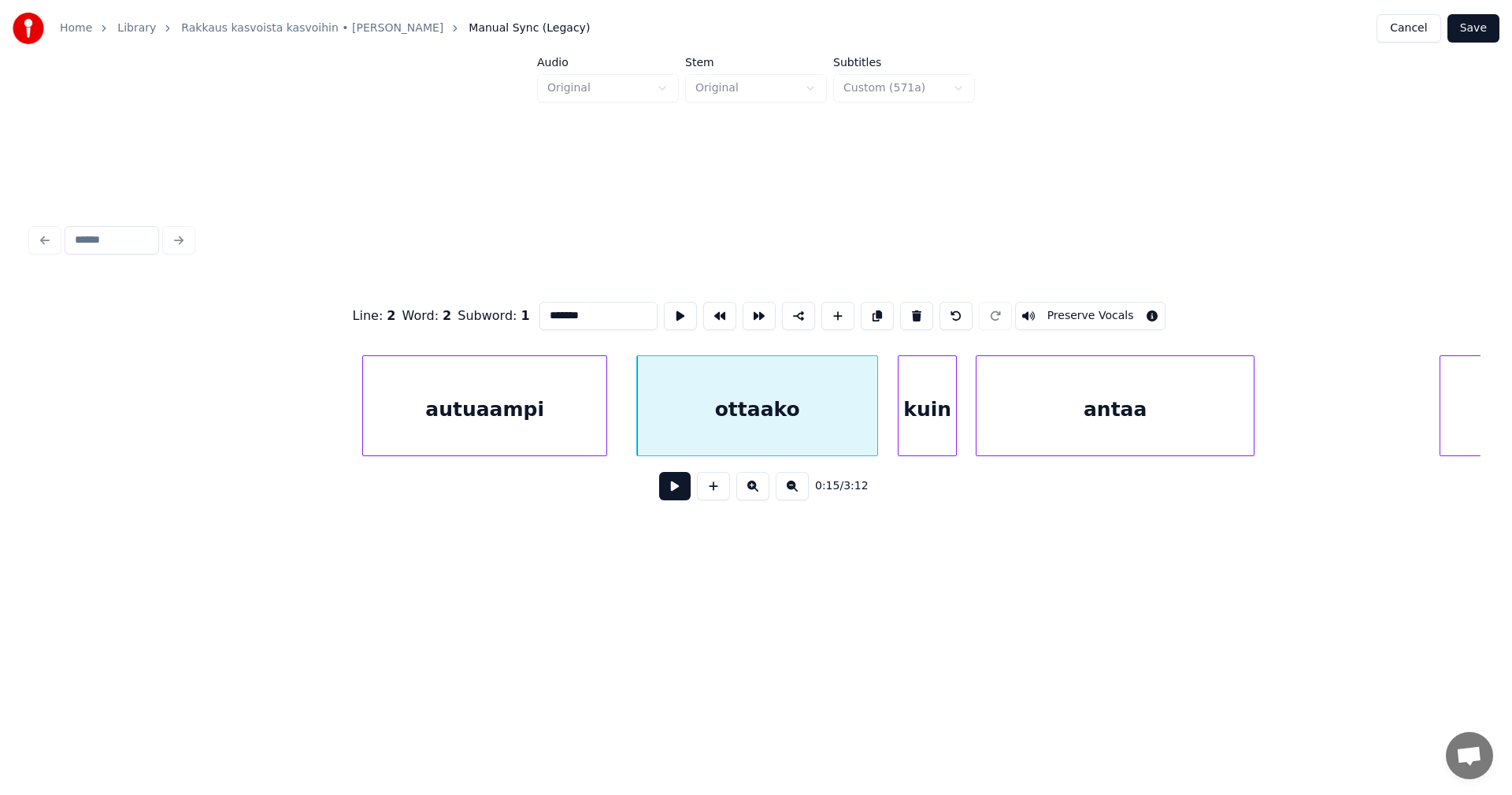
click at [685, 499] on button at bounding box center [674, 486] width 31 height 28
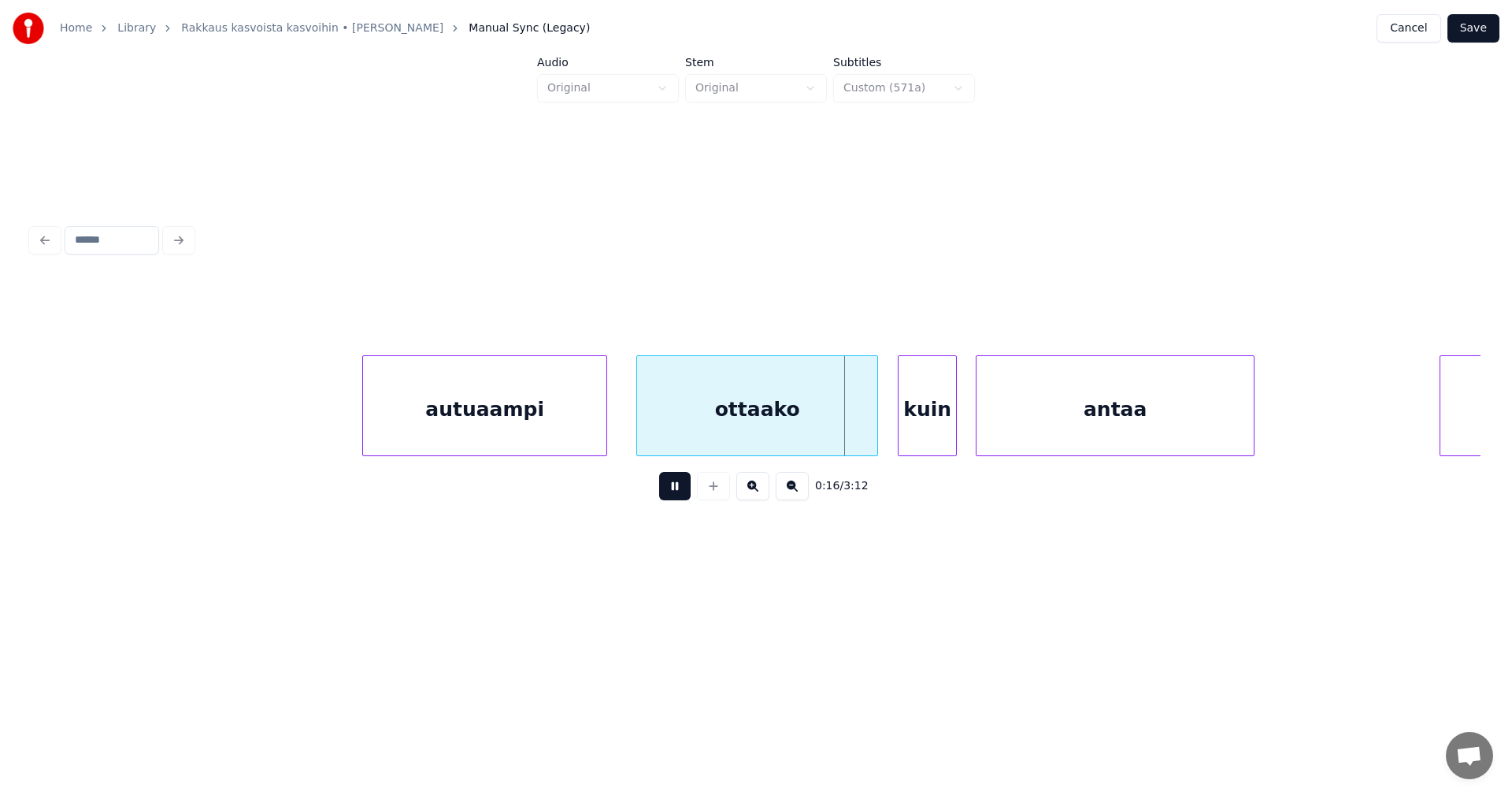
click at [685, 499] on button at bounding box center [674, 486] width 31 height 28
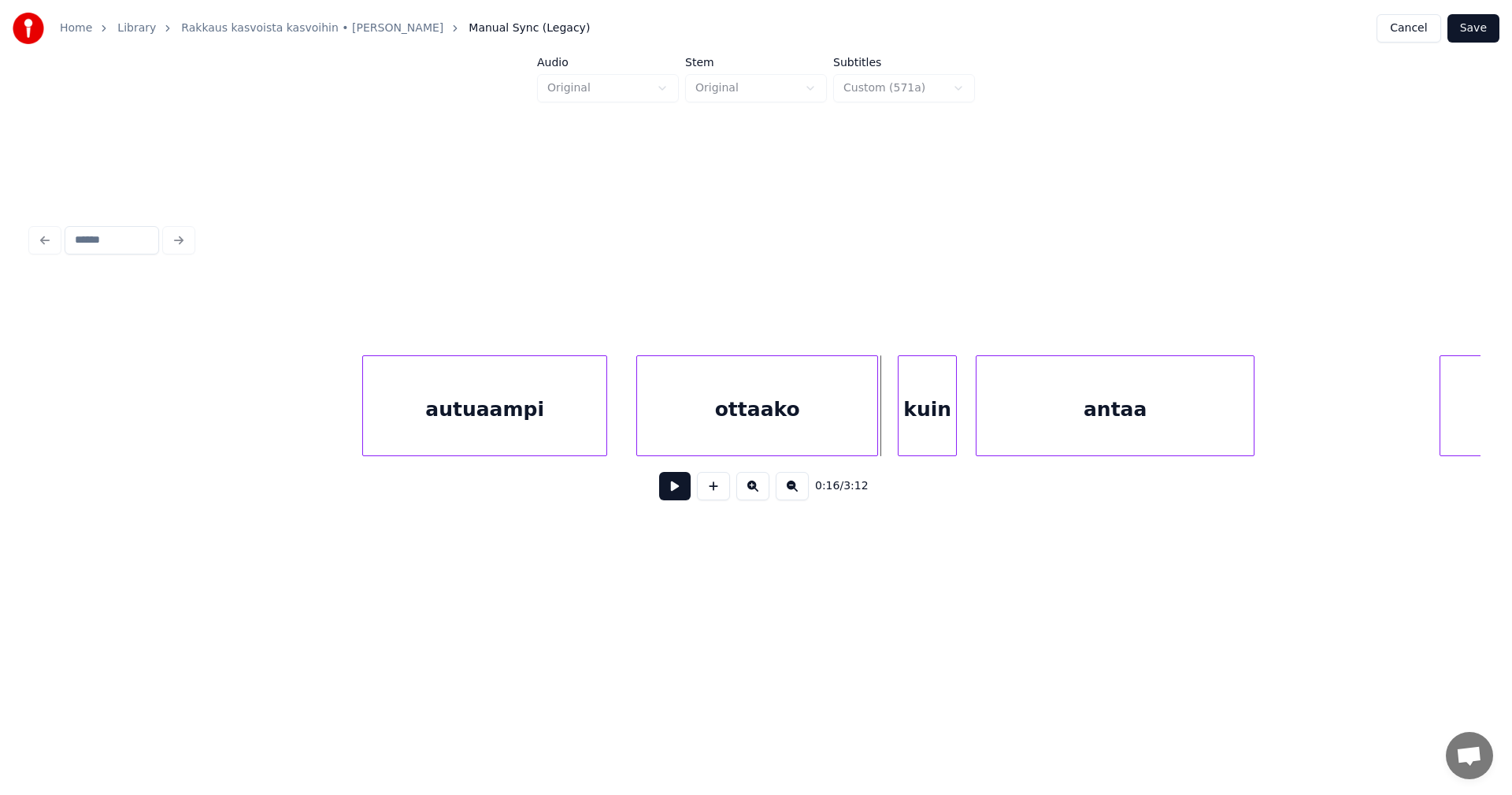
click at [683, 500] on button at bounding box center [674, 486] width 31 height 28
click at [1472, 26] on button "Save" at bounding box center [1473, 28] width 52 height 28
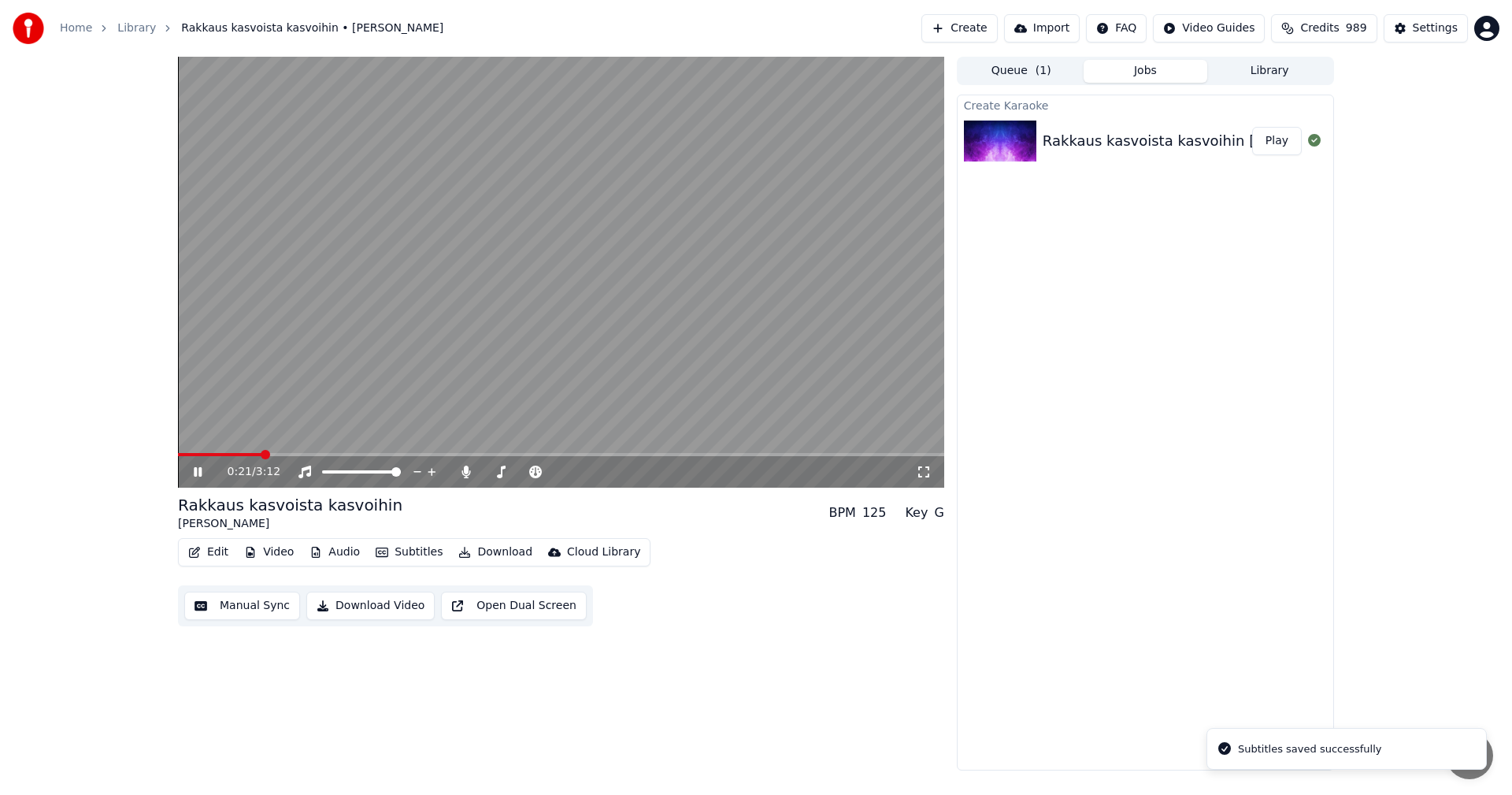
click at [262, 454] on span at bounding box center [560, 454] width 766 height 3
click at [221, 457] on div "0:23 / 3:12" at bounding box center [560, 471] width 766 height 31
click at [221, 456] on span at bounding box center [199, 454] width 44 height 3
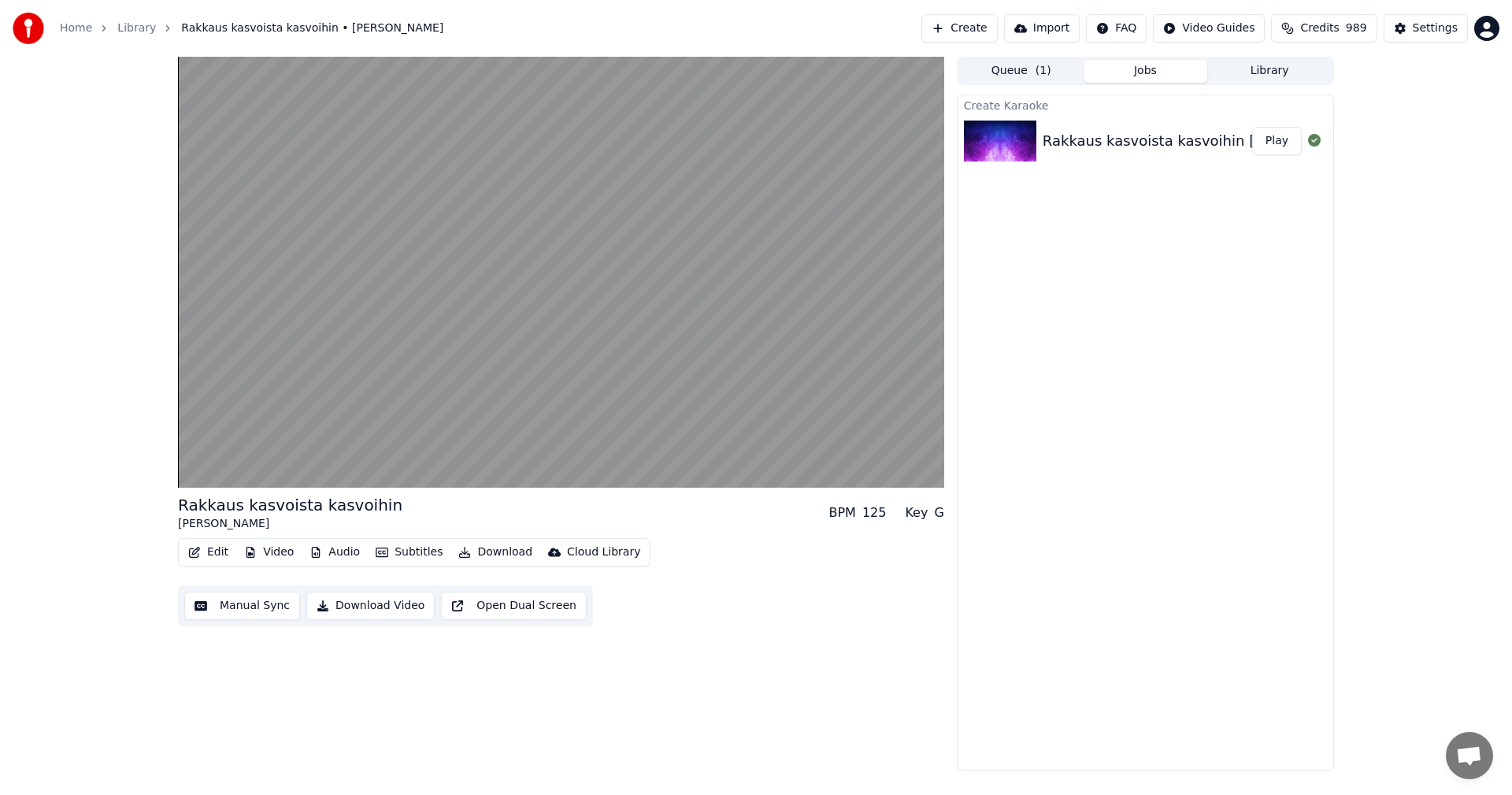
click at [146, 448] on div "Rakkaus kasvoista kasvoihin Seija Simola BPM 125 Key G Edit Video Audio Subtitl…" at bounding box center [756, 414] width 1512 height 714
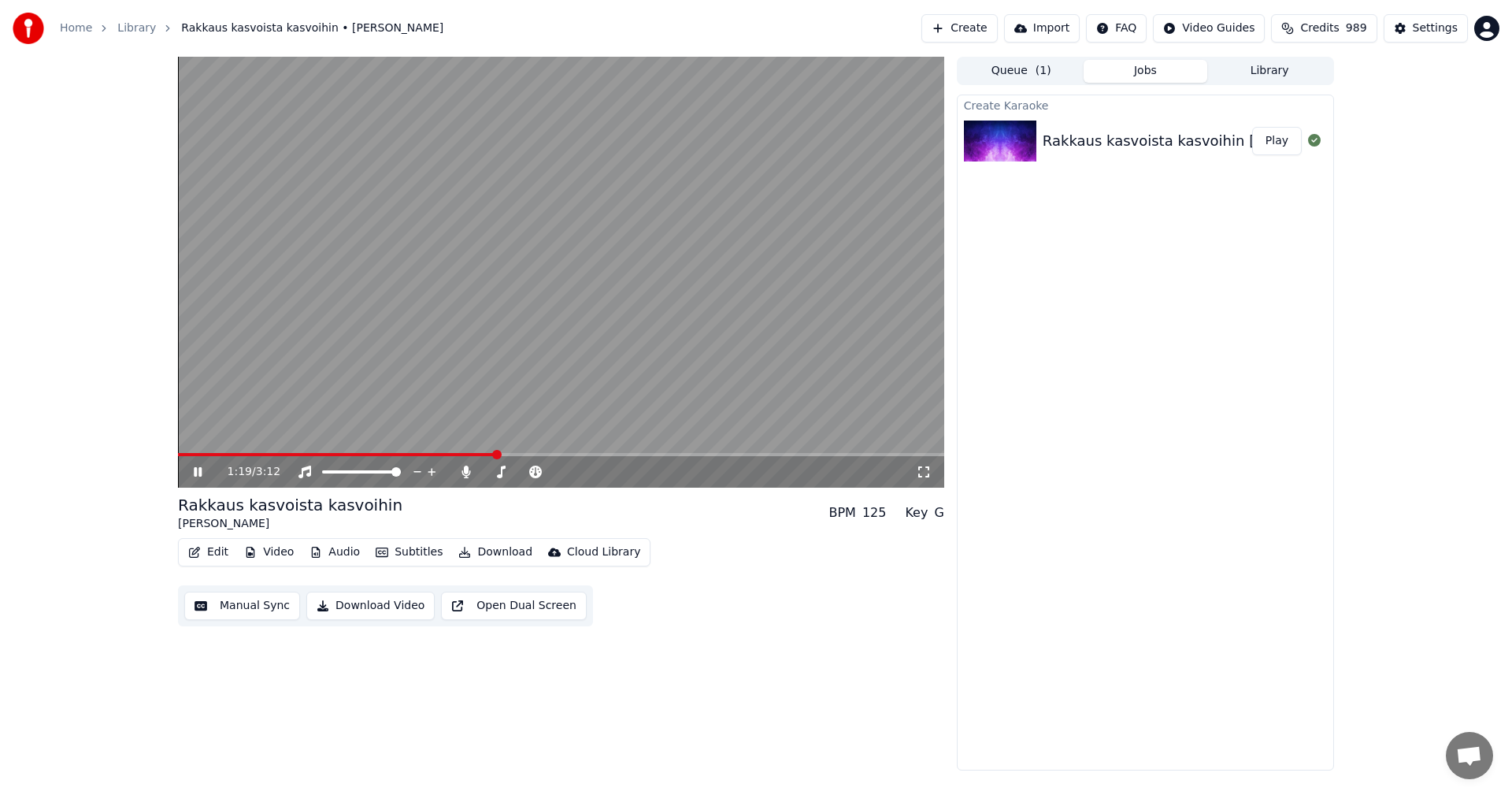
click at [196, 472] on icon at bounding box center [197, 472] width 8 height 9
click at [1430, 22] on div "Settings" at bounding box center [1436, 28] width 45 height 16
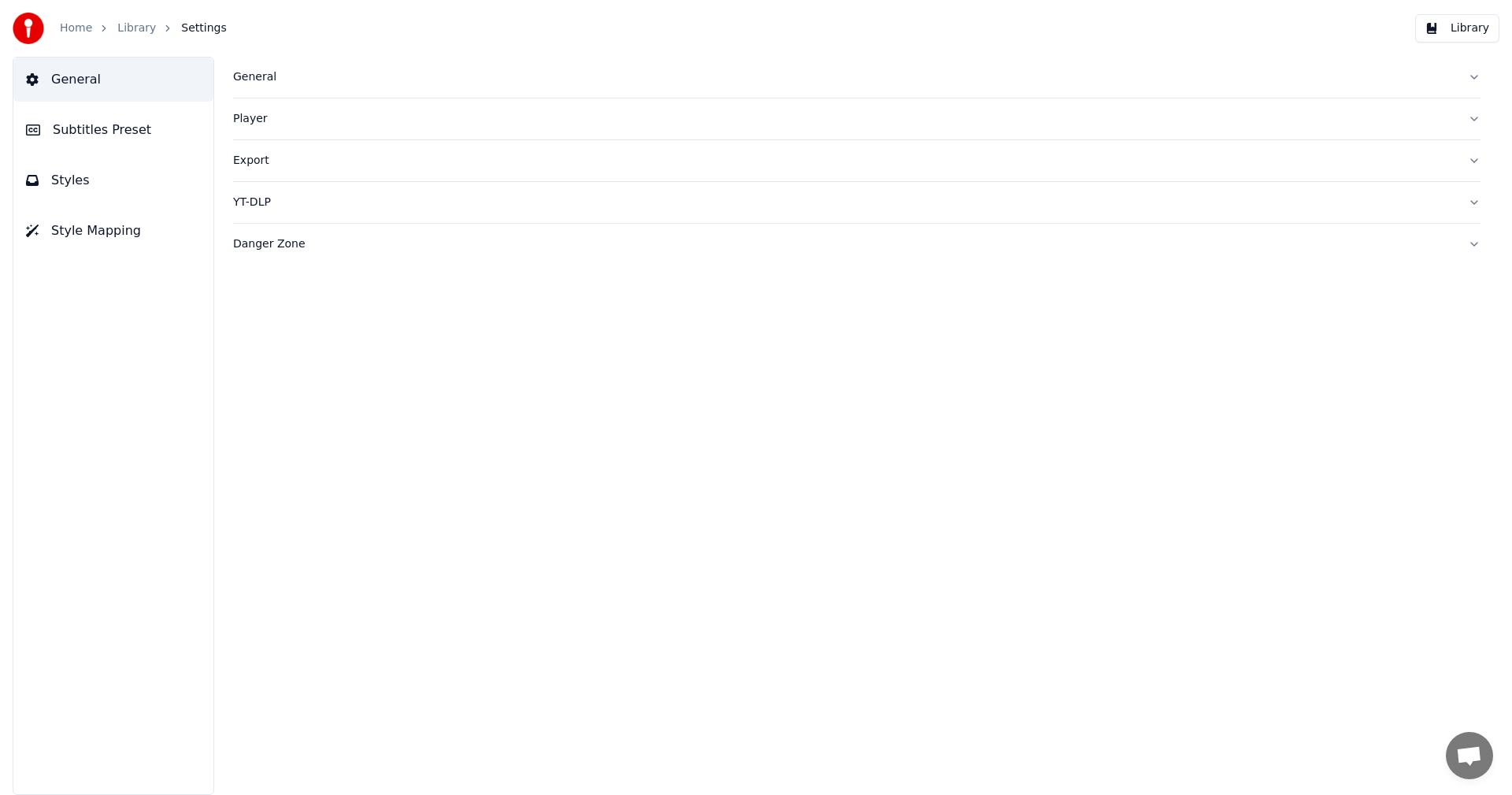
click at [126, 127] on span "Subtitles Preset" at bounding box center [102, 130] width 98 height 19
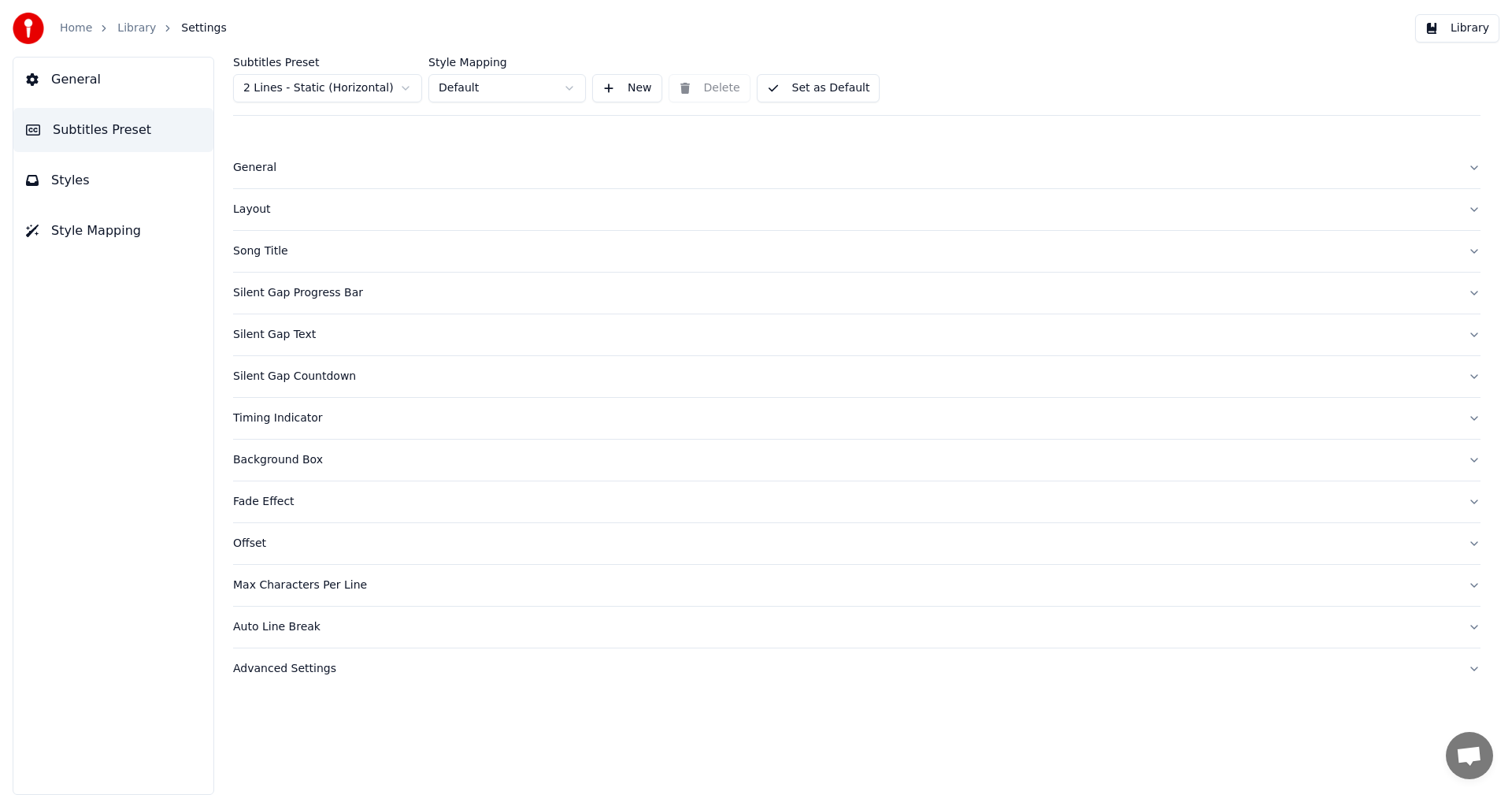
click at [393, 83] on html "Home Library Settings Library General Subtitles Preset Styles Style Mapping Sub…" at bounding box center [756, 398] width 1512 height 795
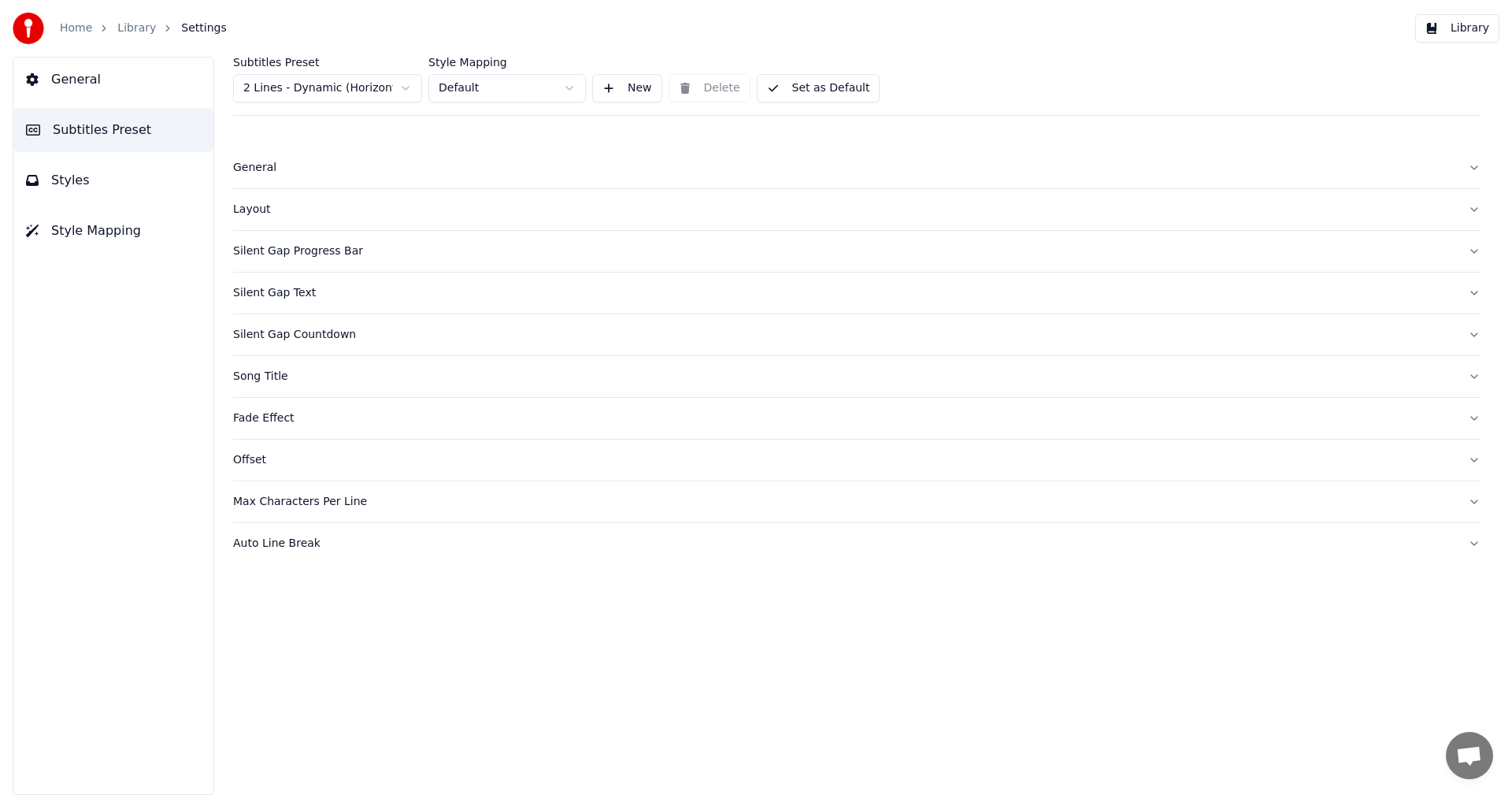
click at [62, 176] on span "Styles" at bounding box center [70, 180] width 39 height 19
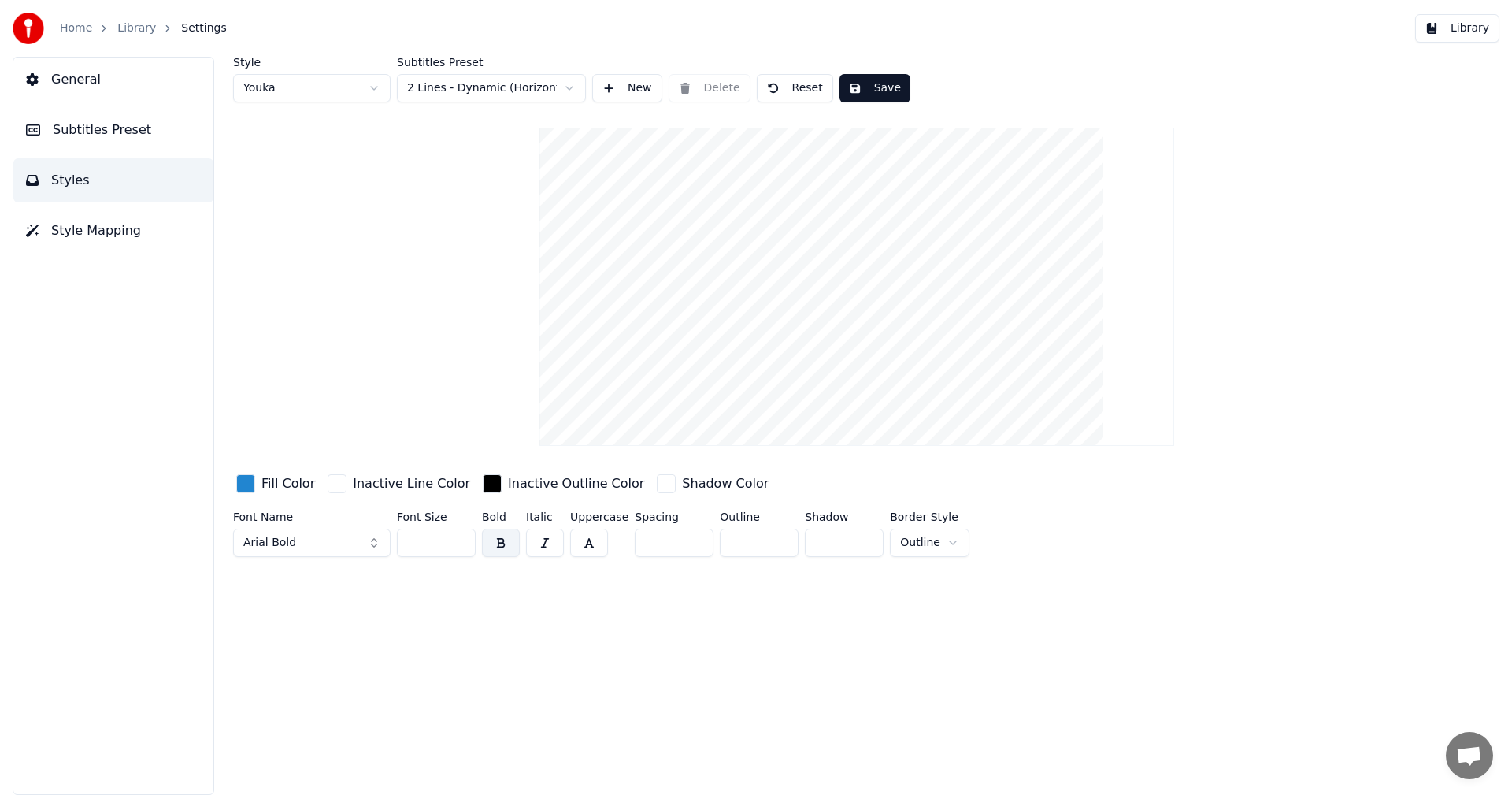
click at [458, 543] on input "**" at bounding box center [435, 543] width 78 height 28
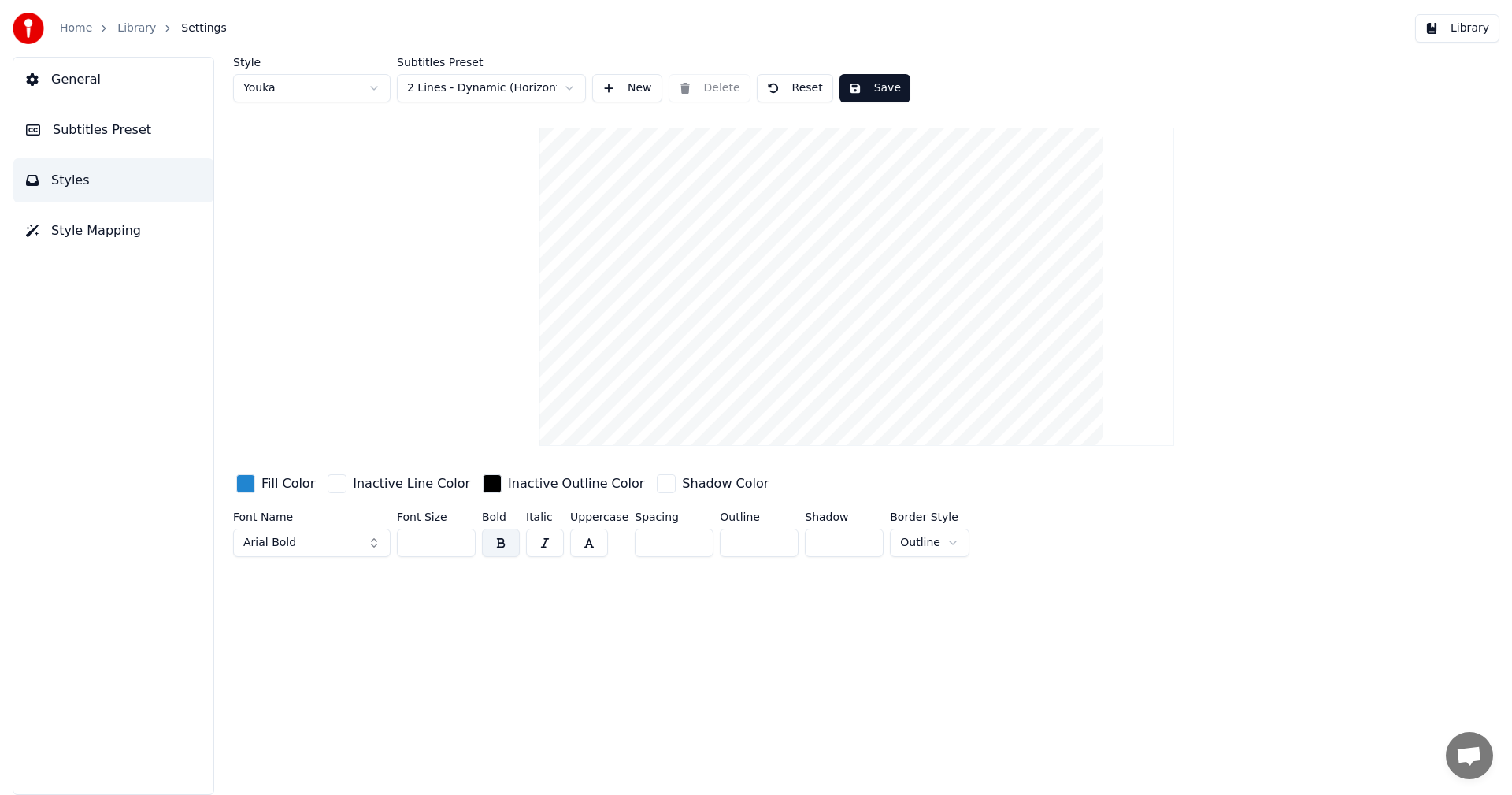
type input "**"
click at [458, 543] on input "**" at bounding box center [435, 543] width 78 height 28
click at [861, 84] on button "Save" at bounding box center [875, 88] width 71 height 28
click at [1465, 31] on button "Library" at bounding box center [1457, 28] width 84 height 28
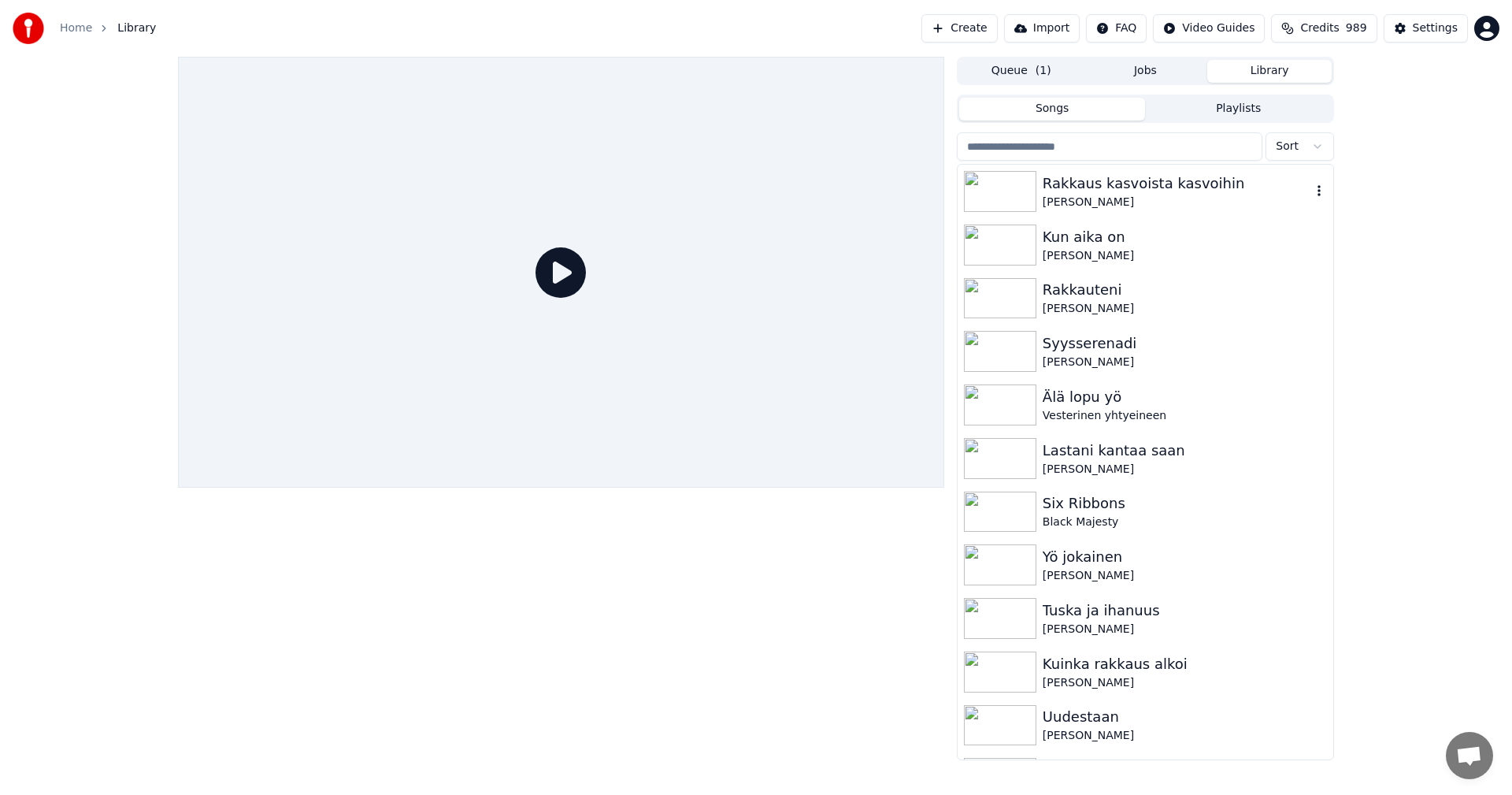
click at [1017, 201] on img at bounding box center [1000, 191] width 73 height 41
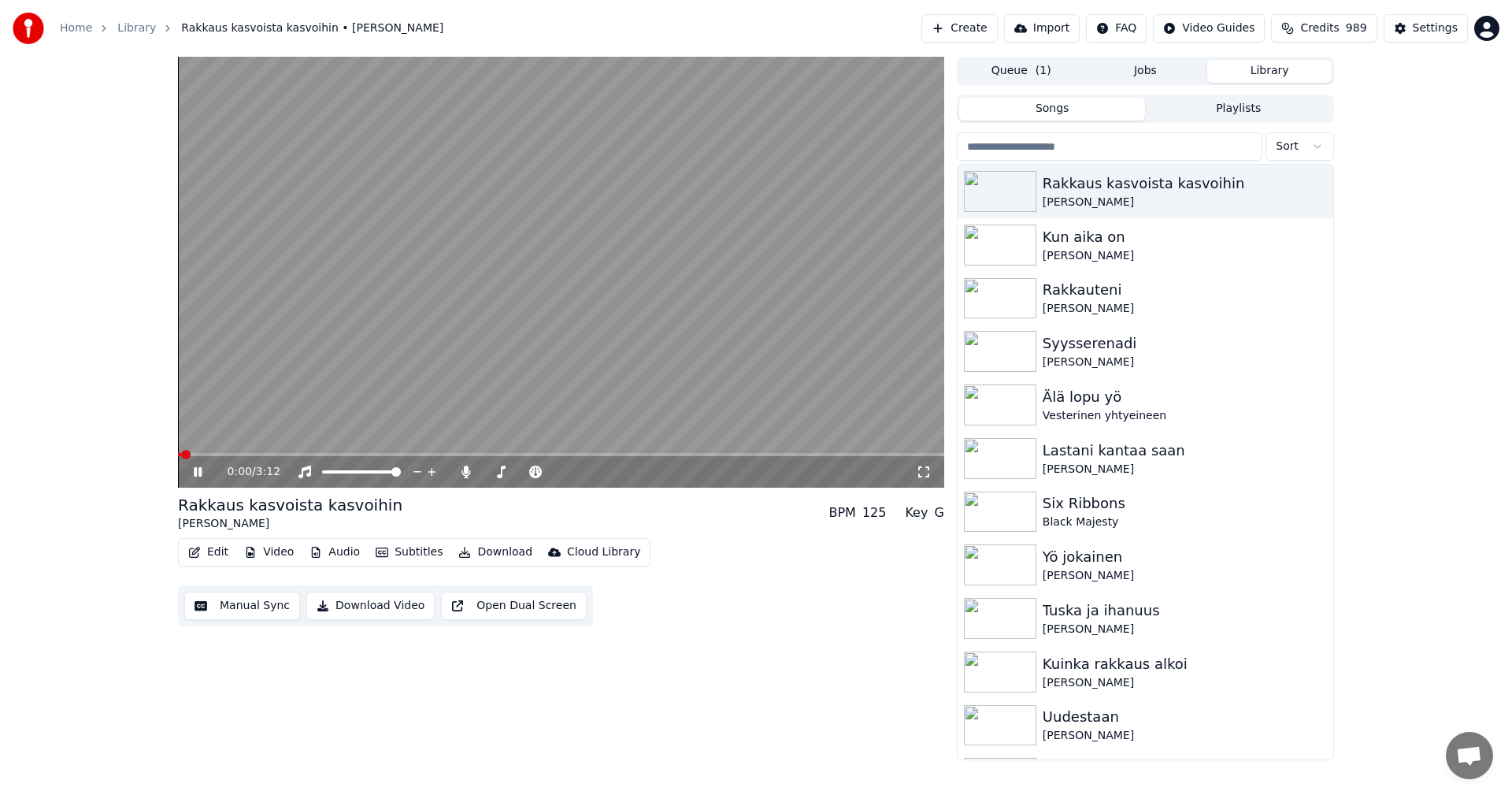
click at [370, 454] on span at bounding box center [560, 454] width 766 height 3
click at [221, 554] on button "Edit" at bounding box center [209, 551] width 53 height 22
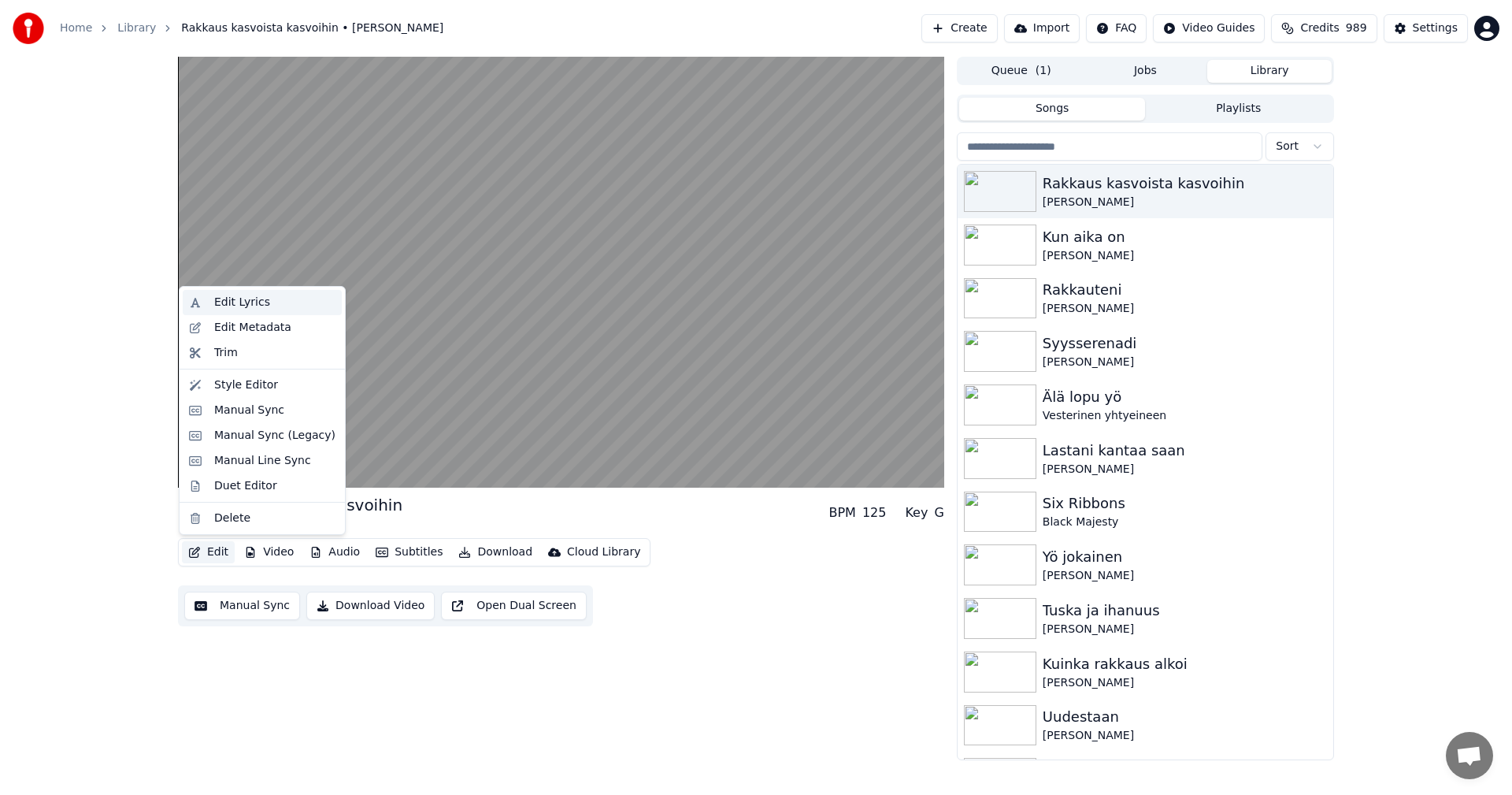
click at [248, 302] on div "Edit Lyrics" at bounding box center [242, 302] width 56 height 16
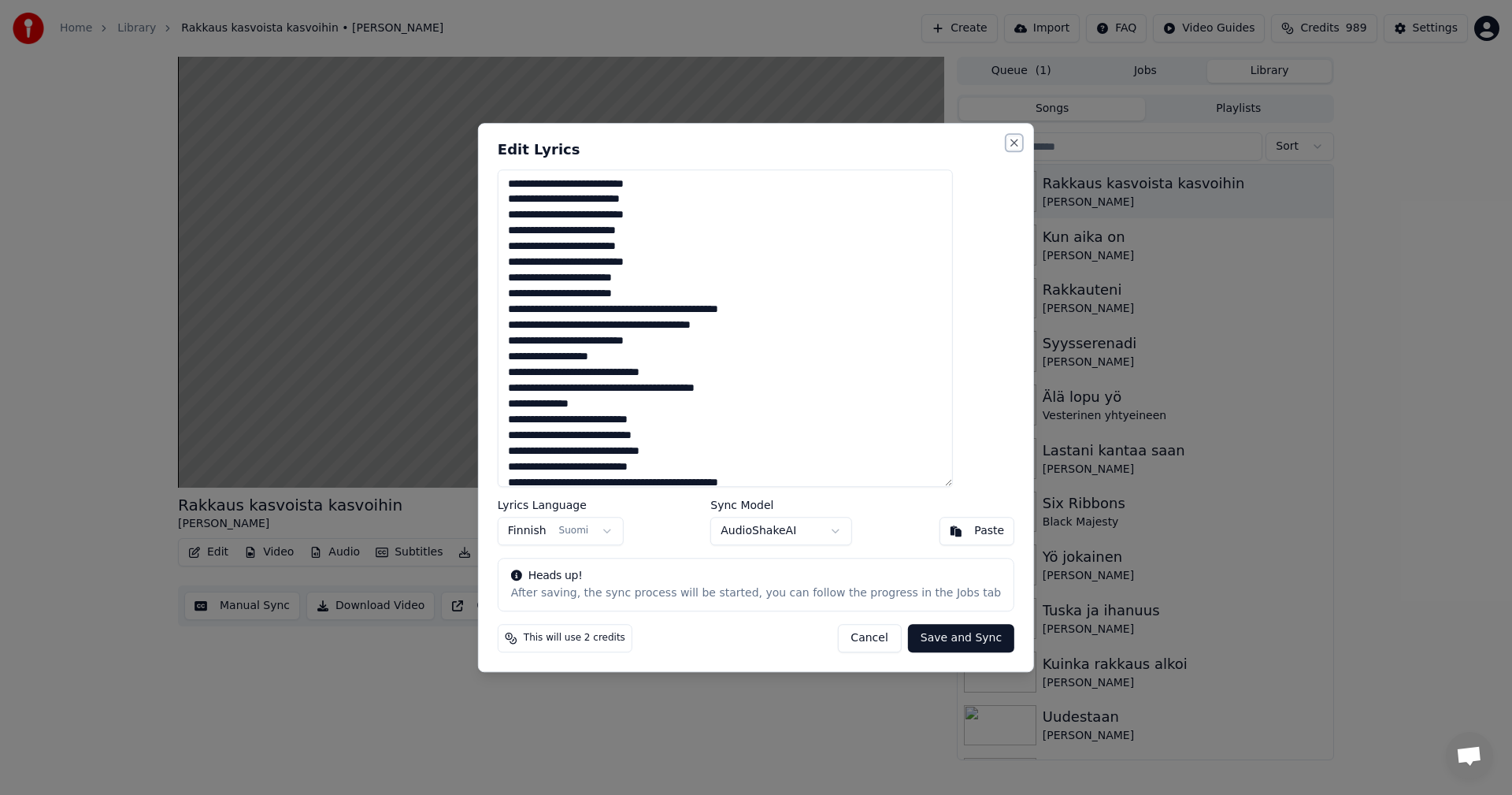
click at [1009, 142] on button "Close" at bounding box center [1014, 142] width 12 height 12
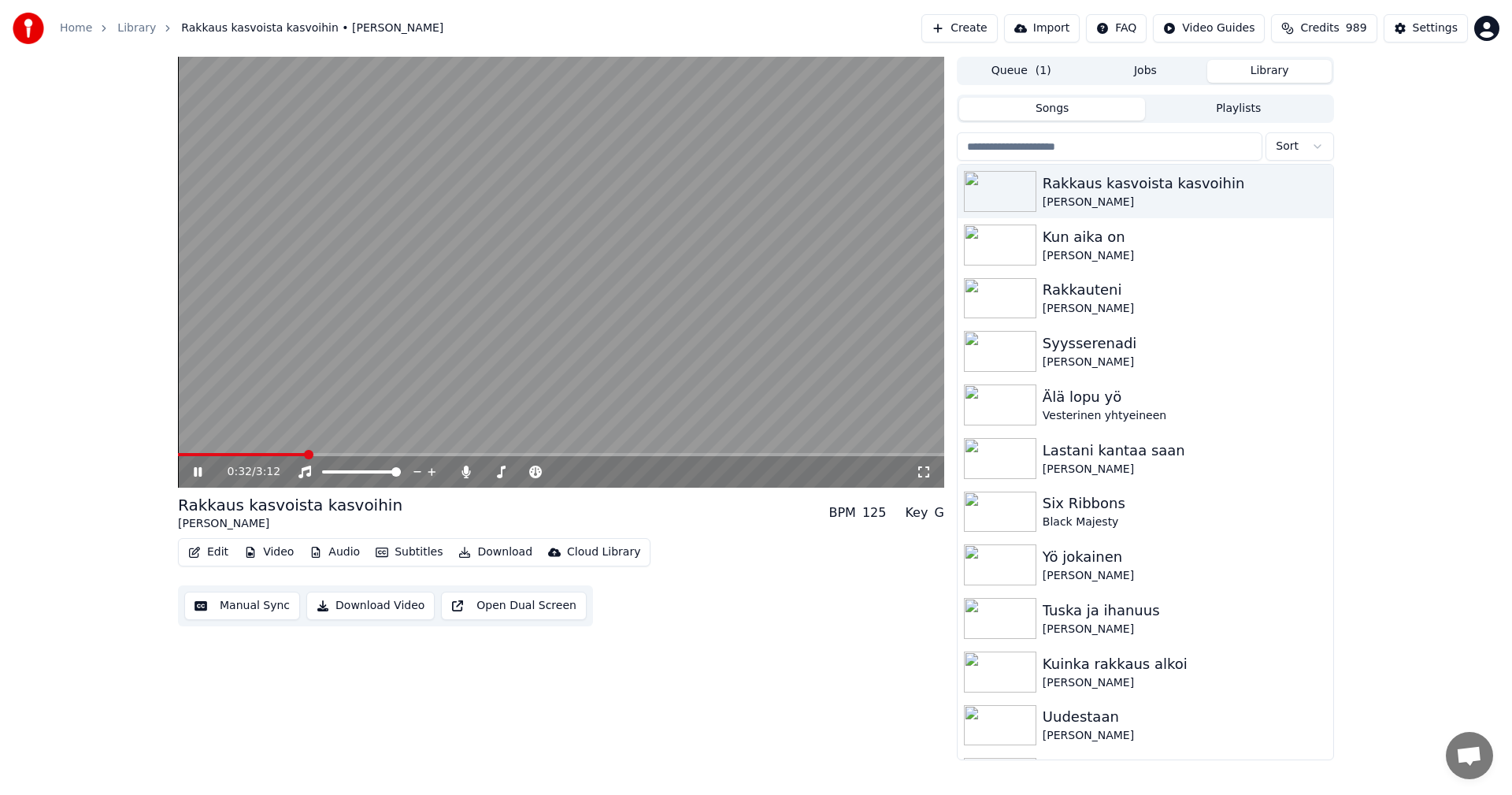
click at [306, 455] on span at bounding box center [241, 454] width 127 height 3
click at [221, 557] on button "Edit" at bounding box center [209, 551] width 53 height 22
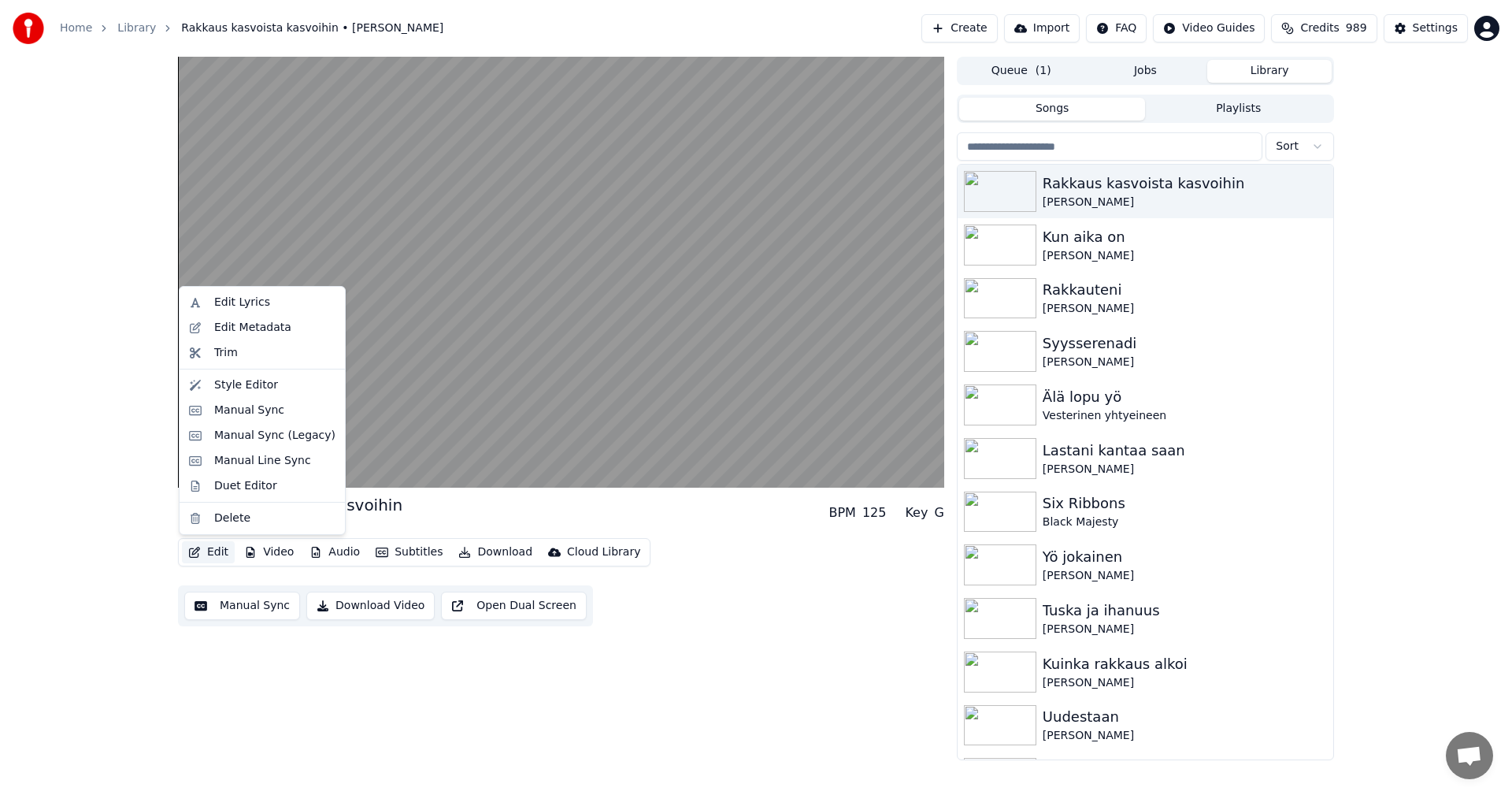
click at [104, 505] on div "Rakkaus kasvoista kasvoihin Seija Simola BPM 125 Key G Edit Video Audio Subtitl…" at bounding box center [756, 408] width 1512 height 703
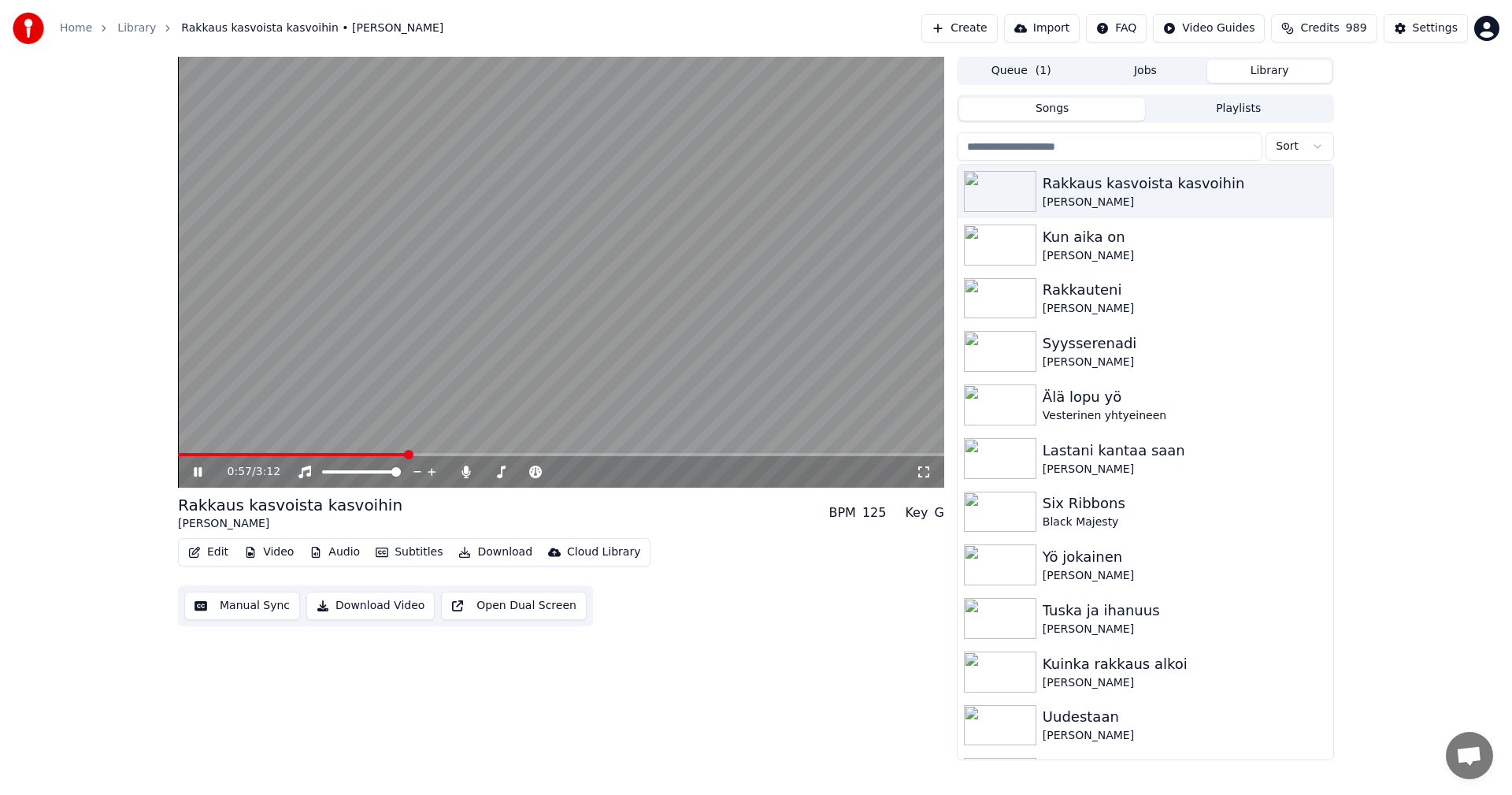
click at [221, 454] on span at bounding box center [292, 454] width 229 height 3
click at [202, 471] on icon at bounding box center [209, 471] width 37 height 12
click at [228, 552] on button "Edit" at bounding box center [209, 551] width 53 height 22
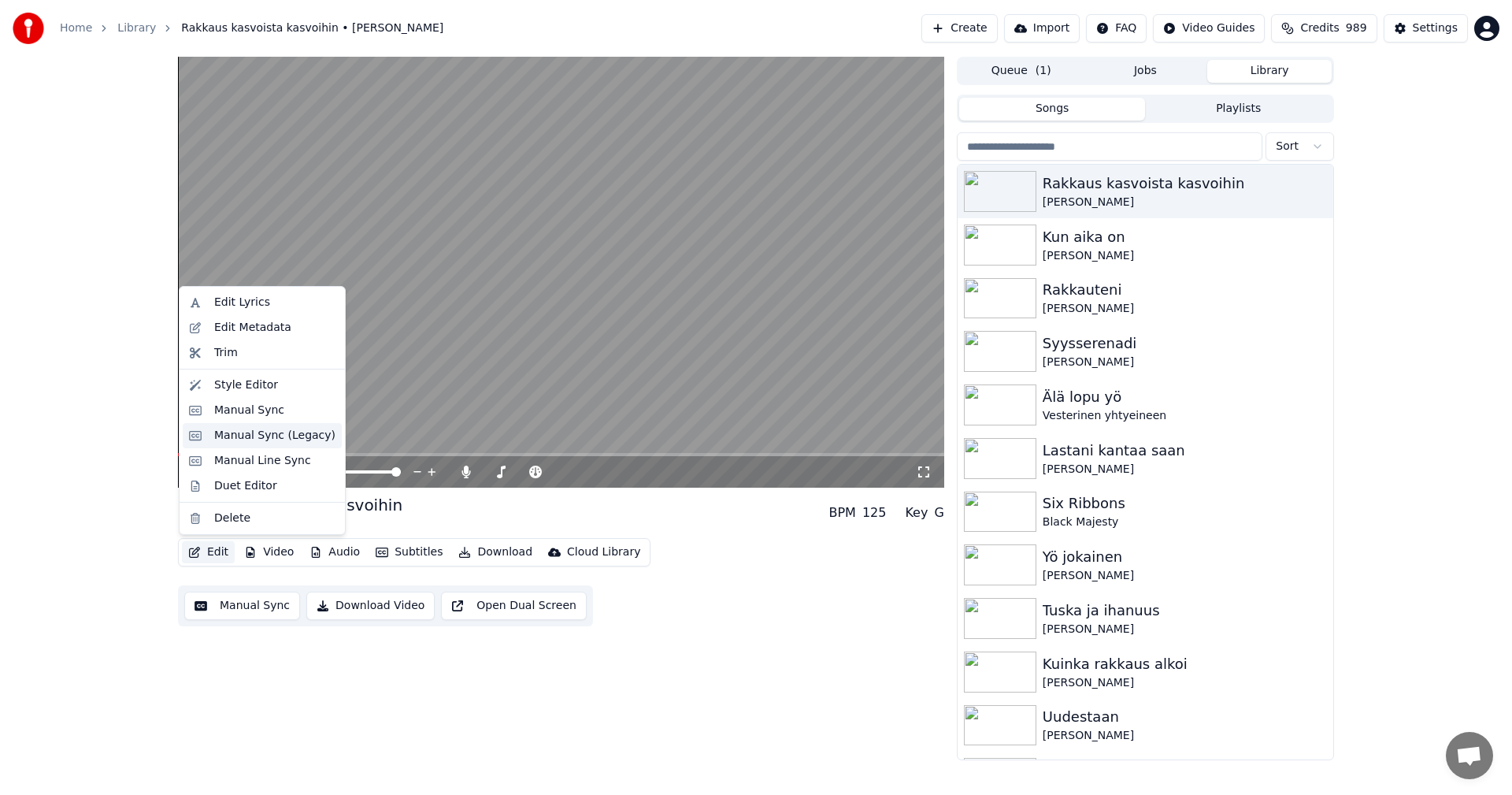
click at [276, 434] on div "Manual Sync (Legacy)" at bounding box center [275, 435] width 121 height 16
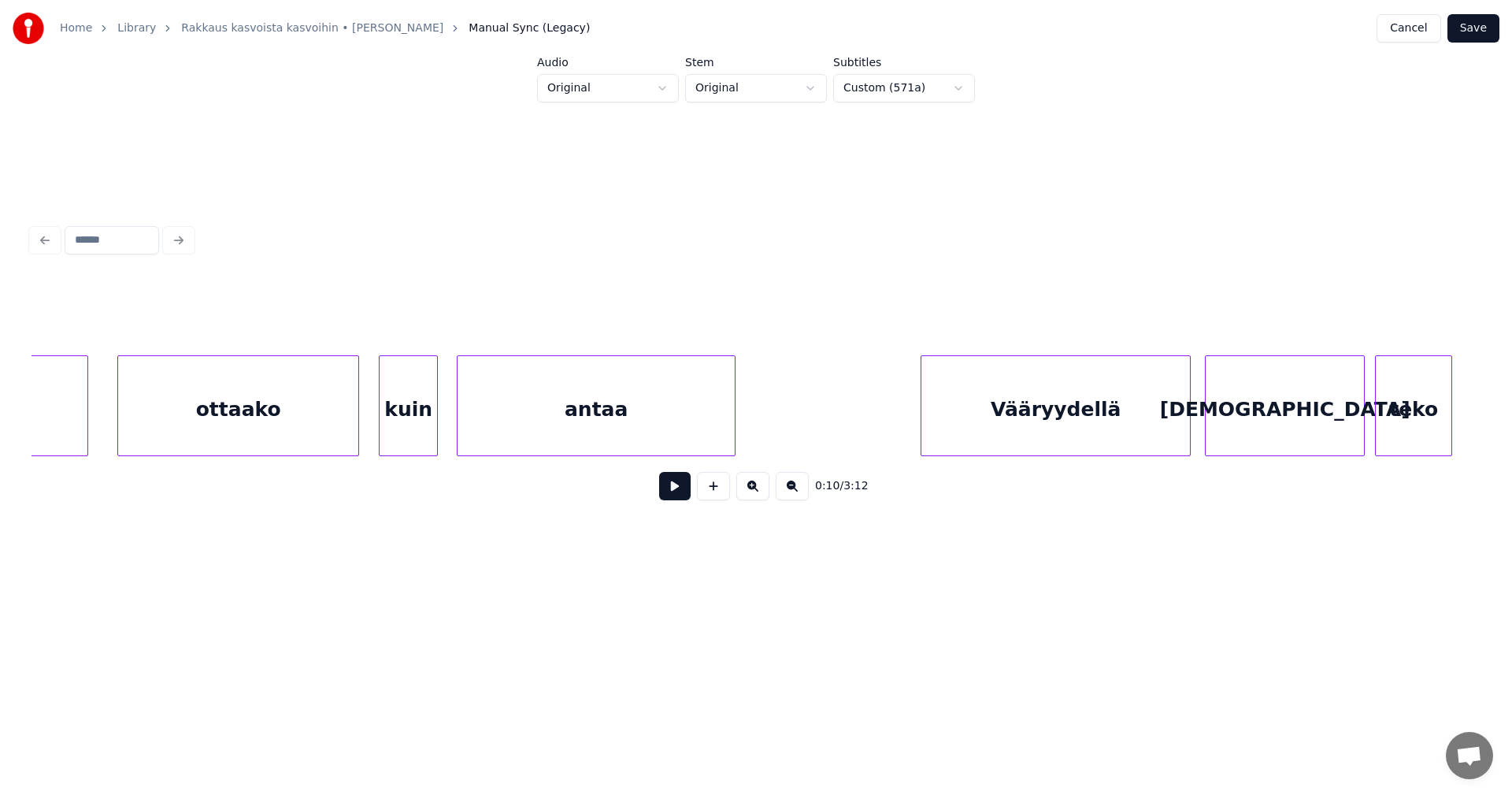
scroll to position [0, 4229]
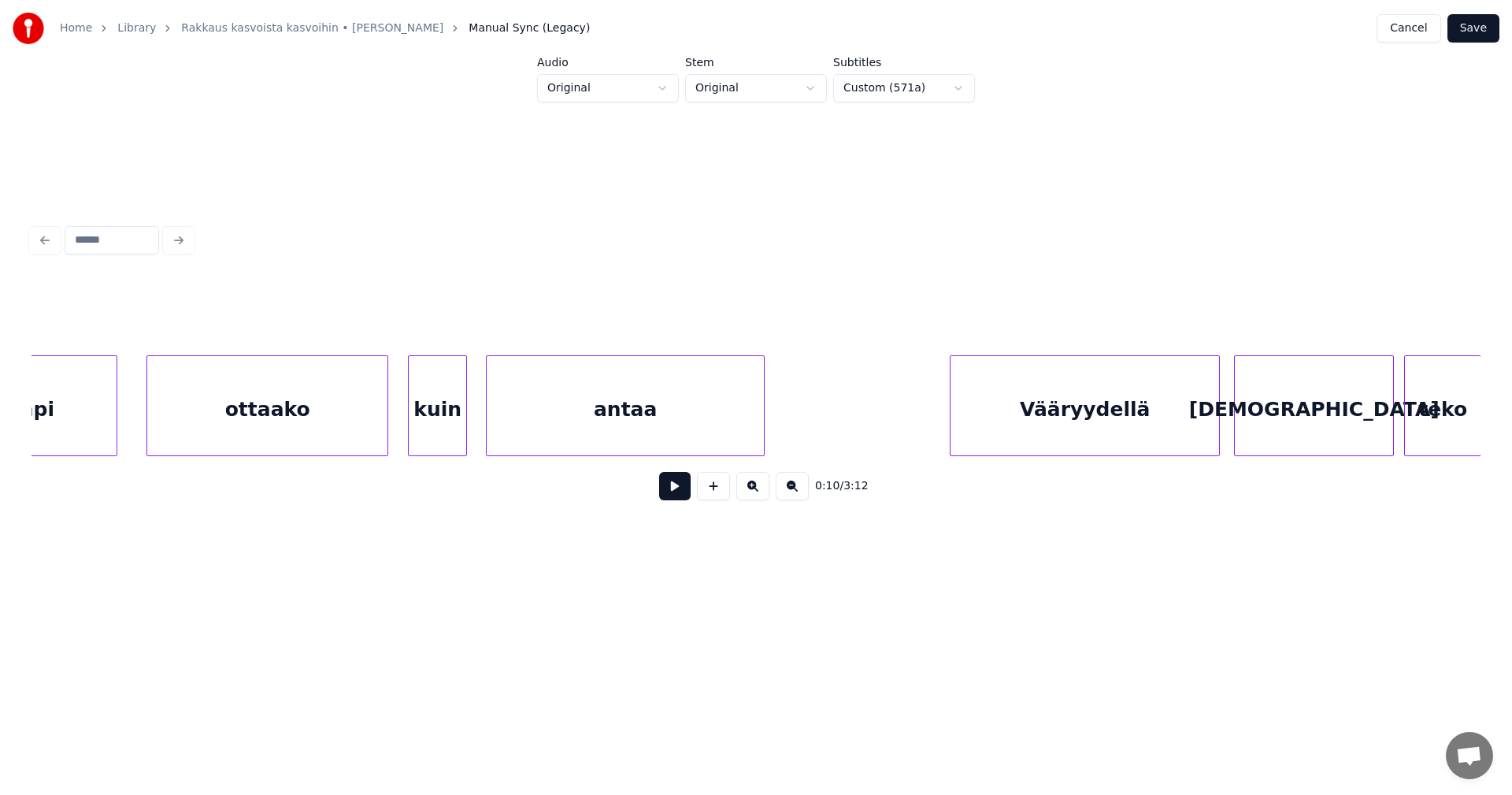
click at [216, 427] on div "ottaako" at bounding box center [267, 409] width 240 height 107
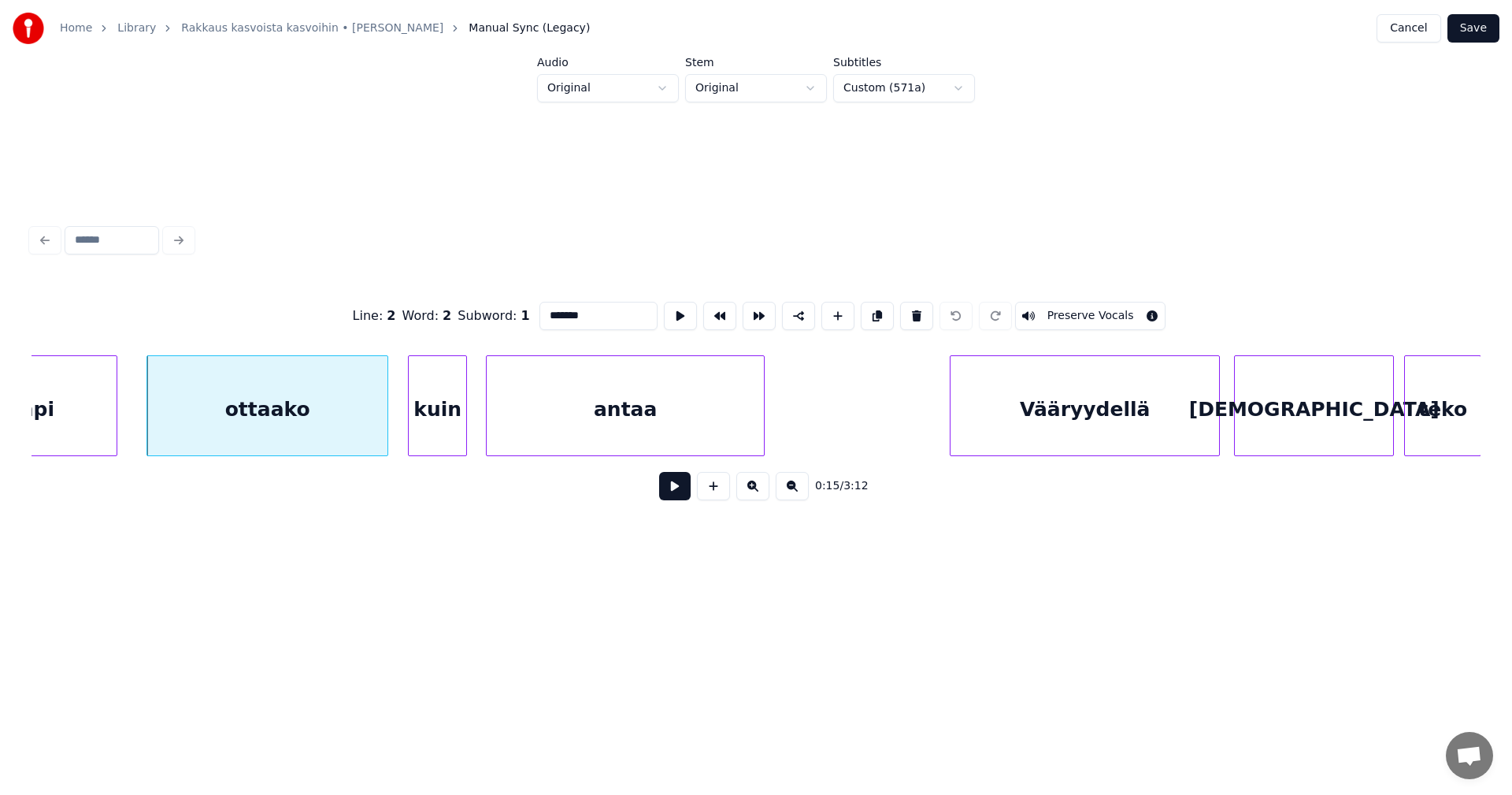
click at [668, 494] on button at bounding box center [674, 486] width 31 height 28
click at [667, 487] on button at bounding box center [674, 486] width 31 height 28
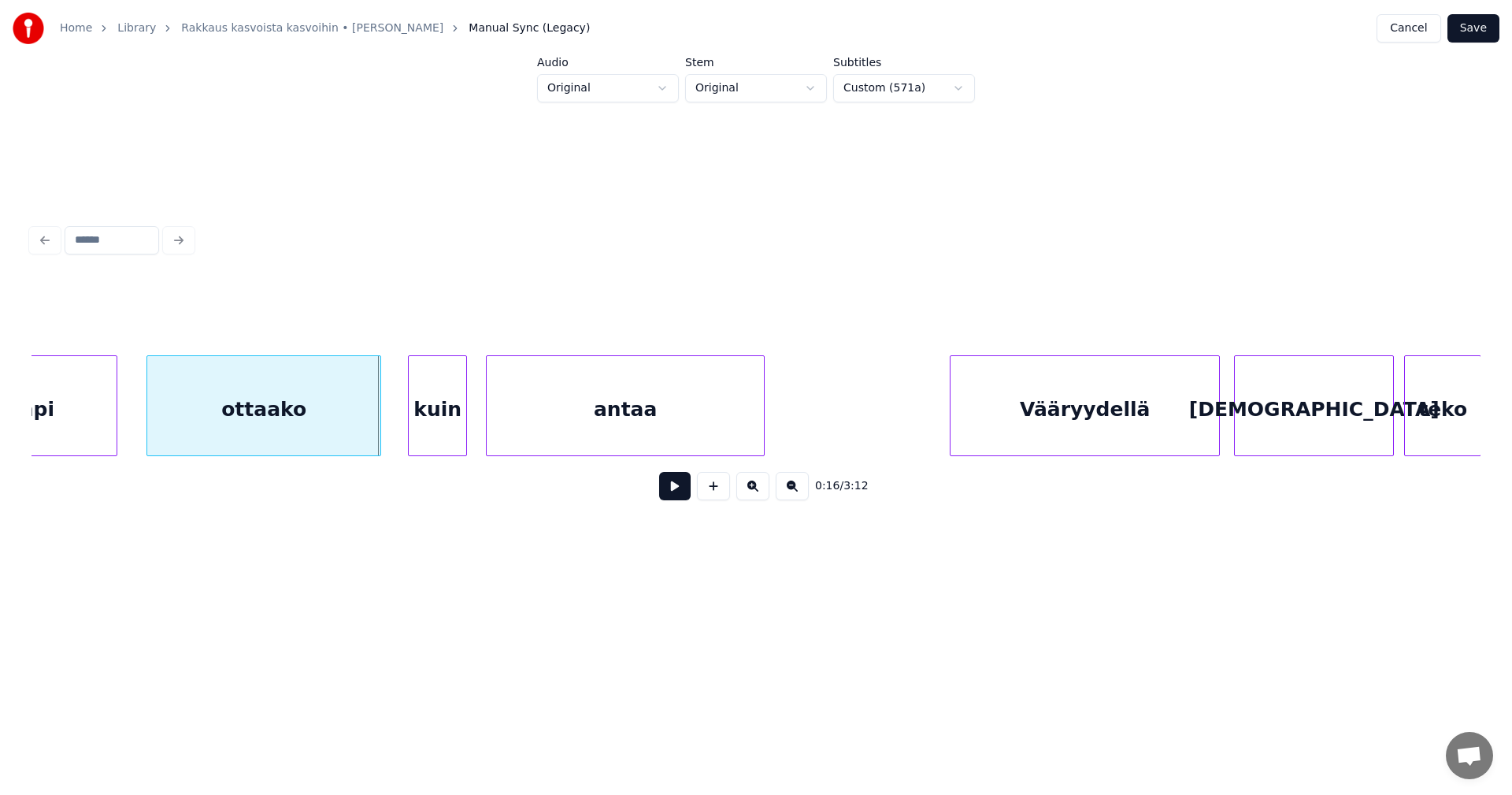
click at [376, 426] on div at bounding box center [378, 405] width 5 height 99
click at [396, 422] on div at bounding box center [396, 405] width 5 height 99
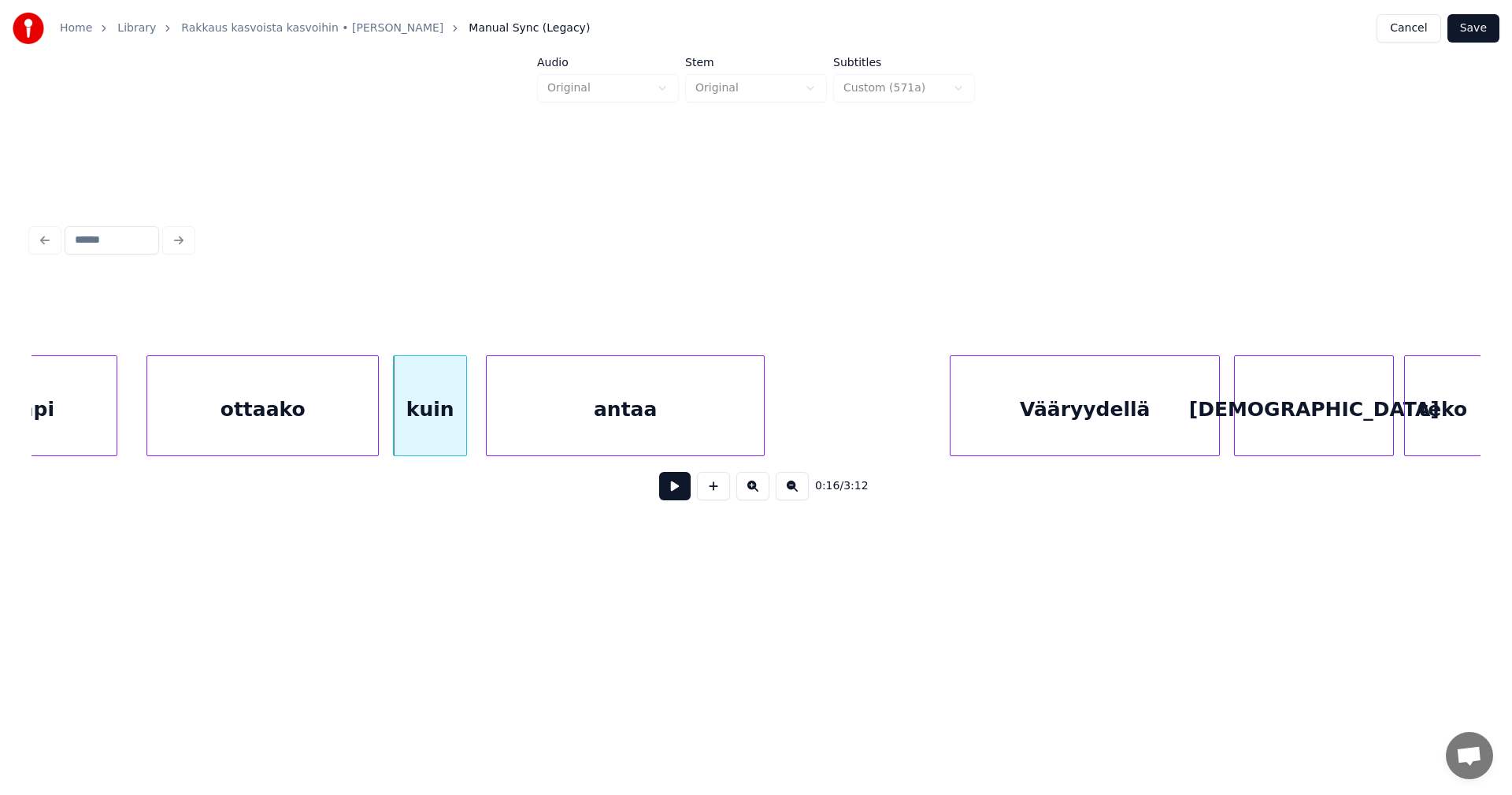
click at [368, 427] on div "ottaako" at bounding box center [263, 409] width 230 height 107
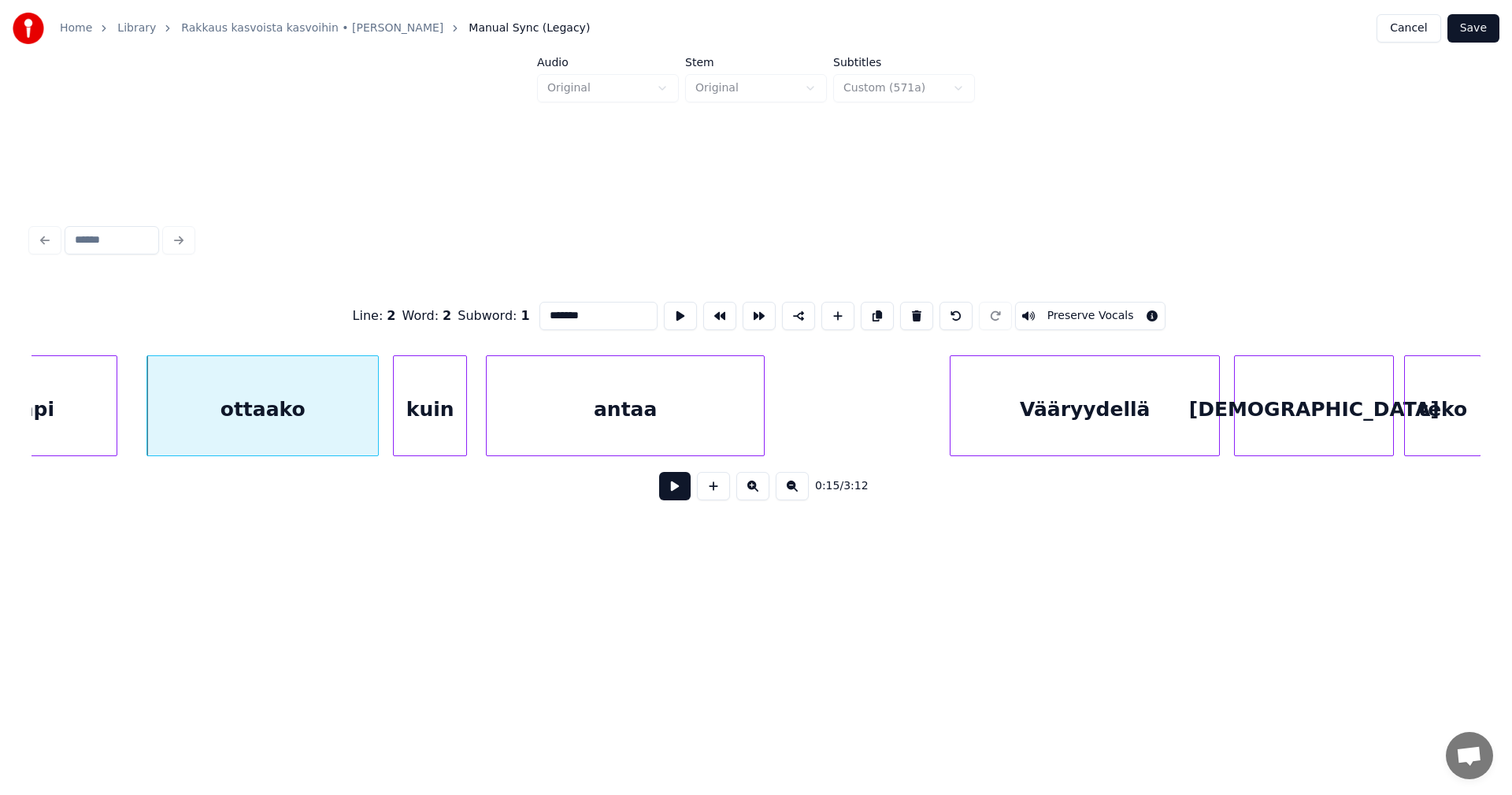
click at [670, 495] on button at bounding box center [674, 486] width 31 height 28
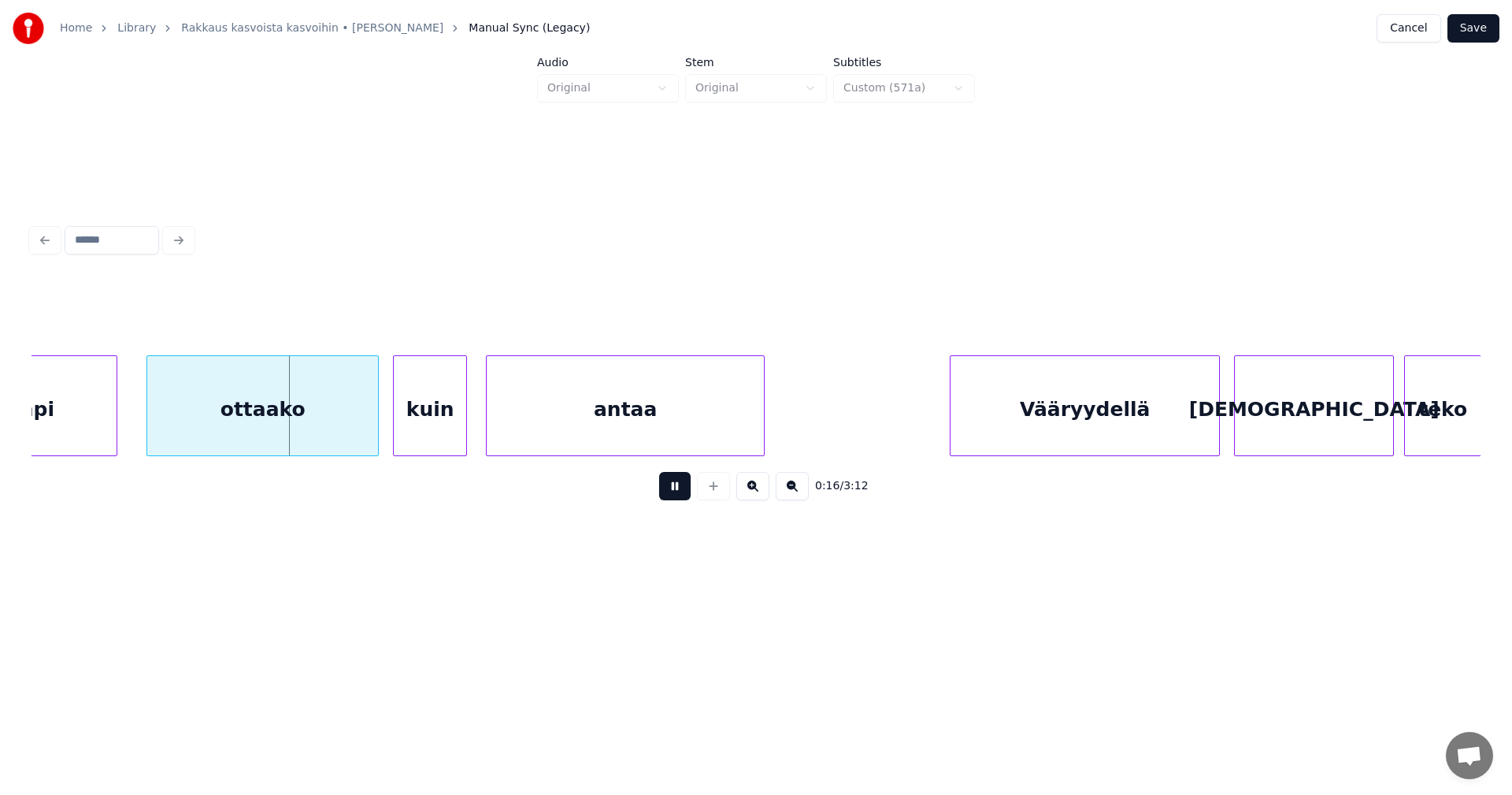
click at [669, 495] on button at bounding box center [674, 486] width 31 height 28
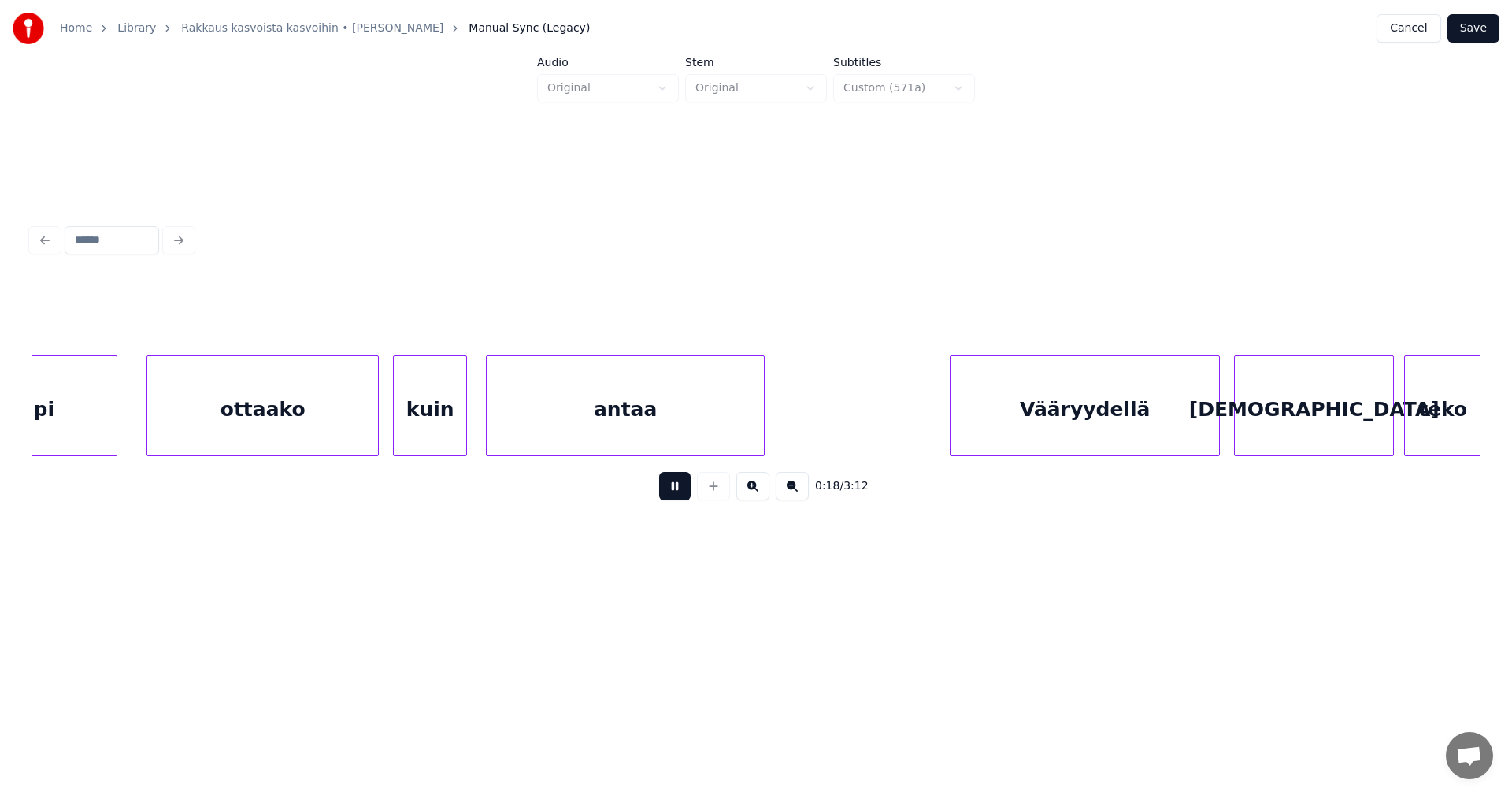
click at [669, 495] on button at bounding box center [674, 486] width 31 height 28
click at [533, 425] on div "antaa" at bounding box center [625, 409] width 278 height 107
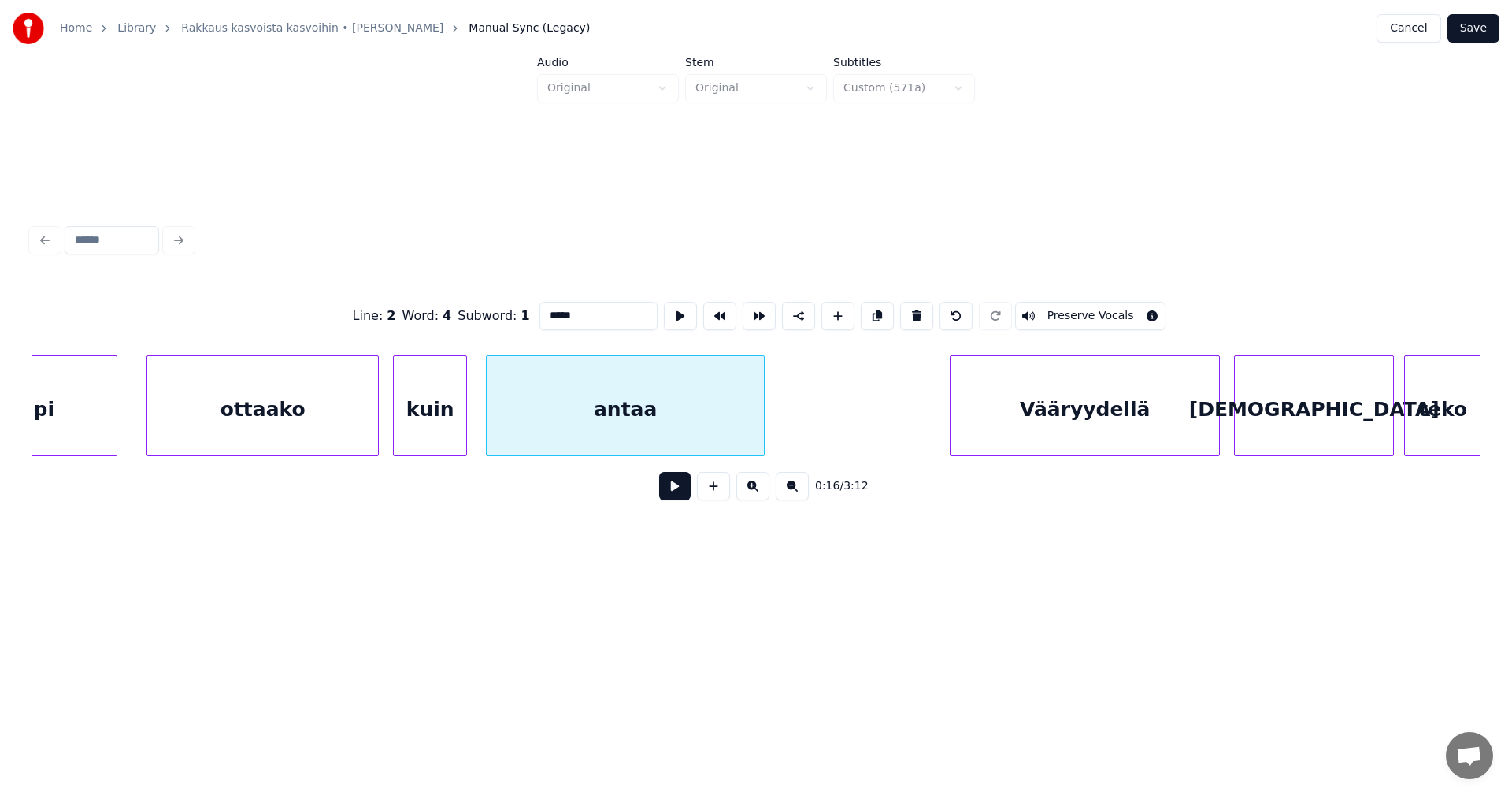
click at [679, 498] on button at bounding box center [674, 486] width 31 height 28
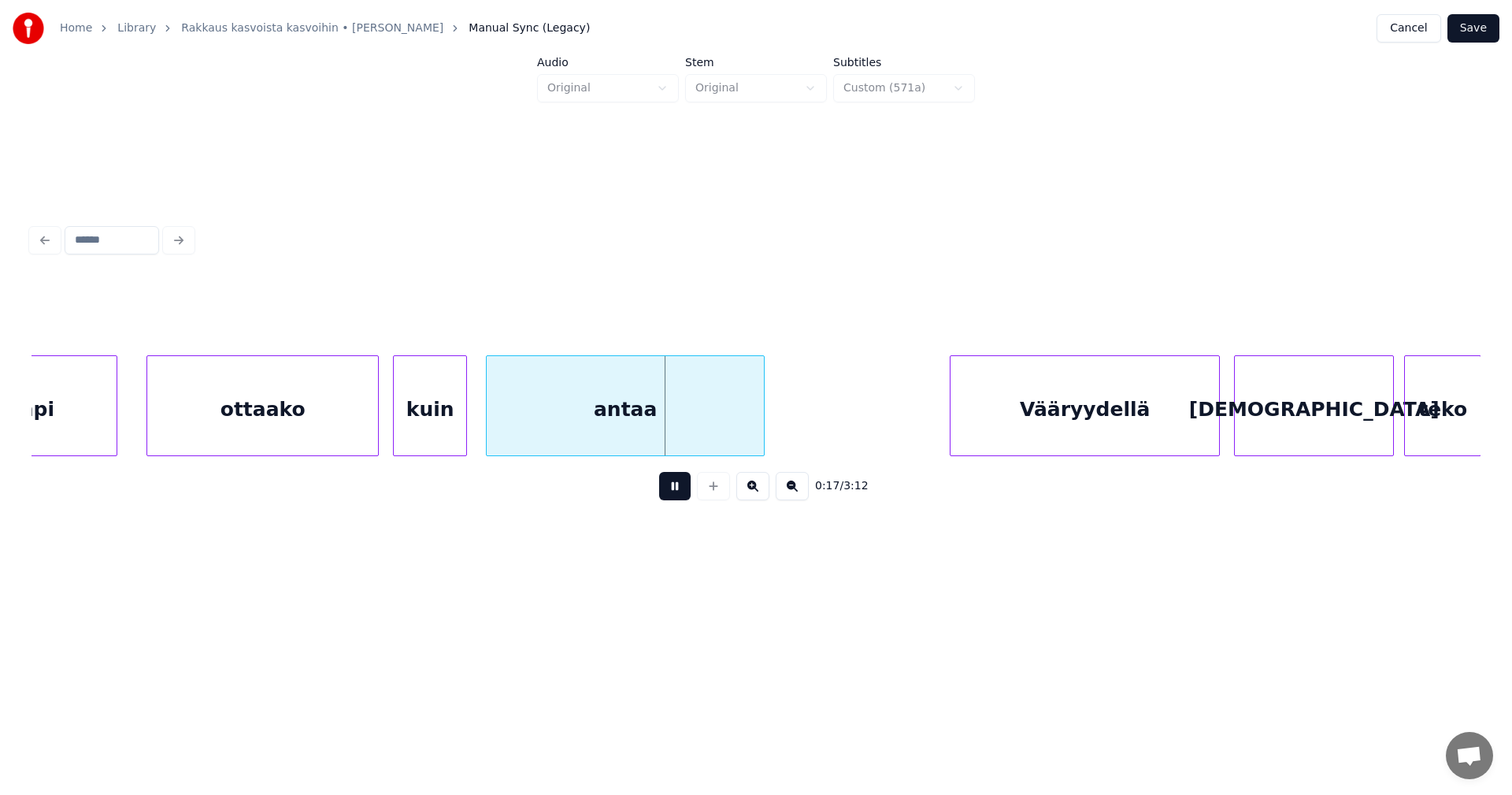
drag, startPoint x: 679, startPoint y: 498, endPoint x: 662, endPoint y: 495, distance: 17.3
click at [675, 497] on button at bounding box center [674, 486] width 31 height 28
click at [458, 428] on div at bounding box center [460, 405] width 5 height 99
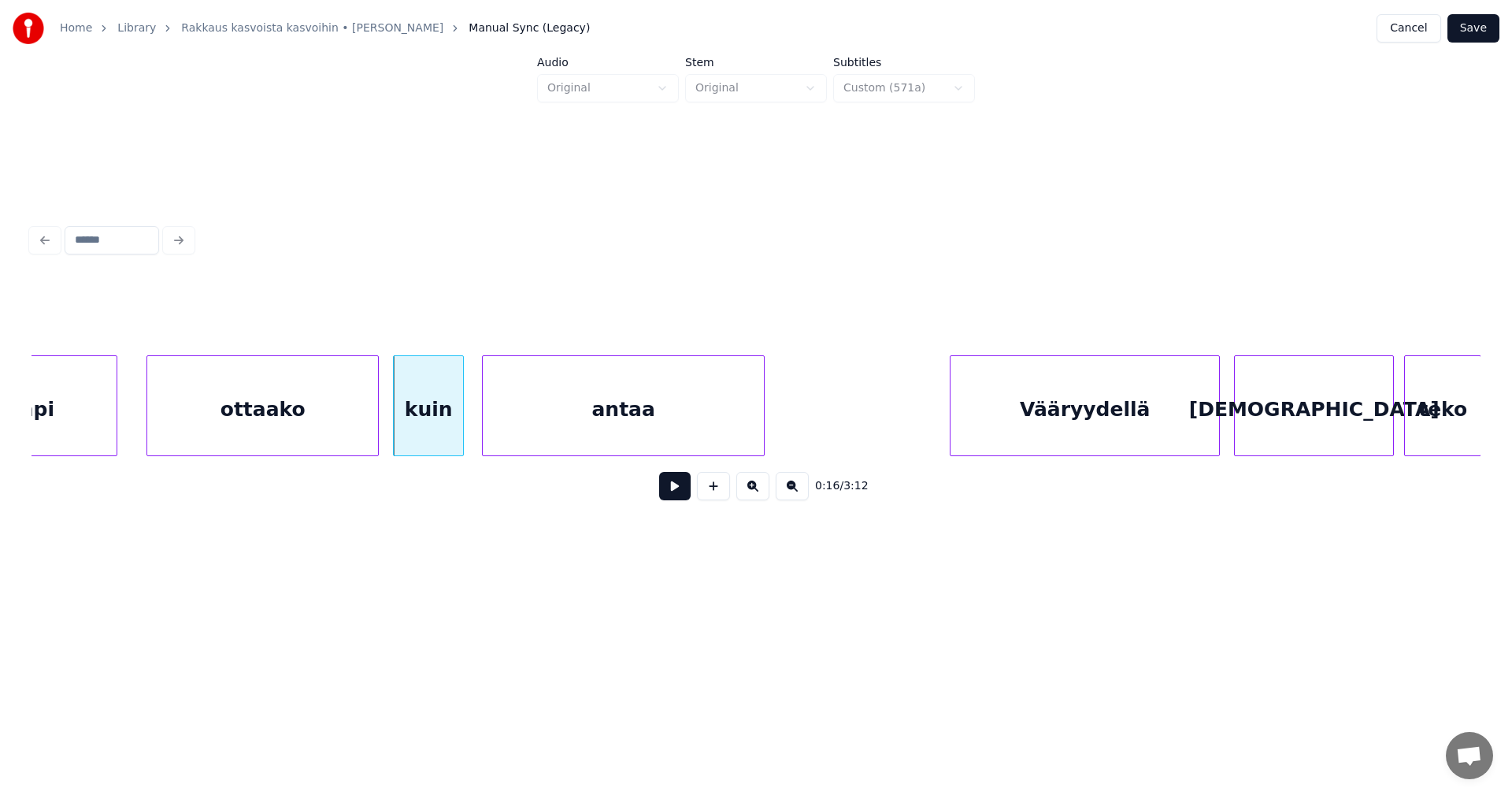
click at [486, 421] on div at bounding box center [484, 405] width 5 height 99
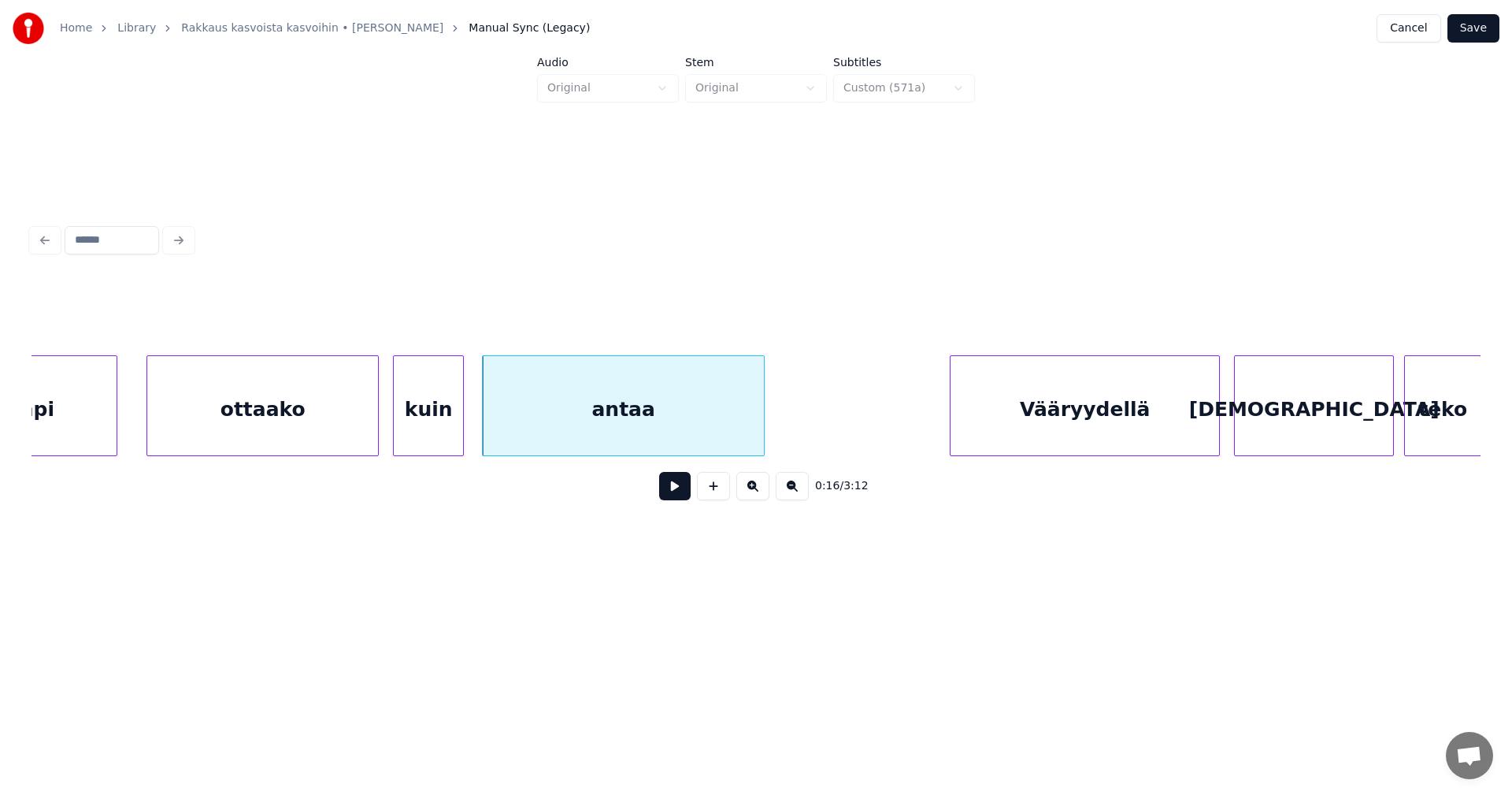
click at [328, 446] on div "ottaako" at bounding box center [263, 409] width 230 height 107
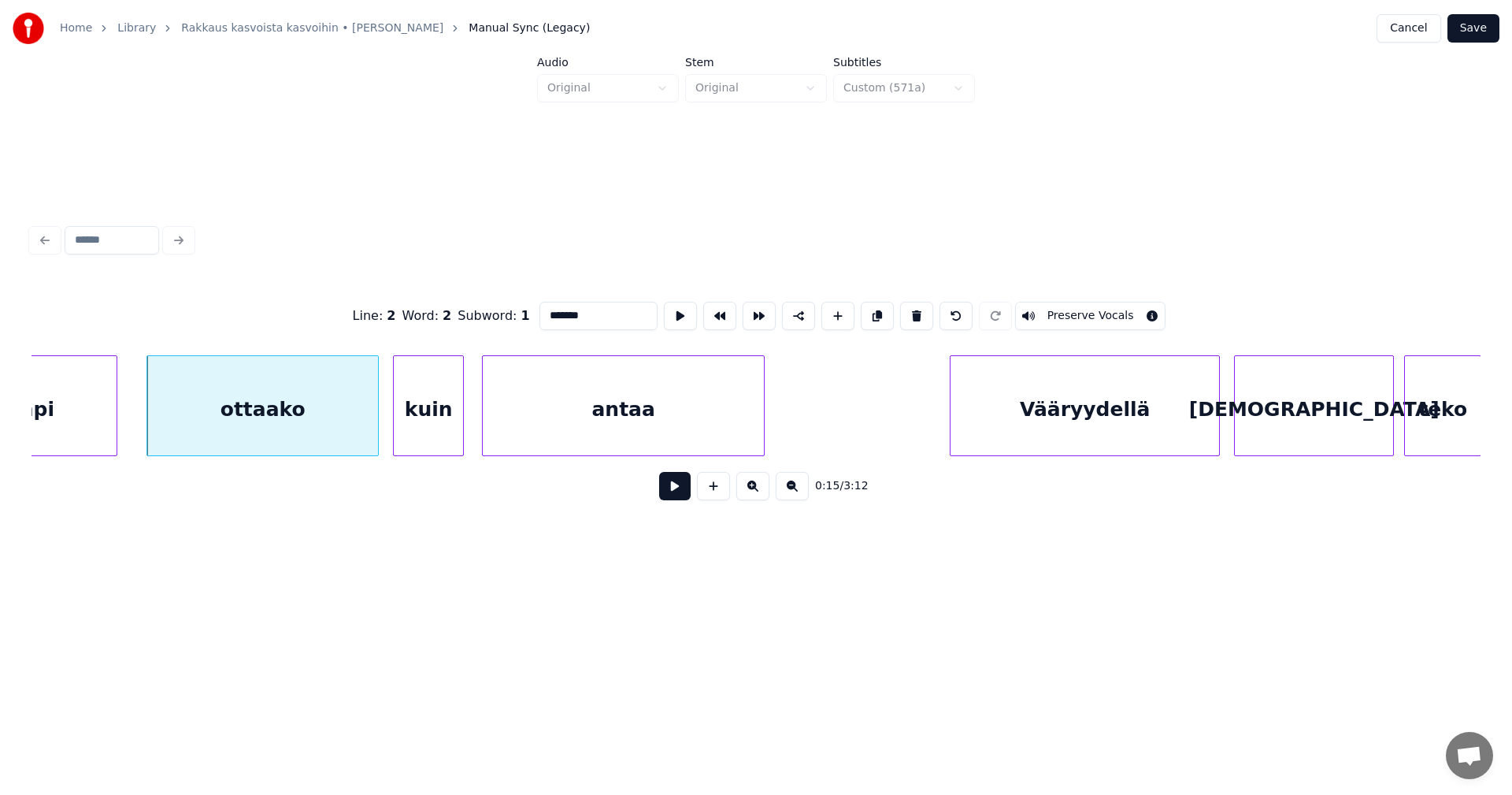
click at [673, 489] on button at bounding box center [674, 486] width 31 height 28
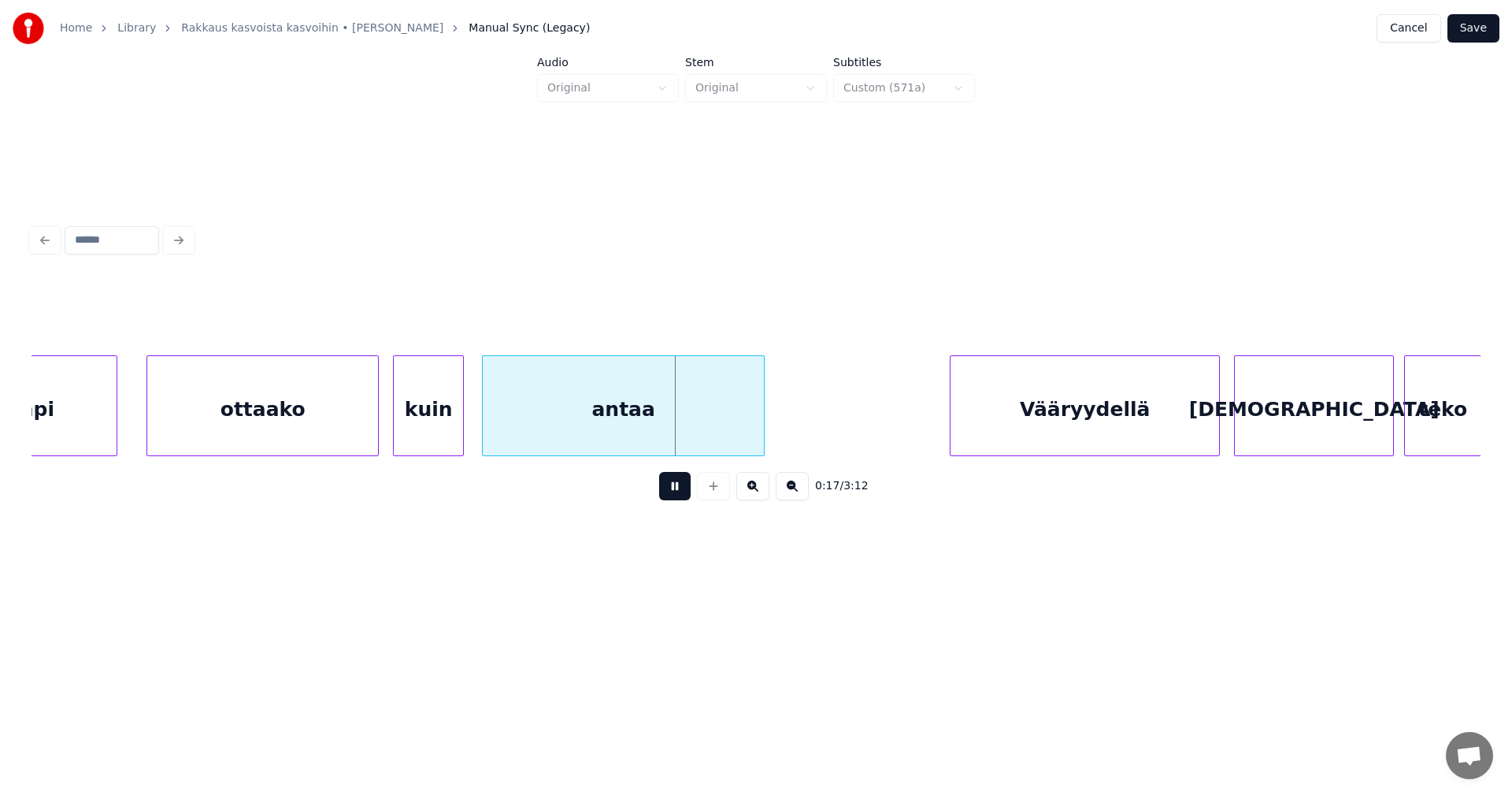
click at [671, 491] on button at bounding box center [674, 486] width 31 height 28
click at [1470, 30] on button "Save" at bounding box center [1473, 28] width 52 height 28
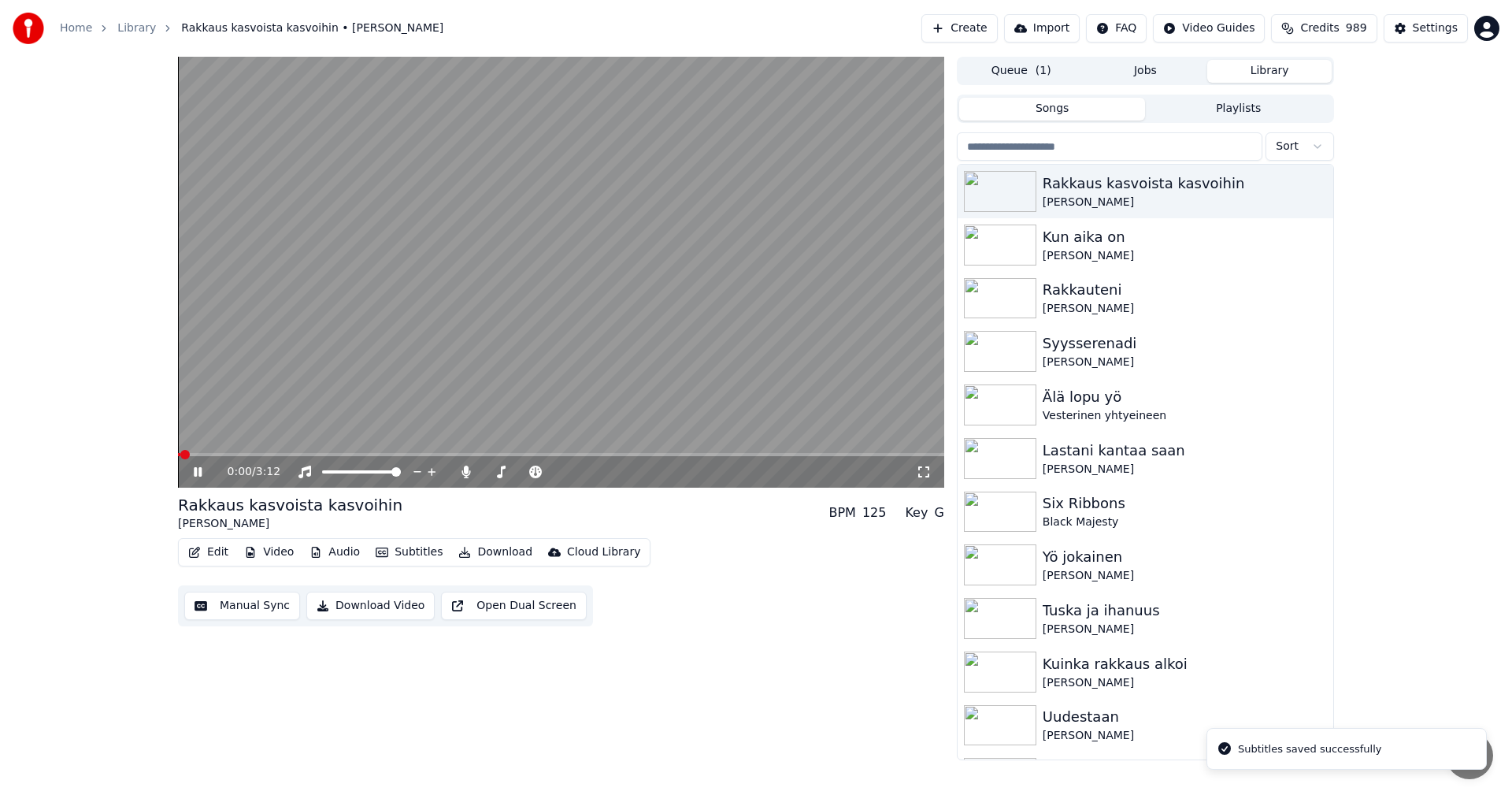
click at [240, 456] on span at bounding box center [560, 454] width 766 height 3
click at [217, 453] on span at bounding box center [197, 454] width 41 height 3
click at [195, 471] on icon at bounding box center [197, 472] width 8 height 9
